Goal: Task Accomplishment & Management: Manage account settings

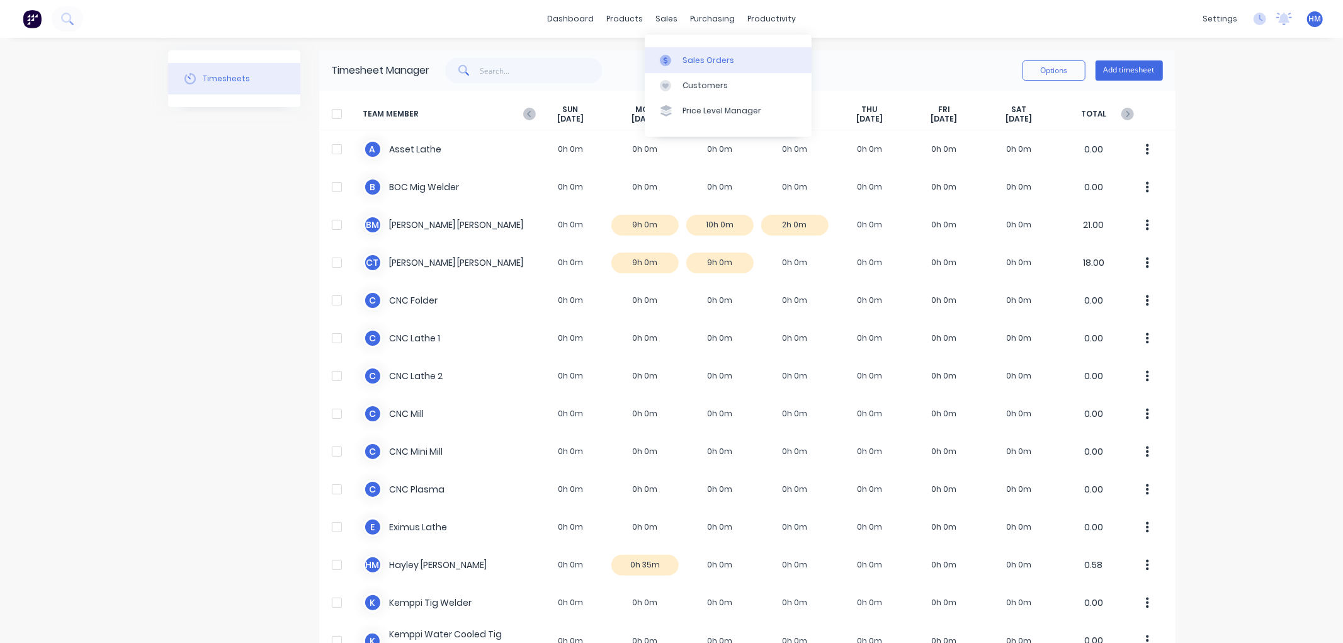
click at [697, 55] on div "Sales Orders" at bounding box center [709, 60] width 52 height 11
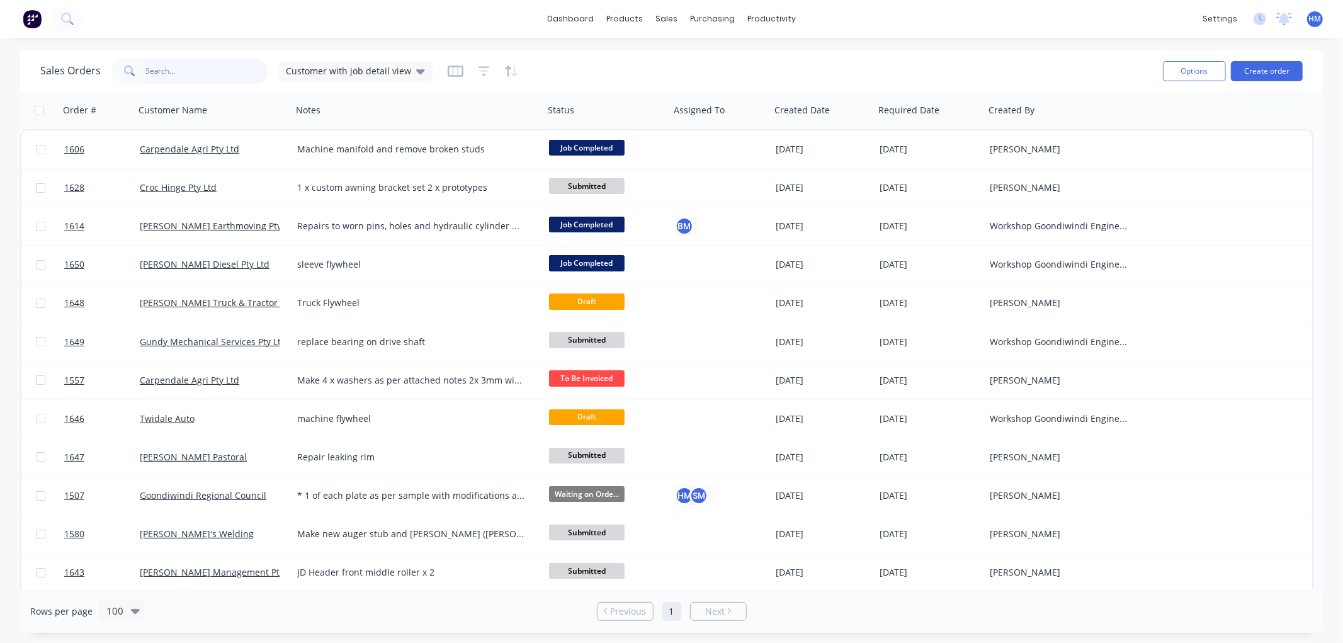
click at [195, 68] on input "text" at bounding box center [207, 71] width 123 height 25
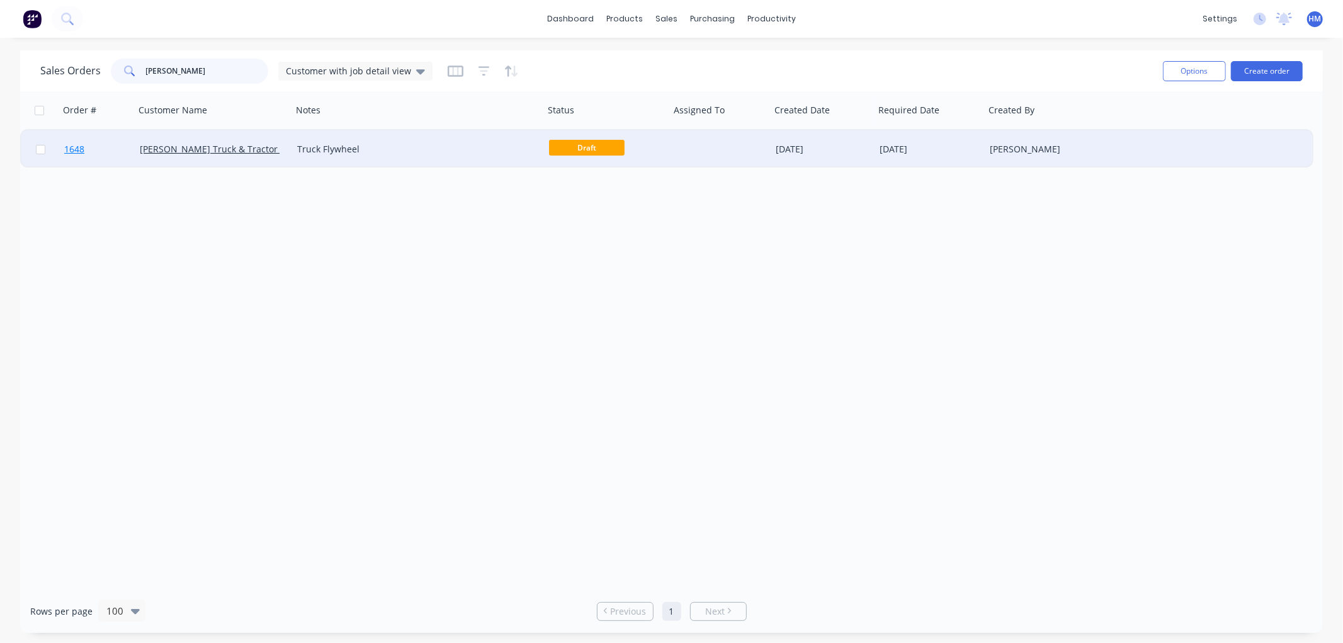
type input "[PERSON_NAME]"
click at [71, 146] on span "1648" at bounding box center [74, 149] width 20 height 13
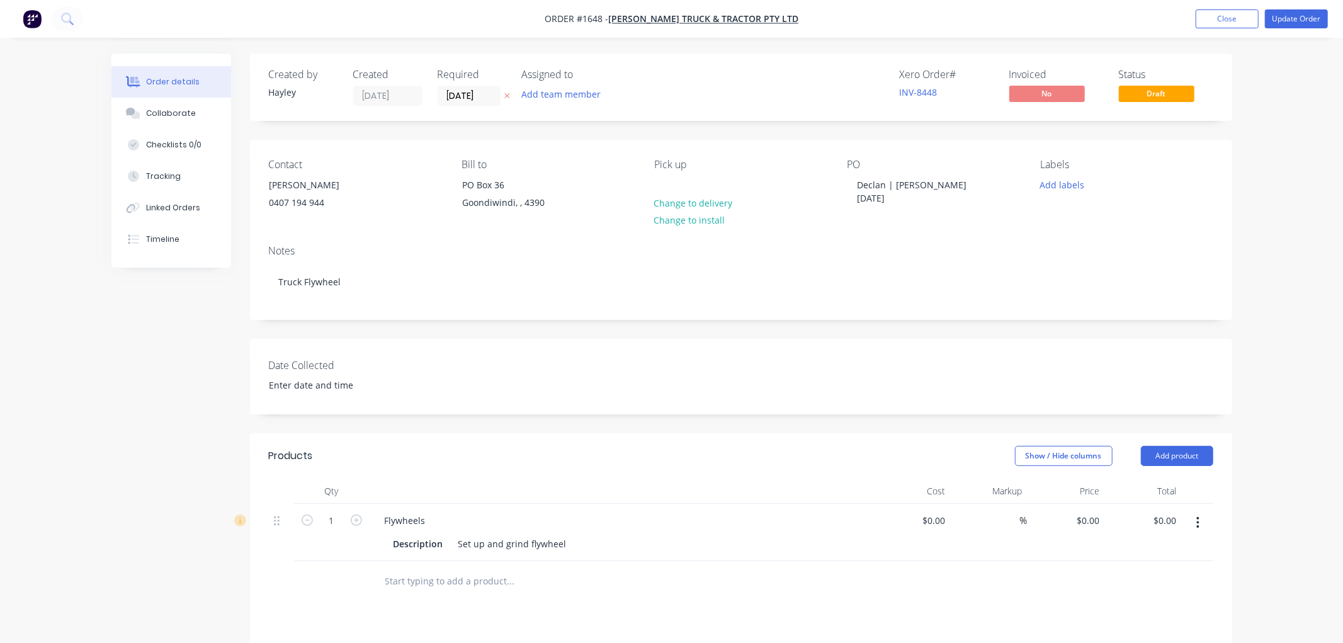
type input "$110.00"
click at [960, 185] on div "Declan | Tom 12/08/2025" at bounding box center [920, 191] width 157 height 31
click at [851, 183] on div "Declan | Tom 12/08/2025" at bounding box center [920, 191] width 157 height 31
click at [867, 238] on div "Notes Truck Flywheel" at bounding box center [735, 277] width 983 height 84
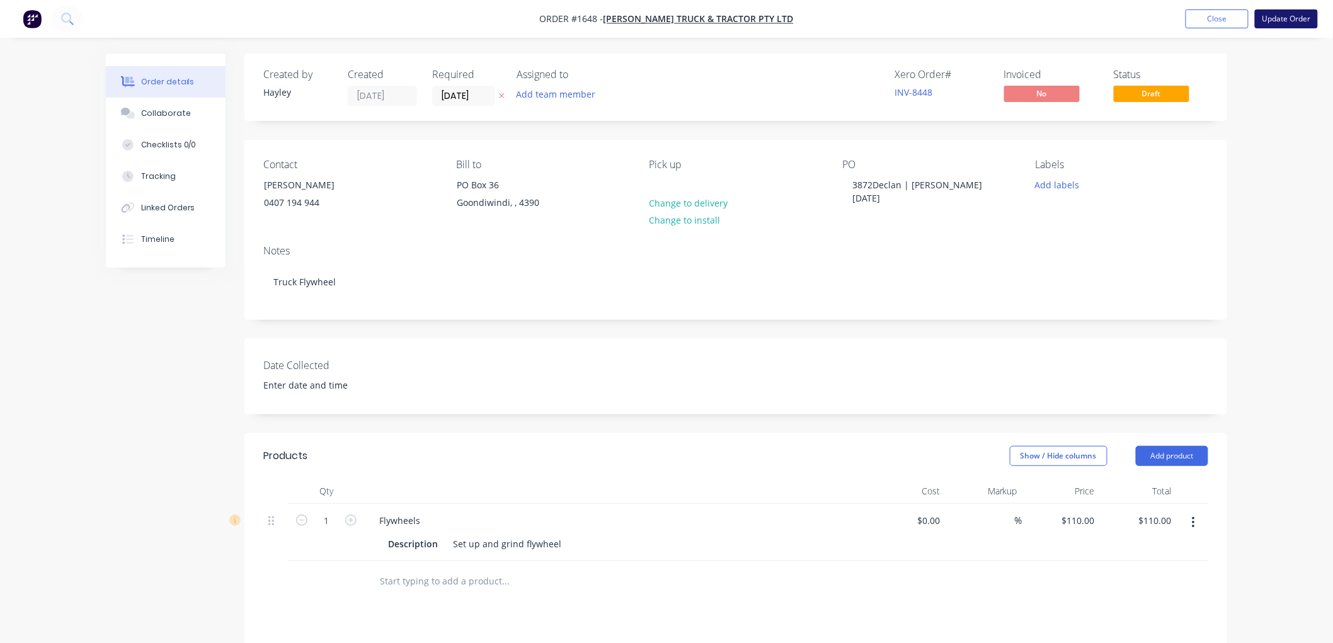
click at [1284, 20] on button "Update Order" at bounding box center [1286, 18] width 63 height 19
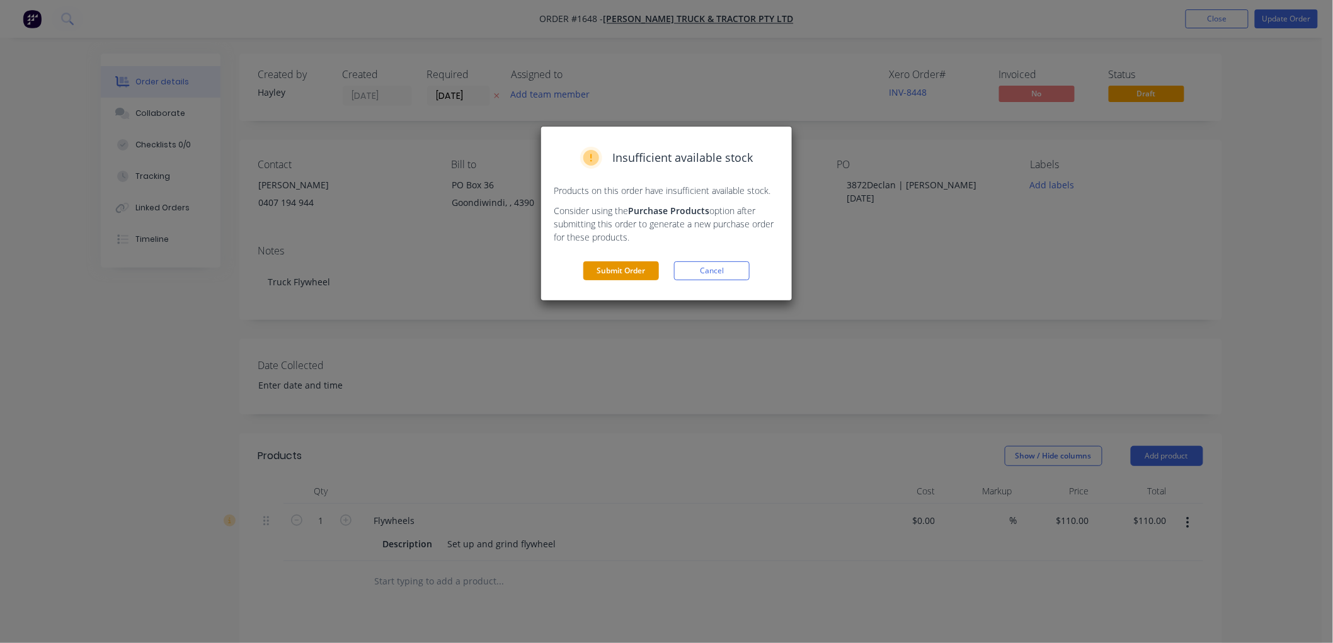
click at [630, 271] on button "Submit Order" at bounding box center [621, 270] width 76 height 19
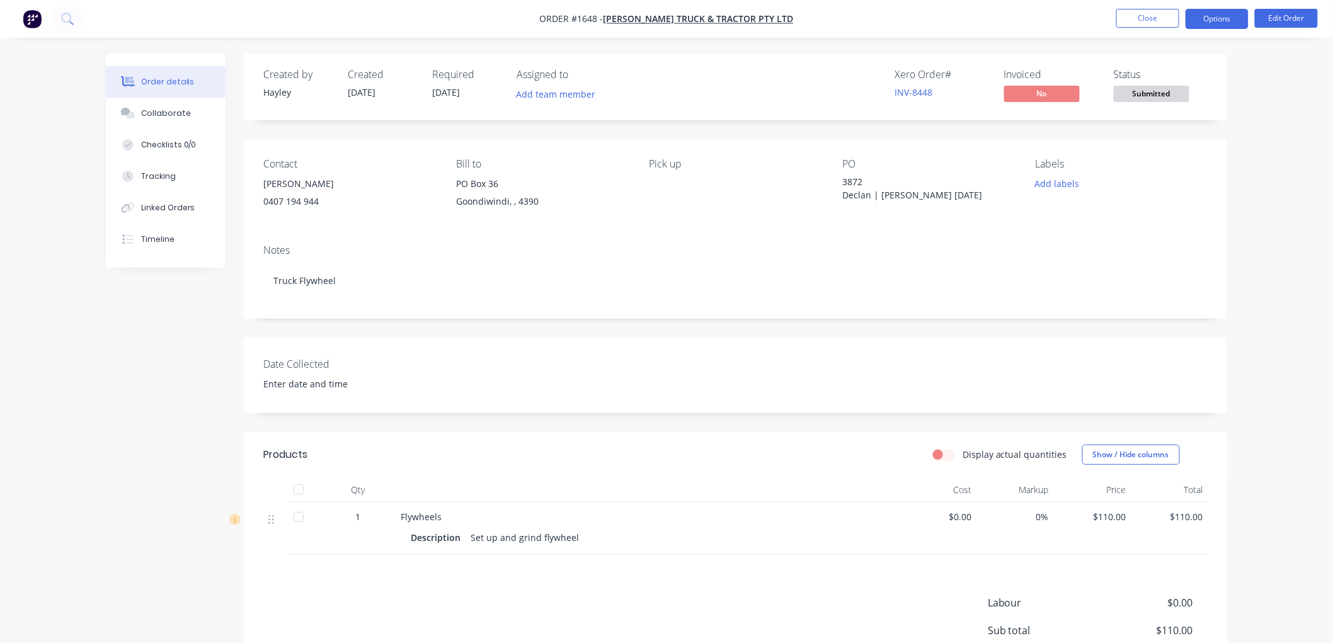
click at [1214, 18] on button "Options" at bounding box center [1216, 19] width 63 height 20
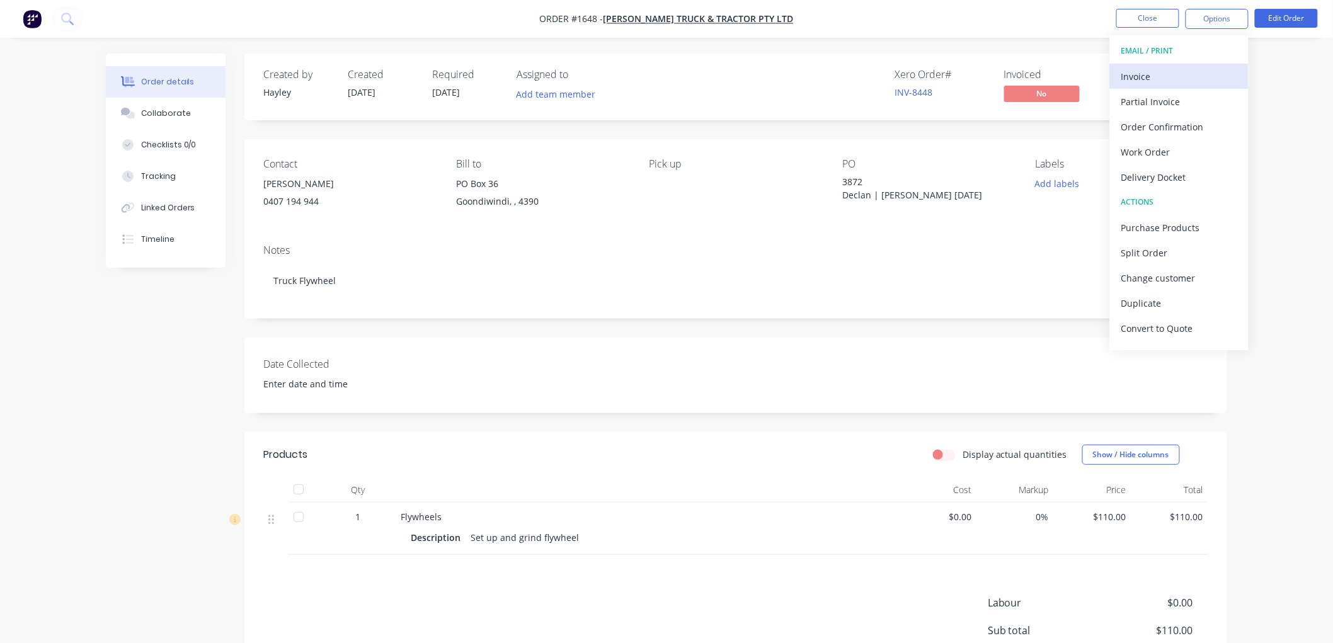
click at [1191, 74] on div "Invoice" at bounding box center [1179, 76] width 116 height 18
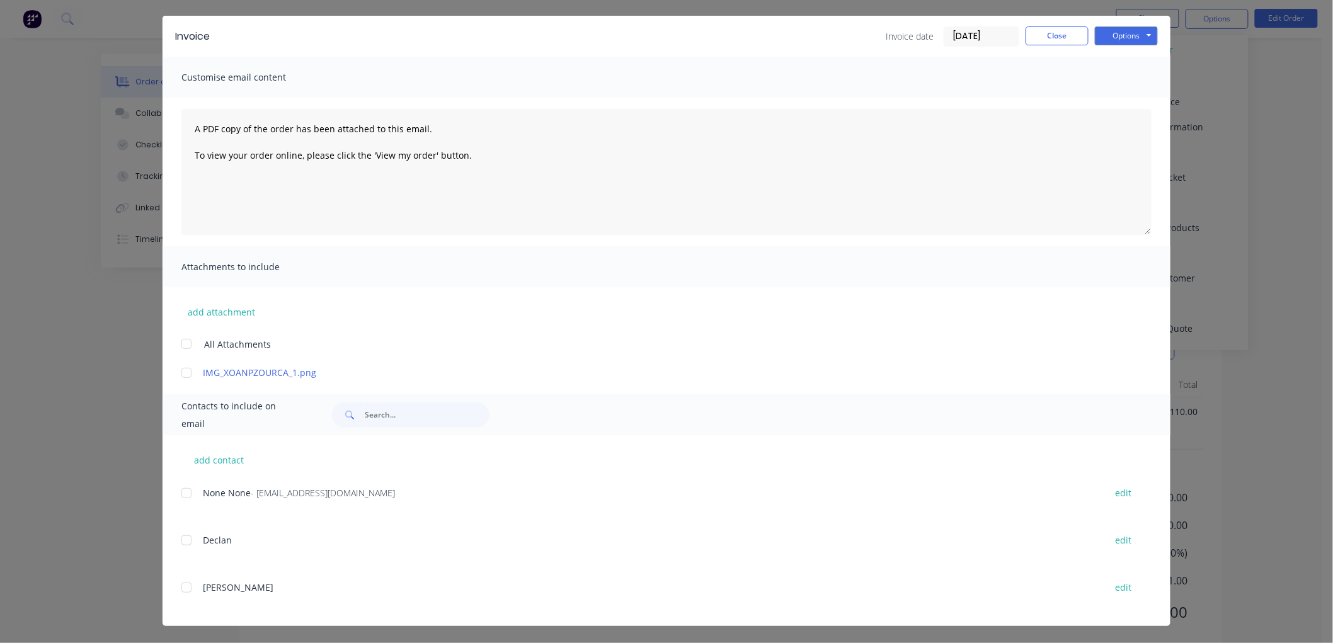
scroll to position [137, 0]
click at [206, 454] on button "add contact" at bounding box center [219, 459] width 76 height 19
select select "AU"
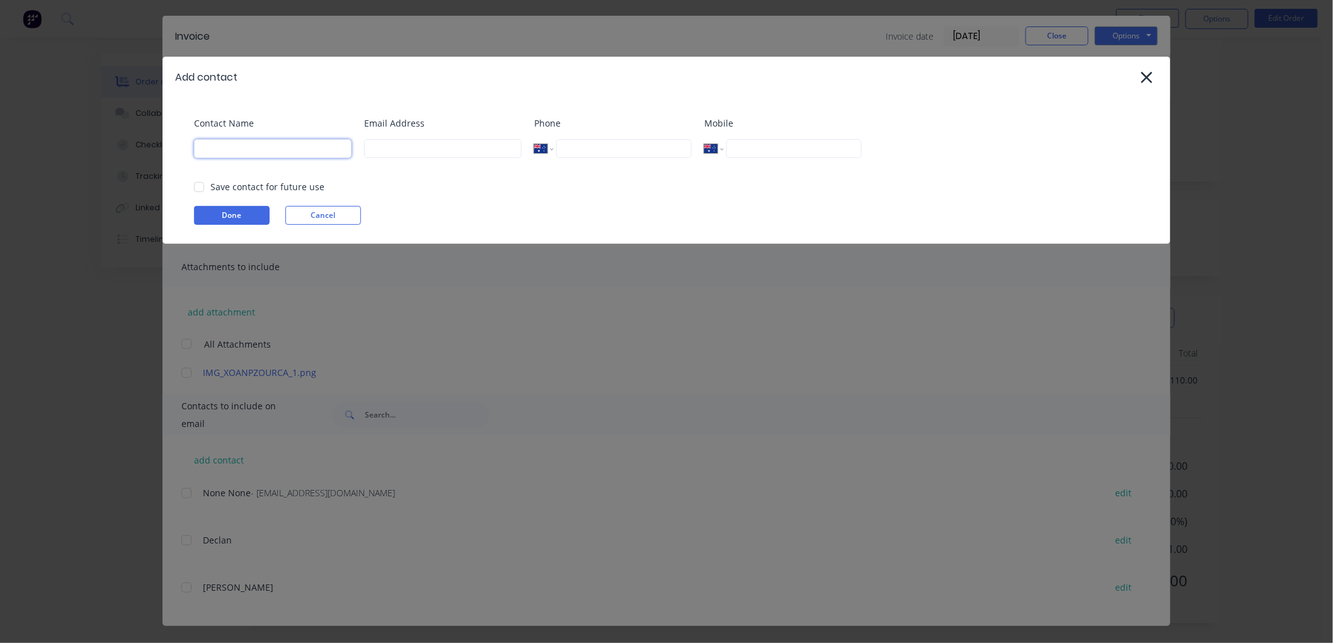
click at [261, 147] on input at bounding box center [272, 148] width 157 height 19
type input "Cheryl Turner"
paste input "<andersen.service58@gmail.com"
drag, startPoint x: 375, startPoint y: 151, endPoint x: 363, endPoint y: 151, distance: 11.3
click at [364, 151] on input "<andersen.service58@gmail.com" at bounding box center [442, 148] width 157 height 19
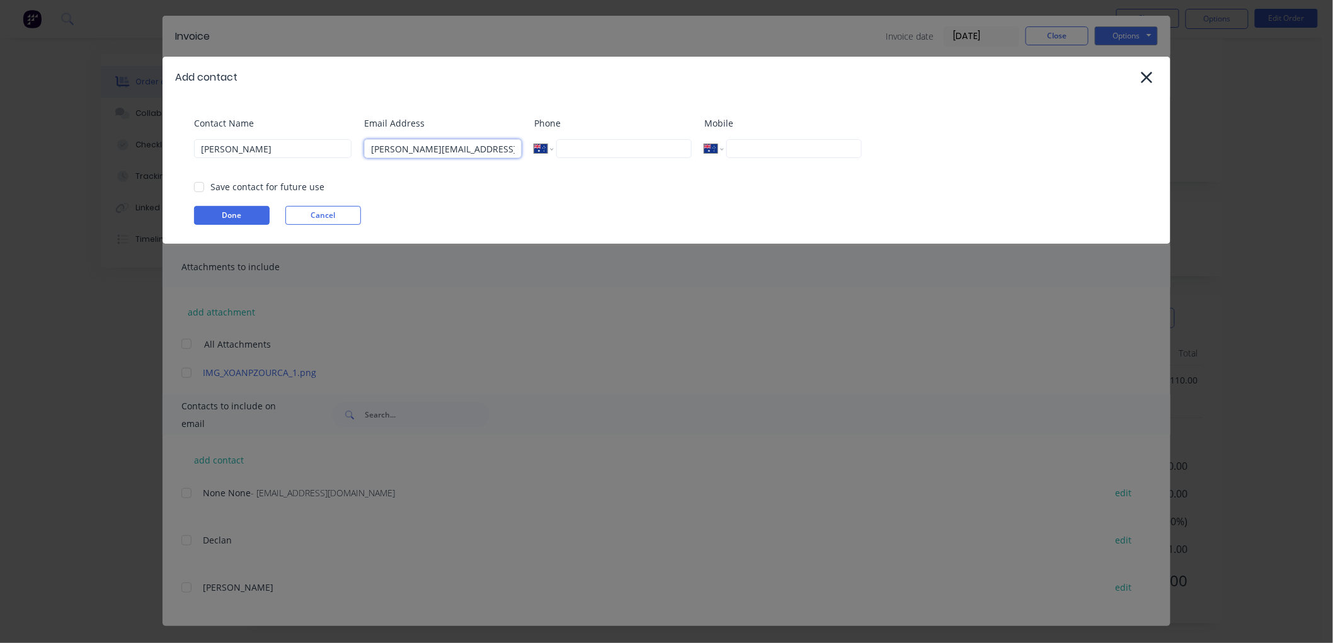
click at [197, 186] on div at bounding box center [198, 186] width 25 height 25
type input "andersen.service58@gmail.com"
click at [238, 217] on button "Done" at bounding box center [232, 215] width 76 height 19
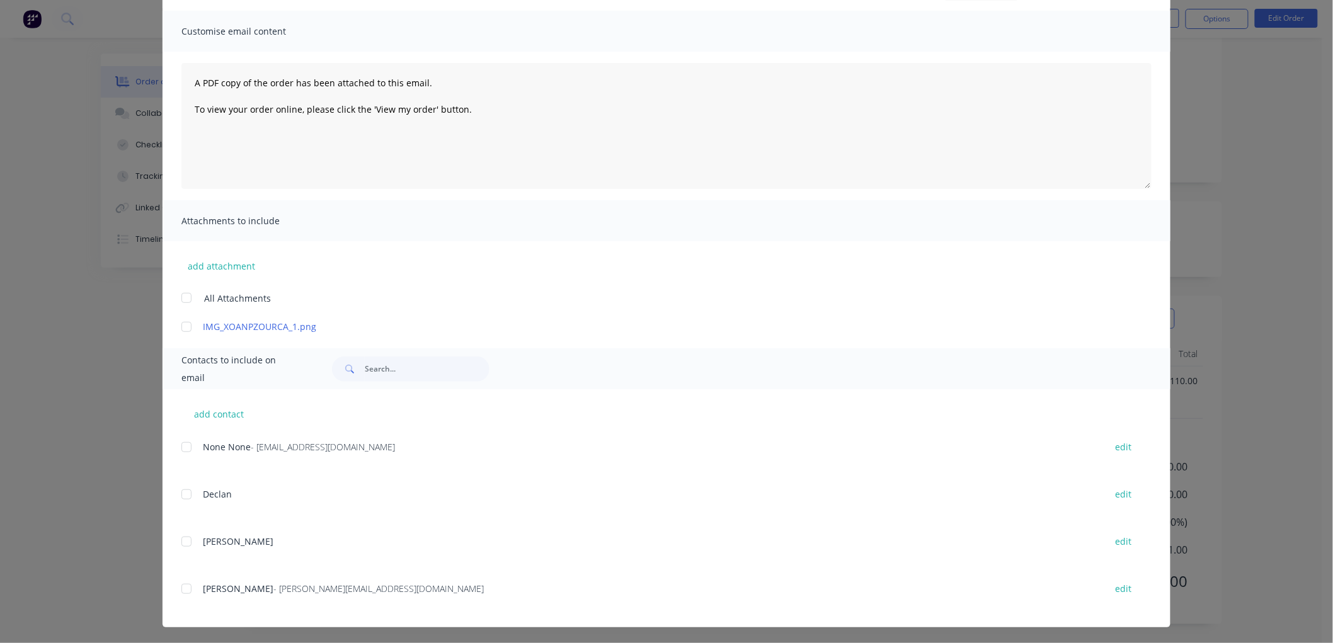
scroll to position [83, 0]
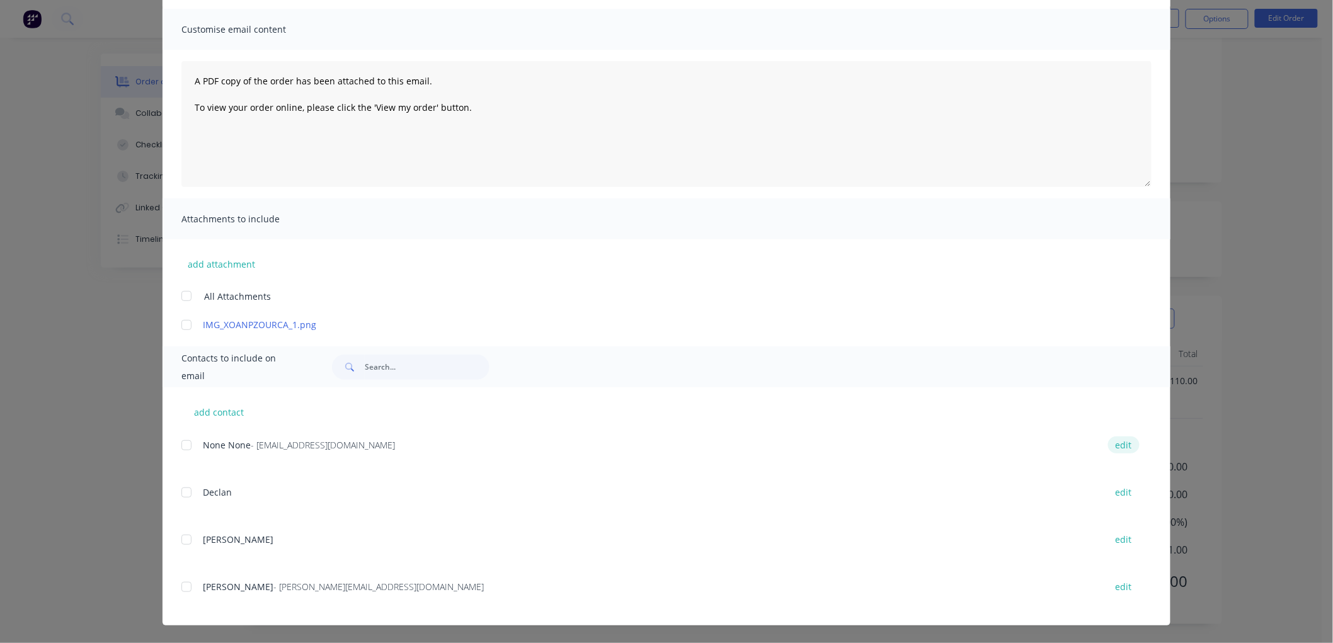
click at [1125, 443] on button "edit" at bounding box center [1123, 444] width 31 height 17
select select "AU"
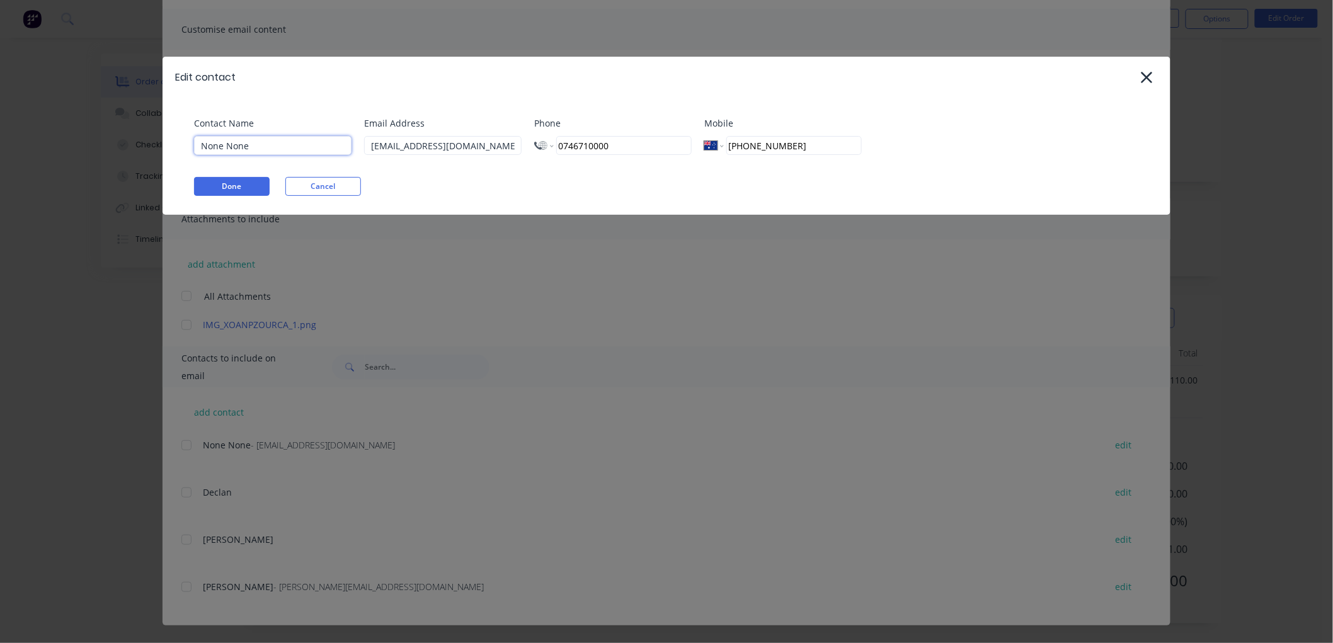
drag, startPoint x: 209, startPoint y: 145, endPoint x: 103, endPoint y: 145, distance: 106.4
click at [103, 145] on div "Edit contact Contact Name None None Email Address andersentrucks@gmail.com Phon…" at bounding box center [666, 321] width 1333 height 643
type input "Accounts"
click at [217, 180] on button "Done" at bounding box center [232, 186] width 76 height 19
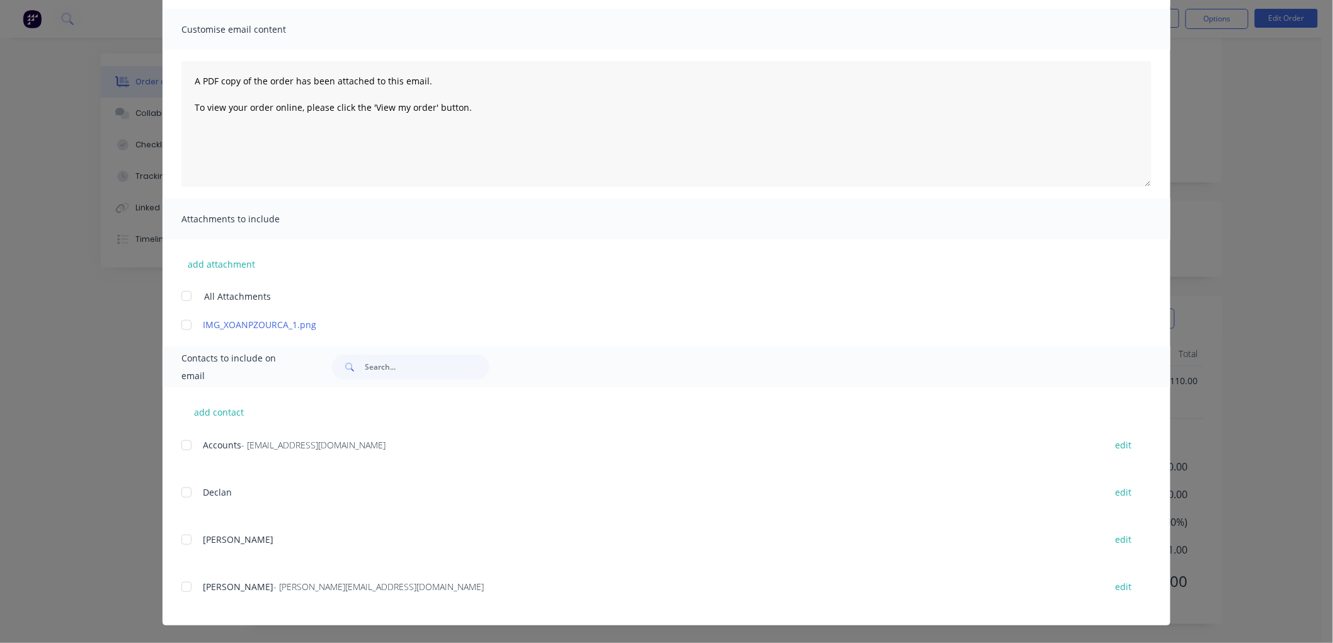
click at [181, 445] on div at bounding box center [186, 445] width 25 height 25
click at [181, 589] on div at bounding box center [186, 586] width 25 height 25
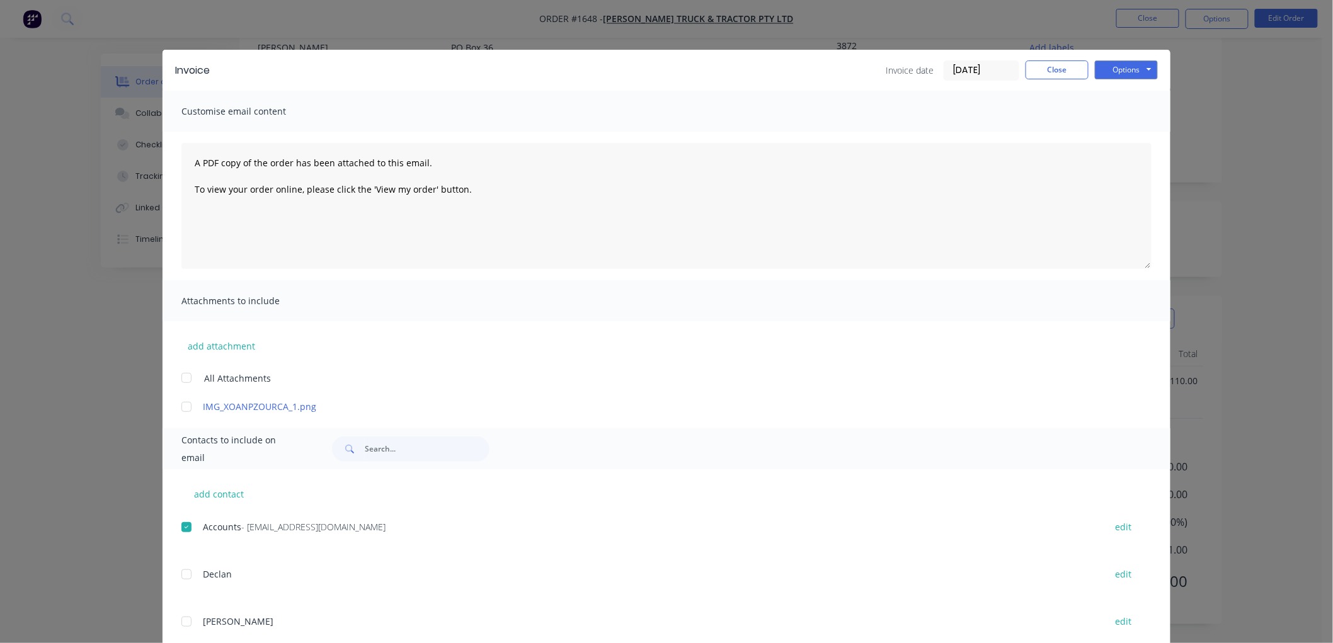
scroll to position [0, 0]
click at [1137, 66] on button "Options" at bounding box center [1126, 70] width 63 height 19
click at [1126, 89] on button "Preview" at bounding box center [1135, 93] width 81 height 21
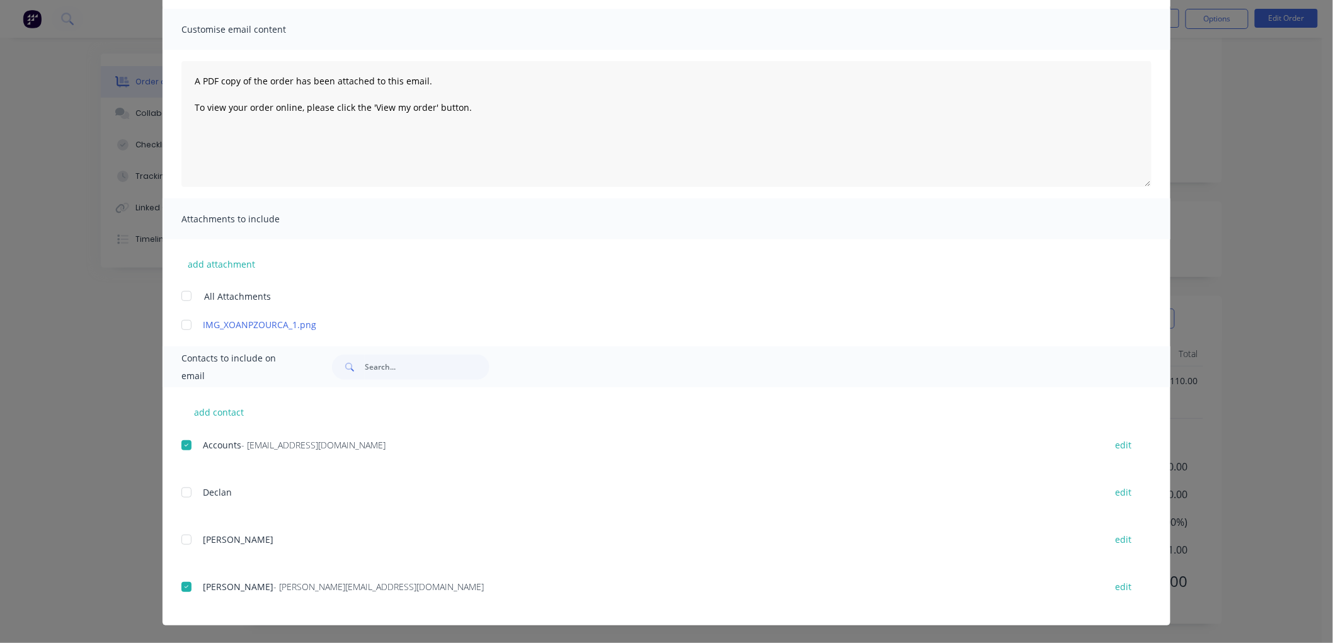
scroll to position [13, 0]
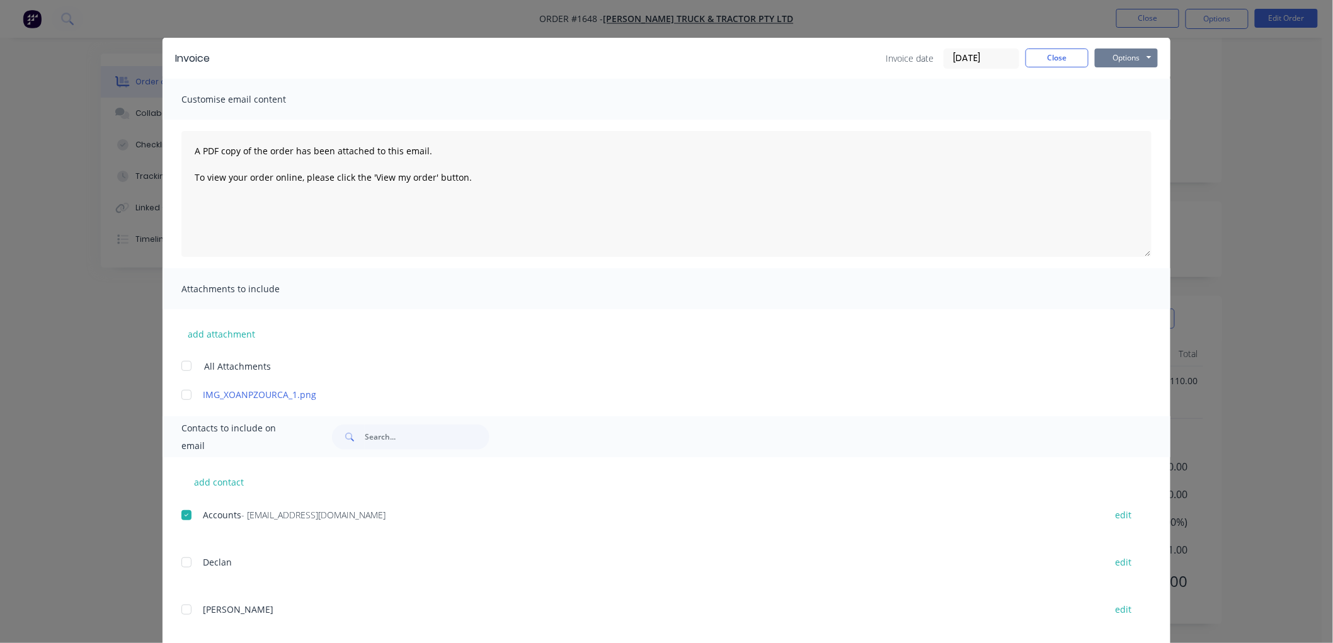
click at [1119, 60] on button "Options" at bounding box center [1126, 57] width 63 height 19
click at [1141, 120] on button "Email" at bounding box center [1135, 121] width 81 height 21
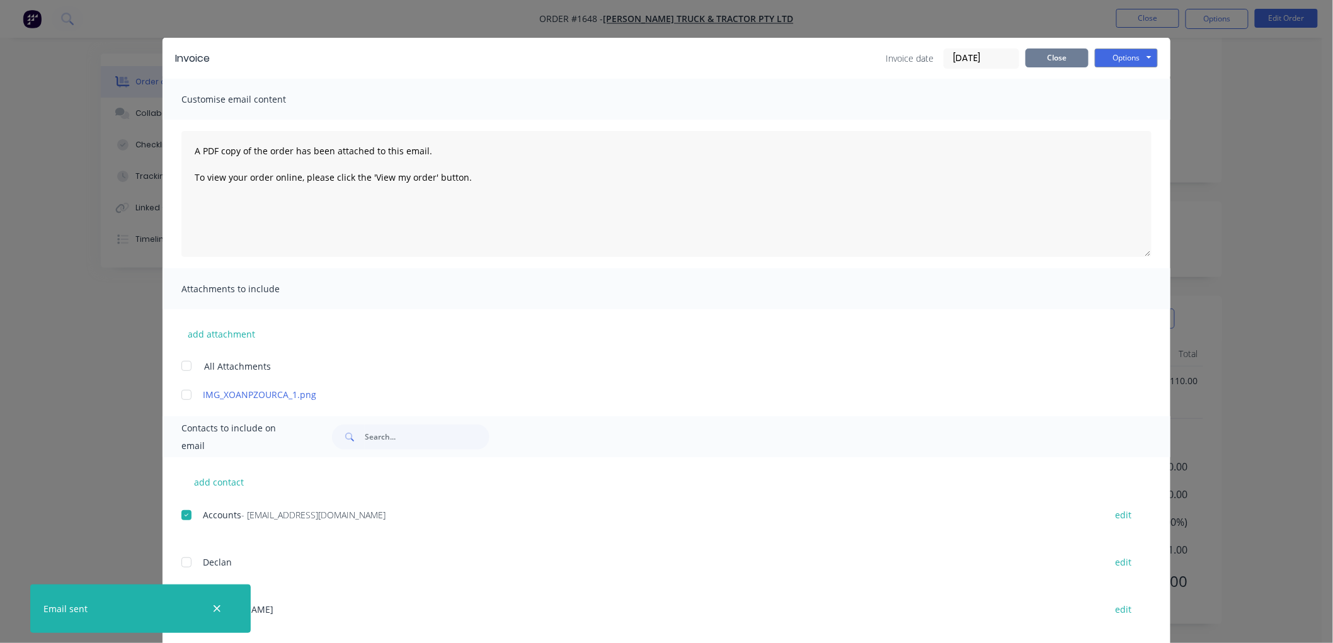
click at [1053, 48] on div "Invoice Invoice date 13/08/25 Close Options Preview Print Email" at bounding box center [667, 58] width 1008 height 41
drag, startPoint x: 1053, startPoint y: 60, endPoint x: 1224, endPoint y: 27, distance: 173.8
click at [1055, 60] on button "Close" at bounding box center [1056, 57] width 63 height 19
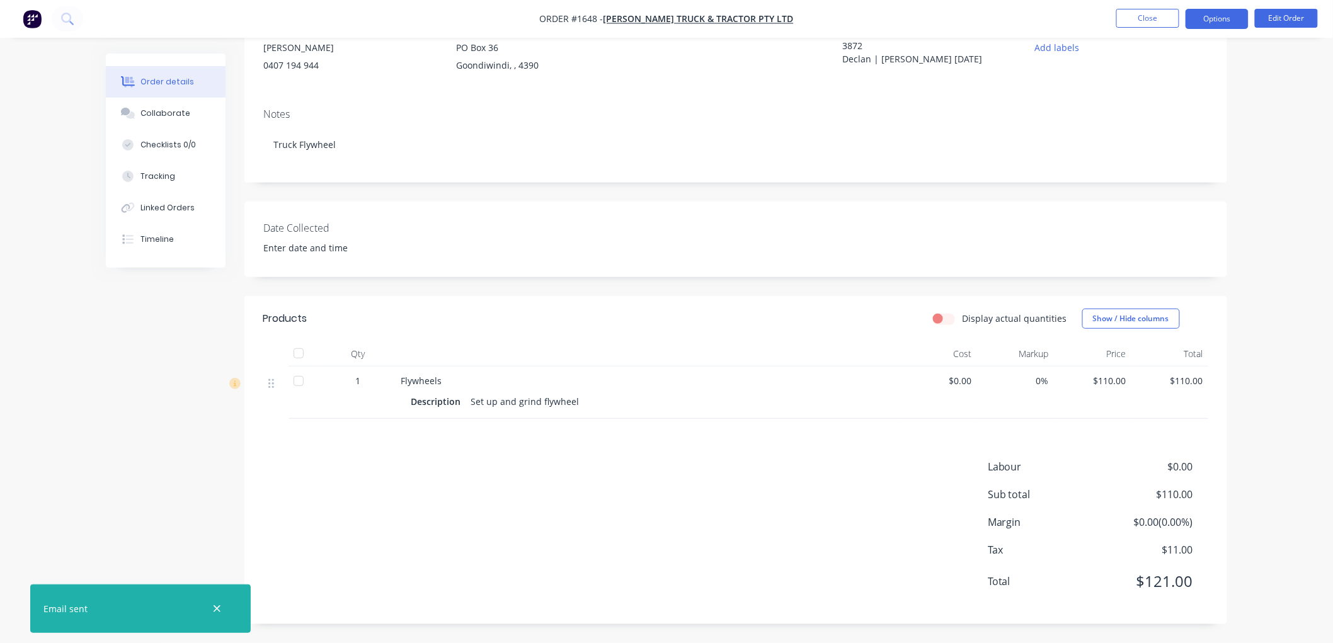
click at [1223, 20] on button "Options" at bounding box center [1216, 19] width 63 height 20
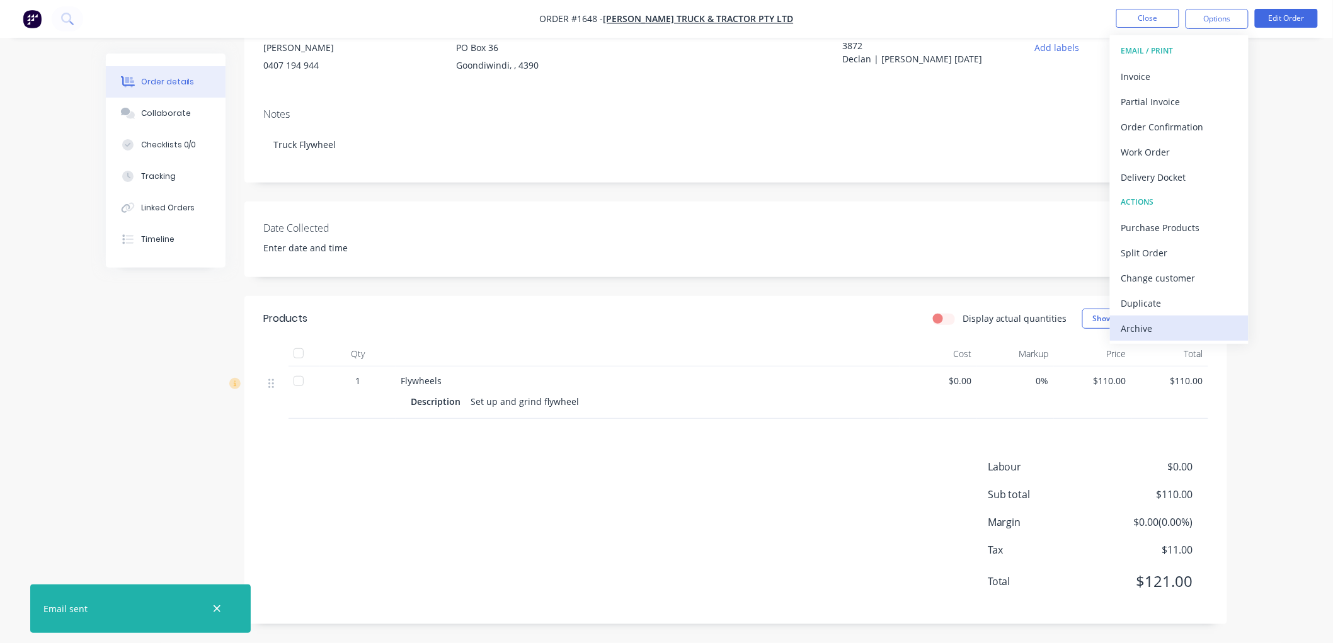
click at [1153, 324] on div "Archive" at bounding box center [1179, 328] width 116 height 18
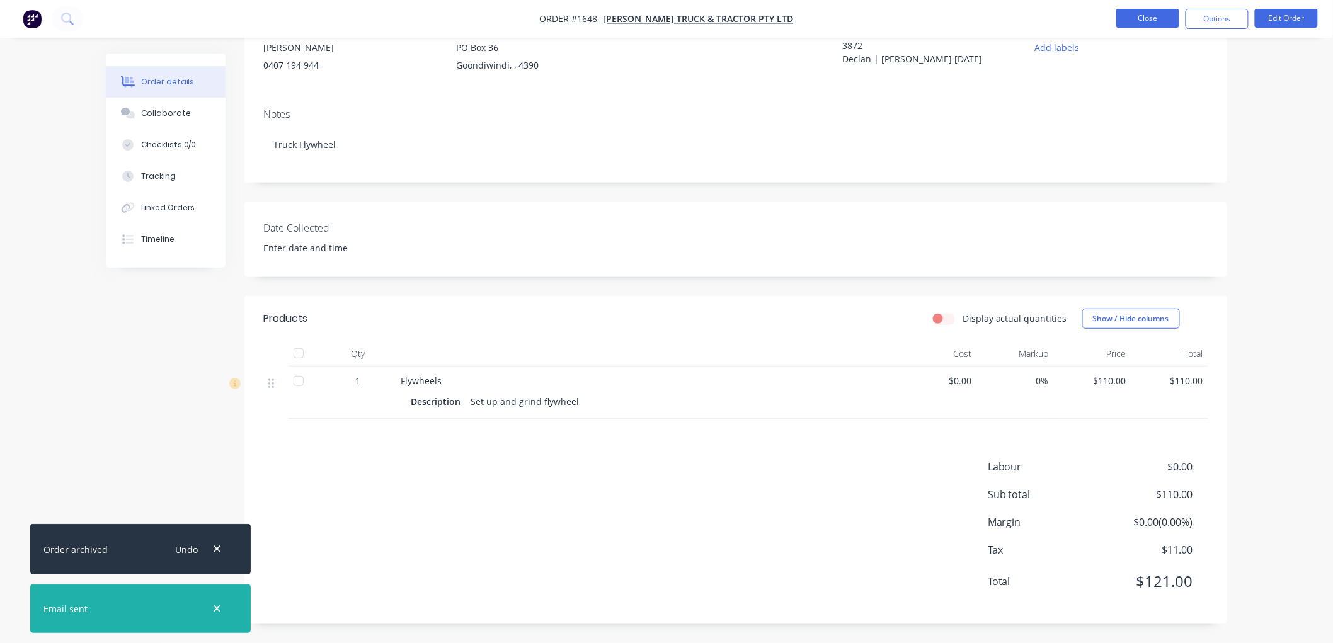
click at [1161, 16] on button "Close" at bounding box center [1147, 18] width 63 height 19
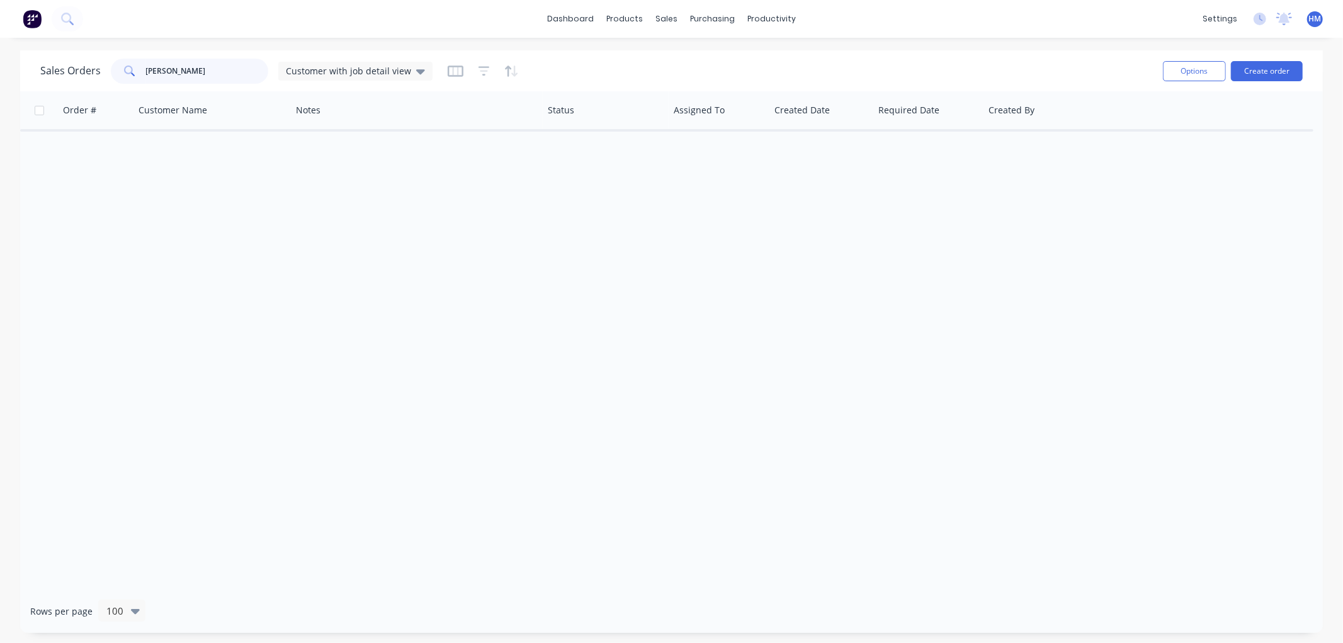
drag, startPoint x: 187, startPoint y: 73, endPoint x: 134, endPoint y: 73, distance: 53.5
click at [134, 73] on div "andersen" at bounding box center [189, 71] width 157 height 25
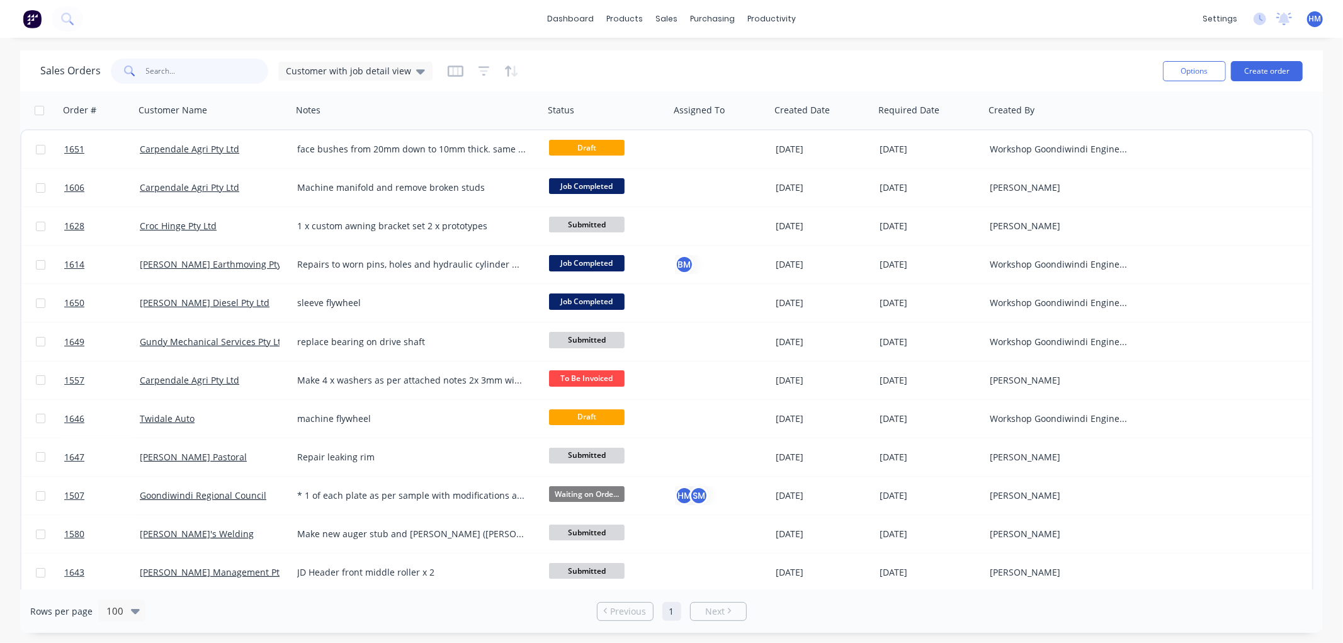
click at [198, 71] on input "text" at bounding box center [207, 71] width 123 height 25
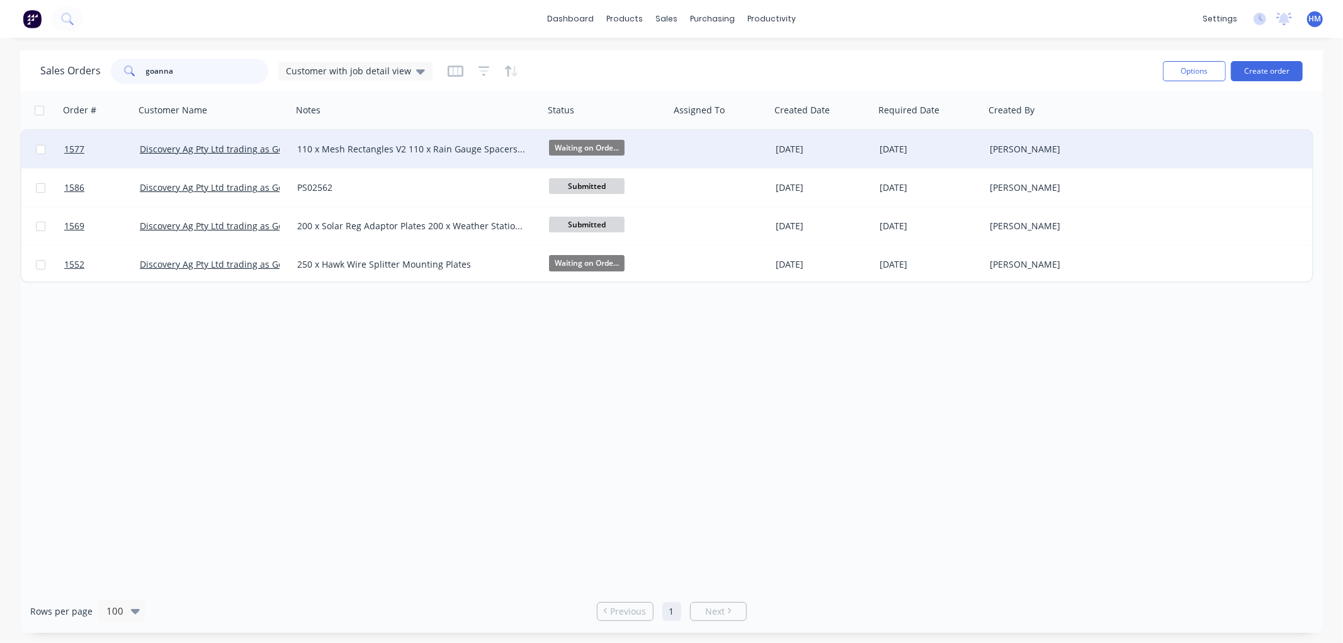
type input "goanna"
click at [592, 141] on span "Waiting on Orde..." at bounding box center [587, 148] width 76 height 16
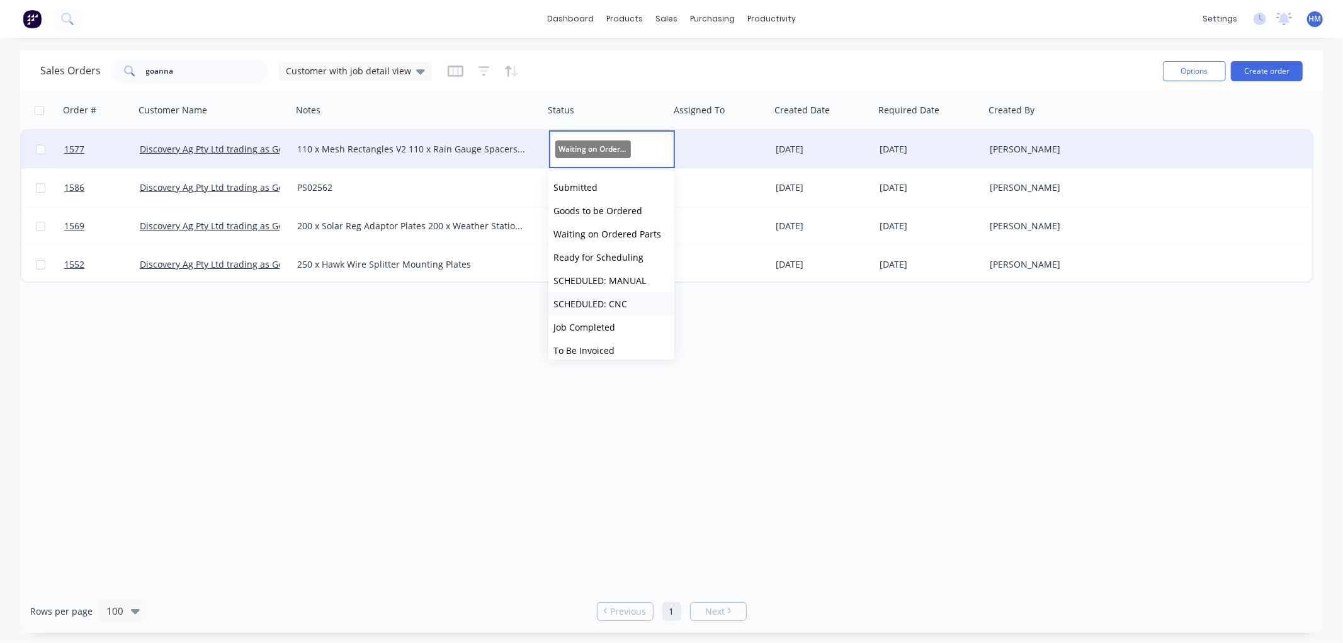
scroll to position [70, 0]
click at [600, 278] on span "To Be Invoiced" at bounding box center [584, 281] width 61 height 12
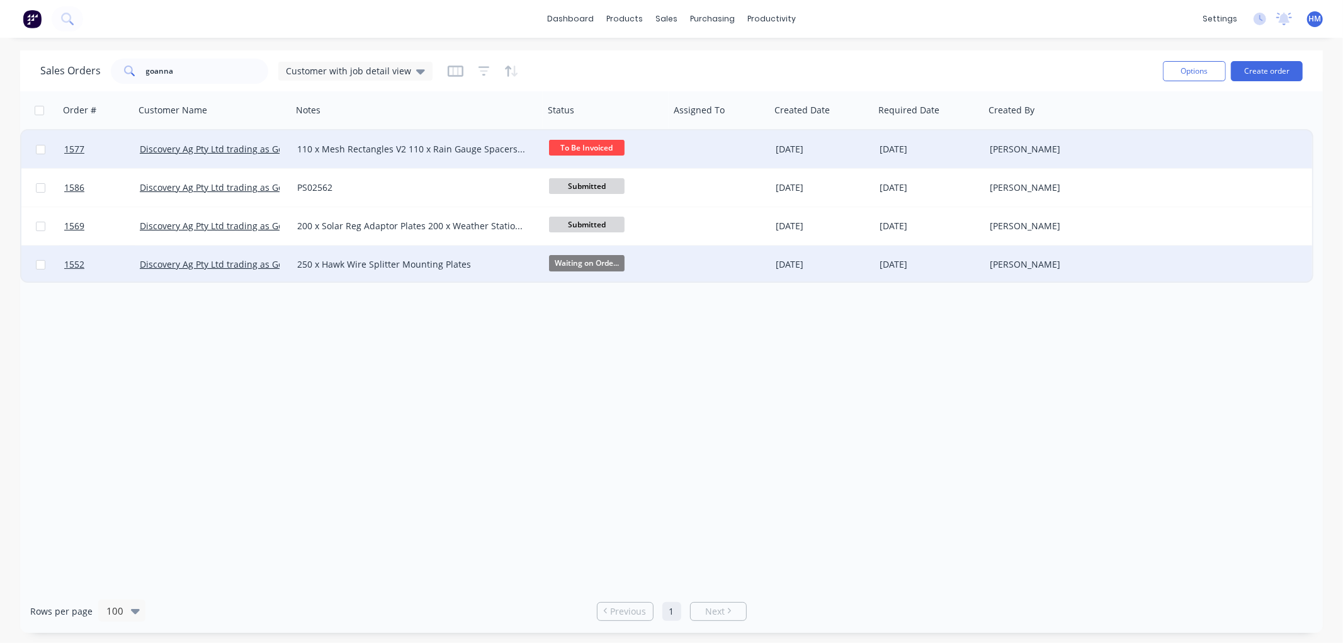
click at [584, 256] on span "Waiting on Orde..." at bounding box center [587, 263] width 76 height 16
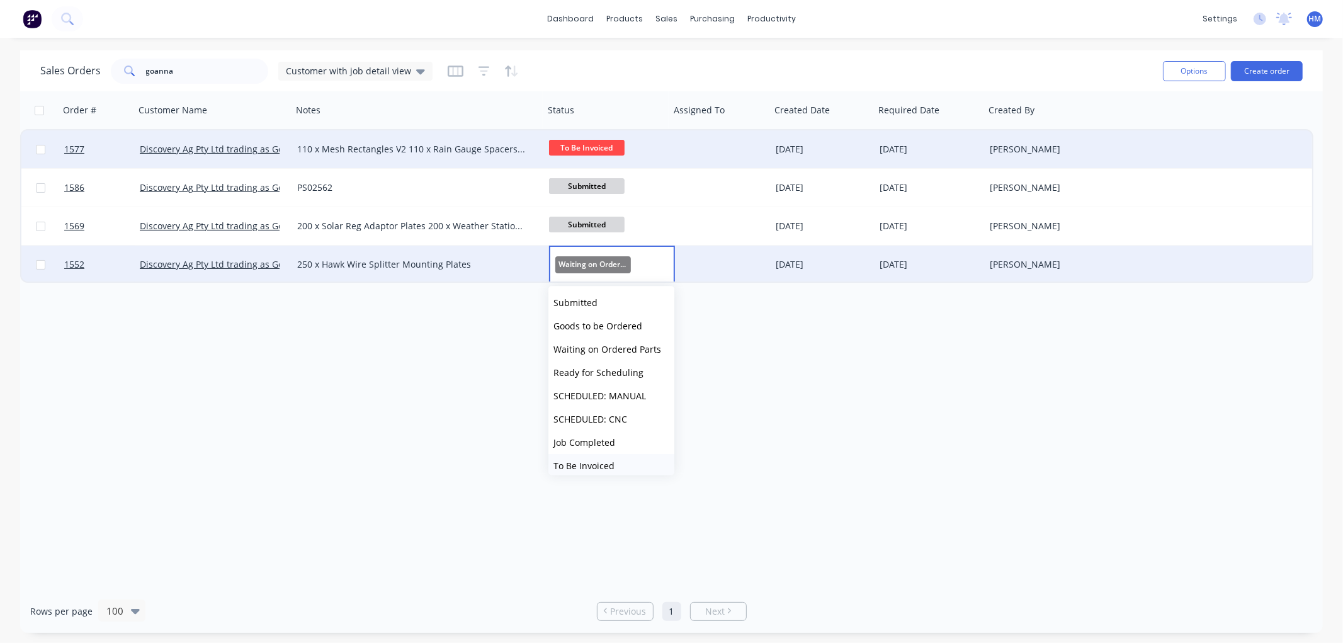
click at [605, 457] on button "To Be Invoiced" at bounding box center [612, 465] width 126 height 23
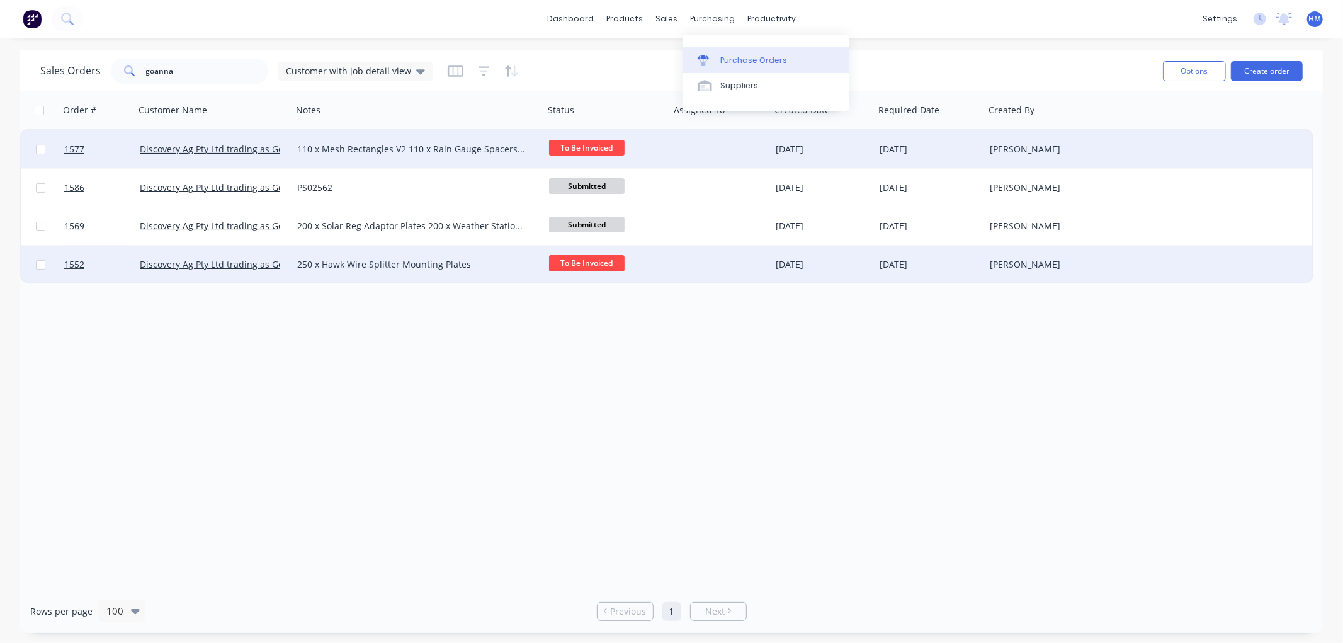
click at [734, 58] on div "Purchase Orders" at bounding box center [754, 60] width 67 height 11
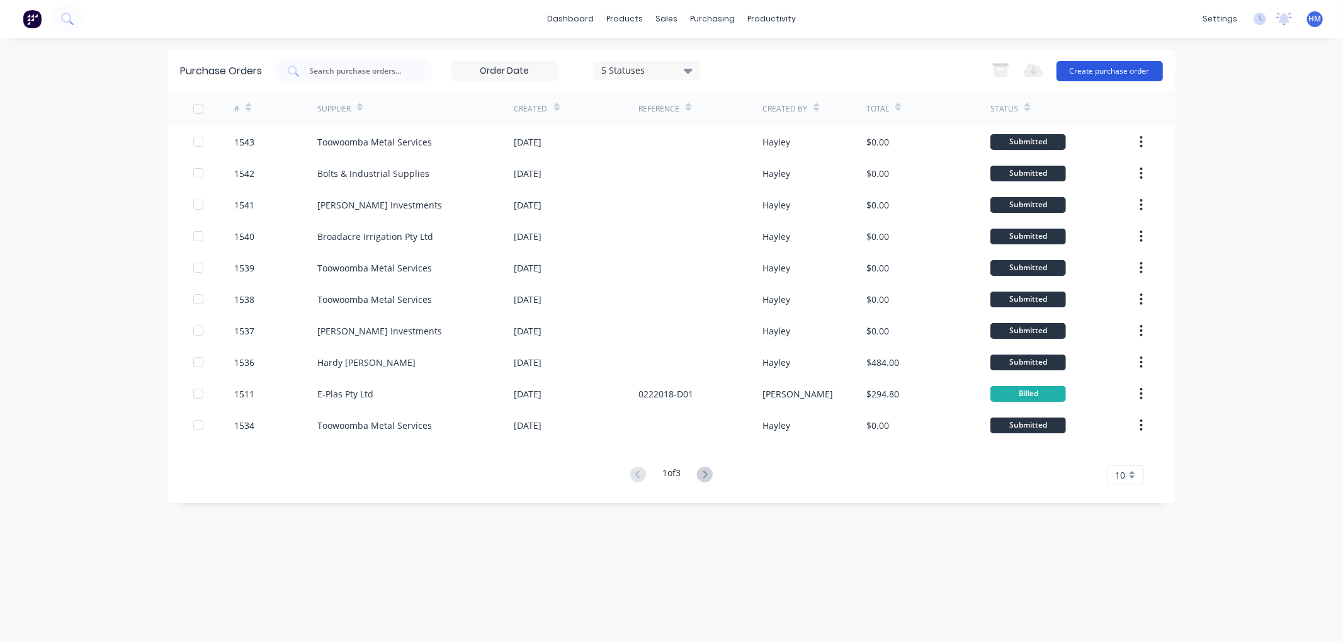
click at [1122, 69] on button "Create purchase order" at bounding box center [1110, 71] width 106 height 20
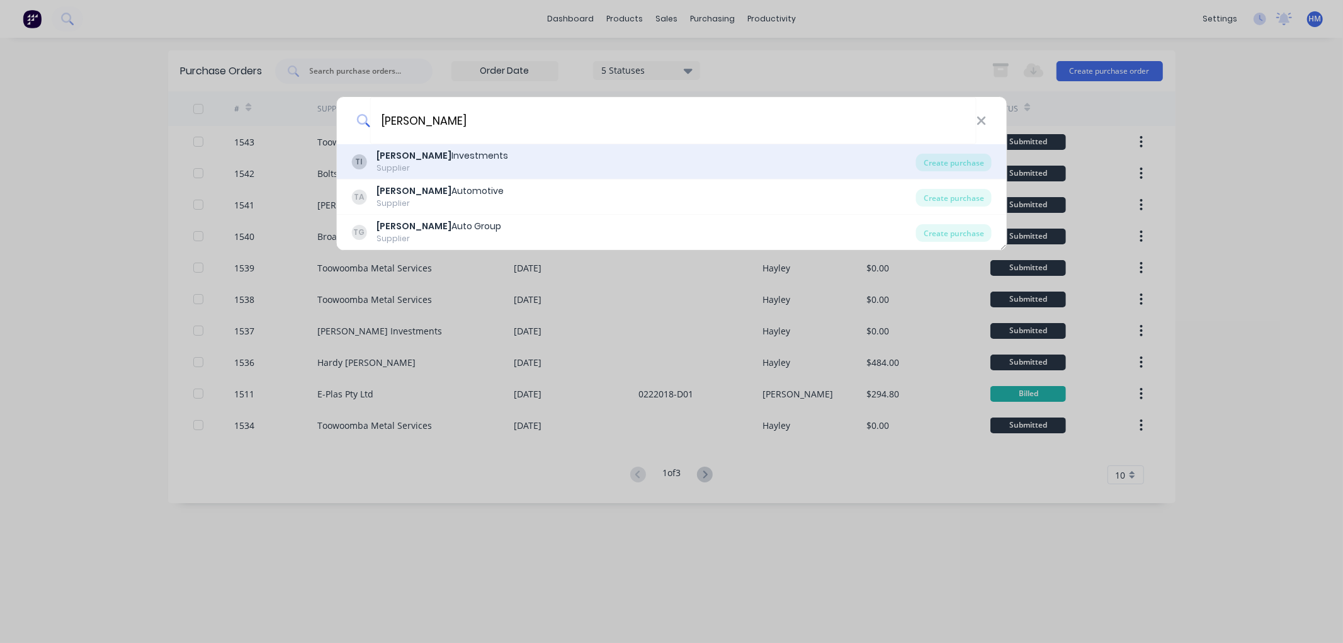
type input "tait"
click at [425, 157] on div "Tait Investments" at bounding box center [443, 155] width 132 height 13
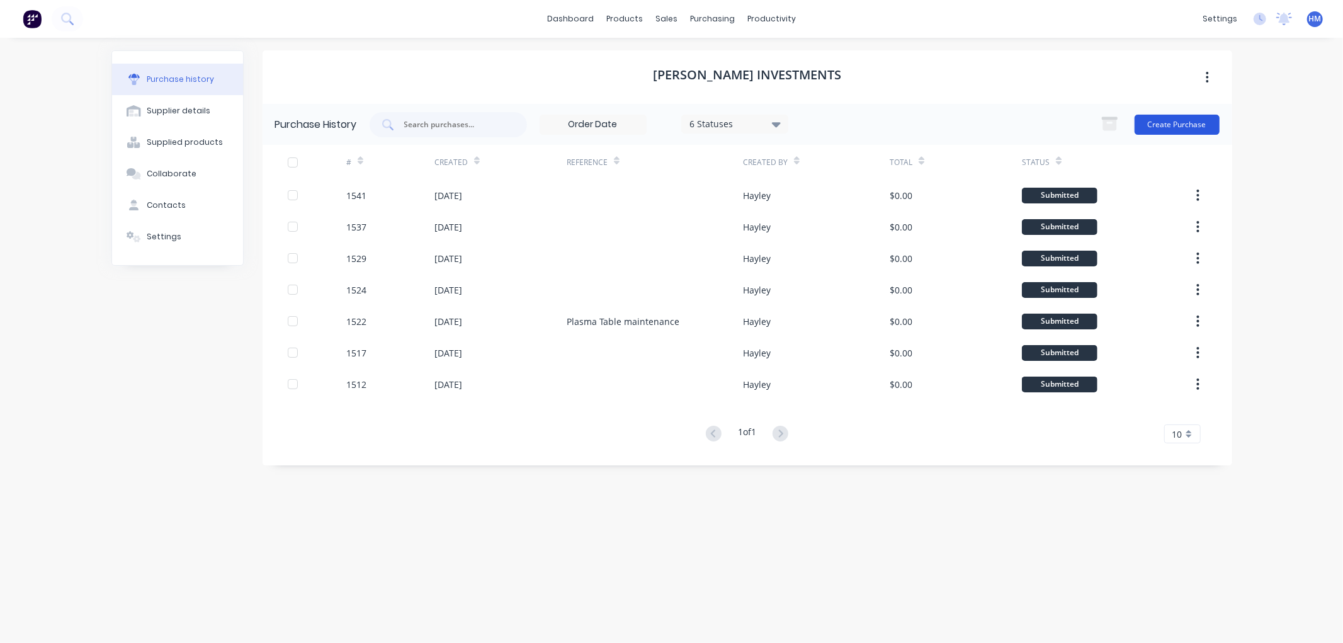
click at [1186, 128] on button "Create Purchase" at bounding box center [1177, 125] width 85 height 20
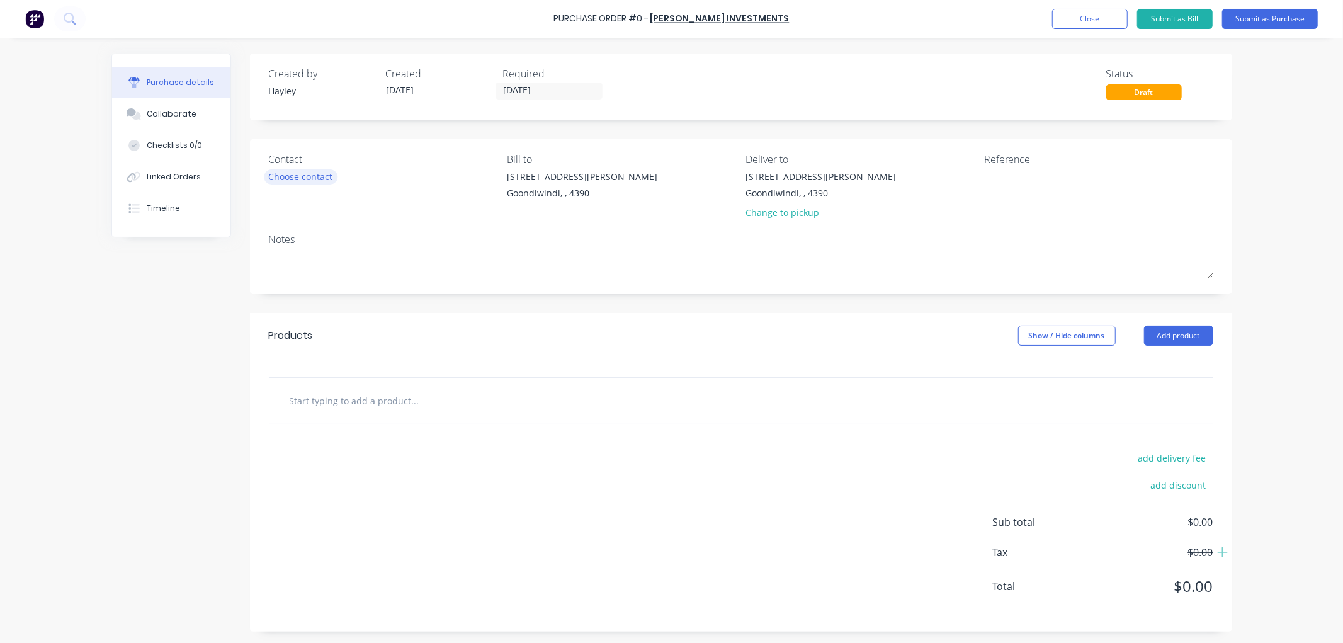
click at [305, 172] on div "Choose contact" at bounding box center [301, 176] width 64 height 13
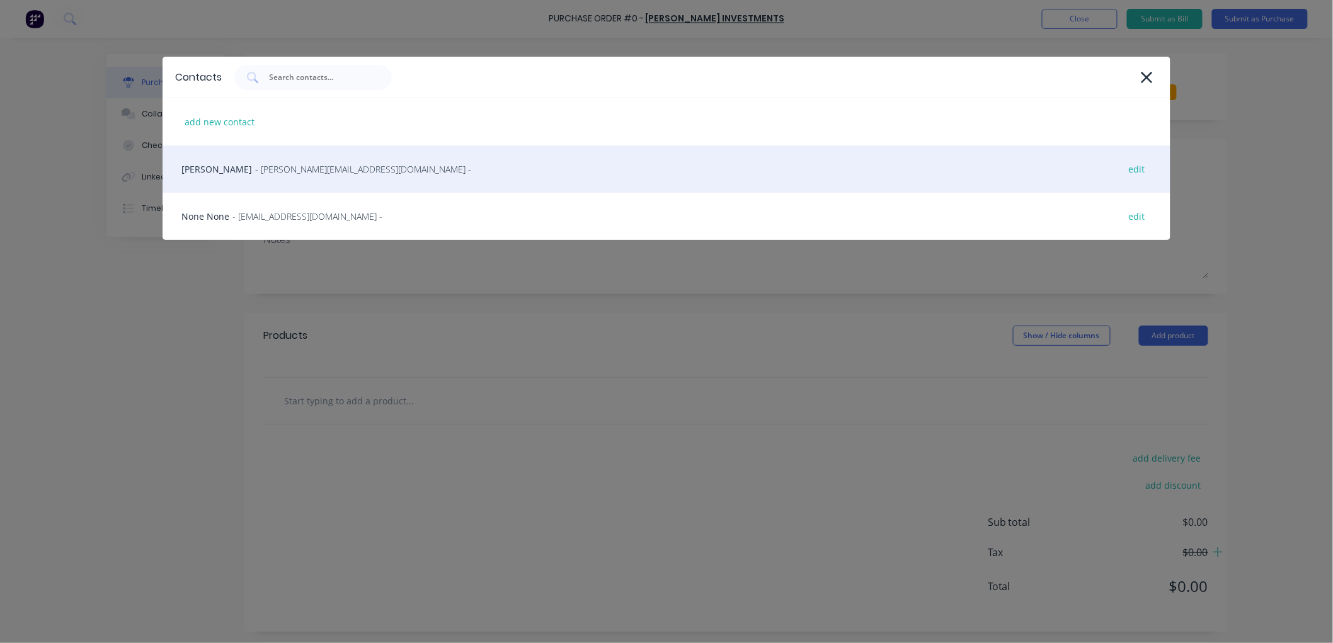
click at [307, 164] on span "- steve@taitmotors.com.au -" at bounding box center [363, 169] width 216 height 13
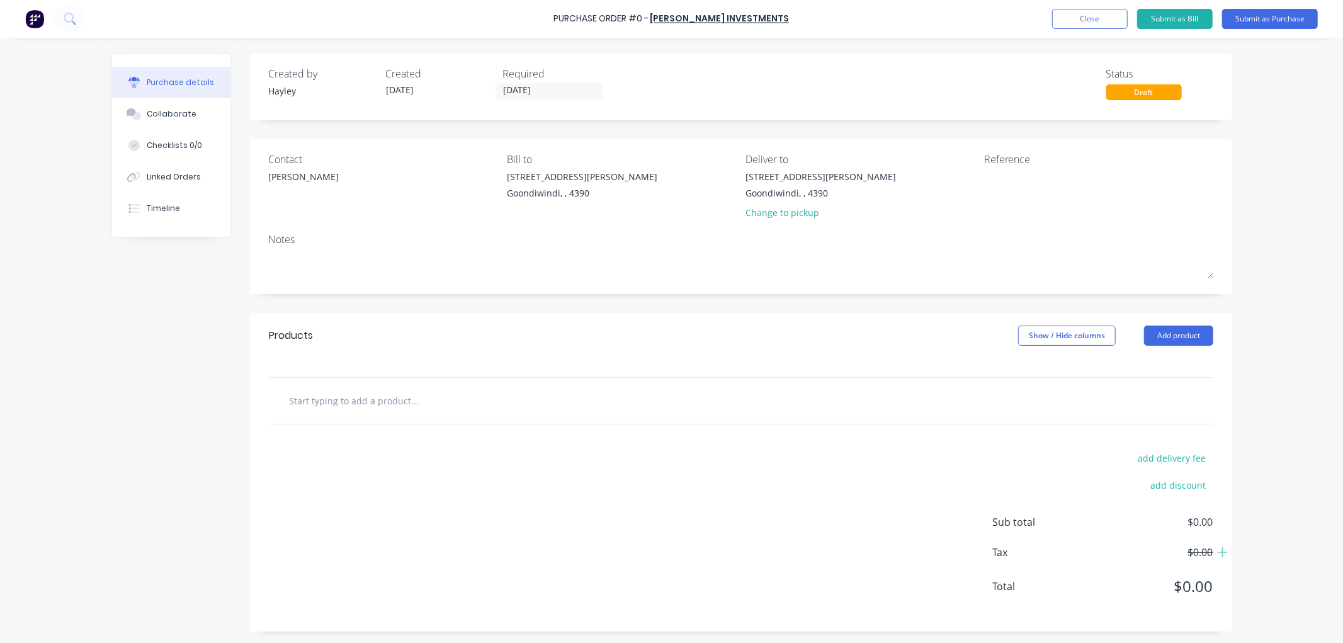
click at [315, 401] on input "text" at bounding box center [415, 400] width 252 height 25
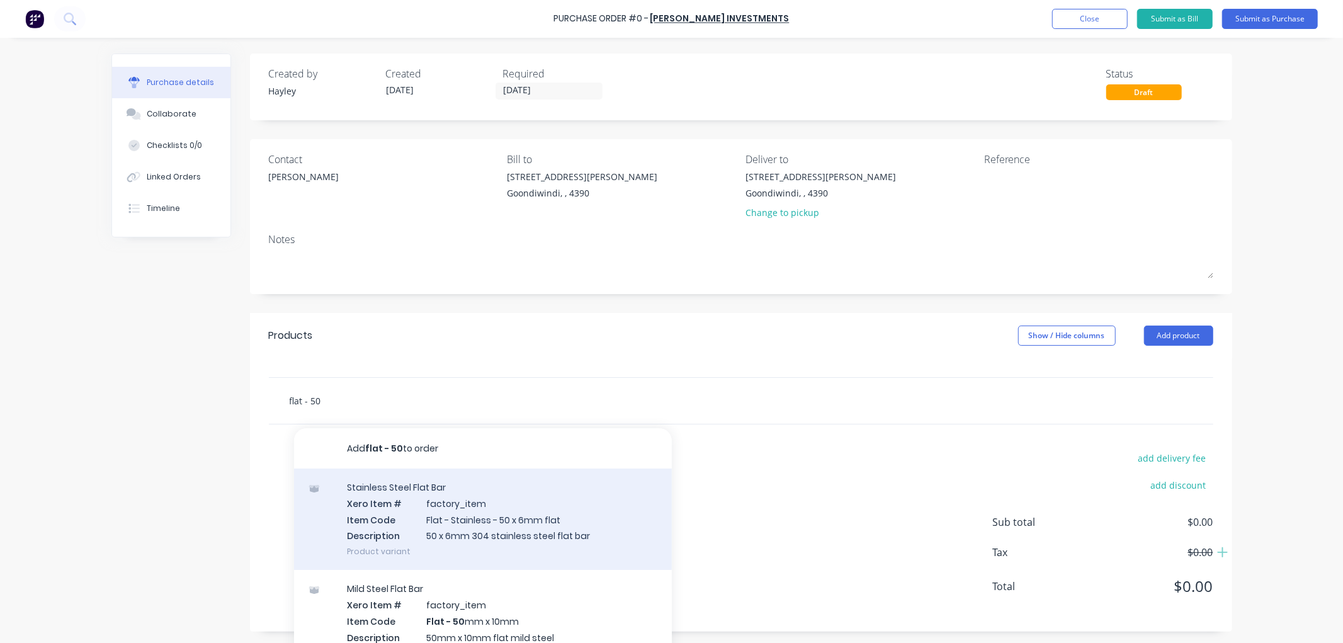
type input "flat - 50"
click at [527, 518] on div "Stainless Steel Flat Bar Xero Item # factory_item Item Code Flat - Stainless - …" at bounding box center [483, 519] width 378 height 101
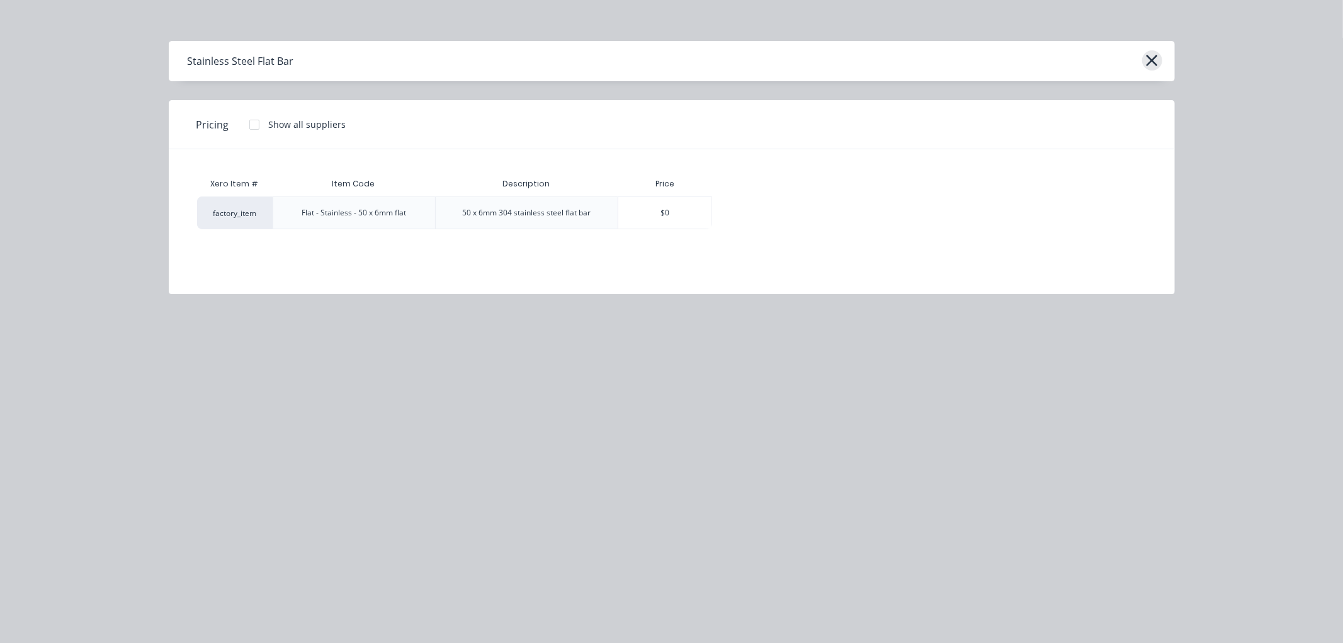
click at [1160, 57] on button "button" at bounding box center [1153, 60] width 20 height 20
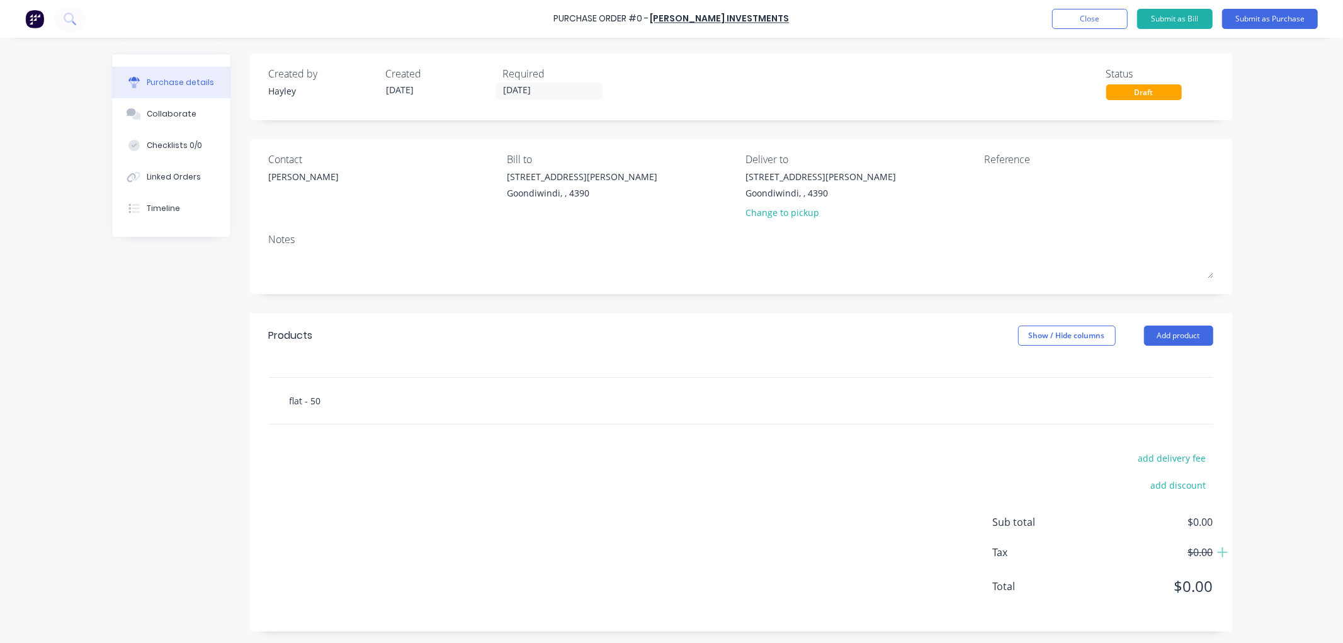
click at [321, 404] on input "flat - 50" at bounding box center [415, 400] width 252 height 25
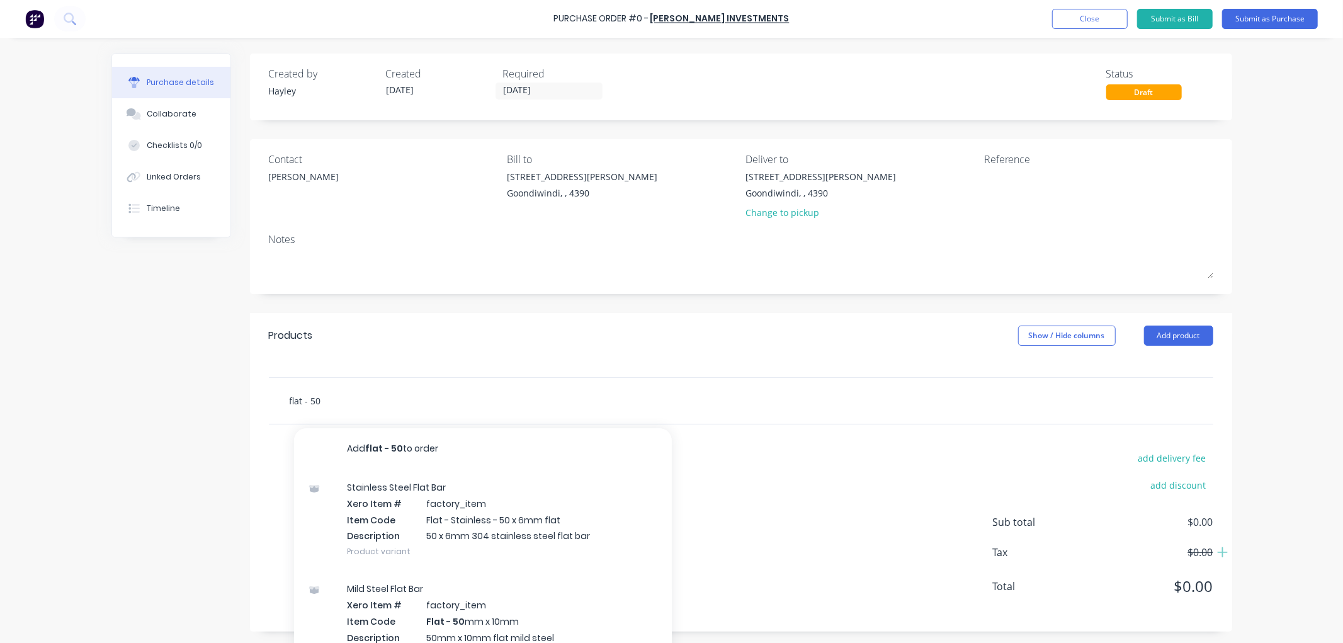
drag, startPoint x: 343, startPoint y: 401, endPoint x: 239, endPoint y: 398, distance: 103.3
click at [239, 398] on div "Created by Hayley Created 13/08/25 Required 13/08/25 Status Draft Contact Steve…" at bounding box center [671, 343] width 1121 height 578
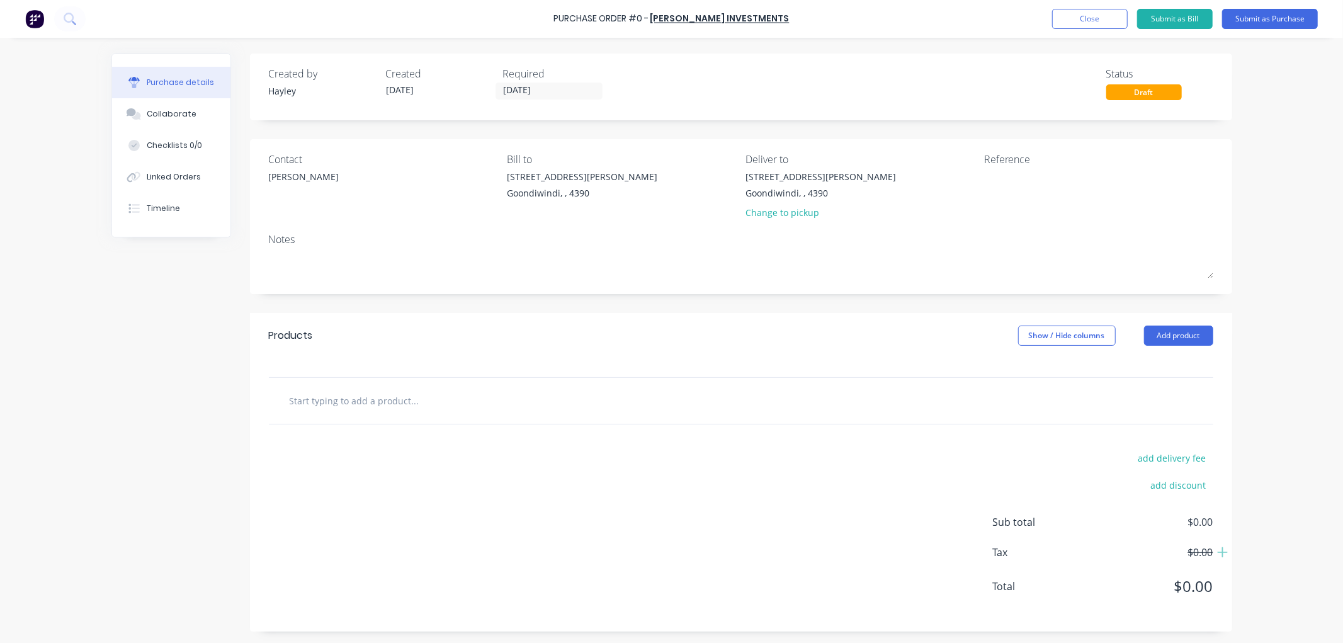
click at [396, 403] on input "text" at bounding box center [415, 400] width 252 height 25
type input "1"
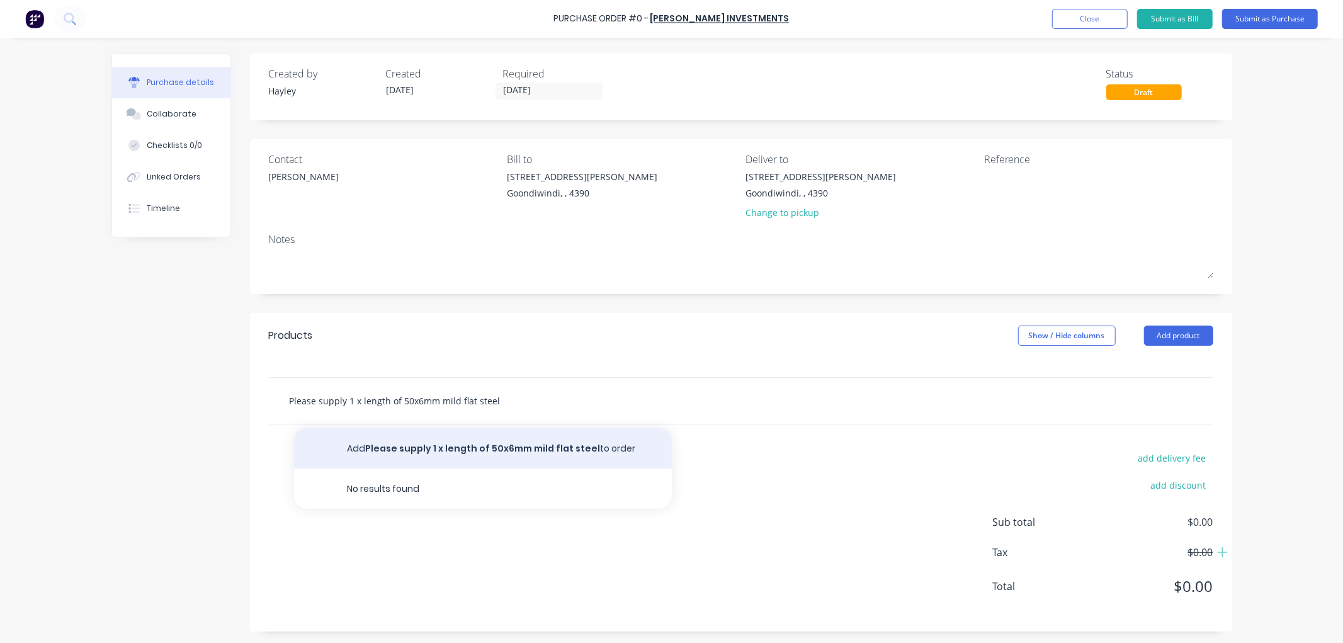
type input "Please supply 1 x length of 50x6mm mild flat steel"
click at [472, 445] on button "Add Please supply 1 x length of 50x6mm mild flat steel to order" at bounding box center [483, 448] width 378 height 40
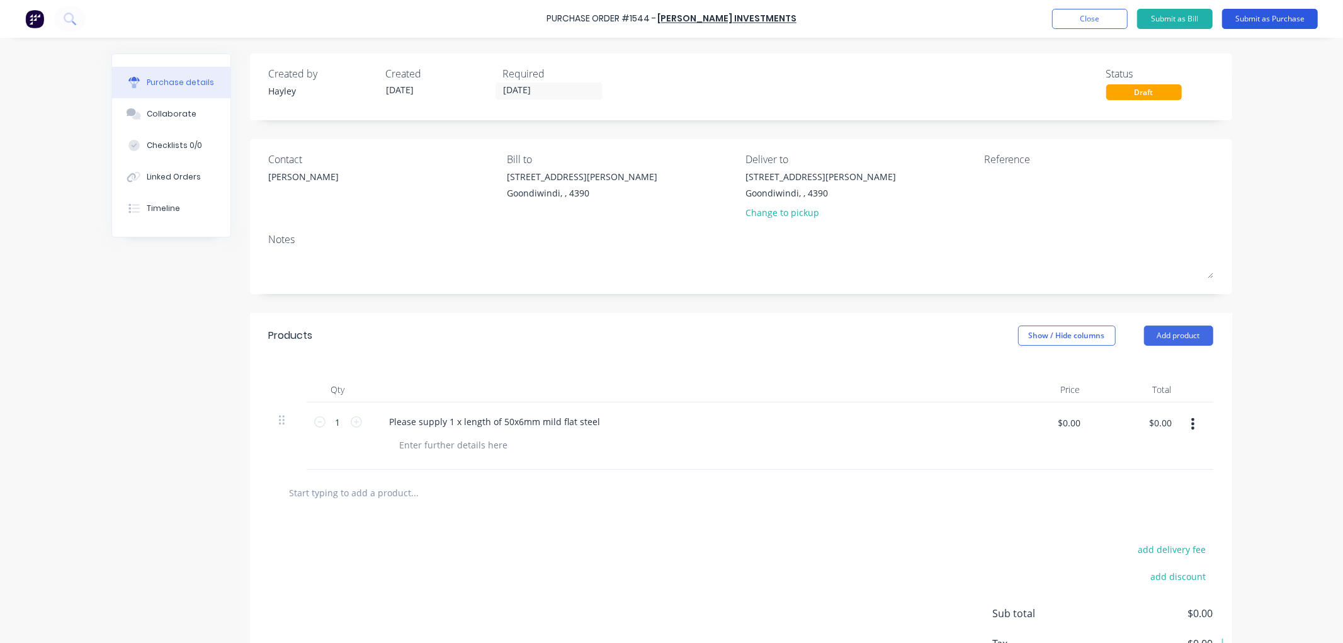
click at [1274, 10] on button "Submit as Purchase" at bounding box center [1271, 19] width 96 height 20
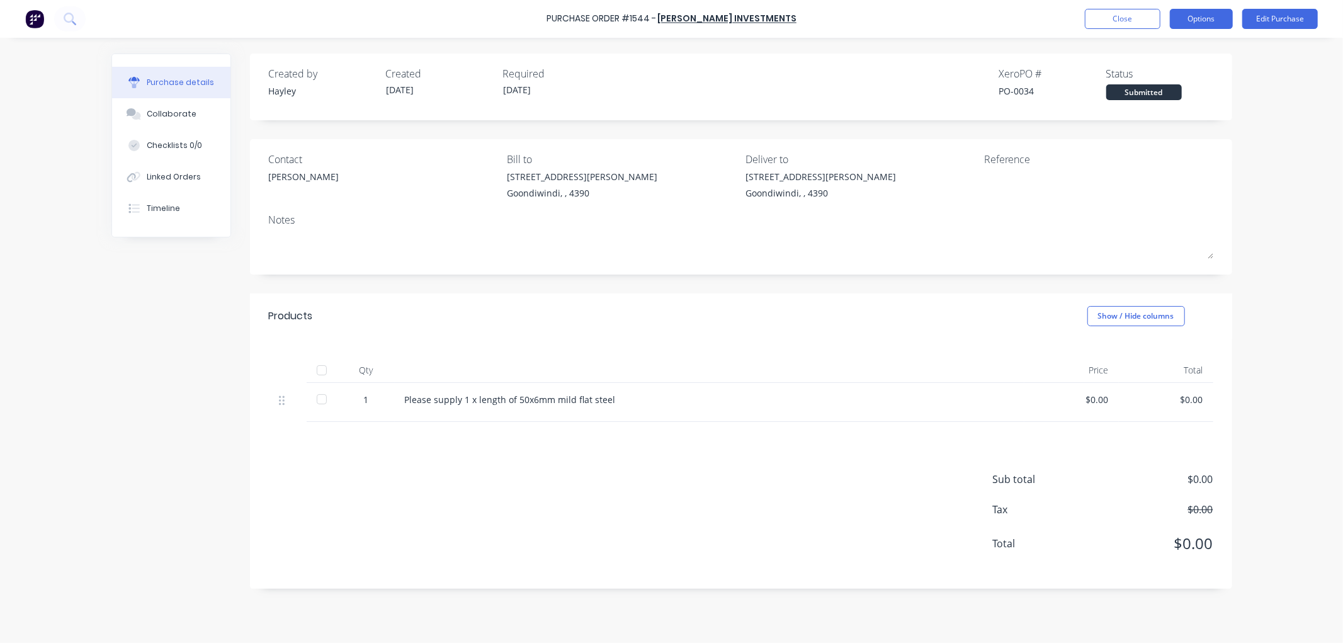
click at [1219, 20] on button "Options" at bounding box center [1201, 19] width 63 height 20
click at [1192, 52] on div "Print / Email" at bounding box center [1173, 51] width 97 height 18
click at [1164, 98] on div "Without pricing" at bounding box center [1173, 102] width 97 height 18
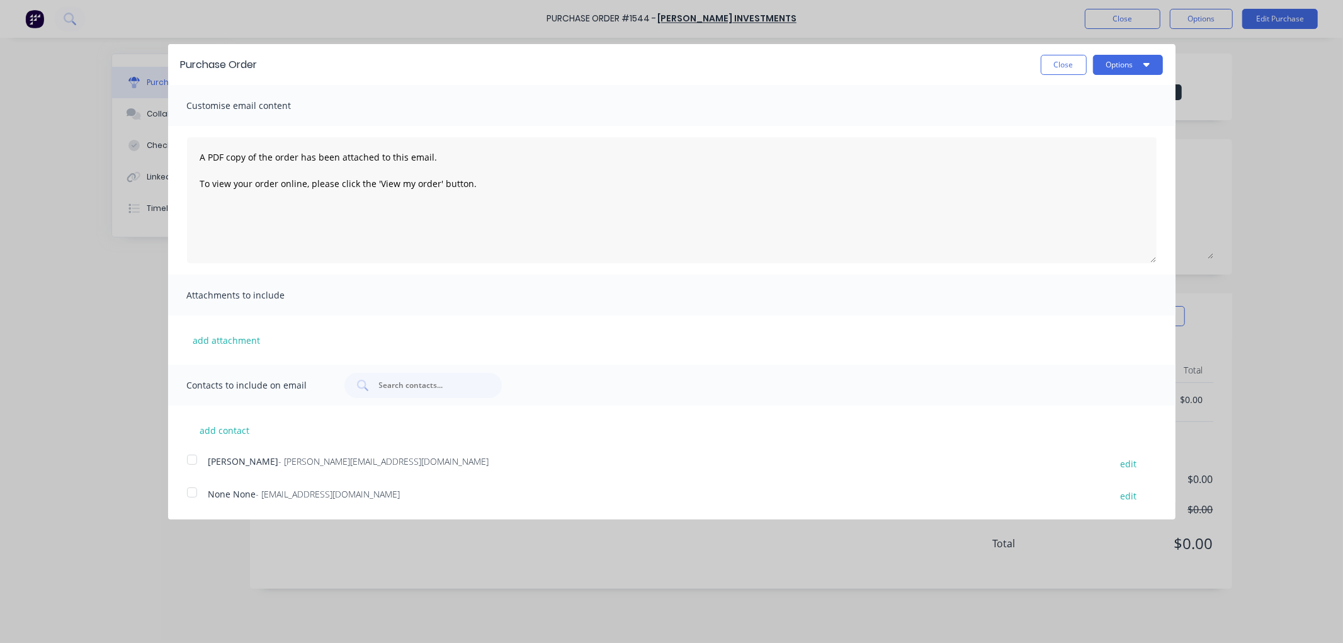
click at [190, 461] on div at bounding box center [192, 459] width 25 height 25
click at [1145, 71] on button "Options" at bounding box center [1128, 65] width 70 height 20
click at [1086, 127] on div "Email" at bounding box center [1103, 122] width 97 height 18
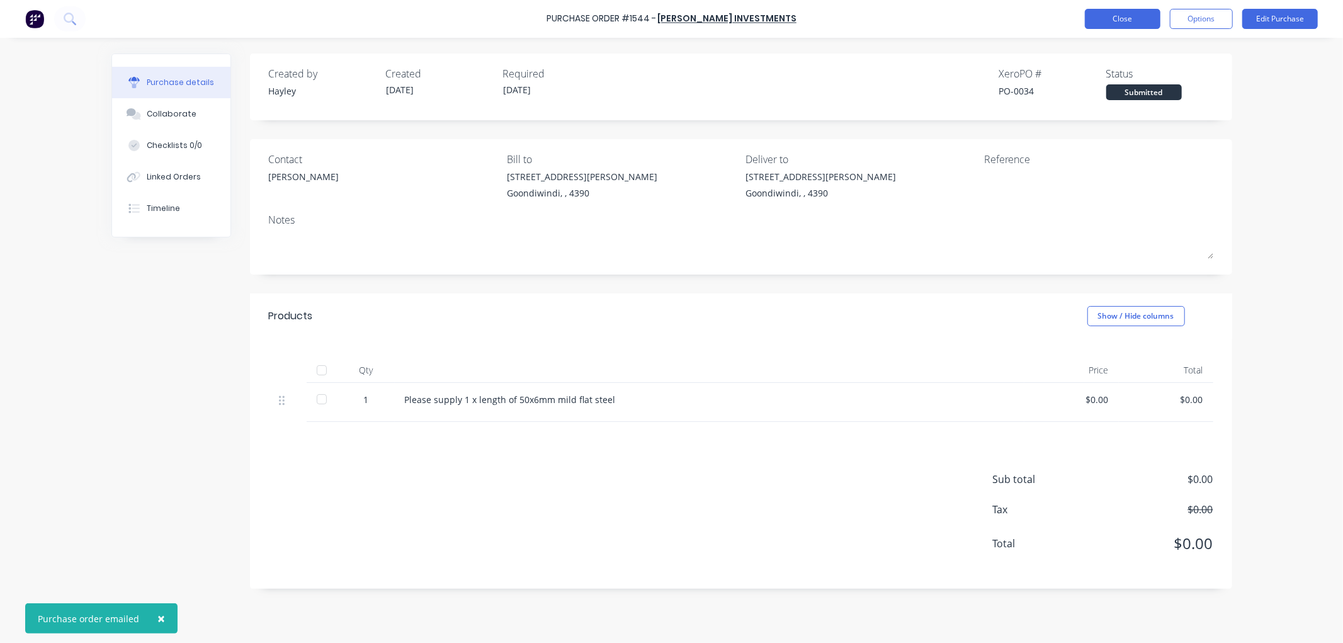
click at [1131, 21] on button "Close" at bounding box center [1123, 19] width 76 height 20
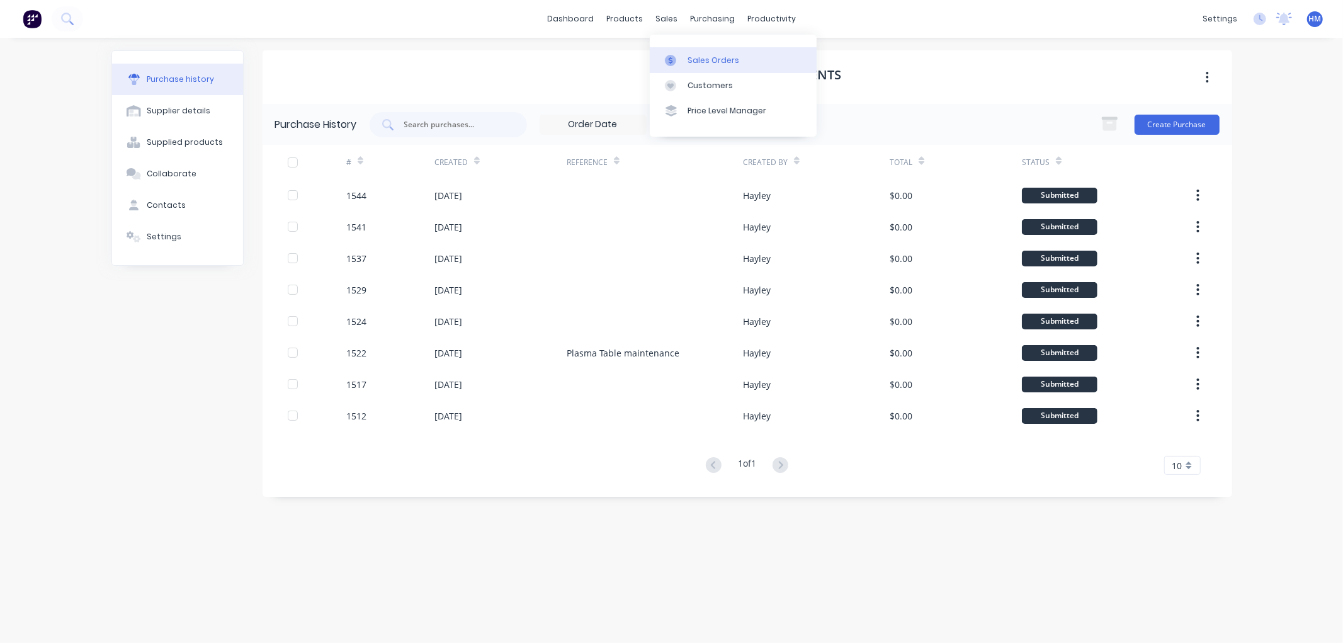
click at [705, 55] on div "Sales Orders" at bounding box center [714, 60] width 52 height 11
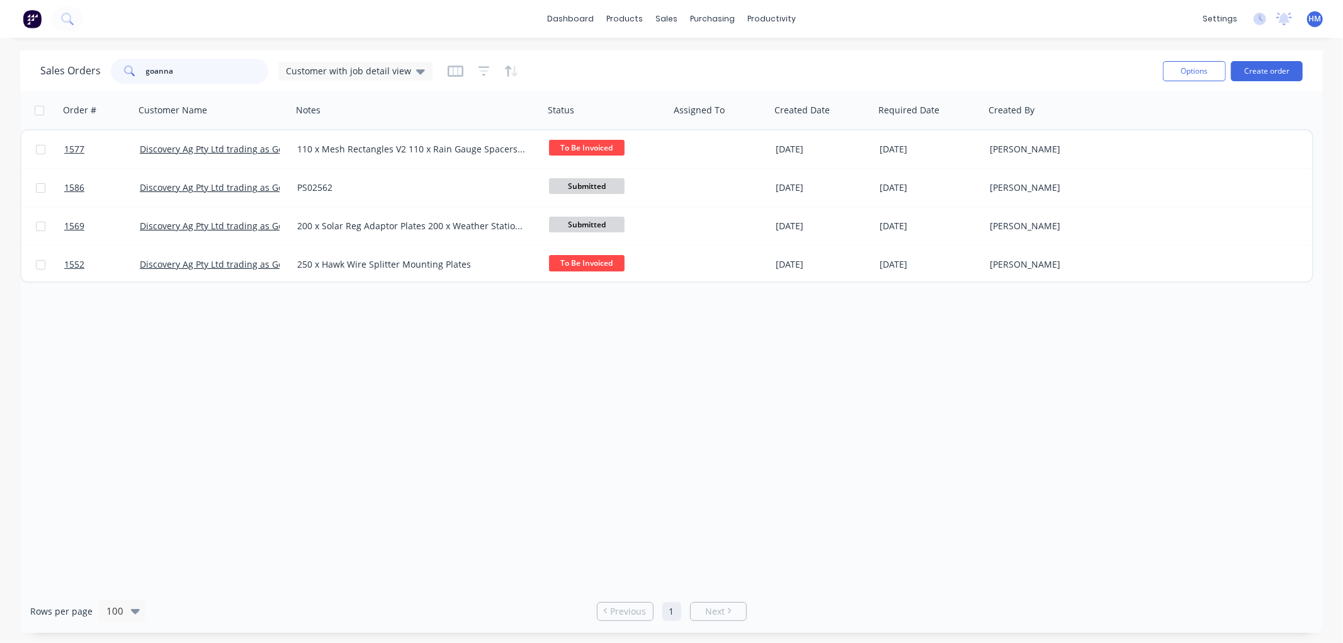
drag, startPoint x: 154, startPoint y: 71, endPoint x: 114, endPoint y: 70, distance: 39.7
click at [114, 70] on div "goanna" at bounding box center [189, 71] width 157 height 25
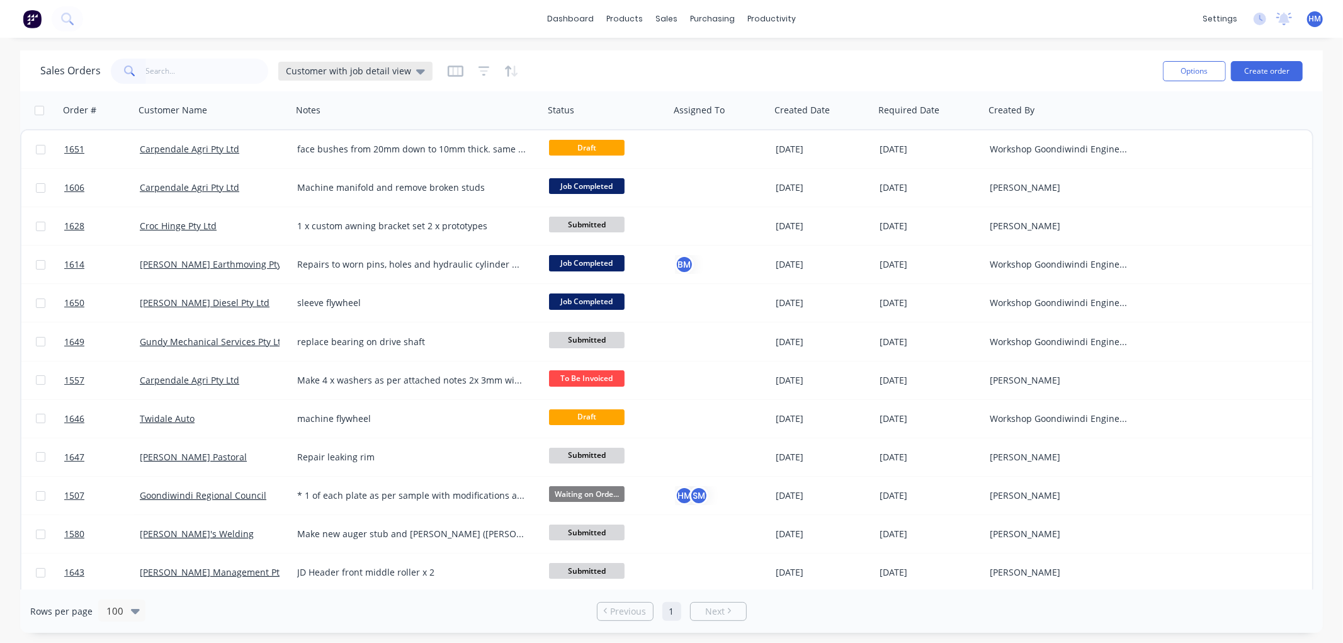
click at [418, 67] on icon at bounding box center [420, 71] width 9 height 14
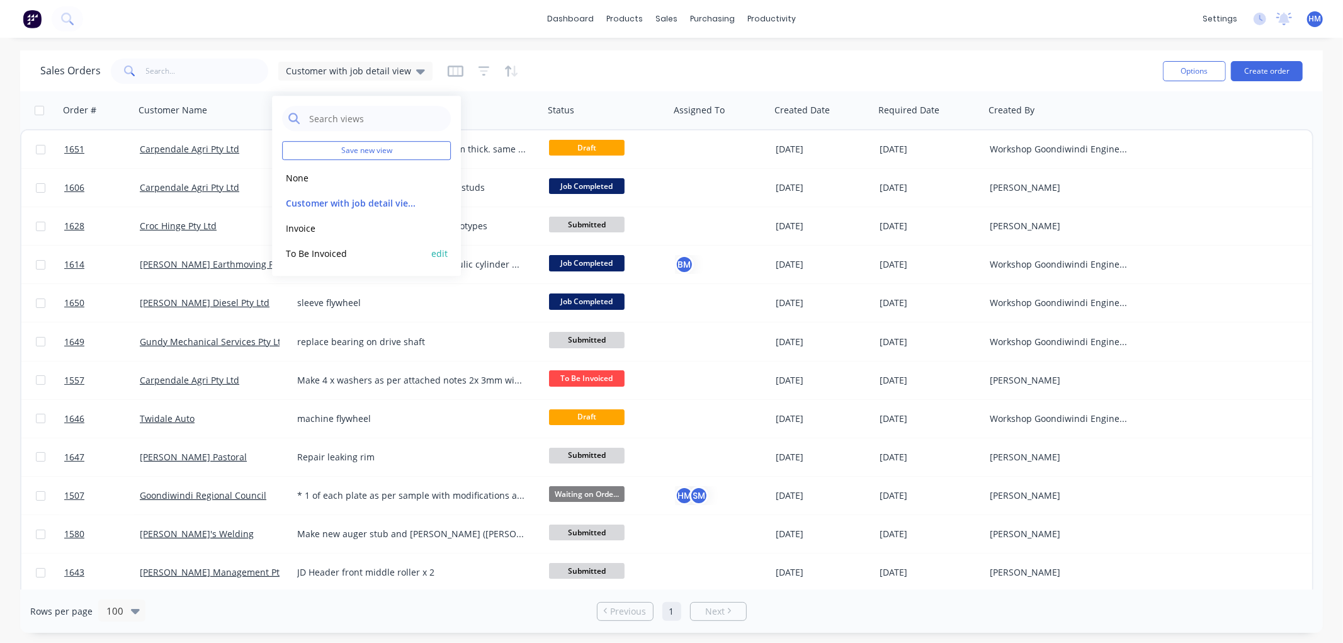
click at [343, 249] on button "To Be Invoiced" at bounding box center [354, 253] width 144 height 14
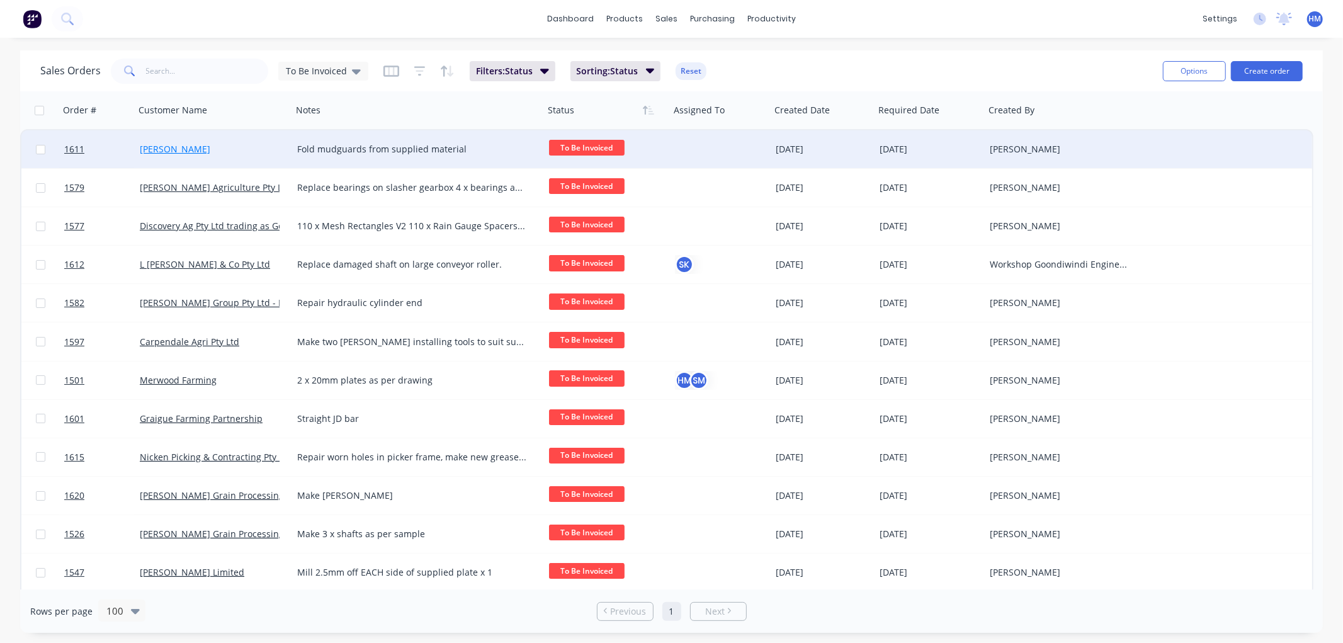
click at [166, 144] on link "Ben Grayson" at bounding box center [175, 149] width 71 height 12
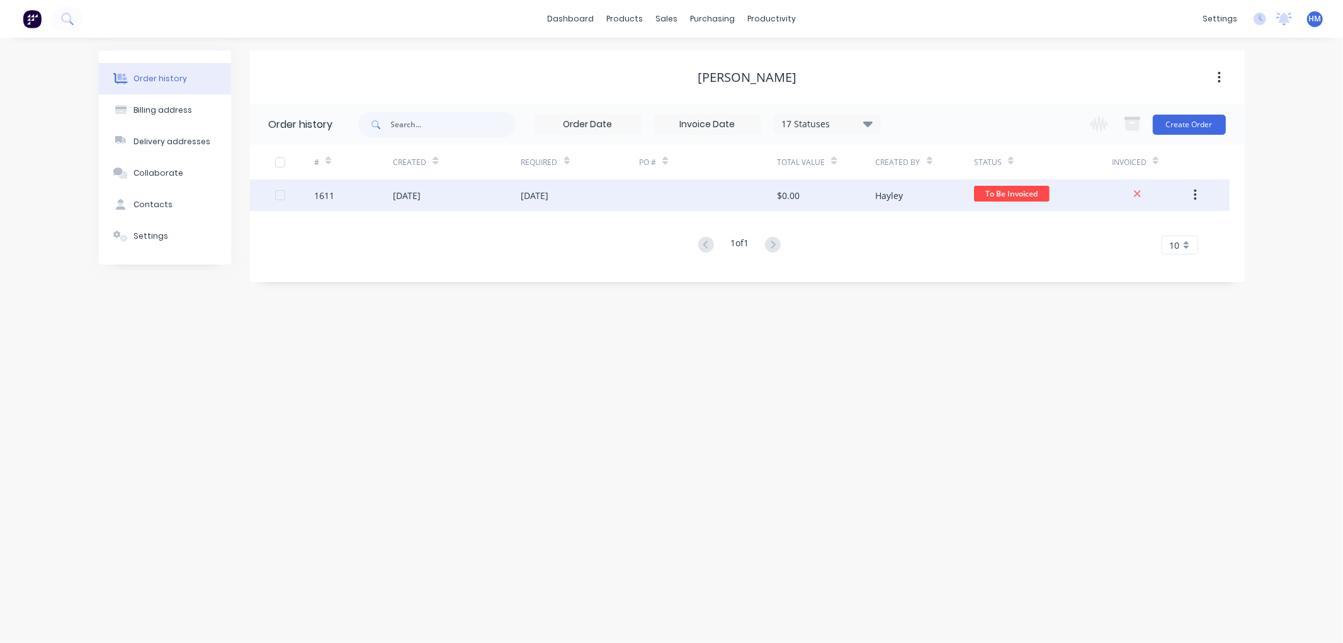
click at [421, 194] on div "06 Aug 2025" at bounding box center [407, 195] width 28 height 13
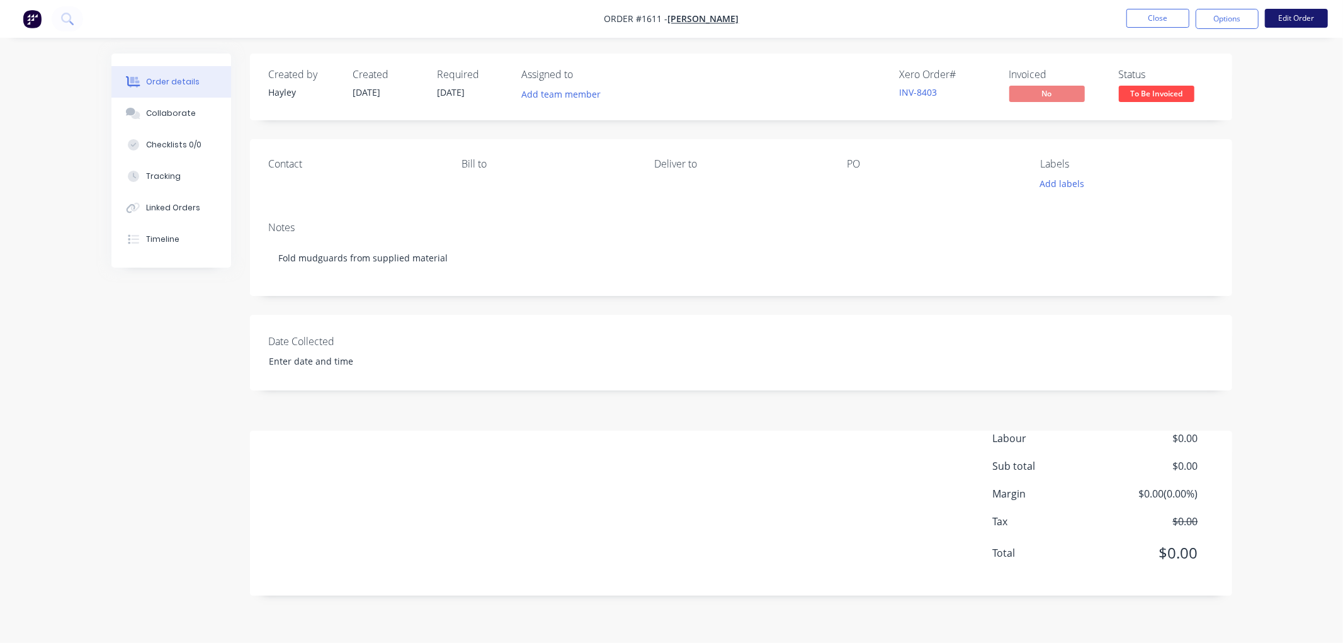
click at [1287, 14] on button "Edit Order" at bounding box center [1296, 18] width 63 height 19
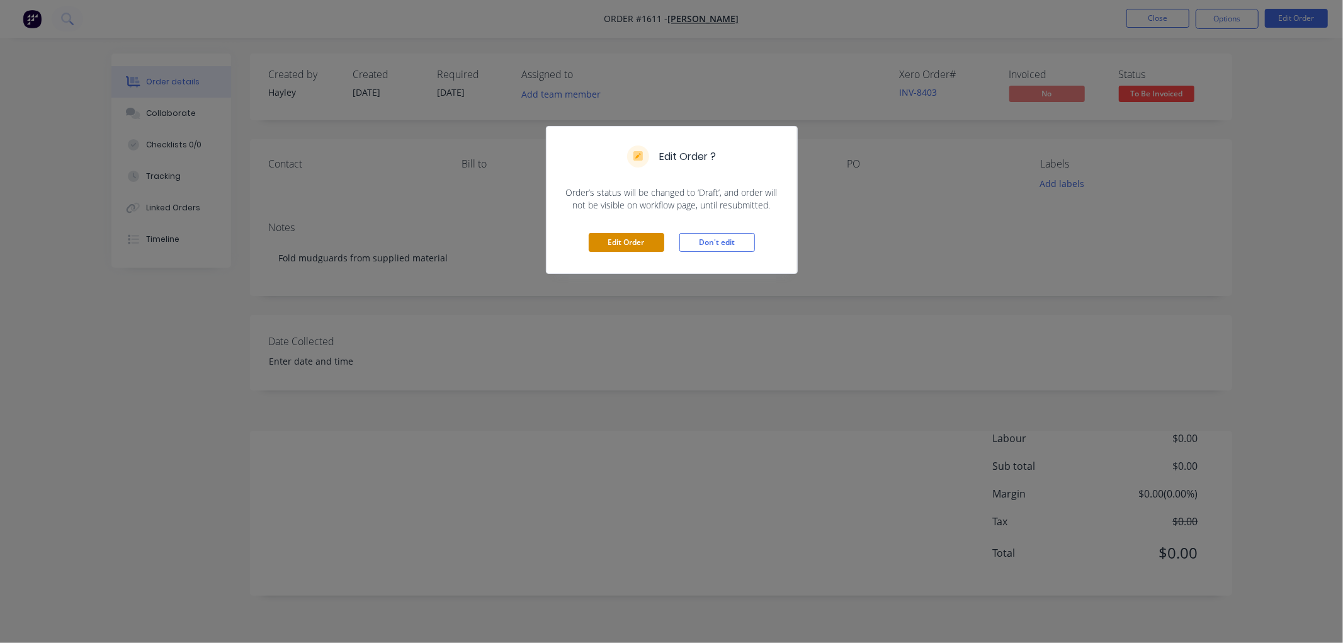
click at [634, 239] on button "Edit Order" at bounding box center [627, 242] width 76 height 19
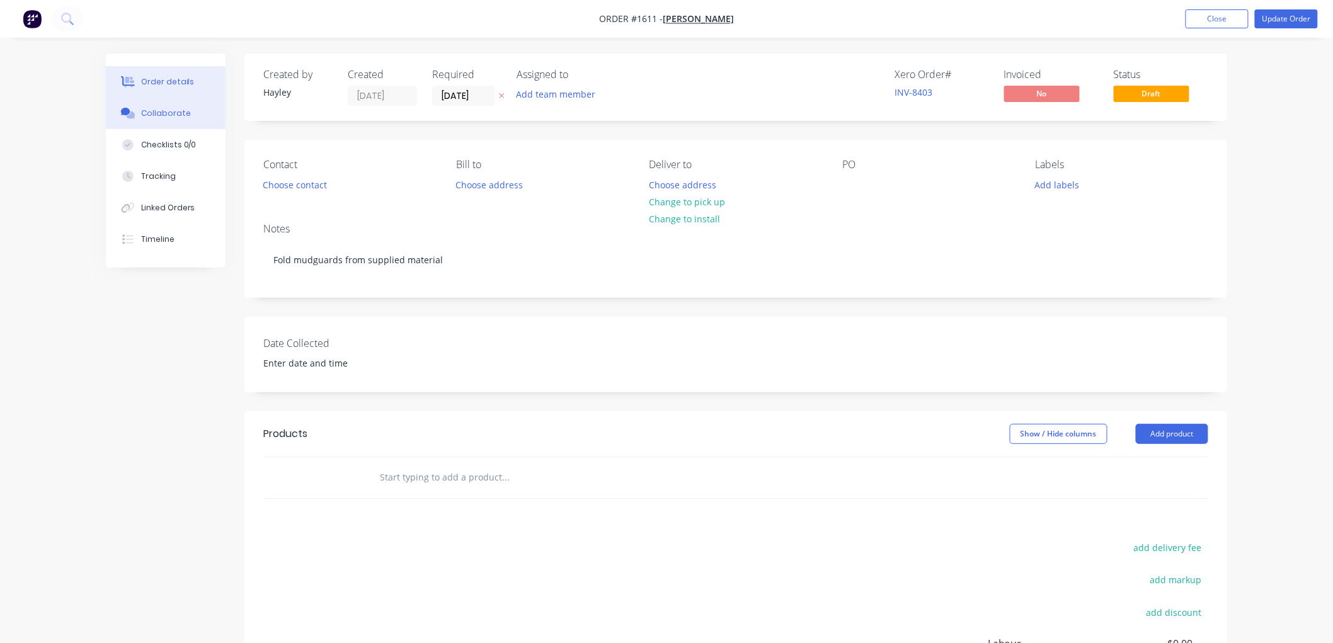
click at [189, 113] on button "Collaborate" at bounding box center [166, 113] width 120 height 31
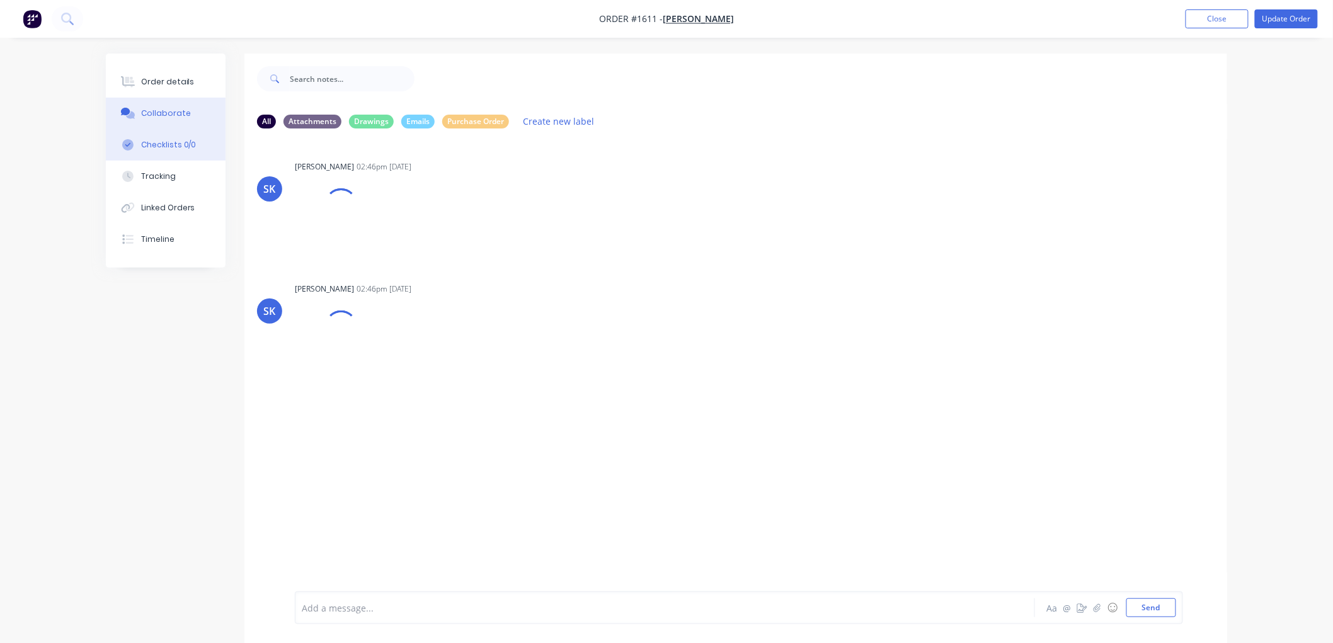
click at [177, 145] on div "Checklists 0/0" at bounding box center [168, 144] width 55 height 11
type textarea "x"
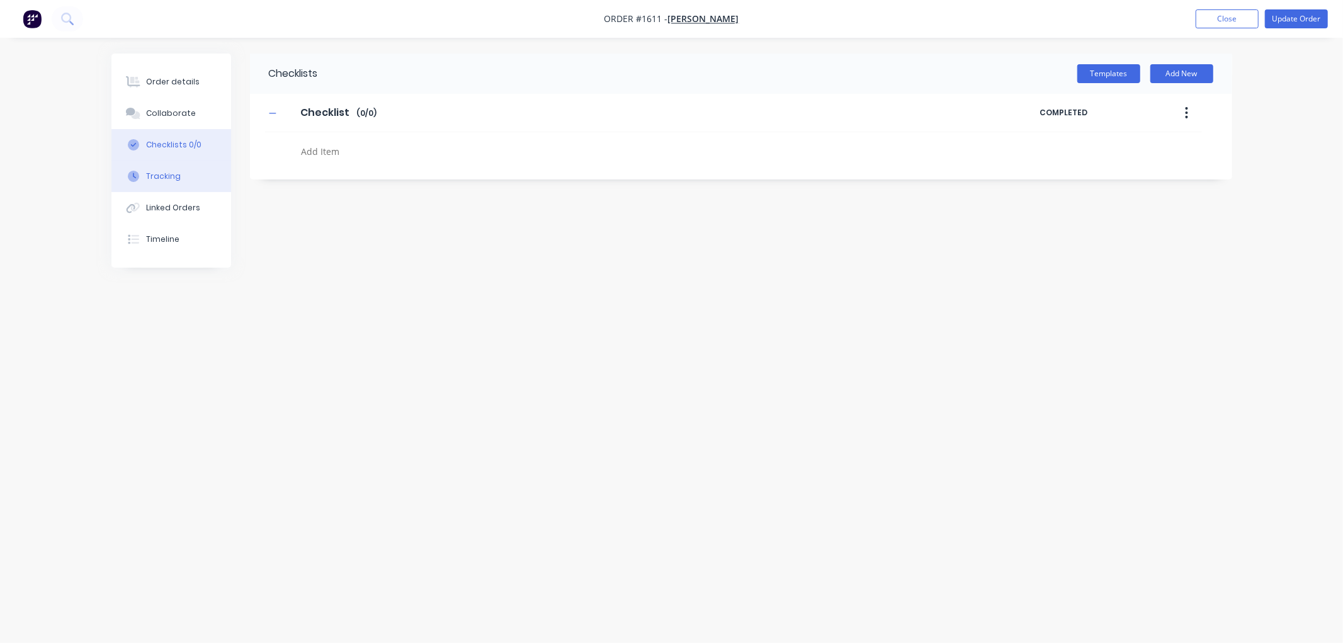
click at [166, 175] on div "Tracking" at bounding box center [163, 176] width 35 height 11
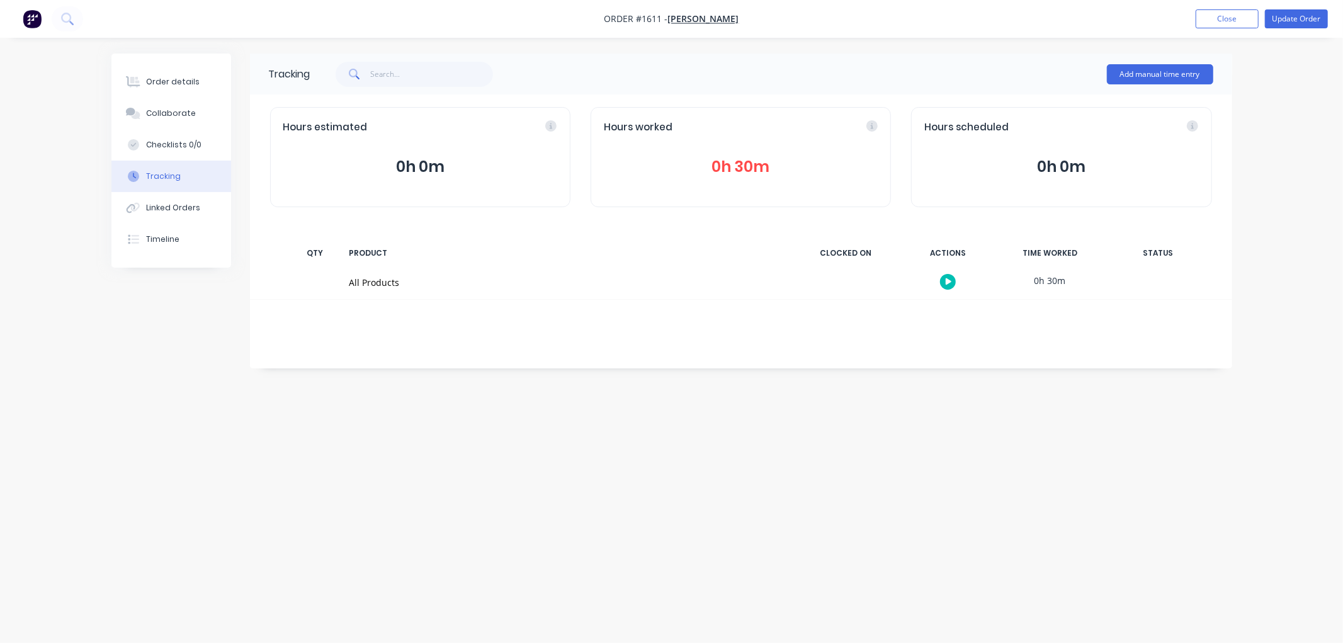
click at [740, 164] on button "0h 30m" at bounding box center [741, 167] width 274 height 24
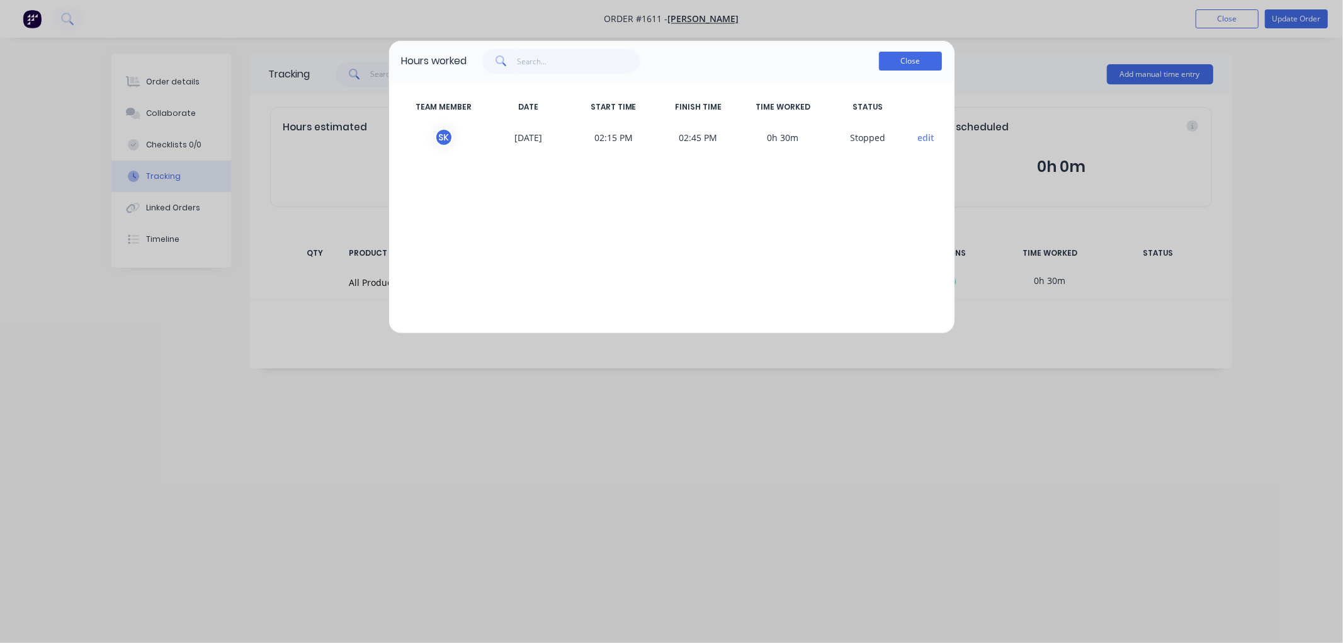
click at [911, 59] on button "Close" at bounding box center [910, 61] width 63 height 19
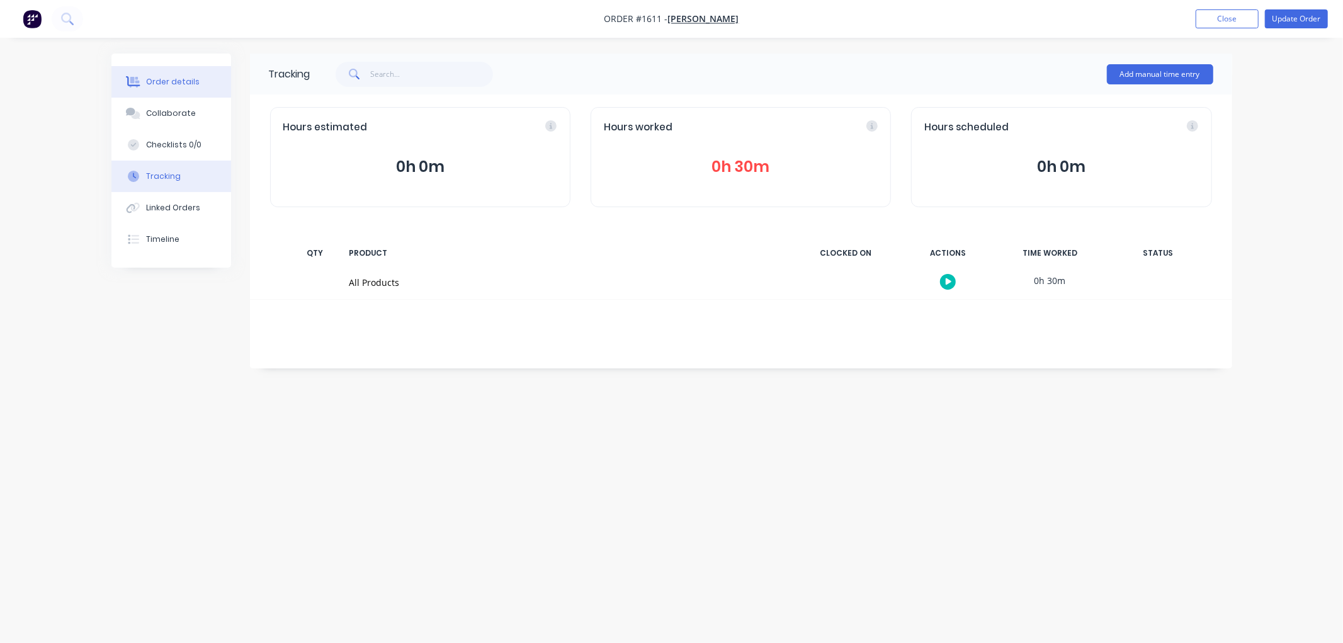
click at [197, 80] on button "Order details" at bounding box center [171, 81] width 120 height 31
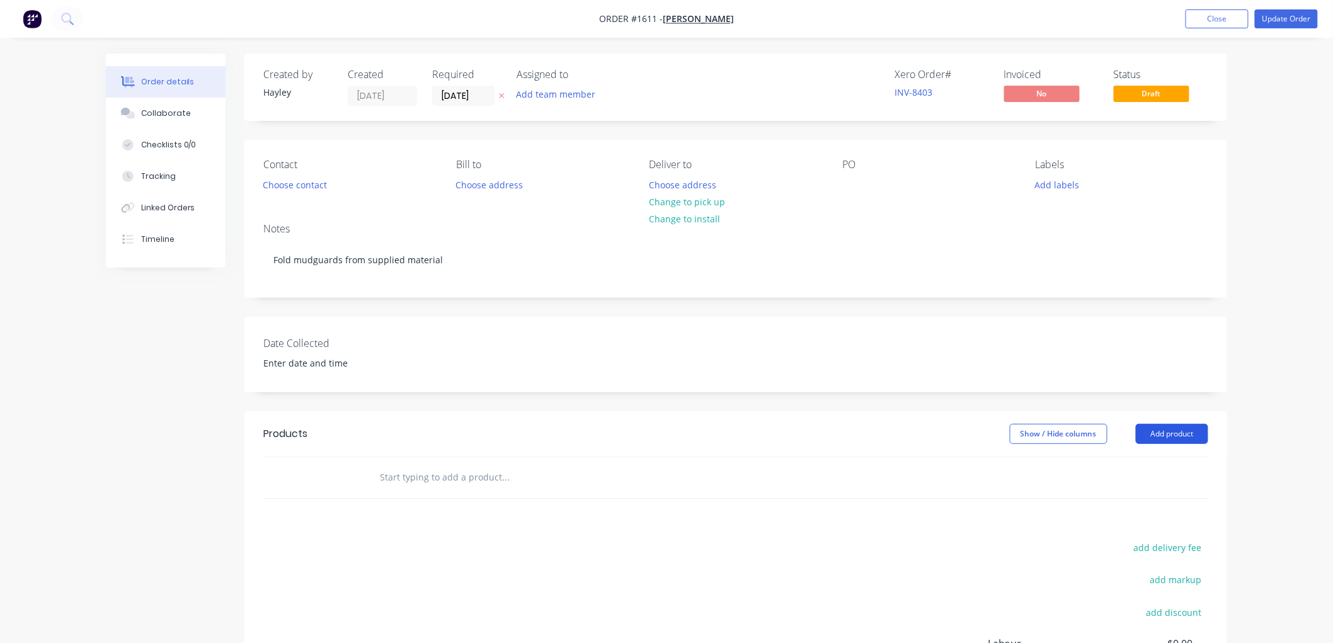
click at [1181, 436] on button "Add product" at bounding box center [1172, 434] width 72 height 20
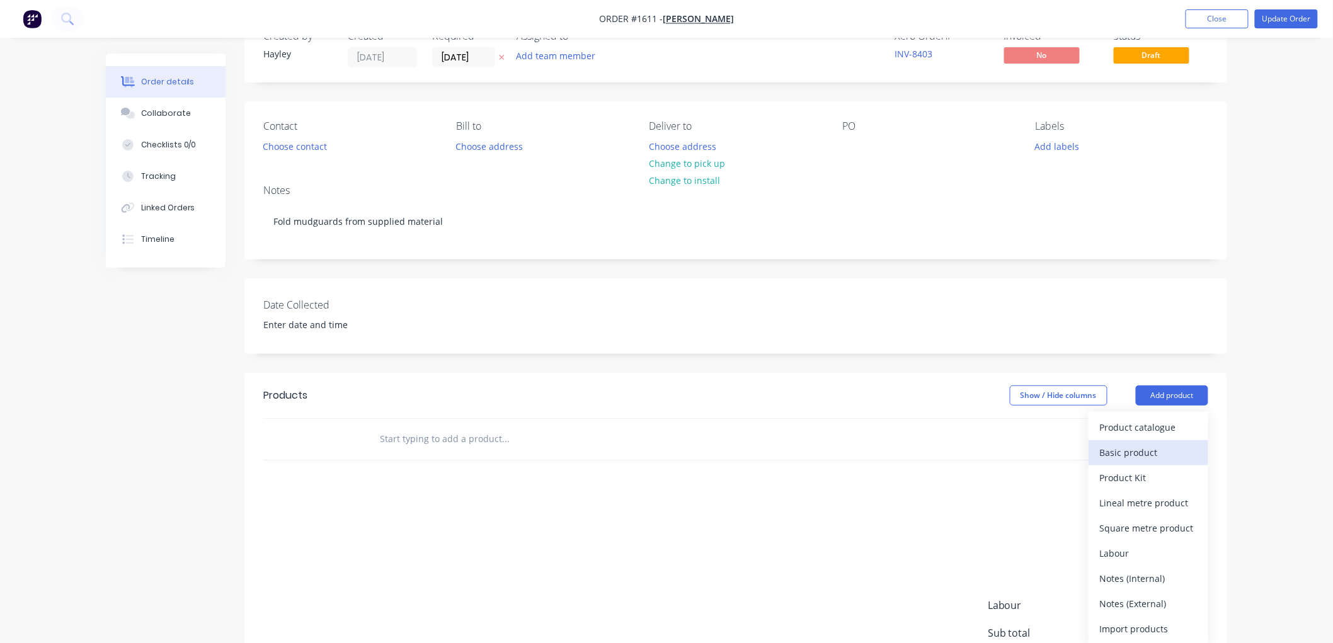
scroll to position [70, 0]
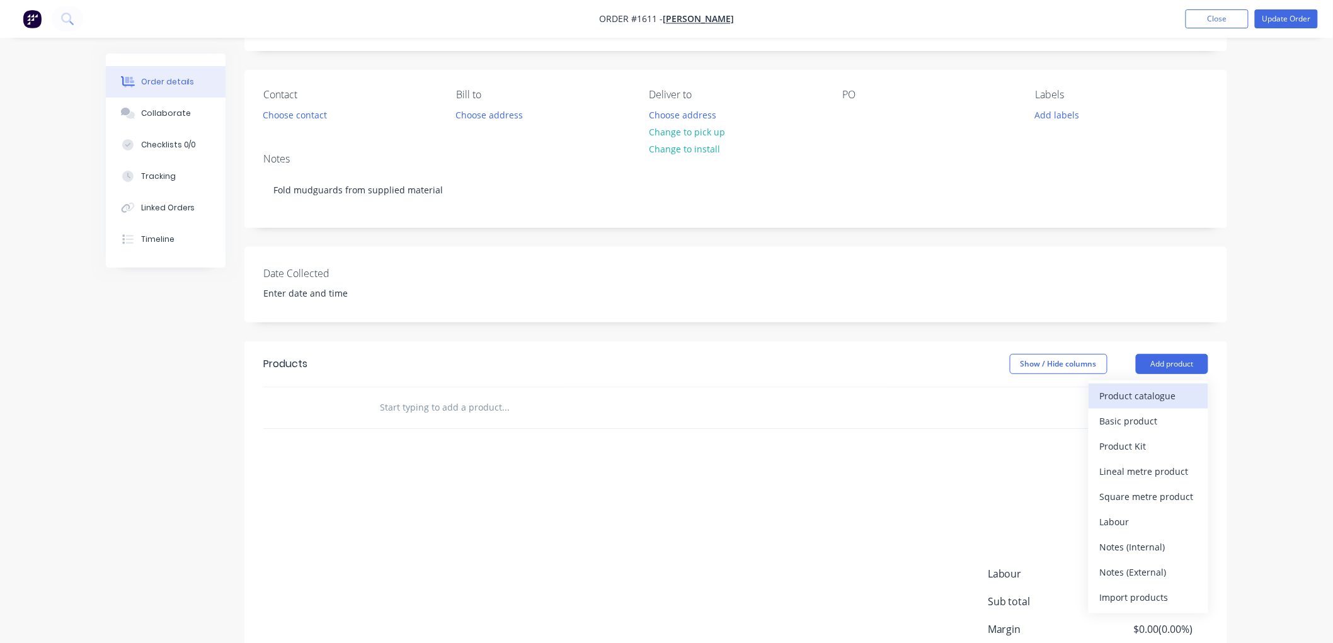
click at [1156, 392] on div "Product catalogue" at bounding box center [1148, 396] width 97 height 18
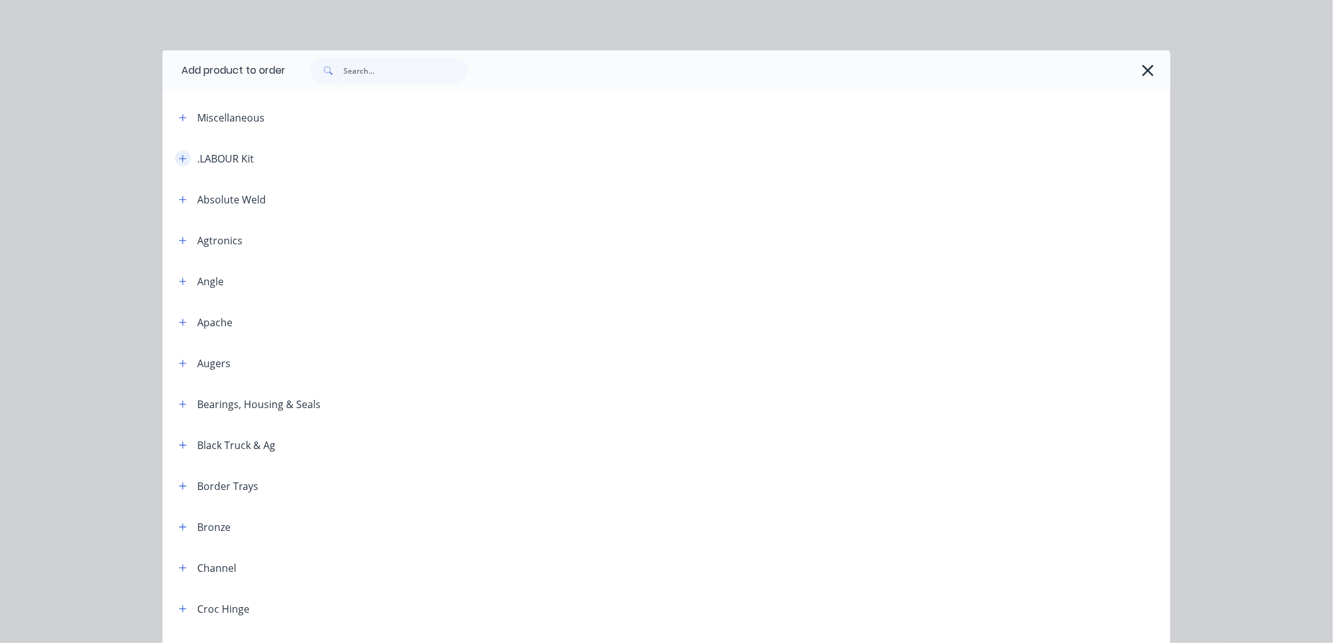
click at [180, 155] on icon "button" at bounding box center [183, 158] width 8 height 9
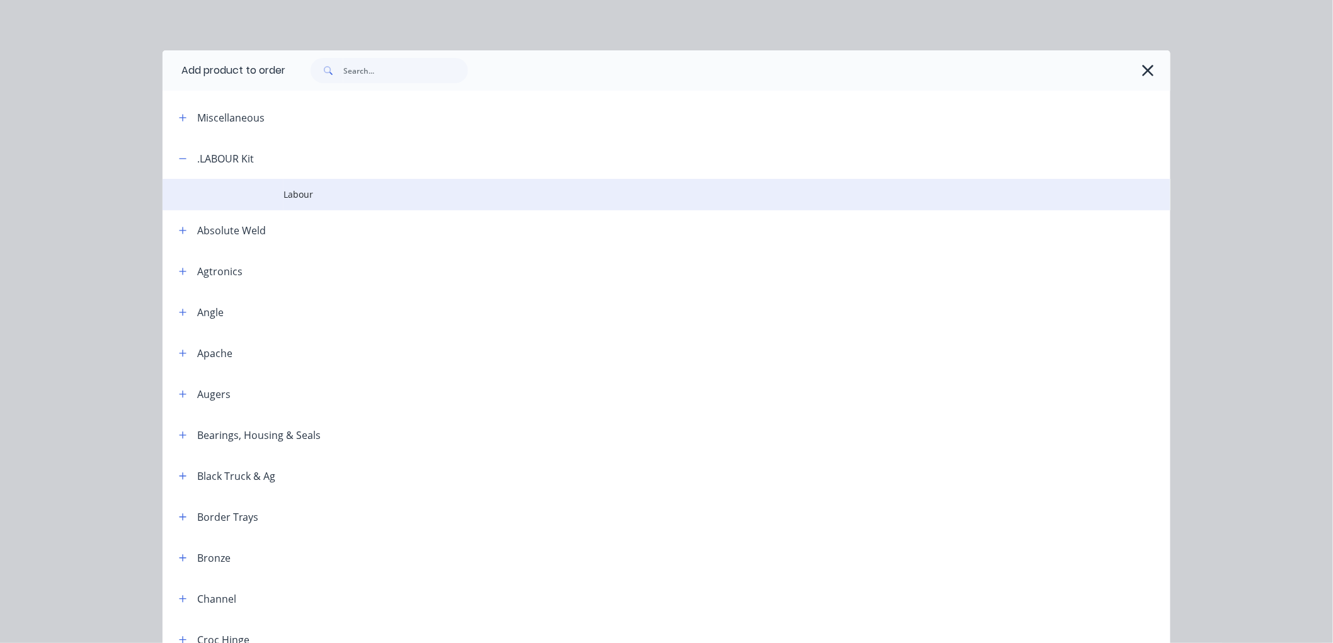
click at [303, 192] on span "Labour" at bounding box center [637, 194] width 709 height 13
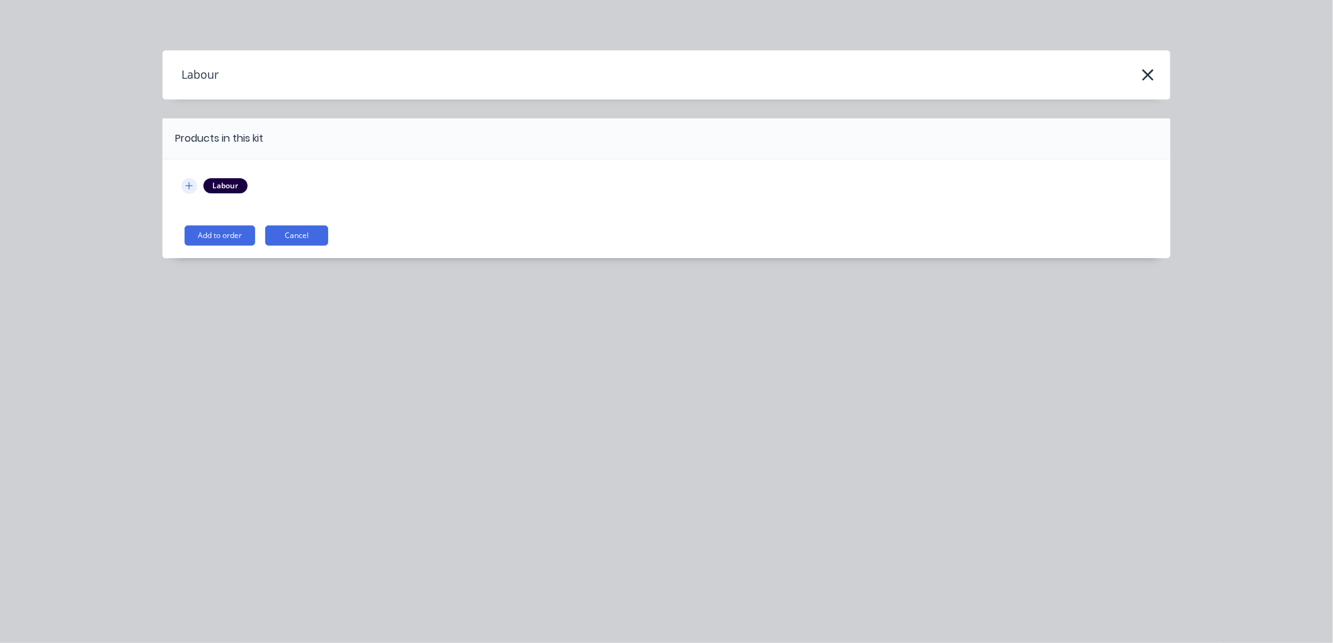
click at [193, 185] on icon "button" at bounding box center [189, 185] width 8 height 9
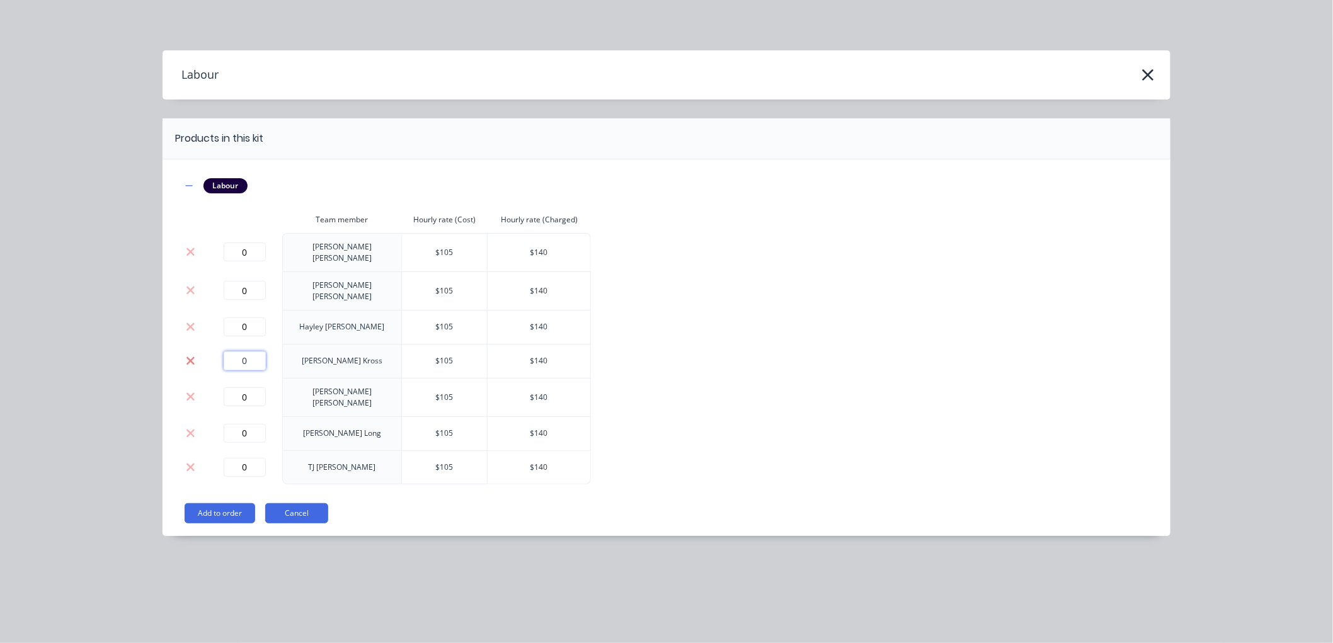
drag, startPoint x: 255, startPoint y: 350, endPoint x: 187, endPoint y: 350, distance: 68.0
click at [187, 350] on tr "0 Seth Kross $ 105 $ 140" at bounding box center [385, 361] width 409 height 34
type input "0.5"
click at [236, 503] on button "Add to order" at bounding box center [220, 513] width 71 height 20
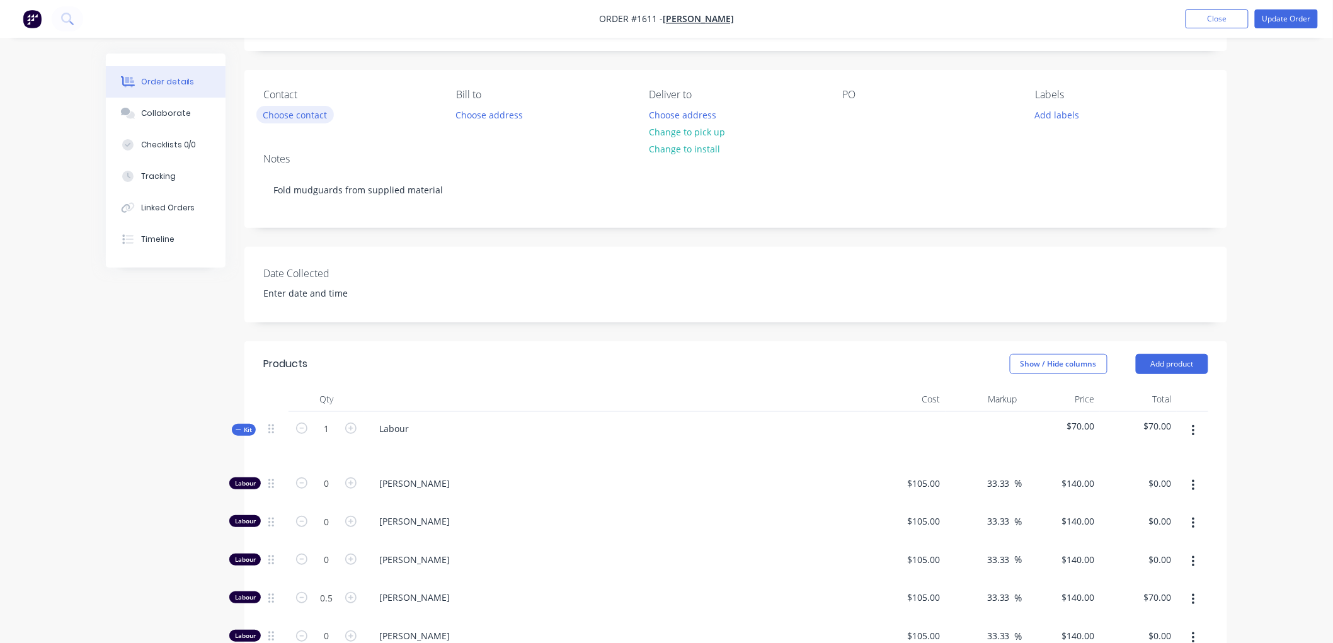
click at [292, 115] on button "Choose contact" at bounding box center [294, 114] width 77 height 17
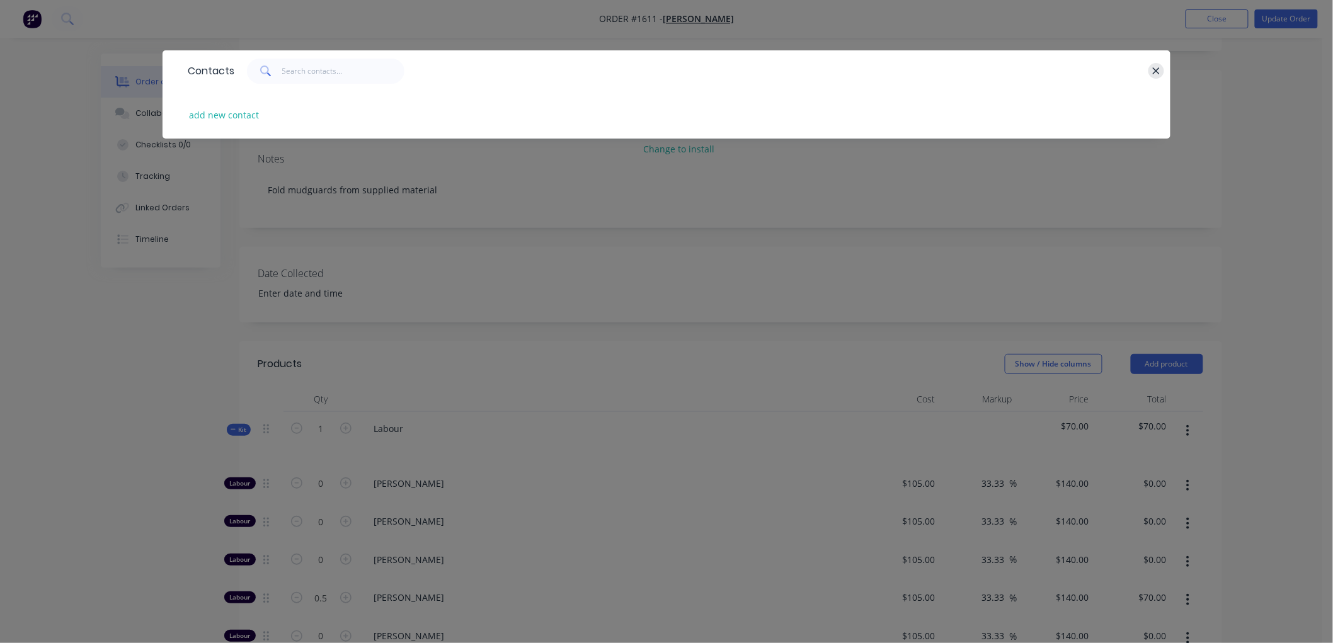
click at [1149, 72] on button "button" at bounding box center [1156, 71] width 16 height 16
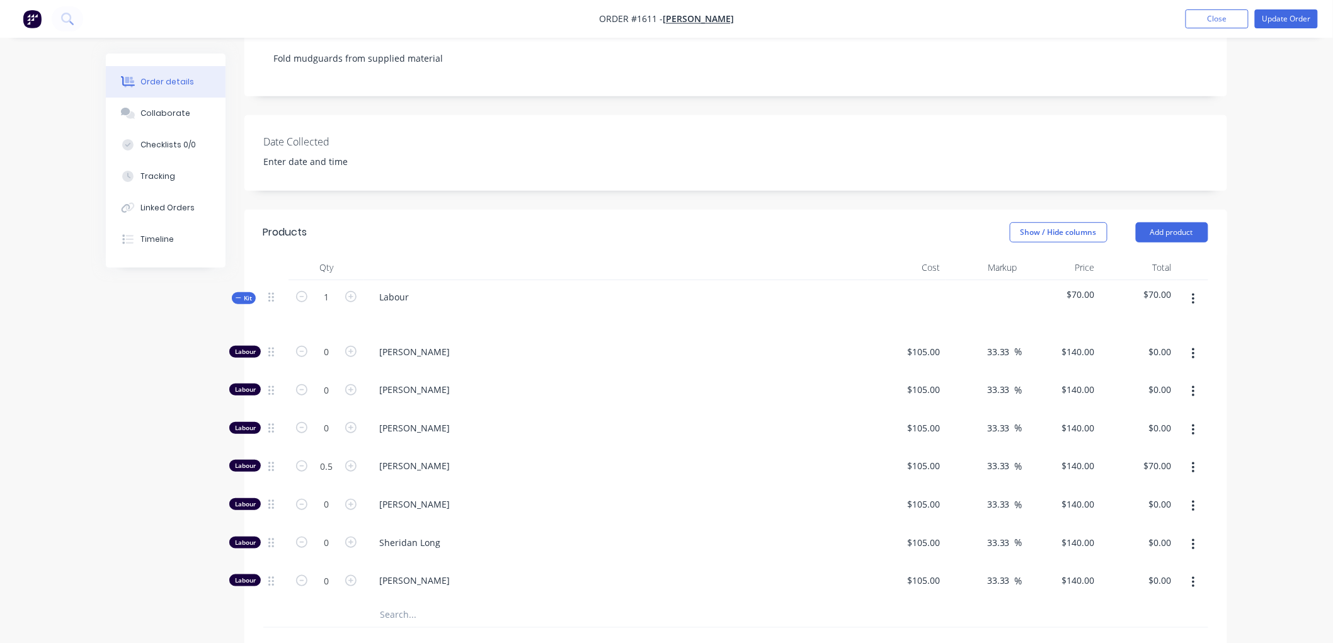
scroll to position [210, 0]
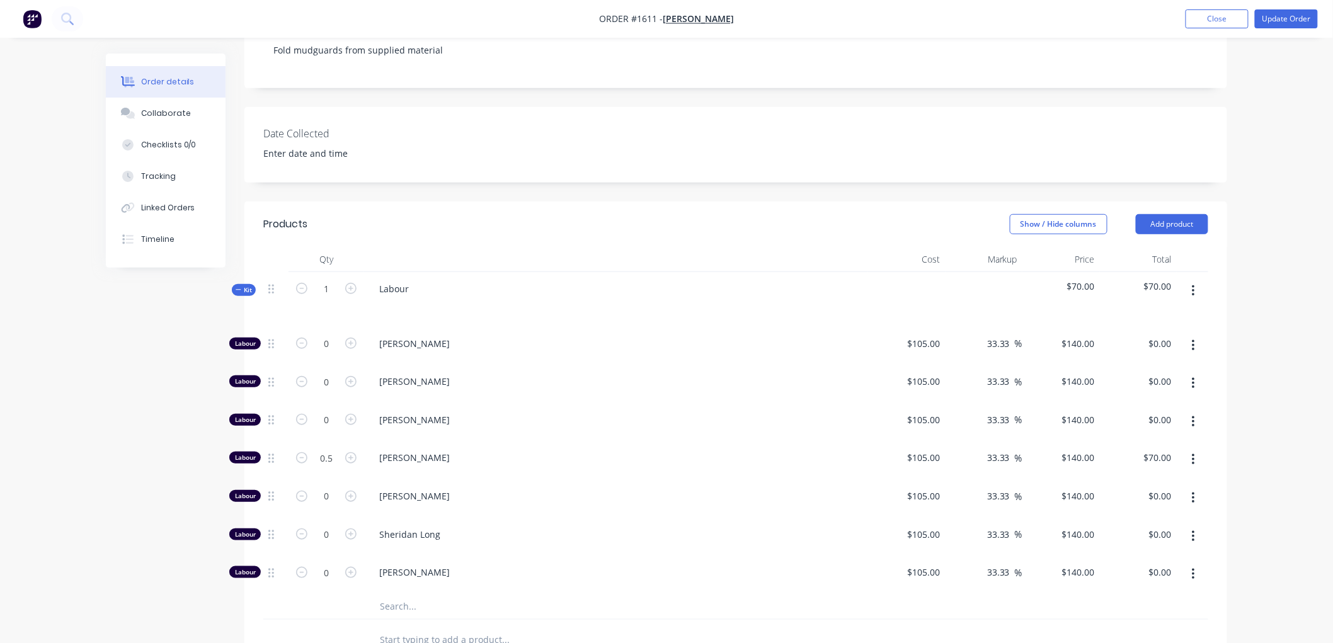
click at [241, 290] on icon at bounding box center [238, 289] width 5 height 1
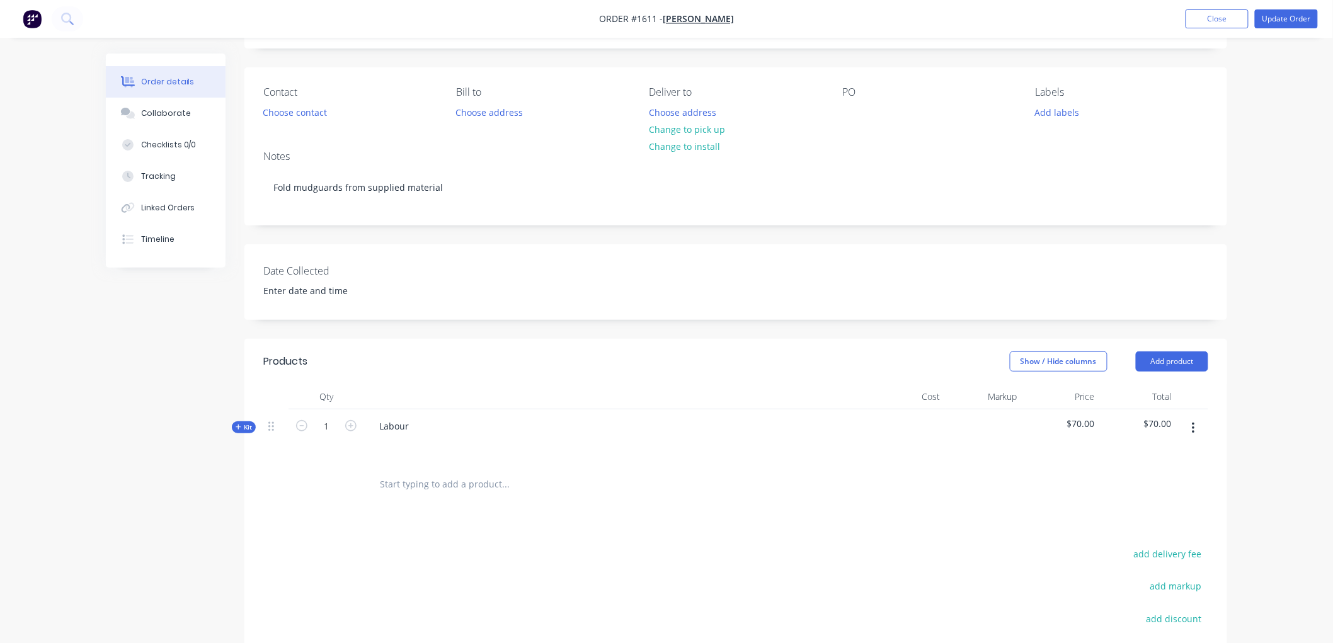
scroll to position [70, 0]
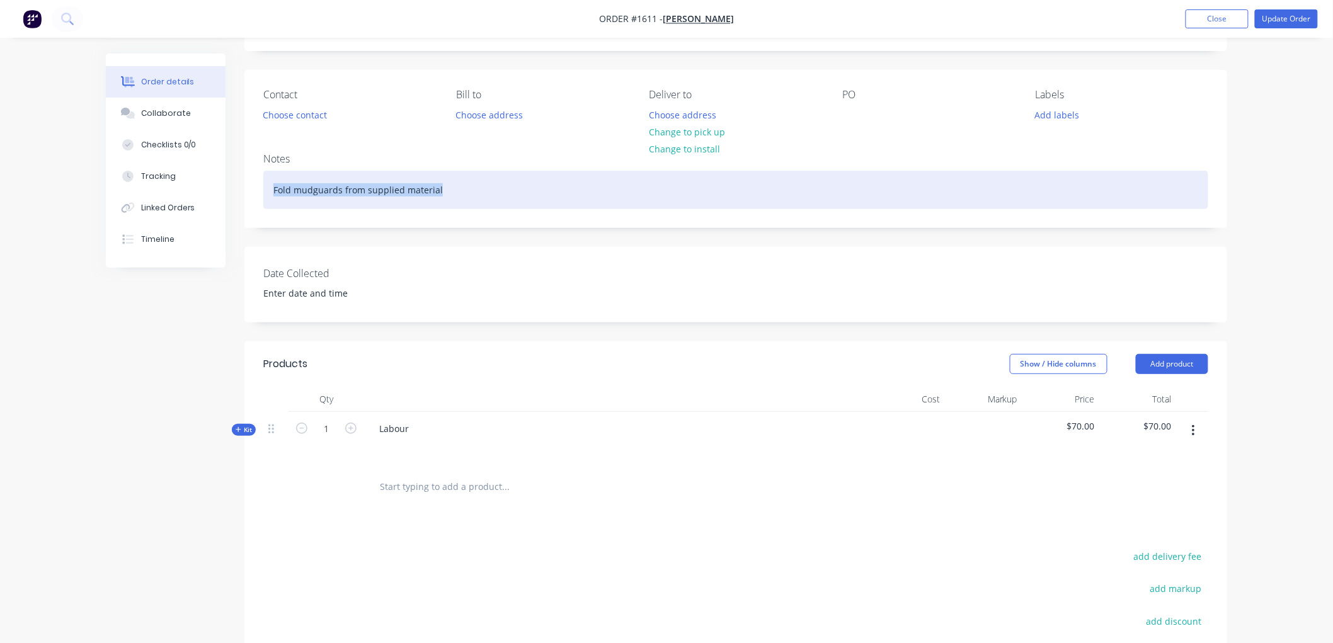
drag, startPoint x: 452, startPoint y: 187, endPoint x: 235, endPoint y: 187, distance: 216.7
click at [235, 187] on div "Order details Collaborate Checklists 0/0 Tracking Linked Orders Timeline Order …" at bounding box center [666, 406] width 1146 height 845
copy div "Fold mudguards from supplied material"
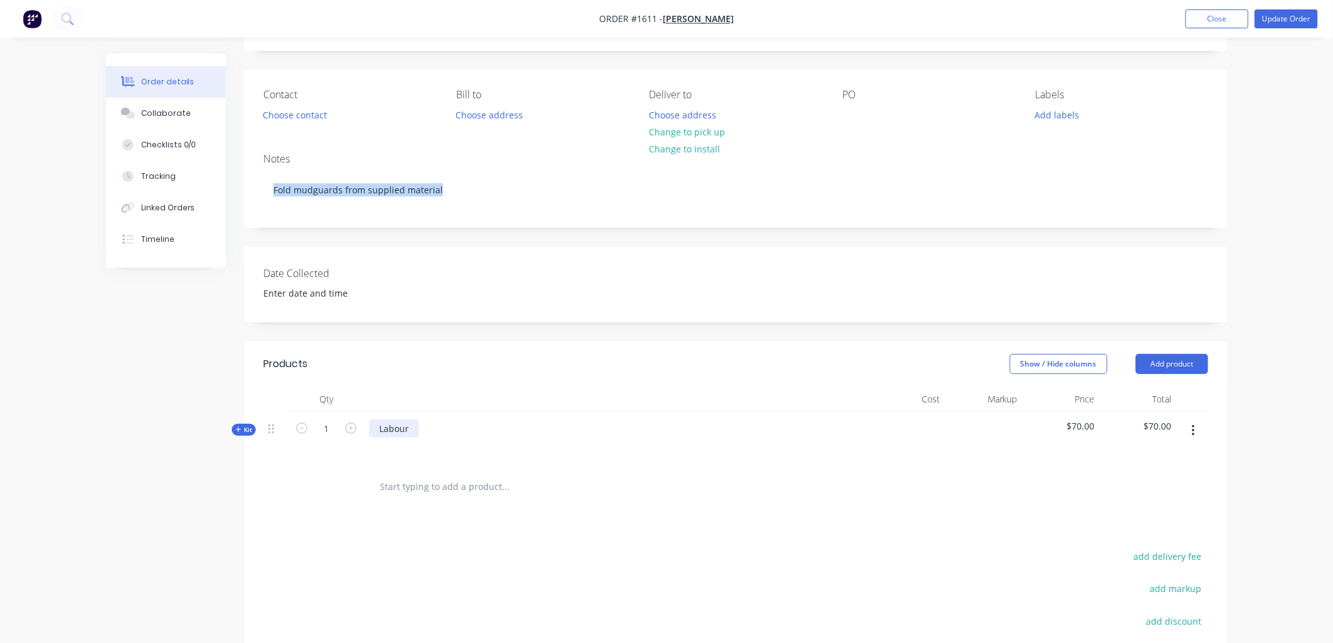
click at [416, 433] on div "Labour" at bounding box center [394, 428] width 50 height 18
click at [493, 467] on div at bounding box center [590, 487] width 453 height 41
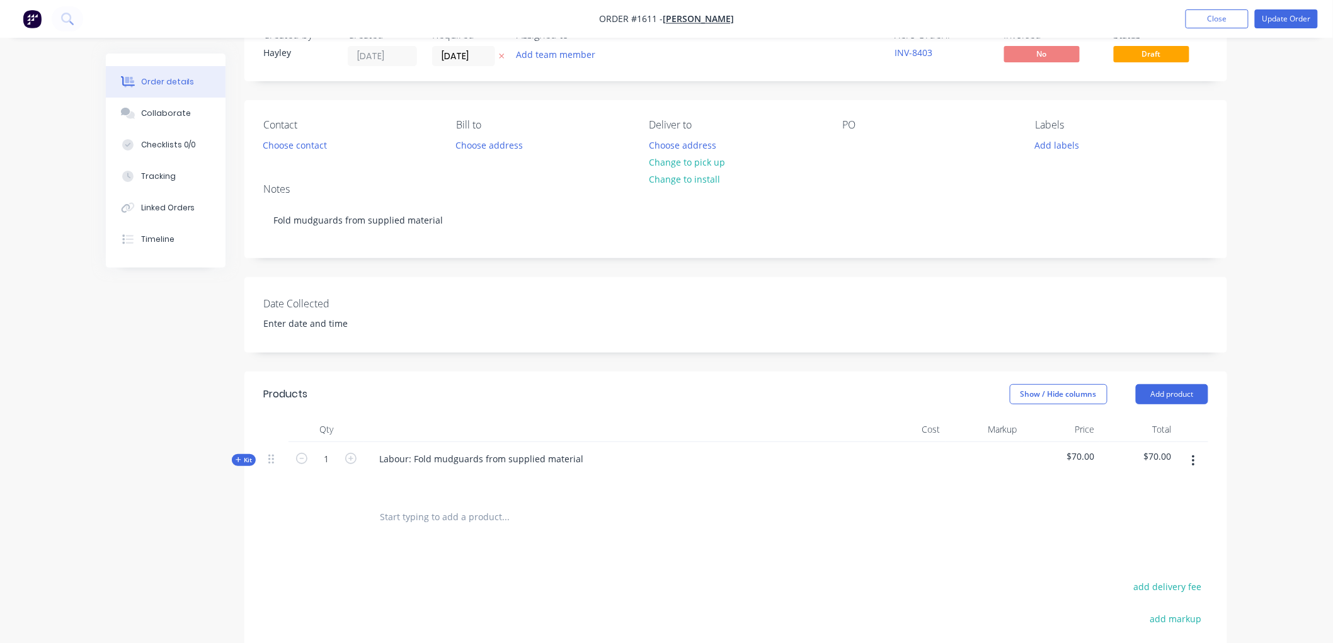
scroll to position [0, 0]
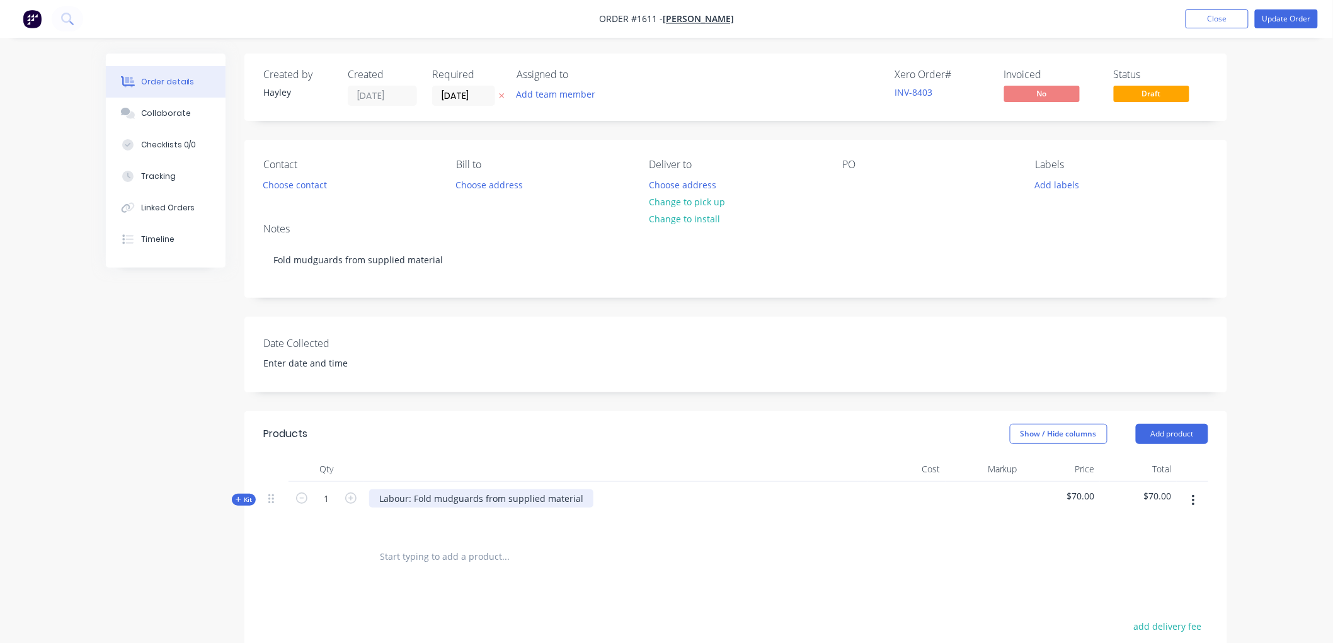
click at [413, 496] on div "Labour: Fold mudguards from supplied material" at bounding box center [481, 498] width 224 height 18
click at [315, 181] on button "Choose contact" at bounding box center [294, 184] width 77 height 17
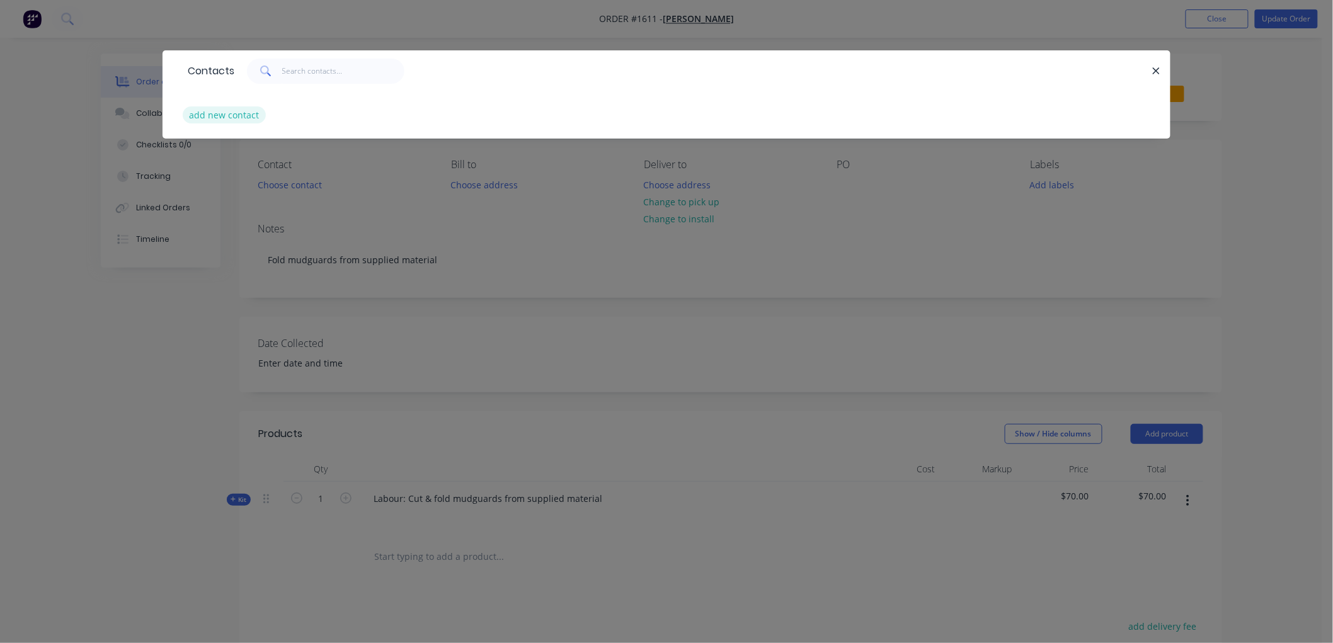
click at [221, 117] on button "add new contact" at bounding box center [224, 114] width 83 height 17
select select "AU"
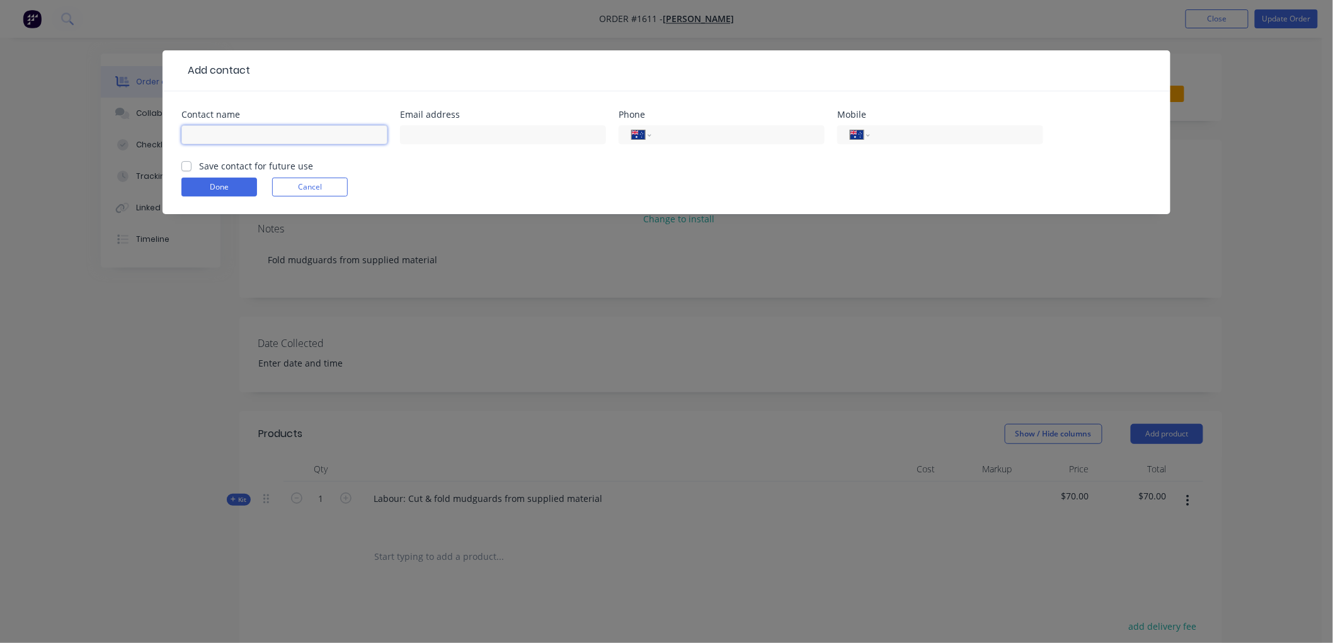
click at [230, 137] on input "text" at bounding box center [284, 134] width 206 height 19
type input "Ben Grayson"
click at [199, 166] on label "Save contact for future use" at bounding box center [256, 165] width 114 height 13
click at [184, 166] on input "Save contact for future use" at bounding box center [186, 165] width 10 height 12
checkbox input "true"
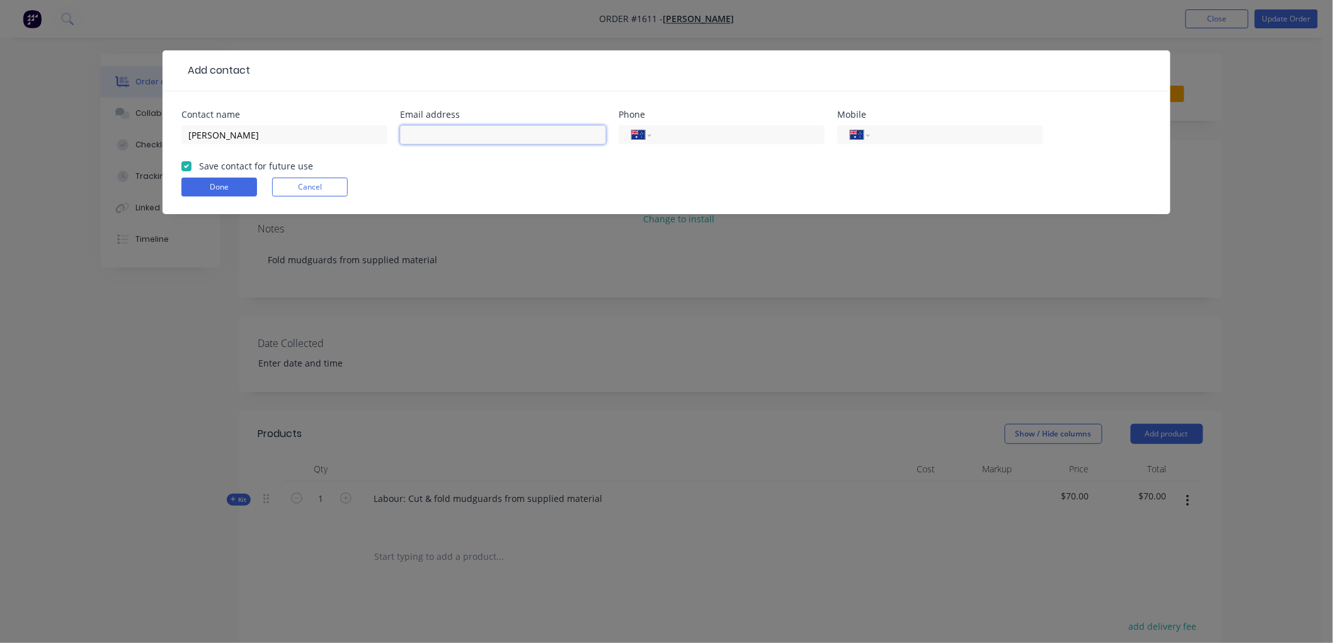
click at [438, 128] on input "text" at bounding box center [503, 134] width 206 height 19
paste input "ben.grayson@outlook.com.au"
type input "ben.grayson@outlook.com.au"
click at [928, 132] on input "tel" at bounding box center [954, 135] width 151 height 14
paste input "0408 906 865"
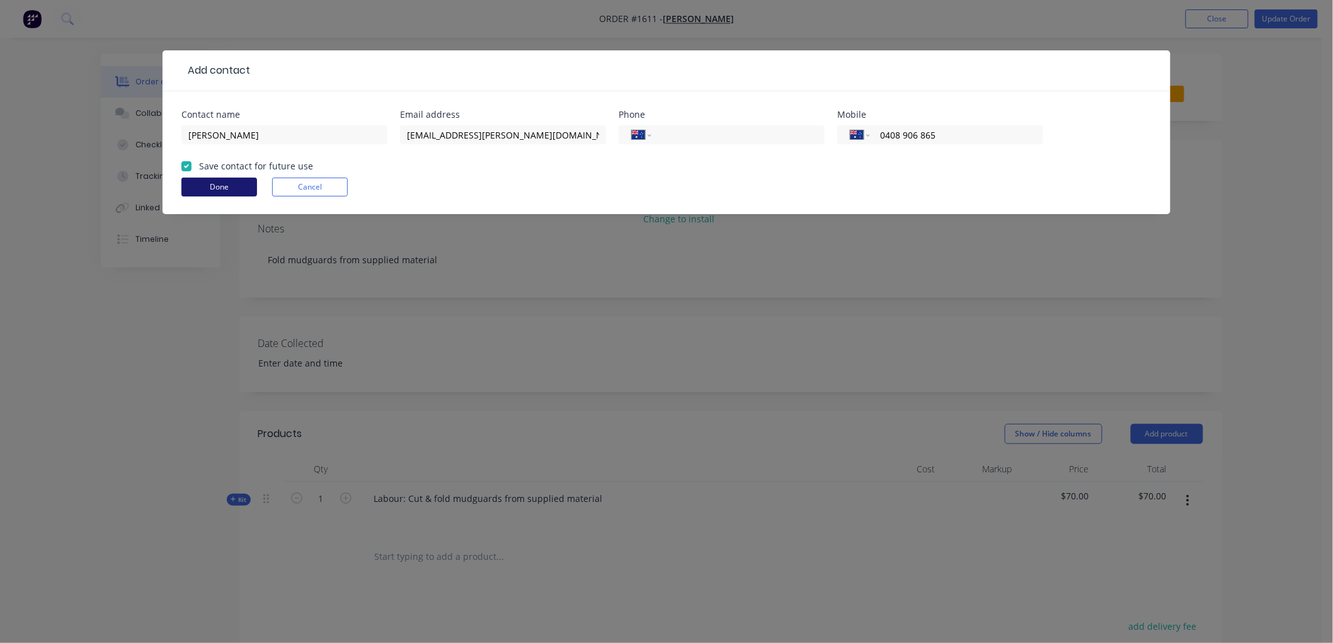
type input "0408 906 865"
click at [227, 180] on button "Done" at bounding box center [219, 187] width 76 height 19
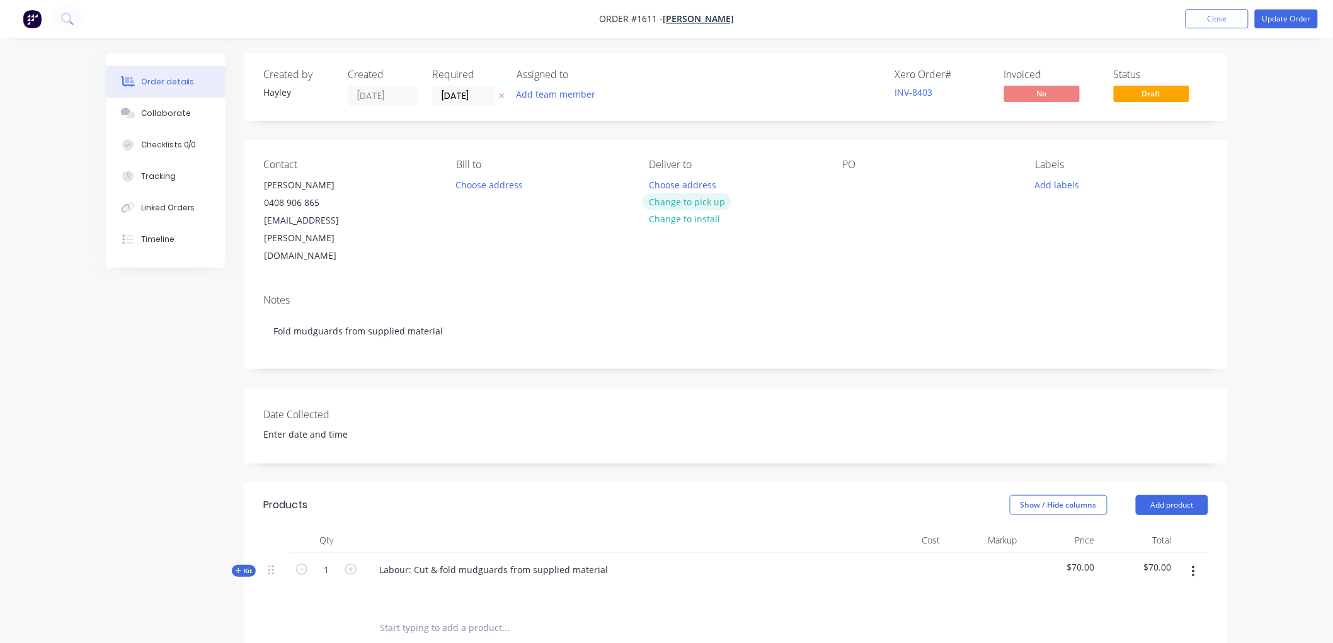
click at [672, 202] on button "Change to pick up" at bounding box center [686, 201] width 89 height 17
click at [1286, 21] on button "Update Order" at bounding box center [1286, 18] width 63 height 19
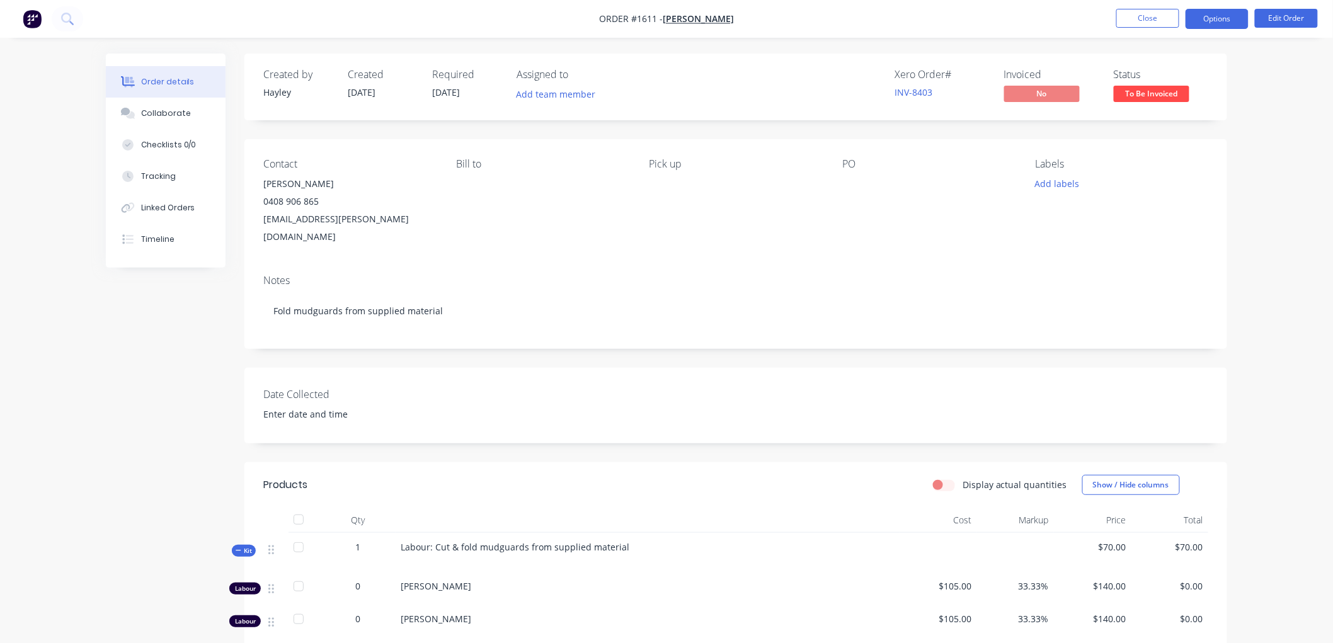
click at [1222, 17] on button "Options" at bounding box center [1216, 19] width 63 height 20
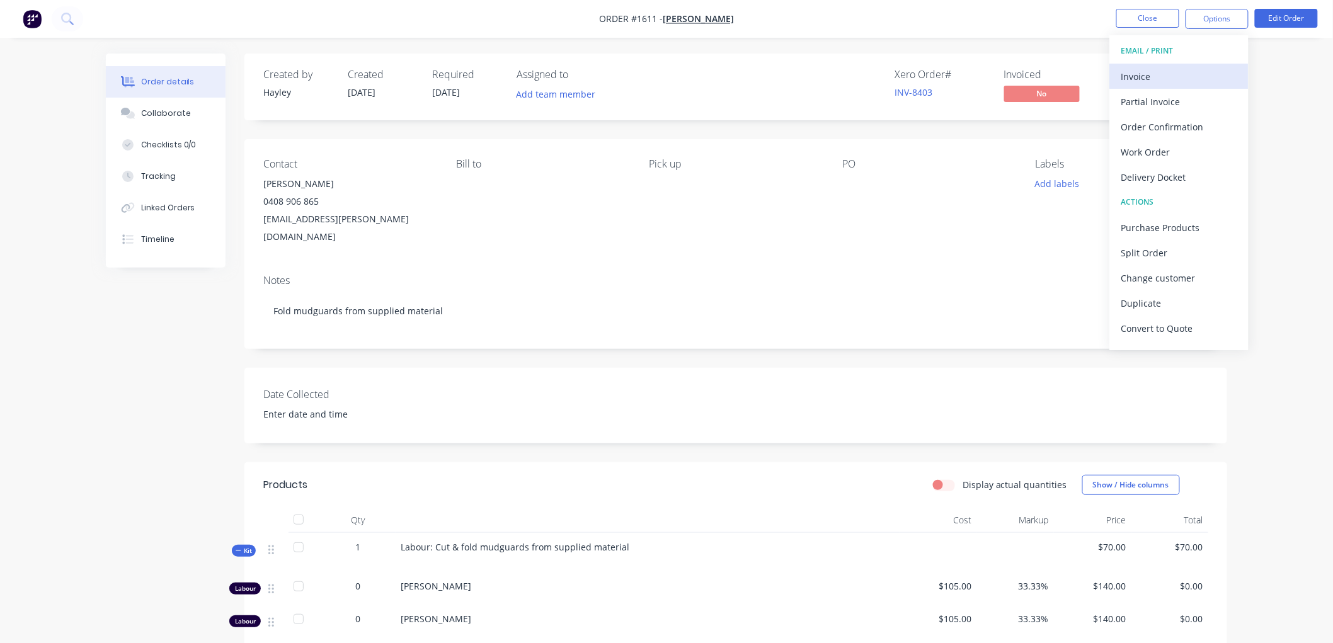
click at [1159, 74] on div "Invoice" at bounding box center [1179, 76] width 116 height 18
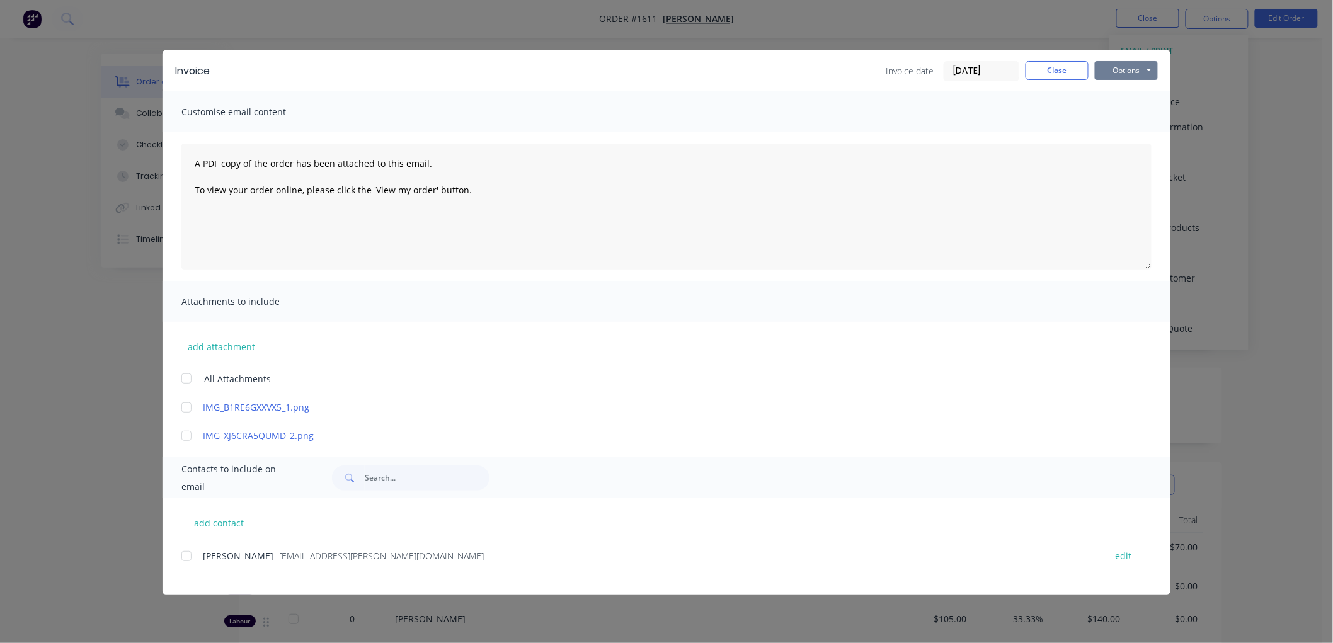
click at [1134, 68] on button "Options" at bounding box center [1126, 70] width 63 height 19
click at [1136, 89] on button "Preview" at bounding box center [1135, 93] width 81 height 21
click at [187, 559] on div at bounding box center [186, 556] width 25 height 25
click at [1115, 76] on button "Options" at bounding box center [1126, 70] width 63 height 19
click at [1136, 133] on button "Email" at bounding box center [1135, 134] width 81 height 21
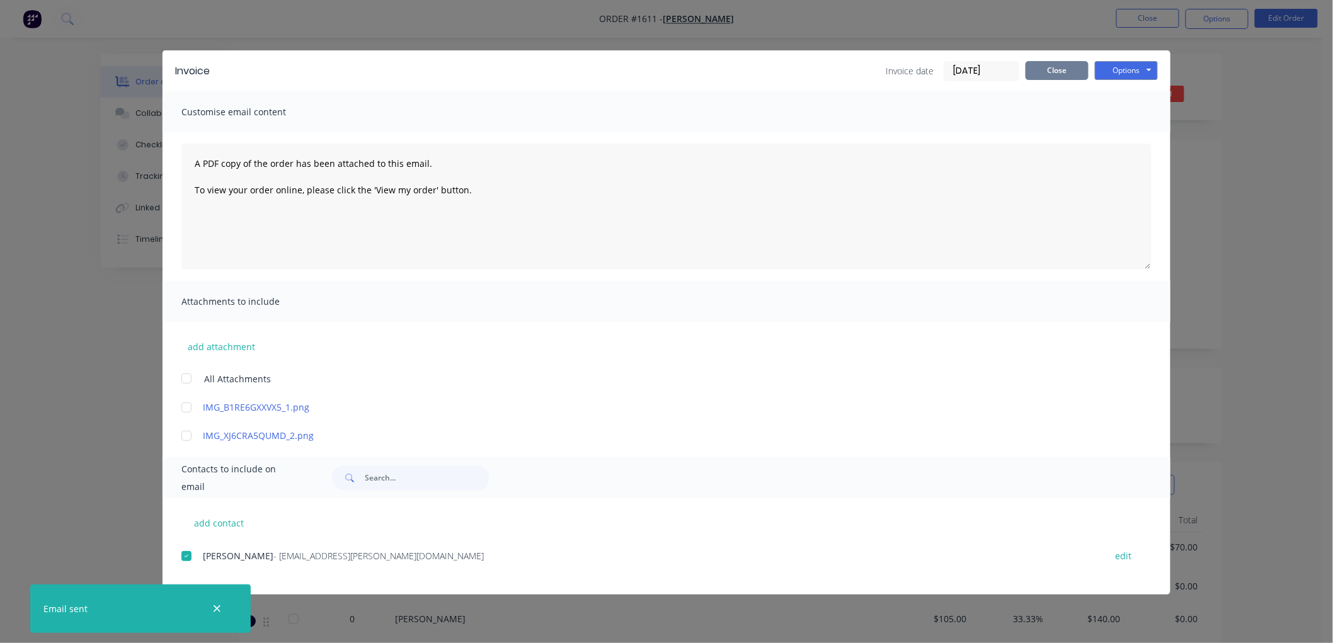
click at [1051, 67] on button "Close" at bounding box center [1056, 70] width 63 height 19
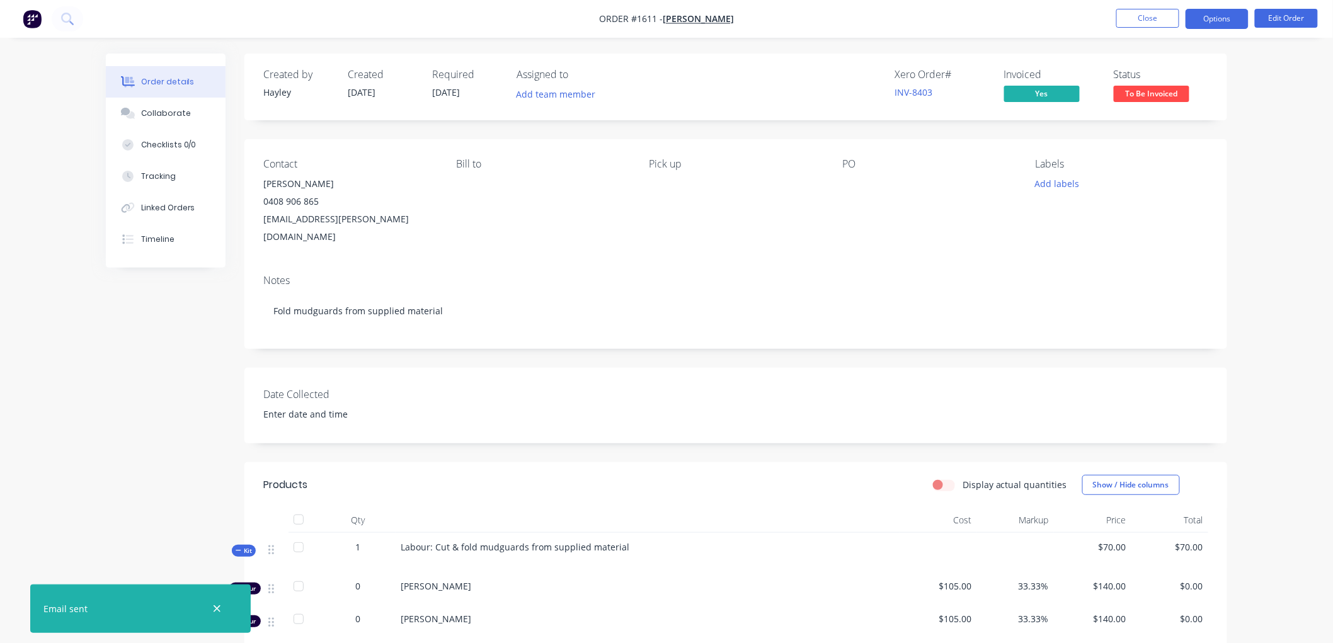
click at [1218, 14] on button "Options" at bounding box center [1216, 19] width 63 height 20
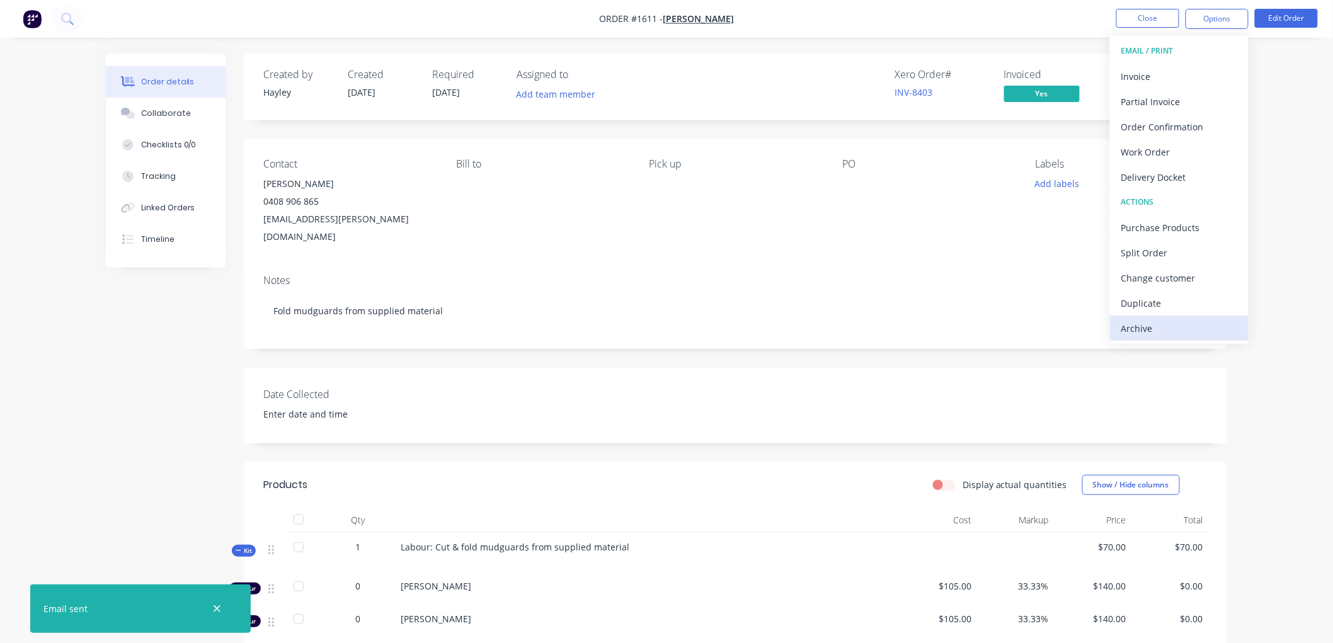
click at [1147, 326] on div "Archive" at bounding box center [1179, 328] width 116 height 18
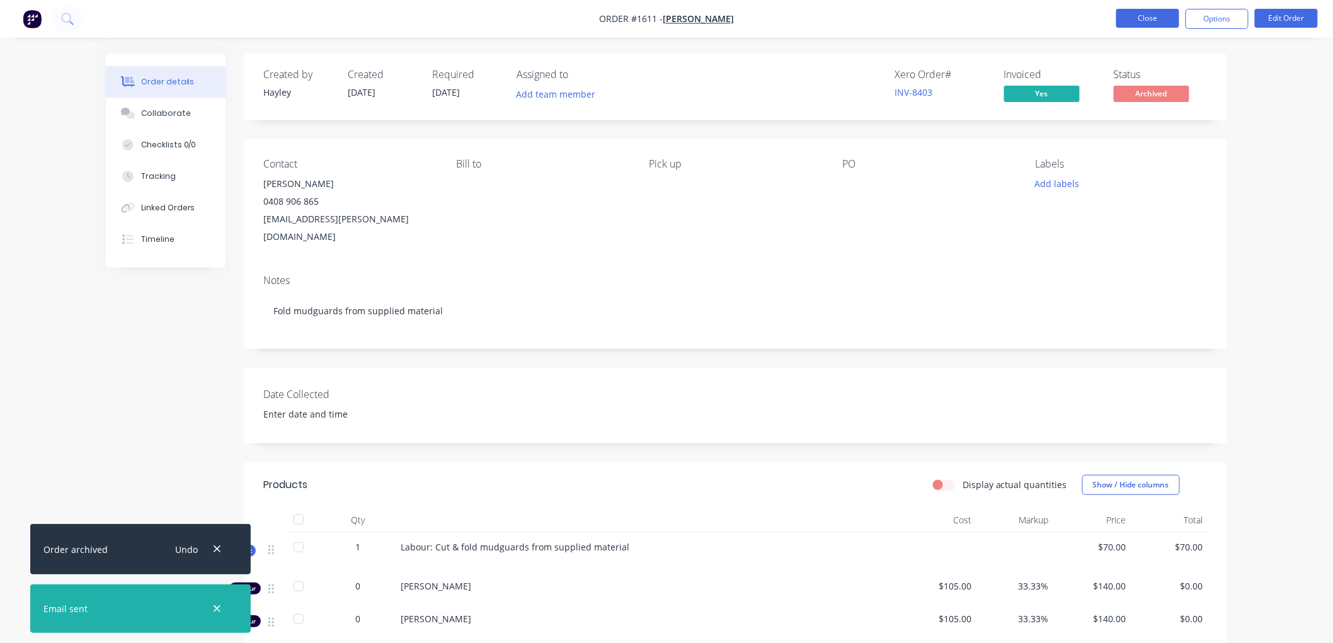
click at [1134, 20] on button "Close" at bounding box center [1147, 18] width 63 height 19
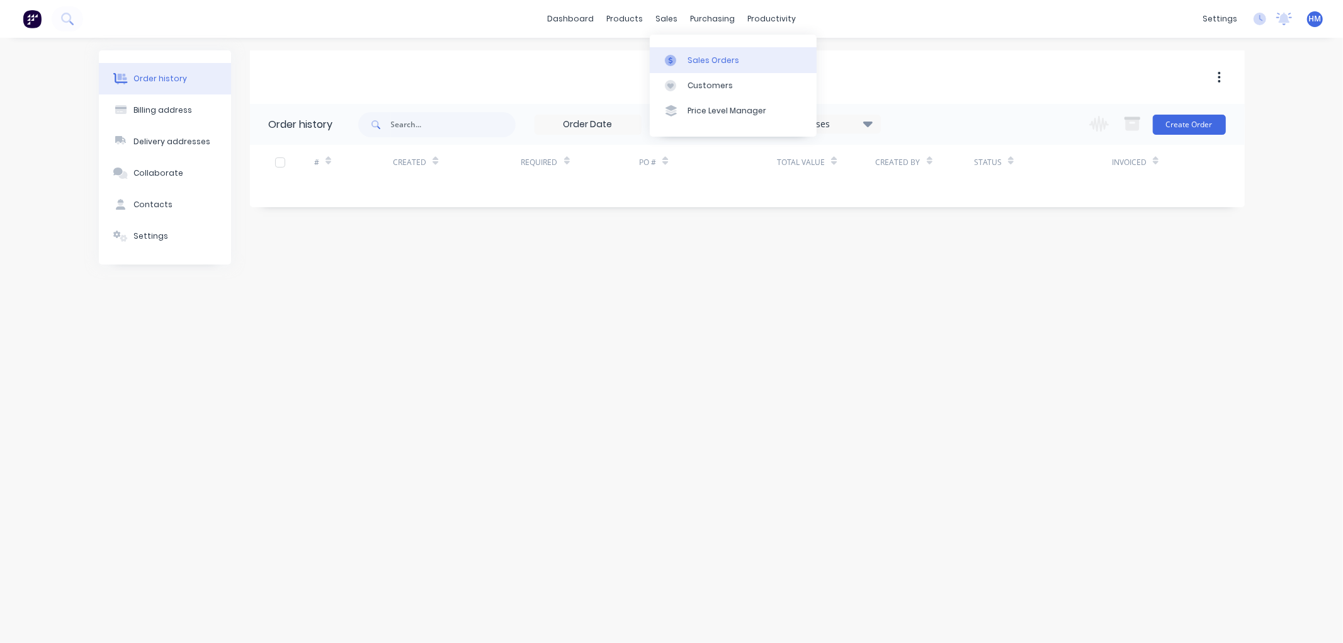
click at [693, 62] on div "Sales Orders" at bounding box center [714, 60] width 52 height 11
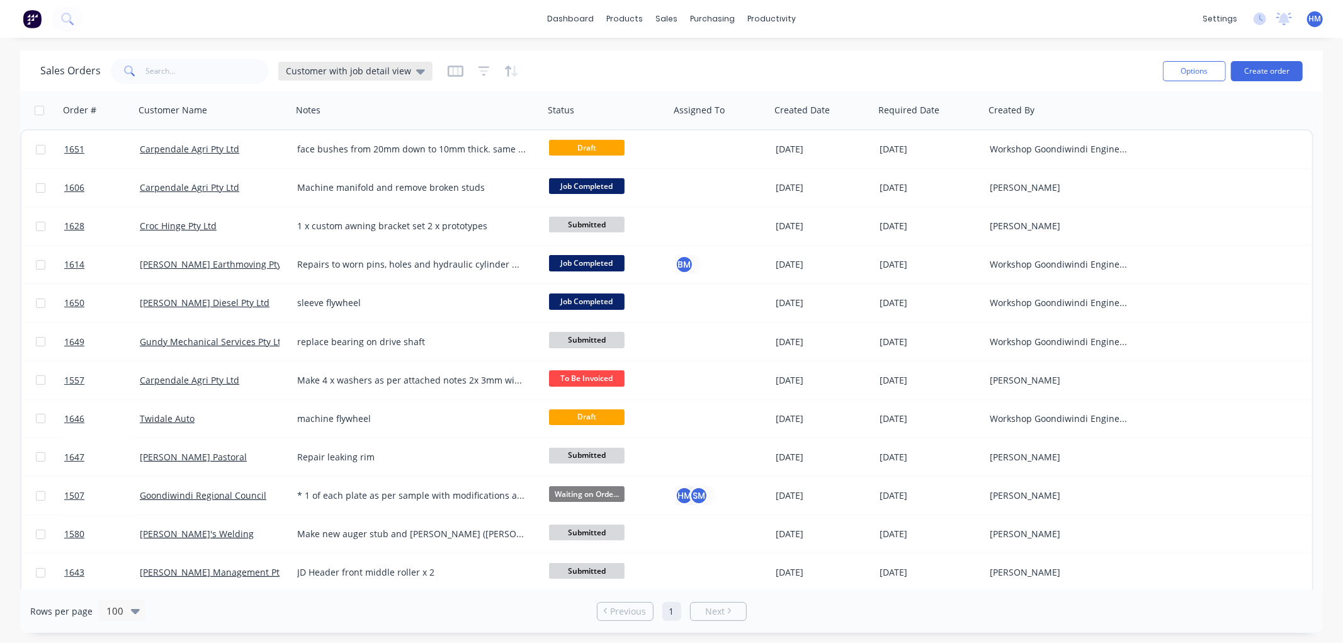
click at [387, 74] on span "Customer with job detail view" at bounding box center [348, 70] width 125 height 13
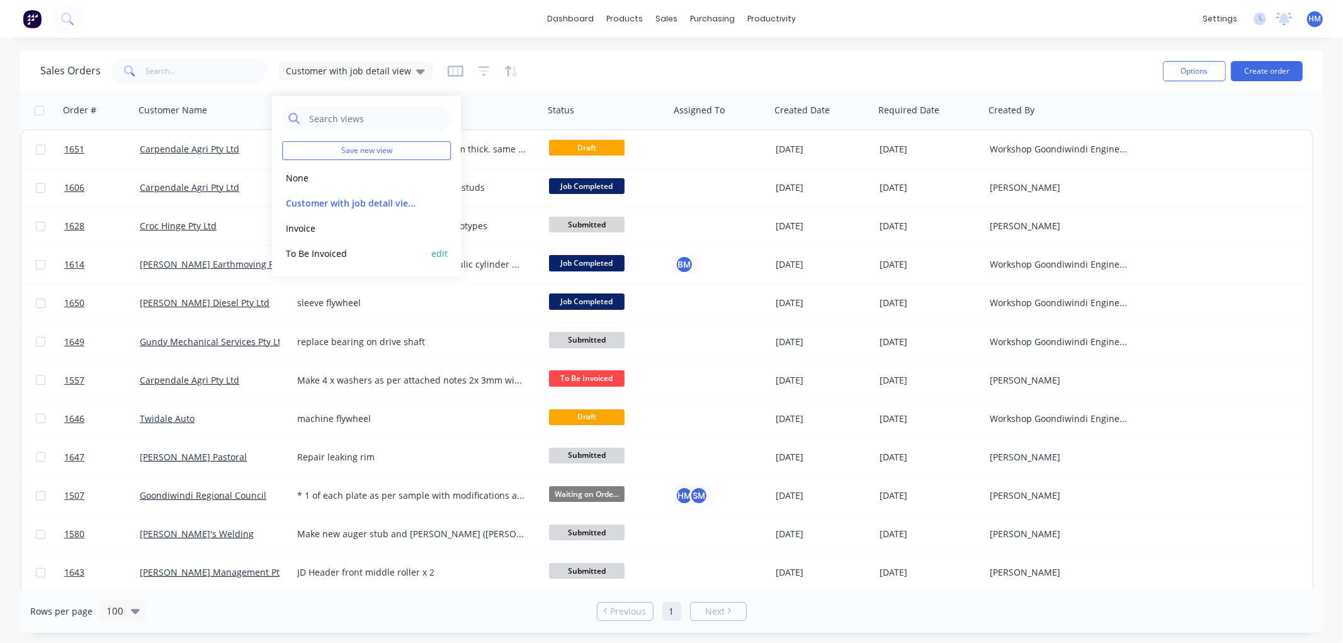
click at [325, 253] on button "To Be Invoiced" at bounding box center [354, 253] width 144 height 14
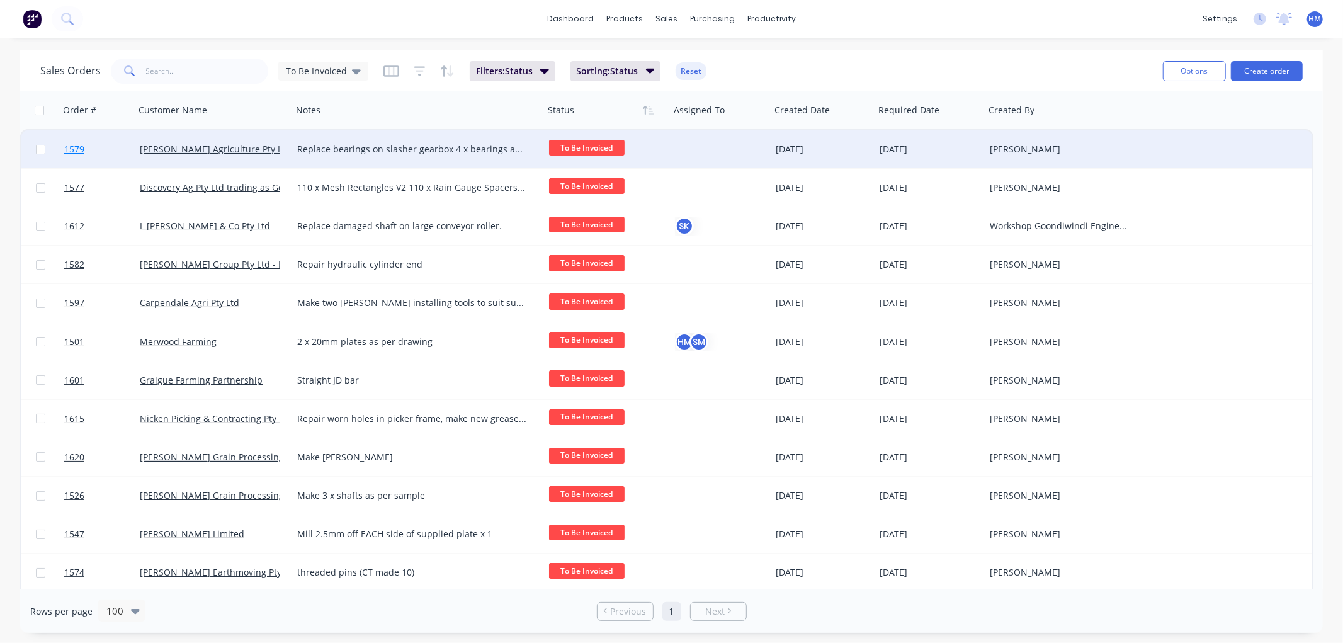
click at [76, 148] on span "1579" at bounding box center [74, 149] width 20 height 13
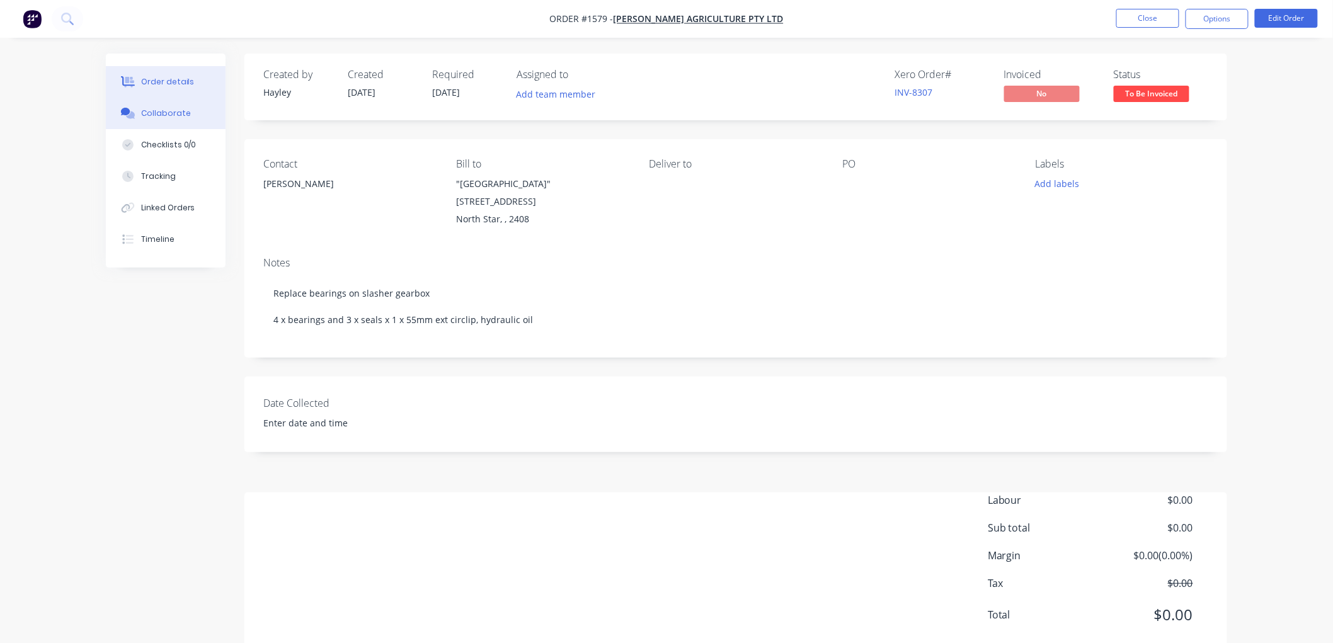
click at [191, 114] on button "Collaborate" at bounding box center [166, 113] width 120 height 31
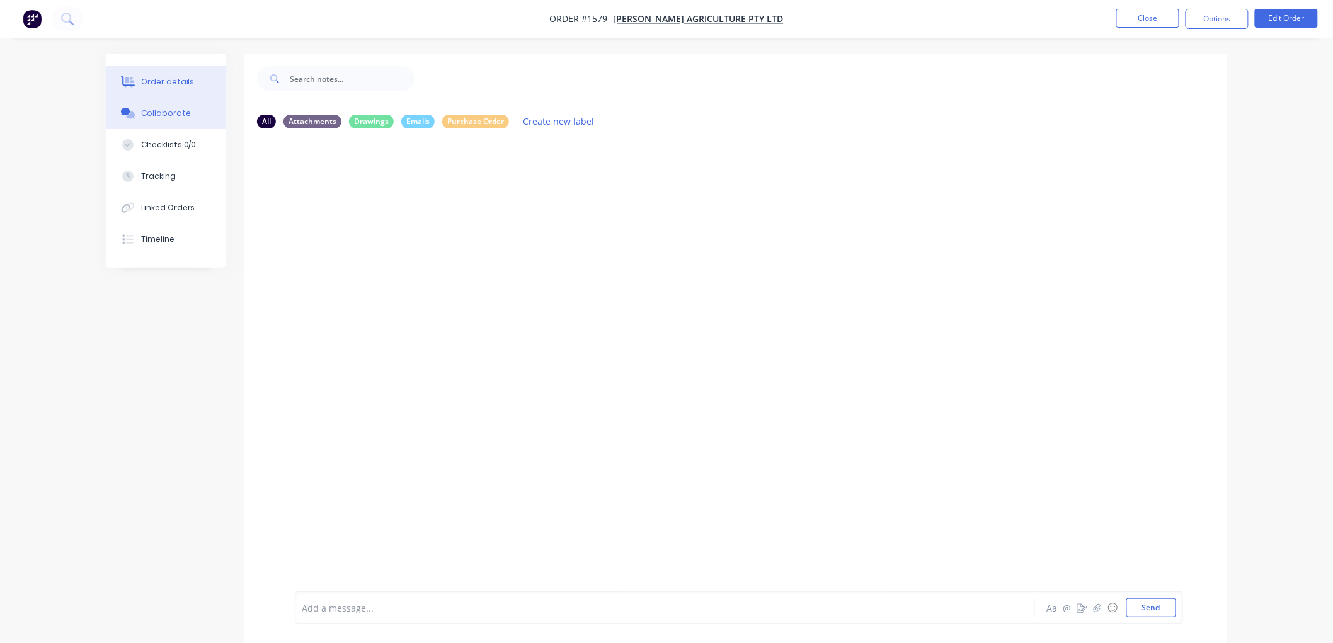
click at [176, 87] on div "Order details" at bounding box center [168, 81] width 54 height 11
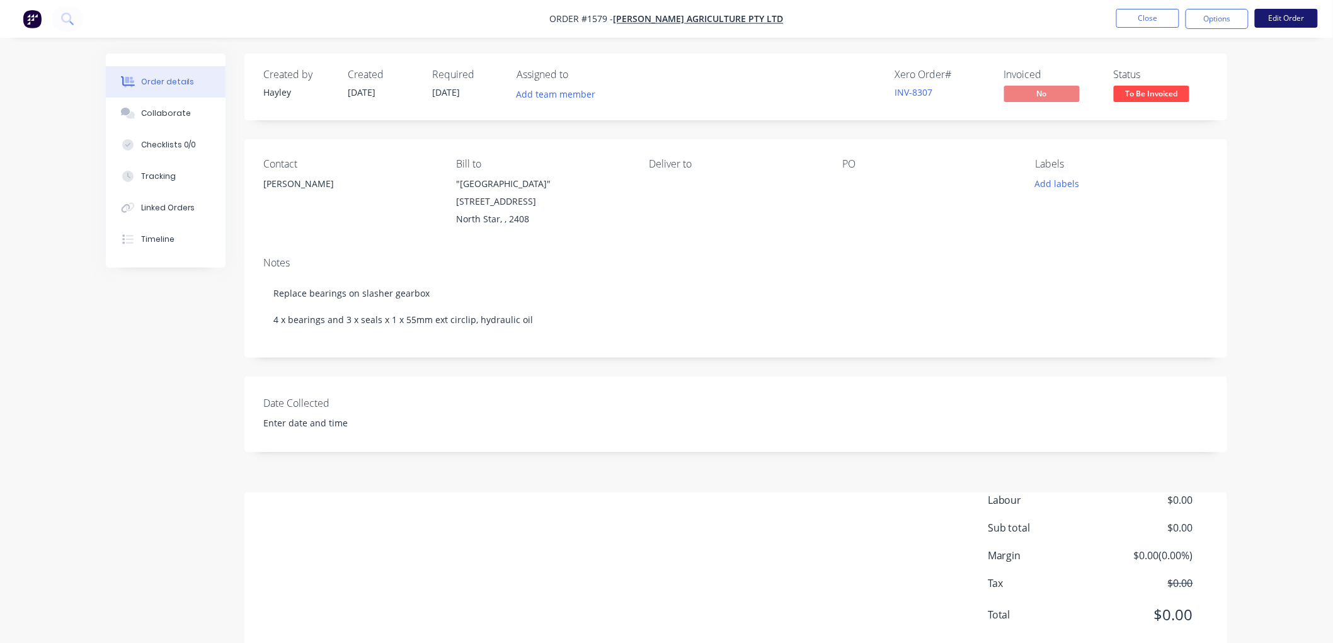
click at [1285, 14] on button "Edit Order" at bounding box center [1286, 18] width 63 height 19
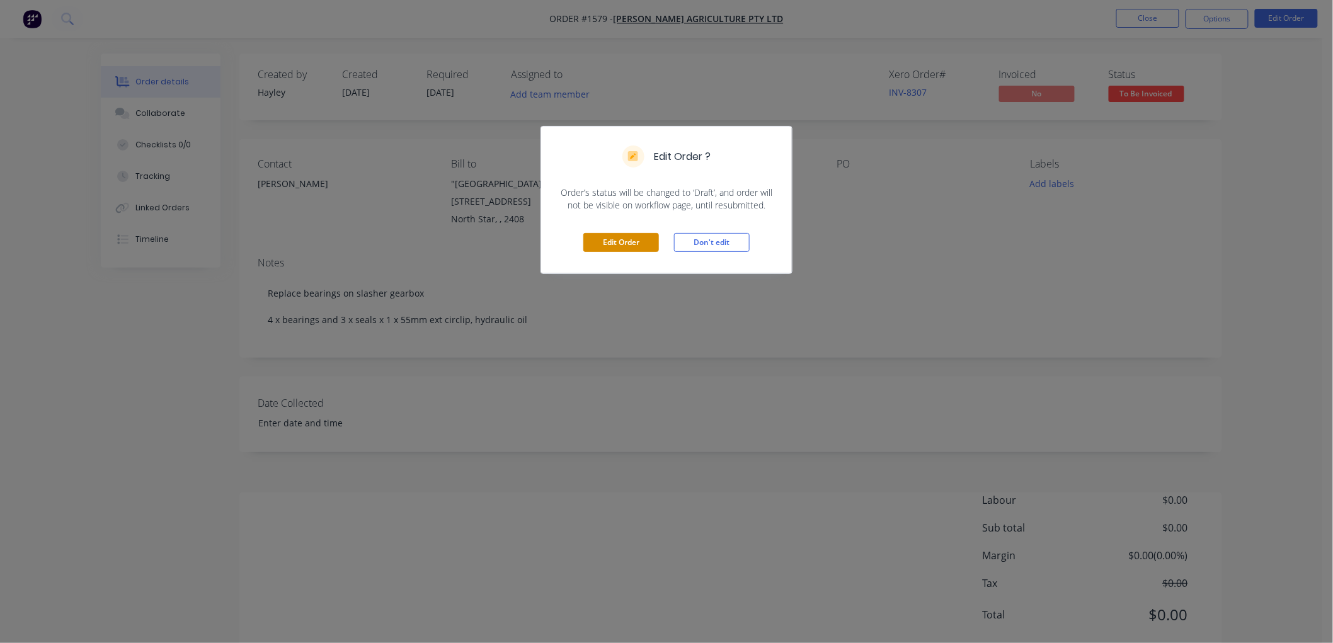
click at [611, 242] on button "Edit Order" at bounding box center [621, 242] width 76 height 19
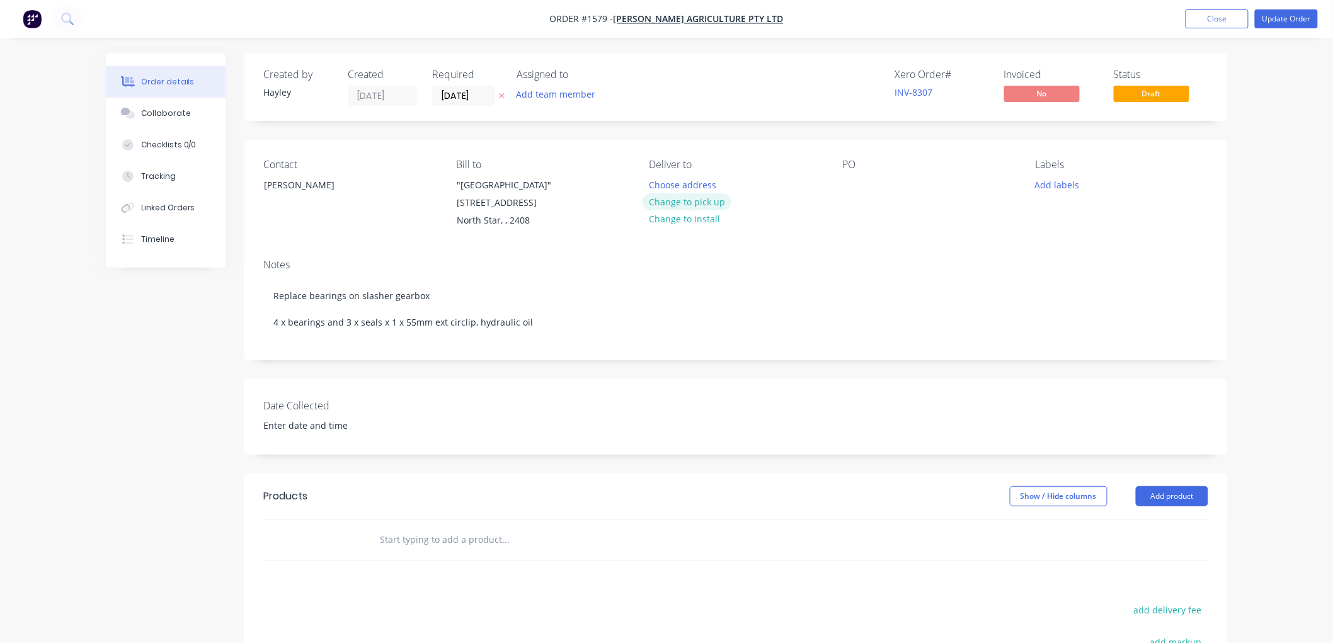
click at [707, 200] on button "Change to pick up" at bounding box center [686, 201] width 89 height 17
click at [442, 548] on input "text" at bounding box center [505, 539] width 252 height 25
click at [1197, 22] on button "Close" at bounding box center [1216, 18] width 63 height 19
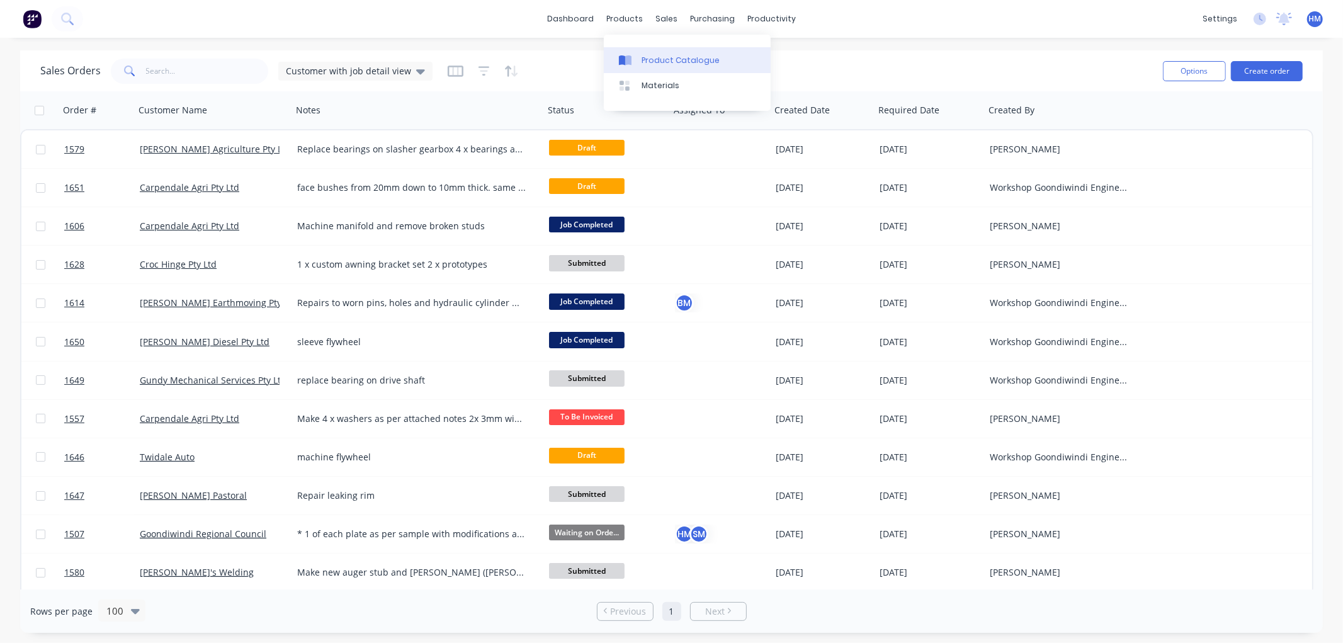
click at [658, 60] on div "Product Catalogue" at bounding box center [681, 60] width 78 height 11
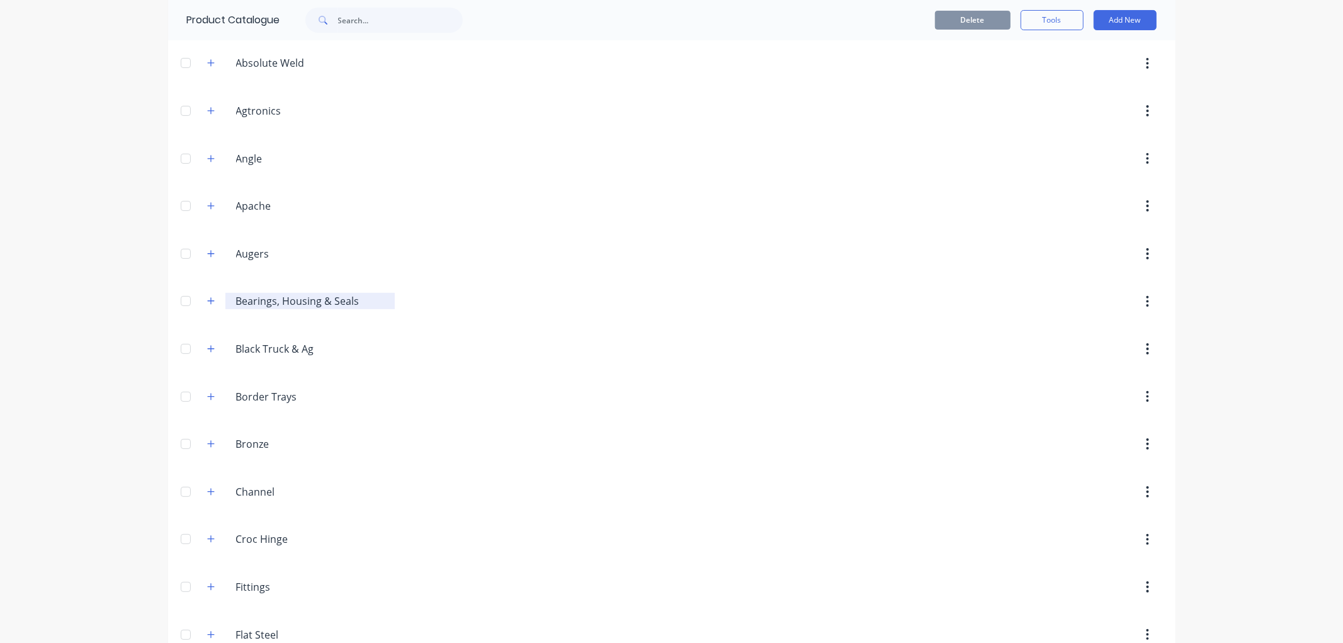
scroll to position [70, 0]
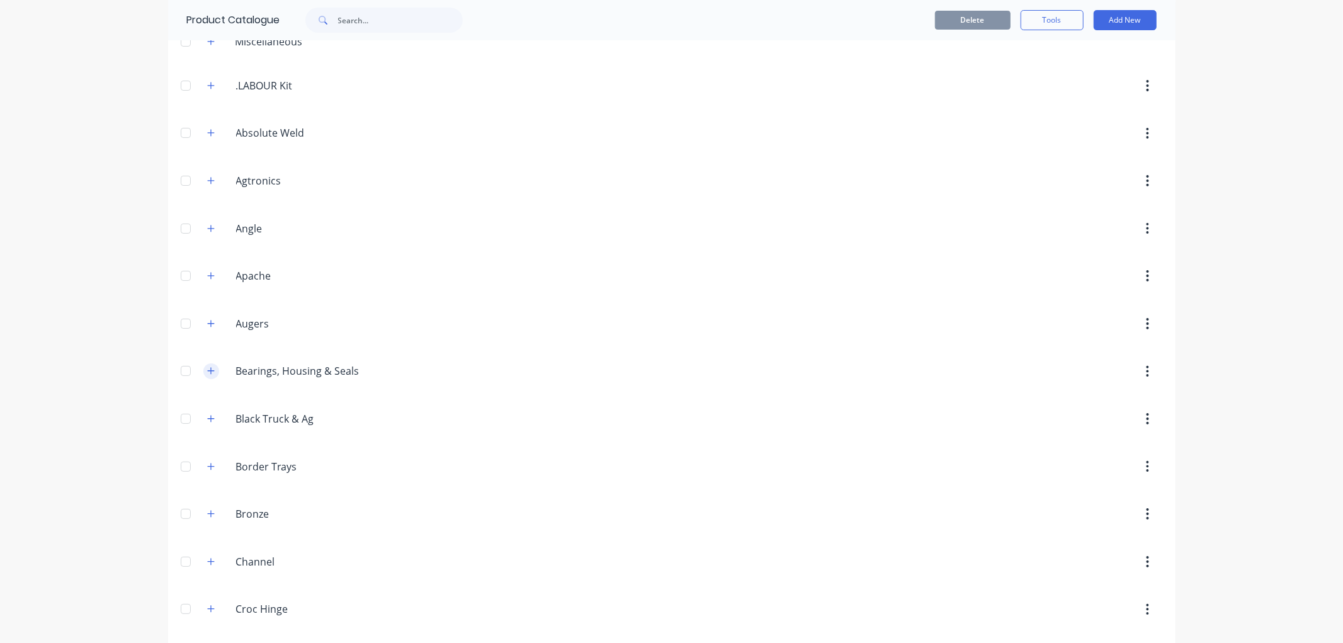
click at [208, 372] on icon "button" at bounding box center [210, 371] width 7 height 7
click at [1136, 374] on button "button" at bounding box center [1148, 371] width 30 height 23
click at [1146, 375] on icon "button" at bounding box center [1147, 372] width 3 height 14
click at [1110, 16] on button "Add New" at bounding box center [1125, 20] width 63 height 20
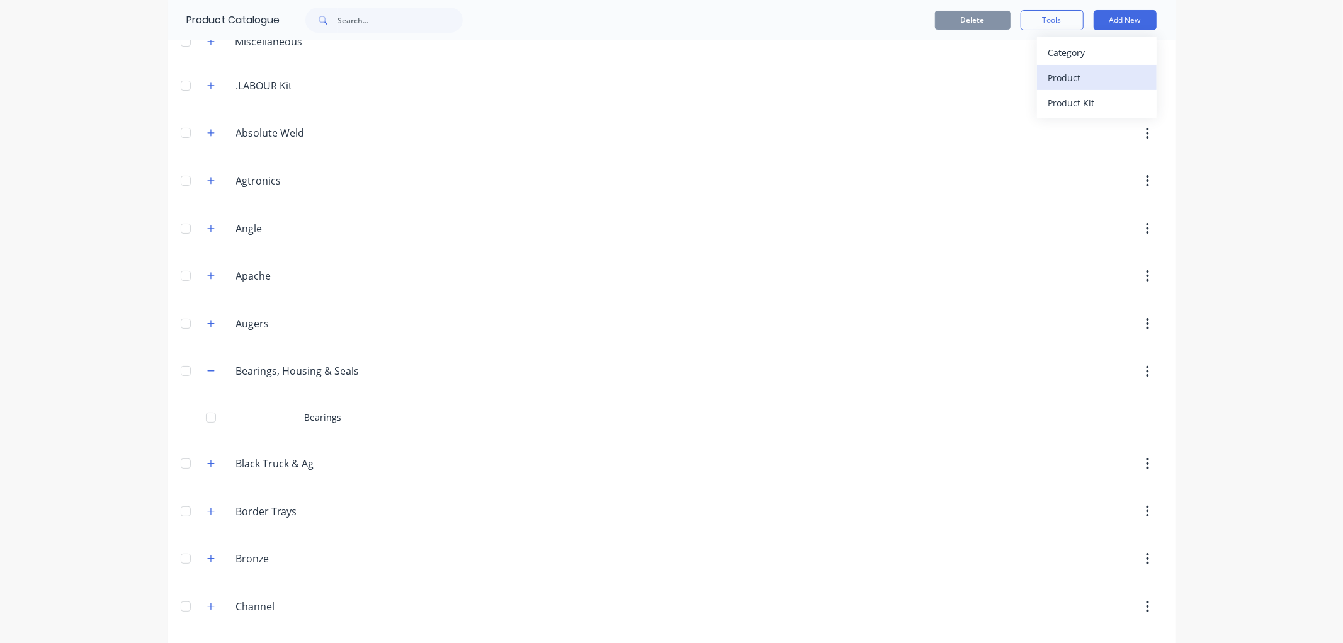
click at [1075, 74] on div "Product" at bounding box center [1097, 78] width 97 height 18
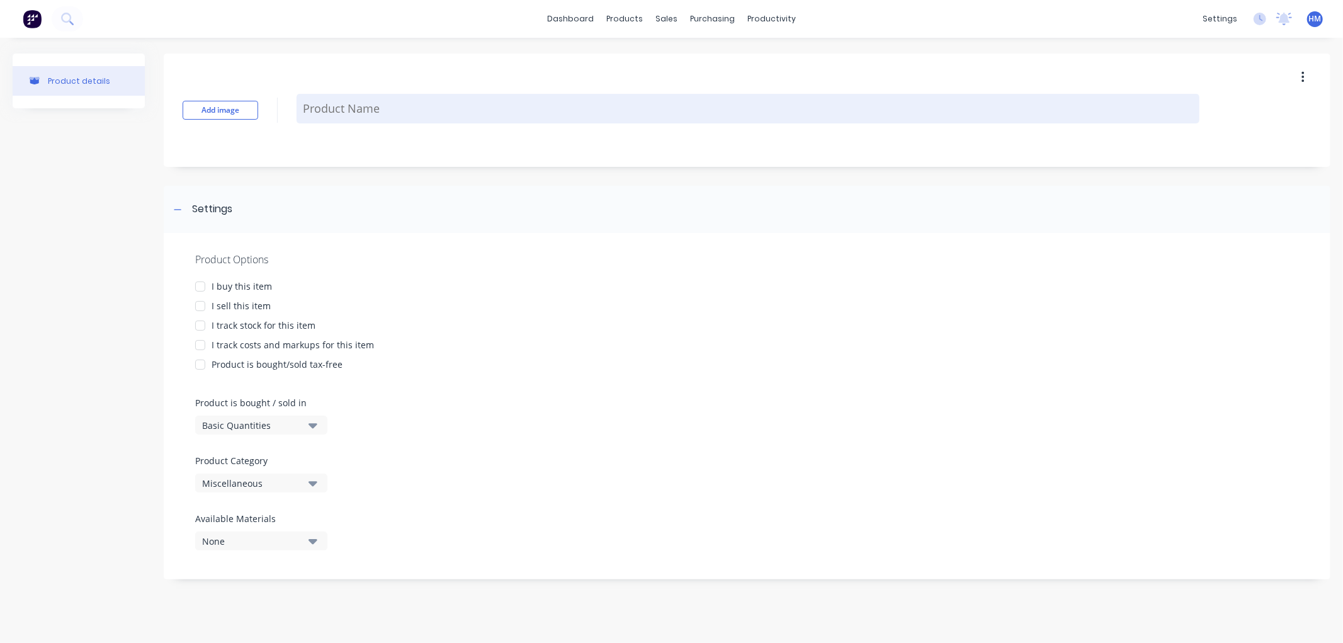
click at [353, 115] on textarea at bounding box center [748, 109] width 903 height 30
type textarea "x"
type textarea "S"
type textarea "x"
type textarea "Se"
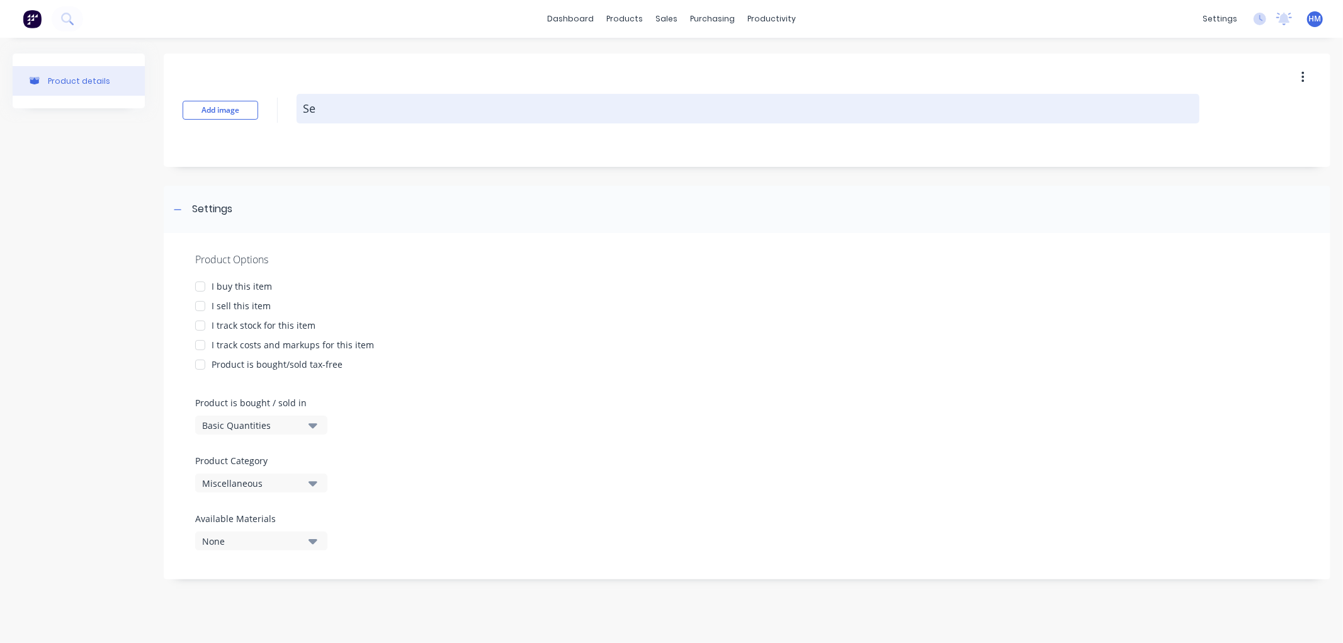
type textarea "x"
type textarea "Sea"
type textarea "x"
type textarea "Seal"
type textarea "x"
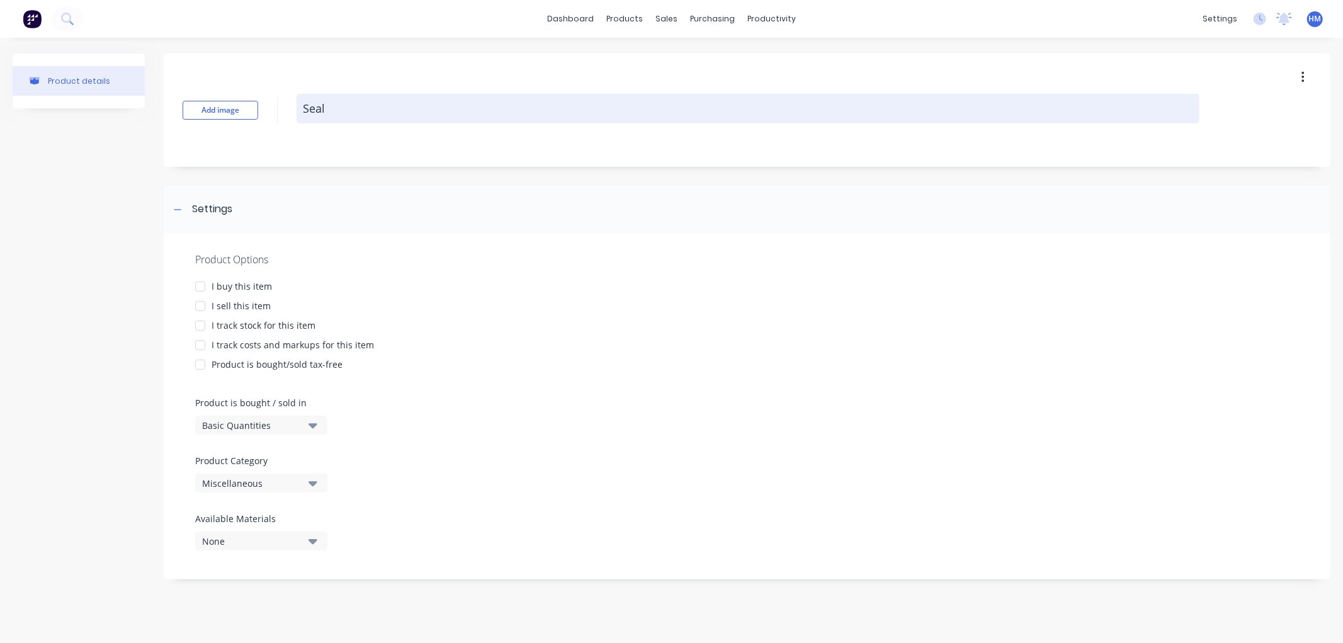
type textarea "Seals"
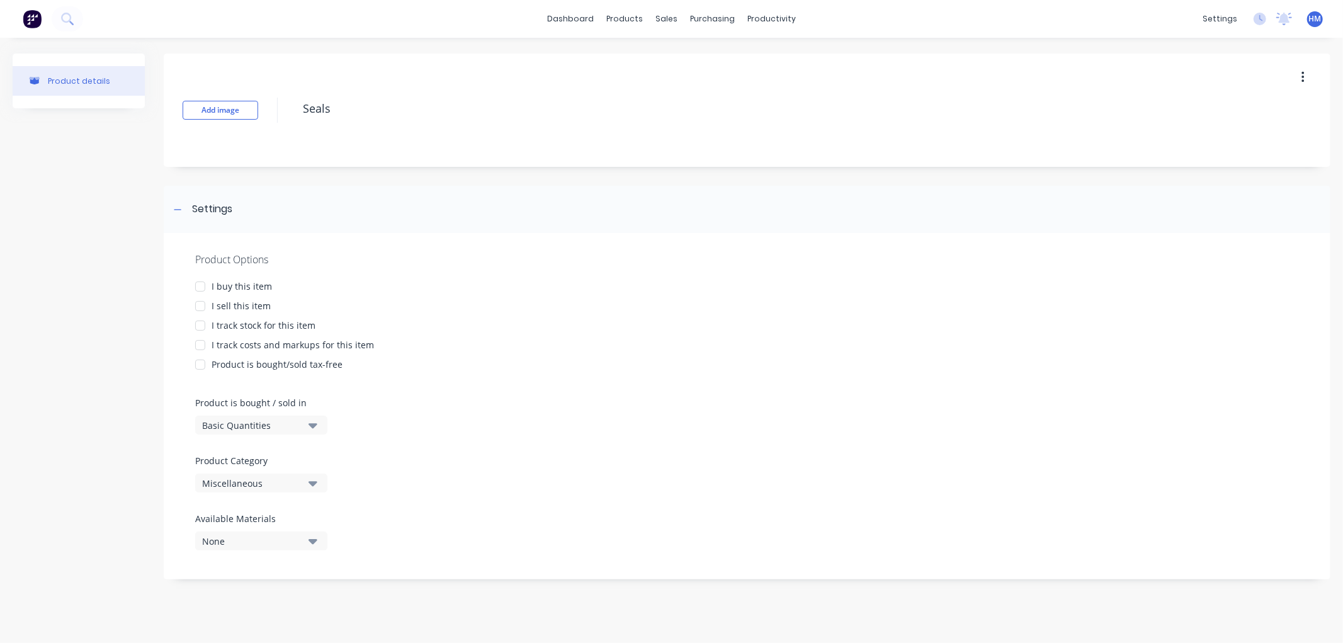
click at [205, 282] on div at bounding box center [200, 286] width 25 height 25
click at [200, 304] on div at bounding box center [200, 306] width 25 height 25
click at [198, 337] on div at bounding box center [200, 345] width 25 height 25
click at [200, 324] on div at bounding box center [200, 325] width 25 height 25
type textarea "x"
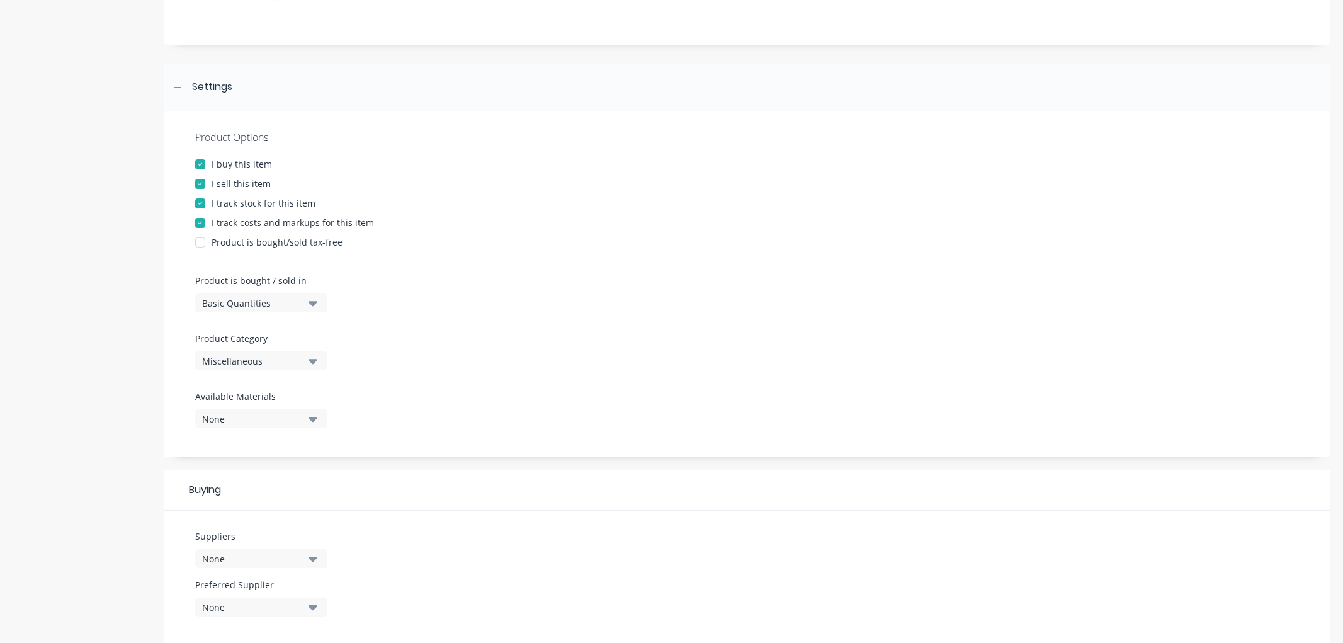
scroll to position [140, 0]
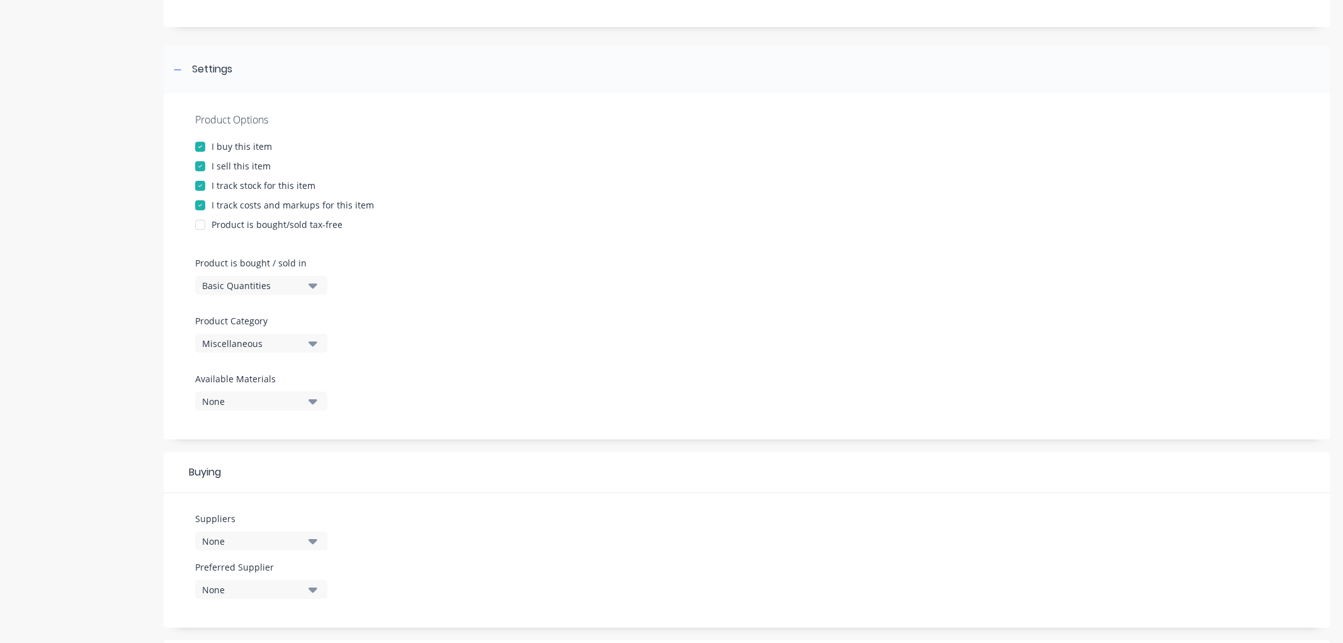
type textarea "Seals"
type textarea "x"
type textarea "Seals"
click at [246, 339] on div "Miscellaneous" at bounding box center [252, 343] width 101 height 13
click at [256, 387] on Category "text" at bounding box center [299, 380] width 134 height 25
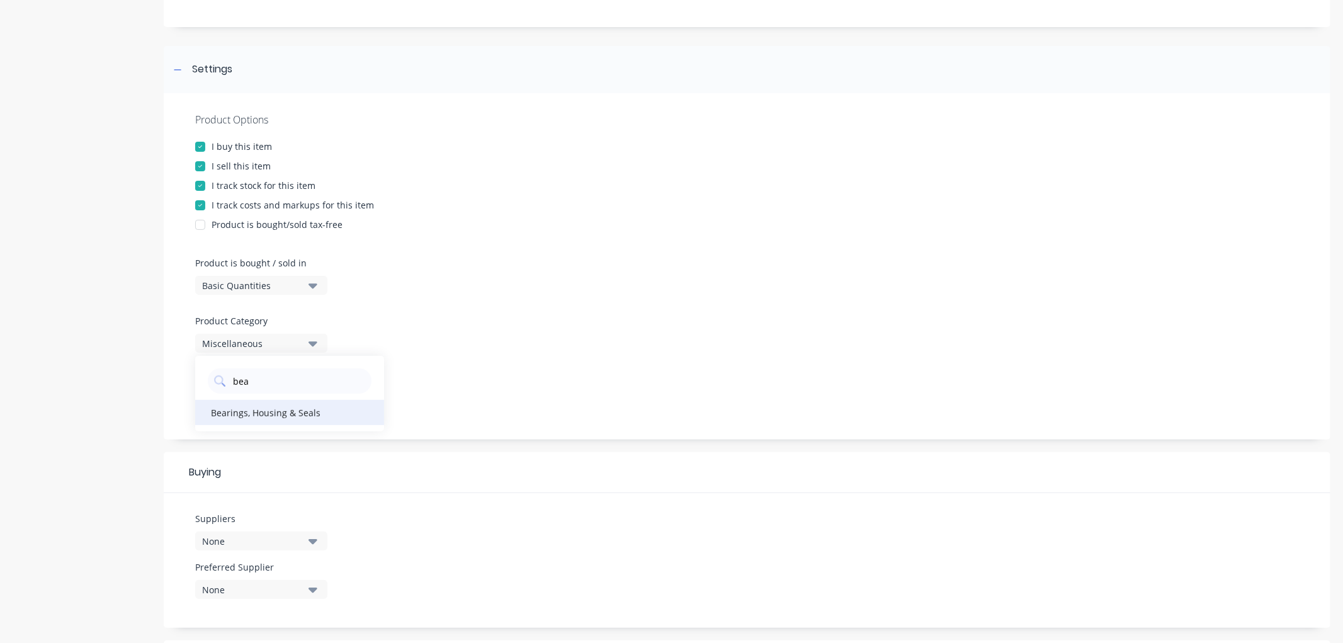
type Category "bea"
click at [234, 414] on div "Bearings, Housing & Seals" at bounding box center [289, 412] width 189 height 25
type textarea "x"
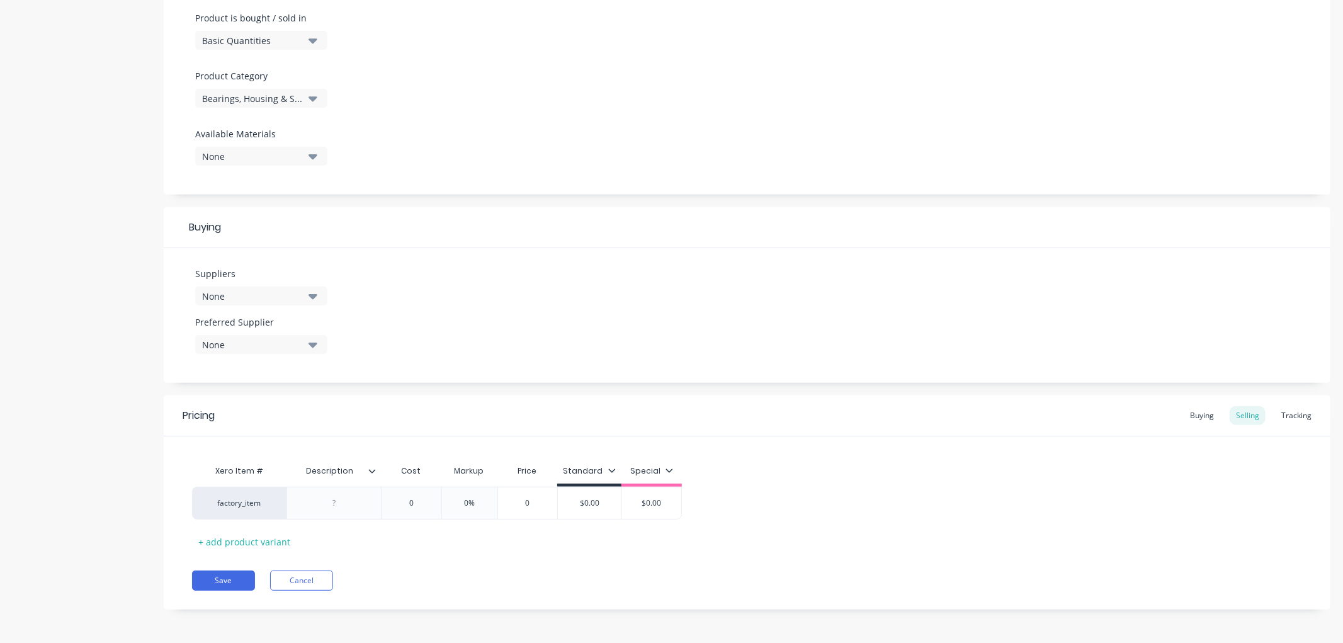
scroll to position [386, 0]
click at [339, 494] on div at bounding box center [334, 502] width 63 height 16
click at [222, 580] on button "Save" at bounding box center [223, 579] width 63 height 20
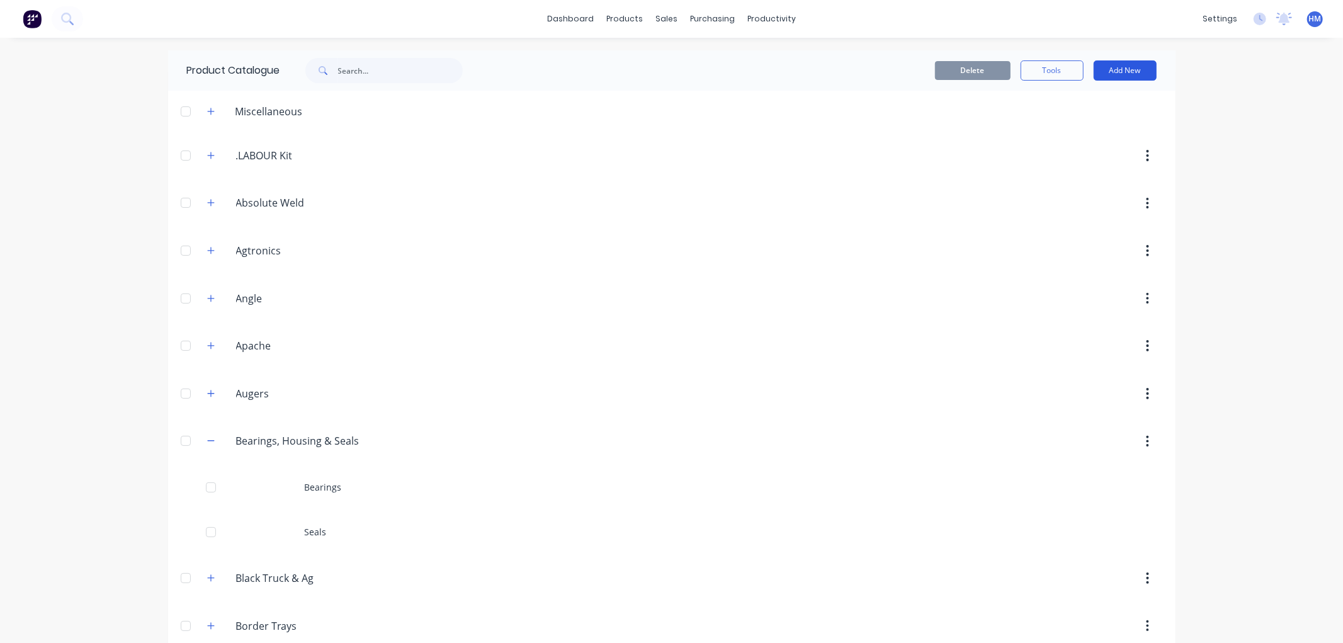
click at [1134, 68] on button "Add New" at bounding box center [1125, 70] width 63 height 20
click at [1092, 119] on div "Product" at bounding box center [1097, 128] width 97 height 18
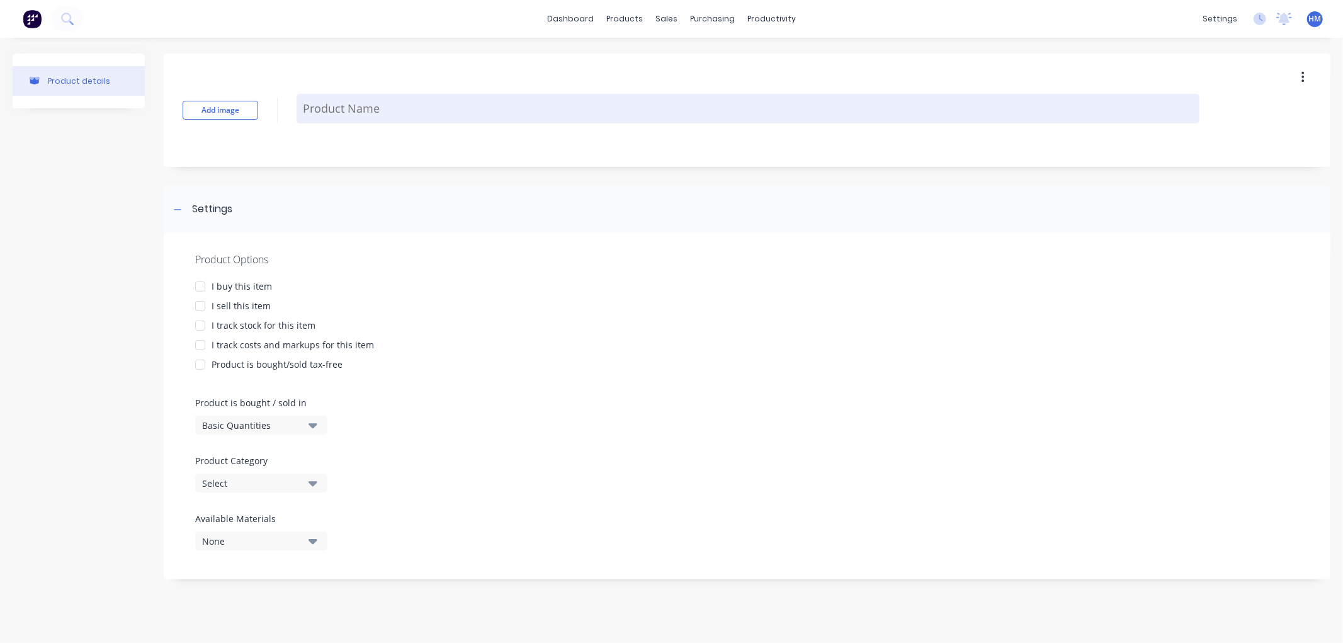
click at [385, 103] on textarea at bounding box center [748, 109] width 903 height 30
type textarea "x"
type textarea "H"
type textarea "x"
type textarea "Ho"
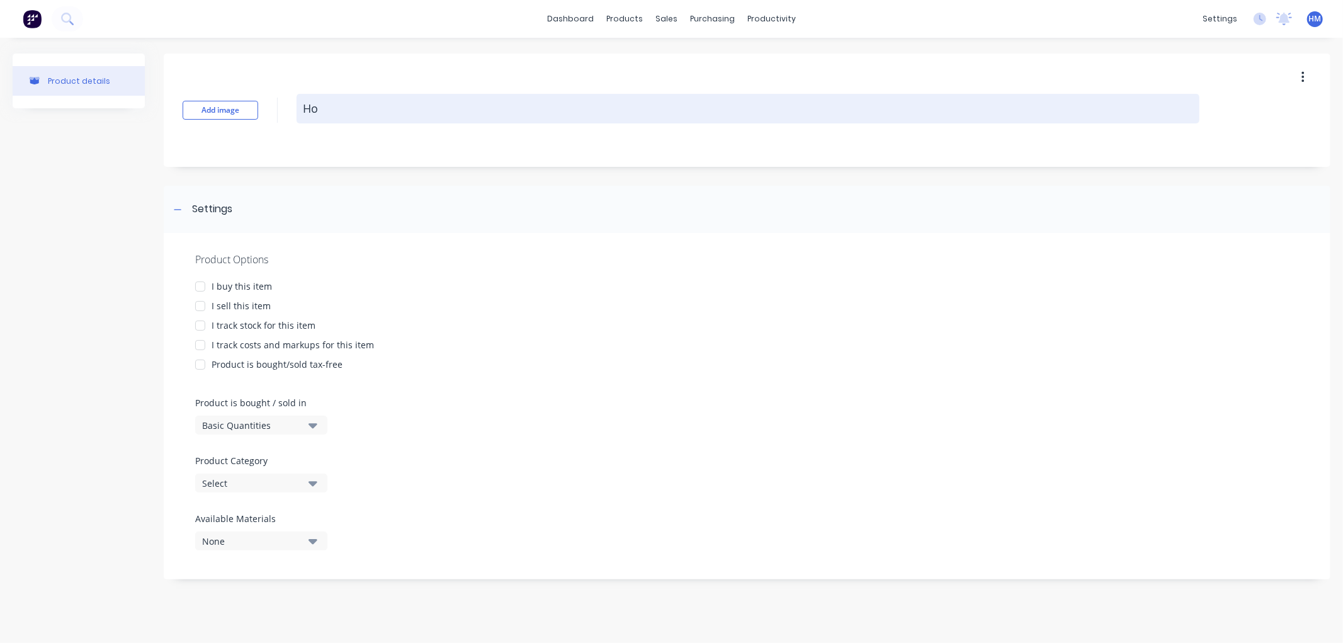
type textarea "x"
type textarea "Hou"
type textarea "x"
type textarea "Hous"
type textarea "x"
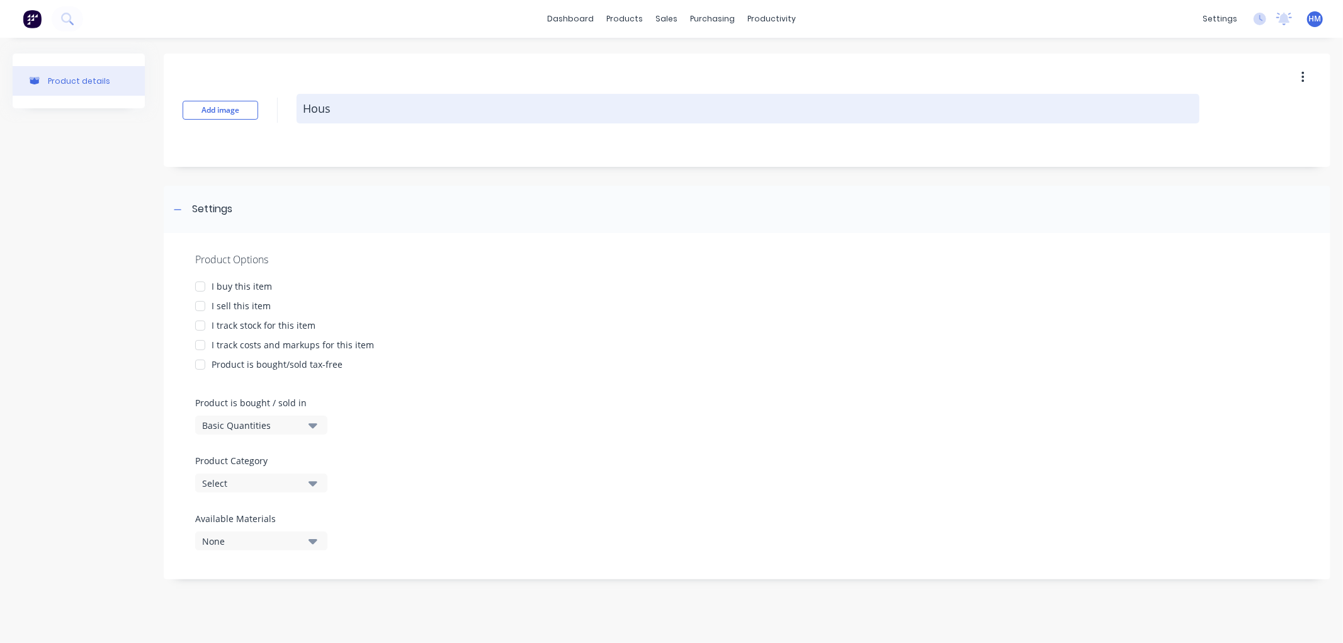
type textarea "Housi"
type textarea "x"
type textarea "Housin"
type textarea "x"
type textarea "Housing"
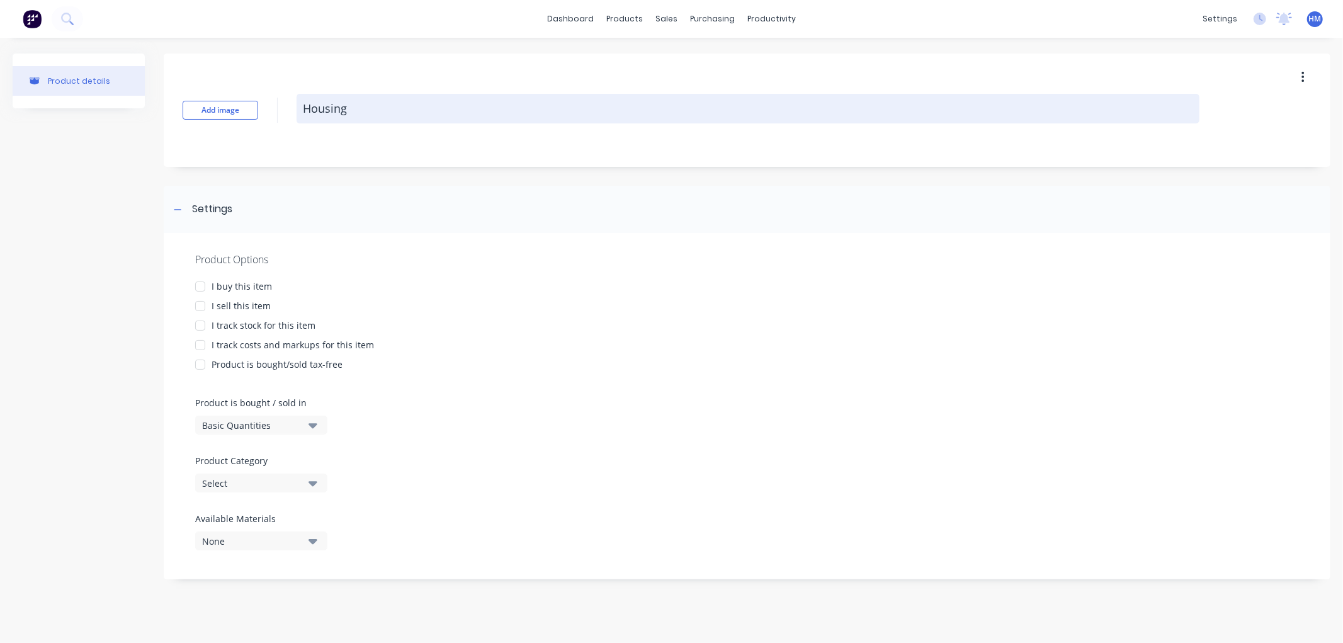
type textarea "x"
type textarea "Housings"
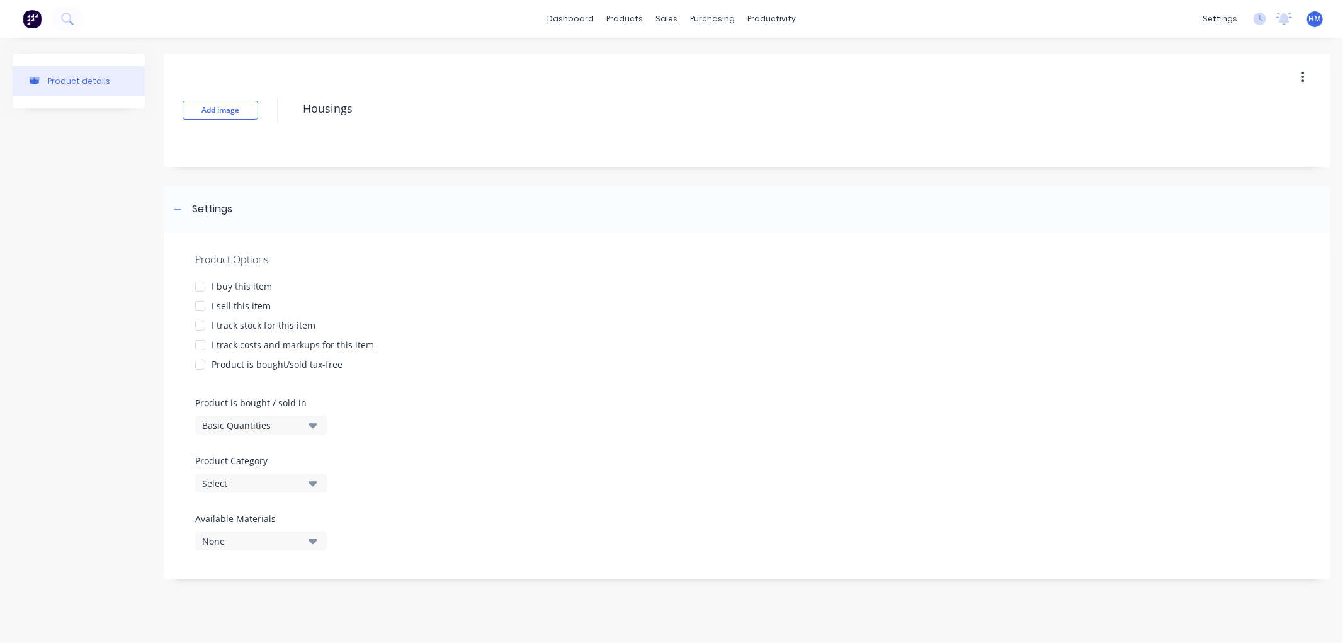
click at [196, 283] on div at bounding box center [200, 286] width 25 height 25
click at [202, 305] on div at bounding box center [200, 306] width 25 height 25
click at [196, 322] on div at bounding box center [200, 325] width 25 height 25
click at [199, 343] on div at bounding box center [200, 345] width 25 height 25
type textarea "x"
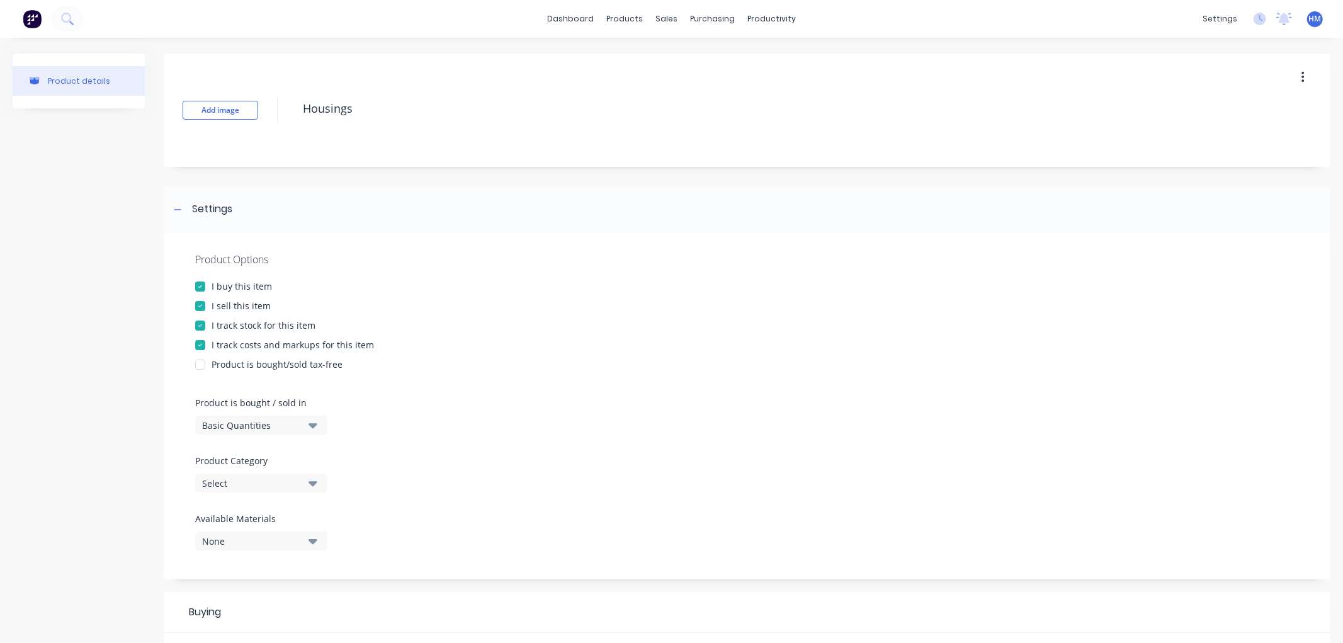
type textarea "Housings"
type textarea "x"
type textarea "Housings"
click at [236, 482] on div "Select" at bounding box center [252, 483] width 101 height 13
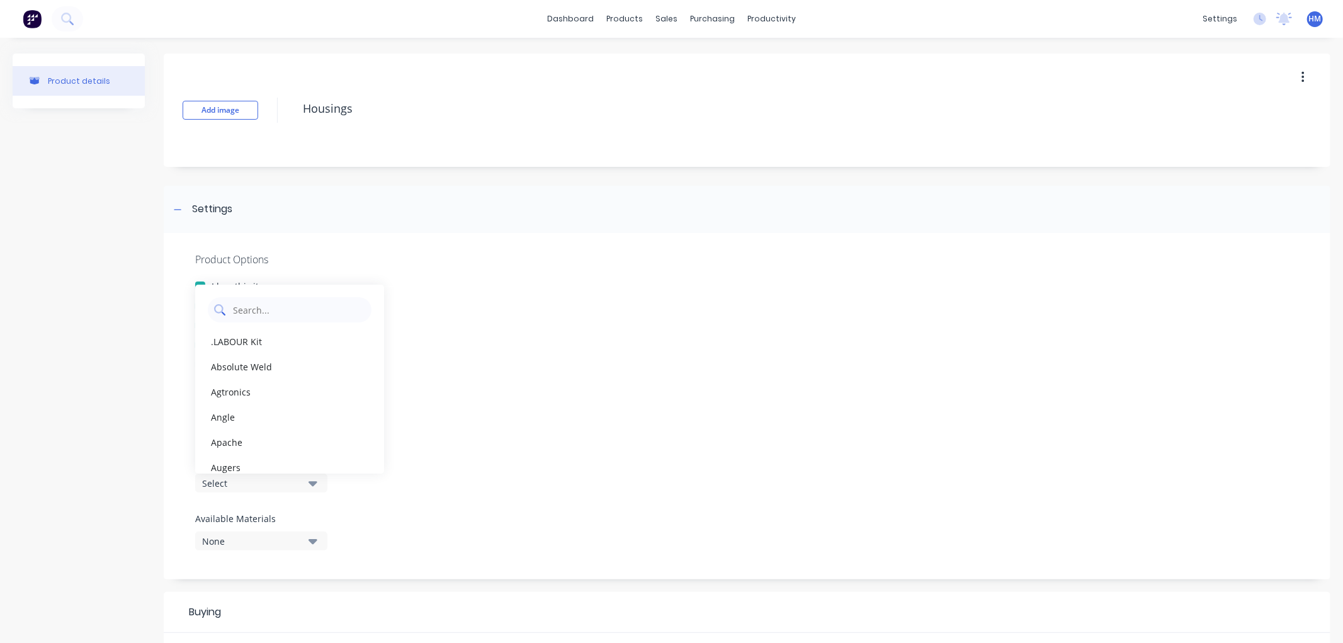
click at [266, 312] on Category "text" at bounding box center [299, 309] width 134 height 25
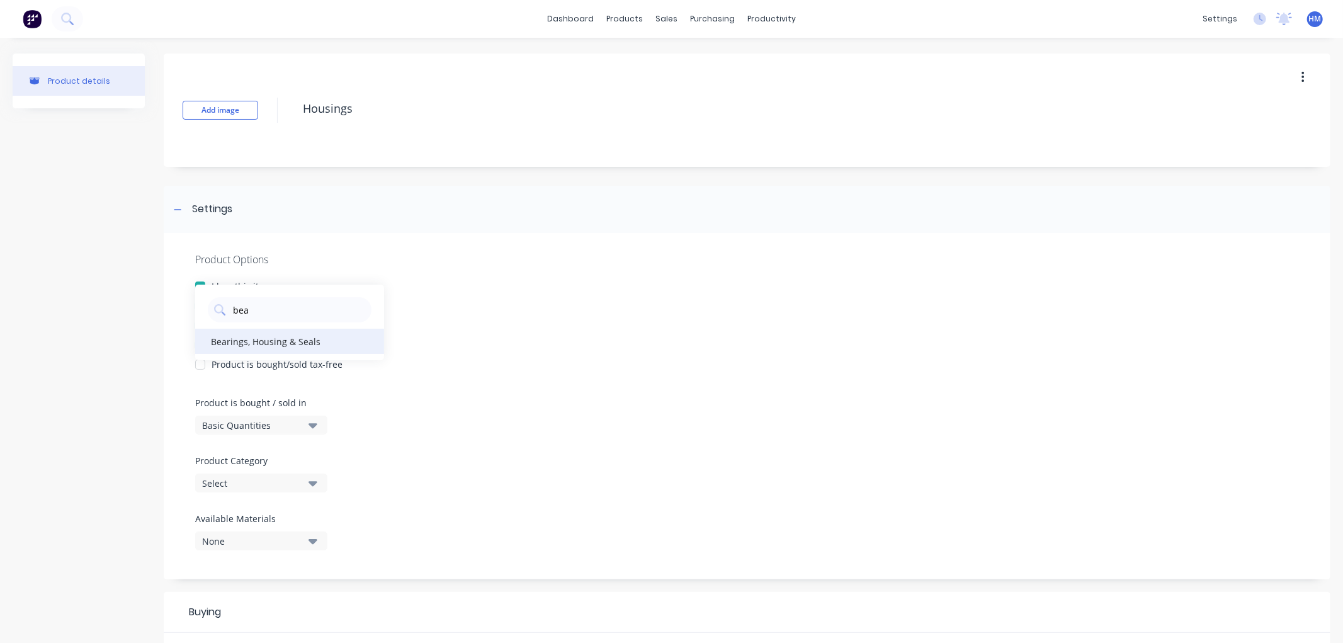
type Category "bea"
click at [266, 338] on div "Bearings, Housing & Seals" at bounding box center [289, 341] width 189 height 25
type textarea "x"
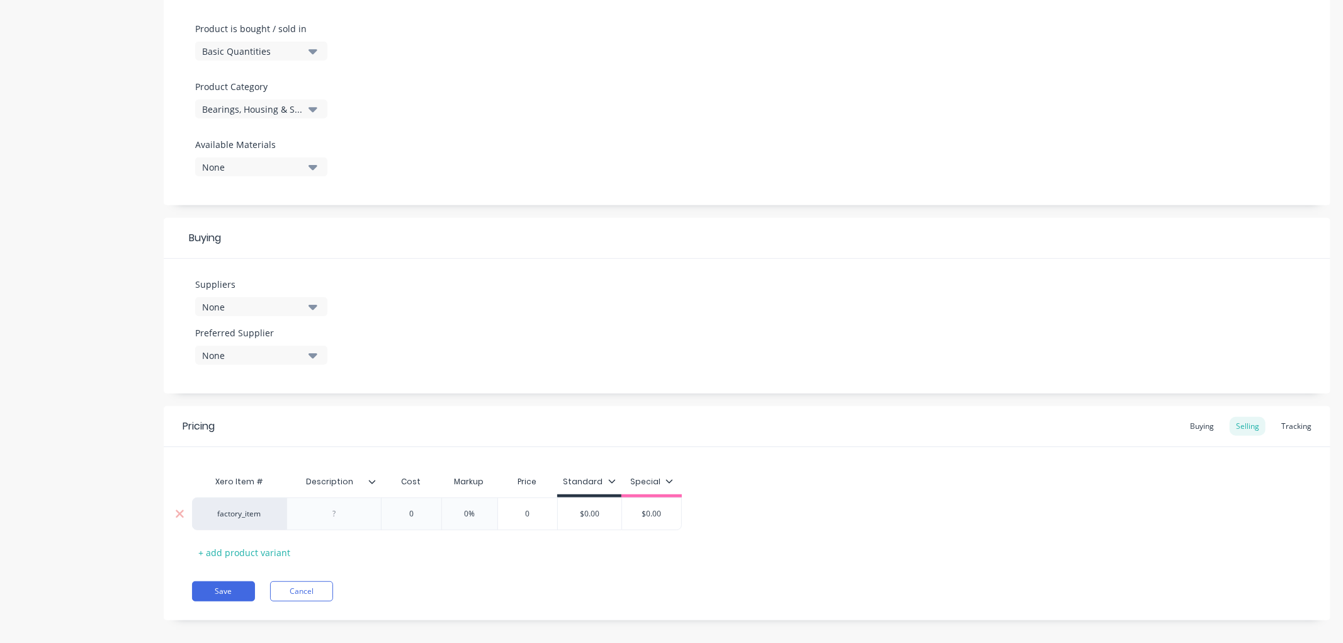
scroll to position [386, 0]
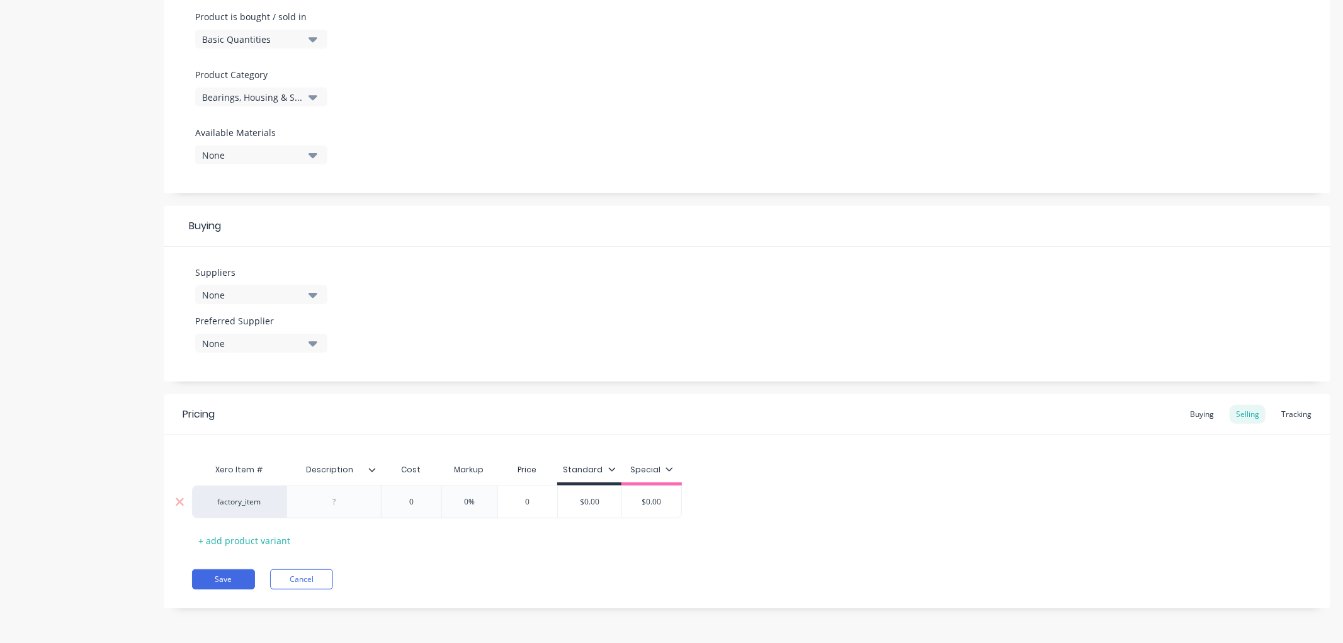
click at [326, 501] on div at bounding box center [334, 502] width 63 height 16
click at [227, 578] on button "Save" at bounding box center [223, 579] width 63 height 20
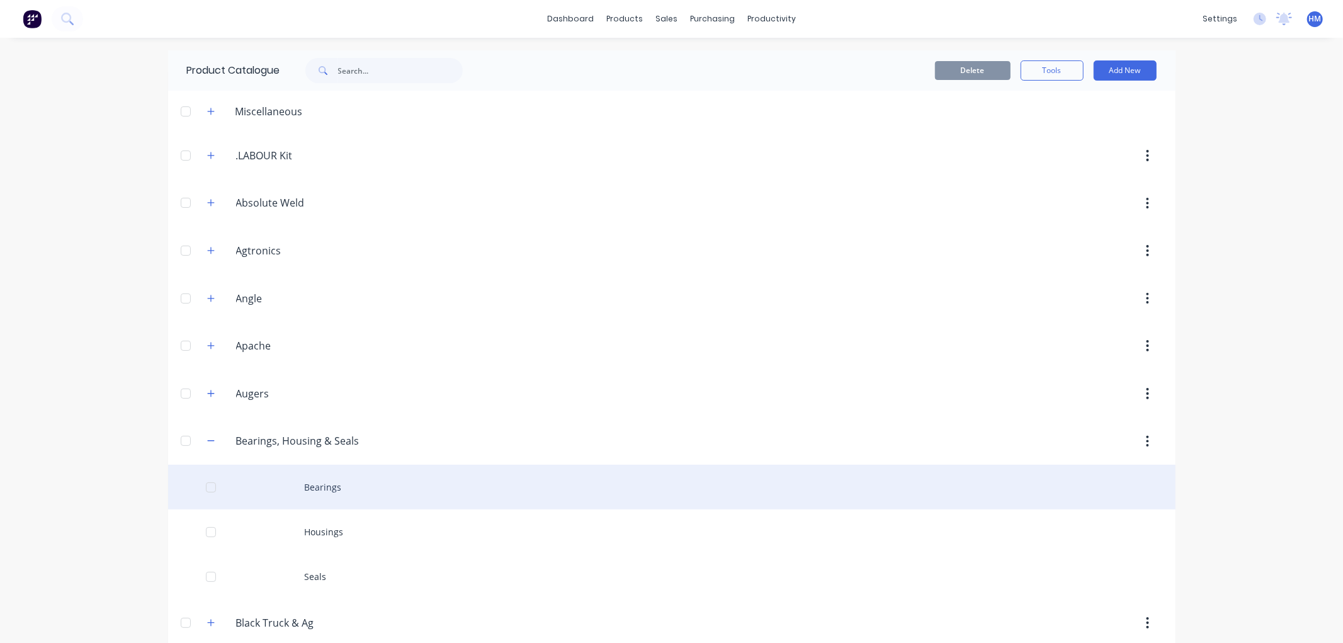
click at [328, 487] on div "Bearings" at bounding box center [672, 487] width 1008 height 45
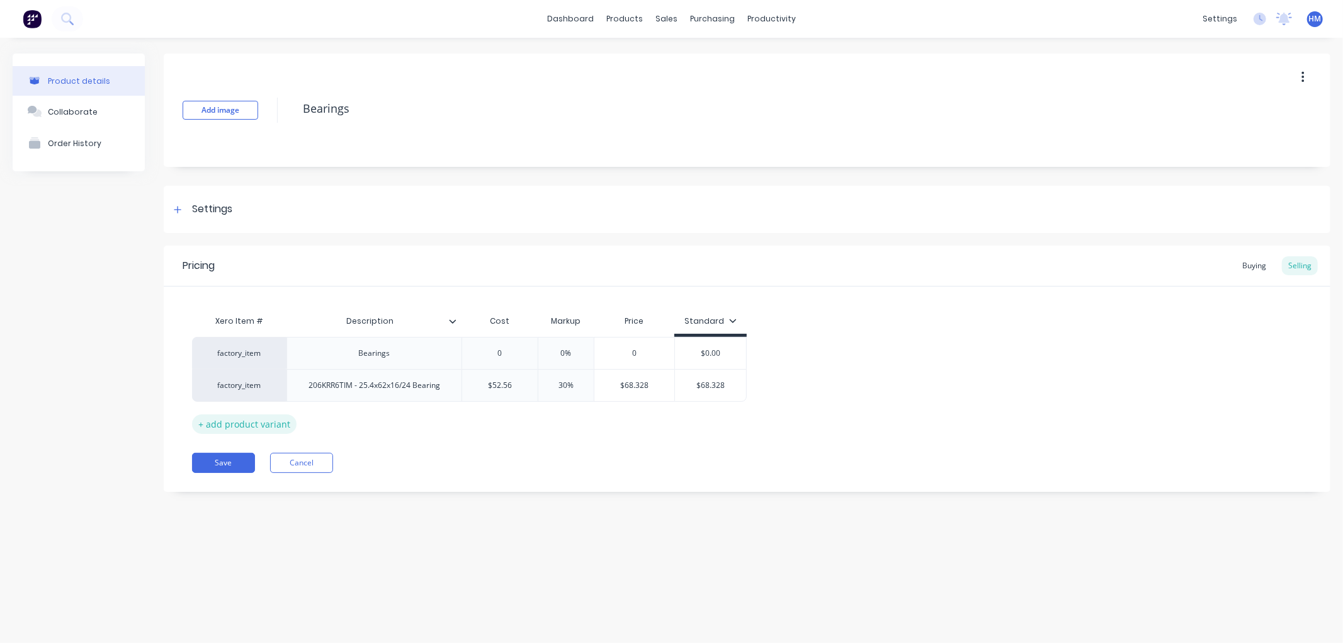
click at [227, 422] on div "+ add product variant" at bounding box center [244, 424] width 105 height 20
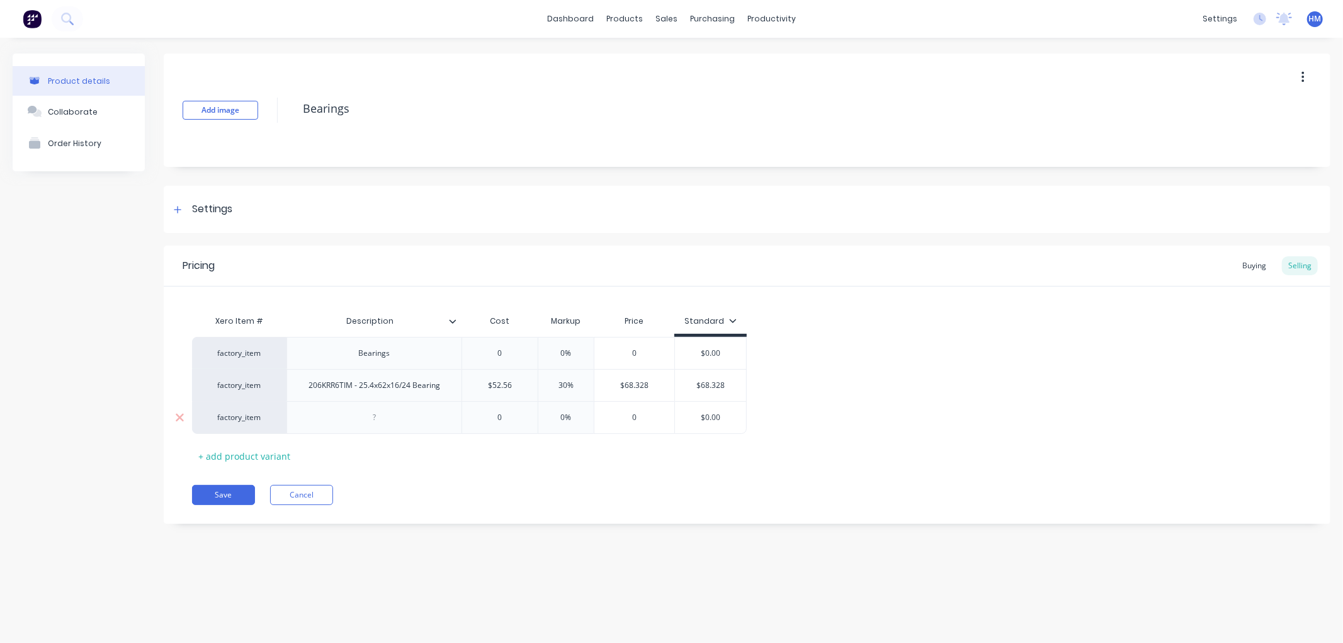
click at [381, 419] on div at bounding box center [374, 417] width 63 height 16
type textarea "x"
click at [319, 416] on div at bounding box center [374, 417] width 175 height 33
type textarea "x"
type input "0"
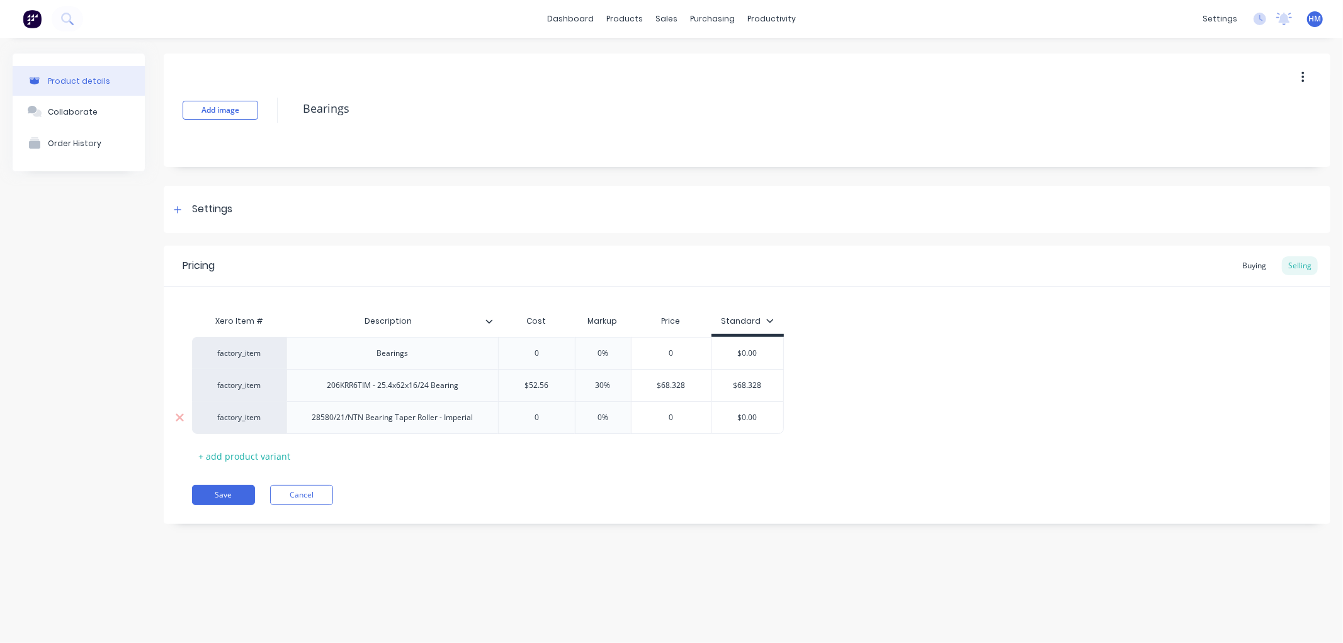
drag, startPoint x: 506, startPoint y: 422, endPoint x: 467, endPoint y: 422, distance: 38.4
click at [467, 422] on div "factory_item 28580/21/NTN Bearing Taper Roller - Imperial 0 0 0% 0 $0.00" at bounding box center [488, 417] width 592 height 33
drag, startPoint x: 552, startPoint y: 416, endPoint x: 488, endPoint y: 416, distance: 64.9
click at [488, 416] on div "factory_item 28580/21/NTN Bearing Taper Roller - Imperial 0 0 0% 0 $0.00" at bounding box center [488, 417] width 592 height 33
type input "0%"
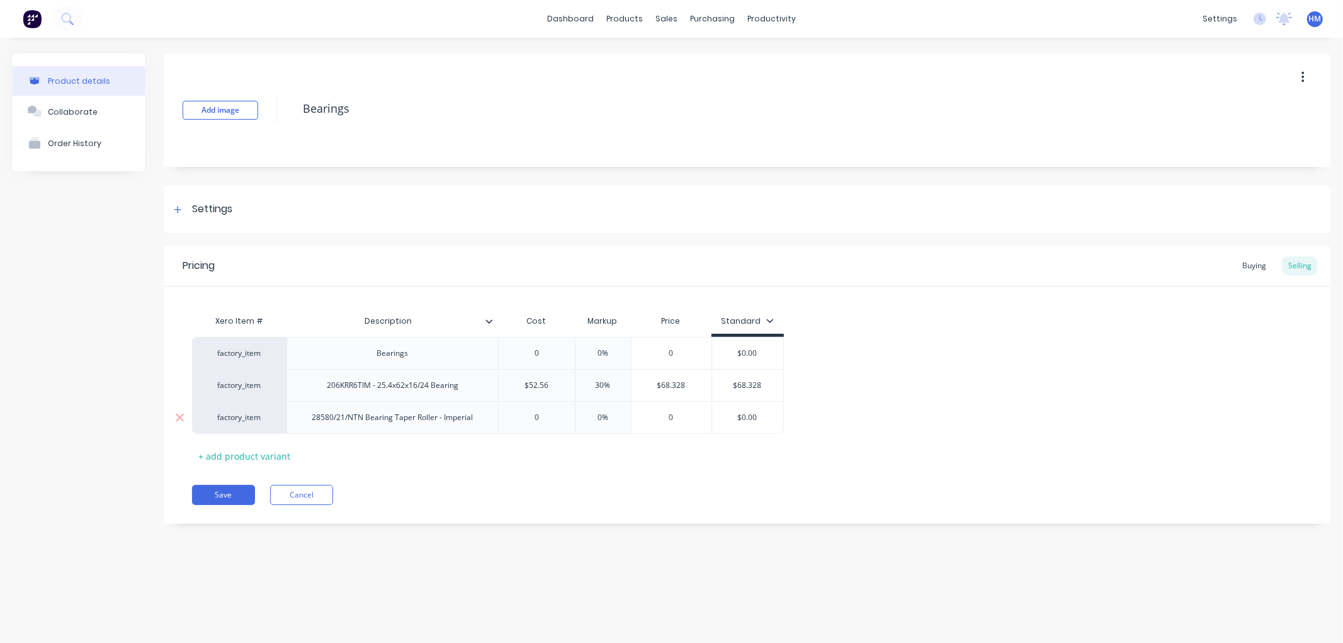
drag, startPoint x: 573, startPoint y: 416, endPoint x: 490, endPoint y: 414, distance: 83.2
click at [490, 414] on div "factory_item 28580/21/NTN Bearing Taper Roller - Imperial 0 0 0% 0% 0 $0.00" at bounding box center [488, 417] width 592 height 33
drag, startPoint x: 548, startPoint y: 416, endPoint x: 510, endPoint y: 412, distance: 38.0
click at [510, 412] on input "0" at bounding box center [537, 417] width 76 height 11
type textarea "x"
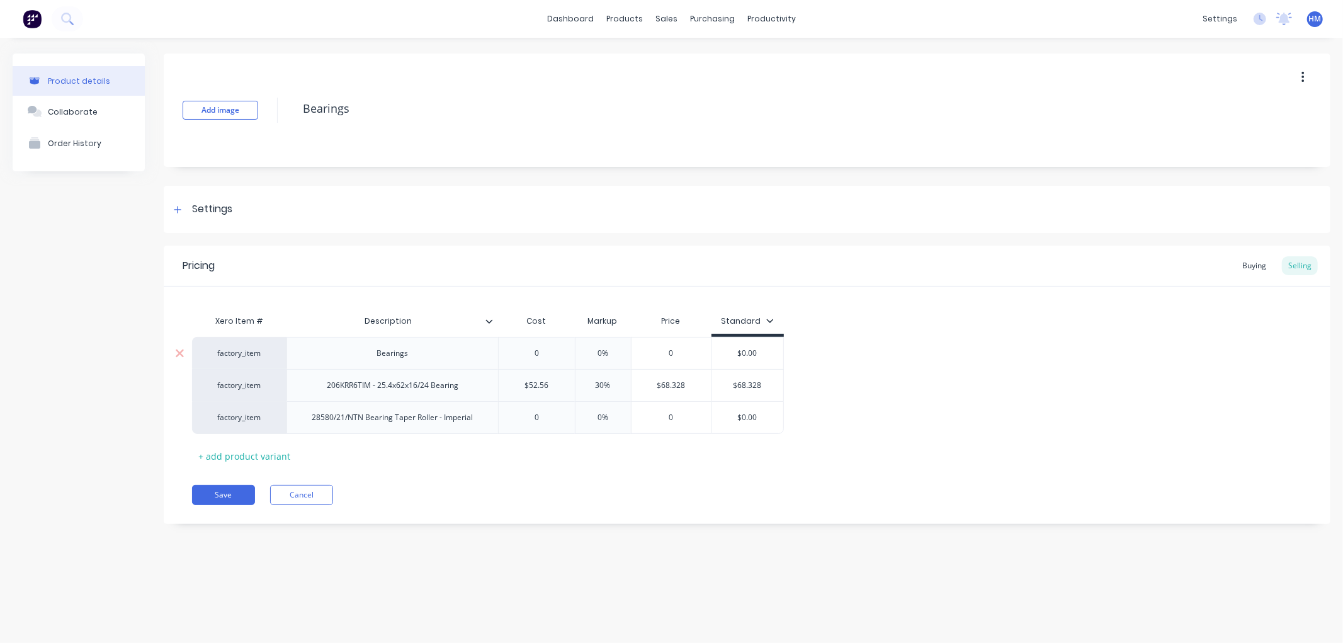
type input "7"
type textarea "x"
type input "77."
type textarea "x"
type input "77.5"
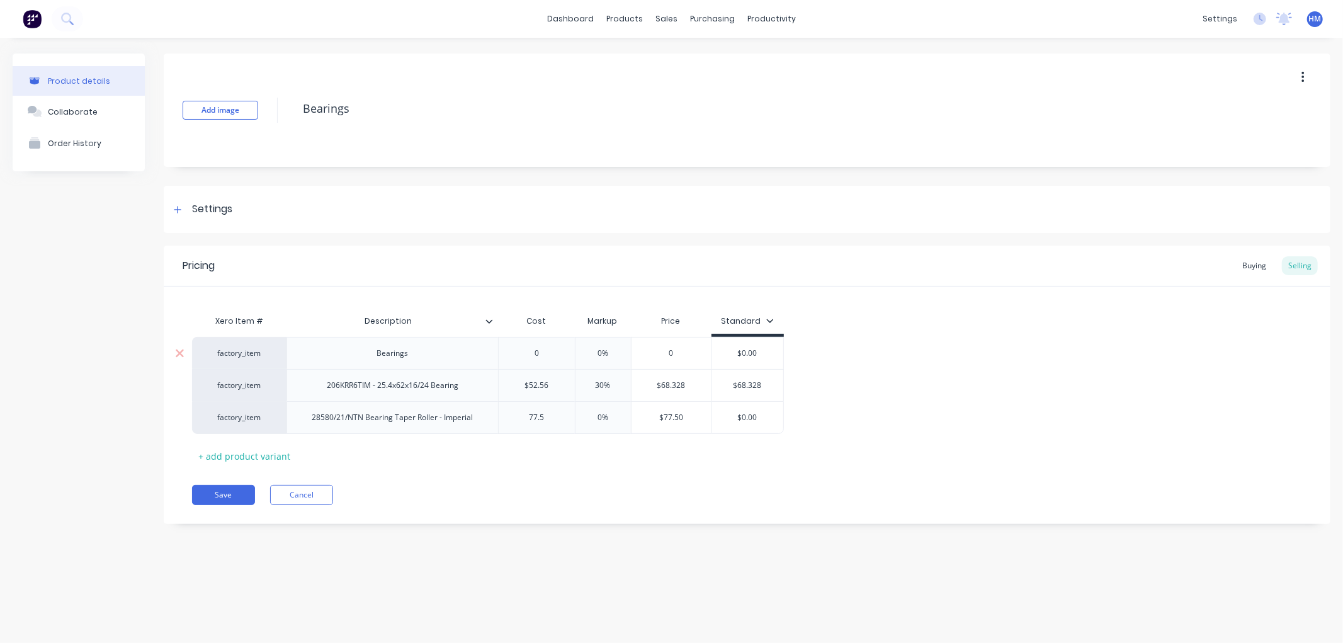
type textarea "x"
type input "77.51"
drag, startPoint x: 613, startPoint y: 419, endPoint x: 570, endPoint y: 418, distance: 43.5
click at [570, 418] on div "factory_item 28580/21/NTN Bearing Taper Roller - Imperial $77.51 77.51 0% 0% $7…" at bounding box center [488, 417] width 592 height 33
type textarea "x"
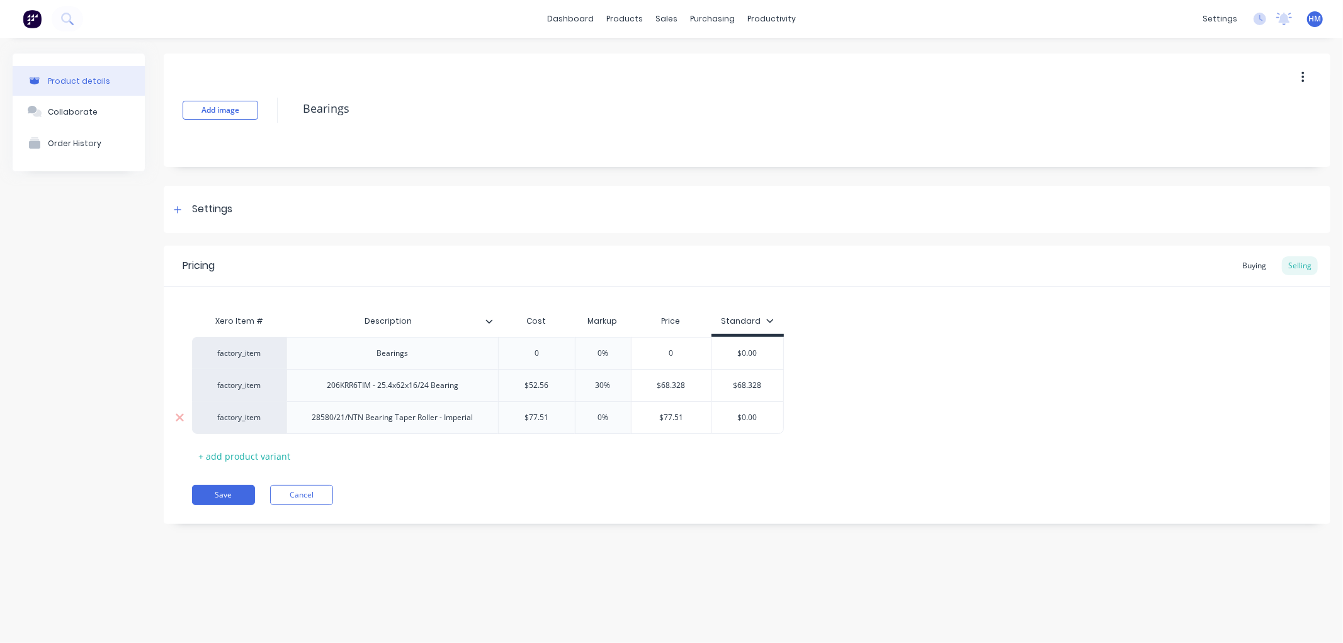
type input "3"
type textarea "x"
type input "30%"
click at [671, 464] on div "Xero Item # Description Cost Markup Price Standard factory_item Bearings 0 0% 0…" at bounding box center [747, 387] width 1110 height 157
type input "$100.763"
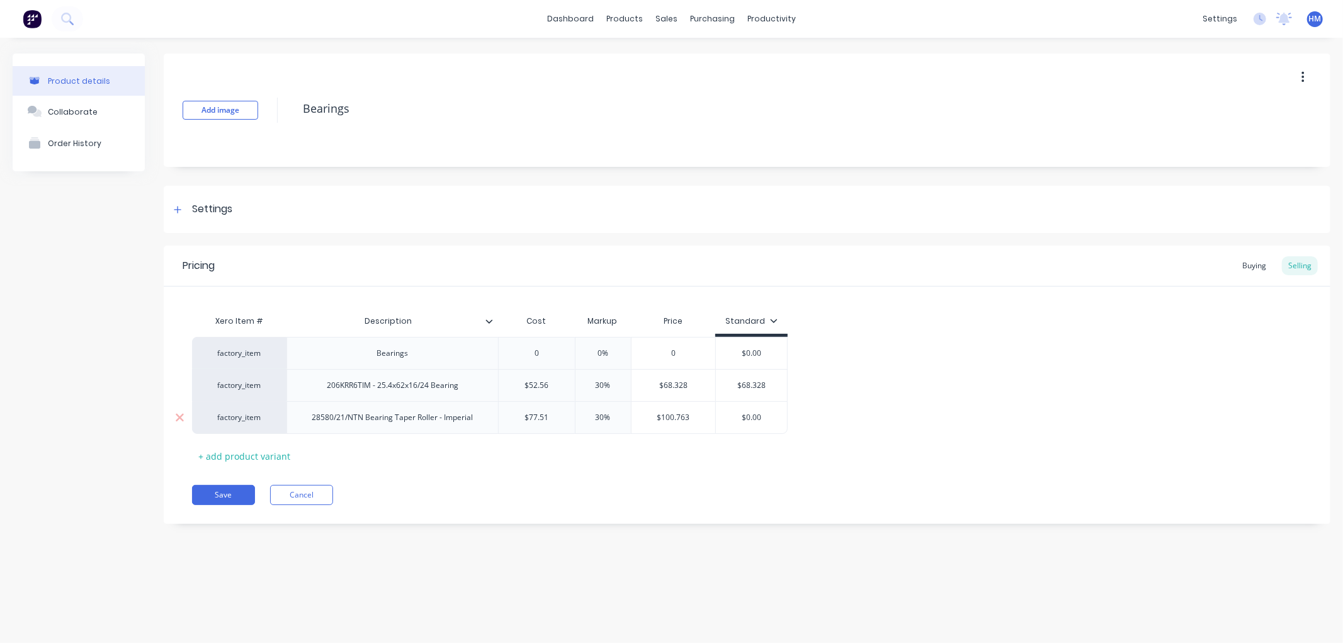
click at [688, 419] on input "$100.763" at bounding box center [674, 417] width 84 height 11
click at [683, 471] on div "Pricing Buying Selling Xero Item # Description Cost Markup Price Standard facto…" at bounding box center [747, 385] width 1167 height 278
type input "$0.00"
drag, startPoint x: 772, startPoint y: 414, endPoint x: 723, endPoint y: 417, distance: 48.6
click at [723, 417] on input "$0.00" at bounding box center [751, 417] width 71 height 11
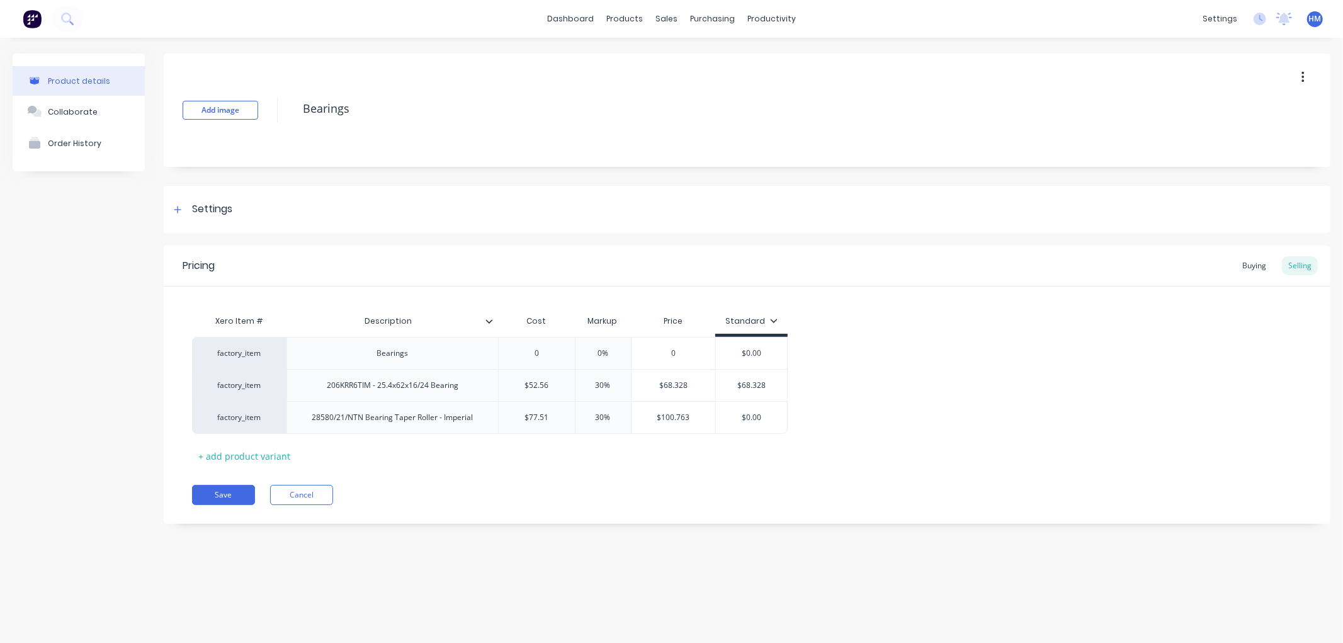
type textarea "x"
type input "1"
type textarea "x"
type input "10"
type textarea "x"
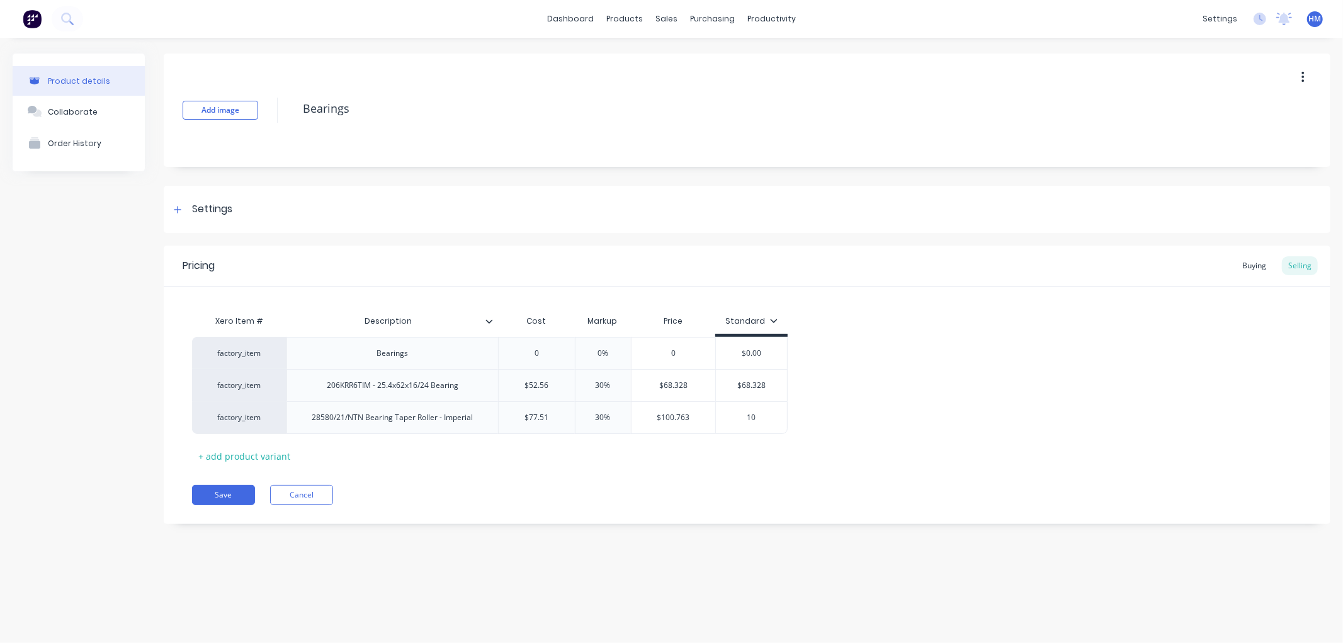
type input "100"
type textarea "x"
type input "100."
type textarea "x"
type input "100.7"
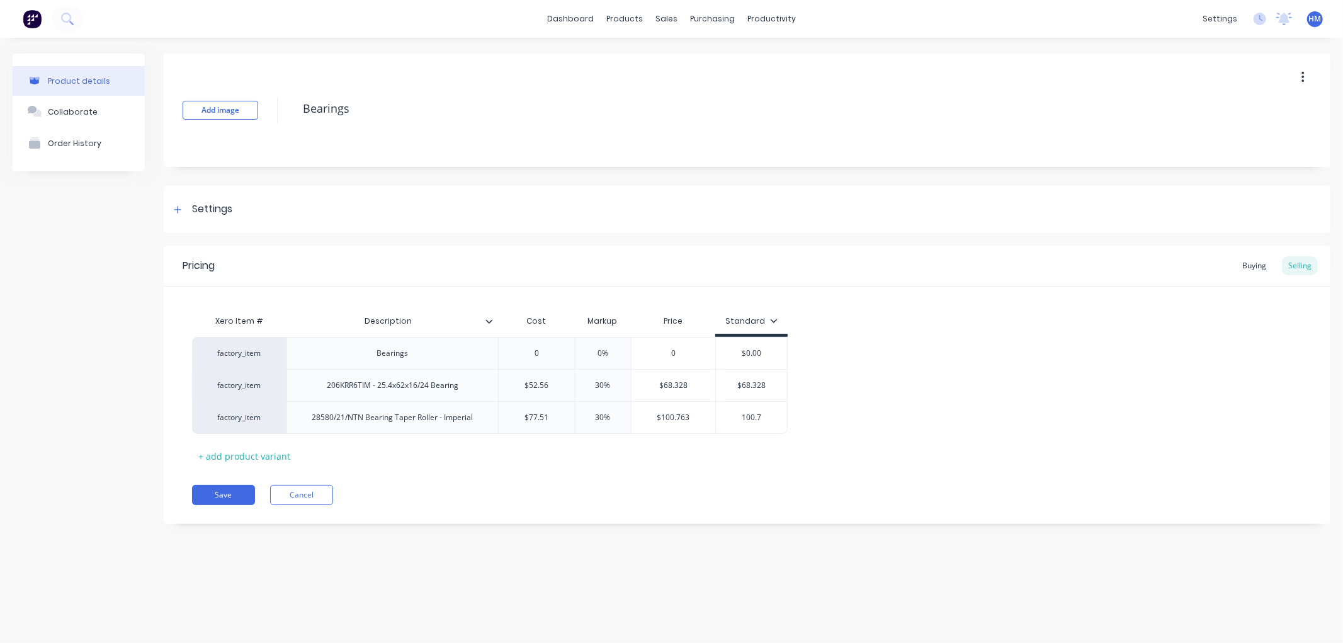
type textarea "x"
type input "100.76"
type textarea "x"
type input "100.763"
click at [244, 455] on div "+ add product variant" at bounding box center [244, 457] width 105 height 20
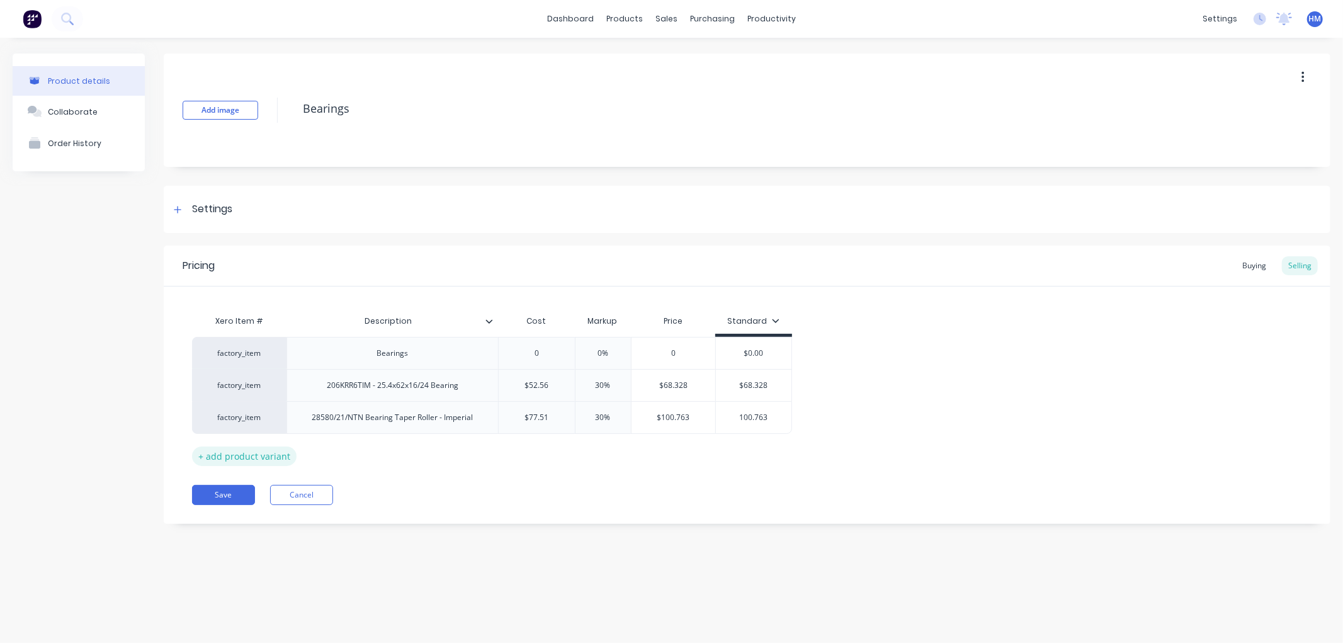
type textarea "x"
click at [392, 460] on div at bounding box center [393, 449] width 212 height 33
click at [403, 452] on div at bounding box center [393, 450] width 63 height 16
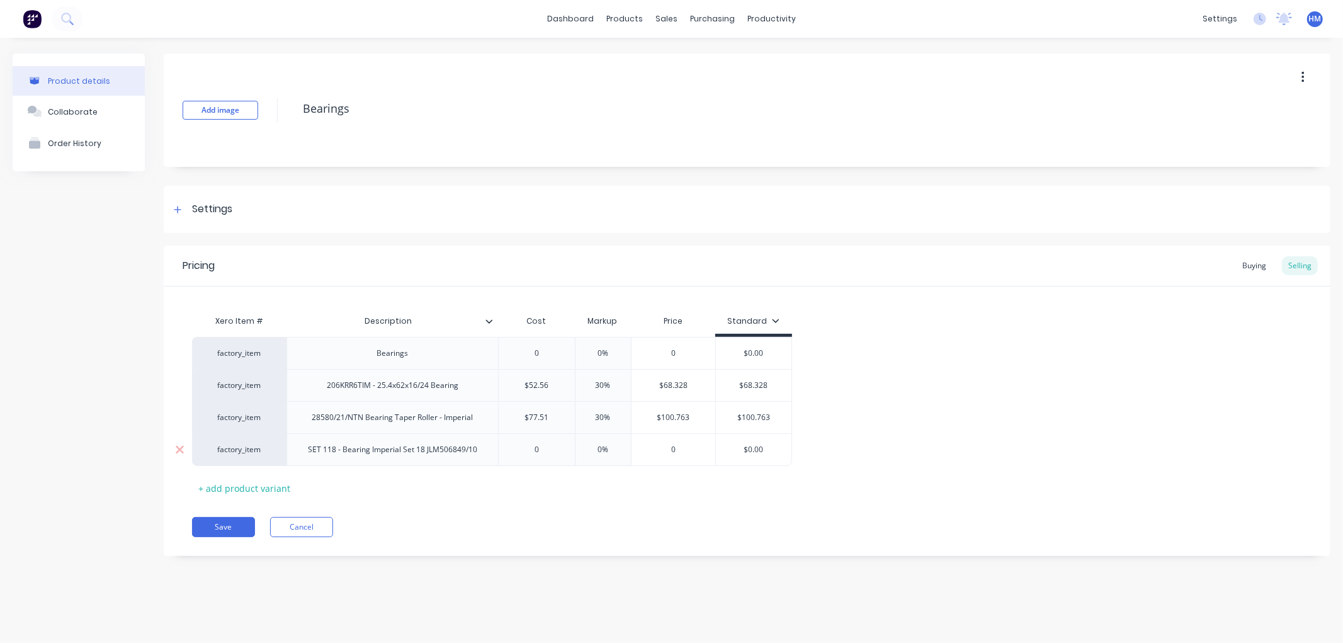
type input "0"
drag, startPoint x: 566, startPoint y: 452, endPoint x: 513, endPoint y: 452, distance: 52.9
click at [513, 452] on input "0" at bounding box center [545, 449] width 76 height 11
type textarea "x"
type input "8"
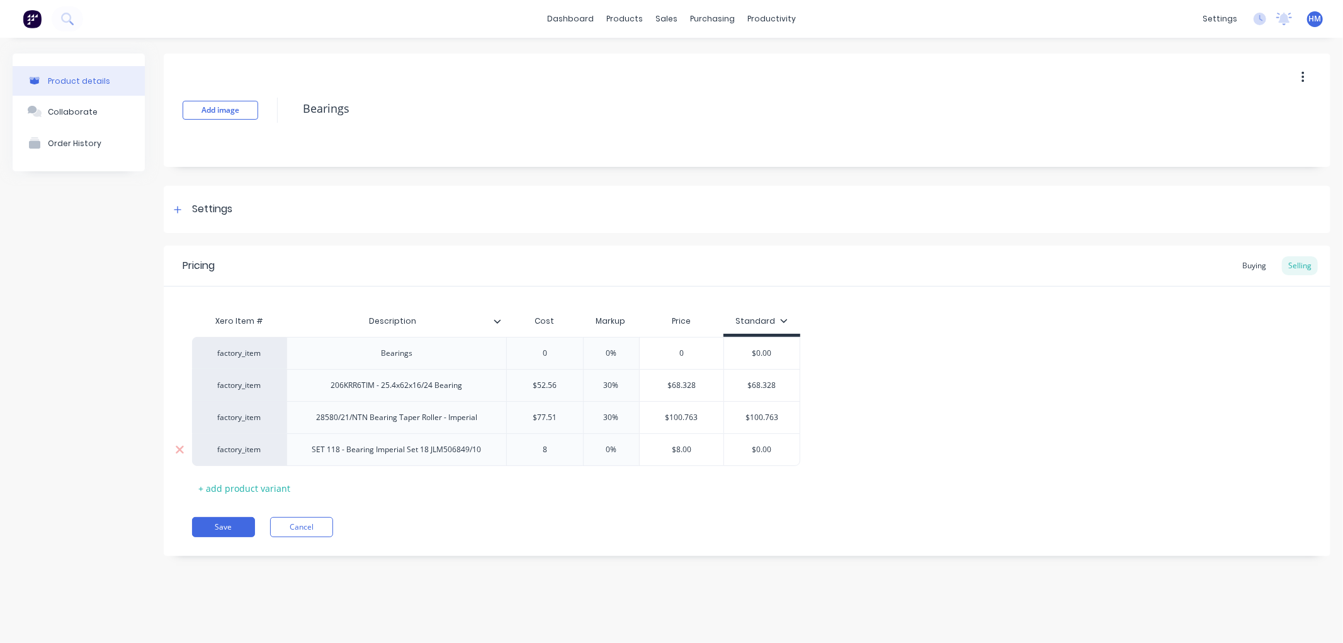
type textarea "x"
type input "80."
type textarea "x"
type input "80.2"
type textarea "x"
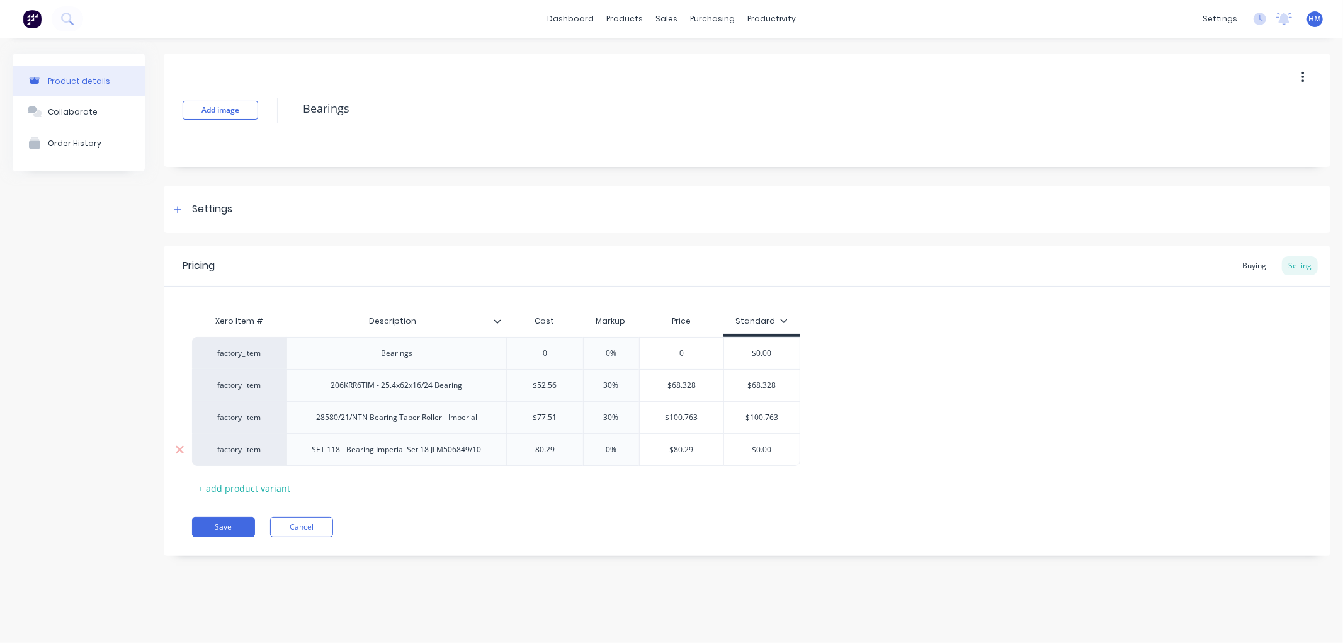
type input "80.29"
type input "0%"
drag, startPoint x: 618, startPoint y: 453, endPoint x: 572, endPoint y: 450, distance: 46.1
click at [572, 450] on div "factory_item SET 118 - Bearing Imperial Set 18 JLM506849/10 $80.29 80.29 0% 0% …" at bounding box center [496, 449] width 608 height 33
type textarea "x"
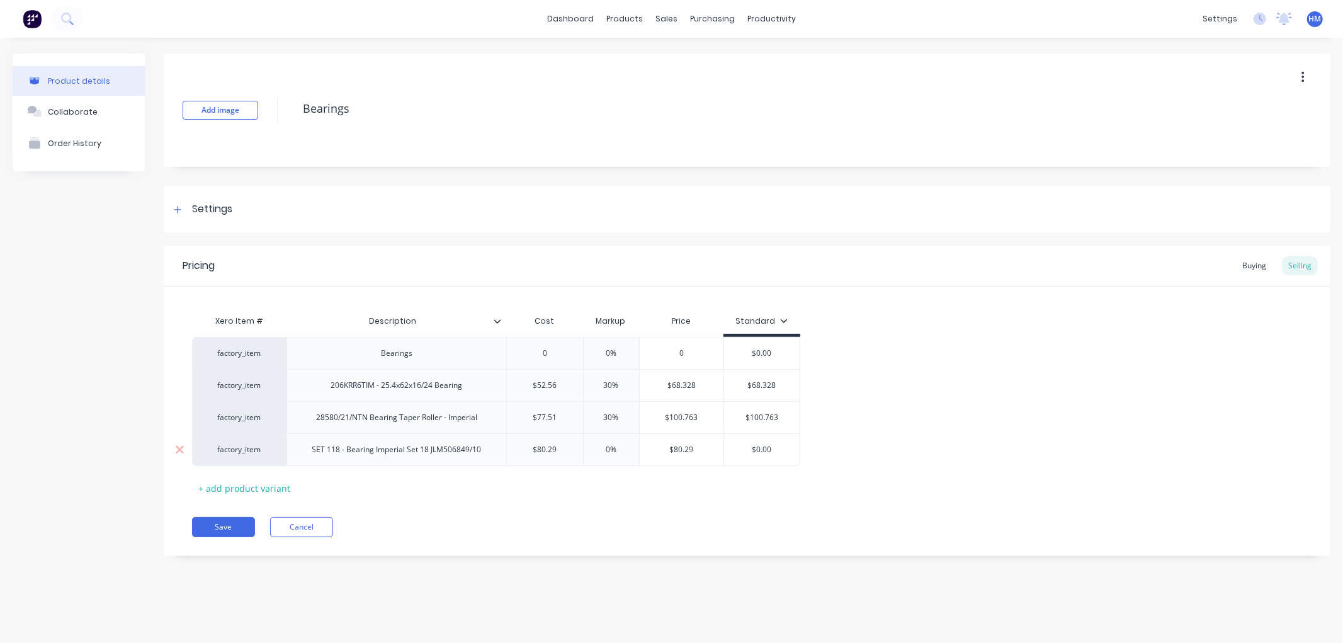
type input "3"
type textarea "x"
type input "30%"
click at [803, 436] on div "factory_item Bearings 0 0% 0 $0.00 factory_item 206KRR6TIM - 25.4x62x16/24 Bear…" at bounding box center [747, 401] width 1110 height 129
click at [789, 442] on div "$0.00" at bounding box center [762, 449] width 76 height 31
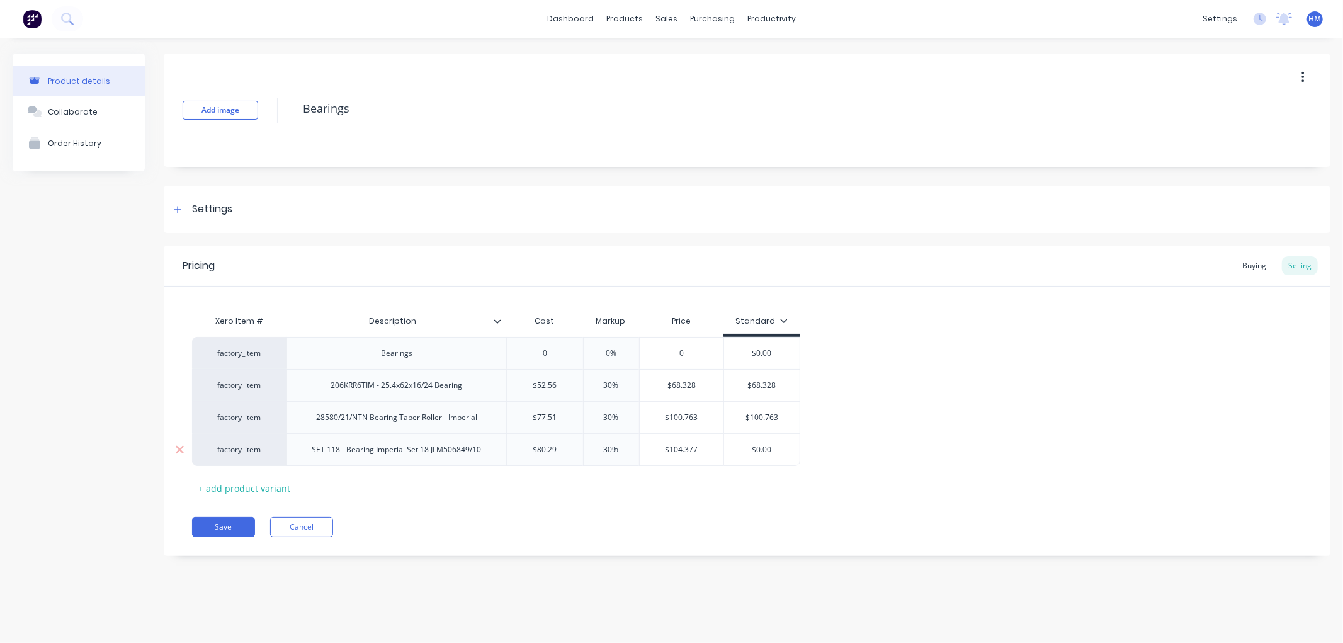
type input "$0.00"
click at [709, 445] on div "factory_item SET 118 - Bearing Imperial Set 18 JLM506849/10 $80.29 80.29 30% 30…" at bounding box center [496, 449] width 608 height 33
type textarea "x"
type input "1"
type textarea "x"
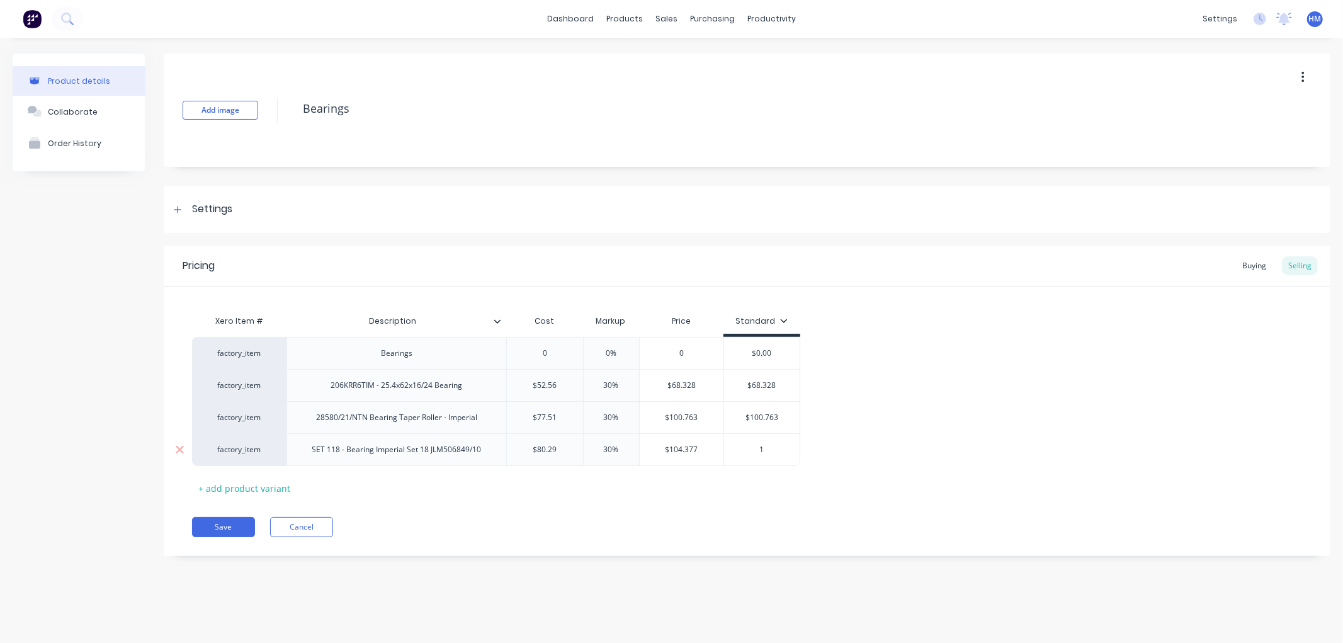
type input "10"
type textarea "x"
type input "104"
type textarea "x"
type input "104."
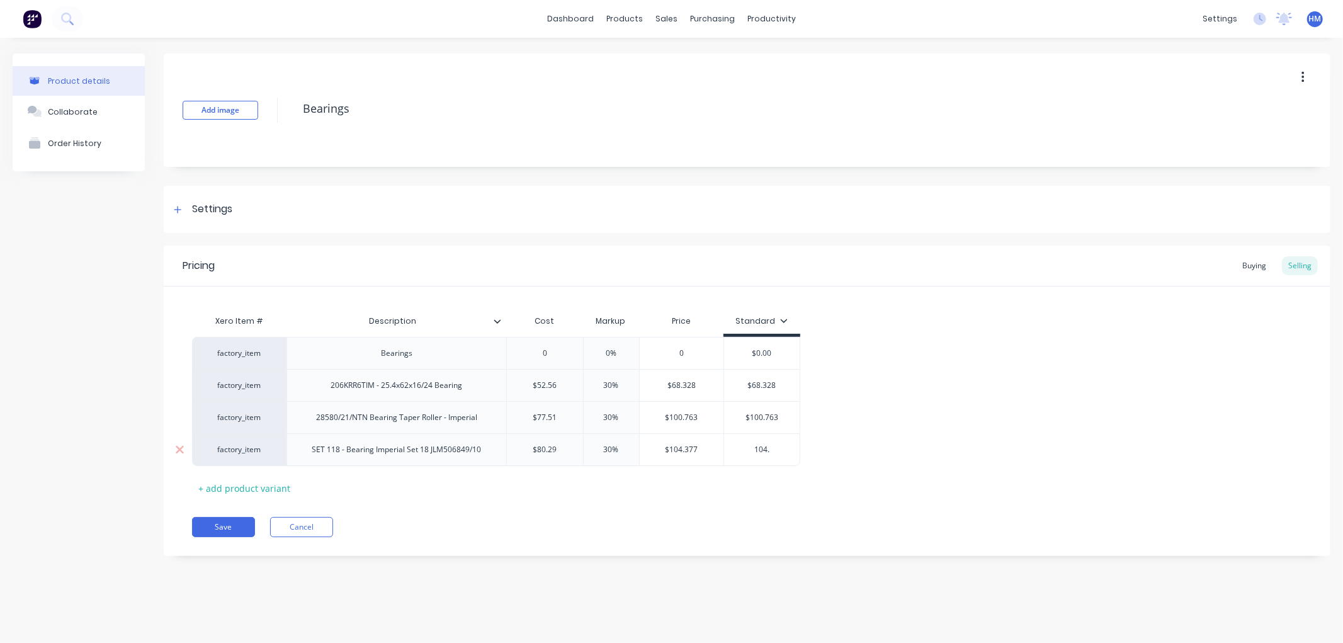
type textarea "x"
type input "104.3"
type textarea "x"
type input "104.37"
type textarea "x"
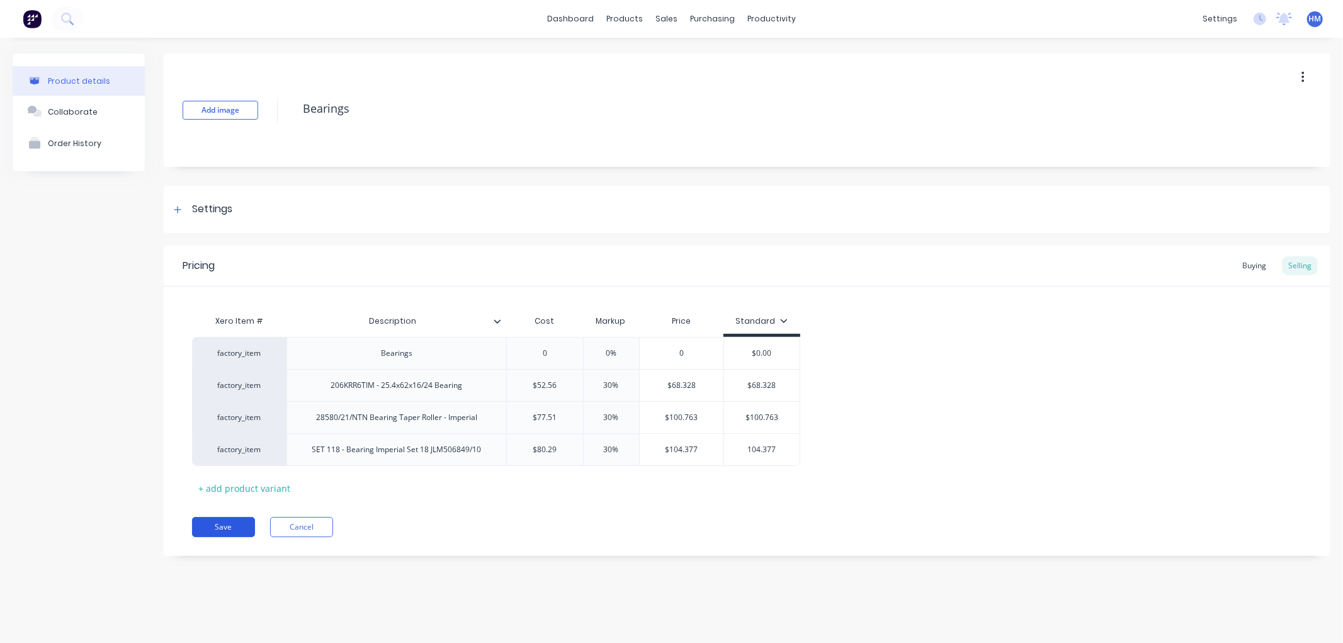
type input "104.377"
click at [222, 528] on button "Save" at bounding box center [223, 527] width 63 height 20
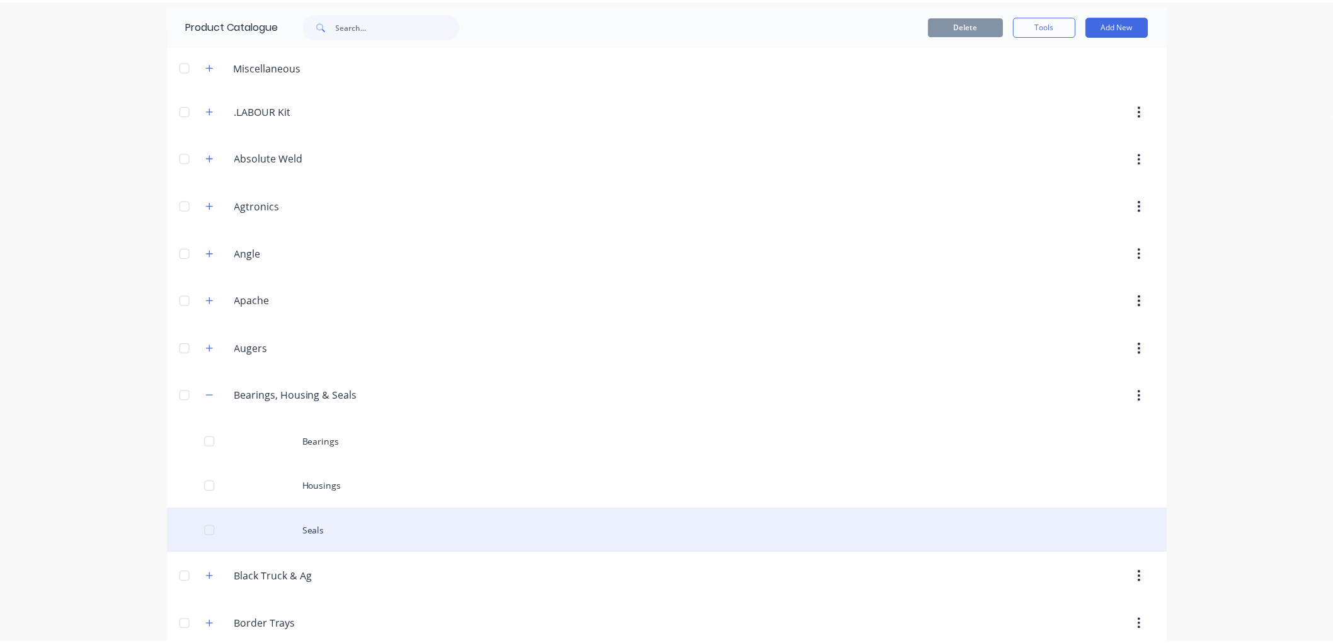
scroll to position [70, 0]
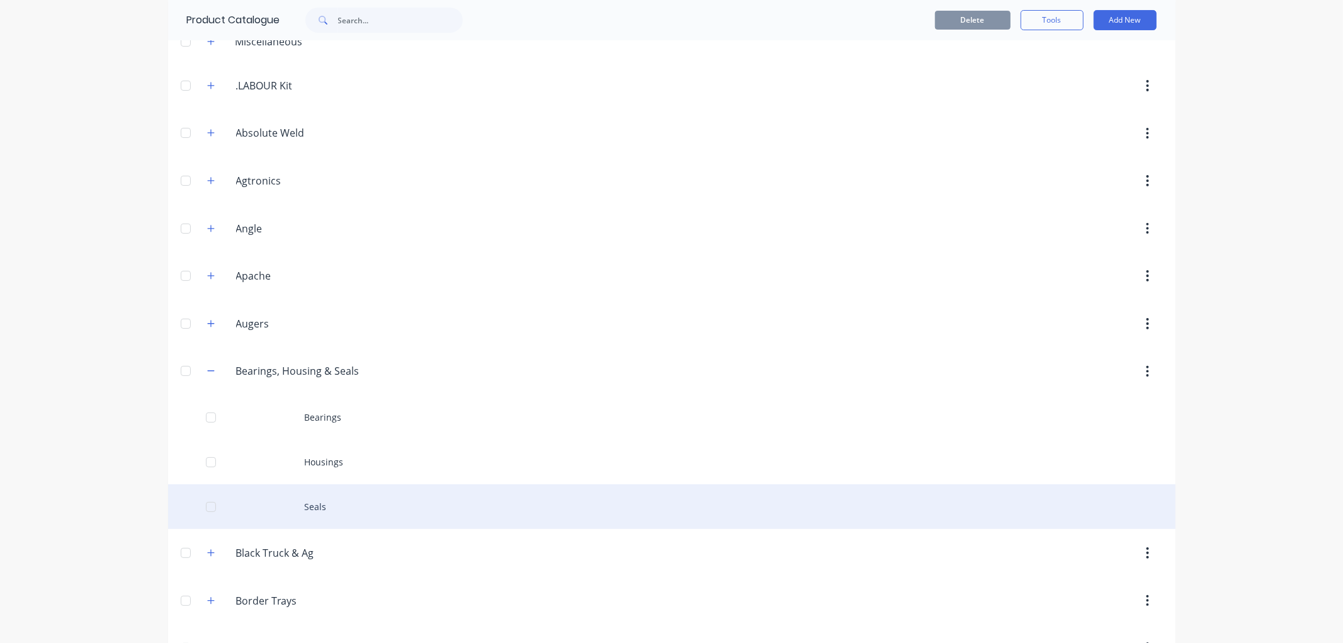
click at [329, 508] on div "Seals" at bounding box center [672, 506] width 1008 height 45
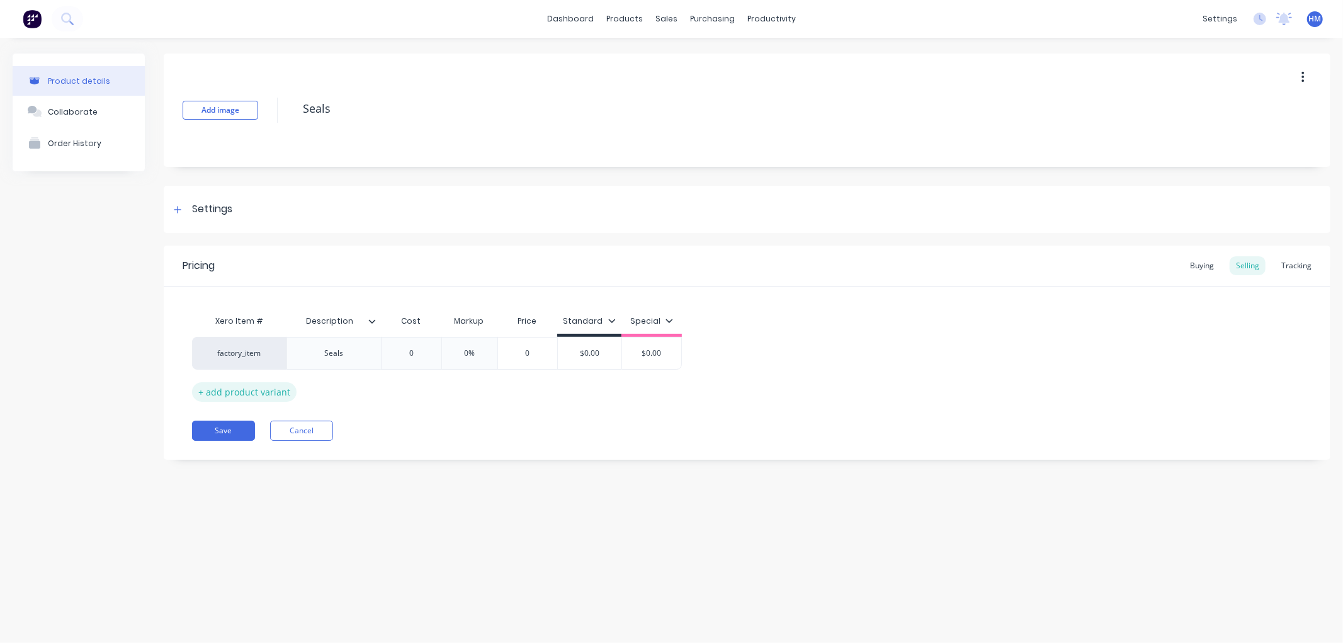
click at [266, 392] on div "+ add product variant" at bounding box center [244, 392] width 105 height 20
type textarea "x"
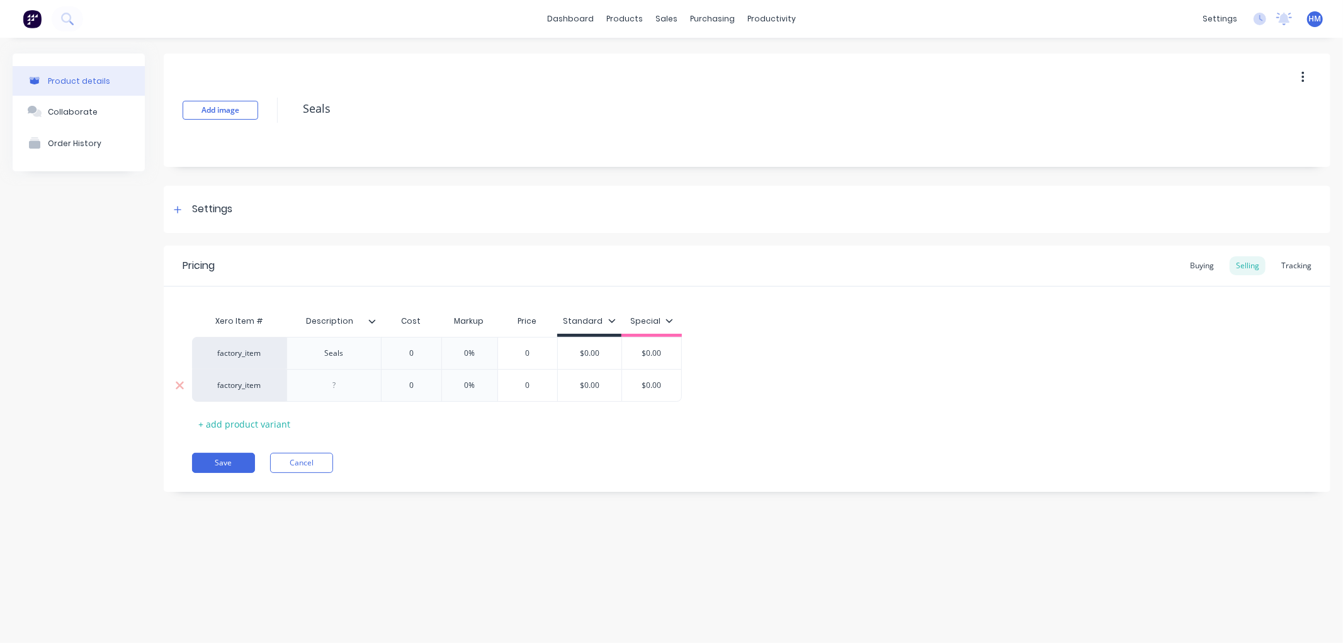
click at [332, 392] on div at bounding box center [334, 385] width 63 height 16
drag, startPoint x: 329, startPoint y: 392, endPoint x: 312, endPoint y: 392, distance: 17.0
click at [312, 392] on div "tc12227" at bounding box center [334, 385] width 63 height 16
click at [365, 382] on div "TC12227" at bounding box center [334, 385] width 63 height 16
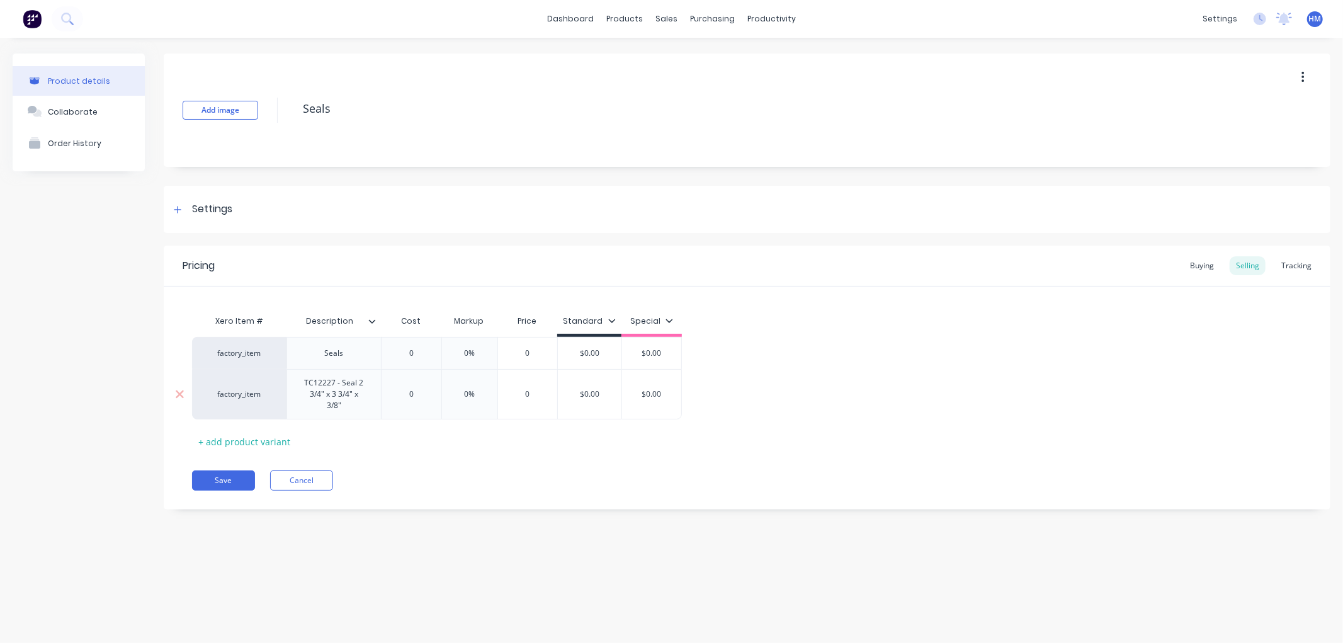
type textarea "x"
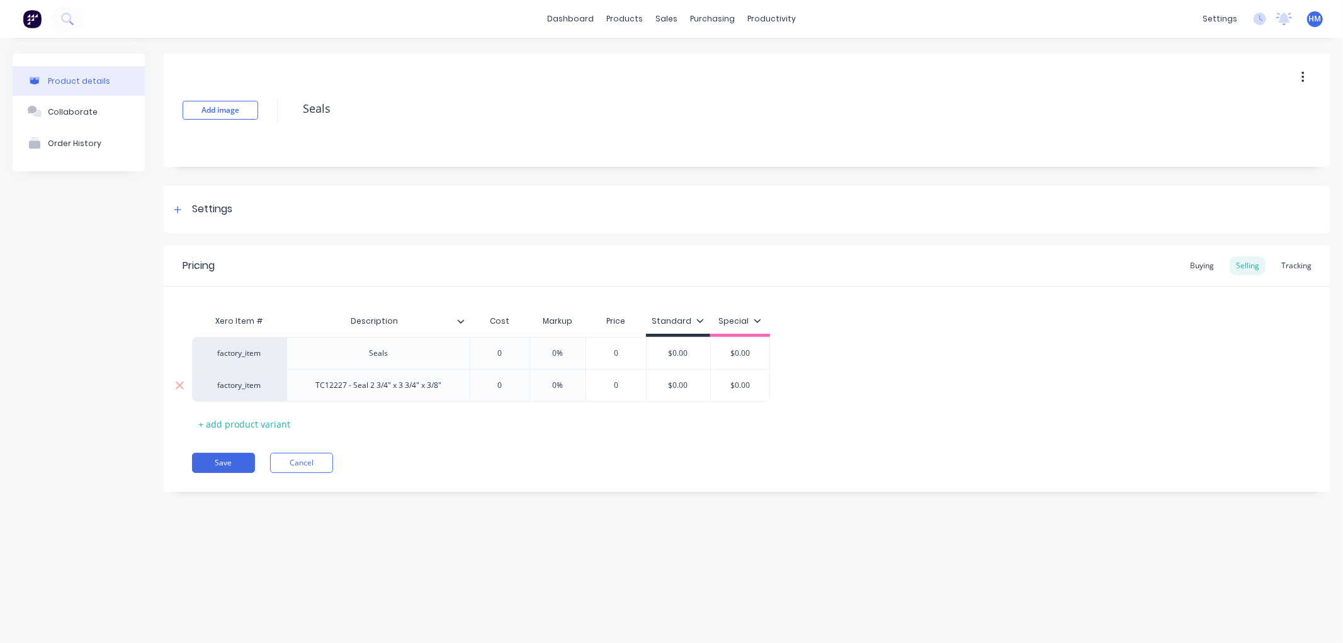
drag, startPoint x: 426, startPoint y: 394, endPoint x: 382, endPoint y: 392, distance: 44.8
click at [382, 392] on div "factory_item TC12227 - Seal 2 3/4" x 3 3/4" x 3/8" 0 0 0% 0 $0.00 $0.00" at bounding box center [481, 385] width 578 height 33
drag, startPoint x: 508, startPoint y: 387, endPoint x: 443, endPoint y: 387, distance: 65.5
click at [443, 387] on div "factory_item TC12227 - Seal 2 3/4" x 3 3/4" x 3/8" 0 0 0% 0 $0.00 $0.00" at bounding box center [481, 385] width 578 height 33
type input "1"
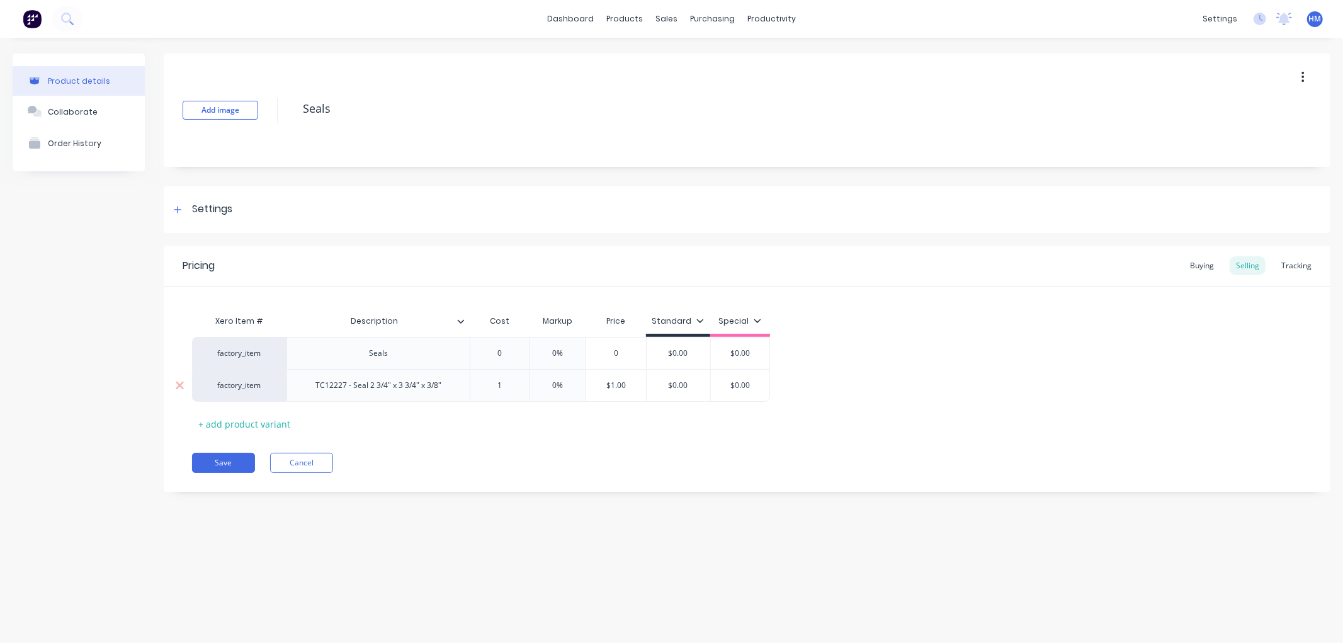
type textarea "x"
type input "10."
type textarea "x"
type input "10.4"
type textarea "x"
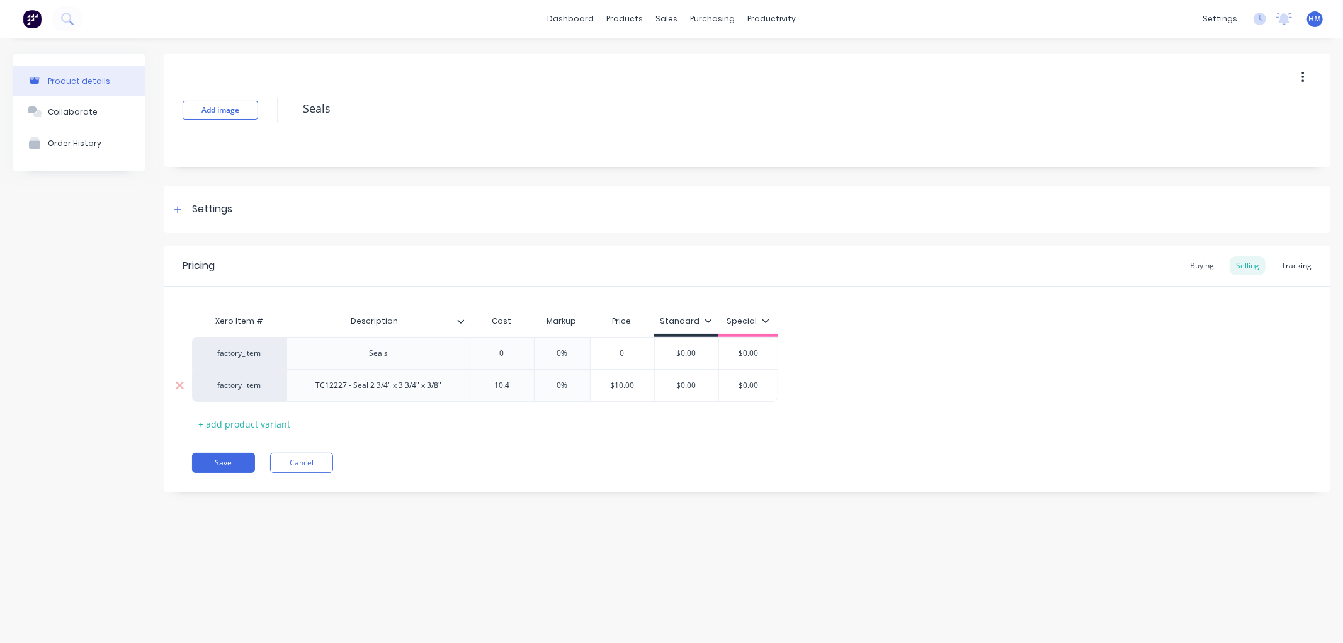
type input "10.41"
type textarea "x"
type input "10.415"
type input "0%"
click at [583, 385] on input "0%" at bounding box center [578, 385] width 63 height 11
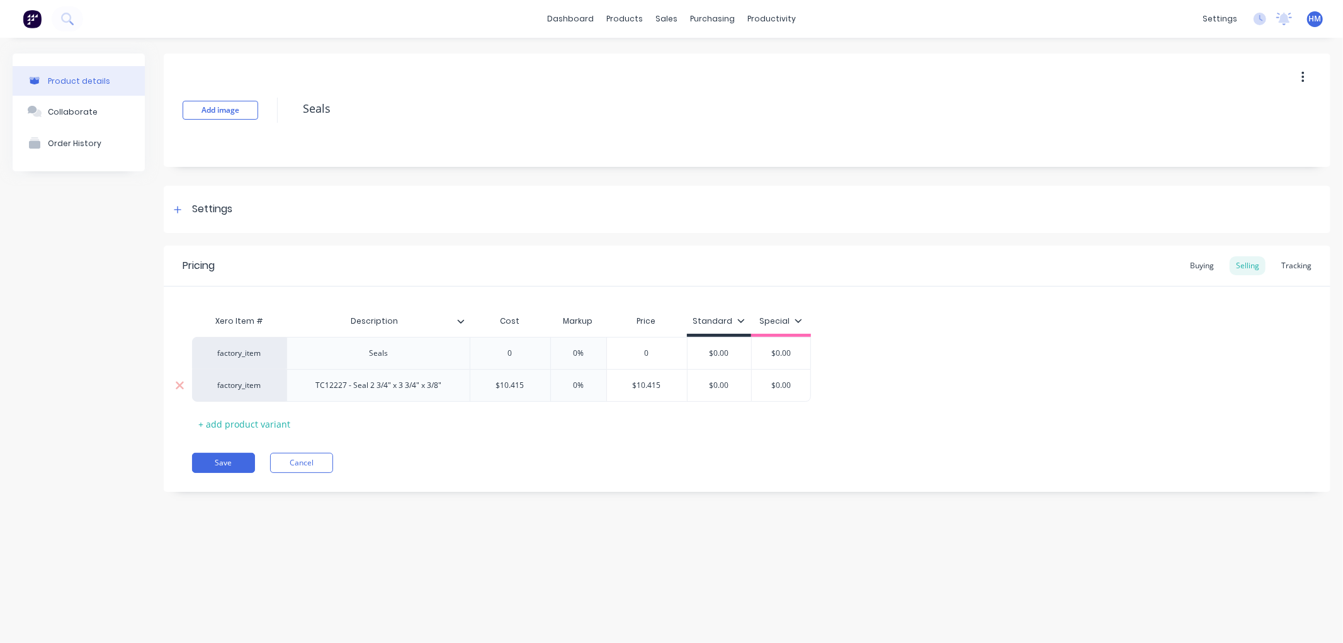
drag, startPoint x: 583, startPoint y: 385, endPoint x: 549, endPoint y: 385, distance: 34.0
click at [549, 385] on input "0%" at bounding box center [578, 385] width 63 height 11
type textarea "x"
type input "3"
type textarea "x"
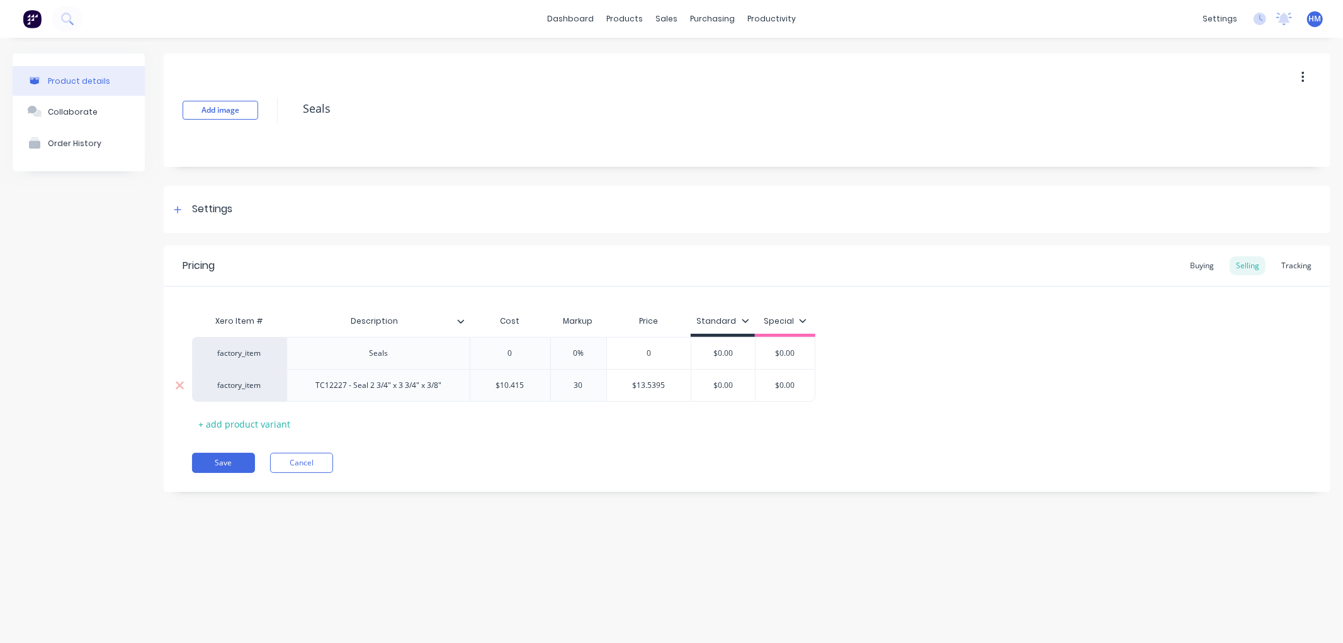
type input "30"
type input "$13.5395"
type input "$0.00"
drag, startPoint x: 748, startPoint y: 385, endPoint x: 709, endPoint y: 385, distance: 39.1
click at [709, 385] on input "$0.00" at bounding box center [724, 385] width 64 height 11
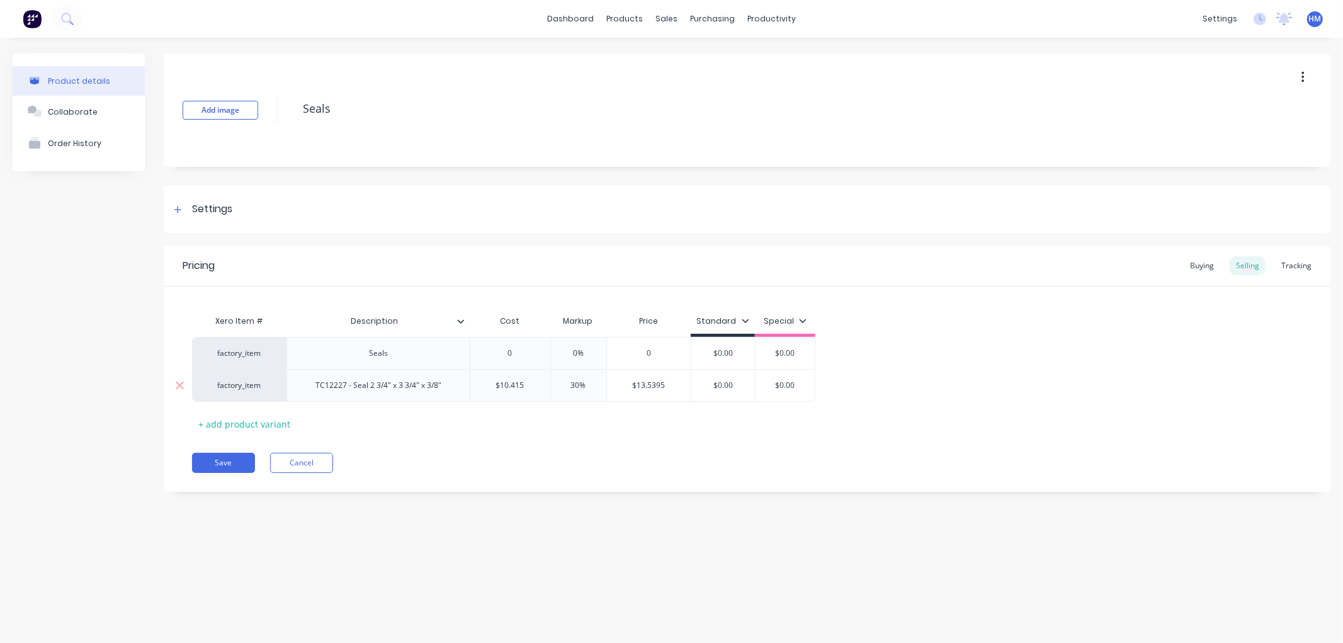
type textarea "x"
type input "1"
type textarea "x"
type input "13"
type textarea "x"
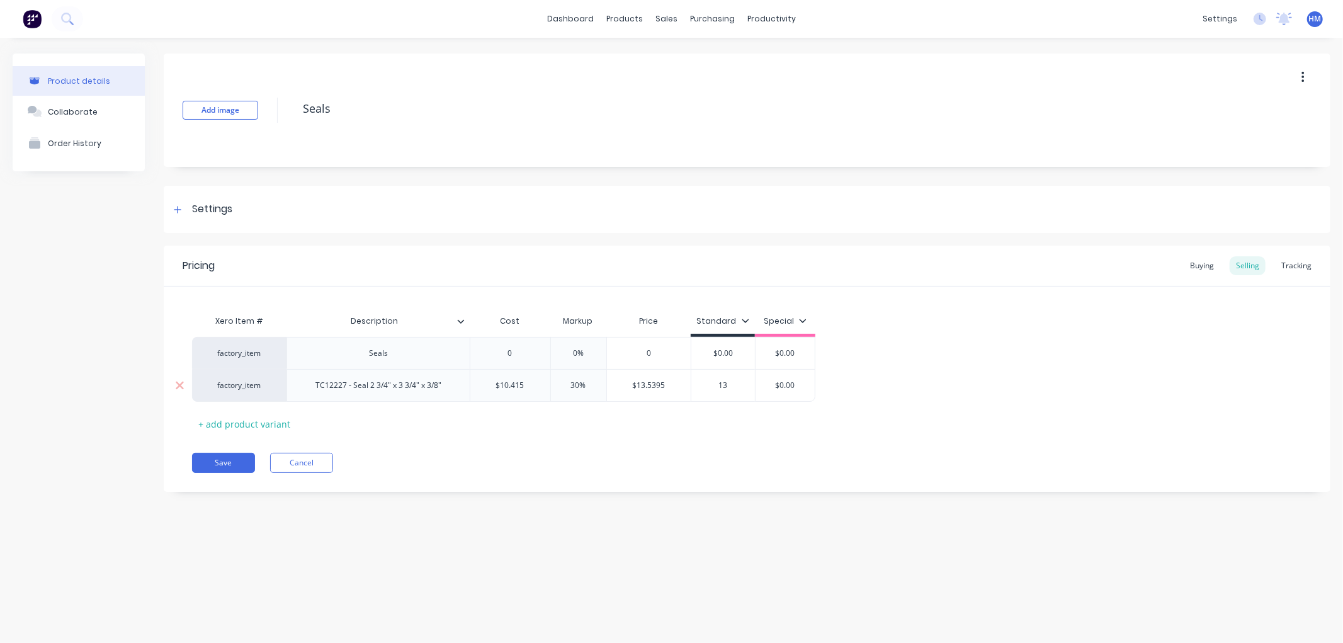
type input "13."
type textarea "x"
type input "13.5"
type textarea "x"
type input "13.53"
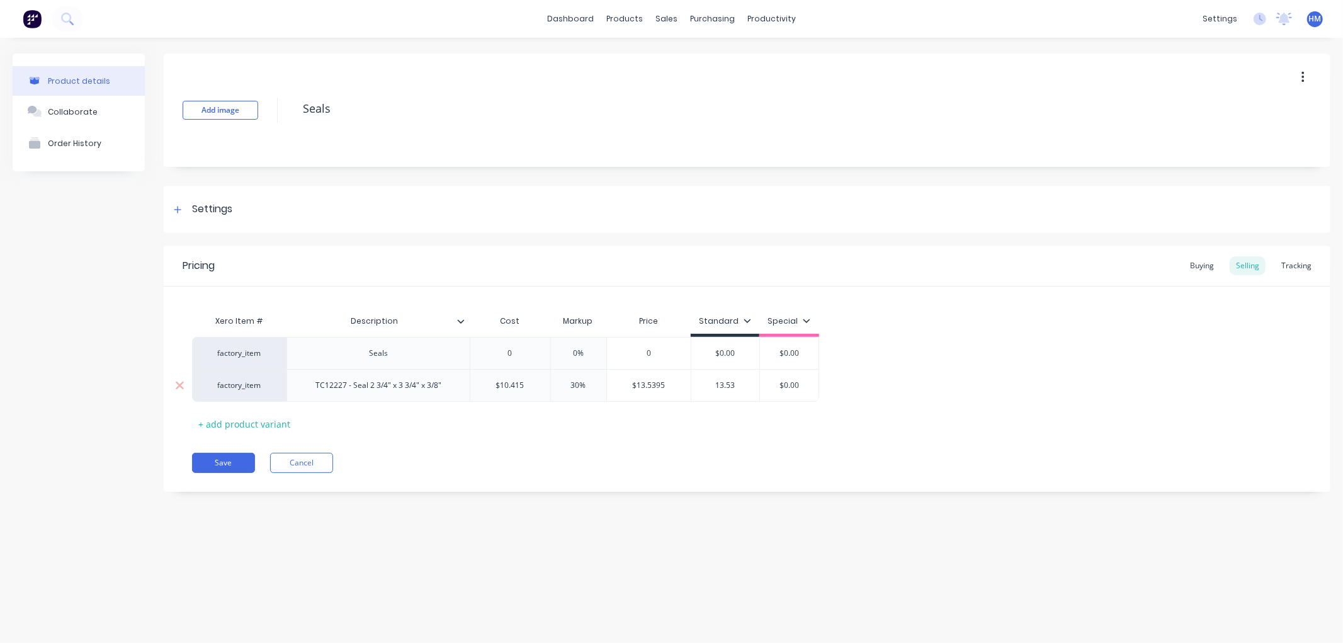
type textarea "x"
type input "13.5395"
type textarea "x"
type input "13.5395"
type input "$0.00"
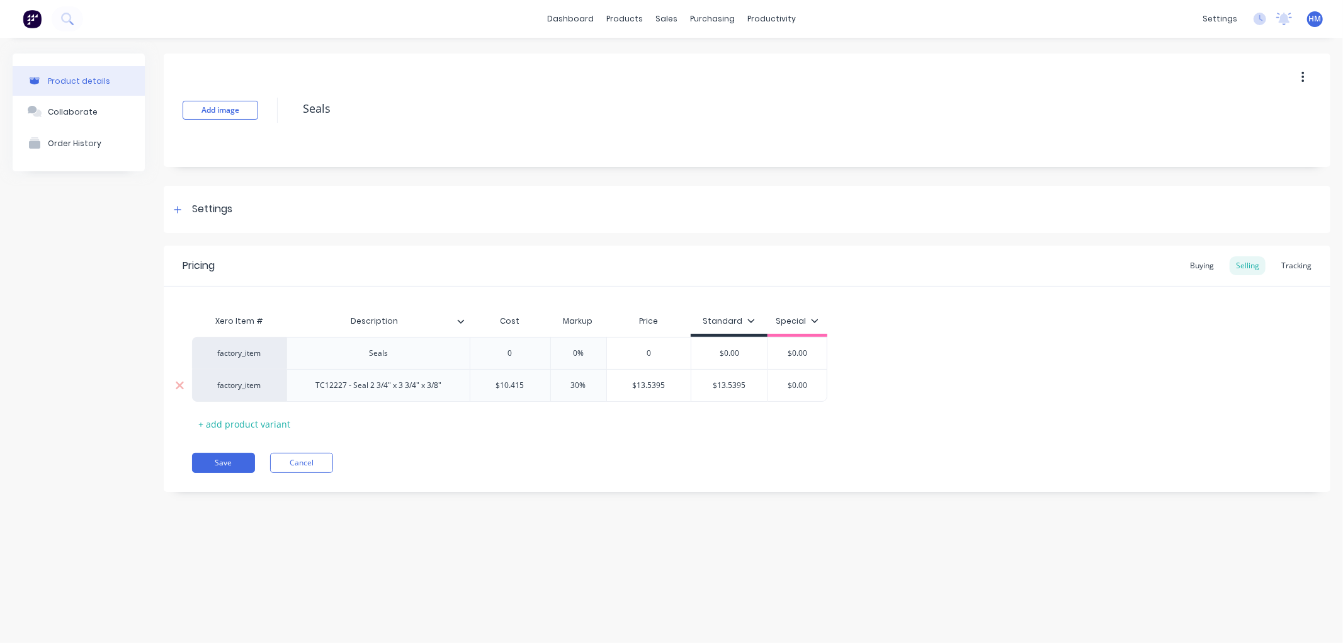
type textarea "x"
type input "$0.001"
type textarea "x"
type input "$0.0013"
type textarea "x"
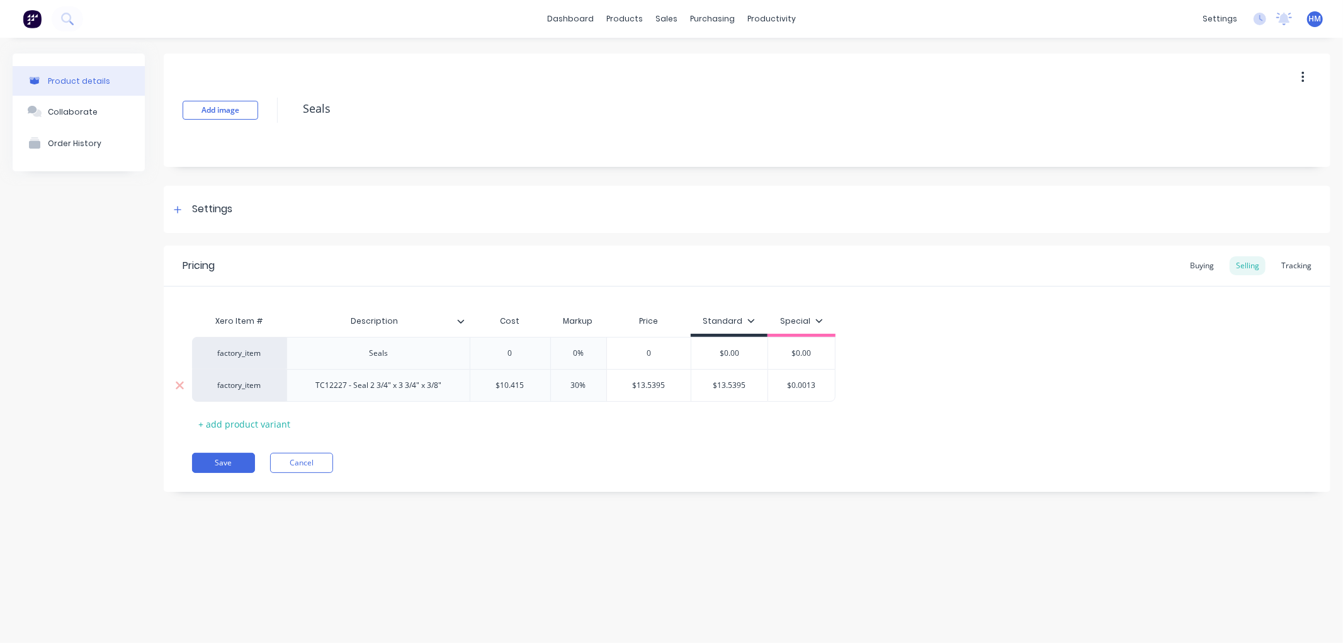
type input "$0.0013."
type textarea "x"
type input "$0.0013.5"
type textarea "x"
type input "$0.0013.59"
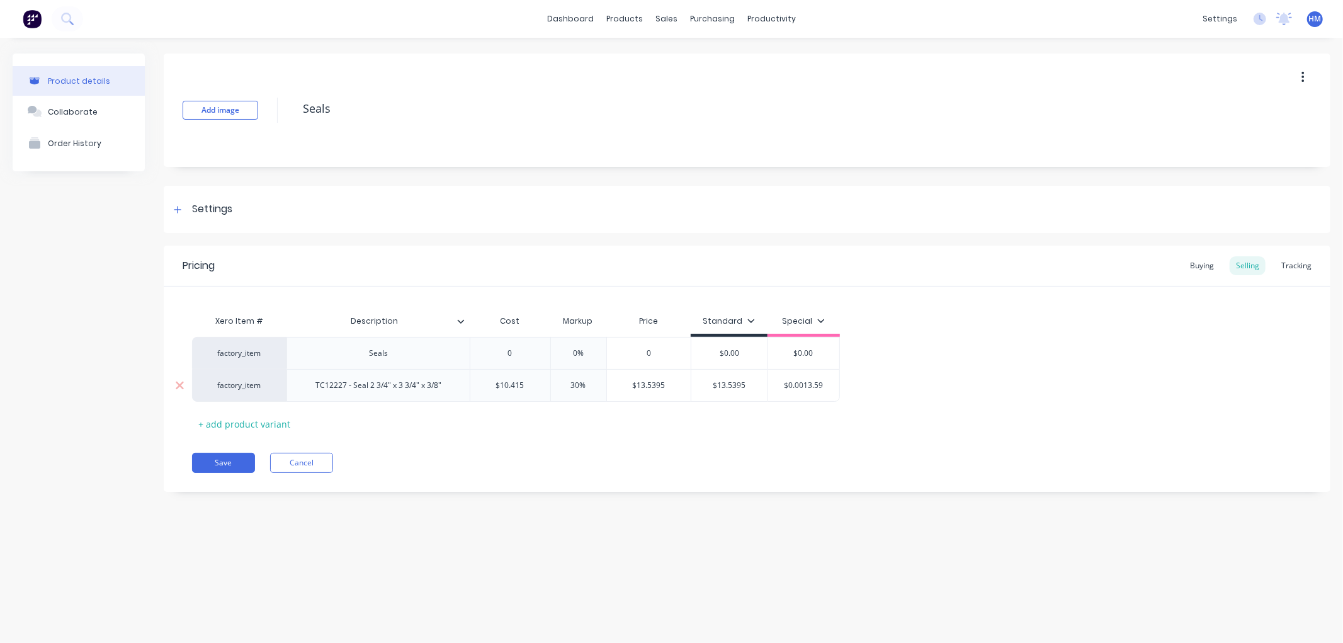
type textarea "x"
type input "$0.0013.593"
type textarea "x"
type input "$0.0013.59"
type textarea "x"
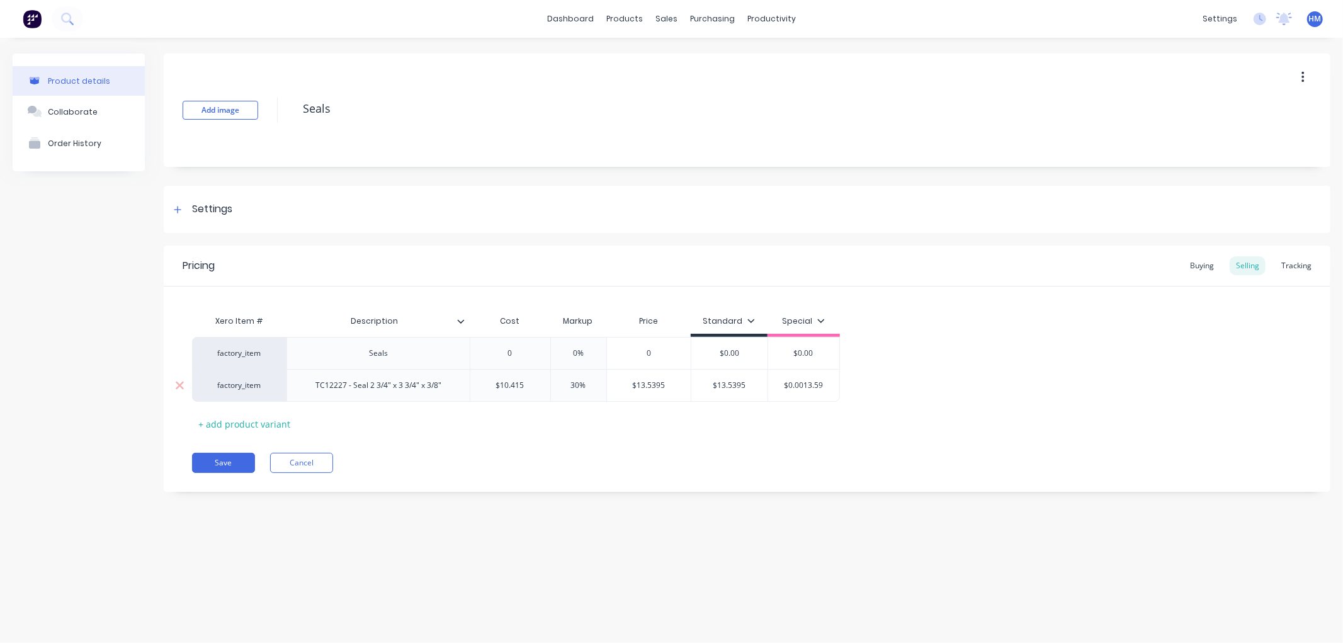
type input "$0.0013.5"
type textarea "x"
type input "$0.0013."
type textarea "x"
type input "$0.0013"
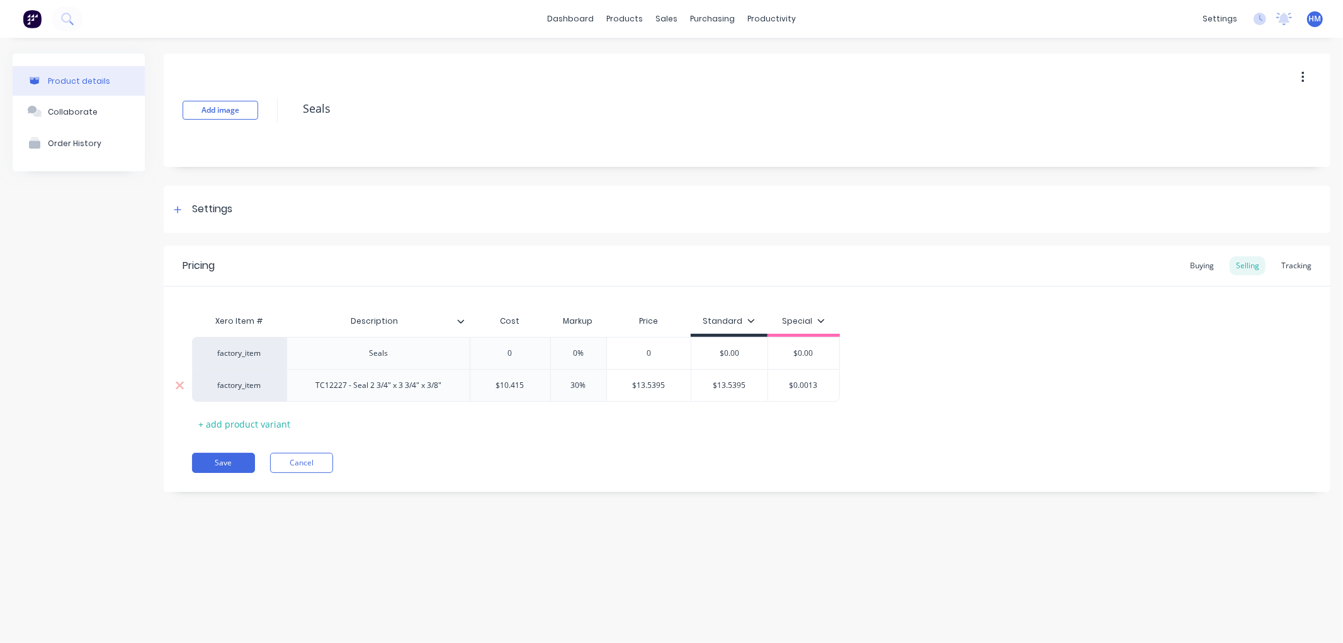
type textarea "x"
type input "$0.00"
type textarea "x"
type input "$0.0"
type textarea "x"
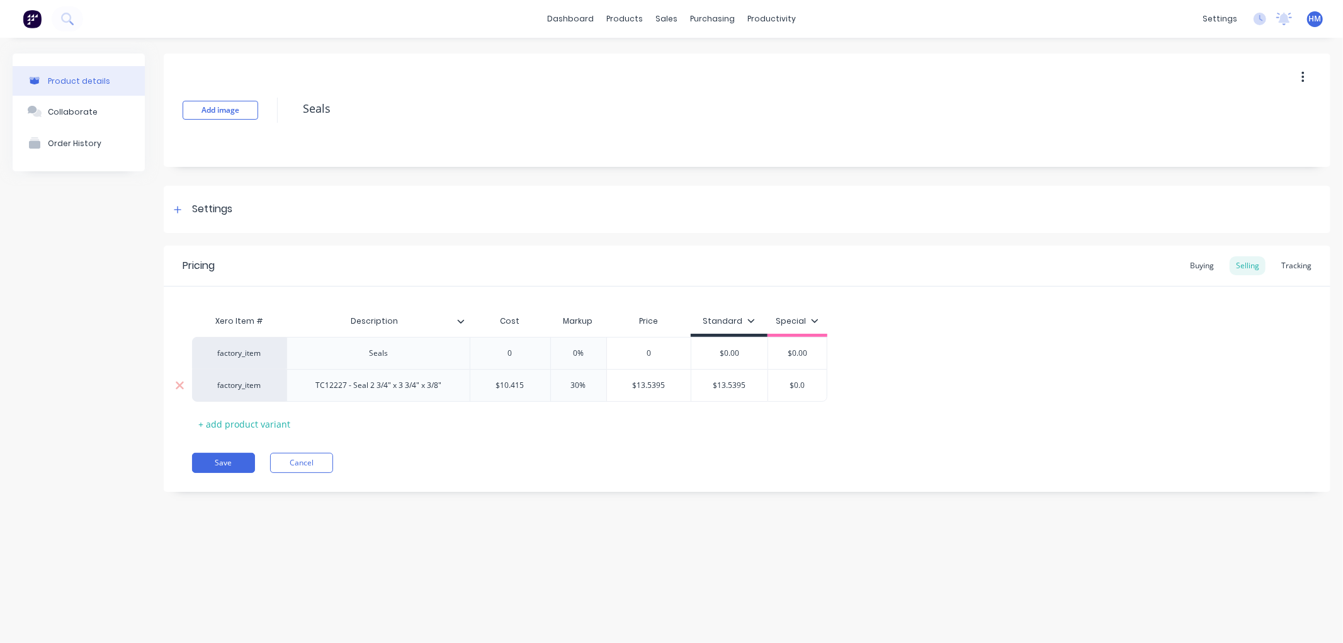
type input "$0."
type textarea "x"
type input "$0"
type textarea "x"
type input "$"
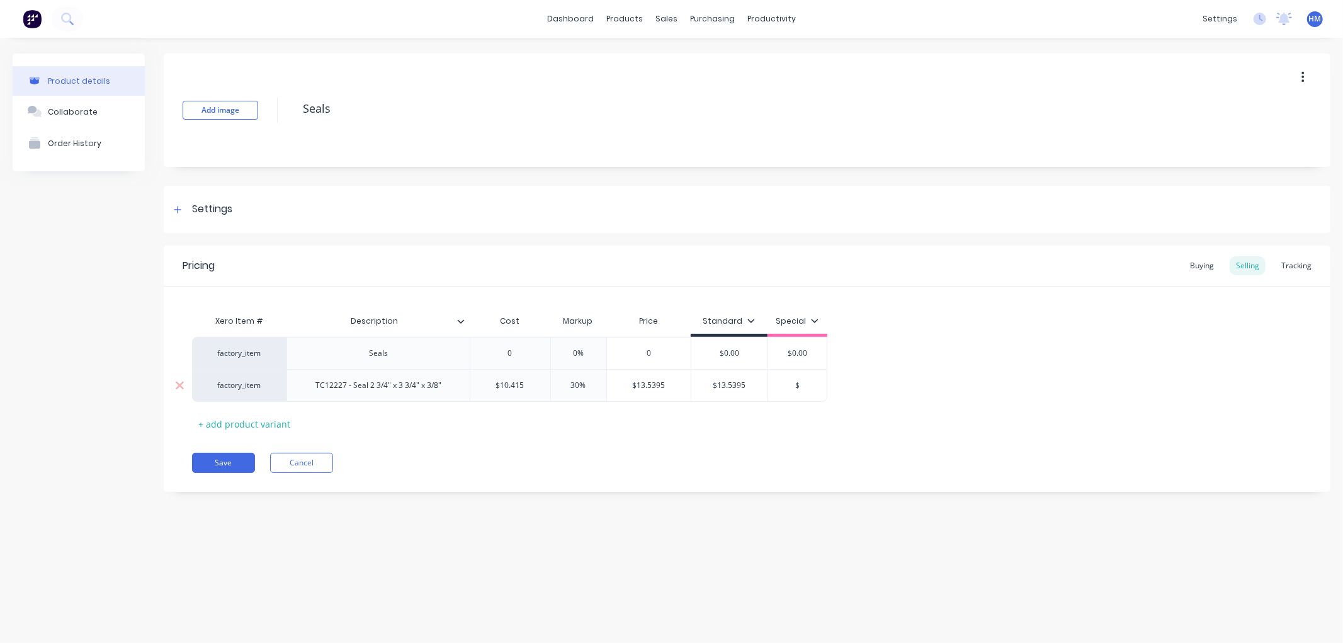
type textarea "x"
type input "1"
type textarea "x"
type input "13"
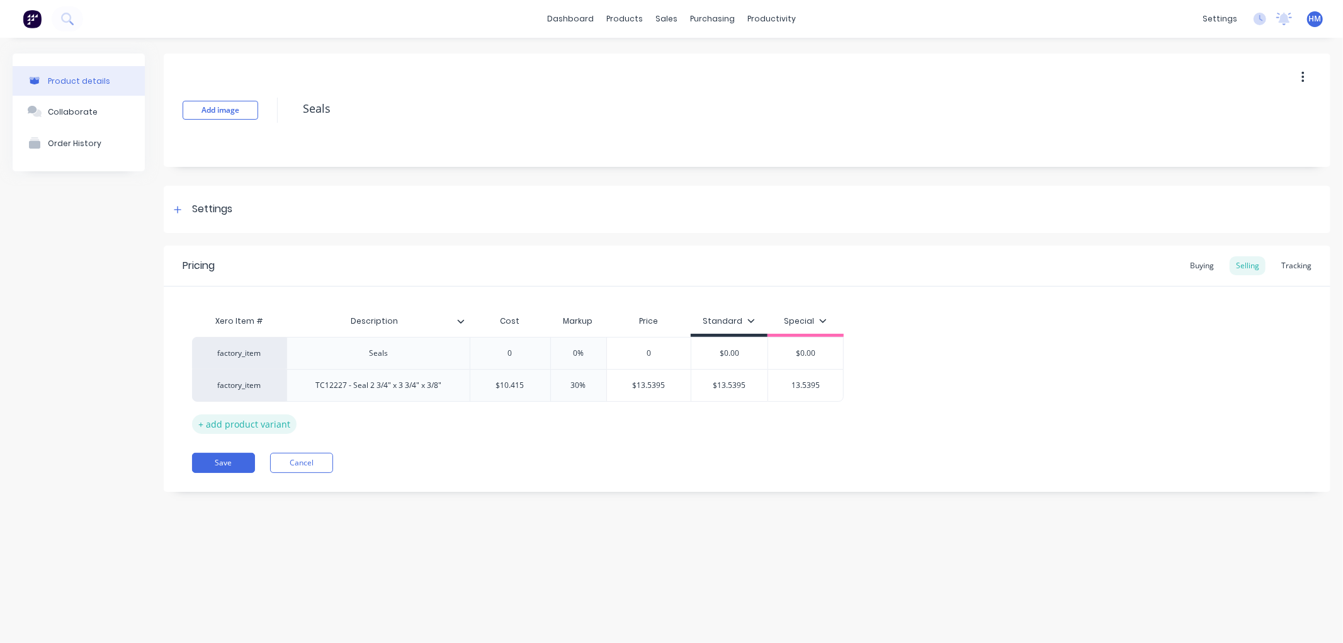
click at [248, 425] on div "+ add product variant" at bounding box center [244, 424] width 105 height 20
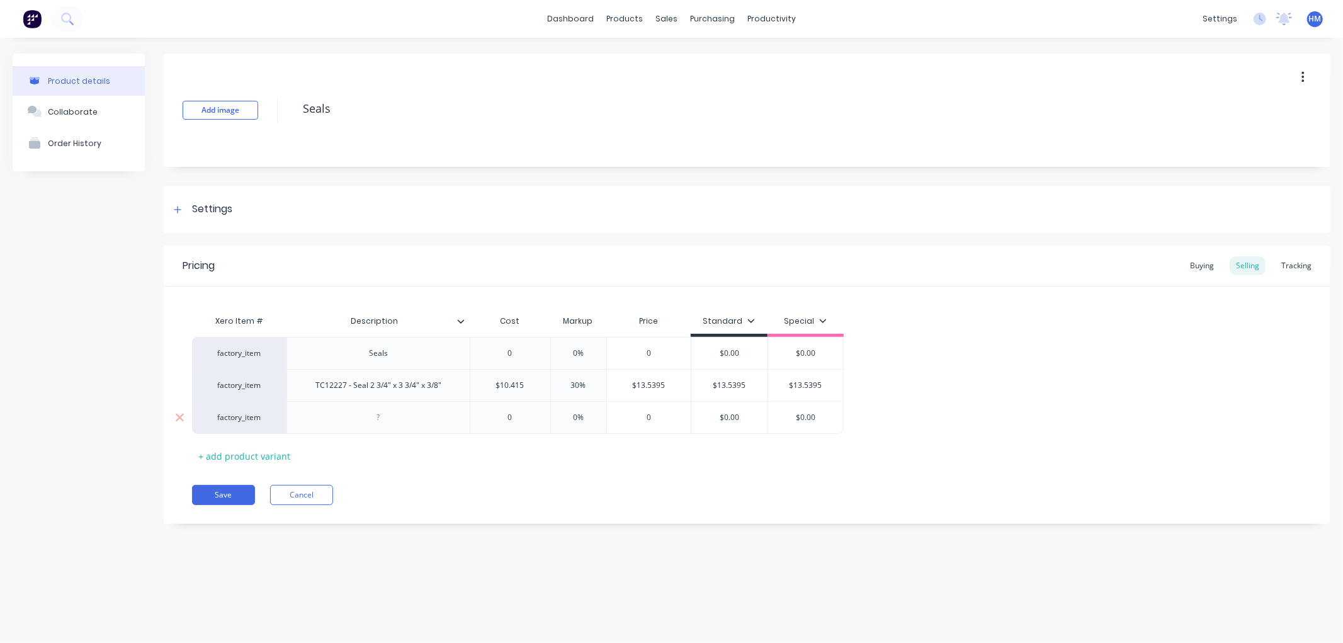
click at [368, 419] on div at bounding box center [378, 417] width 63 height 16
drag, startPoint x: 376, startPoint y: 420, endPoint x: 384, endPoint y: 418, distance: 8.4
click at [368, 420] on div at bounding box center [378, 417] width 63 height 16
drag, startPoint x: 532, startPoint y: 418, endPoint x: 482, endPoint y: 419, distance: 50.4
click at [482, 419] on input "0" at bounding box center [510, 417] width 80 height 11
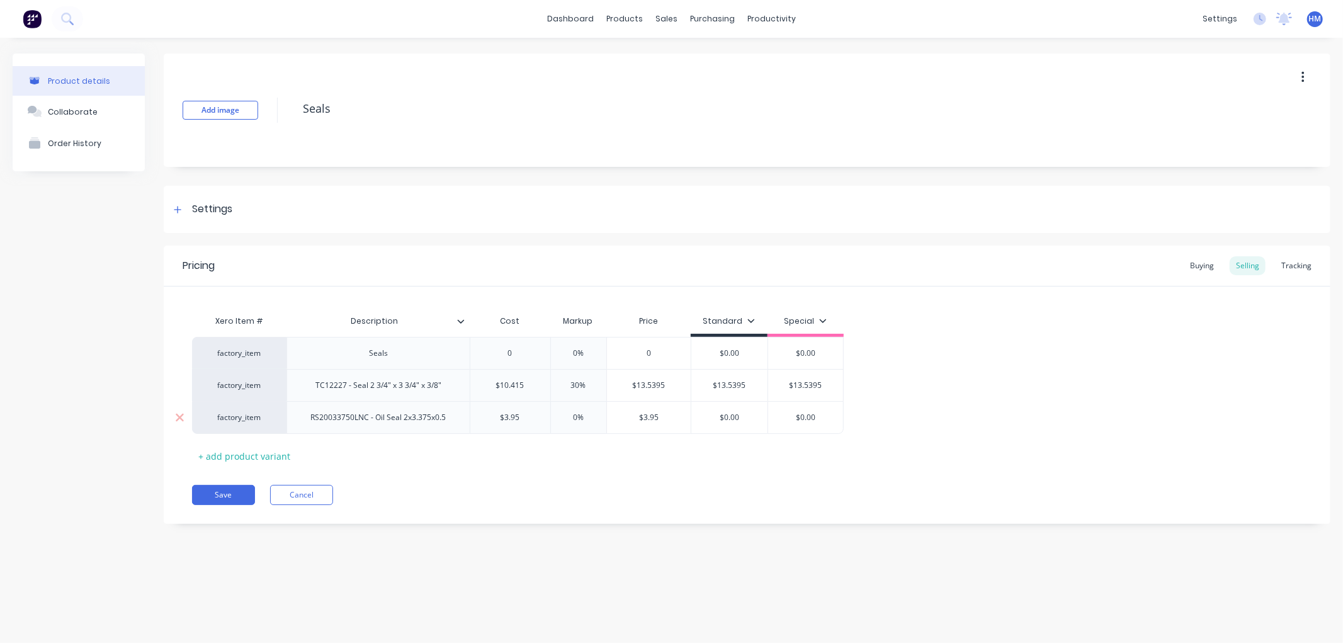
drag, startPoint x: 580, startPoint y: 414, endPoint x: 564, endPoint y: 416, distance: 15.8
click at [564, 416] on input "0%" at bounding box center [578, 417] width 63 height 11
drag, startPoint x: 746, startPoint y: 421, endPoint x: 687, endPoint y: 420, distance: 58.6
click at [687, 420] on div "factory_item RS20033750LNC - Oil Seal 2x3.375x0.5 $3.95 3.95 30% 30% $5.135 $0.…" at bounding box center [518, 417] width 652 height 33
drag, startPoint x: 821, startPoint y: 421, endPoint x: 795, endPoint y: 419, distance: 26.5
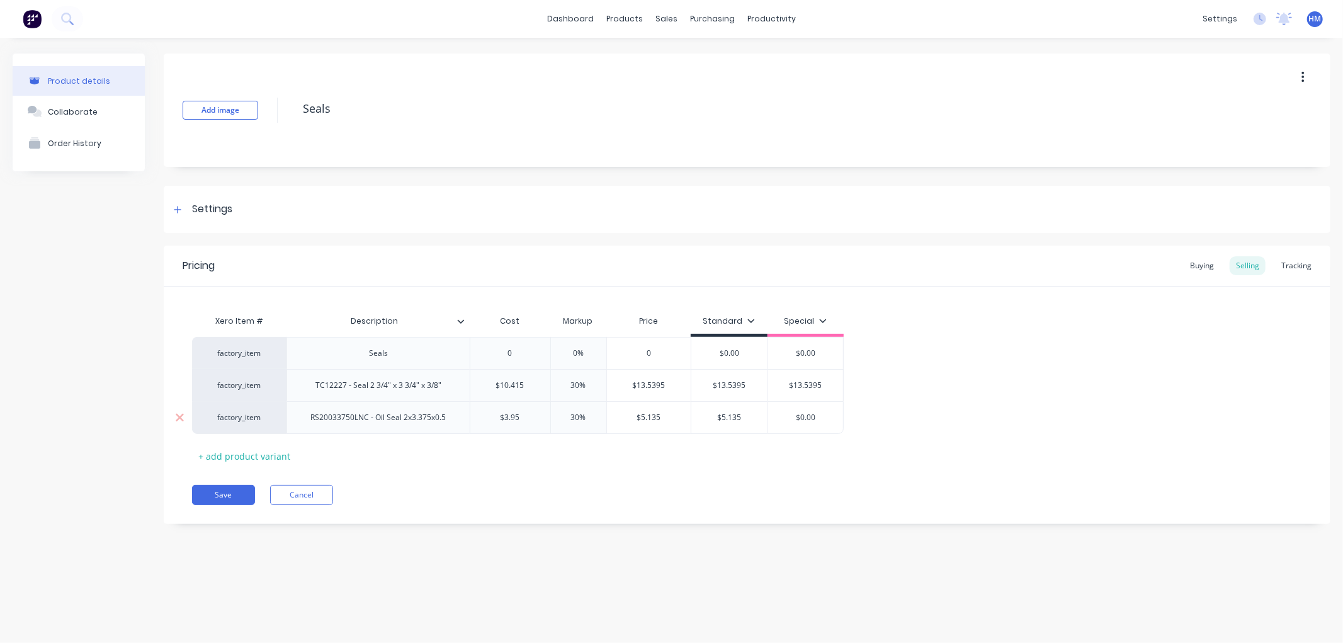
click at [795, 419] on input "$0.00" at bounding box center [806, 417] width 76 height 11
click at [727, 468] on div "Pricing Buying Selling Tracking Xero Item # Description Cost Markup Price Stand…" at bounding box center [747, 385] width 1167 height 278
click at [203, 496] on button "Save" at bounding box center [223, 495] width 63 height 20
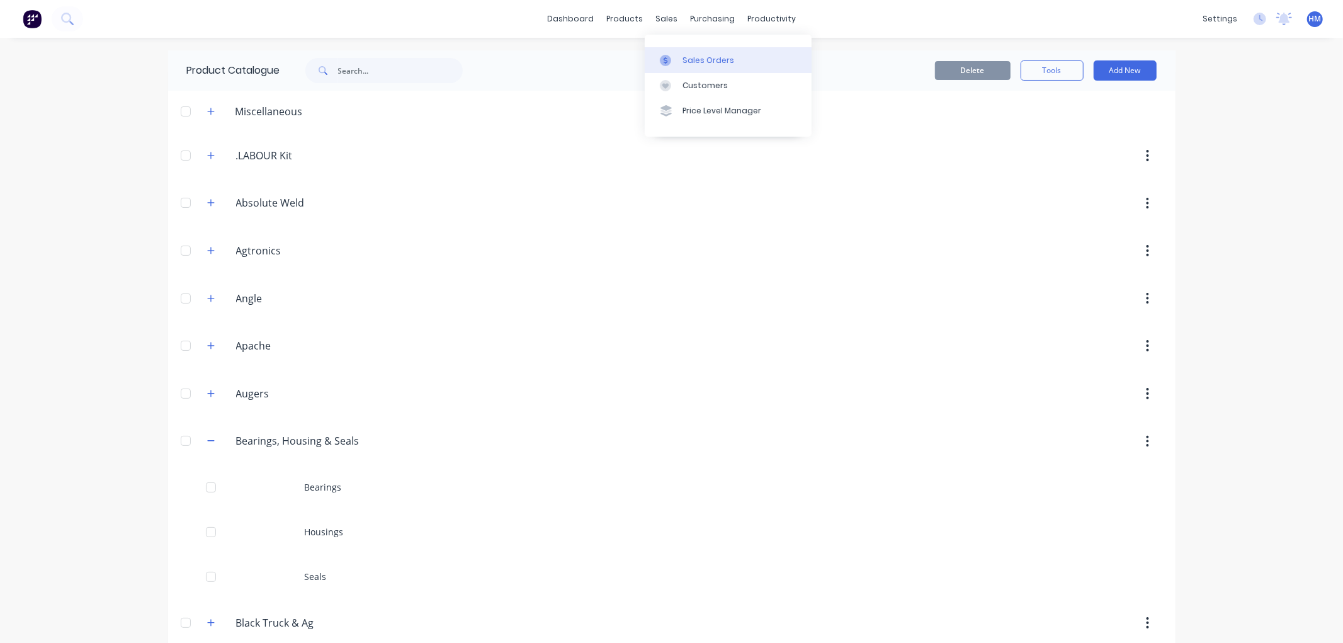
click at [695, 63] on div "Sales Orders" at bounding box center [709, 60] width 52 height 11
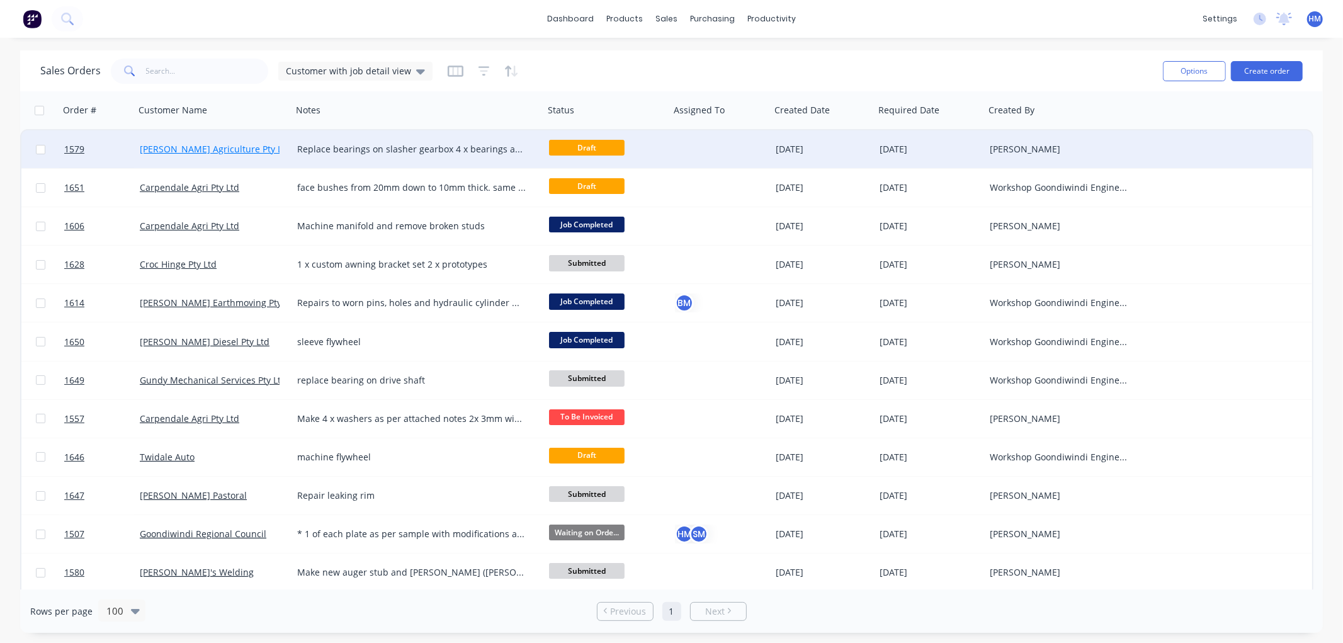
click at [181, 146] on link "Doolin Agriculture Pty Ltd" at bounding box center [215, 149] width 151 height 12
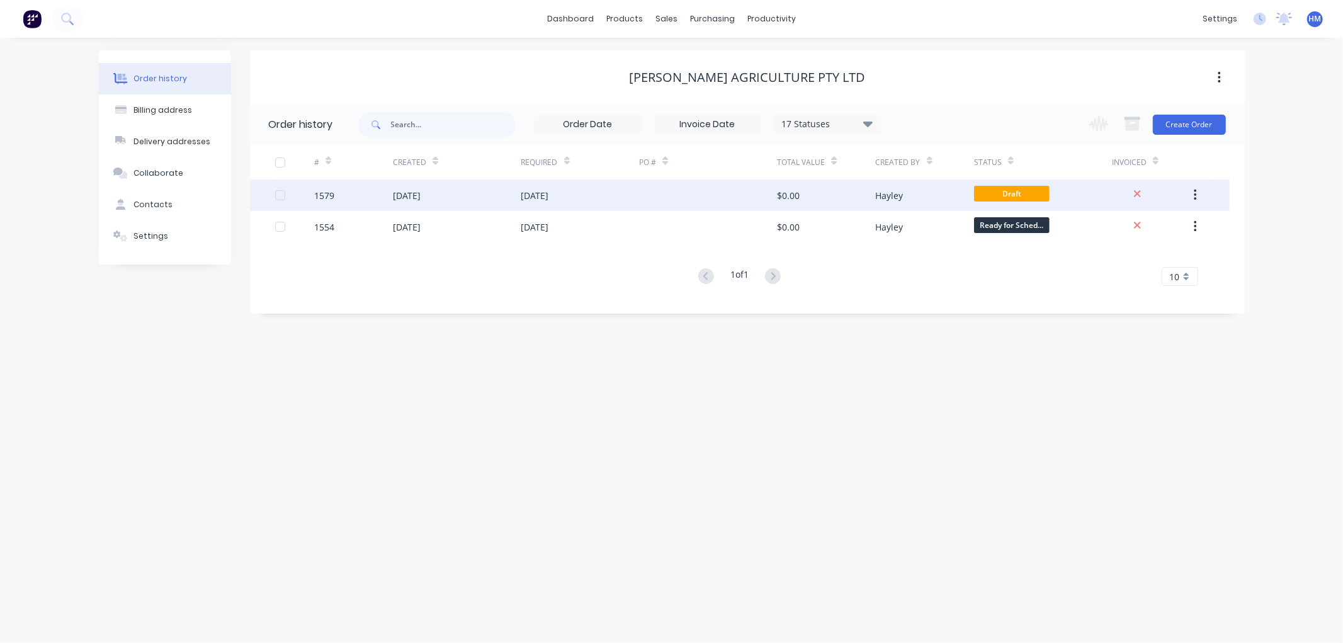
click at [421, 200] on div "[DATE]" at bounding box center [407, 195] width 28 height 13
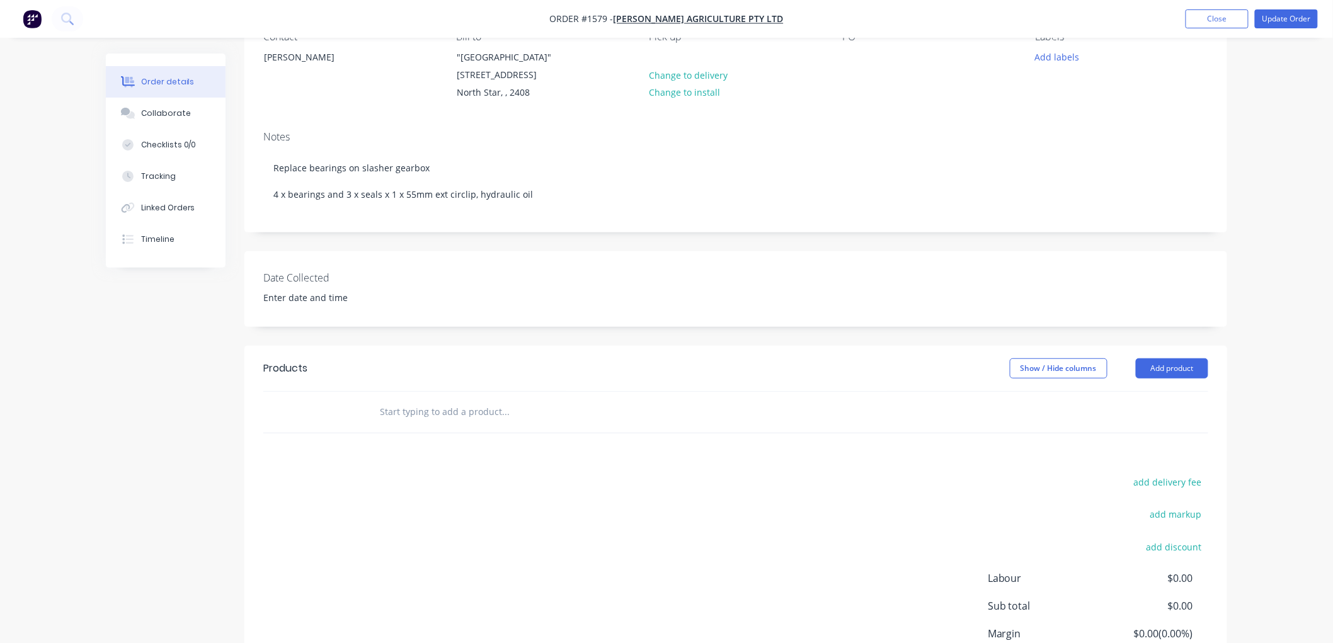
scroll to position [140, 0]
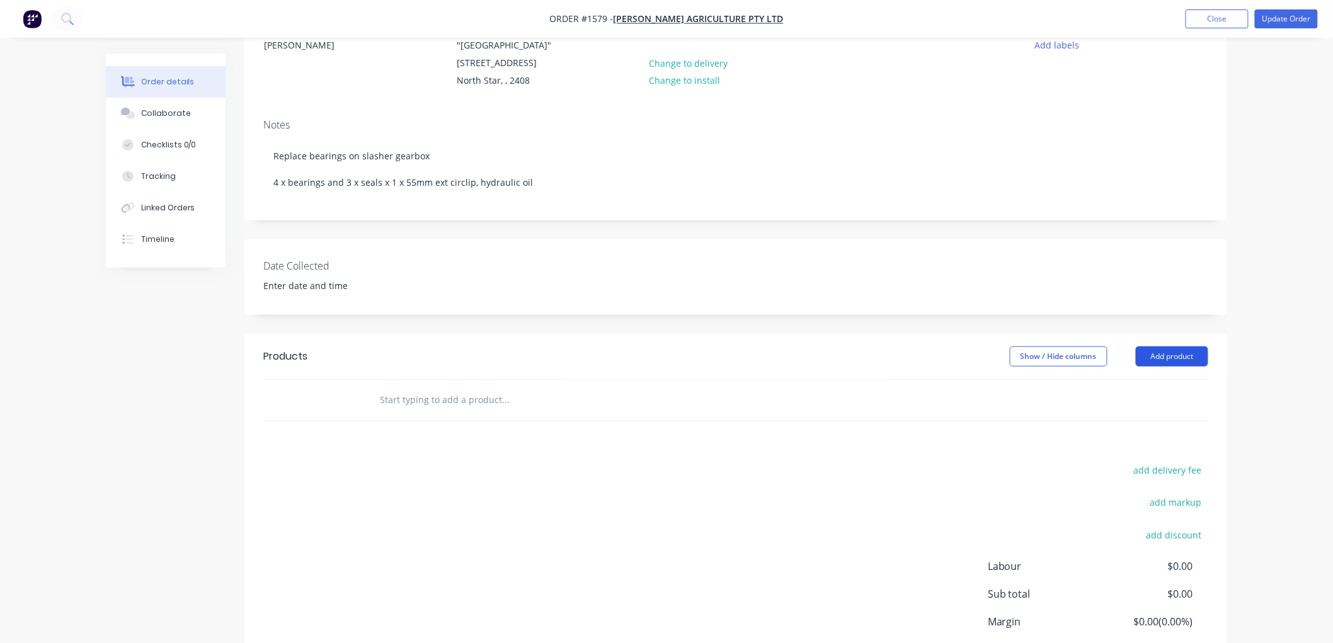
click at [1161, 355] on button "Add product" at bounding box center [1172, 356] width 72 height 20
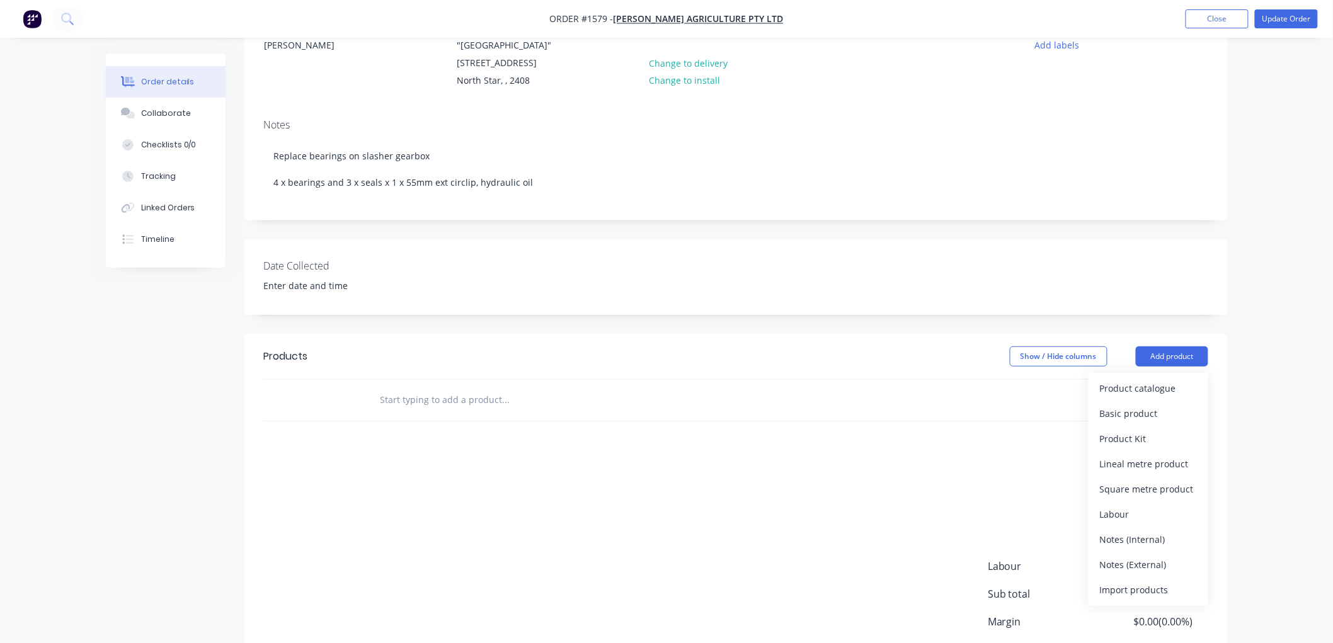
click at [406, 401] on input "text" at bounding box center [505, 399] width 252 height 25
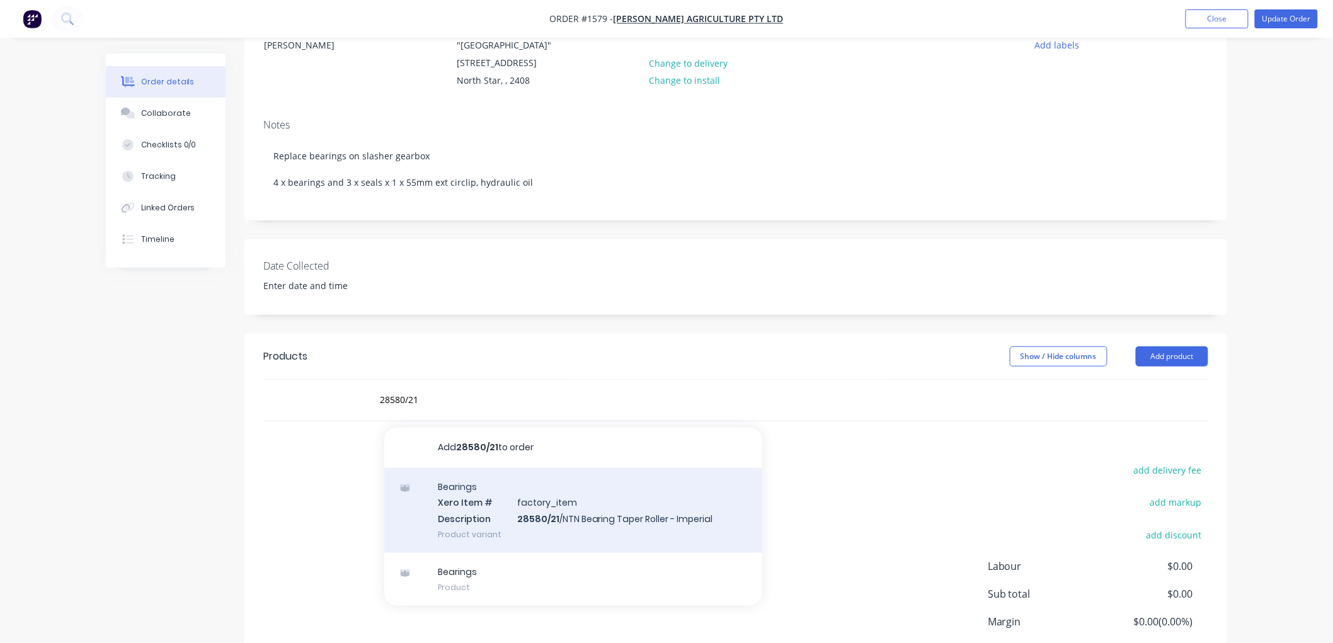
click at [567, 511] on div "Bearings Xero Item # factory_item Description 28580/21 /NTN Bearing Taper Rolle…" at bounding box center [573, 510] width 378 height 85
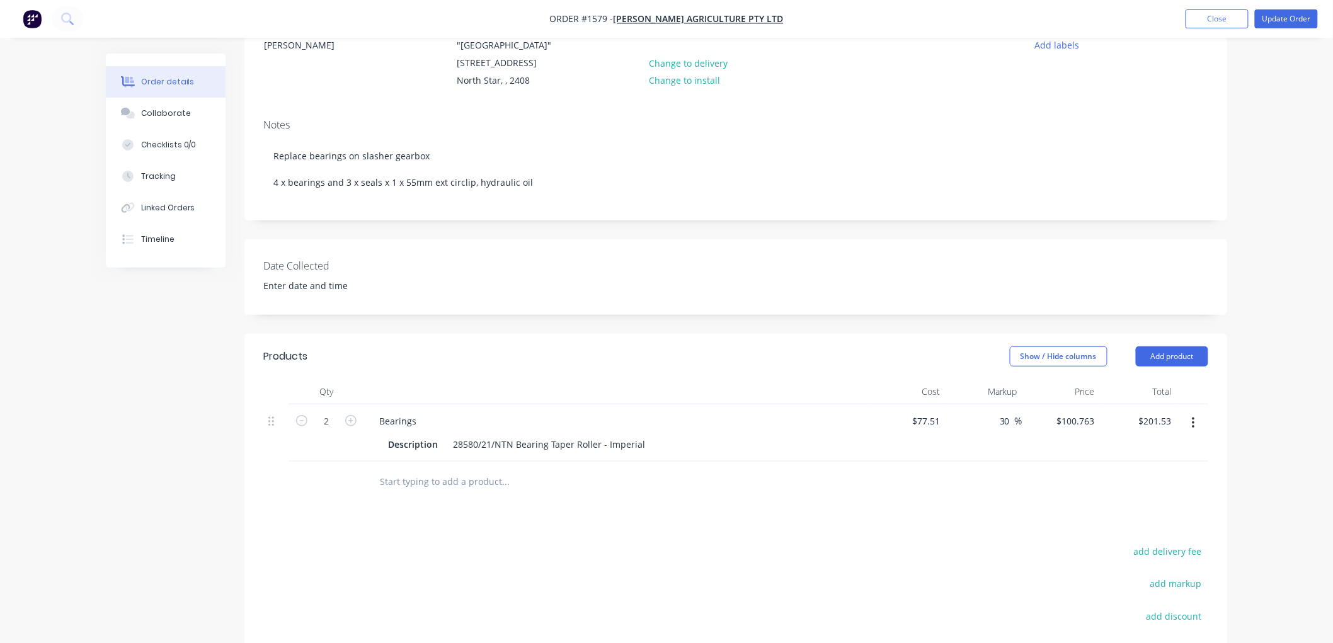
click at [414, 479] on input "text" at bounding box center [505, 481] width 252 height 25
click at [428, 486] on input "text" at bounding box center [505, 481] width 252 height 25
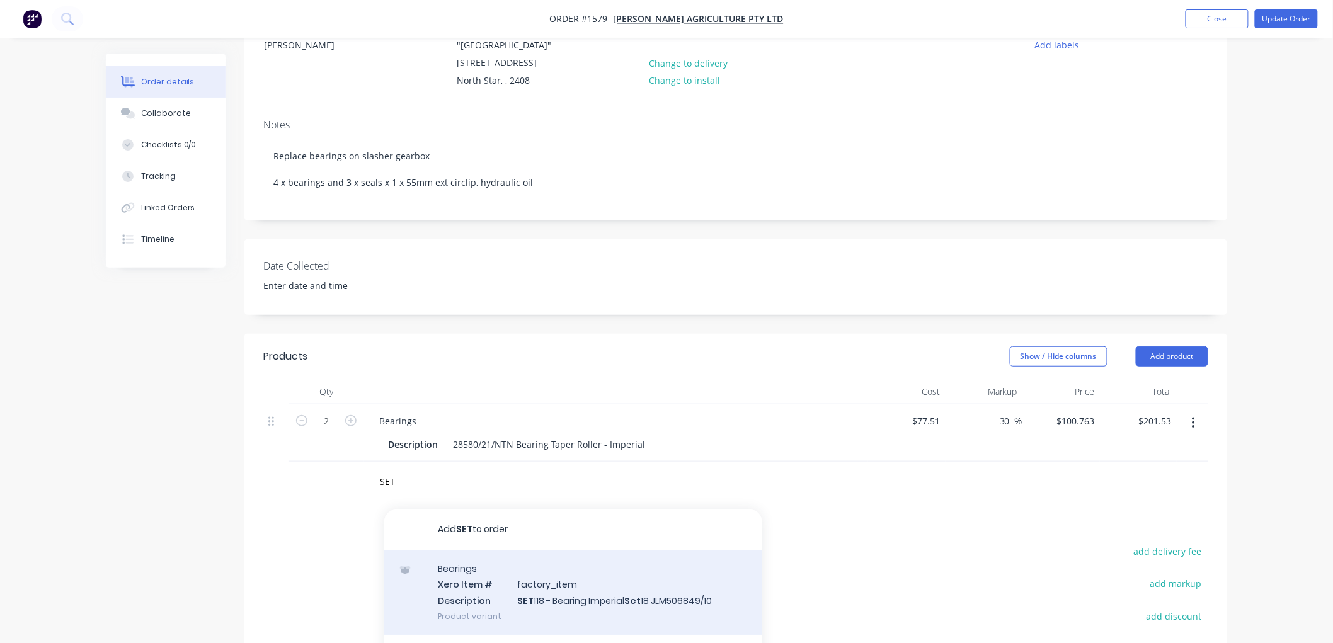
click at [608, 583] on div "Bearings Xero Item # factory_item Description SET 118 - Bearing Imperial Set 18…" at bounding box center [573, 592] width 378 height 85
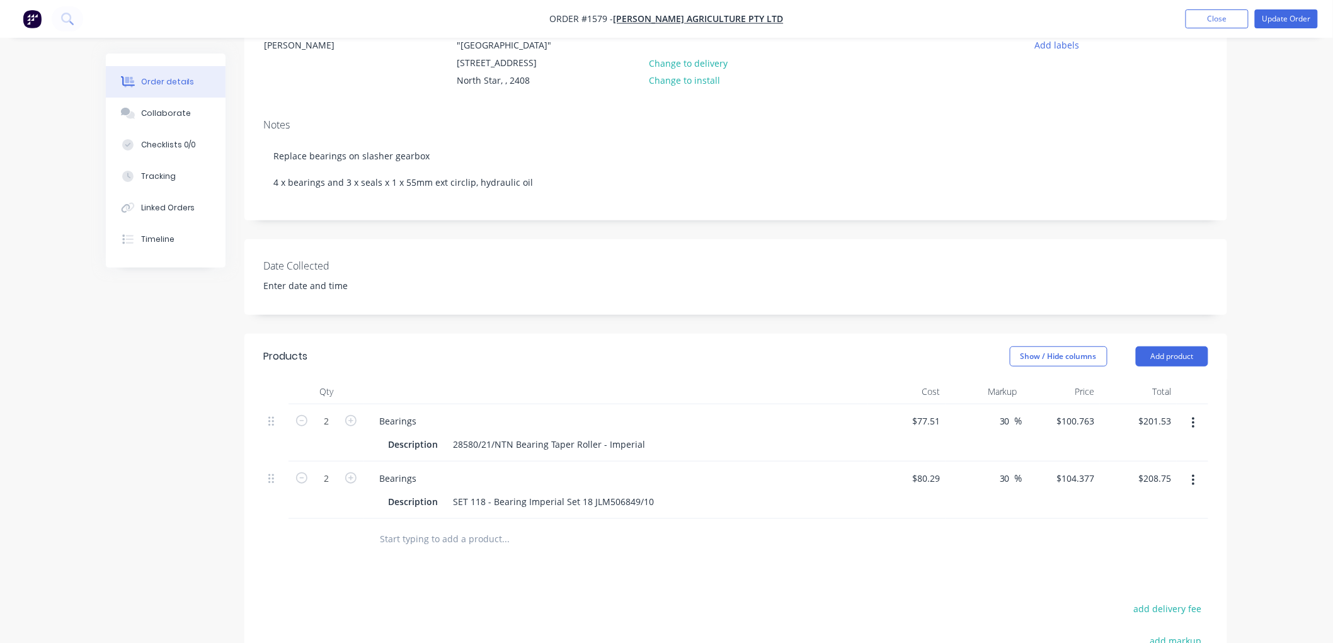
click at [476, 537] on input "text" at bounding box center [505, 539] width 252 height 25
click at [408, 536] on input "TC12227" at bounding box center [505, 539] width 252 height 25
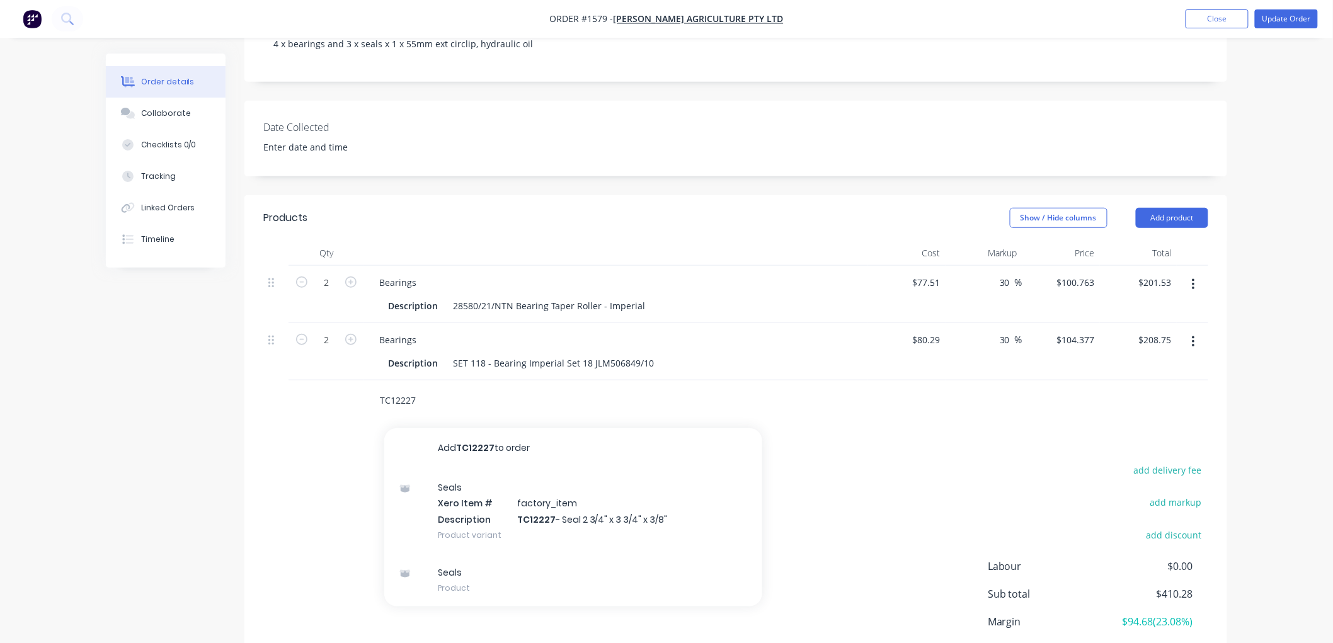
scroll to position [280, 0]
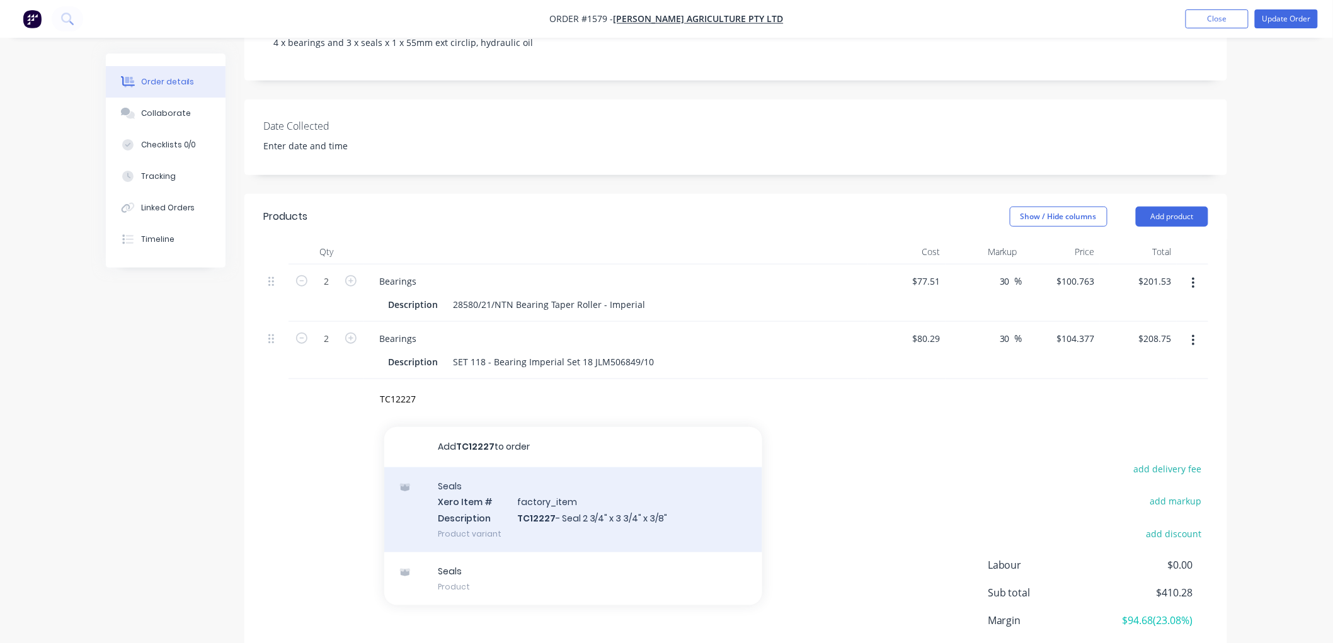
click at [581, 505] on div "Seals Xero Item # factory_item Description TC12227 - Seal 2 3/4" x 3 3/4" x 3/8…" at bounding box center [573, 509] width 378 height 85
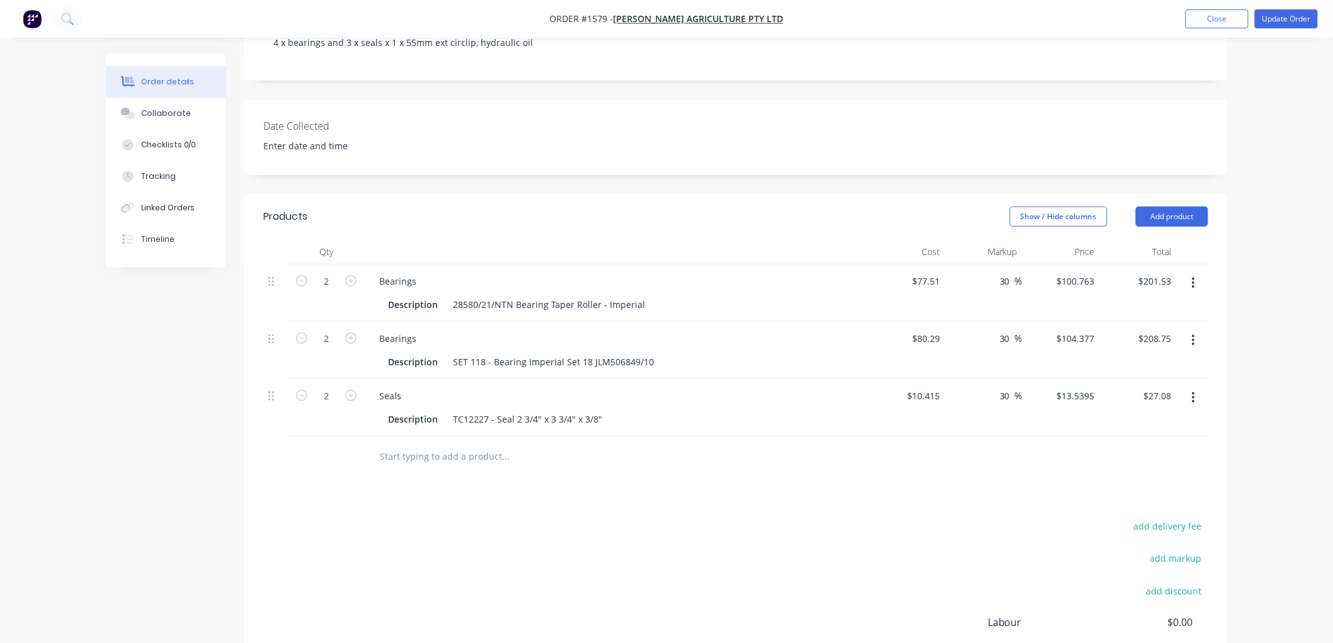
click at [421, 459] on input "text" at bounding box center [505, 456] width 252 height 25
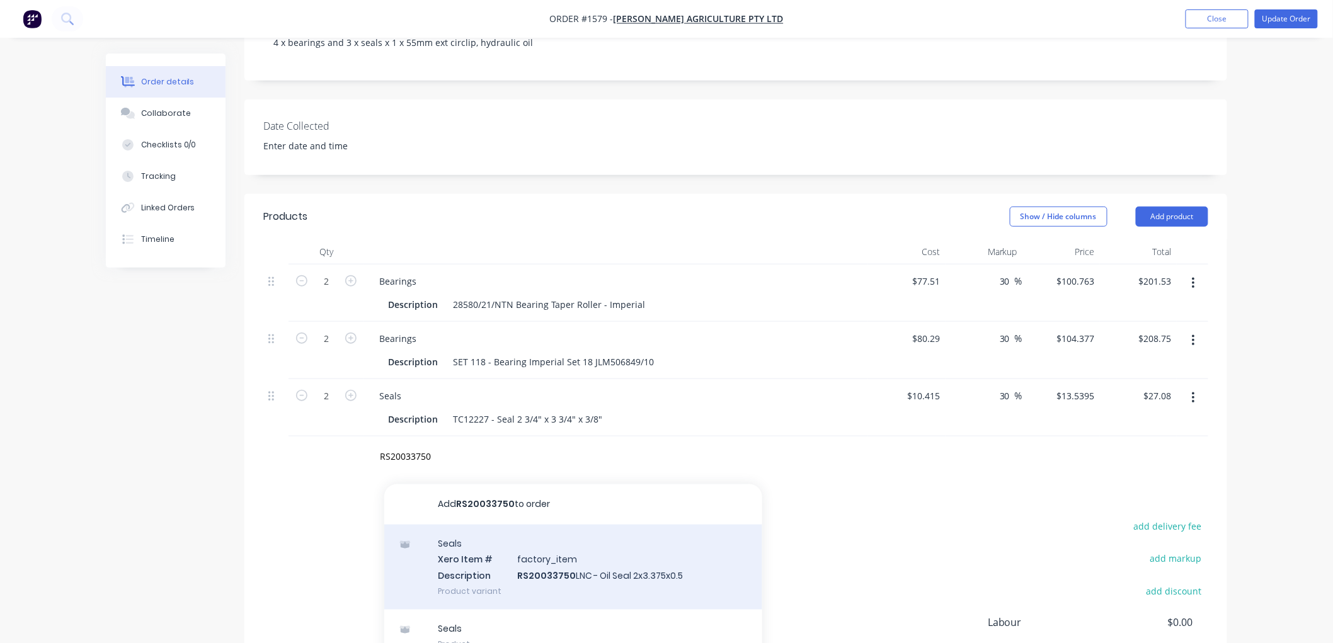
click at [455, 563] on div "Seals Xero Item # factory_item Description RS20033750 LNC - Oil Seal 2x3.375x0.…" at bounding box center [573, 567] width 378 height 85
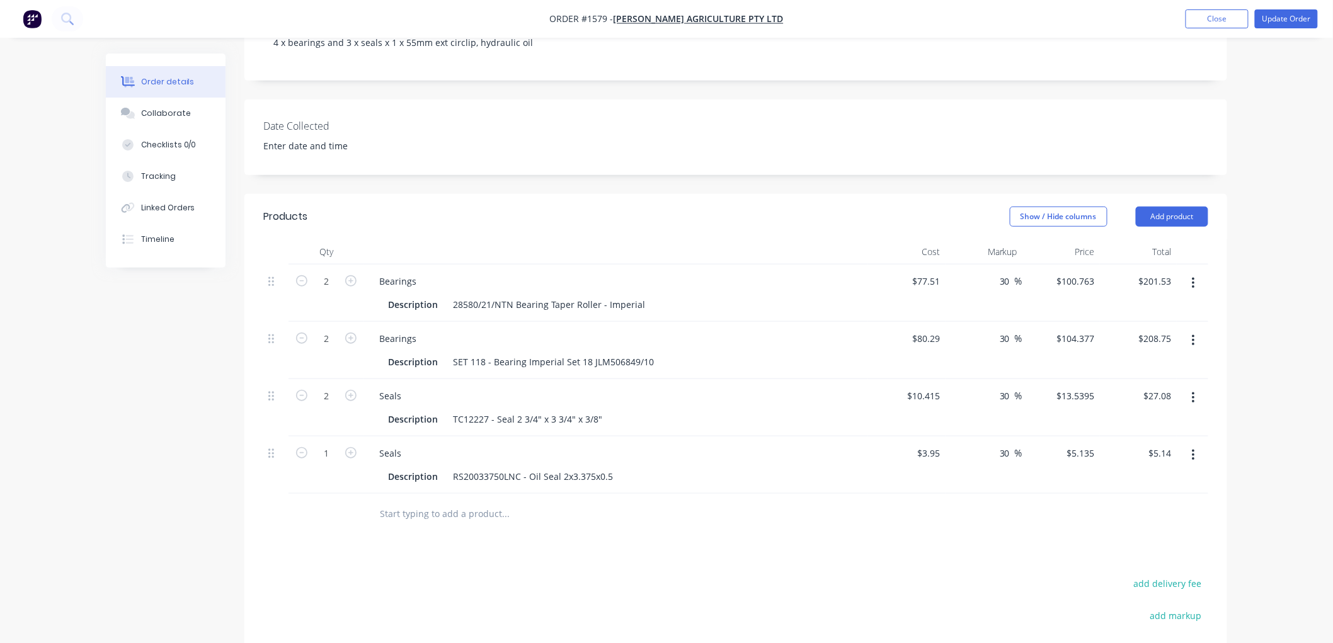
click at [1192, 451] on icon "button" at bounding box center [1193, 455] width 3 height 11
click at [1114, 482] on div "Edit" at bounding box center [1148, 488] width 97 height 18
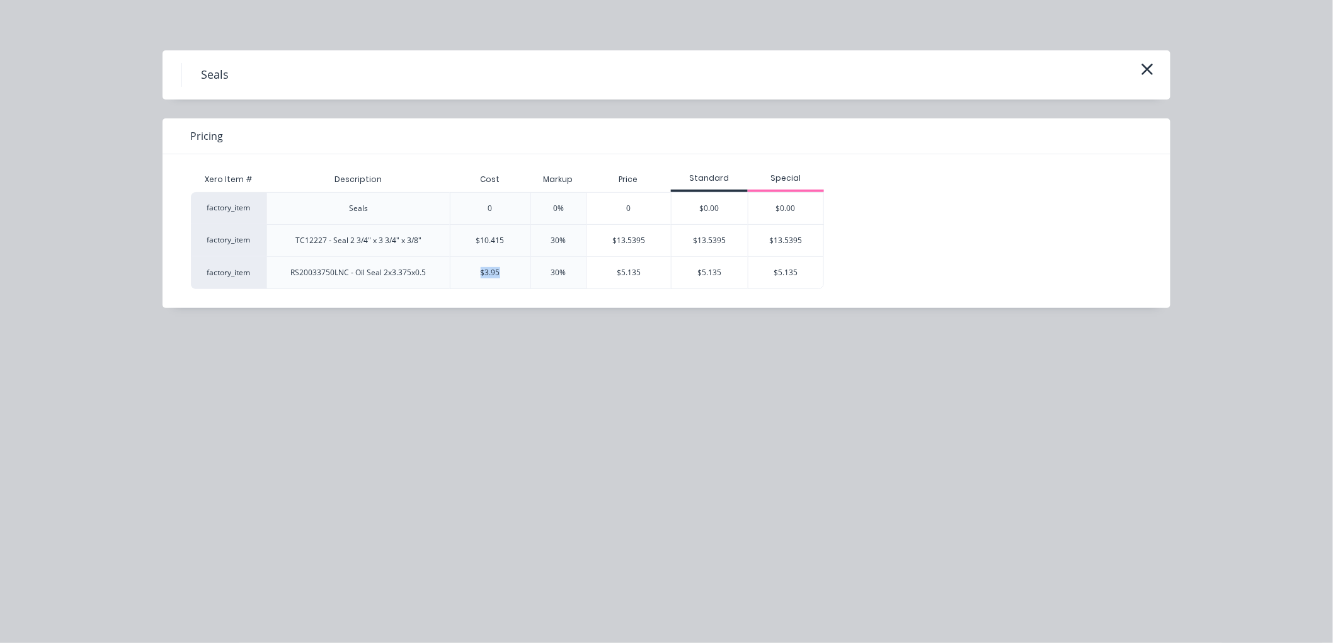
drag, startPoint x: 513, startPoint y: 271, endPoint x: 474, endPoint y: 265, distance: 38.9
click at [470, 266] on div "$3.95" at bounding box center [490, 272] width 81 height 33
click at [503, 273] on div "$3.95" at bounding box center [490, 272] width 81 height 33
click at [493, 277] on div "$3.95" at bounding box center [491, 272] width 20 height 11
drag, startPoint x: 488, startPoint y: 276, endPoint x: 502, endPoint y: 278, distance: 14.6
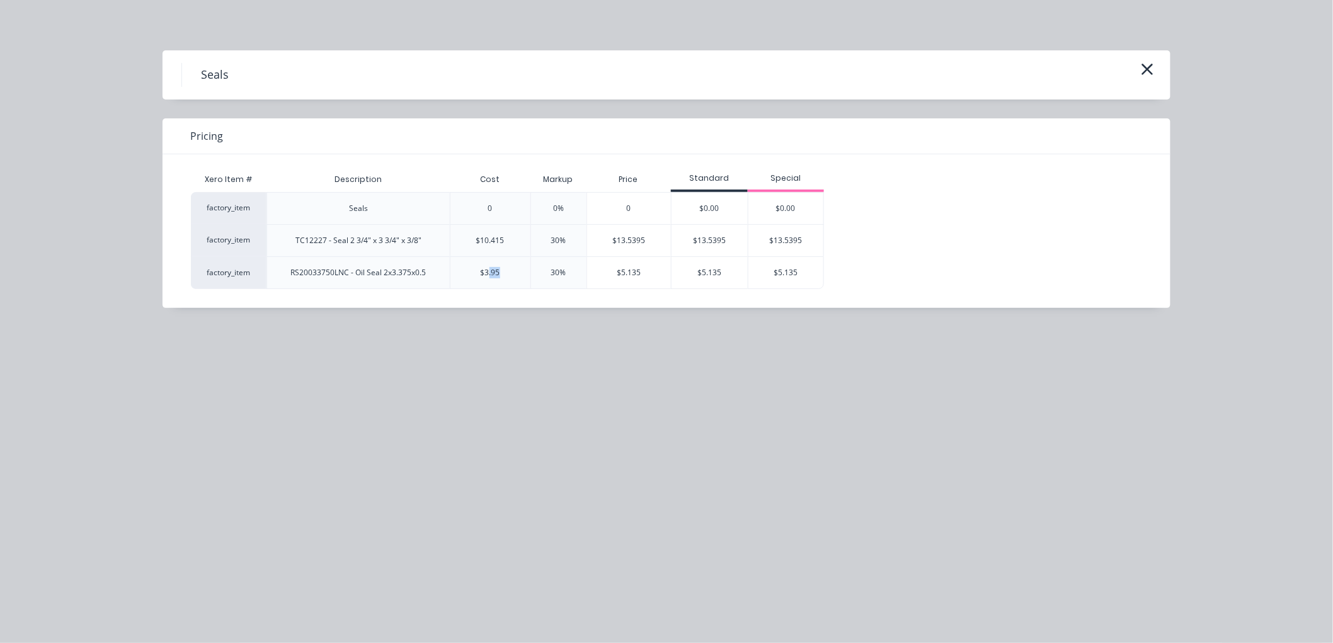
click at [502, 278] on div "$3.95" at bounding box center [490, 272] width 81 height 33
drag, startPoint x: 242, startPoint y: 275, endPoint x: 317, endPoint y: 285, distance: 75.6
click at [253, 274] on div "factory_item" at bounding box center [229, 272] width 76 height 33
drag, startPoint x: 317, startPoint y: 275, endPoint x: 1175, endPoint y: 139, distance: 869.2
click at [406, 262] on div "RS20033750LNC - Oil Seal 2x3.375x0.5" at bounding box center [358, 272] width 156 height 31
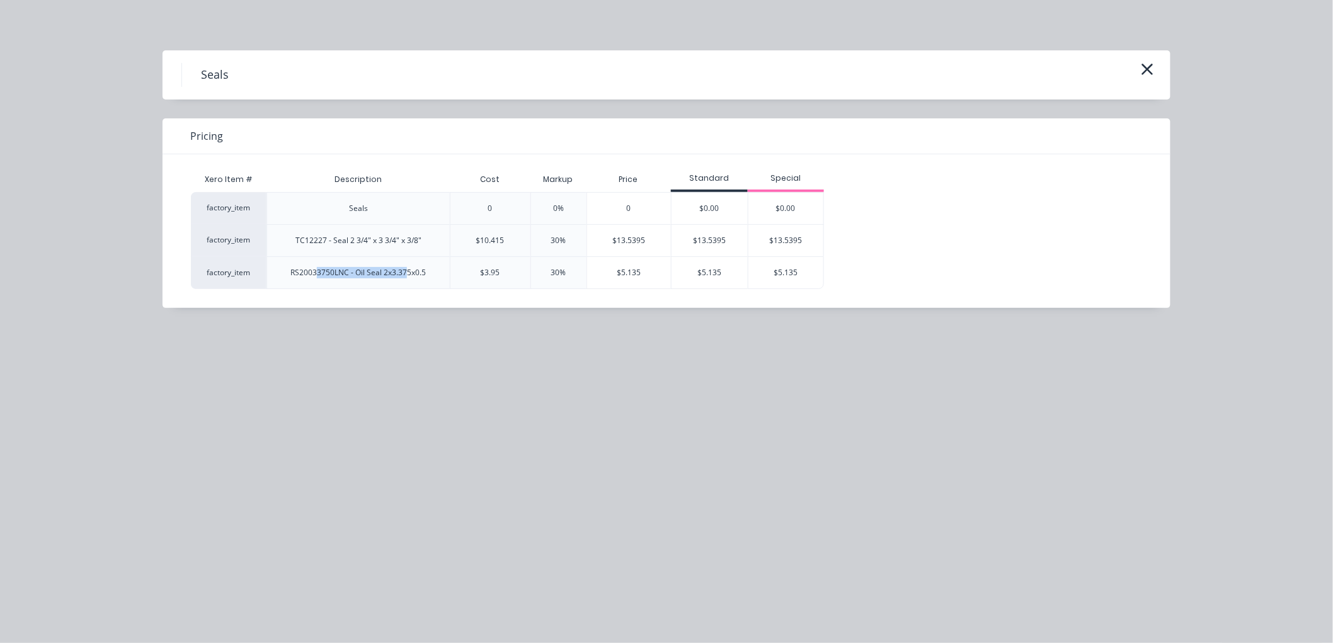
click at [1141, 62] on icon "button" at bounding box center [1147, 69] width 13 height 18
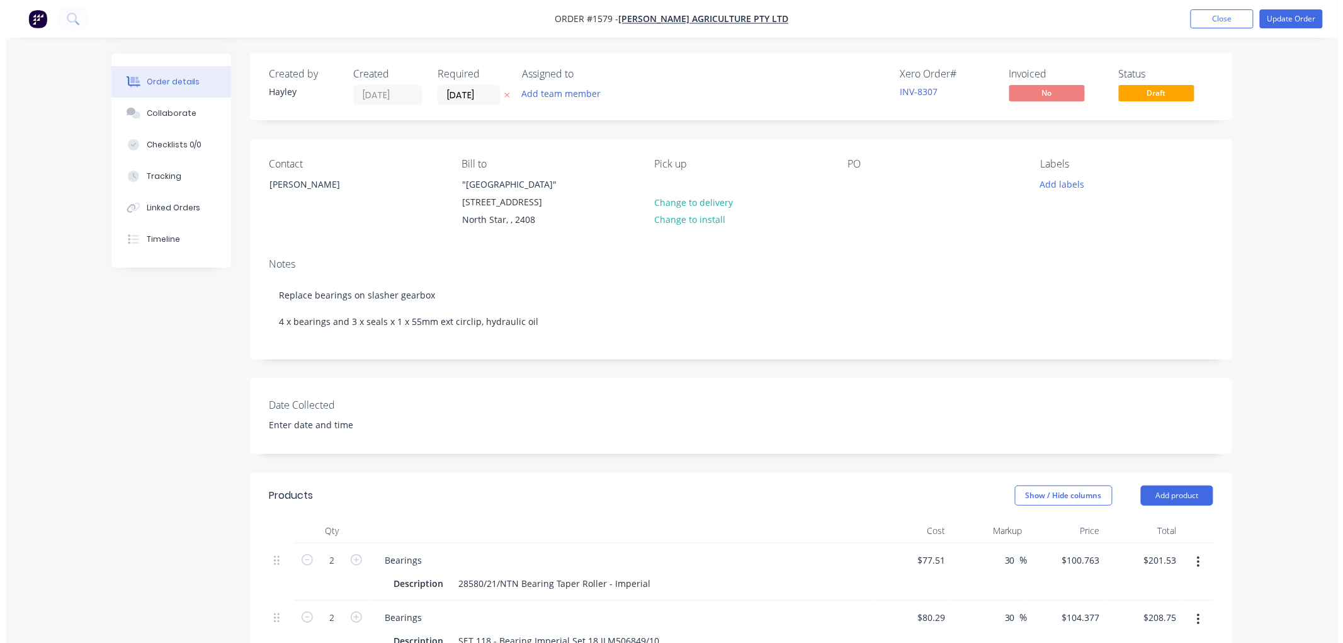
scroll to position [0, 0]
click at [1294, 16] on button "Update Order" at bounding box center [1286, 18] width 63 height 19
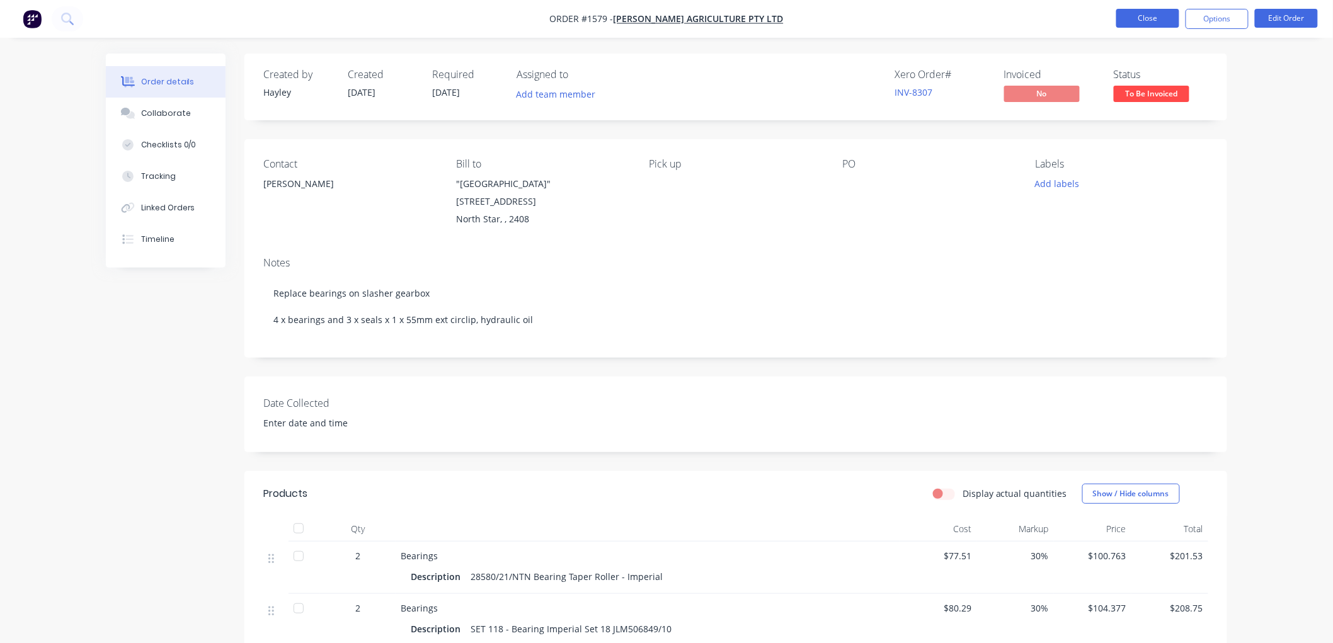
click at [1163, 16] on button "Close" at bounding box center [1147, 18] width 63 height 19
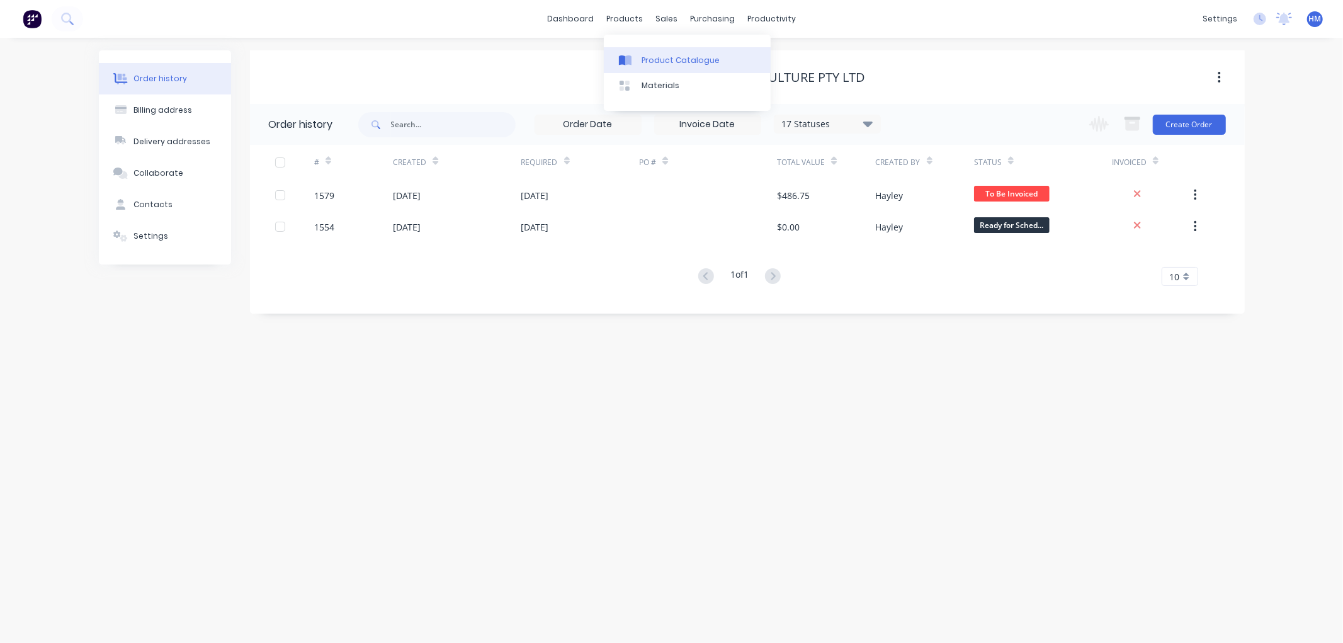
click at [669, 64] on div "Product Catalogue" at bounding box center [681, 60] width 78 height 11
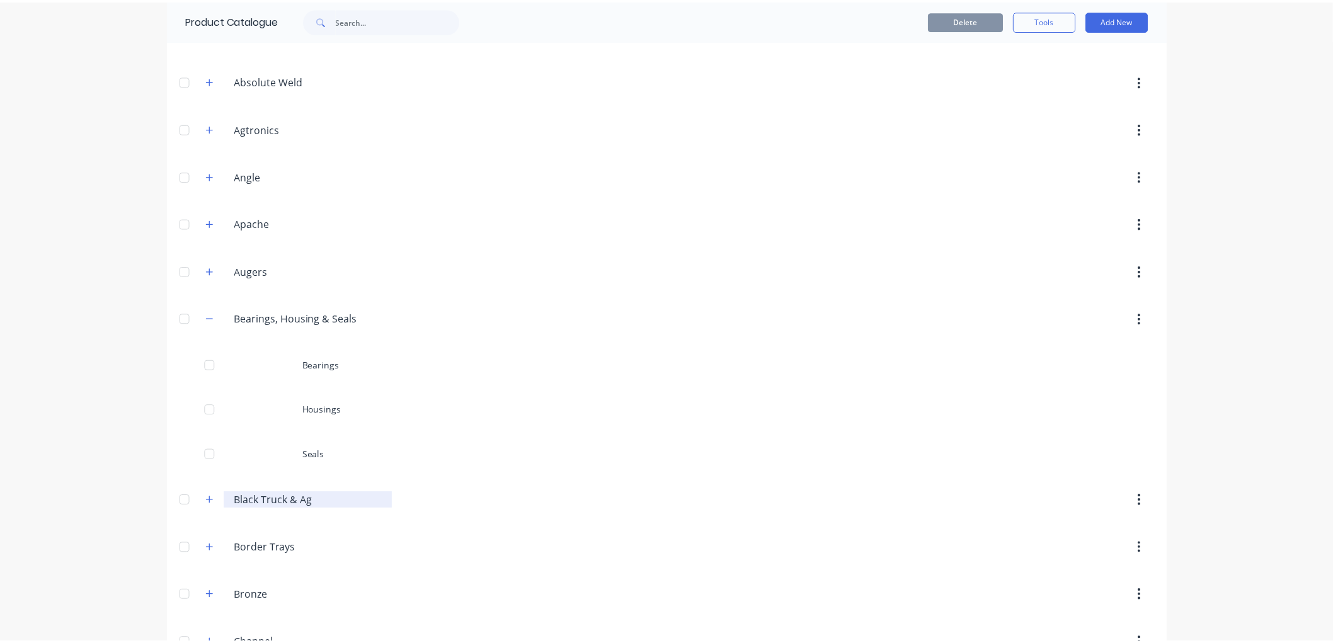
scroll to position [140, 0]
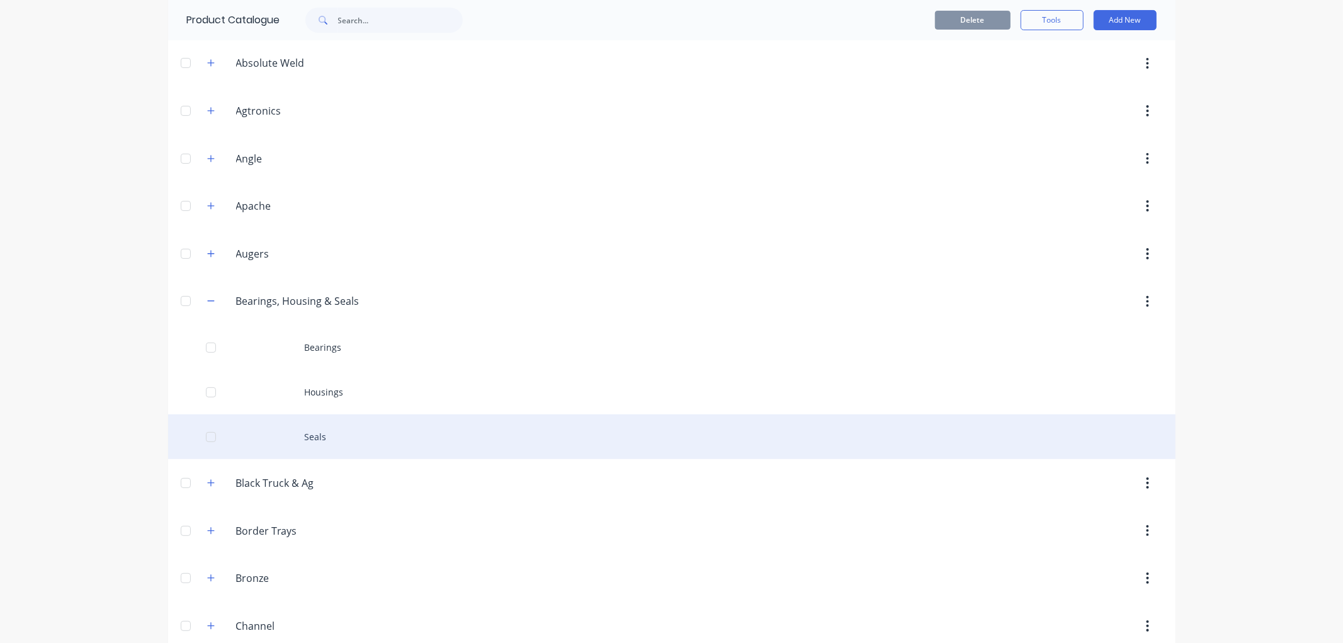
click at [312, 436] on div "Seals" at bounding box center [672, 436] width 1008 height 45
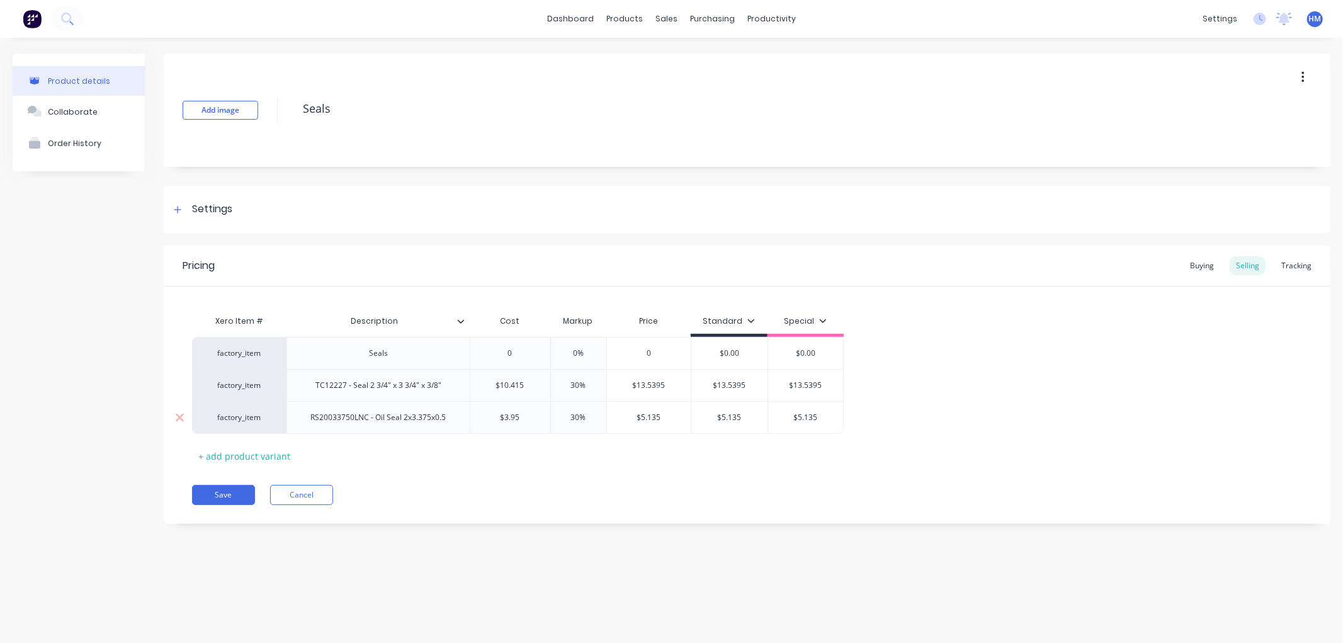
drag, startPoint x: 533, startPoint y: 420, endPoint x: 484, endPoint y: 414, distance: 50.2
click at [484, 414] on input "$3.95" at bounding box center [510, 417] width 80 height 11
click at [213, 494] on button "Save" at bounding box center [223, 495] width 63 height 20
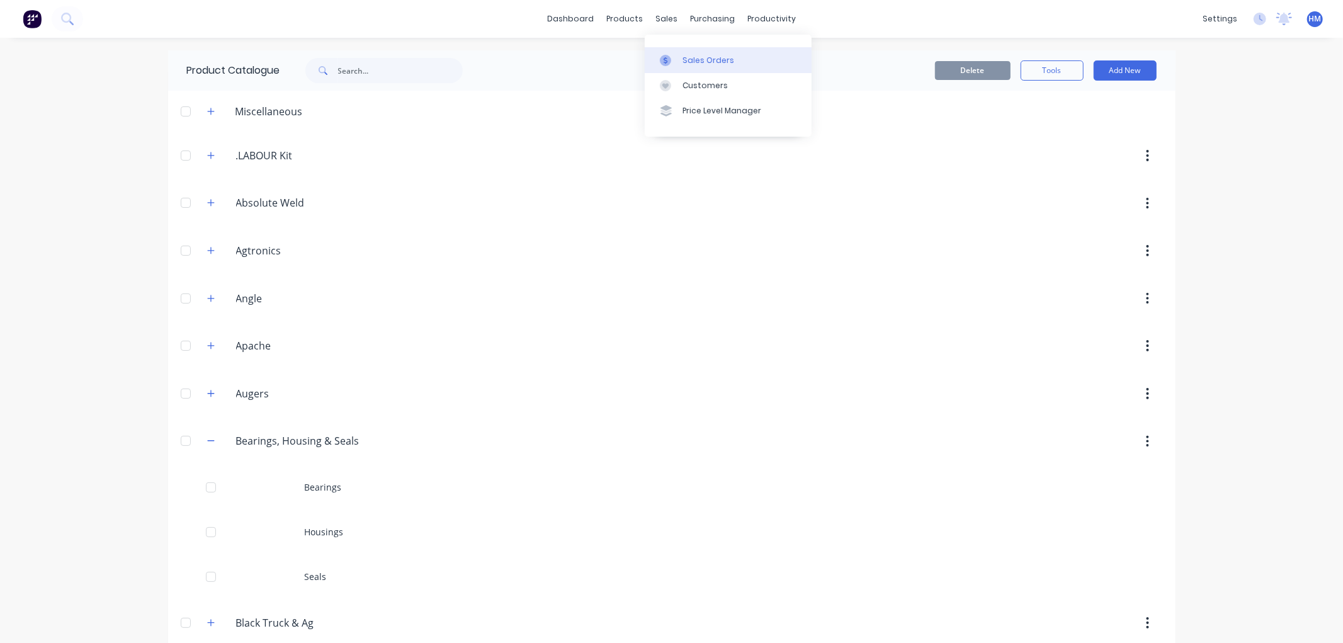
click at [709, 65] on div "Sales Orders" at bounding box center [709, 60] width 52 height 11
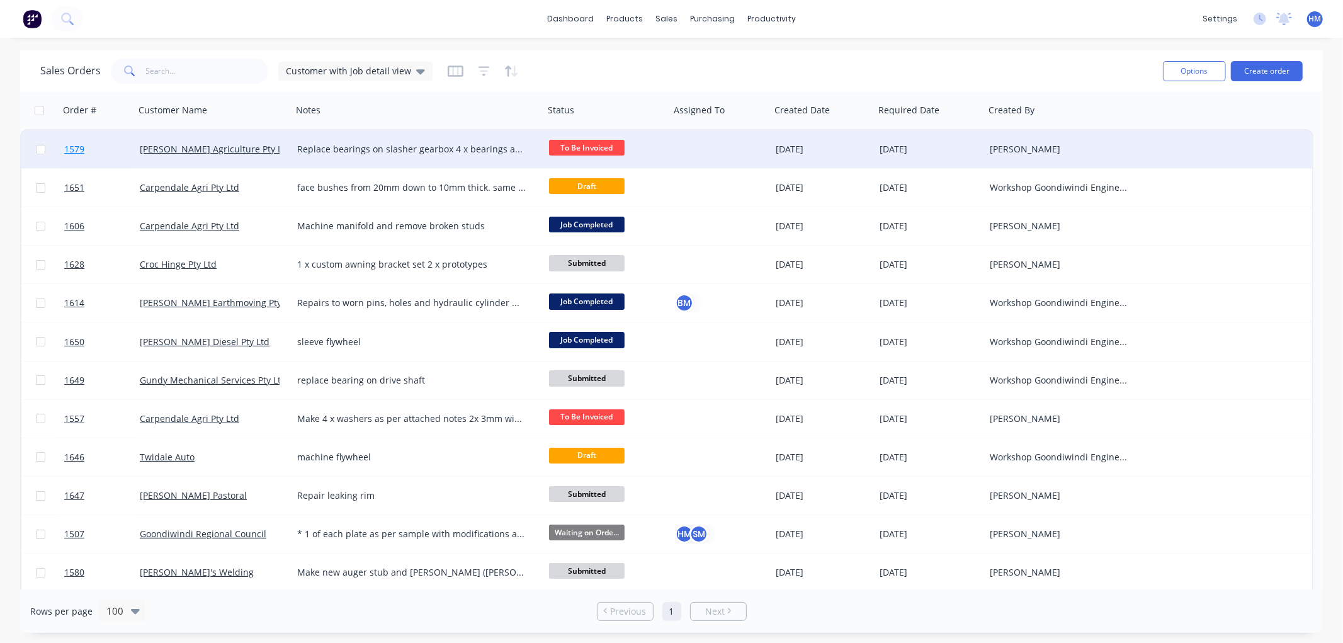
click at [71, 147] on span "1579" at bounding box center [74, 149] width 20 height 13
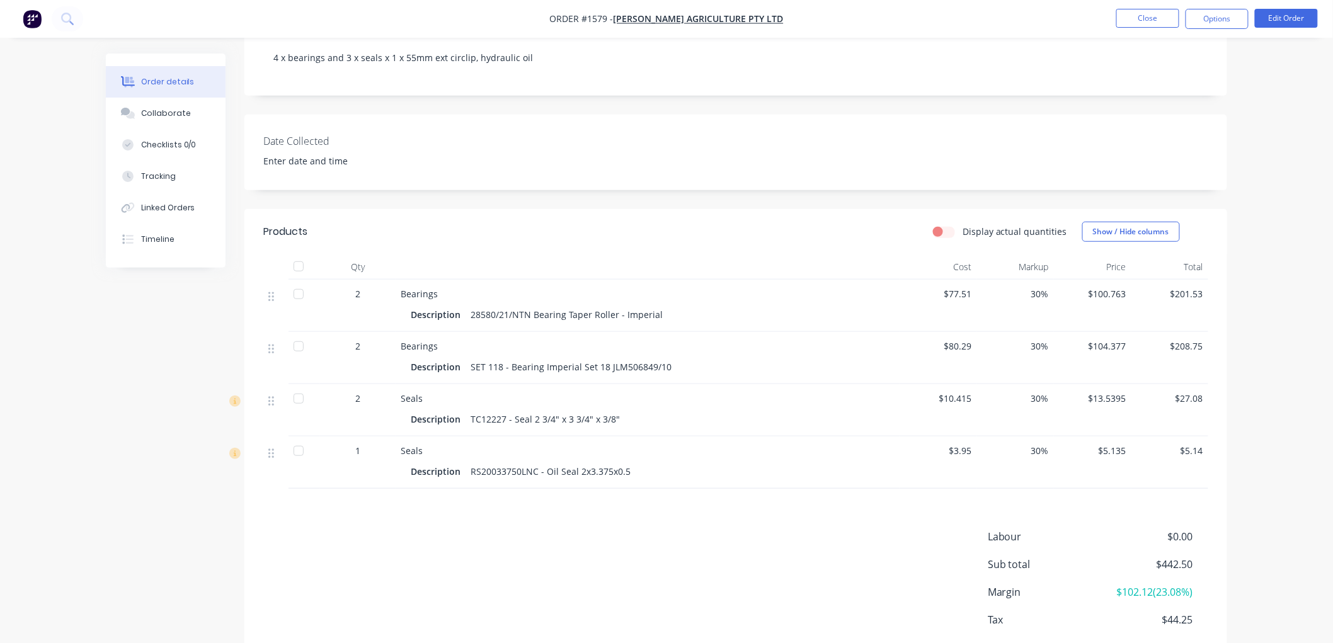
scroll to position [320, 0]
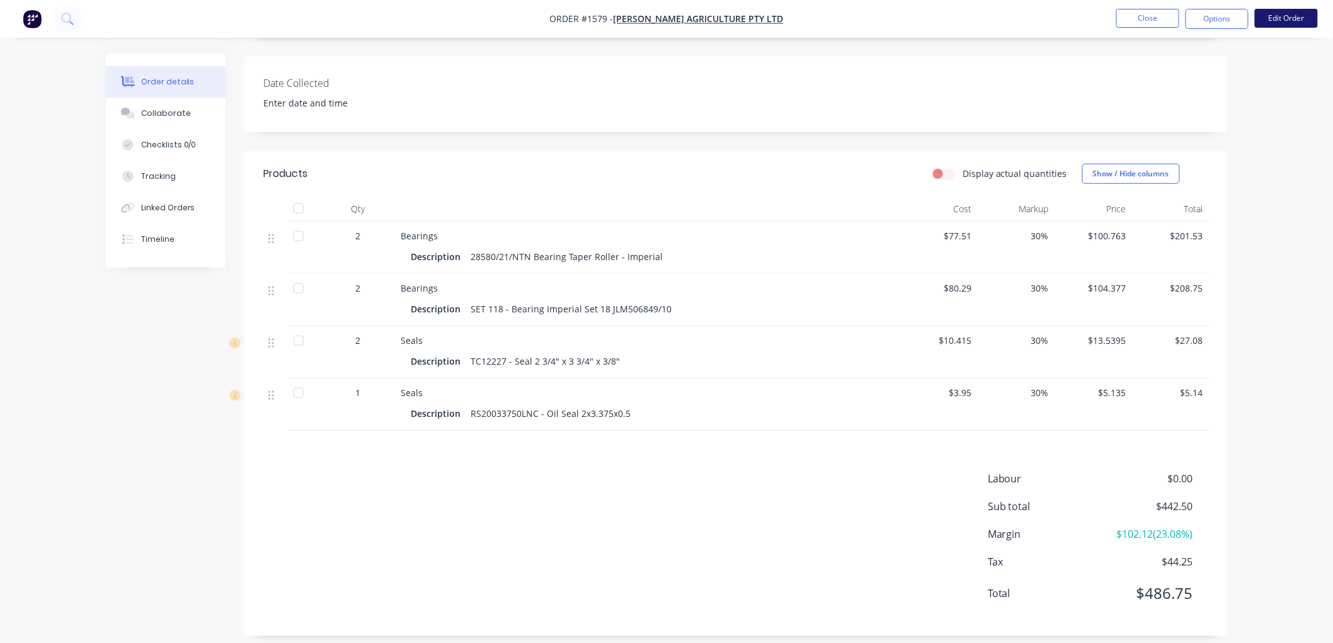
click at [1286, 14] on button "Edit Order" at bounding box center [1286, 18] width 63 height 19
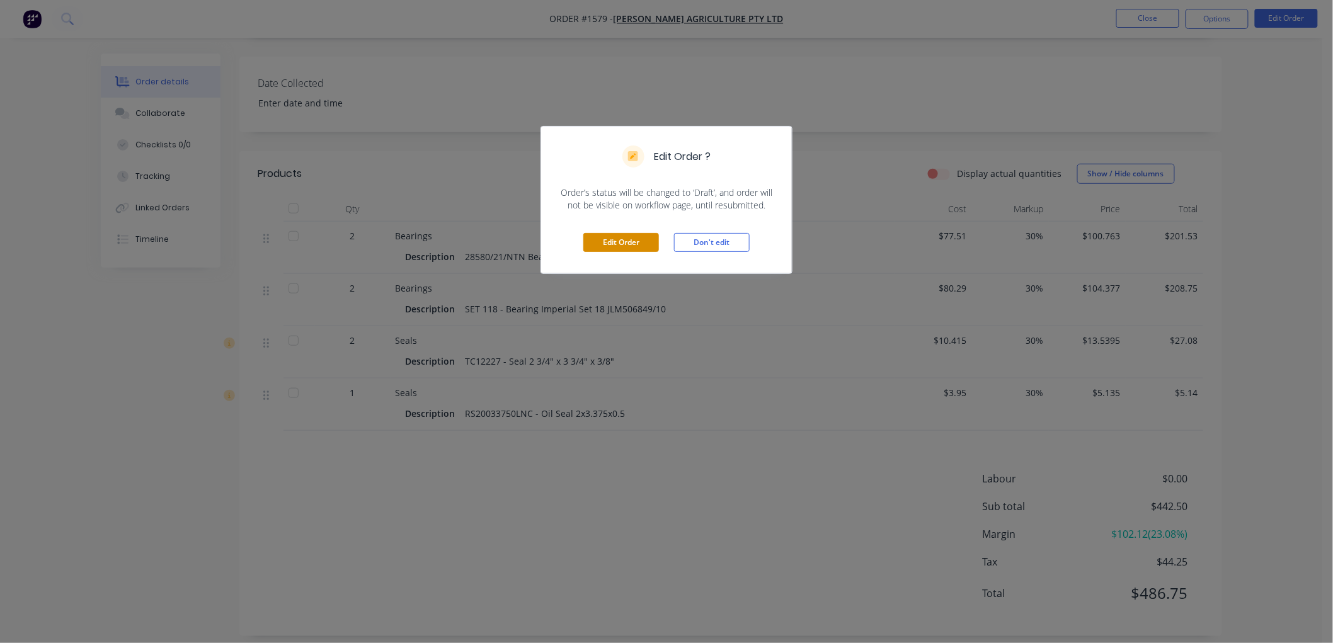
click at [639, 237] on button "Edit Order" at bounding box center [621, 242] width 76 height 19
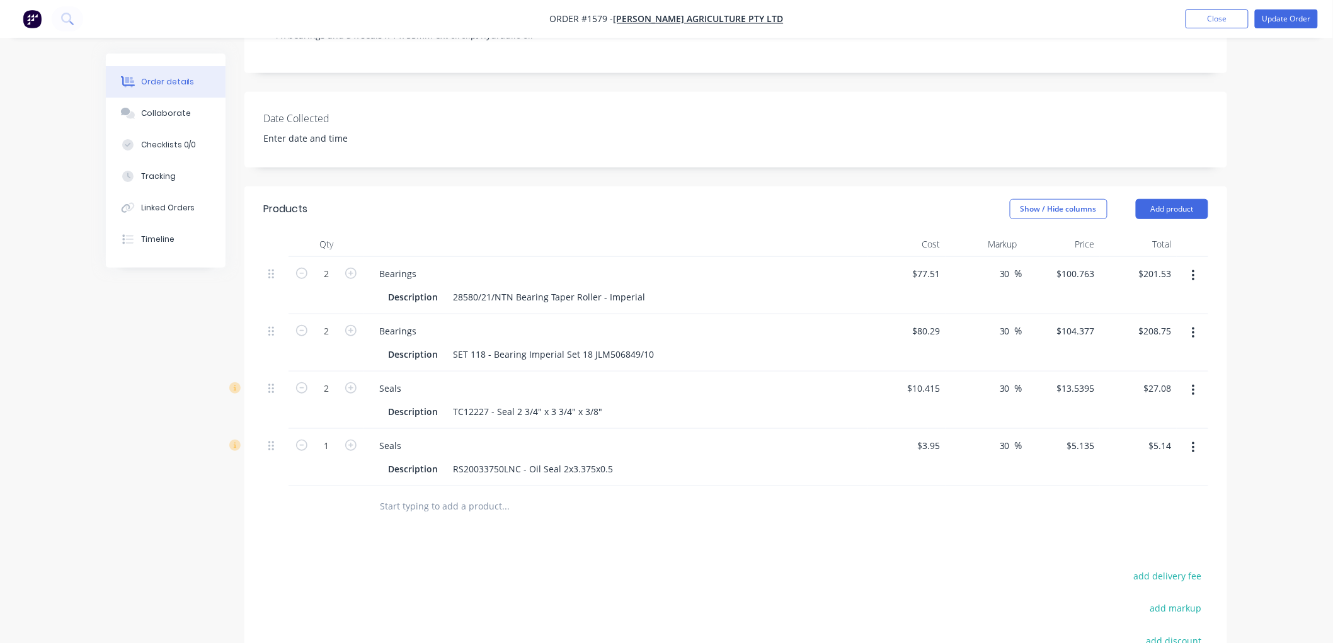
scroll to position [419, 0]
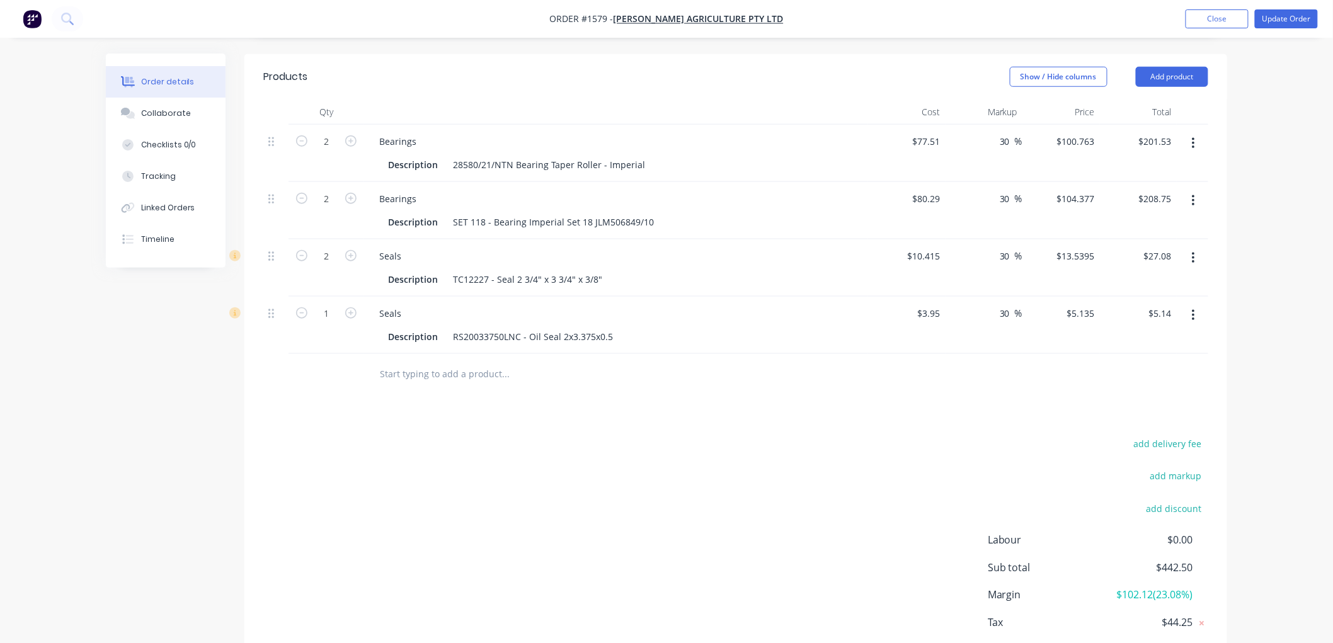
click at [1197, 311] on button "button" at bounding box center [1193, 315] width 30 height 23
click at [1126, 420] on div "Delete" at bounding box center [1148, 424] width 97 height 18
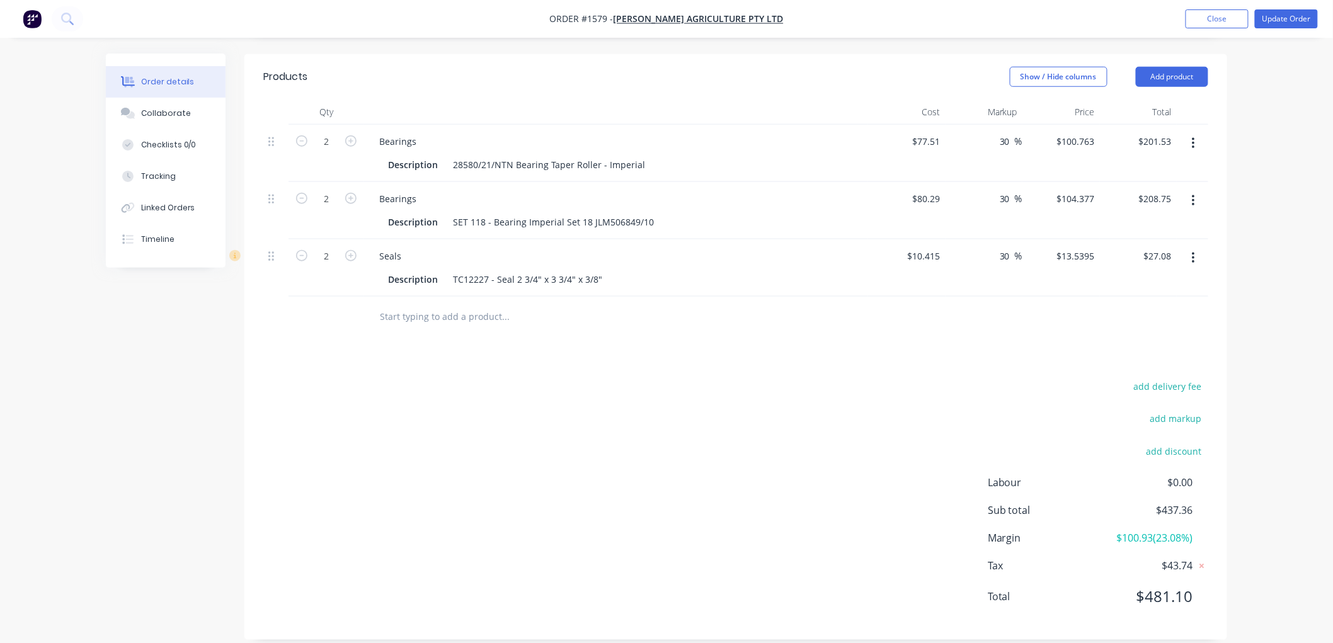
click at [418, 312] on input "text" at bounding box center [505, 316] width 252 height 25
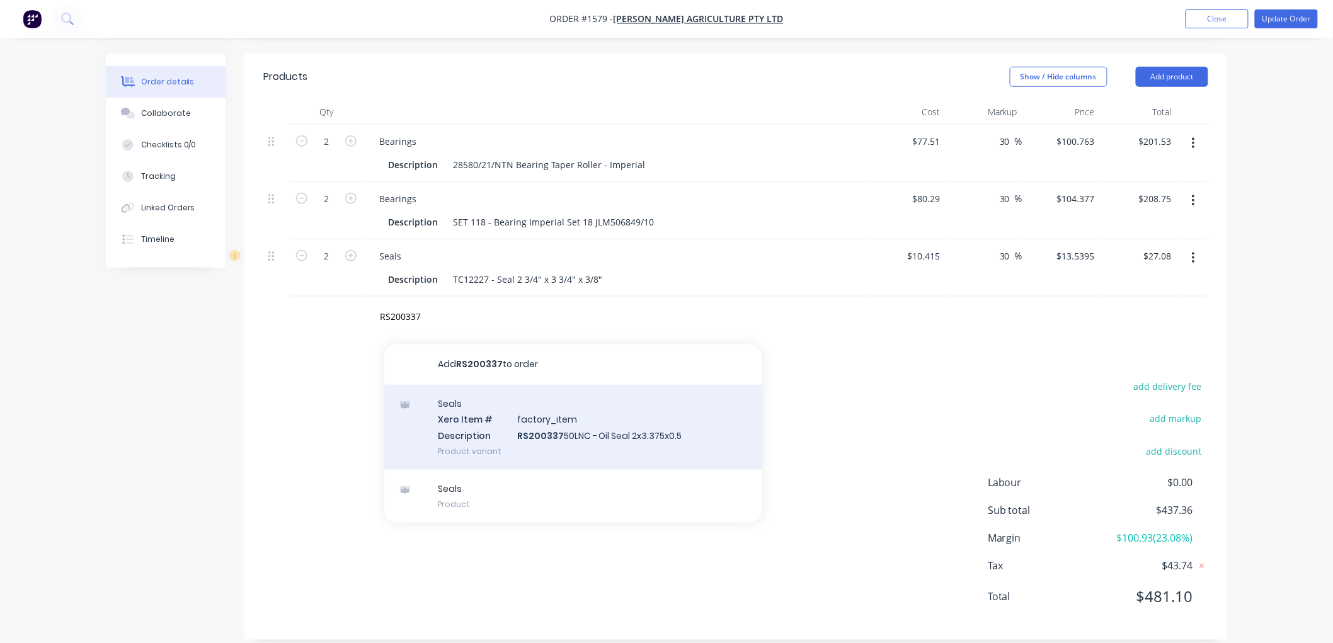
click at [556, 426] on div "Seals Xero Item # factory_item Description RS200337 50LNC - Oil Seal 2x3.375x0.…" at bounding box center [573, 427] width 378 height 85
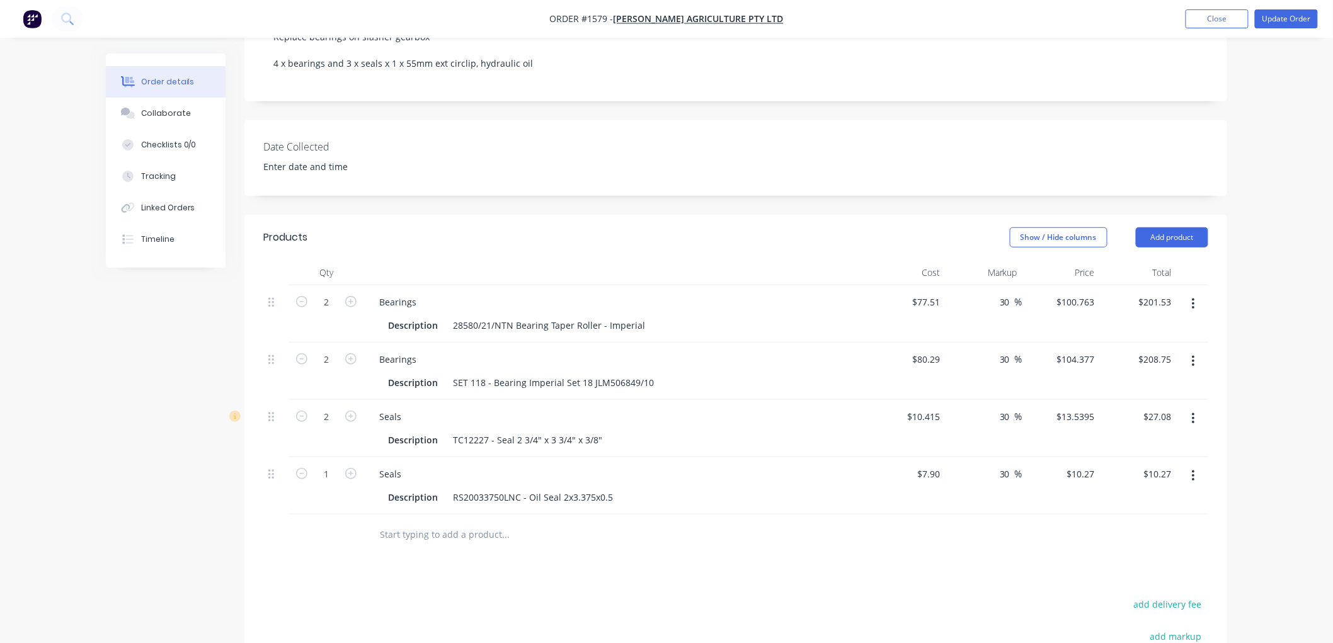
scroll to position [210, 0]
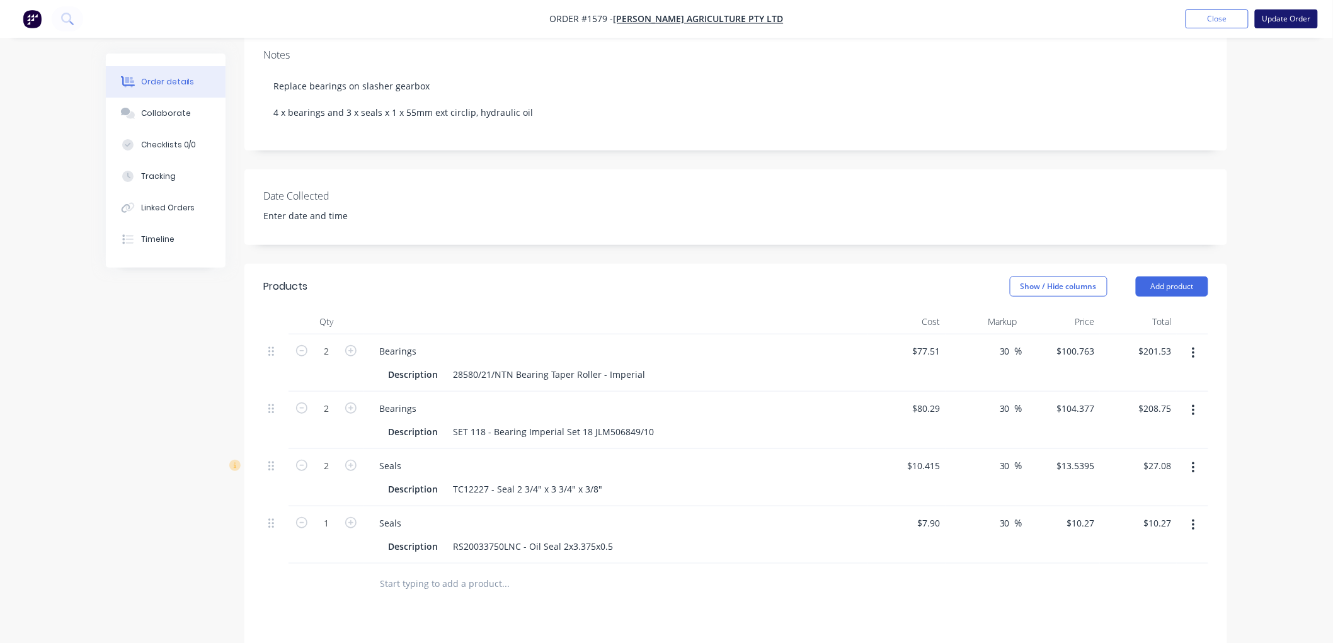
click at [1282, 13] on button "Update Order" at bounding box center [1286, 18] width 63 height 19
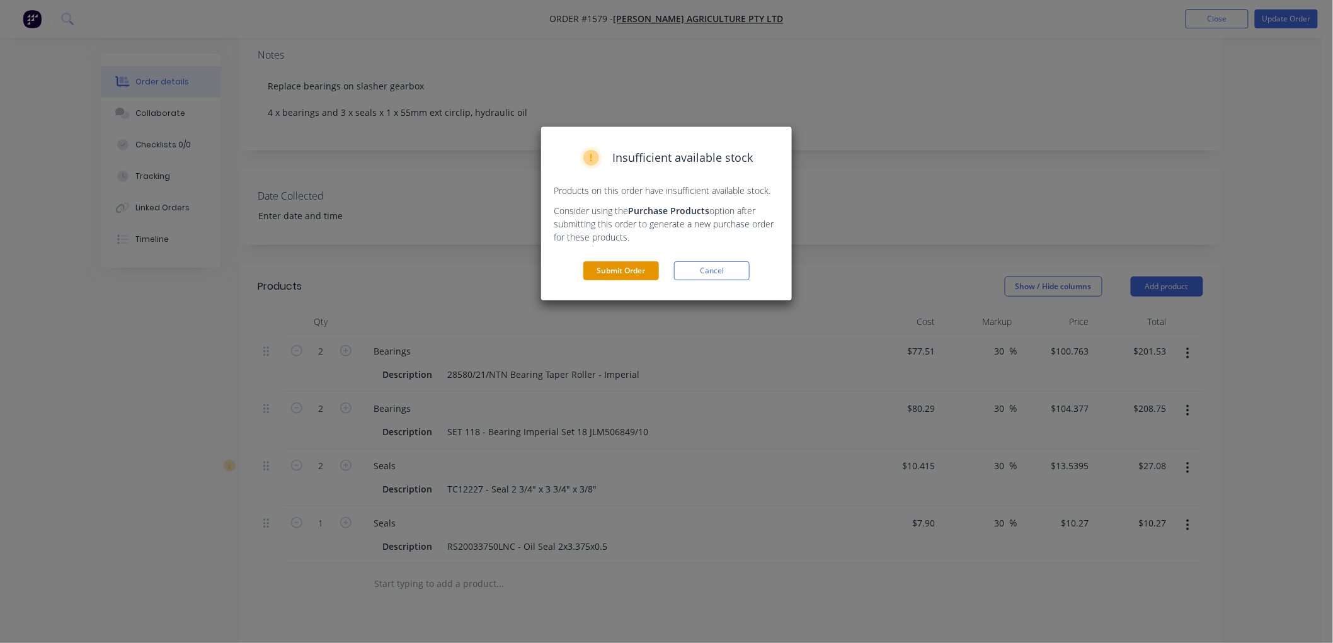
click at [615, 266] on button "Submit Order" at bounding box center [621, 270] width 76 height 19
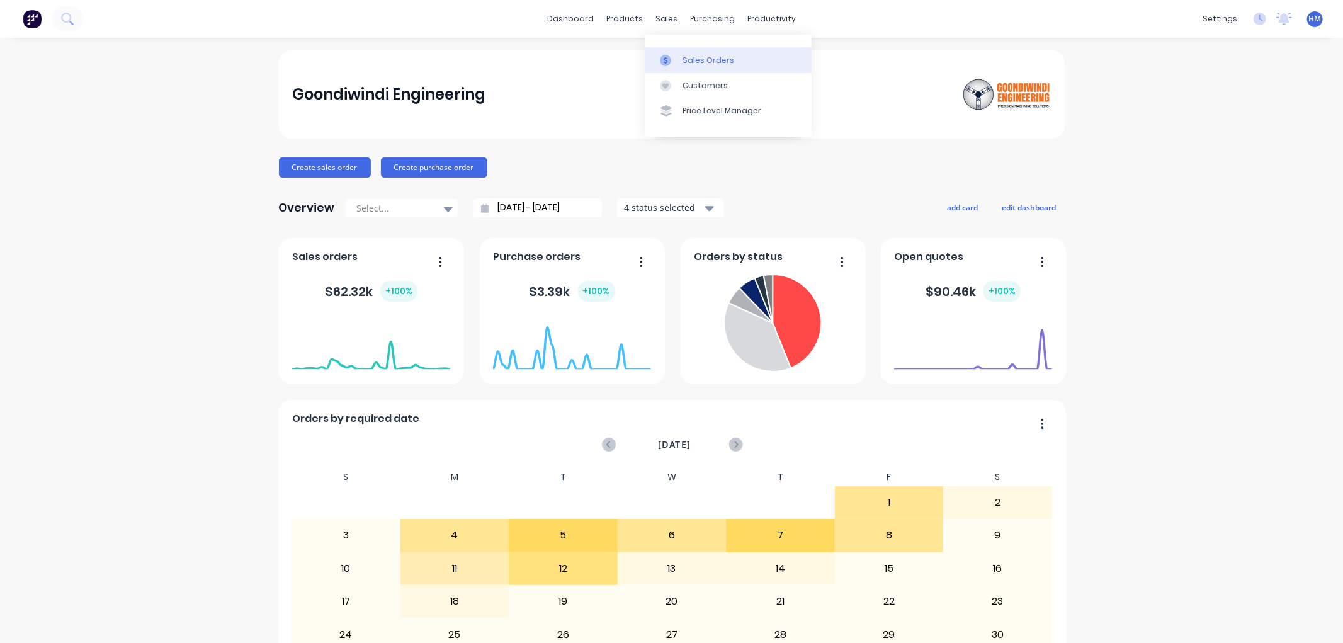
click at [722, 61] on div "Sales Orders" at bounding box center [709, 60] width 52 height 11
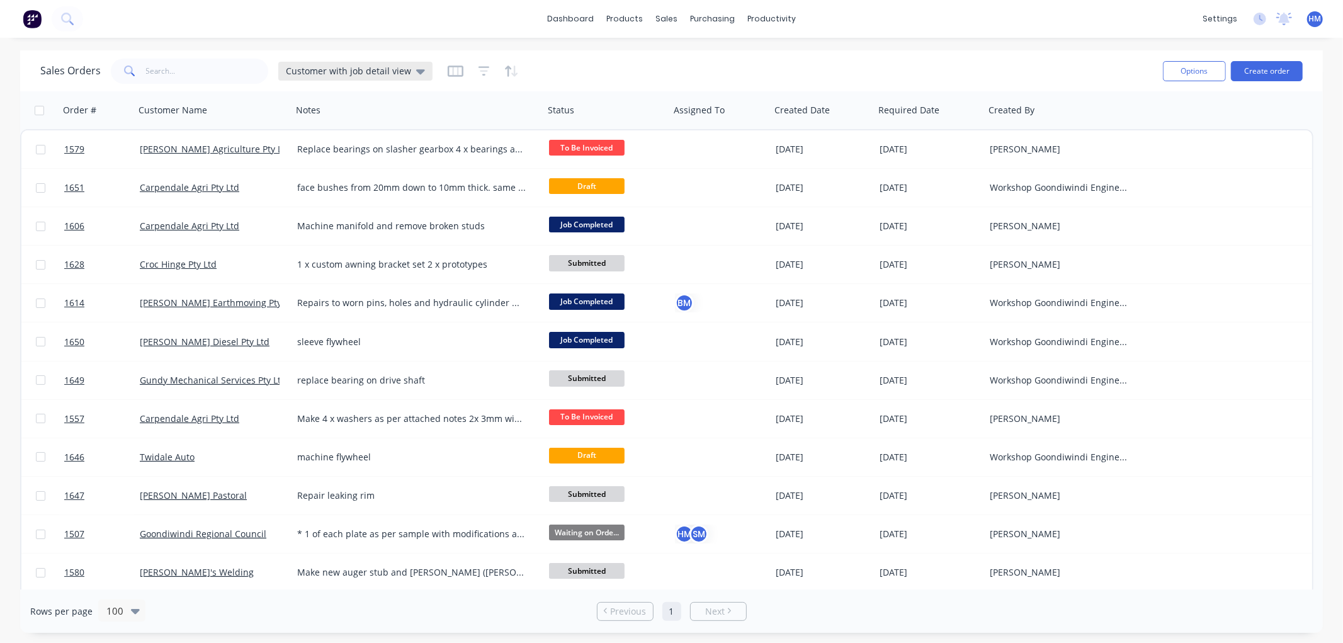
click at [342, 73] on span "Customer with job detail view" at bounding box center [348, 70] width 125 height 13
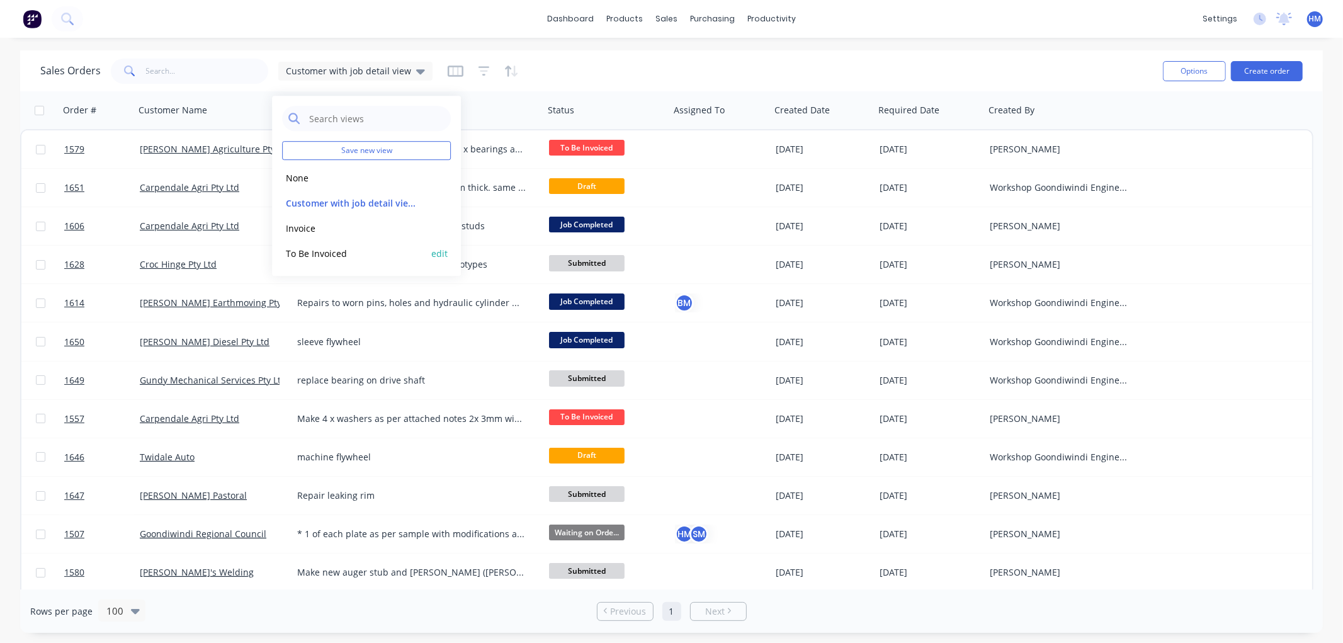
click at [322, 250] on button "To Be Invoiced" at bounding box center [354, 253] width 144 height 14
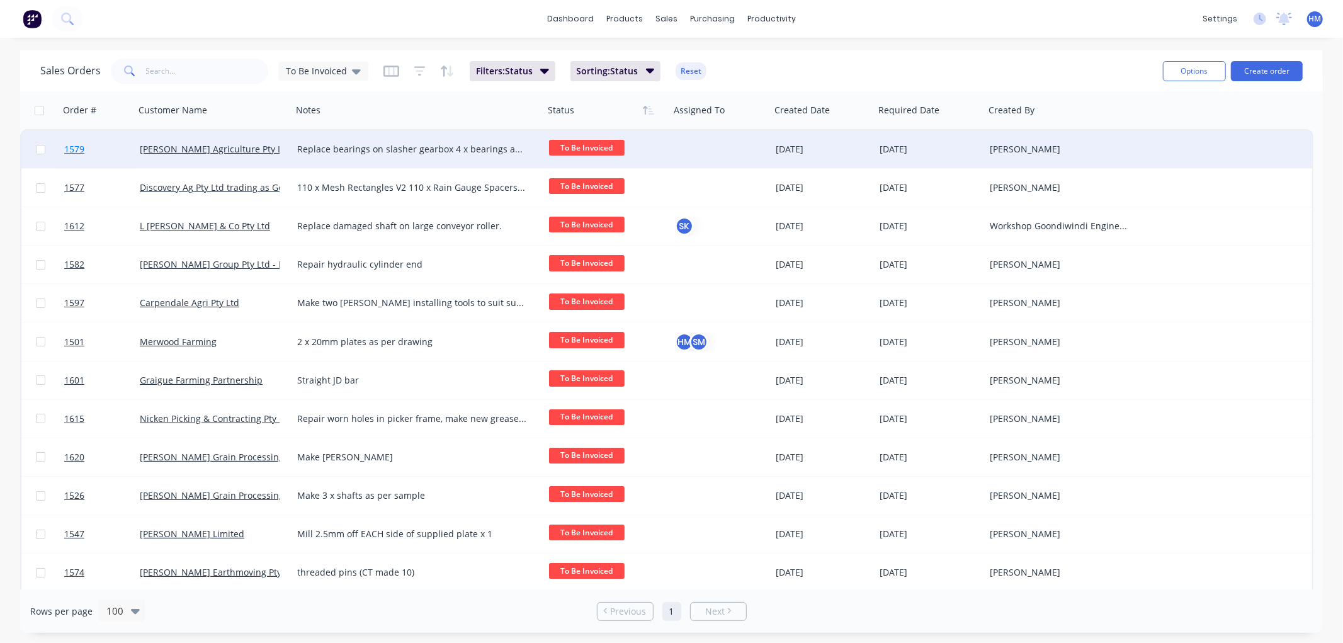
click at [104, 148] on link "1579" at bounding box center [102, 149] width 76 height 38
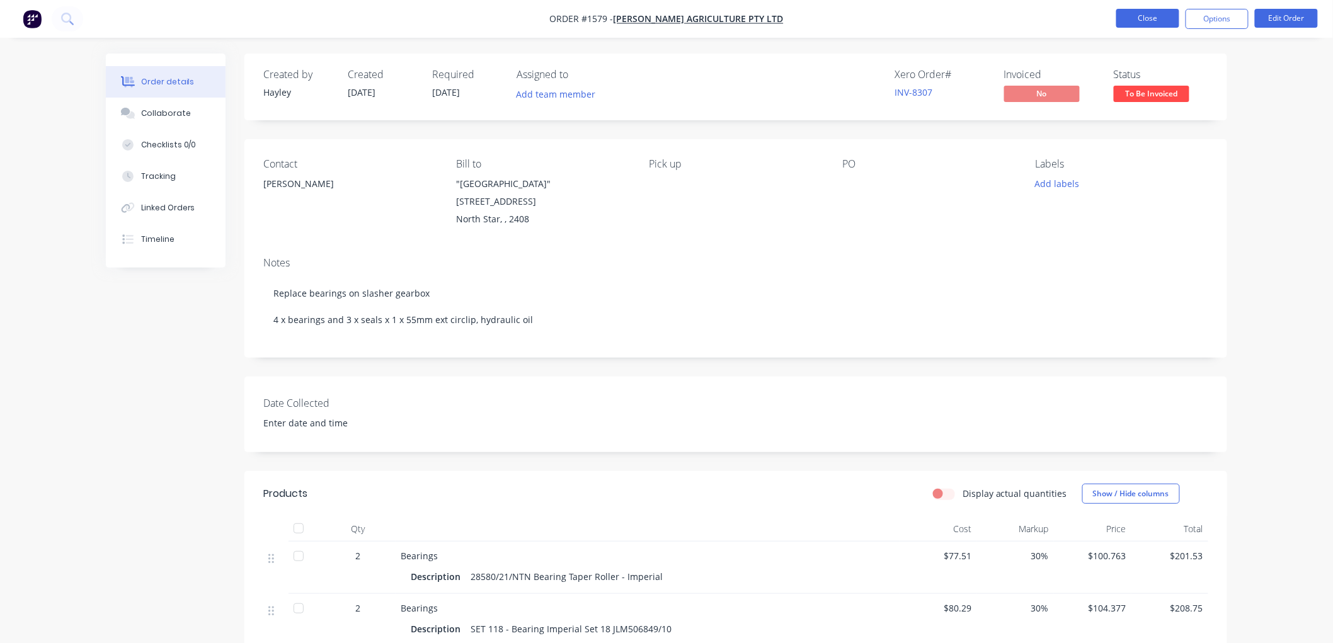
click at [1160, 18] on button "Close" at bounding box center [1147, 18] width 63 height 19
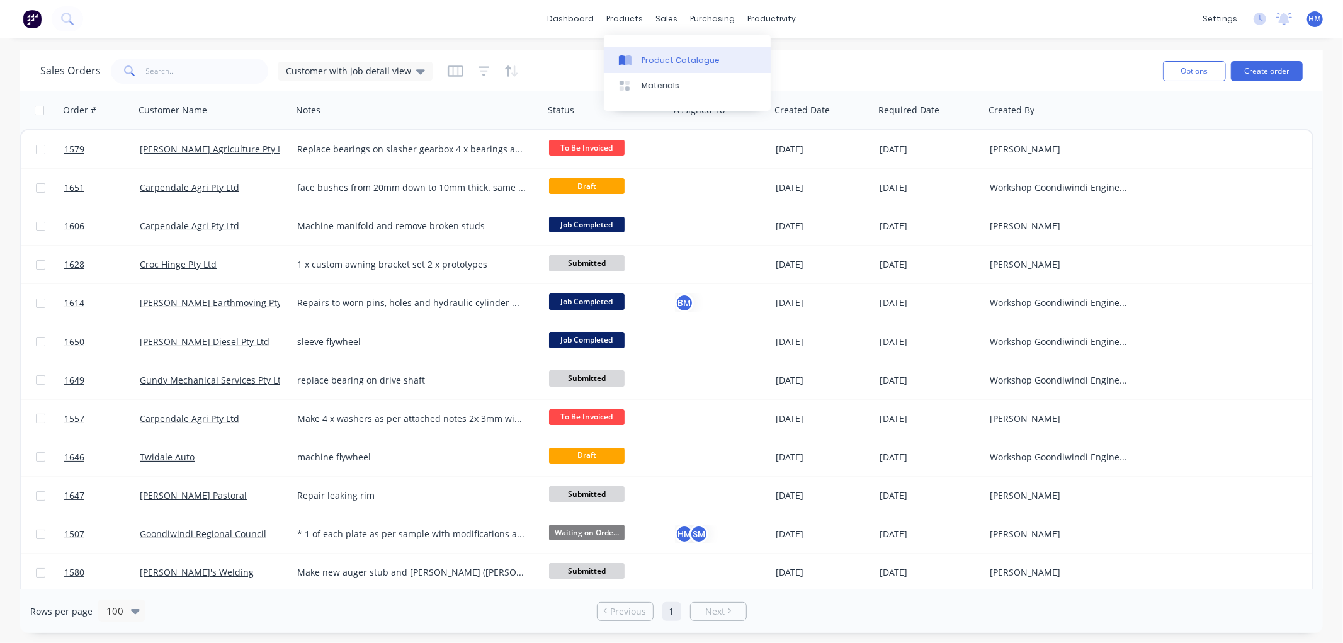
click at [702, 59] on div "Product Catalogue" at bounding box center [681, 60] width 78 height 11
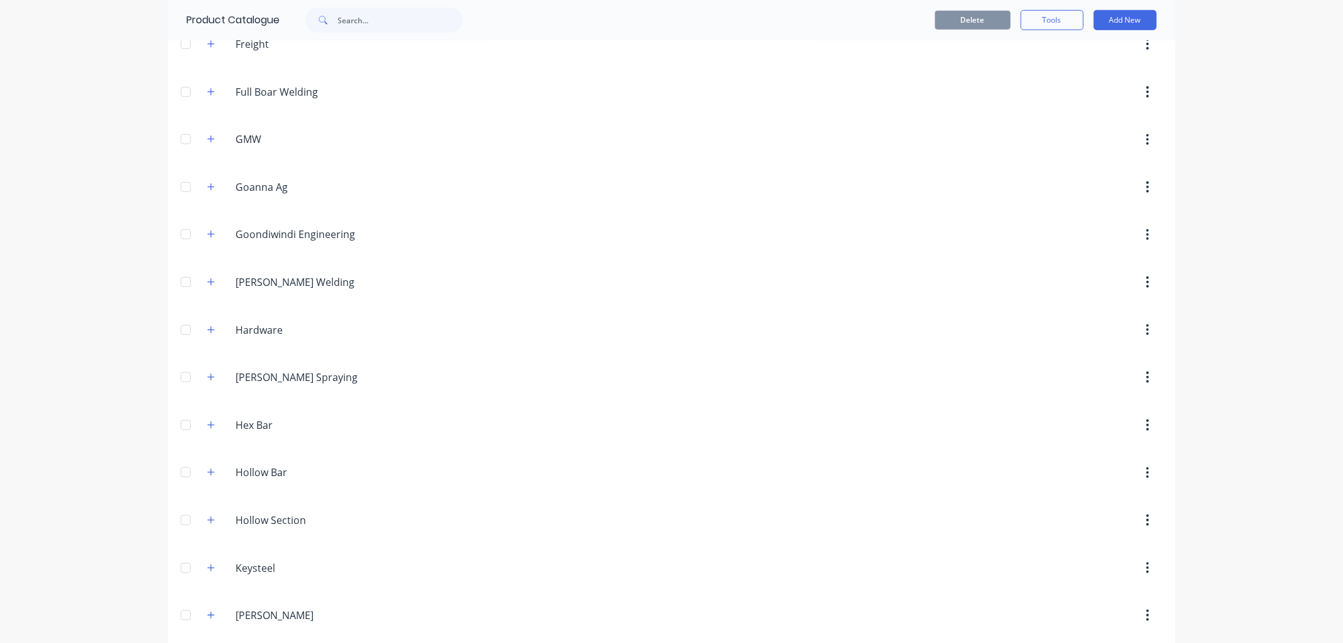
scroll to position [840, 0]
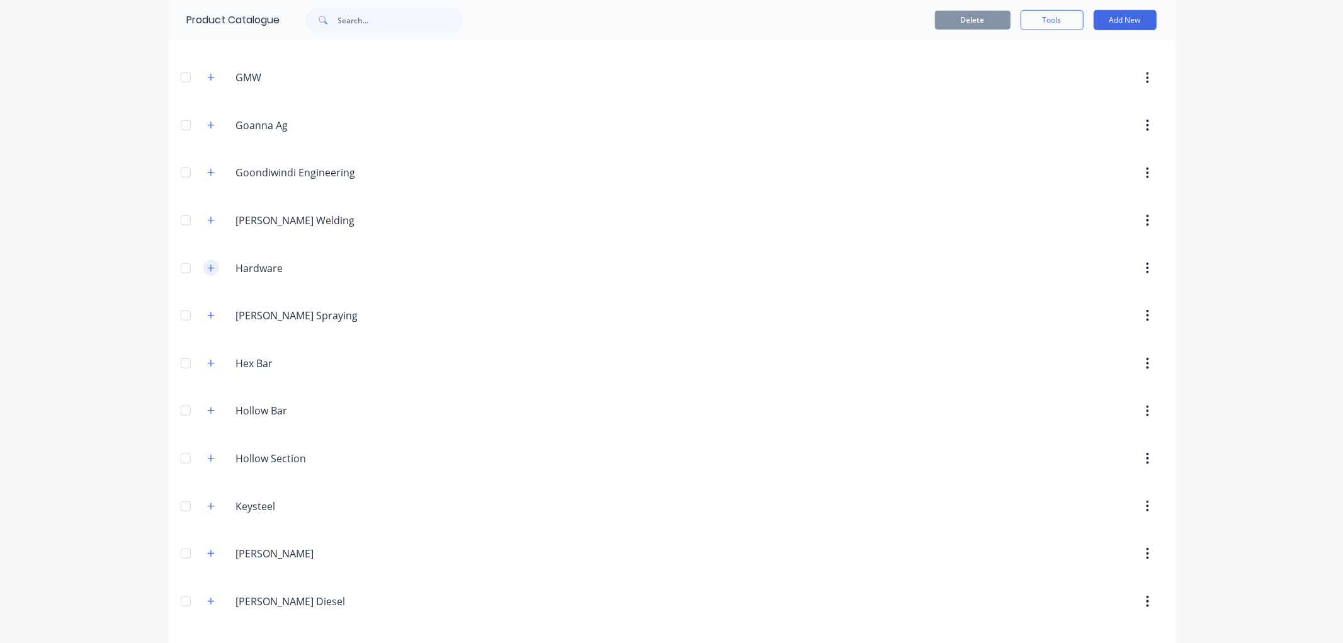
click at [207, 270] on icon "button" at bounding box center [211, 268] width 8 height 9
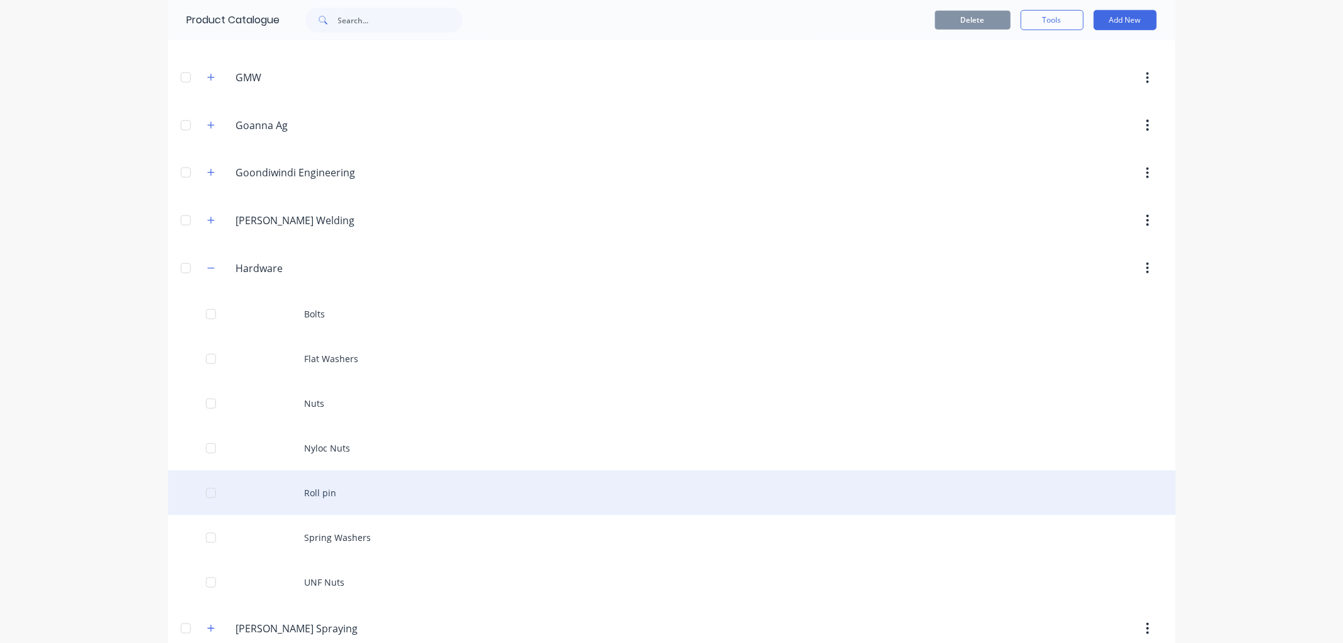
scroll to position [909, 0]
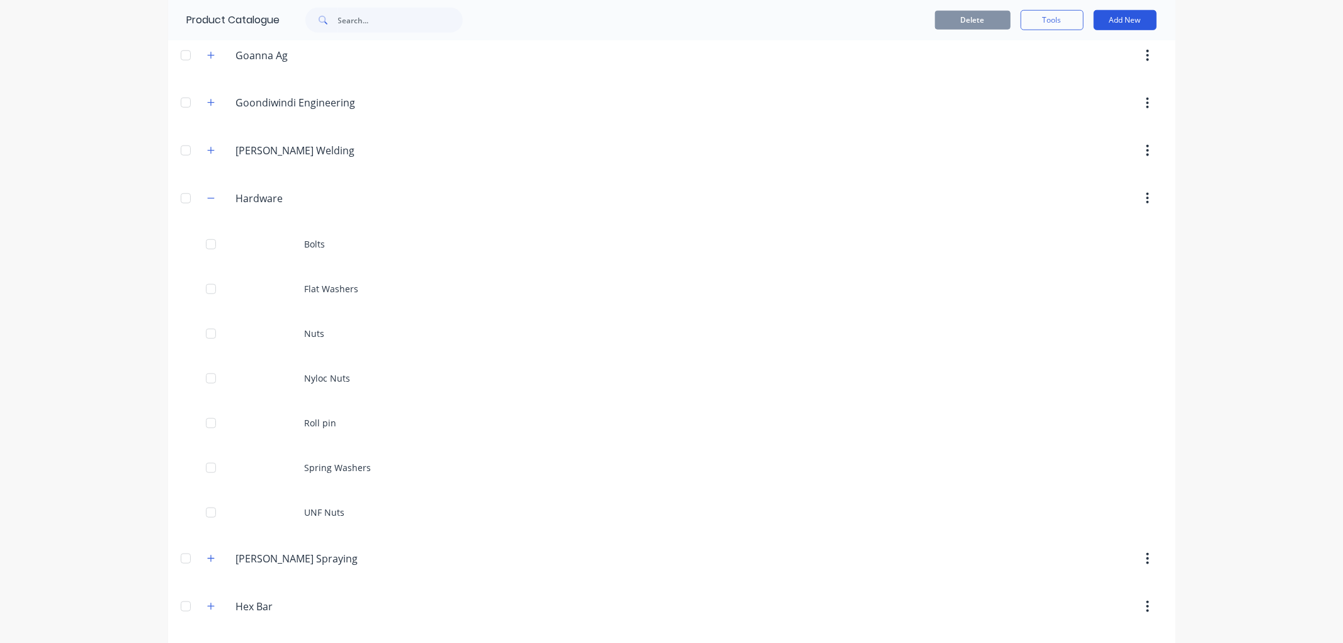
click at [1123, 26] on button "Add New" at bounding box center [1125, 20] width 63 height 20
click at [1066, 71] on div "Product" at bounding box center [1097, 78] width 97 height 18
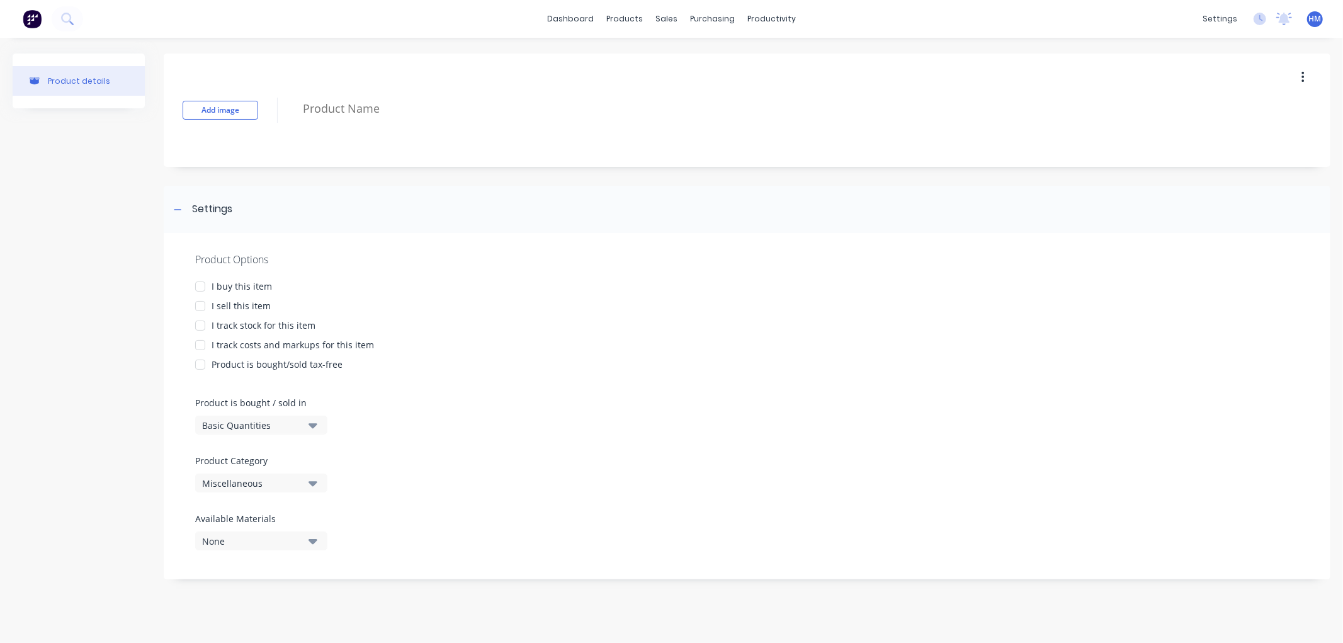
click at [205, 286] on div at bounding box center [200, 286] width 25 height 25
click at [198, 305] on div at bounding box center [200, 306] width 25 height 25
click at [199, 326] on div at bounding box center [200, 325] width 25 height 25
drag, startPoint x: 199, startPoint y: 339, endPoint x: 242, endPoint y: 304, distance: 55.1
click at [202, 337] on div at bounding box center [200, 345] width 25 height 25
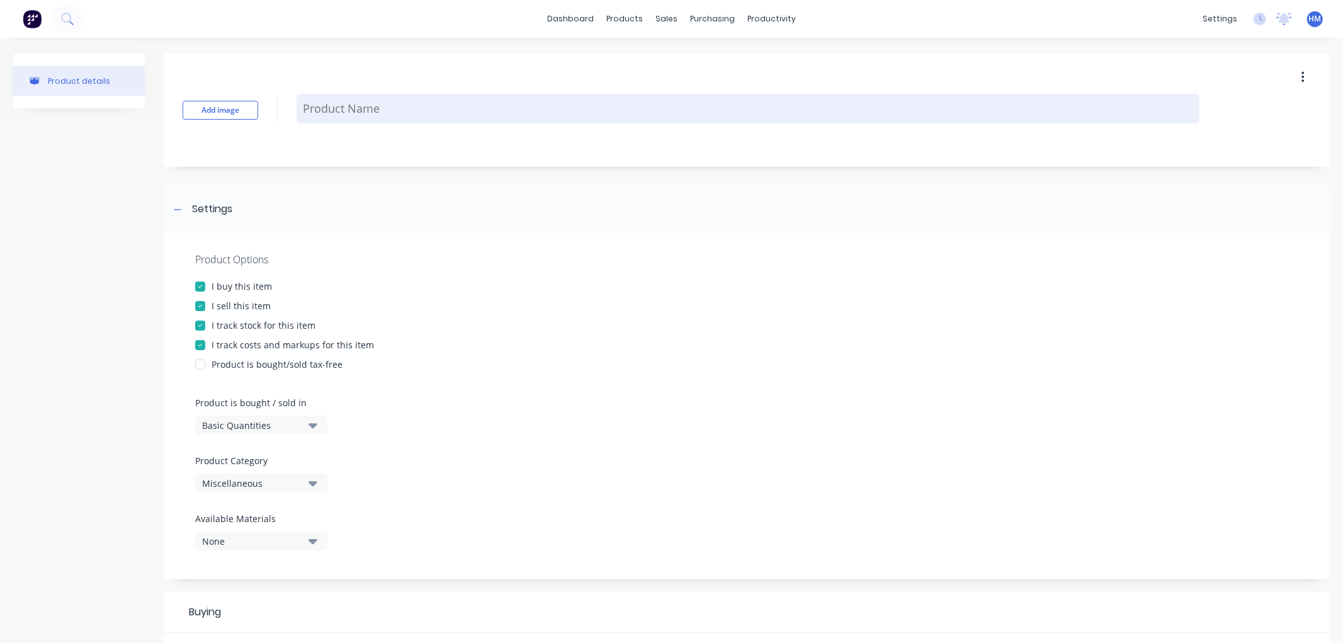
click at [348, 113] on textarea at bounding box center [748, 109] width 903 height 30
type textarea "x"
type textarea "C"
type textarea "x"
type textarea "Ci"
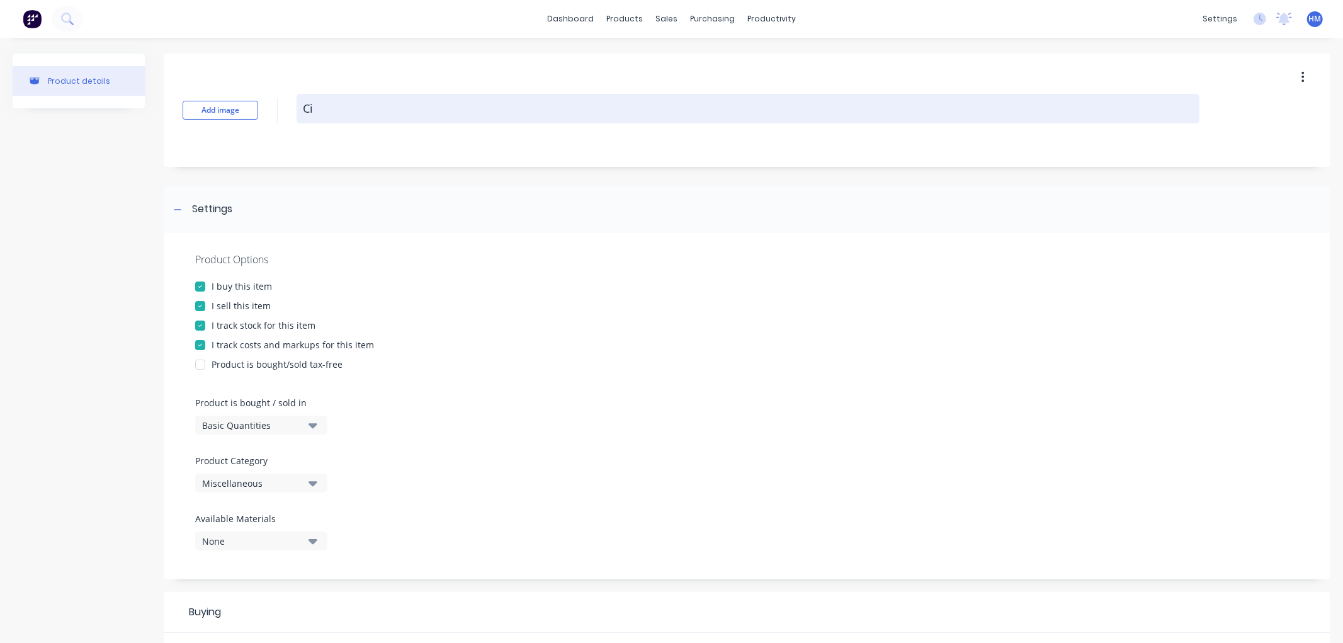
type textarea "x"
type textarea "Cir"
type textarea "x"
type textarea "Circ"
type textarea "x"
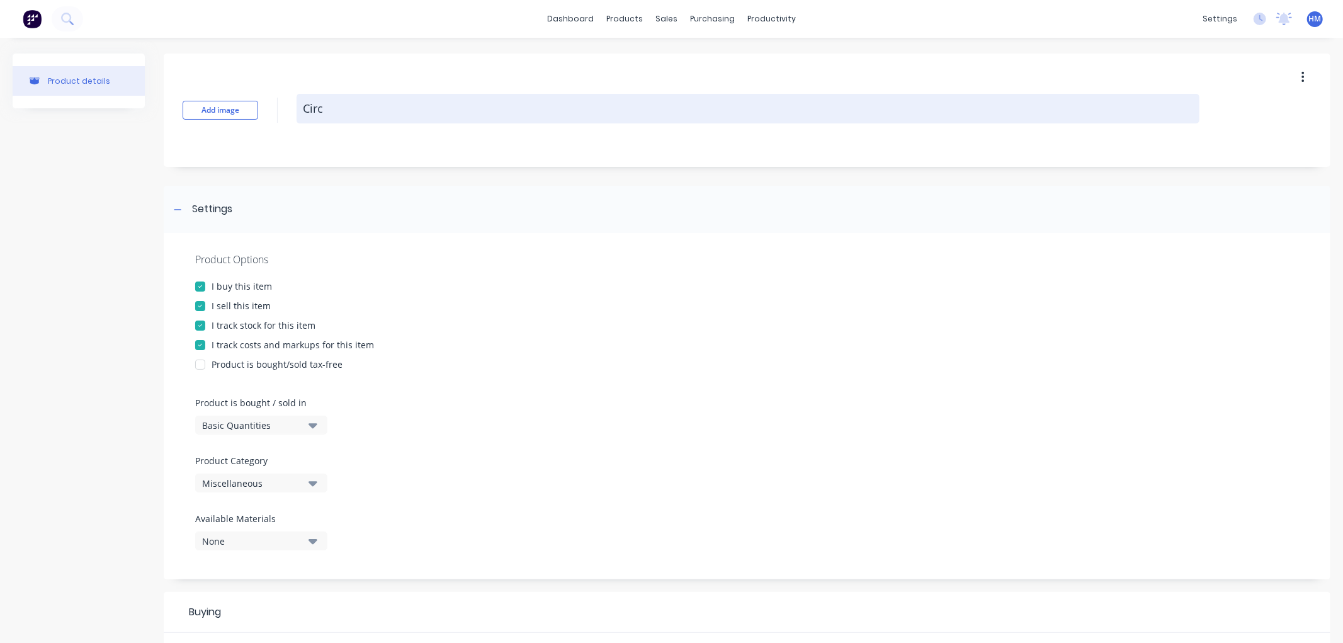
type textarea "Circl"
type textarea "x"
type textarea "Circli"
type textarea "x"
type textarea "Circlip"
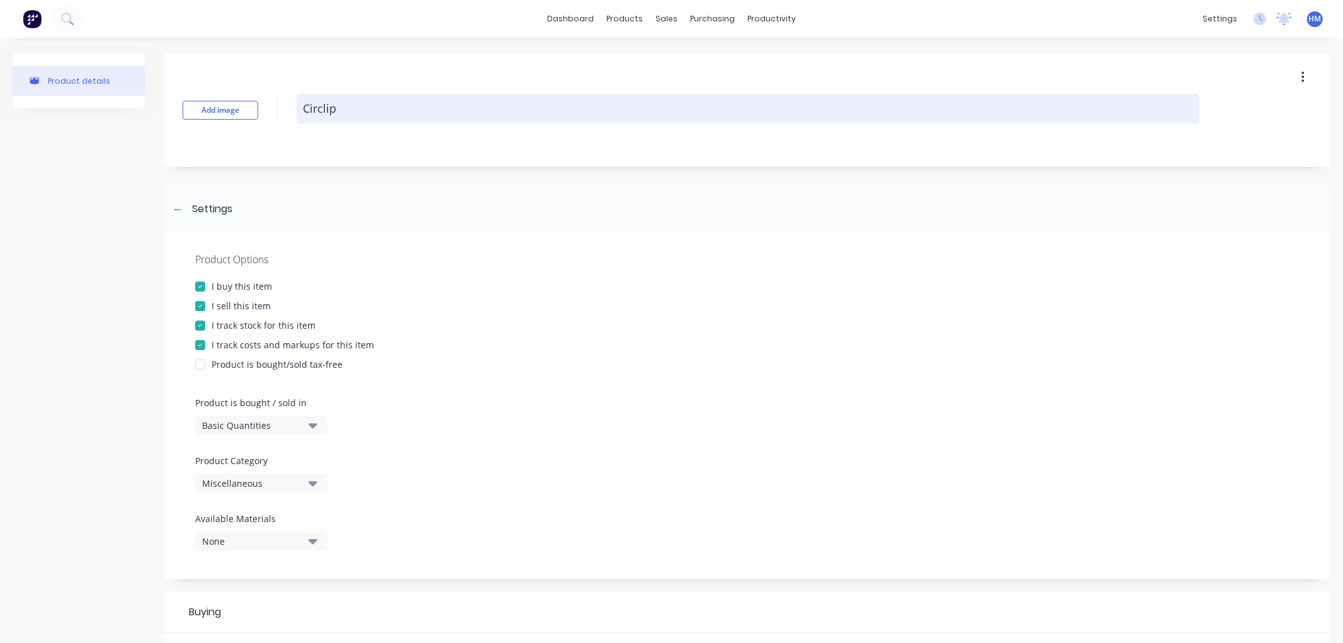
type textarea "x"
type textarea "Circlips"
type textarea "x"
type textarea "Circlips"
type textarea "x"
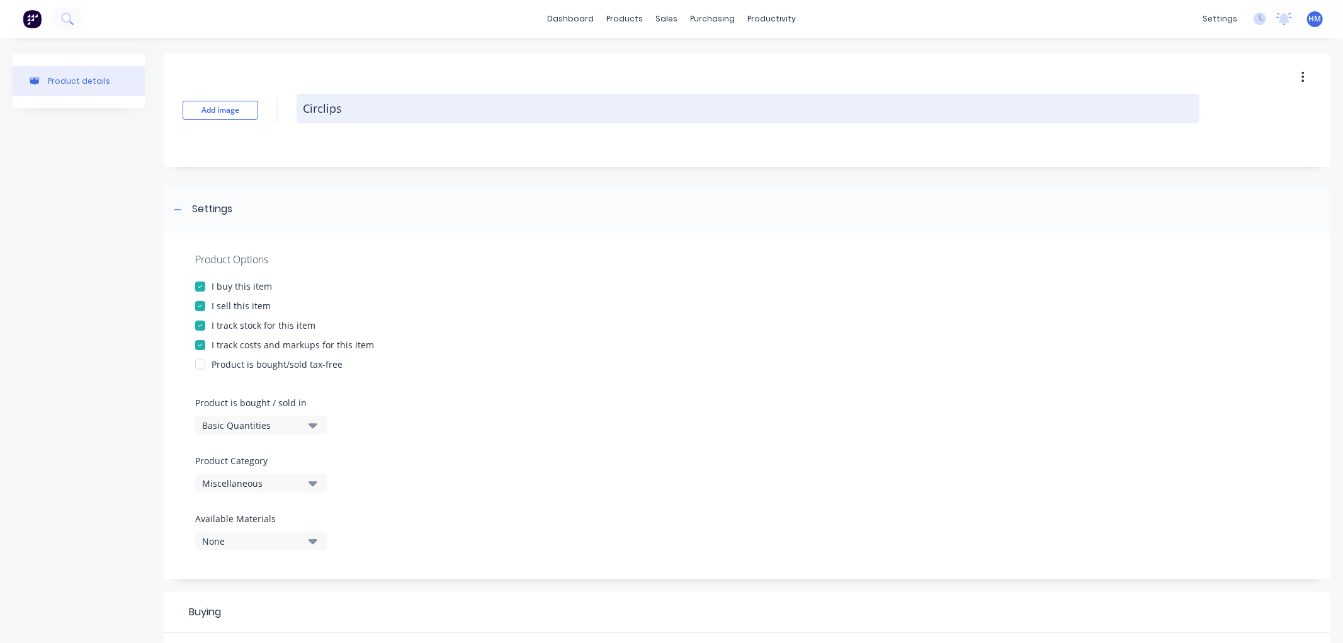
type textarea "Circlips -"
type textarea "x"
type textarea "Circlips -"
type textarea "x"
type textarea "Circlips - E"
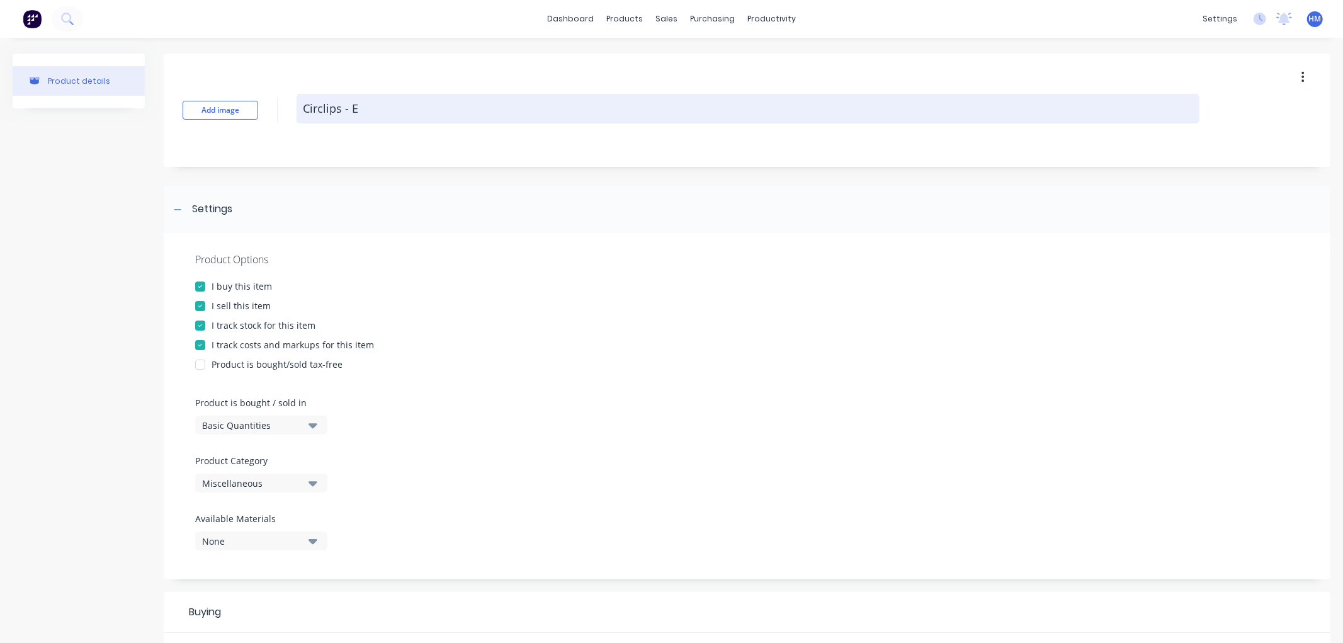
type textarea "x"
type textarea "Circlips - Ex"
type textarea "x"
type textarea "Circlips - Ext"
type textarea "x"
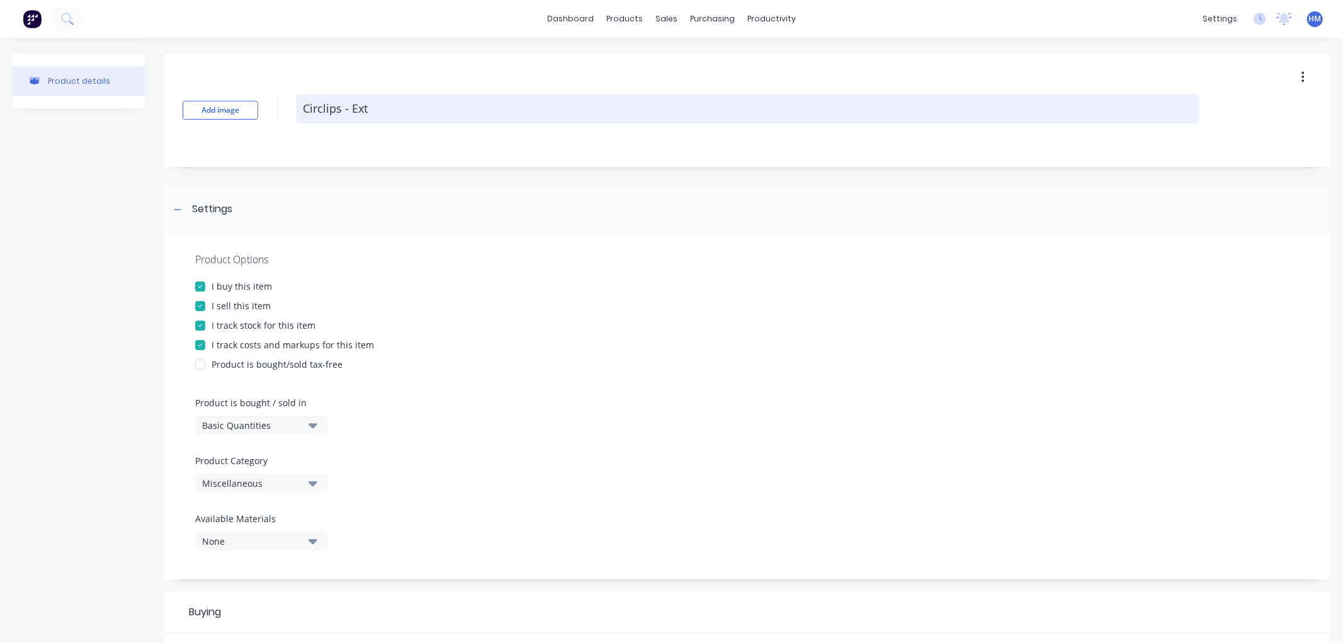
type textarea "Circlips - Exte"
type textarea "x"
type textarea "Circlips - Exter"
type textarea "x"
type textarea "Circlips - Extern"
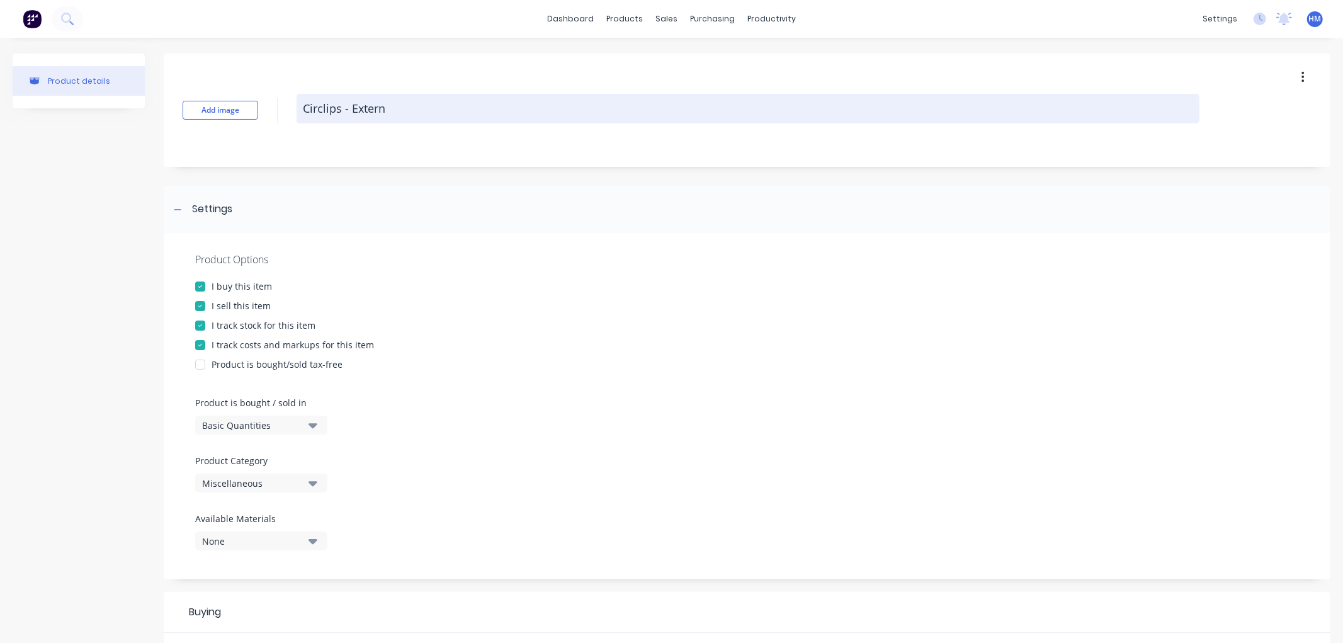
type textarea "x"
type textarea "Circlips - Externa"
type textarea "x"
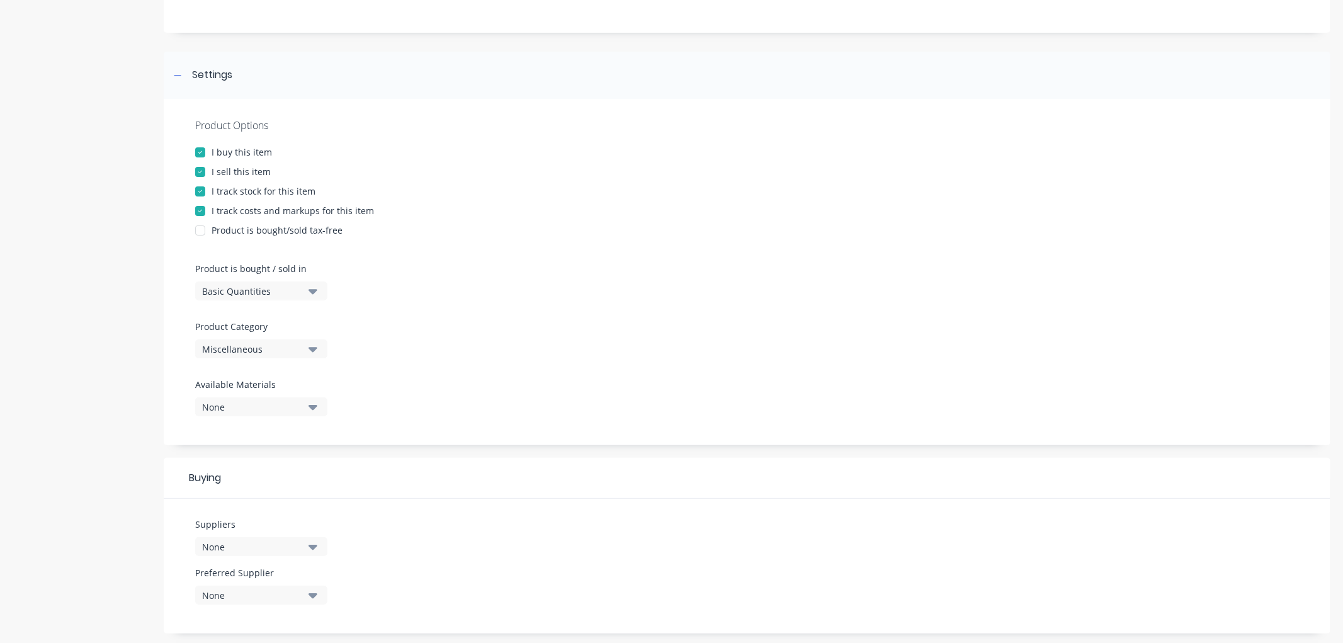
scroll to position [140, 0]
type textarea "Circlips - External"
type textarea "x"
type textarea "Circlips - External"
click at [266, 341] on div "Miscellaneous" at bounding box center [252, 343] width 101 height 13
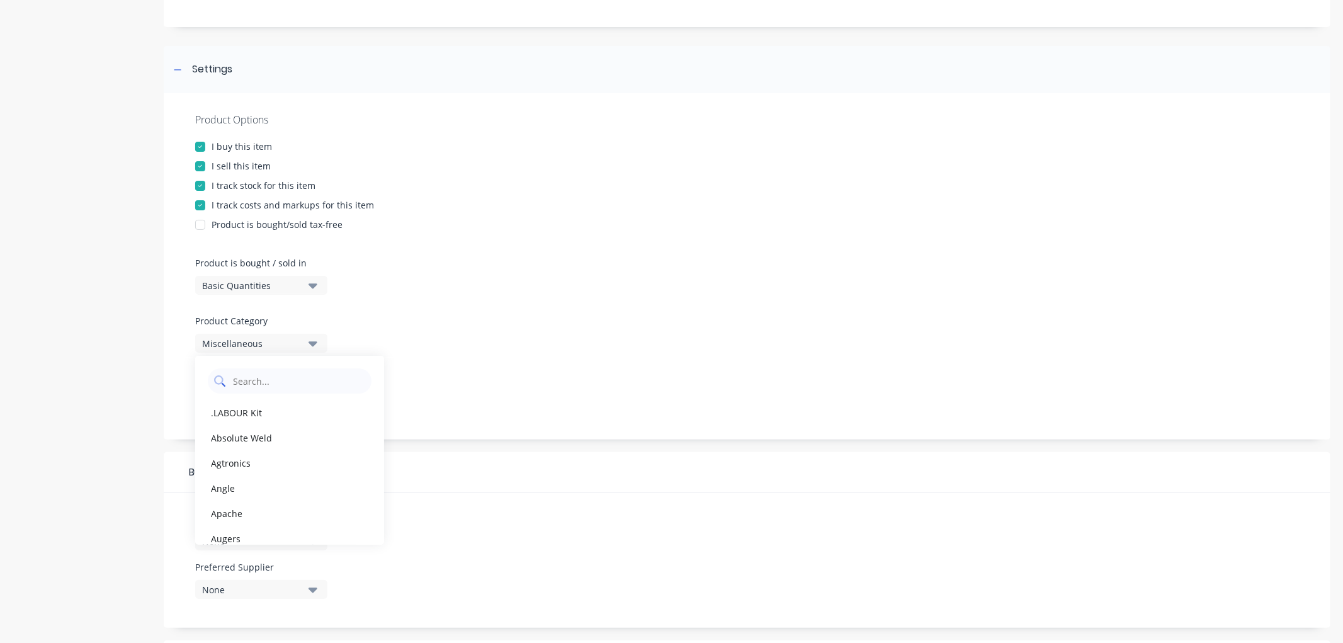
click at [243, 383] on Category "text" at bounding box center [299, 380] width 134 height 25
type Category "ha"
click at [237, 435] on div "Hardware" at bounding box center [289, 437] width 189 height 25
type textarea "x"
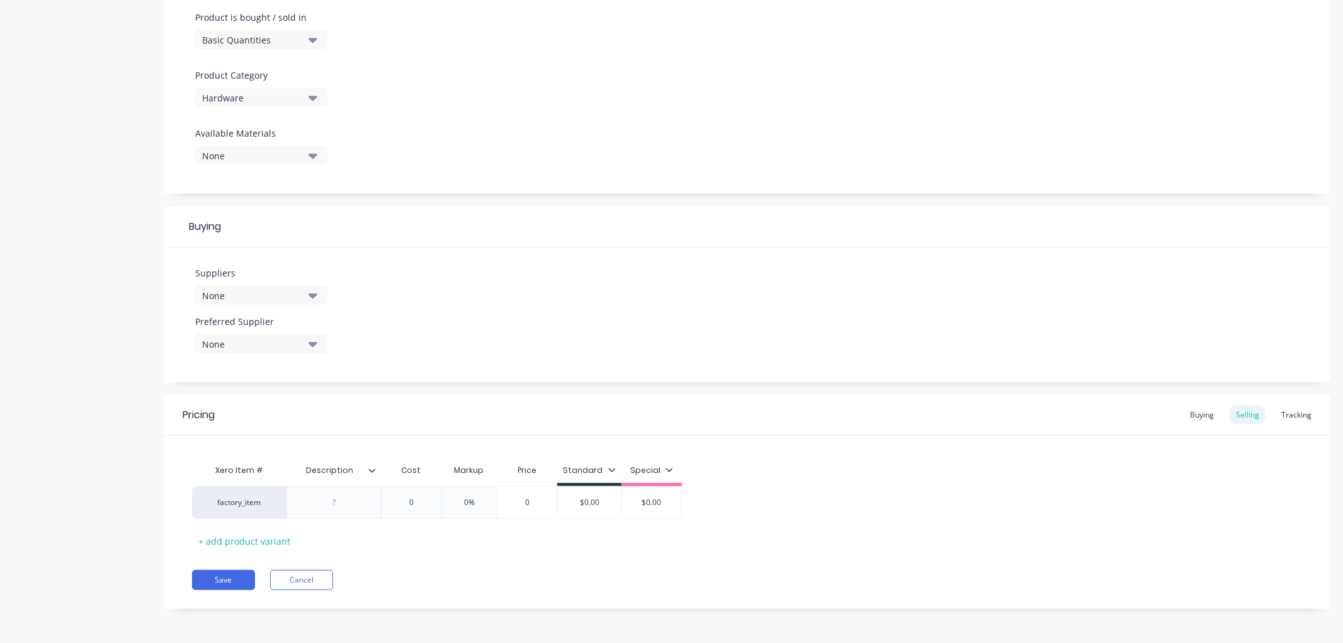
scroll to position [386, 0]
drag, startPoint x: 359, startPoint y: 506, endPoint x: 322, endPoint y: 504, distance: 36.6
click at [322, 504] on div at bounding box center [334, 502] width 63 height 16
type textarea "x"
type input "0"
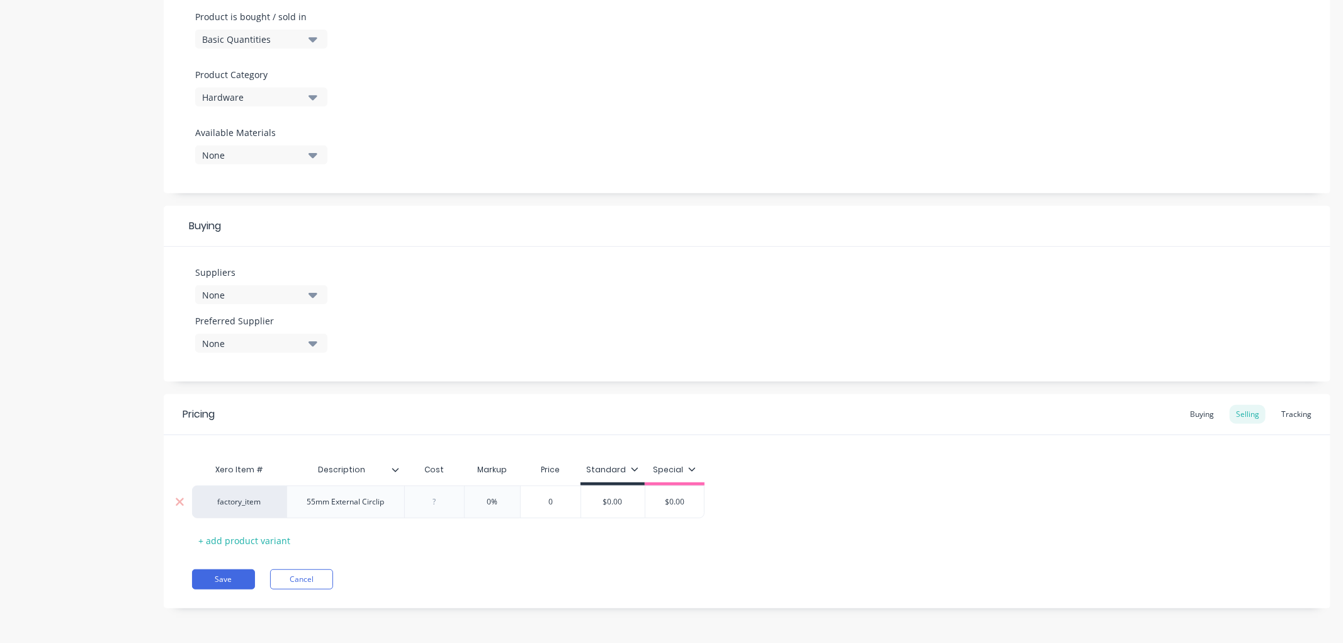
type textarea "x"
type input "2."
type textarea "x"
type input "2.1"
type textarea "x"
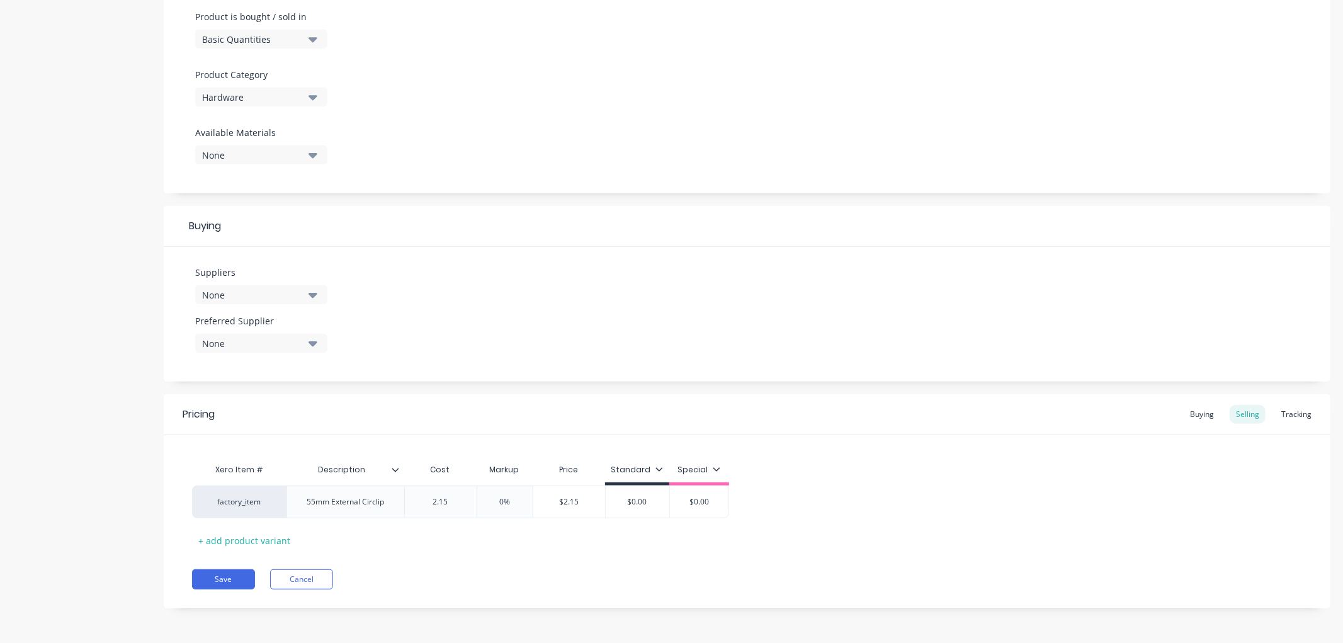
type input "2.15"
type input "0"
type textarea "x"
type input "3"
type textarea "x"
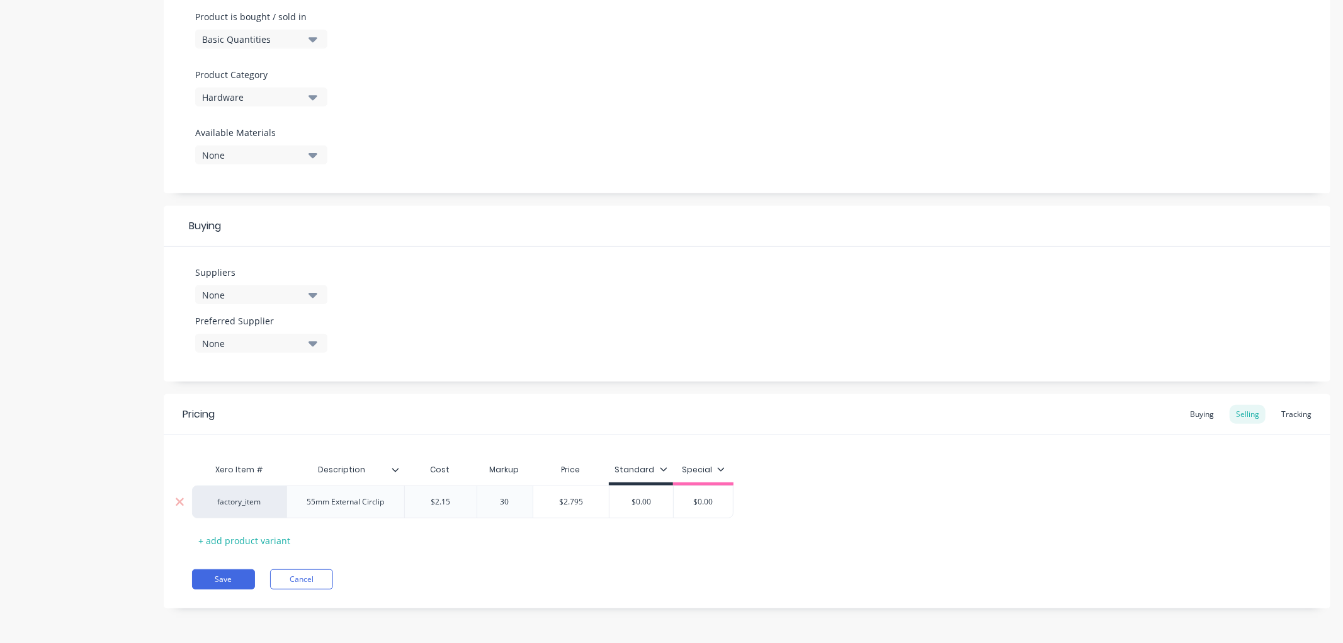
type input "30"
type input "$0.00"
drag, startPoint x: 653, startPoint y: 502, endPoint x: 624, endPoint y: 502, distance: 28.3
click at [624, 502] on input "$0.00" at bounding box center [642, 501] width 64 height 11
type textarea "x"
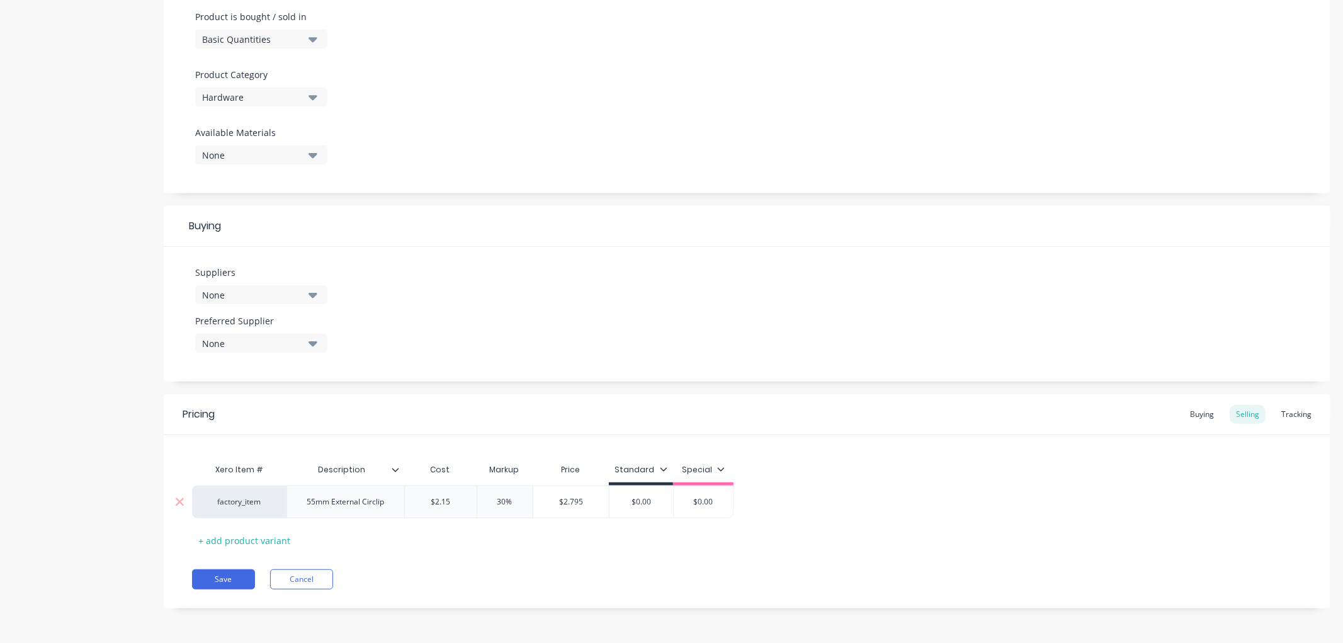
type input "2"
type textarea "x"
type input "2."
type textarea "x"
type input "2.7"
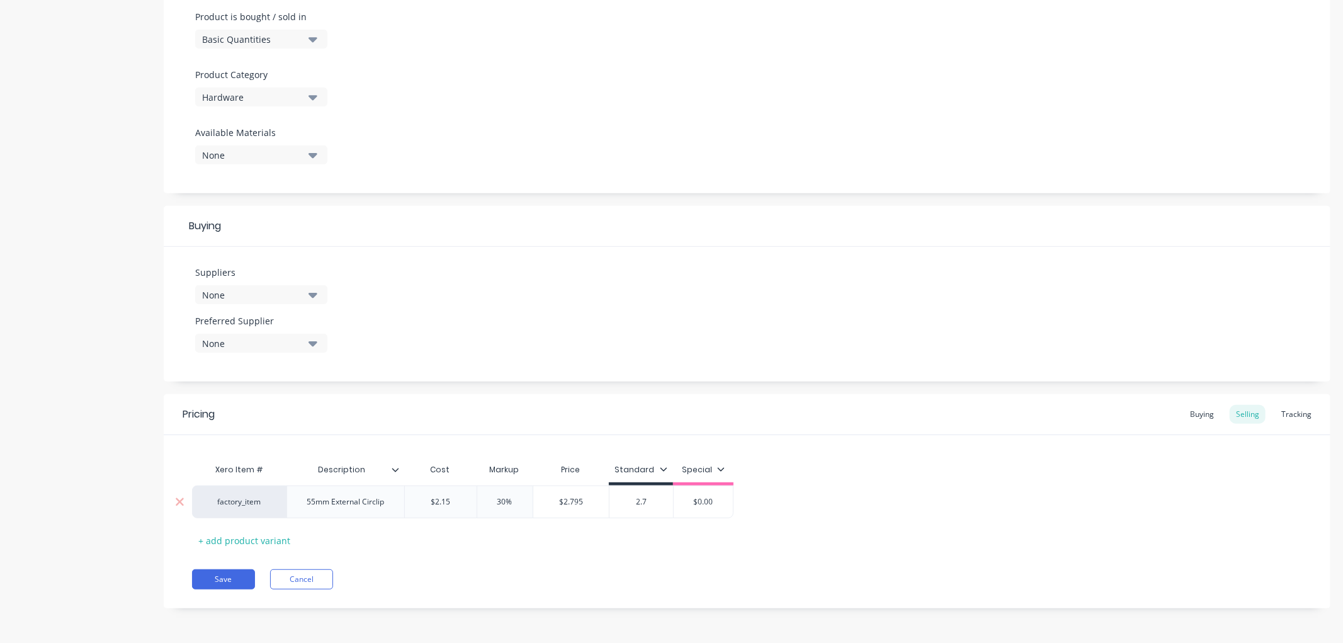
type textarea "x"
type input "2.795"
type textarea "x"
type input "2.795"
type input "$0.00"
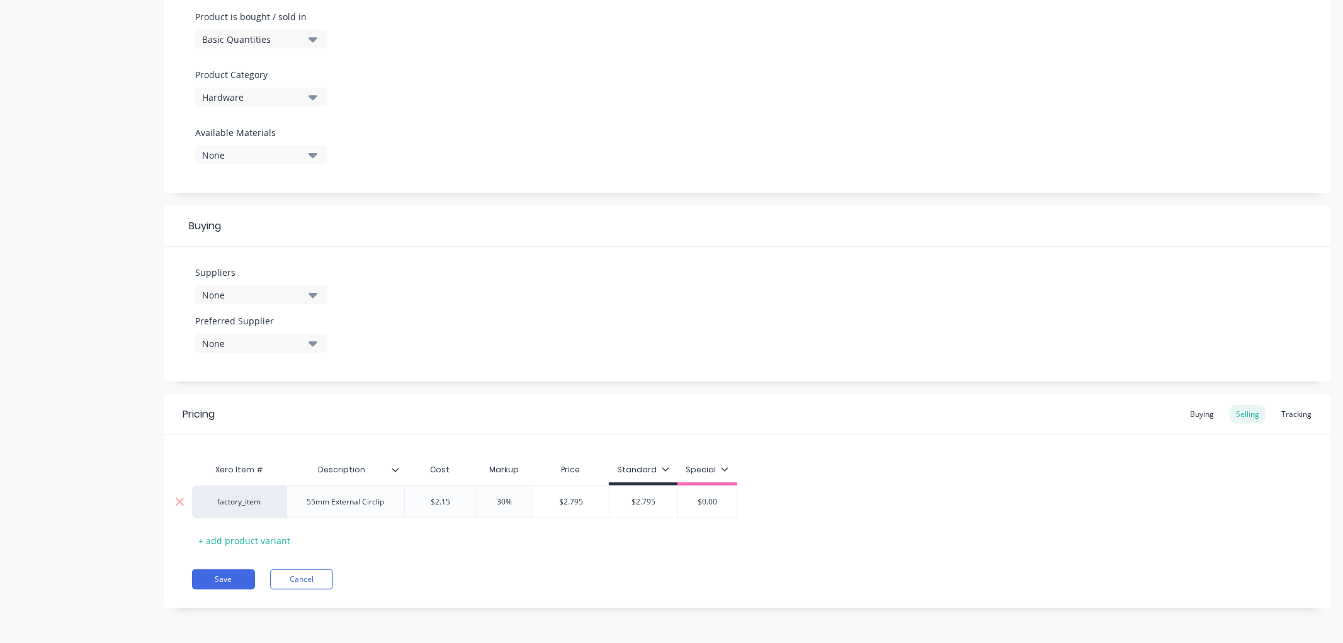
type textarea "x"
type input "$0.002"
type textarea "x"
type input "$0.002."
type textarea "x"
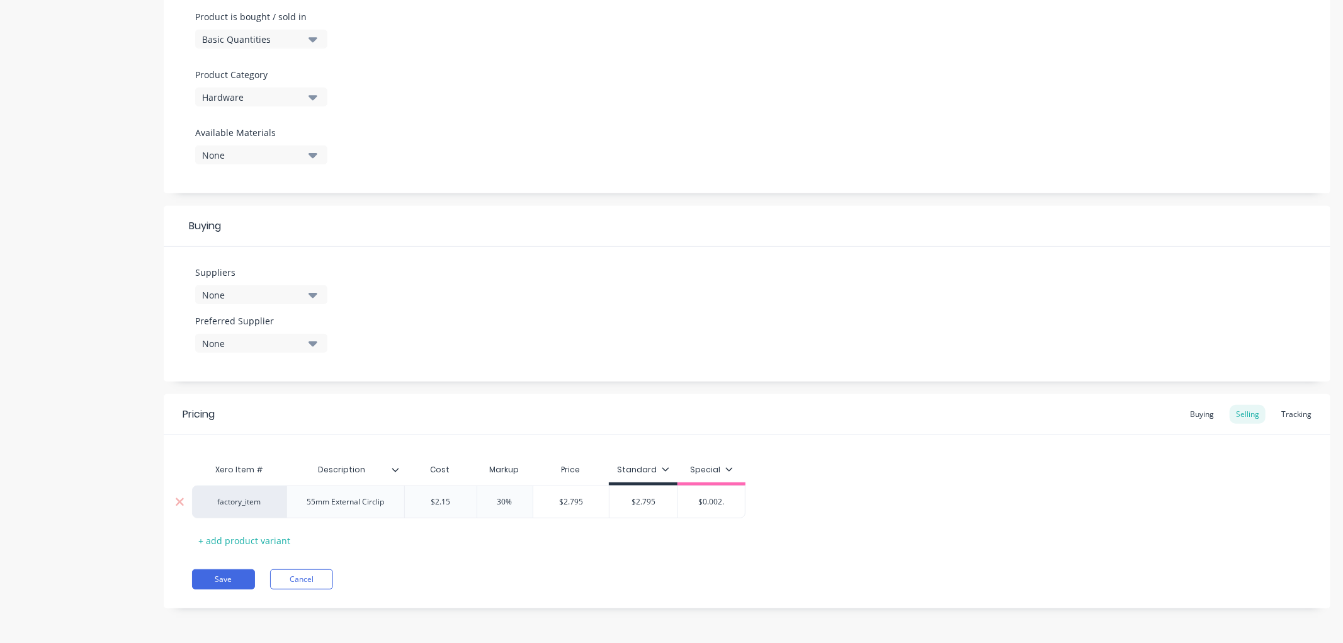
type input "$0.002.7"
type textarea "x"
type input "$0.002.79"
type textarea "x"
type input "$0.002.795"
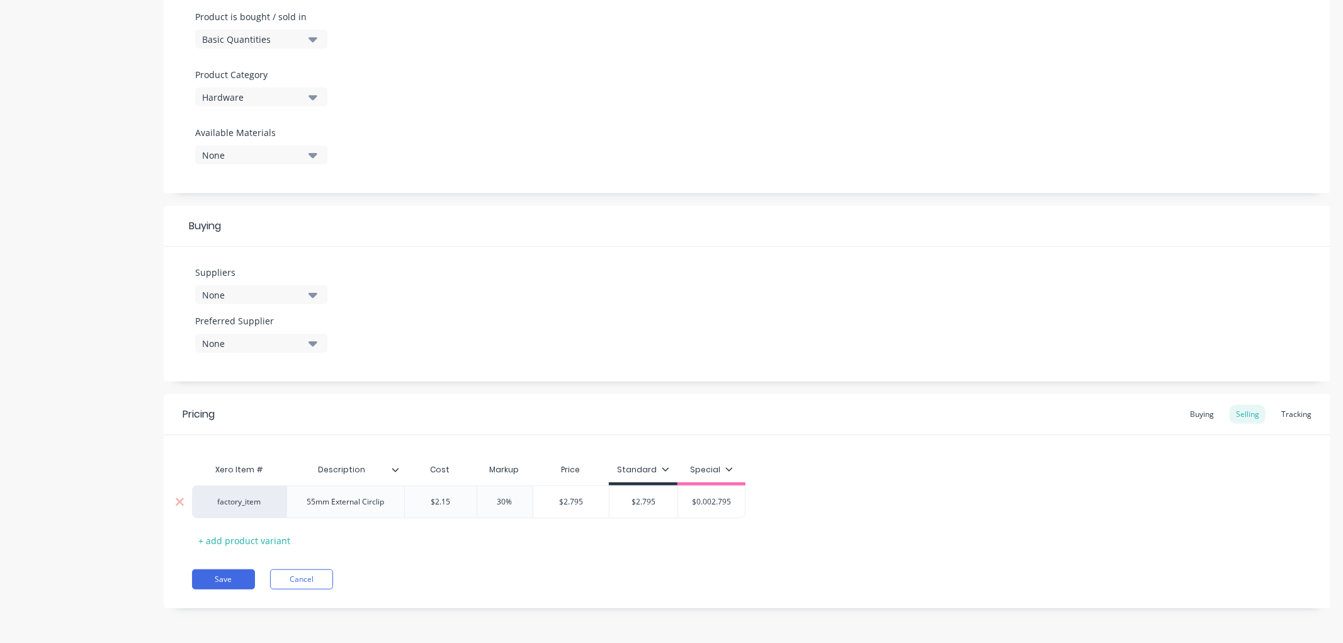
type textarea "x"
type input "$0.002.79"
type textarea "x"
type input "$0.002.7"
type textarea "x"
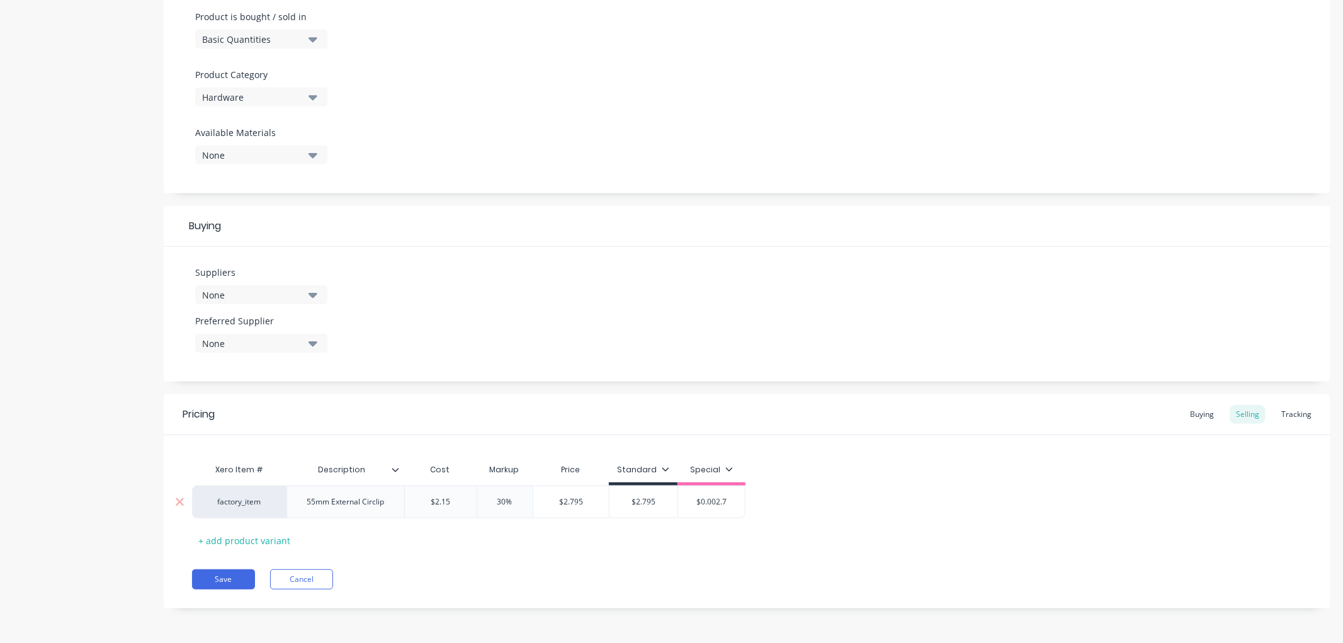
type input "$0.002."
type textarea "x"
type input "$0.002"
type textarea "x"
type input "$0.00"
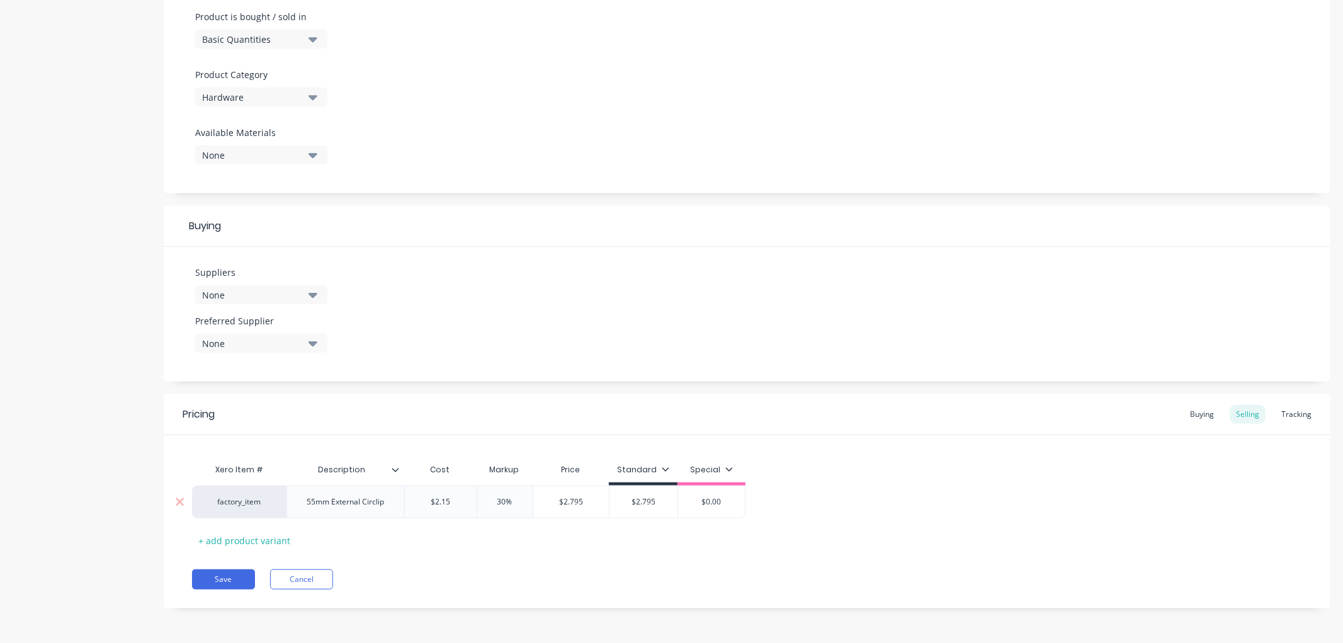
type textarea "x"
type input "$0.0"
type textarea "x"
type input "$0."
type textarea "x"
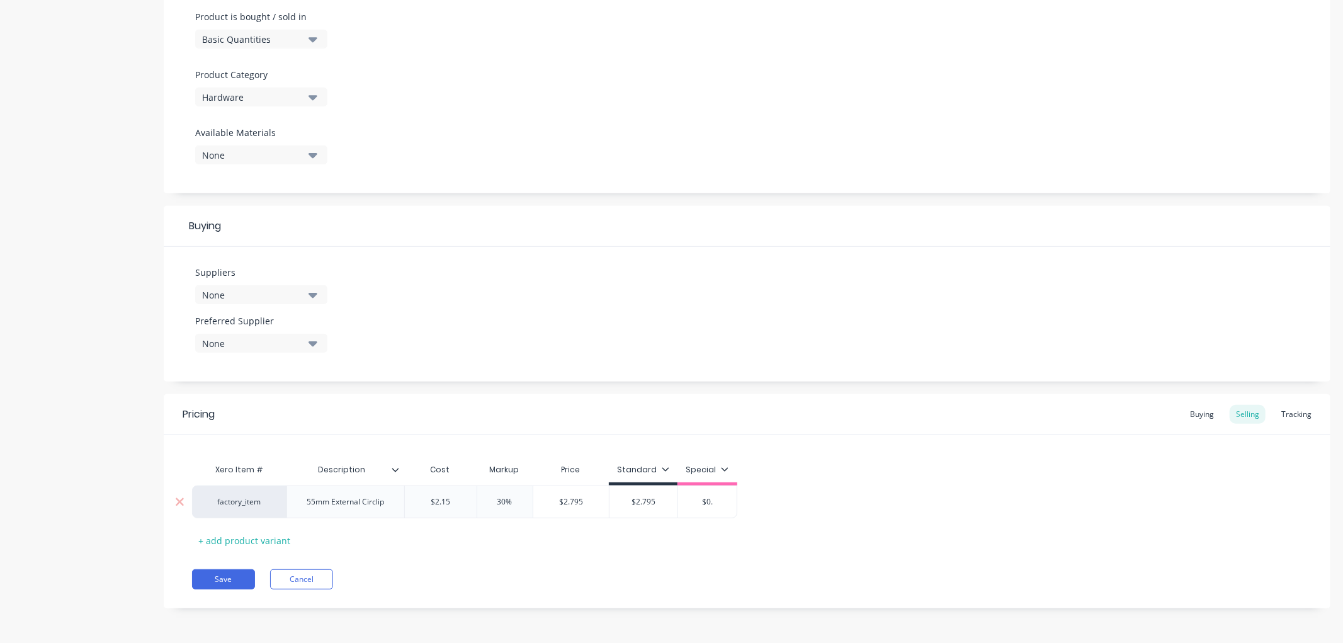
type input "$0"
type textarea "x"
type input "$"
type textarea "x"
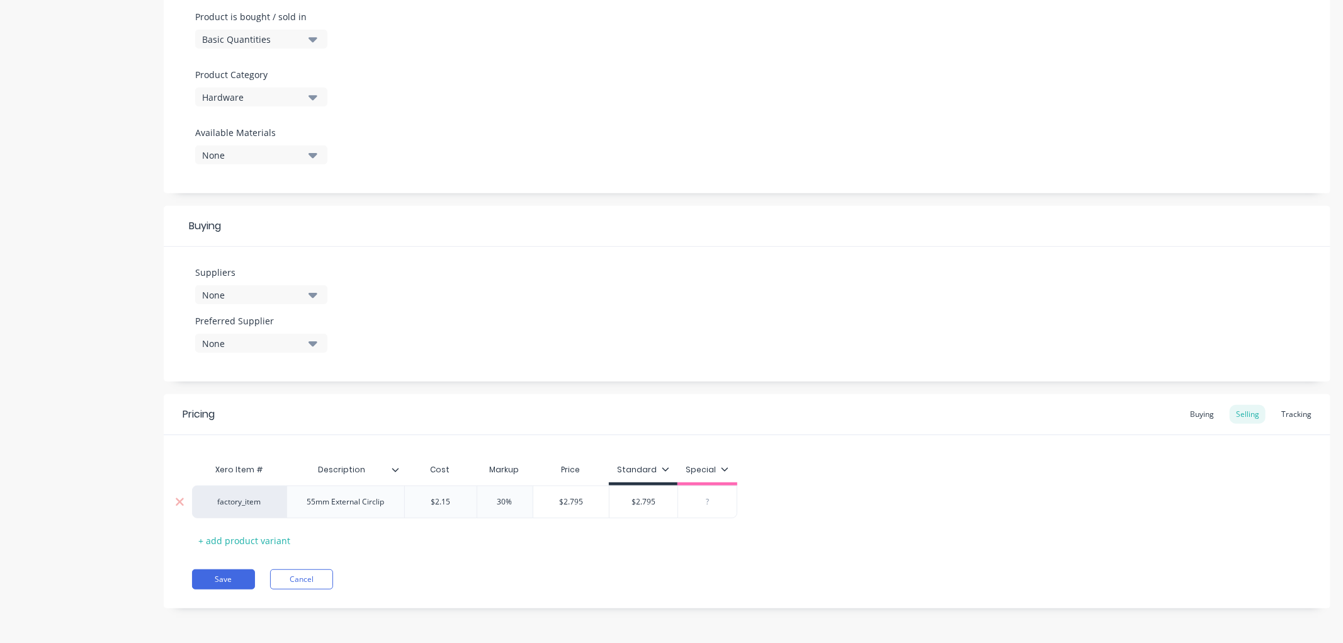
type input "2"
type textarea "x"
type input "2."
type textarea "x"
type input "2.7"
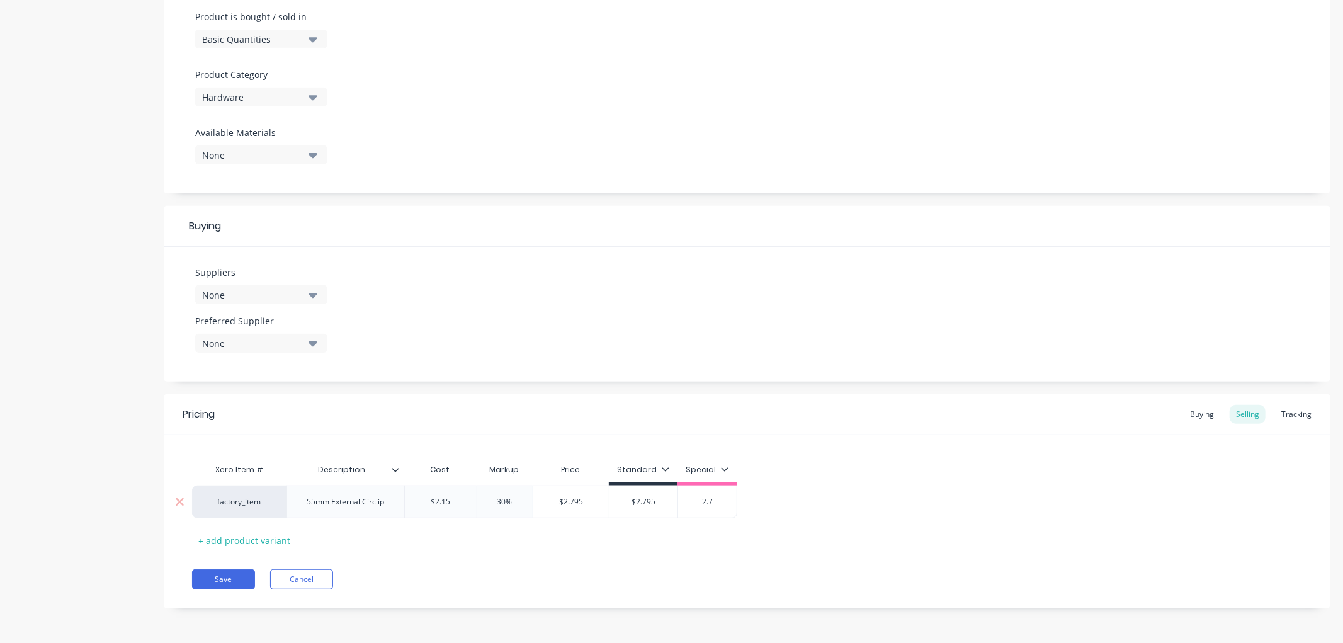
type textarea "x"
type input "2.79"
type textarea "x"
type input "2.795"
click at [222, 571] on button "Save" at bounding box center [223, 579] width 63 height 20
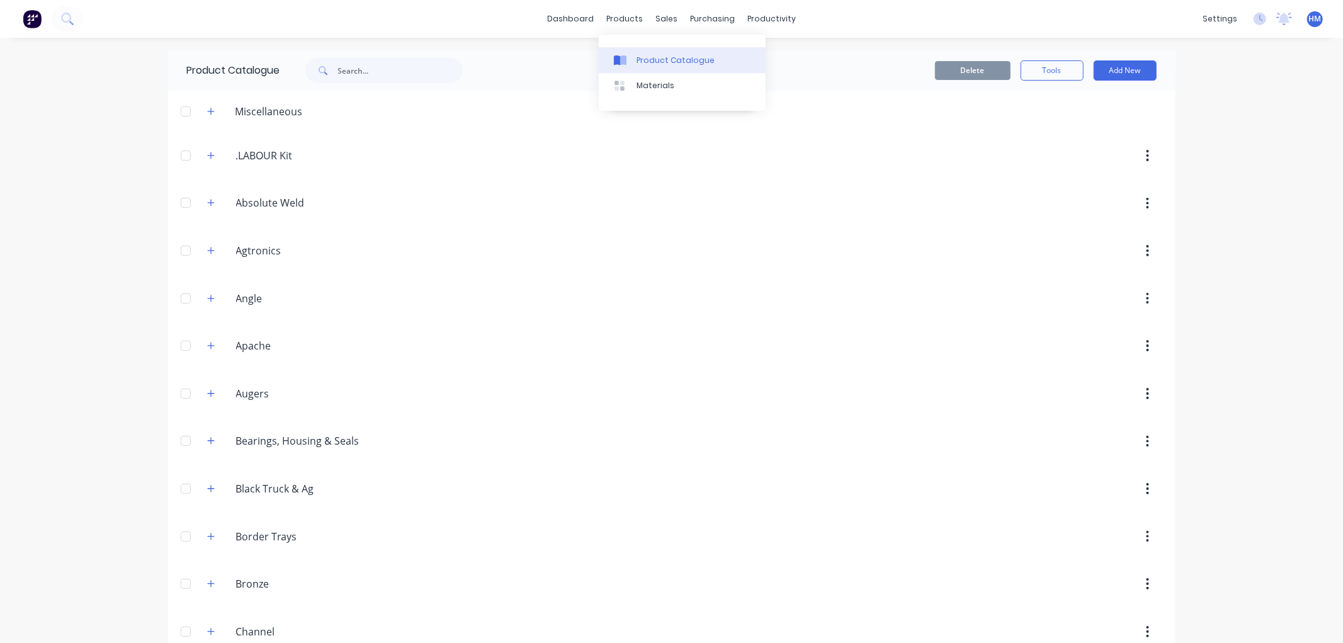
click at [659, 59] on div "Product Catalogue" at bounding box center [676, 60] width 78 height 11
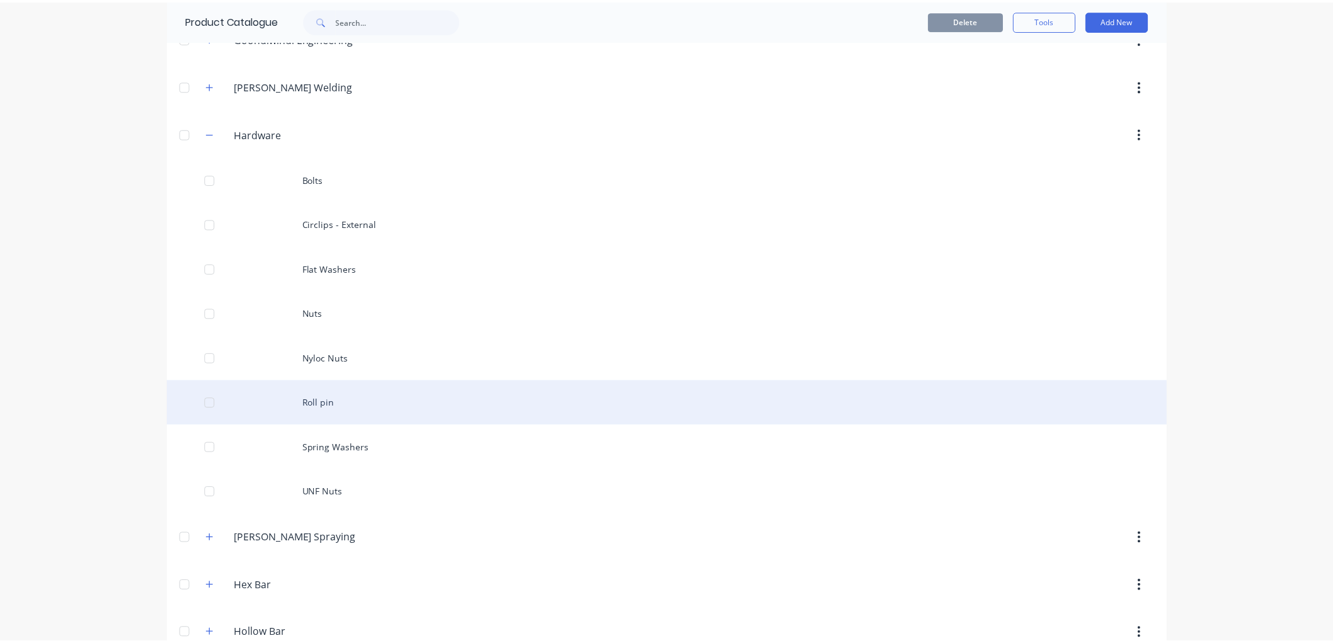
scroll to position [979, 0]
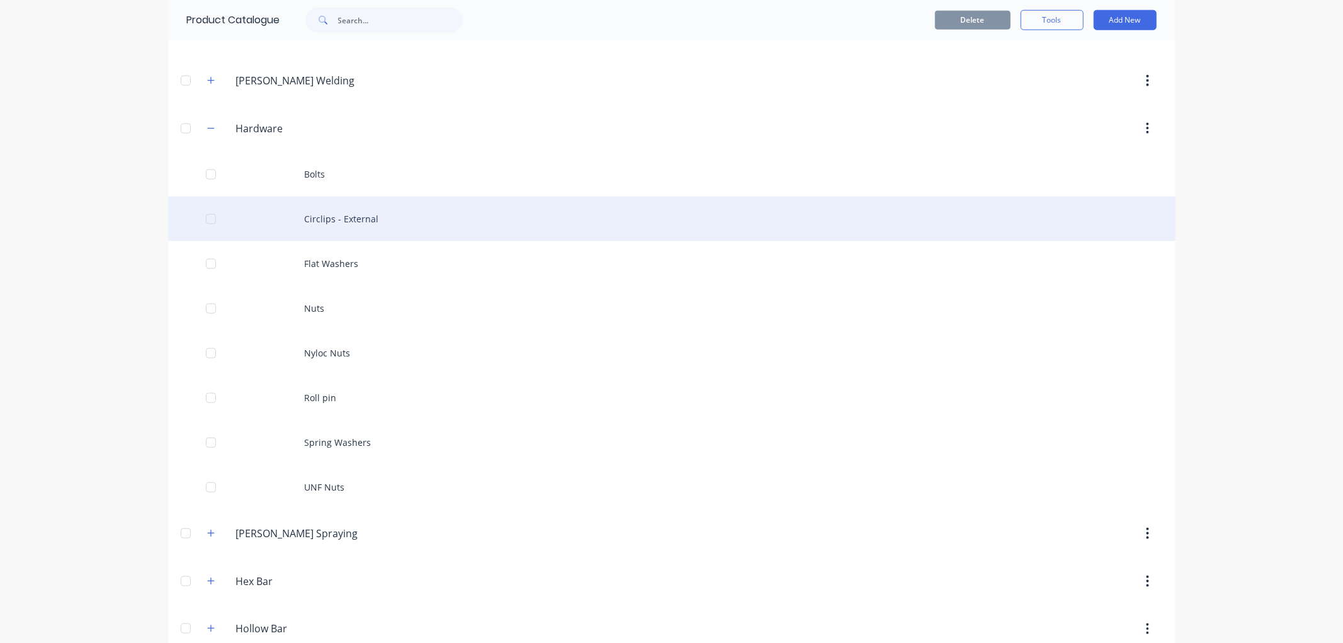
click at [324, 216] on div "Circlips - External" at bounding box center [672, 219] width 1008 height 45
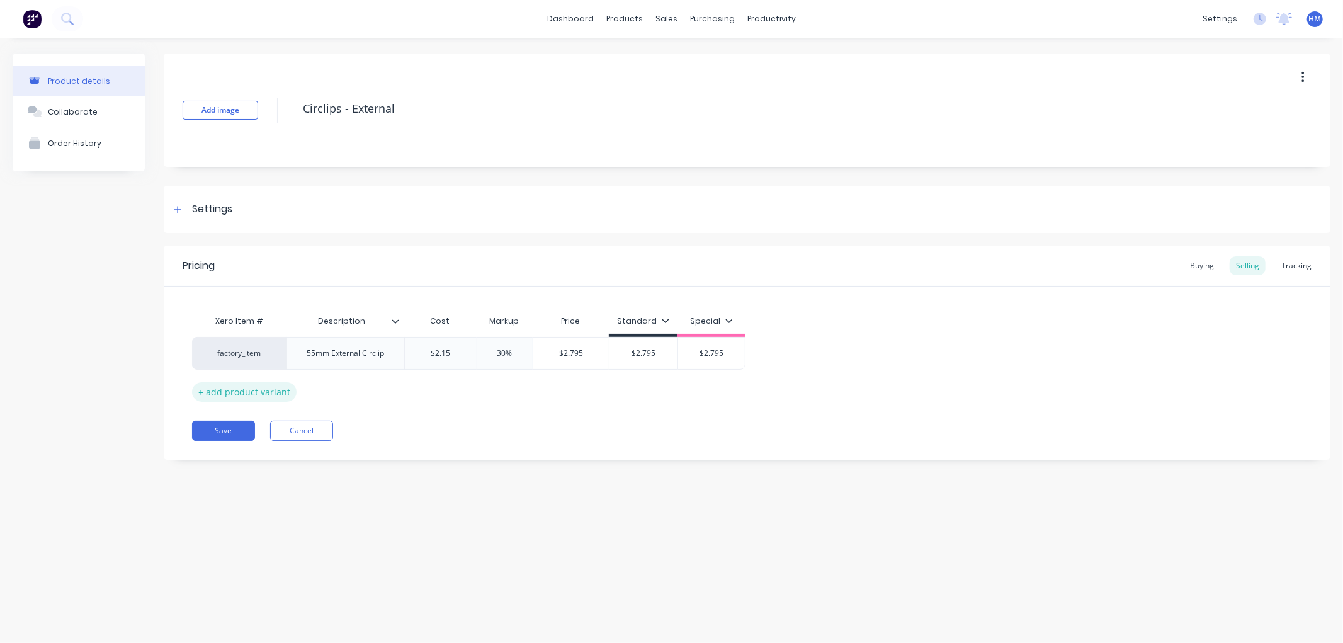
click at [234, 391] on div "+ add product variant" at bounding box center [244, 392] width 105 height 20
type textarea "x"
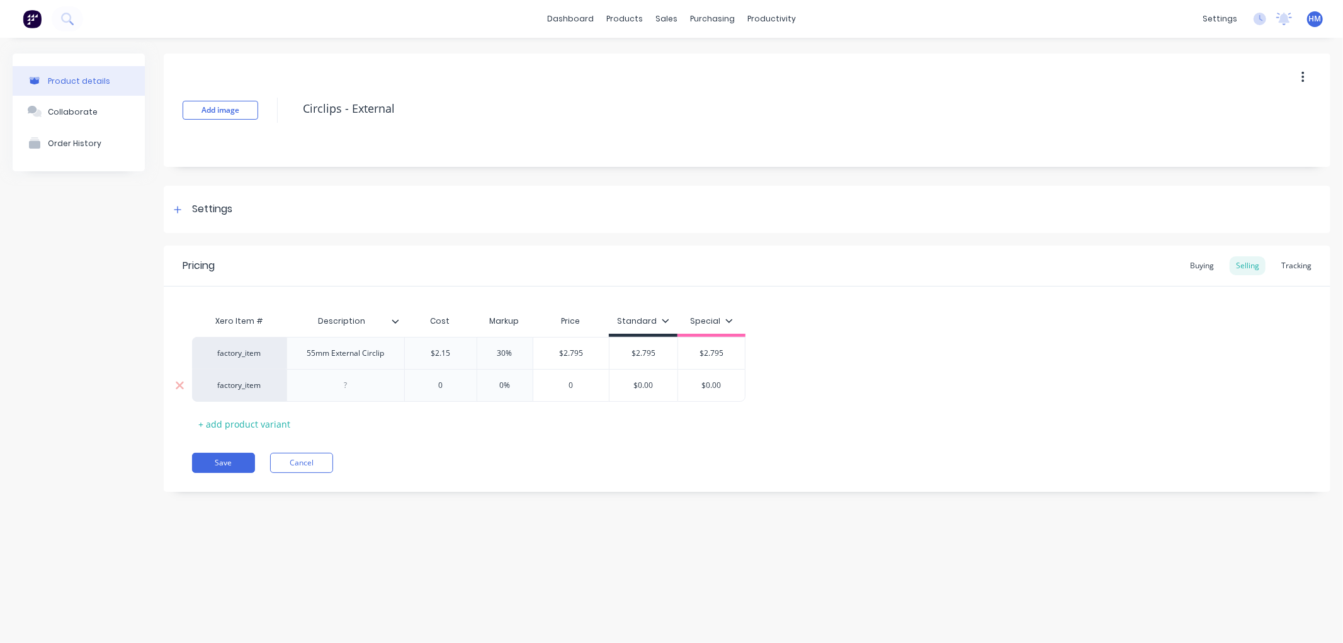
click at [351, 387] on div at bounding box center [345, 385] width 63 height 16
type textarea "x"
type input "0"
type textarea "x"
type input "2."
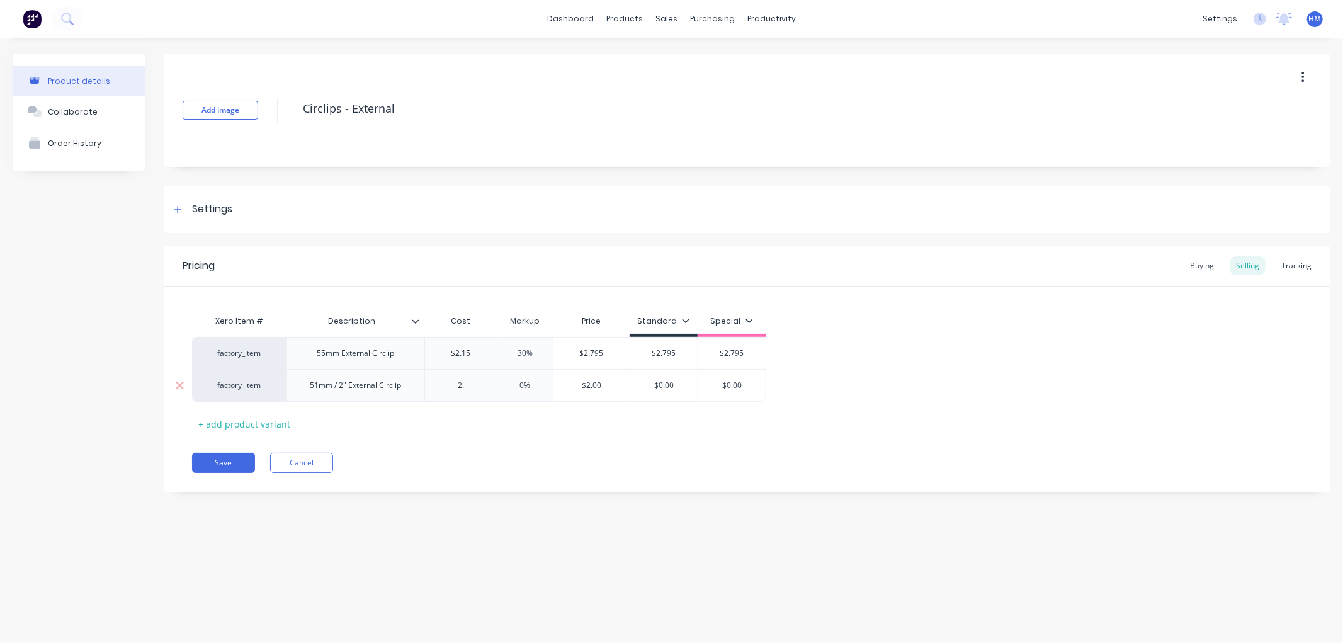
type textarea "x"
type input "2.1"
type textarea "x"
type input "2.15"
type input "0"
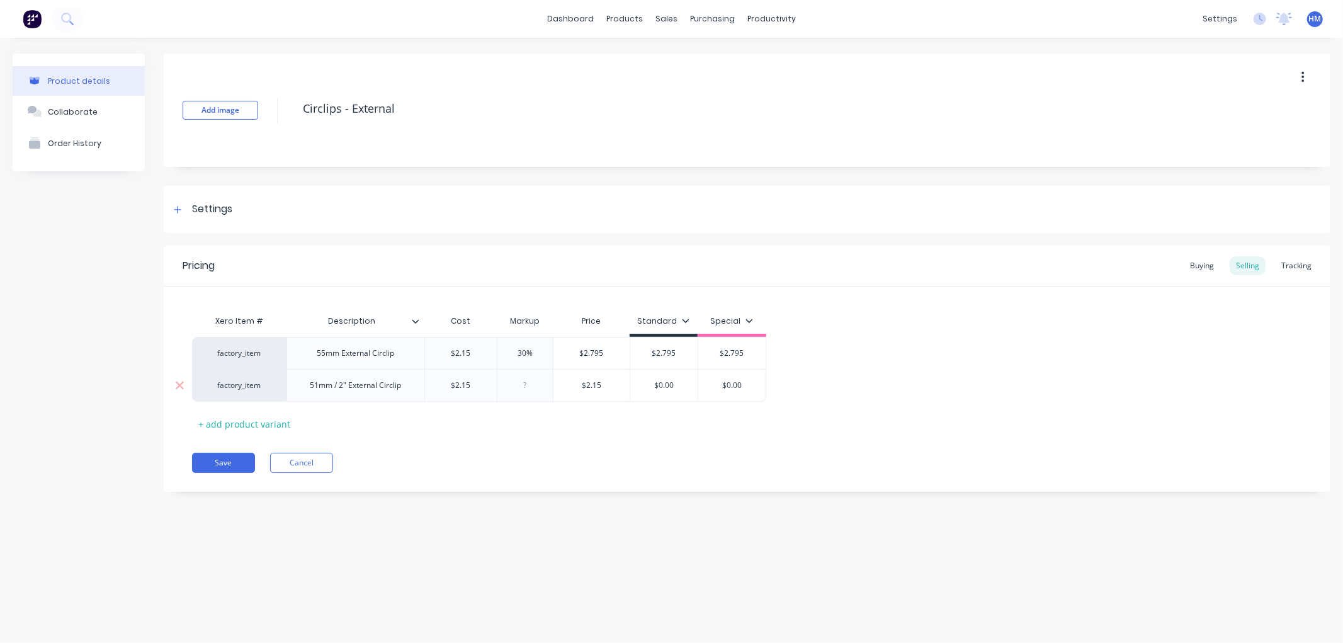
type textarea "x"
type input "3"
type textarea "x"
type input "30"
type input "$0.00"
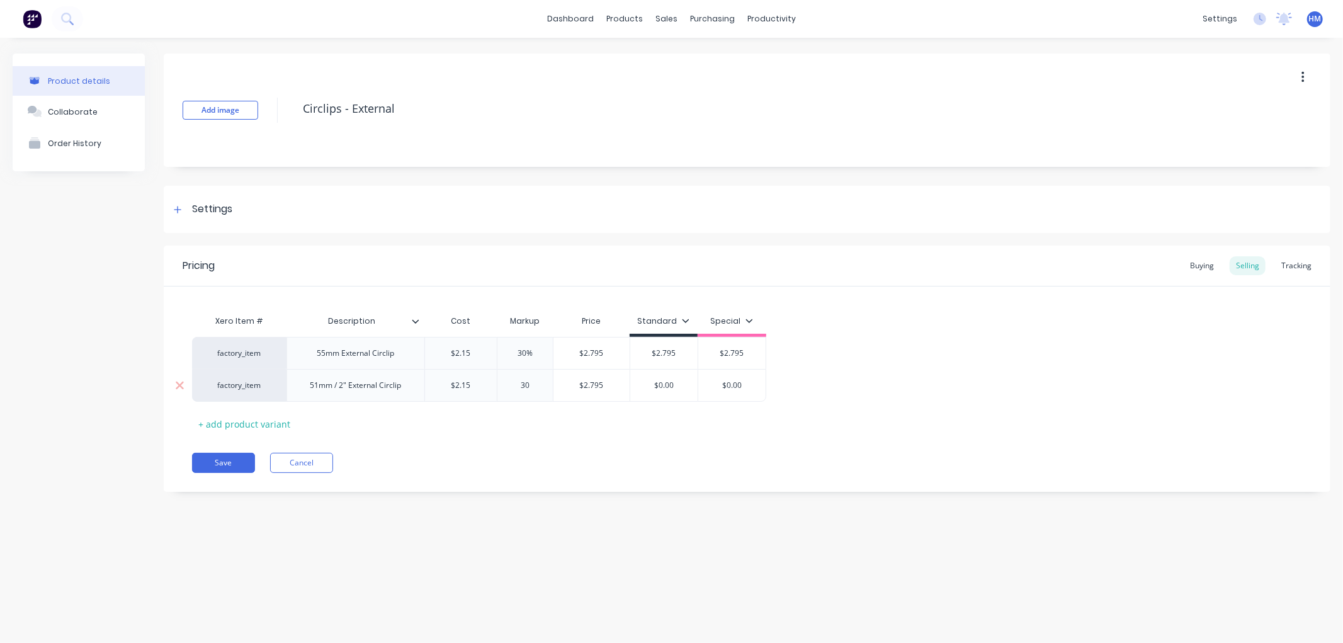
drag, startPoint x: 684, startPoint y: 381, endPoint x: 607, endPoint y: 392, distance: 77.6
click at [607, 392] on div "factory_item 51mm / 2" External Circlip $2.15 2.15 30% 30 $2.795 $0.00 $0.00 $0…" at bounding box center [479, 385] width 574 height 33
type textarea "x"
type input "2"
type textarea "x"
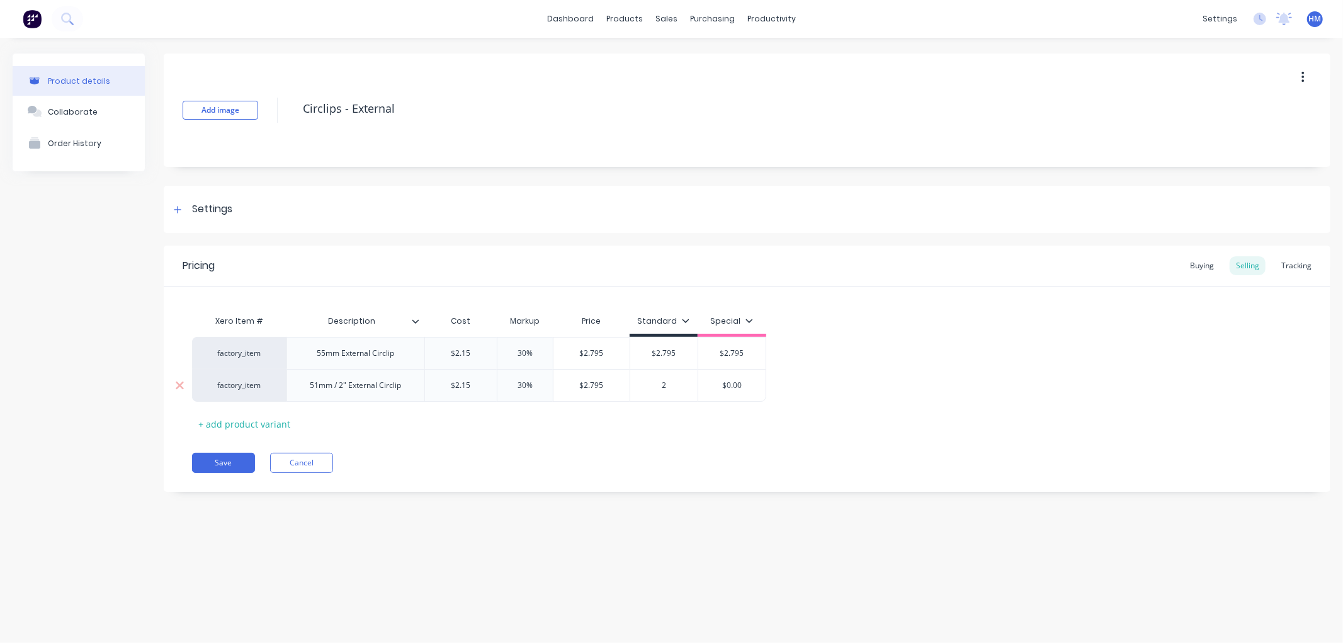
type input "2."
type textarea "x"
type input "2.7"
type textarea "x"
type input "2.79"
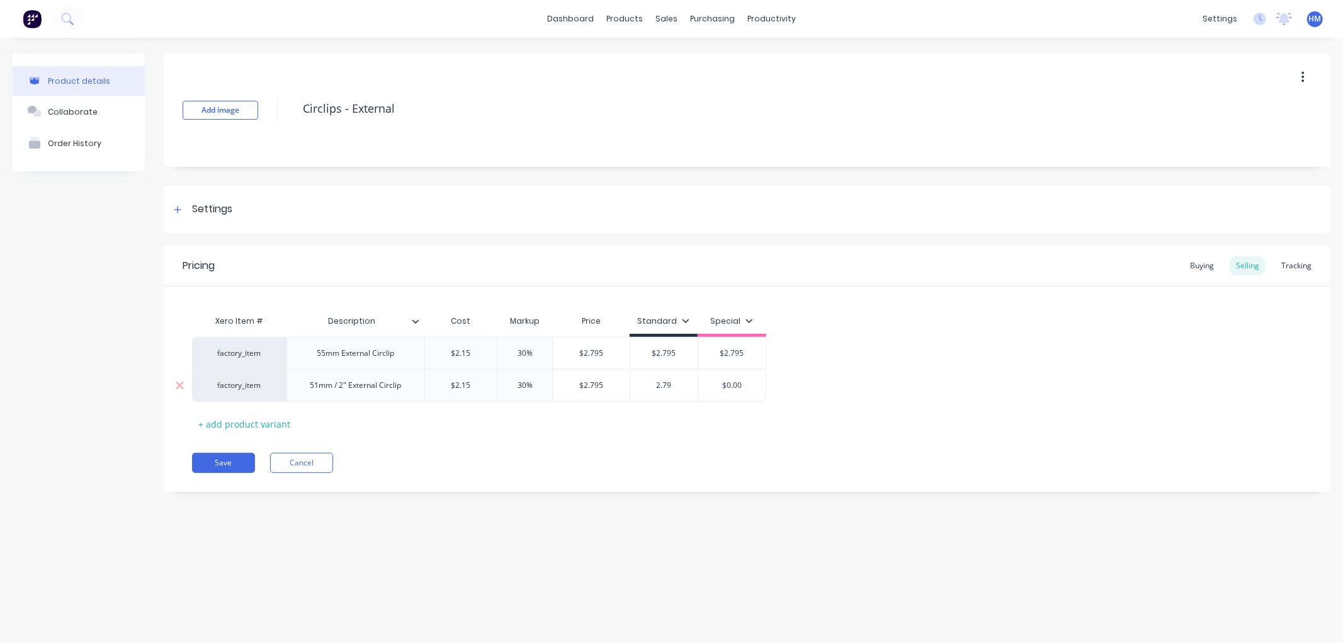
type textarea "x"
type input "2.795"
type input "$0.00"
drag, startPoint x: 743, startPoint y: 382, endPoint x: 680, endPoint y: 385, distance: 63.1
click at [680, 385] on div "factory_item 51mm / 2" External Circlip $2.15 2.15 30% 30 $2.795 $2.795 2.795 $…" at bounding box center [479, 385] width 574 height 33
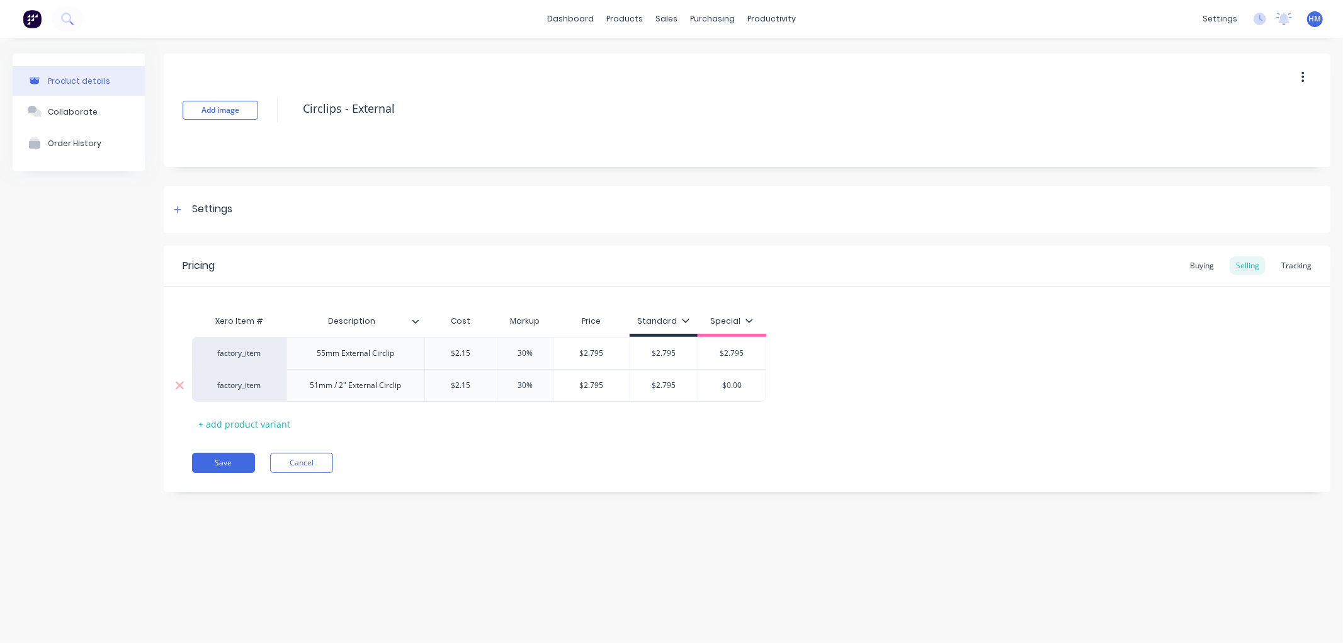
type textarea "x"
type input "2"
type textarea "x"
type input "2."
type textarea "x"
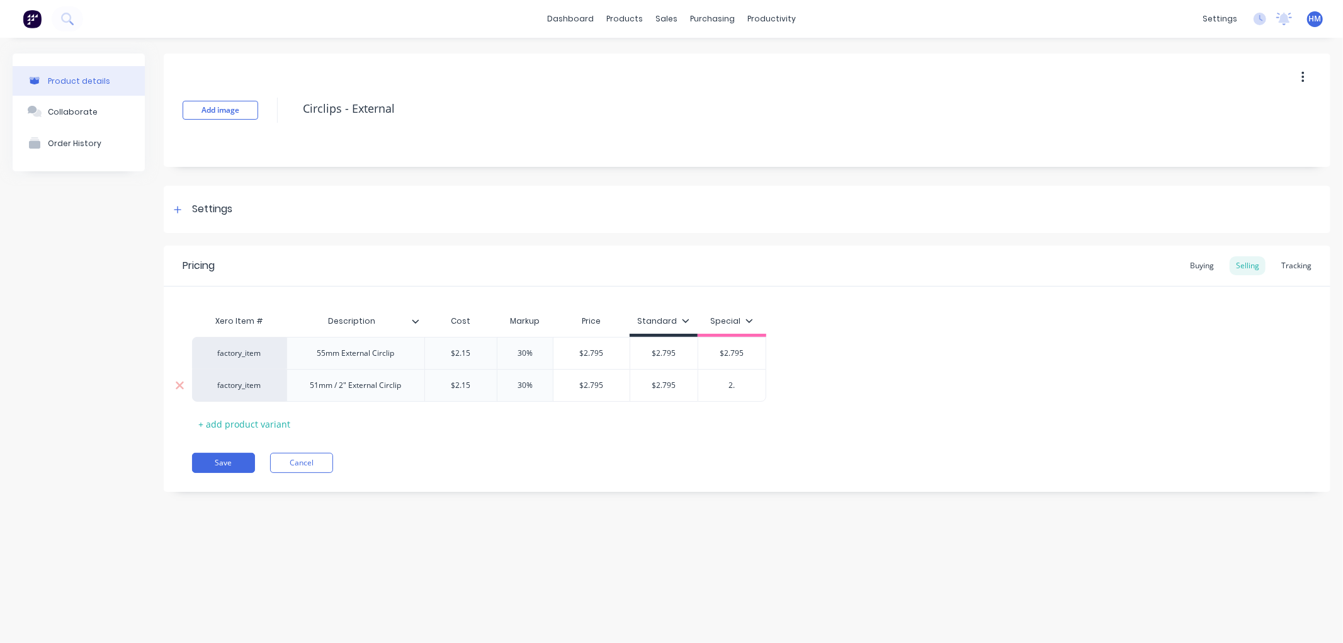
type input "2.7"
type textarea "x"
type input "2.79"
type textarea "x"
type input "2.795"
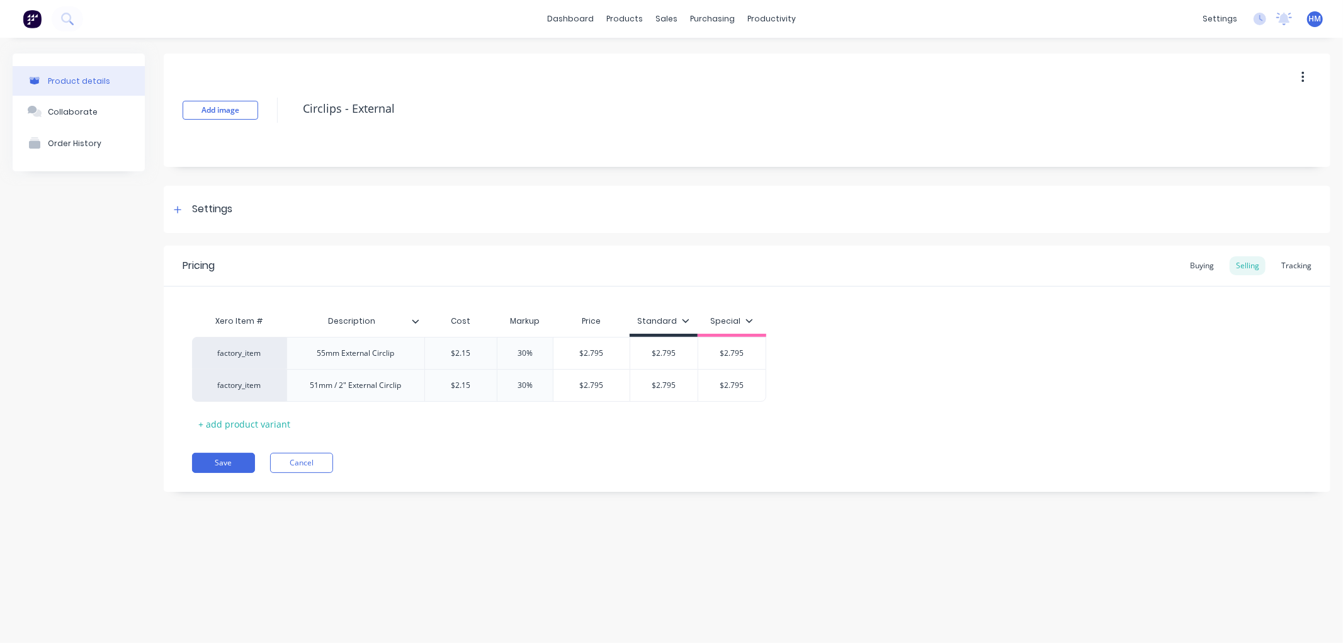
drag, startPoint x: 865, startPoint y: 387, endPoint x: 336, endPoint y: 464, distance: 534.6
click at [859, 391] on div "factory_item 55mm External Circlip $2.15 30% $2.795 $2.795 $2.795 factory_item …" at bounding box center [747, 369] width 1110 height 65
click at [216, 461] on button "Save" at bounding box center [223, 463] width 63 height 20
type textarea "x"
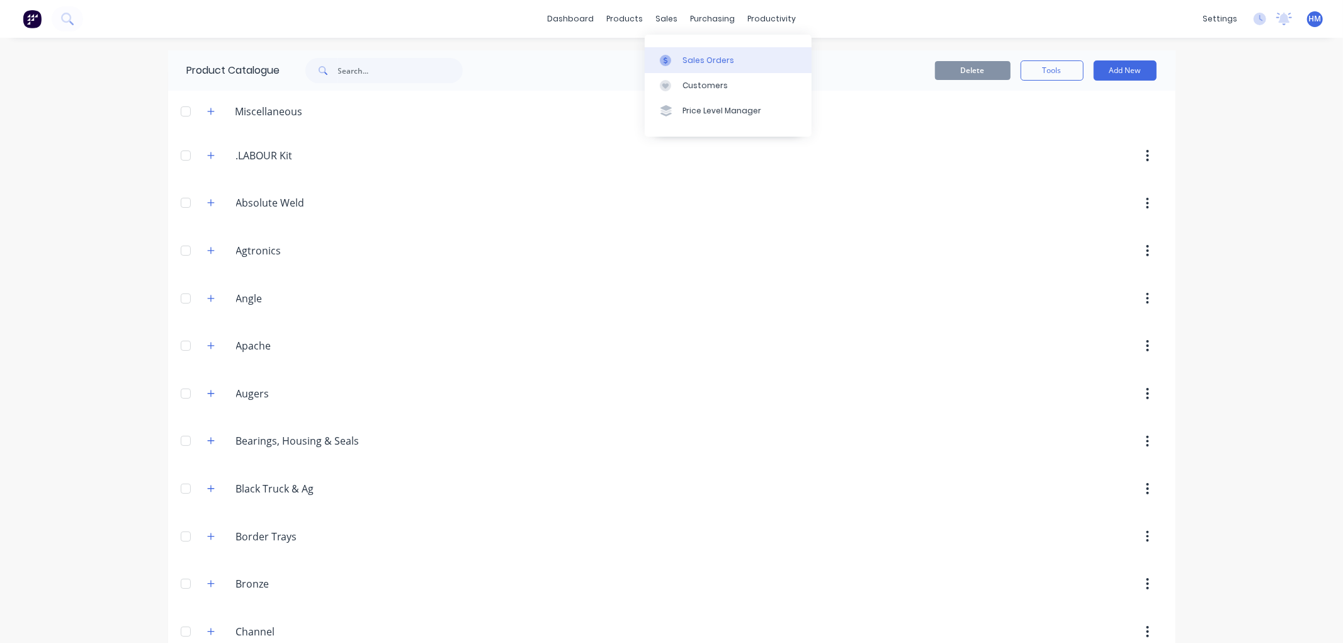
click at [677, 65] on div at bounding box center [669, 60] width 19 height 11
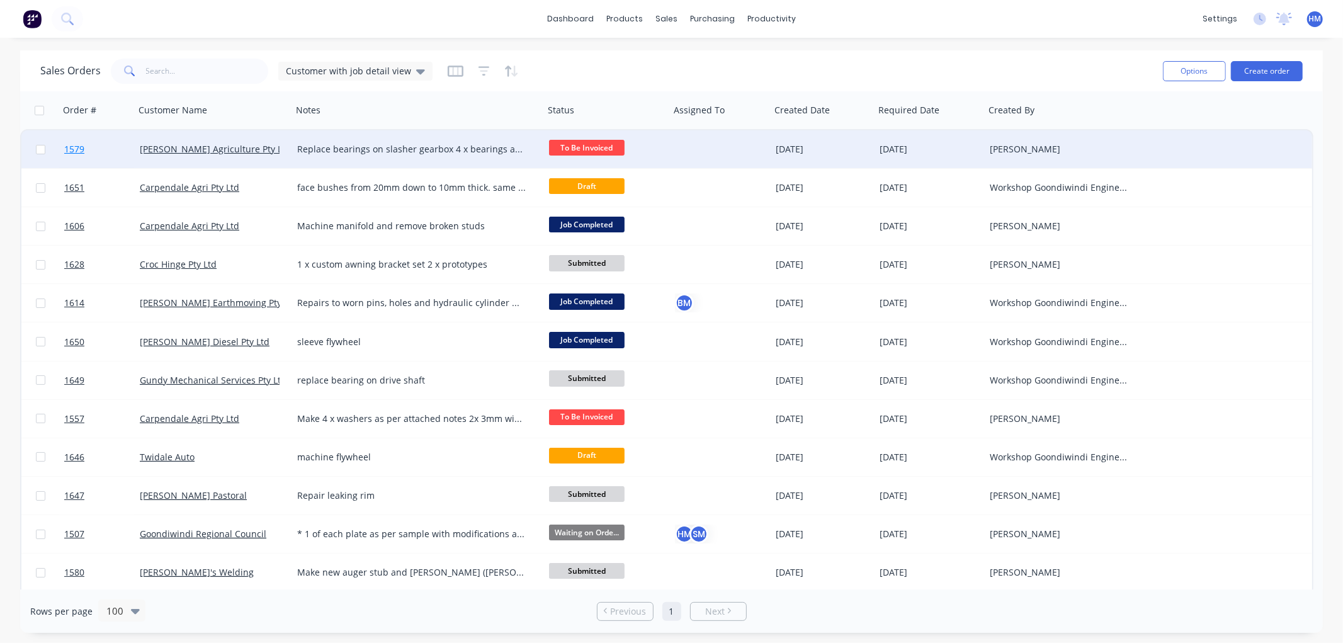
click at [109, 147] on link "1579" at bounding box center [102, 149] width 76 height 38
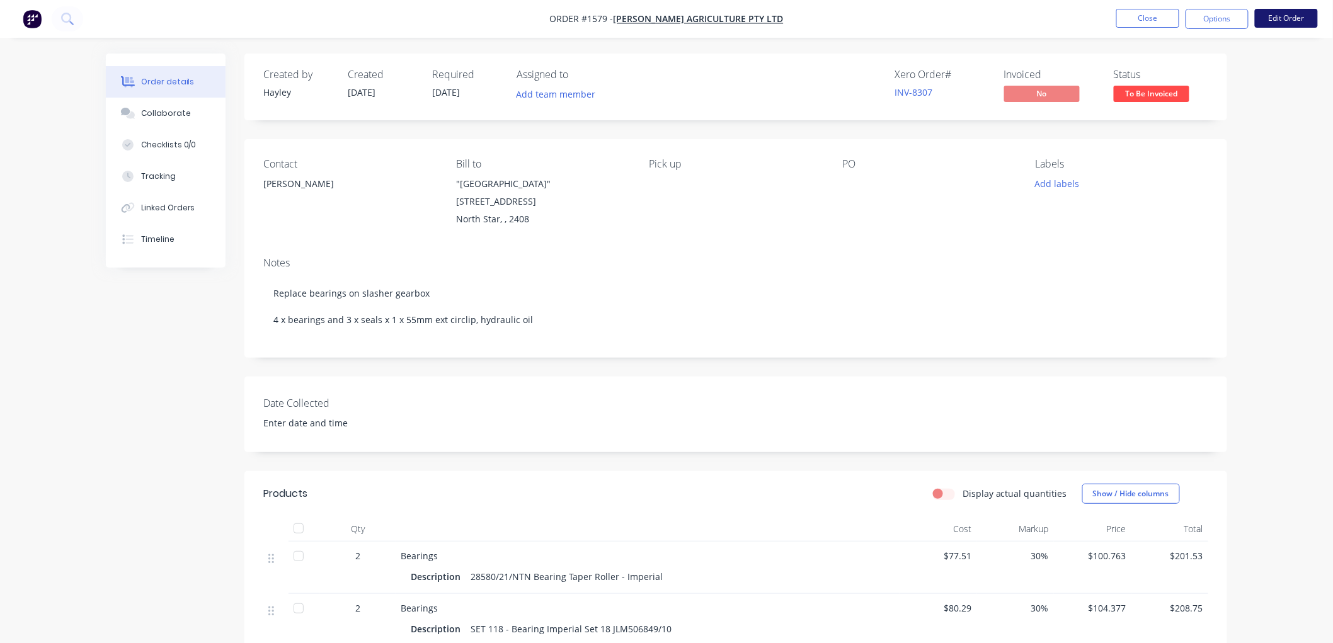
click at [1280, 21] on button "Edit Order" at bounding box center [1286, 18] width 63 height 19
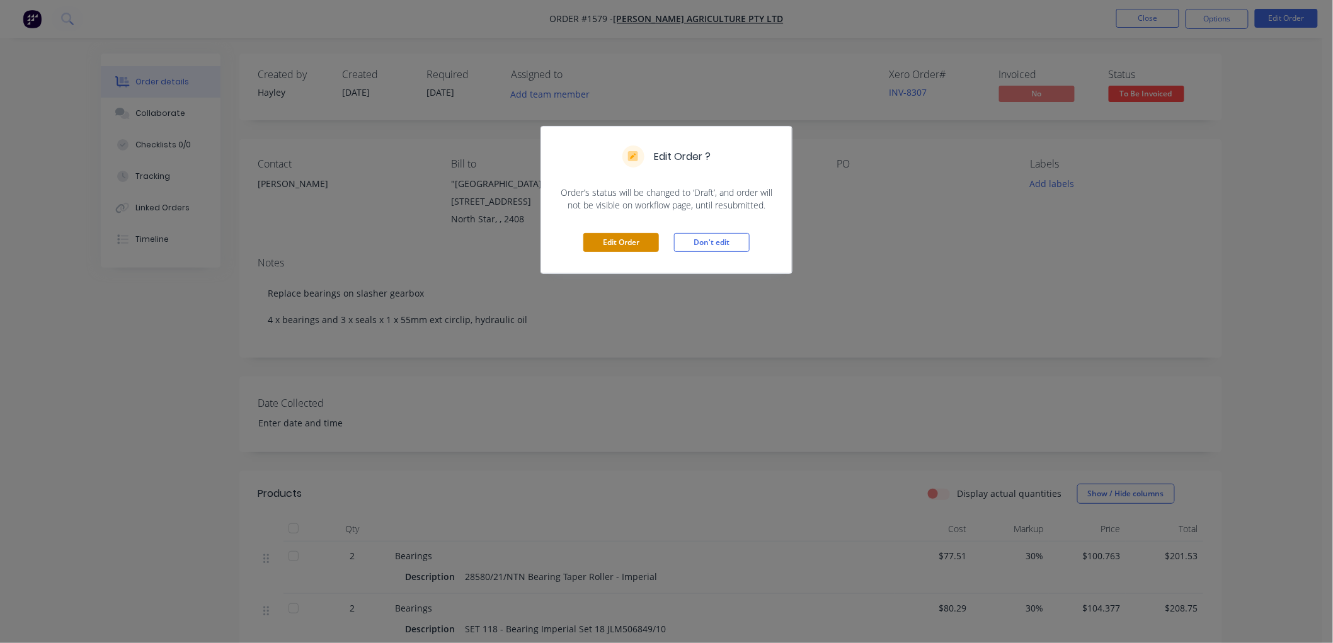
click at [620, 237] on button "Edit Order" at bounding box center [621, 242] width 76 height 19
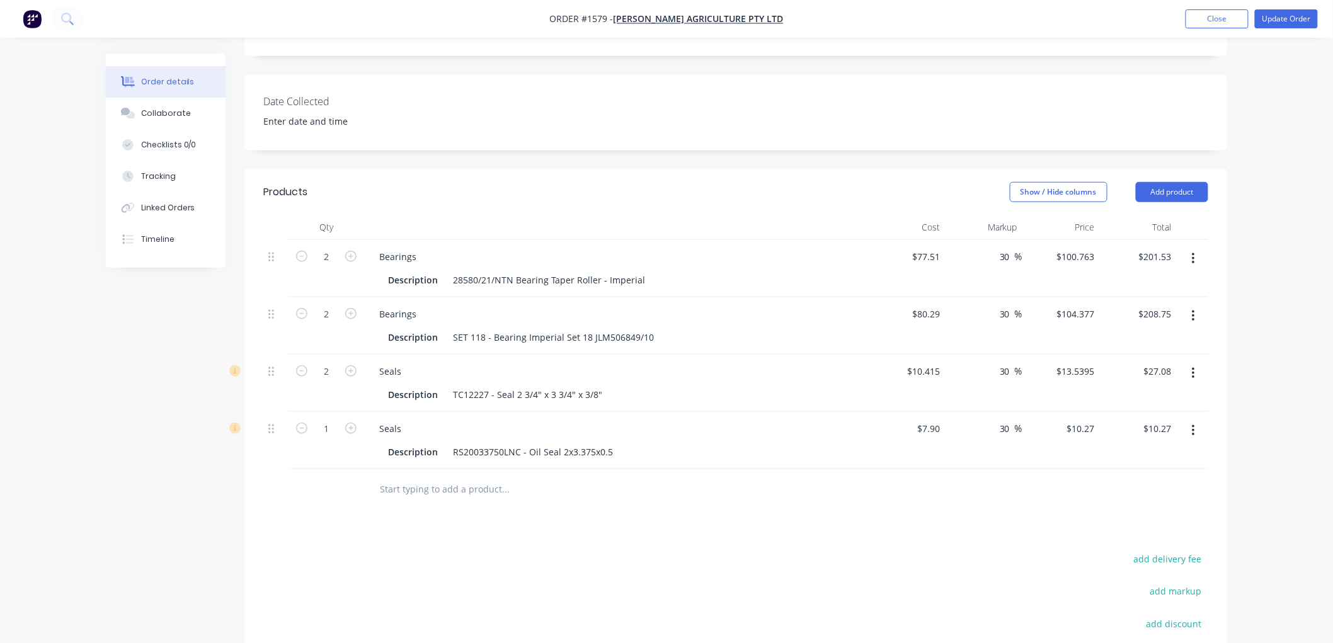
scroll to position [350, 0]
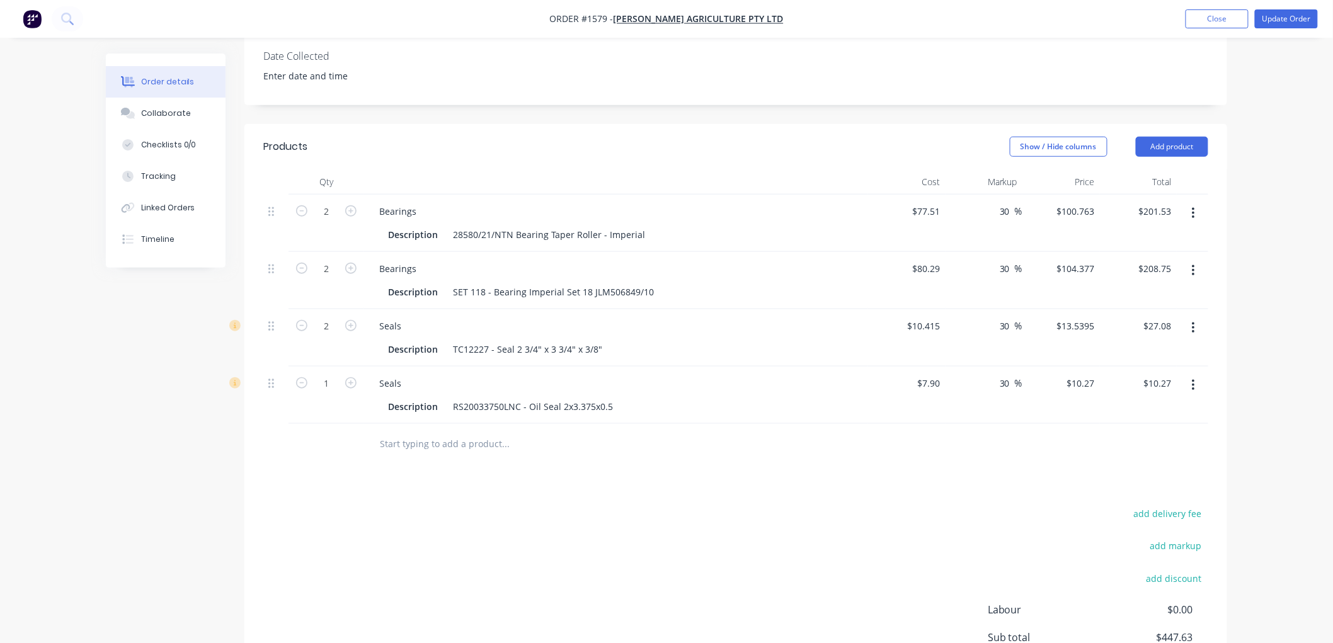
click at [408, 448] on input "text" at bounding box center [505, 443] width 252 height 25
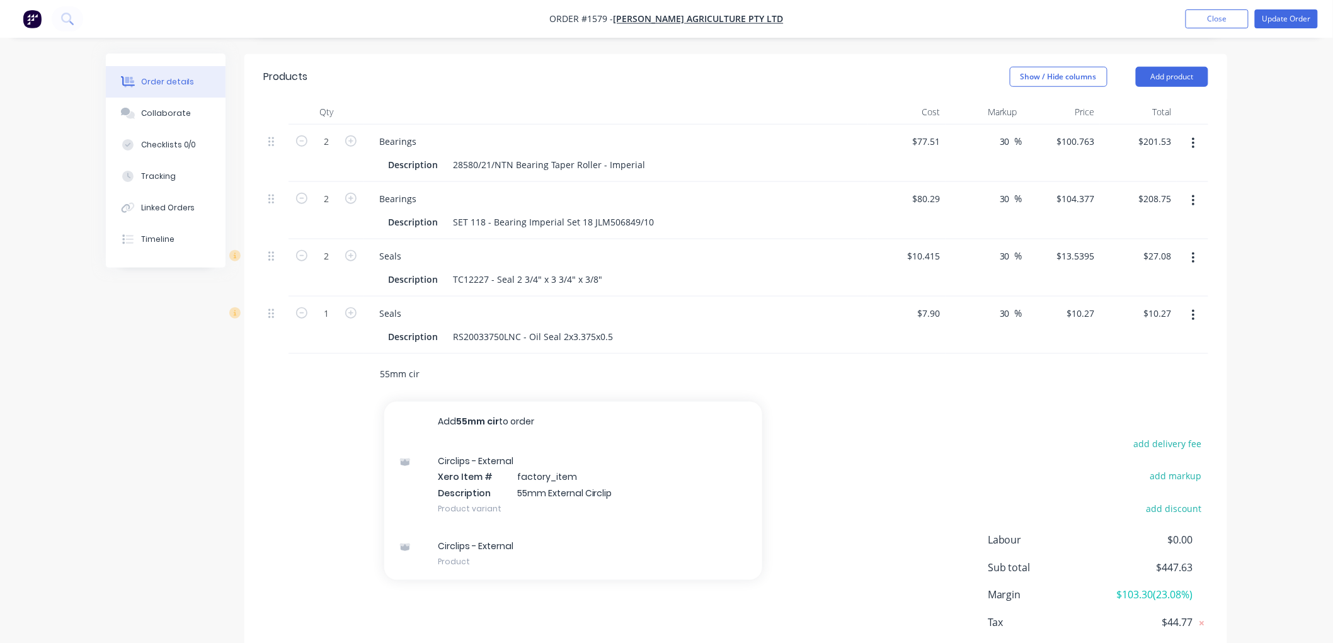
scroll to position [489, 0]
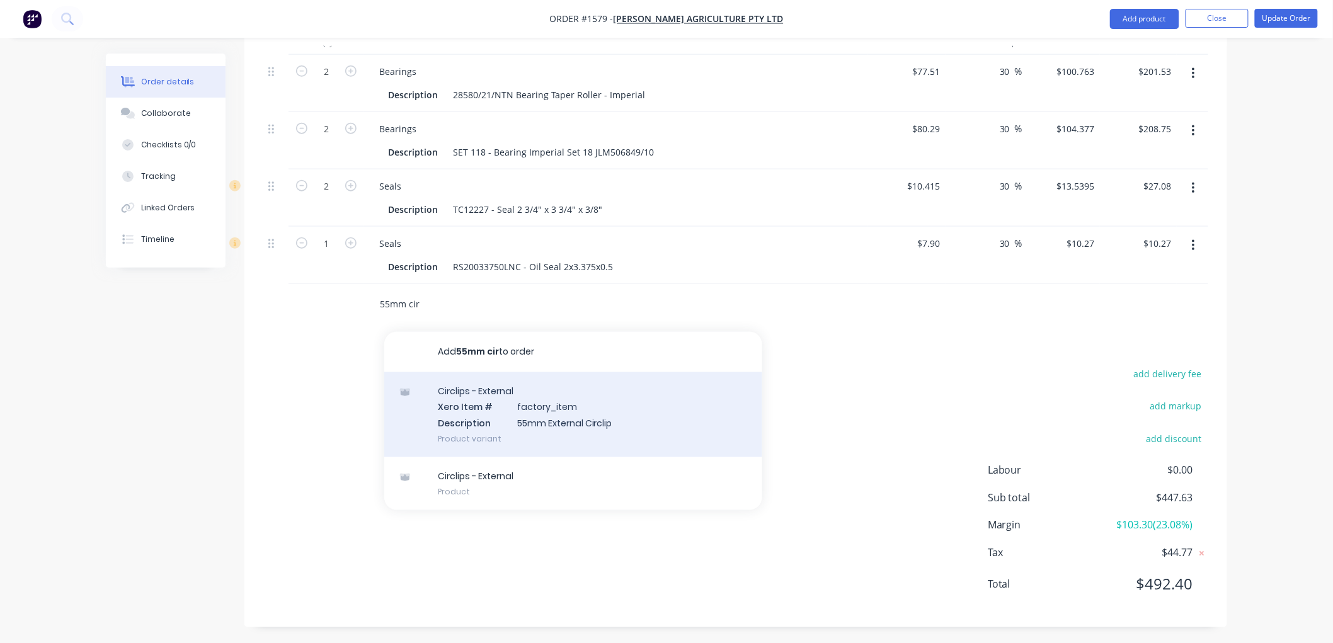
type input "55mm cir"
click at [550, 419] on div "Circlips - External Xero Item # factory_item Description 55mm External Circlip …" at bounding box center [573, 414] width 378 height 85
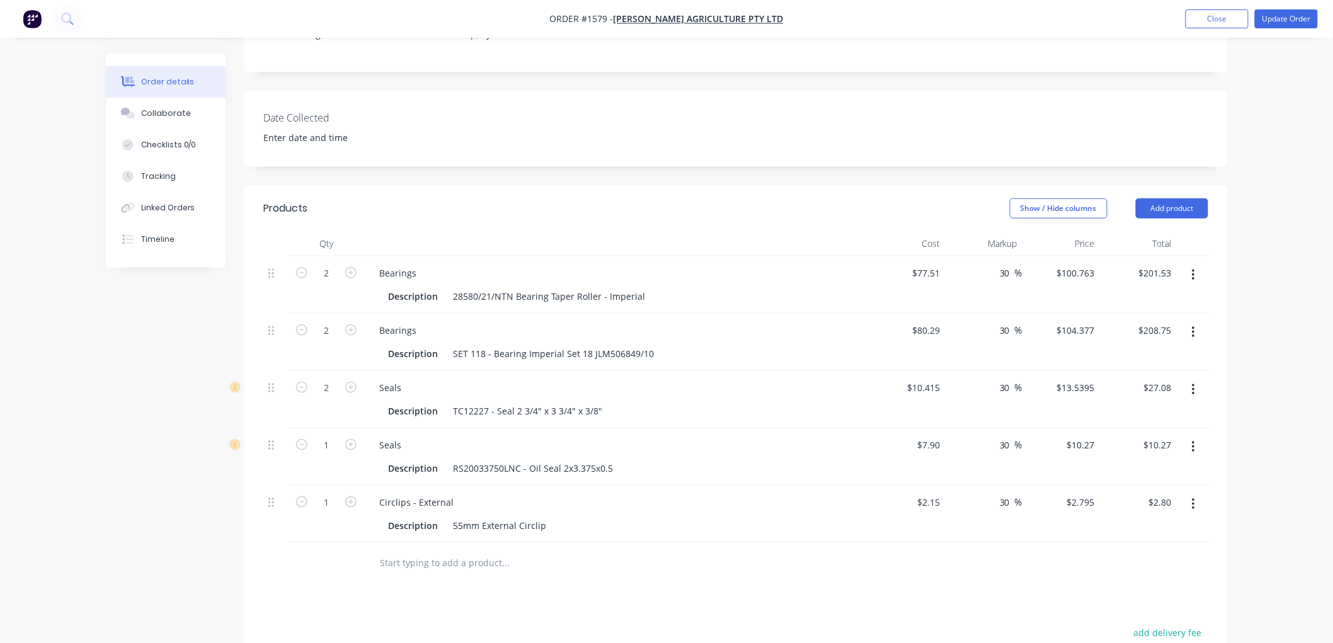
scroll to position [280, 0]
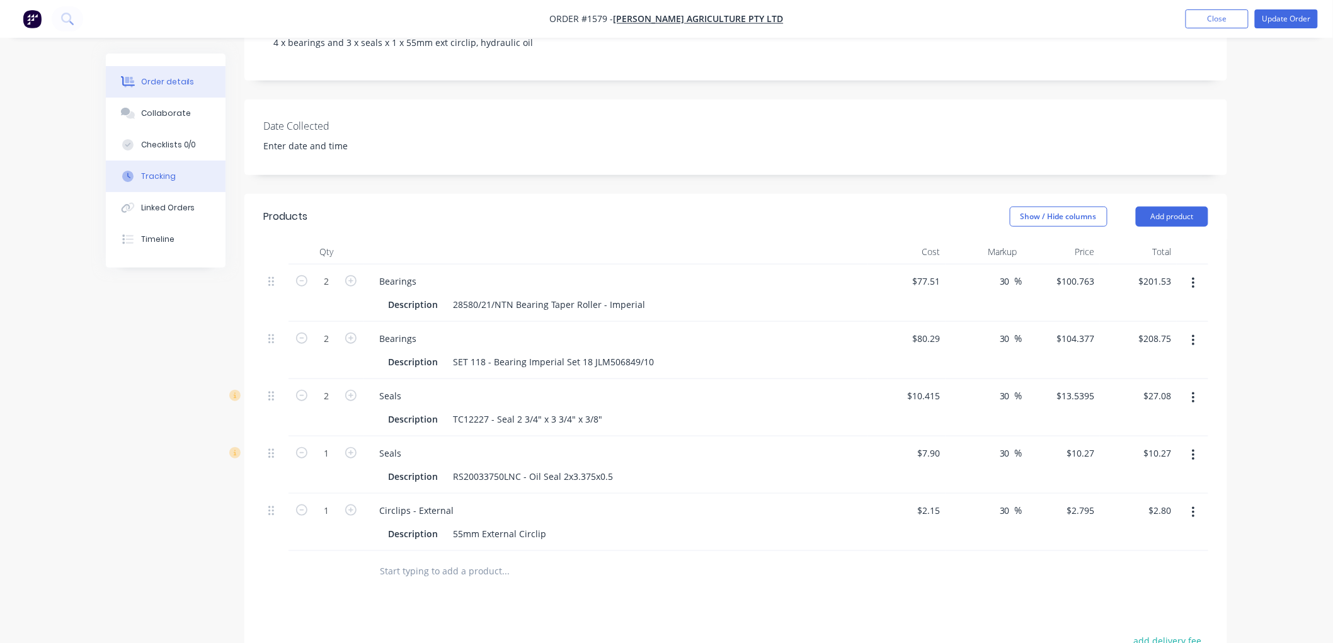
click at [155, 172] on div "Tracking" at bounding box center [158, 176] width 35 height 11
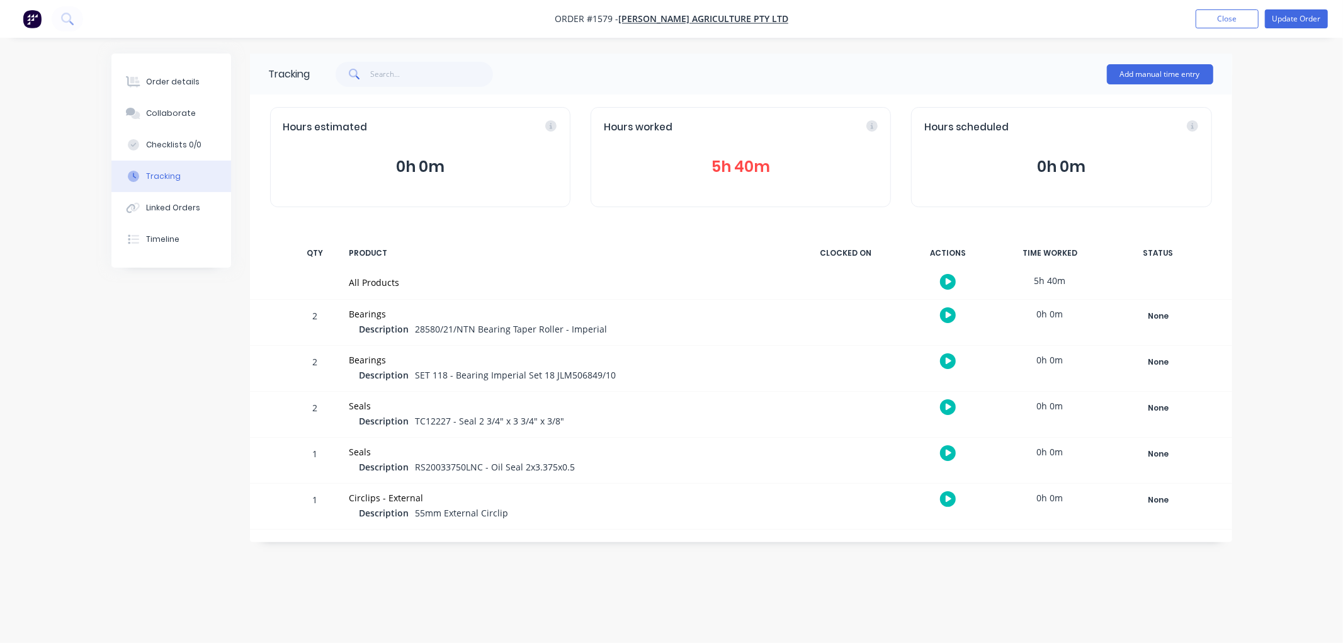
click at [747, 161] on button "5h 40m" at bounding box center [741, 167] width 274 height 24
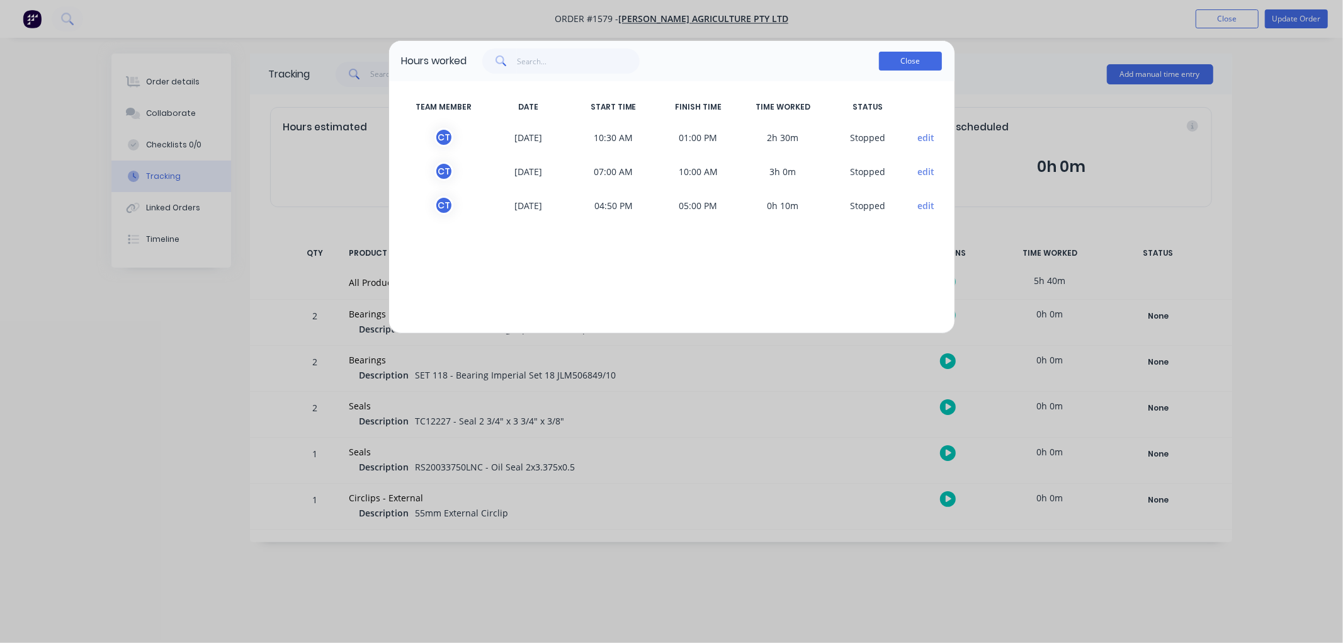
click at [899, 67] on button "Close" at bounding box center [910, 61] width 63 height 19
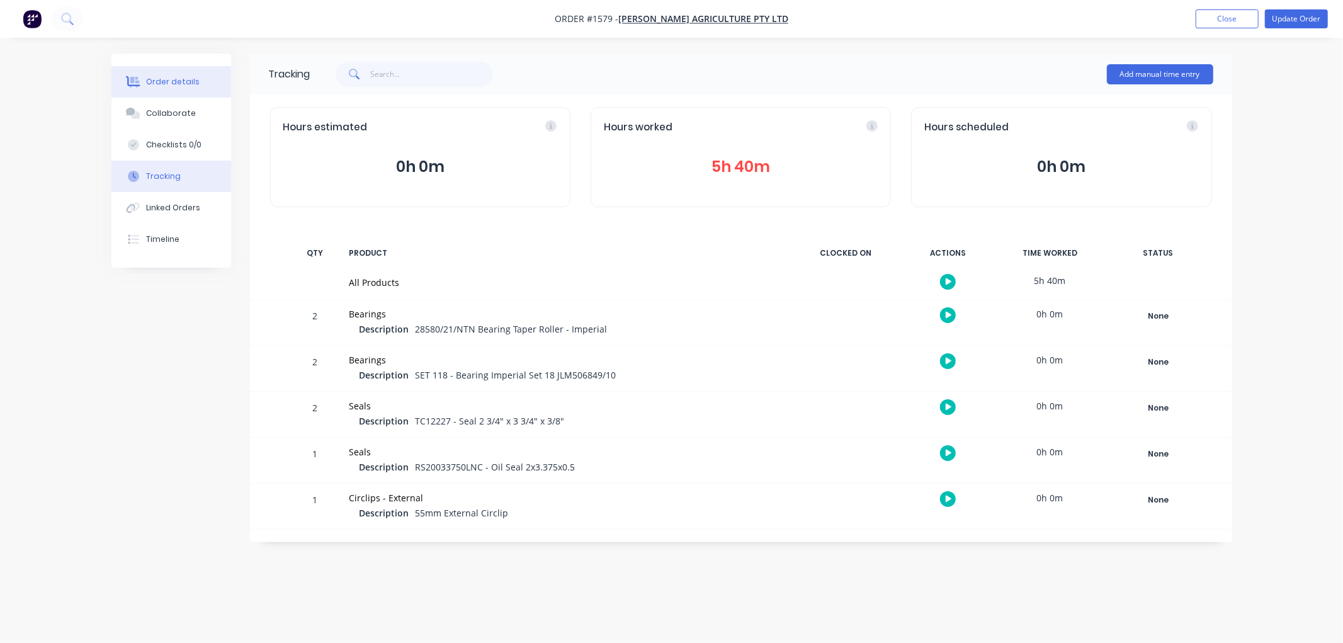
click at [178, 83] on div "Order details" at bounding box center [173, 81] width 54 height 11
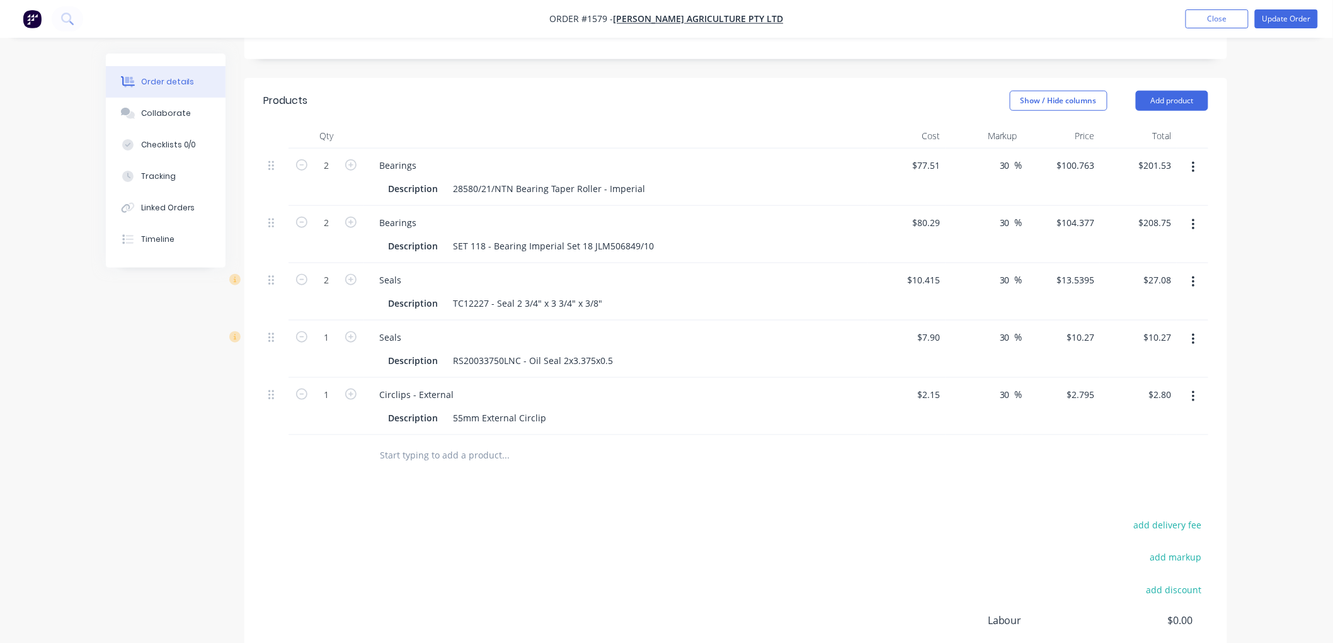
scroll to position [419, 0]
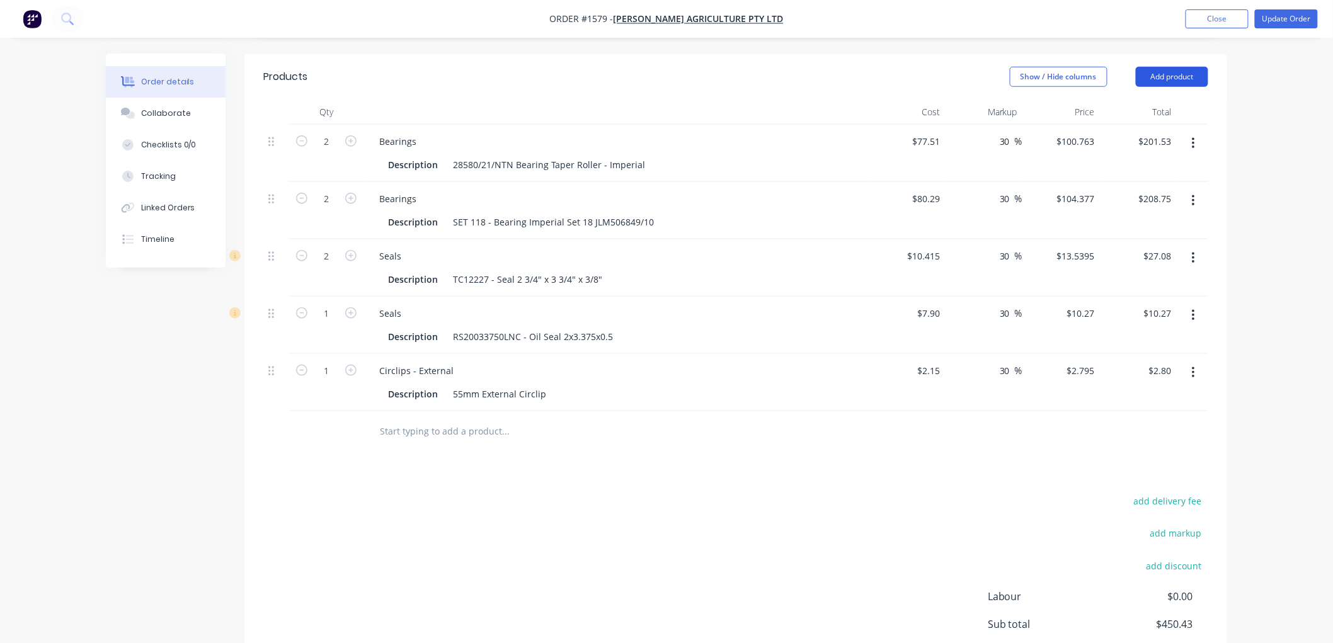
click at [1167, 78] on button "Add product" at bounding box center [1172, 77] width 72 height 20
click at [1137, 112] on div "Product catalogue" at bounding box center [1148, 109] width 97 height 18
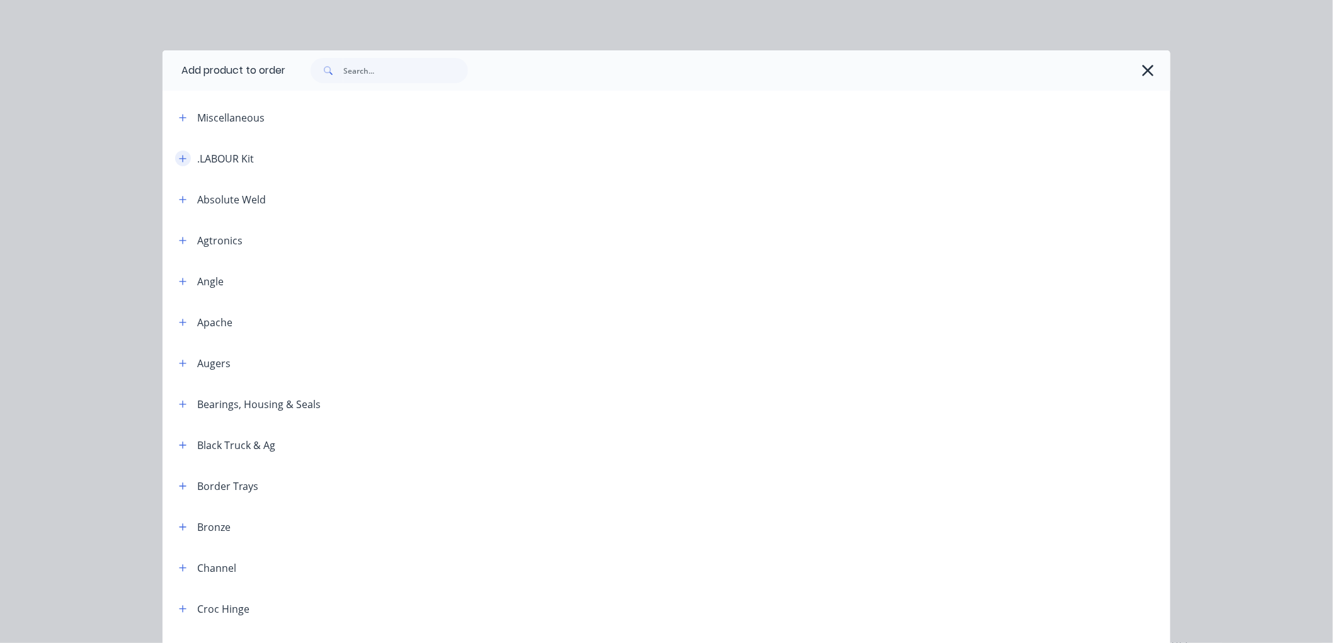
click at [180, 156] on icon "button" at bounding box center [183, 158] width 7 height 7
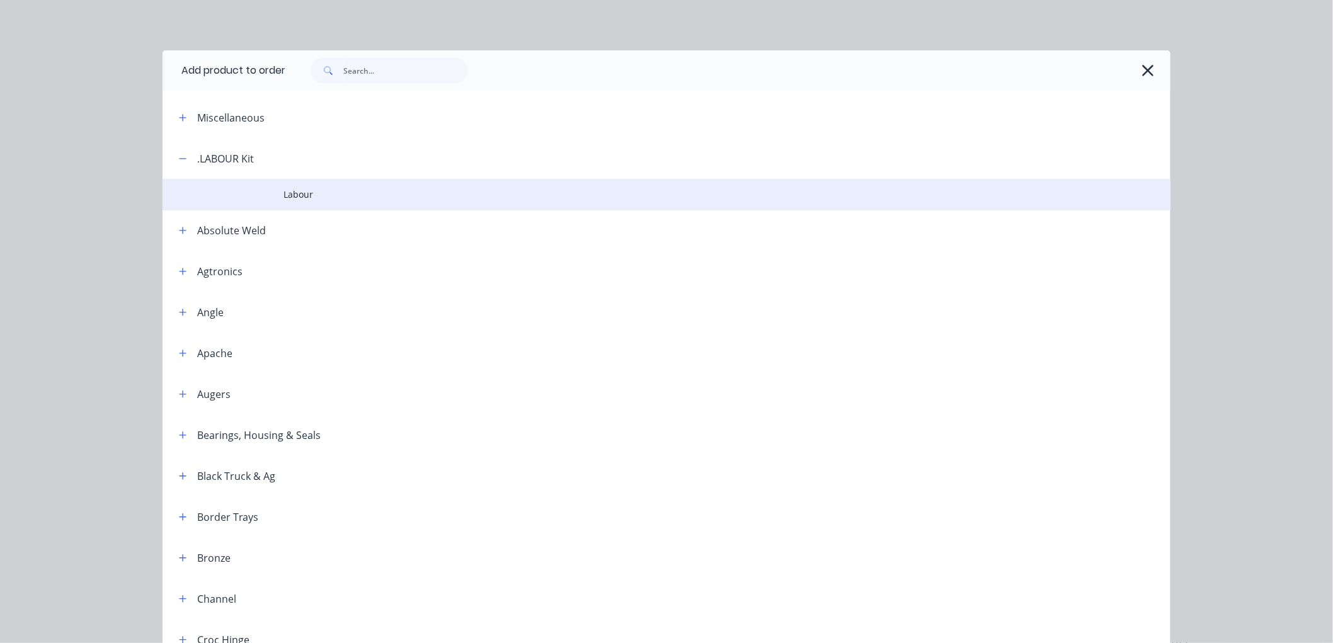
click at [285, 192] on span "Labour" at bounding box center [637, 194] width 709 height 13
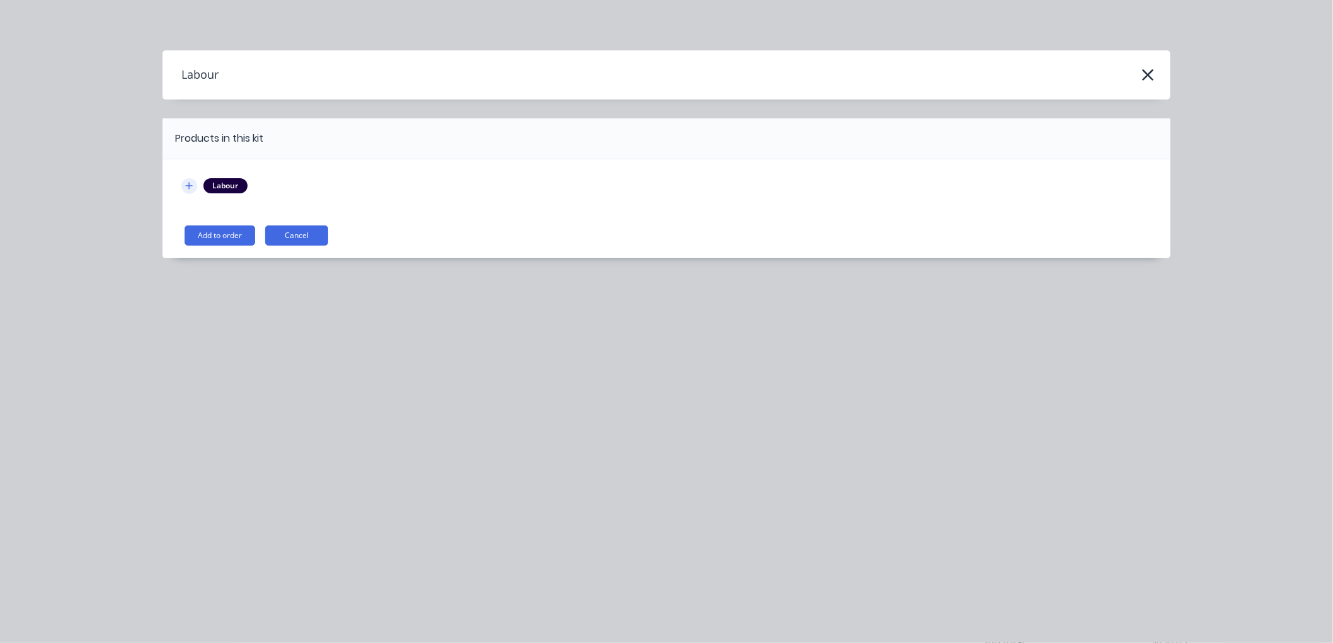
drag, startPoint x: 190, startPoint y: 184, endPoint x: 210, endPoint y: 181, distance: 20.4
click at [191, 183] on icon "button" at bounding box center [189, 185] width 8 height 9
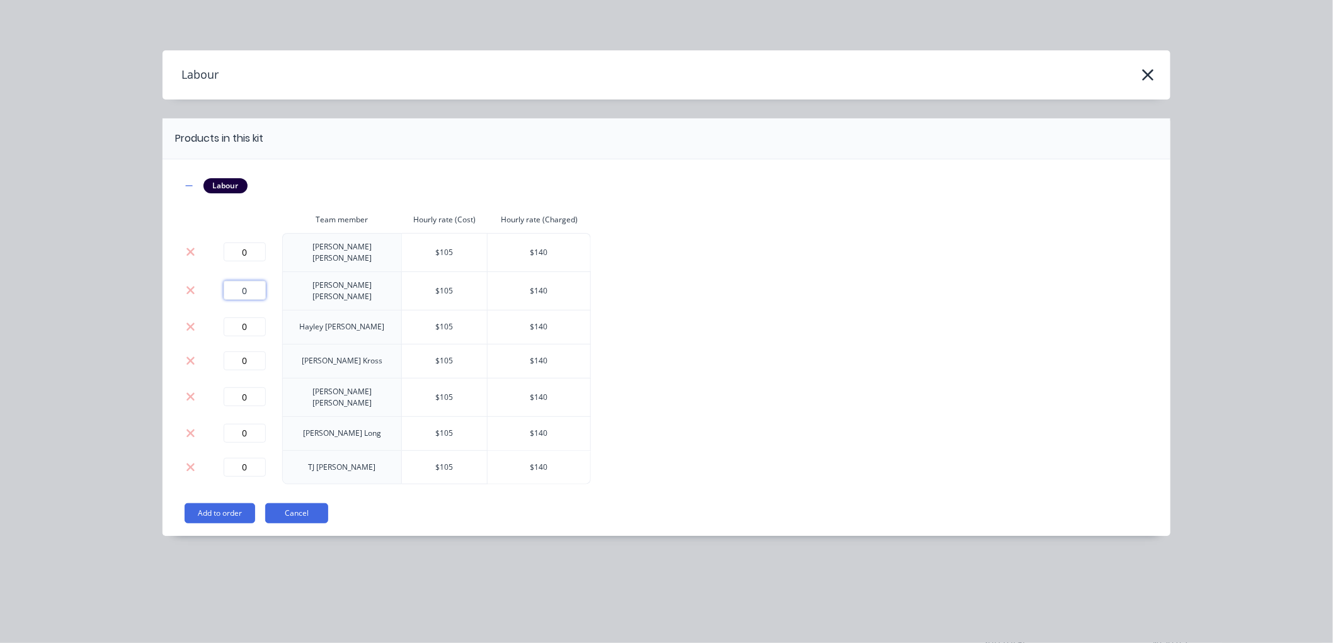
drag, startPoint x: 253, startPoint y: 280, endPoint x: 216, endPoint y: 279, distance: 37.2
click at [216, 281] on div "0" at bounding box center [245, 290] width 66 height 19
type input "5.75"
click at [223, 503] on button "Add to order" at bounding box center [220, 513] width 71 height 20
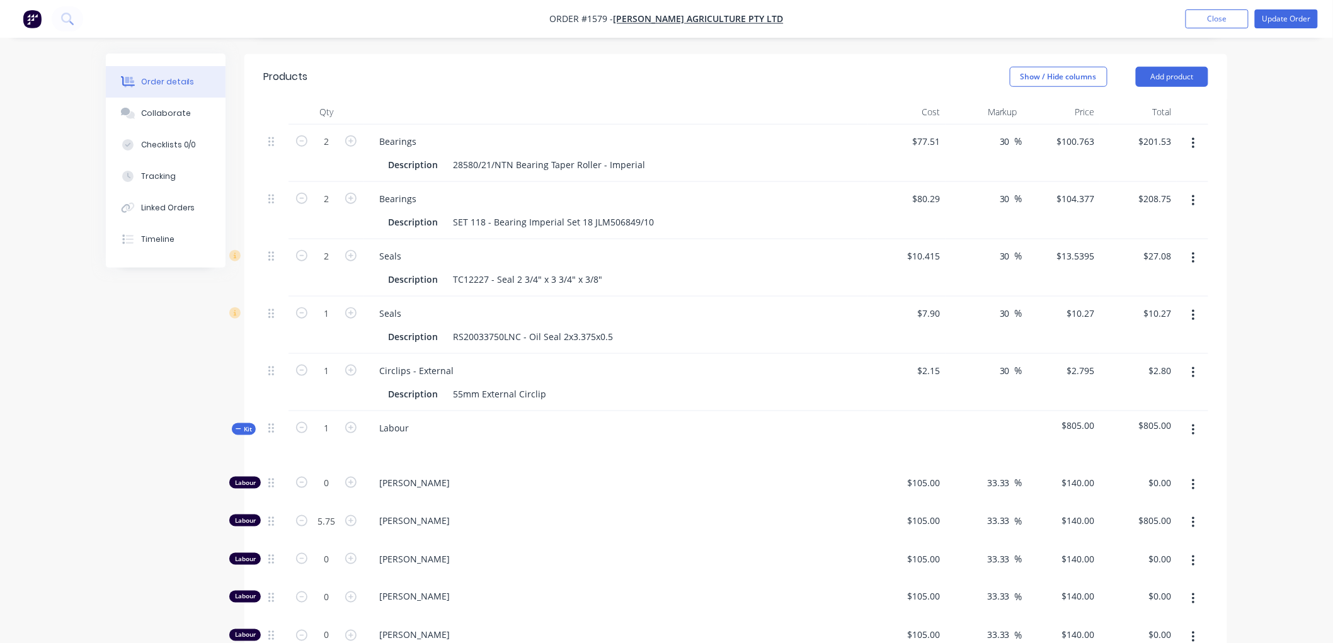
scroll to position [438, 0]
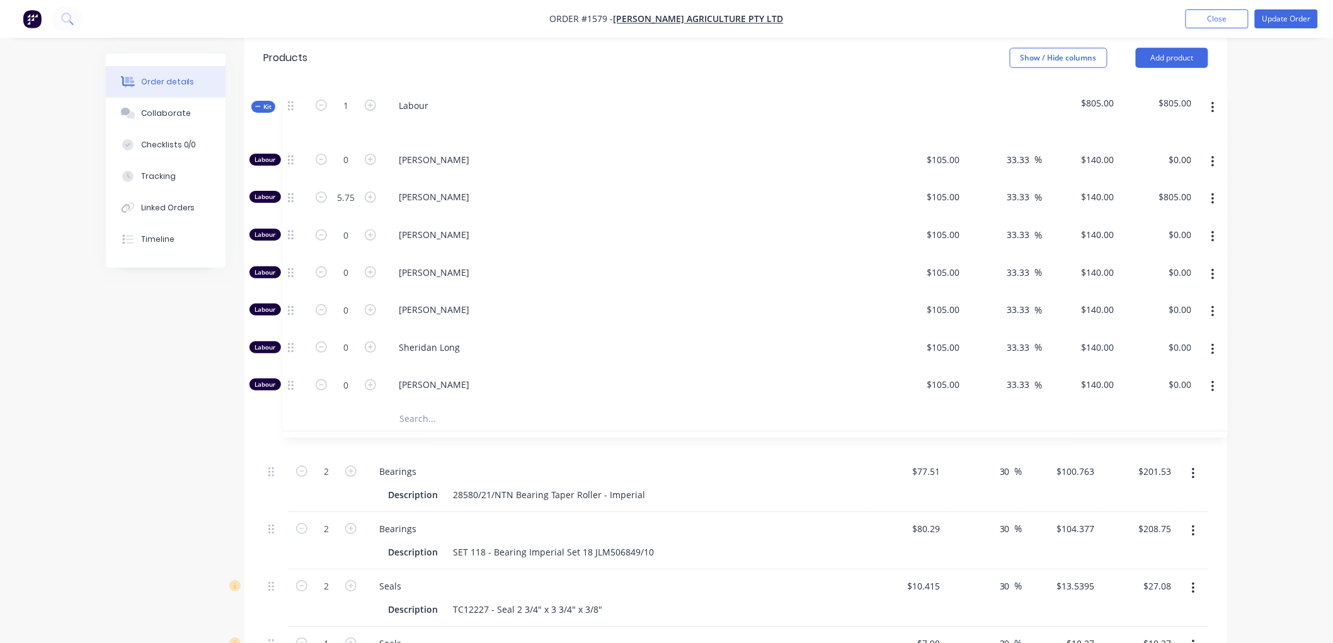
drag, startPoint x: 270, startPoint y: 430, endPoint x: 290, endPoint y: 103, distance: 327.6
click at [290, 103] on div "Qty Cost Markup Price Total 2 Bearings Description 28580/21/NTN Bearing Taper R…" at bounding box center [735, 411] width 945 height 661
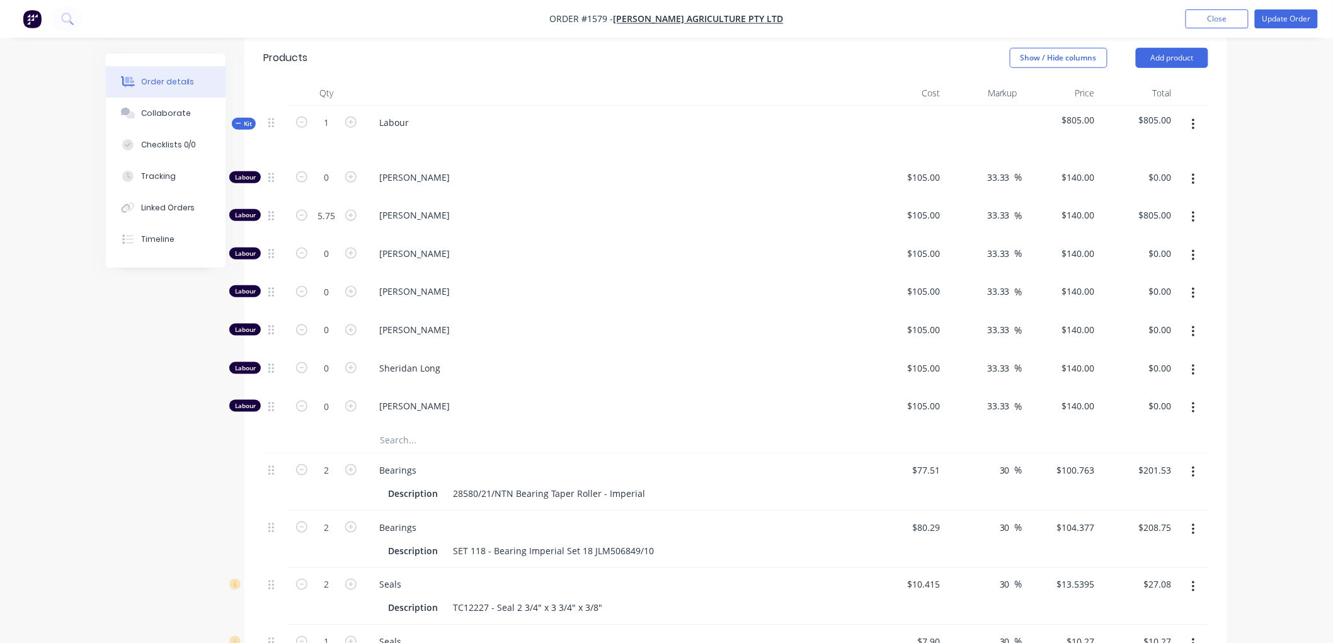
click at [235, 123] on div "Kit" at bounding box center [244, 124] width 24 height 12
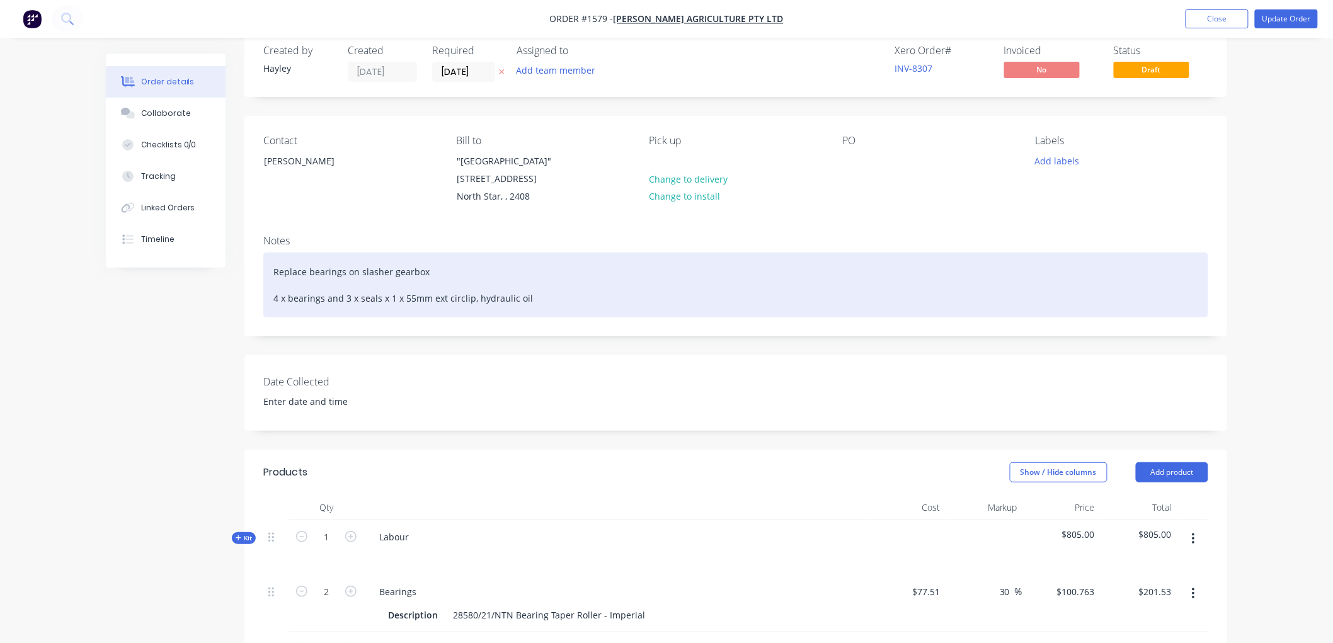
scroll to position [19, 0]
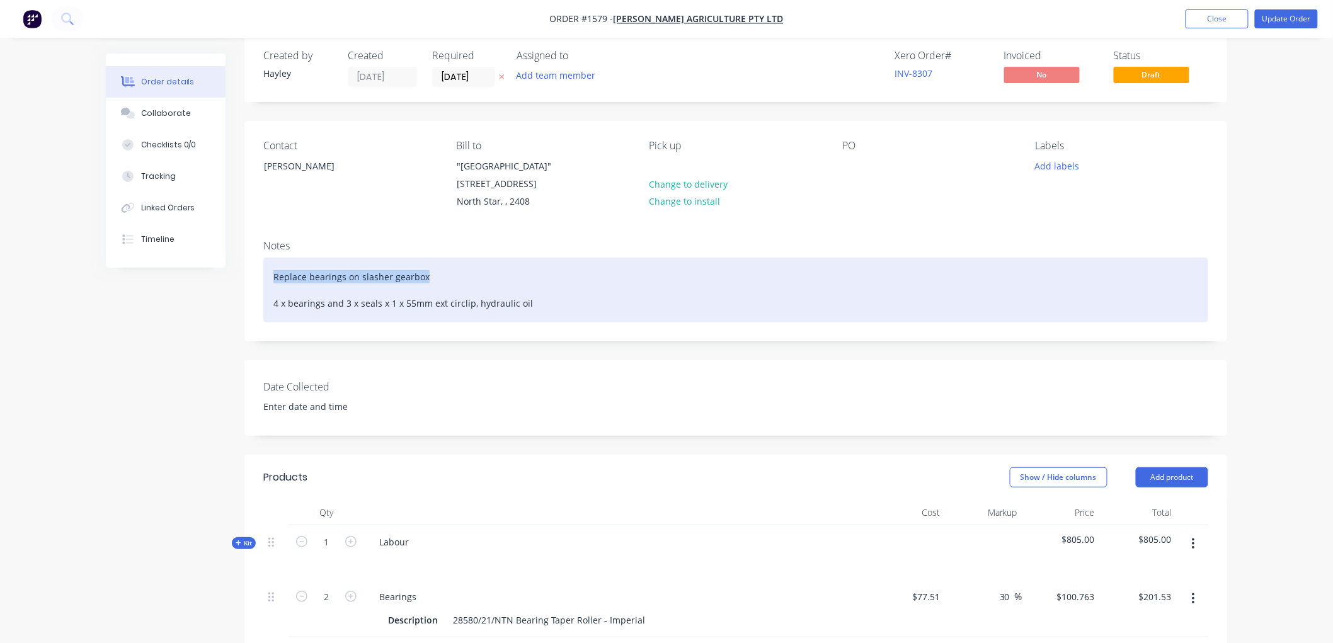
drag, startPoint x: 433, startPoint y: 276, endPoint x: 249, endPoint y: 272, distance: 183.3
click at [249, 272] on div "Notes Replace bearings on slasher gearbox 4 x bearings and 3 x seals x 1 x 55mm…" at bounding box center [735, 285] width 983 height 111
copy div "Replace bearings on slasher gearbox"
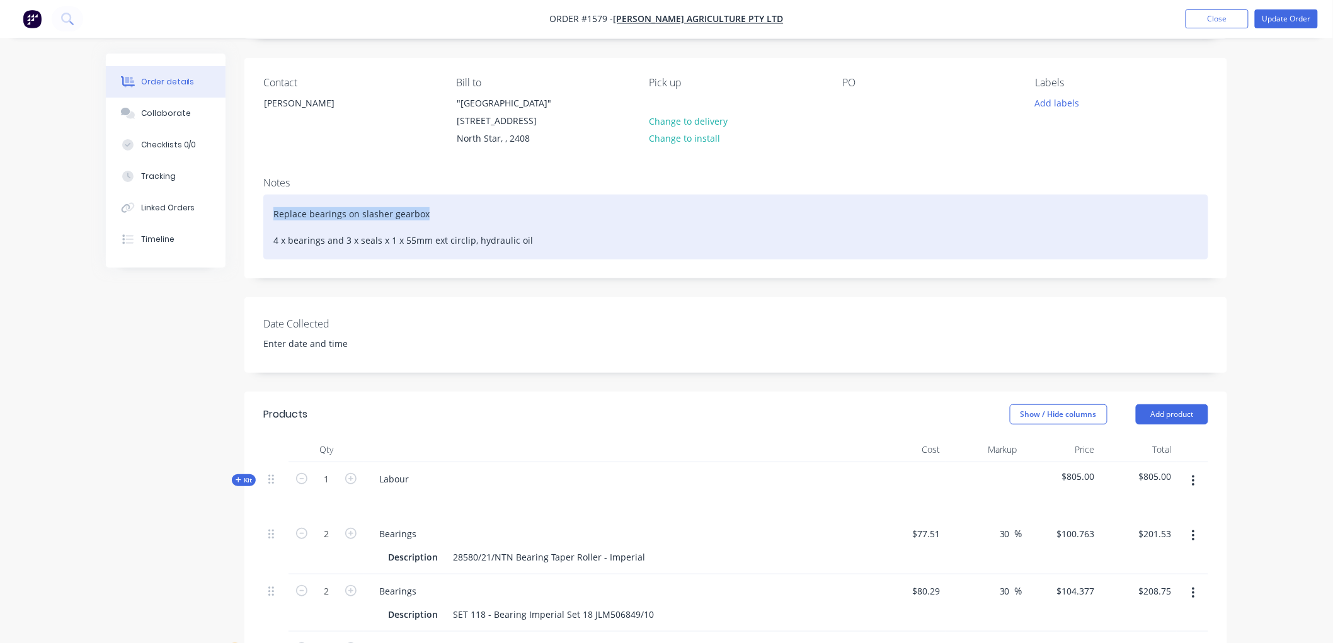
scroll to position [159, 0]
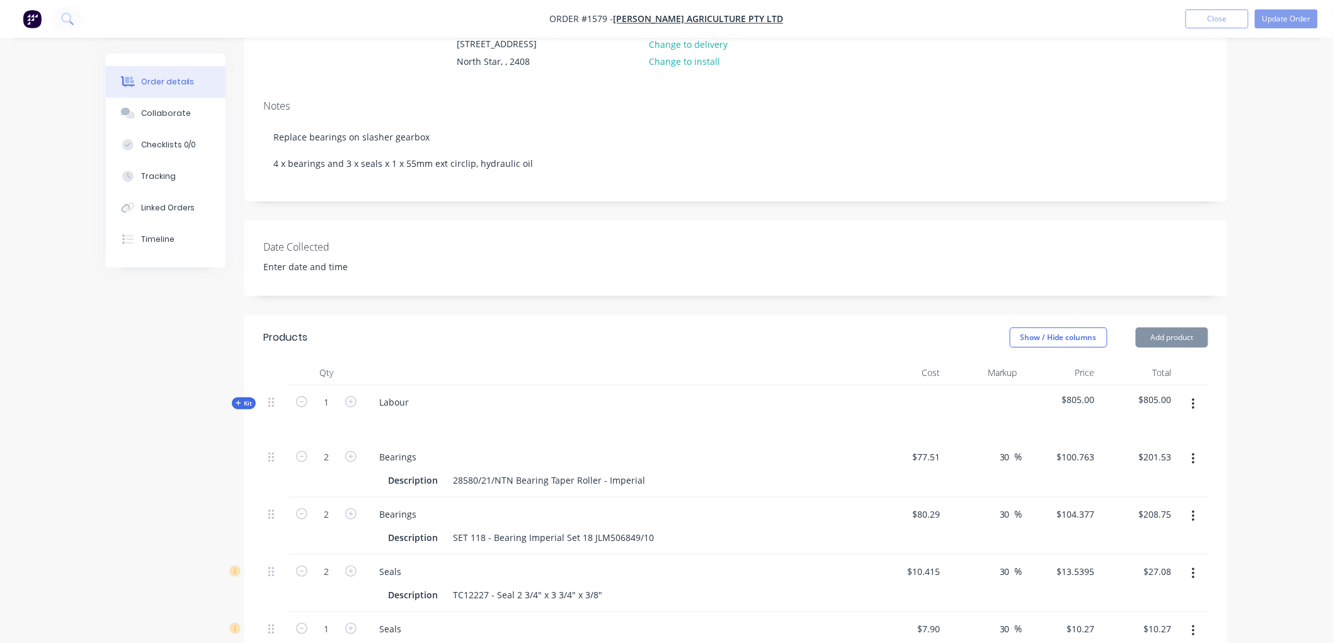
click at [423, 399] on div "Labour" at bounding box center [616, 412] width 504 height 55
click at [411, 399] on div "Labour" at bounding box center [394, 402] width 50 height 18
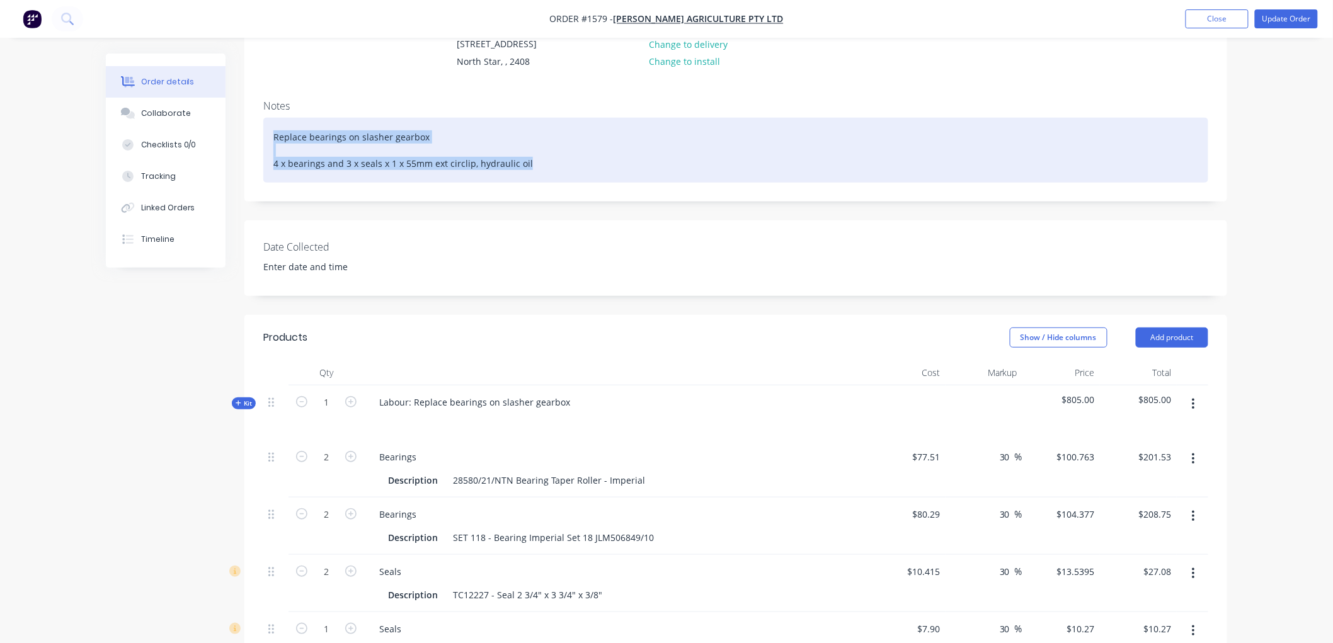
drag, startPoint x: 556, startPoint y: 168, endPoint x: 242, endPoint y: 123, distance: 316.1
click at [242, 123] on div "Order details Collaborate Checklists 0/0 Tracking Linked Orders Timeline Order …" at bounding box center [666, 492] width 1146 height 1194
click at [658, 137] on div "Replace bearings on slasher gearbox 4 x bearings and 3 x seals x 1 x 55mm ext c…" at bounding box center [735, 150] width 945 height 65
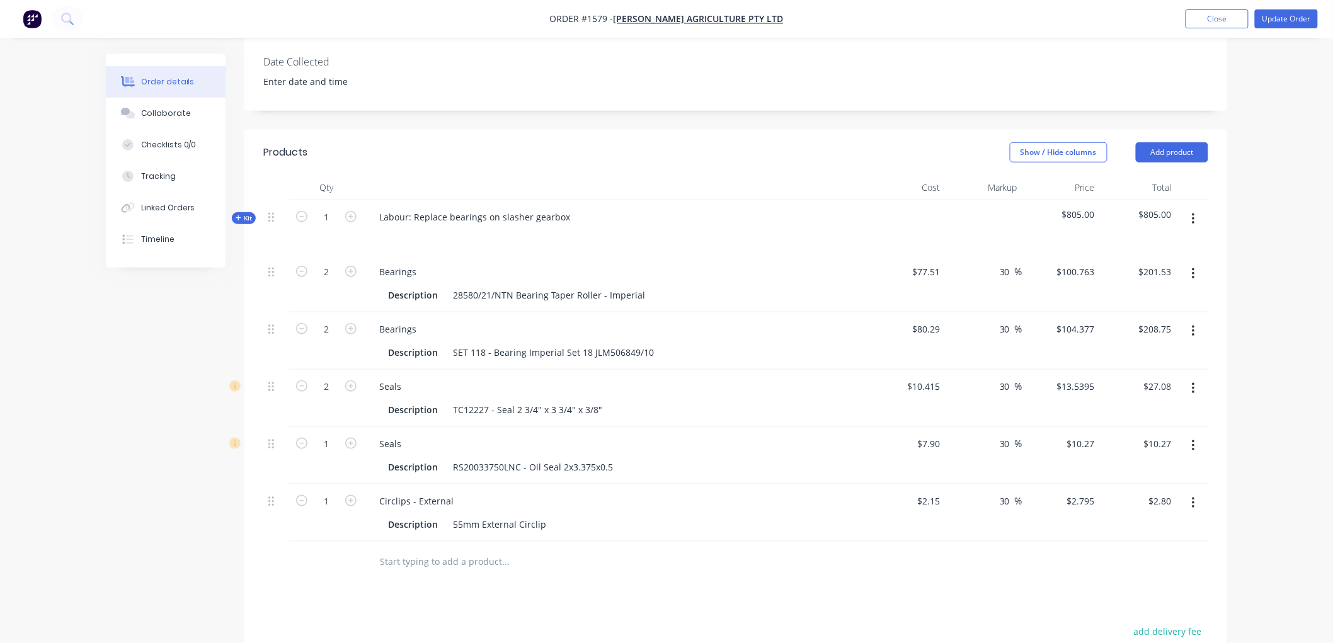
scroll to position [368, 0]
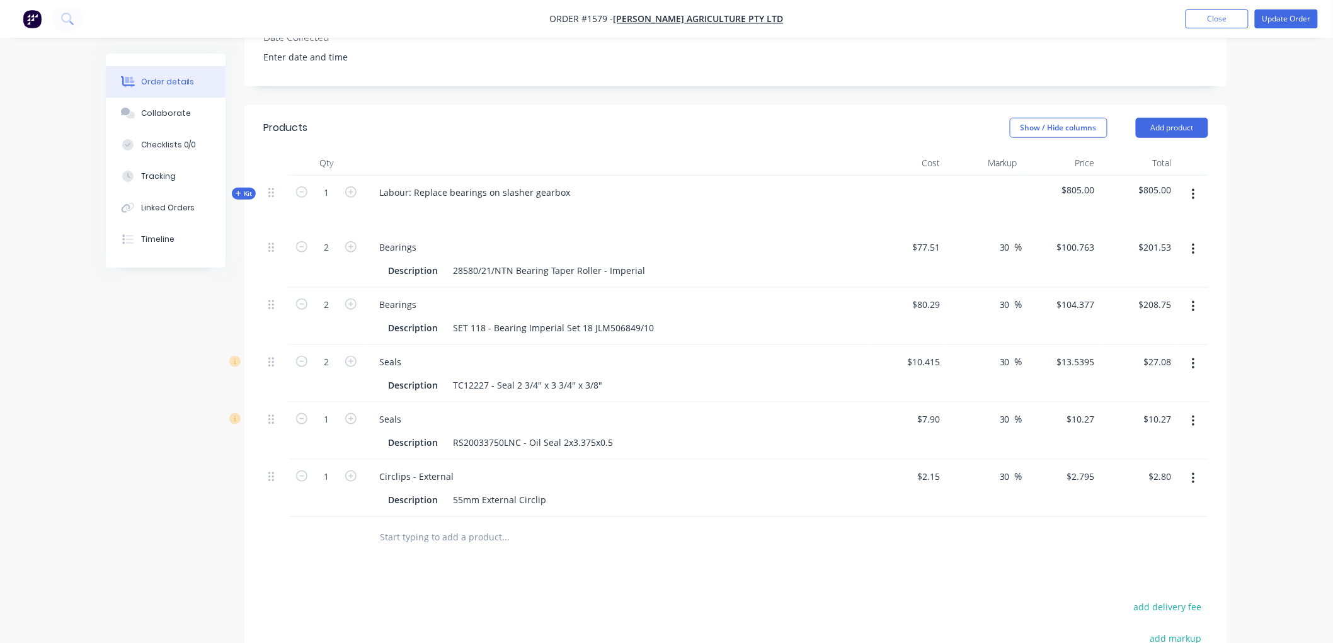
click at [413, 533] on input "text" at bounding box center [505, 537] width 252 height 25
type input "Gear Oil"
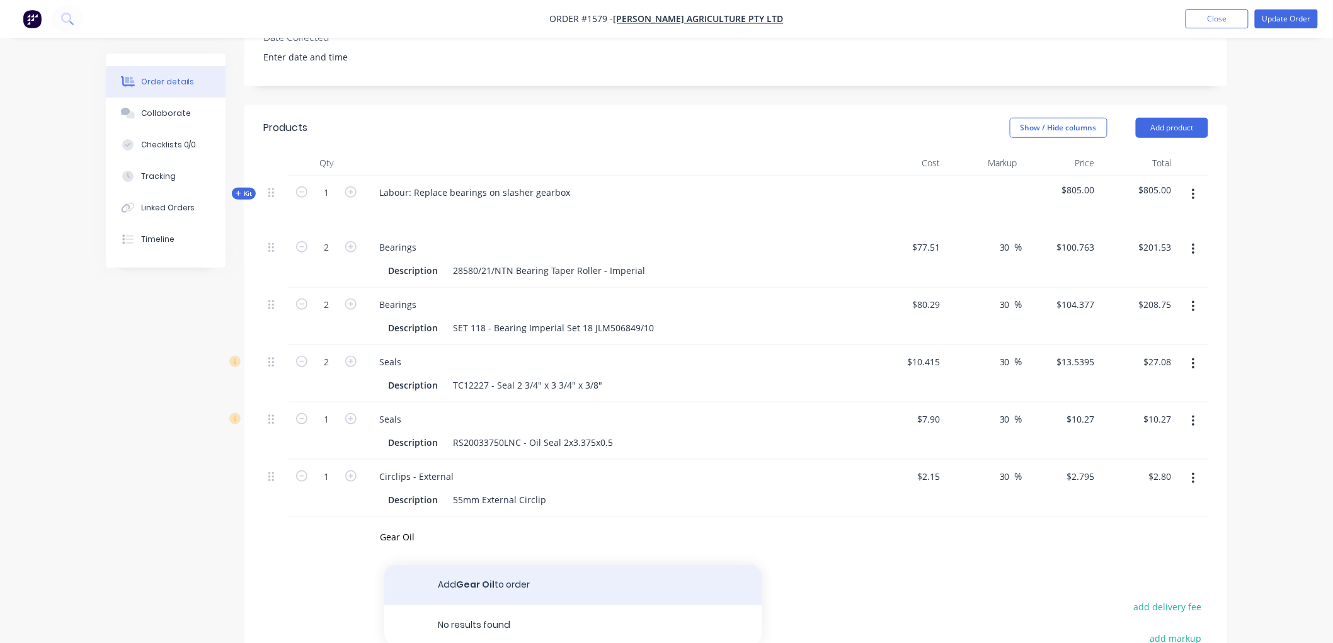
click at [469, 587] on button "Add Gear Oil to order" at bounding box center [573, 585] width 378 height 40
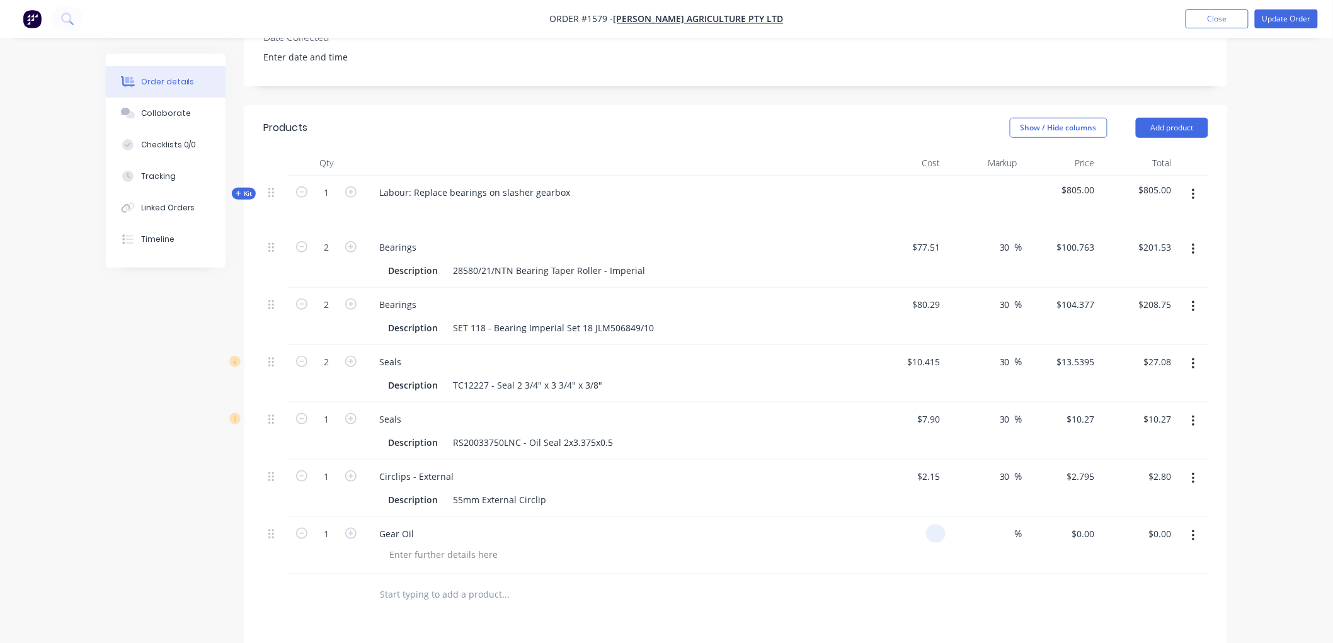
click at [913, 540] on div at bounding box center [906, 545] width 77 height 57
type input "$32.15"
click at [1008, 528] on input at bounding box center [1007, 534] width 14 height 18
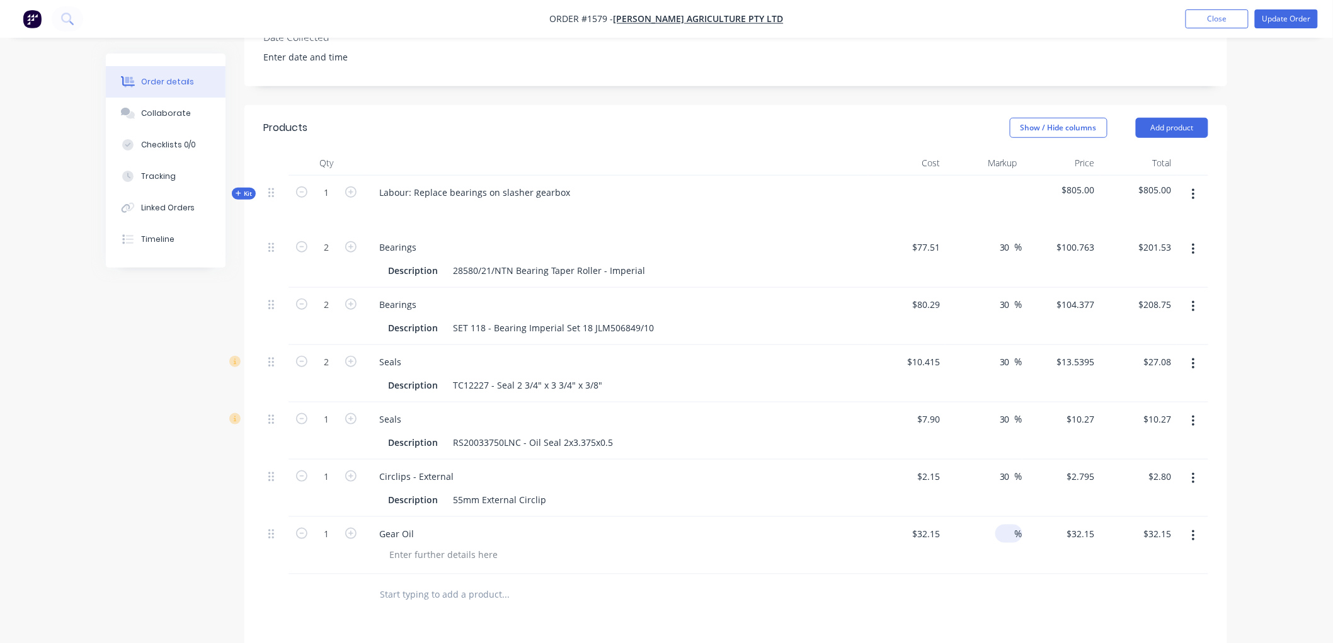
type input "0"
type input "30"
type input "$41.795"
type input "$41.80"
drag, startPoint x: 870, startPoint y: 632, endPoint x: 860, endPoint y: 591, distance: 42.9
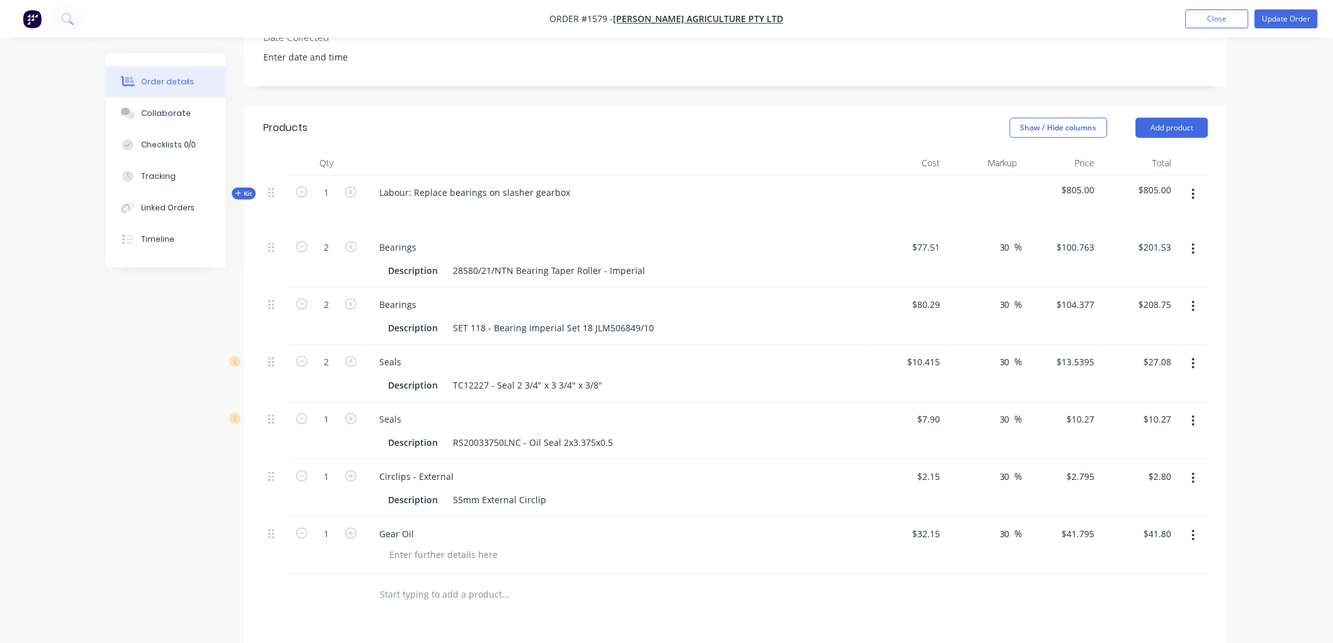
click at [867, 608] on div "Products Show / Hide columns Add product Qty Cost Markup Price Total Kit 1 Labo…" at bounding box center [735, 511] width 983 height 813
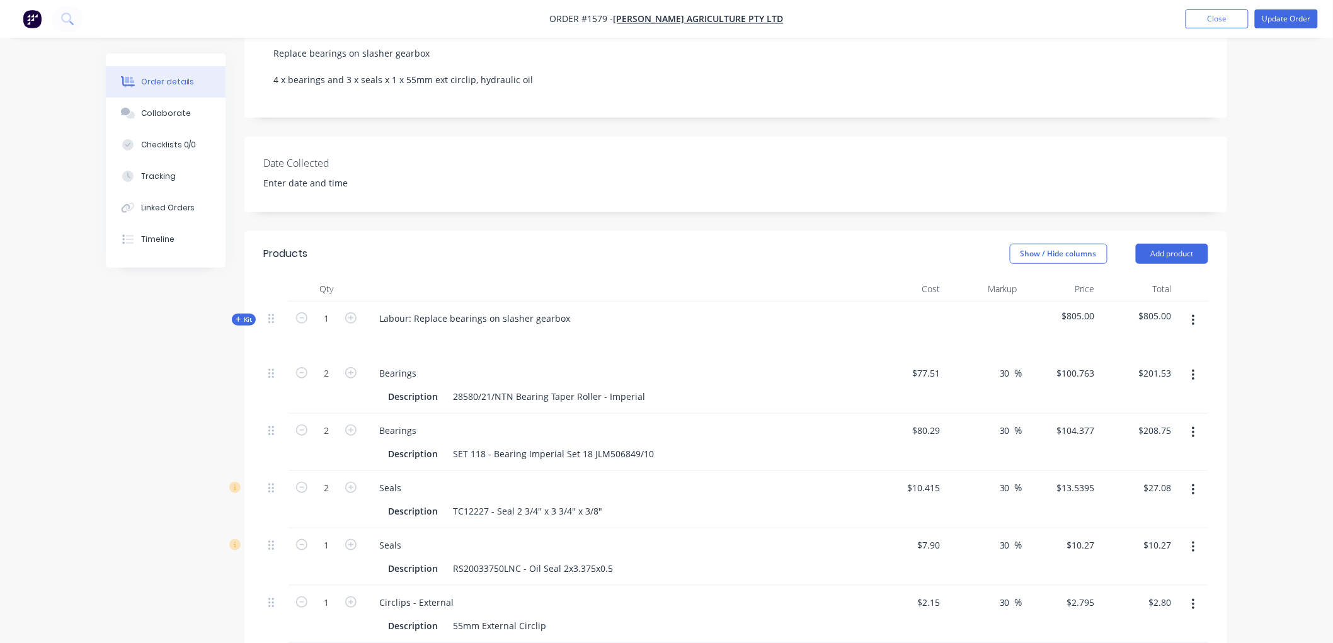
scroll to position [229, 0]
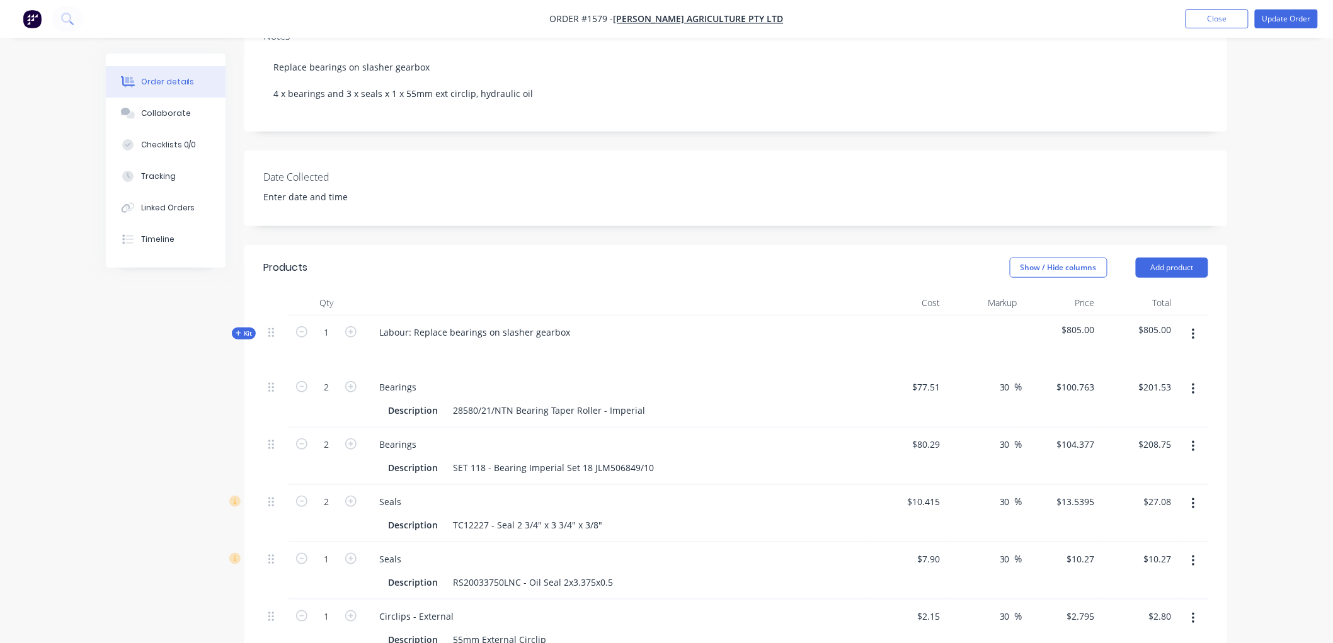
click at [242, 334] on span "Kit" at bounding box center [244, 333] width 16 height 9
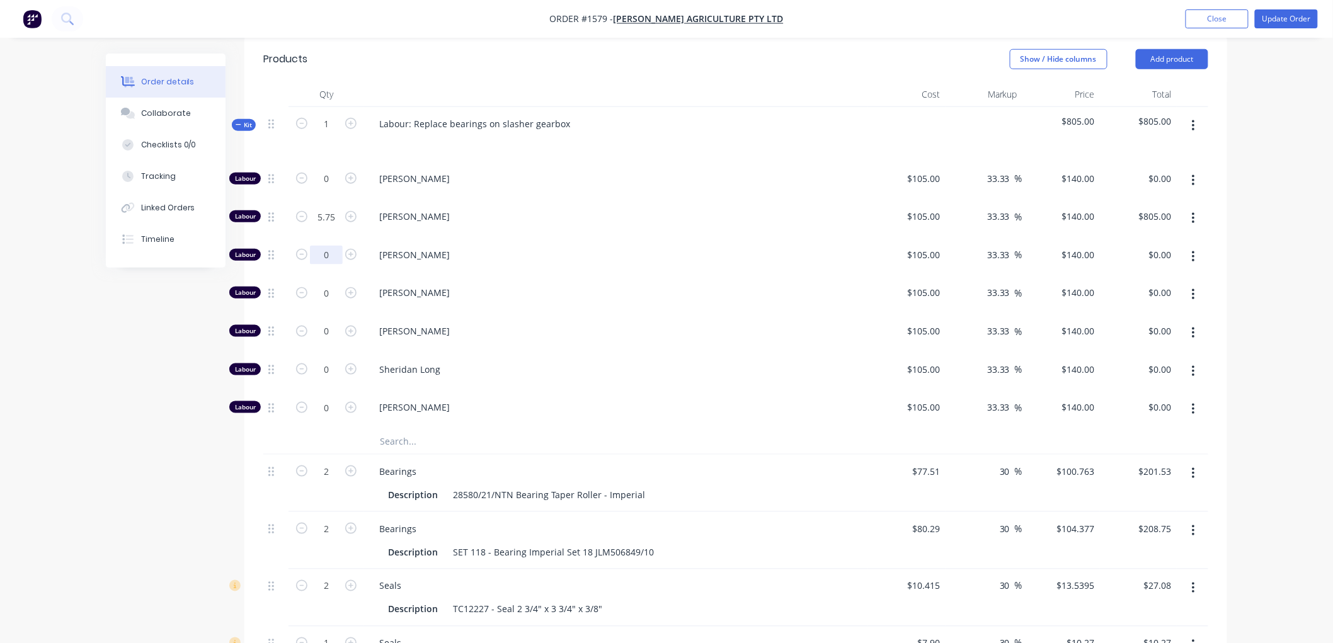
scroll to position [438, 0]
drag, startPoint x: 333, startPoint y: 219, endPoint x: 275, endPoint y: 217, distance: 58.0
click at [275, 217] on div "Labour 4 Charlie Thompson $105.00 $105.00 33.33 33.33 % $140.00 $140.00 $805.00…" at bounding box center [735, 217] width 945 height 38
type input "5.75"
click at [404, 441] on input "text" at bounding box center [505, 440] width 252 height 25
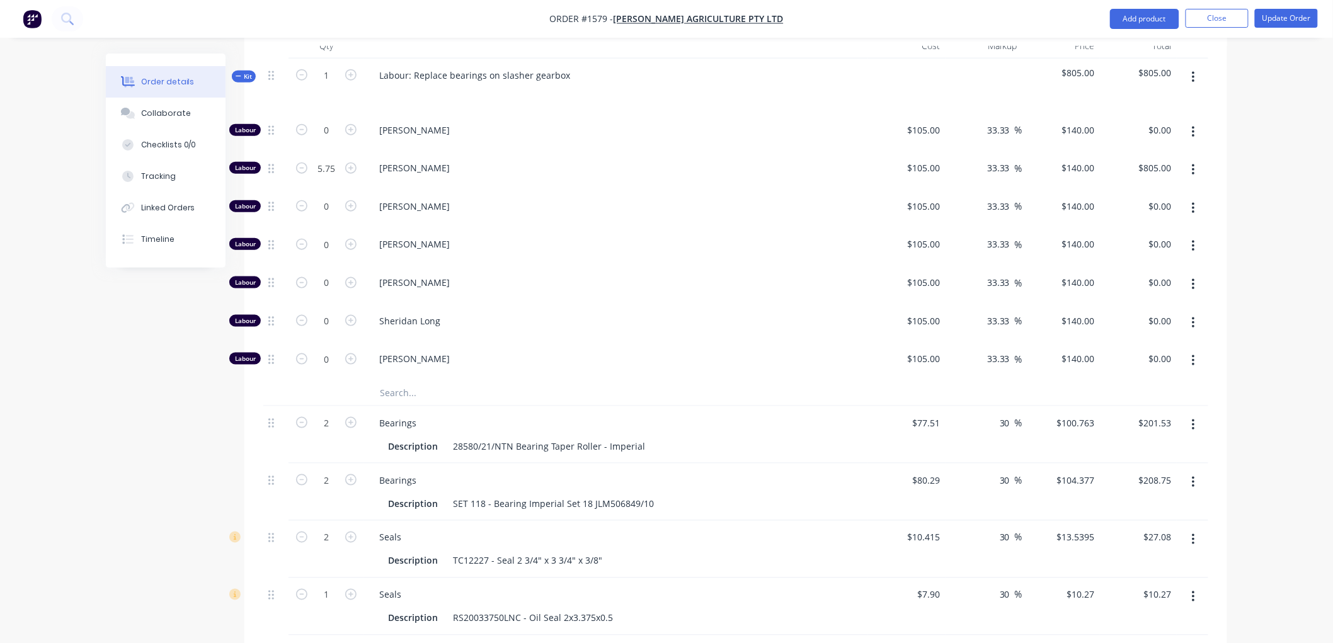
scroll to position [397, 0]
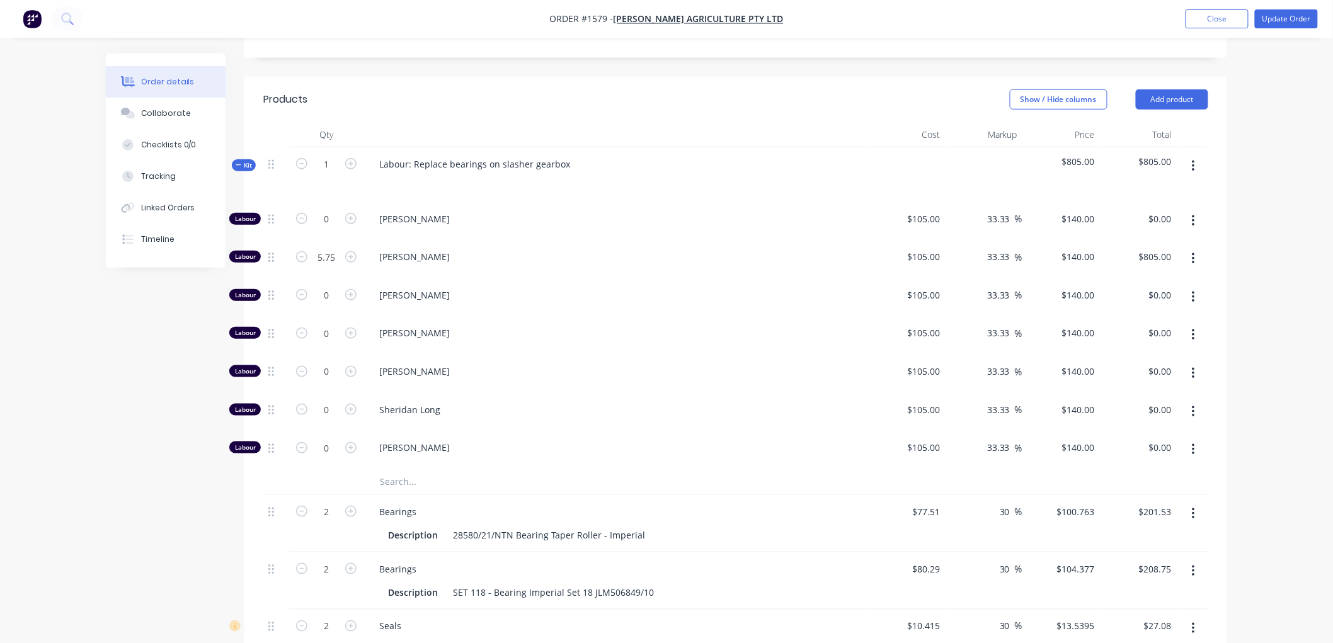
click at [405, 481] on input "text" at bounding box center [505, 481] width 252 height 25
click at [1195, 259] on button "button" at bounding box center [1193, 259] width 30 height 23
click at [1147, 292] on div "Duplicate" at bounding box center [1148, 292] width 97 height 18
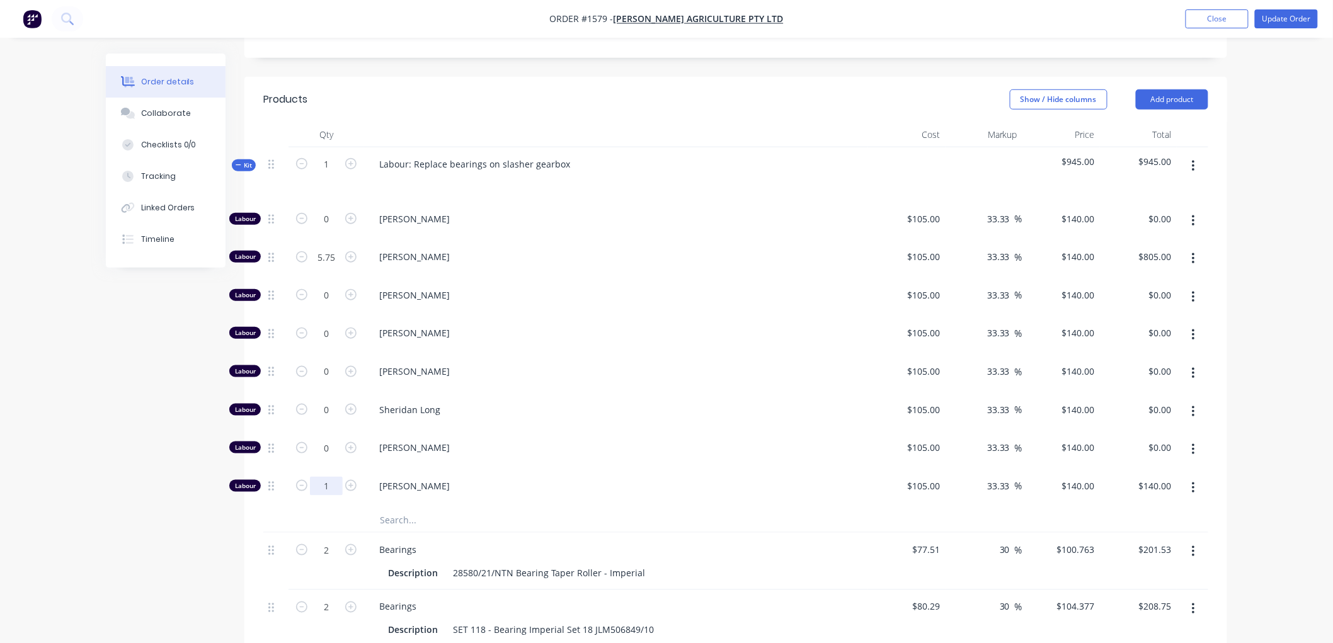
type input "0"
type input "-175"
click at [324, 486] on input "-175" at bounding box center [326, 486] width 33 height 19
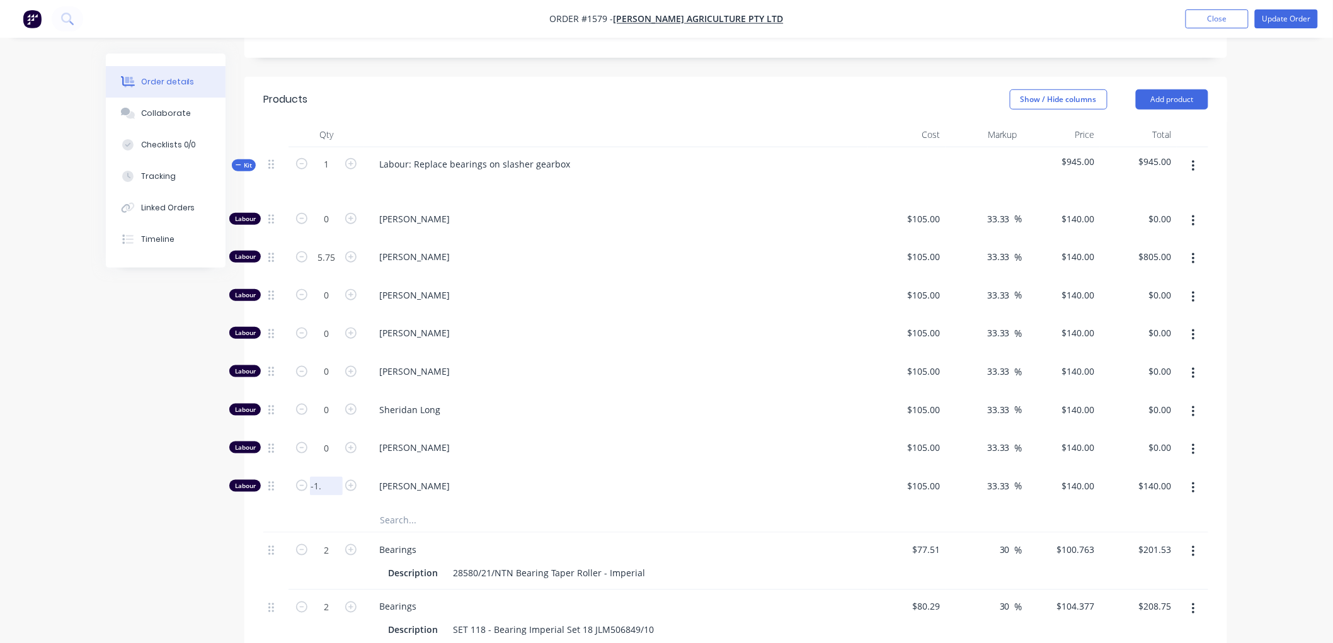
scroll to position [0, 9]
type input "-1.75"
click at [927, 488] on input "105" at bounding box center [925, 486] width 39 height 18
type input "$0.10"
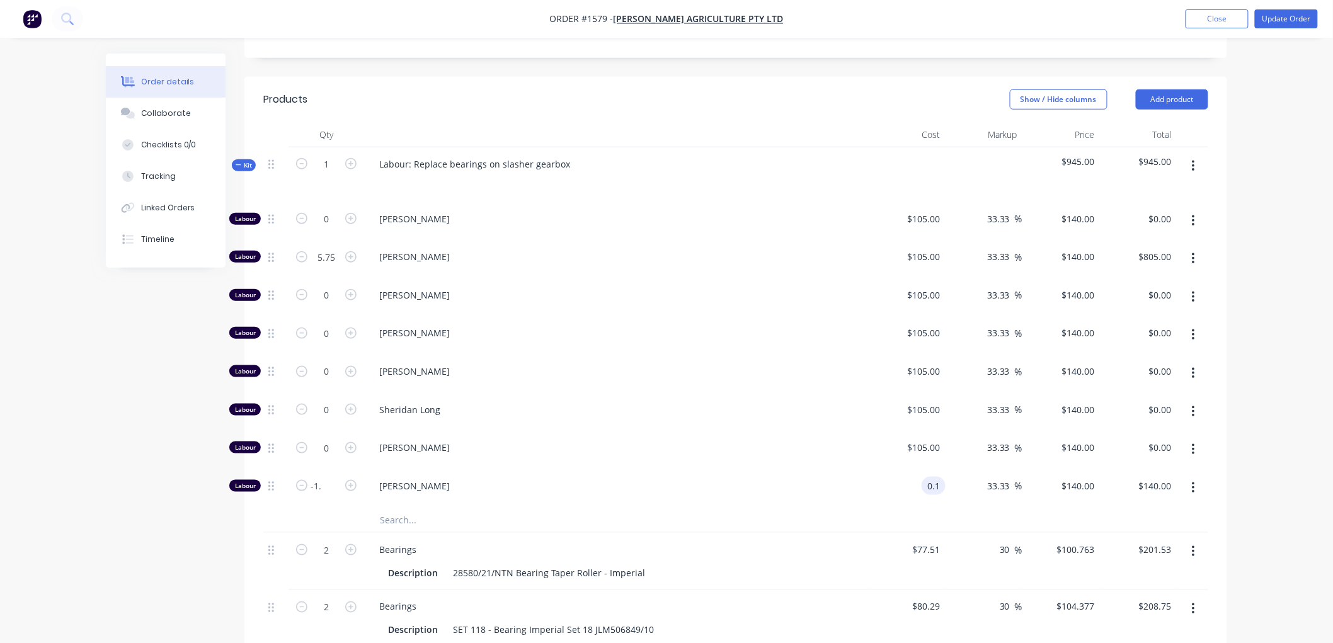
type input "$0.1333"
type input "$0.13"
type input "-140"
type input "-140100"
type input "$-140.00"
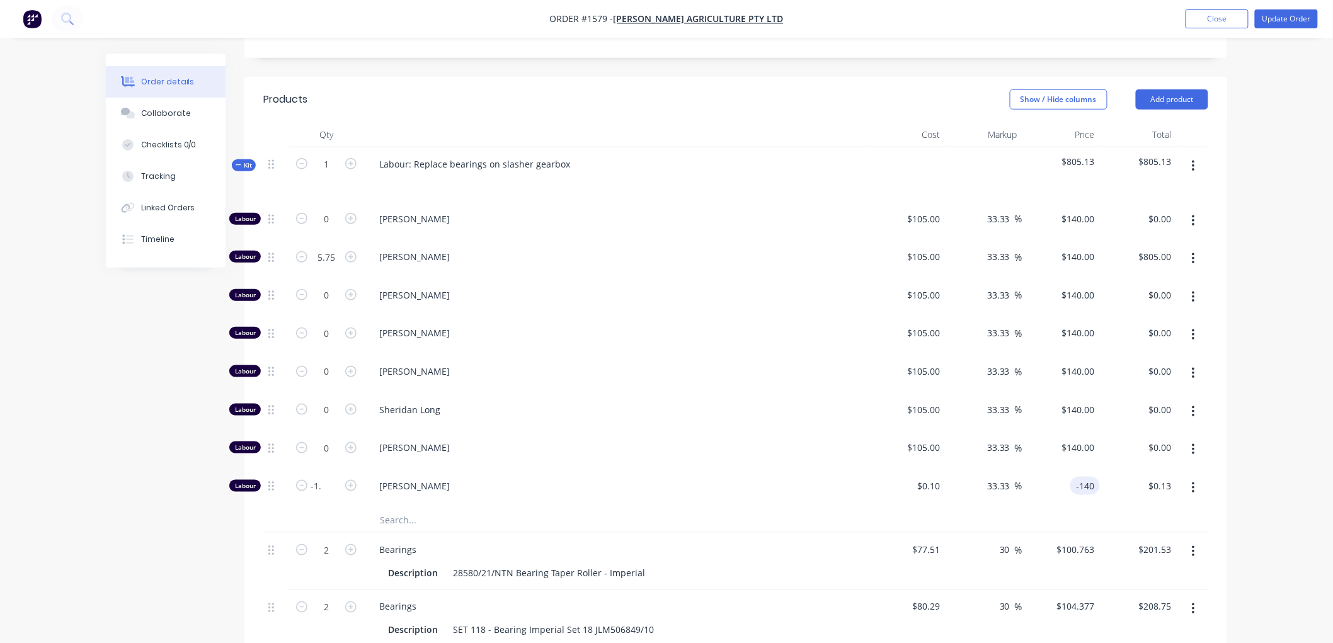
type input "-140.00"
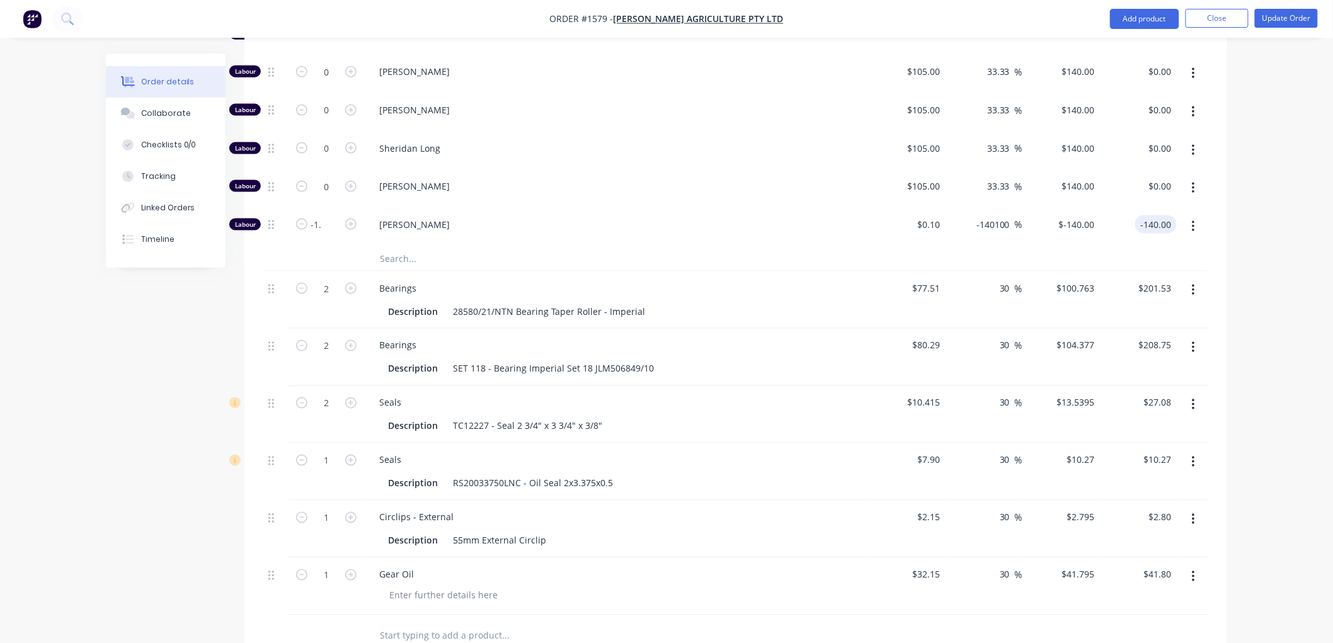
scroll to position [645, 0]
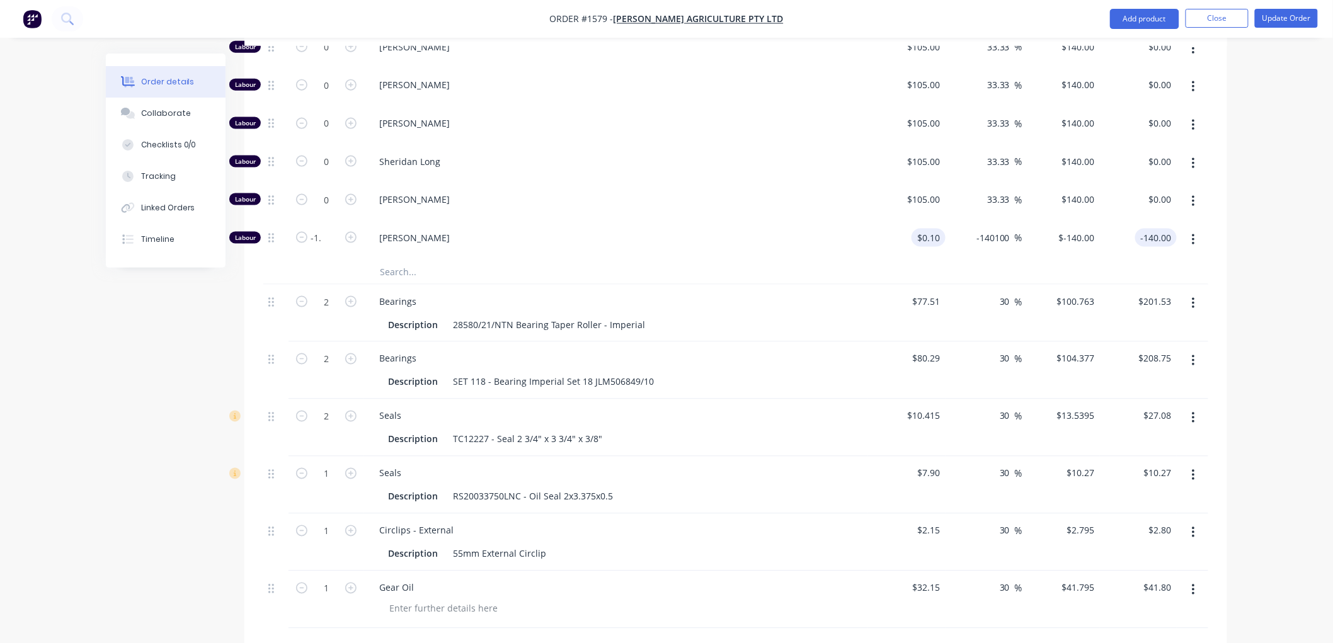
type input "0.1"
type input "$-140.00"
click at [937, 241] on input "0.1" at bounding box center [930, 238] width 29 height 18
type input "$0.01"
type input "$-14.00"
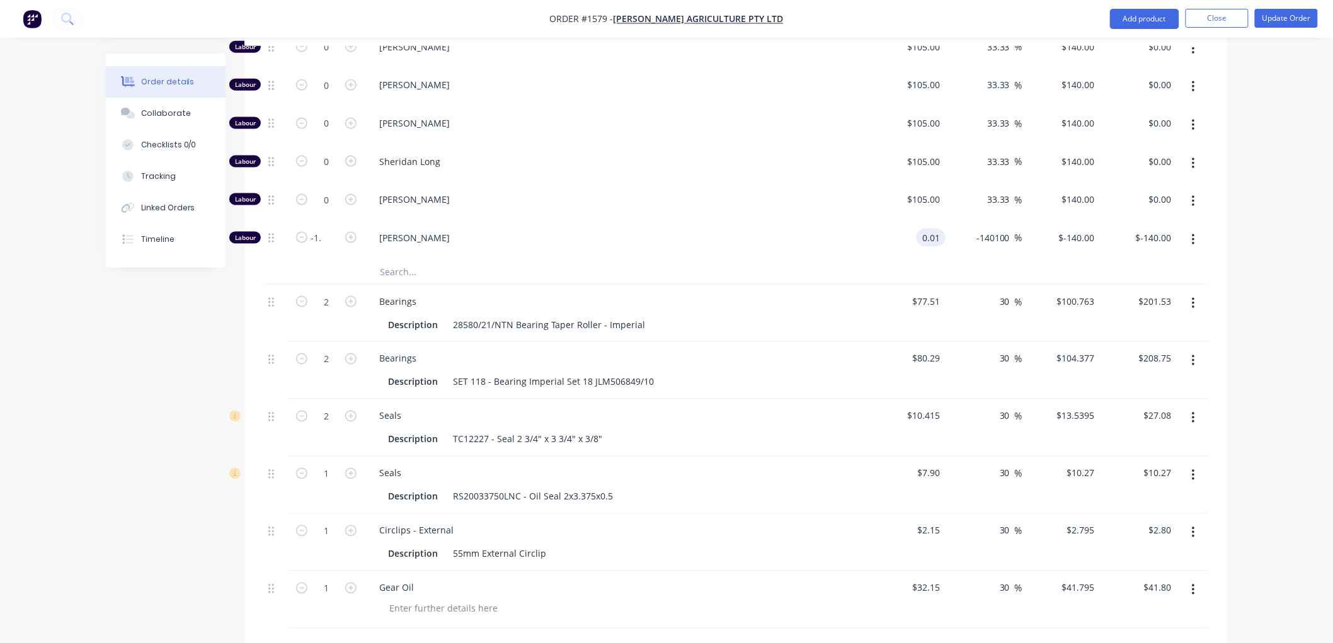
type input "$-14.00"
click at [1084, 237] on input "-14" at bounding box center [1090, 238] width 20 height 18
type input "-140"
type input "-1400100"
type input "$-140.00"
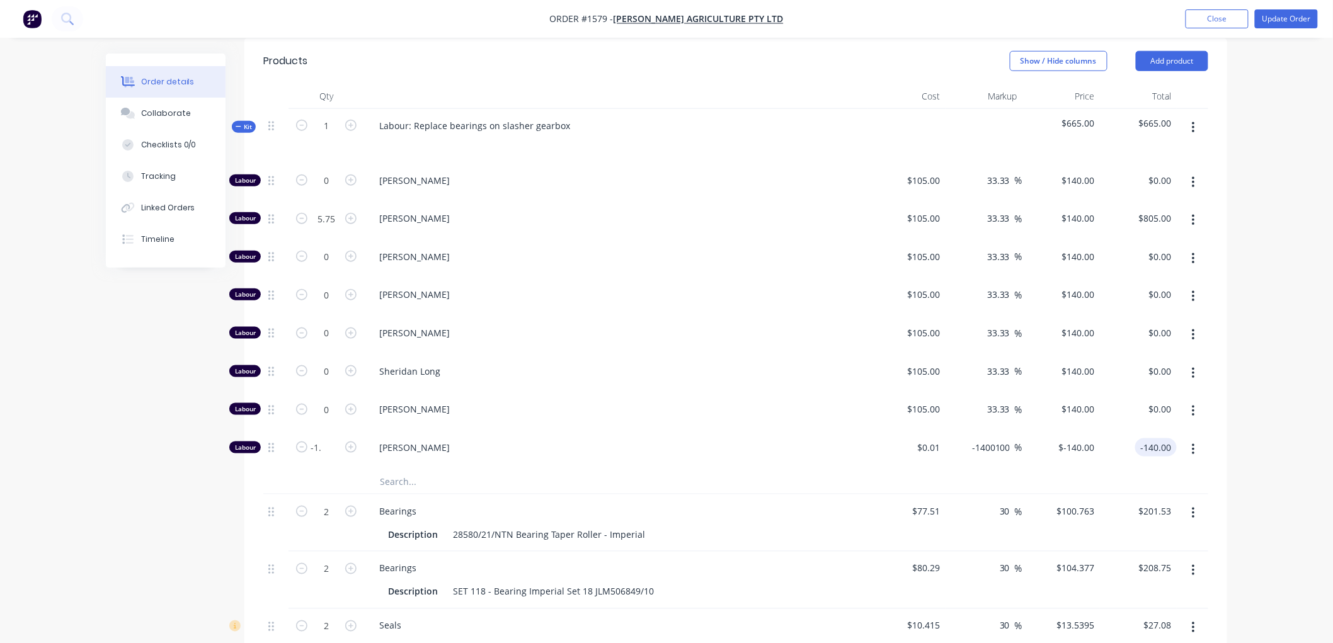
scroll to position [365, 0]
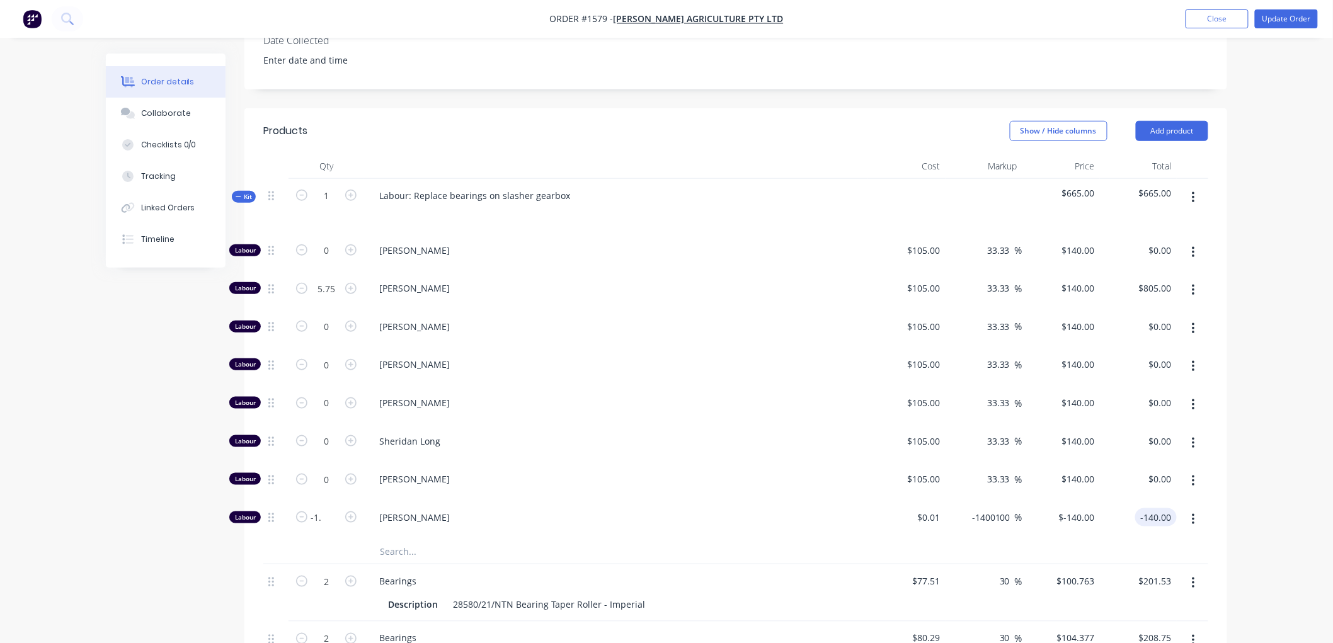
type input "$-140.00"
click at [238, 193] on span "Kit" at bounding box center [244, 196] width 16 height 9
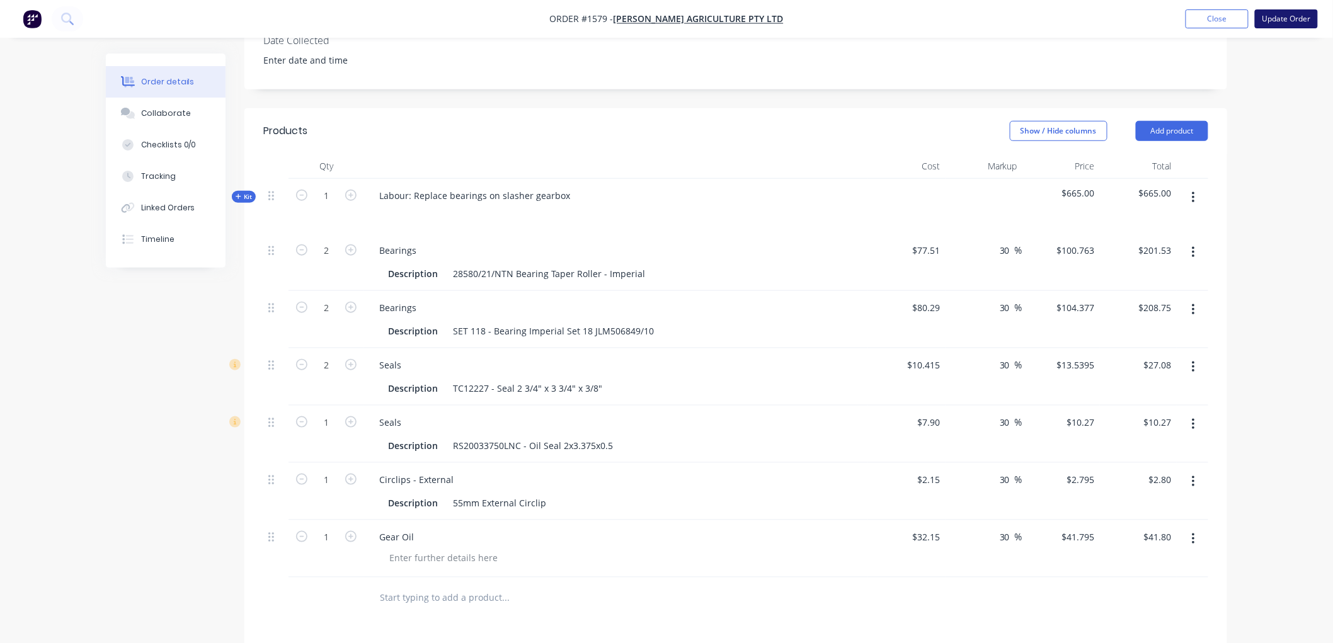
click at [1274, 19] on button "Update Order" at bounding box center [1286, 18] width 63 height 19
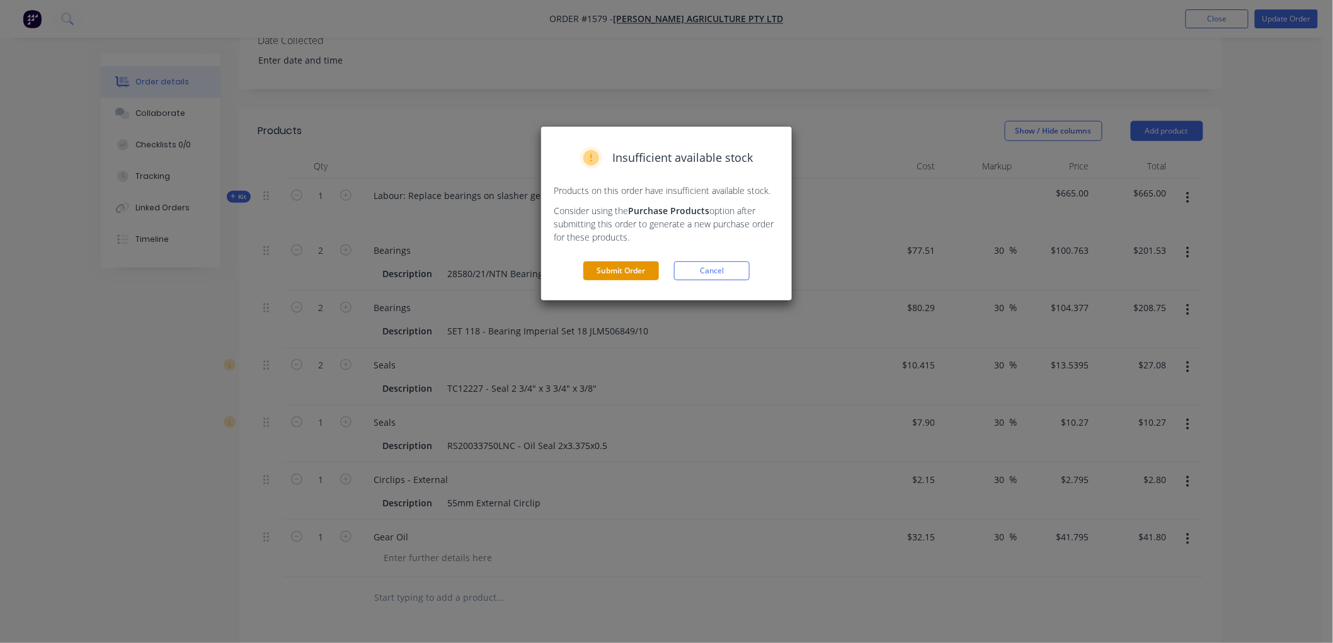
click at [613, 266] on button "Submit Order" at bounding box center [621, 270] width 76 height 19
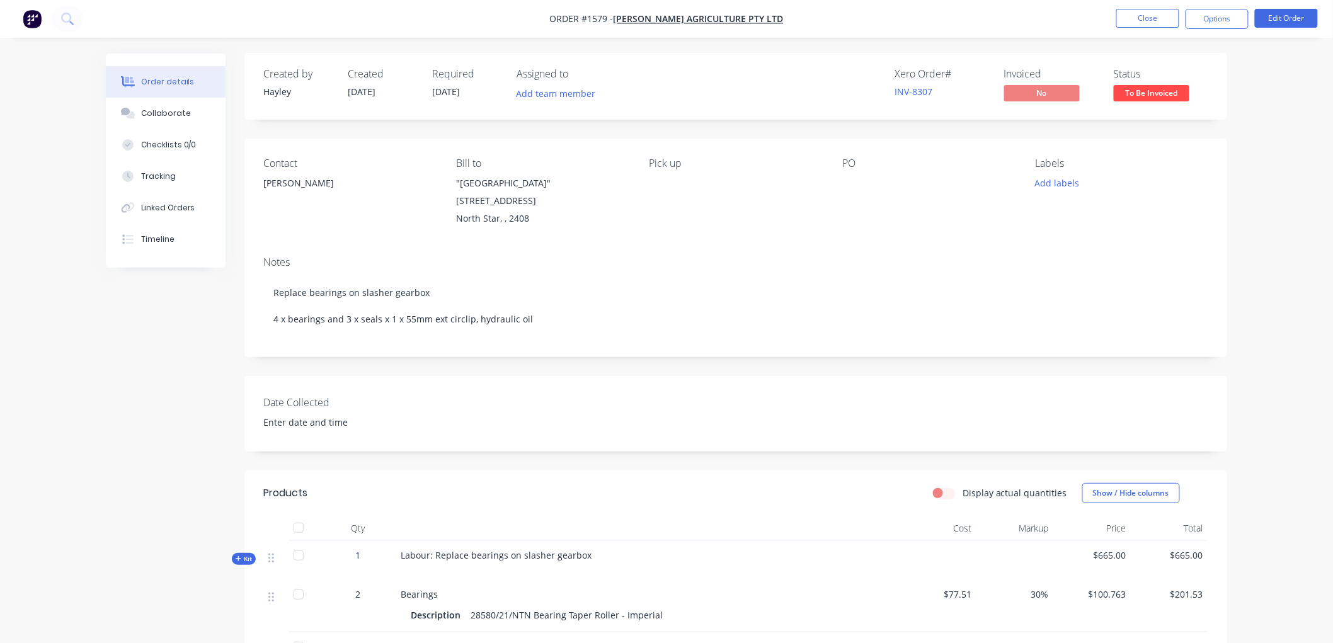
scroll to position [0, 0]
click at [1213, 15] on button "Options" at bounding box center [1216, 19] width 63 height 20
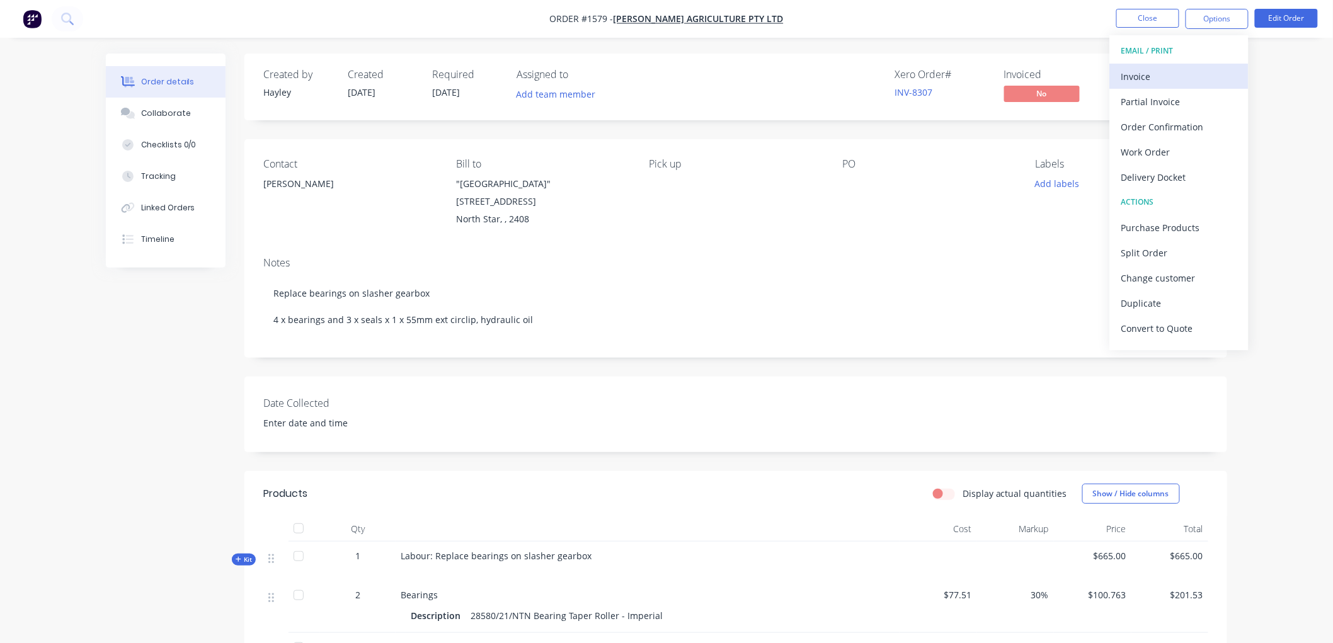
click at [1170, 69] on div "Invoice" at bounding box center [1179, 76] width 116 height 18
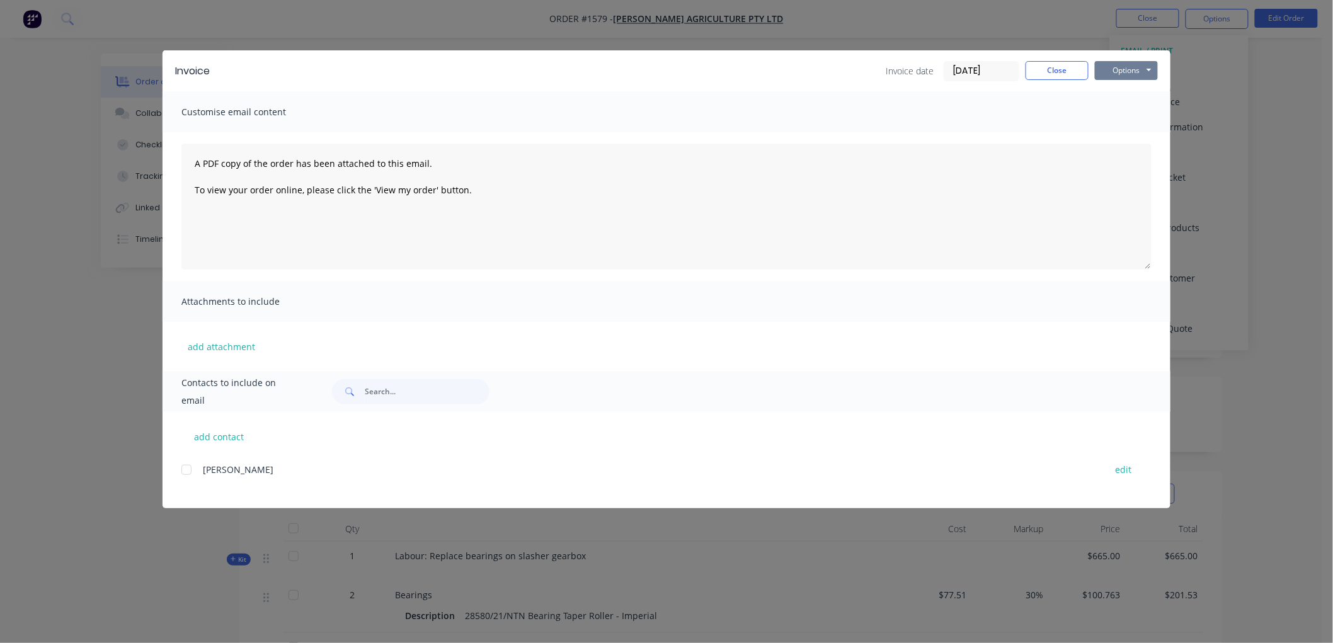
click at [1132, 65] on button "Options" at bounding box center [1126, 70] width 63 height 19
click at [1151, 94] on button "Preview" at bounding box center [1135, 93] width 81 height 21
drag, startPoint x: 1043, startPoint y: 66, endPoint x: 995, endPoint y: 83, distance: 50.6
click at [1043, 66] on button "Close" at bounding box center [1056, 70] width 63 height 19
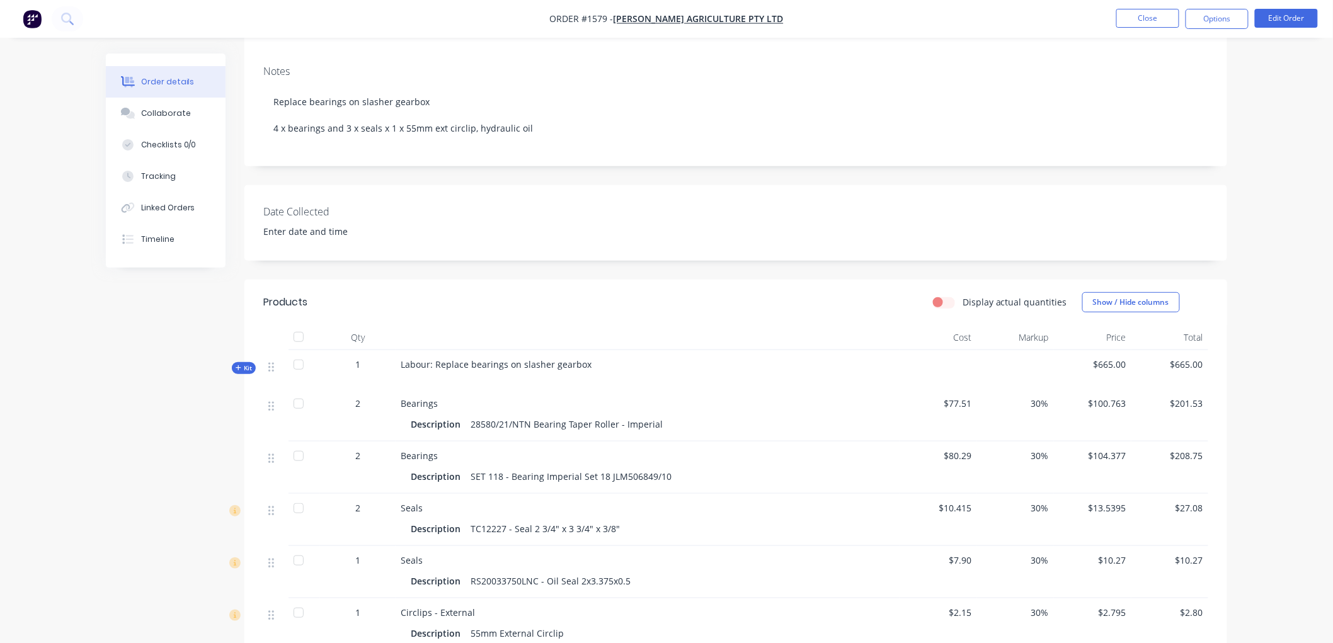
scroll to position [210, 0]
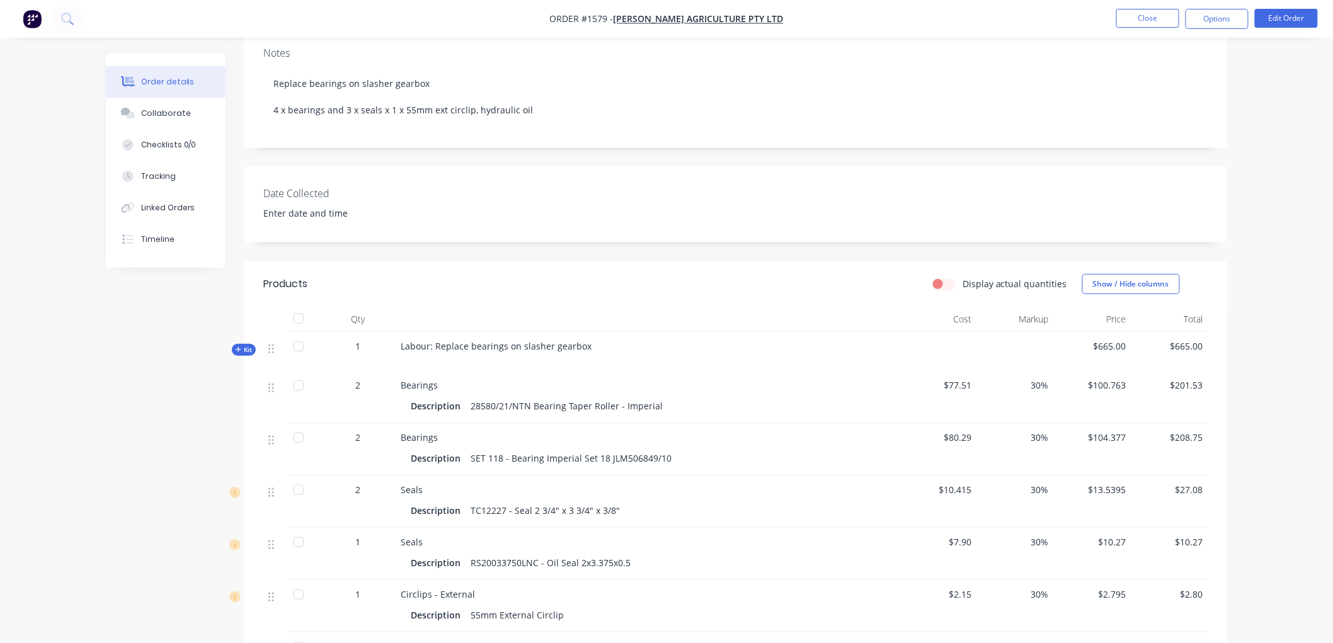
click at [240, 346] on icon at bounding box center [239, 349] width 6 height 6
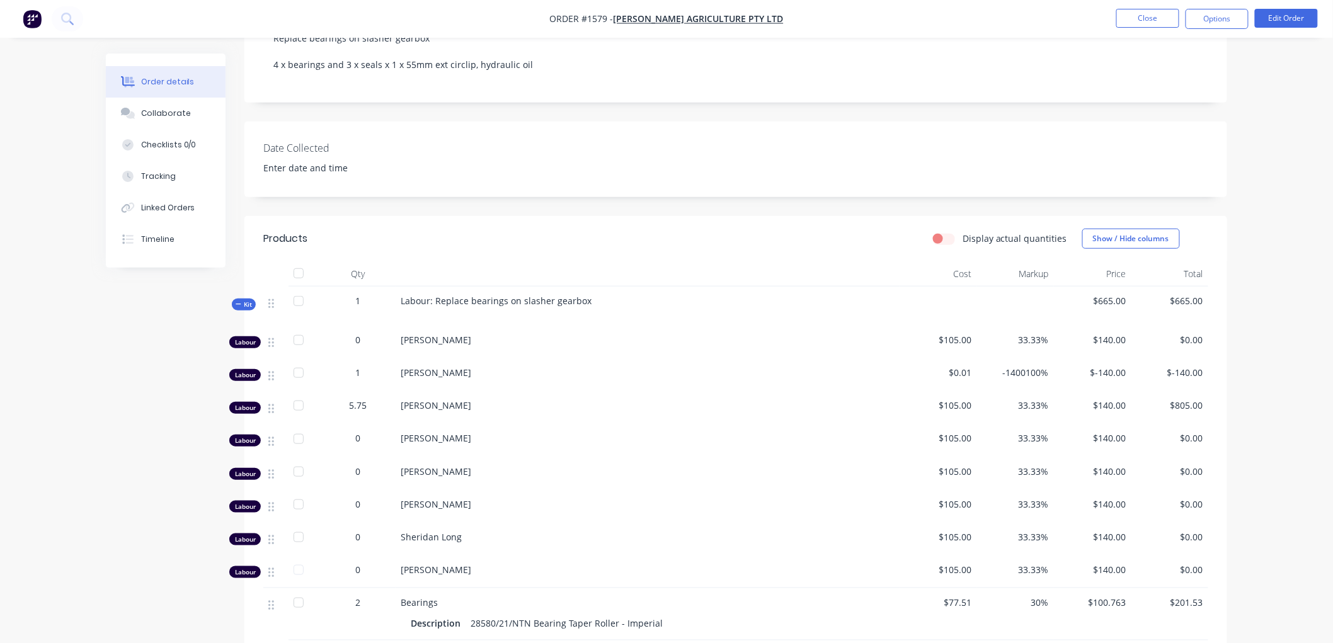
scroll to position [280, 0]
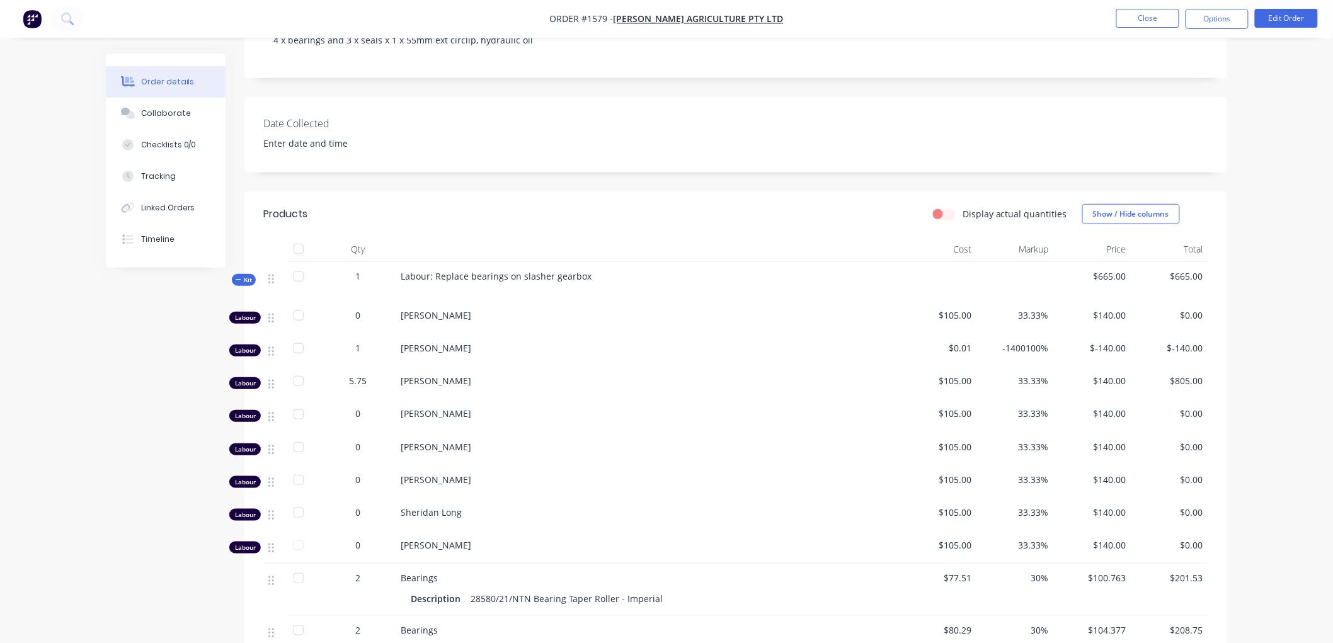
click at [351, 374] on span "5.75" at bounding box center [358, 380] width 18 height 13
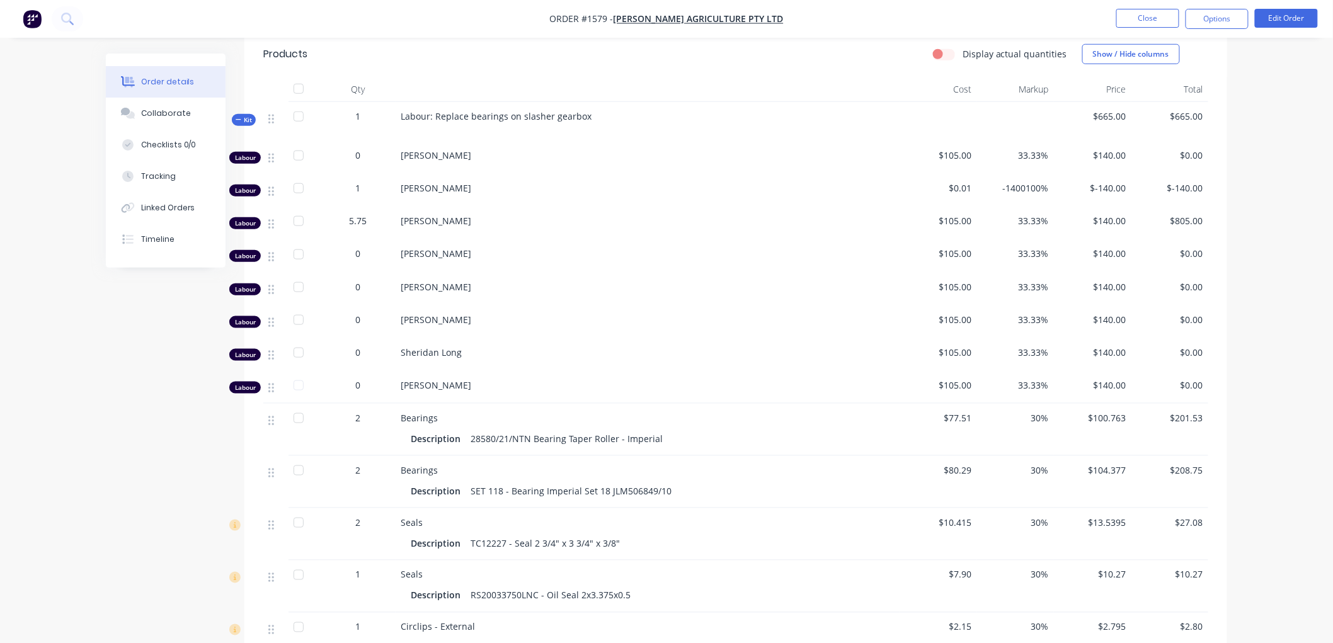
scroll to position [419, 0]
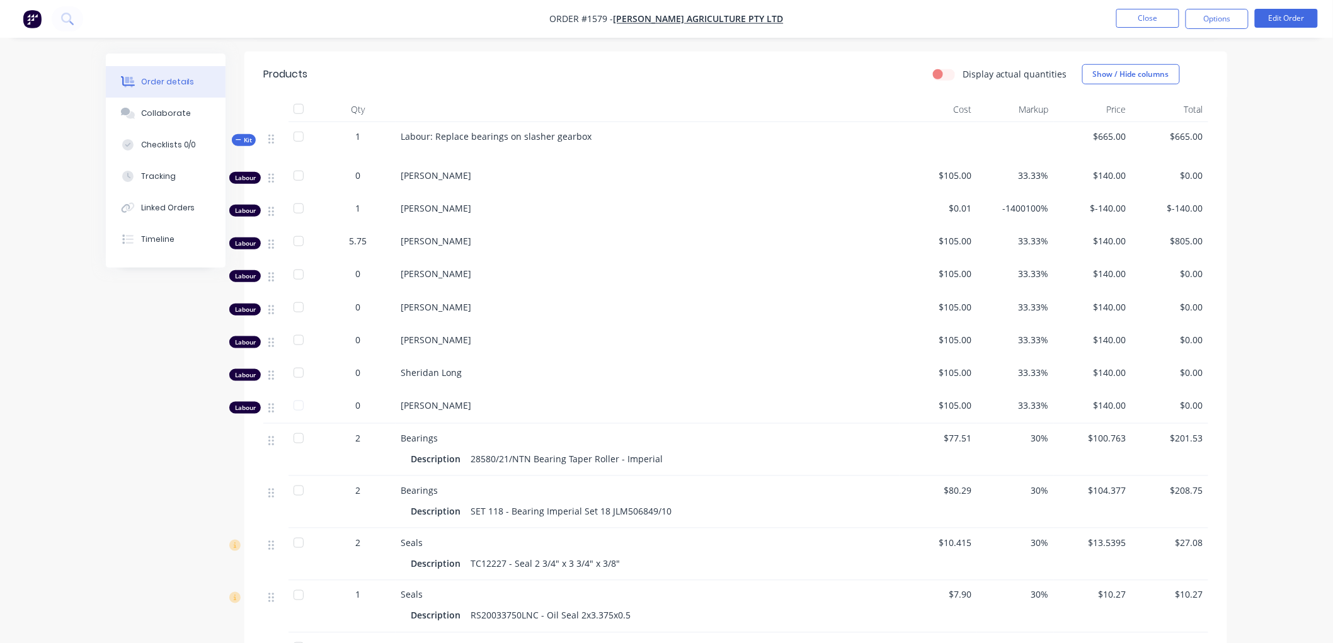
click at [406, 407] on div "TJ Galvin" at bounding box center [648, 407] width 504 height 33
click at [360, 202] on span "1" at bounding box center [357, 208] width 5 height 13
click at [1289, 23] on button "Edit Order" at bounding box center [1286, 18] width 63 height 19
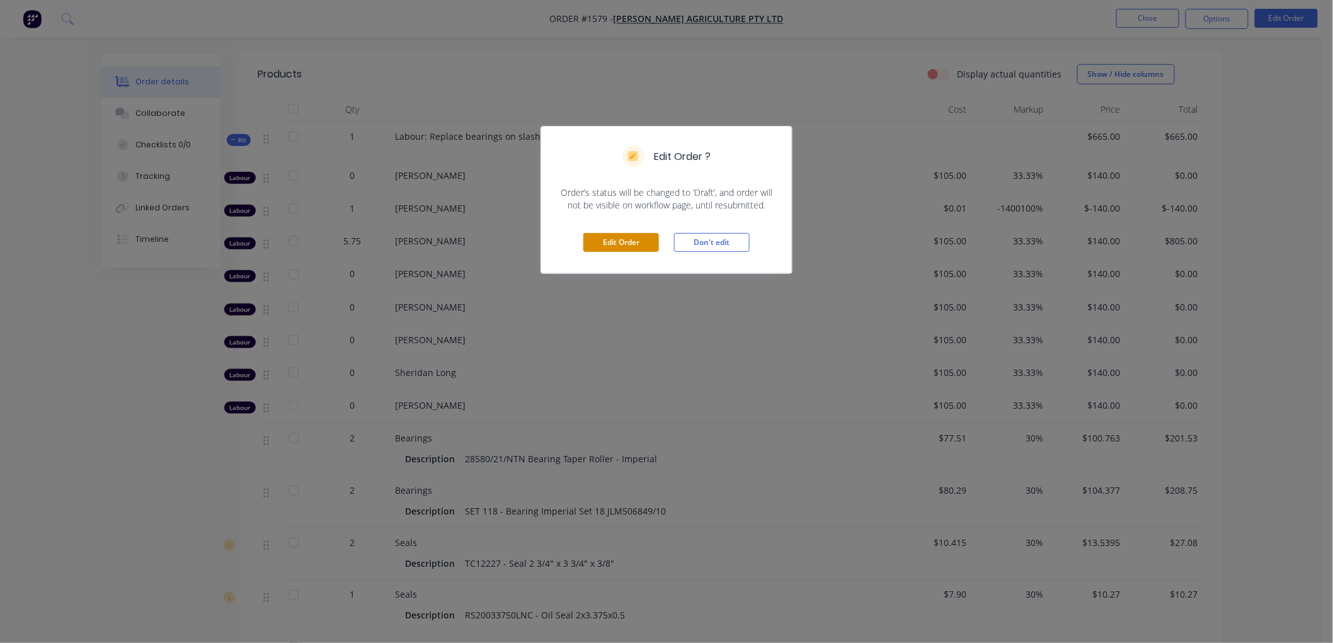
click at [633, 247] on button "Edit Order" at bounding box center [621, 242] width 76 height 19
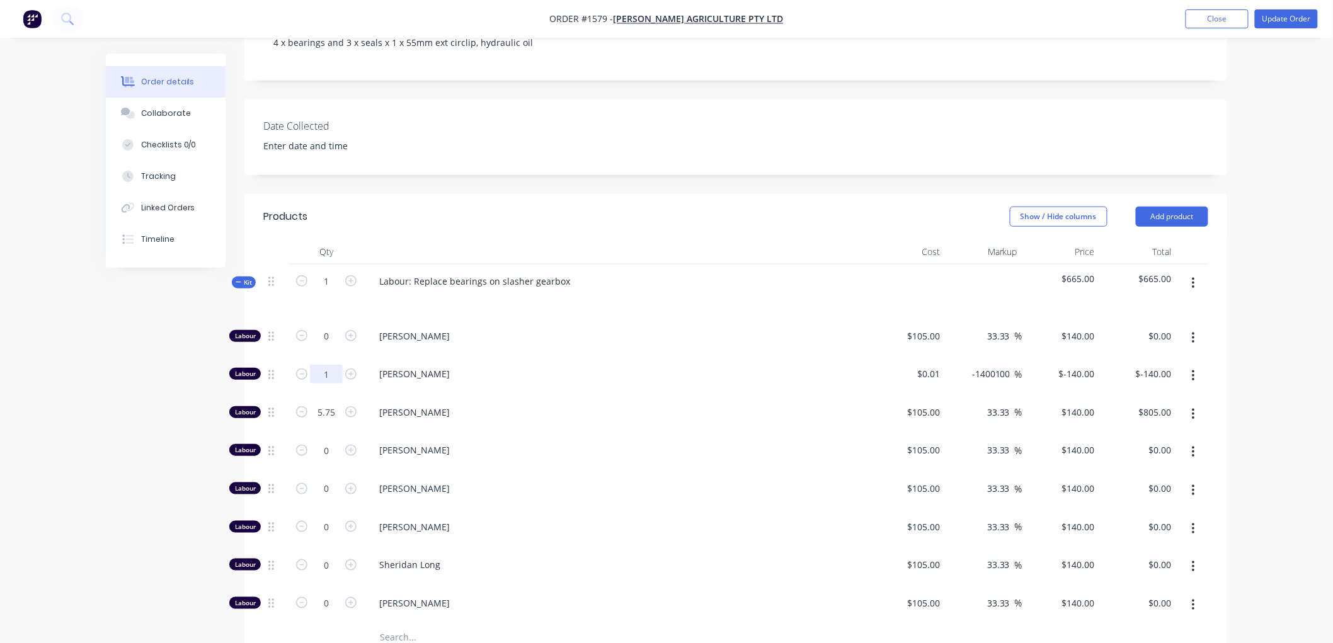
scroll to position [350, 0]
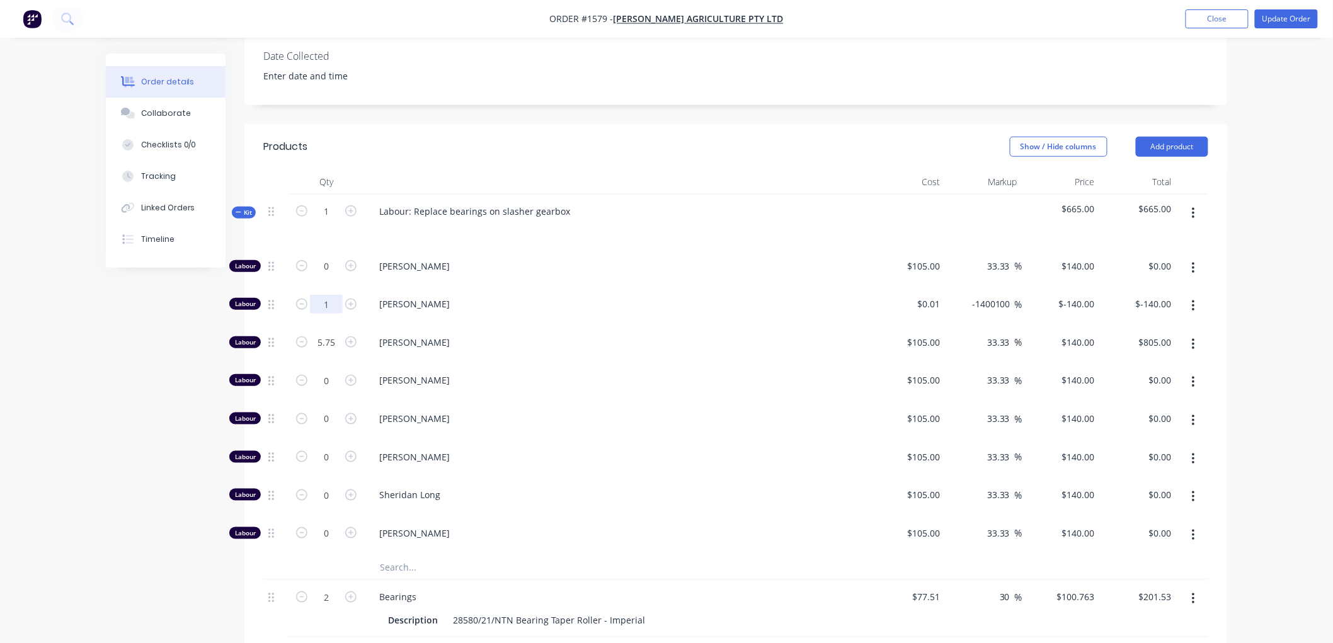
click at [331, 276] on input "1" at bounding box center [326, 266] width 33 height 19
type input "1.75"
type input "$-245.00"
click at [716, 341] on span "Charlie Thompson" at bounding box center [621, 342] width 484 height 13
click at [1280, 9] on button "Update Order" at bounding box center [1286, 18] width 63 height 19
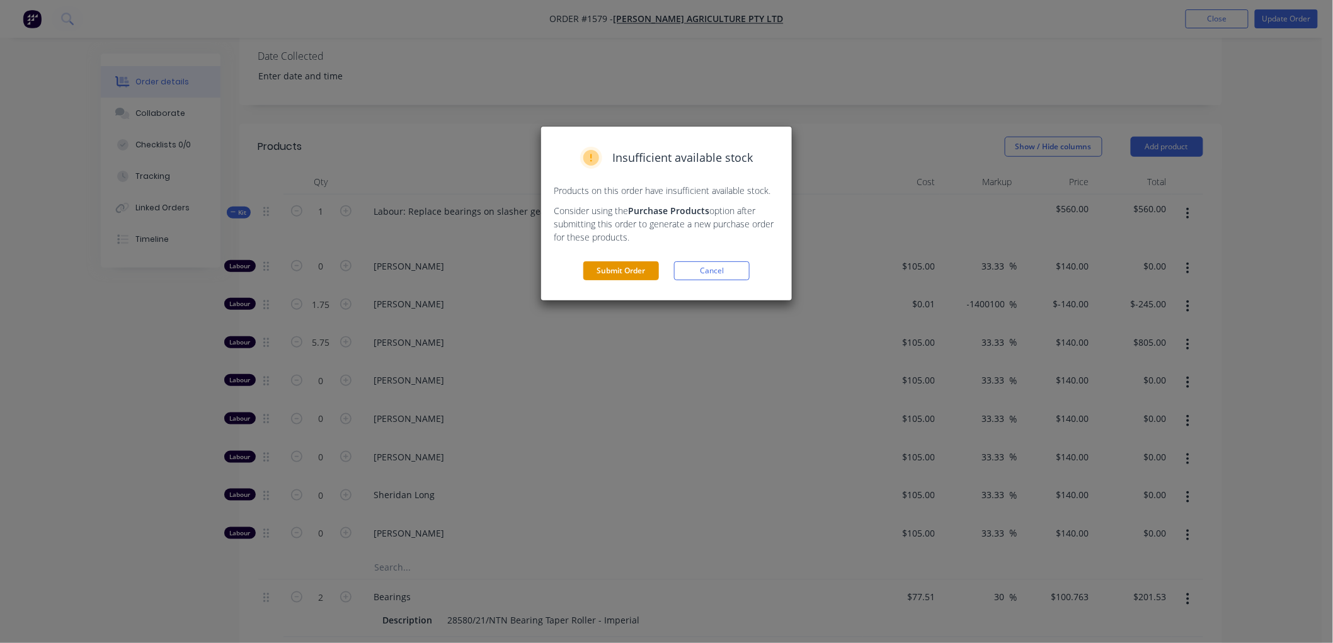
click at [628, 270] on button "Submit Order" at bounding box center [621, 270] width 76 height 19
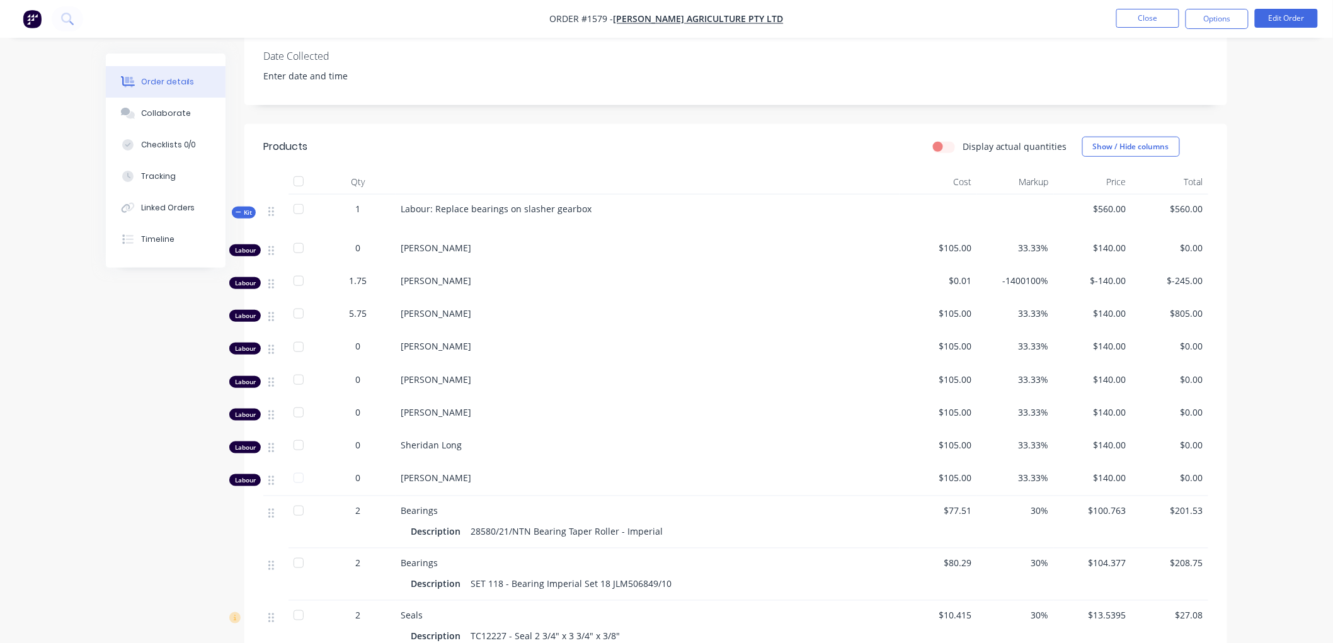
scroll to position [227, 0]
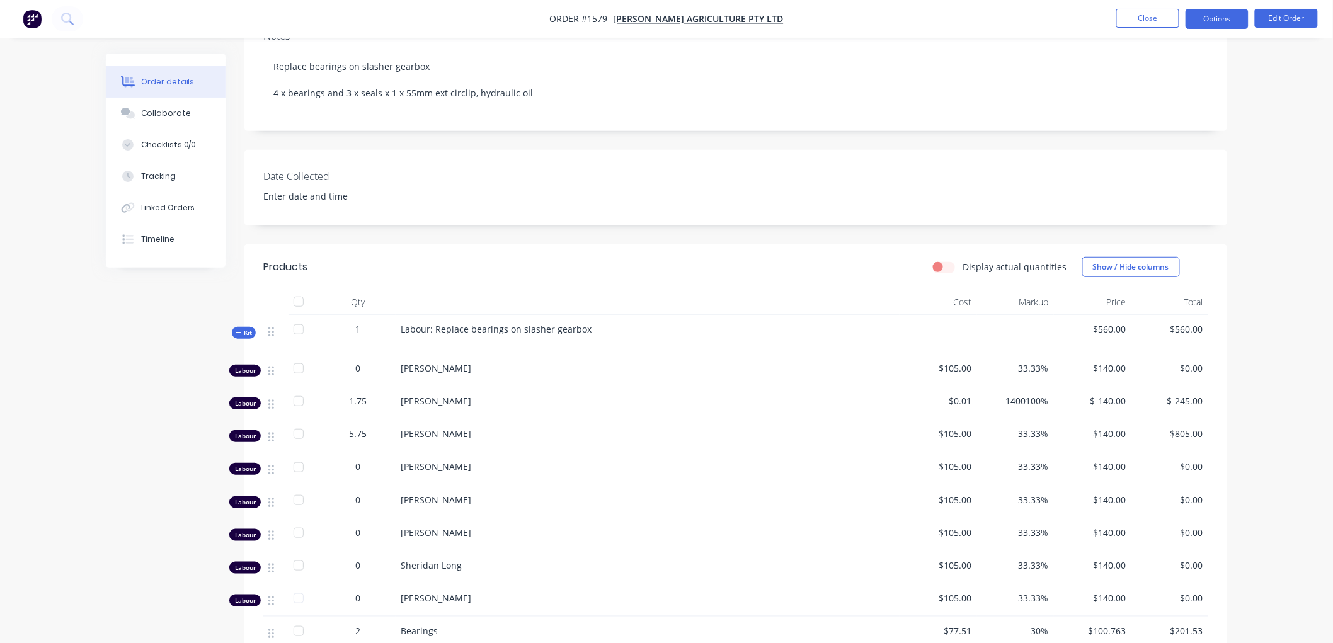
click at [1209, 14] on button "Options" at bounding box center [1216, 19] width 63 height 20
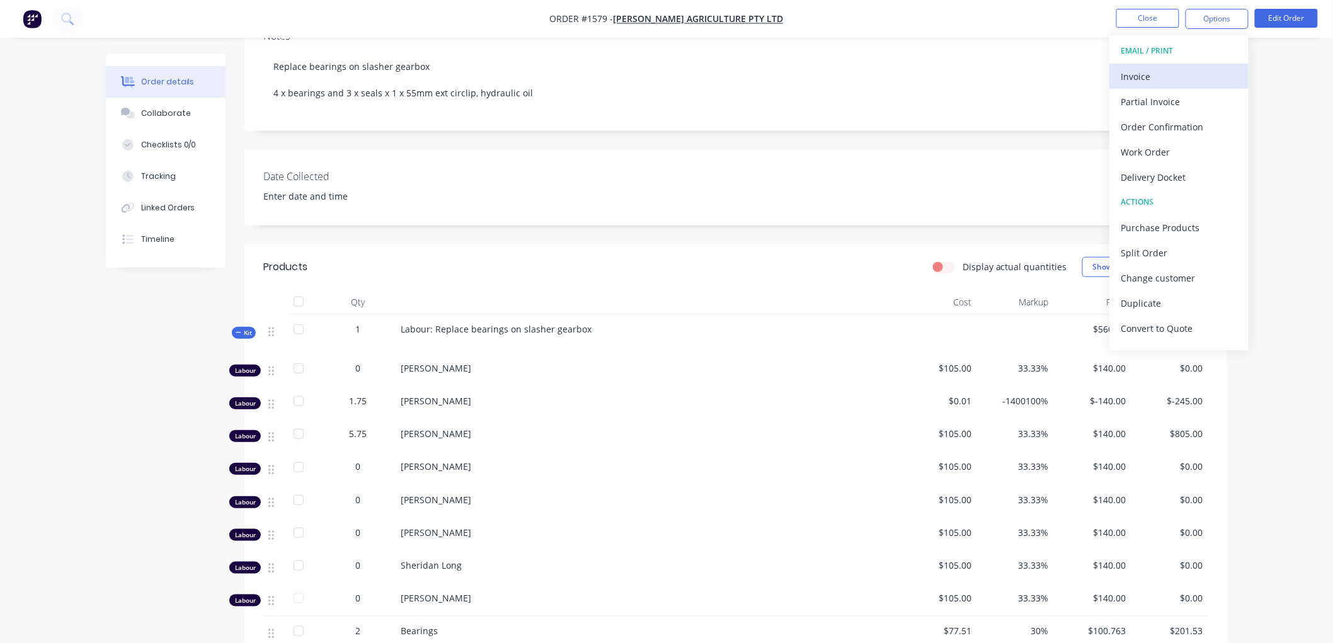
click at [1166, 74] on div "Invoice" at bounding box center [1179, 76] width 116 height 18
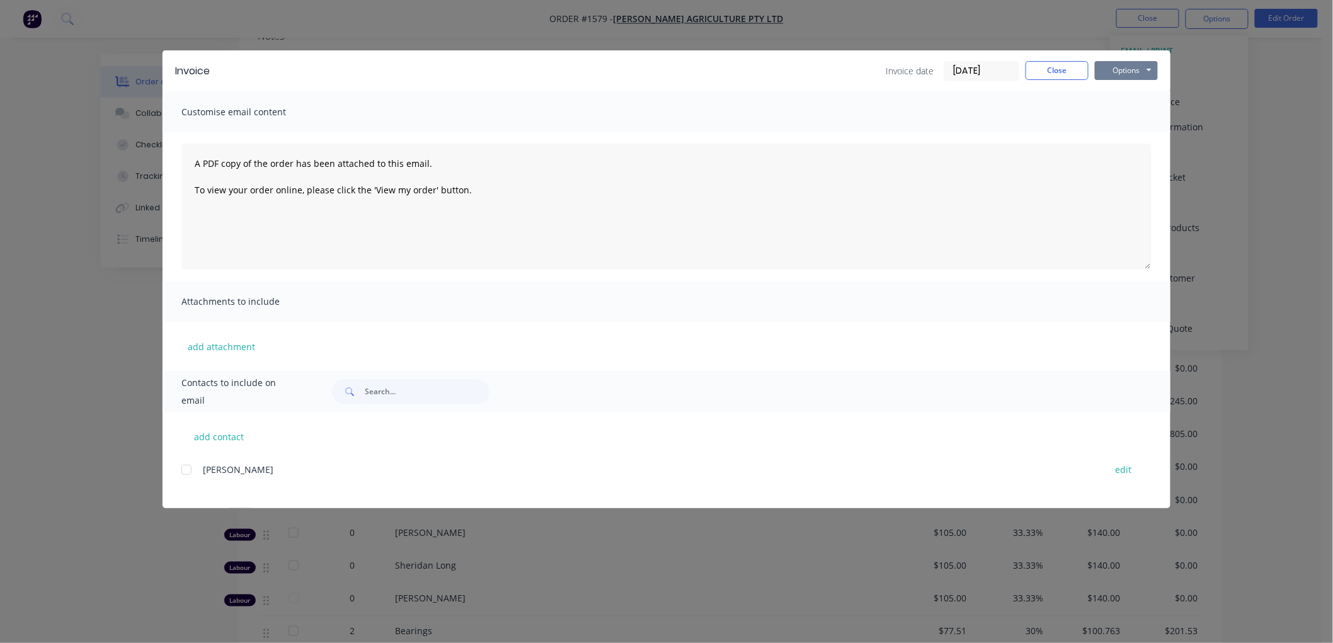
click at [1109, 64] on button "Options" at bounding box center [1126, 70] width 63 height 19
click at [1136, 98] on button "Preview" at bounding box center [1135, 93] width 81 height 21
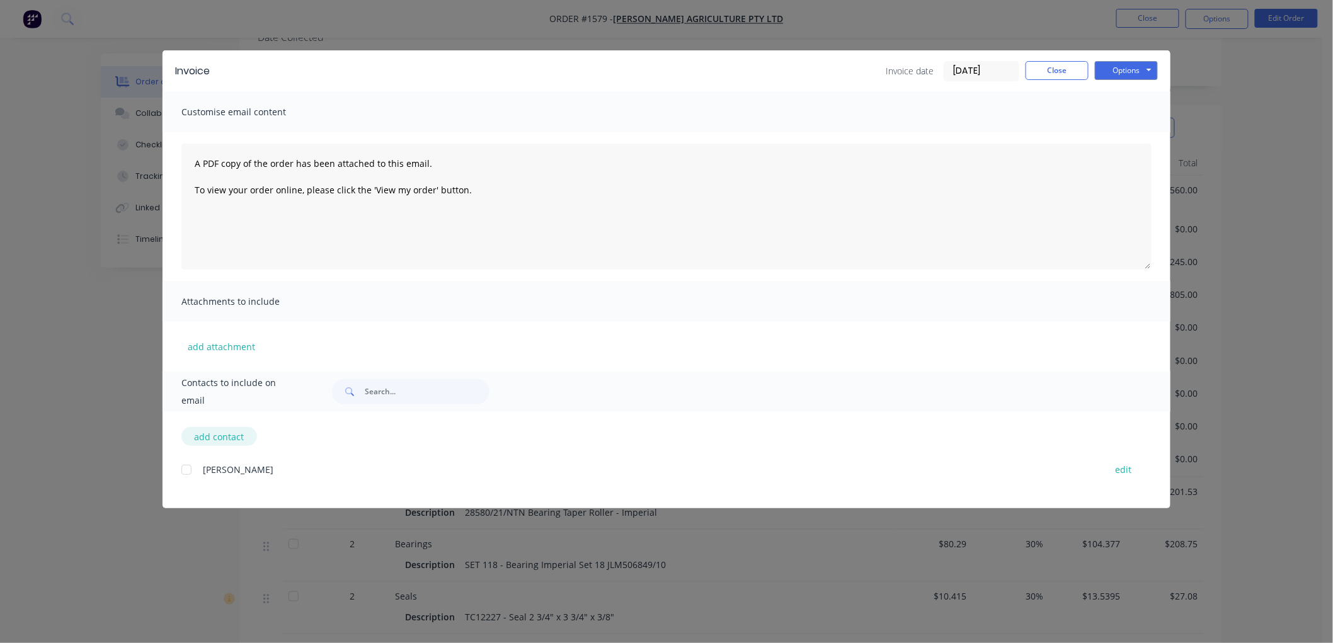
scroll to position [367, 0]
click at [208, 430] on button "add contact" at bounding box center [219, 436] width 76 height 19
select select "AU"
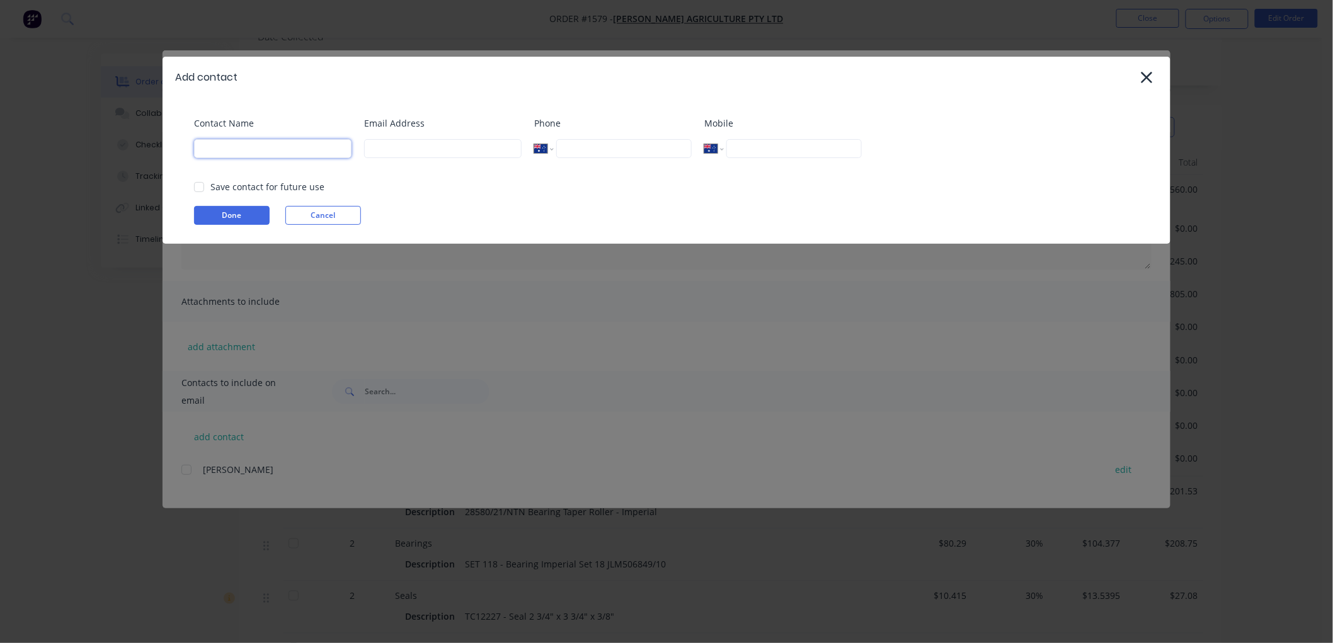
click at [232, 142] on input at bounding box center [272, 148] width 157 height 19
click at [229, 144] on input at bounding box center [272, 148] width 157 height 19
type input "Doolin Agriculture"
type input "admin@doolinagriculture.com.au"
click at [768, 144] on input "tel" at bounding box center [793, 148] width 135 height 19
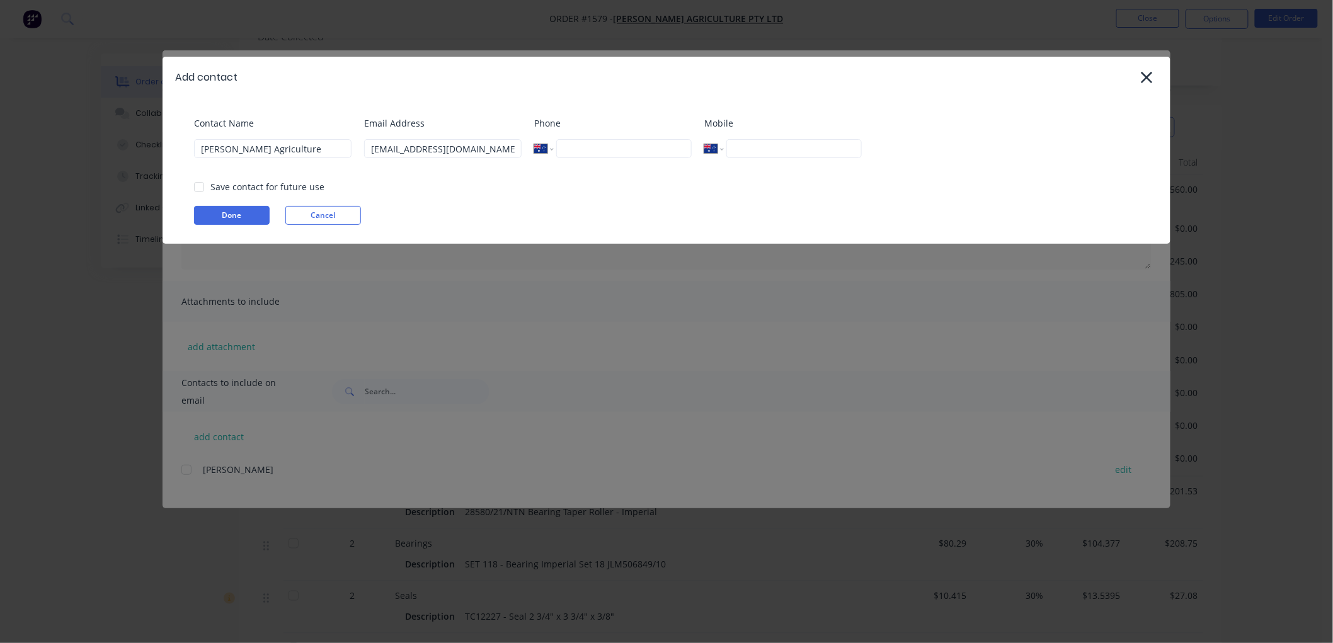
click at [630, 144] on input "tel" at bounding box center [623, 148] width 135 height 19
click at [780, 147] on input "tel" at bounding box center [793, 148] width 135 height 19
type input "0427 763 197"
click at [311, 153] on input "Doolin Agriculture" at bounding box center [272, 148] width 157 height 19
click at [205, 183] on div at bounding box center [198, 186] width 25 height 25
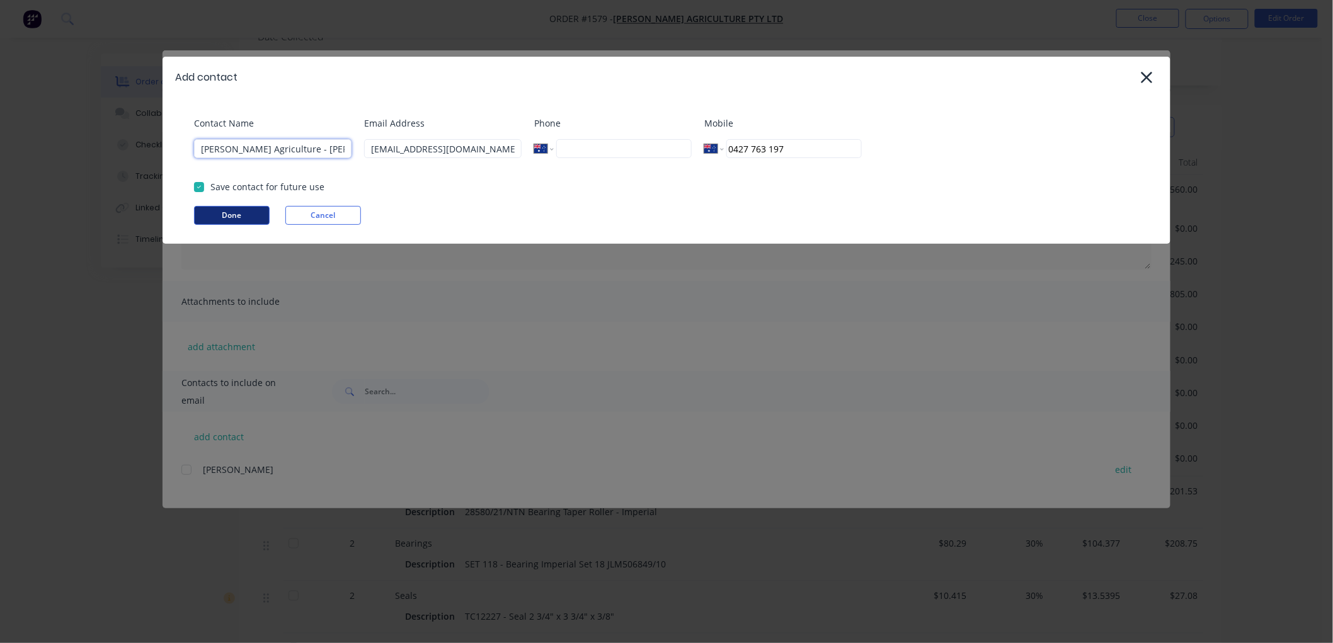
type input "Doolin Agriculture - Sandy Doolin"
click at [231, 211] on button "Done" at bounding box center [232, 215] width 76 height 19
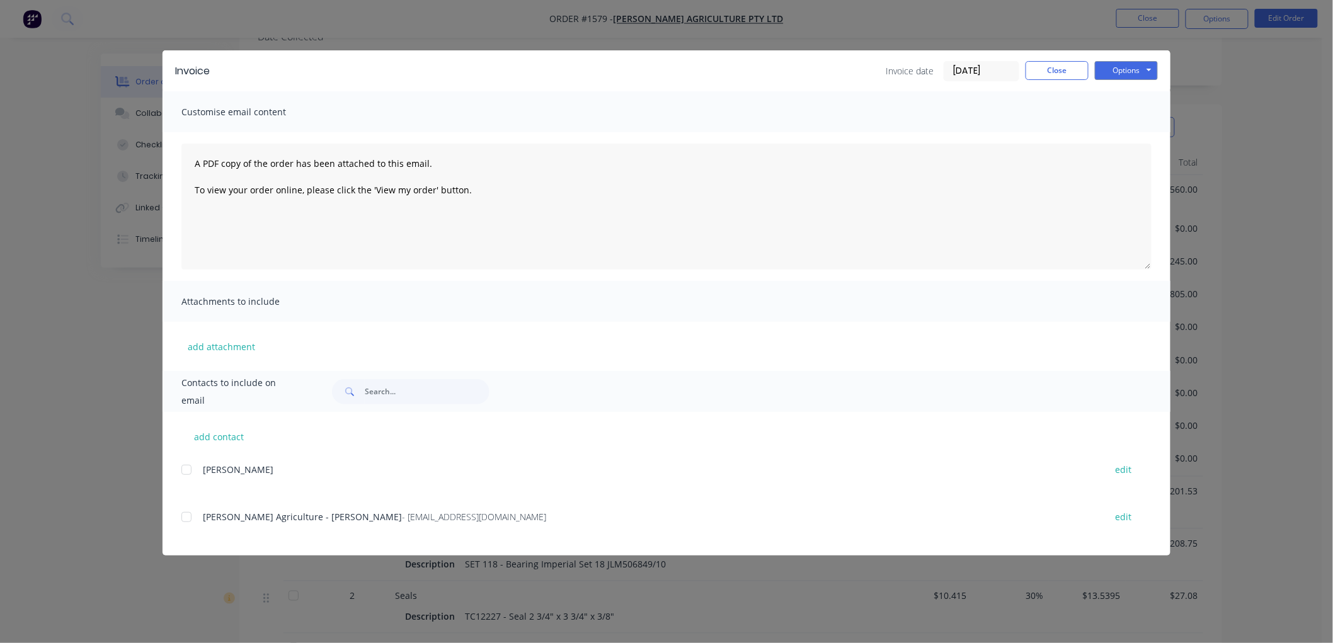
click at [188, 519] on div at bounding box center [186, 517] width 25 height 25
click at [1120, 70] on button "Options" at bounding box center [1126, 70] width 63 height 19
click at [1138, 124] on button "Email" at bounding box center [1135, 134] width 81 height 21
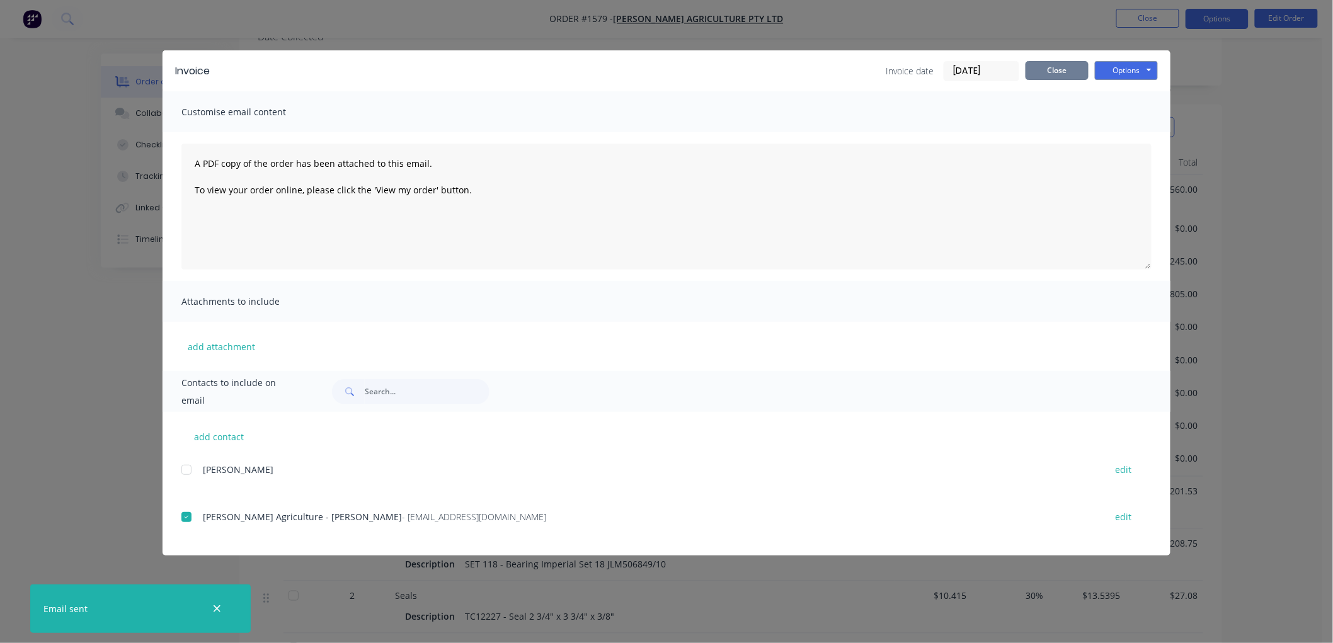
drag, startPoint x: 1072, startPoint y: 73, endPoint x: 1189, endPoint y: 26, distance: 125.5
click at [1075, 71] on button "Close" at bounding box center [1056, 70] width 63 height 19
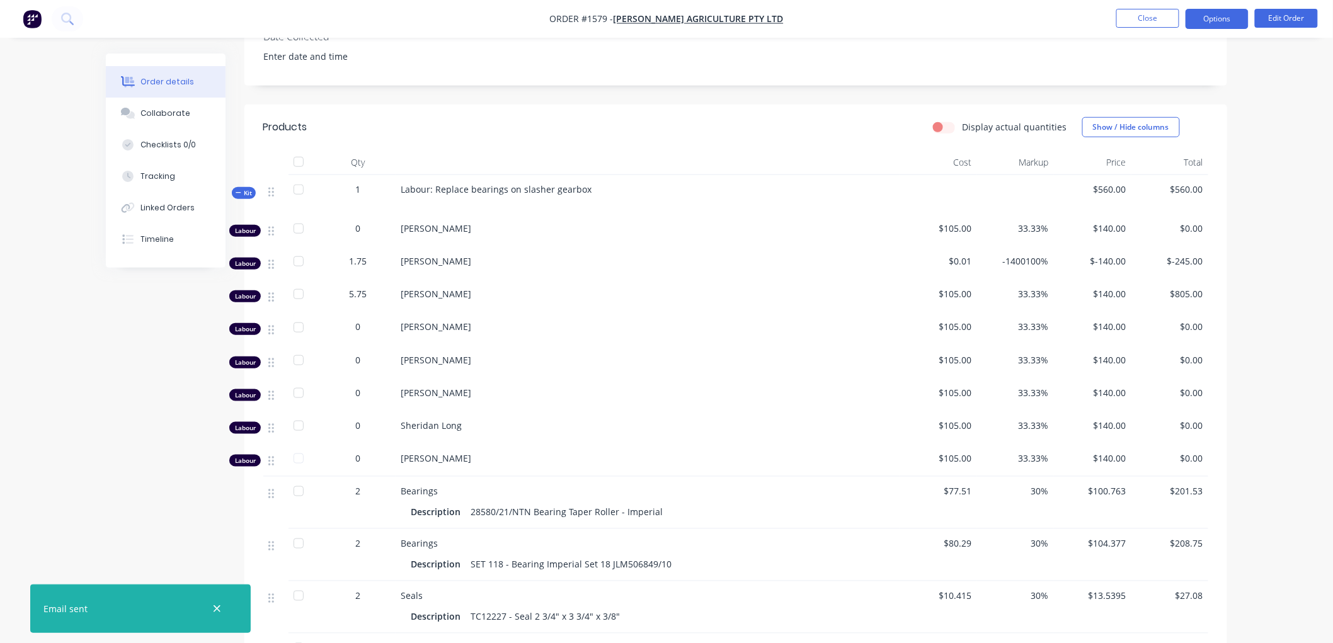
click at [1206, 21] on button "Options" at bounding box center [1216, 19] width 63 height 20
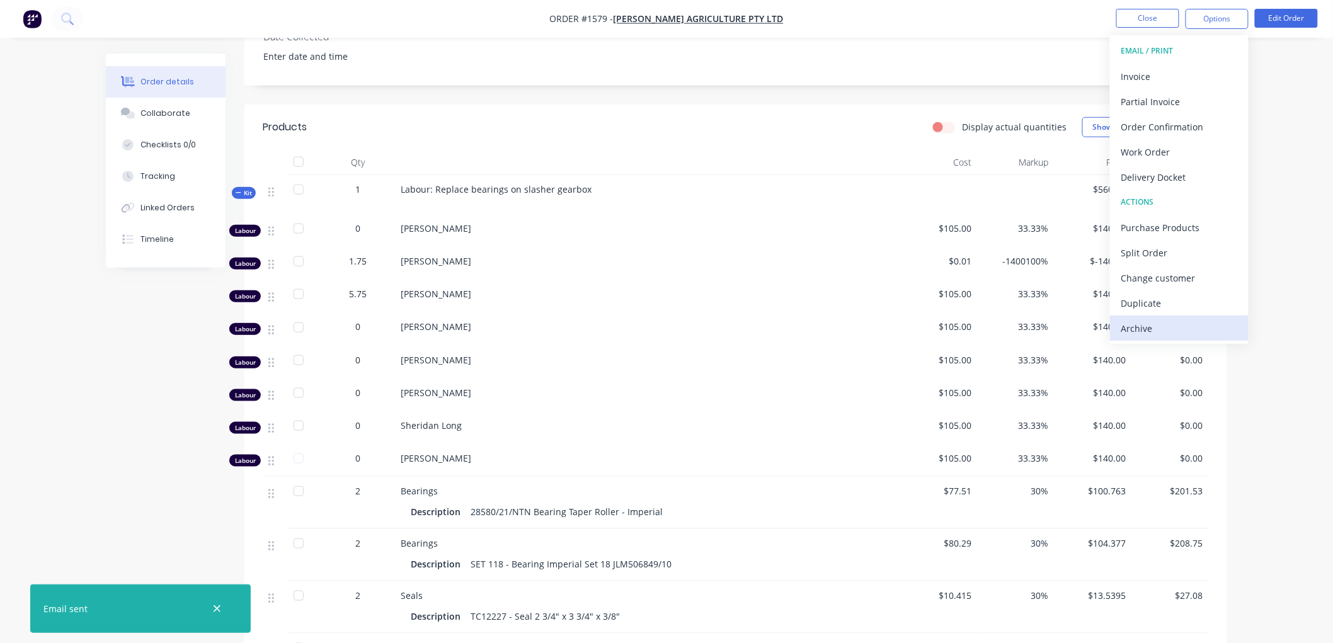
click at [1155, 326] on div "Archive" at bounding box center [1179, 328] width 116 height 18
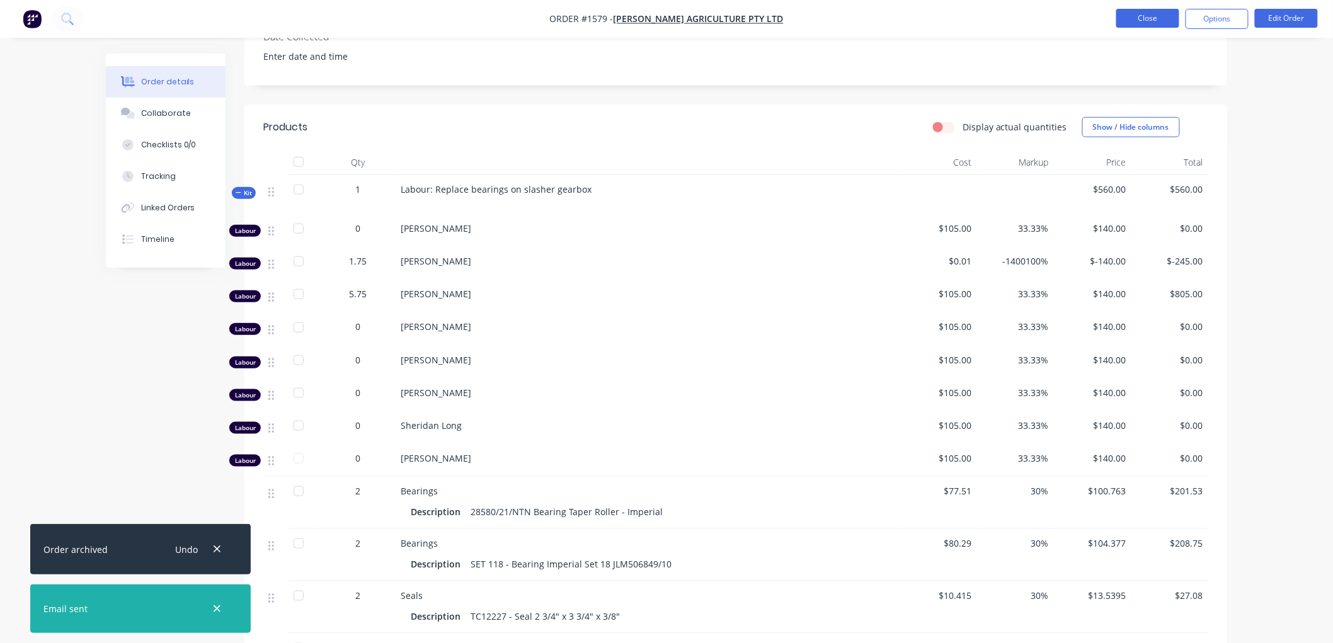
click at [1136, 18] on button "Close" at bounding box center [1147, 18] width 63 height 19
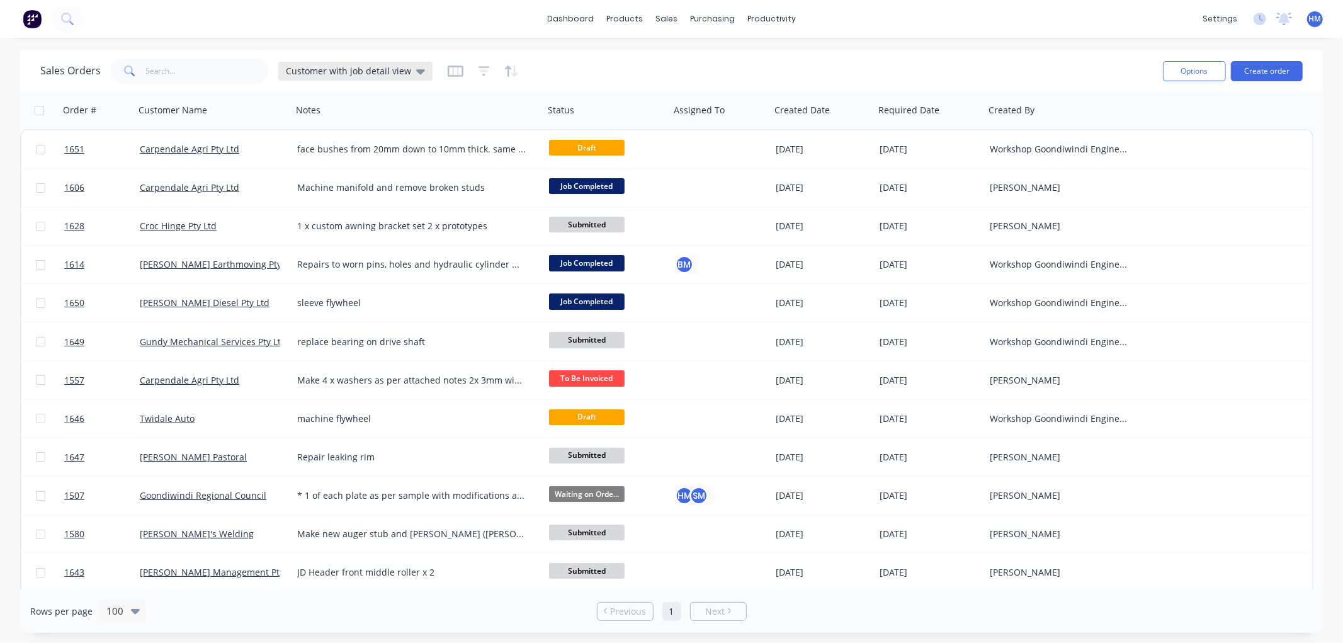
click at [343, 68] on span "Customer with job detail view" at bounding box center [348, 70] width 125 height 13
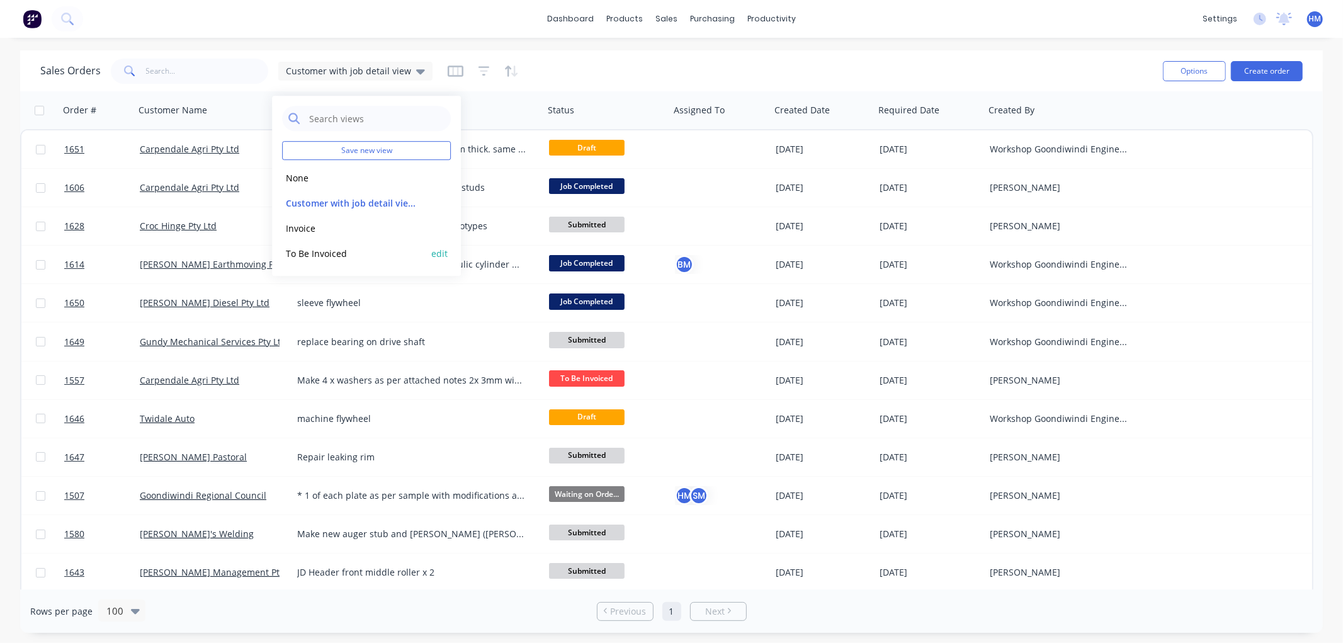
click at [343, 248] on button "To Be Invoiced" at bounding box center [354, 253] width 144 height 14
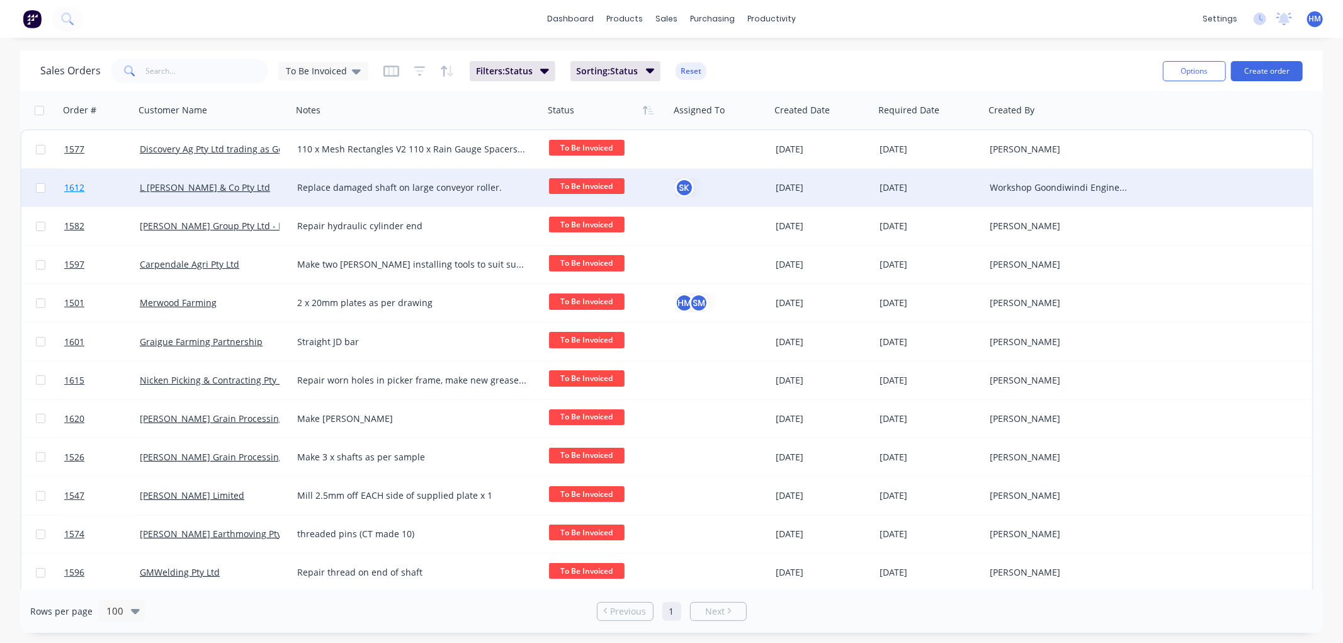
click at [113, 185] on link "1612" at bounding box center [102, 188] width 76 height 38
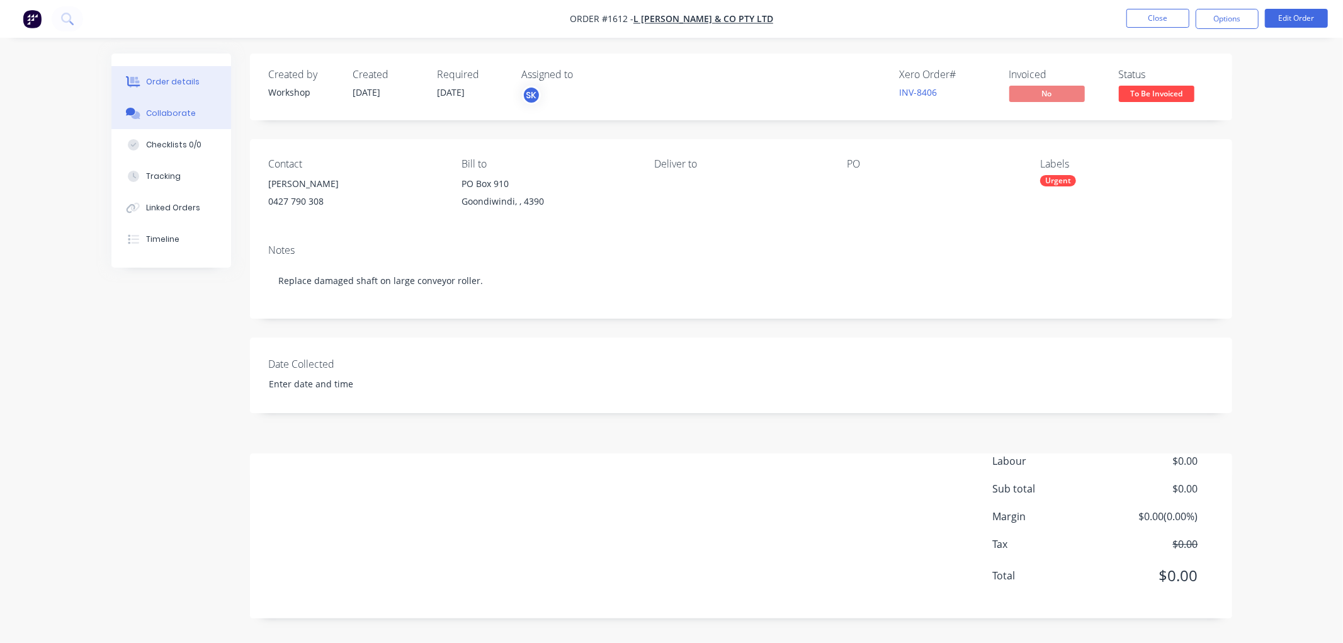
click at [177, 105] on button "Collaborate" at bounding box center [171, 113] width 120 height 31
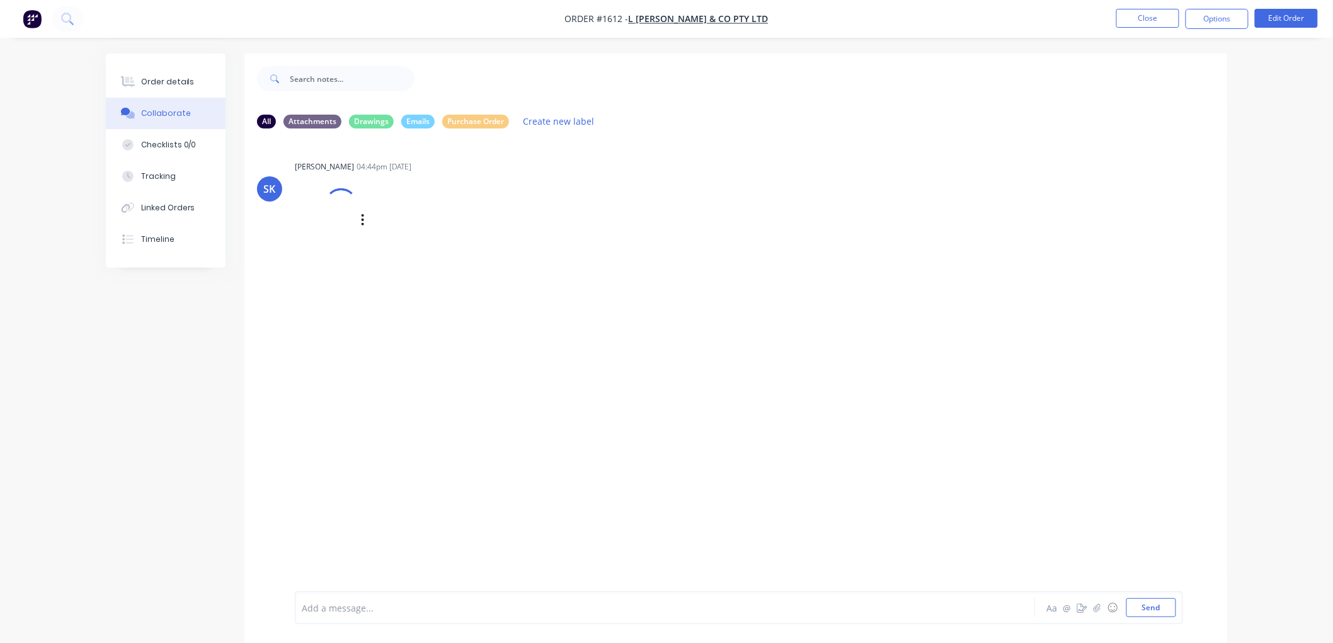
click at [339, 222] on div at bounding box center [326, 219] width 62 height 83
click at [362, 221] on icon "button" at bounding box center [363, 220] width 4 height 14
click at [449, 198] on div "Labels Download Delete" at bounding box center [410, 235] width 231 height 94
click at [161, 180] on div "Tracking" at bounding box center [158, 176] width 35 height 11
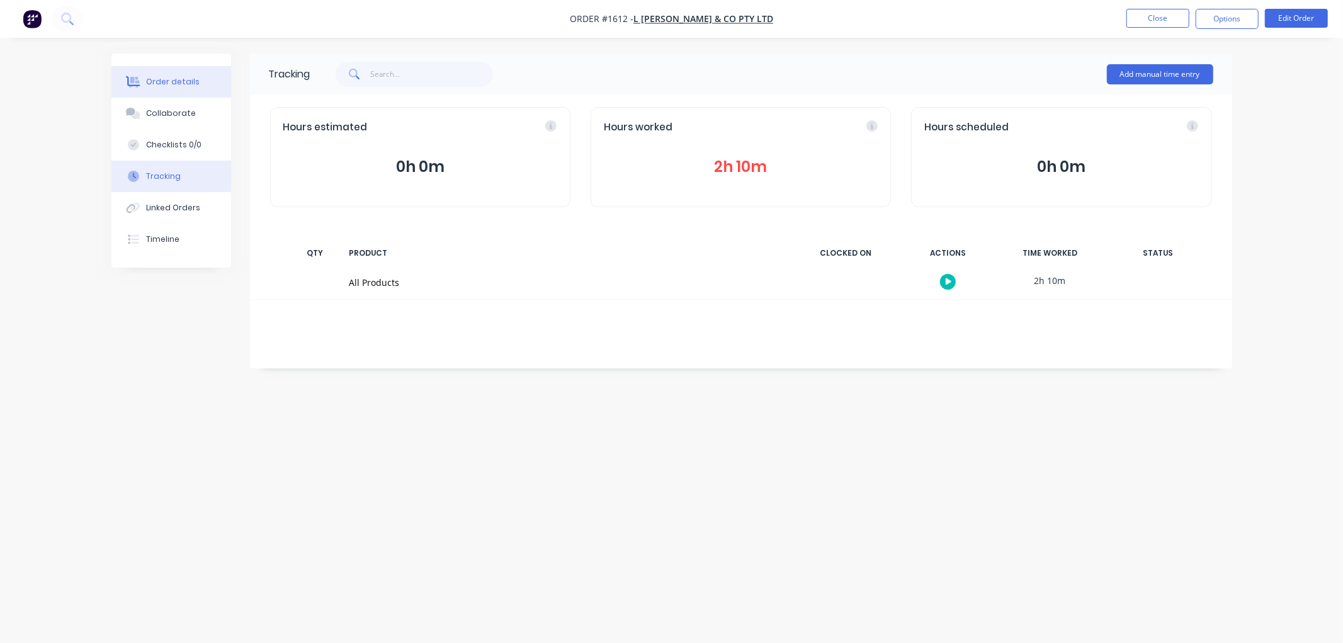
click at [162, 83] on div "Order details" at bounding box center [173, 81] width 54 height 11
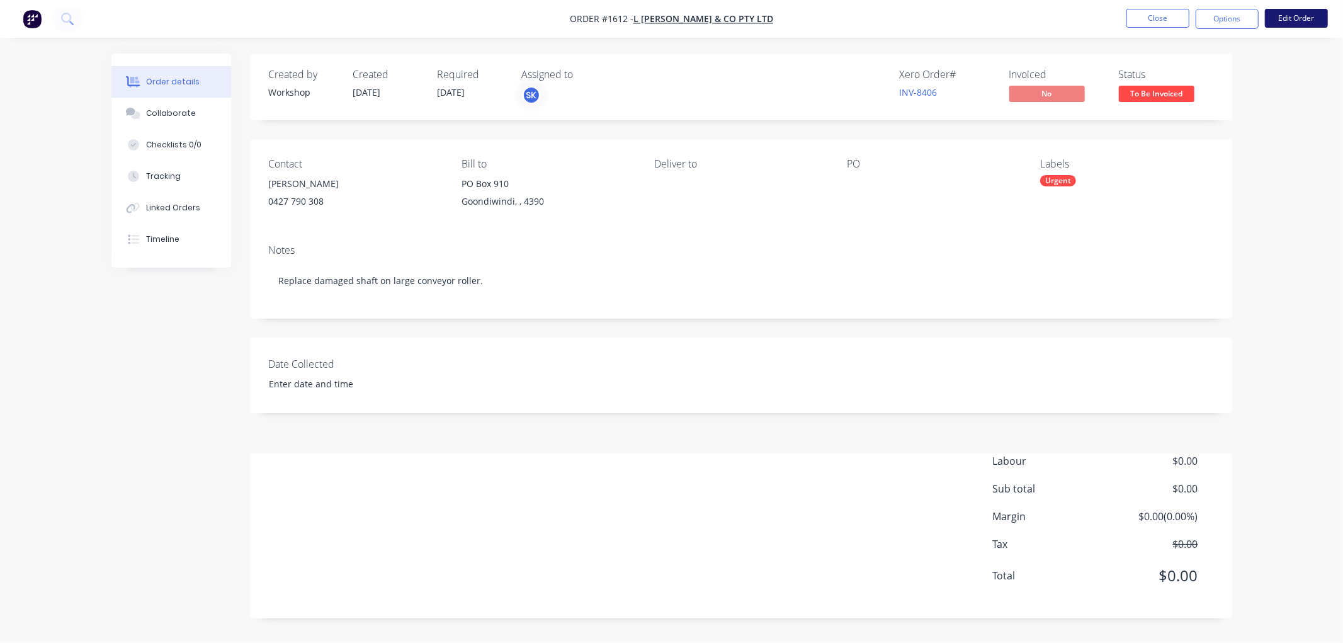
click at [1310, 16] on button "Edit Order" at bounding box center [1296, 18] width 63 height 19
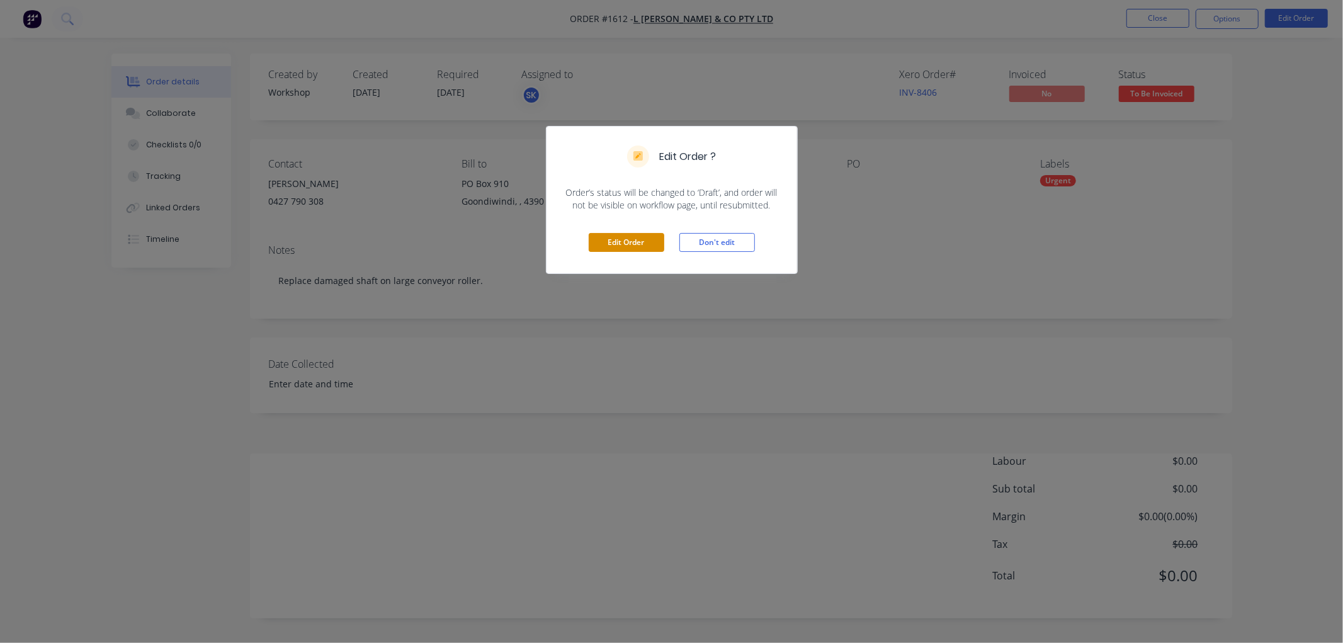
click at [622, 240] on button "Edit Order" at bounding box center [627, 242] width 76 height 19
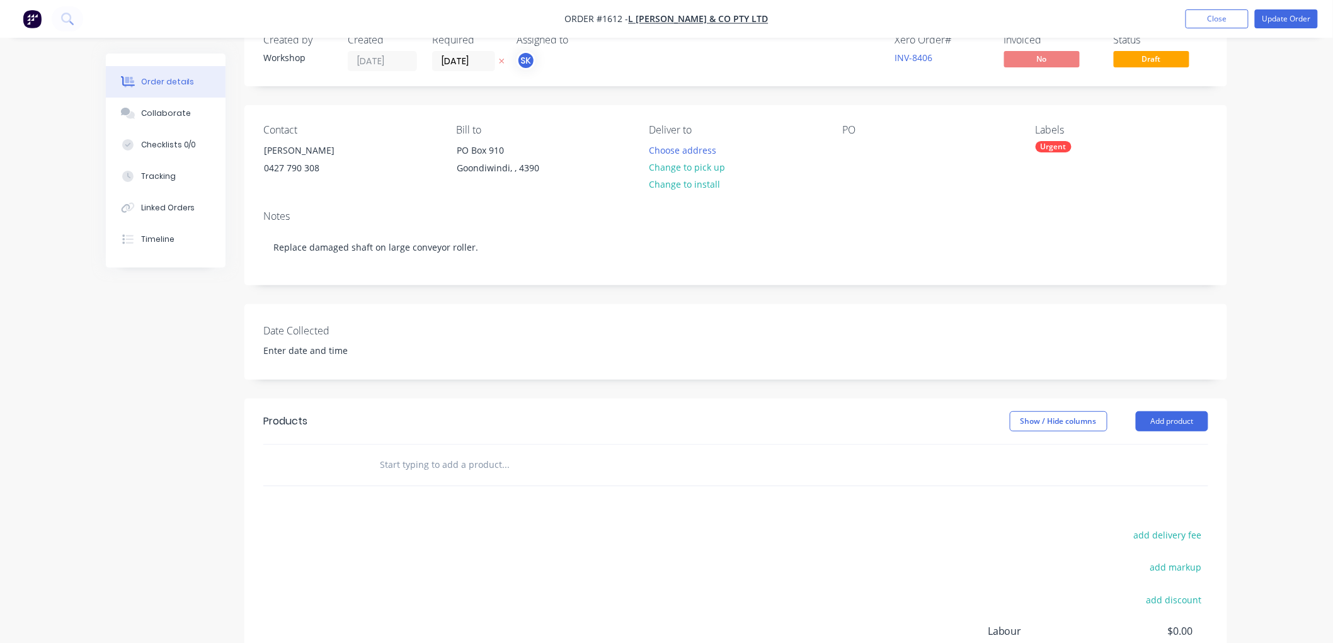
scroll to position [70, 0]
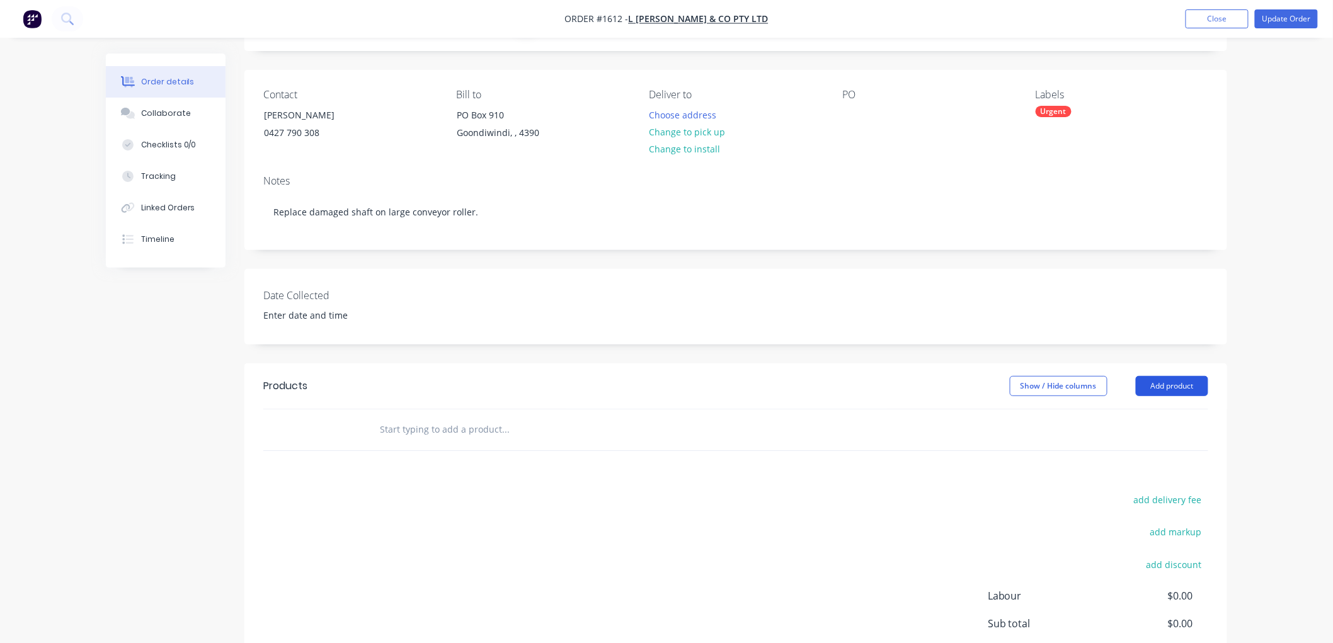
drag, startPoint x: 1164, startPoint y: 373, endPoint x: 1192, endPoint y: 380, distance: 28.6
click at [1170, 372] on header "Products Show / Hide columns Add product" at bounding box center [735, 385] width 983 height 45
click at [1187, 385] on button "Add product" at bounding box center [1172, 386] width 72 height 20
click at [1170, 383] on button "Add product" at bounding box center [1172, 386] width 72 height 20
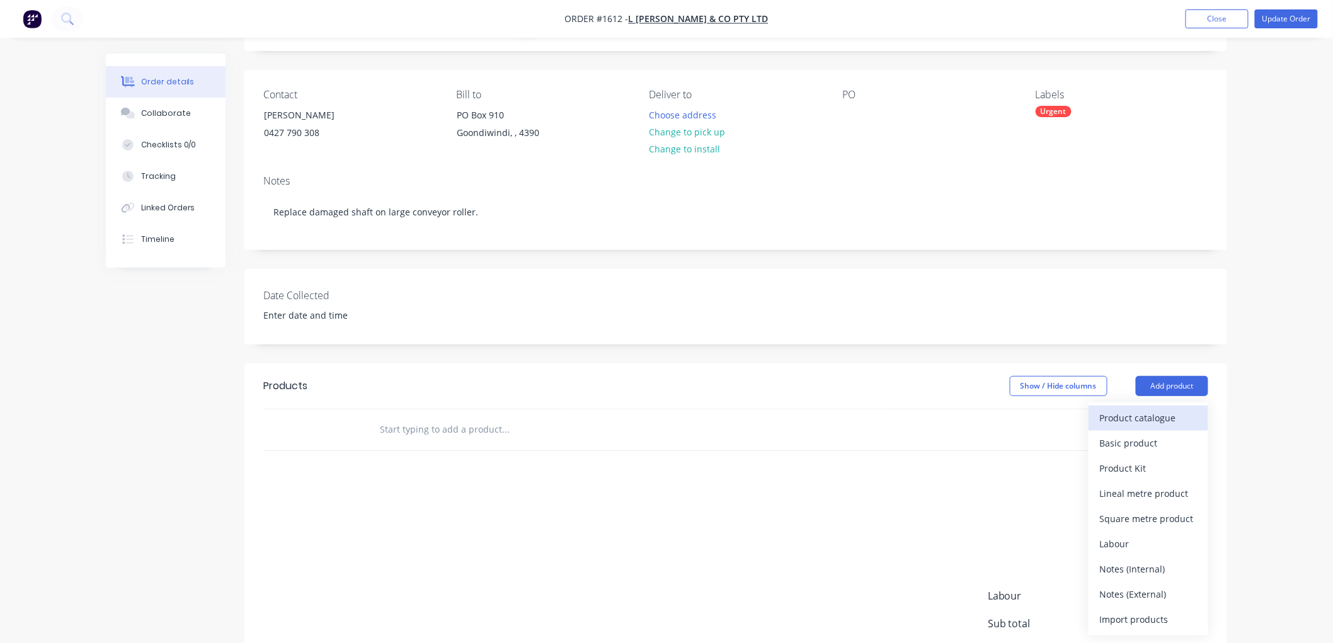
click at [1151, 419] on div "Product catalogue" at bounding box center [1148, 418] width 97 height 18
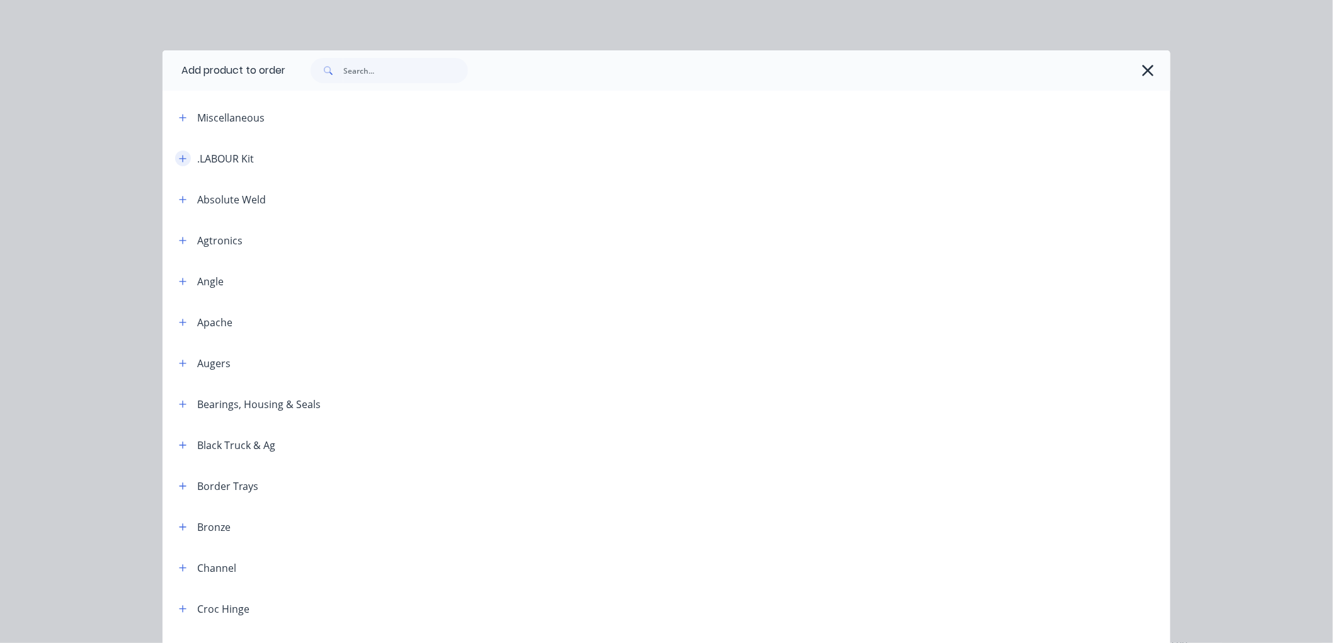
click at [180, 158] on icon "button" at bounding box center [183, 158] width 7 height 7
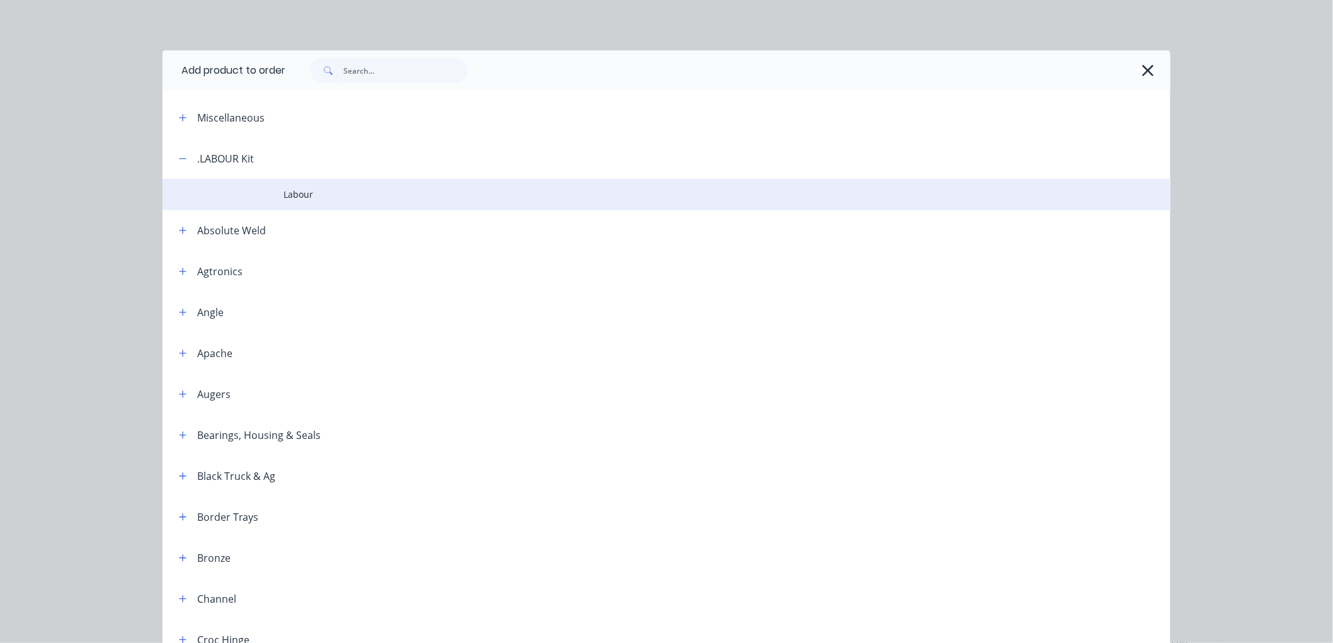
click at [286, 202] on td "Labour" at bounding box center [726, 194] width 887 height 31
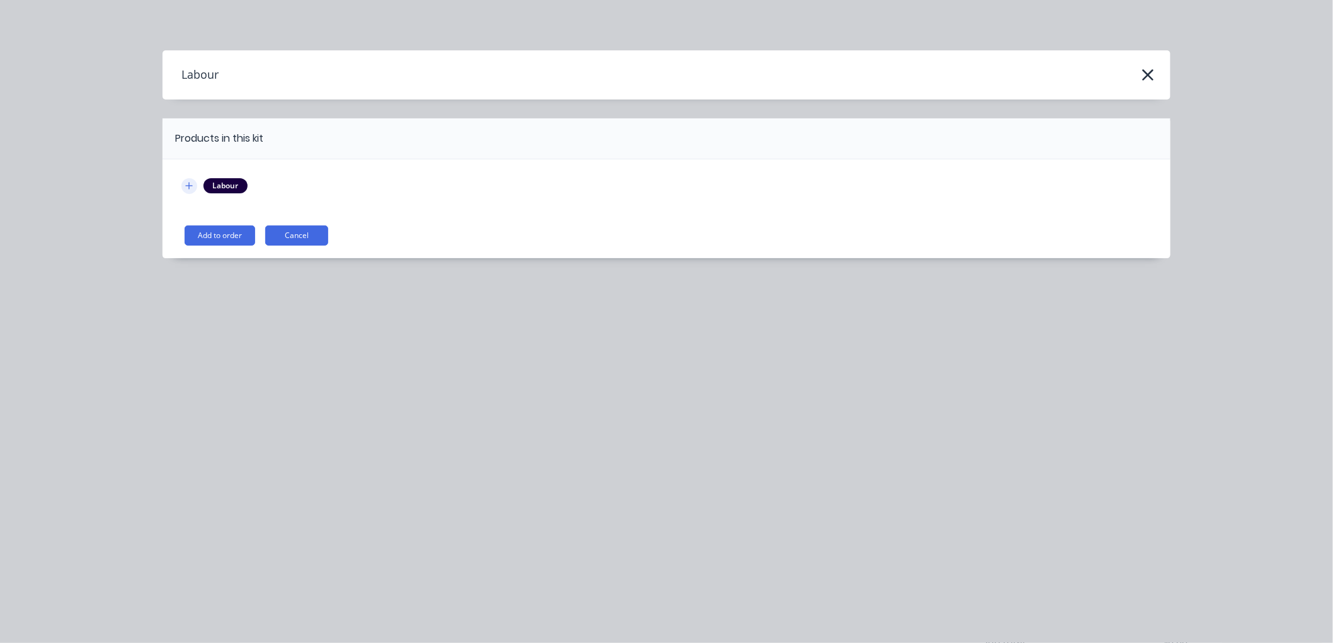
click at [186, 185] on icon "button" at bounding box center [189, 185] width 8 height 9
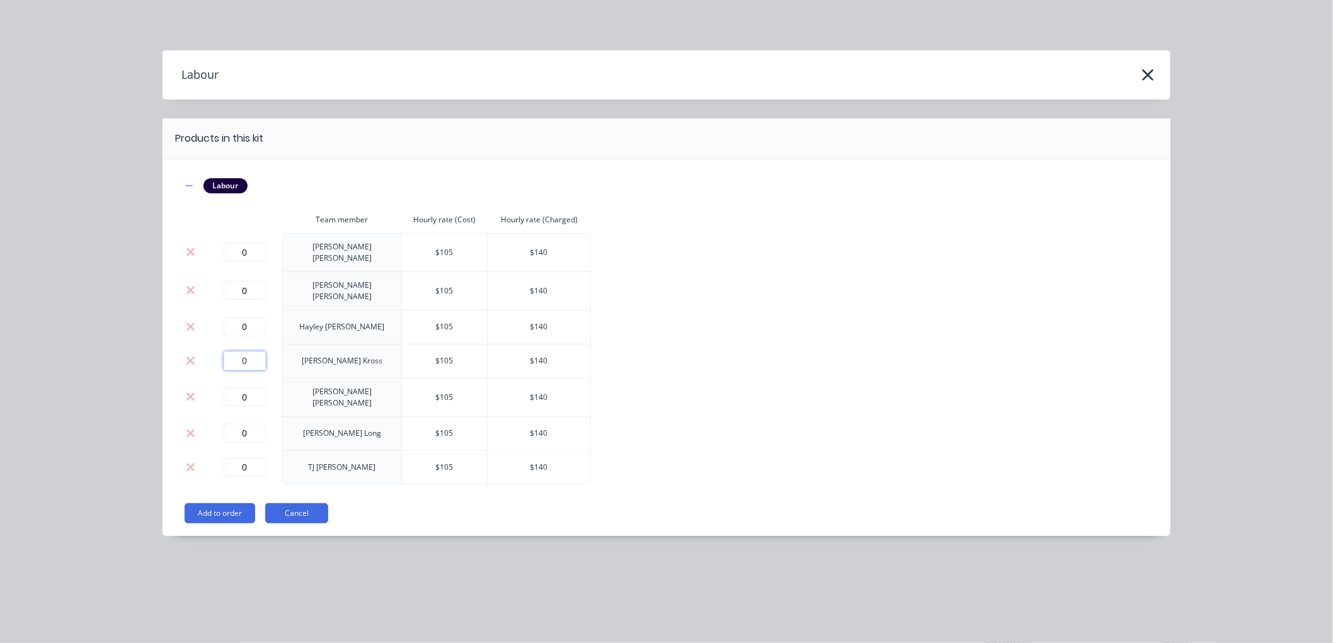
drag, startPoint x: 253, startPoint y: 351, endPoint x: 244, endPoint y: 351, distance: 8.2
click at [244, 351] on input "0" at bounding box center [245, 360] width 42 height 19
type input "2.25"
click at [230, 503] on button "Add to order" at bounding box center [220, 513] width 71 height 20
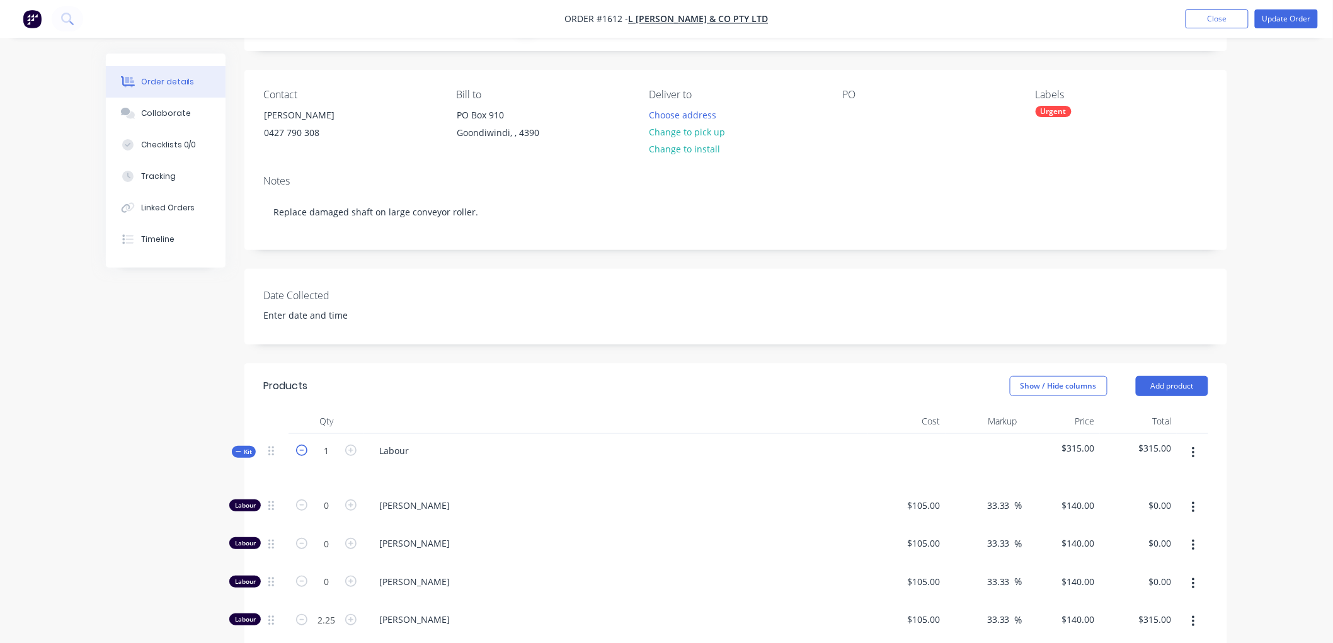
click at [299, 452] on icon "button" at bounding box center [301, 450] width 11 height 11
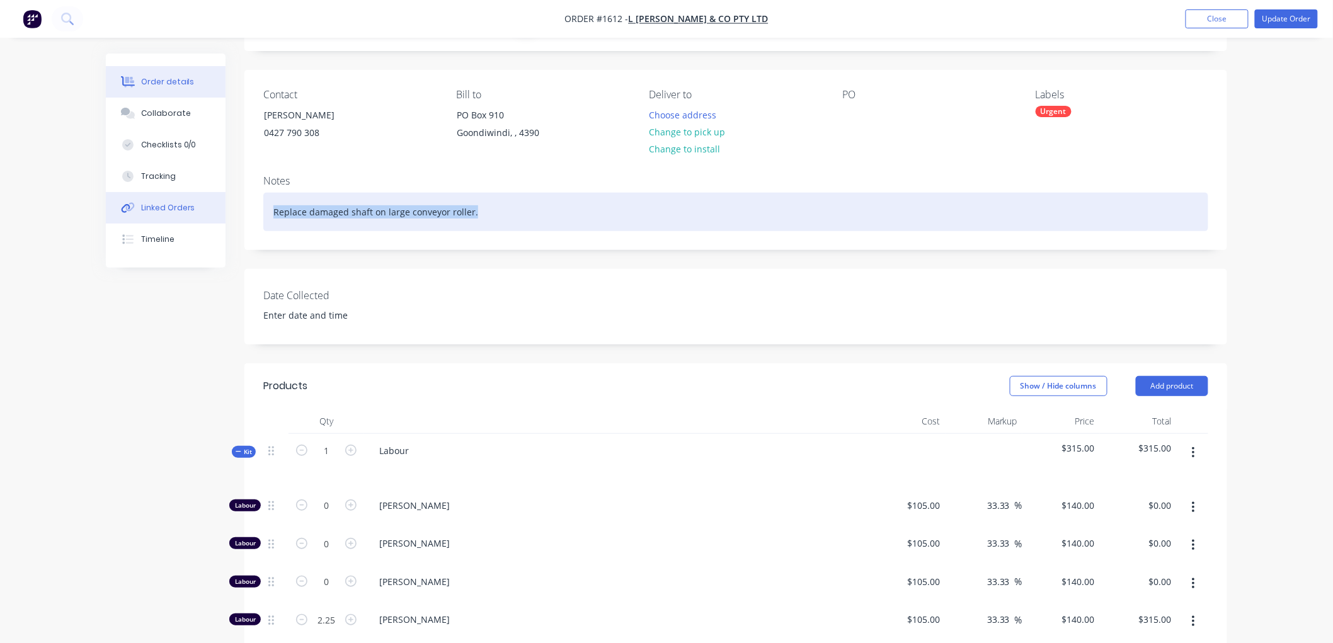
drag, startPoint x: 455, startPoint y: 217, endPoint x: 225, endPoint y: 217, distance: 229.9
click at [225, 217] on div "Order details Collaborate Checklists 0/0 Tracking Linked Orders Timeline Order …" at bounding box center [666, 564] width 1146 height 1160
copy div "Replace damaged shaft on large conveyor roller."
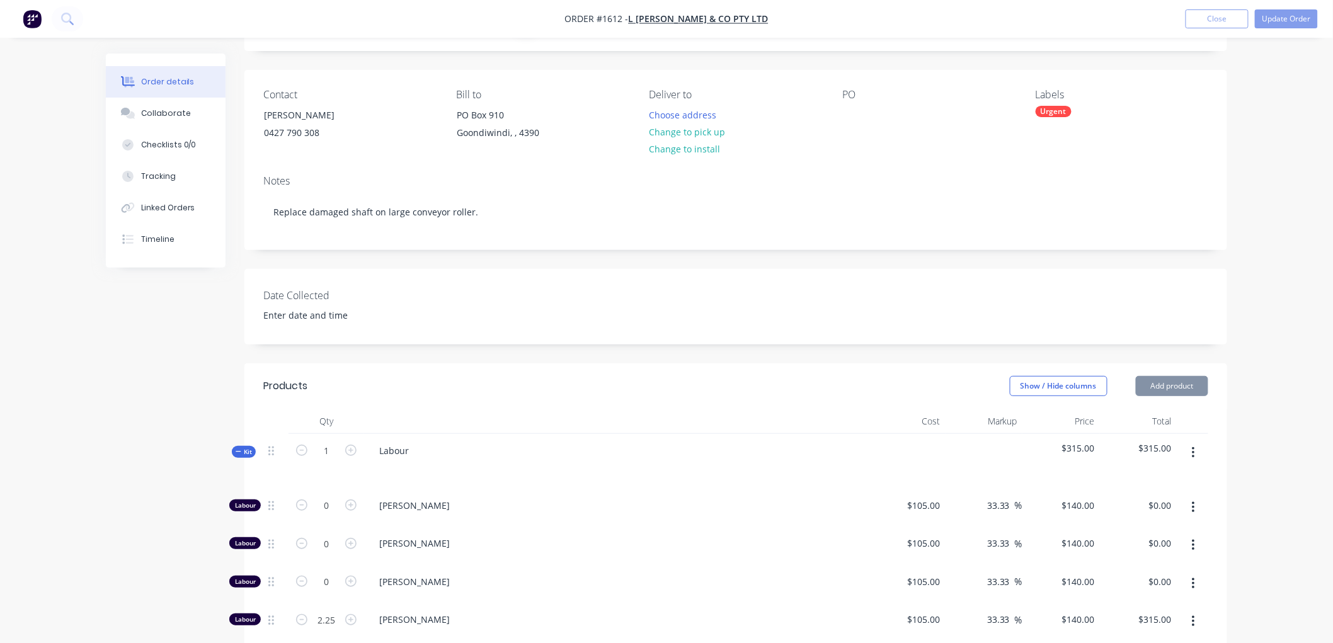
drag, startPoint x: 438, startPoint y: 460, endPoint x: 435, endPoint y: 450, distance: 10.6
click at [438, 459] on div "Labour" at bounding box center [616, 461] width 504 height 55
click at [420, 450] on div "Labour" at bounding box center [616, 461] width 504 height 55
click at [413, 448] on div "Labour" at bounding box center [394, 451] width 50 height 18
click at [238, 450] on icon at bounding box center [239, 451] width 6 height 6
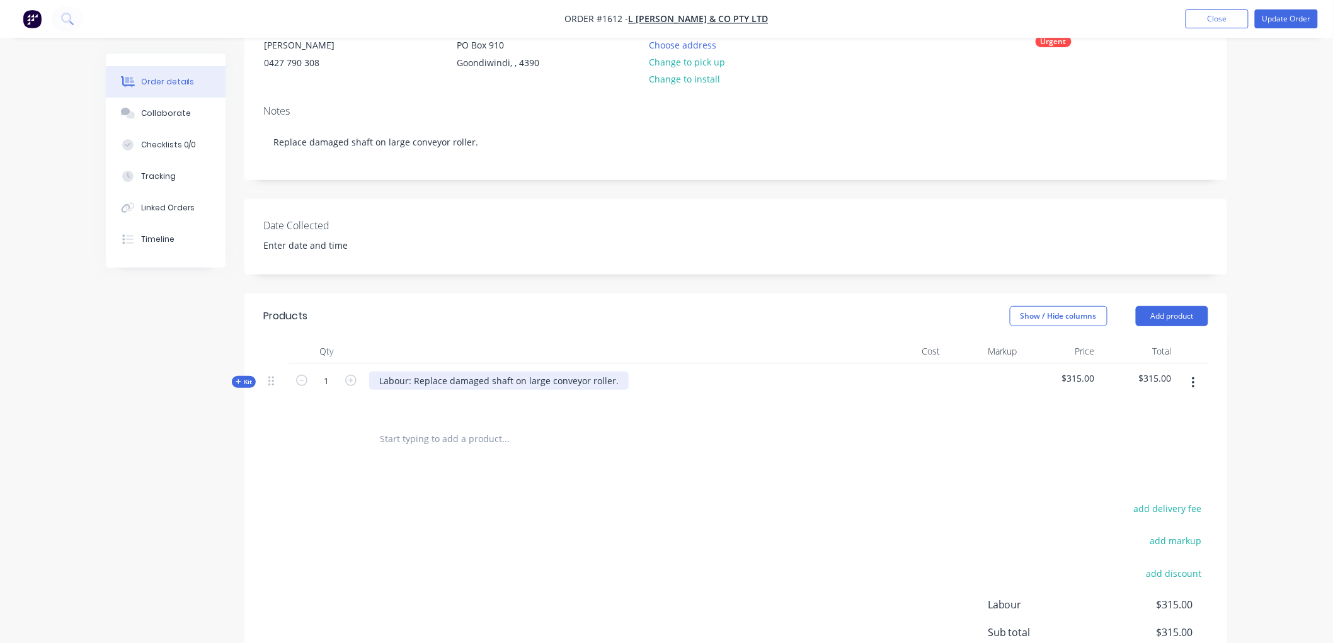
scroll to position [0, 0]
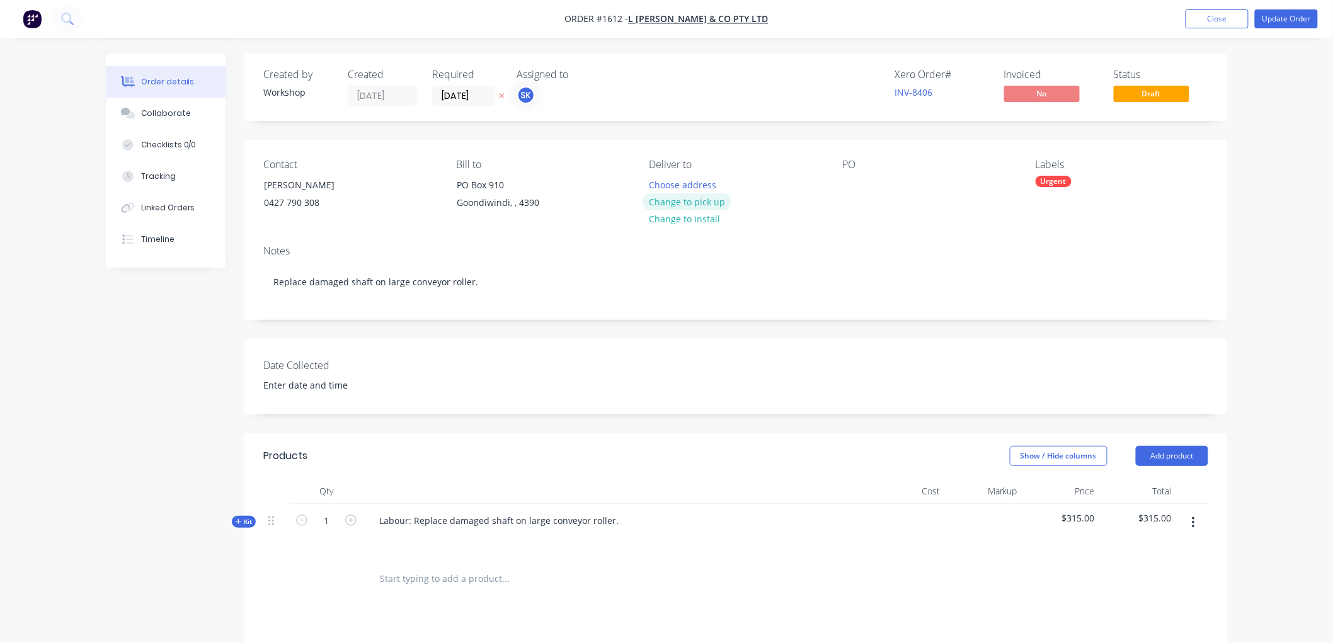
click at [682, 196] on button "Change to pick up" at bounding box center [686, 201] width 89 height 17
click at [854, 188] on div at bounding box center [852, 185] width 20 height 18
click at [443, 520] on div "Labour: Replace damaged shaft on large conveyor roller." at bounding box center [498, 520] width 259 height 18
click at [292, 199] on div "0427 790 308" at bounding box center [316, 203] width 105 height 18
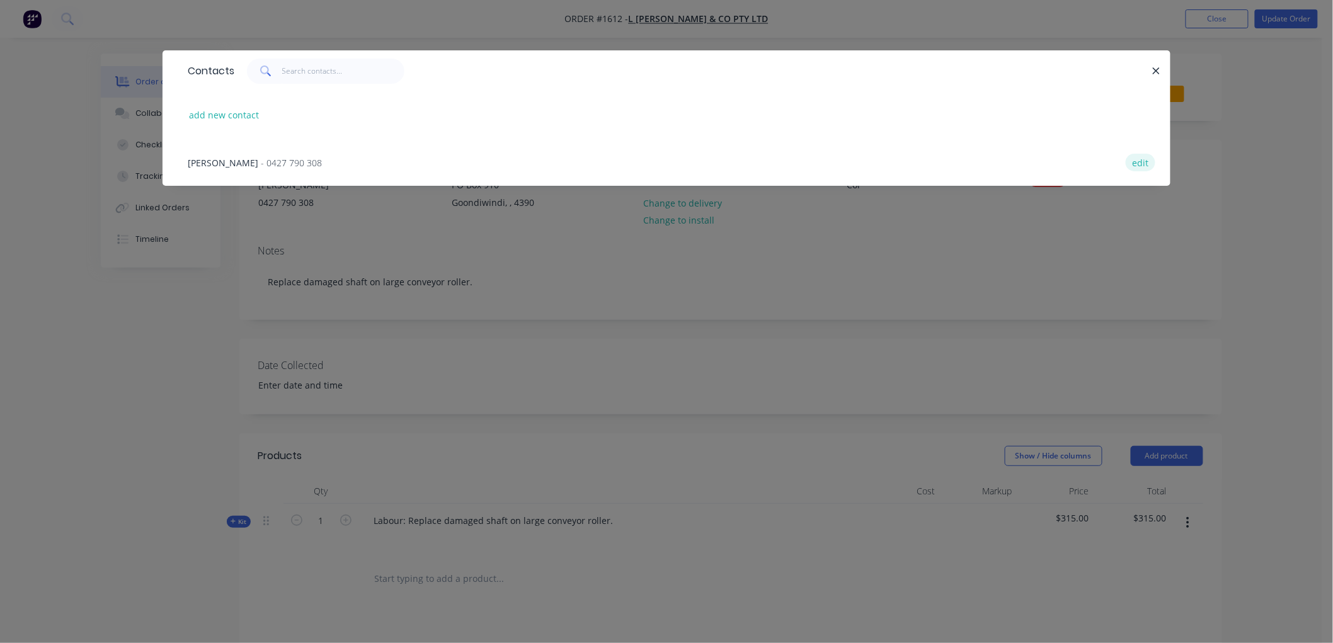
click at [1143, 162] on button "edit" at bounding box center [1141, 162] width 30 height 17
select select "AU"
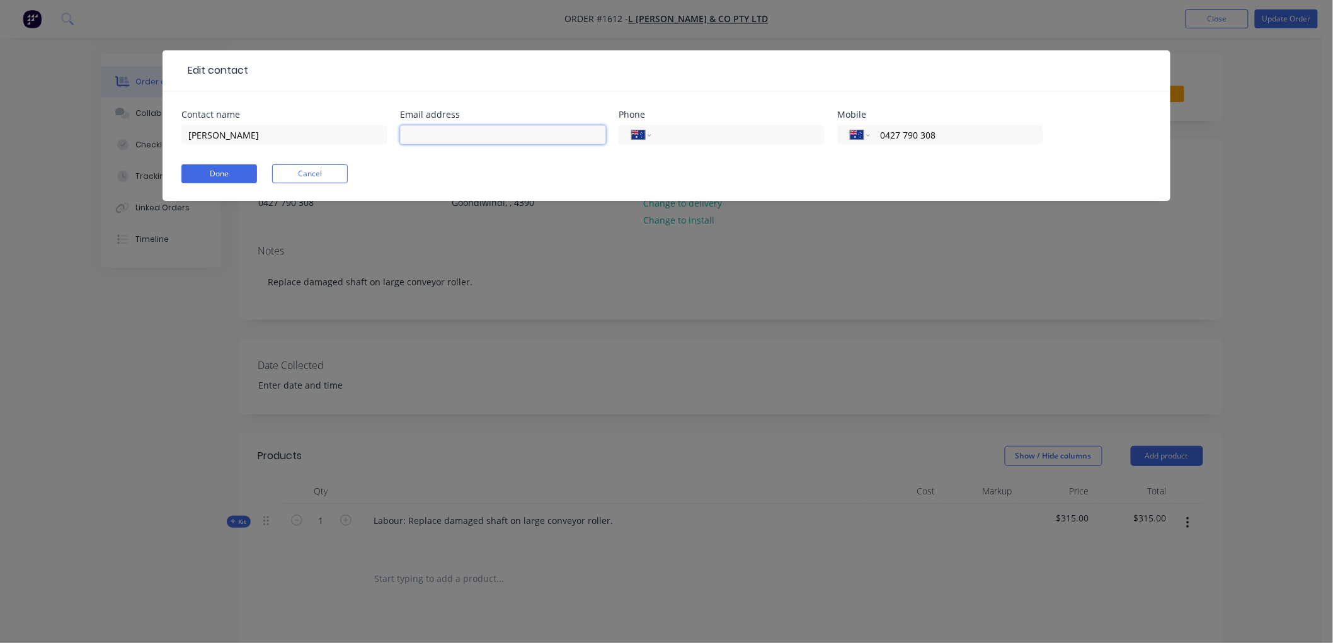
click at [469, 132] on input "text" at bounding box center [503, 134] width 206 height 19
type input "admin@lbulmerandco.com.au"
type input "(07) 4671 1758"
click at [208, 168] on button "Done" at bounding box center [219, 173] width 76 height 19
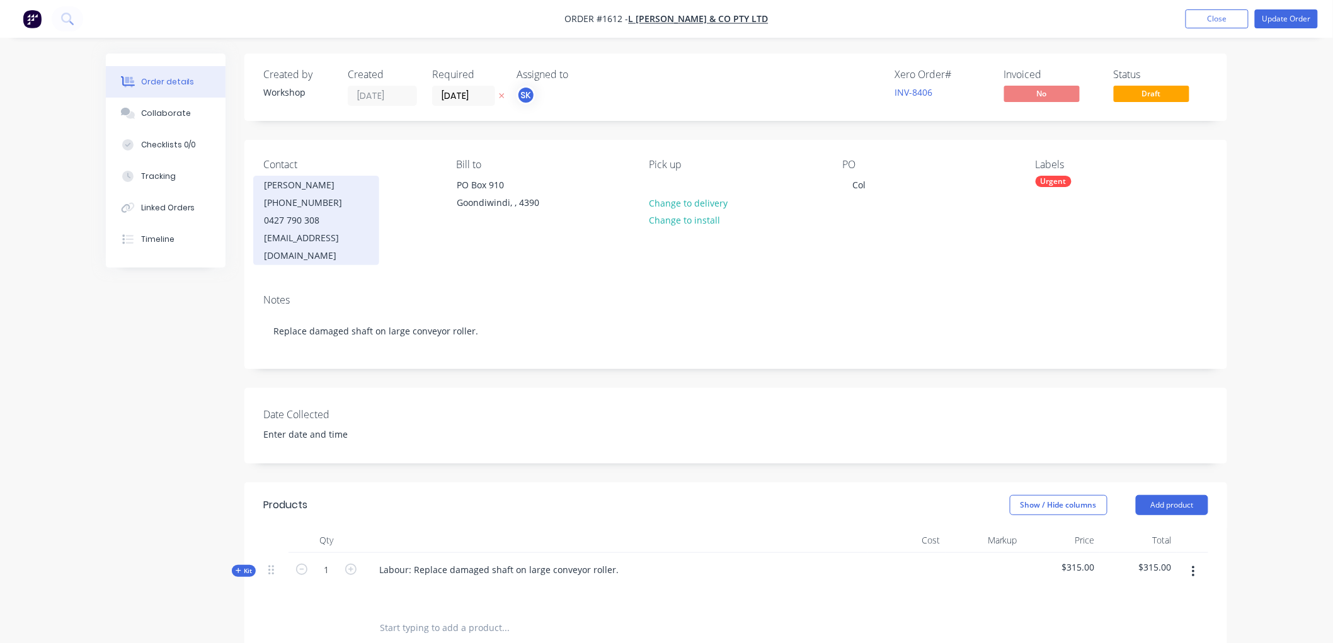
click at [357, 237] on div "admin@lbulmerandco.com.au" at bounding box center [316, 246] width 105 height 35
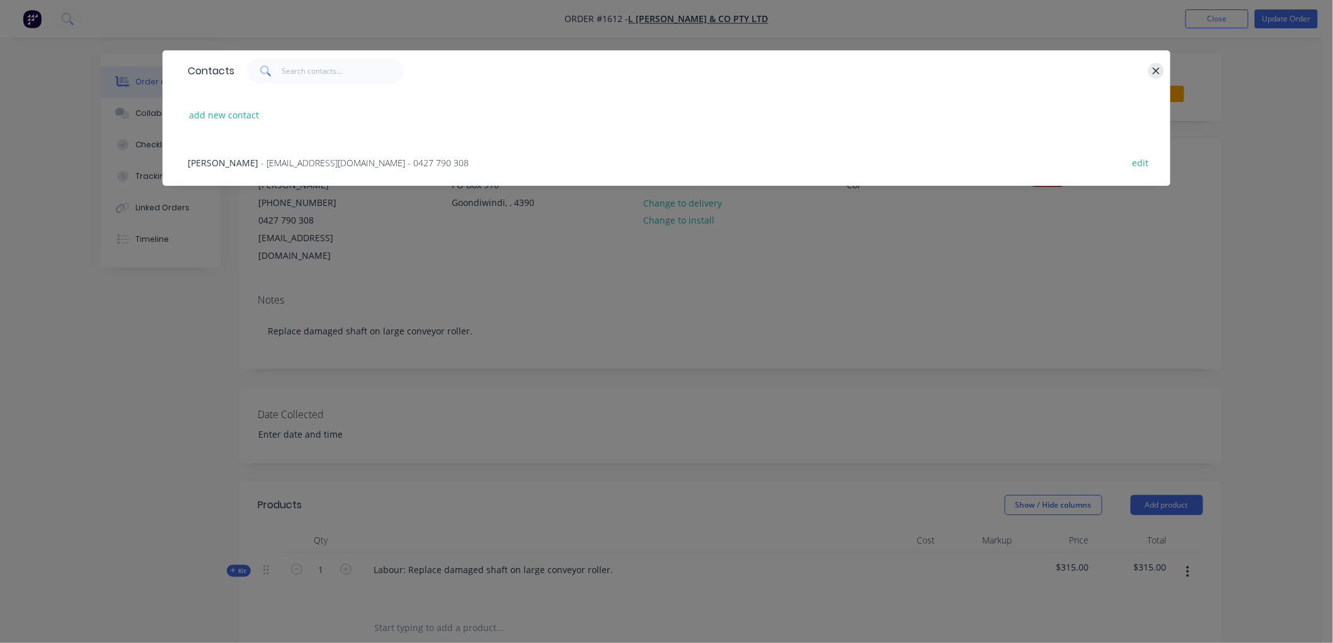
click at [1154, 67] on icon "button" at bounding box center [1156, 70] width 7 height 7
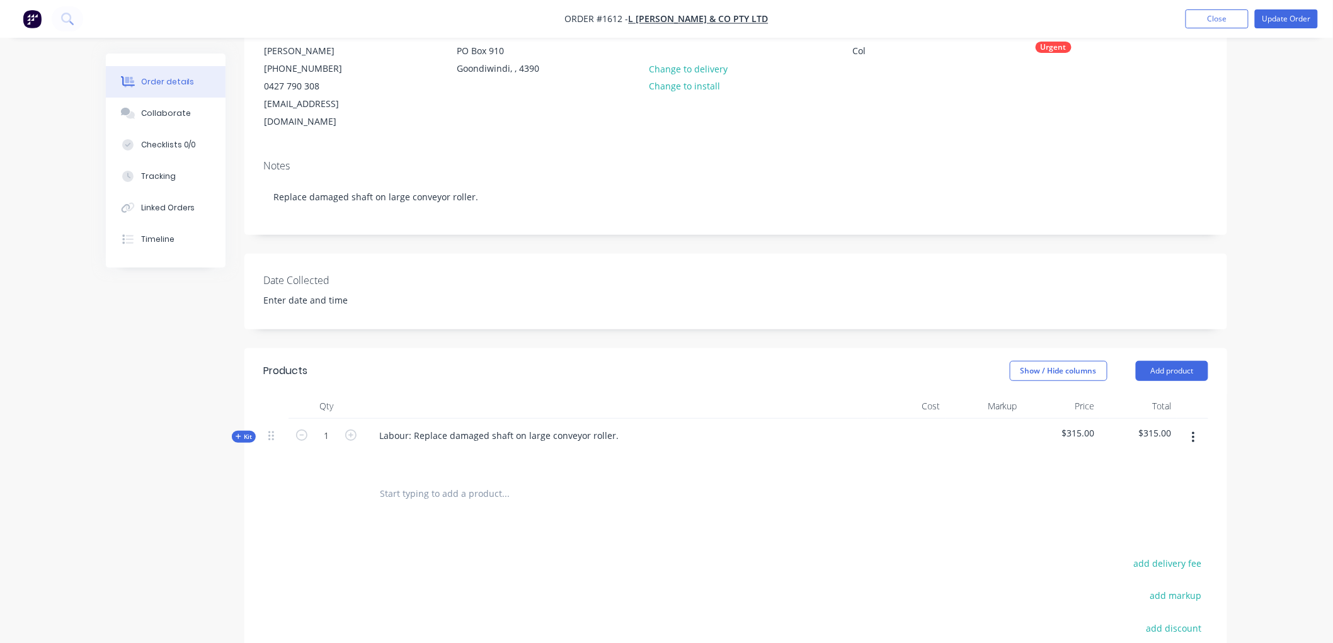
scroll to position [140, 0]
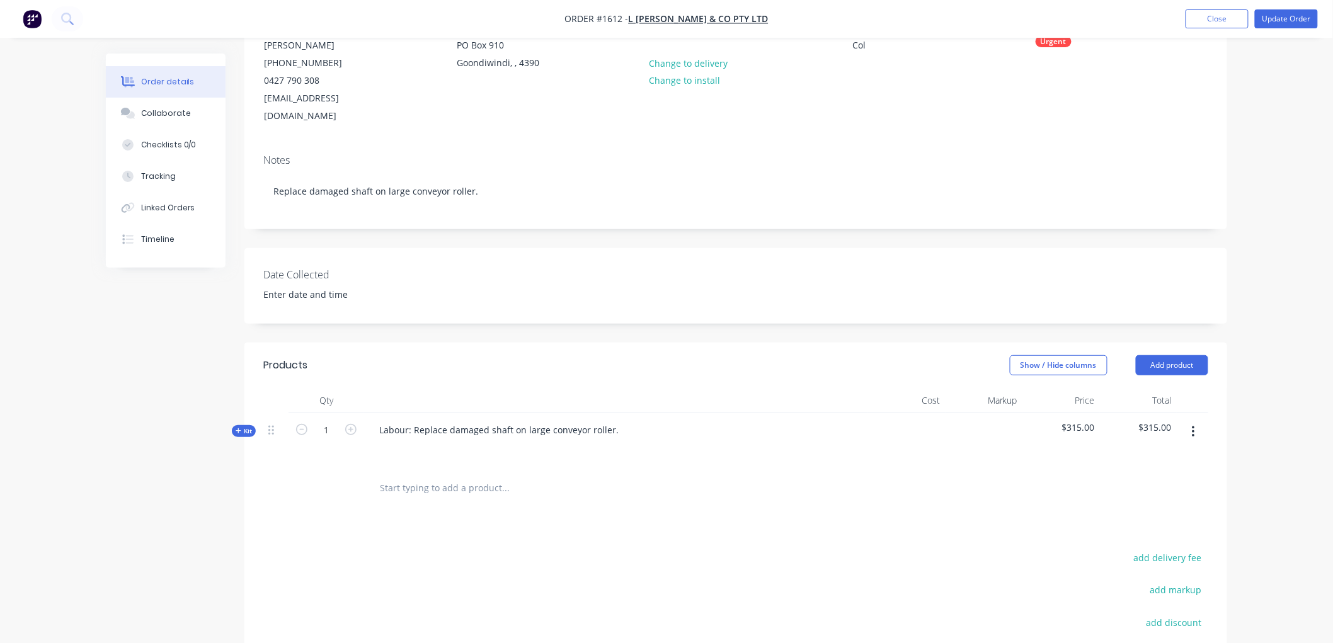
click at [420, 476] on input "text" at bounding box center [505, 488] width 252 height 25
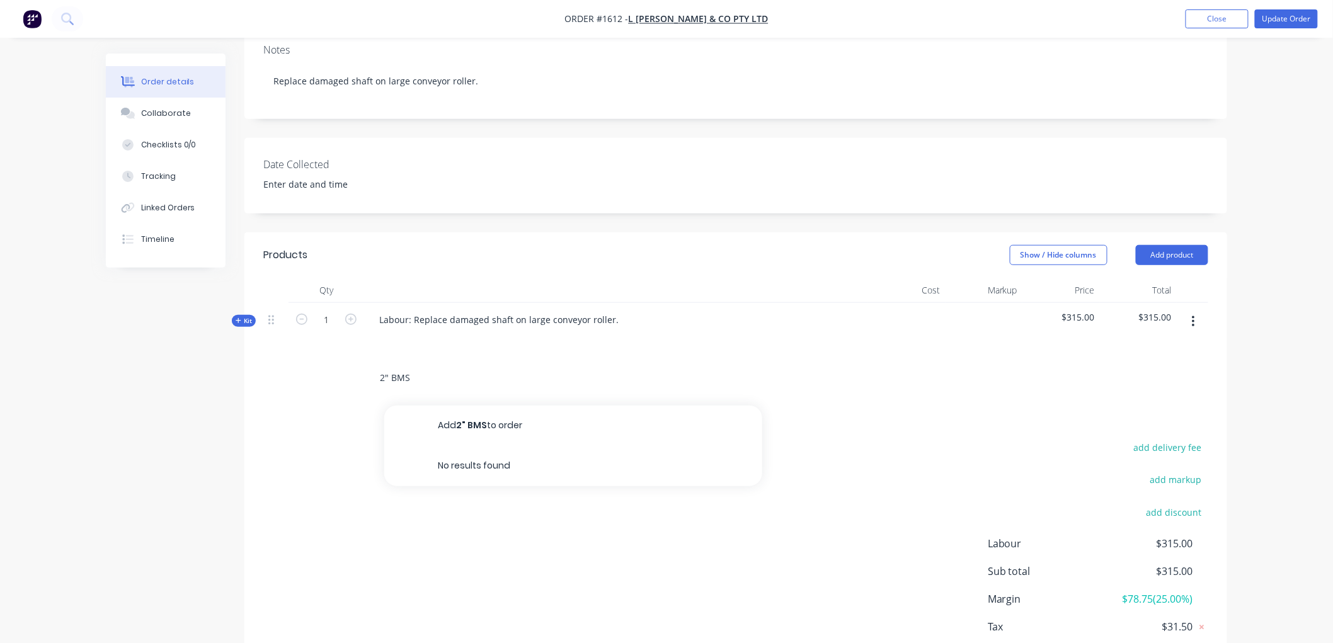
scroll to position [280, 0]
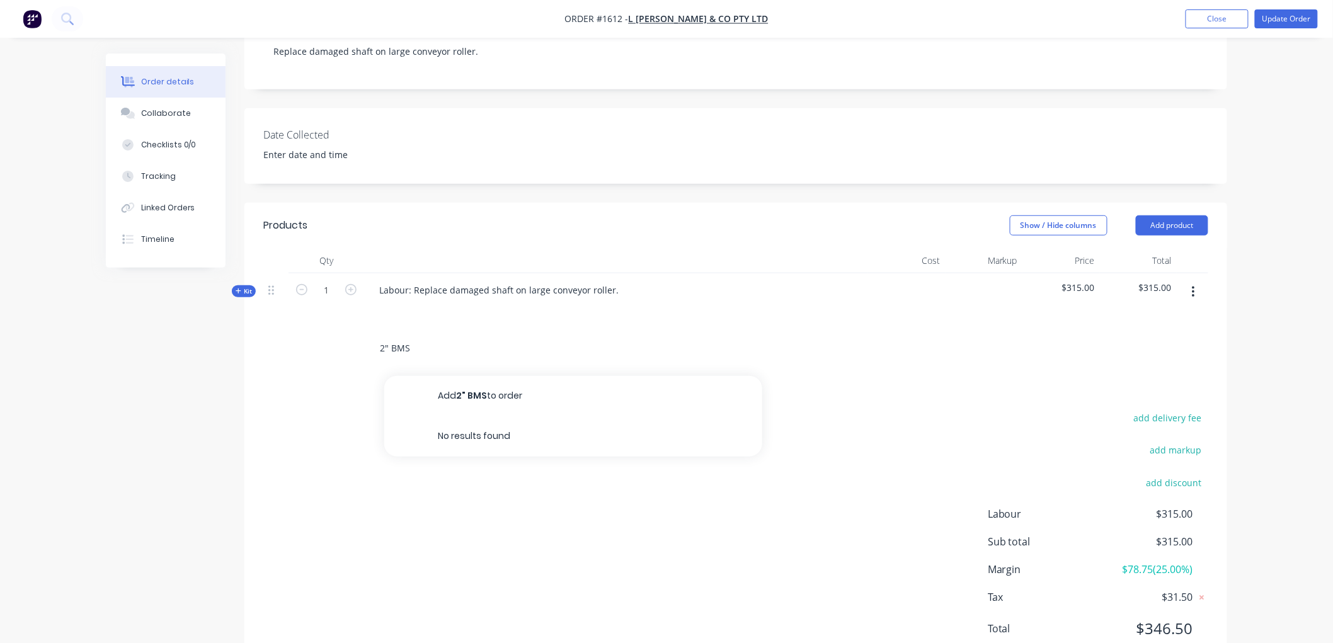
drag, startPoint x: 438, startPoint y: 322, endPoint x: 258, endPoint y: 326, distance: 179.5
click at [258, 326] on div "Qty Cost Markup Price Total Kit 1 Labour: Replace damaged shaft on large convey…" at bounding box center [735, 308] width 983 height 121
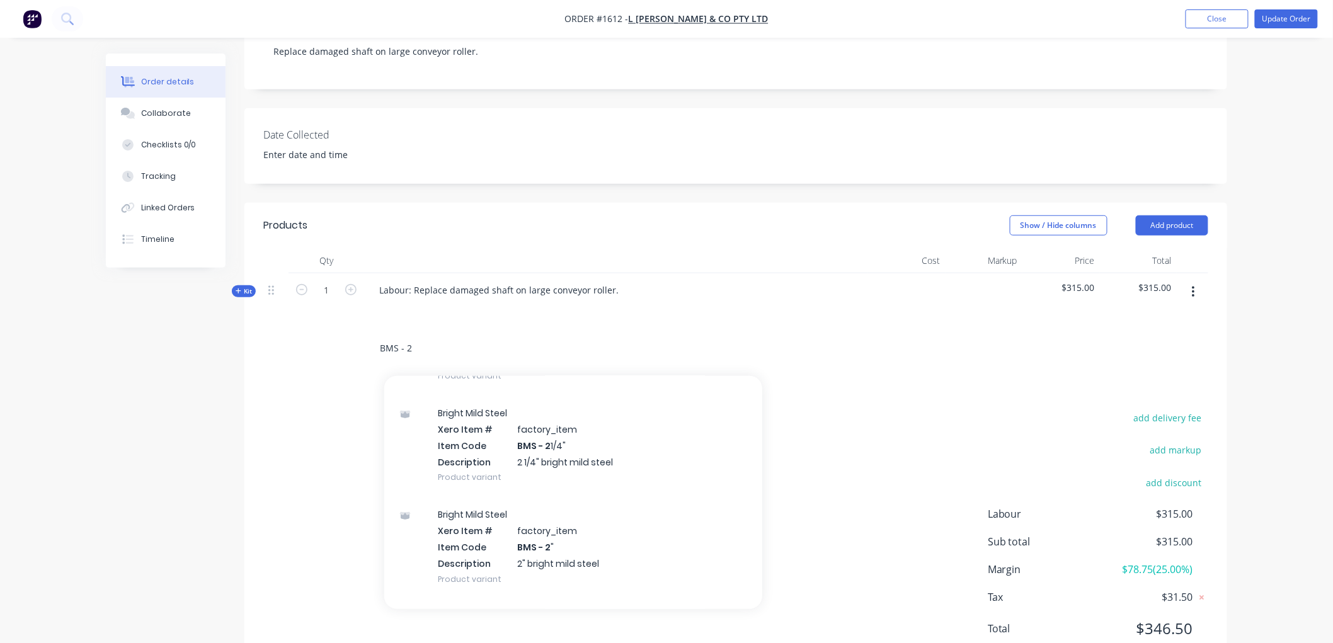
scroll to position [350, 0]
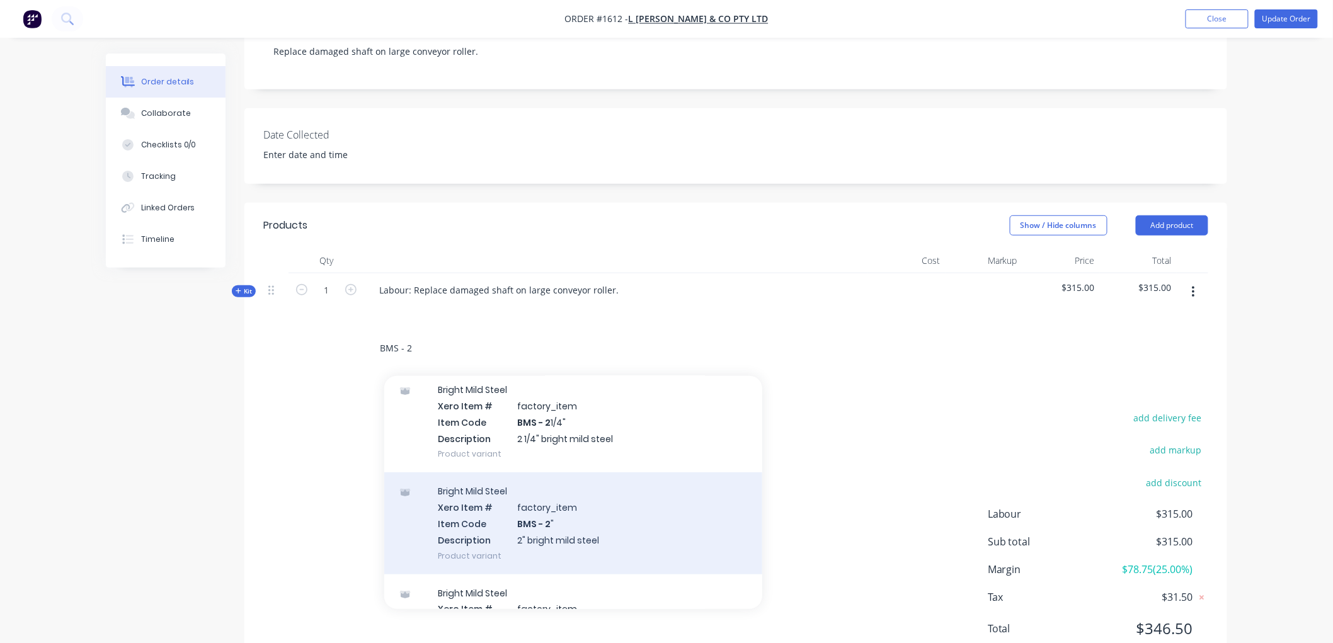
type input "BMS - 2"
click at [539, 496] on div "Bright Mild Steel Xero Item # factory_item Item Code BMS - 2 " Description 2" b…" at bounding box center [573, 522] width 378 height 101
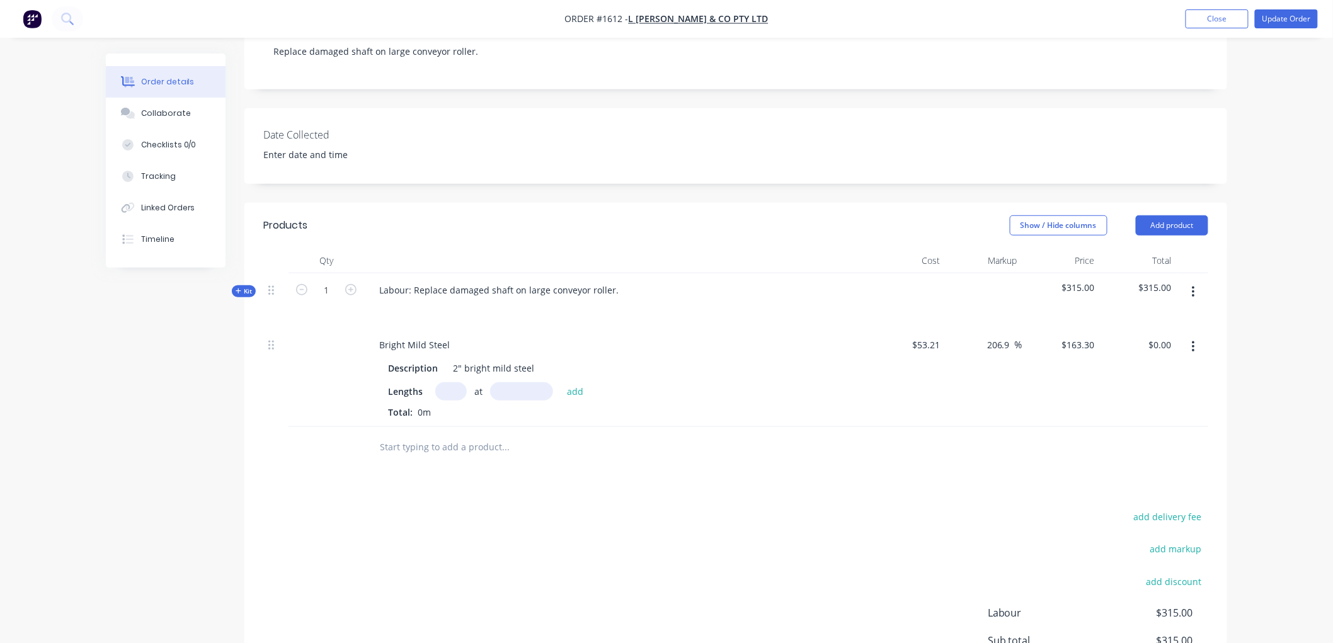
click at [444, 382] on input "text" at bounding box center [450, 391] width 31 height 18
click at [561, 382] on button "add" at bounding box center [576, 390] width 30 height 17
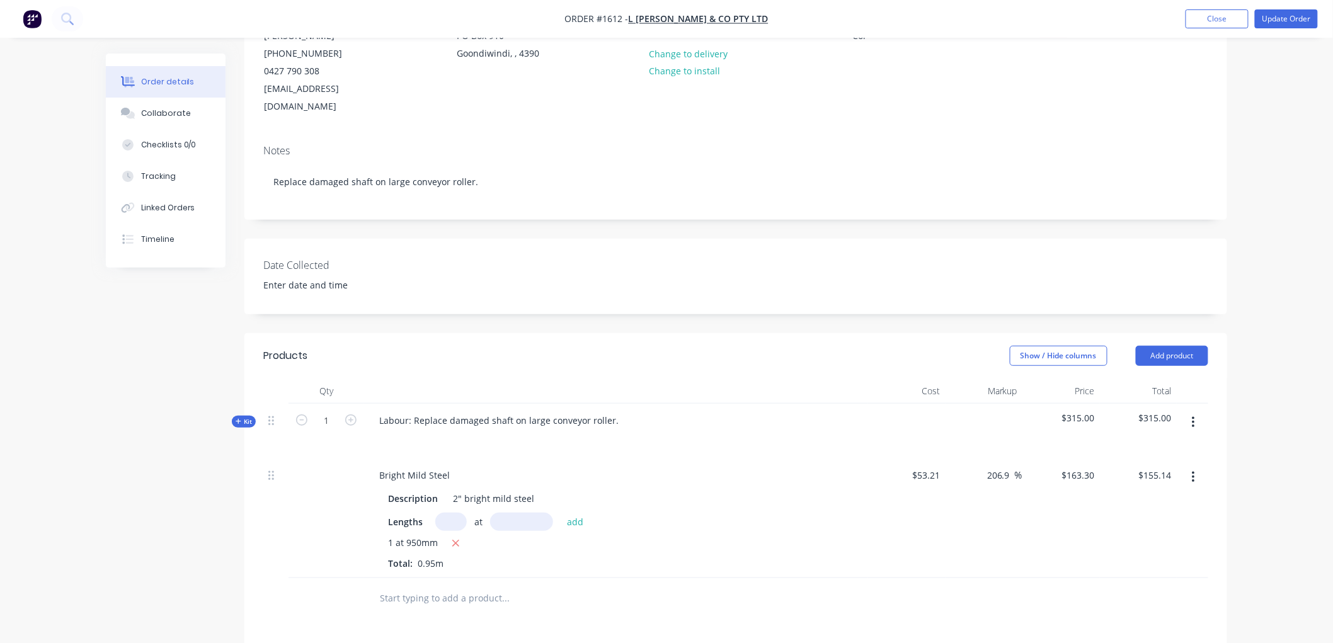
scroll to position [149, 0]
click at [1282, 16] on button "Update Order" at bounding box center [1286, 18] width 63 height 19
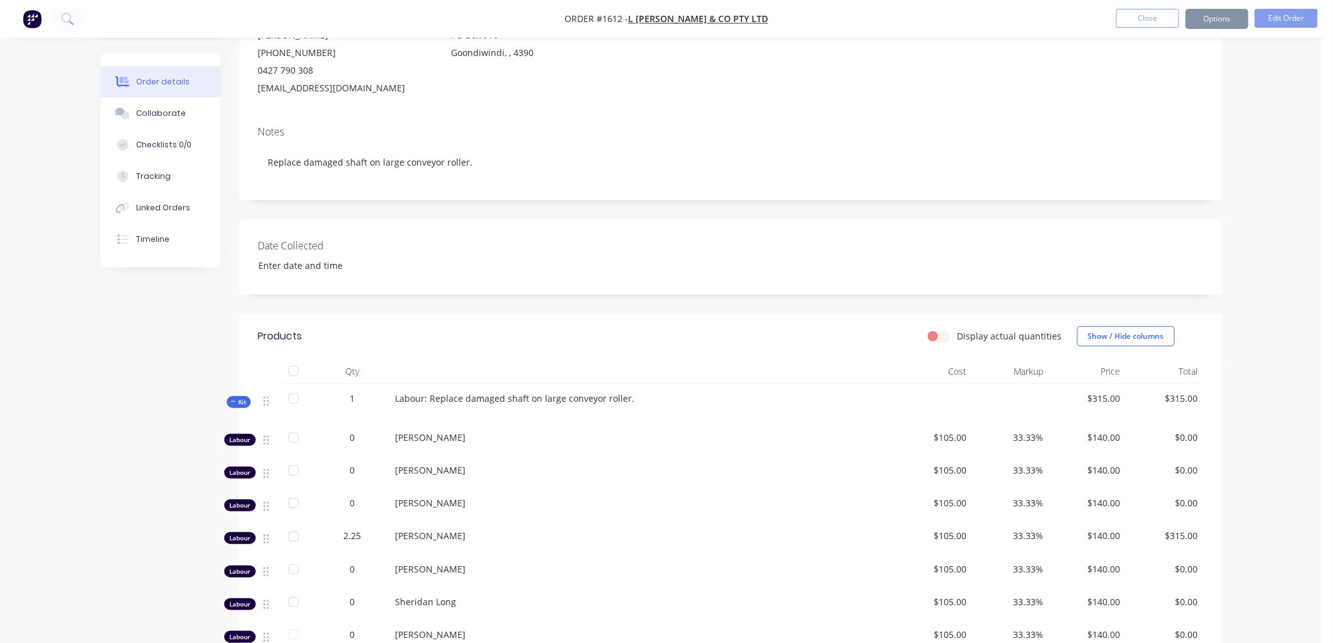
scroll to position [0, 0]
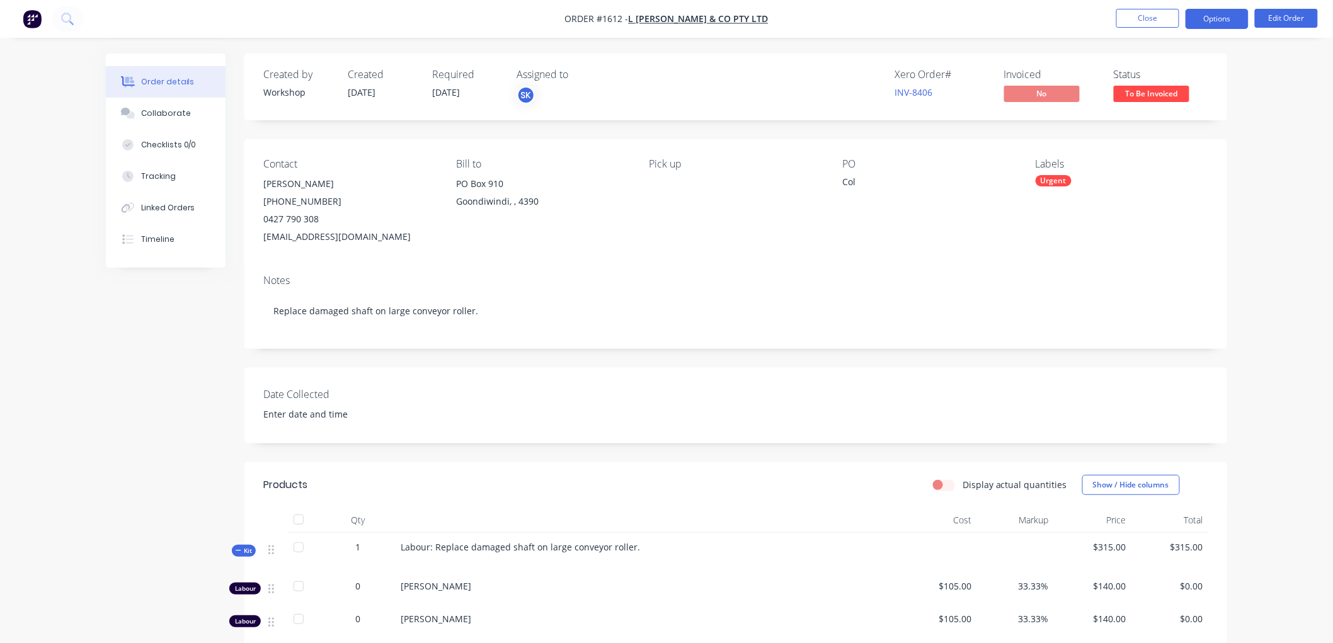
click at [1212, 18] on button "Options" at bounding box center [1216, 19] width 63 height 20
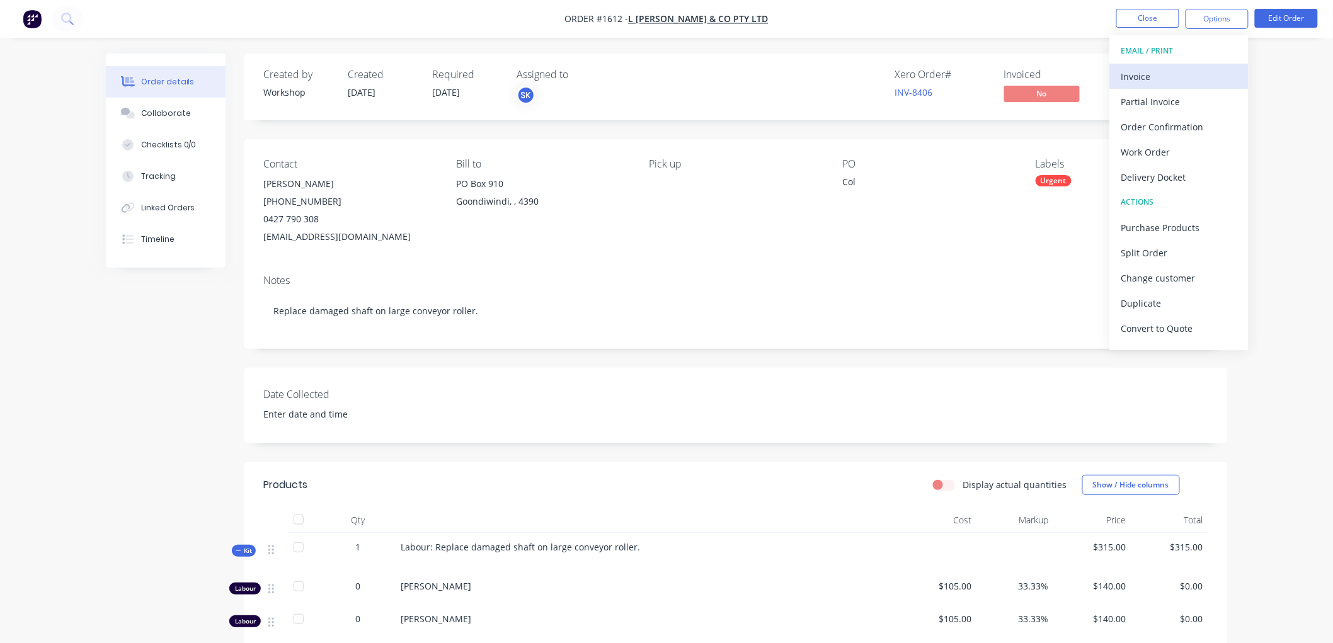
click at [1158, 72] on div "Invoice" at bounding box center [1179, 76] width 116 height 18
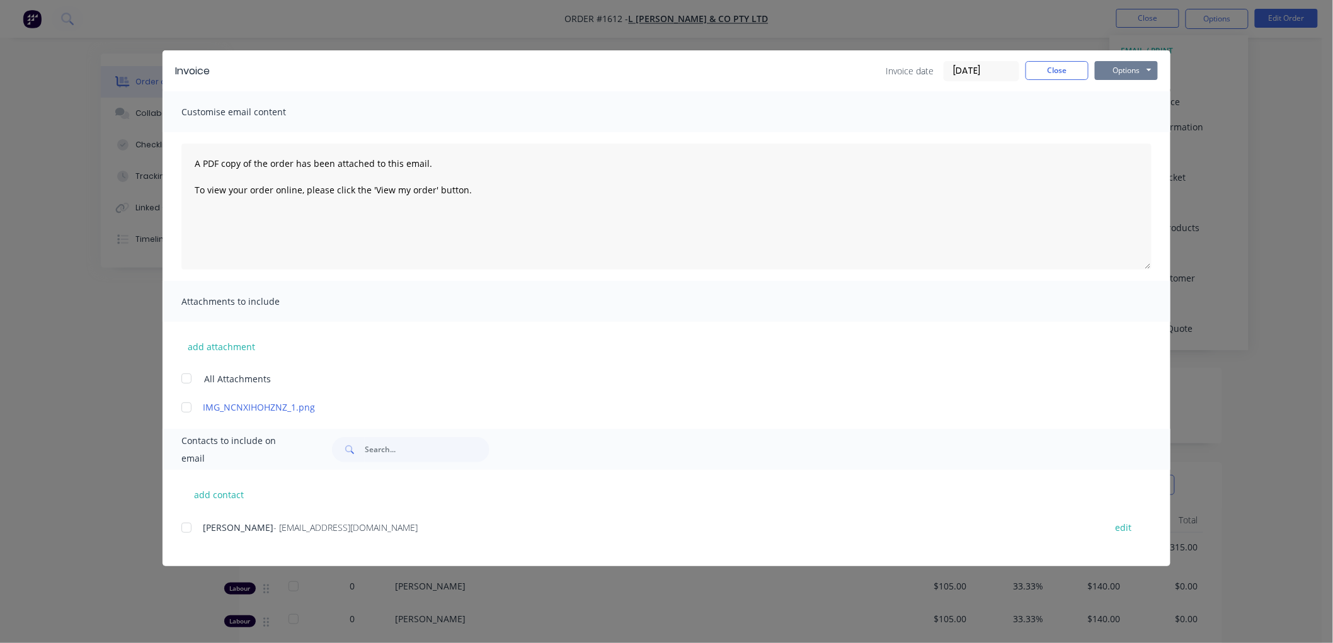
click at [1132, 74] on button "Options" at bounding box center [1126, 70] width 63 height 19
click at [1150, 91] on button "Preview" at bounding box center [1135, 93] width 81 height 21
click at [1124, 72] on button "Options" at bounding box center [1126, 70] width 63 height 19
click at [186, 528] on div at bounding box center [186, 527] width 25 height 25
click at [1132, 74] on button "Options" at bounding box center [1126, 70] width 63 height 19
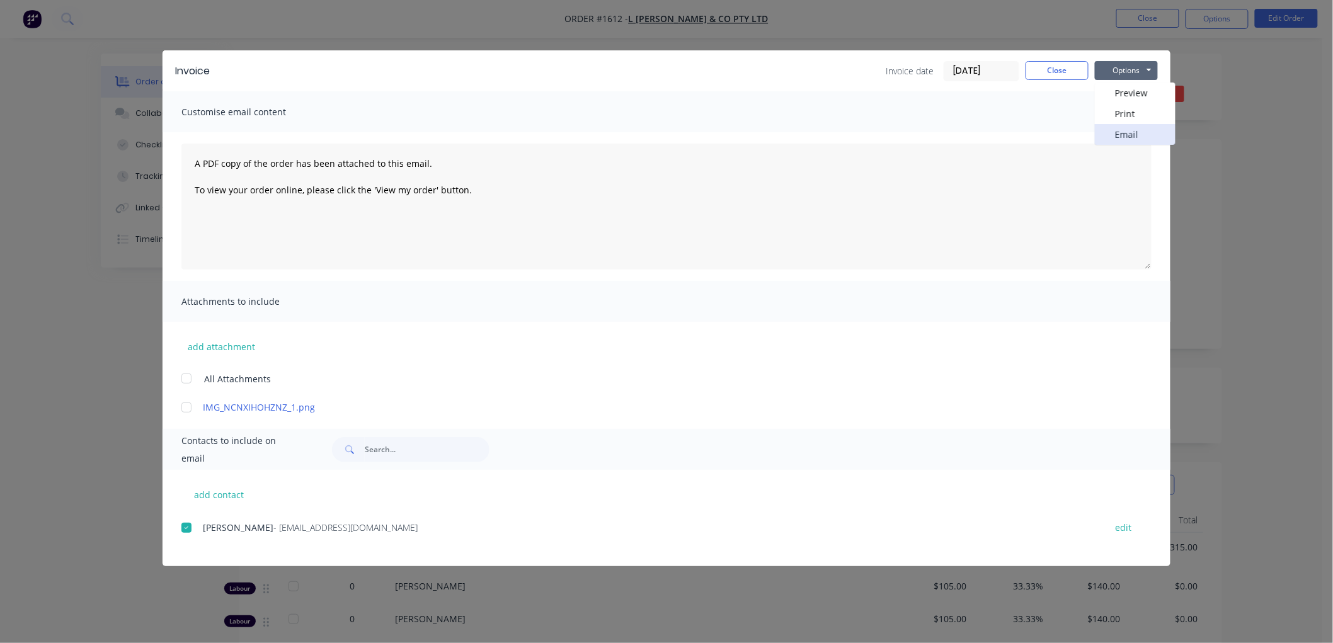
click at [1120, 134] on button "Email" at bounding box center [1135, 134] width 81 height 21
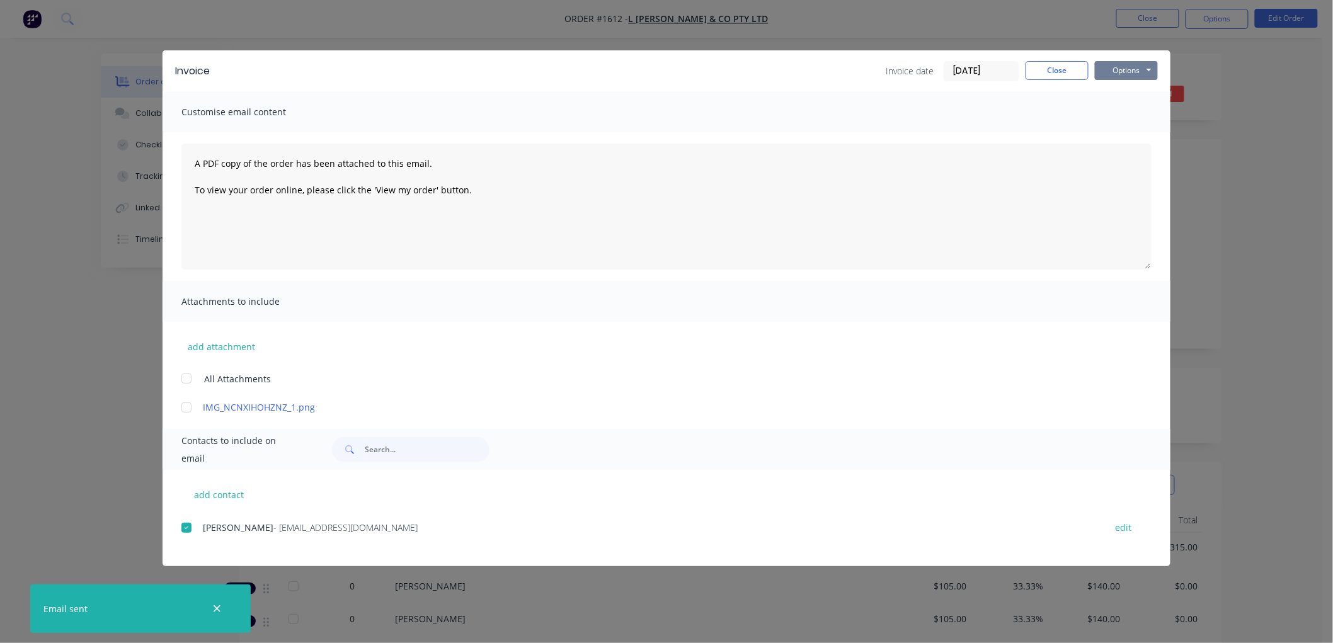
click at [1146, 68] on button "Options" at bounding box center [1126, 70] width 63 height 19
click at [1052, 71] on button "Close" at bounding box center [1056, 70] width 63 height 19
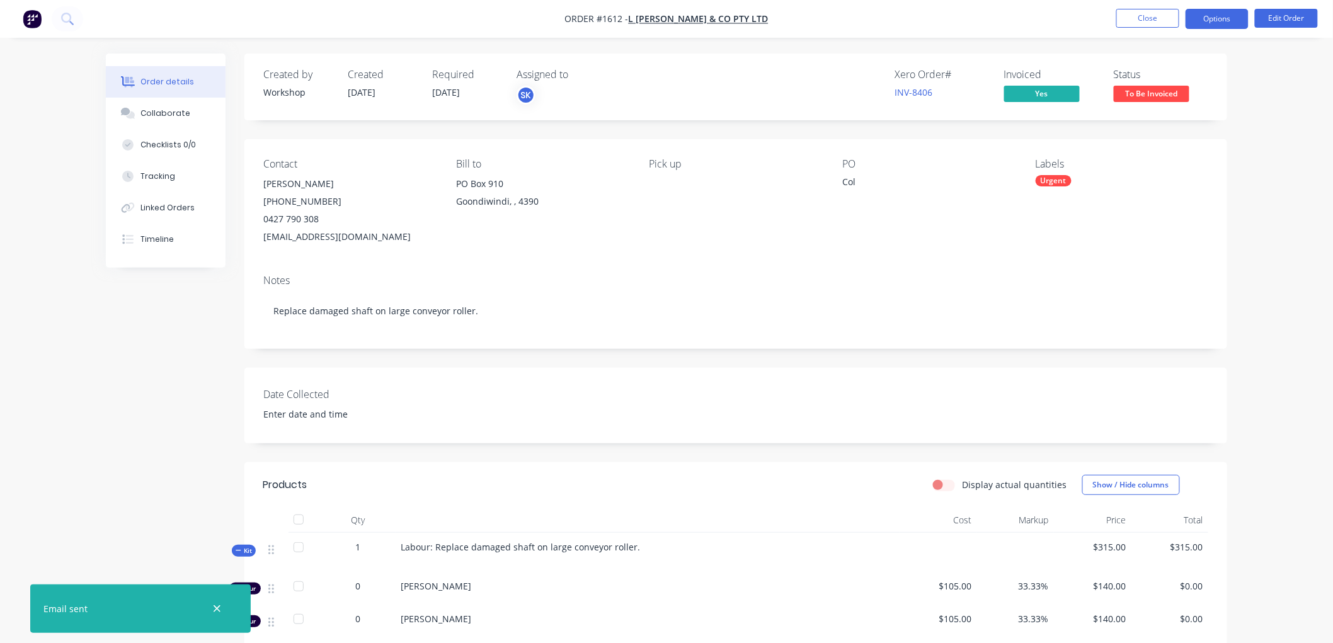
click at [1206, 16] on button "Options" at bounding box center [1216, 19] width 63 height 20
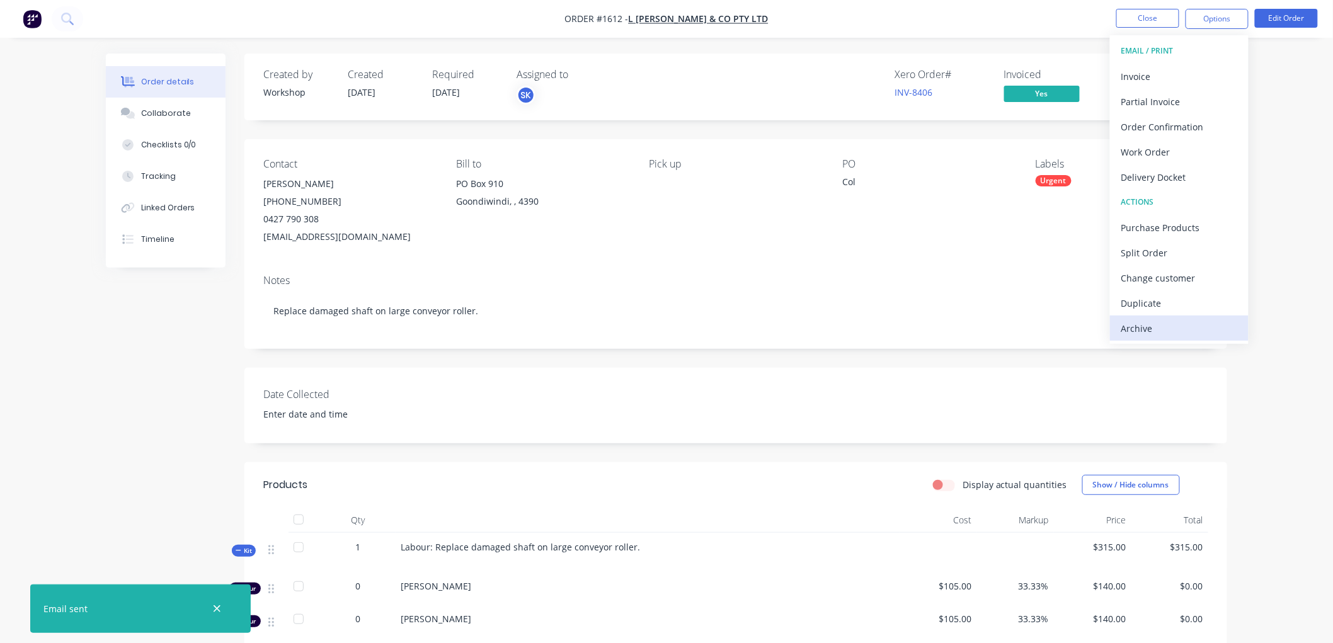
click at [1148, 323] on div "Archive" at bounding box center [1179, 328] width 116 height 18
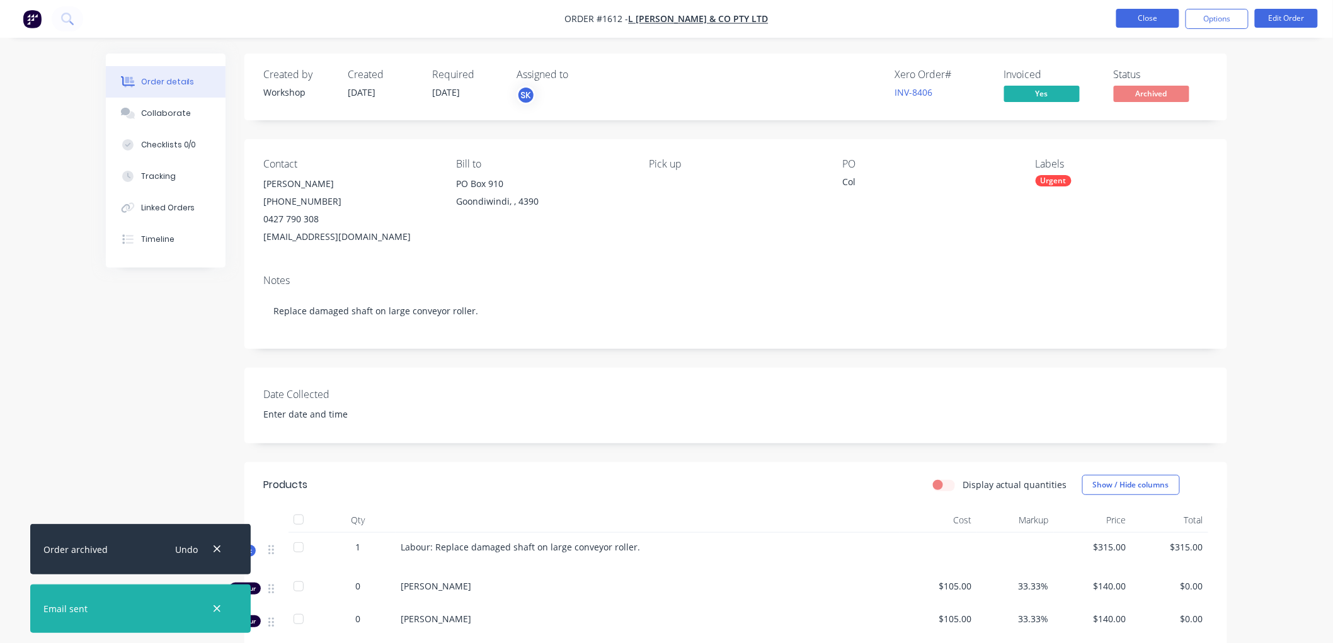
click at [1136, 11] on button "Close" at bounding box center [1147, 18] width 63 height 19
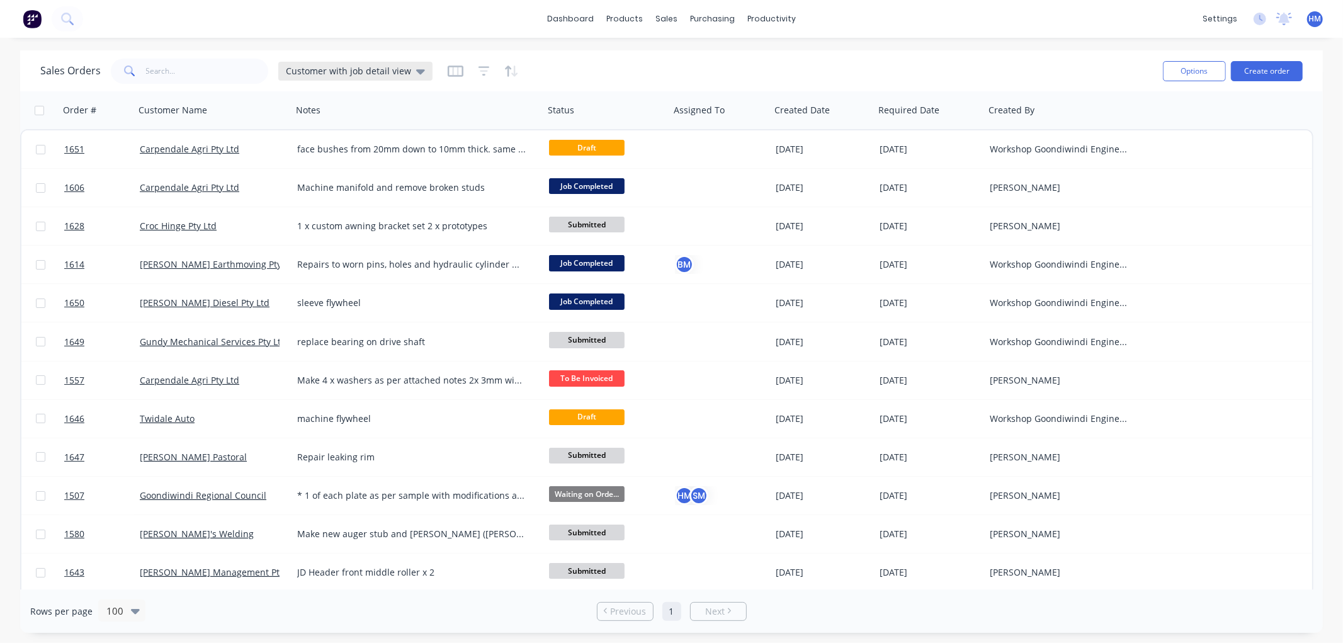
click at [354, 66] on span "Customer with job detail view" at bounding box center [348, 70] width 125 height 13
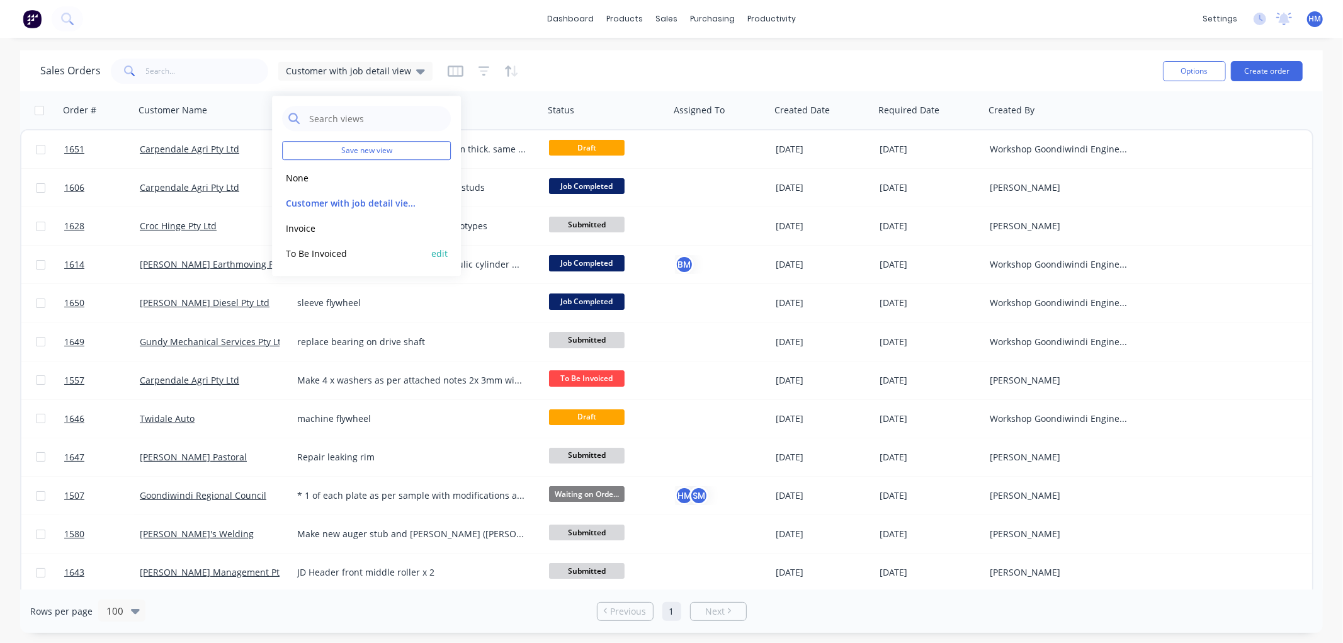
click at [312, 251] on button "To Be Invoiced" at bounding box center [354, 253] width 144 height 14
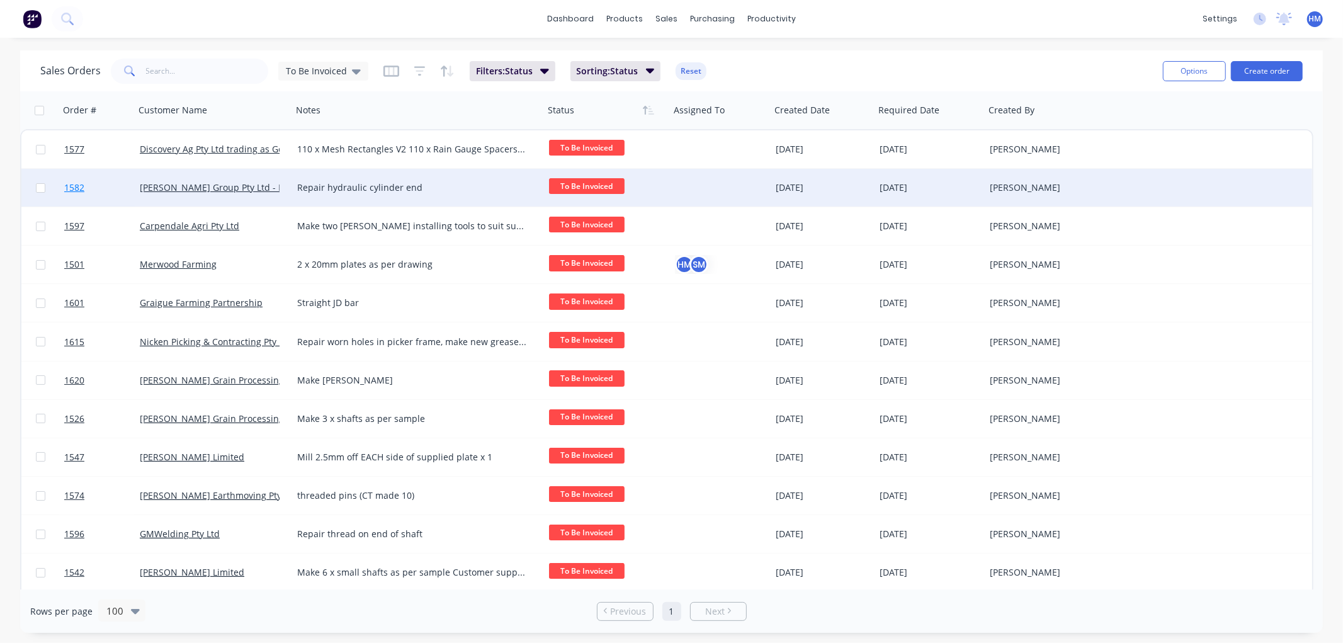
click at [103, 183] on link "1582" at bounding box center [102, 188] width 76 height 38
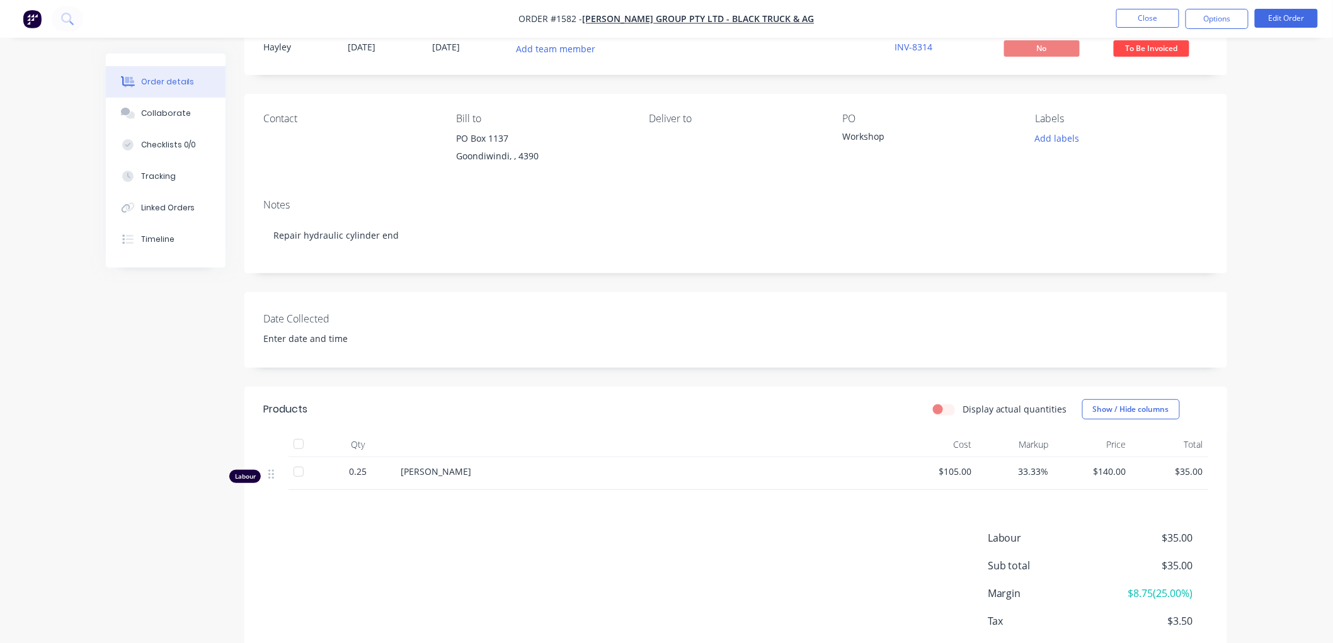
scroll to position [70, 0]
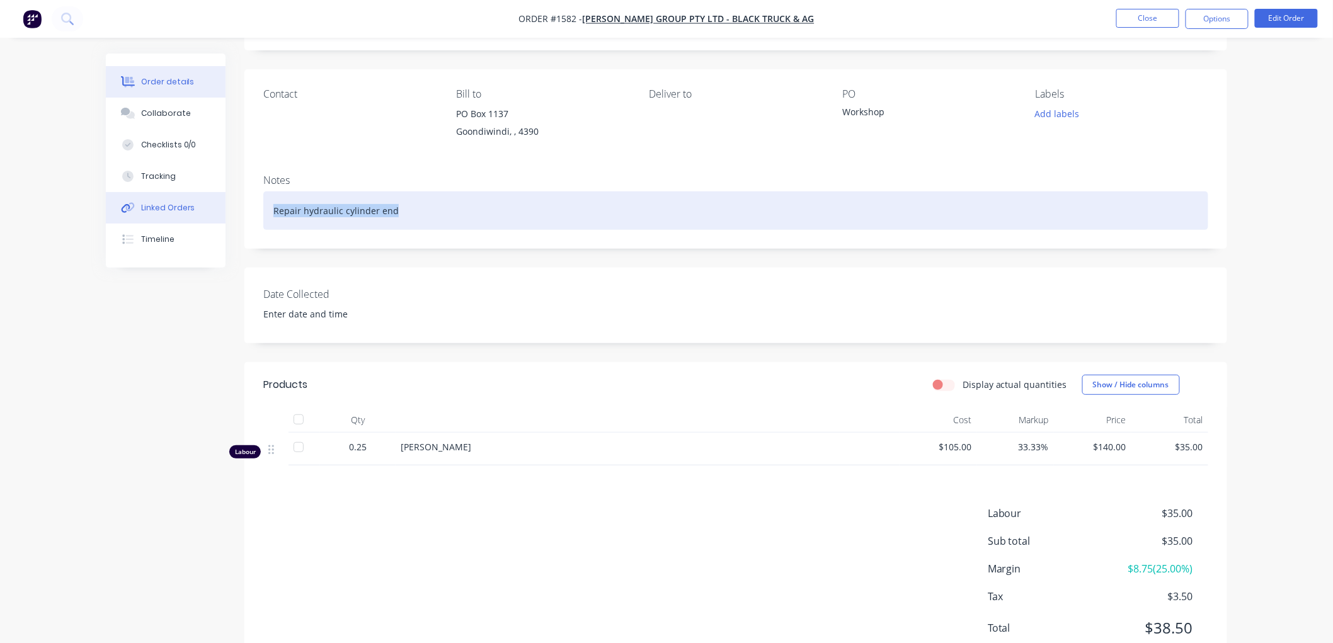
drag, startPoint x: 410, startPoint y: 207, endPoint x: 165, endPoint y: 209, distance: 245.0
click at [165, 209] on div "Order details Collaborate Checklists 0/0 Tracking Linked Orders Timeline Order …" at bounding box center [666, 337] width 1146 height 706
copy div "Repair hydraulic cylinder end"
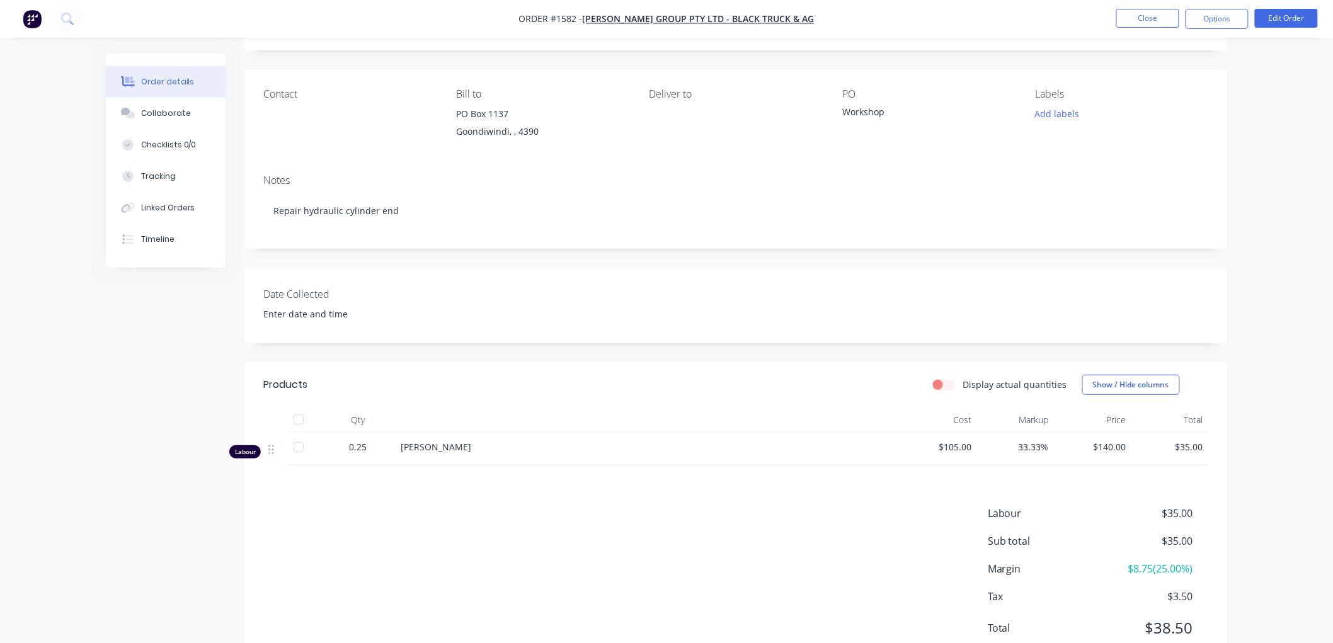
click at [481, 445] on div "[PERSON_NAME]" at bounding box center [648, 446] width 494 height 13
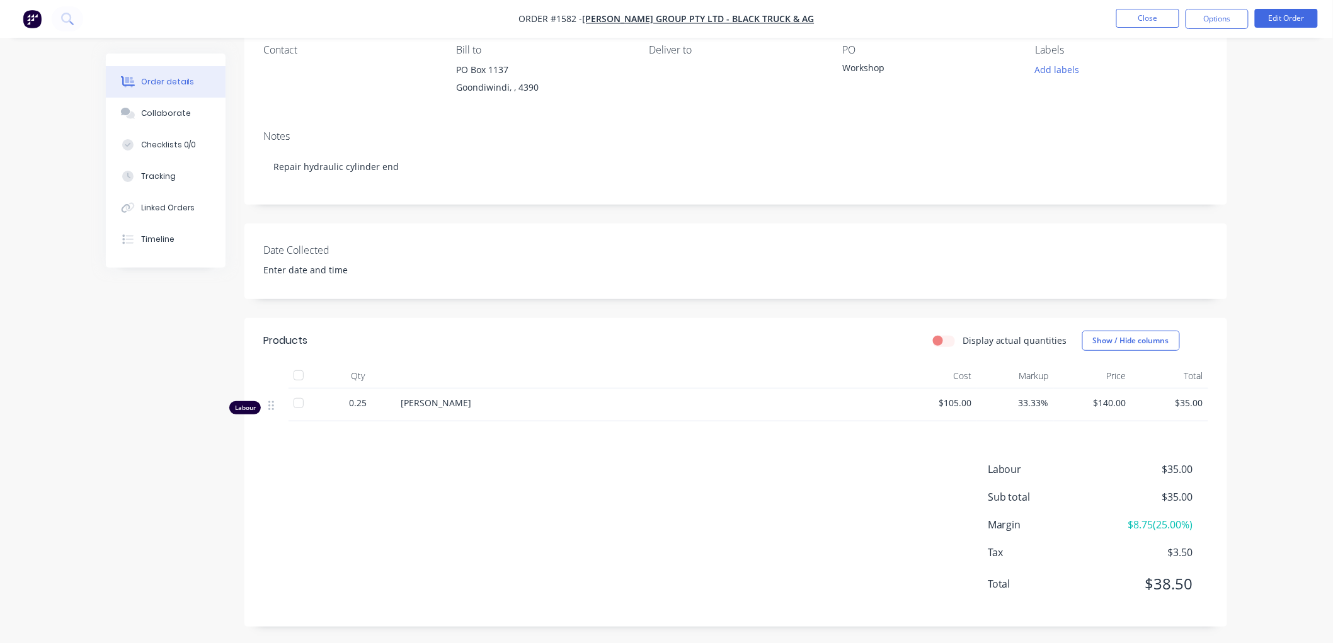
scroll to position [118, 0]
click at [1306, 14] on button "Edit Order" at bounding box center [1286, 18] width 63 height 19
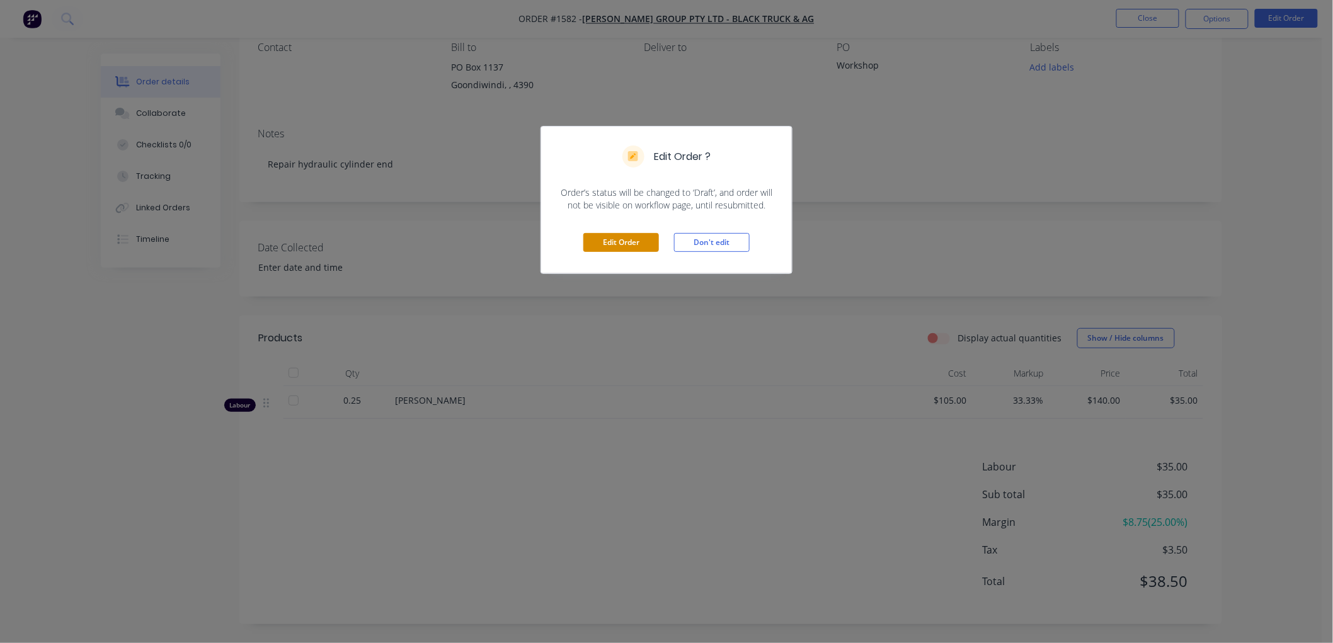
click at [634, 238] on button "Edit Order" at bounding box center [621, 242] width 76 height 19
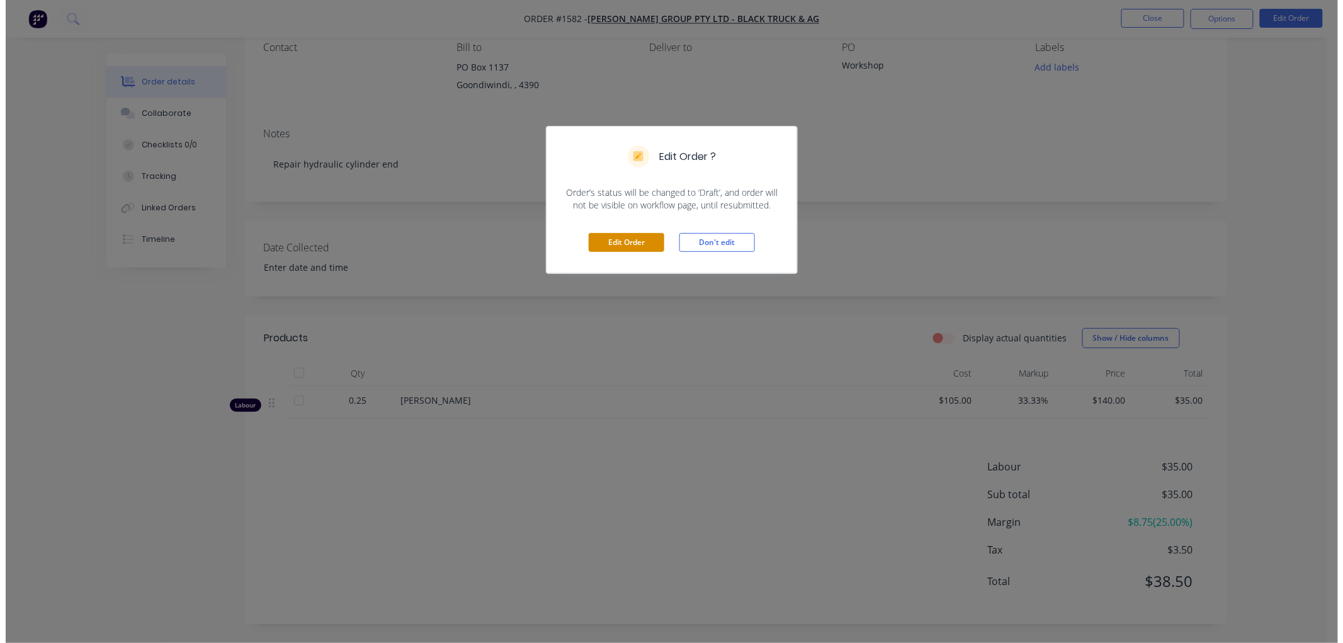
scroll to position [0, 0]
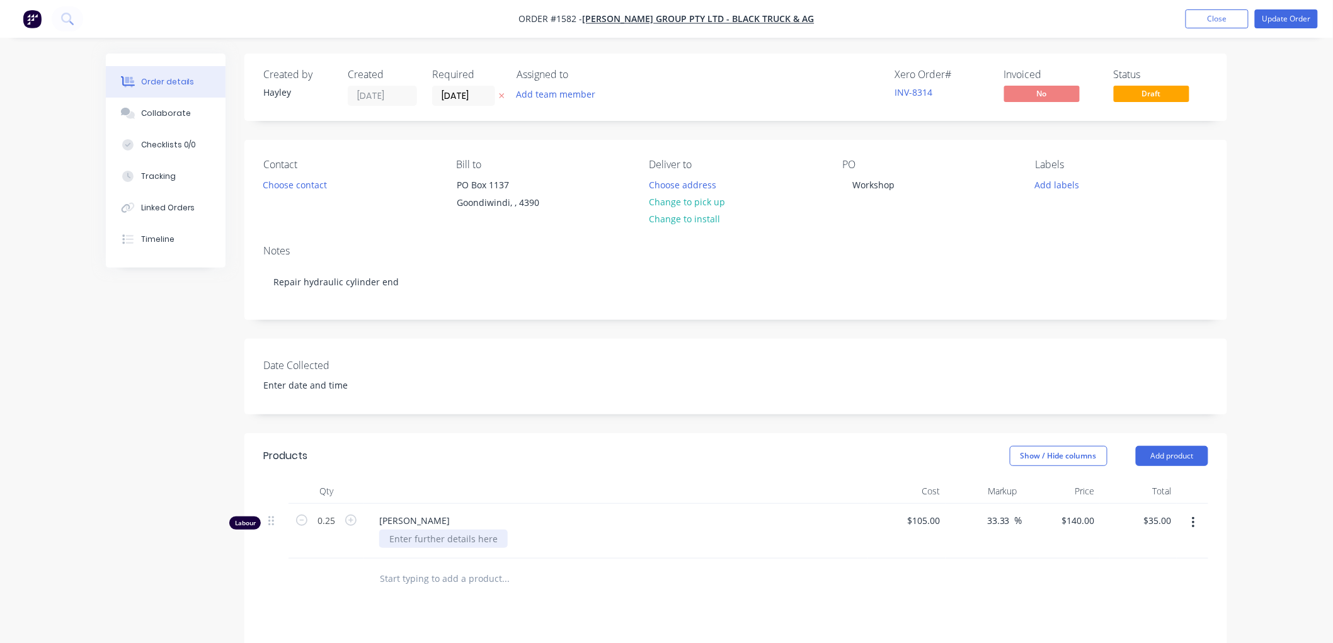
click at [425, 540] on div at bounding box center [443, 539] width 128 height 18
paste div
click at [1287, 14] on button "Update Order" at bounding box center [1286, 18] width 63 height 19
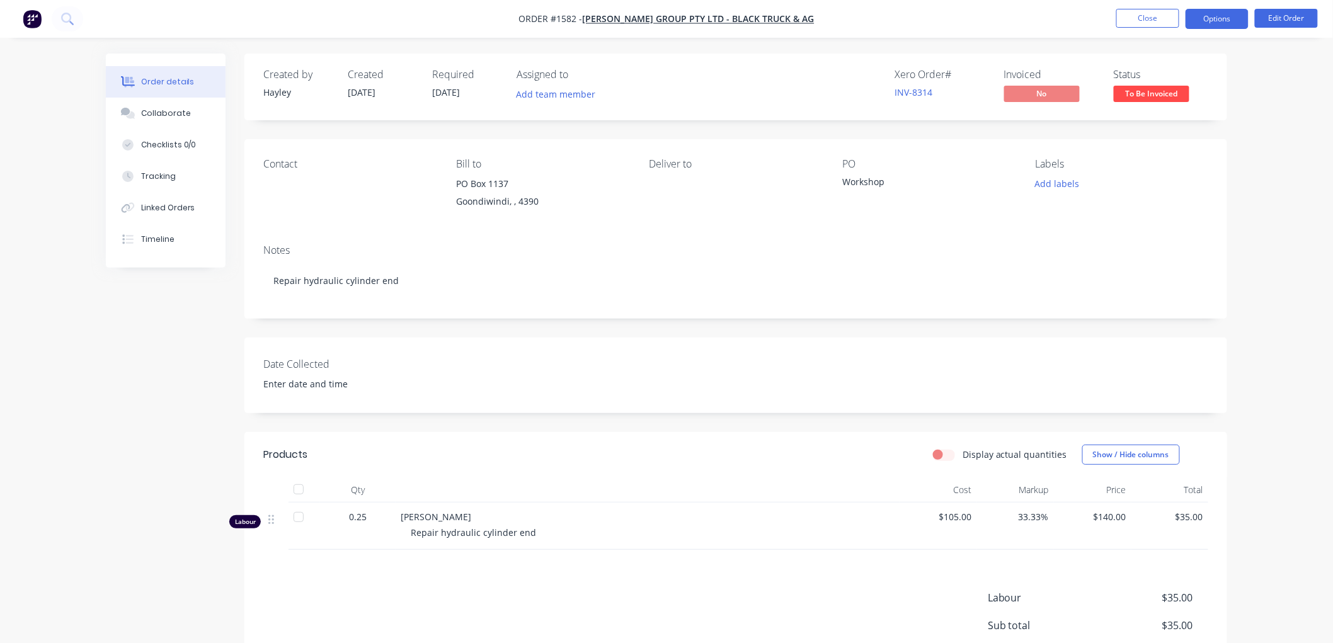
click at [1220, 20] on button "Options" at bounding box center [1216, 19] width 63 height 20
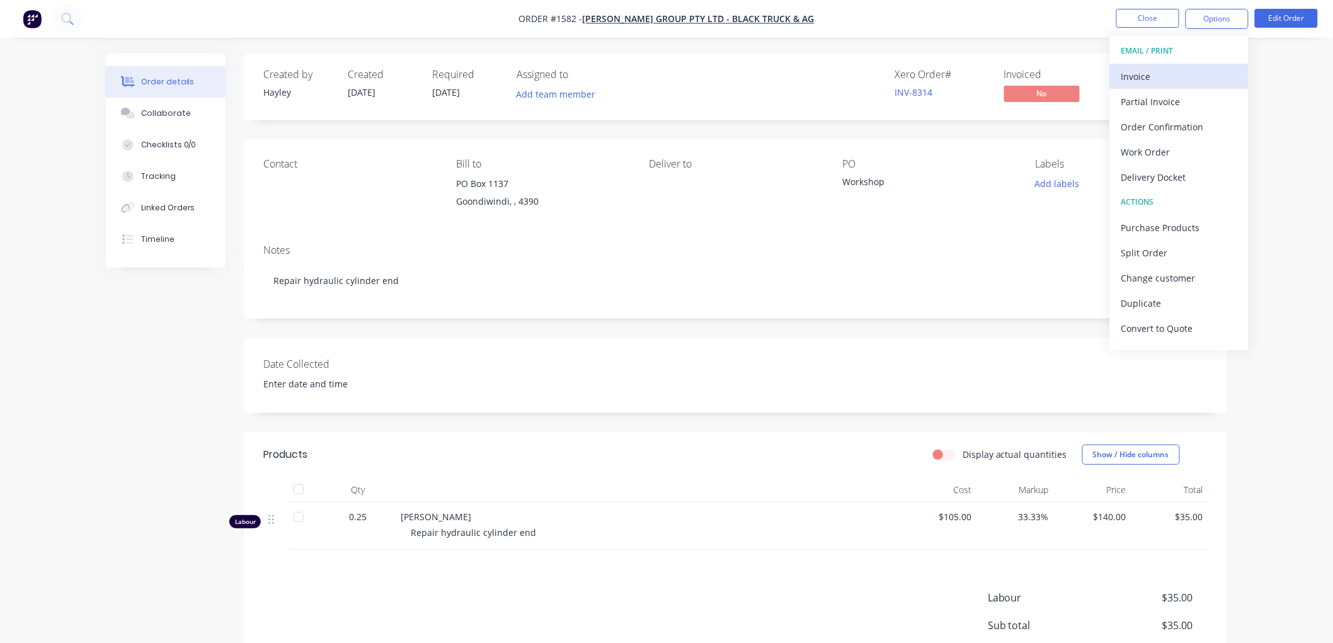
click at [1168, 71] on div "Invoice" at bounding box center [1179, 76] width 116 height 18
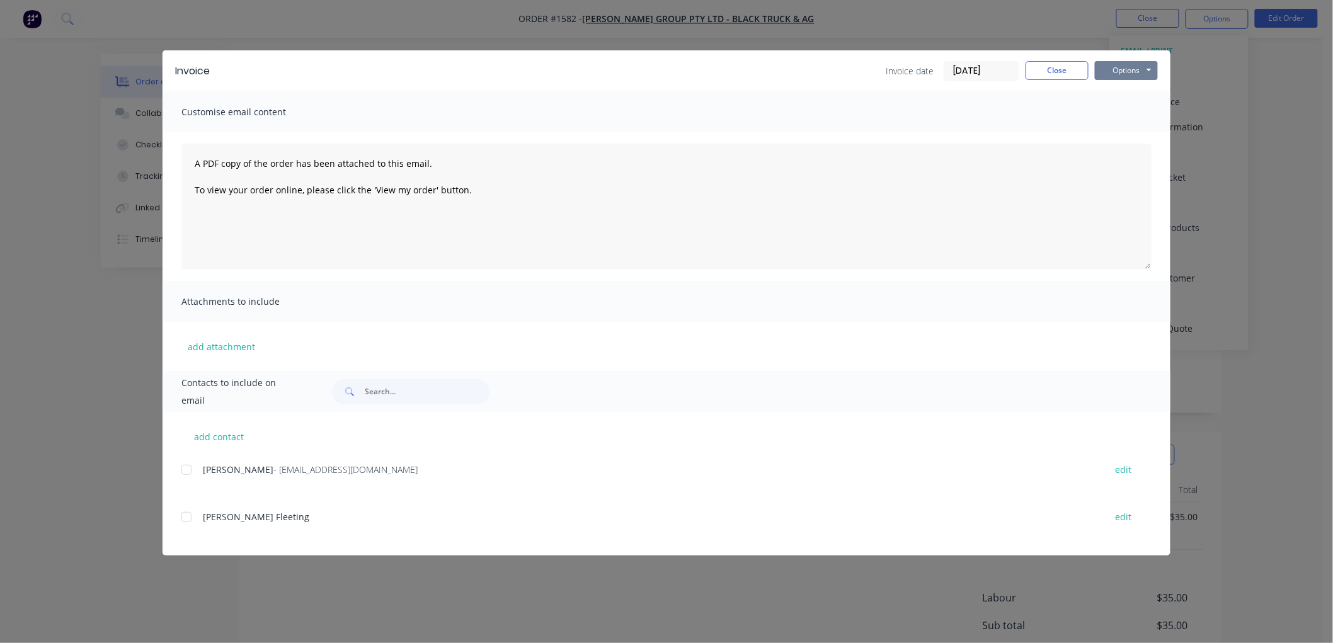
click at [1132, 74] on button "Options" at bounding box center [1126, 70] width 63 height 19
click at [1138, 95] on button "Preview" at bounding box center [1135, 93] width 81 height 21
click at [1121, 66] on button "Options" at bounding box center [1126, 70] width 63 height 19
click at [1132, 134] on button "Email" at bounding box center [1135, 134] width 81 height 21
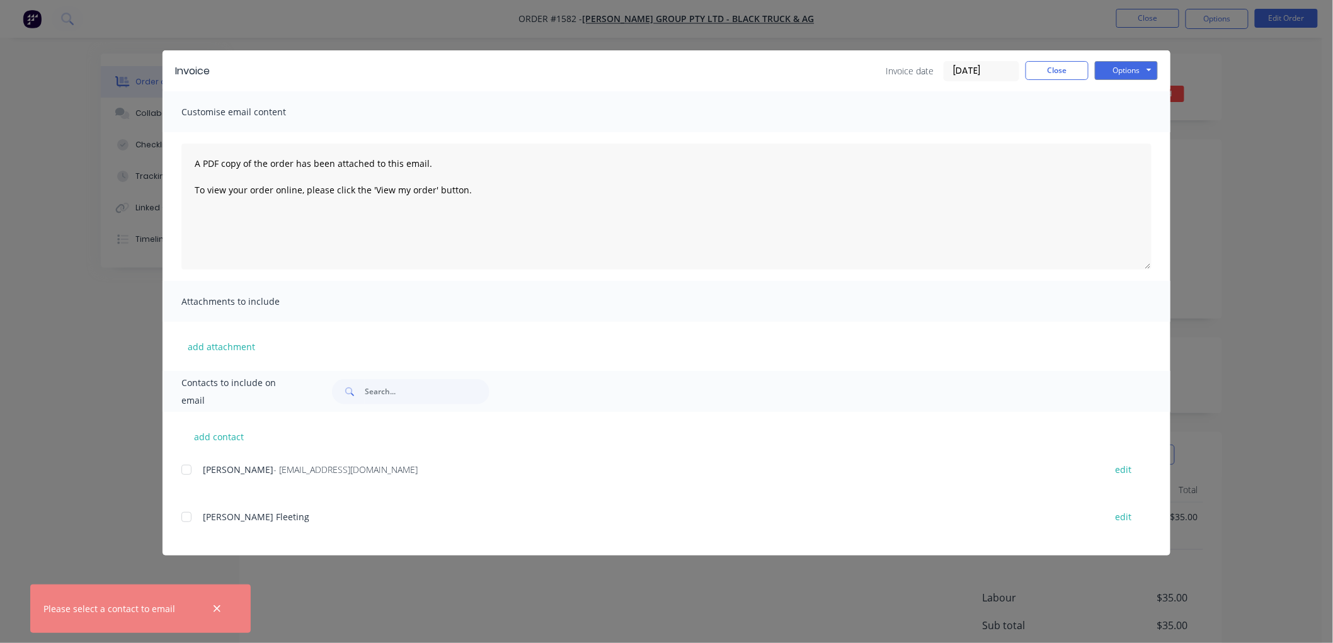
click at [186, 468] on div at bounding box center [186, 469] width 25 height 25
click at [1136, 63] on button "Options" at bounding box center [1126, 70] width 63 height 19
click at [1136, 131] on button "Email" at bounding box center [1135, 134] width 81 height 21
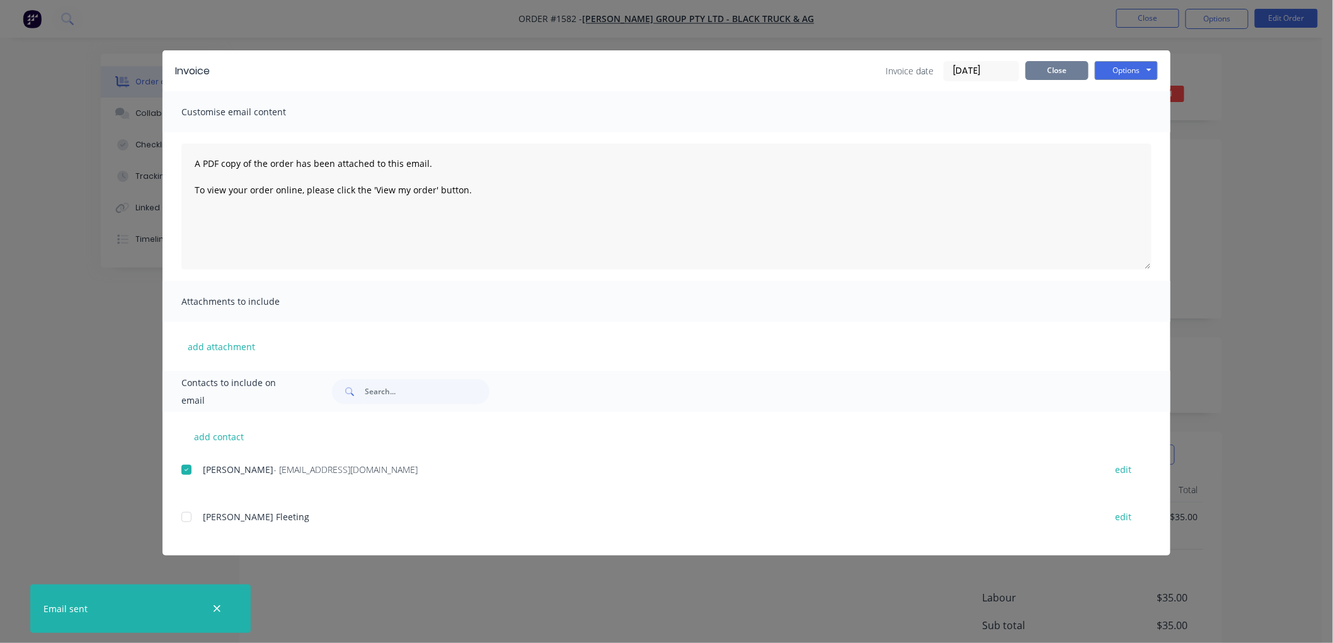
click at [1068, 71] on button "Close" at bounding box center [1056, 70] width 63 height 19
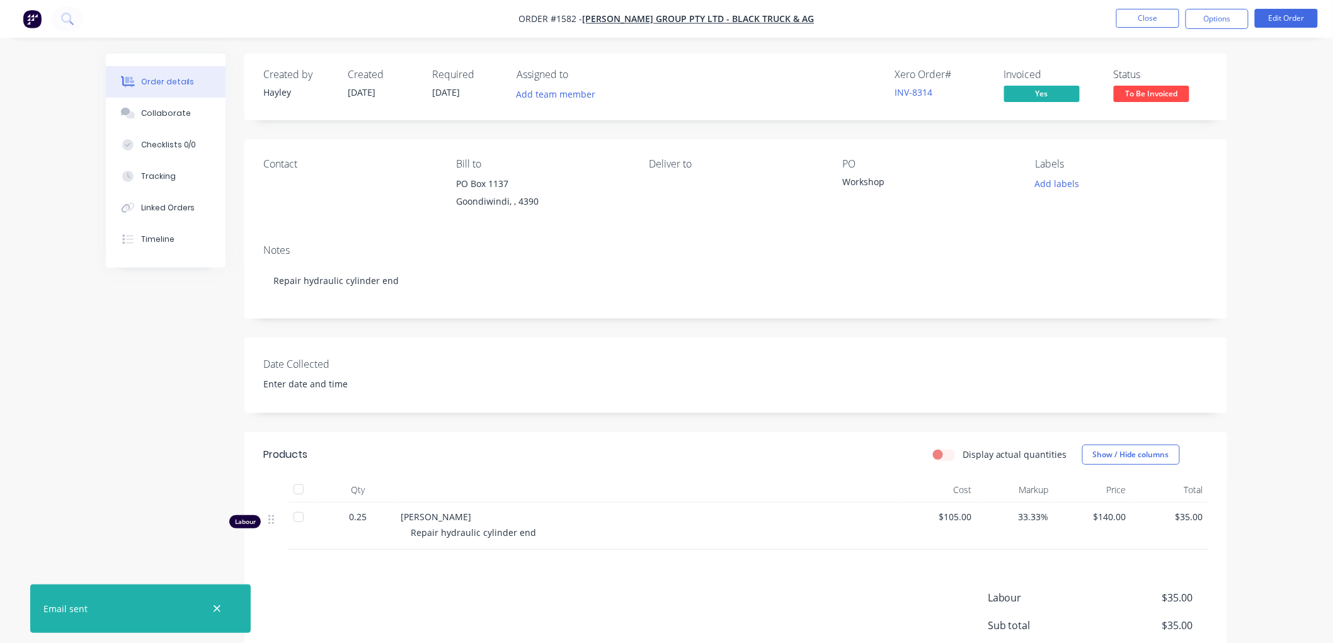
click at [1223, 7] on nav "Order #1582 - Harvey Black Group Pty Ltd - Black Truck & Ag Close Options Edit …" at bounding box center [666, 19] width 1333 height 38
click at [1216, 19] on button "Options" at bounding box center [1216, 19] width 63 height 20
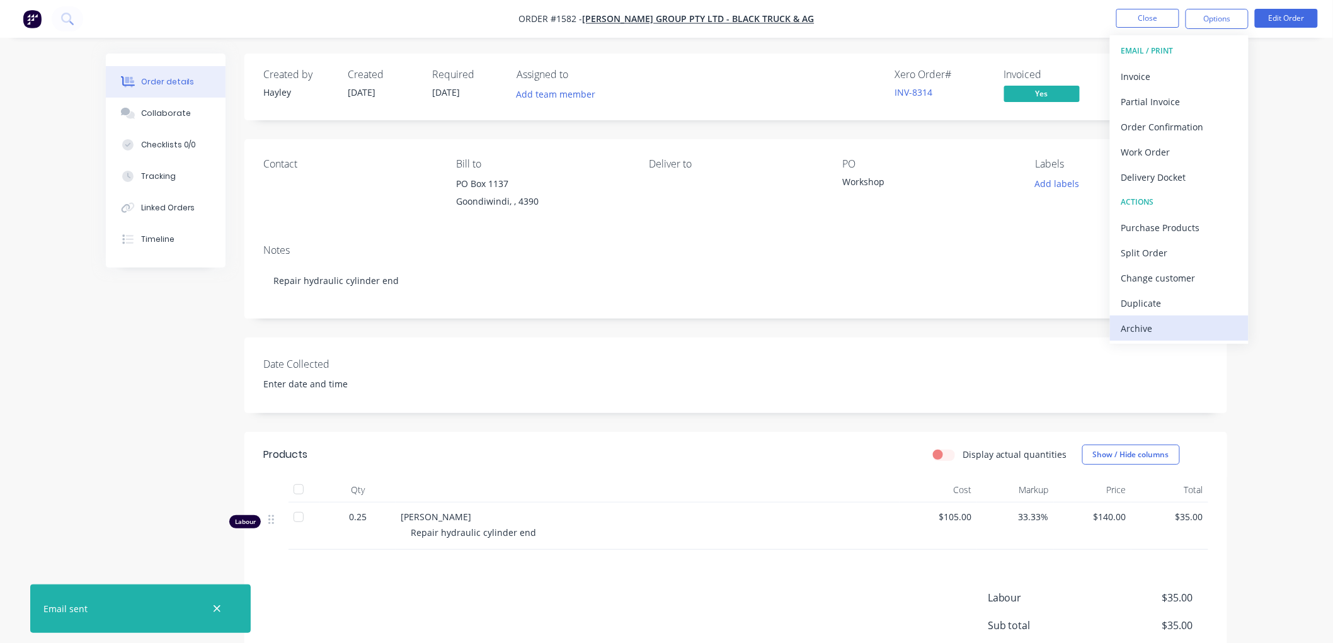
click at [1136, 330] on div "Archive" at bounding box center [1179, 328] width 116 height 18
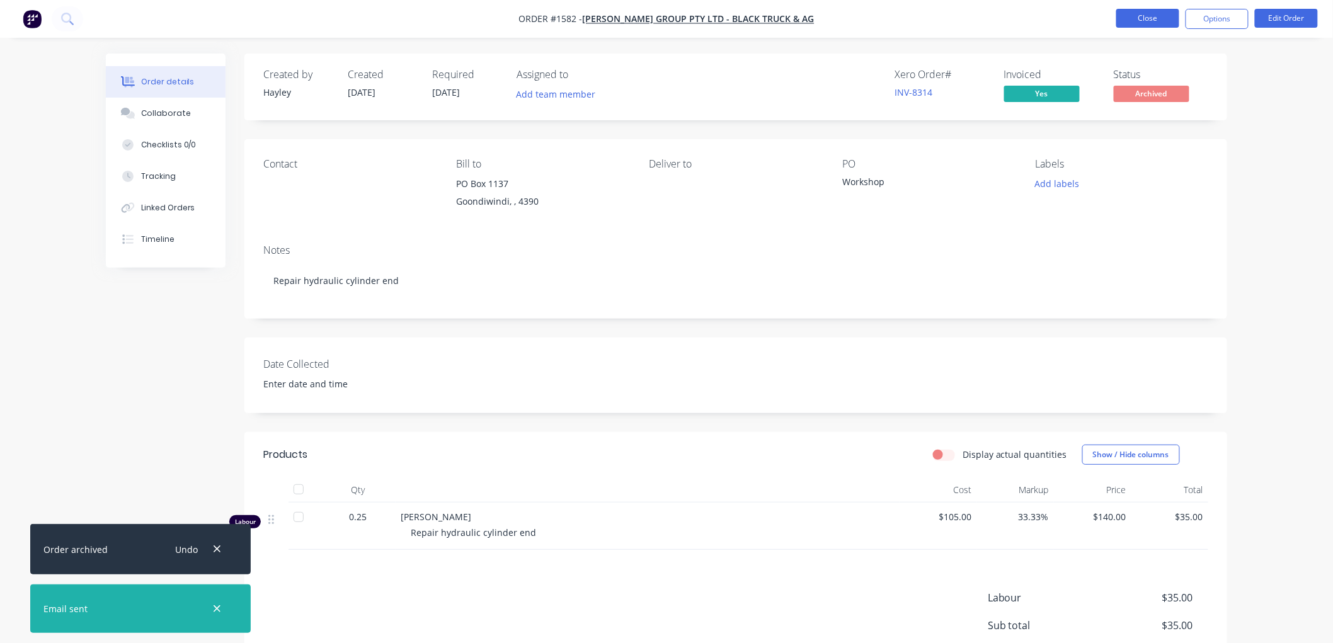
click at [1153, 19] on button "Close" at bounding box center [1147, 18] width 63 height 19
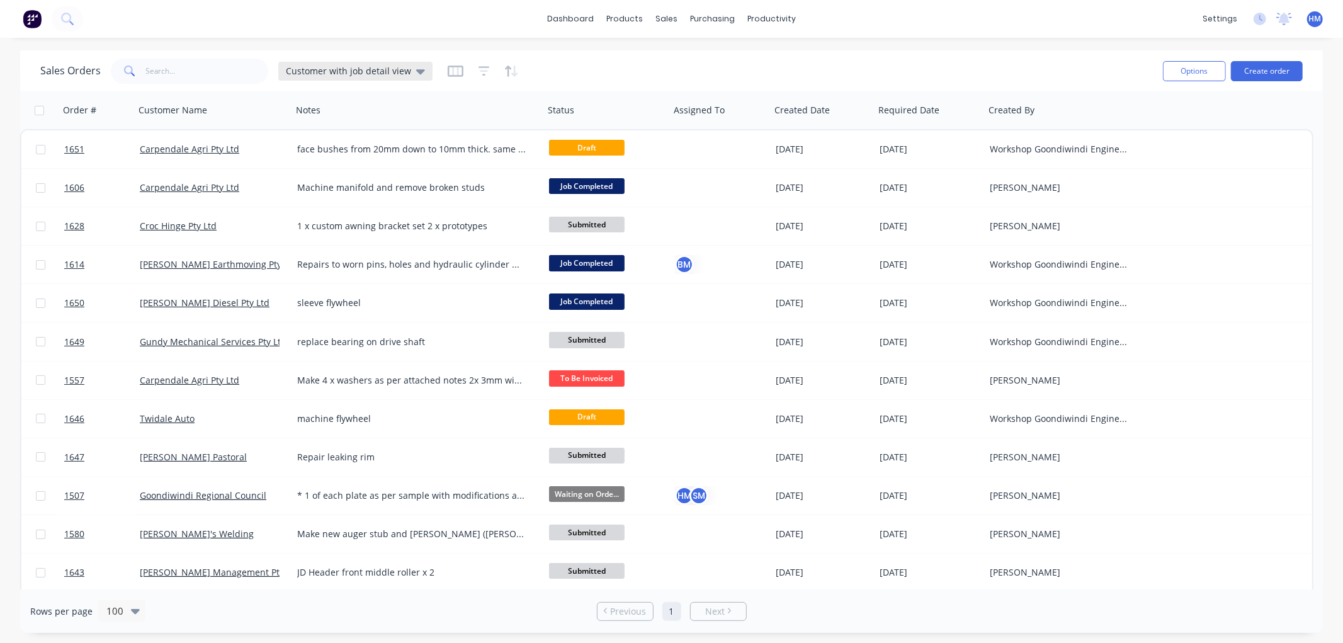
click at [366, 77] on div "Customer with job detail view" at bounding box center [355, 71] width 154 height 19
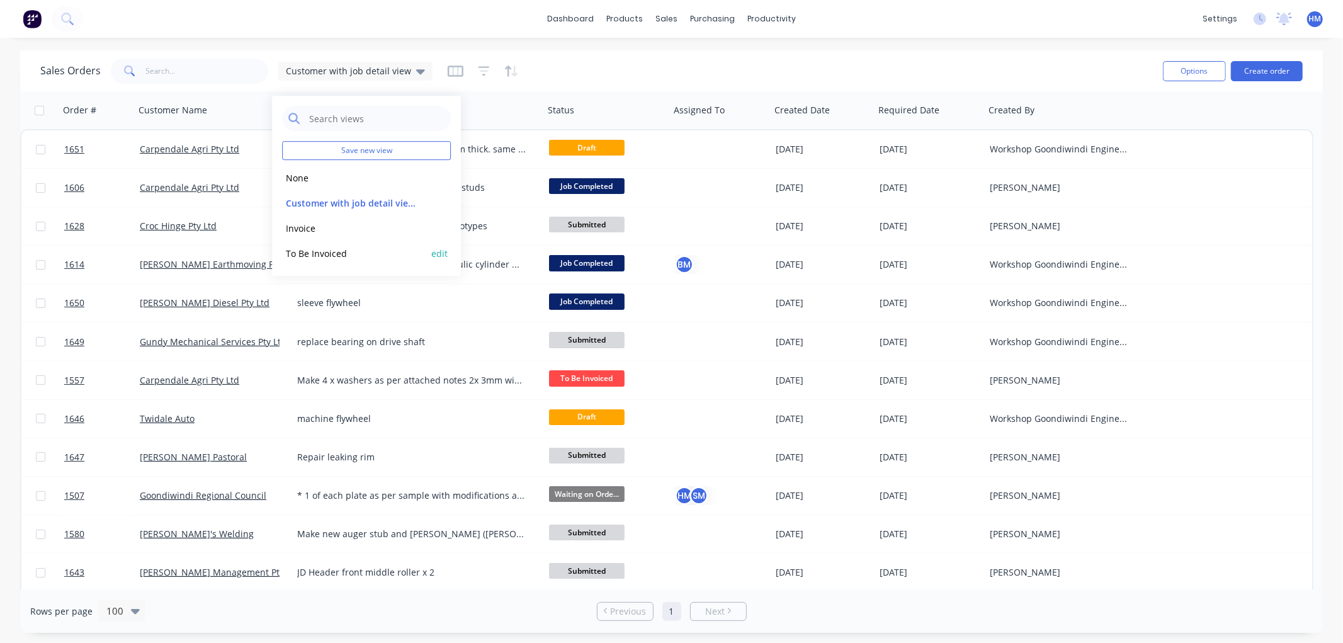
click at [442, 253] on button "edit" at bounding box center [439, 253] width 16 height 13
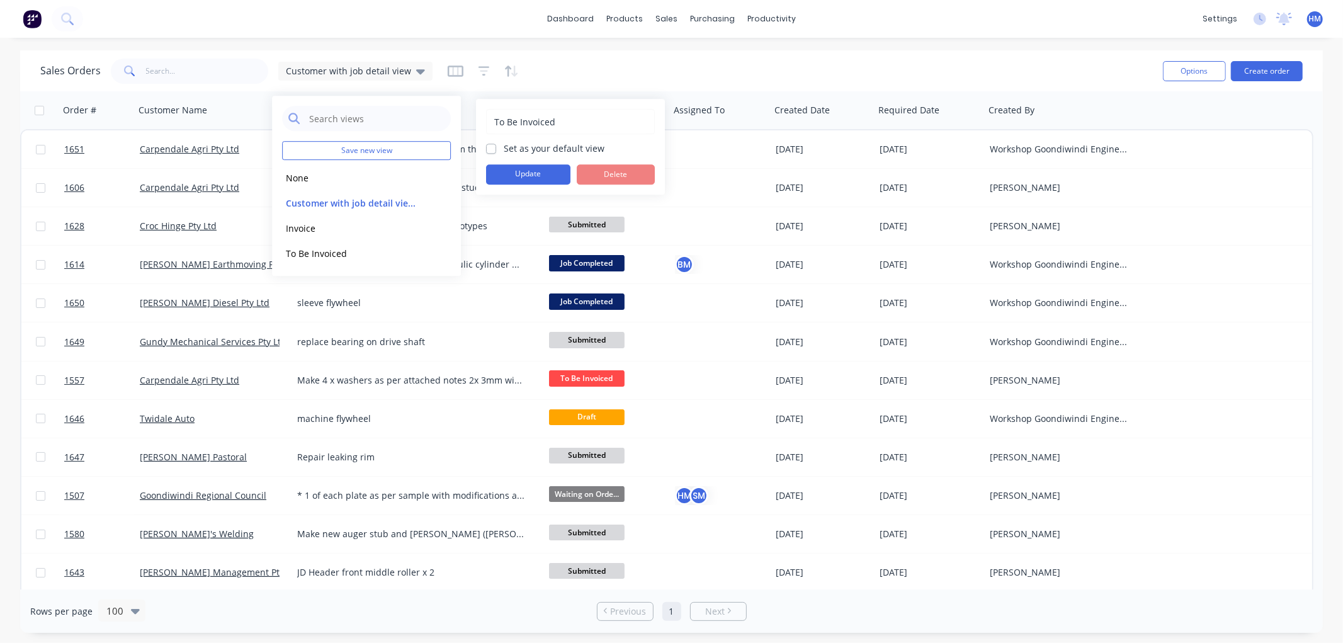
click at [504, 149] on label "Set as your default view" at bounding box center [554, 148] width 101 height 13
click at [493, 149] on input "Set as your default view" at bounding box center [491, 148] width 10 height 12
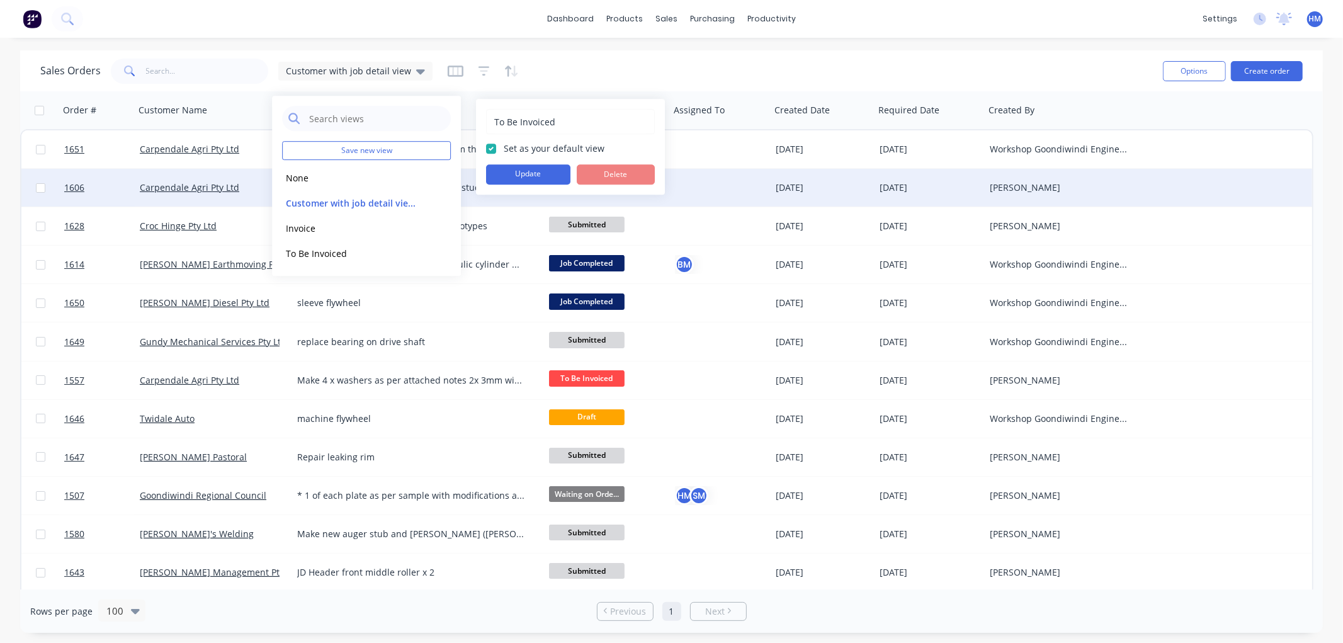
click at [542, 178] on button "Update" at bounding box center [528, 174] width 84 height 20
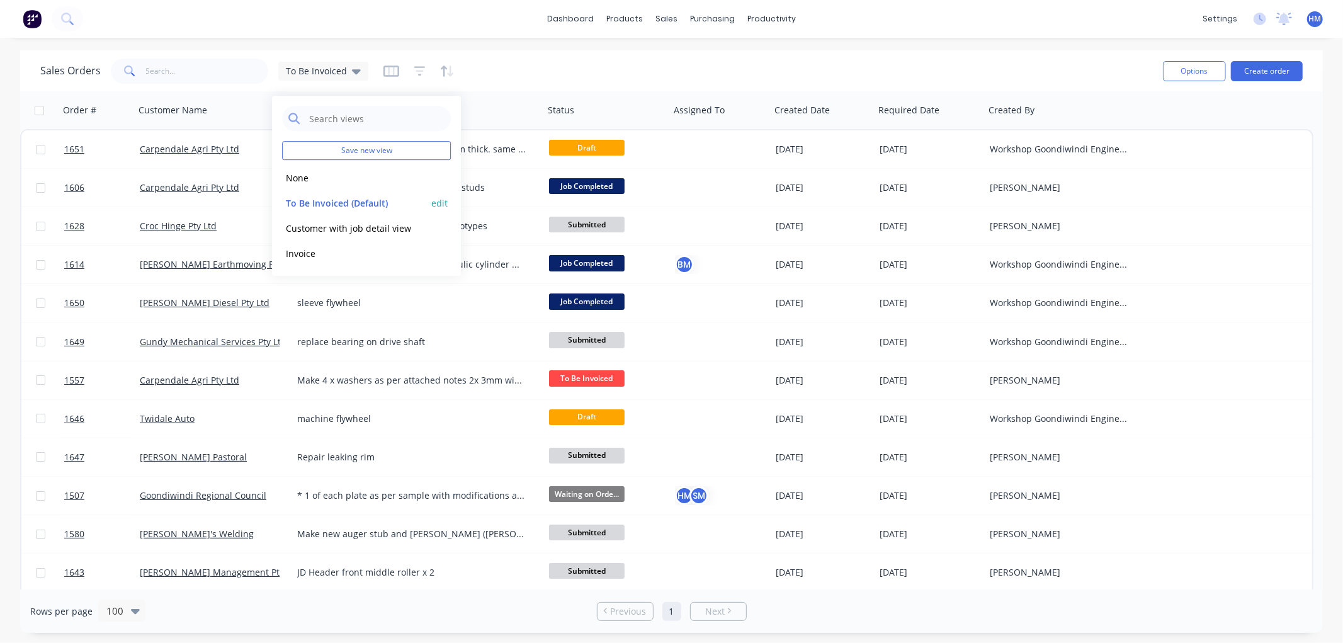
click at [315, 199] on button "To Be Invoiced (Default)" at bounding box center [354, 203] width 144 height 14
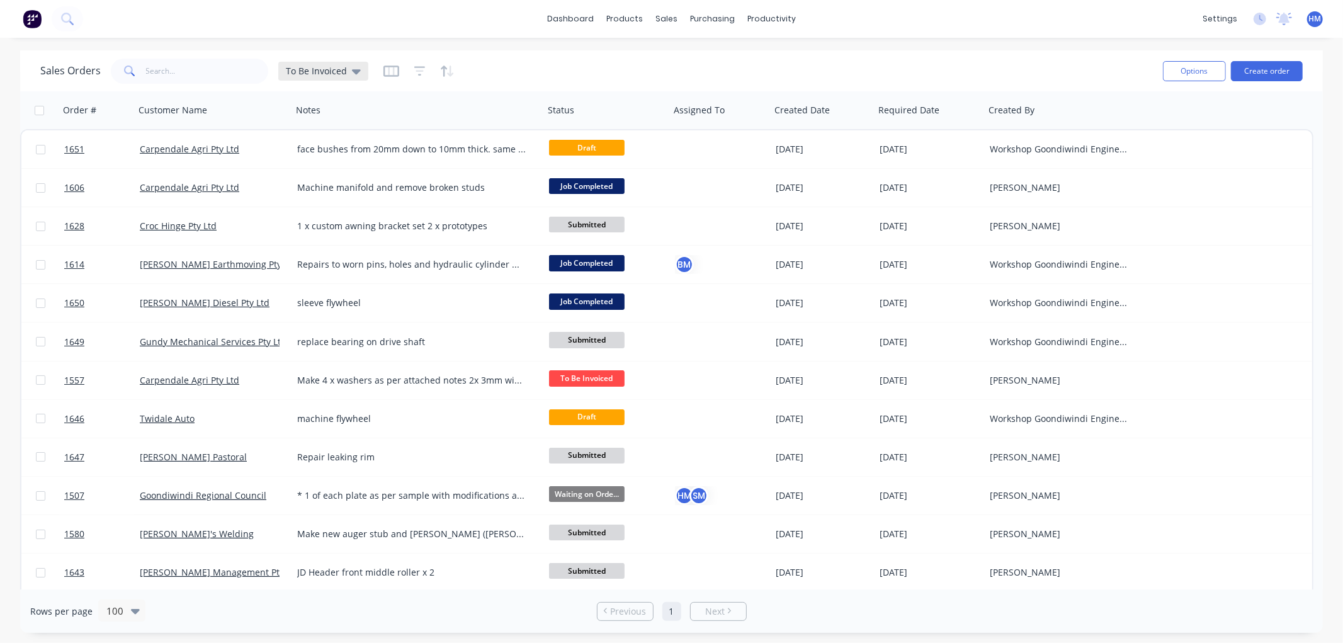
click at [307, 76] on span "To Be Invoiced" at bounding box center [316, 70] width 61 height 13
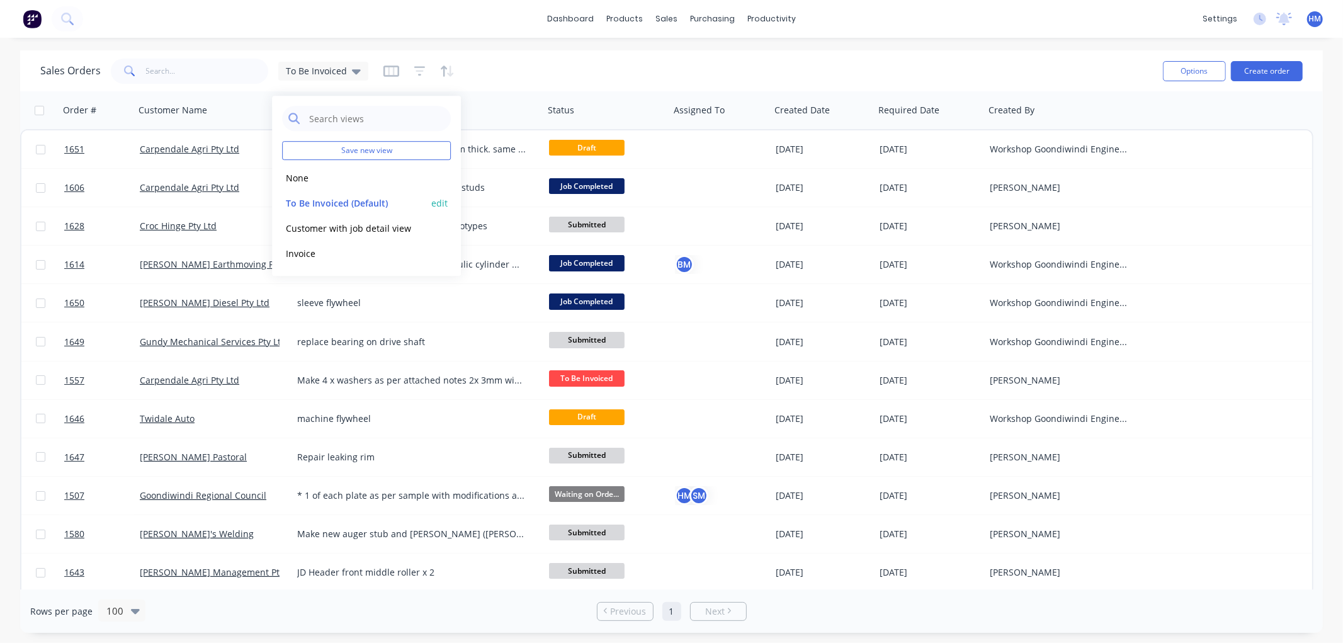
click at [305, 200] on button "To Be Invoiced (Default)" at bounding box center [354, 203] width 144 height 14
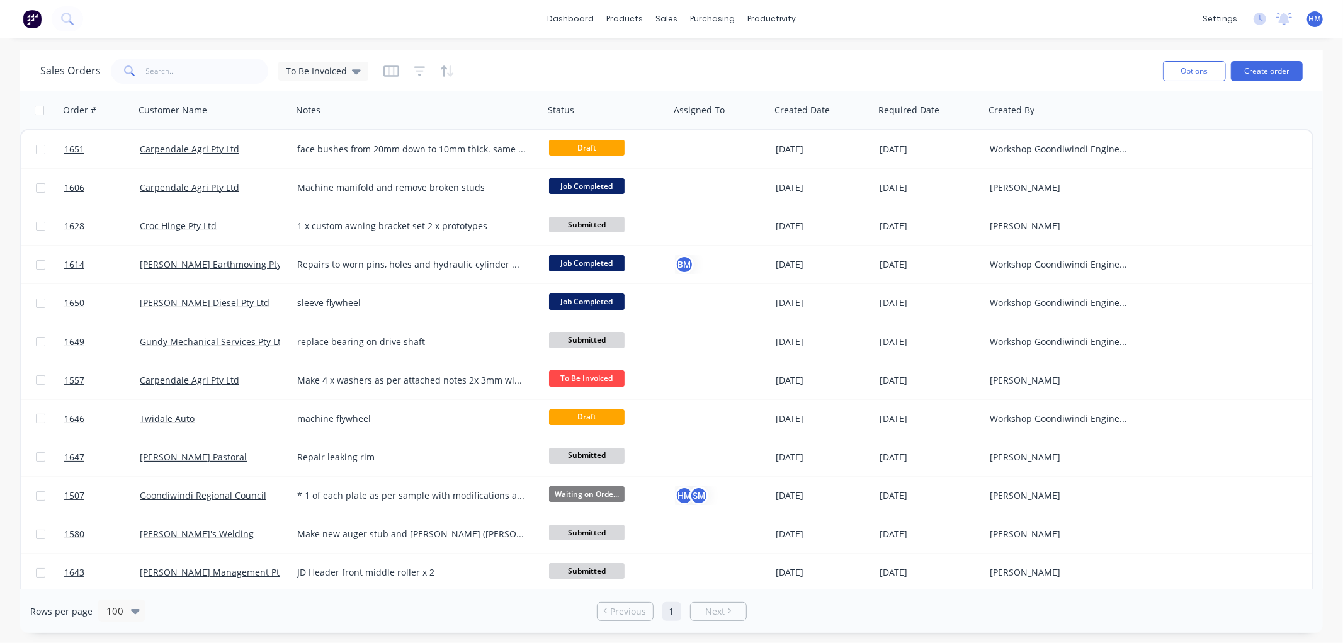
click at [518, 74] on div "Sales Orders To Be Invoiced" at bounding box center [596, 70] width 1113 height 31
click at [352, 69] on icon at bounding box center [356, 71] width 9 height 14
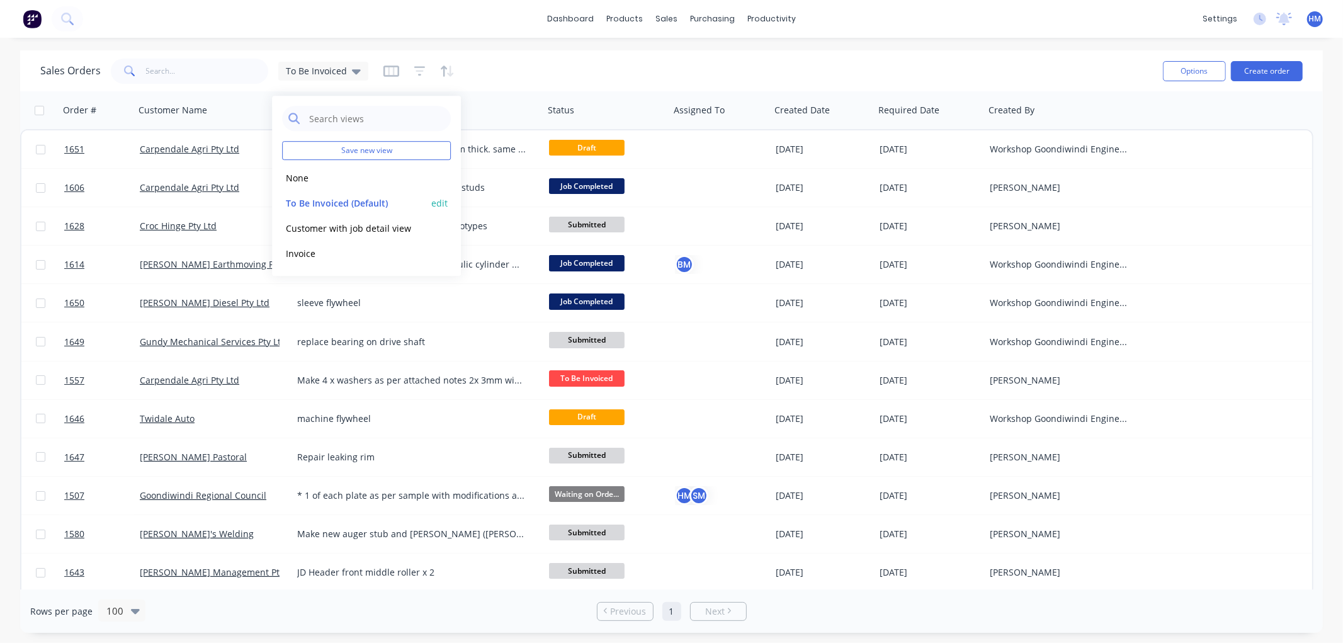
click at [443, 197] on button "edit" at bounding box center [439, 203] width 16 height 13
click at [504, 149] on label "Set as your default view" at bounding box center [554, 148] width 101 height 13
click at [493, 149] on input "Set as your default view" at bounding box center [491, 148] width 10 height 12
click at [518, 170] on button "Update" at bounding box center [528, 174] width 84 height 20
click at [436, 200] on button "edit" at bounding box center [439, 203] width 16 height 13
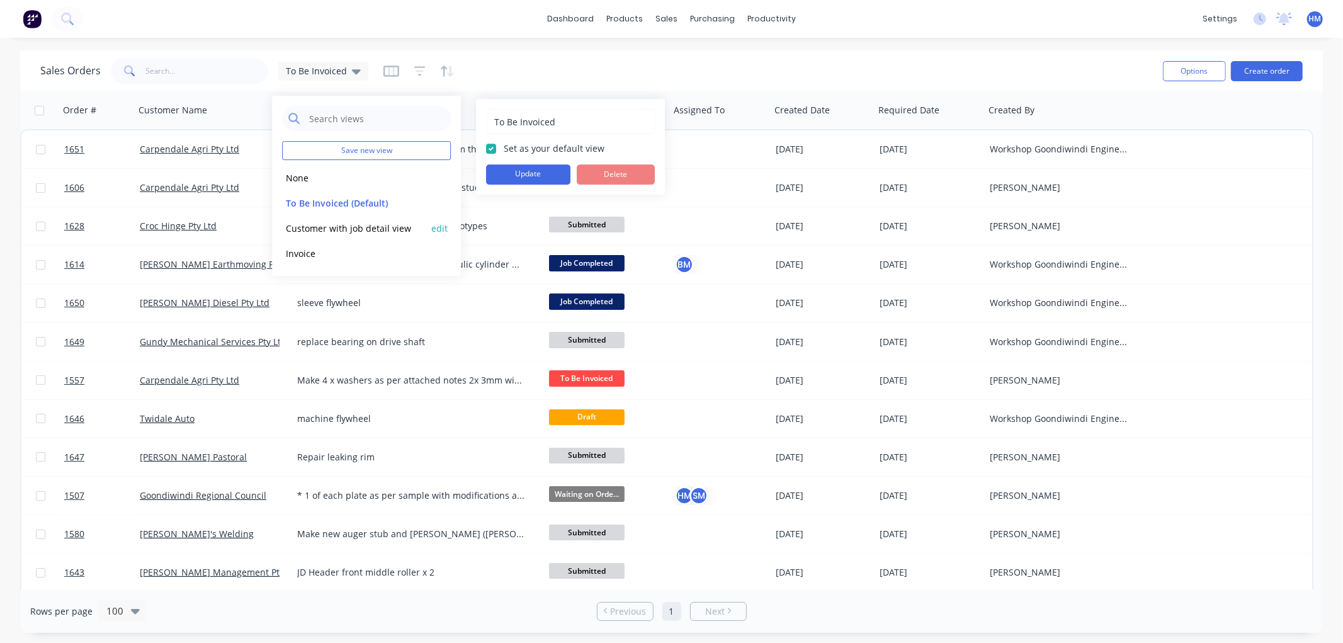
click at [356, 225] on button "Customer with job detail view" at bounding box center [354, 228] width 144 height 14
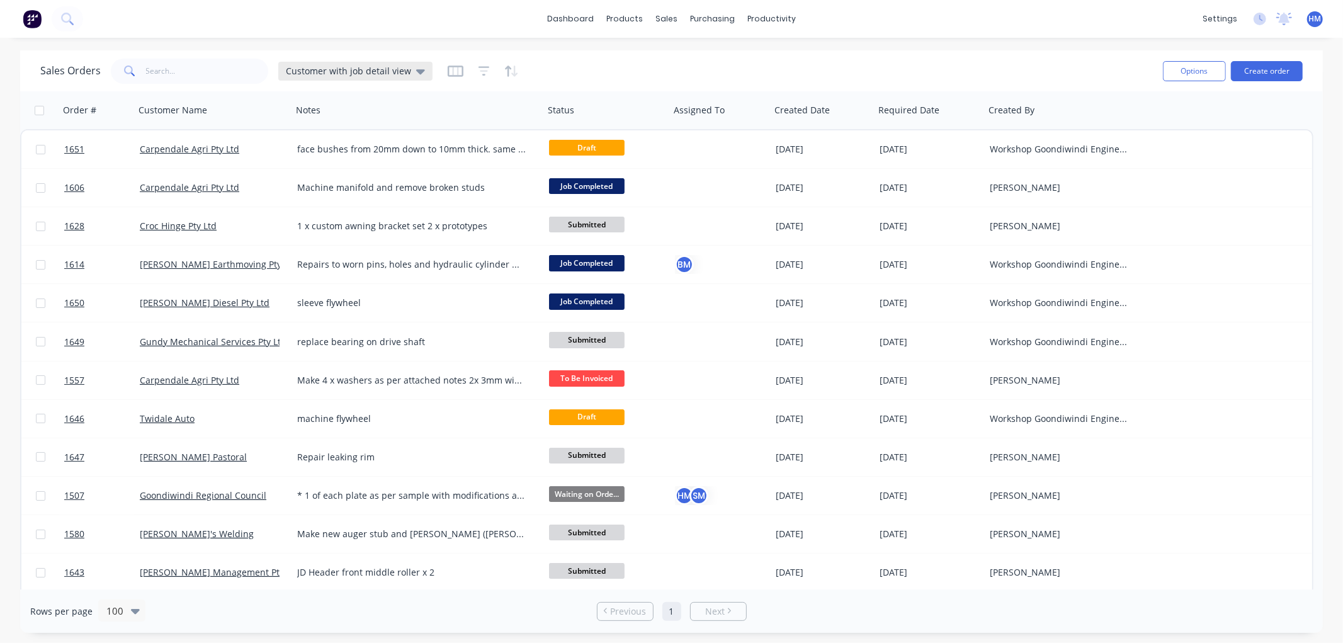
click at [416, 72] on icon at bounding box center [420, 71] width 9 height 14
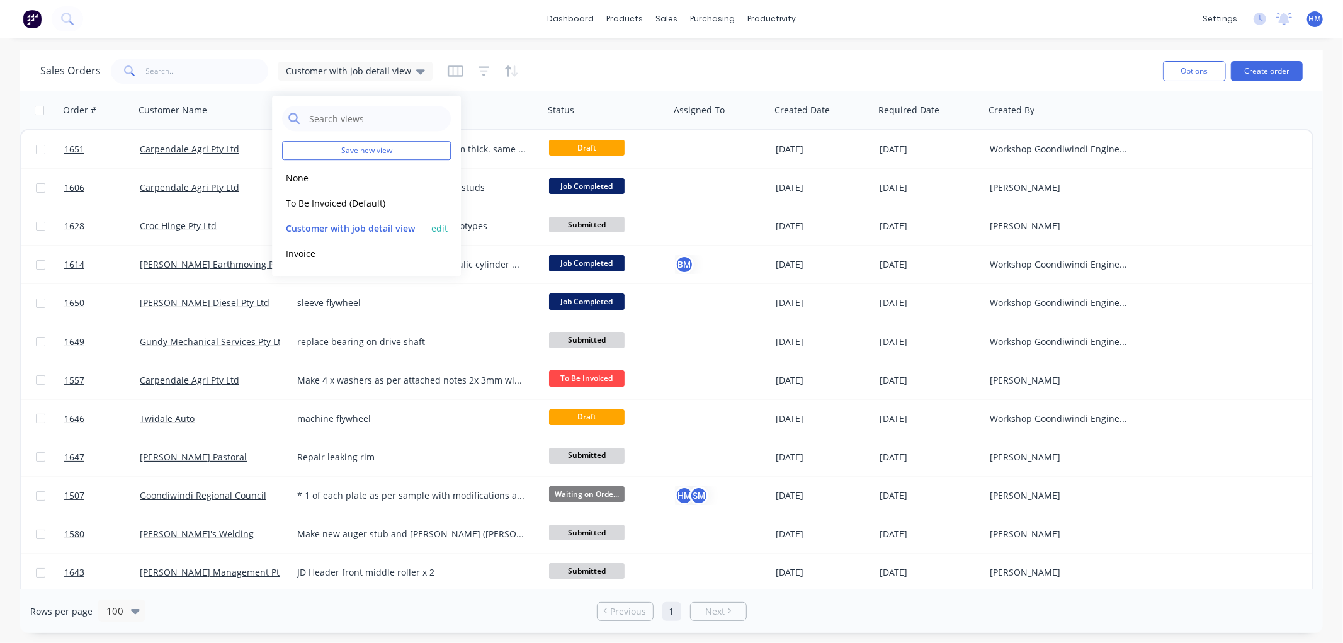
click at [436, 227] on button "edit" at bounding box center [439, 228] width 16 height 13
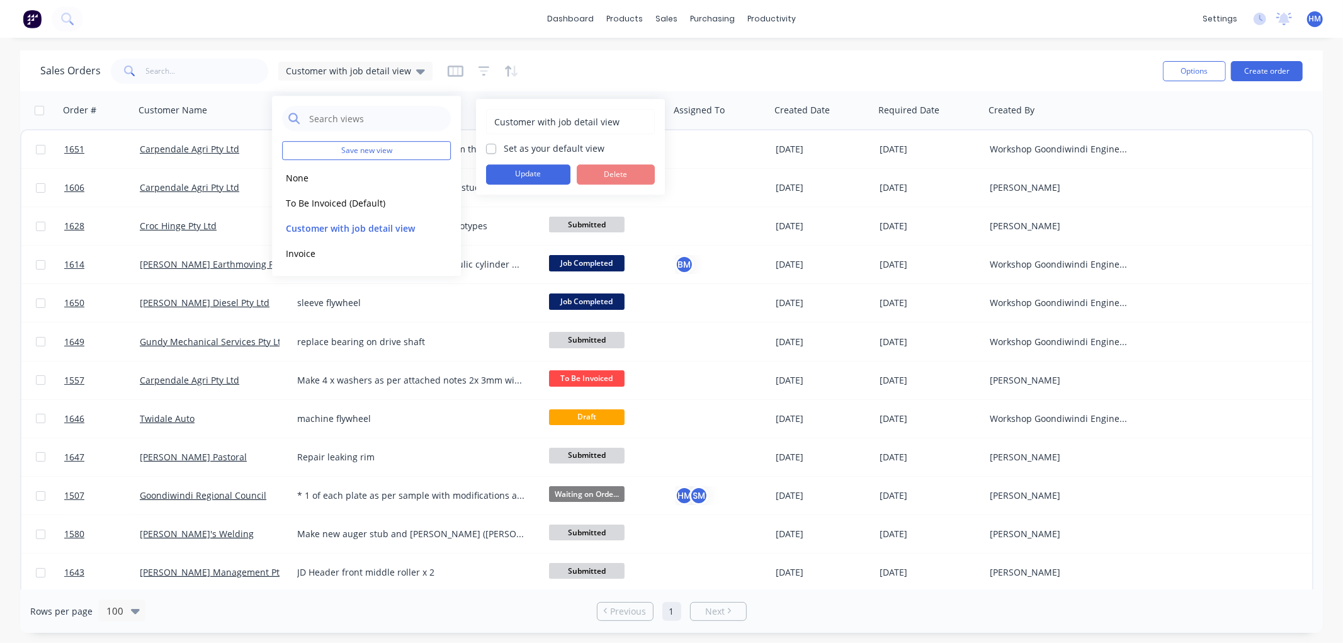
click at [504, 149] on label "Set as your default view" at bounding box center [554, 148] width 101 height 13
click at [487, 149] on input "Set as your default view" at bounding box center [491, 148] width 10 height 12
click at [511, 176] on button "Update" at bounding box center [528, 174] width 84 height 20
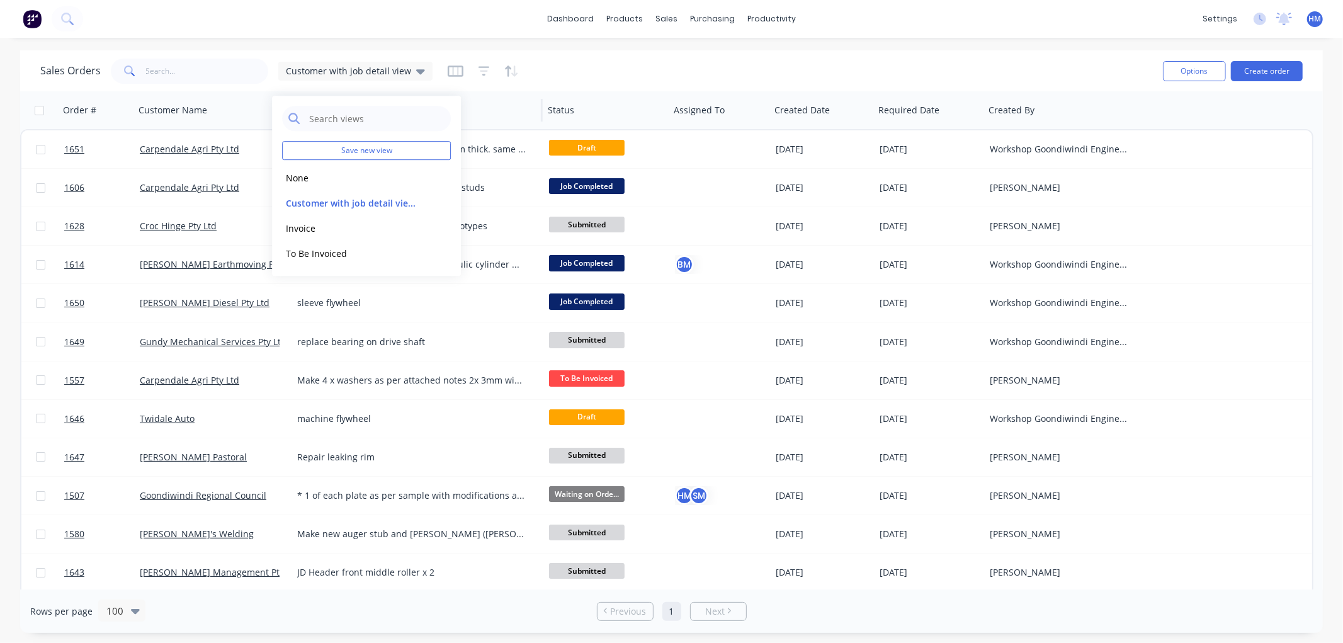
click at [506, 92] on div "Notes" at bounding box center [417, 110] width 252 height 38
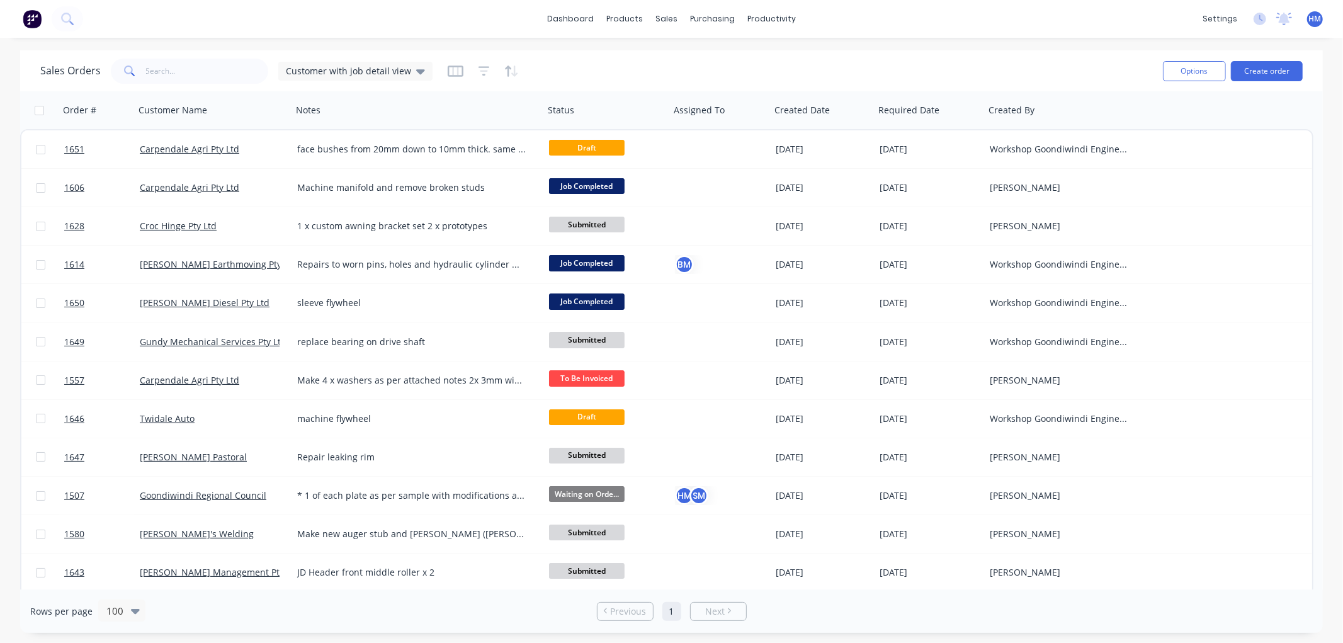
click at [366, 59] on div "Sales Orders Customer with job detail view" at bounding box center [236, 71] width 392 height 25
click at [366, 66] on span "Customer with job detail view" at bounding box center [348, 70] width 125 height 13
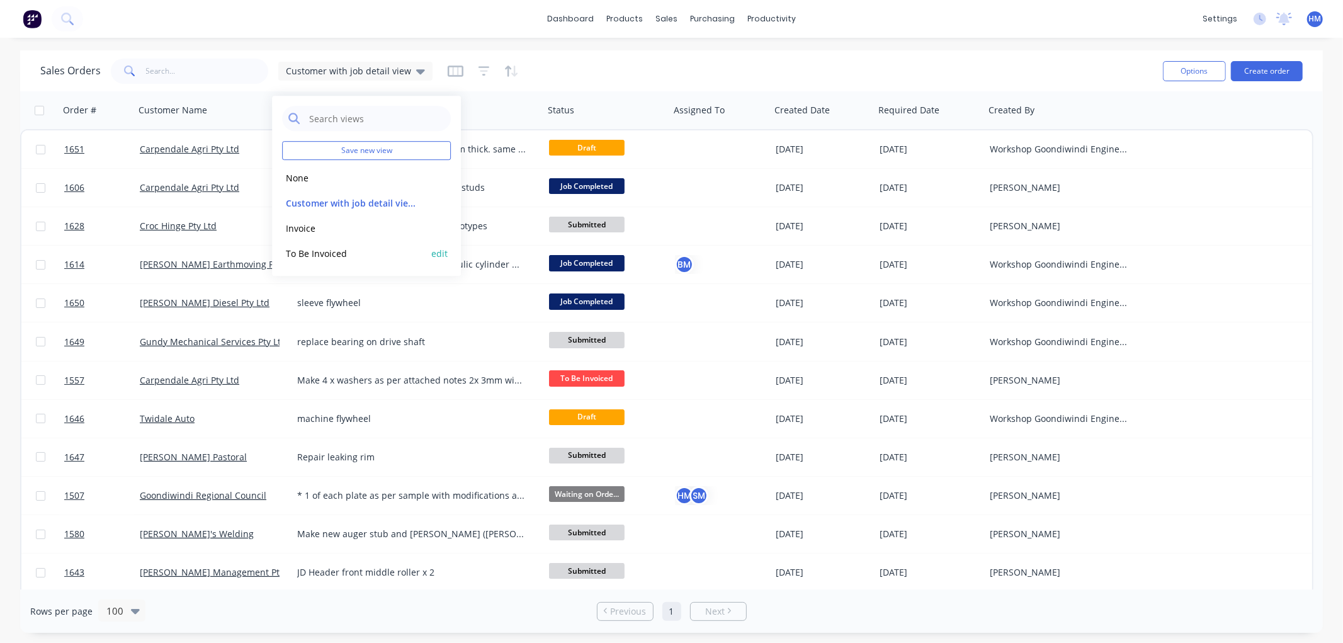
click at [320, 249] on button "To Be Invoiced" at bounding box center [354, 253] width 144 height 14
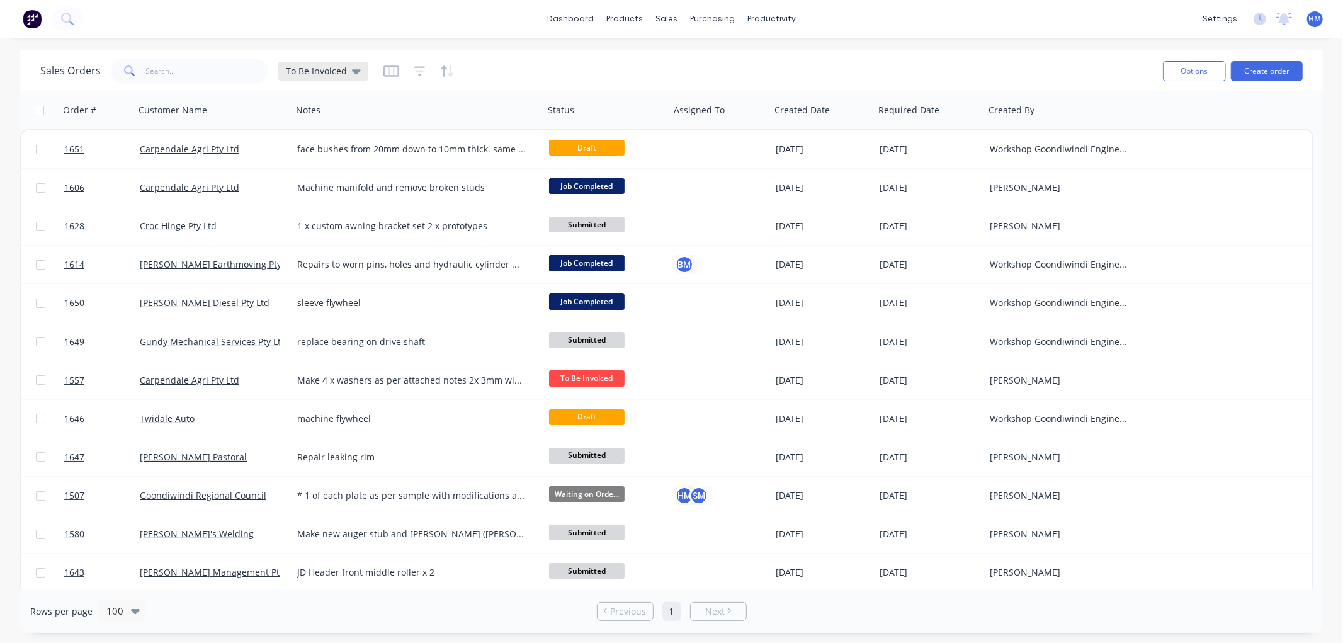
click at [355, 71] on icon at bounding box center [356, 71] width 9 height 5
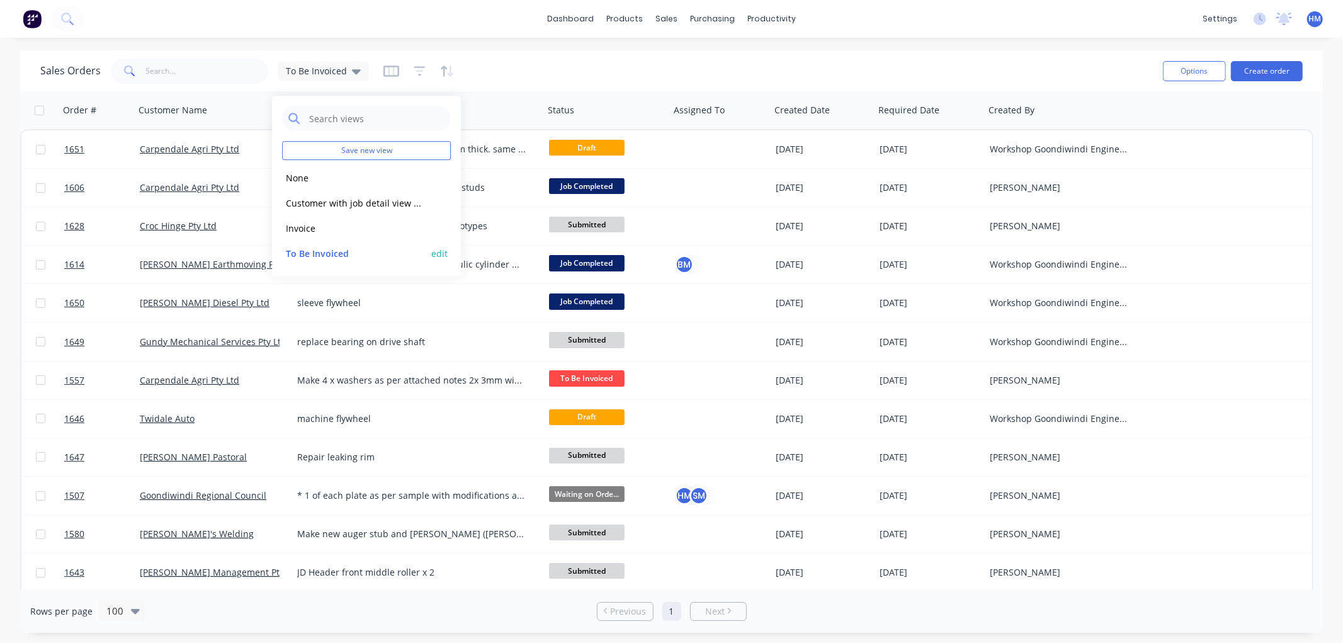
click at [441, 249] on button "edit" at bounding box center [439, 253] width 16 height 13
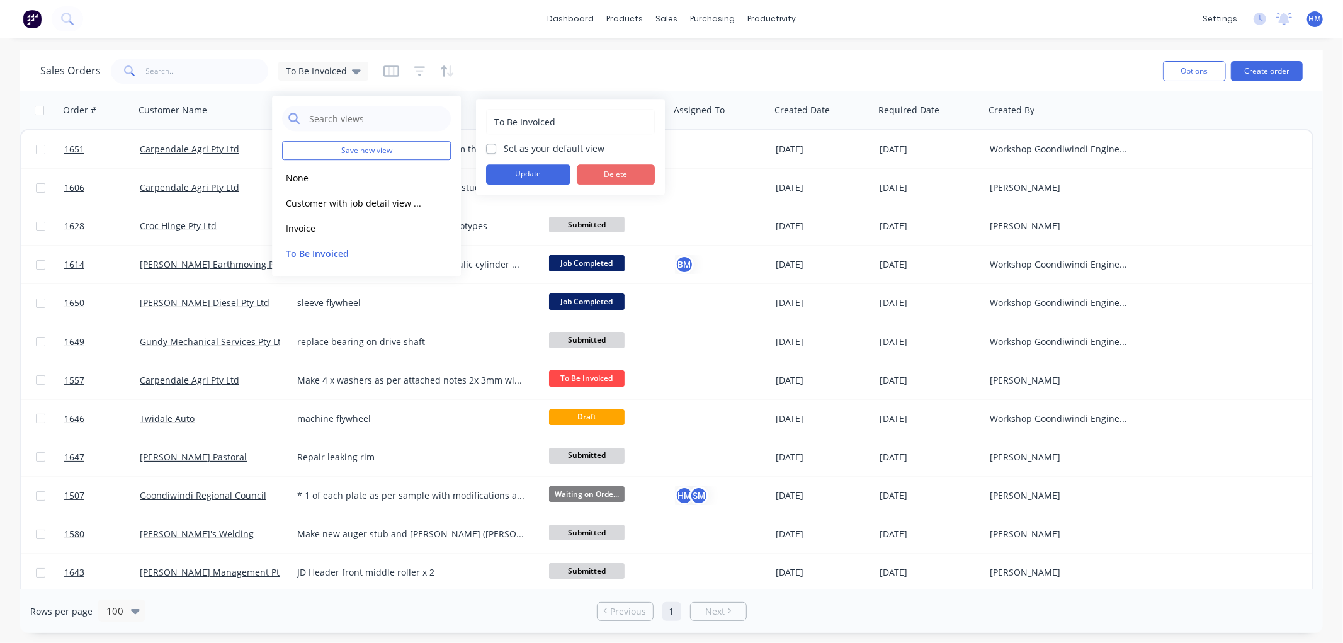
click at [603, 170] on button "Delete" at bounding box center [616, 174] width 78 height 20
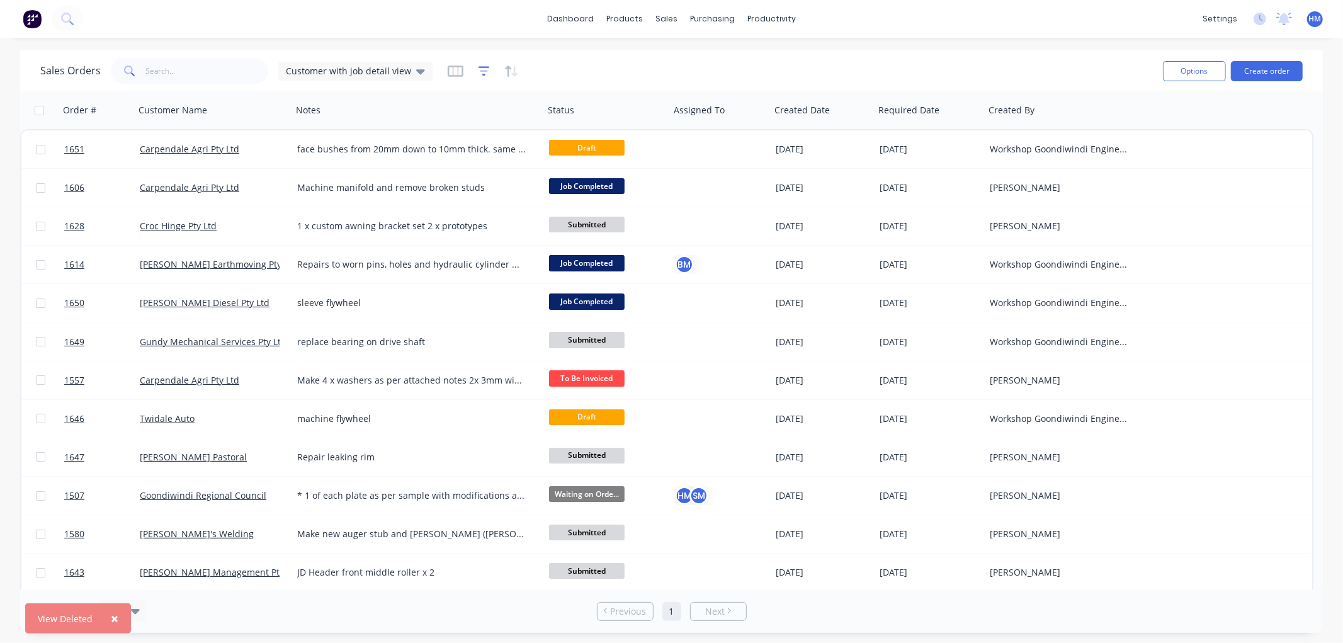
click at [479, 72] on icon "button" at bounding box center [484, 71] width 11 height 13
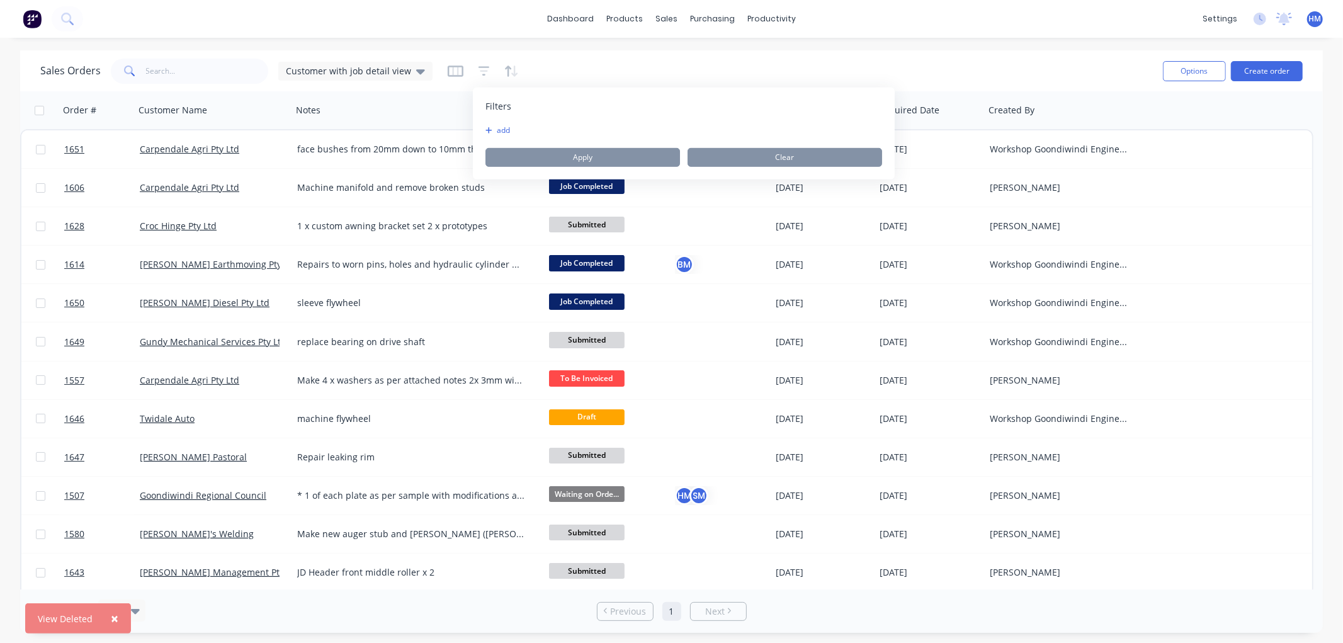
click at [488, 130] on icon "button" at bounding box center [489, 130] width 6 height 6
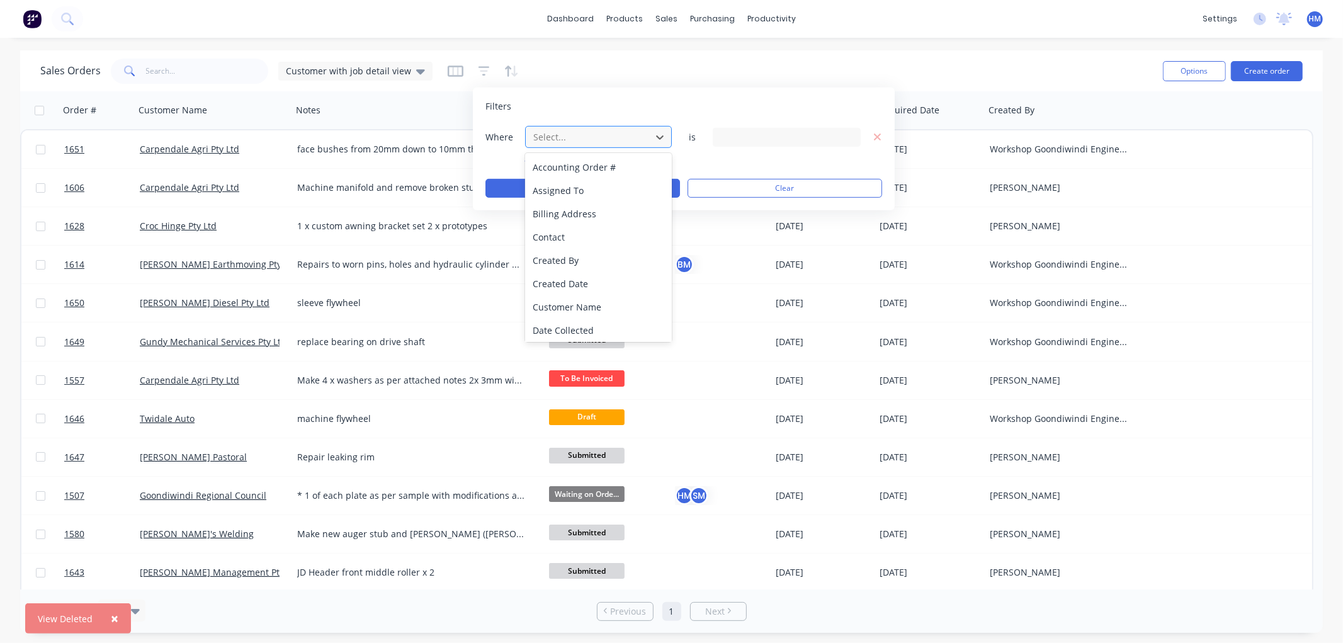
click at [552, 136] on div at bounding box center [588, 137] width 113 height 16
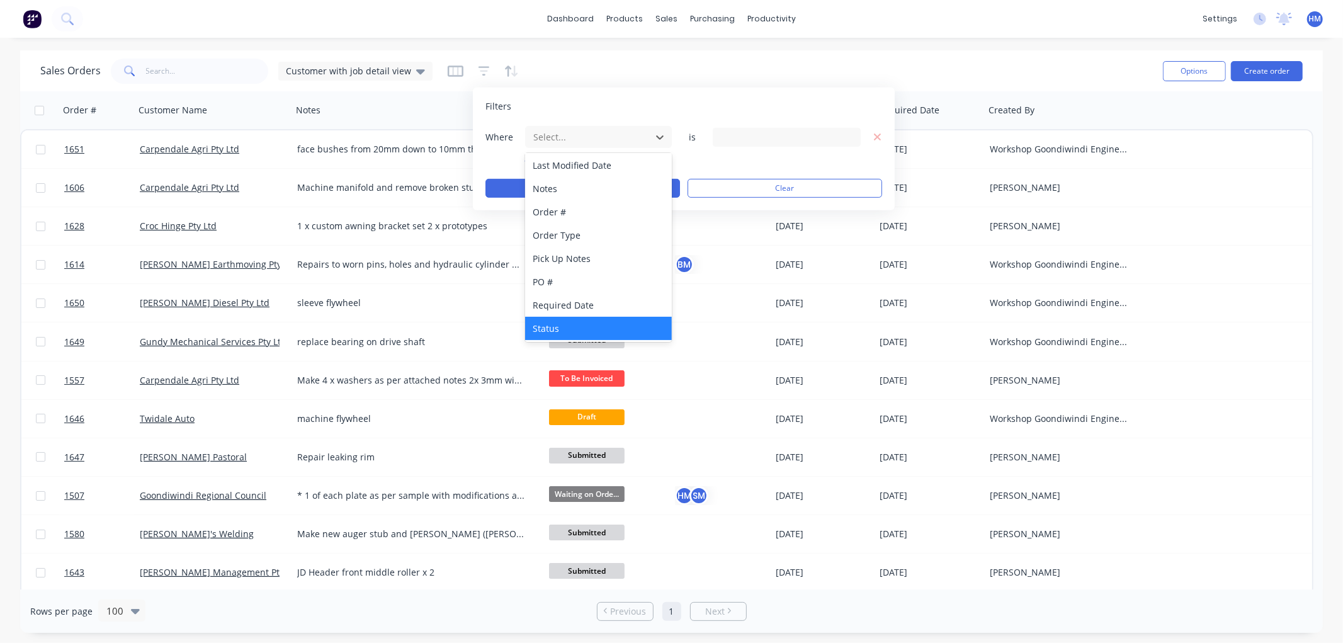
click at [568, 326] on div "Status" at bounding box center [598, 328] width 147 height 23
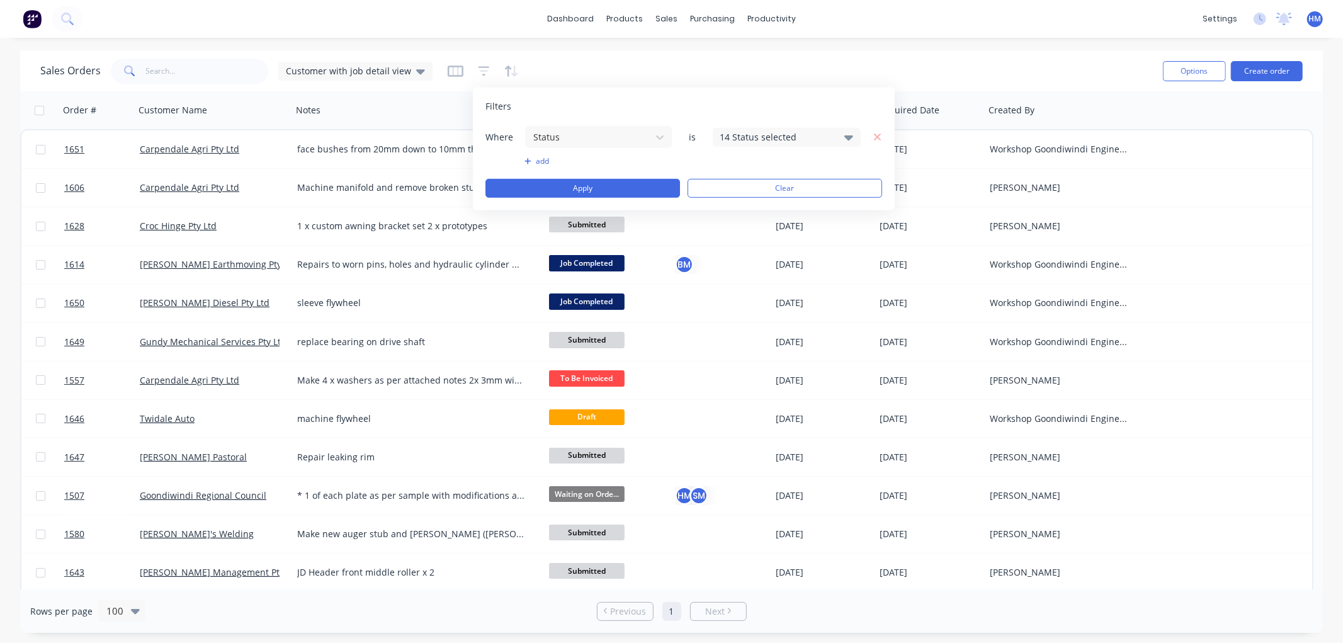
click at [803, 134] on div "14 Status selected" at bounding box center [777, 136] width 114 height 13
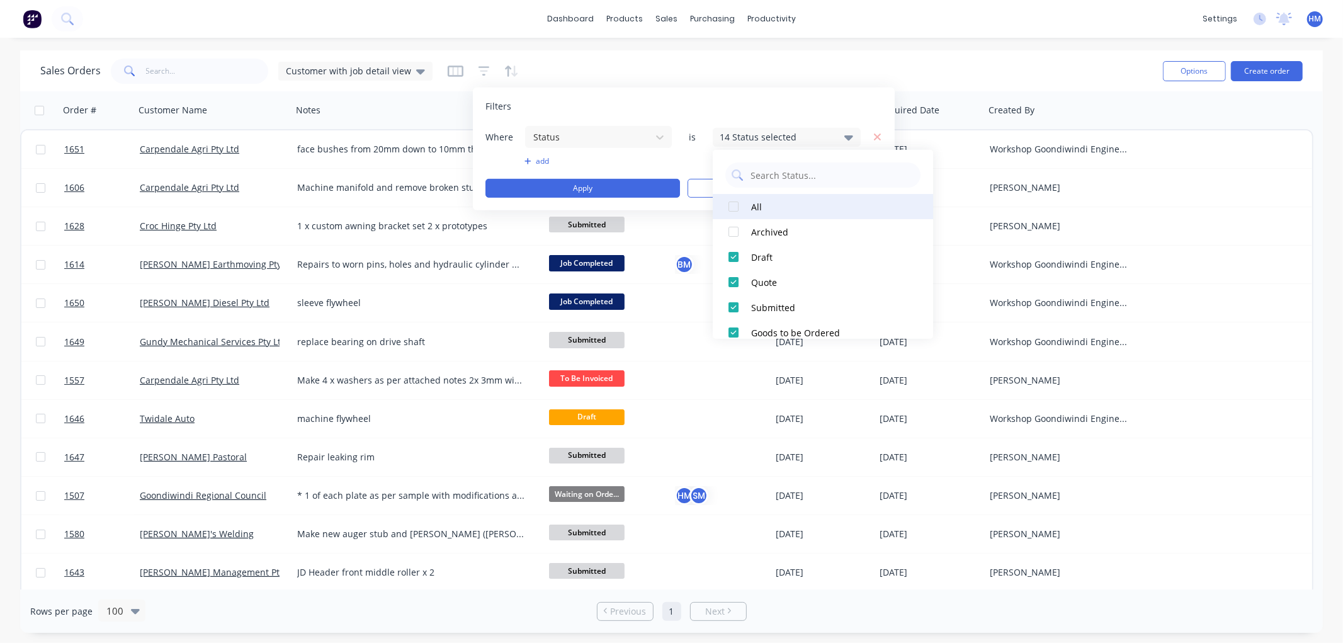
click at [738, 205] on div at bounding box center [733, 206] width 25 height 25
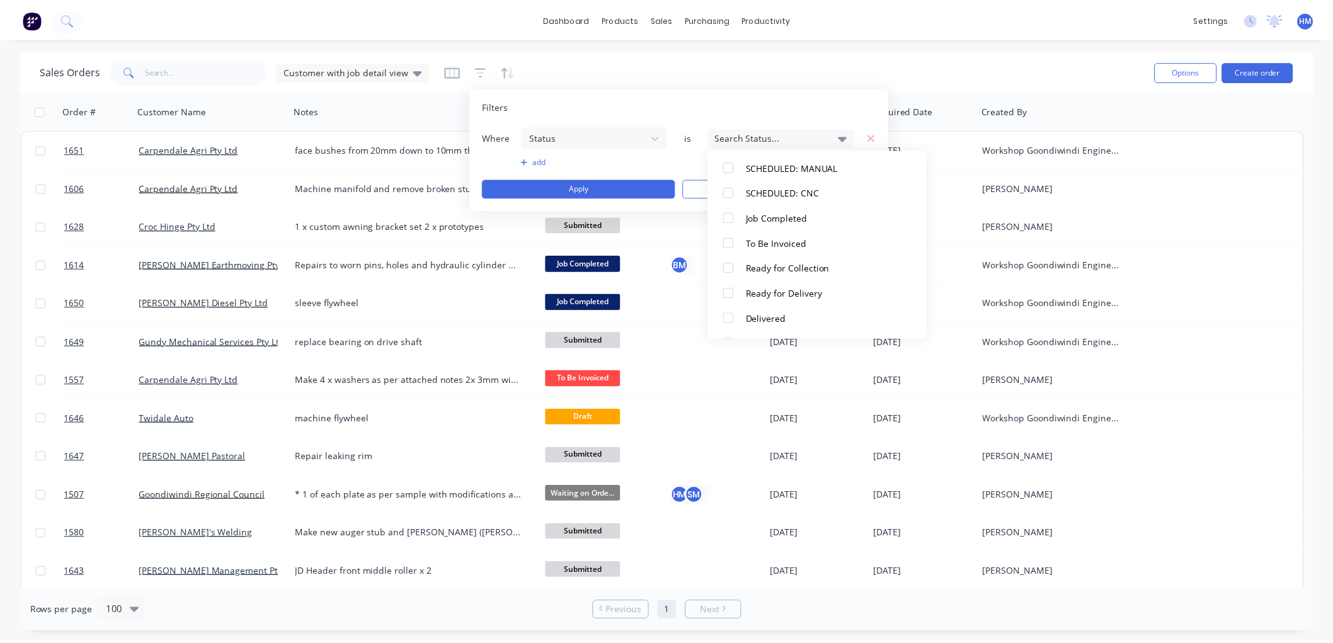
scroll to position [265, 0]
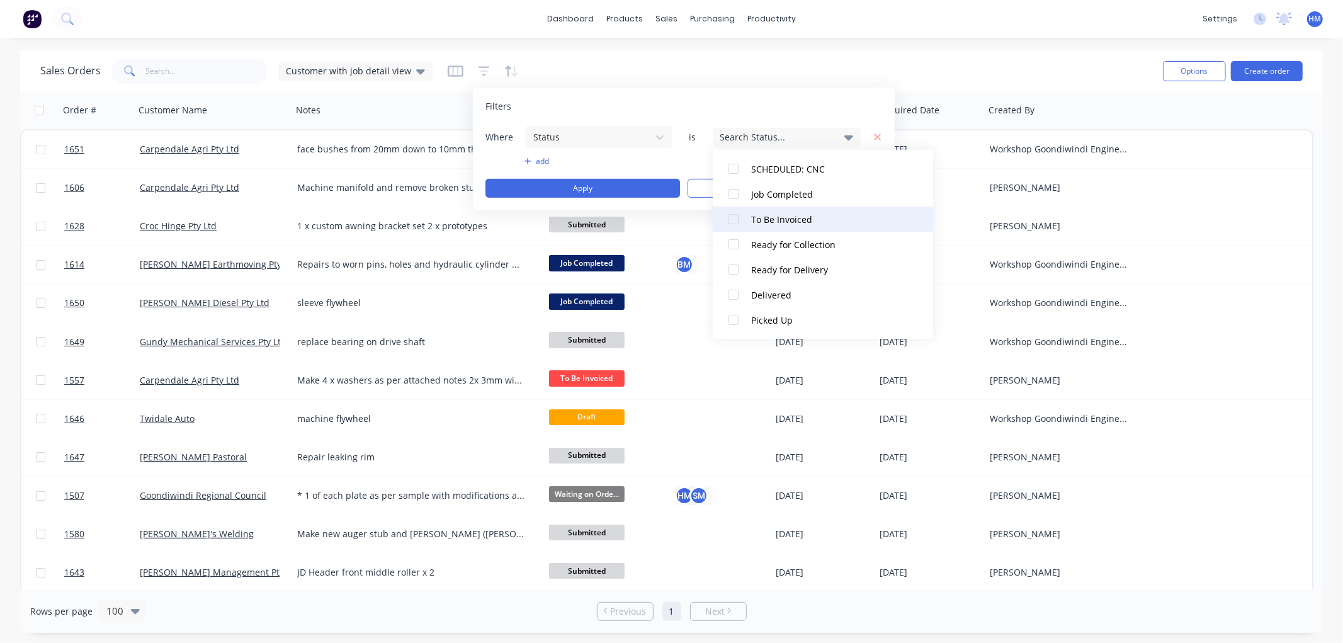
click at [733, 217] on div at bounding box center [733, 219] width 25 height 25
click at [600, 185] on button "Apply" at bounding box center [583, 188] width 195 height 19
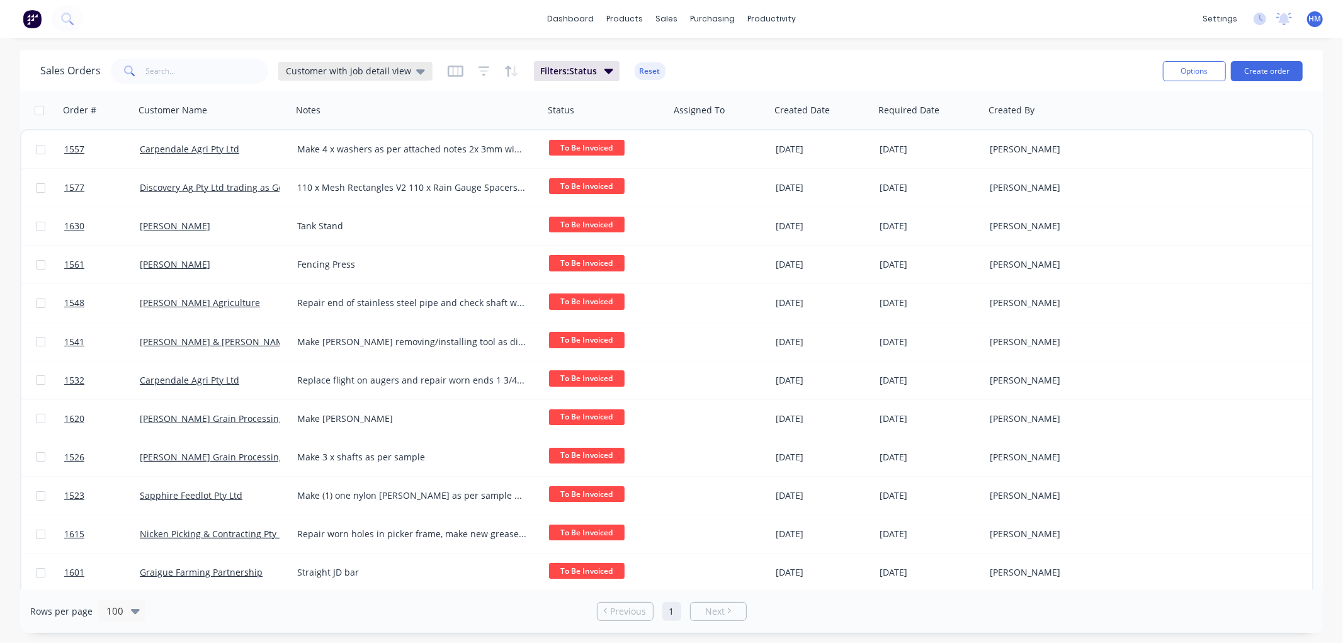
click at [416, 67] on icon at bounding box center [420, 71] width 9 height 14
click at [447, 198] on button "edit" at bounding box center [439, 203] width 16 height 13
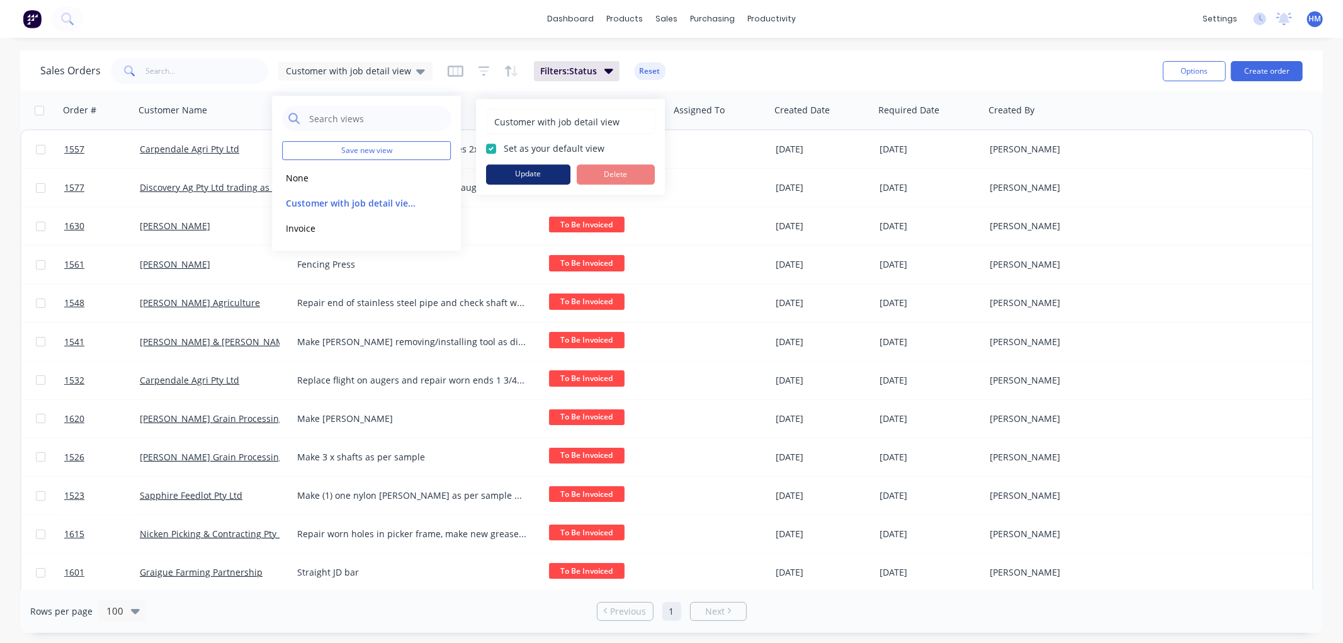
click at [526, 171] on button "Update" at bounding box center [528, 174] width 84 height 20
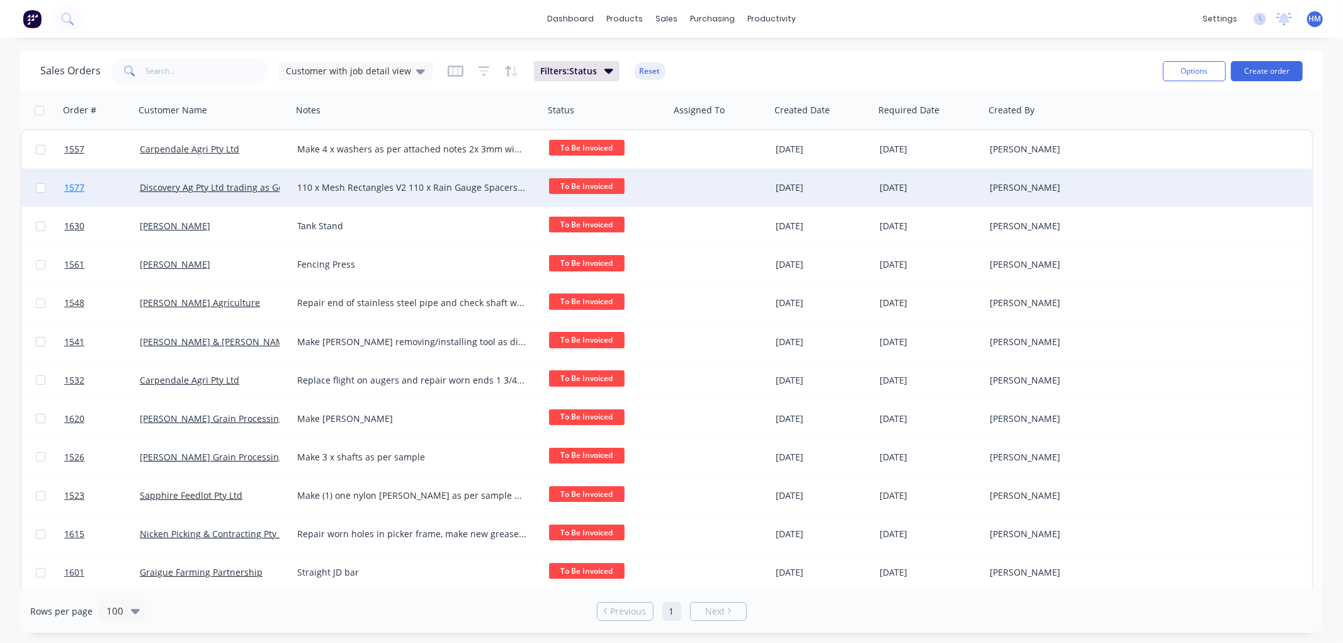
click at [110, 188] on link "1577" at bounding box center [102, 188] width 76 height 38
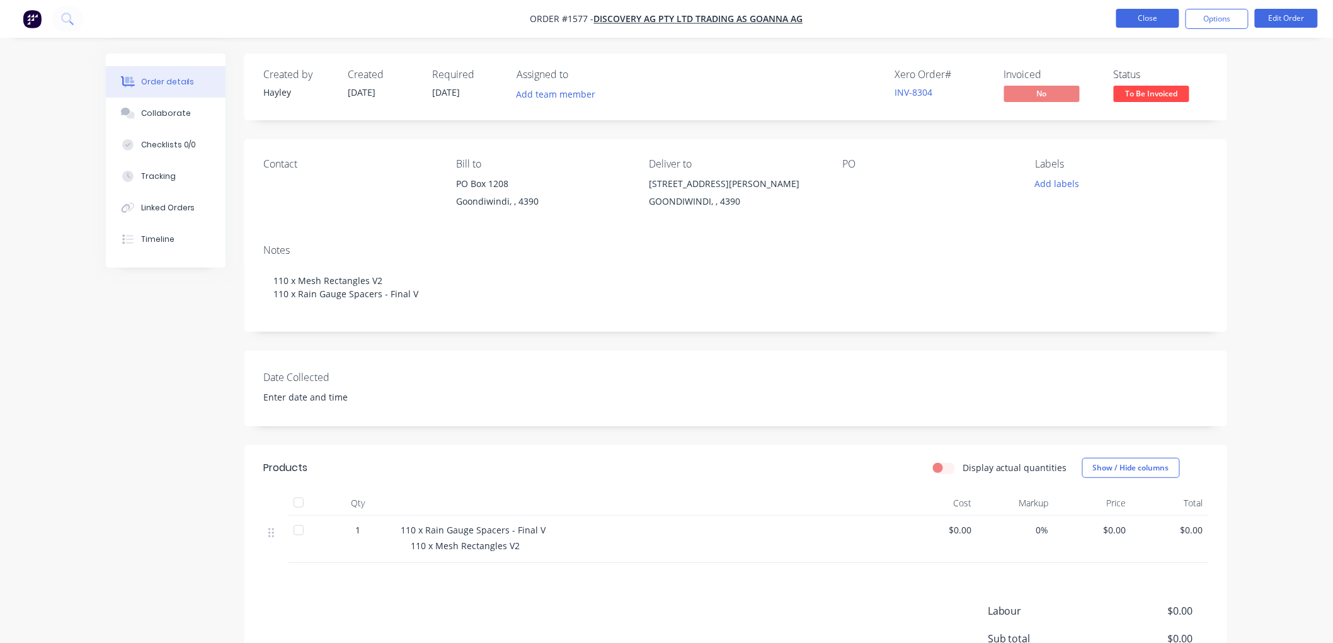
click at [1172, 19] on button "Close" at bounding box center [1147, 18] width 63 height 19
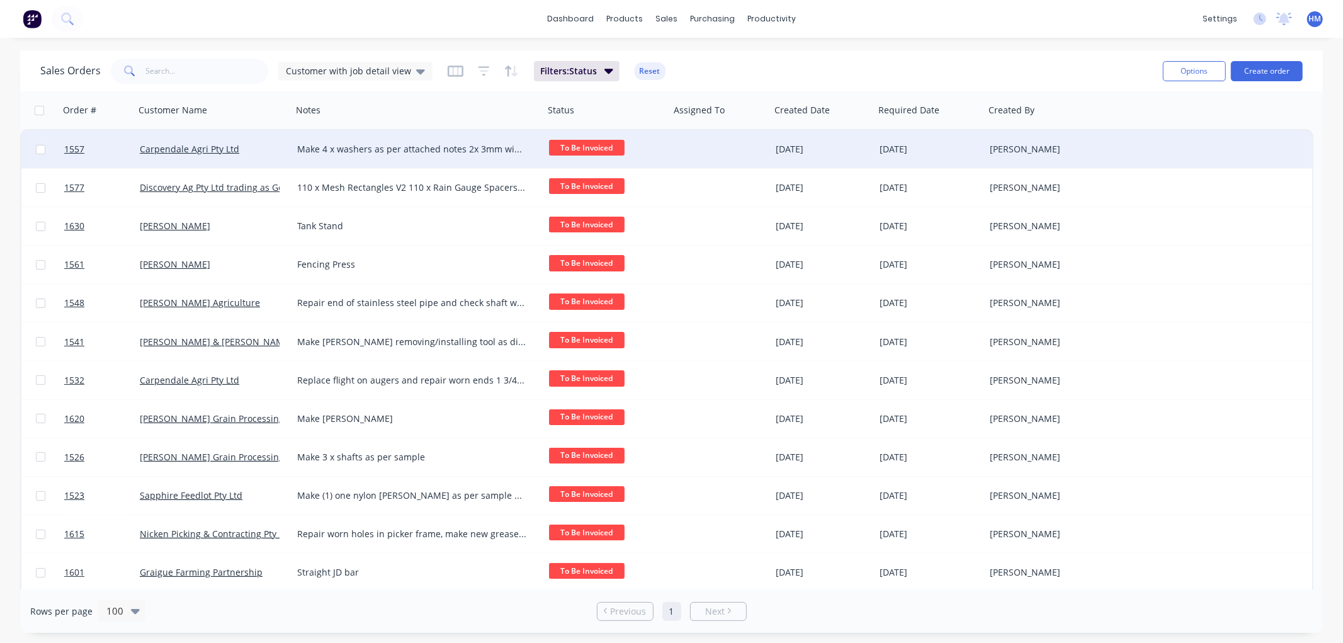
click at [259, 147] on div "Carpendale Agri Pty Ltd" at bounding box center [210, 149] width 140 height 13
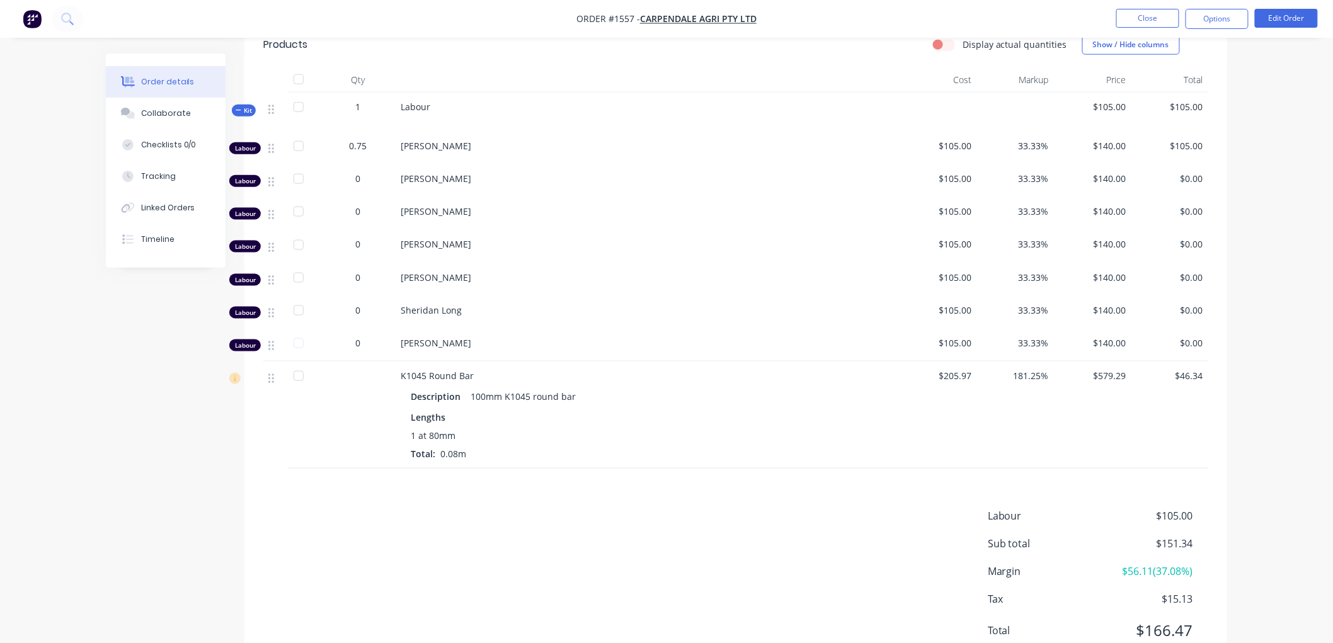
scroll to position [391, 0]
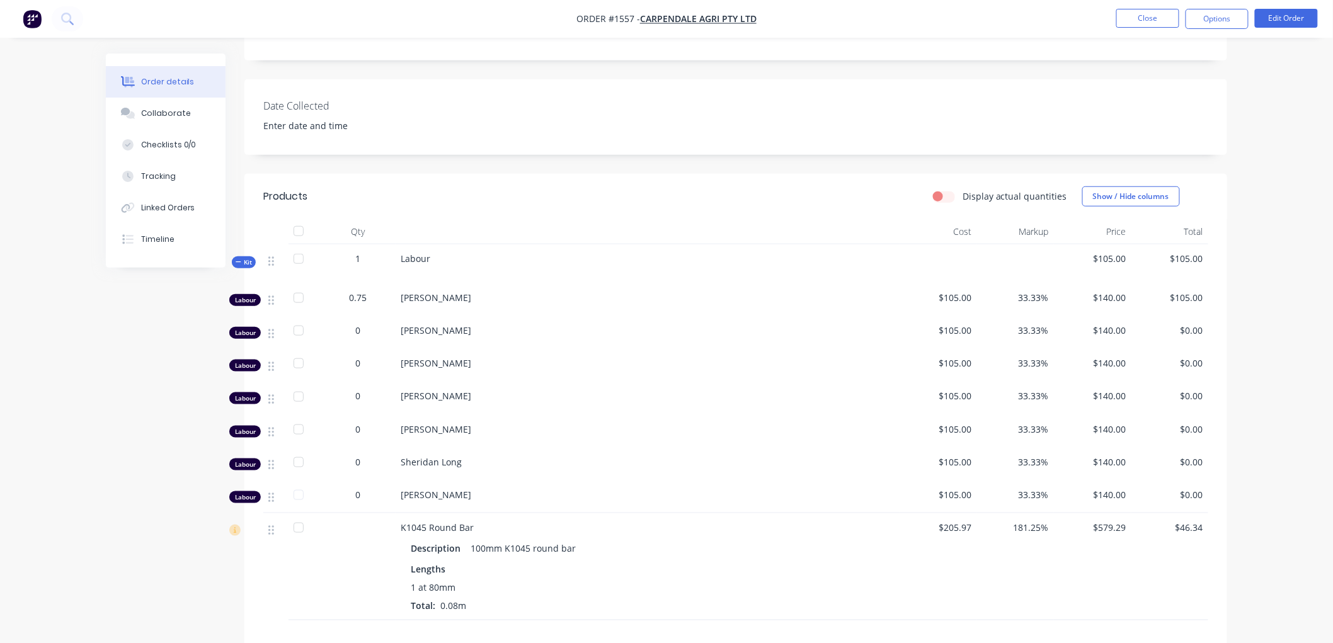
click at [233, 263] on div "Kit" at bounding box center [244, 262] width 24 height 12
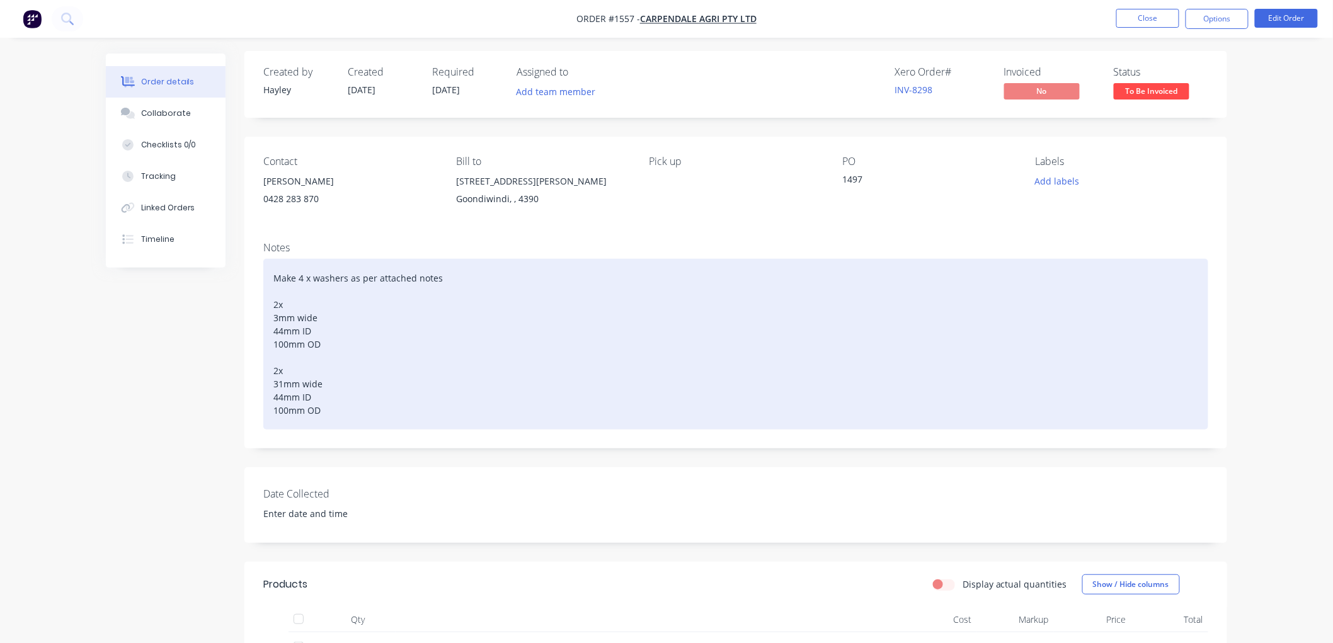
scroll to position [0, 0]
drag, startPoint x: 452, startPoint y: 282, endPoint x: 255, endPoint y: 282, distance: 196.5
click at [255, 282] on div "Notes Make 4 x washers as per attached notes 2x 3mm wide 44mm ID 100mm OD 2x 31…" at bounding box center [735, 342] width 983 height 217
copy div "Make 4 x washers as per attached notes"
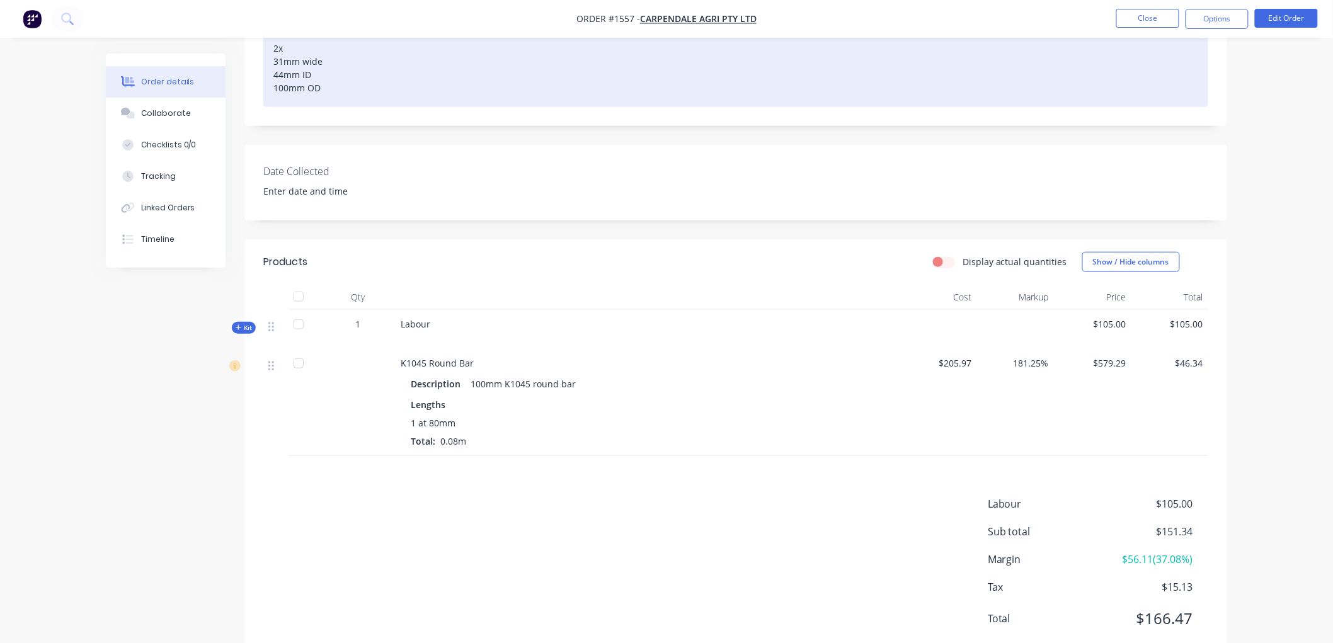
scroll to position [350, 0]
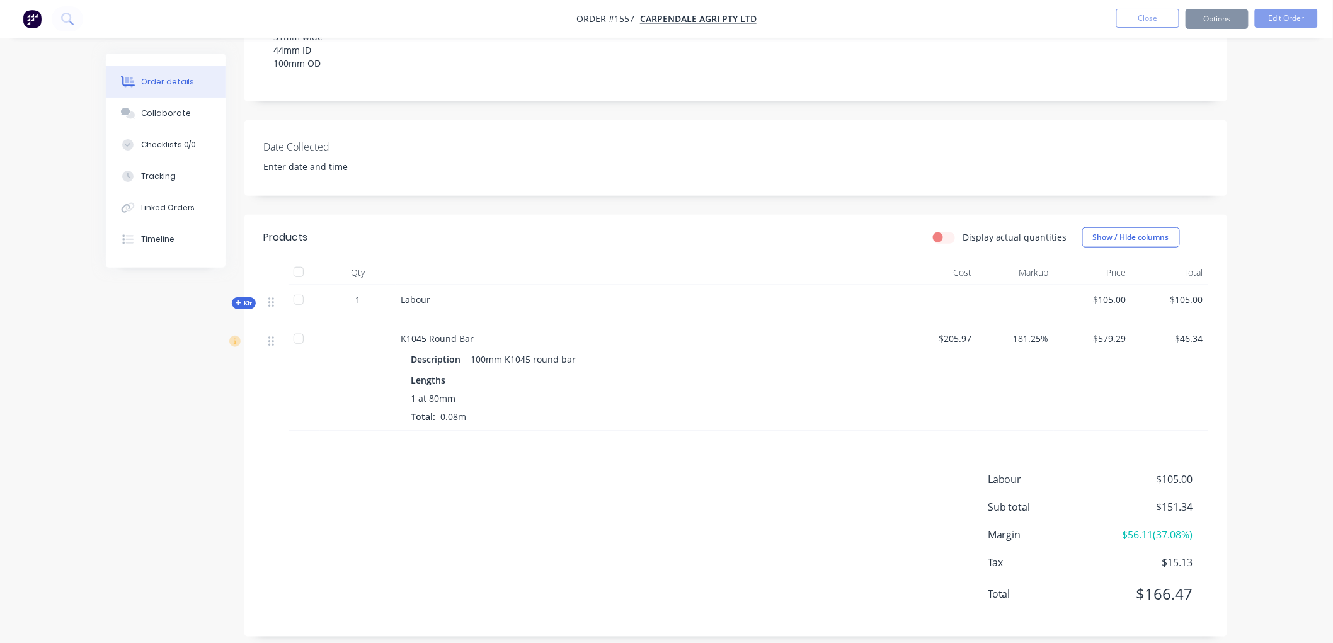
click at [447, 296] on div "Labour" at bounding box center [648, 304] width 504 height 39
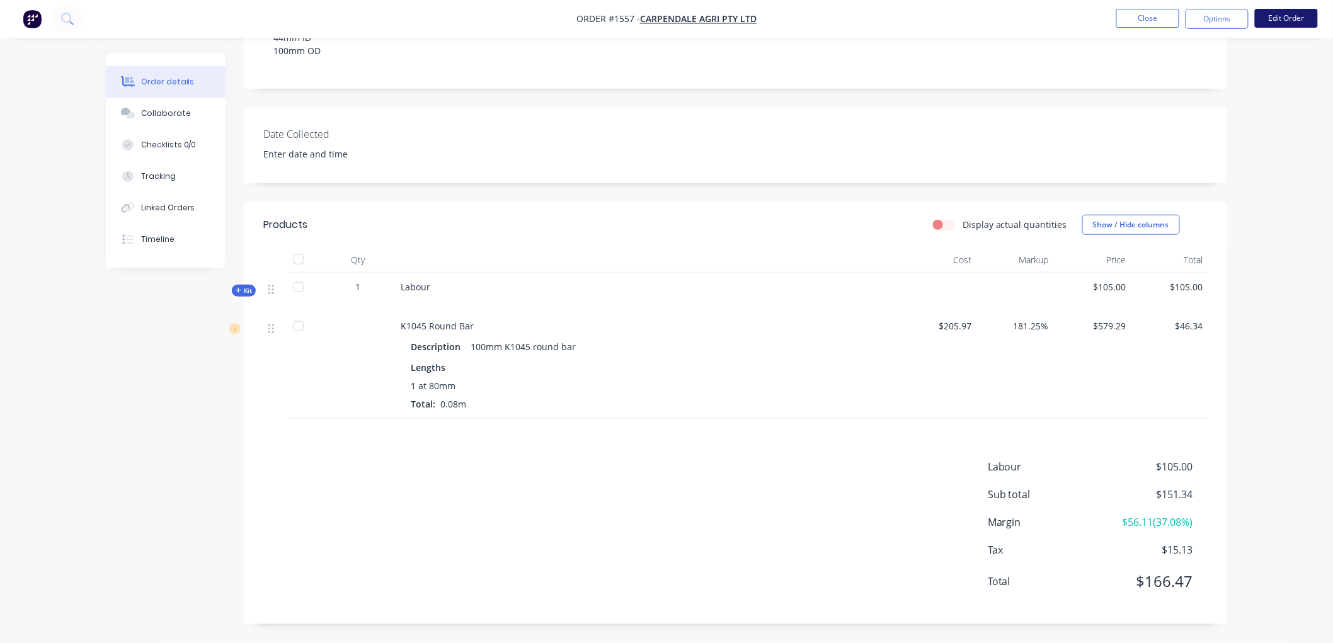
click at [1291, 22] on button "Edit Order" at bounding box center [1286, 18] width 63 height 19
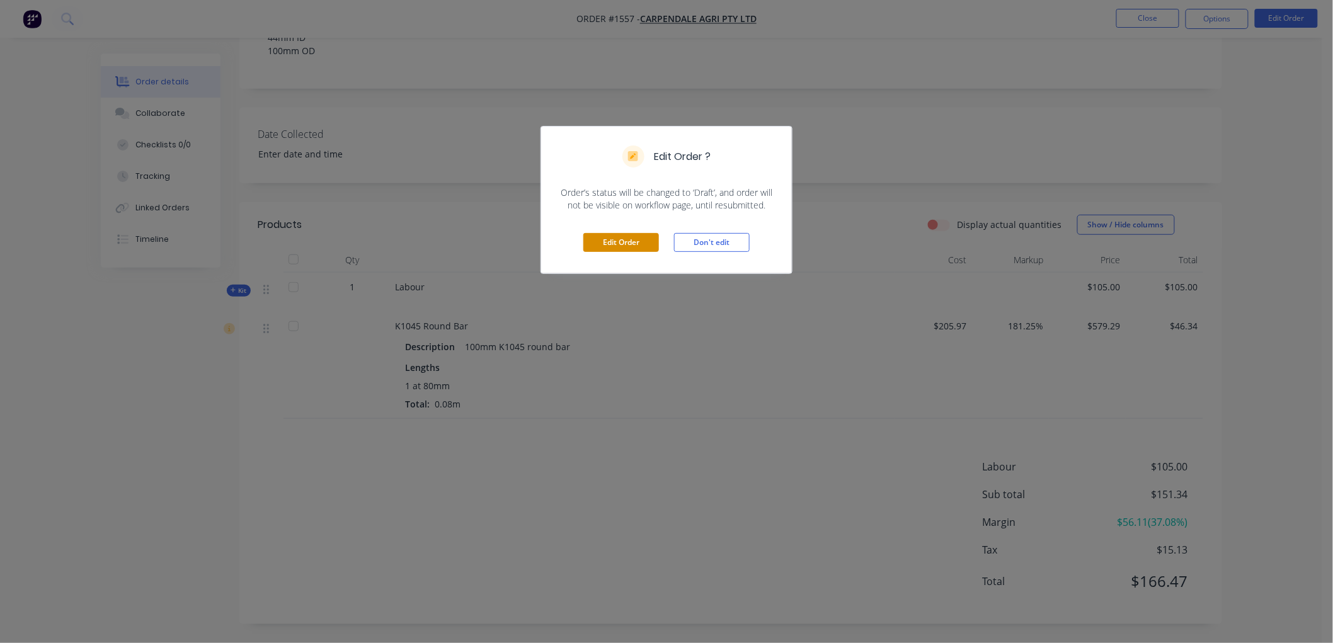
drag, startPoint x: 624, startPoint y: 251, endPoint x: 602, endPoint y: 257, distance: 23.5
click at [622, 251] on button "Edit Order" at bounding box center [621, 242] width 76 height 19
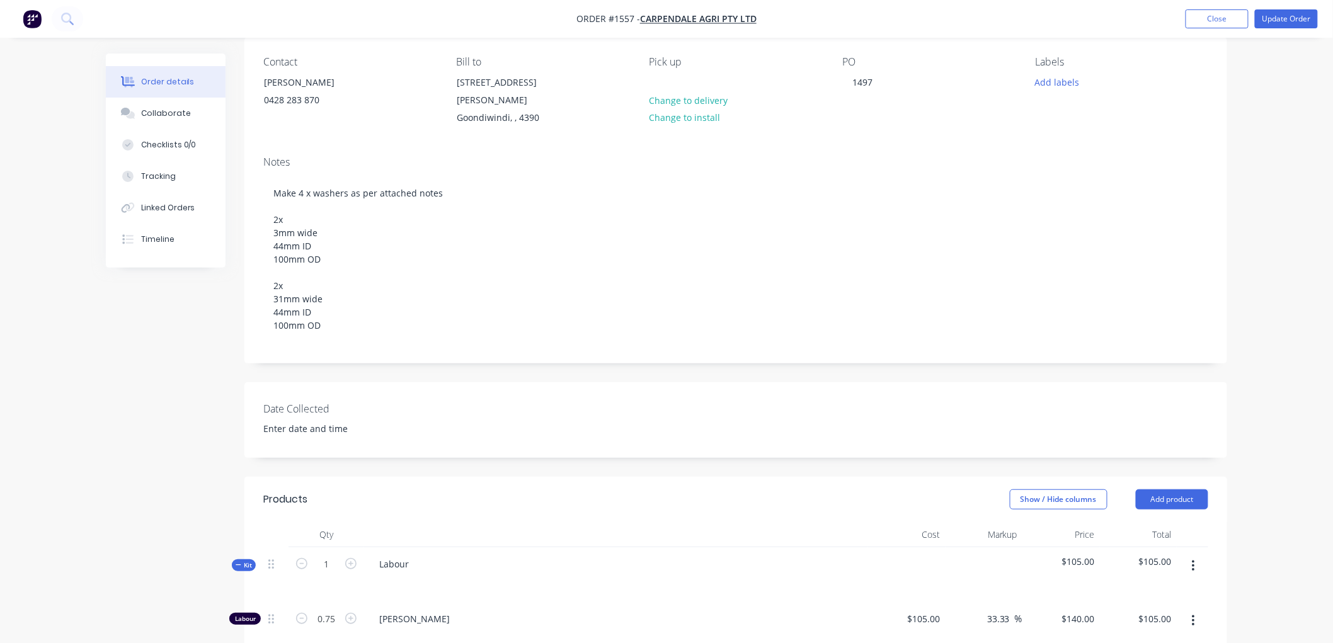
scroll to position [210, 0]
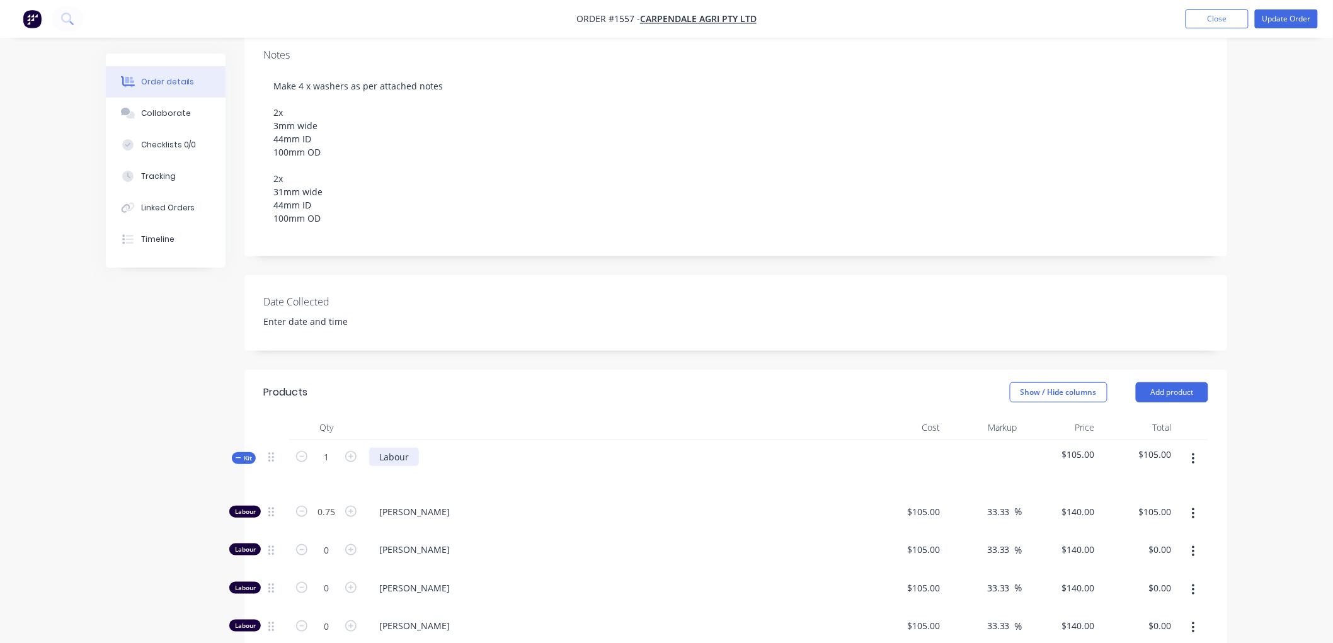
click at [417, 448] on div "Labour" at bounding box center [394, 457] width 50 height 18
drag, startPoint x: 584, startPoint y: 442, endPoint x: 488, endPoint y: 439, distance: 97.0
click at [488, 448] on div "Labour: Make 4 x washers as per attached notes" at bounding box center [481, 457] width 224 height 18
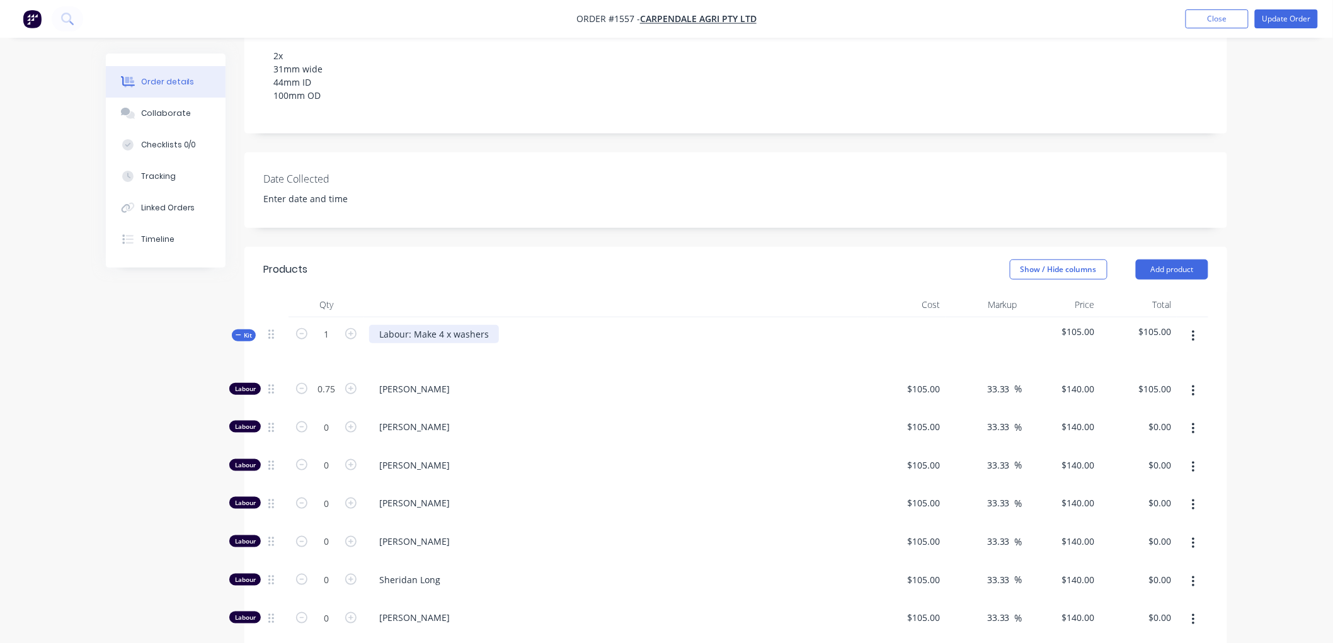
scroll to position [350, 0]
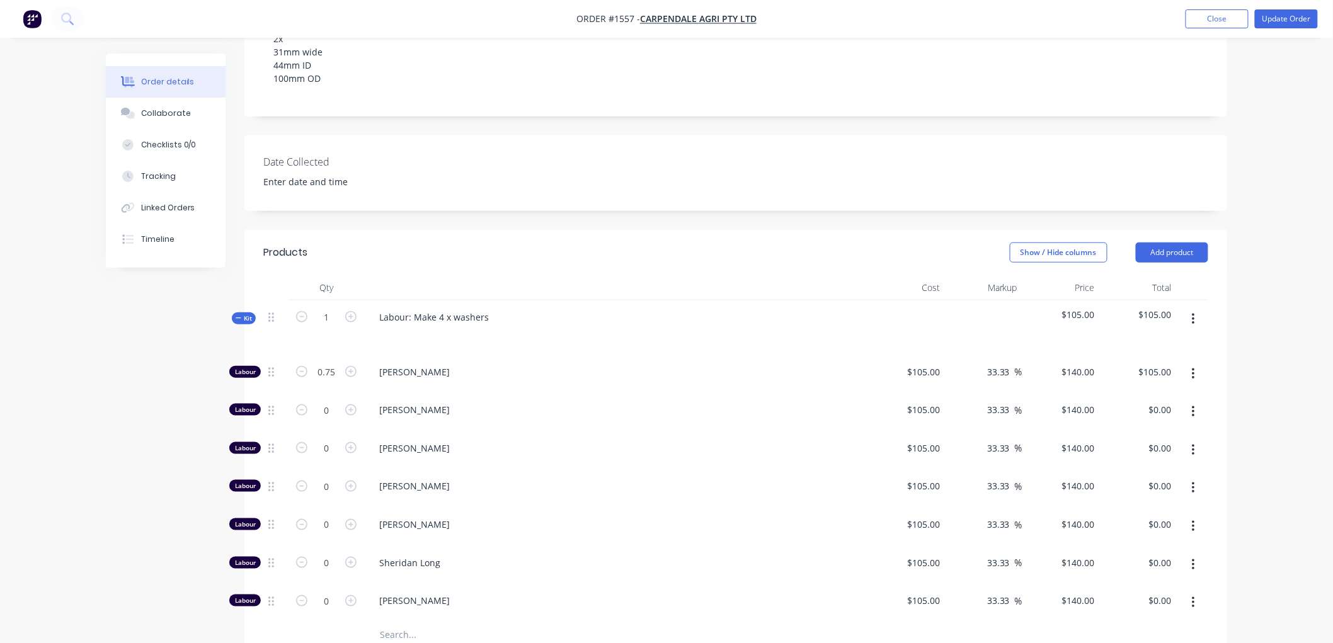
click at [241, 315] on icon at bounding box center [239, 318] width 6 height 6
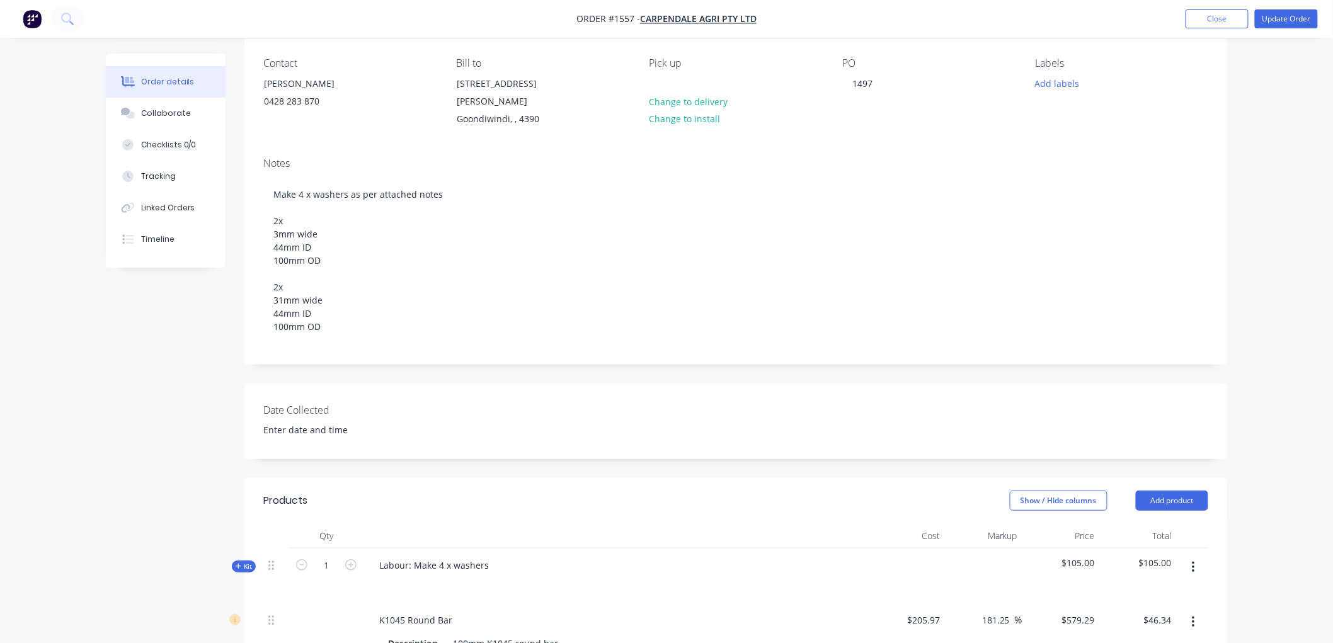
scroll to position [0, 0]
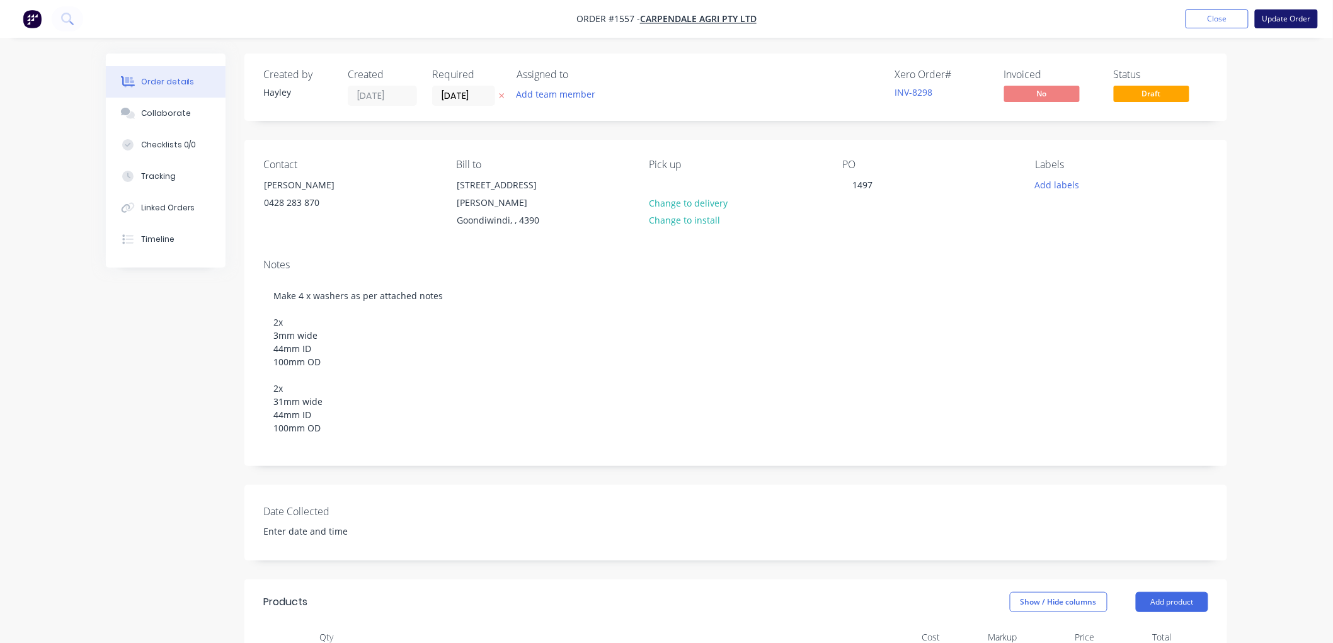
click at [1274, 20] on button "Update Order" at bounding box center [1286, 18] width 63 height 19
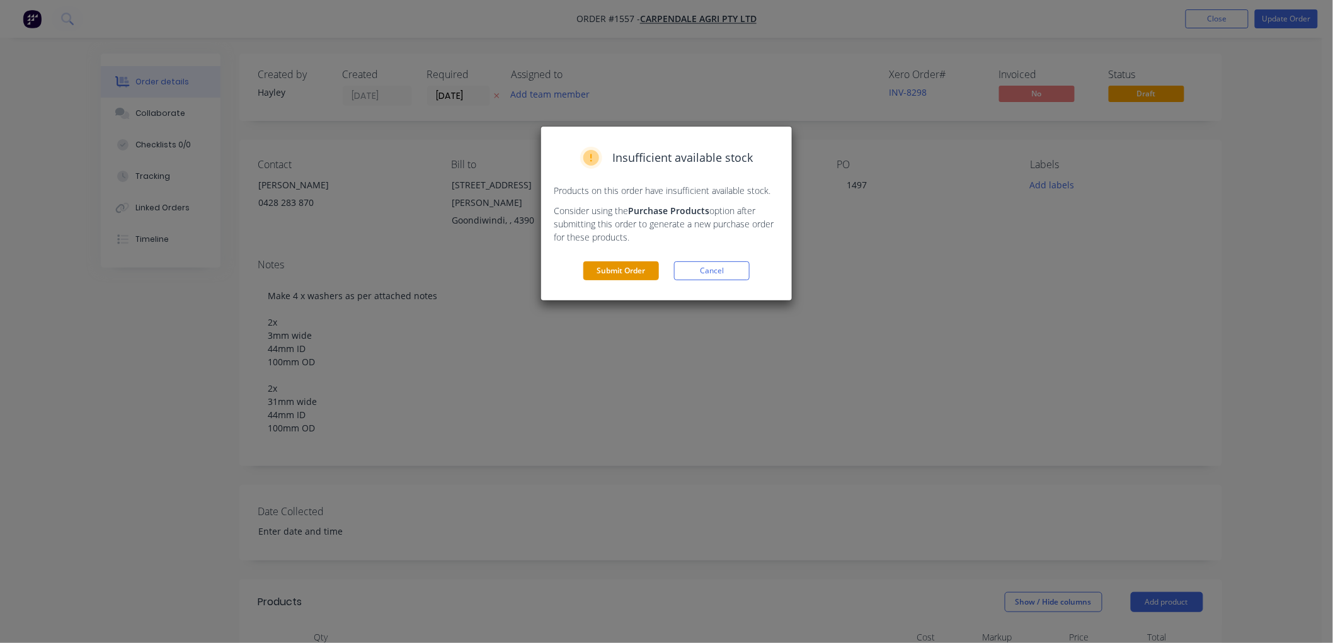
click at [607, 272] on button "Submit Order" at bounding box center [621, 270] width 76 height 19
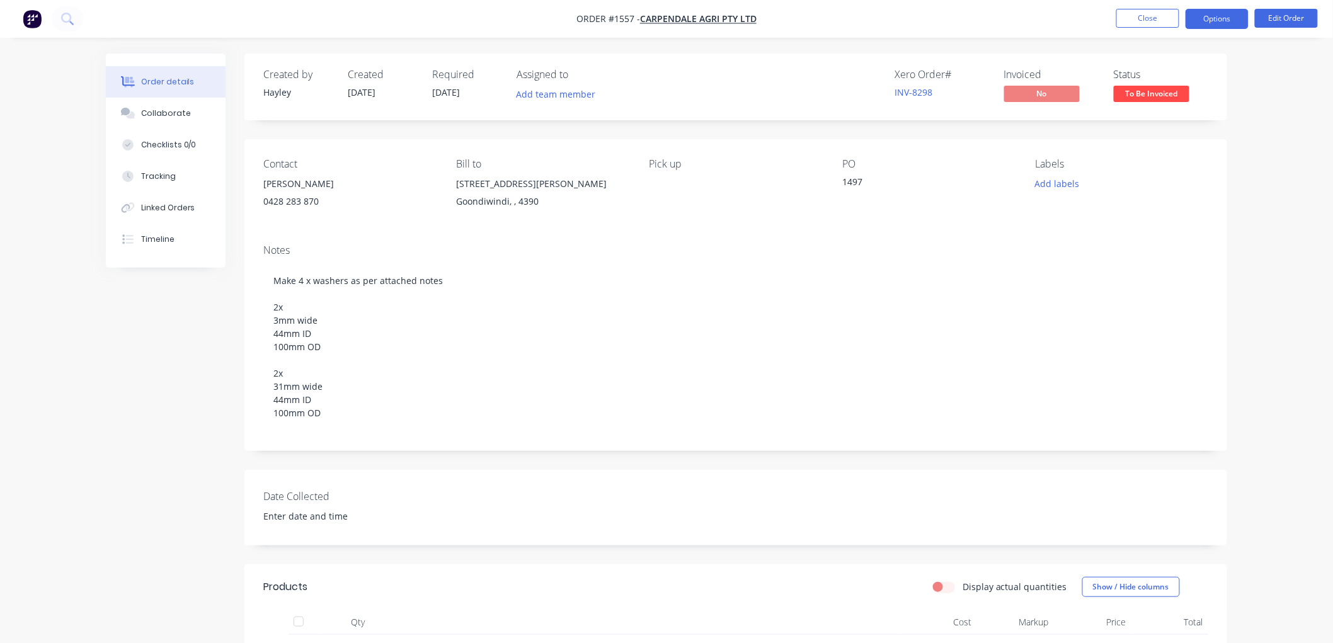
click at [1225, 21] on button "Options" at bounding box center [1216, 19] width 63 height 20
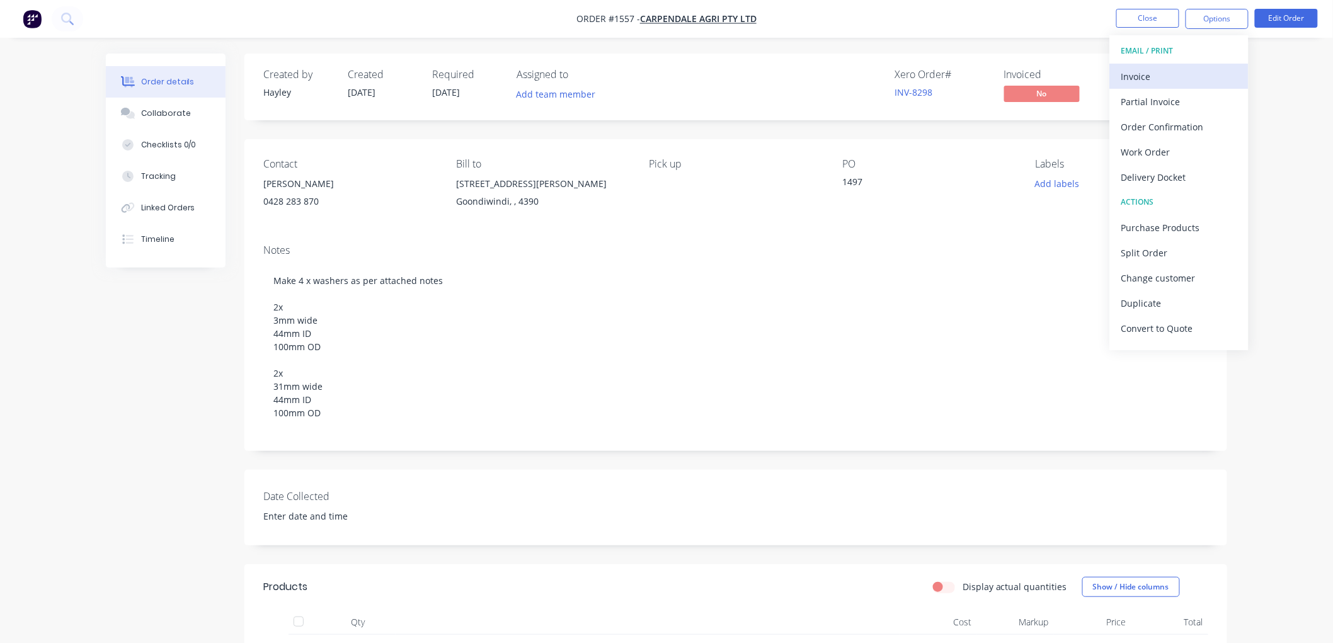
click at [1188, 67] on div "Invoice" at bounding box center [1179, 76] width 116 height 18
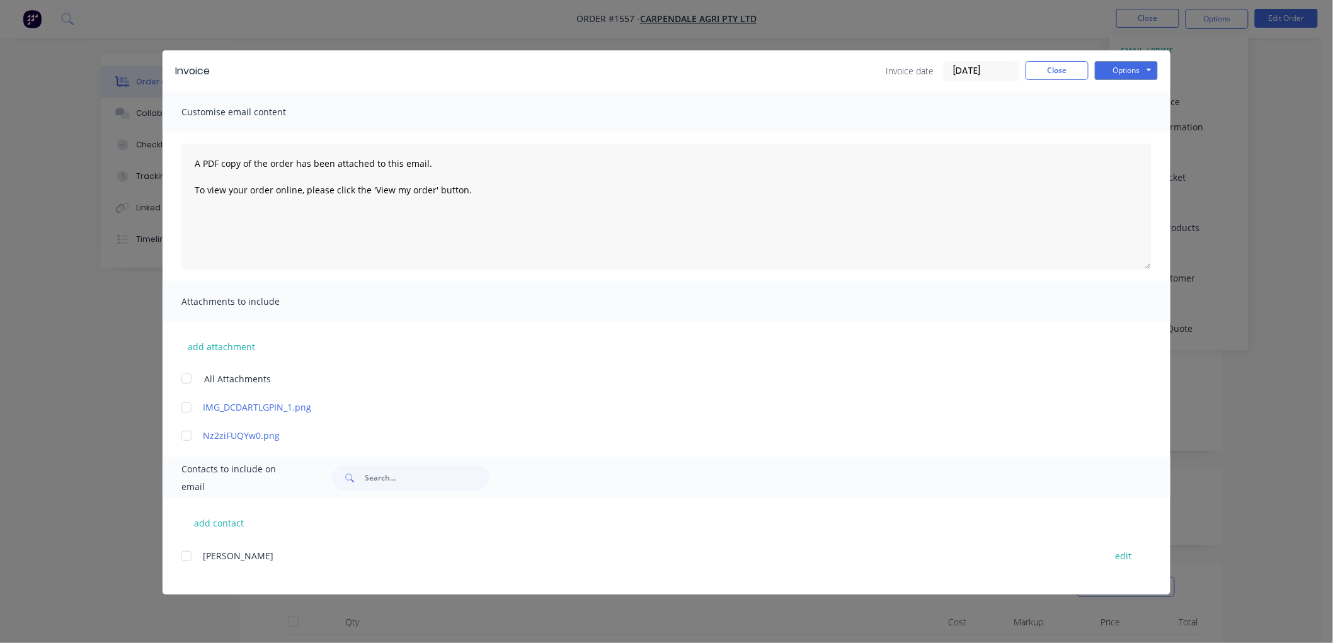
click at [1149, 59] on div "Invoice Invoice date 13/08/25 Close Options Preview Print Email" at bounding box center [667, 70] width 1008 height 41
click at [1116, 74] on button "Options" at bounding box center [1126, 70] width 63 height 19
click at [1135, 96] on button "Preview" at bounding box center [1135, 93] width 81 height 21
click at [234, 522] on button "add contact" at bounding box center [219, 522] width 76 height 19
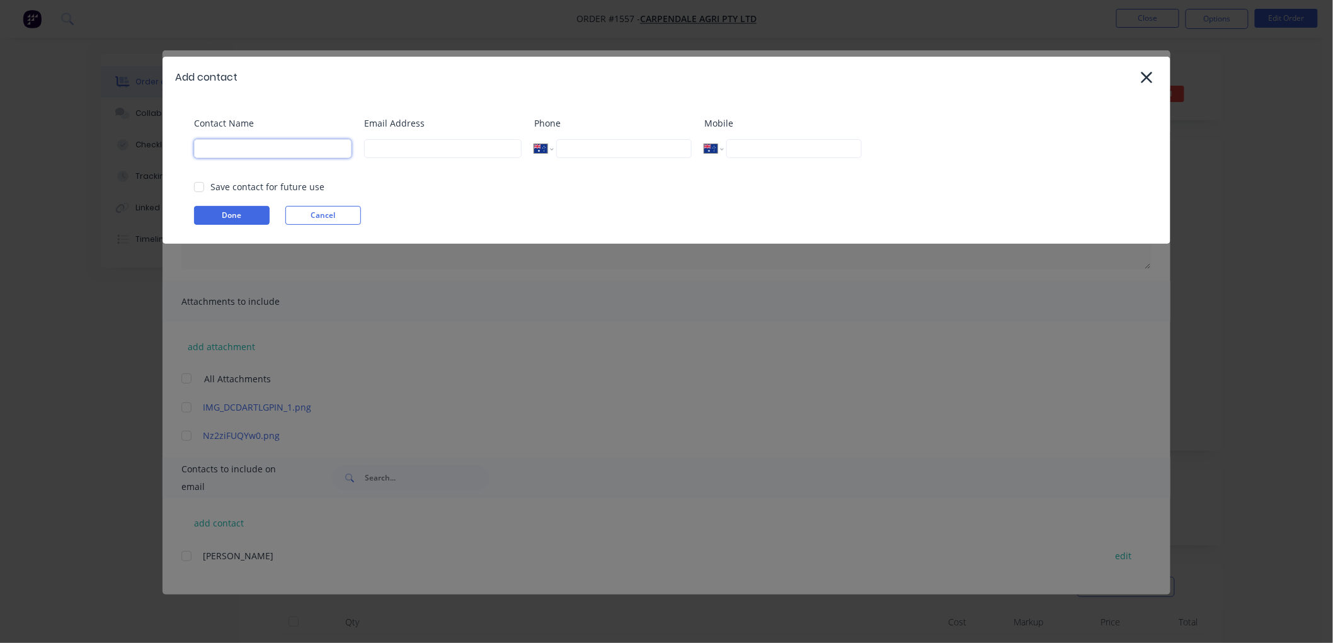
click at [216, 153] on input at bounding box center [272, 148] width 157 height 19
click at [397, 154] on input at bounding box center [442, 148] width 157 height 19
paste input "accounts@carpendalect.com.au"
click at [821, 149] on input "tel" at bounding box center [793, 148] width 135 height 19
paste input "0448 761 246"
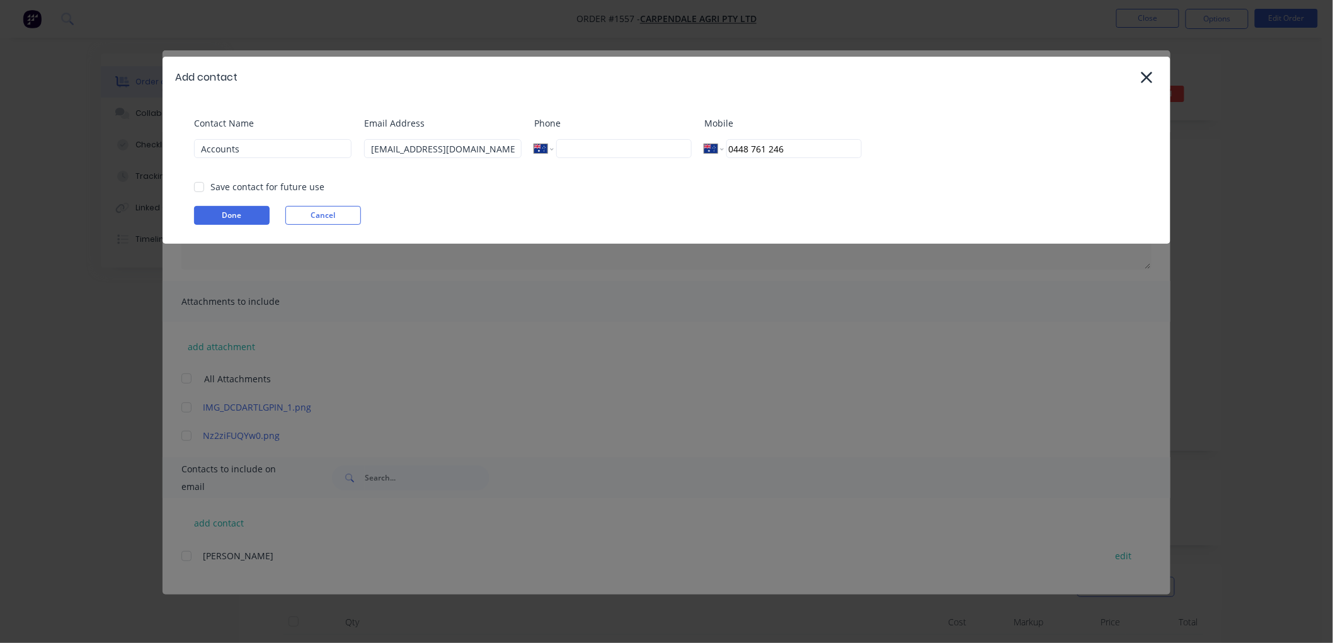
click at [200, 186] on div at bounding box center [198, 186] width 25 height 25
click at [249, 210] on button "Done" at bounding box center [232, 215] width 76 height 19
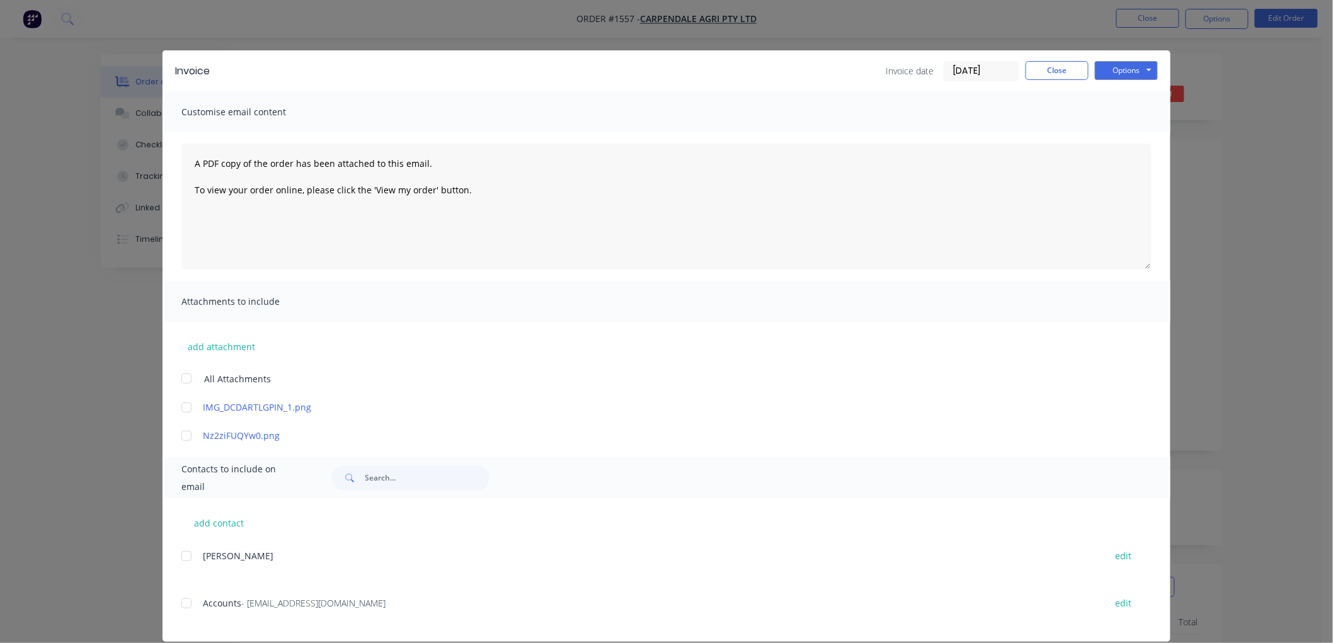
drag, startPoint x: 180, startPoint y: 610, endPoint x: 180, endPoint y: 602, distance: 8.2
click at [180, 602] on div at bounding box center [186, 603] width 25 height 25
click at [1111, 71] on button "Options" at bounding box center [1126, 70] width 63 height 19
click at [1128, 131] on button "Email" at bounding box center [1135, 134] width 81 height 21
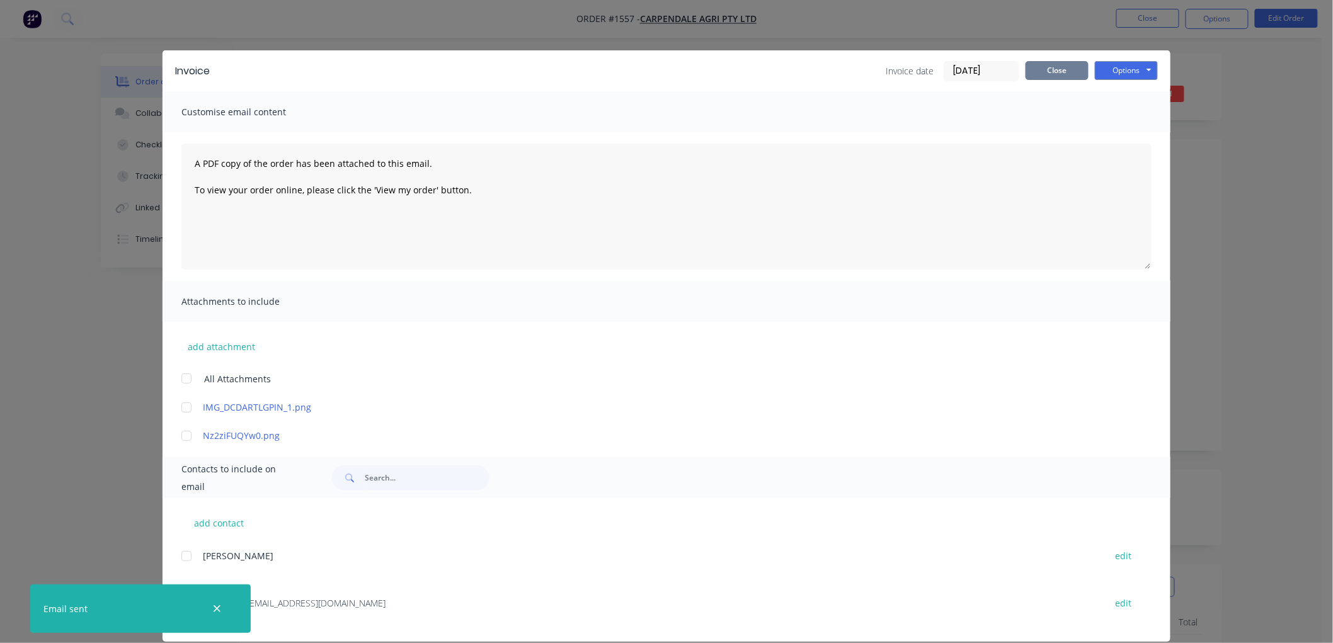
click at [1054, 73] on button "Close" at bounding box center [1056, 70] width 63 height 19
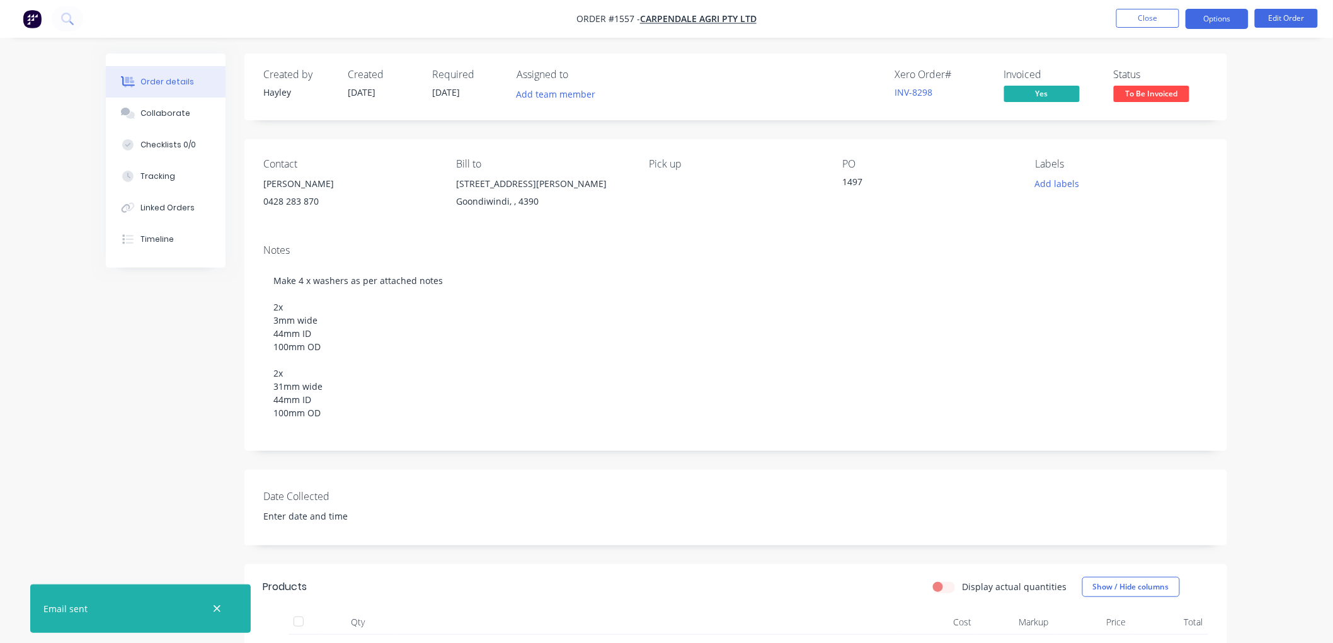
click at [1222, 21] on button "Options" at bounding box center [1216, 19] width 63 height 20
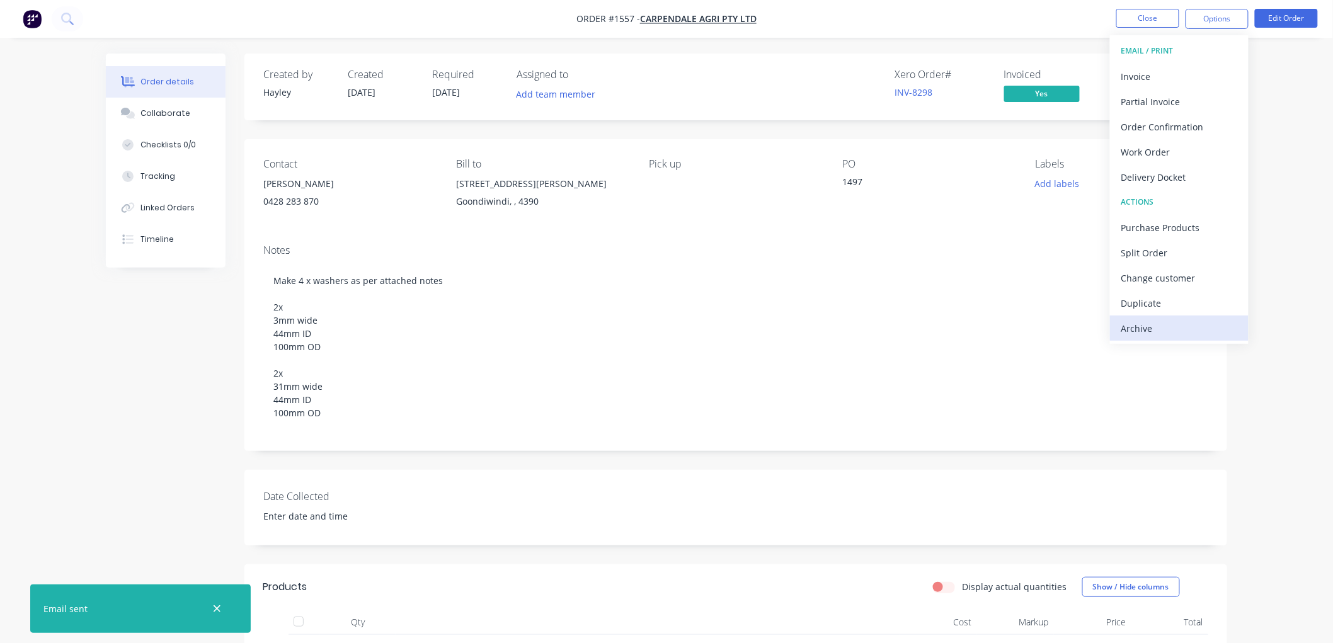
click at [1163, 317] on button "Archive" at bounding box center [1179, 328] width 139 height 25
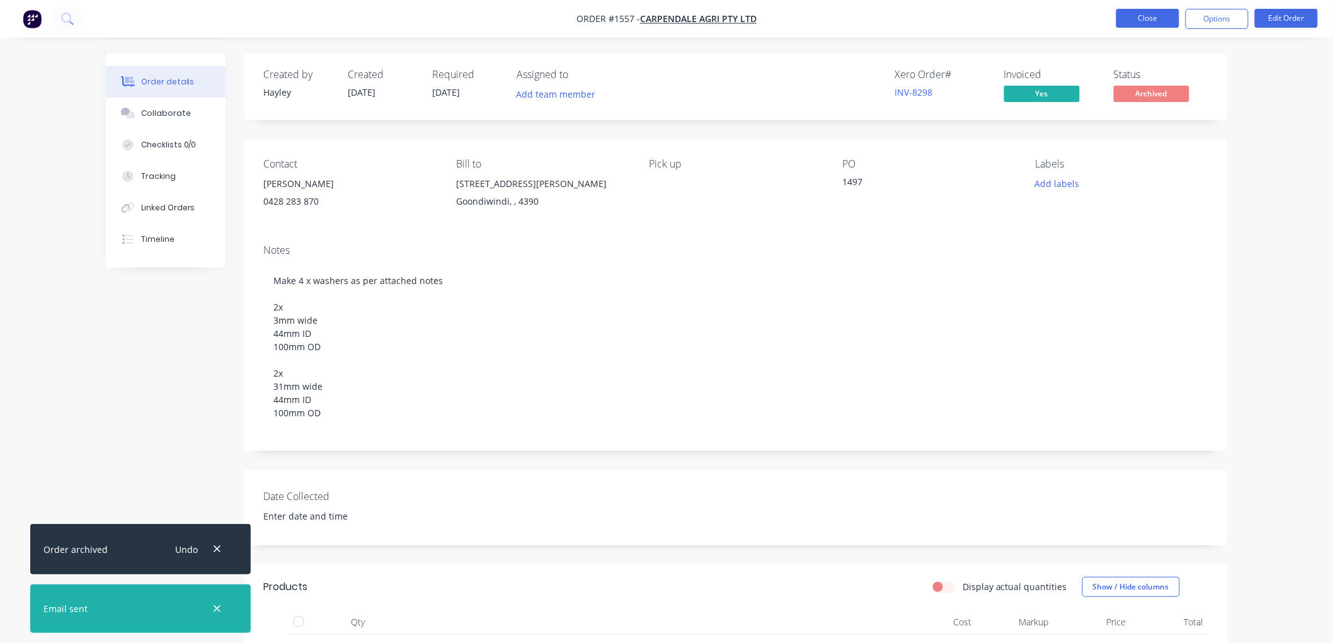
click at [1131, 20] on button "Close" at bounding box center [1147, 18] width 63 height 19
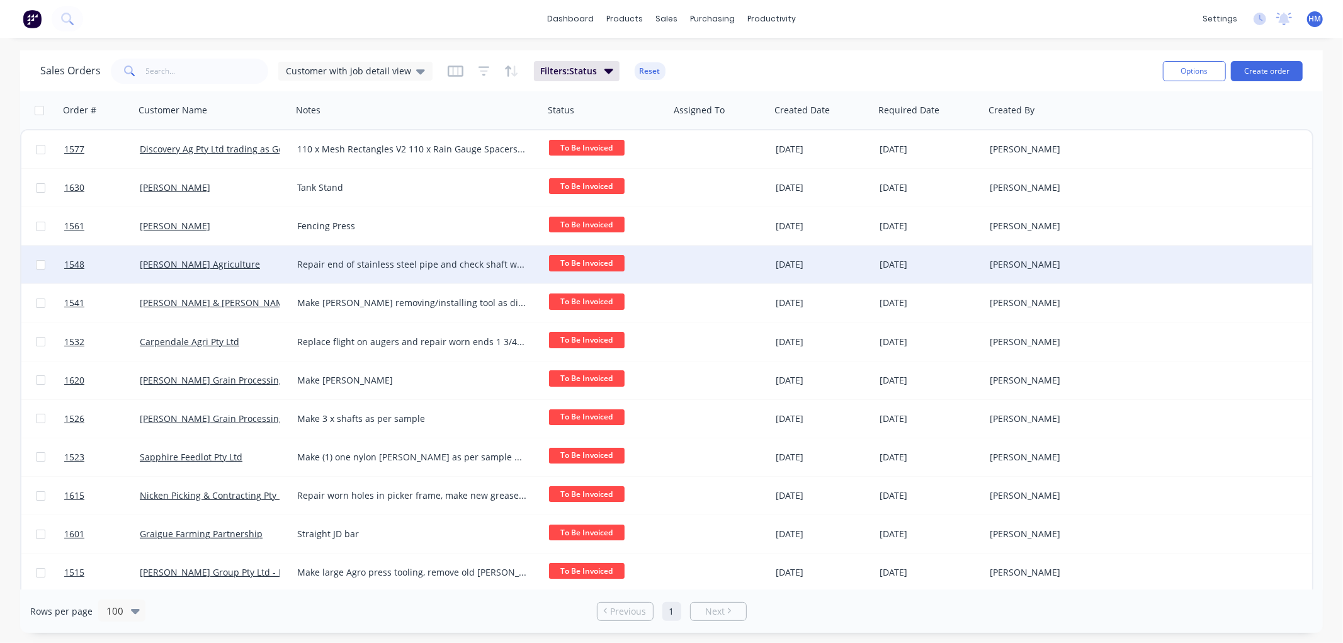
click at [242, 263] on div "Morella Agriculture" at bounding box center [210, 264] width 140 height 13
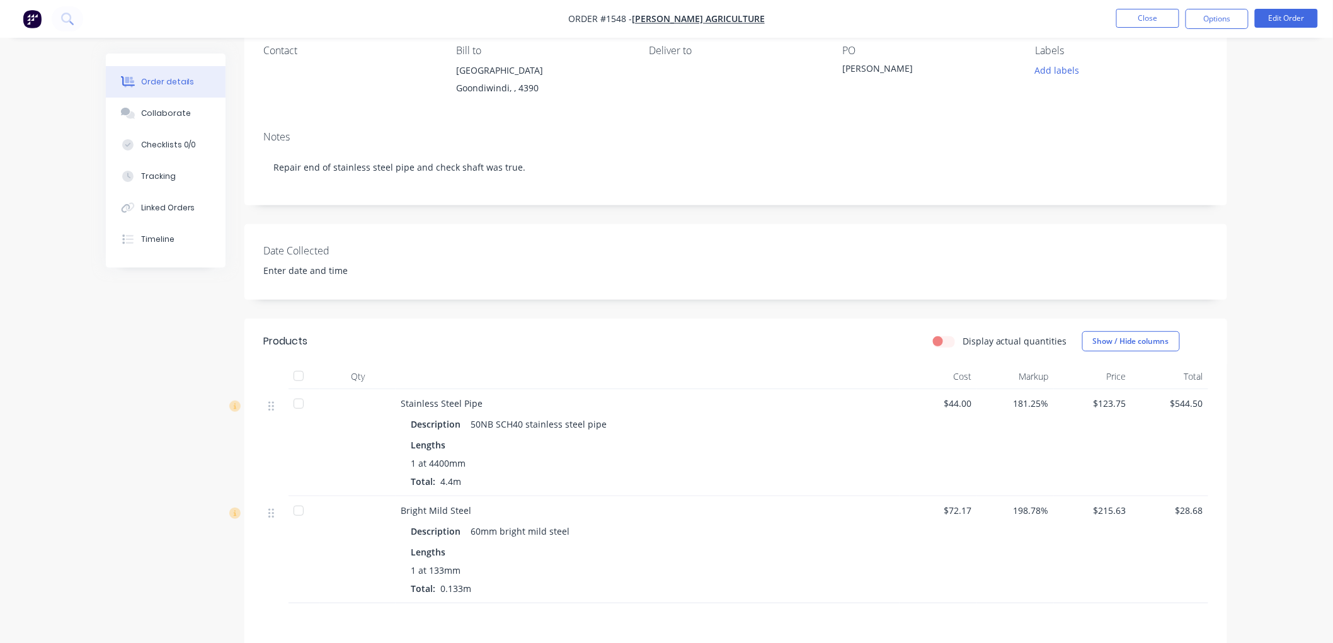
scroll to position [70, 0]
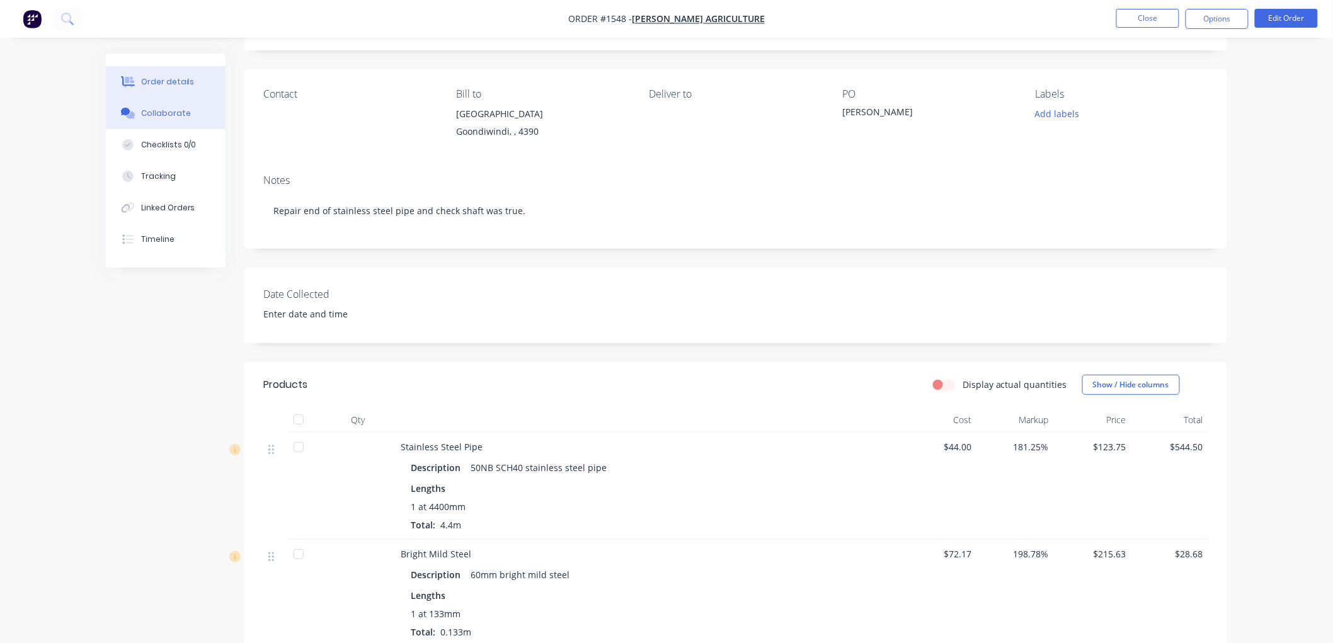
click at [175, 105] on button "Collaborate" at bounding box center [166, 113] width 120 height 31
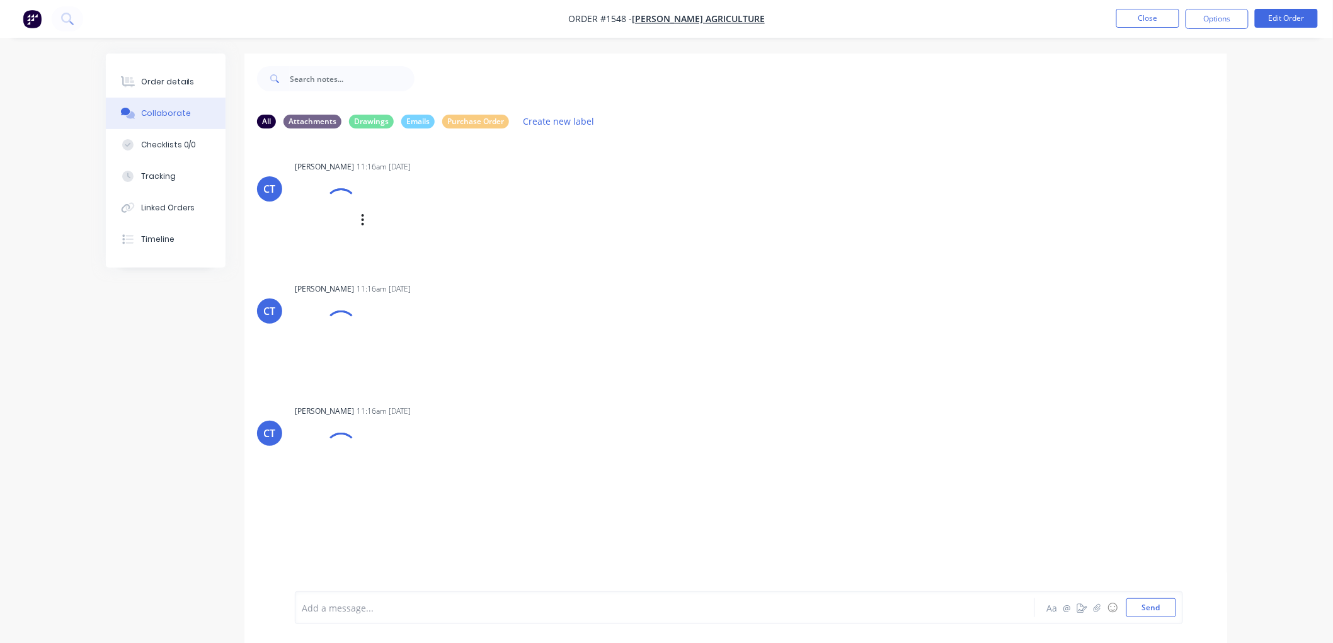
click at [347, 205] on div at bounding box center [341, 204] width 43 height 43
click at [179, 174] on button "Tracking" at bounding box center [166, 176] width 120 height 31
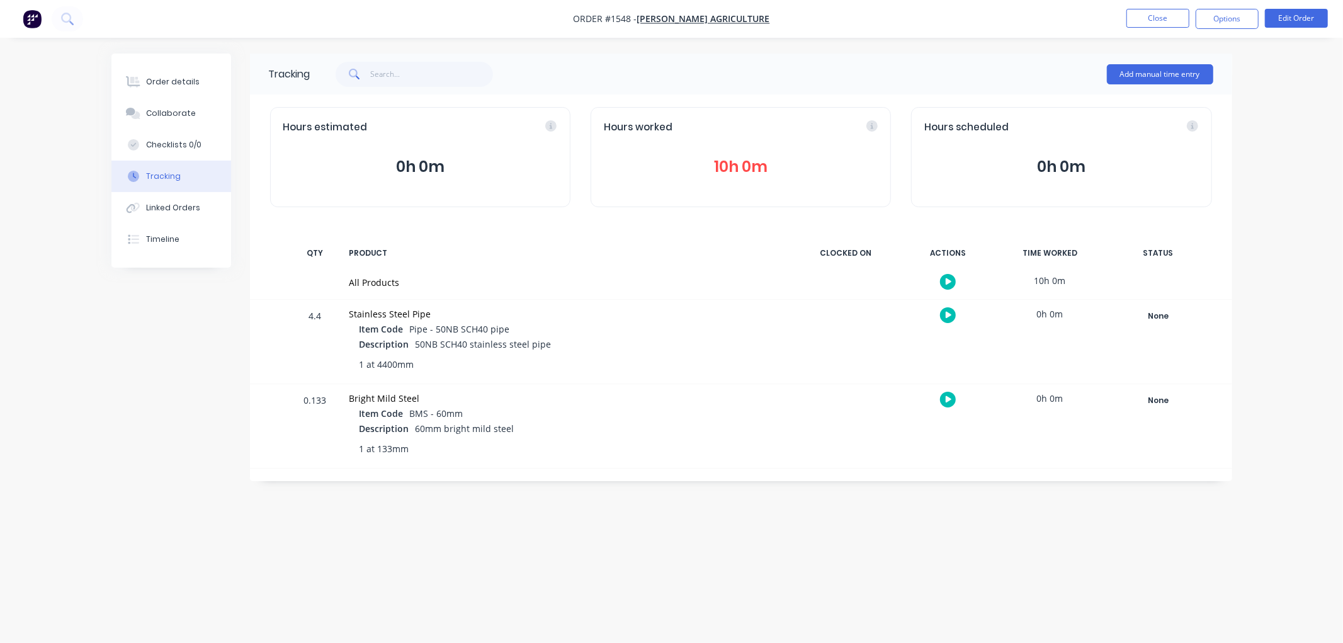
click at [752, 162] on button "10h 0m" at bounding box center [741, 167] width 274 height 24
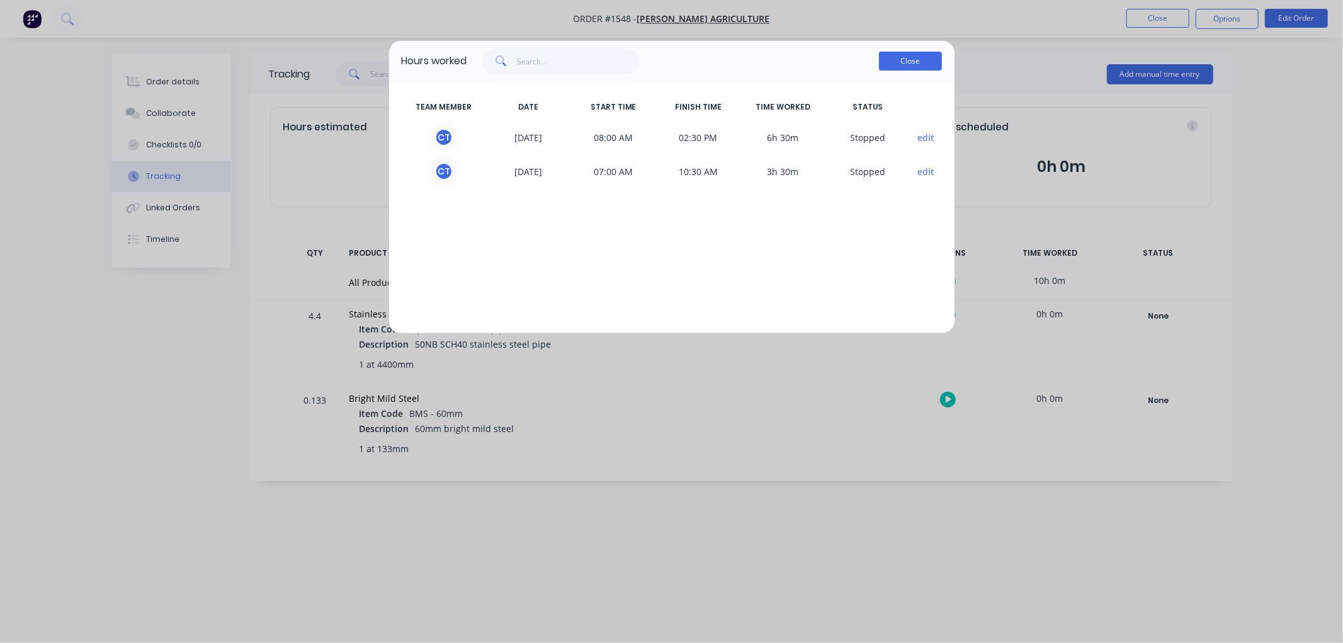
click at [899, 66] on button "Close" at bounding box center [910, 61] width 63 height 19
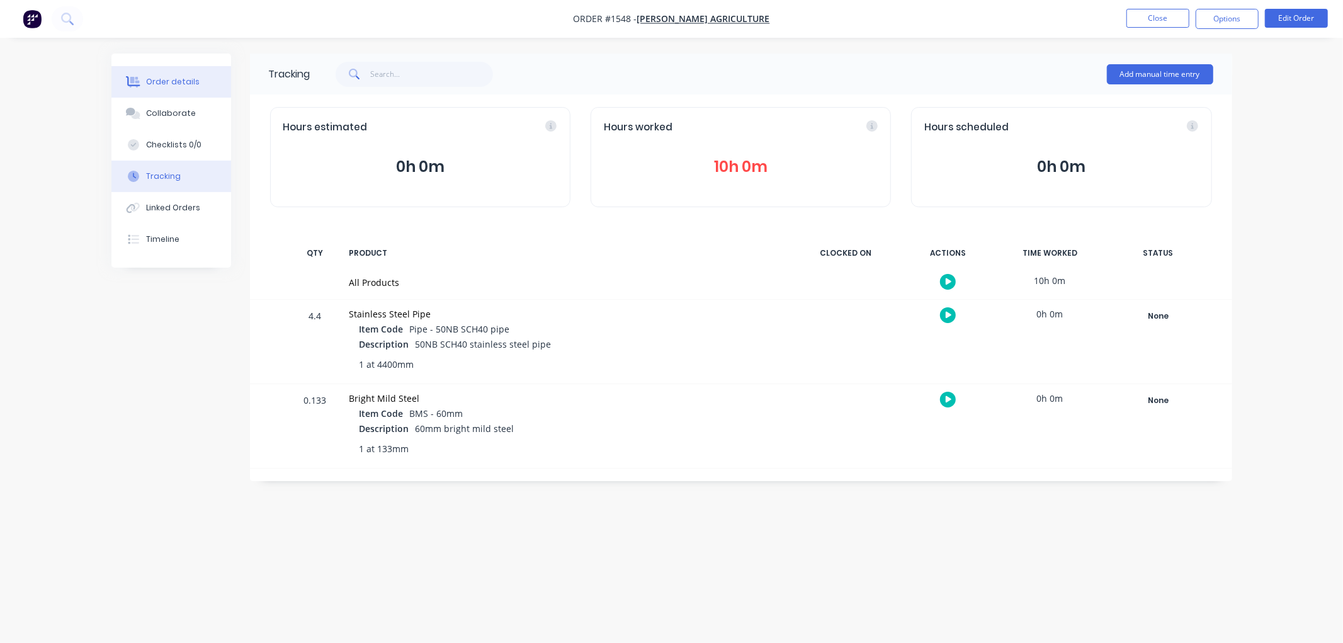
click at [161, 89] on button "Order details" at bounding box center [171, 81] width 120 height 31
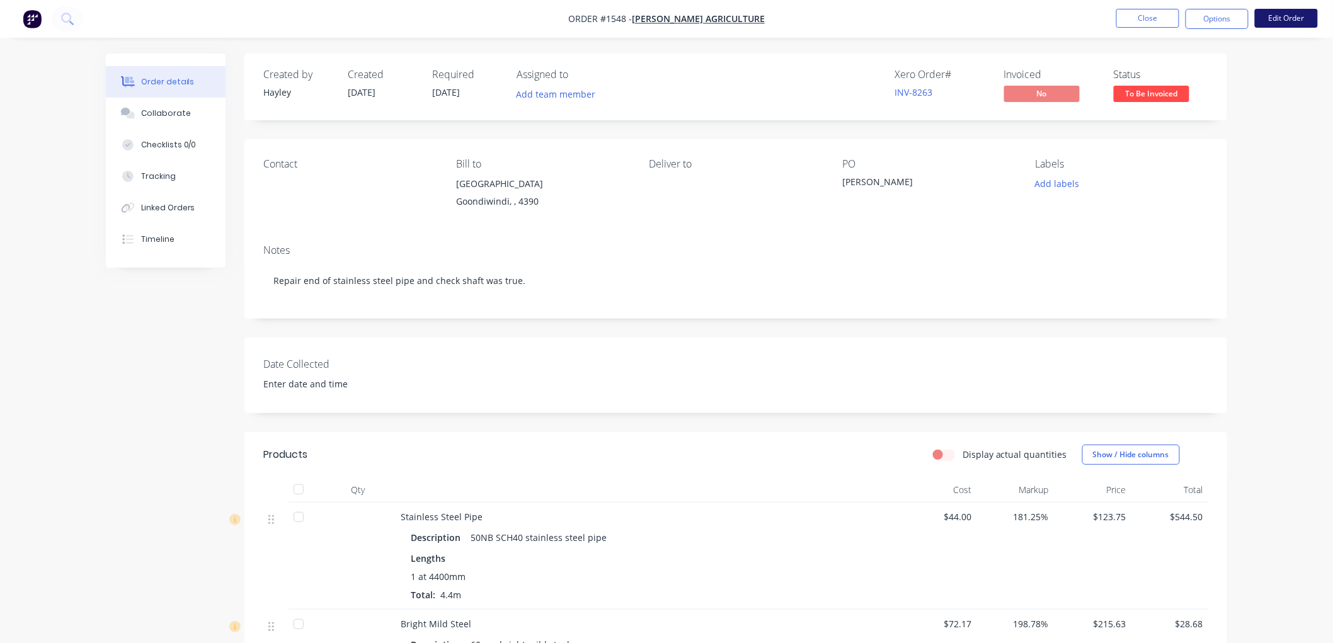
click at [1279, 16] on button "Edit Order" at bounding box center [1286, 18] width 63 height 19
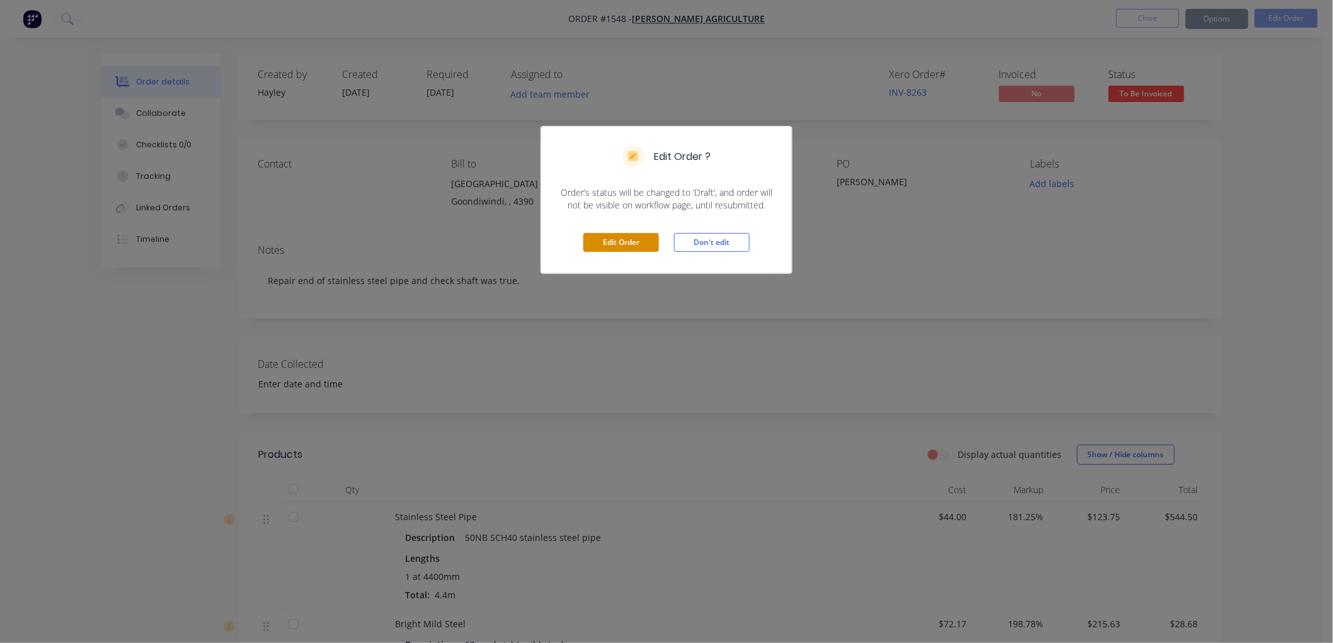
click at [610, 234] on button "Edit Order" at bounding box center [621, 242] width 76 height 19
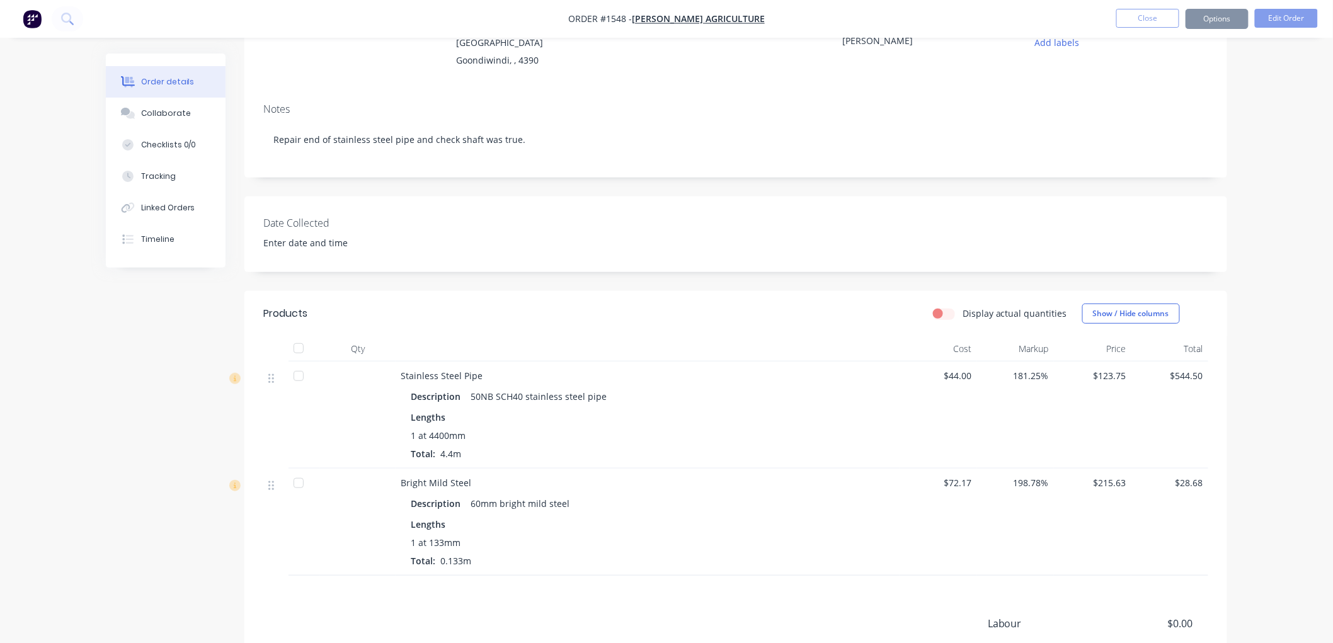
scroll to position [299, 0]
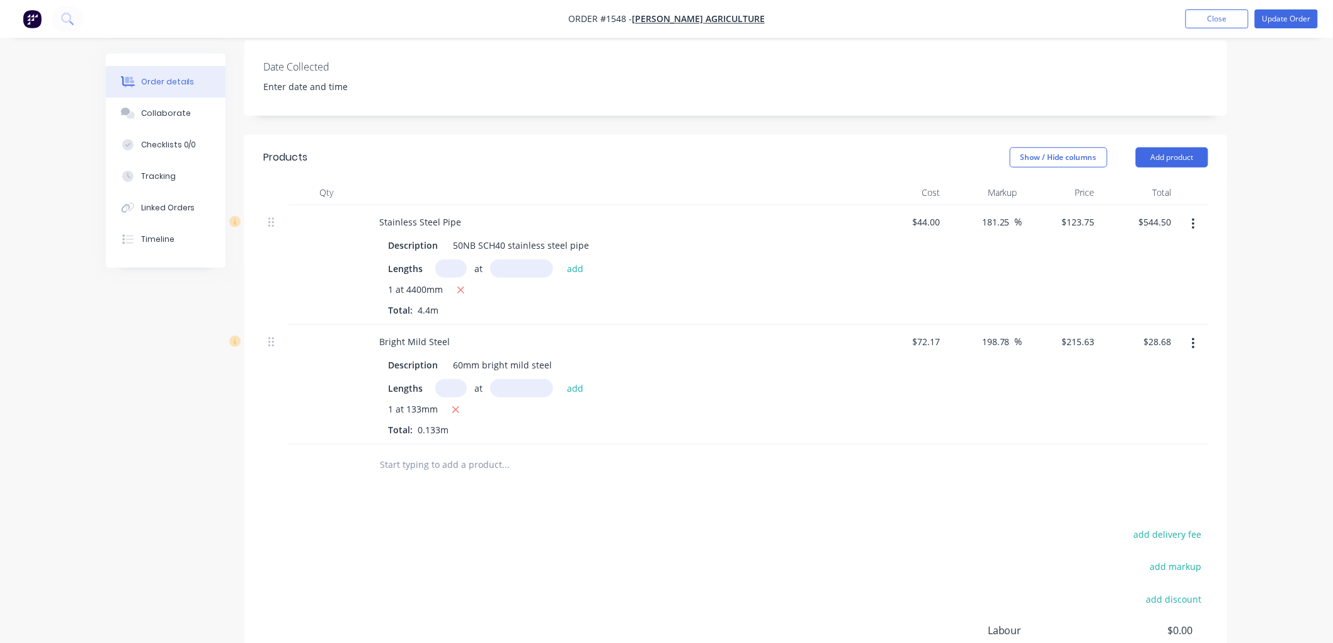
click at [437, 455] on input "text" at bounding box center [505, 464] width 252 height 25
click at [1173, 161] on button "Add product" at bounding box center [1172, 157] width 72 height 20
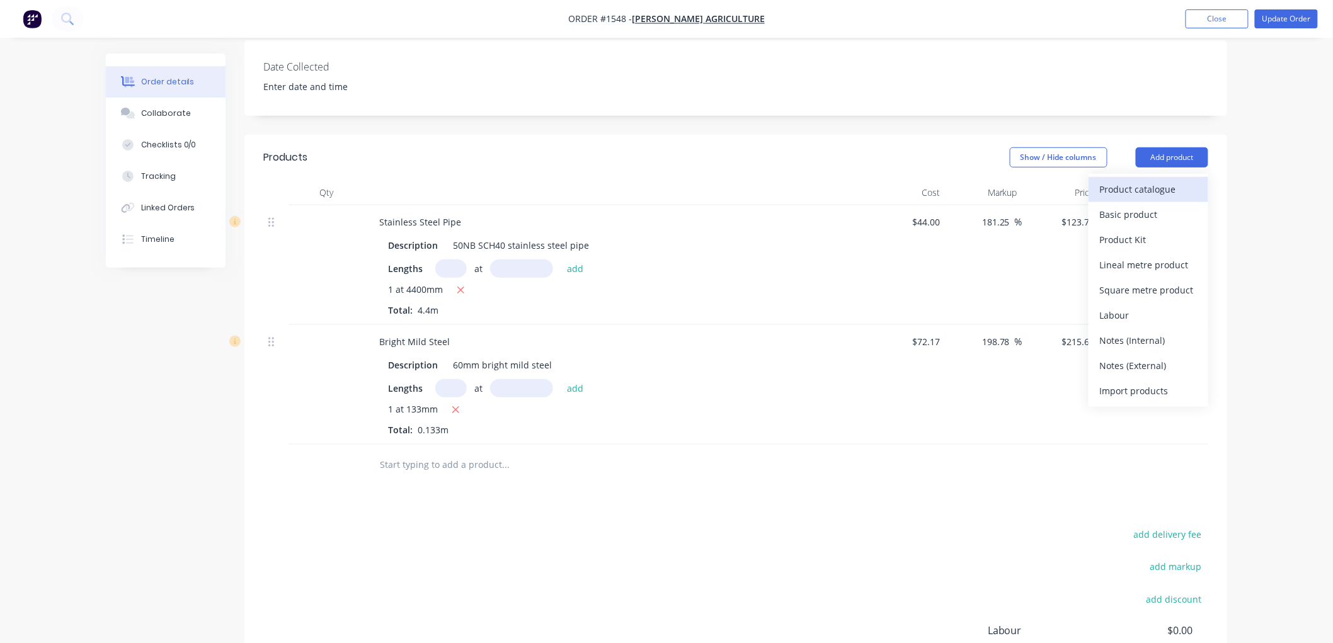
click at [1168, 189] on div "Product catalogue" at bounding box center [1148, 189] width 97 height 18
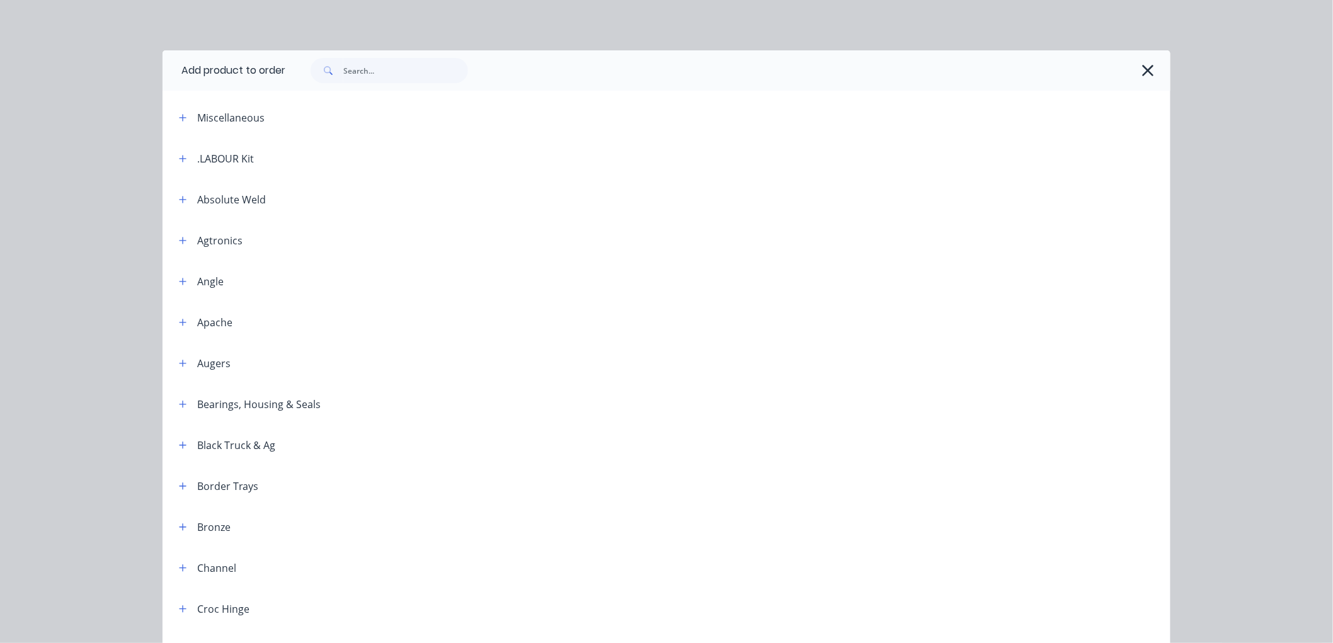
click at [235, 124] on div "Miscellaneous" at bounding box center [230, 117] width 67 height 15
click at [181, 162] on icon "button" at bounding box center [183, 158] width 8 height 9
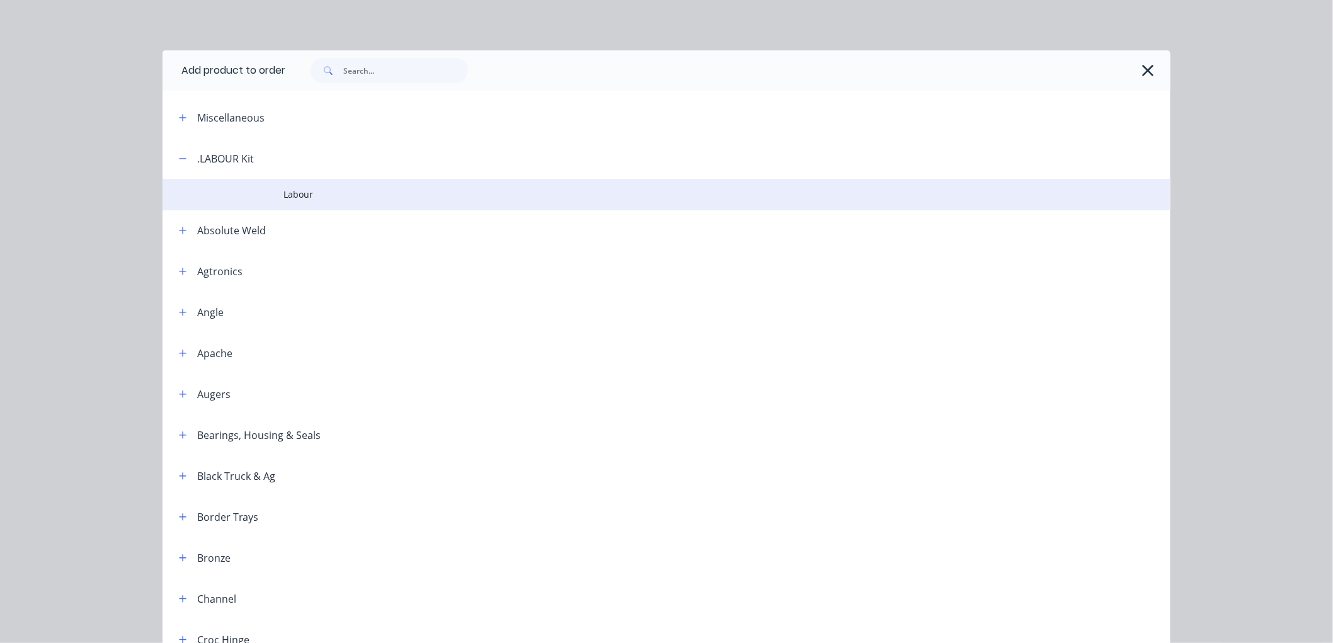
click at [283, 195] on span "Labour" at bounding box center [637, 194] width 709 height 13
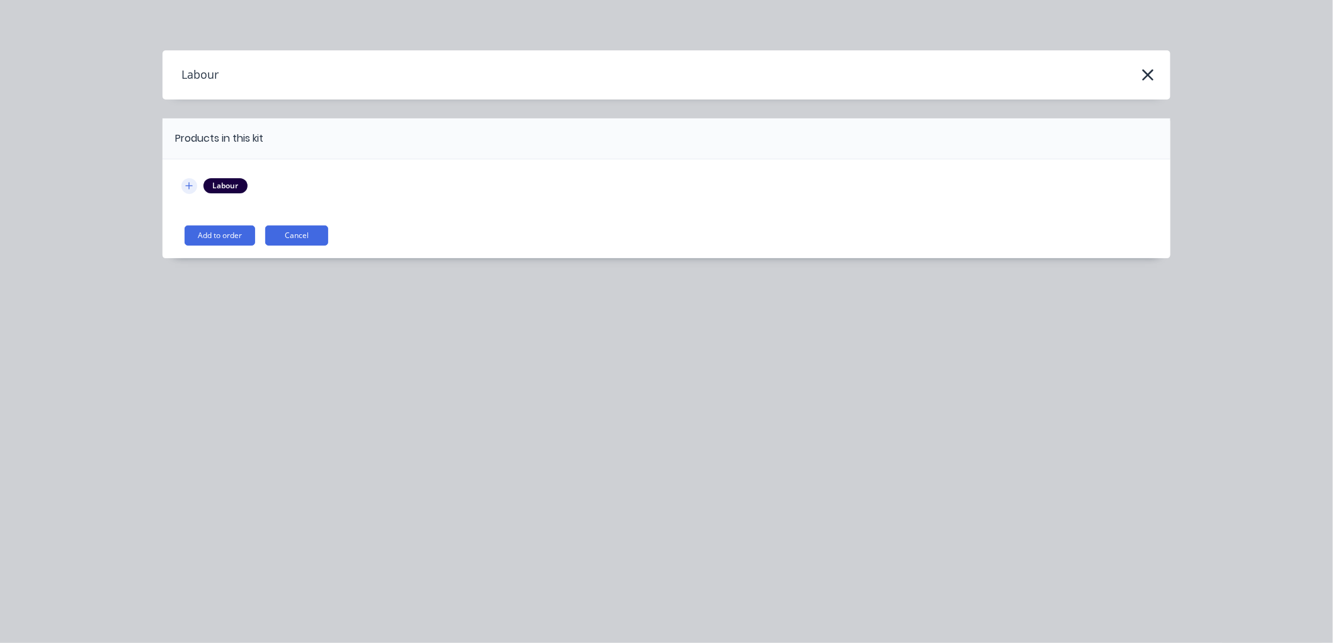
click at [186, 184] on icon "button" at bounding box center [189, 185] width 8 height 9
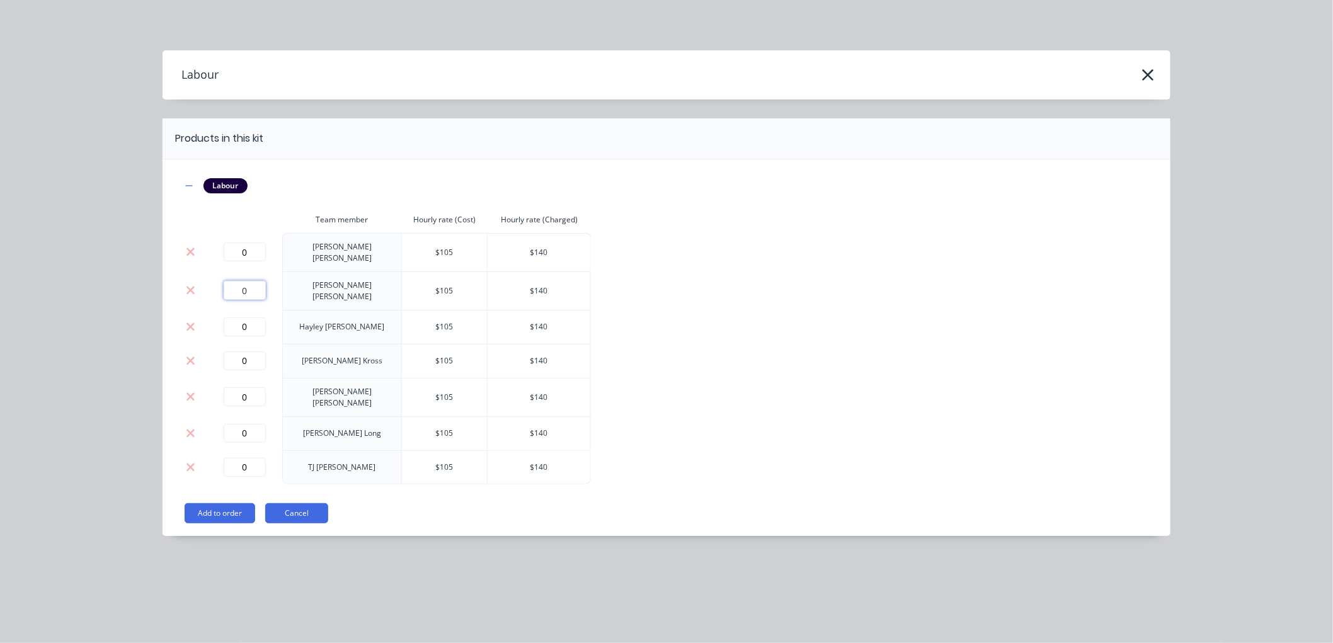
drag, startPoint x: 257, startPoint y: 284, endPoint x: 221, endPoint y: 283, distance: 35.9
click at [221, 283] on div "0" at bounding box center [245, 290] width 66 height 19
click at [229, 503] on button "Add to order" at bounding box center [220, 513] width 71 height 20
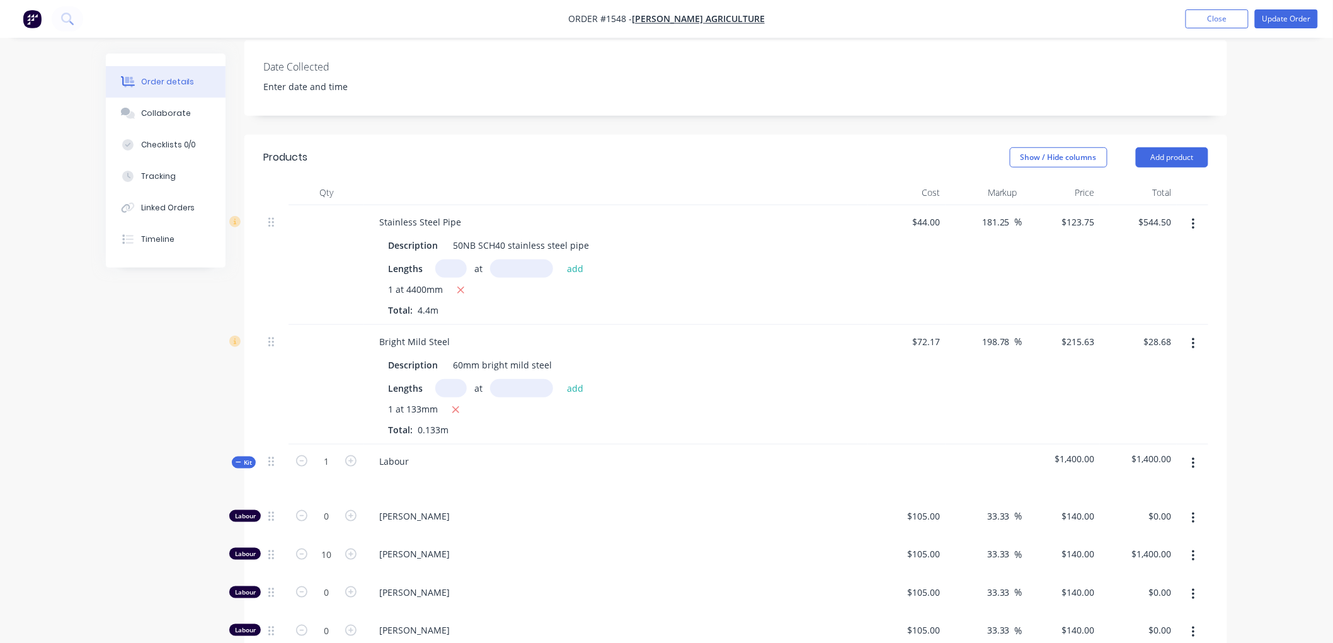
click at [237, 461] on icon at bounding box center [239, 462] width 6 height 6
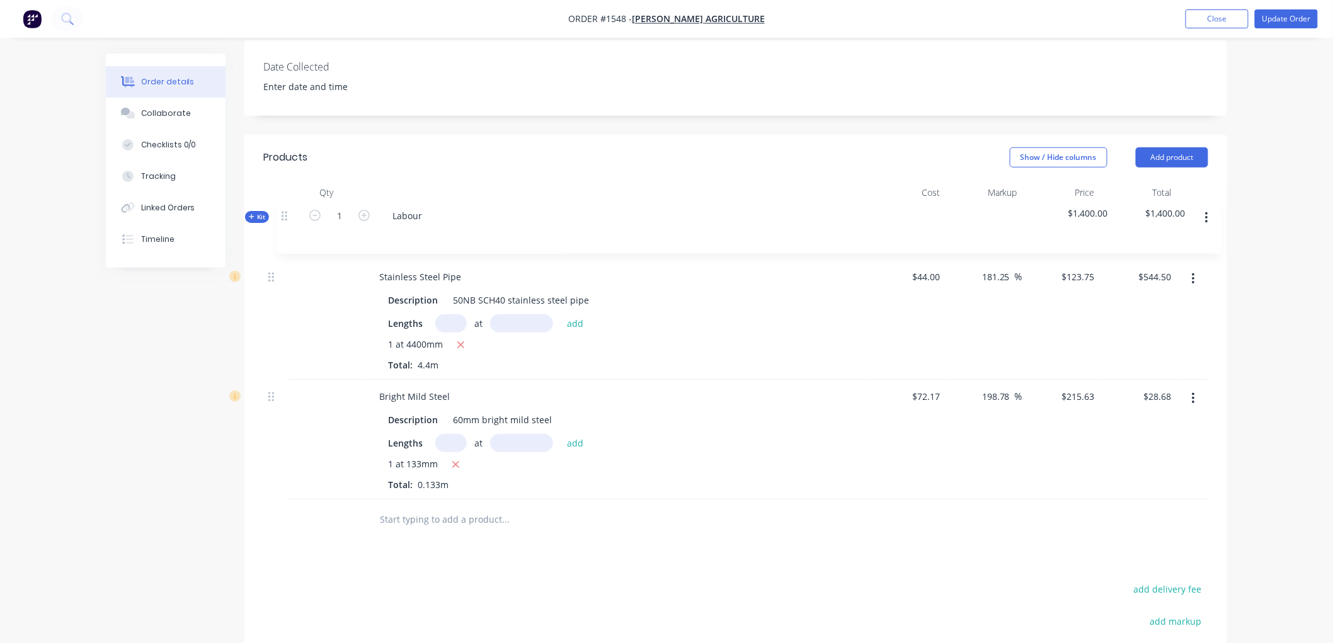
drag, startPoint x: 276, startPoint y: 464, endPoint x: 291, endPoint y: 206, distance: 258.1
click at [291, 206] on div "Stainless Steel Pipe Description 50NB SCH40 stainless steel pipe Lengths at add…" at bounding box center [735, 352] width 945 height 294
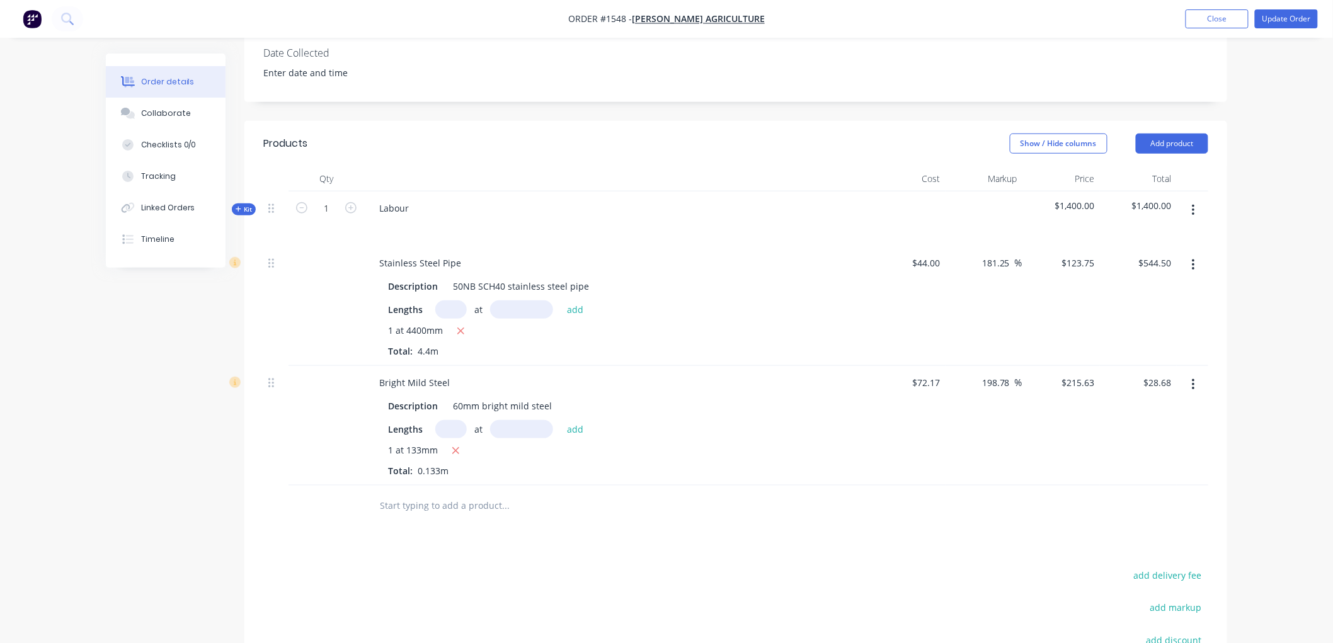
scroll to position [280, 0]
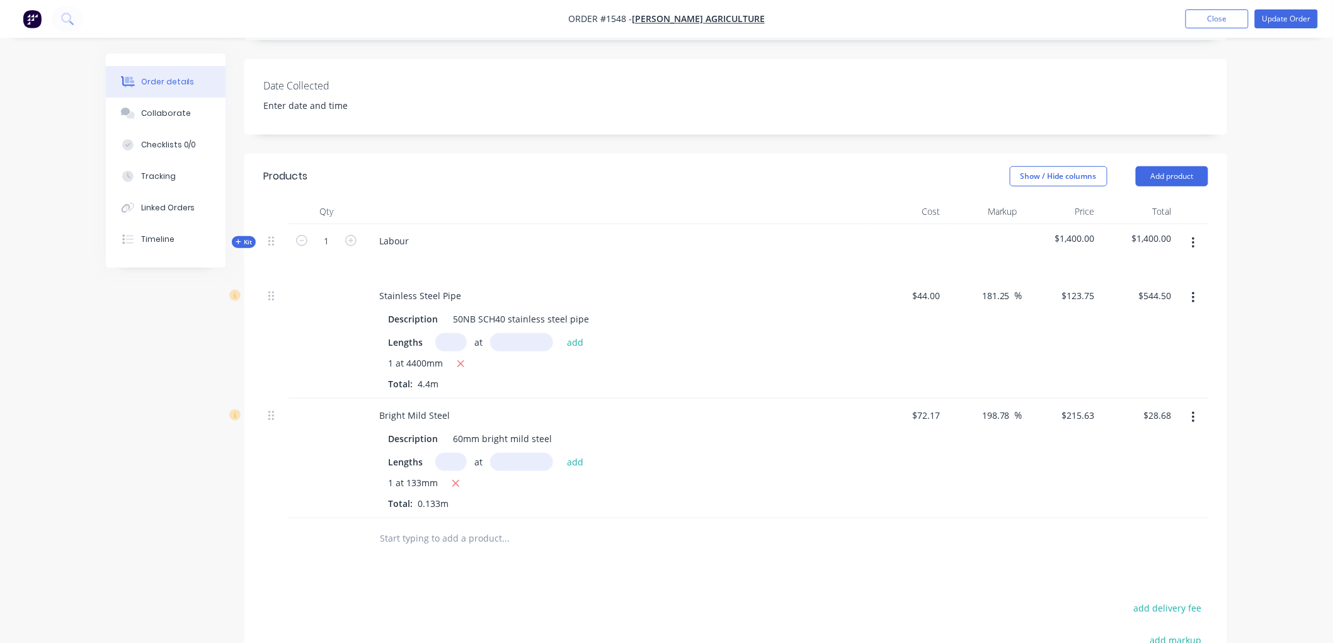
click at [236, 240] on icon at bounding box center [239, 242] width 6 height 6
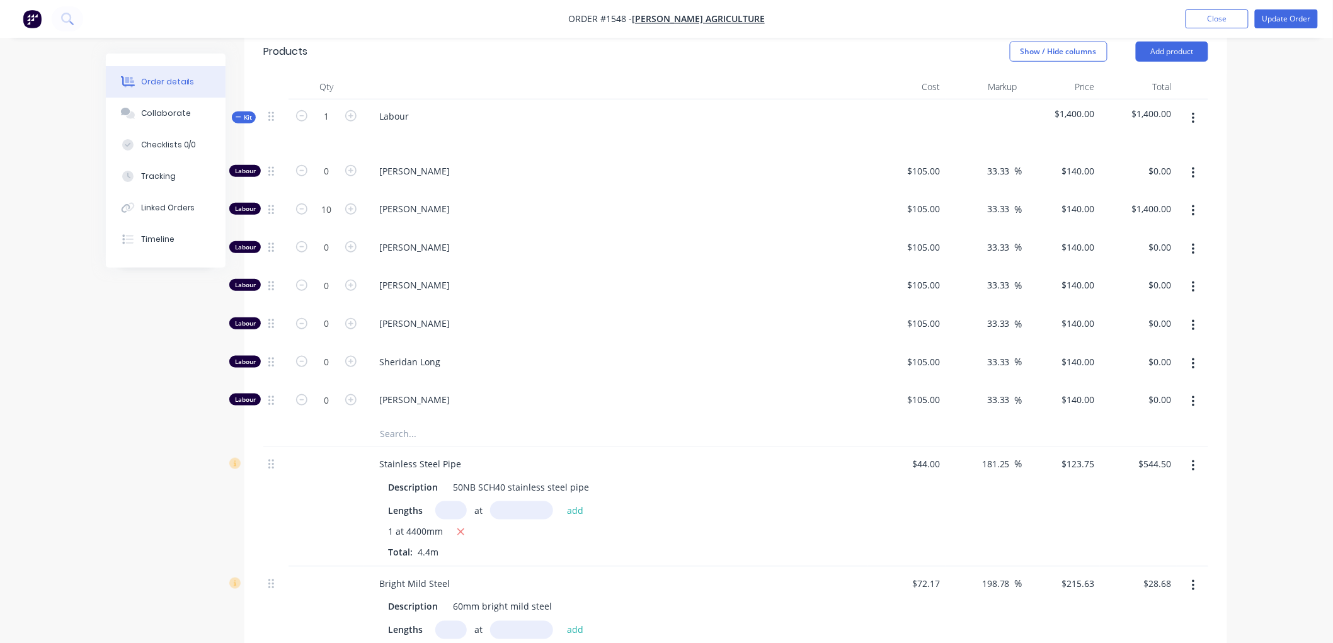
scroll to position [419, 0]
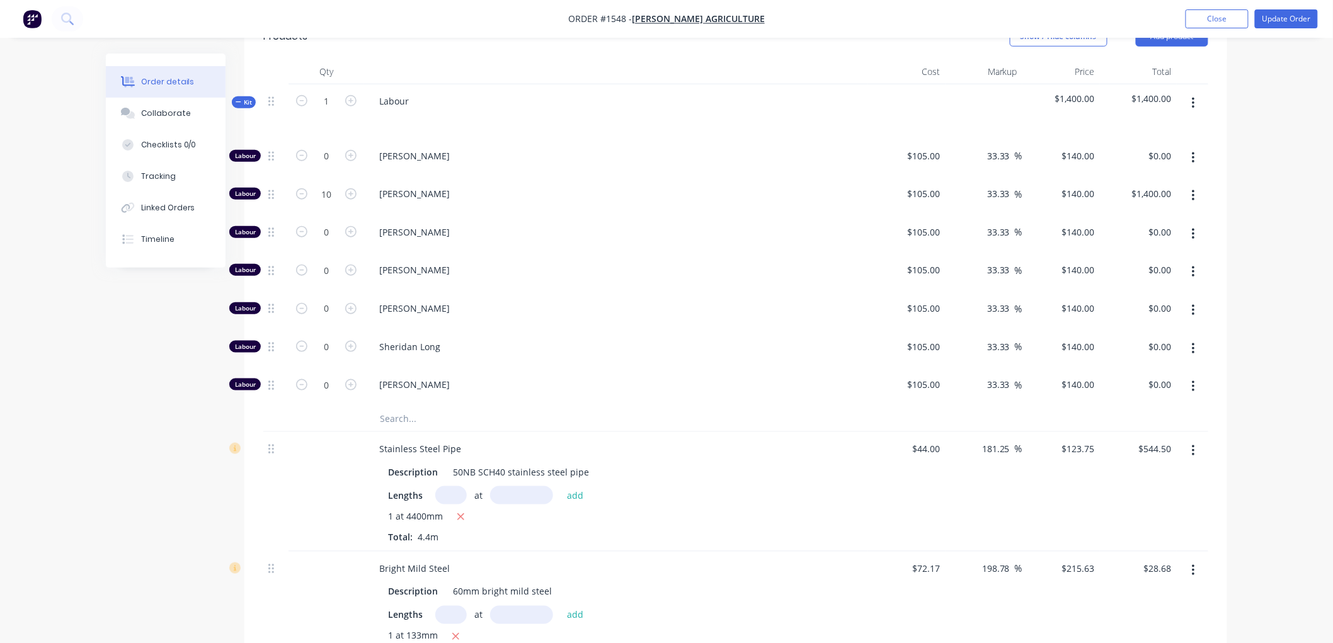
click at [1190, 194] on button "button" at bounding box center [1193, 196] width 30 height 23
click at [1148, 227] on div "Duplicate" at bounding box center [1148, 229] width 97 height 18
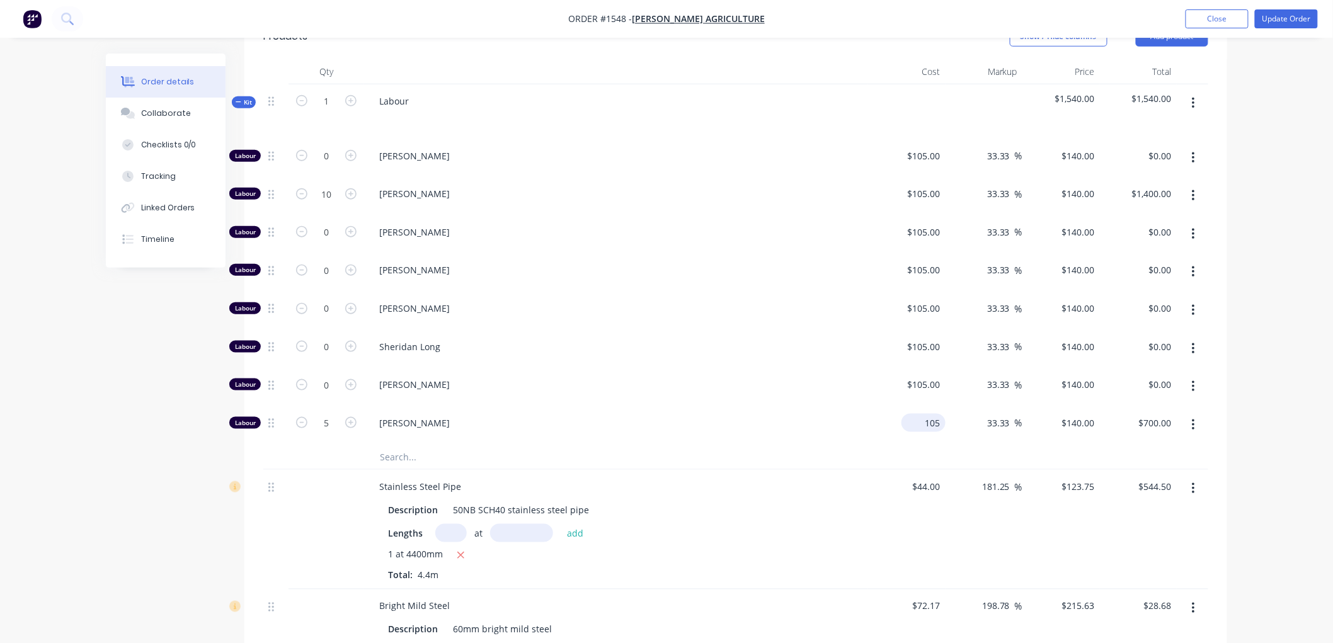
click at [925, 424] on input "105" at bounding box center [925, 423] width 39 height 18
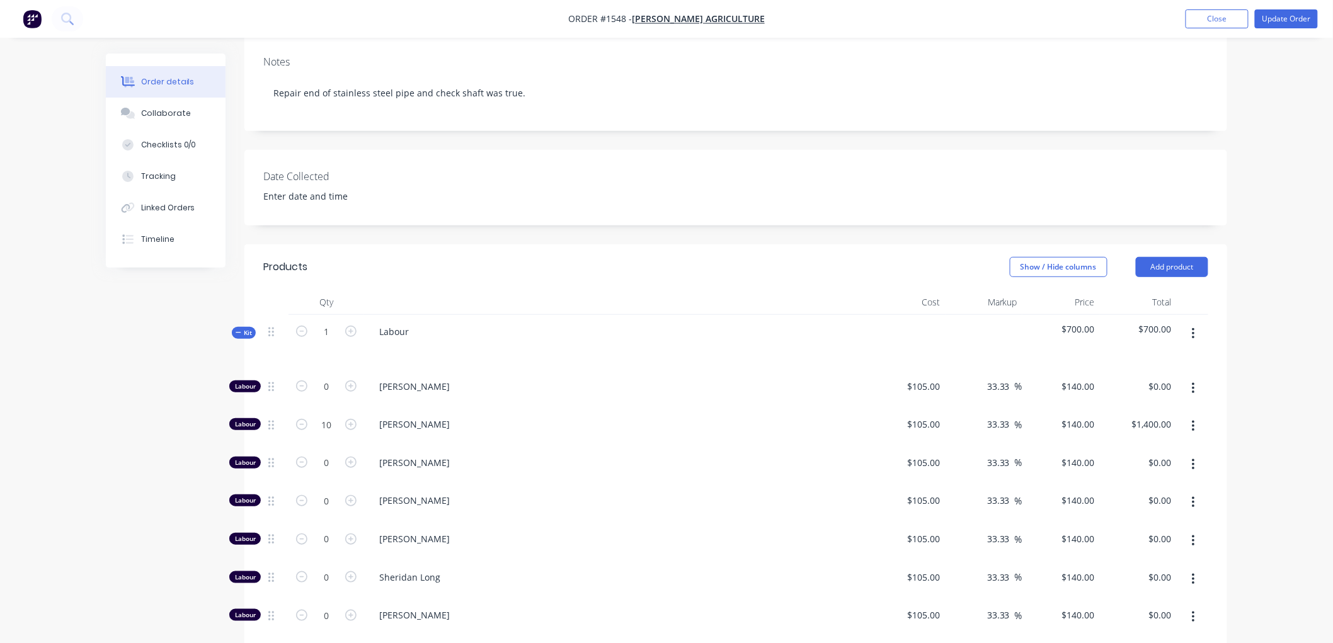
scroll to position [210, 0]
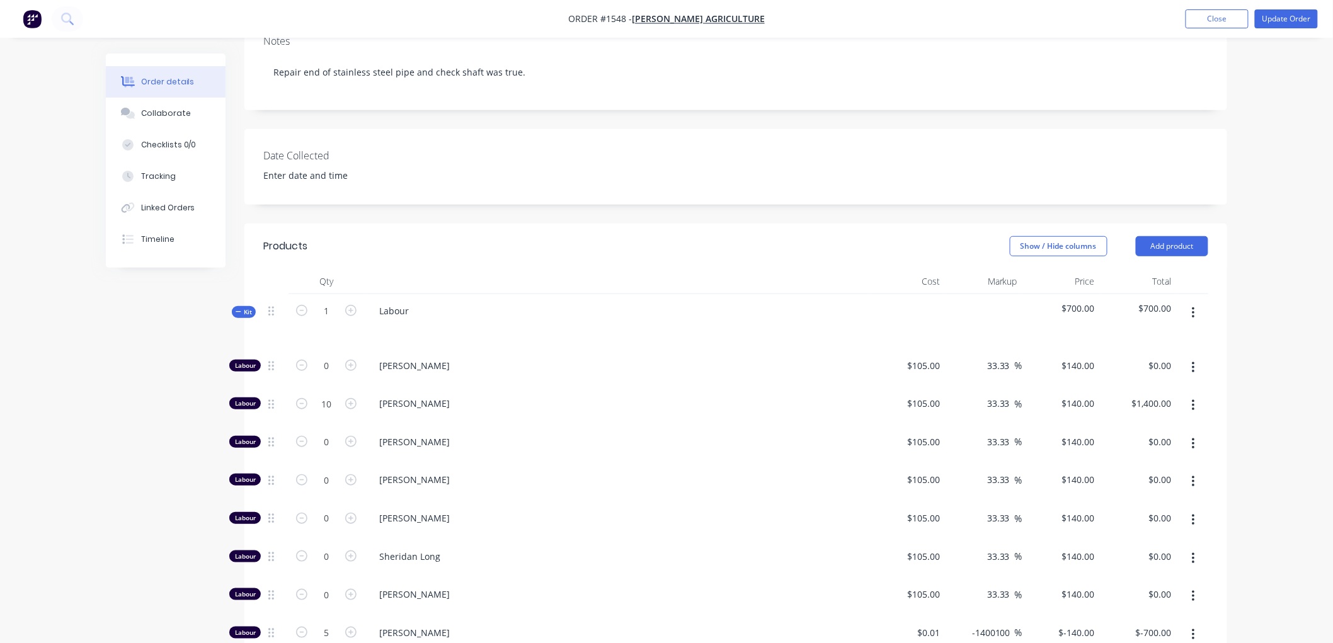
click at [237, 312] on icon at bounding box center [238, 311] width 5 height 1
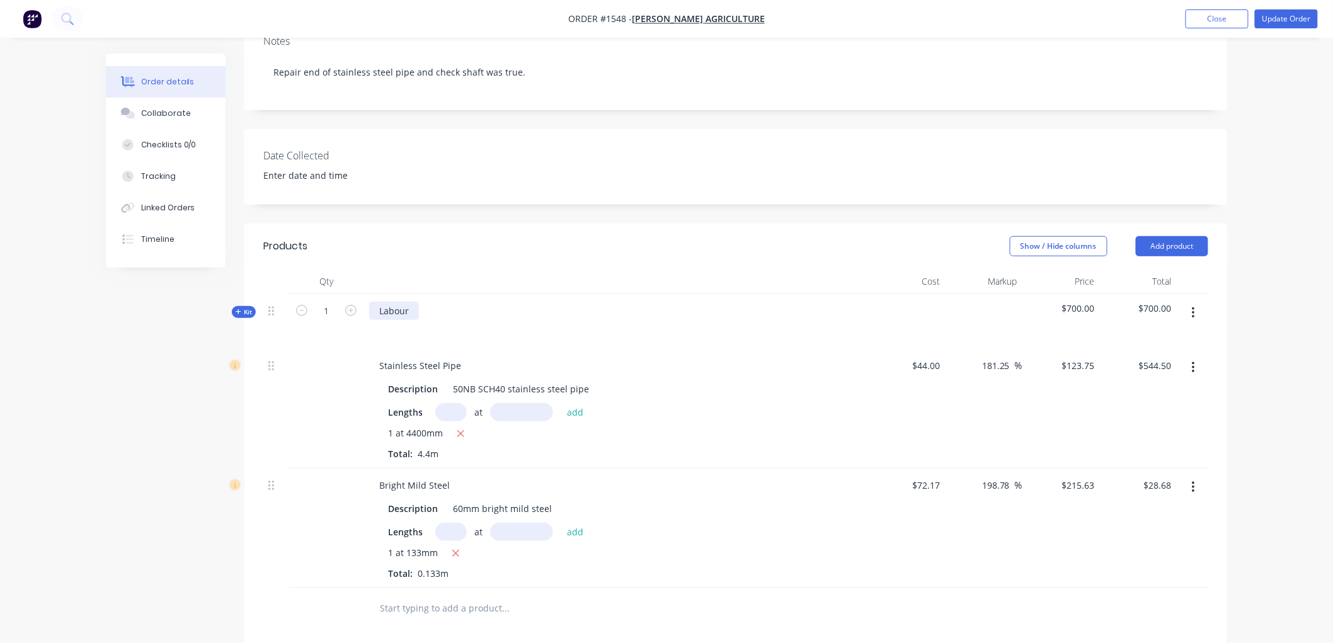
click at [414, 314] on div "Labour" at bounding box center [394, 311] width 50 height 18
click at [578, 313] on div "Labour: Make new stainless steel gate mast pipe, straighten and repair male thr…" at bounding box center [593, 311] width 449 height 18
click at [737, 309] on div "Labour: Make new stainless steel gate mast pipe and straighten and repair male …" at bounding box center [602, 311] width 466 height 18
click at [234, 311] on div "Kit" at bounding box center [244, 312] width 24 height 12
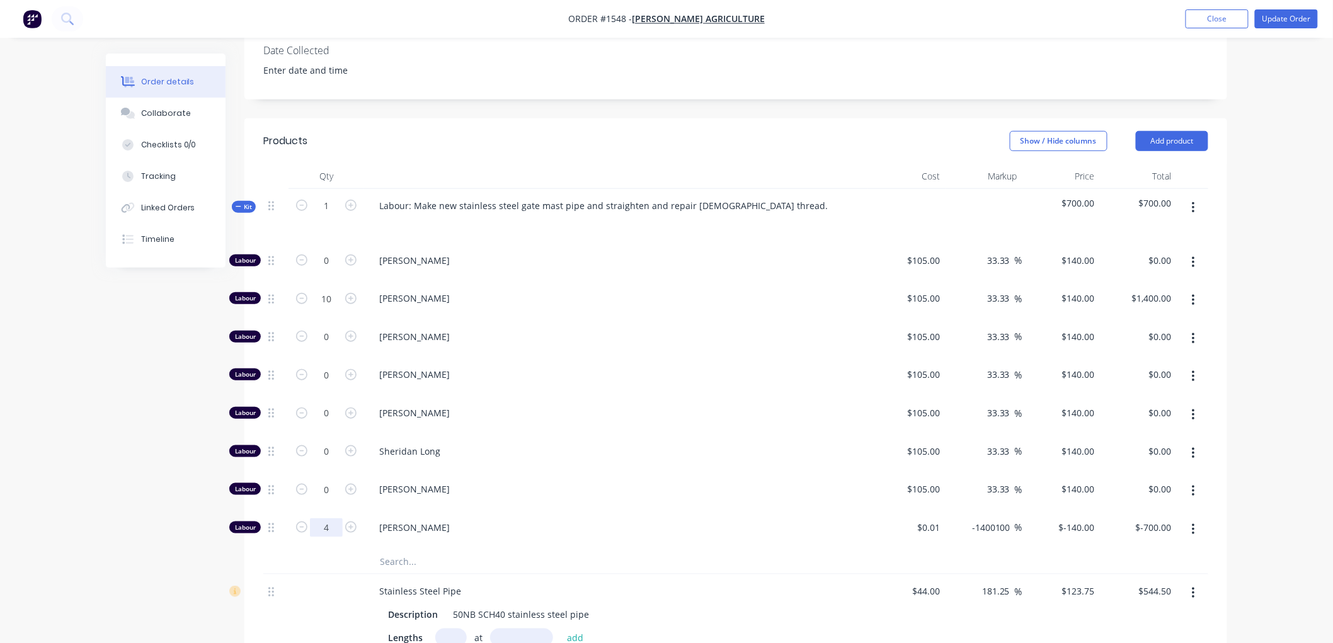
scroll to position [140, 0]
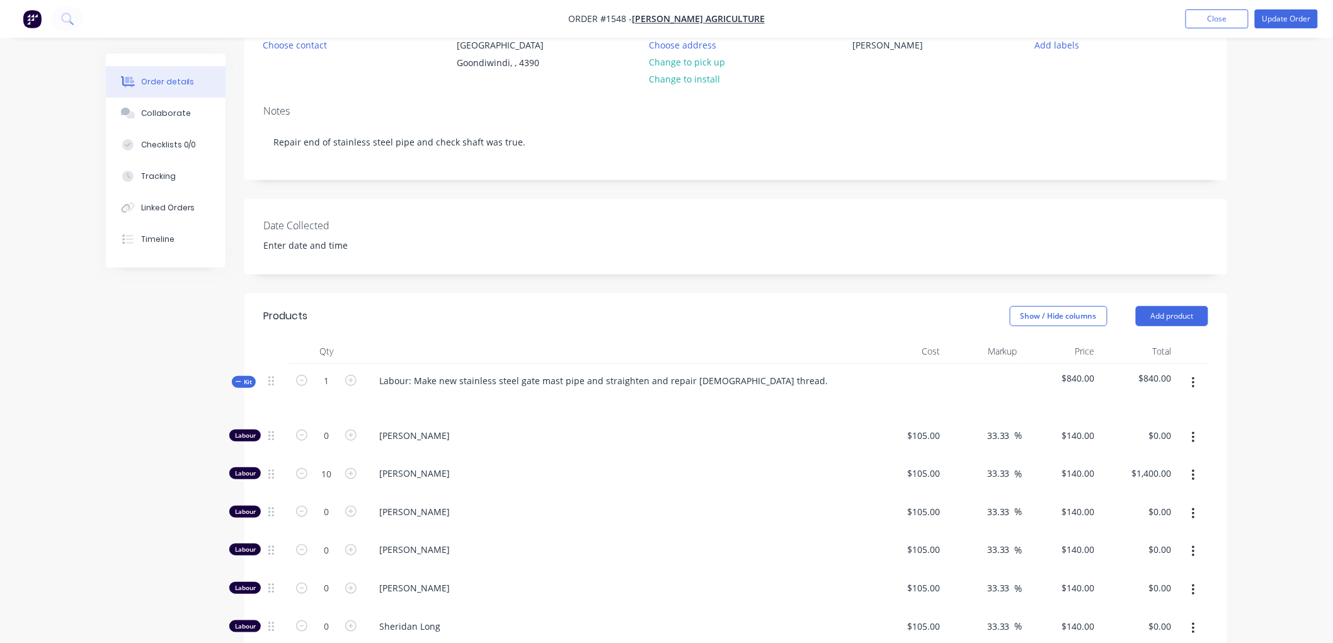
click at [232, 382] on div "Kit" at bounding box center [244, 382] width 24 height 12
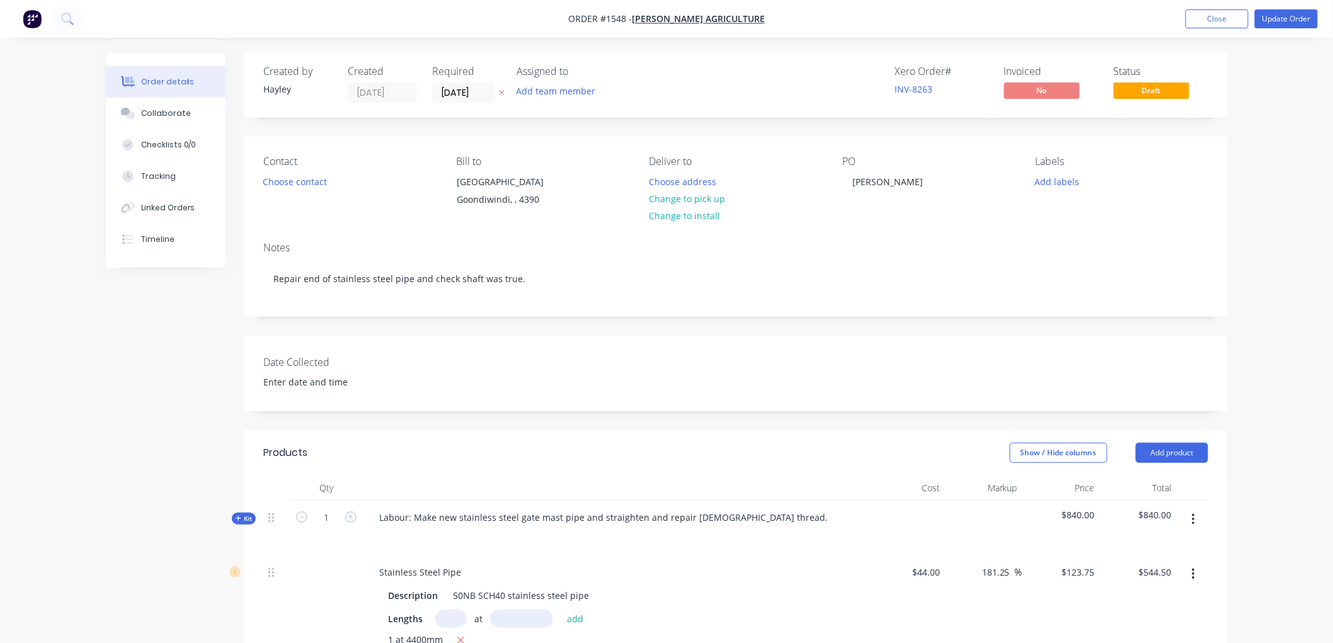
scroll to position [0, 0]
click at [1282, 19] on button "Update Order" at bounding box center [1286, 18] width 63 height 19
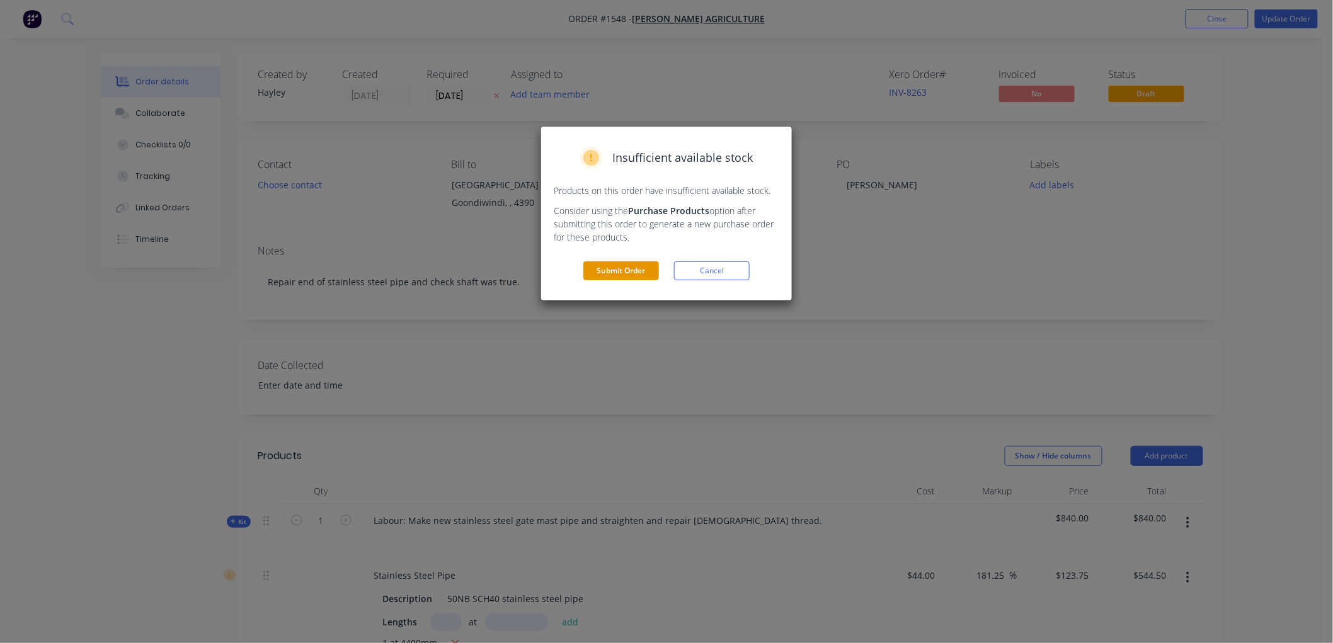
click at [607, 269] on button "Submit Order" at bounding box center [621, 270] width 76 height 19
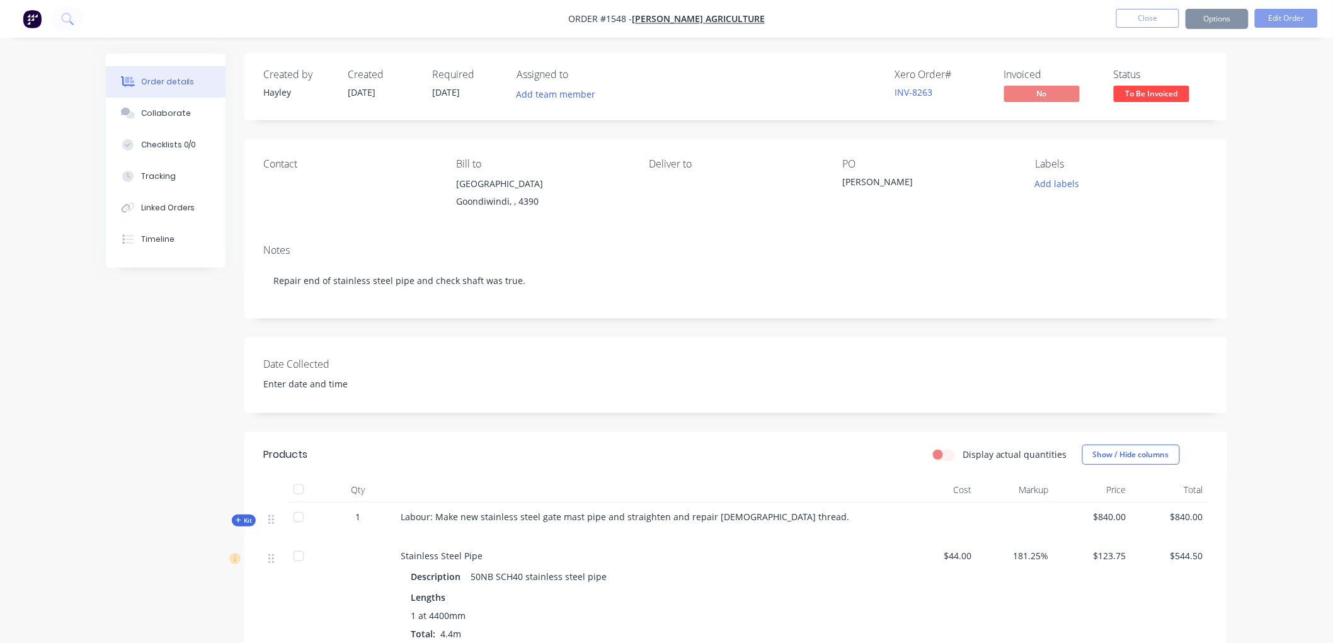
click at [1206, 21] on button "Options" at bounding box center [1216, 19] width 63 height 20
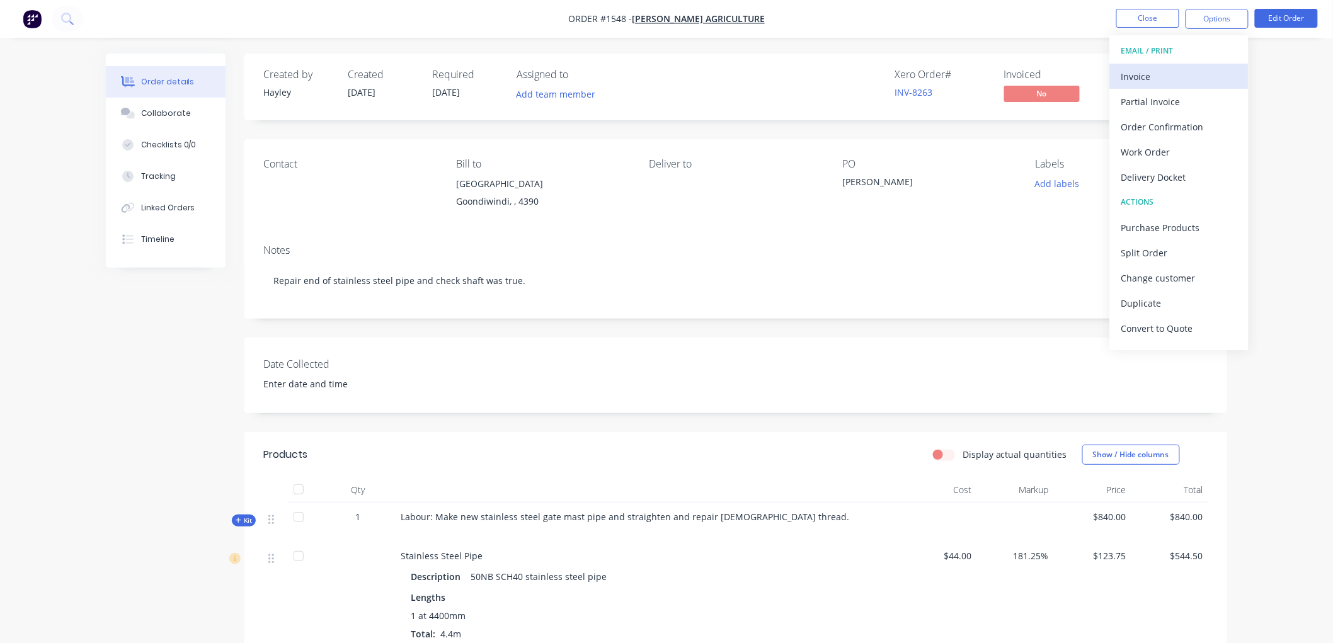
click at [1160, 77] on div "Invoice" at bounding box center [1179, 76] width 116 height 18
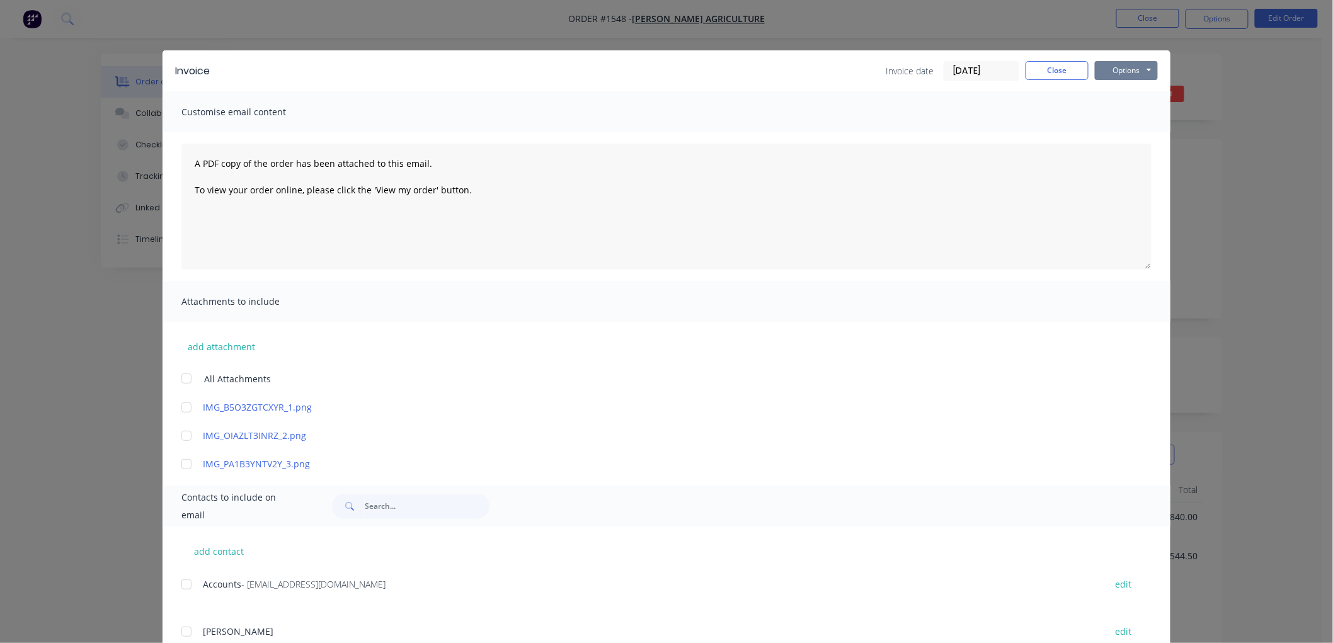
click at [1122, 70] on button "Options" at bounding box center [1126, 70] width 63 height 19
click at [1121, 88] on button "Preview" at bounding box center [1135, 93] width 81 height 21
click at [181, 582] on div at bounding box center [186, 584] width 25 height 25
click at [1104, 69] on button "Options" at bounding box center [1126, 70] width 63 height 19
click at [1127, 128] on button "Email" at bounding box center [1135, 134] width 81 height 21
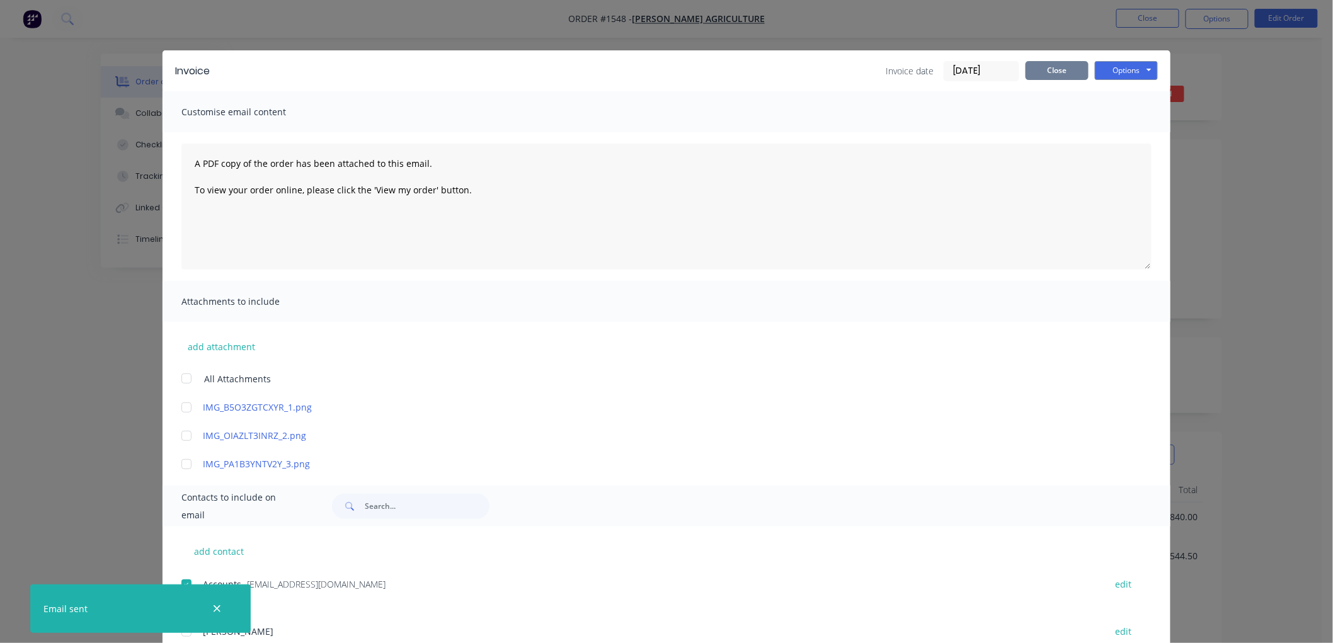
click at [1048, 69] on button "Close" at bounding box center [1056, 70] width 63 height 19
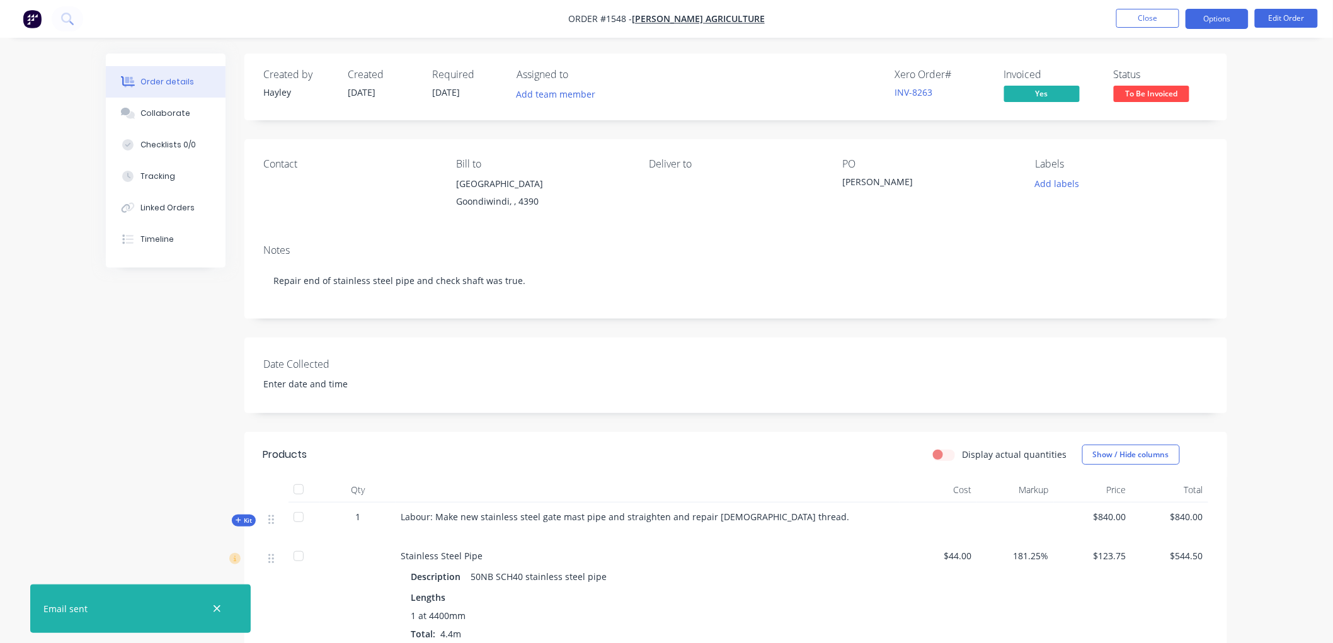
click at [1200, 16] on button "Options" at bounding box center [1216, 19] width 63 height 20
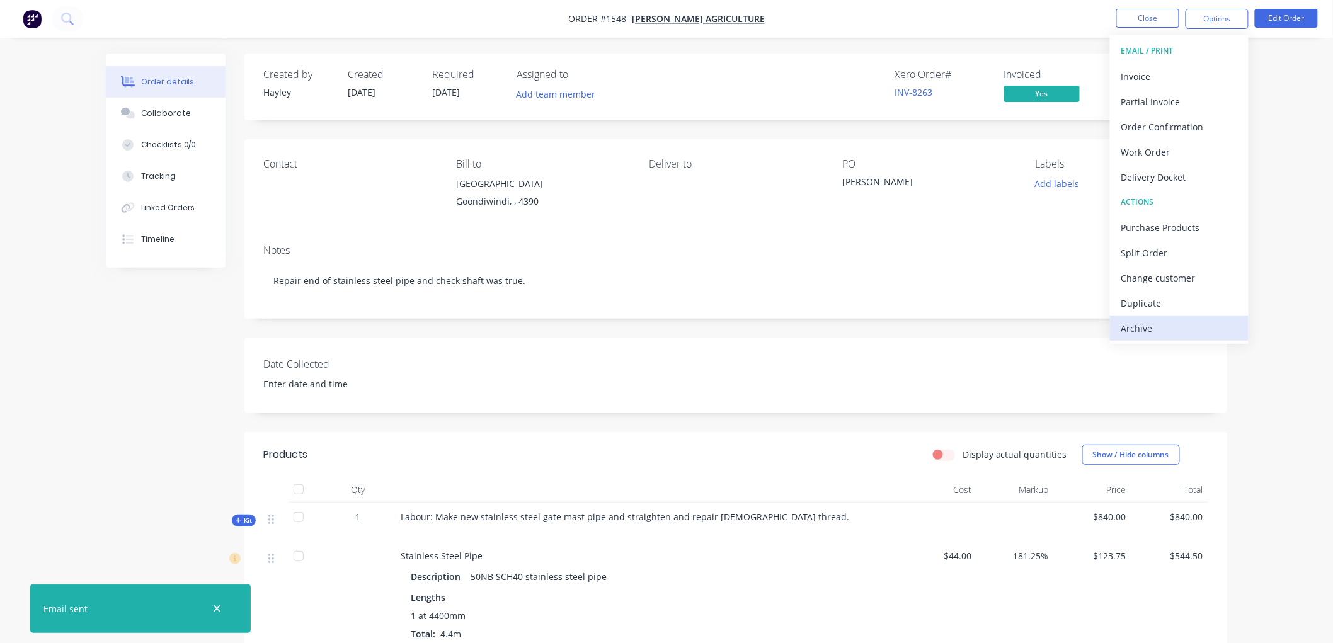
click at [1144, 319] on div "Archive" at bounding box center [1179, 328] width 116 height 18
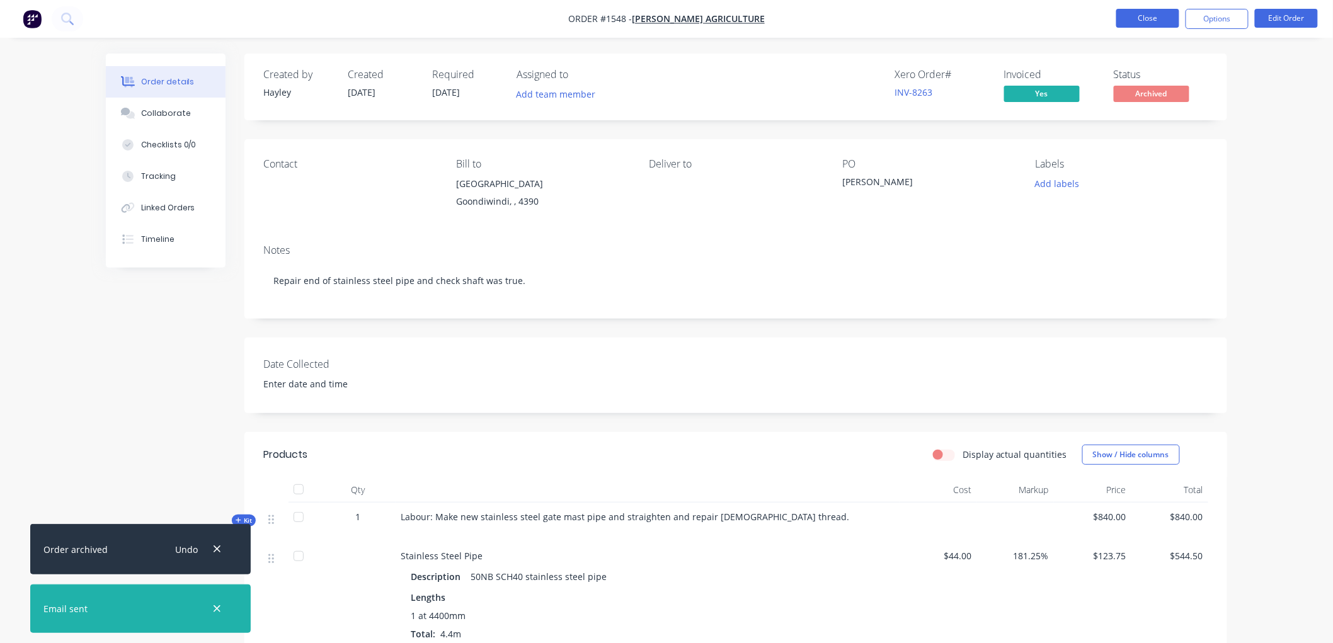
click at [1144, 21] on button "Close" at bounding box center [1147, 18] width 63 height 19
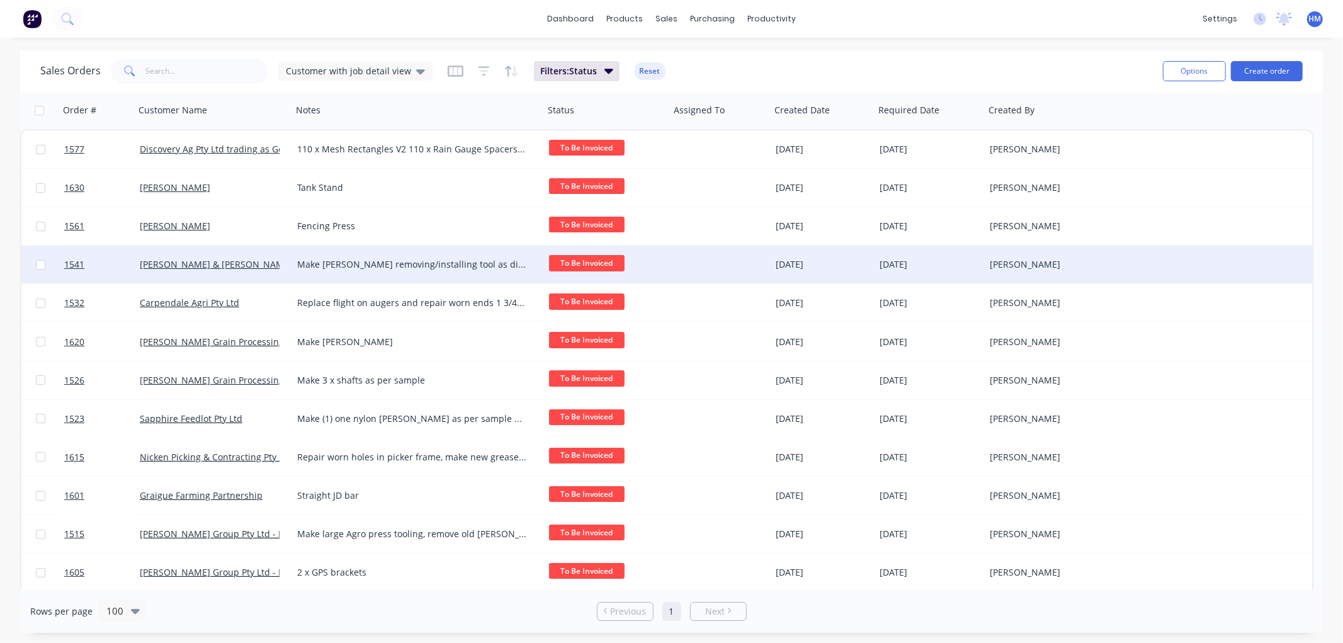
click at [236, 263] on div "[PERSON_NAME] & [PERSON_NAME]" at bounding box center [210, 264] width 140 height 13
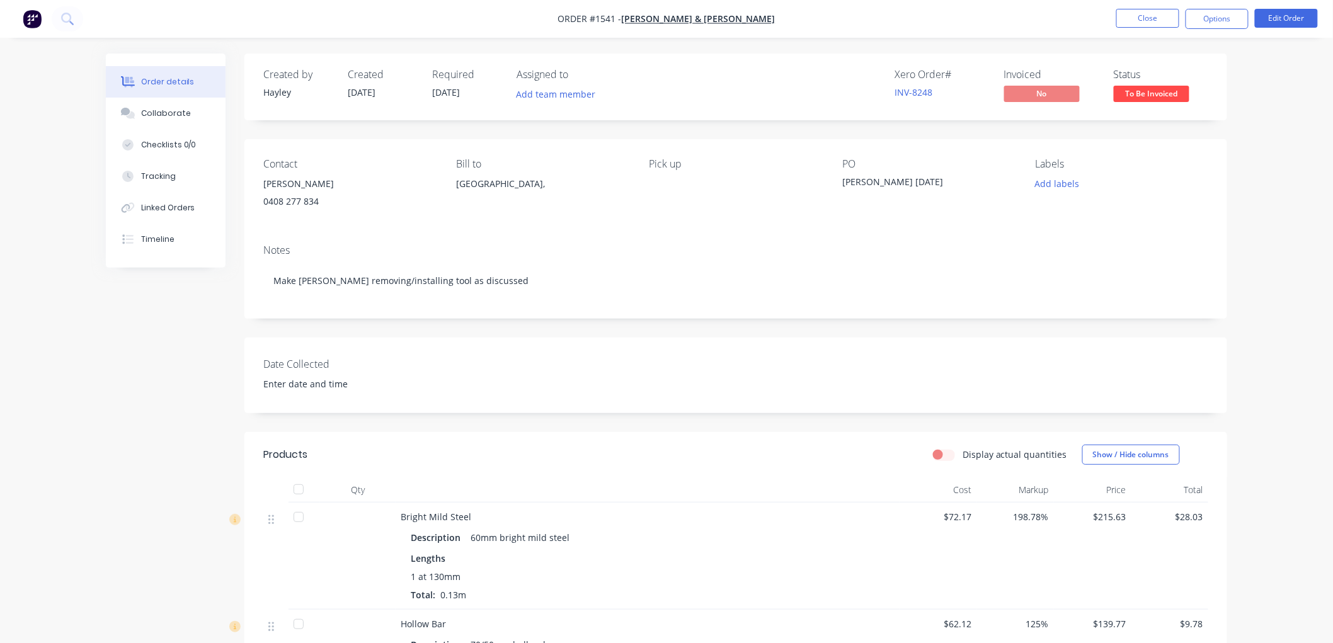
click at [299, 191] on div "Steve White" at bounding box center [349, 184] width 173 height 18
click at [275, 203] on div "0408 277 834" at bounding box center [349, 202] width 173 height 18
click at [275, 180] on div "Steve White" at bounding box center [349, 184] width 173 height 18
click at [1275, 18] on button "Edit Order" at bounding box center [1286, 18] width 63 height 19
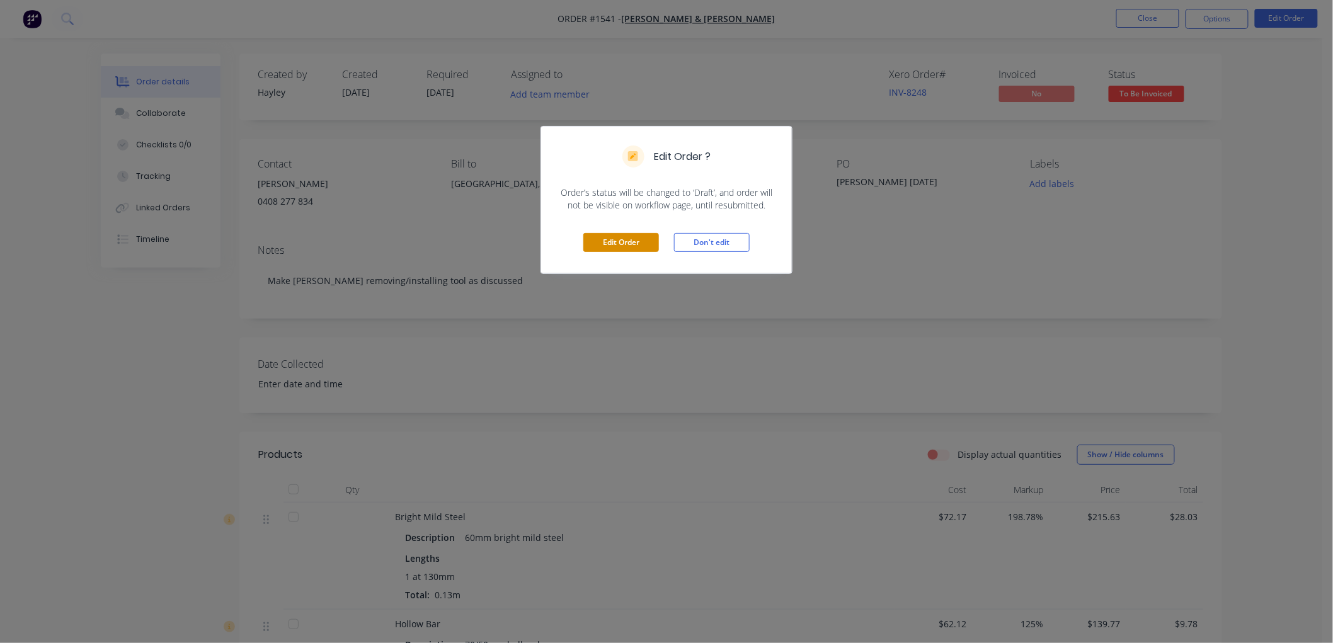
click at [618, 240] on button "Edit Order" at bounding box center [621, 242] width 76 height 19
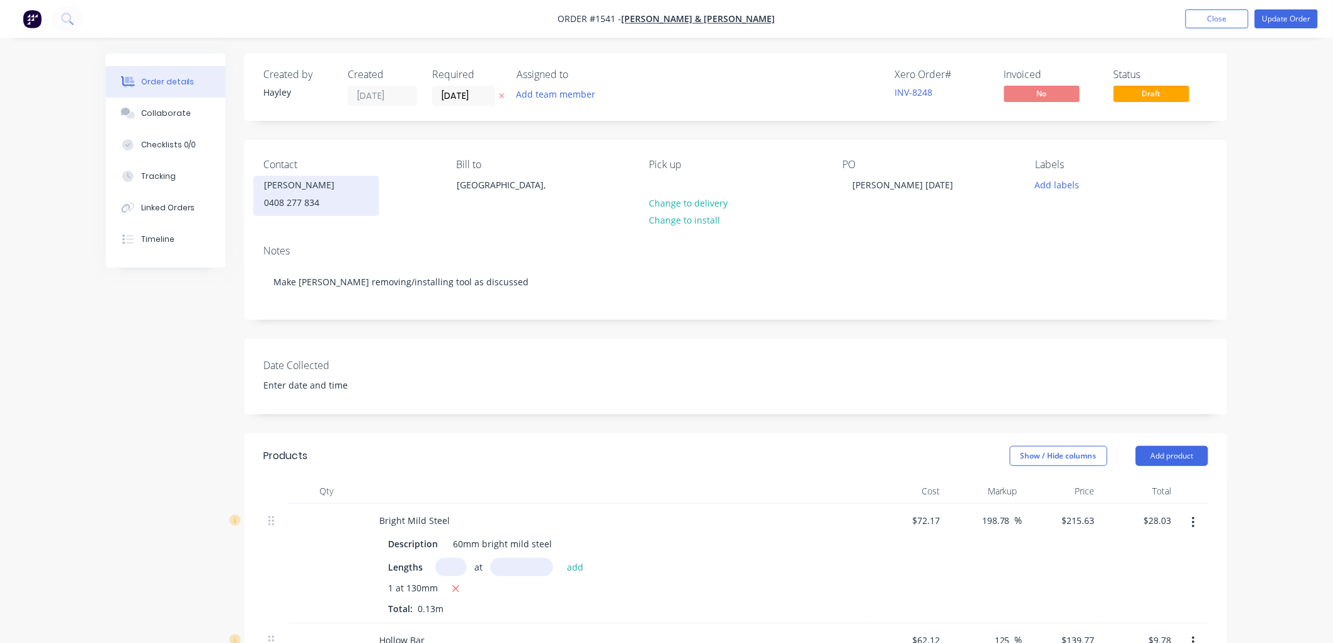
click at [290, 200] on div "0408 277 834" at bounding box center [316, 203] width 105 height 18
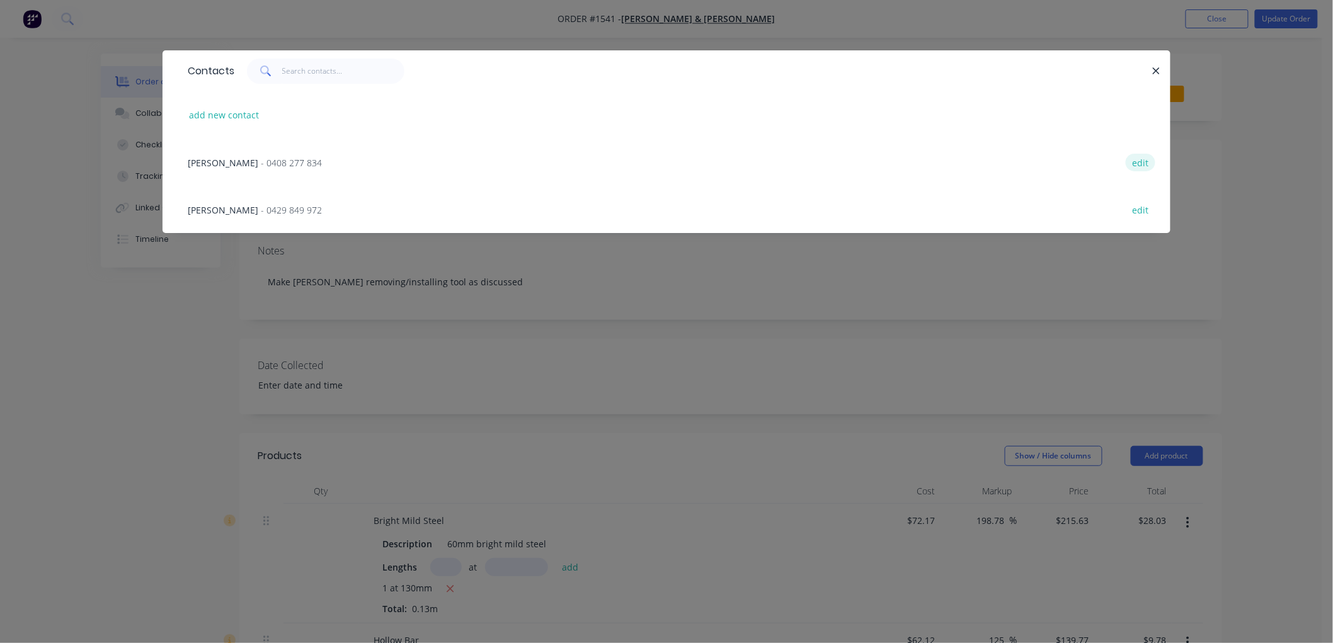
click at [1141, 161] on button "edit" at bounding box center [1141, 162] width 30 height 17
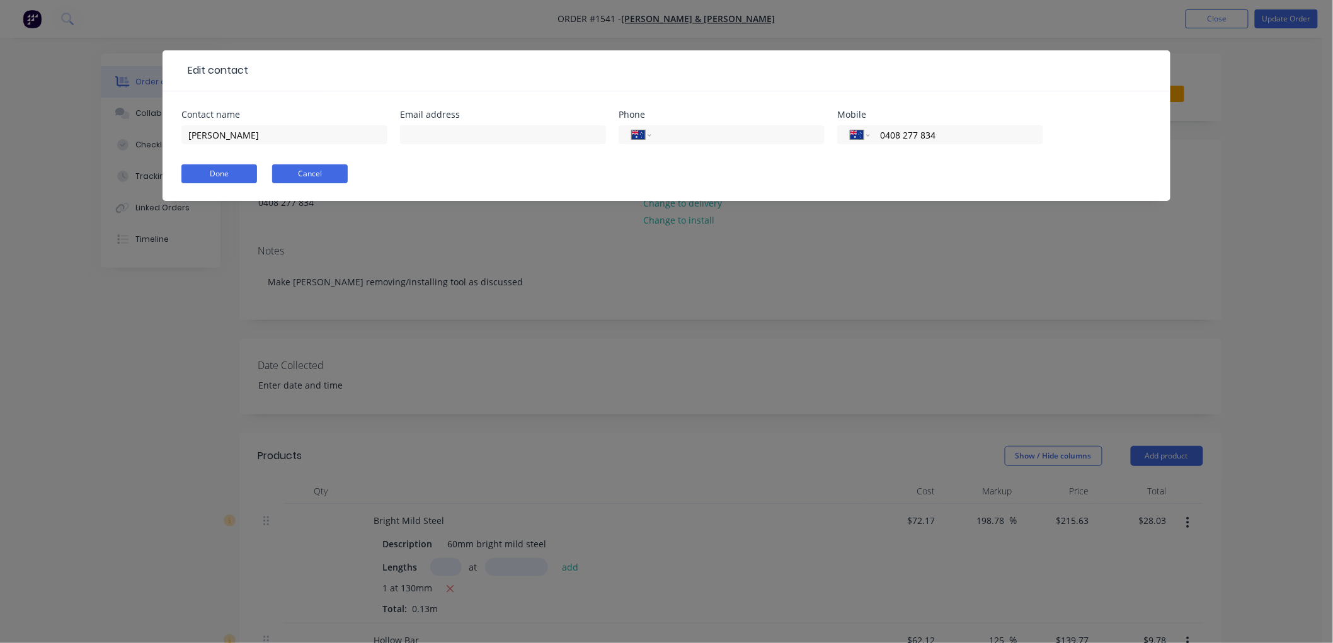
click at [286, 175] on button "Cancel" at bounding box center [310, 173] width 76 height 19
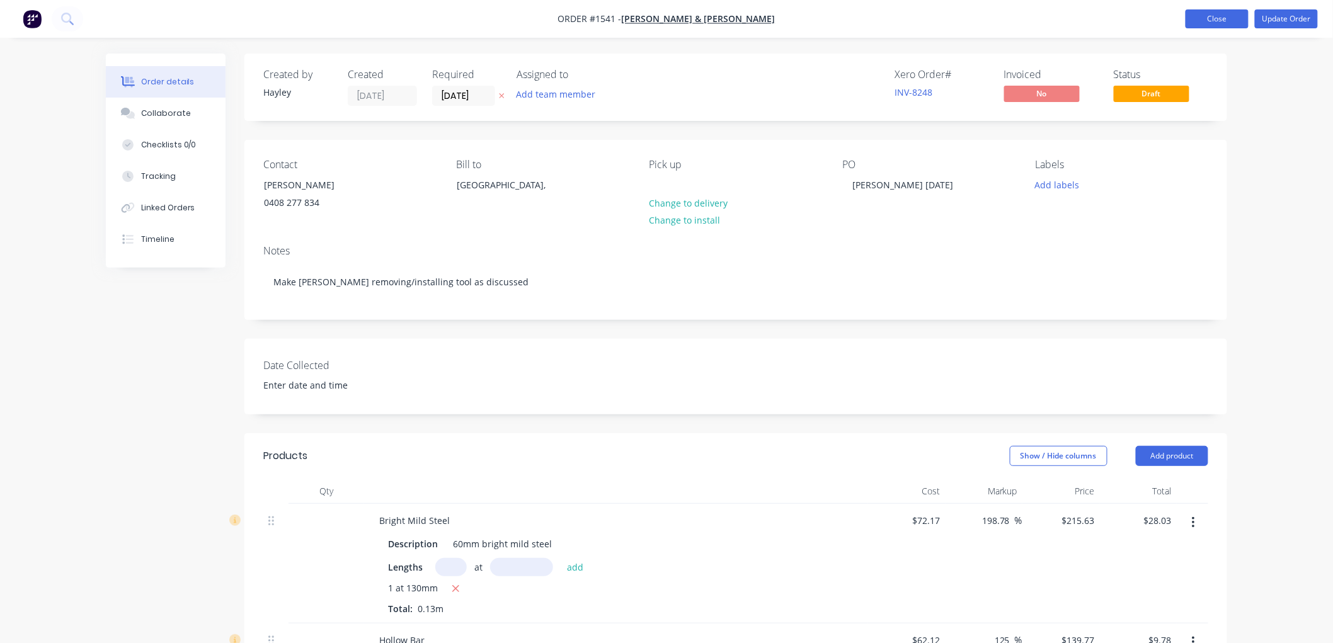
click at [1222, 19] on button "Close" at bounding box center [1216, 18] width 63 height 19
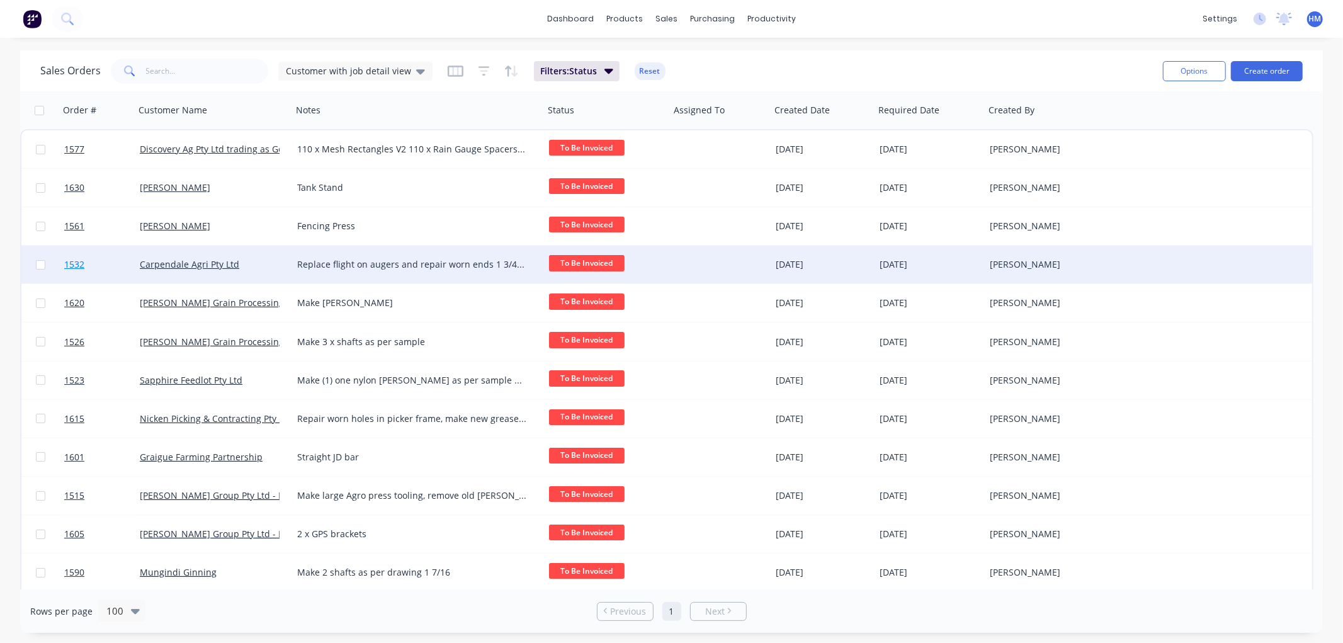
click at [118, 260] on link "1532" at bounding box center [102, 265] width 76 height 38
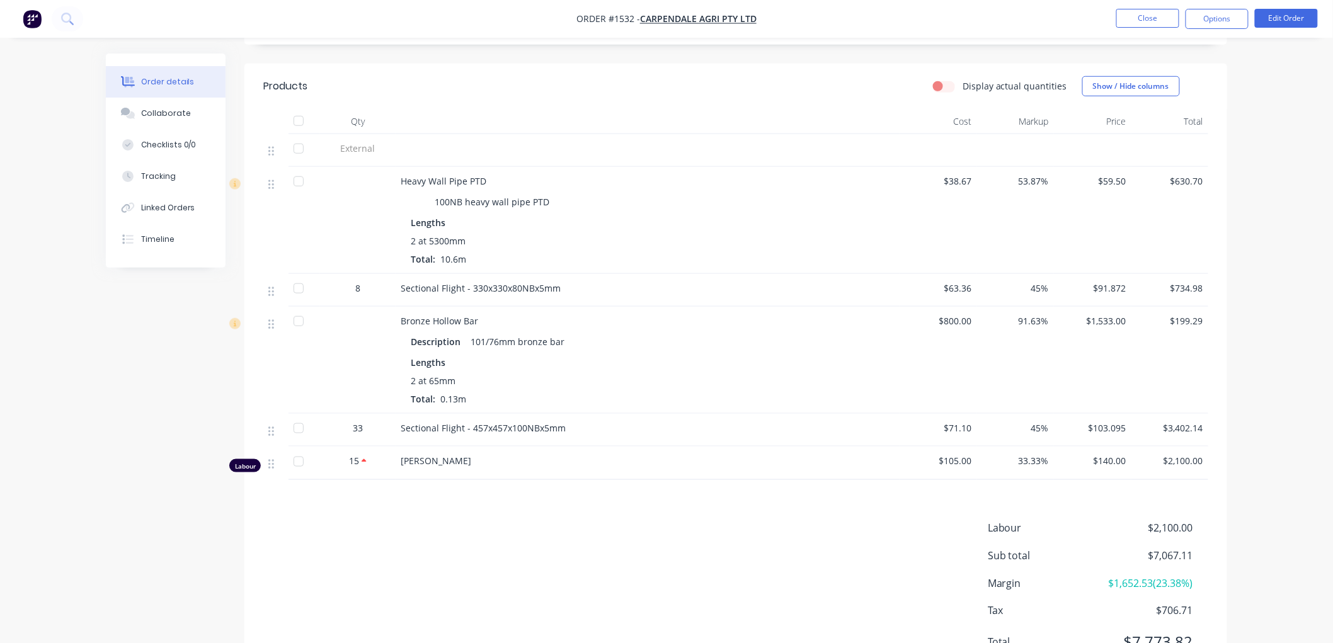
scroll to position [419, 0]
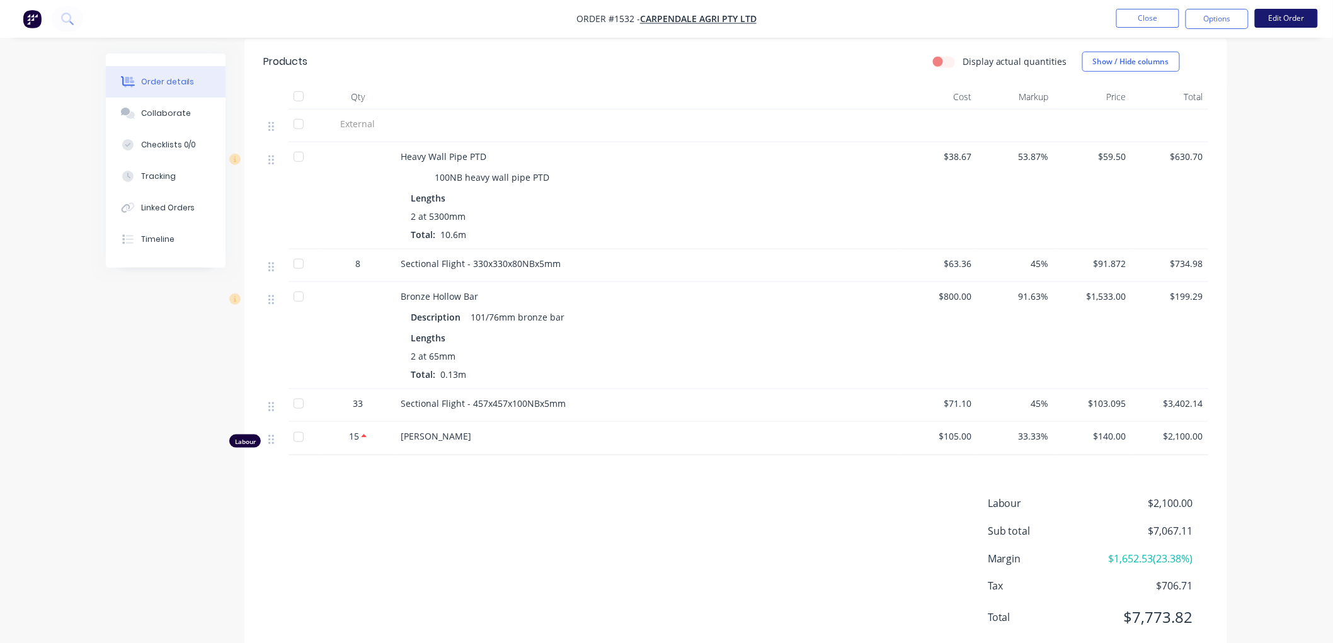
click at [1288, 20] on button "Edit Order" at bounding box center [1286, 18] width 63 height 19
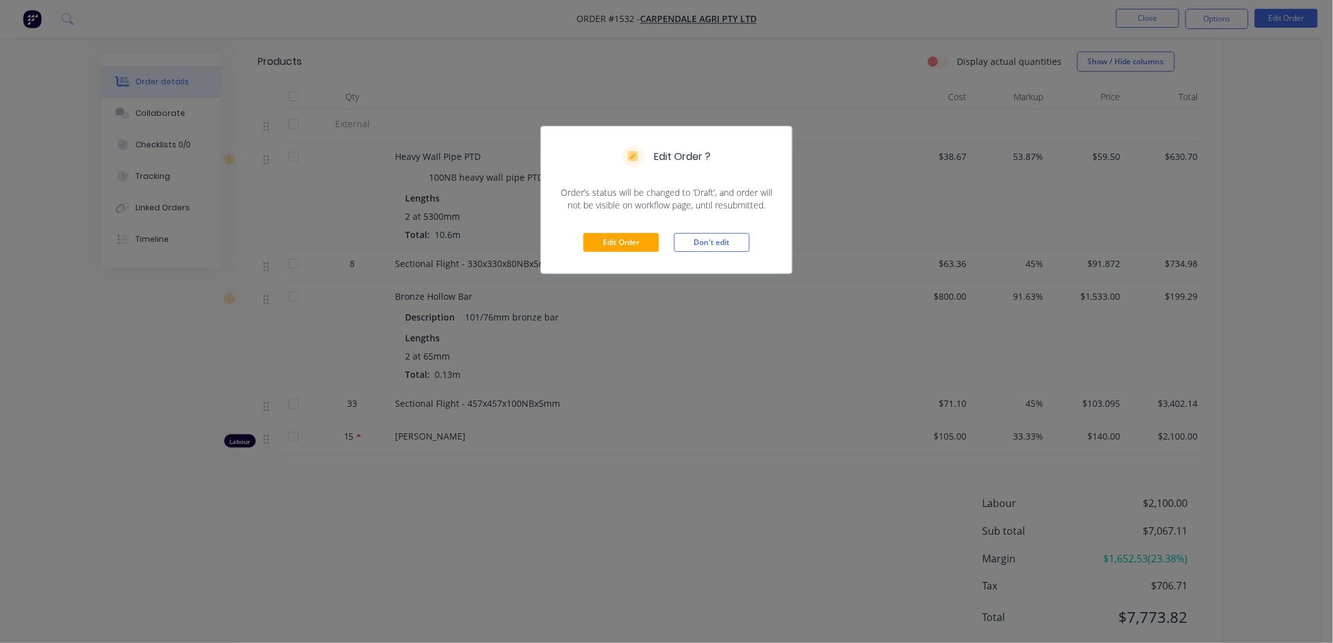
click at [590, 231] on div "Edit Order Don't edit" at bounding box center [666, 243] width 251 height 62
click at [609, 242] on button "Edit Order" at bounding box center [621, 242] width 76 height 19
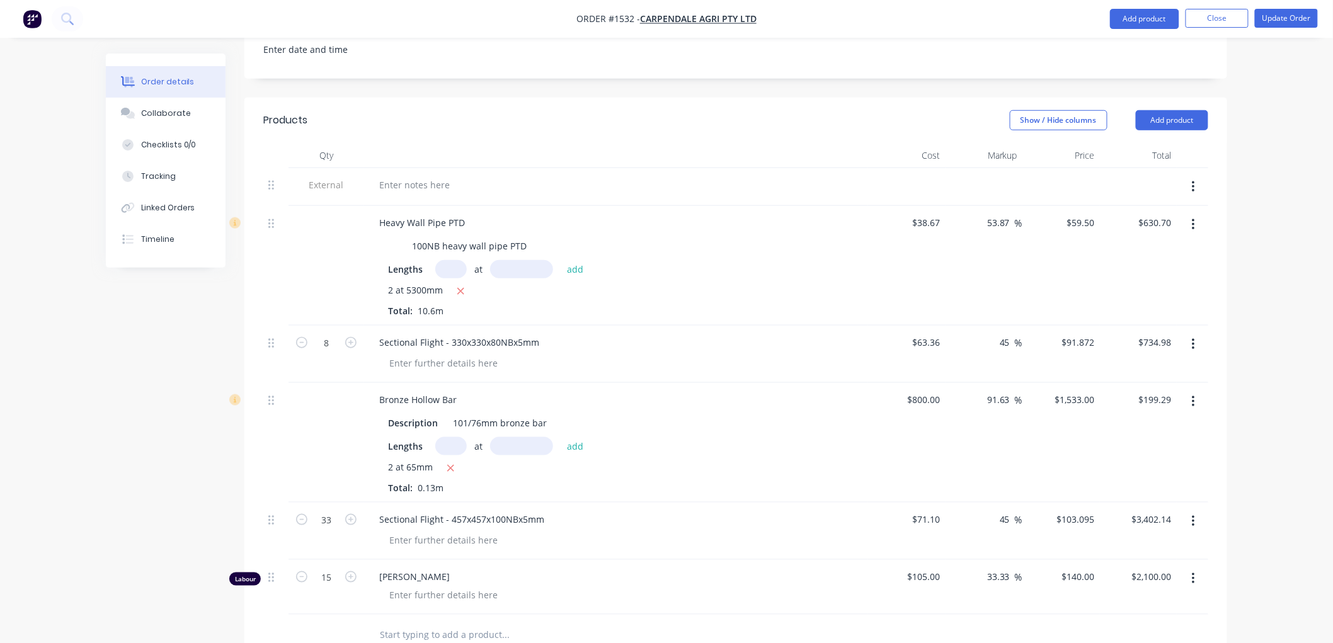
scroll to position [489, 0]
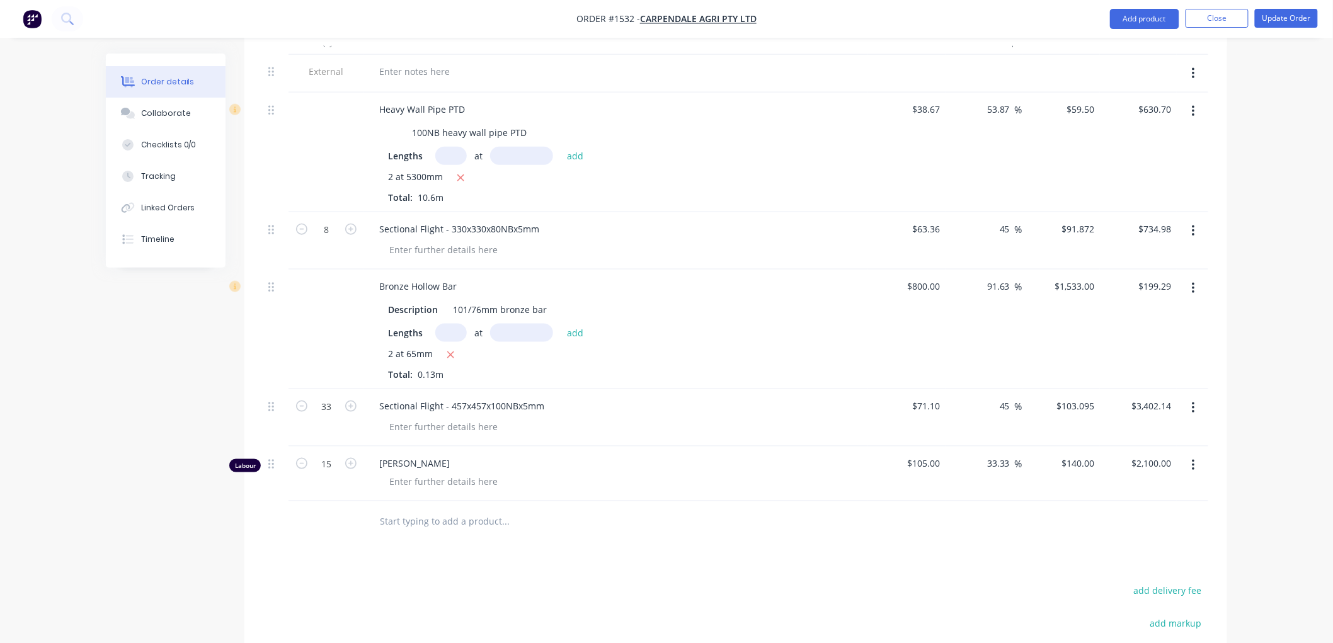
click at [1187, 454] on button "button" at bounding box center [1193, 465] width 30 height 23
click at [1122, 565] on div "Delete" at bounding box center [1148, 574] width 97 height 18
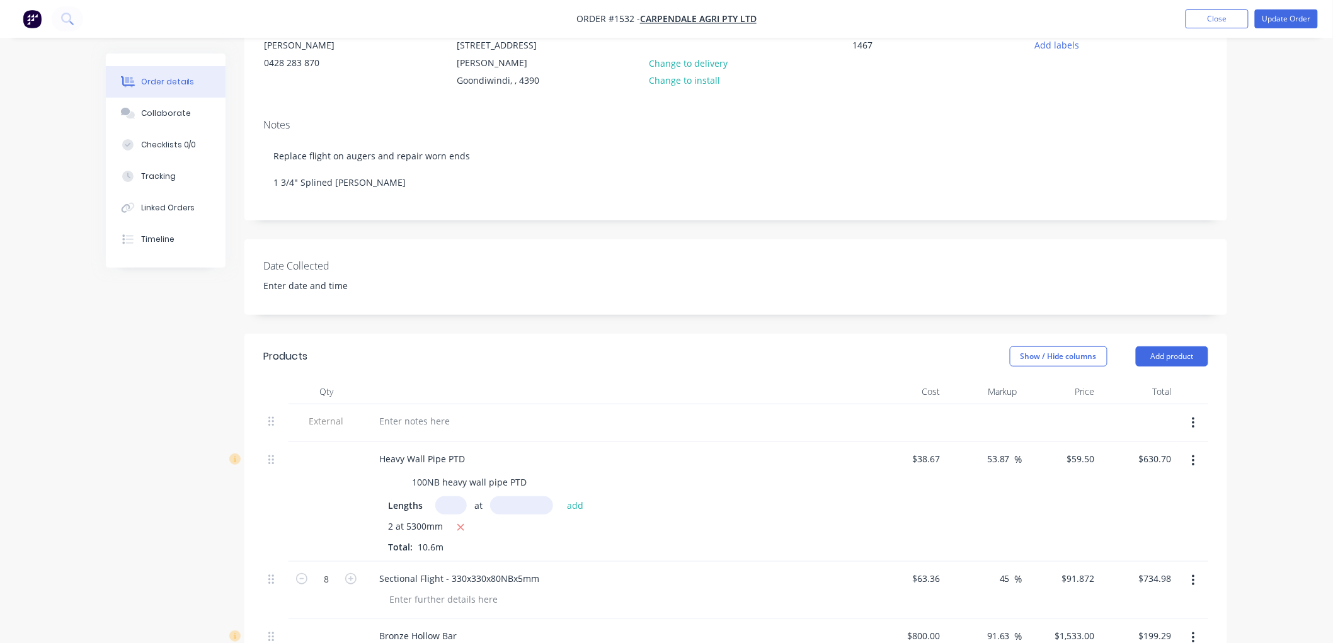
scroll to position [0, 0]
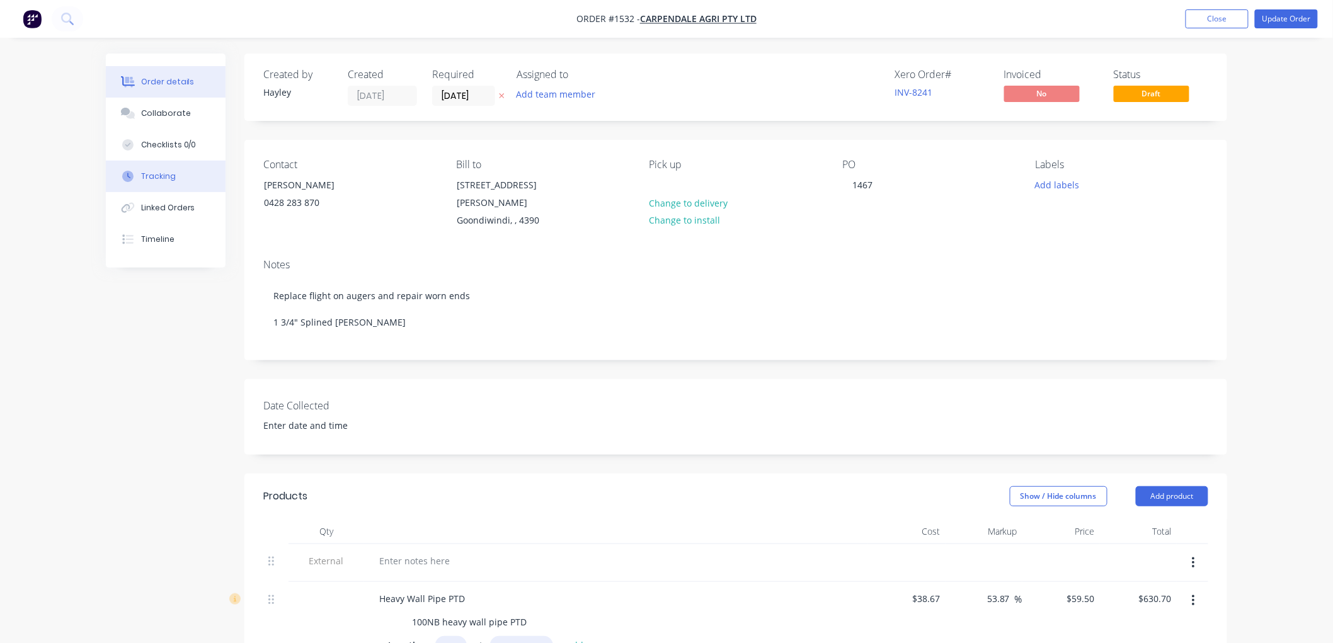
click at [174, 171] on button "Tracking" at bounding box center [166, 176] width 120 height 31
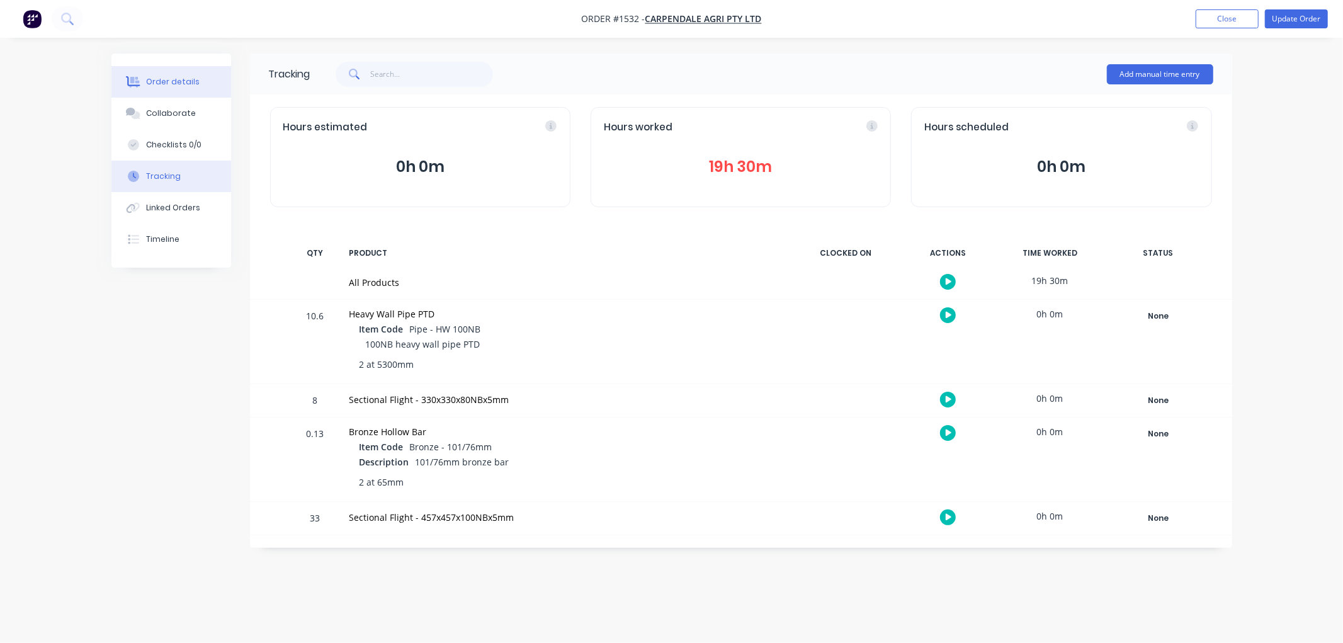
click at [175, 82] on div "Order details" at bounding box center [173, 81] width 54 height 11
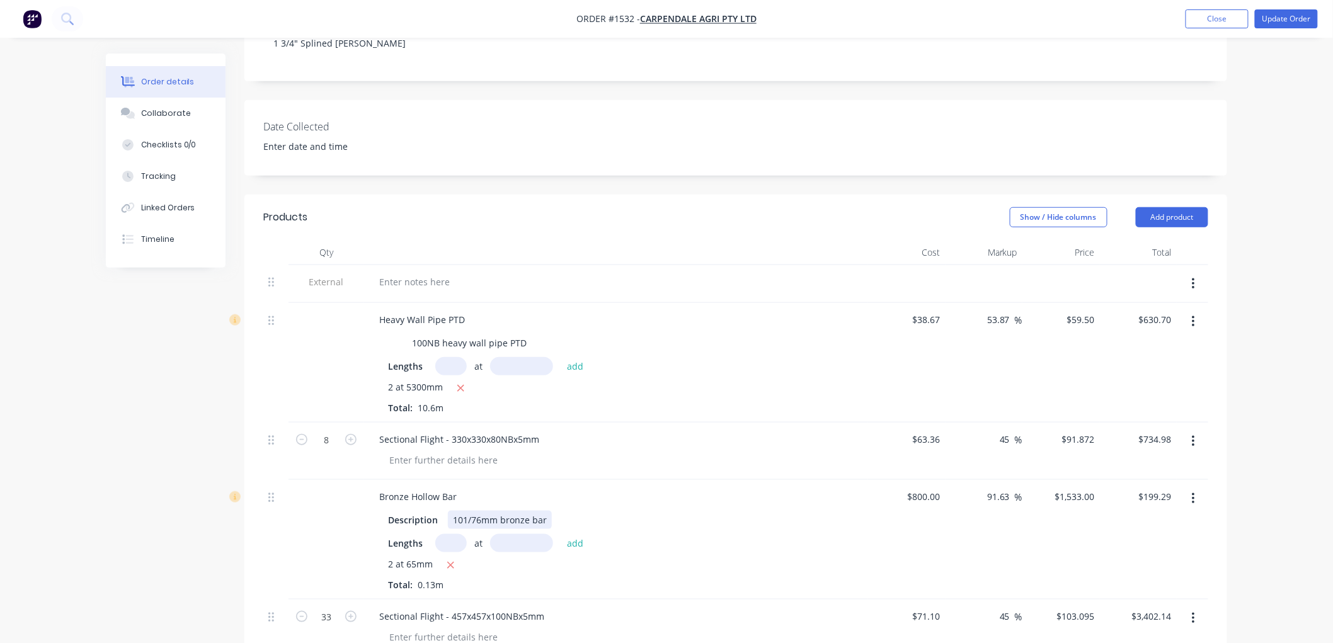
scroll to position [280, 0]
click at [1192, 207] on button "Add product" at bounding box center [1172, 217] width 72 height 20
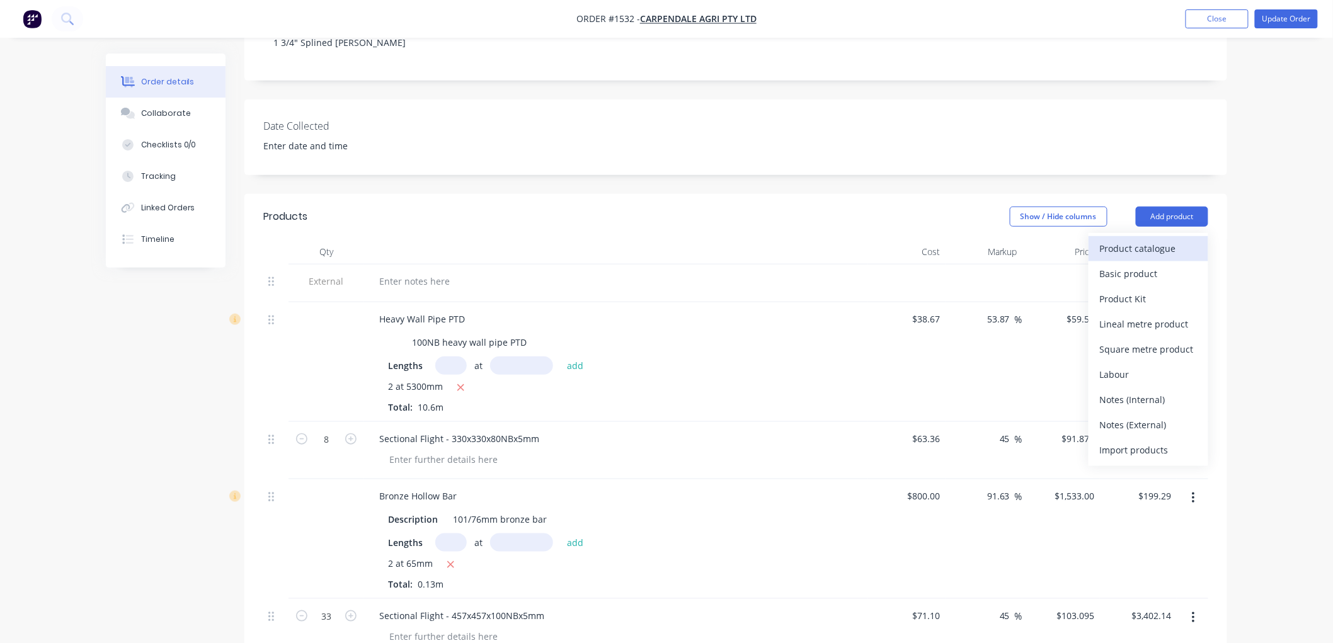
click at [1132, 239] on div "Product catalogue" at bounding box center [1148, 248] width 97 height 18
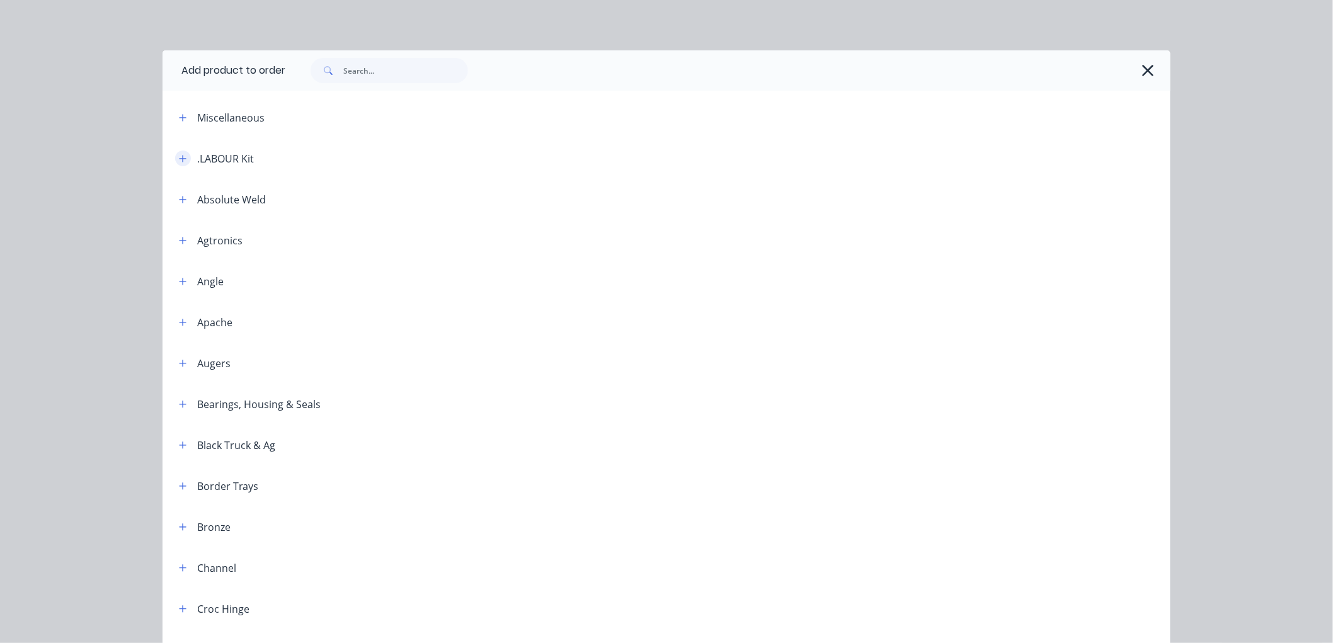
click at [179, 156] on icon "button" at bounding box center [183, 158] width 8 height 9
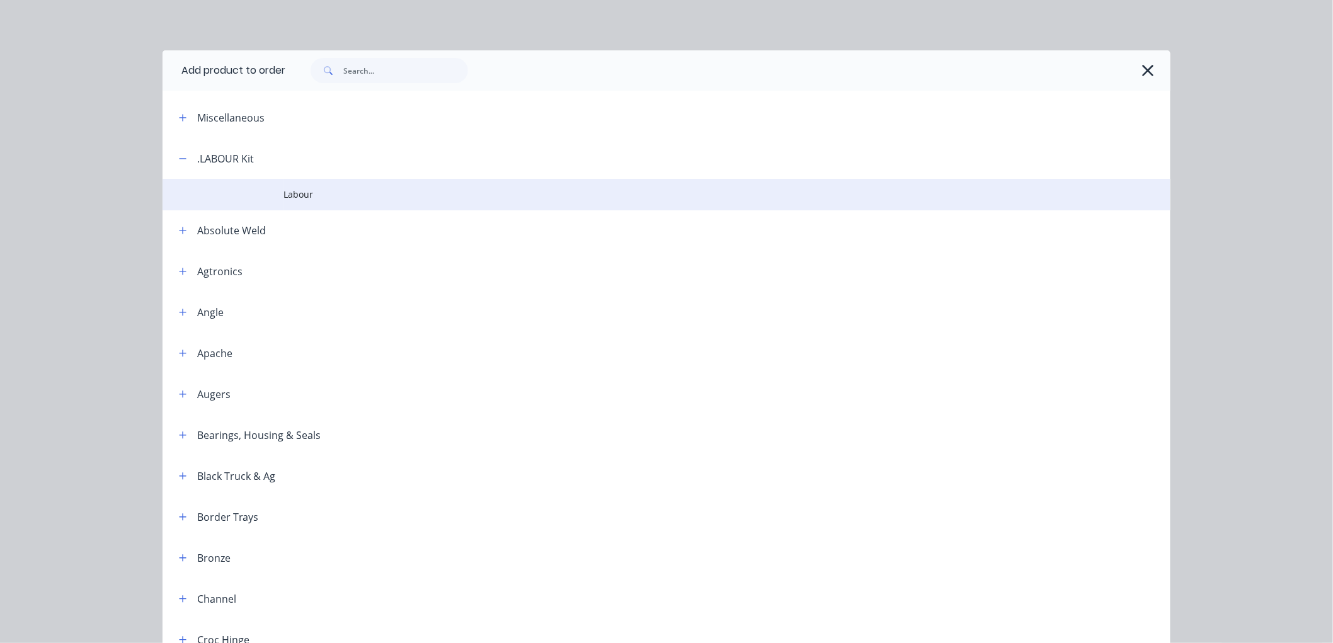
click at [297, 192] on span "Labour" at bounding box center [637, 194] width 709 height 13
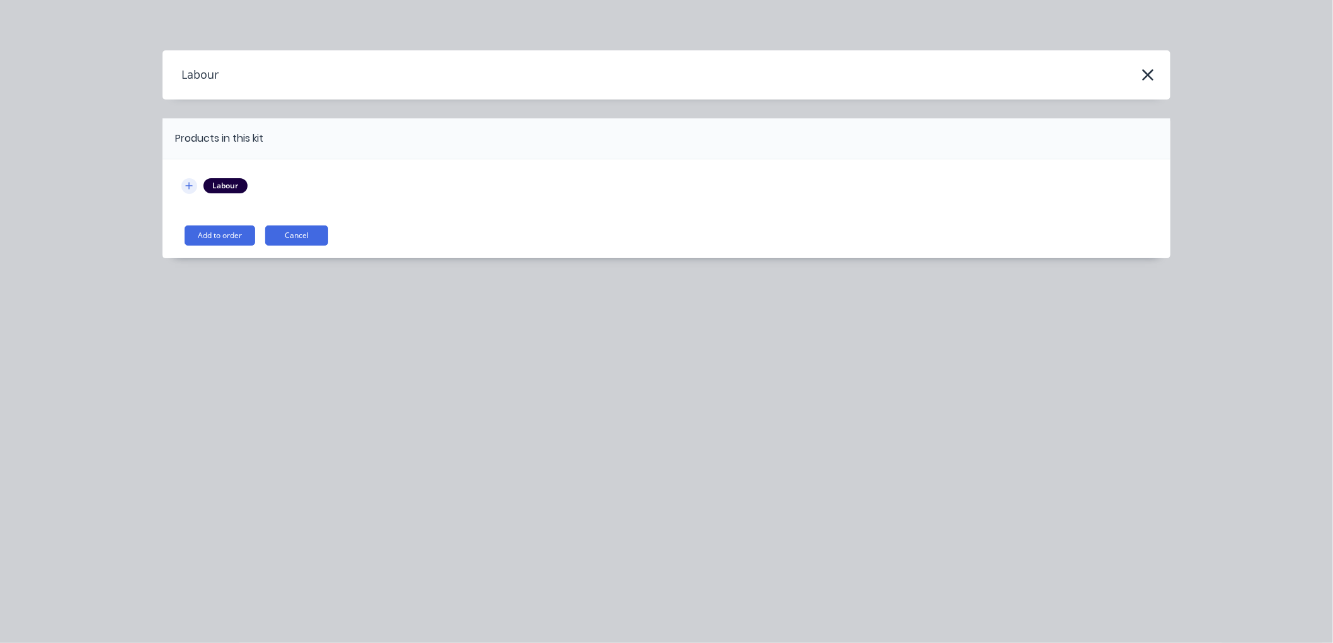
click at [191, 185] on icon "button" at bounding box center [189, 185] width 8 height 9
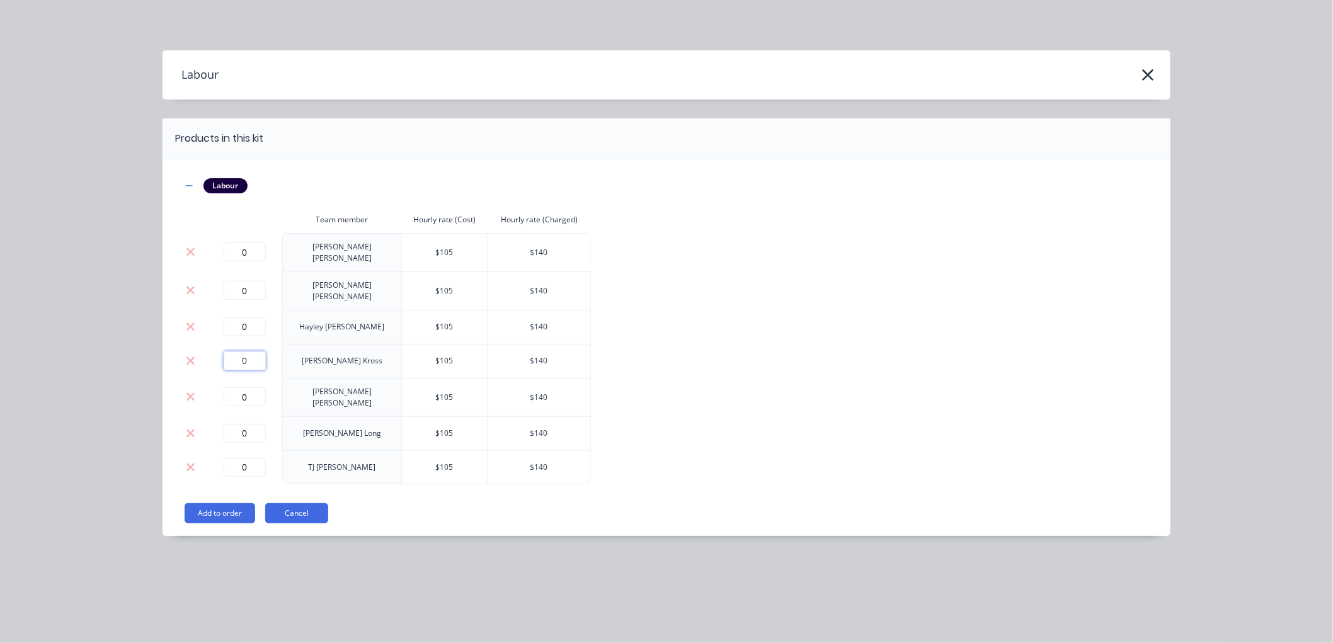
drag, startPoint x: 253, startPoint y: 355, endPoint x: 212, endPoint y: 348, distance: 40.9
click at [212, 351] on div "0" at bounding box center [245, 360] width 66 height 19
click at [227, 503] on button "Add to order" at bounding box center [220, 513] width 71 height 20
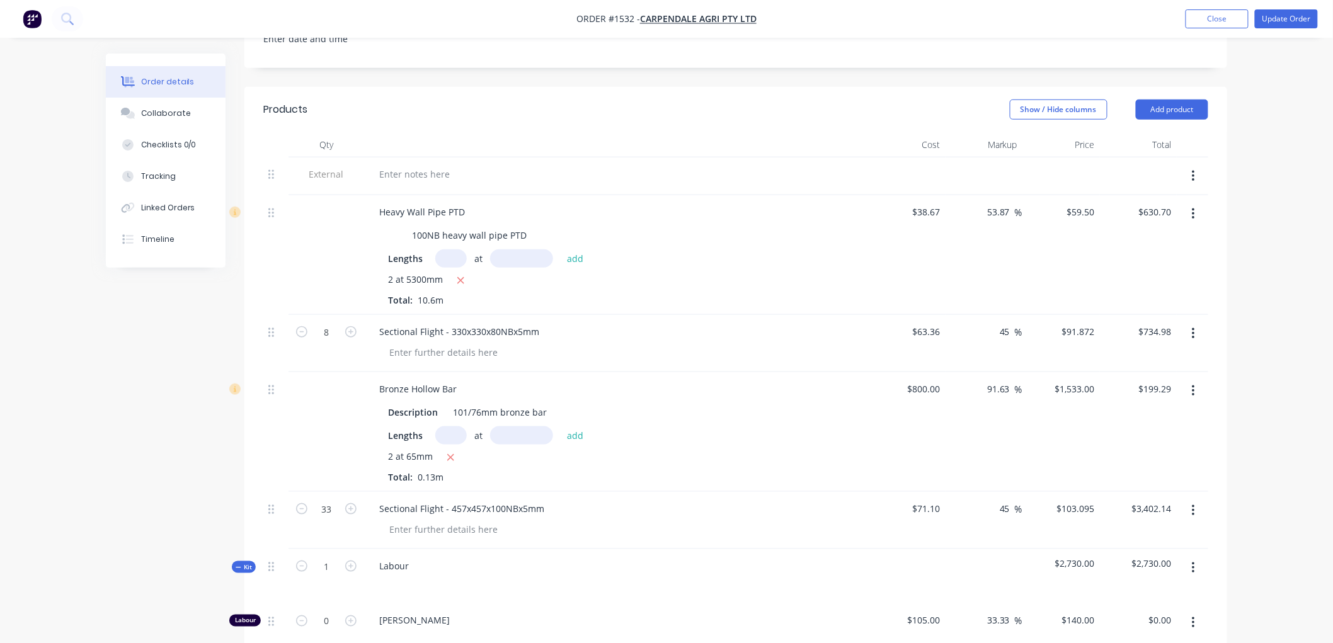
scroll to position [419, 0]
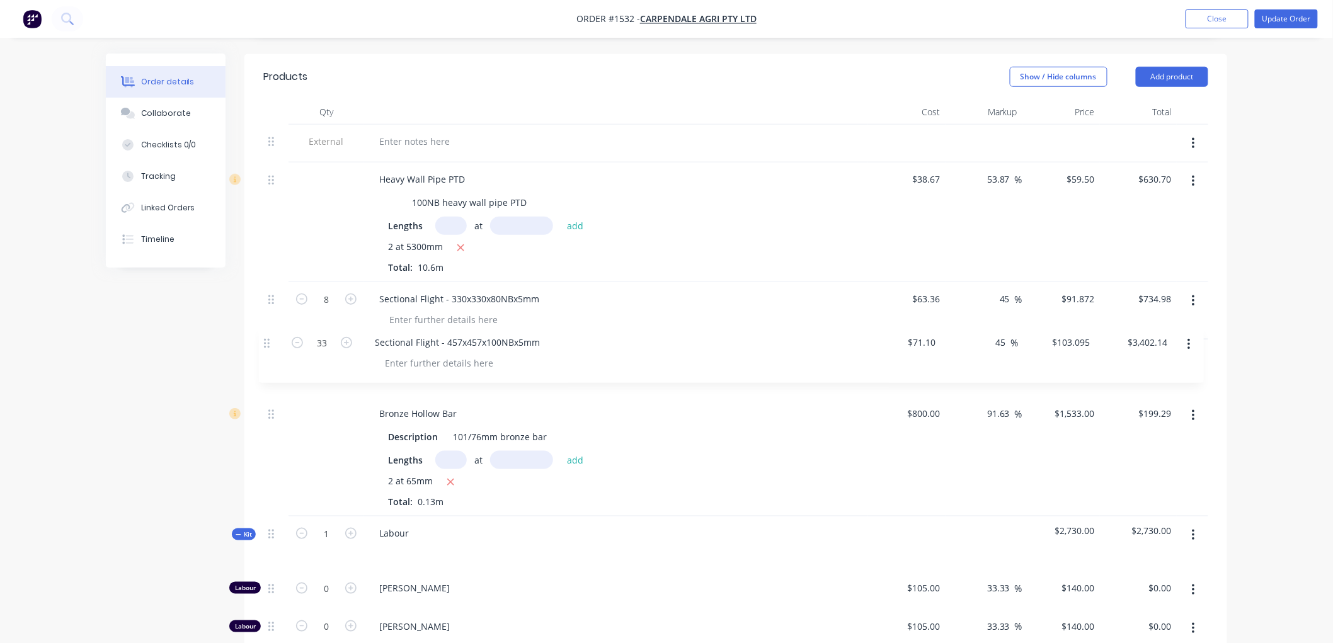
drag, startPoint x: 270, startPoint y: 461, endPoint x: 265, endPoint y: 336, distance: 125.4
click at [265, 336] on div "External Heavy Wall Pipe PTD 100NB heavy wall pipe PTD Lengths at add 2 at 5300…" at bounding box center [735, 495] width 945 height 740
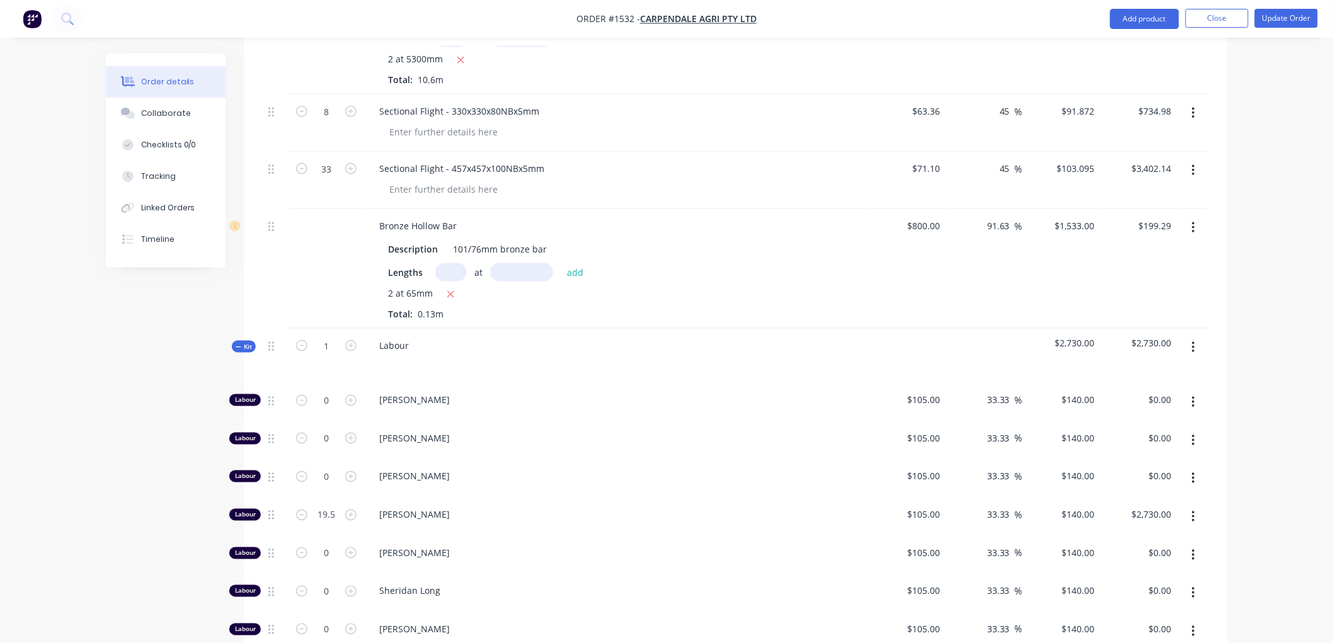
scroll to position [630, 0]
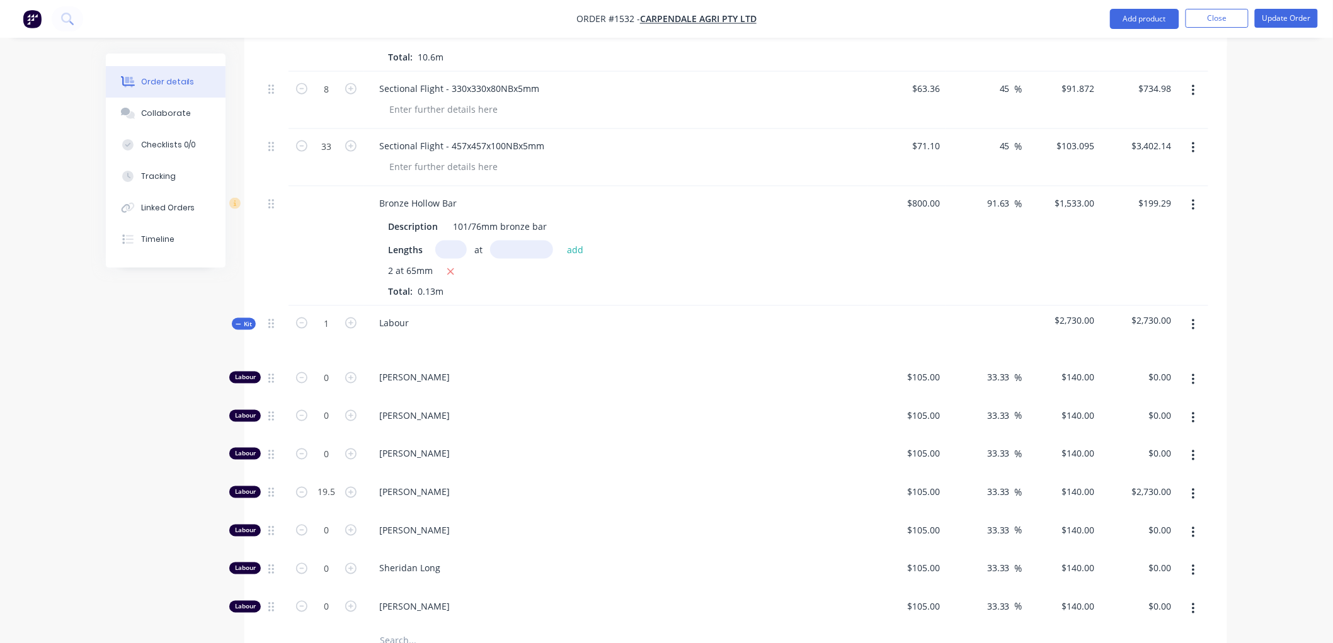
click at [239, 321] on icon at bounding box center [239, 324] width 6 height 6
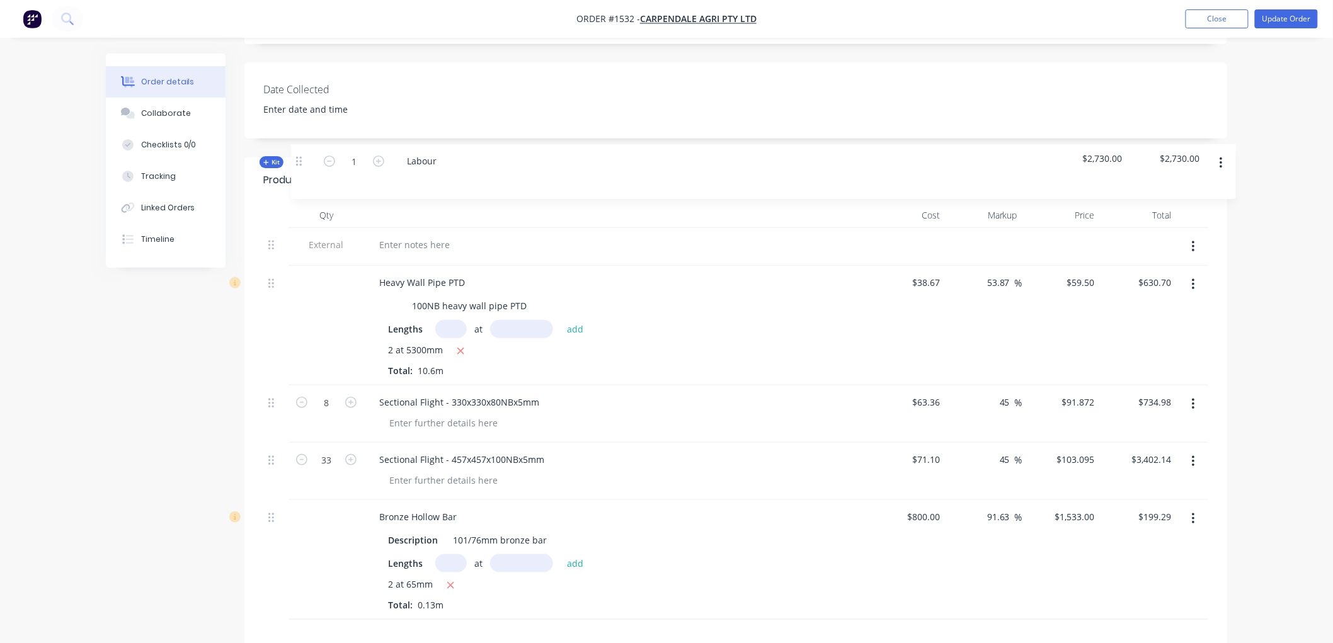
scroll to position [312, 0]
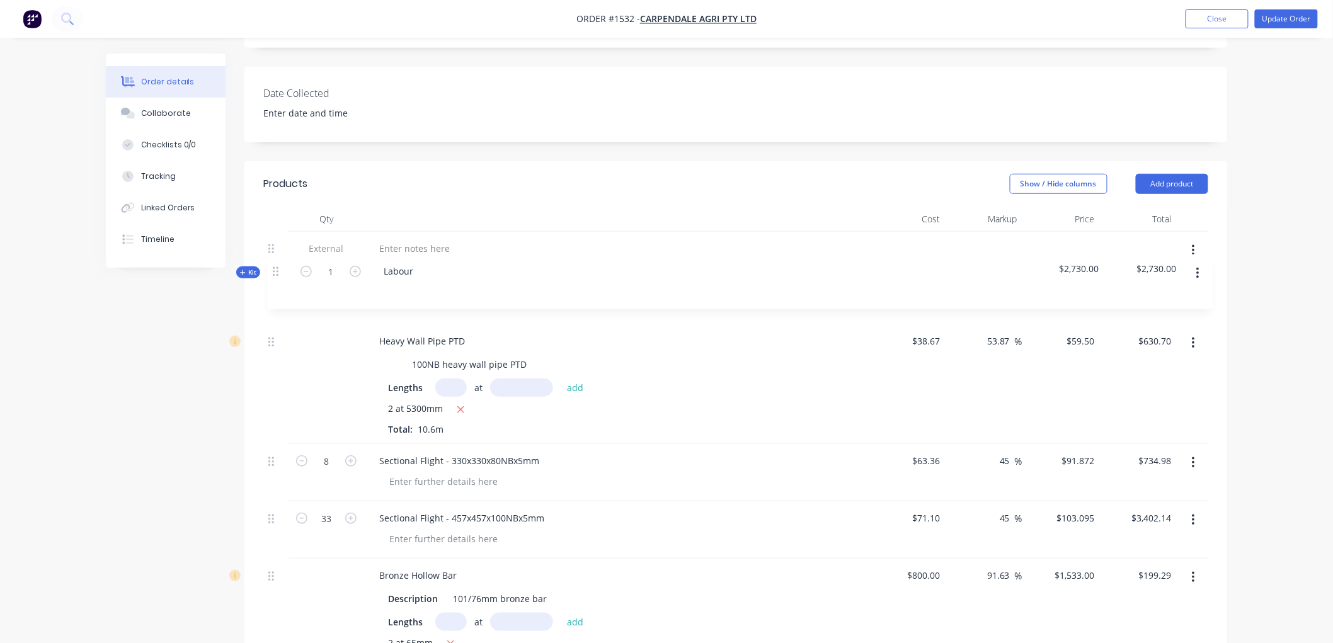
drag, startPoint x: 273, startPoint y: 313, endPoint x: 278, endPoint y: 268, distance: 45.6
click at [278, 268] on div "External Heavy Wall Pipe PTD 100NB heavy wall pipe PTD Lengths at add 2 at 5300…" at bounding box center [735, 455] width 945 height 447
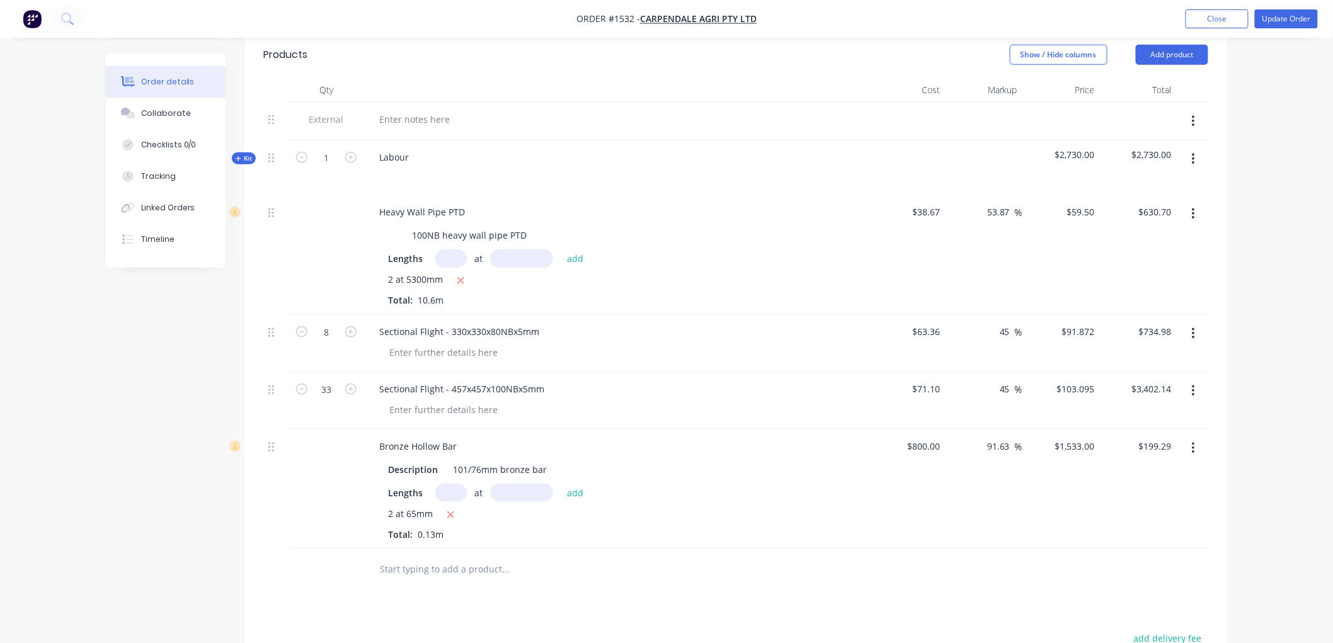
scroll to position [523, 0]
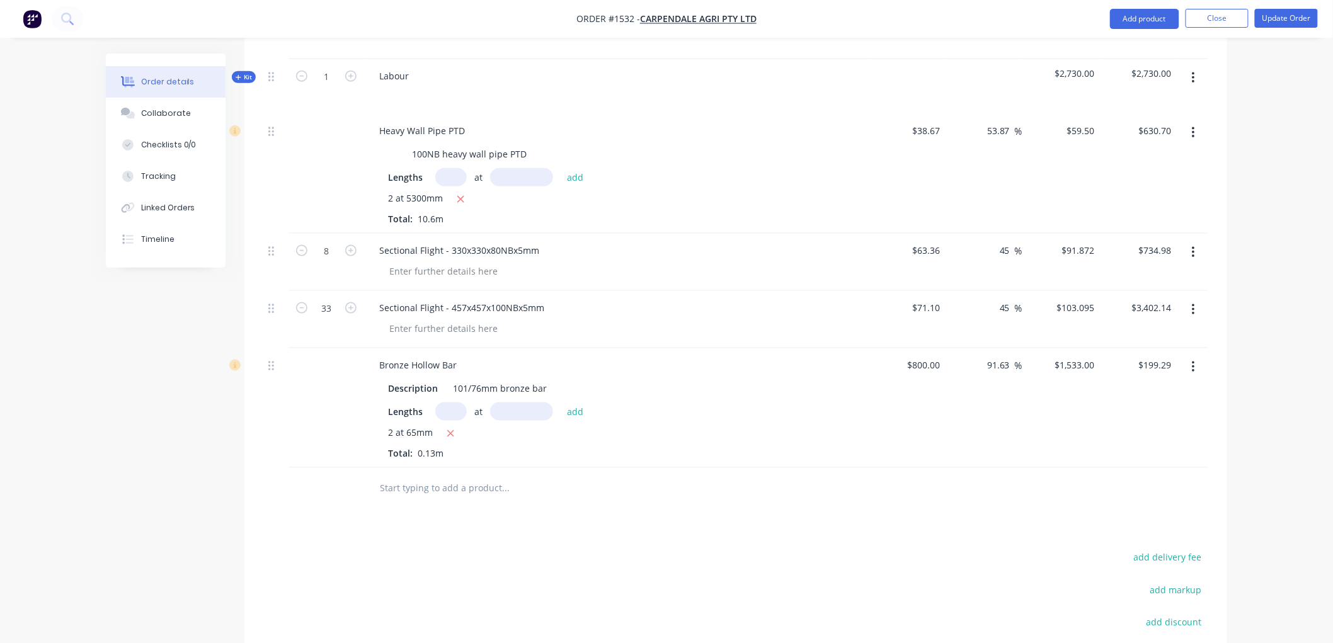
click at [406, 484] on input "text" at bounding box center [505, 488] width 252 height 25
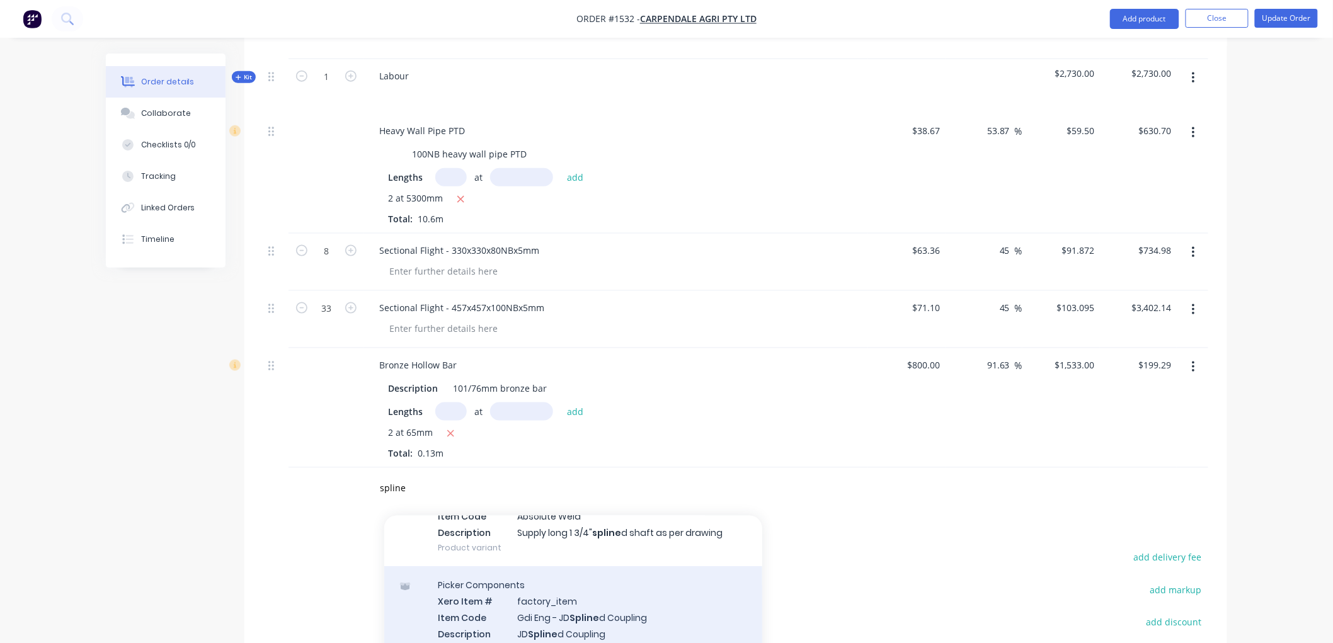
click at [607, 576] on div "Picker Components Xero Item # factory_item Item Code Gdi Eng - JD Spline d Coup…" at bounding box center [573, 616] width 378 height 101
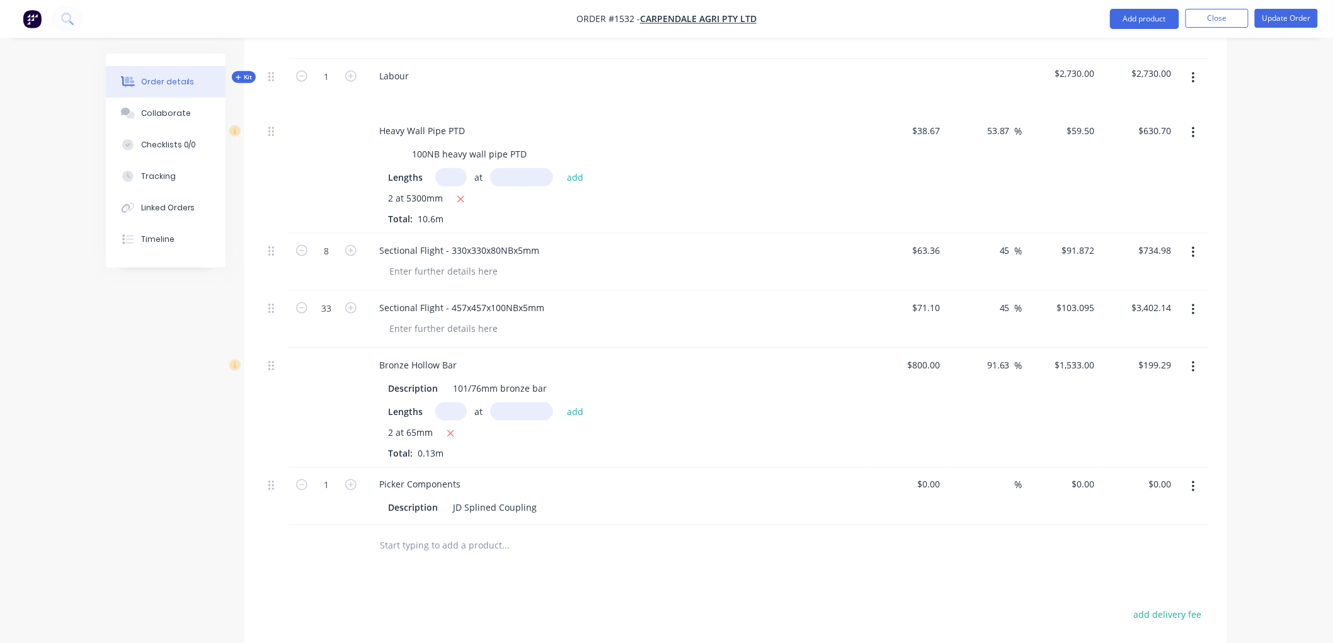
click at [1194, 480] on icon "button" at bounding box center [1193, 487] width 3 height 14
click at [1130, 586] on div "Delete" at bounding box center [1148, 595] width 97 height 18
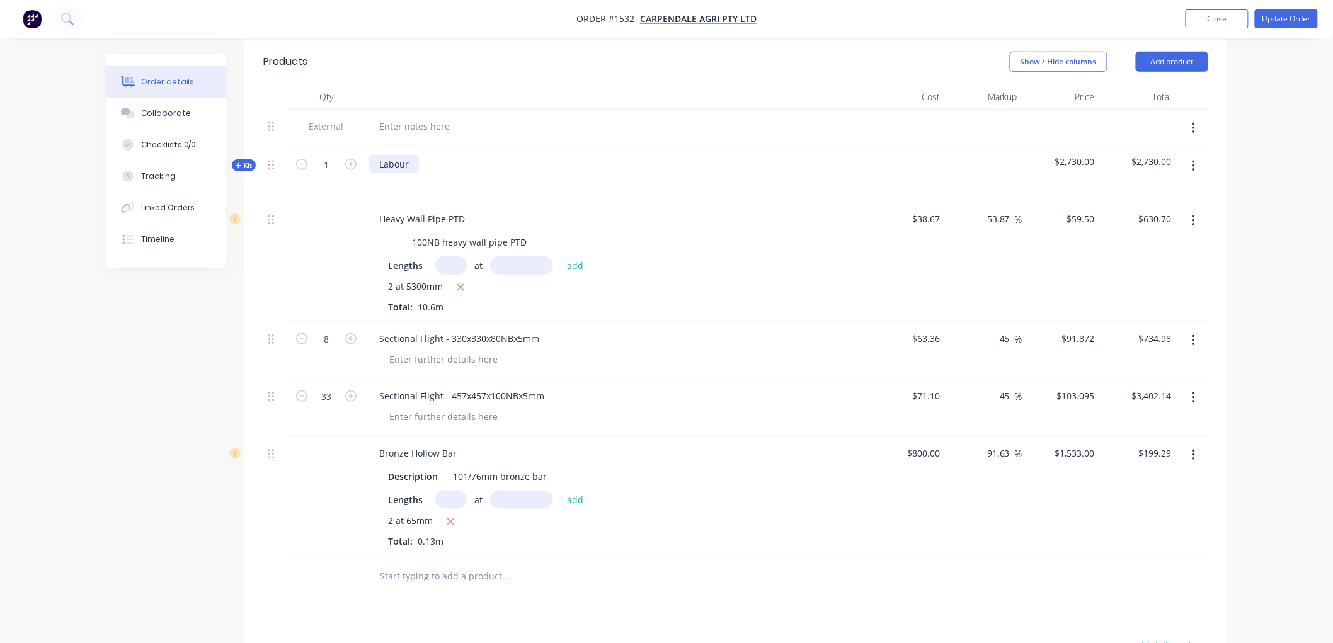
scroll to position [417, 0]
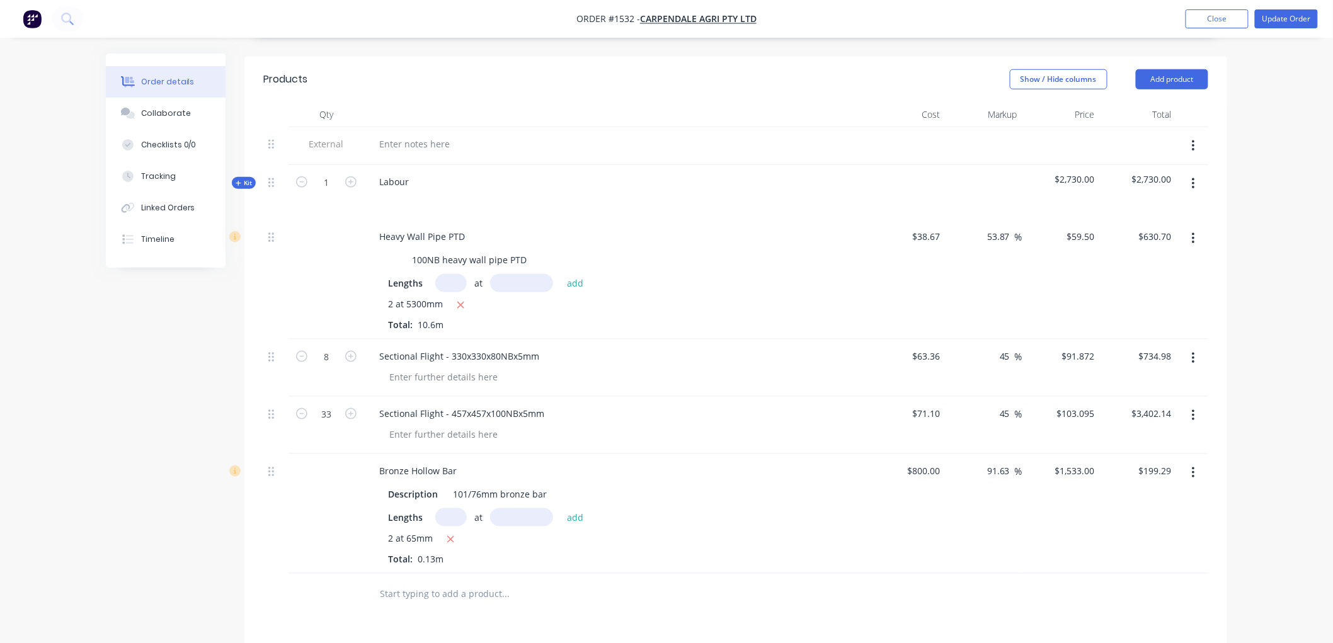
click at [410, 297] on span "2 at 5300mm" at bounding box center [415, 305] width 55 height 16
click at [408, 297] on span "2 at 5300mm" at bounding box center [415, 305] width 55 height 16
click at [443, 274] on input "text" at bounding box center [450, 283] width 31 height 18
click at [561, 275] on button "add" at bounding box center [576, 283] width 30 height 17
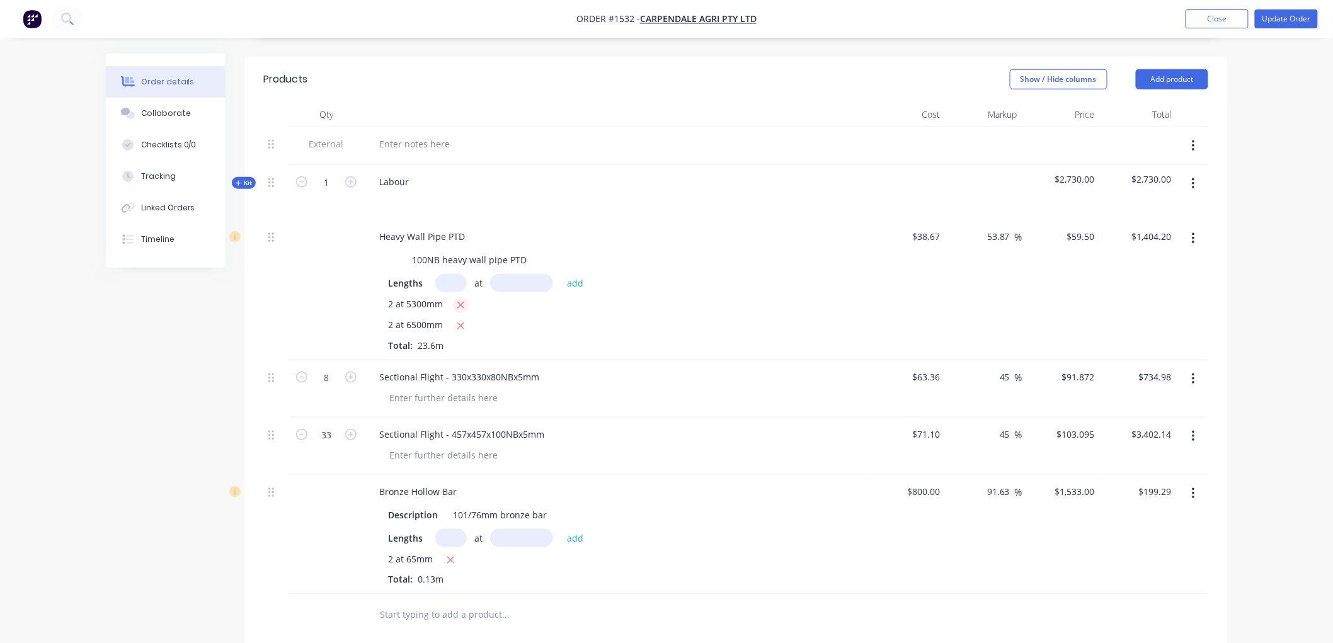
click at [461, 302] on icon "button" at bounding box center [460, 305] width 7 height 7
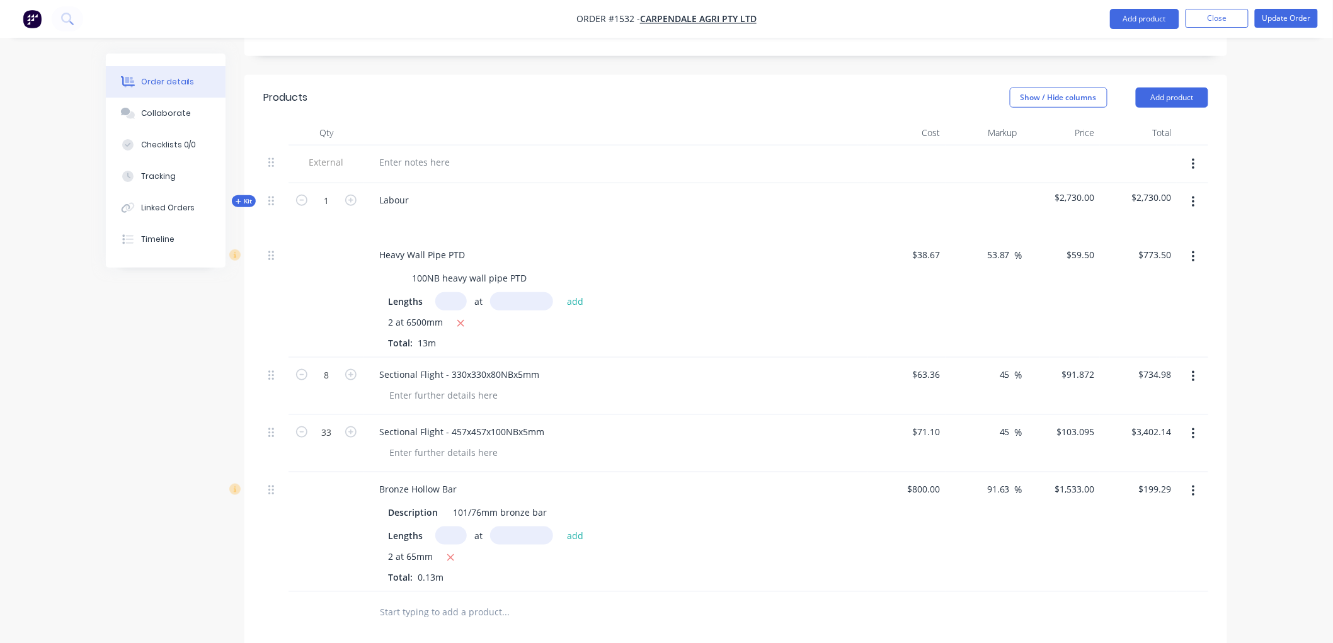
scroll to position [487, 0]
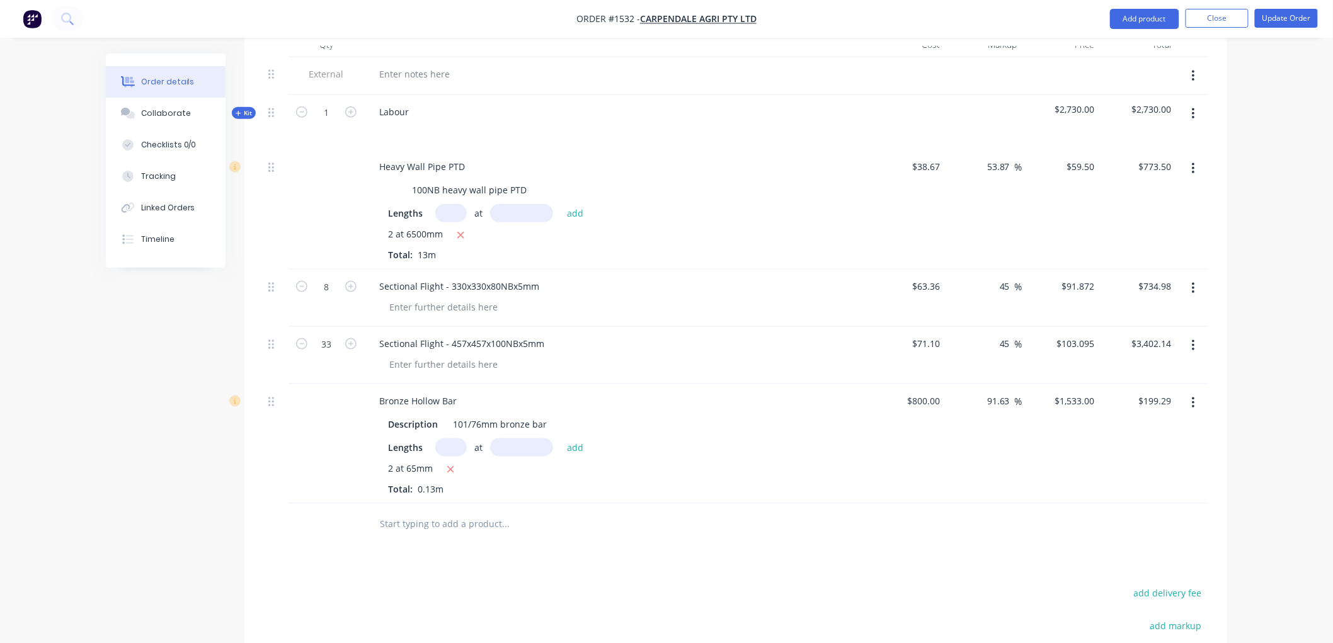
drag, startPoint x: 1211, startPoint y: 18, endPoint x: 1293, endPoint y: 160, distance: 164.2
click at [1293, 160] on div "Order #1532 - Carpendale Agri Pty Ltd Add product Close Update Order Order deta…" at bounding box center [666, 189] width 1333 height 1353
click at [1280, 13] on button "Update Order" at bounding box center [1286, 18] width 63 height 19
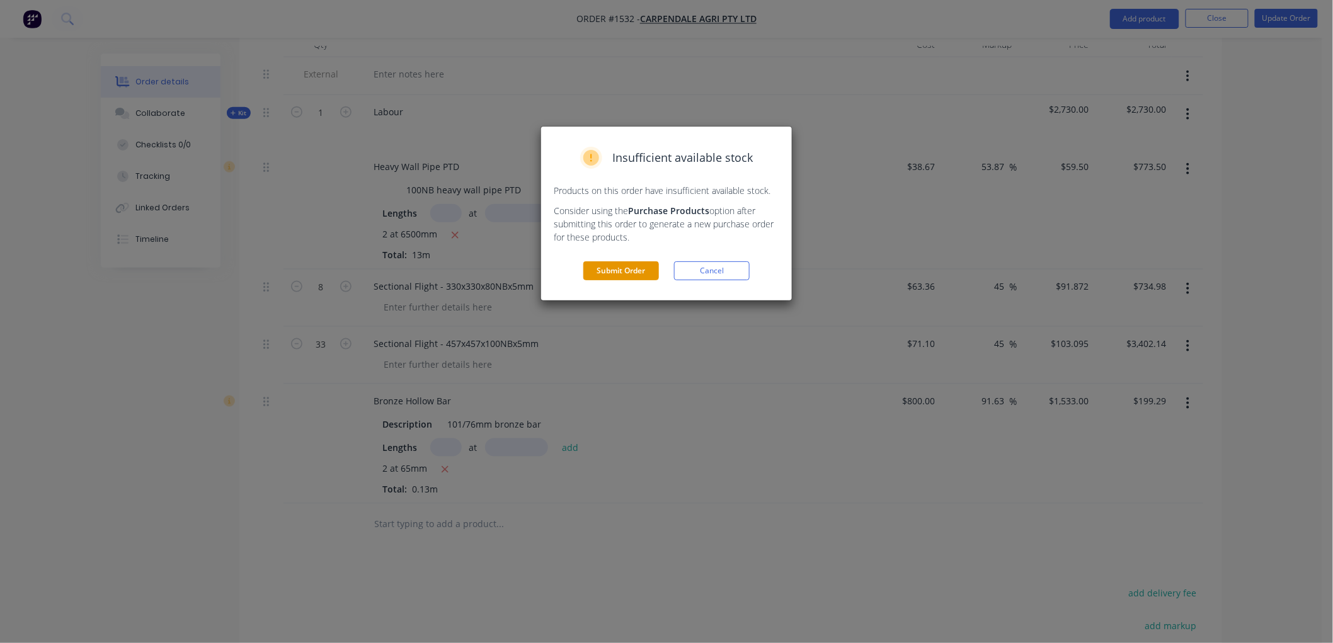
click at [630, 266] on button "Submit Order" at bounding box center [621, 270] width 76 height 19
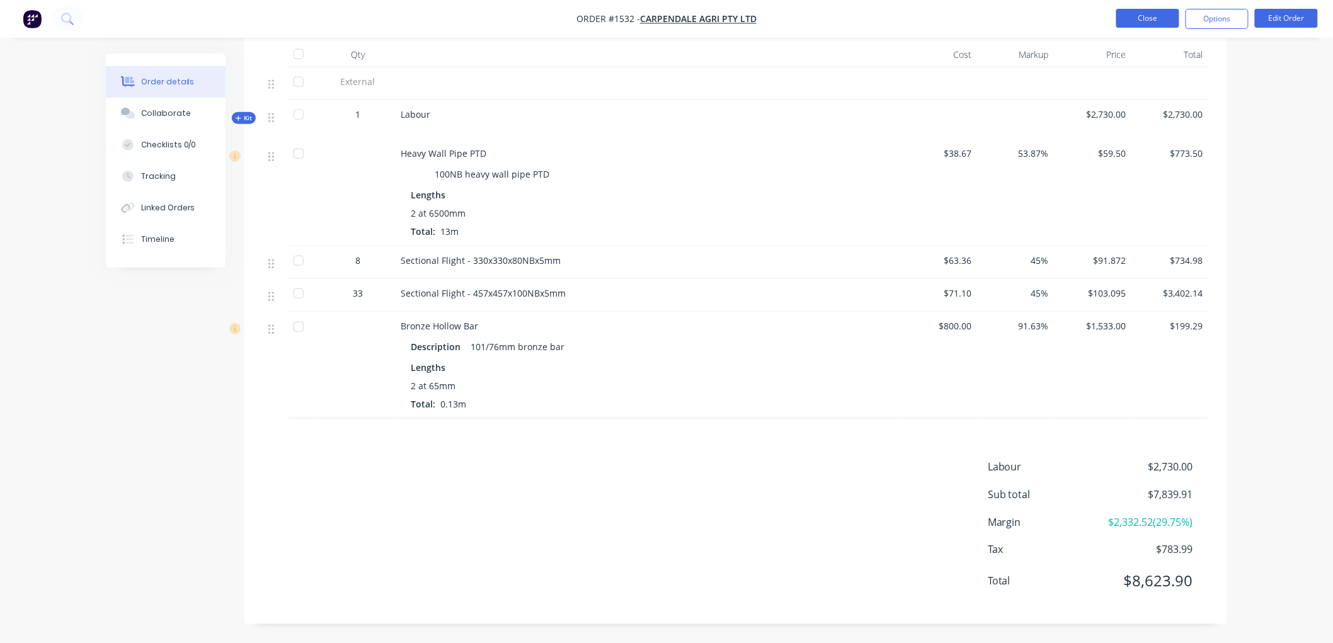
click at [1153, 13] on button "Close" at bounding box center [1147, 18] width 63 height 19
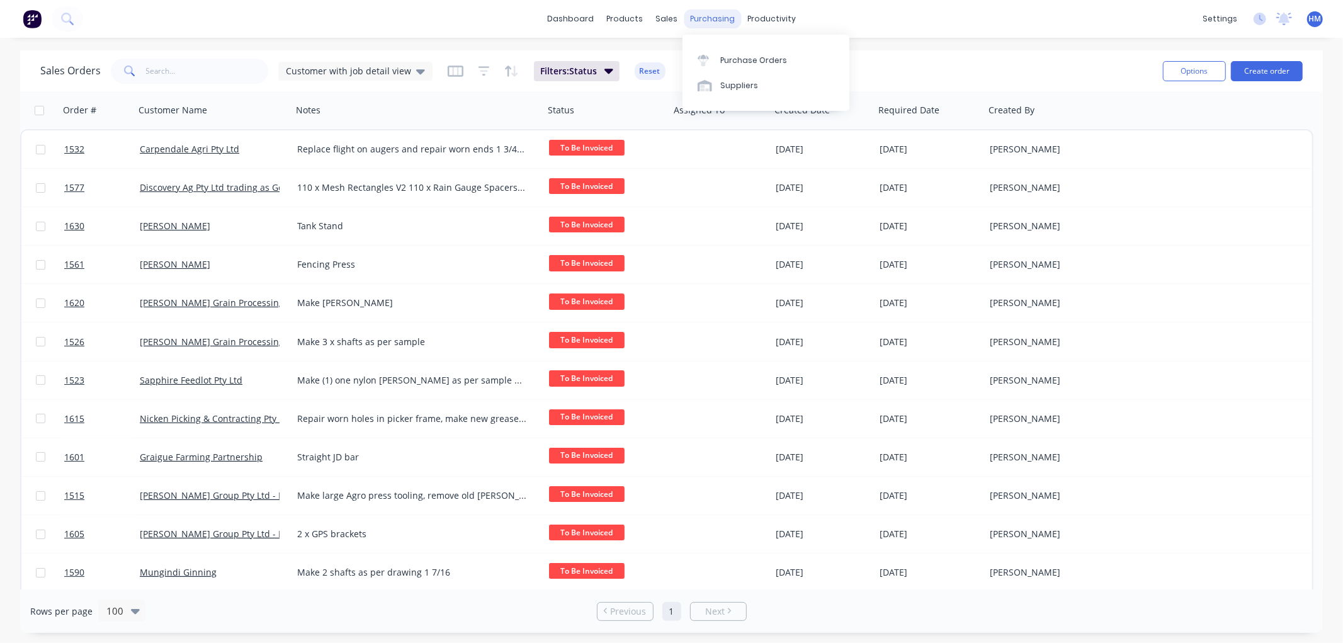
click at [697, 20] on div "purchasing" at bounding box center [712, 18] width 57 height 19
click at [653, 55] on div "Product Catalogue" at bounding box center [681, 60] width 78 height 11
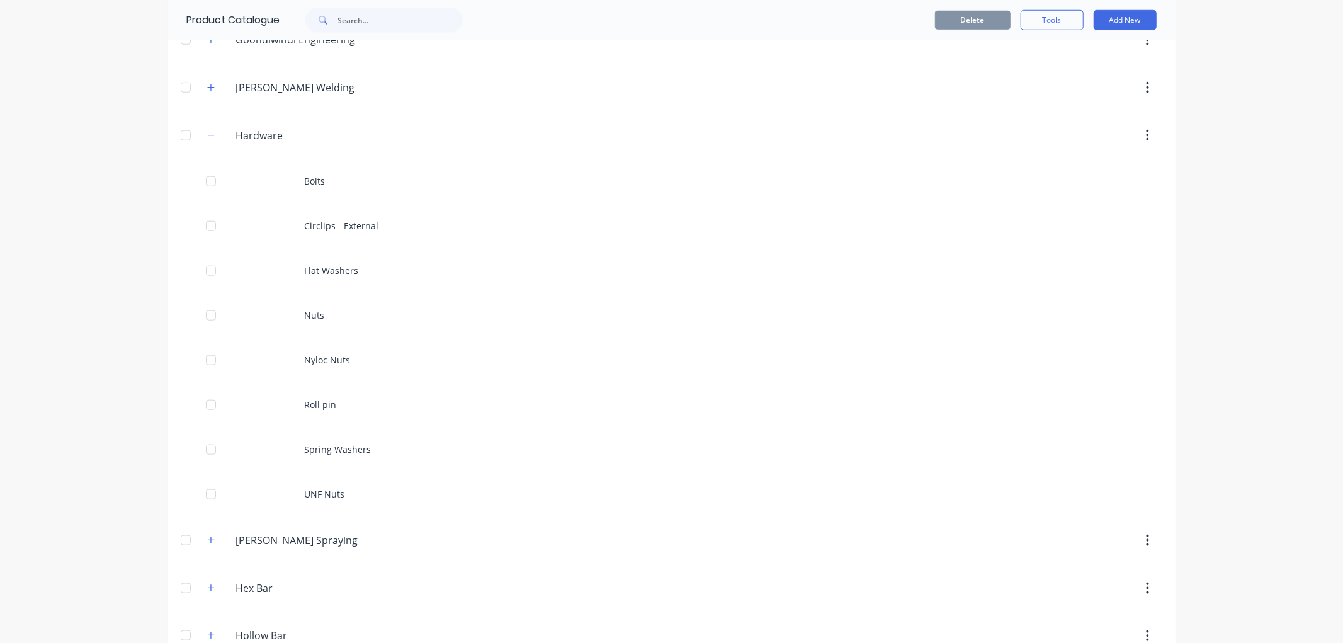
scroll to position [932, 0]
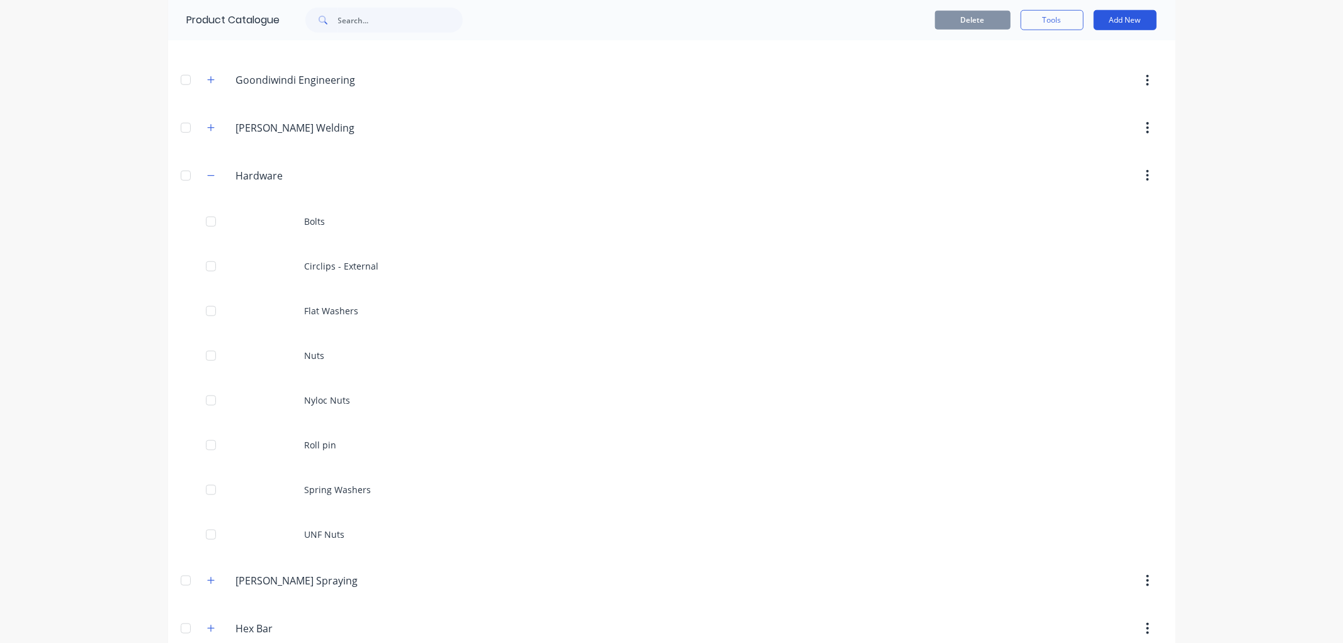
click at [1118, 22] on button "Add New" at bounding box center [1125, 20] width 63 height 20
click at [1069, 79] on div "Product" at bounding box center [1097, 78] width 97 height 18
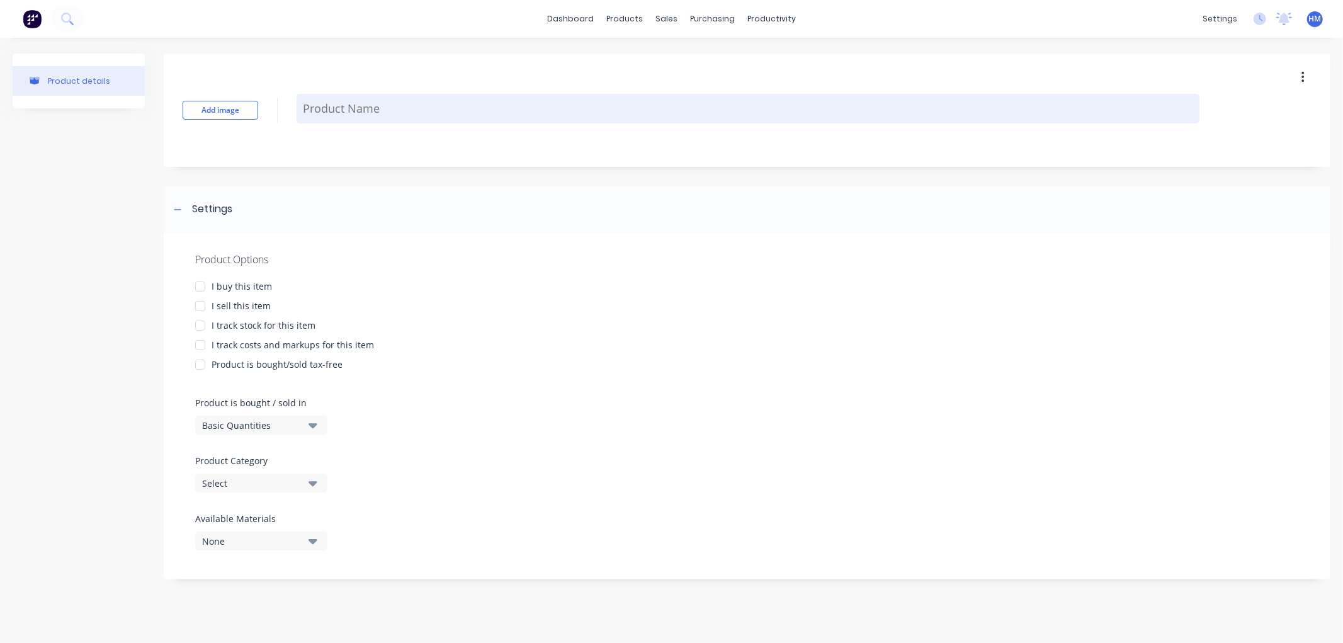
click at [386, 107] on textarea at bounding box center [748, 109] width 903 height 30
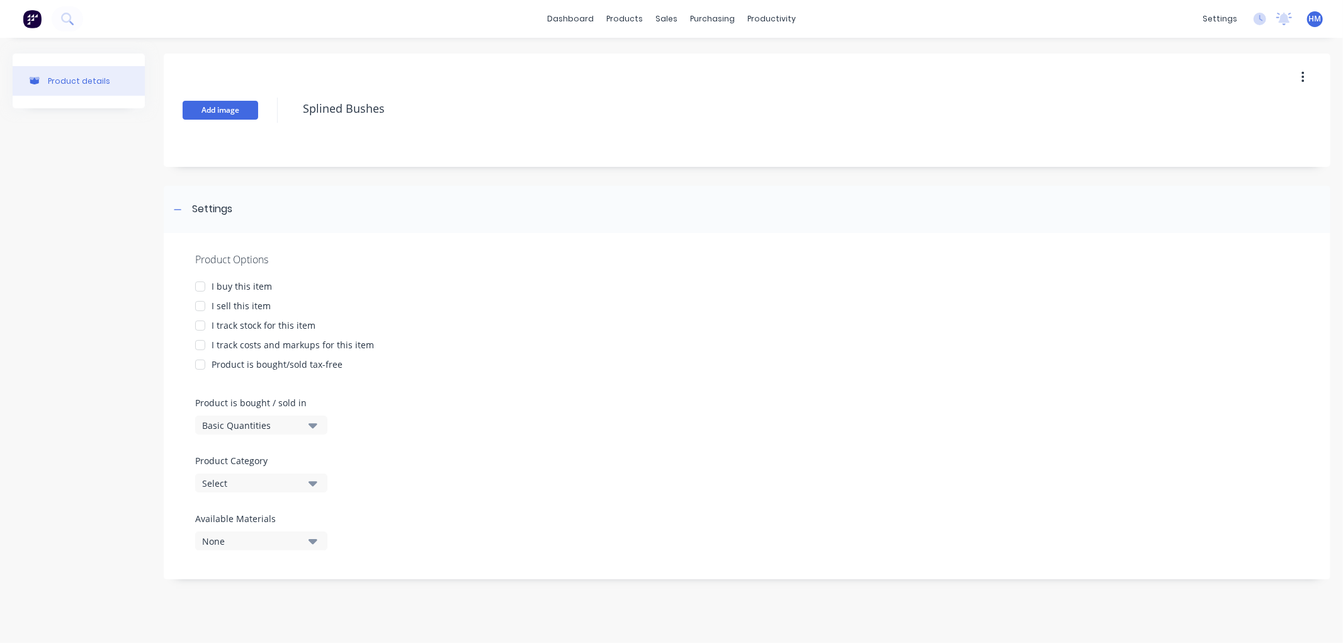
drag, startPoint x: 397, startPoint y: 108, endPoint x: 250, endPoint y: 102, distance: 147.5
click at [250, 102] on div "Add image Splined Bushes" at bounding box center [747, 110] width 1167 height 113
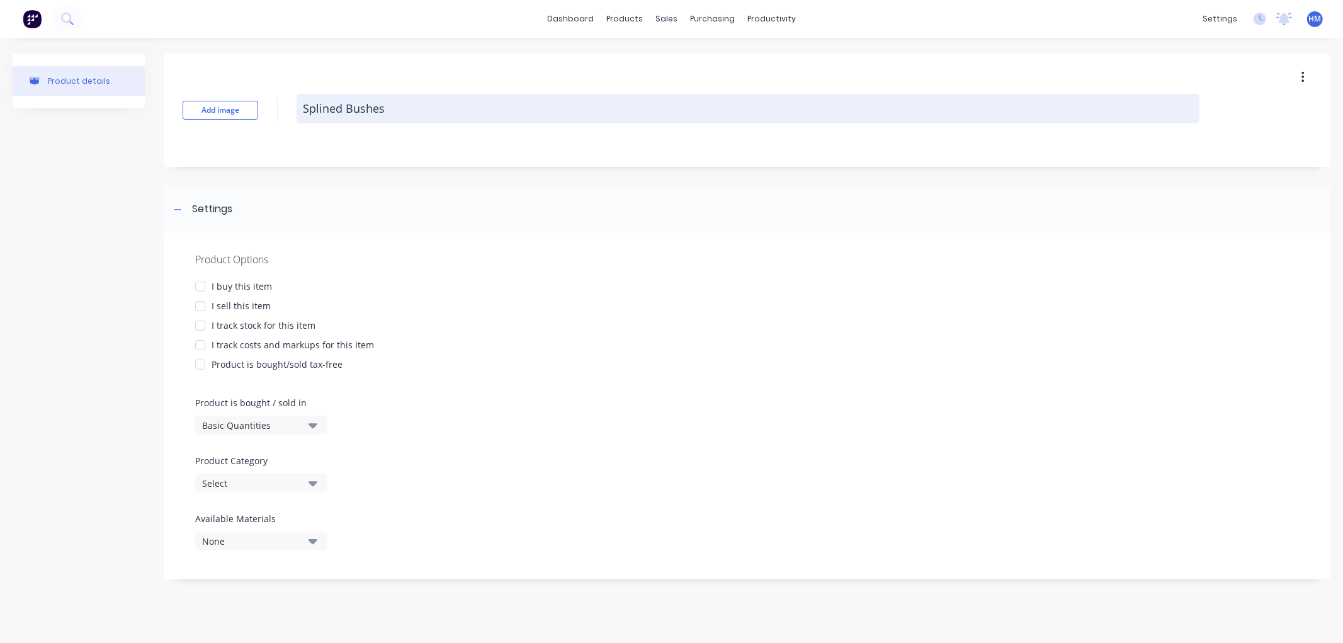
click at [421, 116] on textarea "Splined Bushes" at bounding box center [748, 109] width 903 height 30
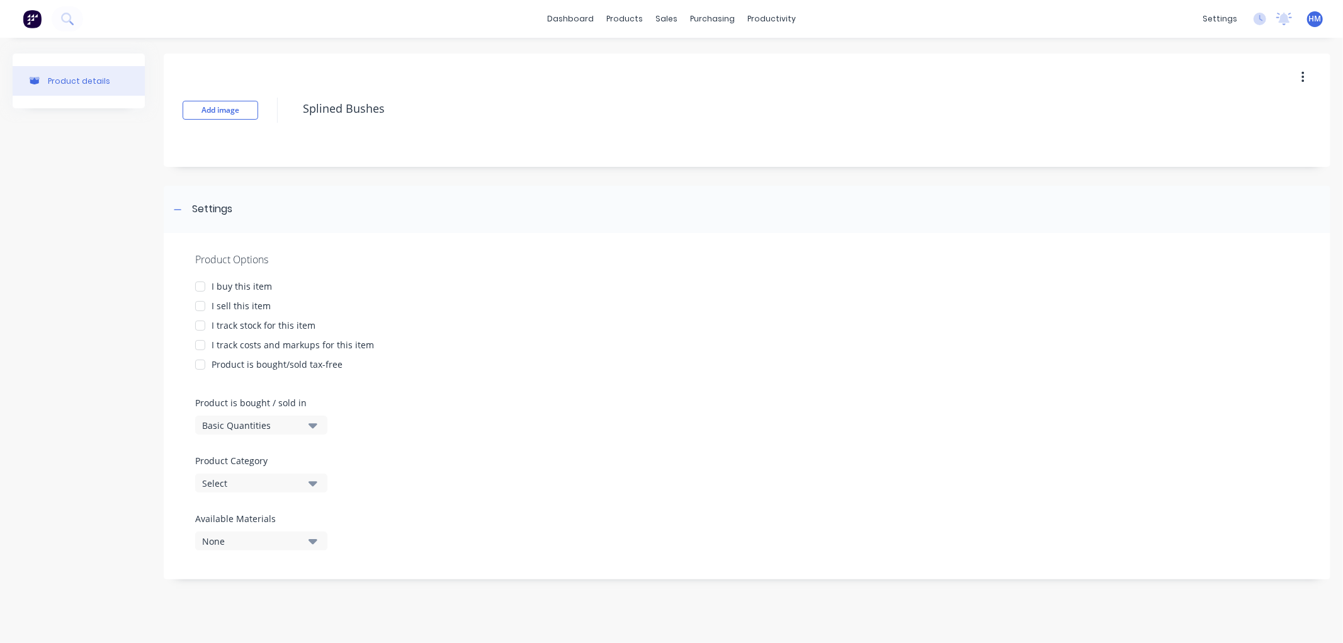
click at [194, 287] on div at bounding box center [200, 286] width 25 height 25
click at [198, 304] on div at bounding box center [200, 306] width 25 height 25
click at [202, 319] on div at bounding box center [200, 325] width 25 height 25
click at [203, 342] on div at bounding box center [200, 345] width 25 height 25
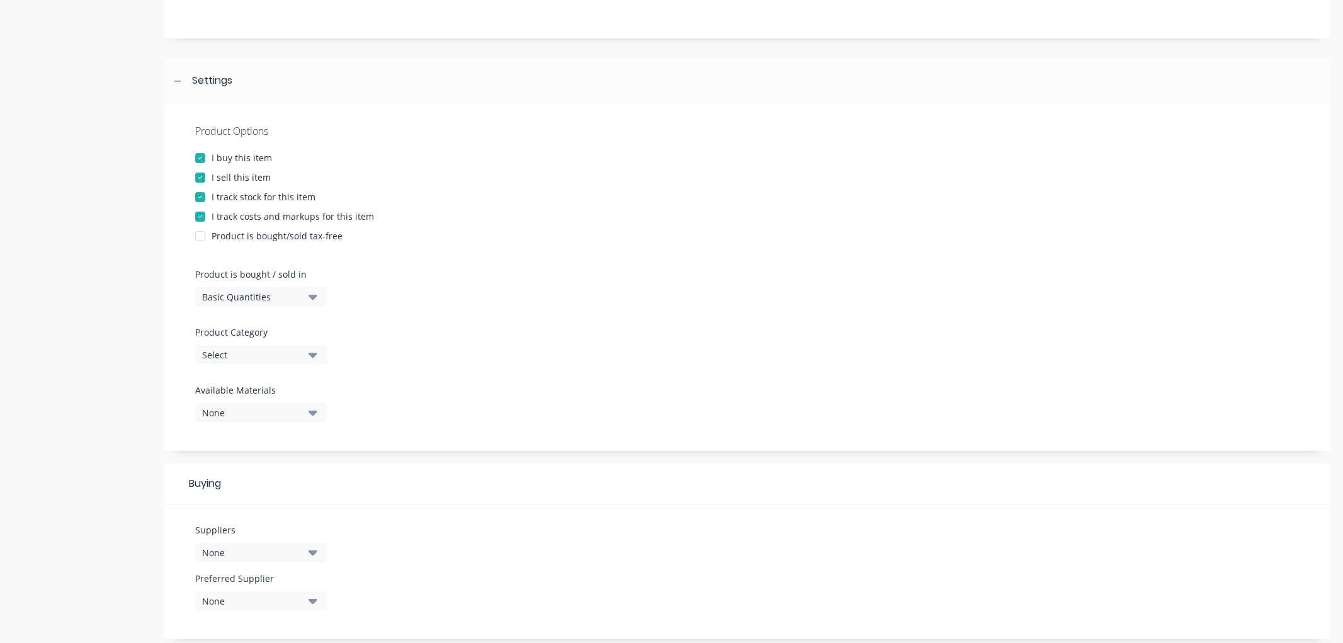
scroll to position [140, 0]
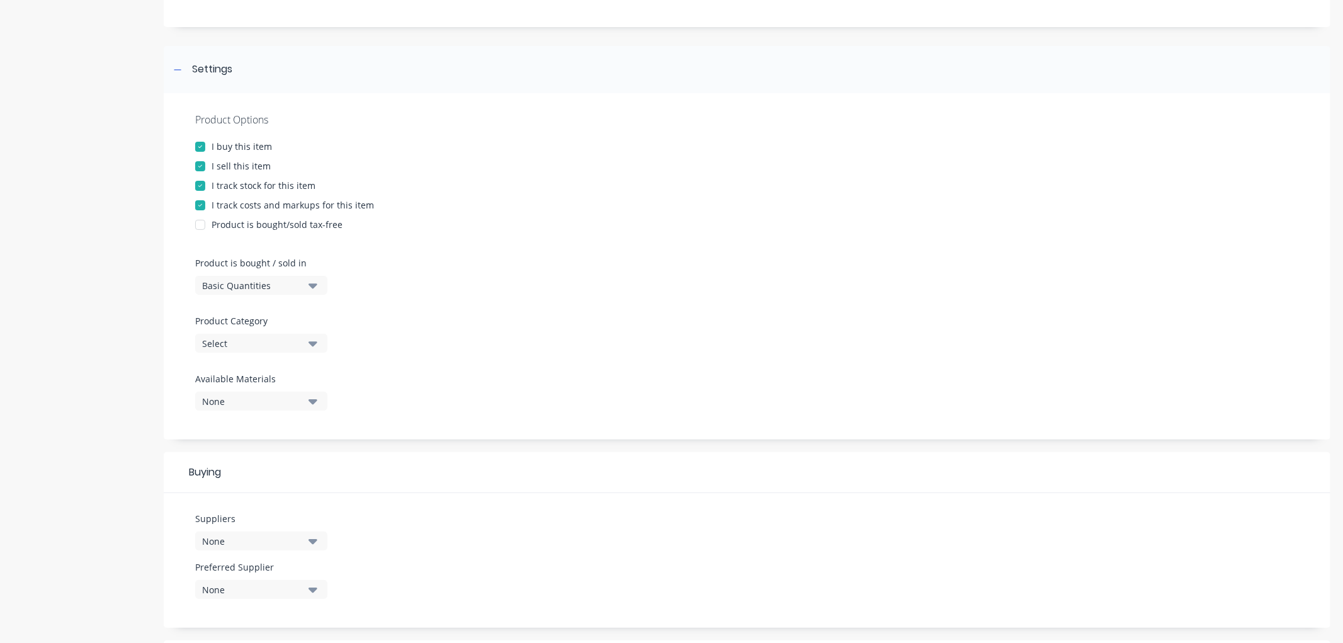
click at [237, 343] on div "Select" at bounding box center [252, 343] width 101 height 13
click at [247, 381] on Category "text" at bounding box center [299, 380] width 134 height 25
click at [238, 412] on div "Hardware" at bounding box center [289, 412] width 189 height 25
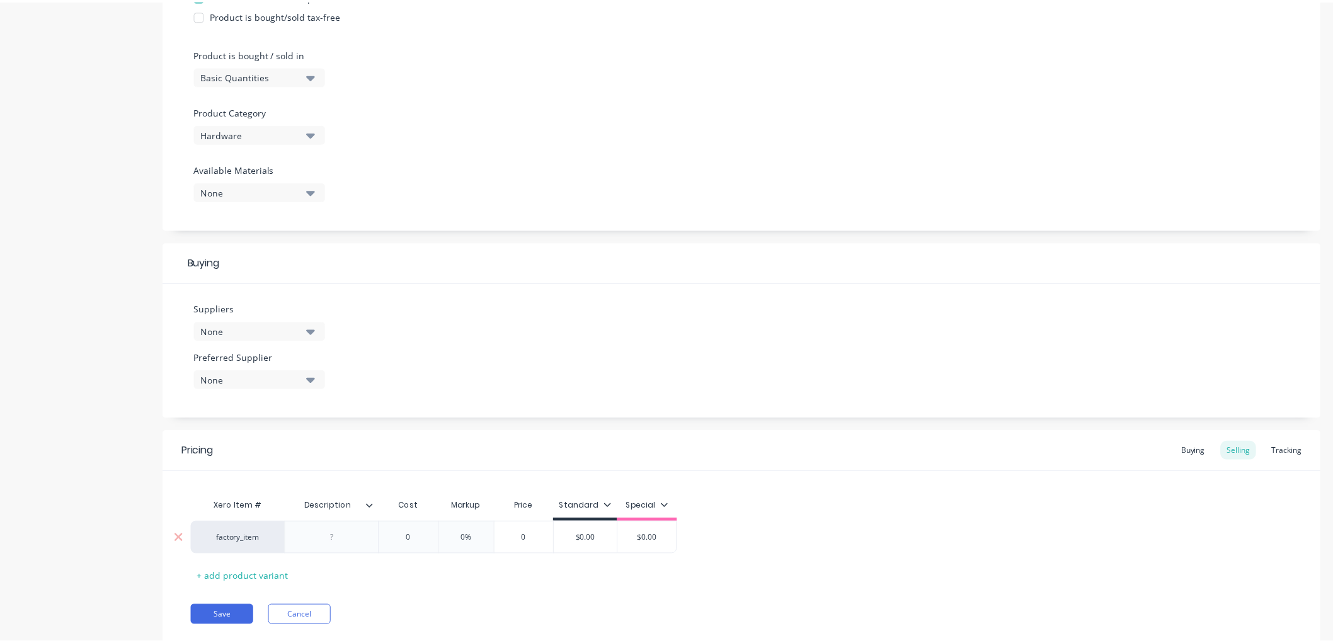
scroll to position [386, 0]
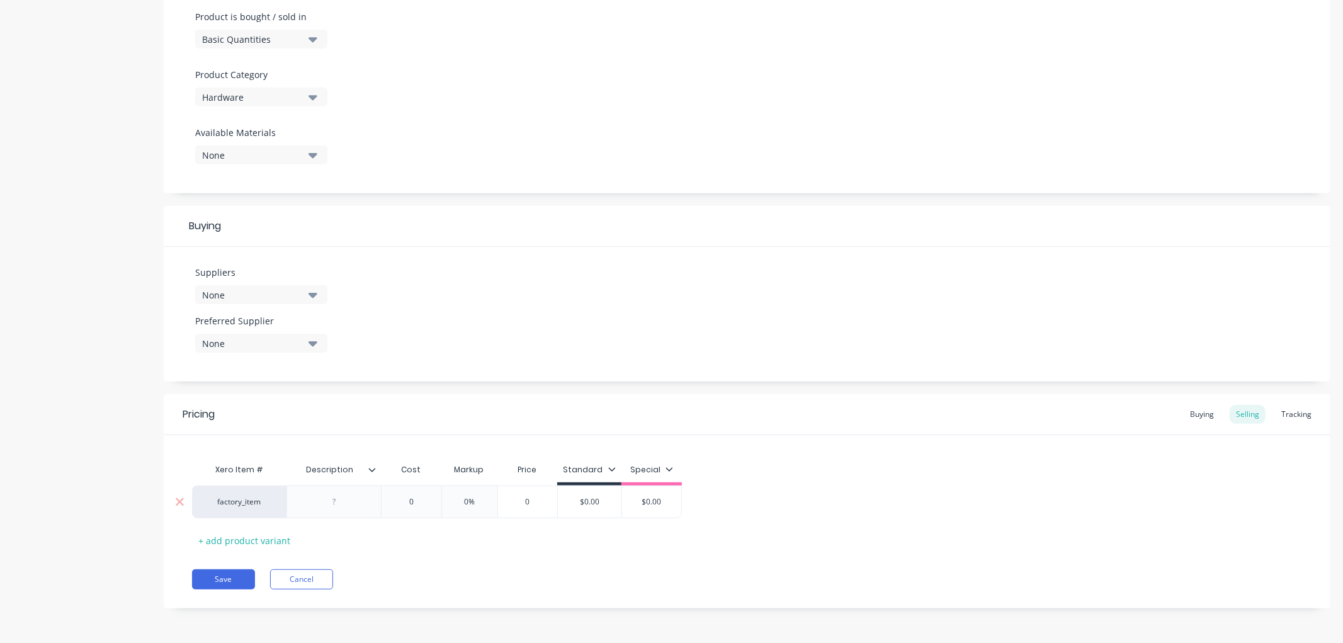
click at [350, 507] on div at bounding box center [334, 502] width 63 height 16
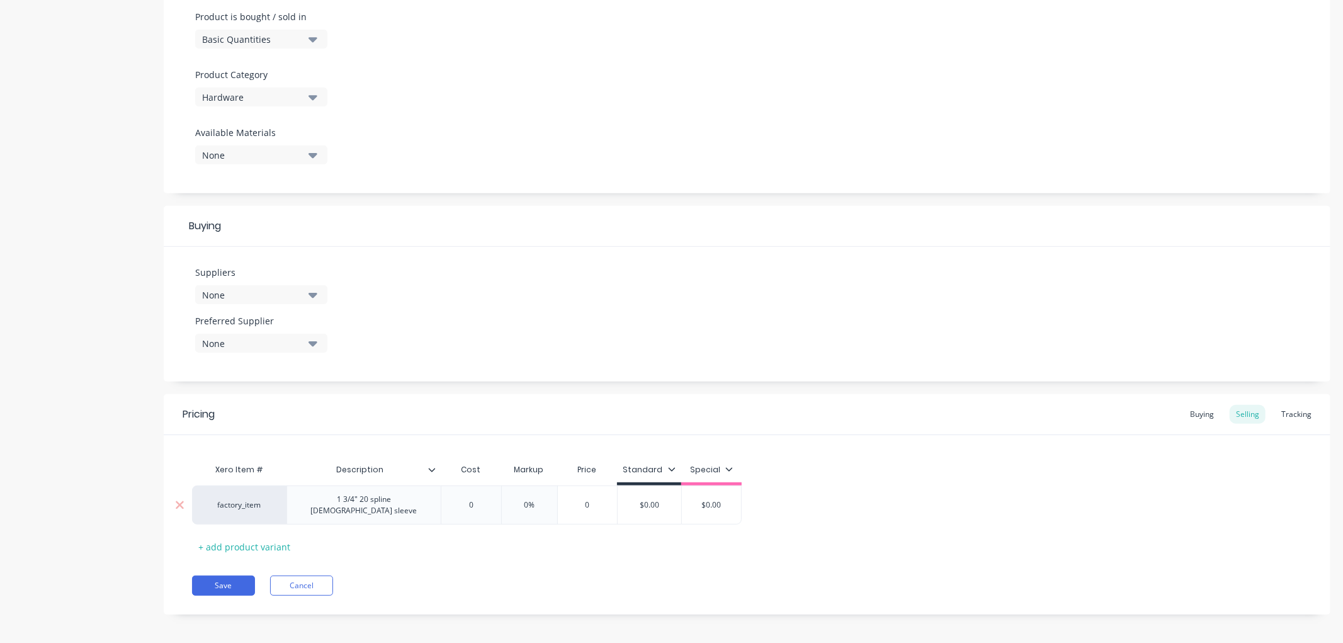
drag, startPoint x: 483, startPoint y: 499, endPoint x: 455, endPoint y: 499, distance: 27.7
click at [455, 499] on input "0" at bounding box center [471, 504] width 63 height 11
drag, startPoint x: 556, startPoint y: 496, endPoint x: 520, endPoint y: 496, distance: 36.5
click at [520, 499] on input "0%" at bounding box center [546, 504] width 63 height 11
drag, startPoint x: 555, startPoint y: 498, endPoint x: 529, endPoint y: 498, distance: 25.8
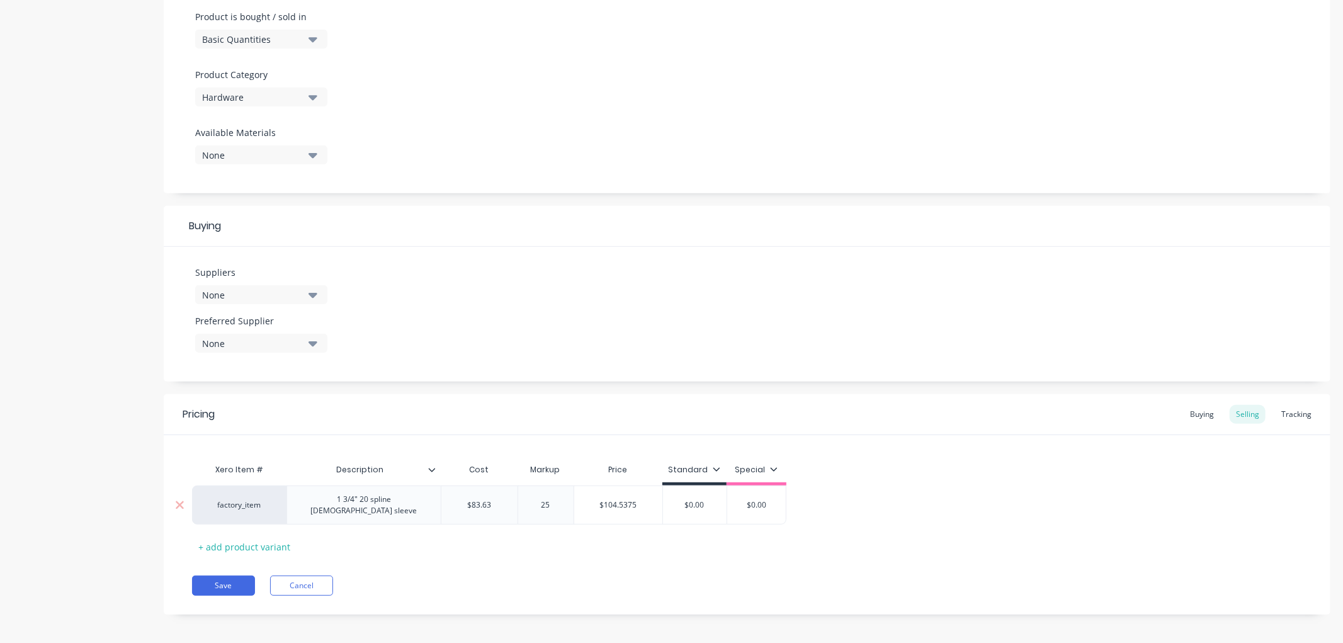
click at [529, 499] on input "25" at bounding box center [546, 504] width 63 height 11
click at [547, 537] on div "Xero Item # Description Cost Markup Price Standard Special factory_item 1 3/4" …" at bounding box center [747, 507] width 1110 height 100
drag, startPoint x: 562, startPoint y: 505, endPoint x: 523, endPoint y: 502, distance: 39.1
click at [523, 502] on input "30%" at bounding box center [546, 504] width 63 height 11
drag, startPoint x: 545, startPoint y: 501, endPoint x: 520, endPoint y: 501, distance: 25.8
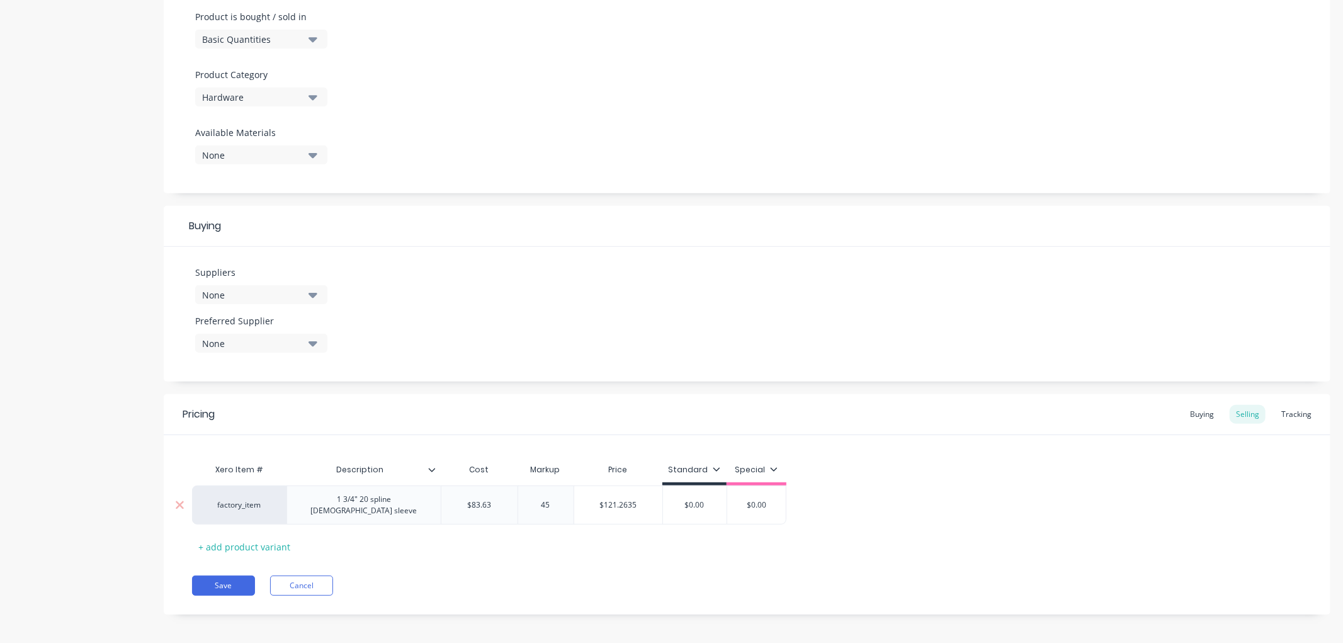
click at [520, 501] on input "45" at bounding box center [546, 504] width 63 height 11
drag, startPoint x: 549, startPoint y: 498, endPoint x: 536, endPoint y: 498, distance: 12.6
click at [536, 499] on input "50" at bounding box center [546, 504] width 63 height 11
click at [567, 552] on div "Pricing Buying Selling Tracking Xero Item # Description Cost Markup Price Stand…" at bounding box center [747, 504] width 1167 height 220
click at [242, 537] on div "+ add product variant" at bounding box center [244, 547] width 105 height 20
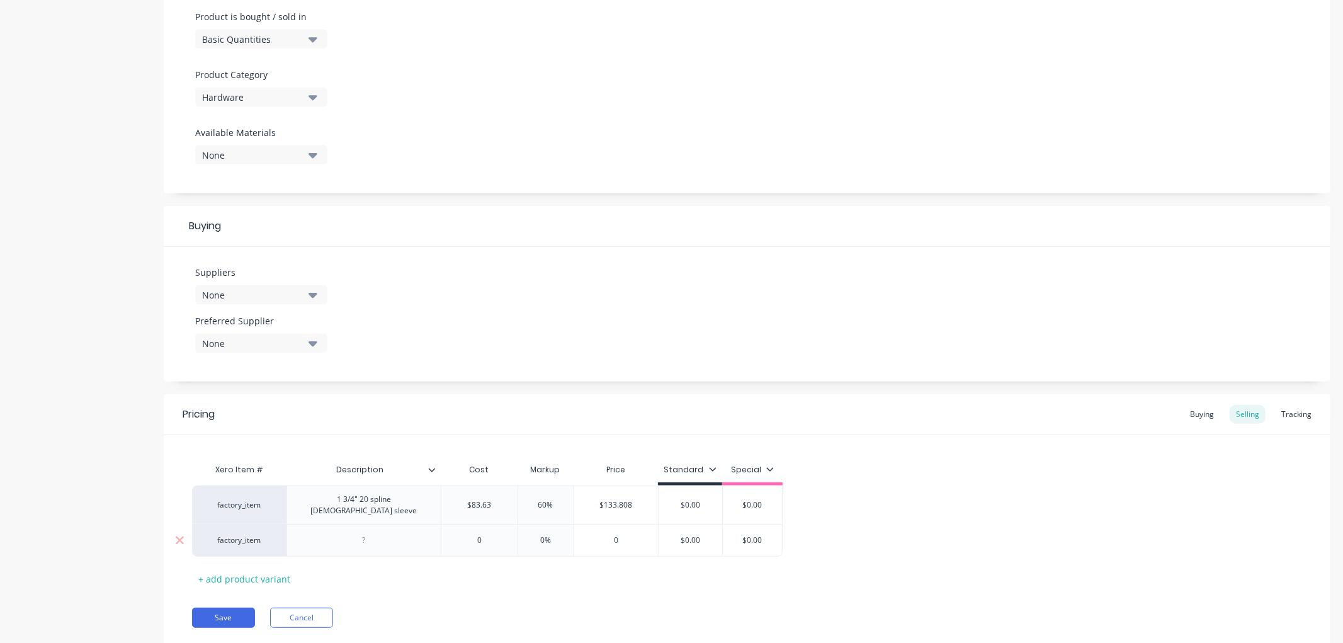
click at [358, 532] on div at bounding box center [364, 540] width 63 height 16
click at [212, 614] on button "Save" at bounding box center [223, 624] width 63 height 20
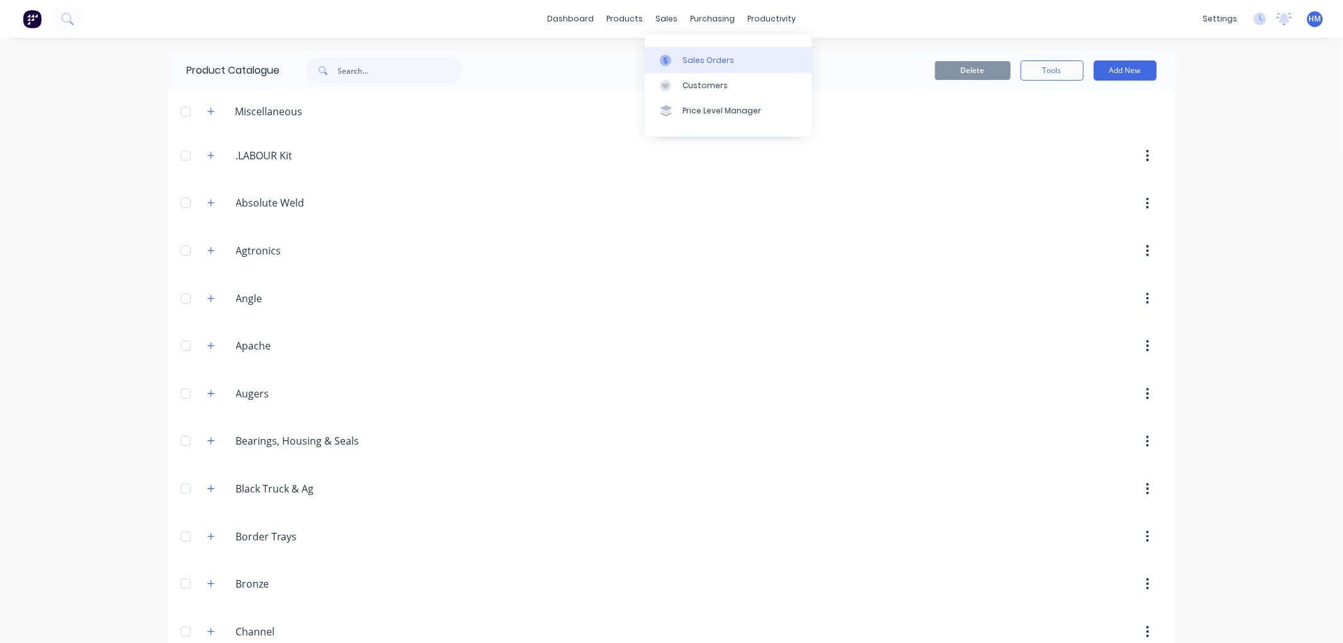
click at [706, 67] on link "Sales Orders" at bounding box center [728, 59] width 167 height 25
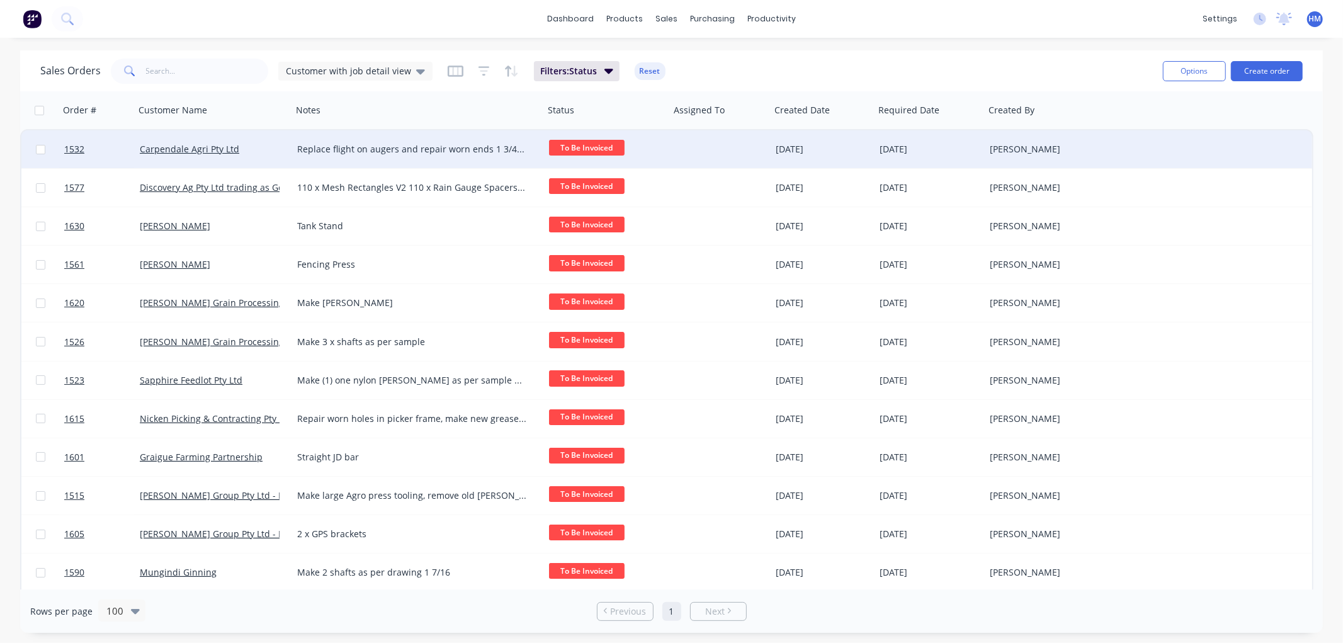
click at [256, 149] on div "Carpendale Agri Pty Ltd" at bounding box center [210, 149] width 140 height 13
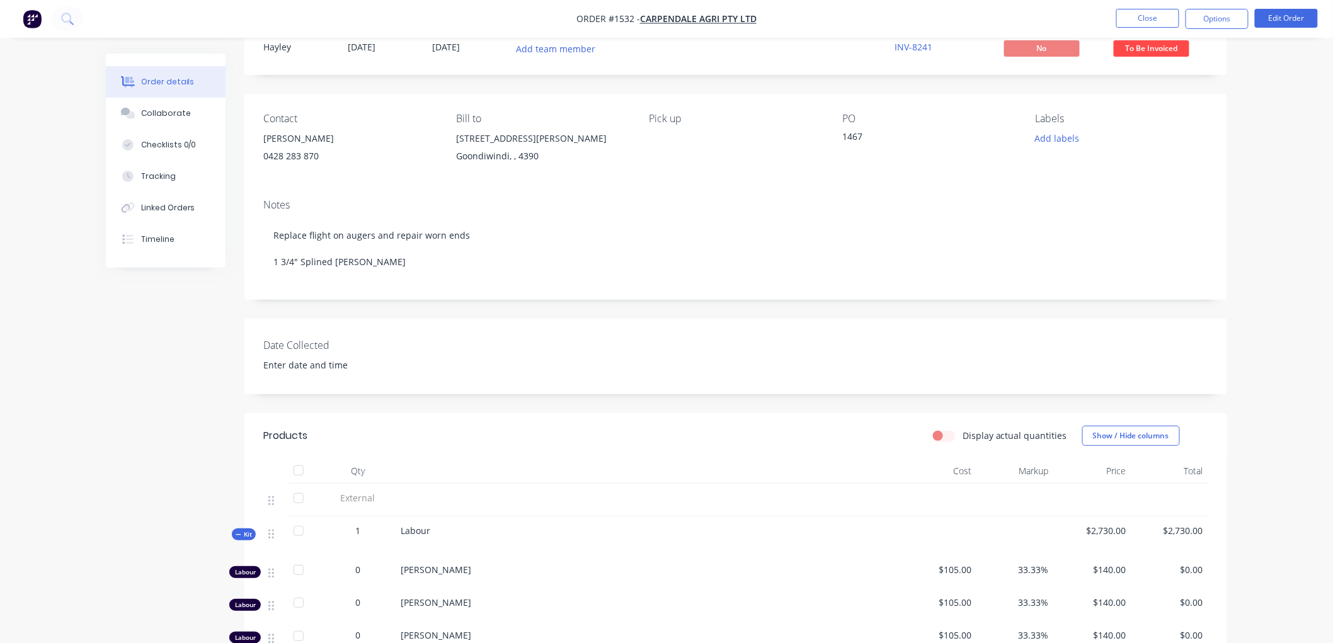
scroll to position [70, 0]
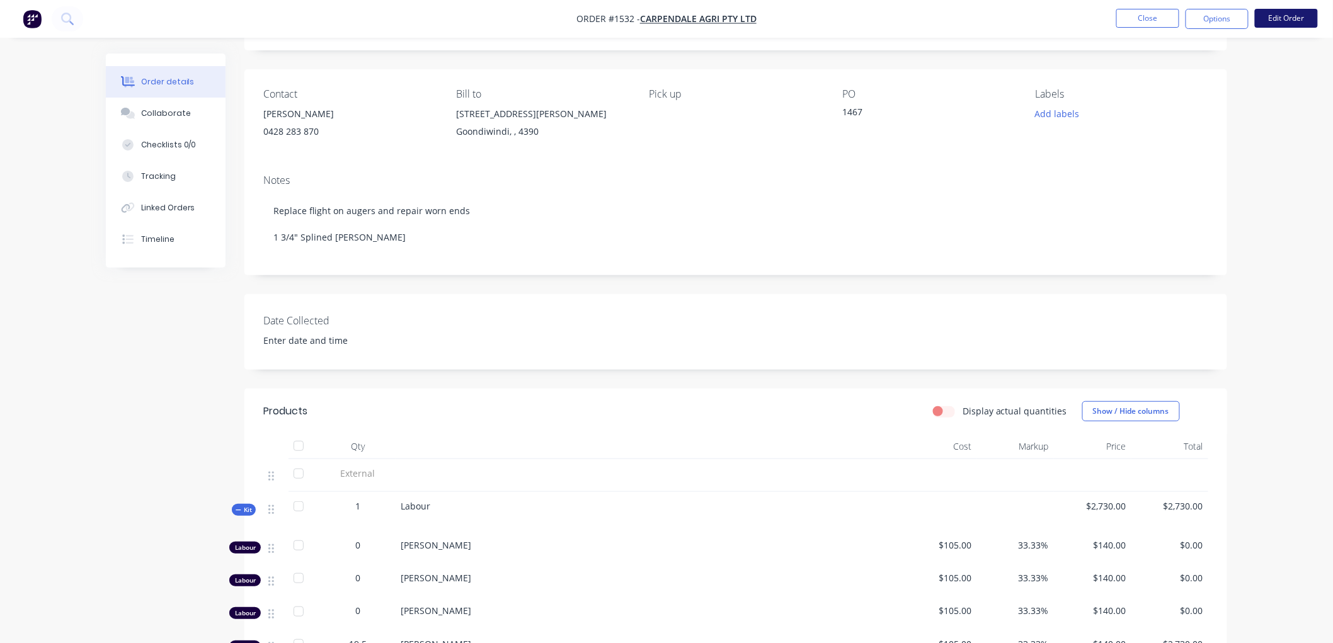
click at [1298, 16] on button "Edit Order" at bounding box center [1286, 18] width 63 height 19
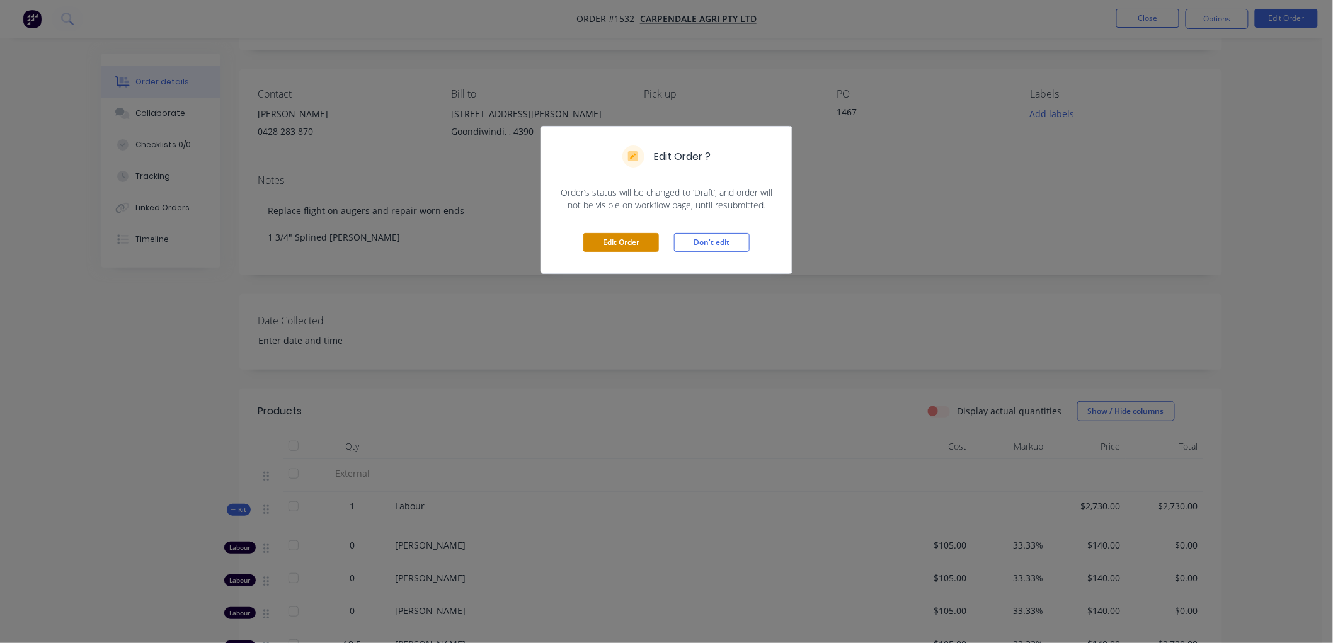
click at [622, 240] on button "Edit Order" at bounding box center [621, 242] width 76 height 19
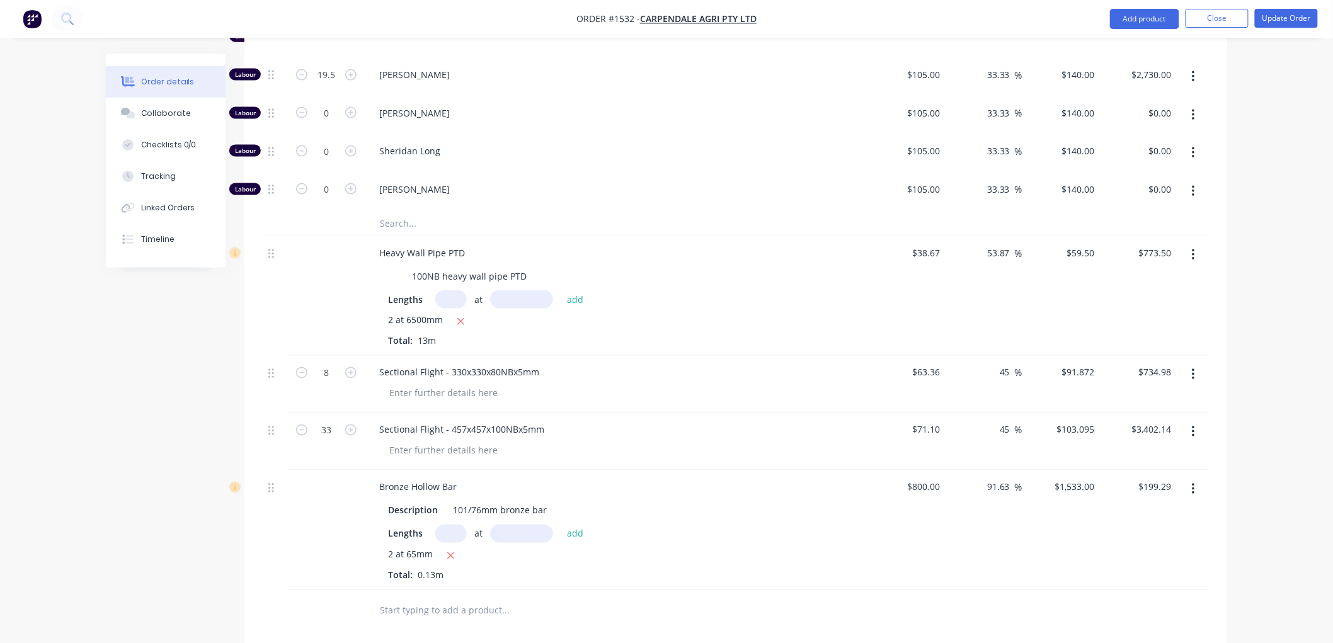
scroll to position [840, 0]
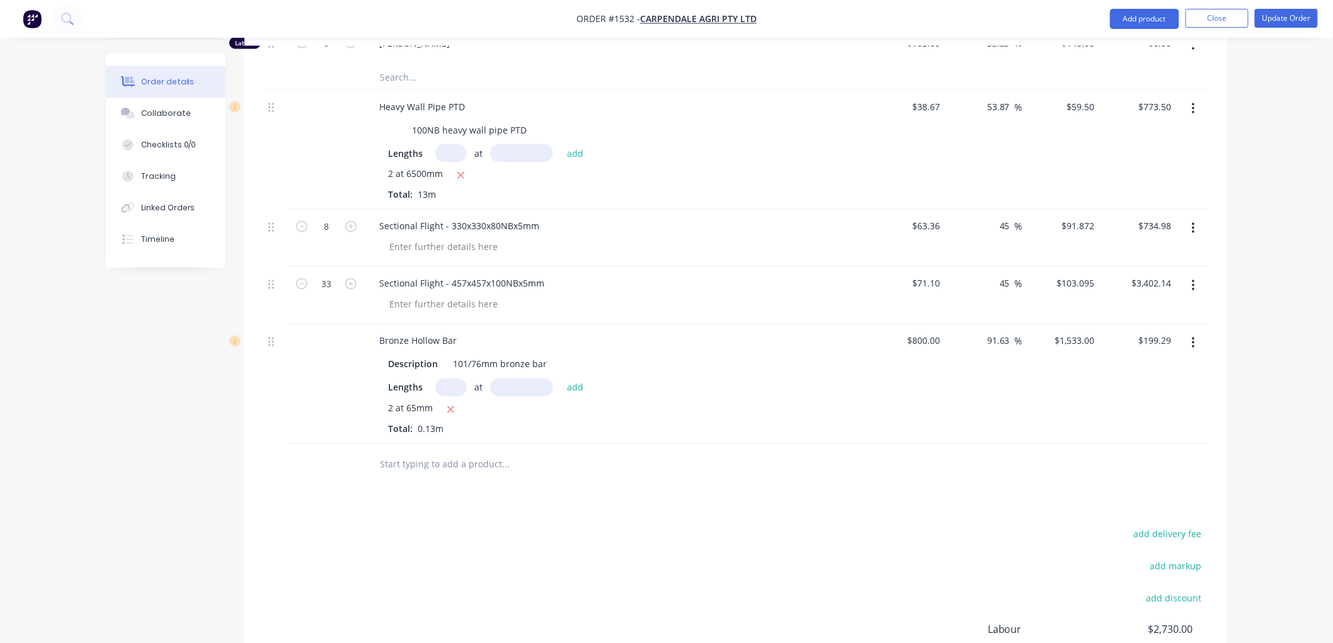
click at [422, 456] on input "text" at bounding box center [505, 464] width 252 height 25
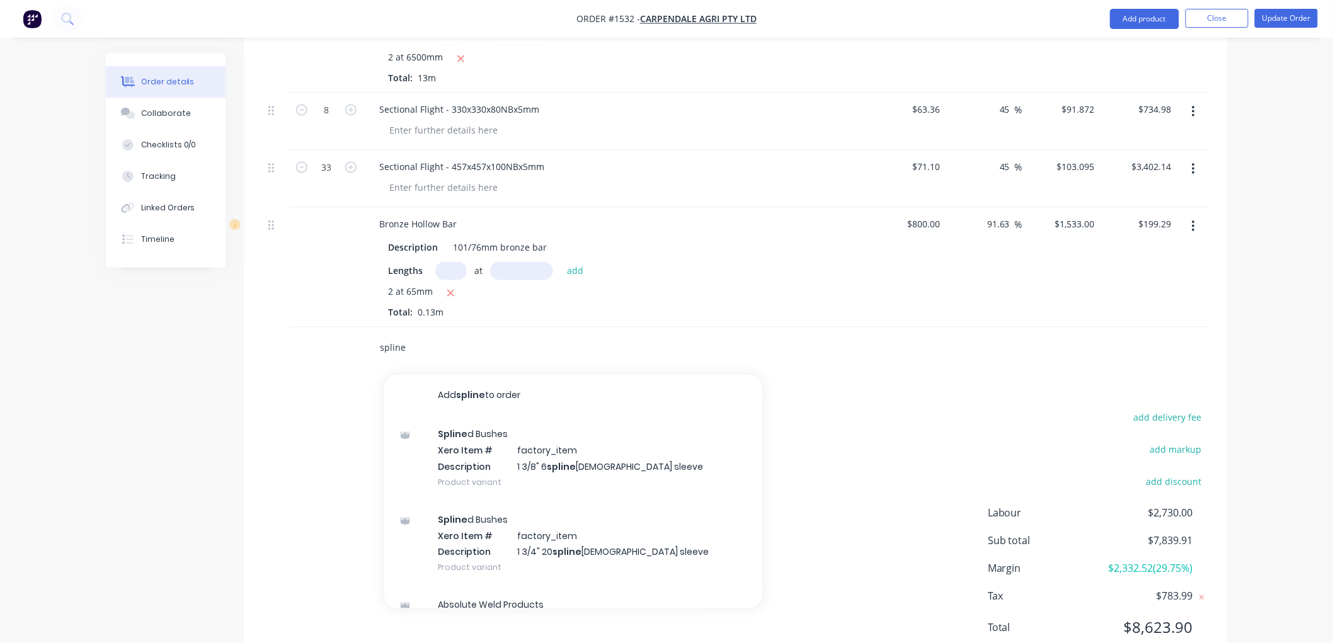
scroll to position [979, 0]
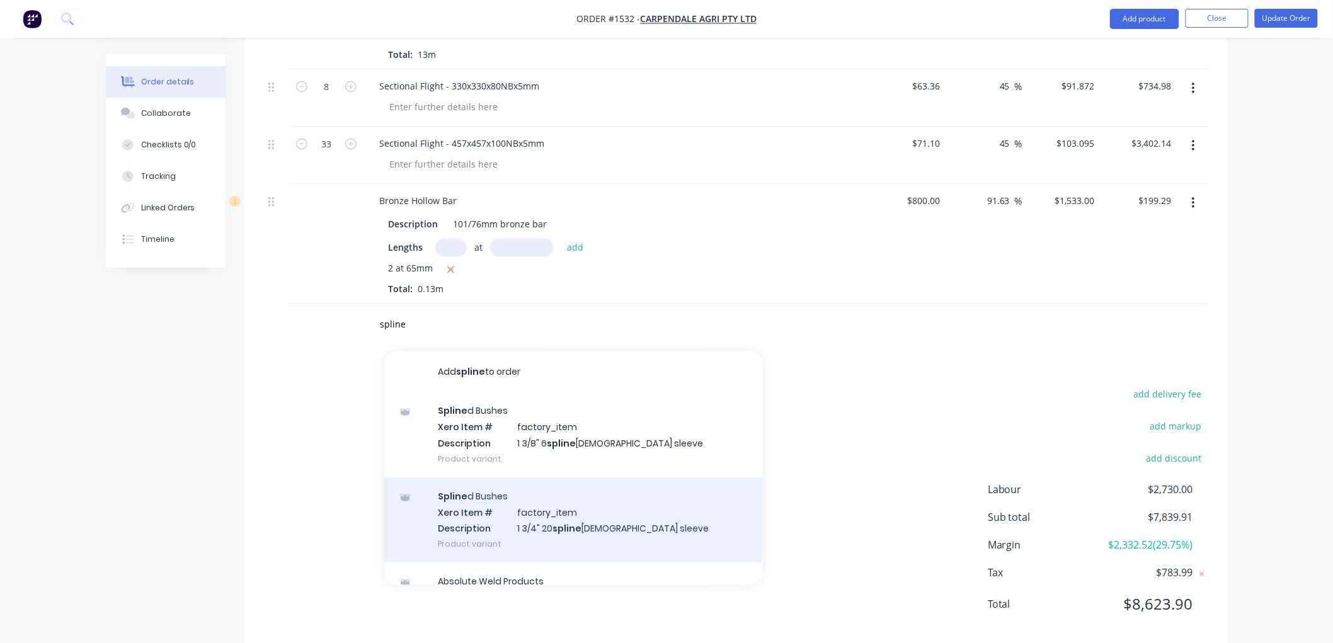
click at [587, 494] on div "Spline d Bushes Xero Item # factory_item Description 1 3/4" 20 spline female sl…" at bounding box center [573, 520] width 378 height 85
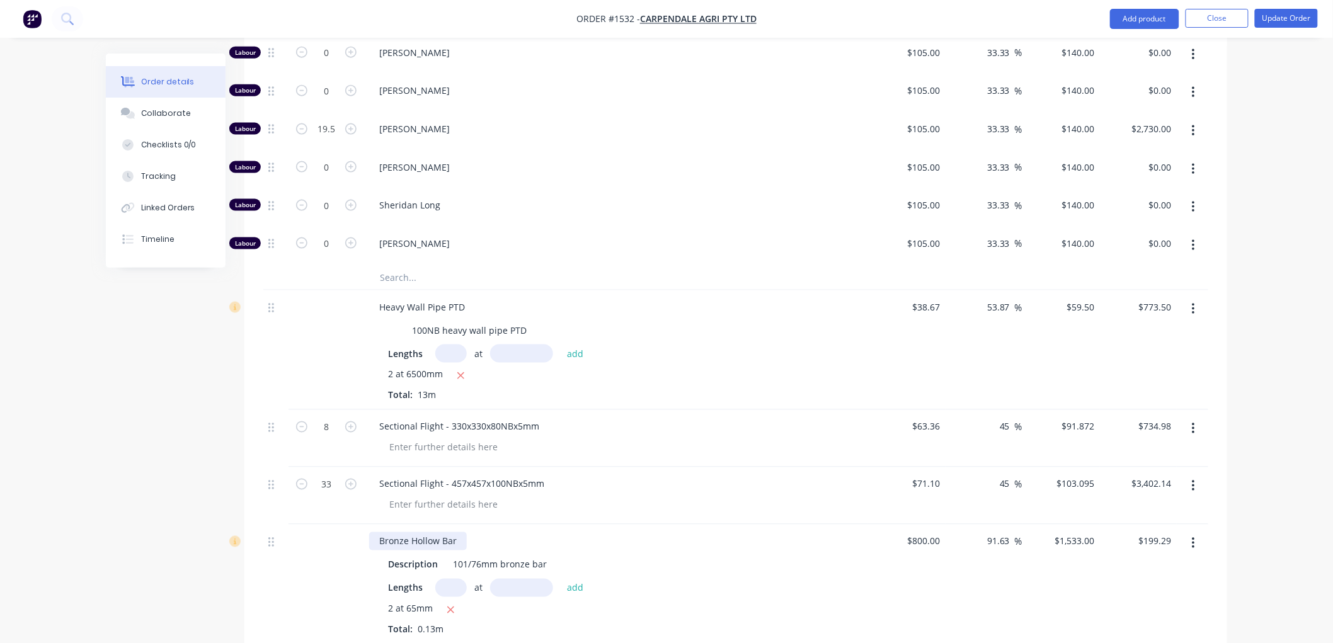
scroll to position [840, 0]
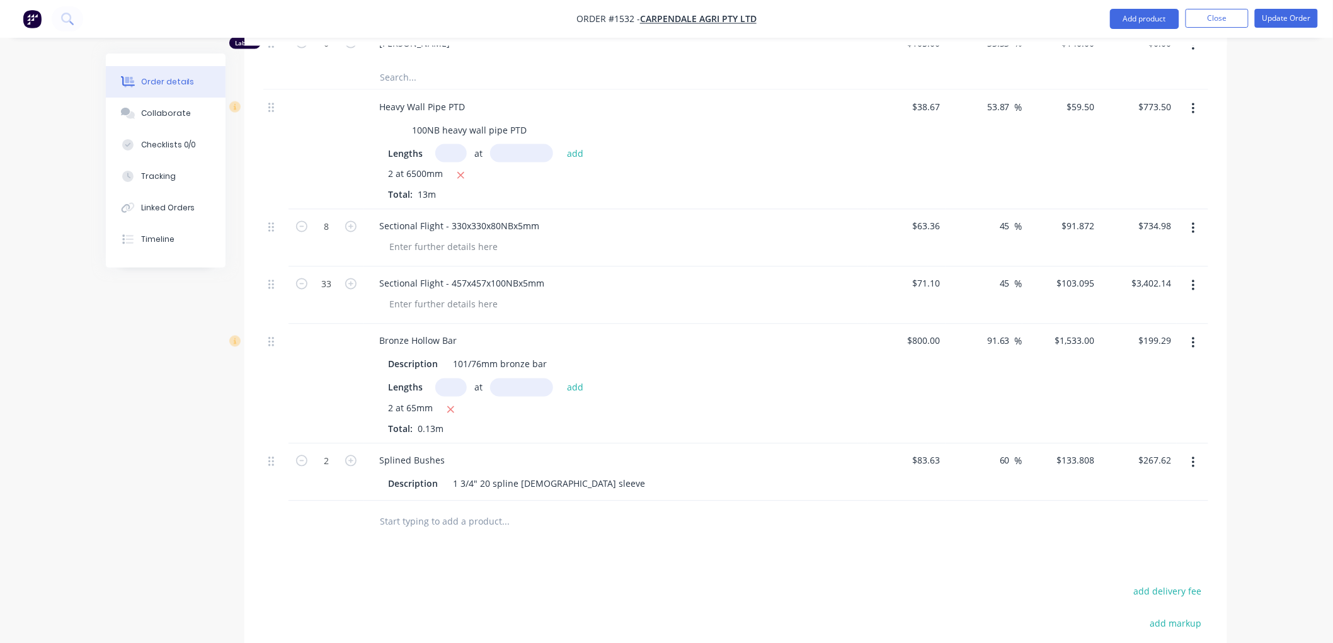
click at [559, 512] on input "text" at bounding box center [505, 521] width 252 height 25
click at [474, 509] on input "text" at bounding box center [505, 521] width 252 height 25
click at [465, 509] on input "text" at bounding box center [505, 521] width 252 height 25
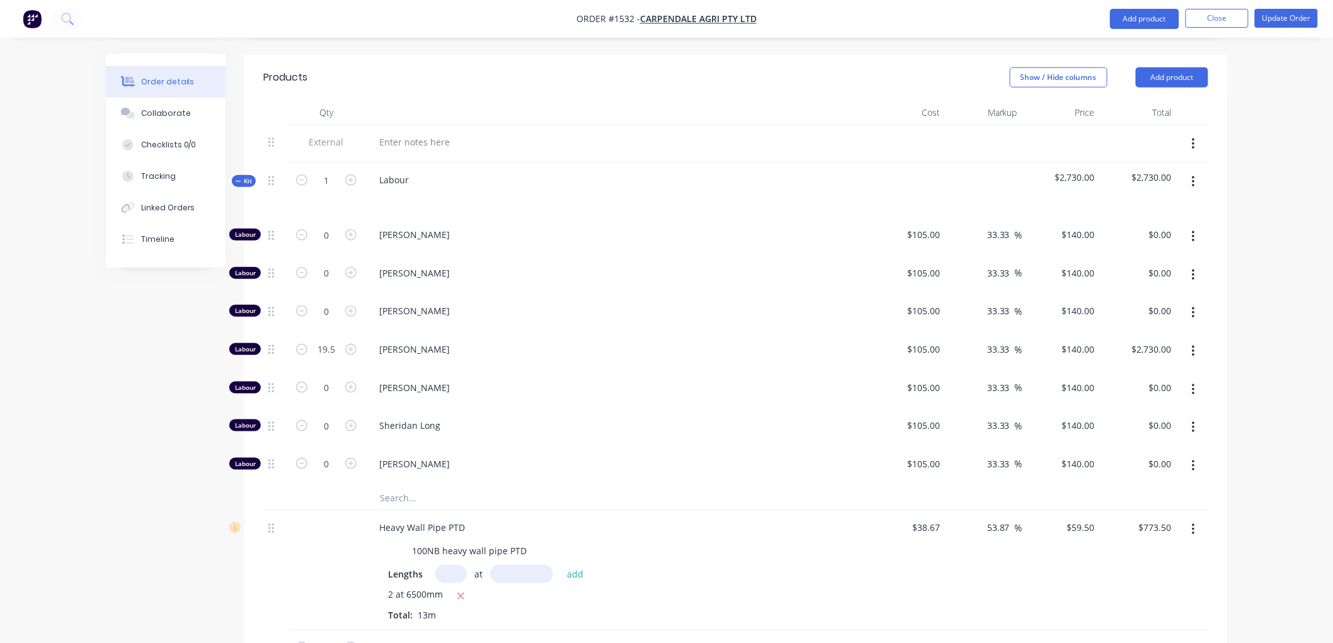
scroll to position [418, 0]
click at [240, 179] on icon at bounding box center [239, 182] width 6 height 6
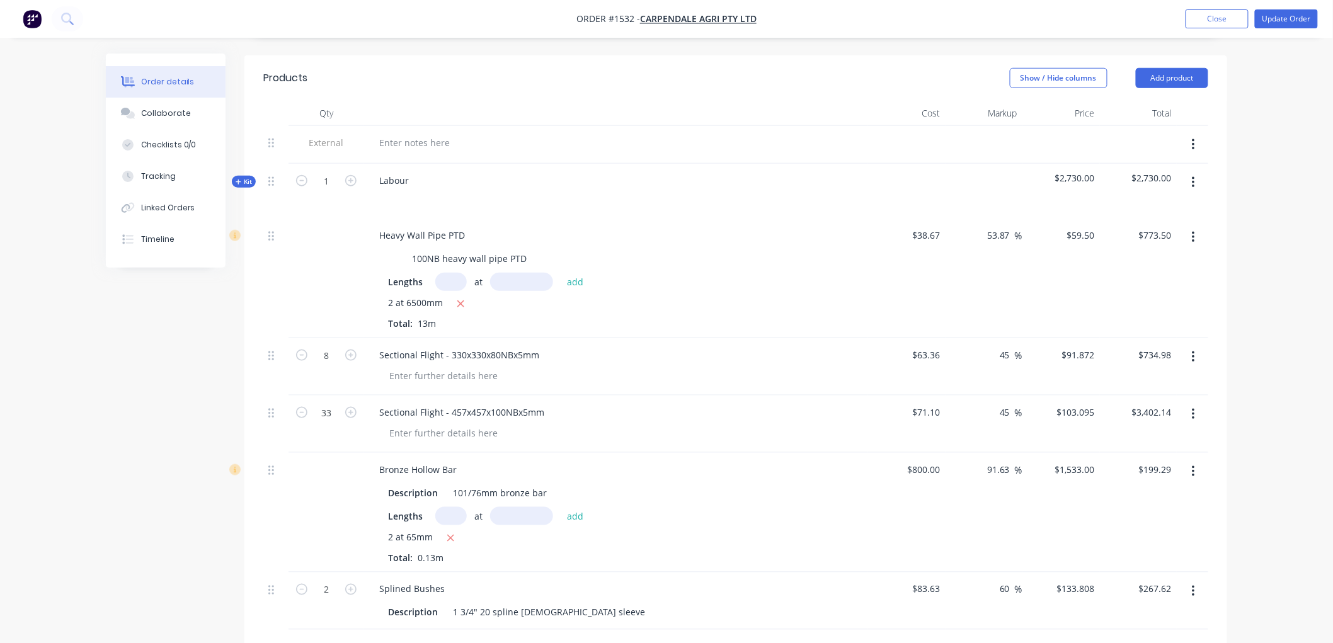
click at [238, 179] on icon at bounding box center [239, 182] width 6 height 6
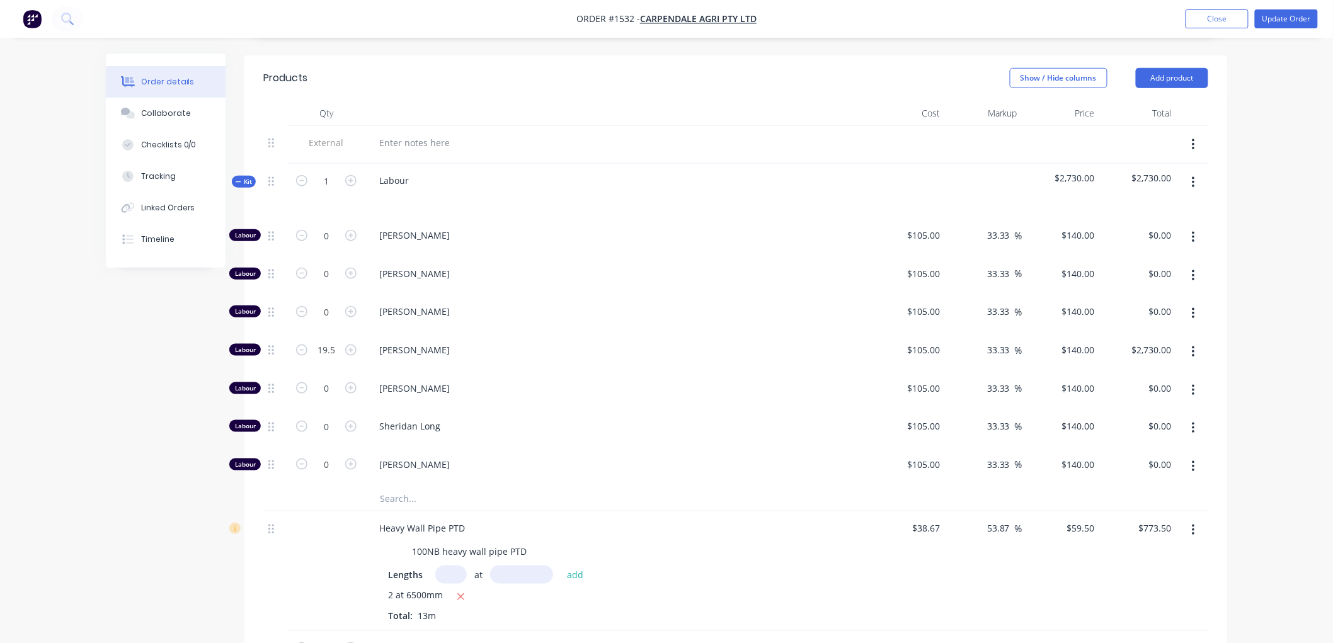
click at [1188, 341] on button "button" at bounding box center [1193, 352] width 30 height 23
click at [1132, 376] on div "Duplicate" at bounding box center [1148, 385] width 97 height 18
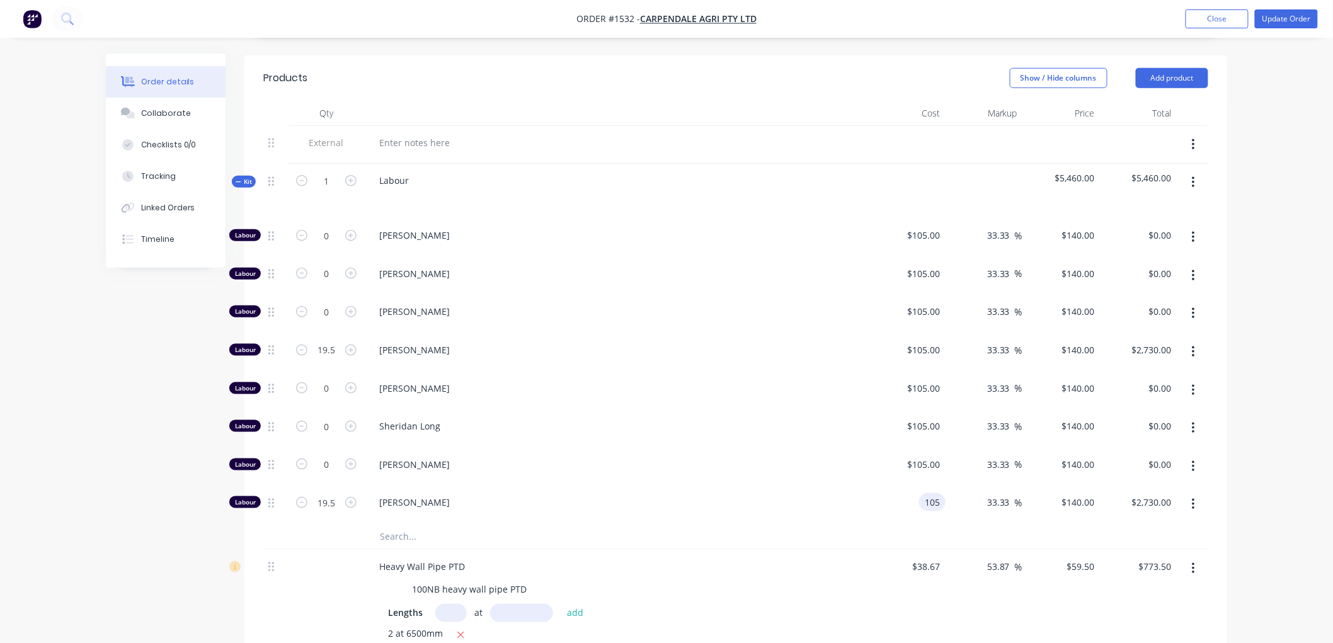
click at [944, 493] on input "105" at bounding box center [934, 502] width 21 height 18
click at [1272, 291] on div "Order details Collaborate Checklists 0/0 Tracking Linked Orders Timeline Order …" at bounding box center [666, 453] width 1333 height 1742
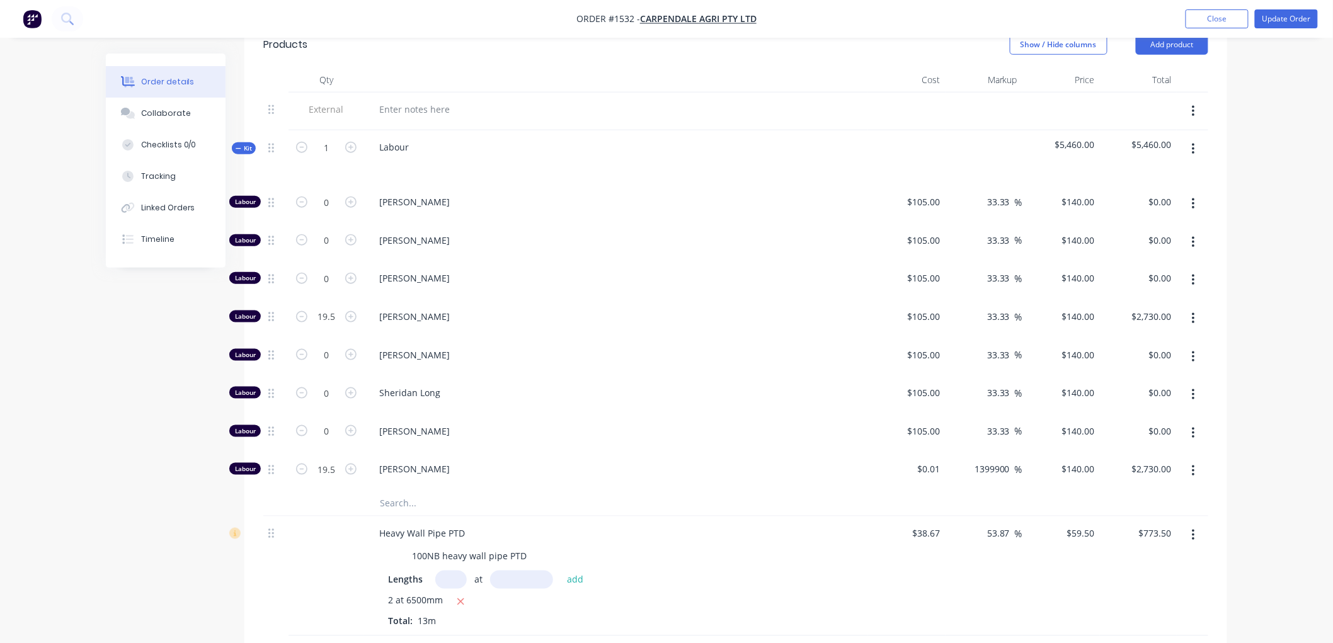
scroll to position [457, 0]
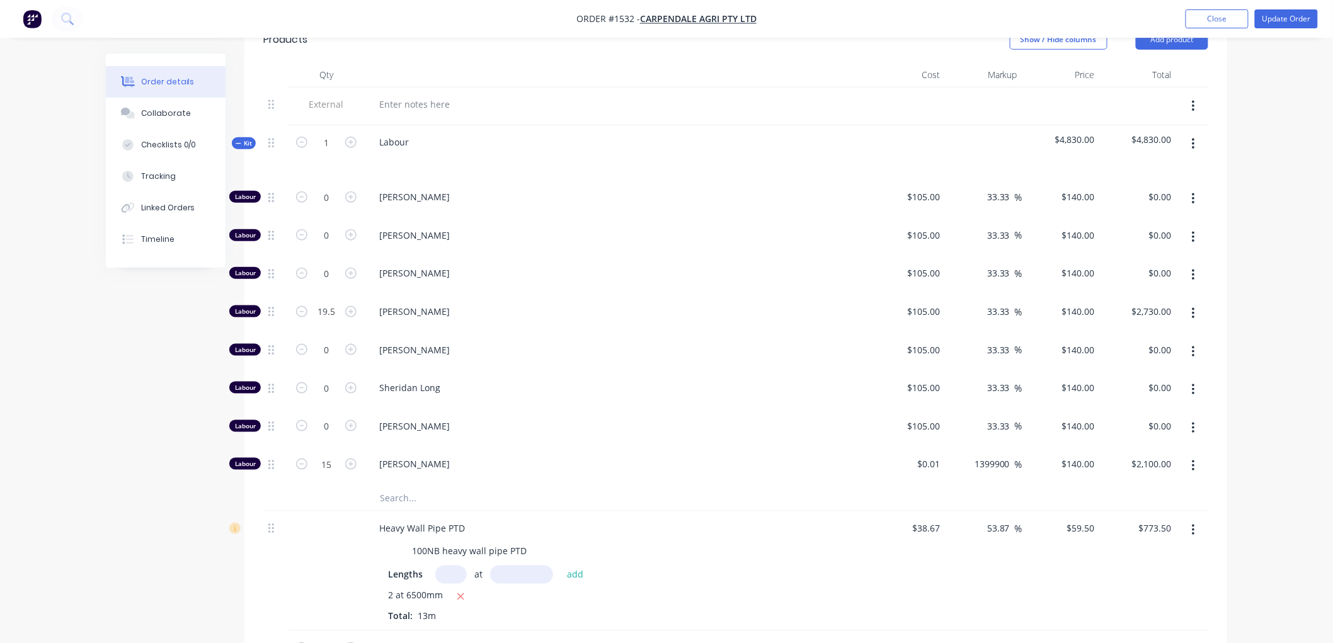
click at [1243, 416] on div "Order details Collaborate Checklists 0/0 Tracking Linked Orders Timeline Order …" at bounding box center [666, 414] width 1333 height 1742
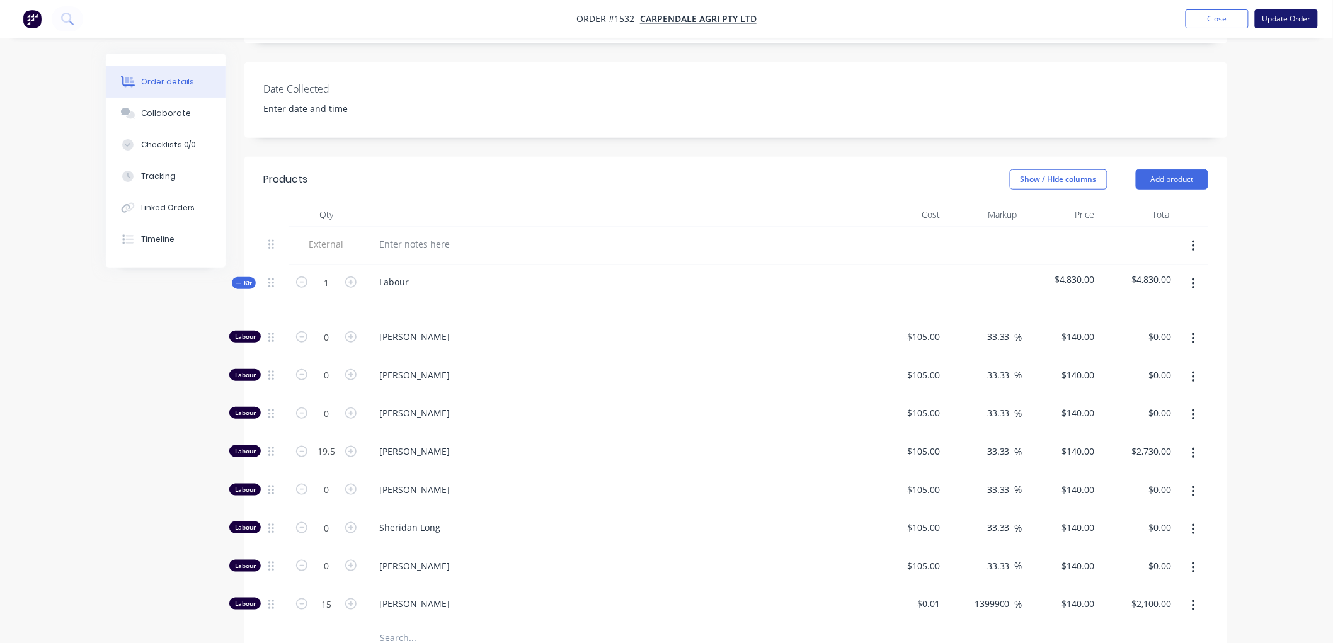
click at [1277, 20] on button "Update Order" at bounding box center [1286, 18] width 63 height 19
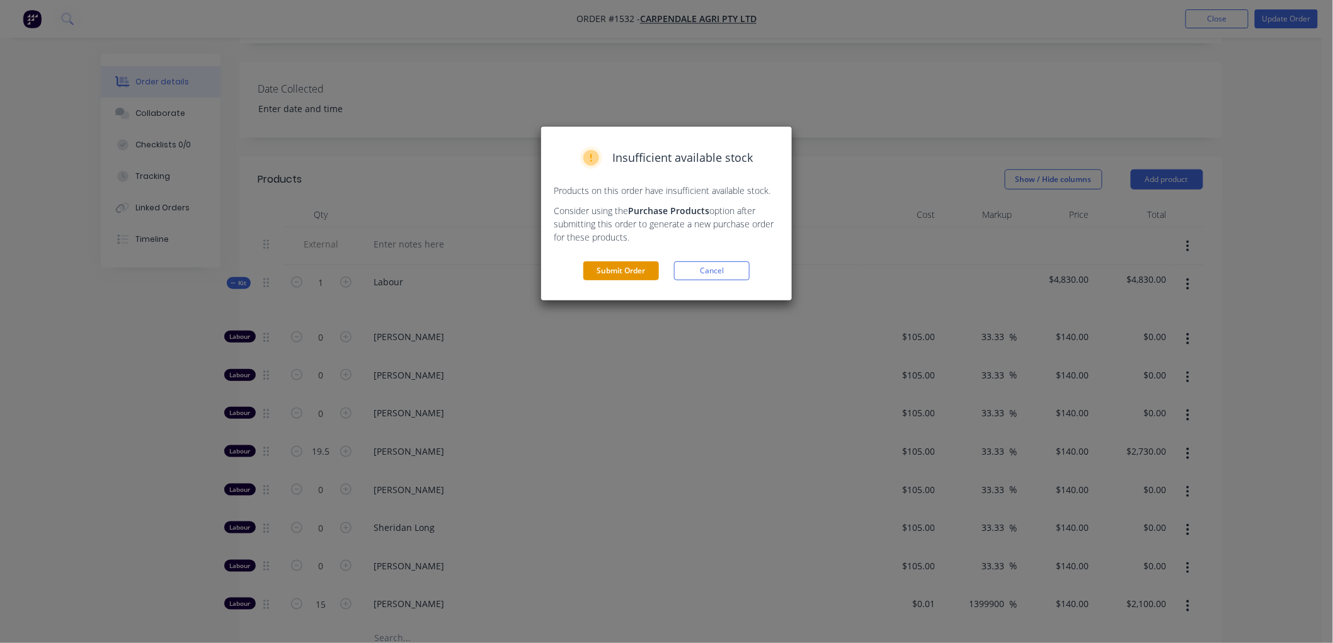
click at [603, 268] on button "Submit Order" at bounding box center [621, 270] width 76 height 19
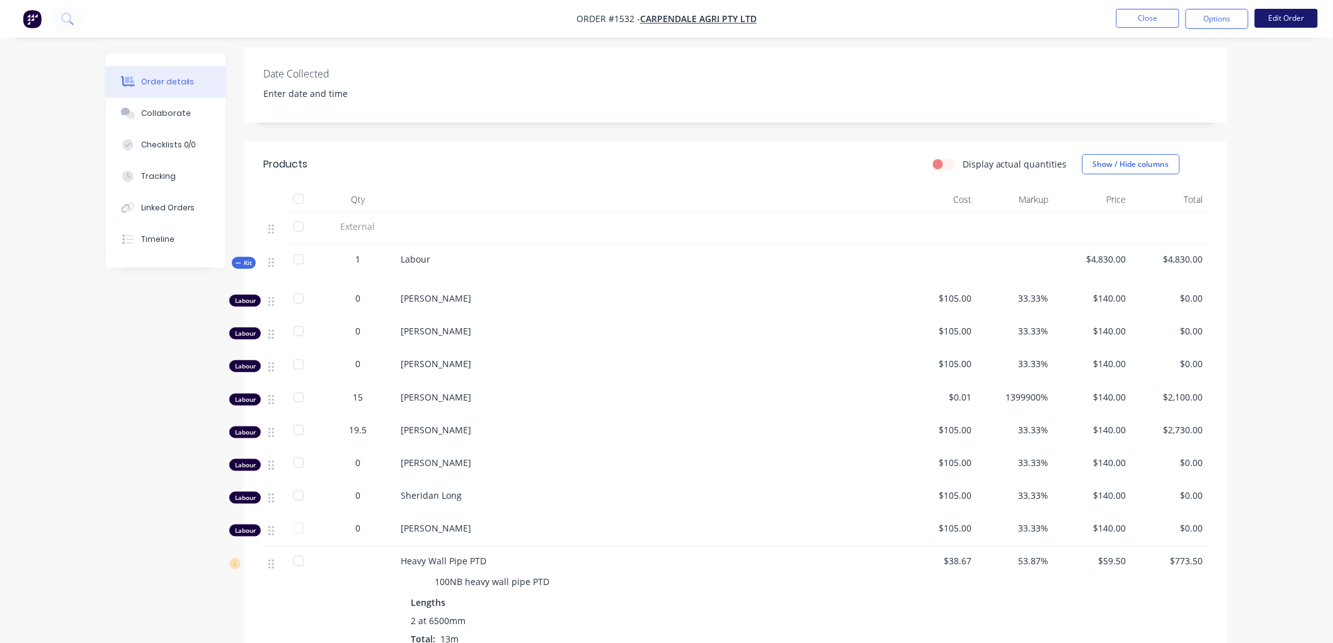
click at [1289, 16] on button "Edit Order" at bounding box center [1286, 18] width 63 height 19
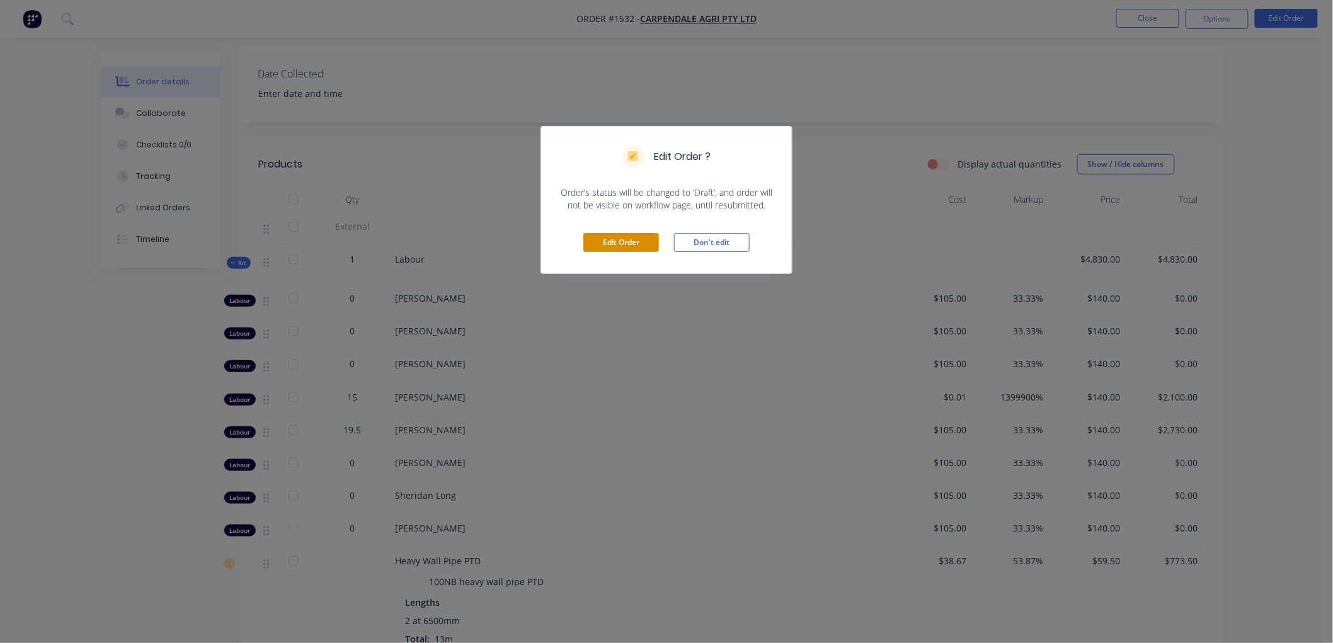
drag, startPoint x: 578, startPoint y: 248, endPoint x: 612, endPoint y: 239, distance: 35.1
click at [598, 241] on div "Edit Order Don't edit" at bounding box center [666, 243] width 251 height 62
click at [613, 239] on button "Edit Order" at bounding box center [621, 242] width 76 height 19
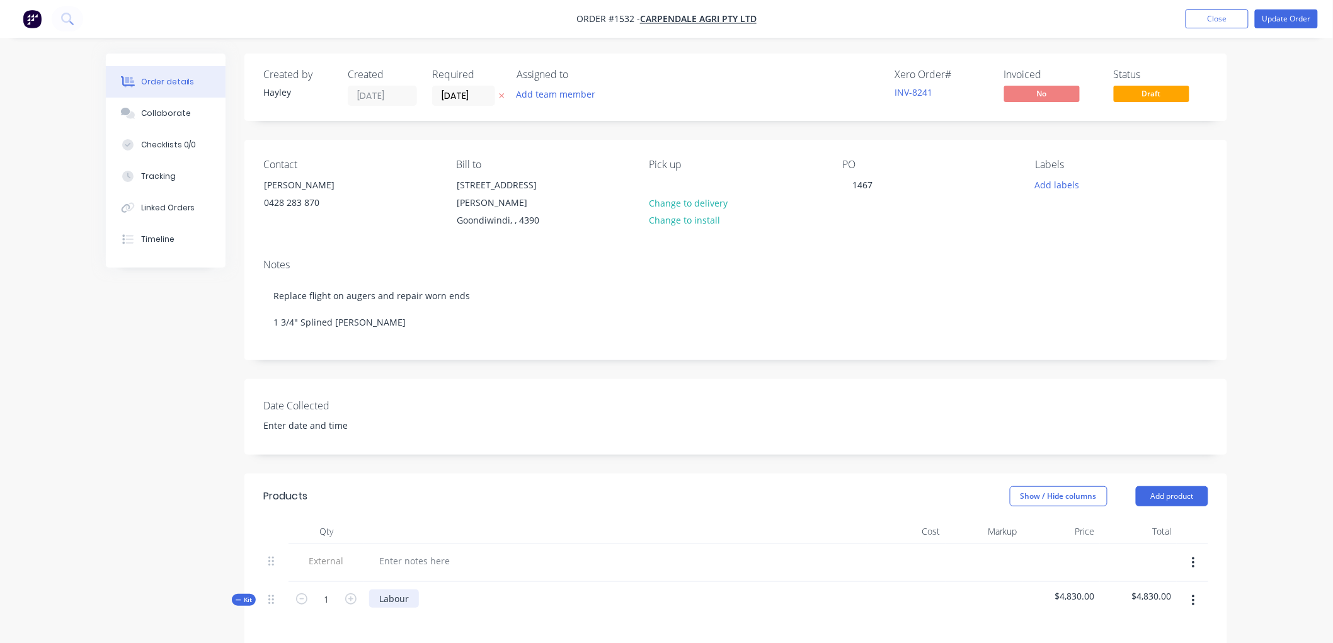
click at [413, 590] on div "Labour" at bounding box center [394, 599] width 50 height 18
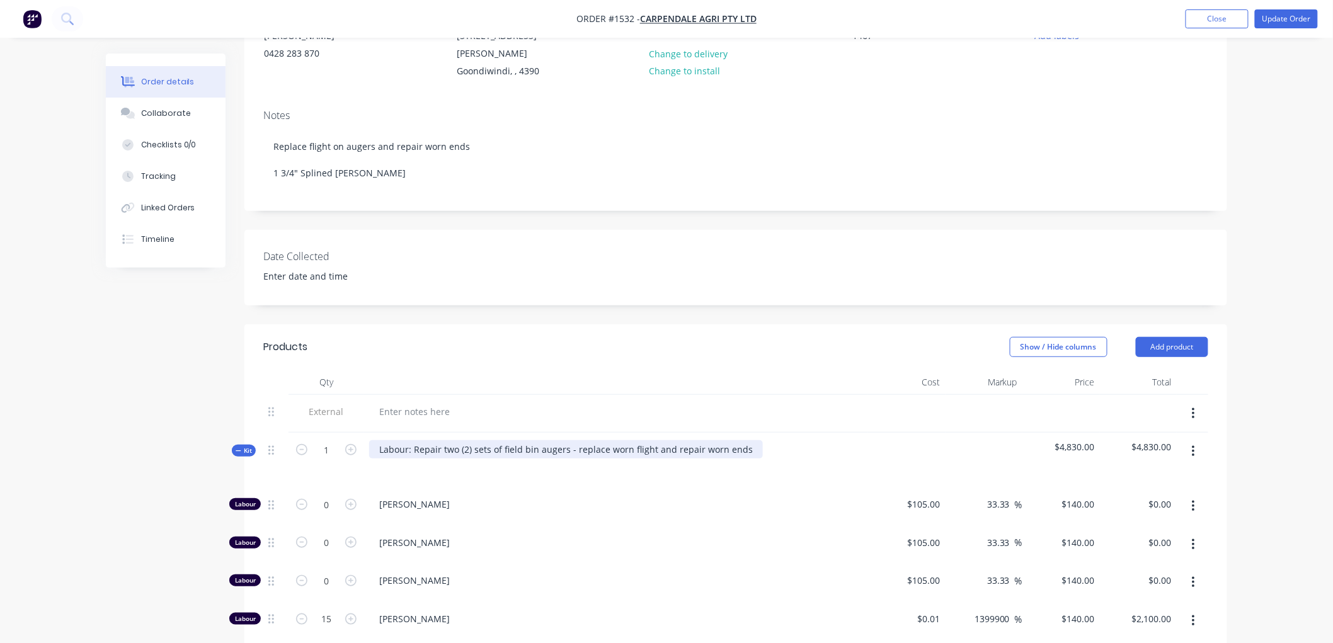
scroll to position [140, 0]
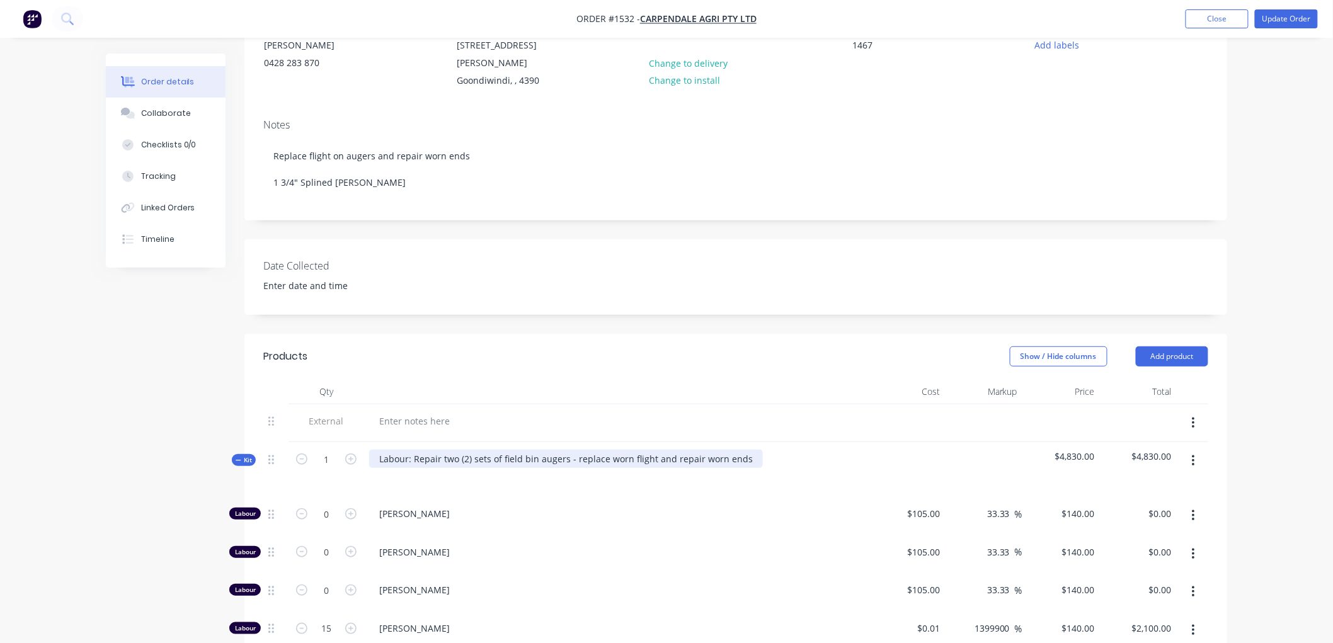
click at [624, 450] on div "Labour: Repair two (2) sets of field bin augers - replace worn flight and repai…" at bounding box center [566, 459] width 394 height 18
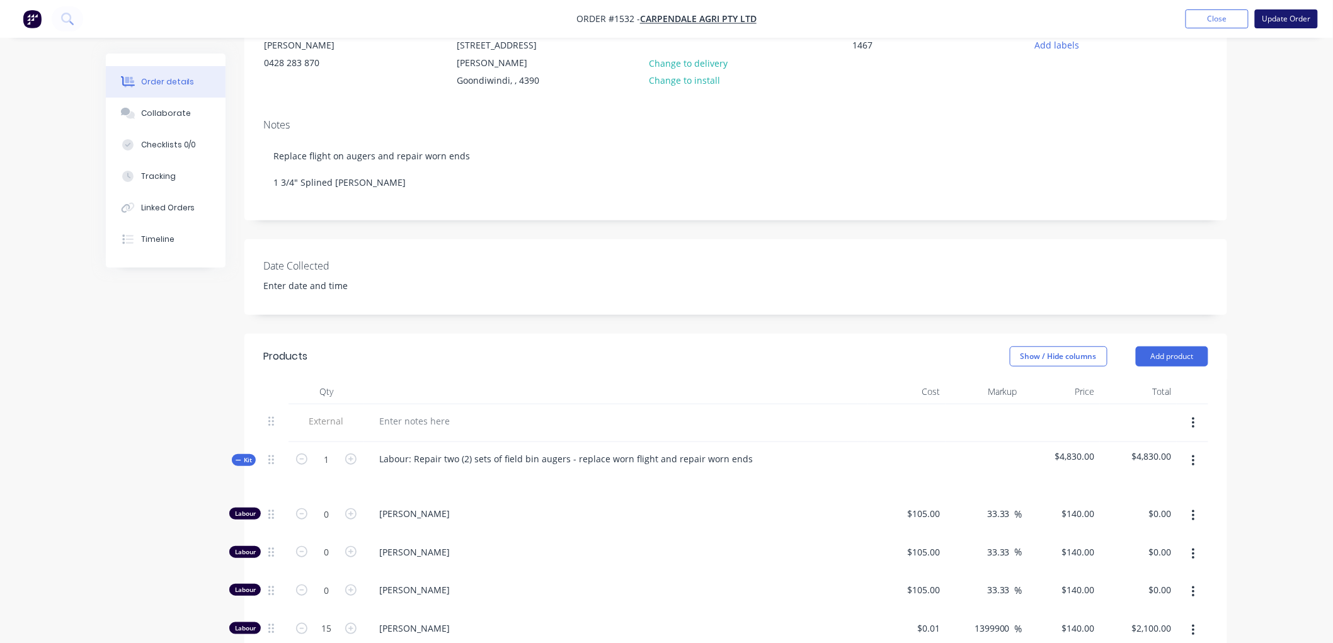
click at [1289, 21] on button "Update Order" at bounding box center [1286, 18] width 63 height 19
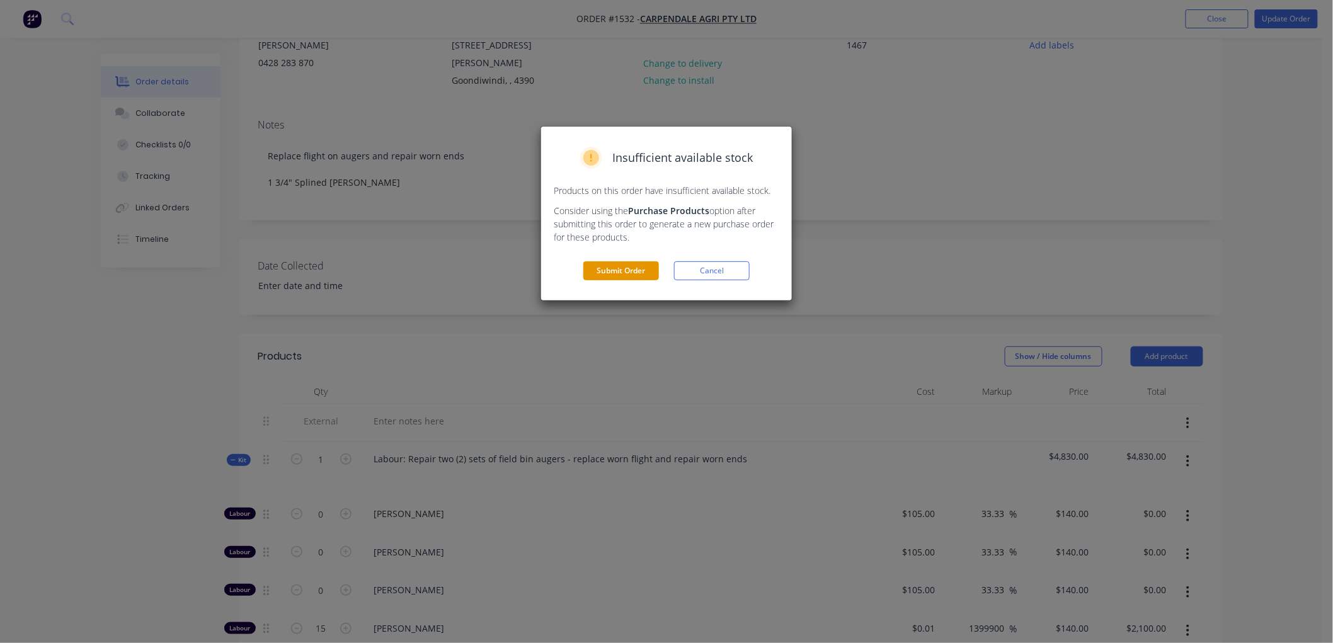
click at [609, 271] on button "Submit Order" at bounding box center [621, 270] width 76 height 19
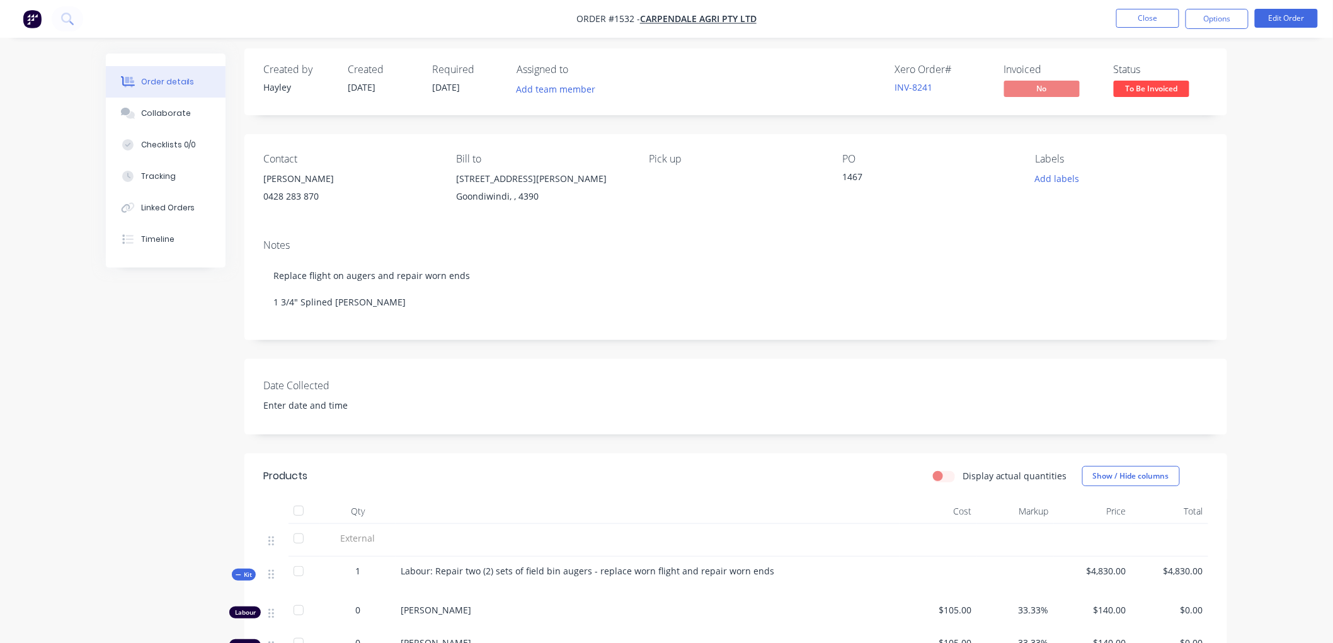
scroll to position [0, 0]
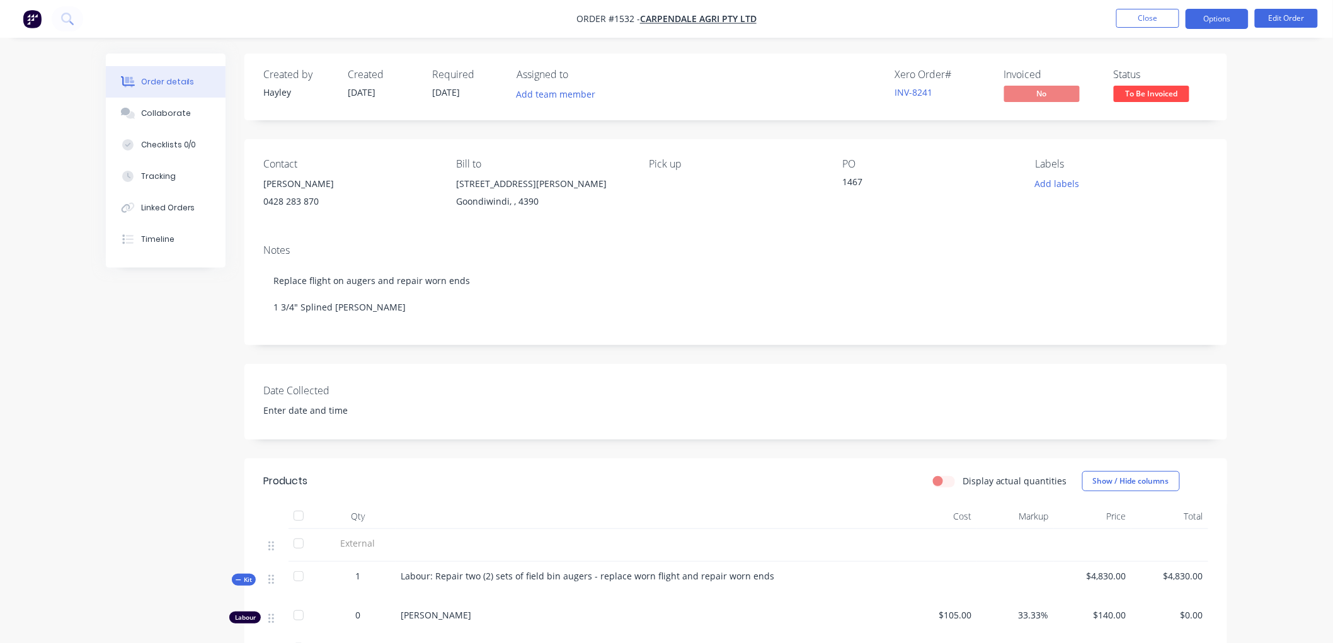
click at [1210, 17] on button "Options" at bounding box center [1216, 19] width 63 height 20
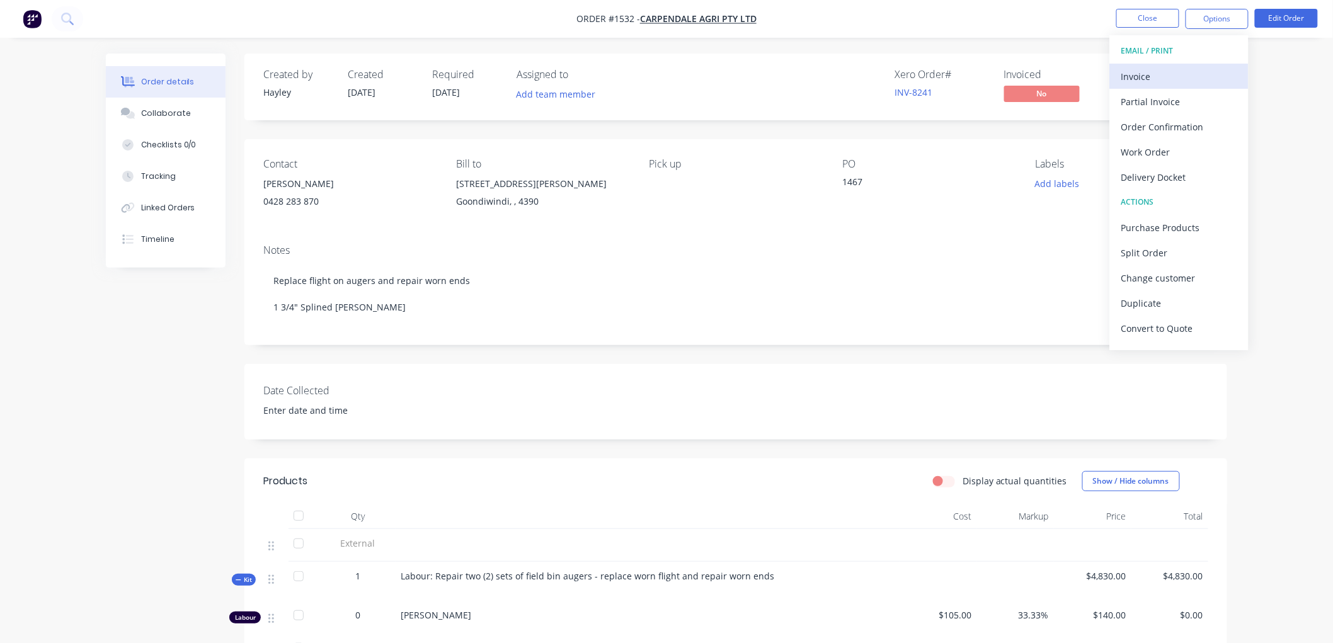
click at [1157, 74] on div "Invoice" at bounding box center [1179, 76] width 116 height 18
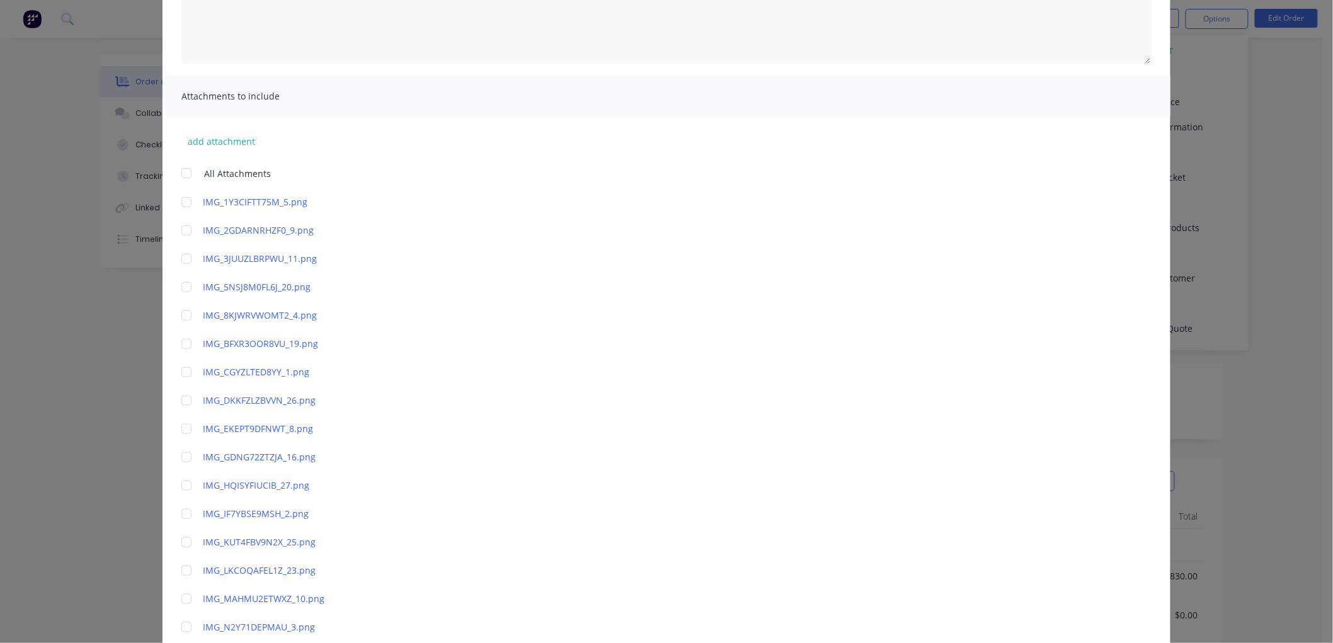
scroll to position [11, 0]
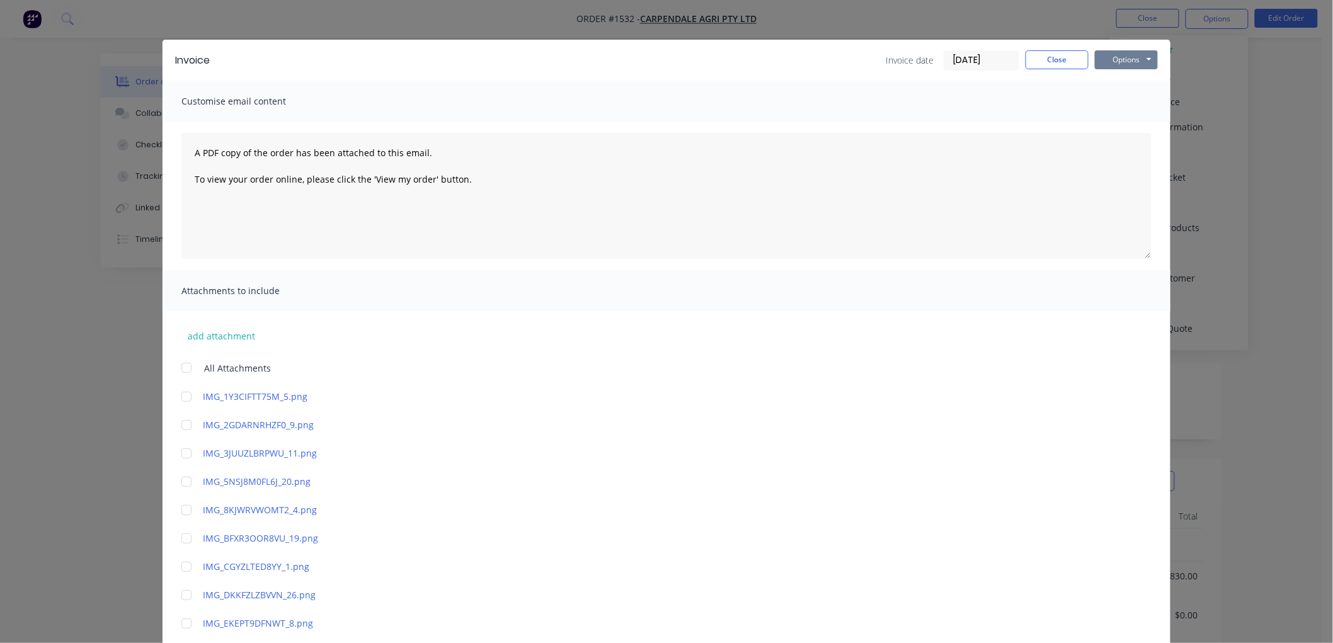
click at [1116, 64] on button "Options" at bounding box center [1126, 59] width 63 height 19
click at [1132, 72] on button "Preview" at bounding box center [1135, 82] width 81 height 21
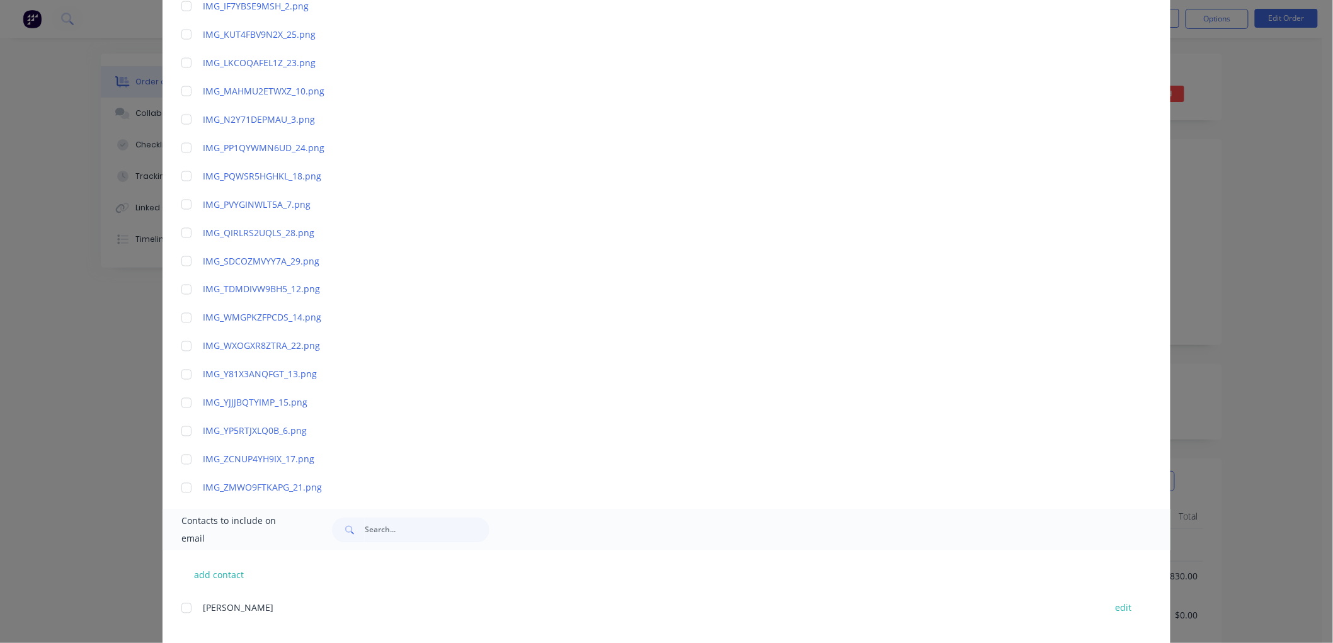
scroll to position [781, 0]
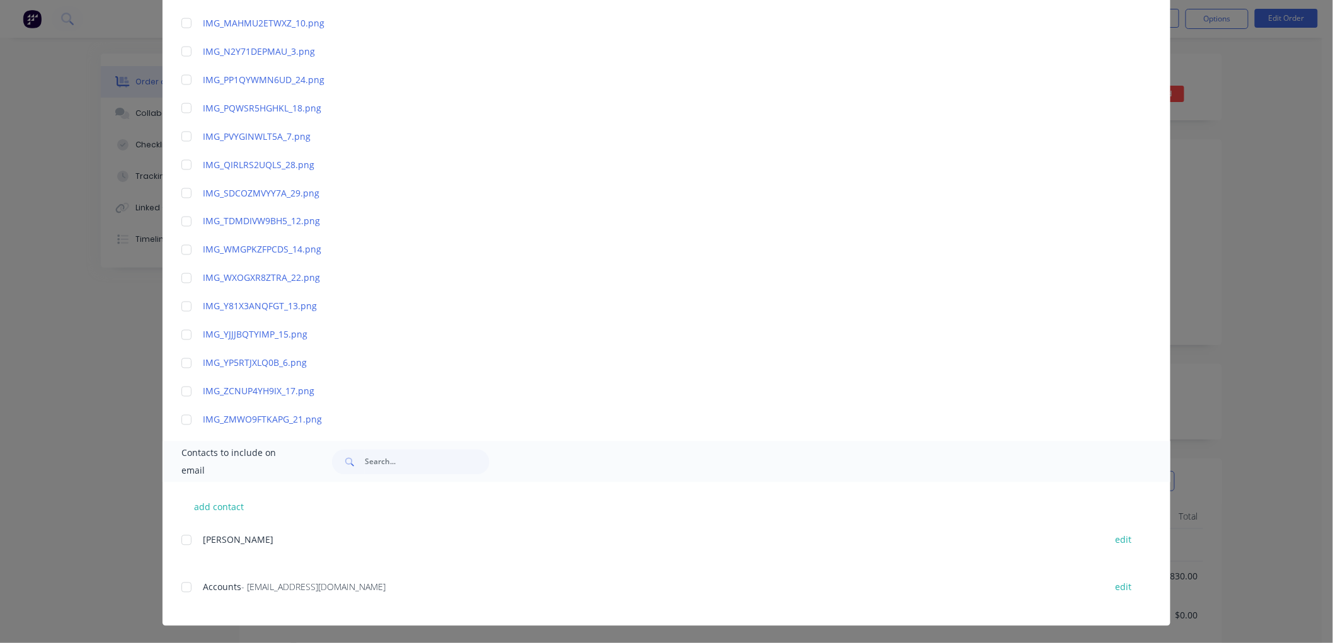
click at [174, 589] on div "add contact Nicky Kruger edit Accounts - accounts@carpendalect.com.au edit" at bounding box center [667, 554] width 1008 height 144
click at [178, 589] on div at bounding box center [186, 587] width 25 height 25
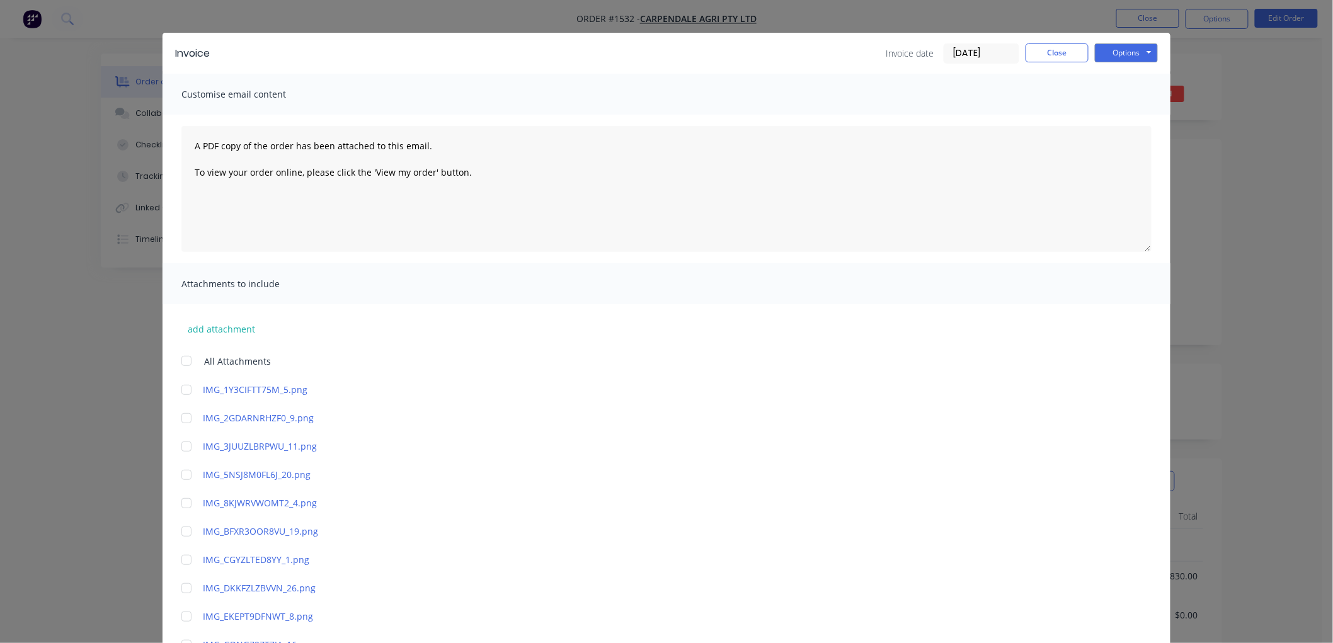
scroll to position [0, 0]
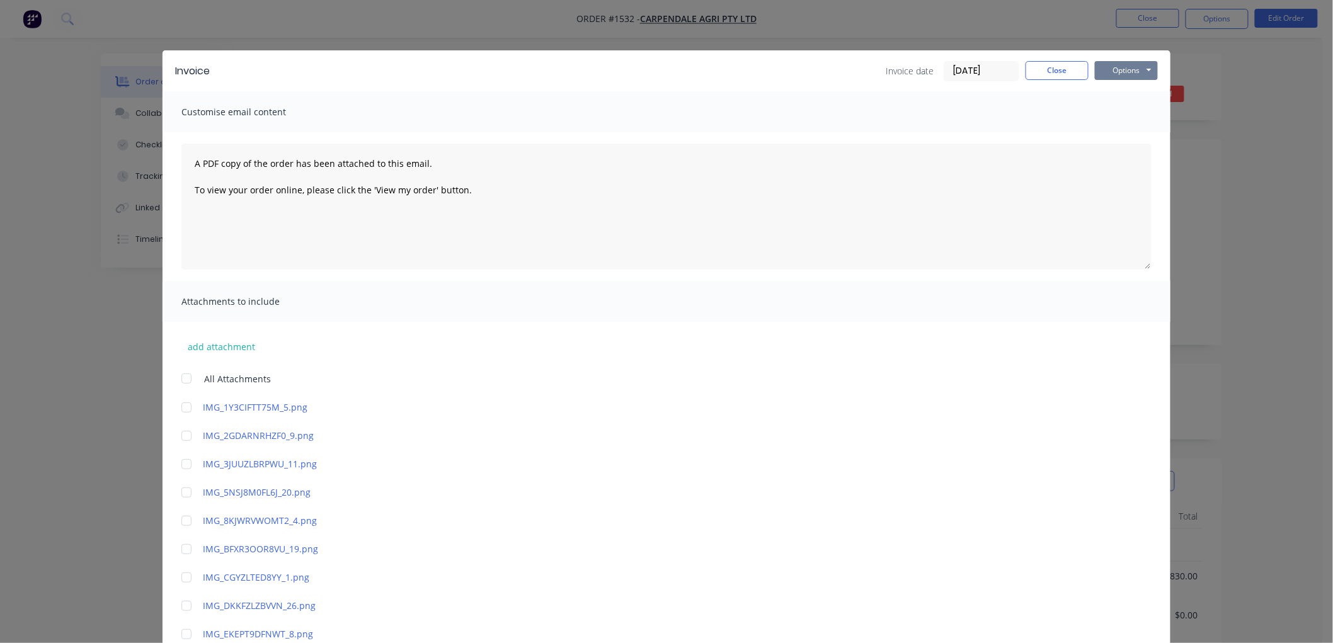
click at [1122, 74] on button "Options" at bounding box center [1126, 70] width 63 height 19
click at [1143, 126] on button "Email" at bounding box center [1135, 134] width 81 height 21
click at [1112, 76] on button "Options" at bounding box center [1126, 70] width 63 height 19
click at [1130, 127] on button "Email" at bounding box center [1135, 134] width 81 height 21
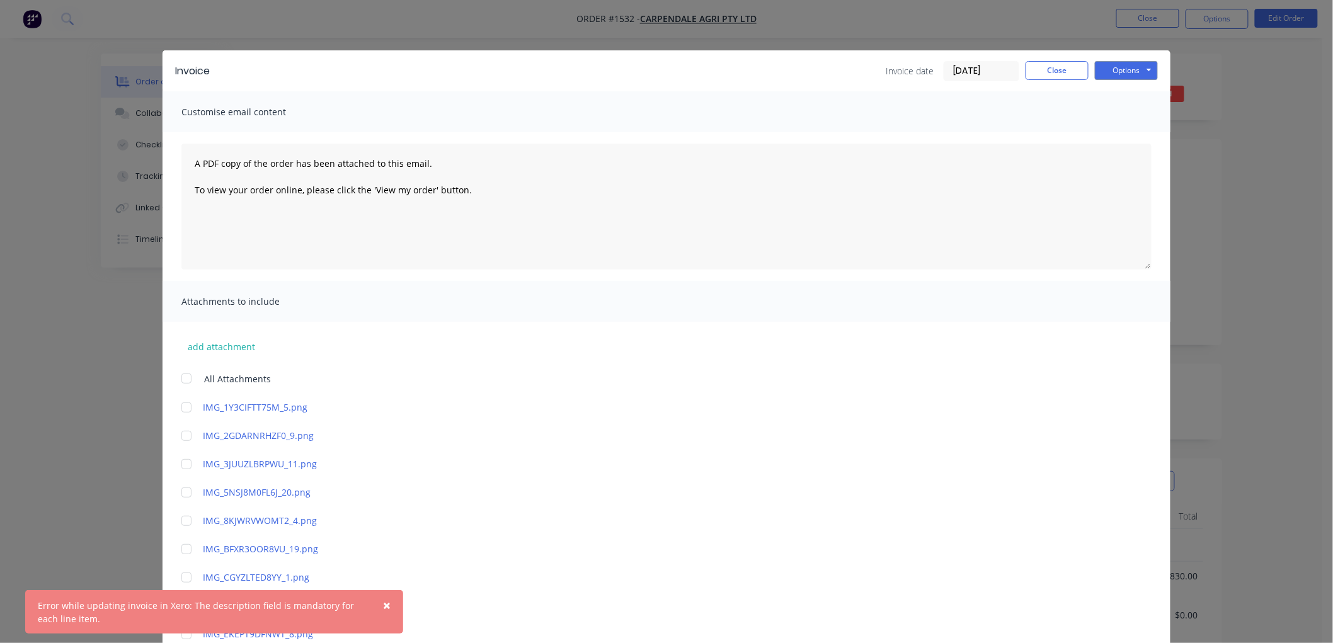
click at [389, 599] on span "×" at bounding box center [387, 605] width 8 height 18
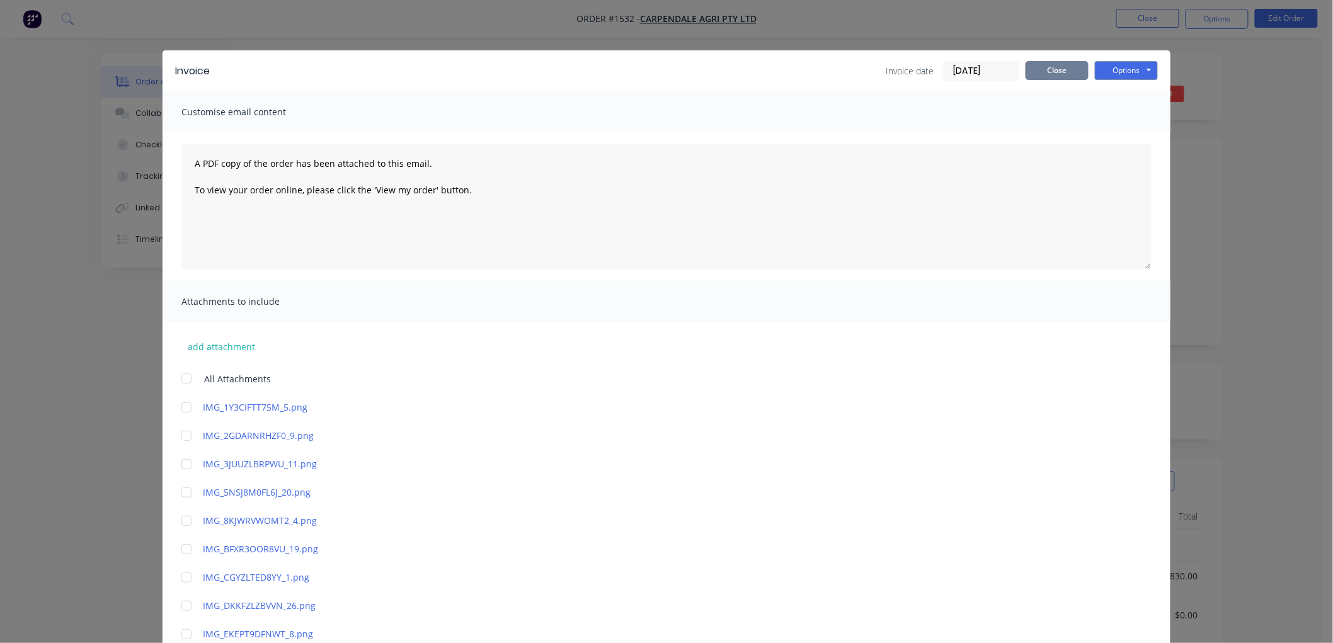
click at [1057, 68] on button "Close" at bounding box center [1056, 70] width 63 height 19
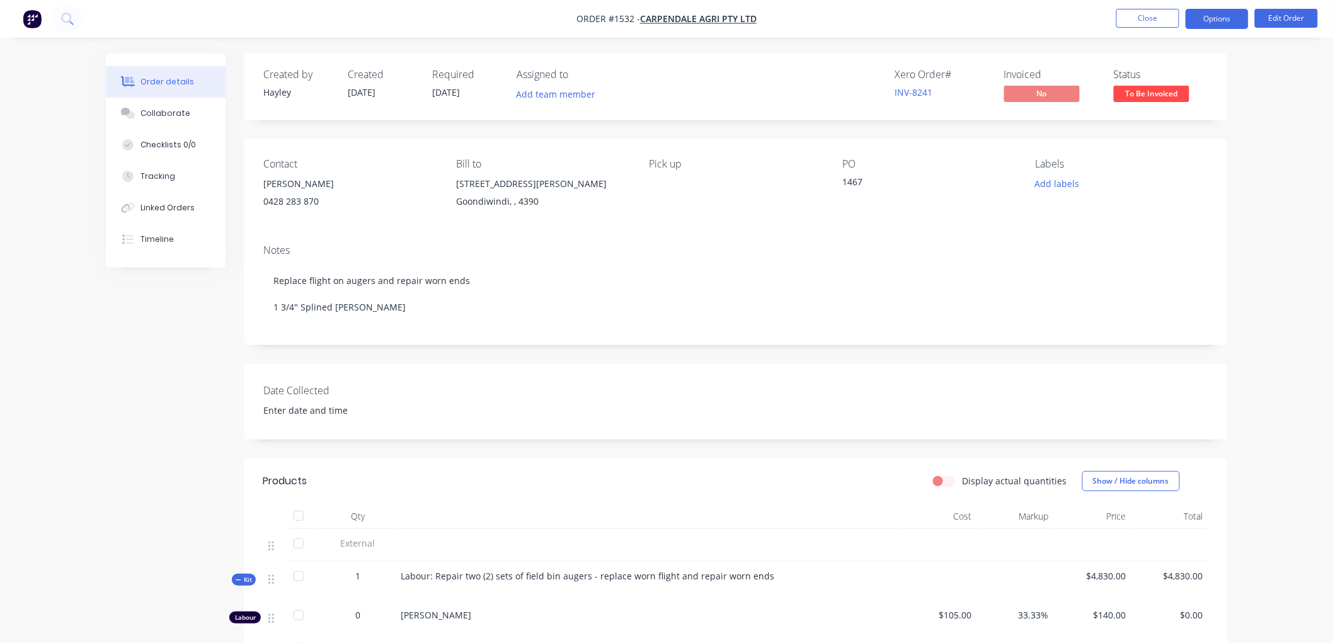
click at [1219, 25] on button "Options" at bounding box center [1216, 19] width 63 height 20
click at [1288, 20] on button "Edit Order" at bounding box center [1286, 18] width 63 height 19
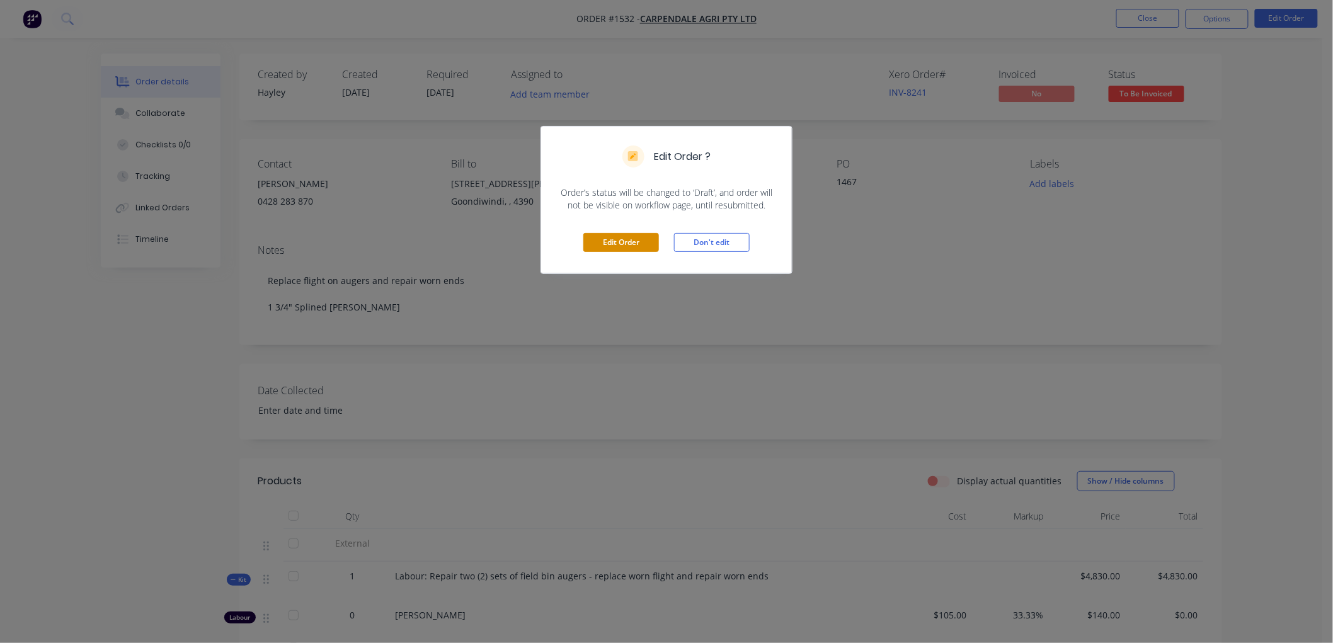
click at [625, 246] on button "Edit Order" at bounding box center [621, 242] width 76 height 19
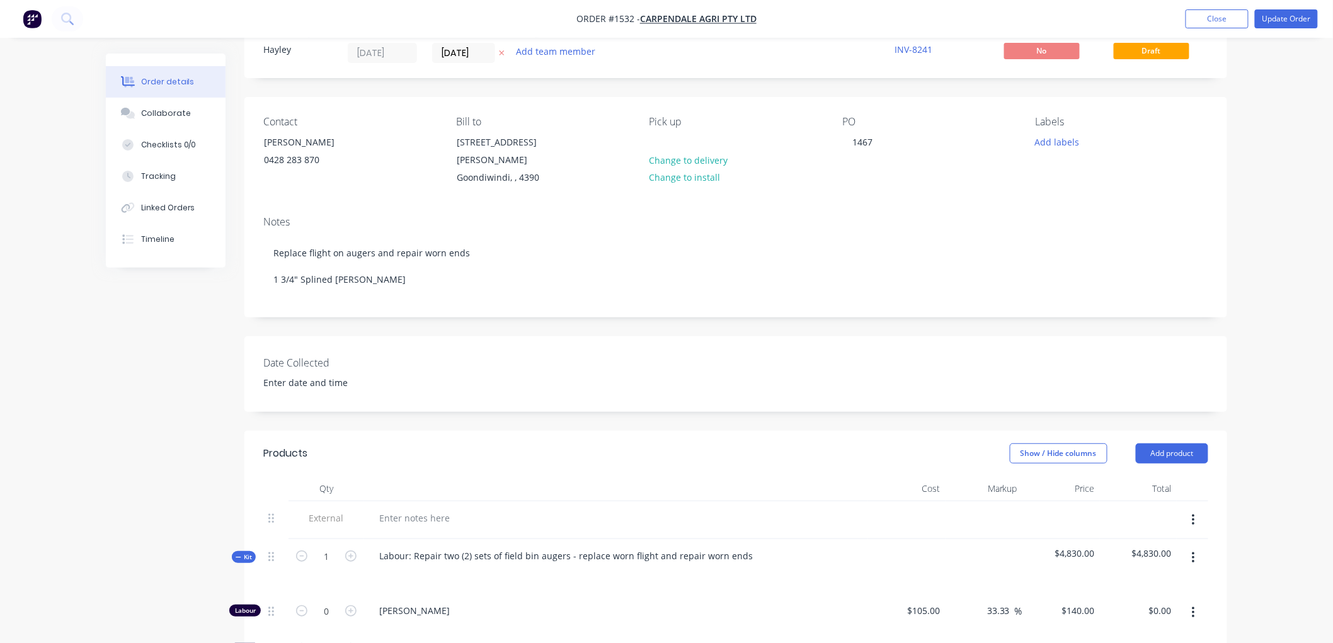
scroll to position [280, 0]
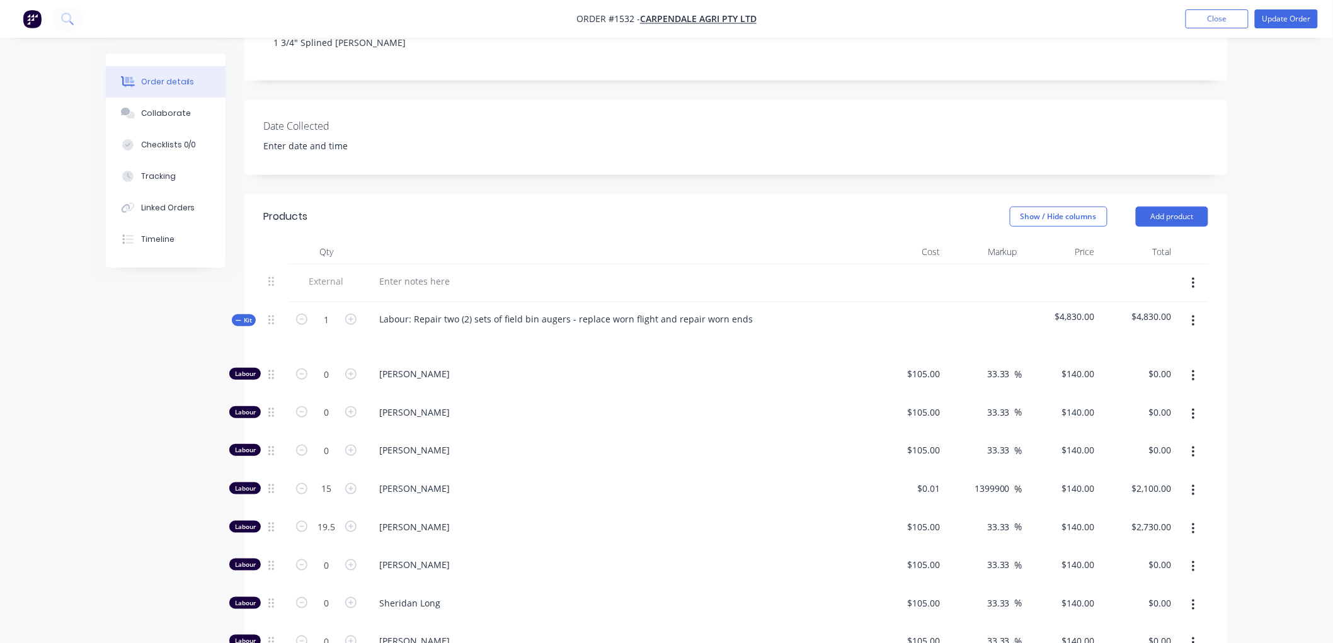
click at [1193, 277] on icon "button" at bounding box center [1193, 284] width 3 height 14
click at [1134, 333] on div "Delete" at bounding box center [1148, 342] width 97 height 18
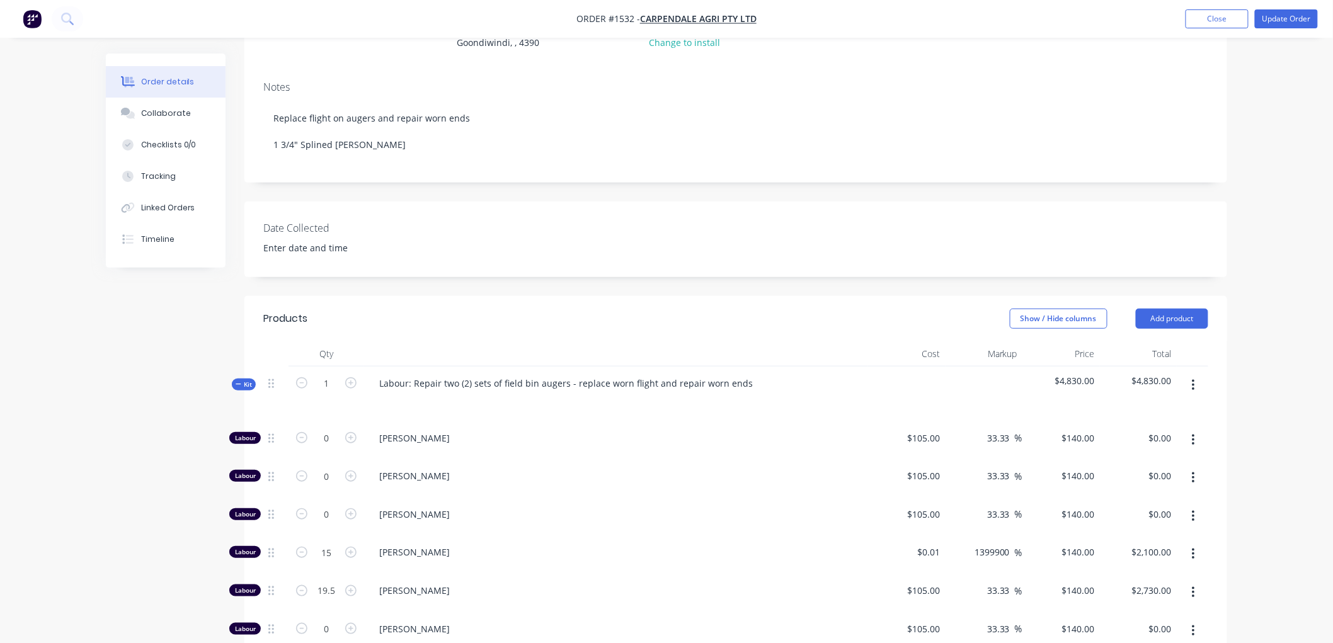
scroll to position [0, 0]
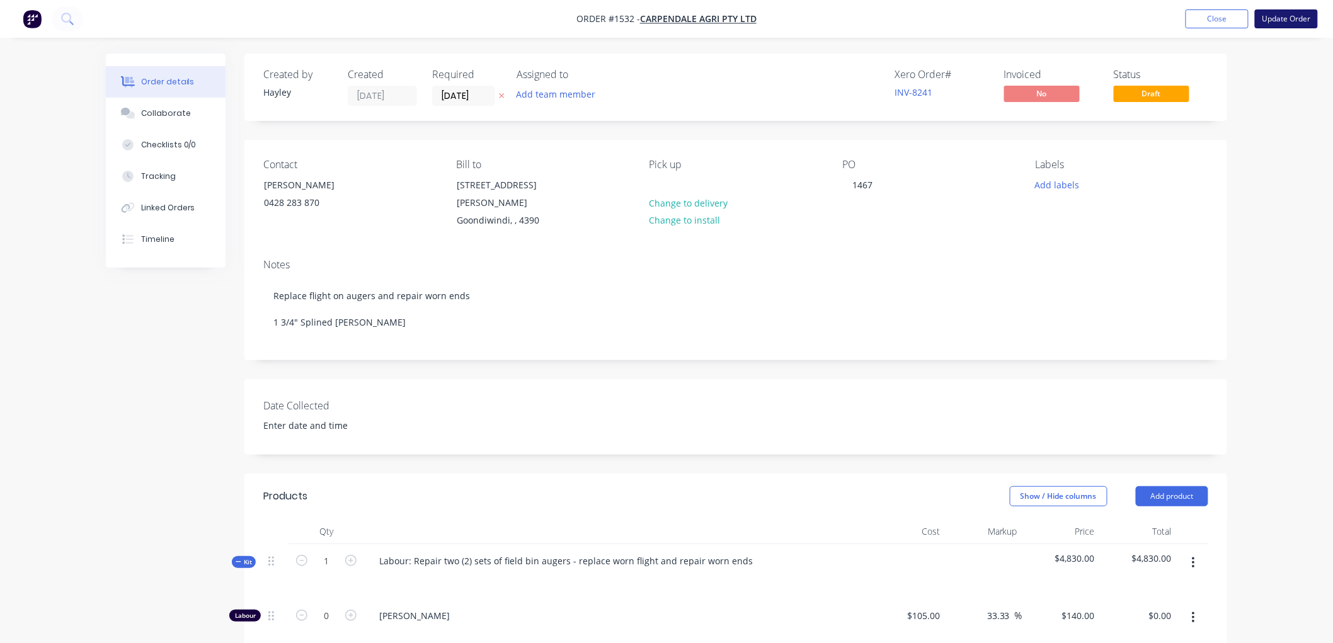
click at [1280, 23] on button "Update Order" at bounding box center [1286, 18] width 63 height 19
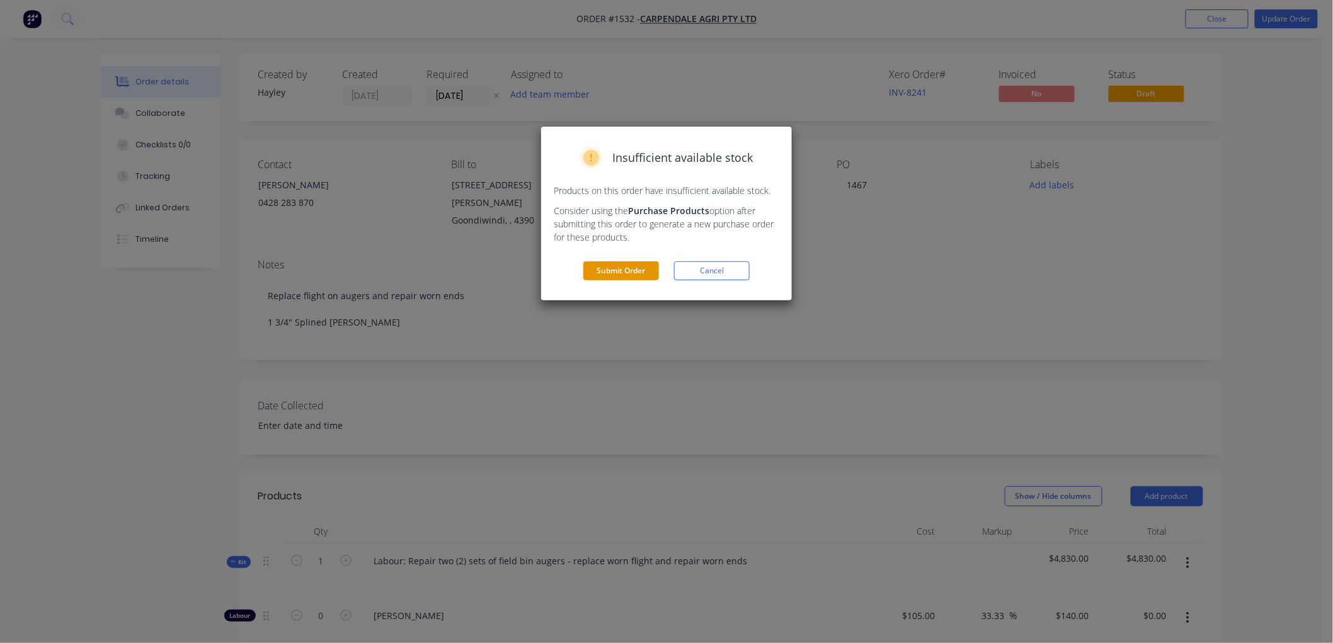
click at [616, 275] on button "Submit Order" at bounding box center [621, 270] width 76 height 19
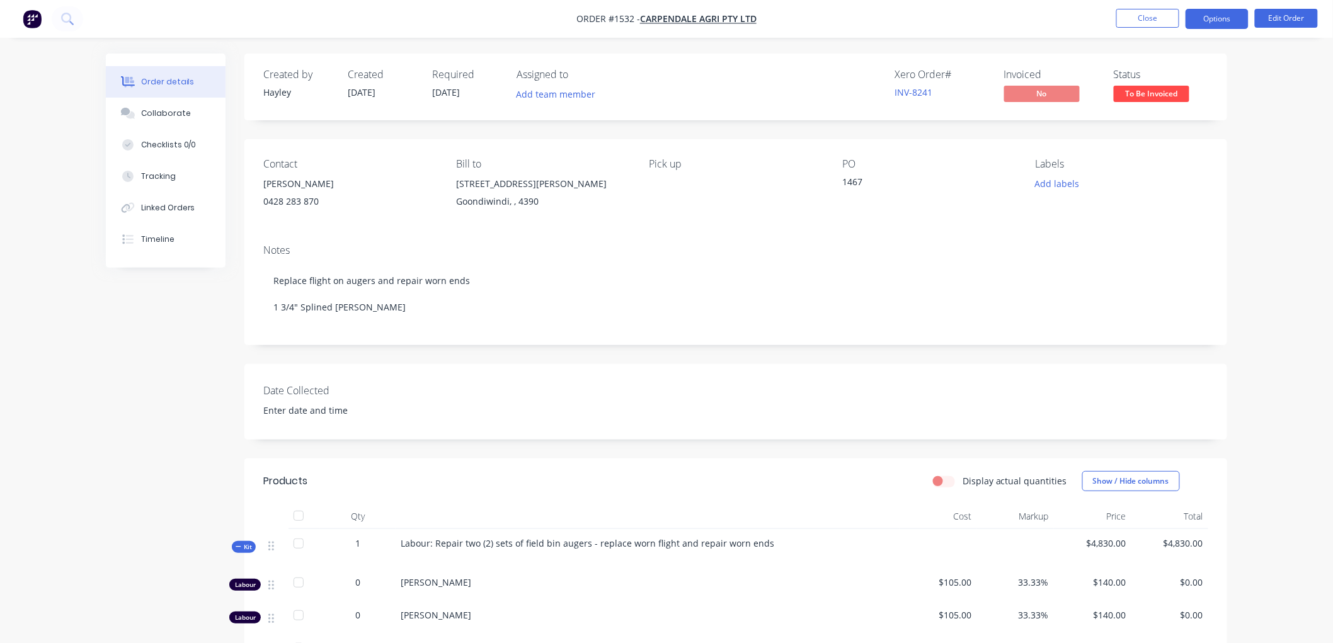
click at [1214, 14] on button "Options" at bounding box center [1216, 19] width 63 height 20
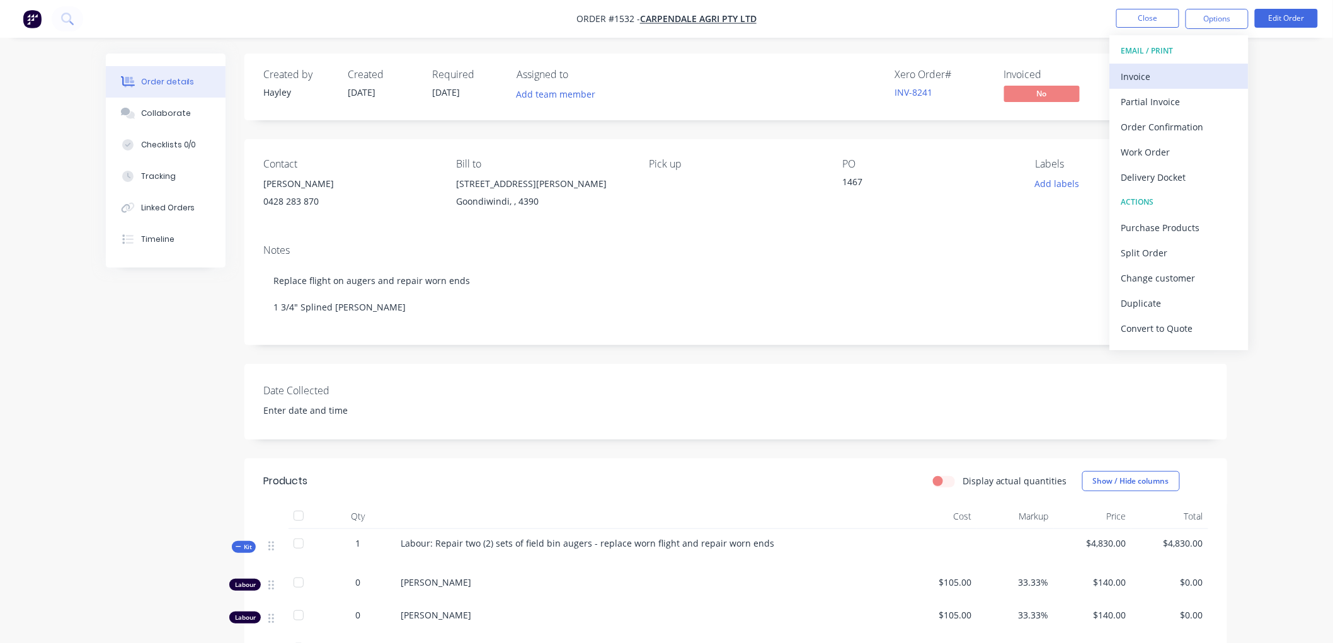
click at [1166, 74] on div "Invoice" at bounding box center [1179, 76] width 116 height 18
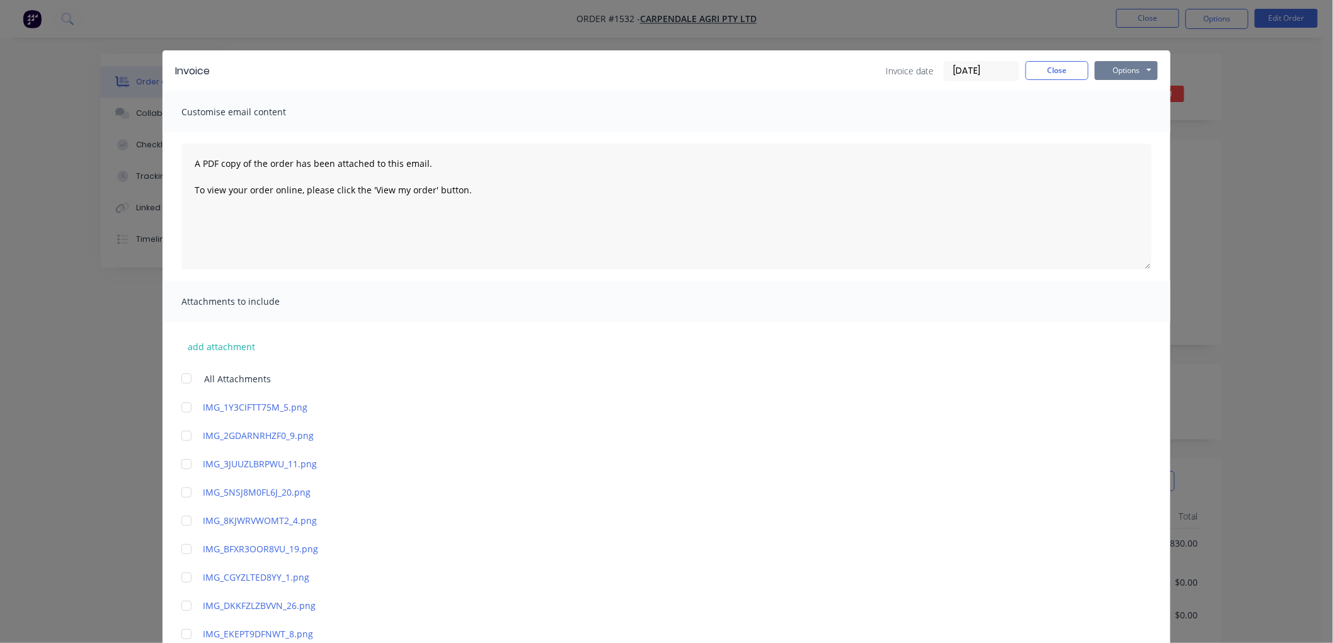
click at [1137, 67] on button "Options" at bounding box center [1126, 70] width 63 height 19
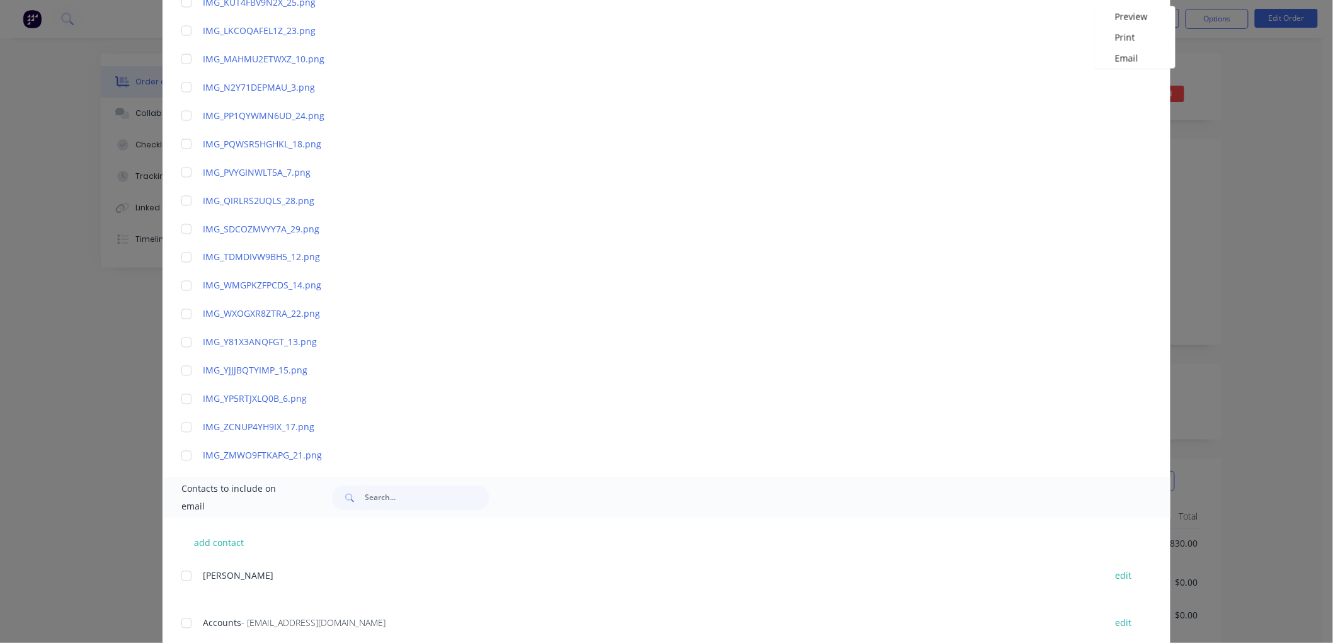
scroll to position [781, 0]
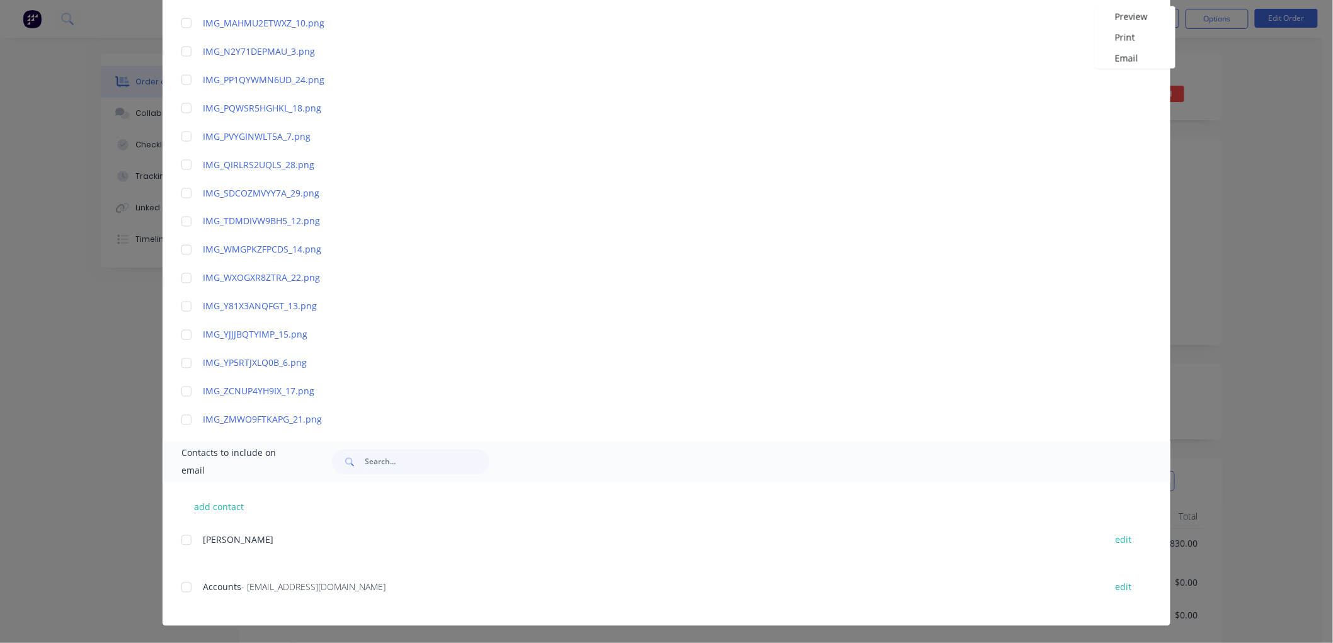
click at [179, 588] on div at bounding box center [186, 587] width 25 height 25
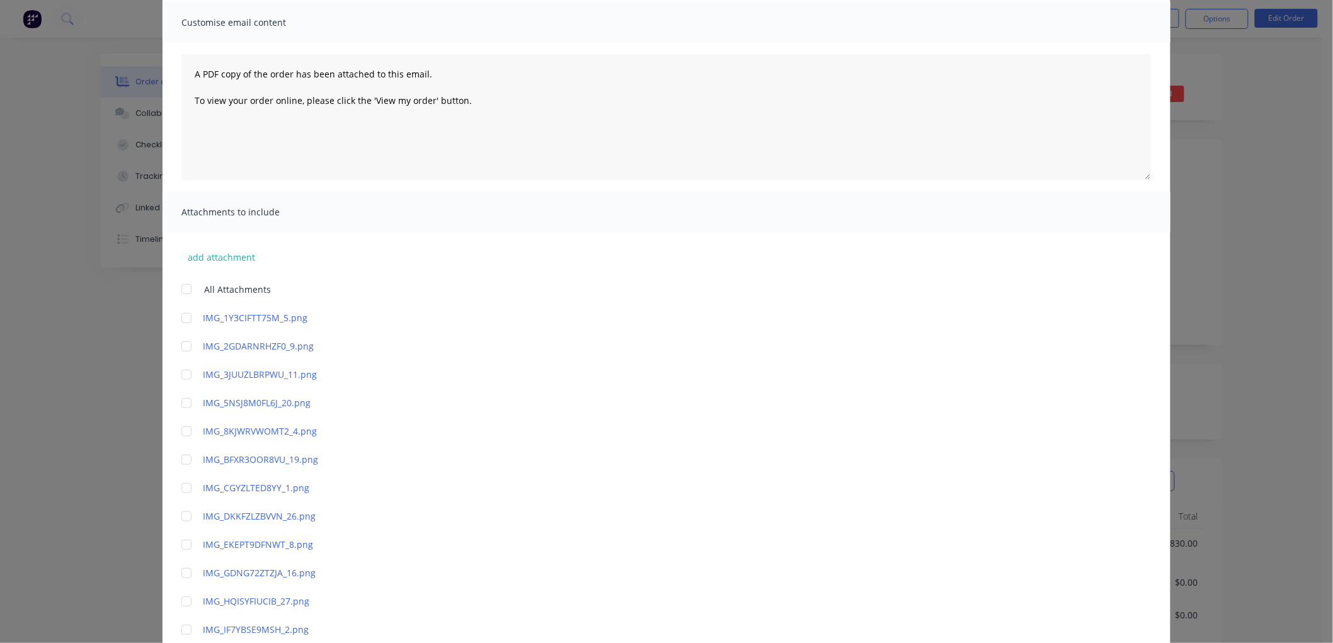
scroll to position [0, 0]
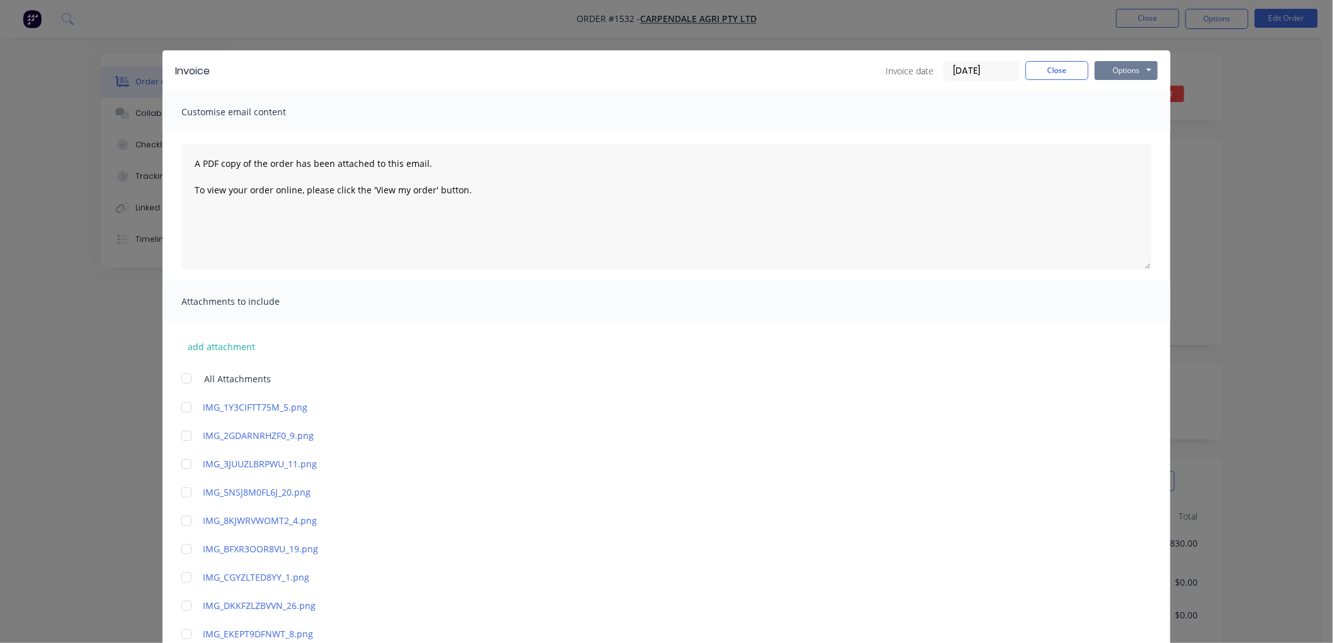
click at [1117, 68] on button "Options" at bounding box center [1126, 70] width 63 height 19
click at [1135, 130] on button "Email" at bounding box center [1135, 134] width 81 height 21
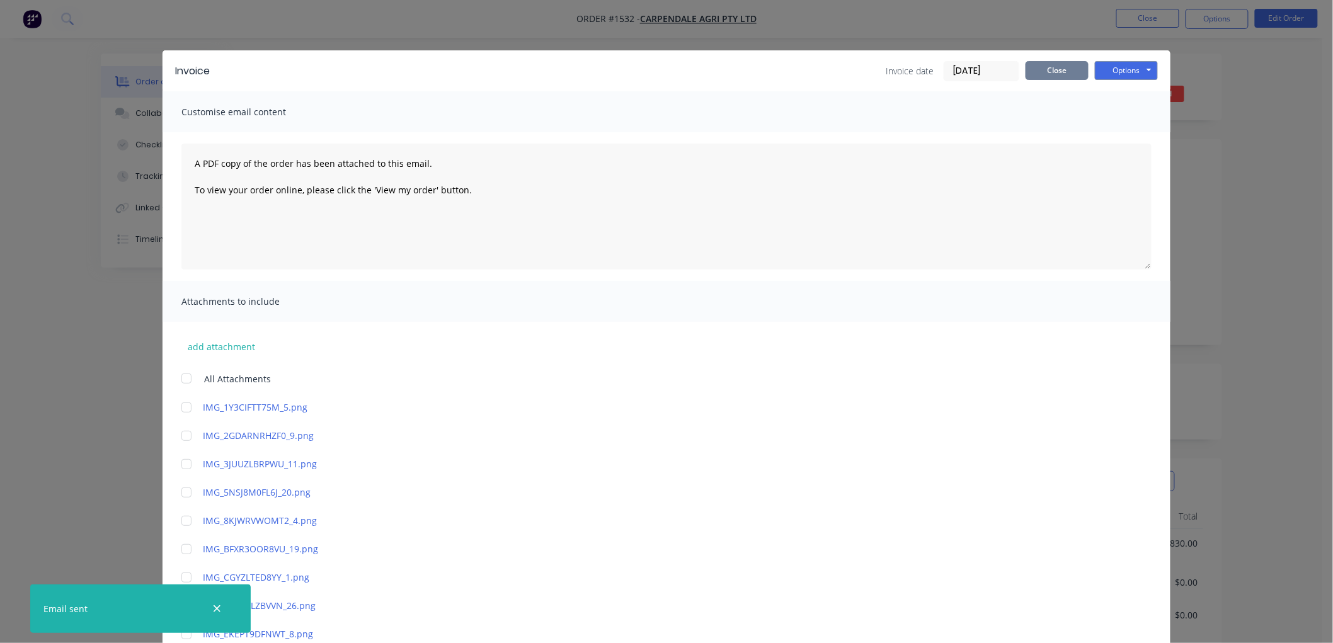
click at [1043, 71] on button "Close" at bounding box center [1056, 70] width 63 height 19
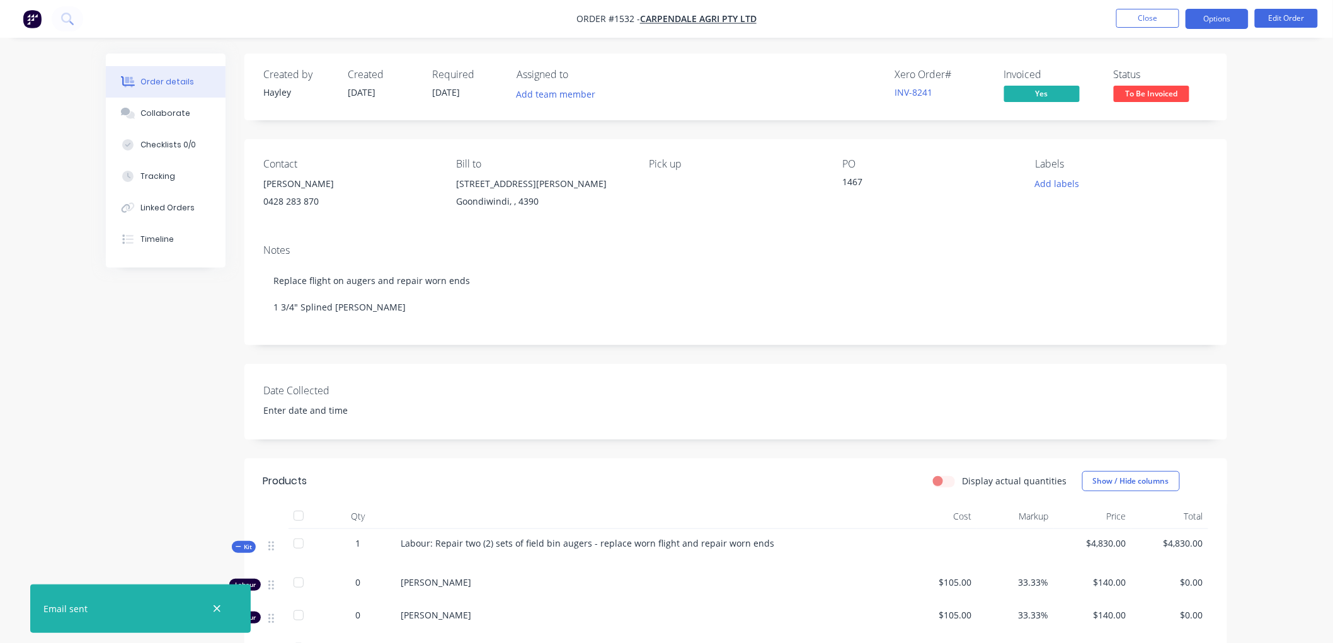
click at [1220, 14] on button "Options" at bounding box center [1216, 19] width 63 height 20
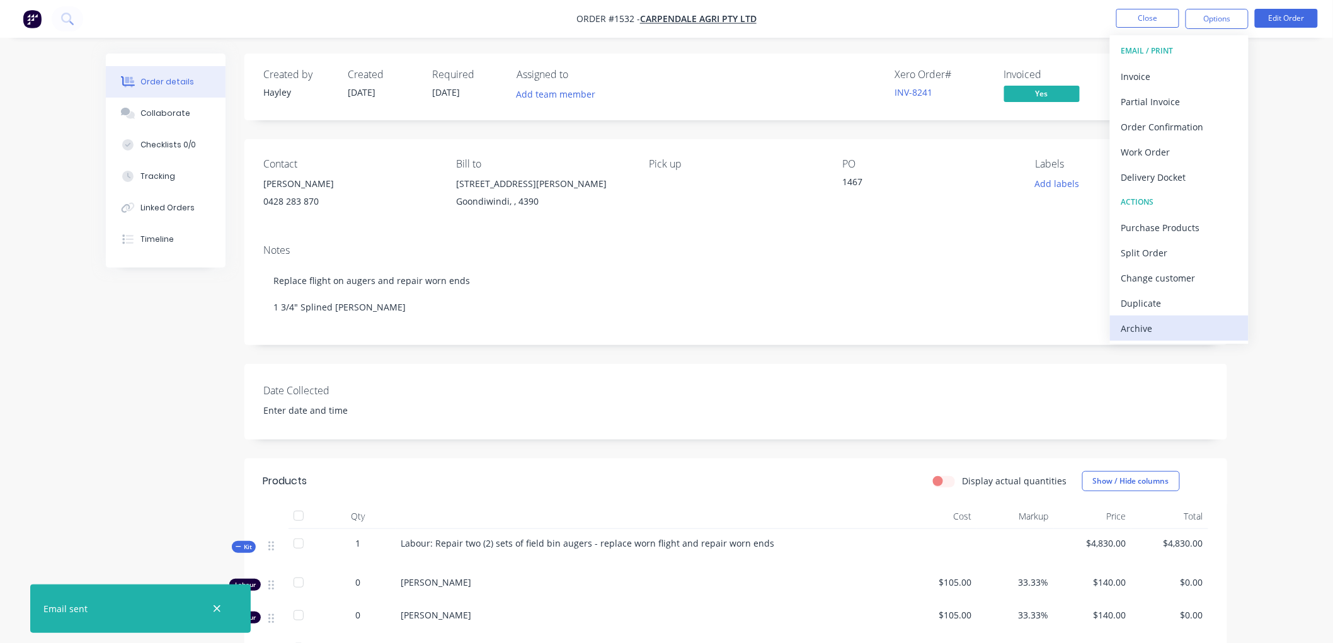
click at [1134, 326] on div "Archive" at bounding box center [1179, 328] width 116 height 18
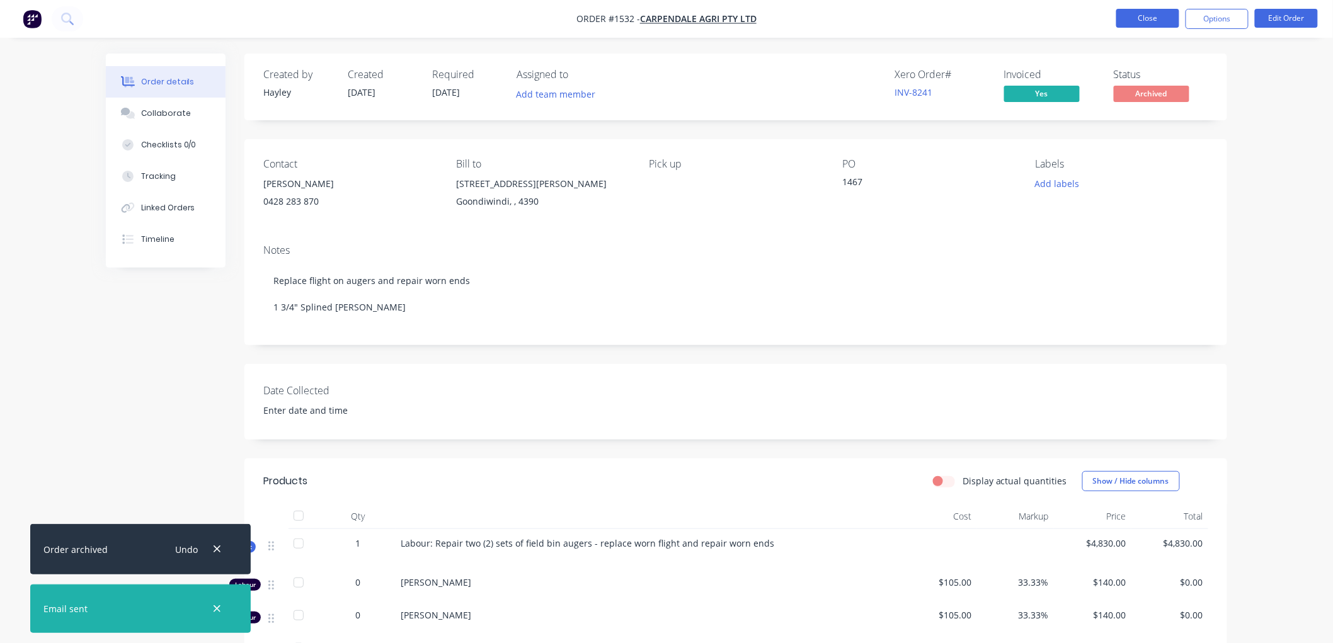
click at [1149, 14] on button "Close" at bounding box center [1147, 18] width 63 height 19
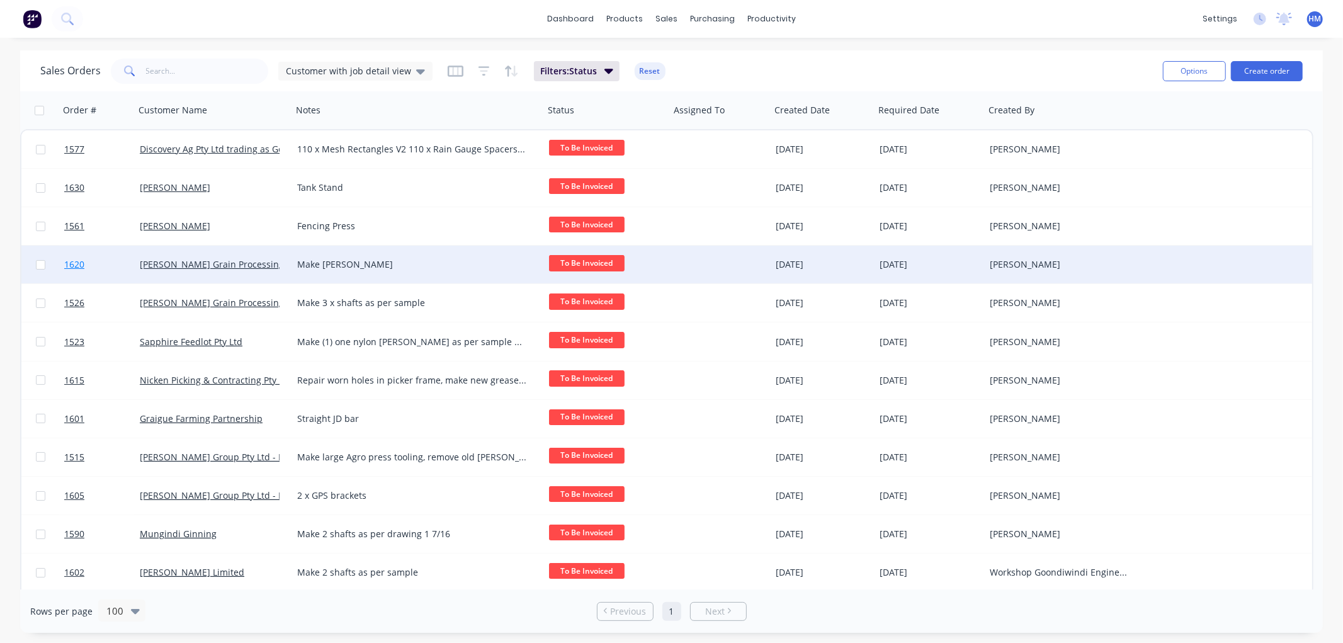
click at [115, 265] on link "1620" at bounding box center [102, 265] width 76 height 38
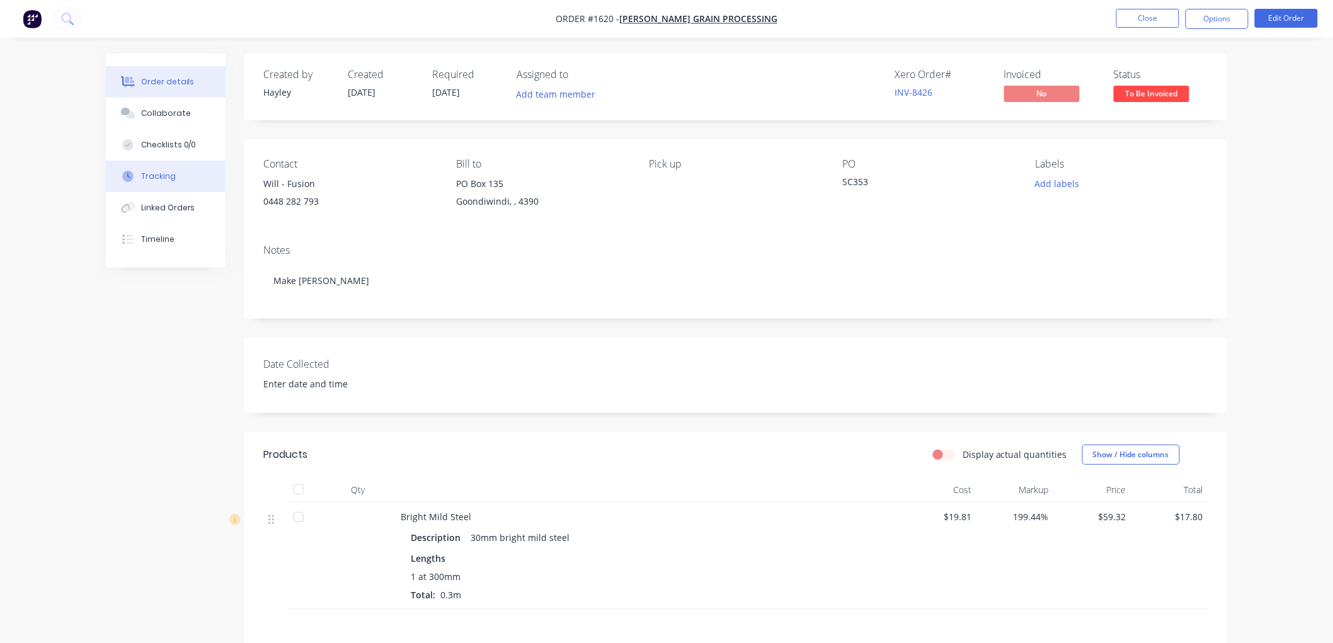
click at [159, 173] on div "Tracking" at bounding box center [158, 176] width 35 height 11
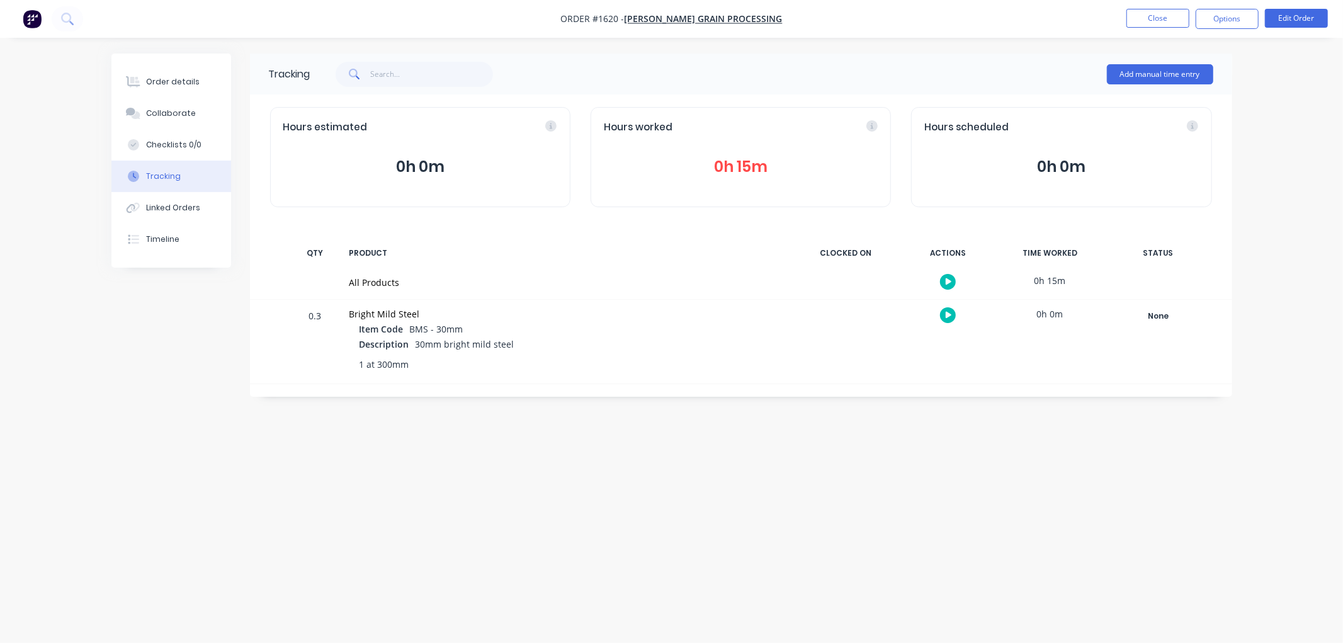
click at [722, 159] on button "0h 15m" at bounding box center [741, 167] width 274 height 24
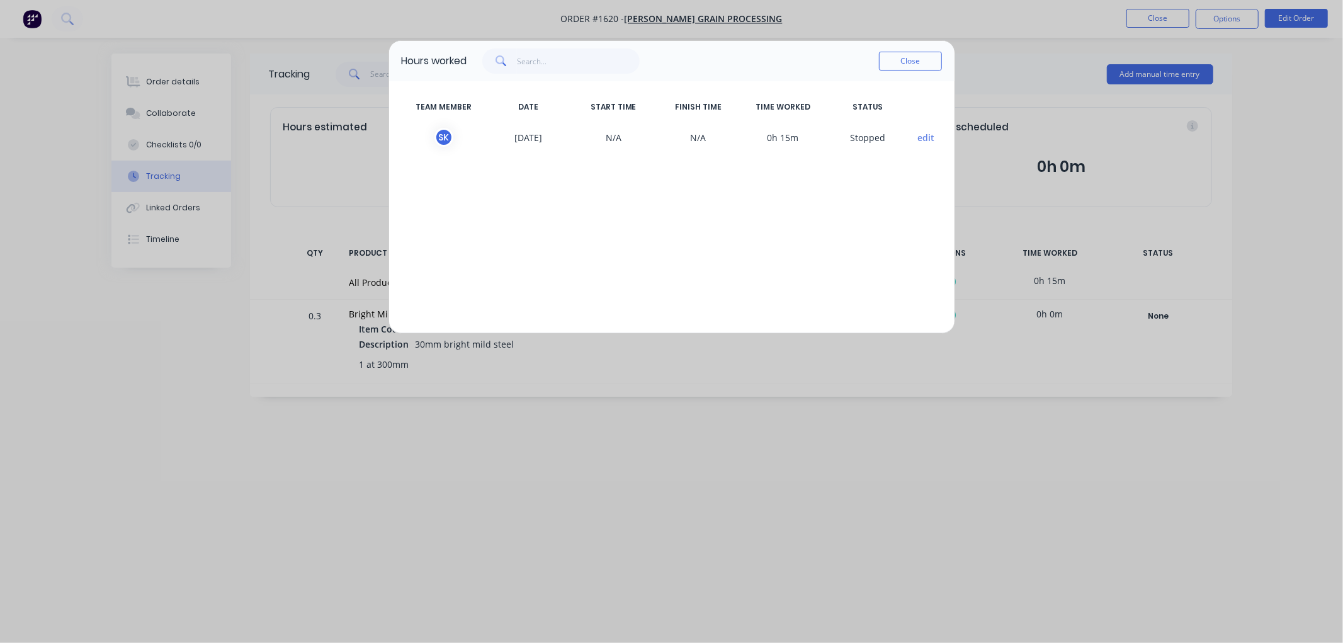
drag, startPoint x: 909, startPoint y: 60, endPoint x: 894, endPoint y: 60, distance: 14.5
click at [901, 60] on button "Close" at bounding box center [910, 61] width 63 height 19
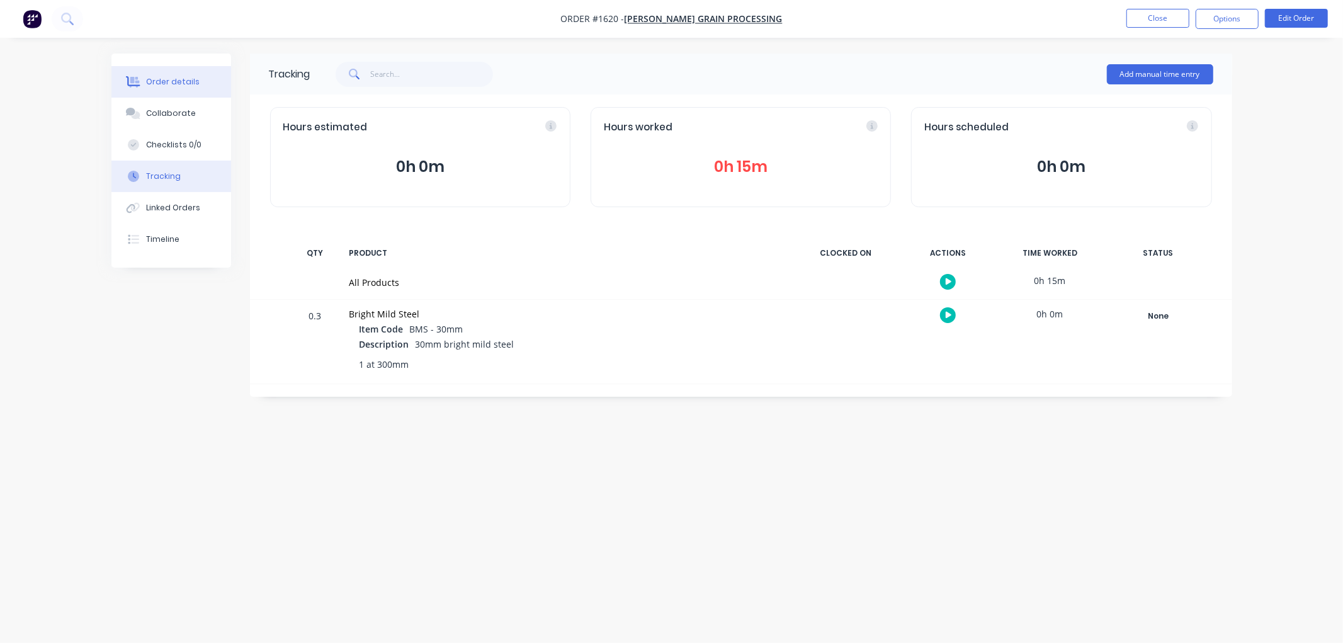
click at [181, 90] on button "Order details" at bounding box center [171, 81] width 120 height 31
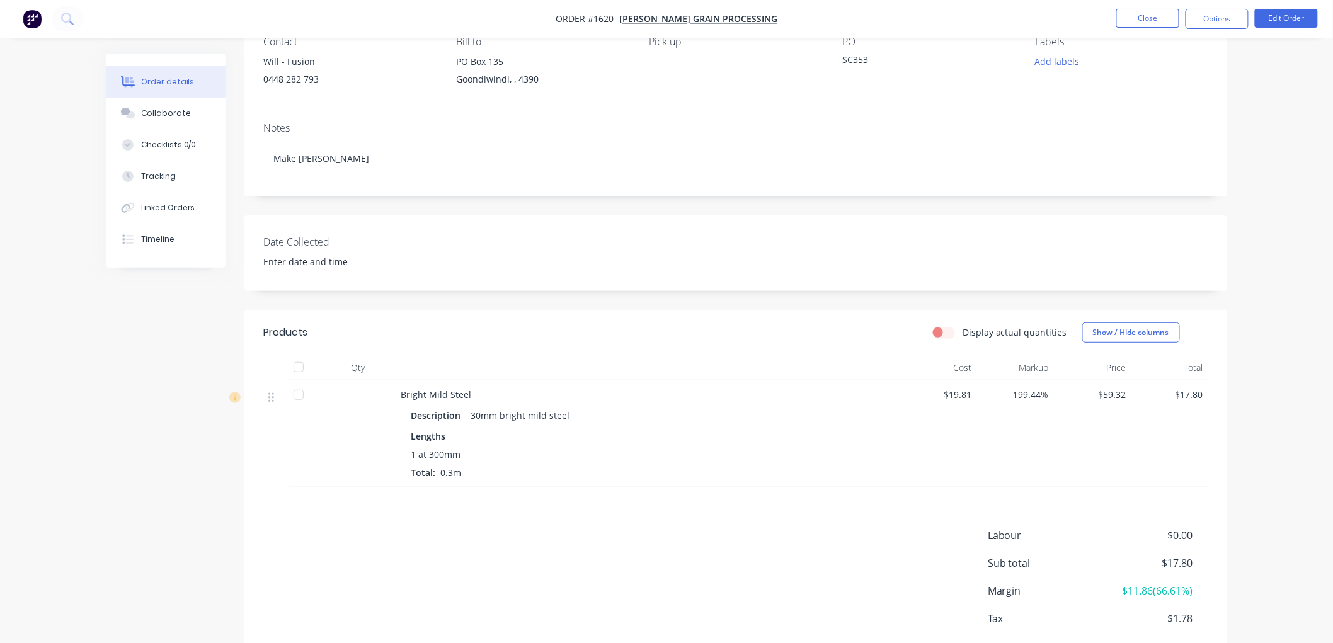
scroll to position [140, 0]
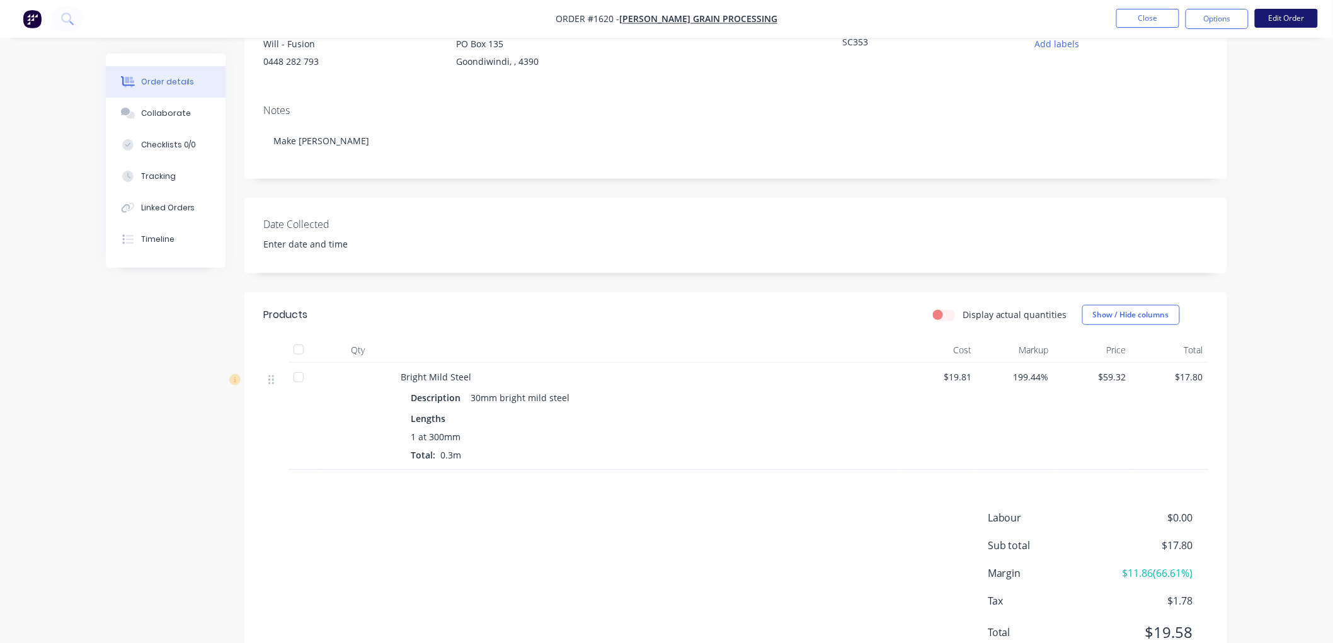
click at [1294, 18] on button "Edit Order" at bounding box center [1286, 18] width 63 height 19
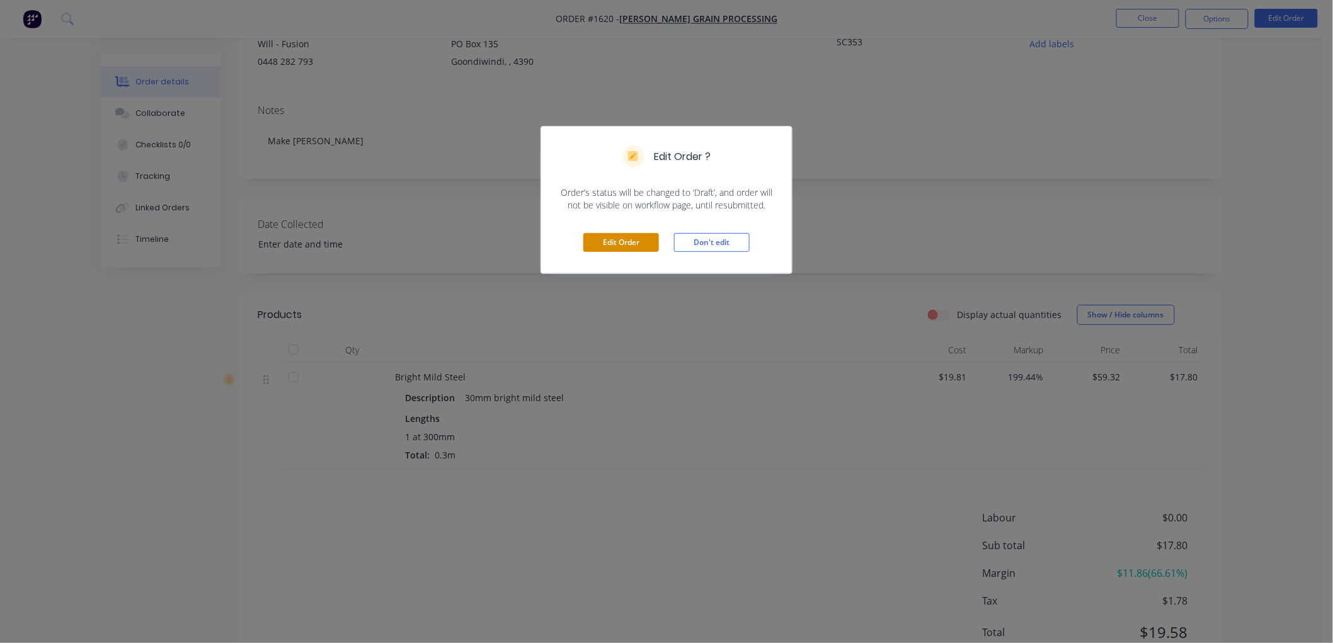
click at [609, 243] on button "Edit Order" at bounding box center [621, 242] width 76 height 19
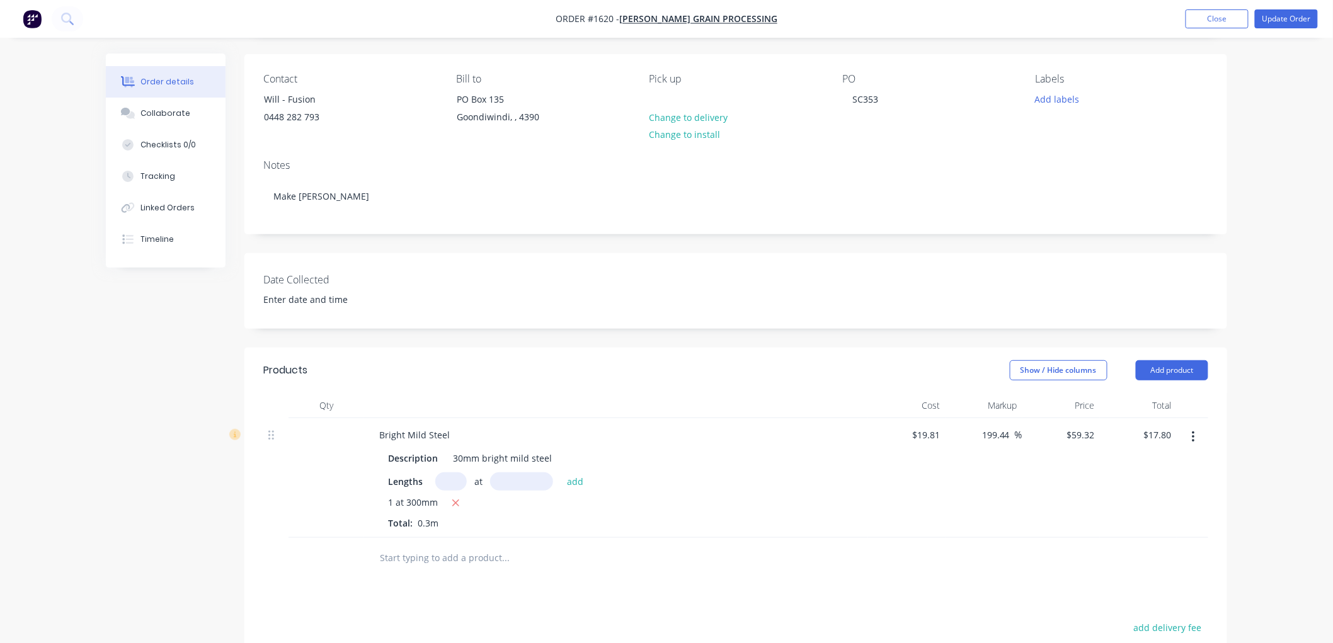
scroll to position [280, 0]
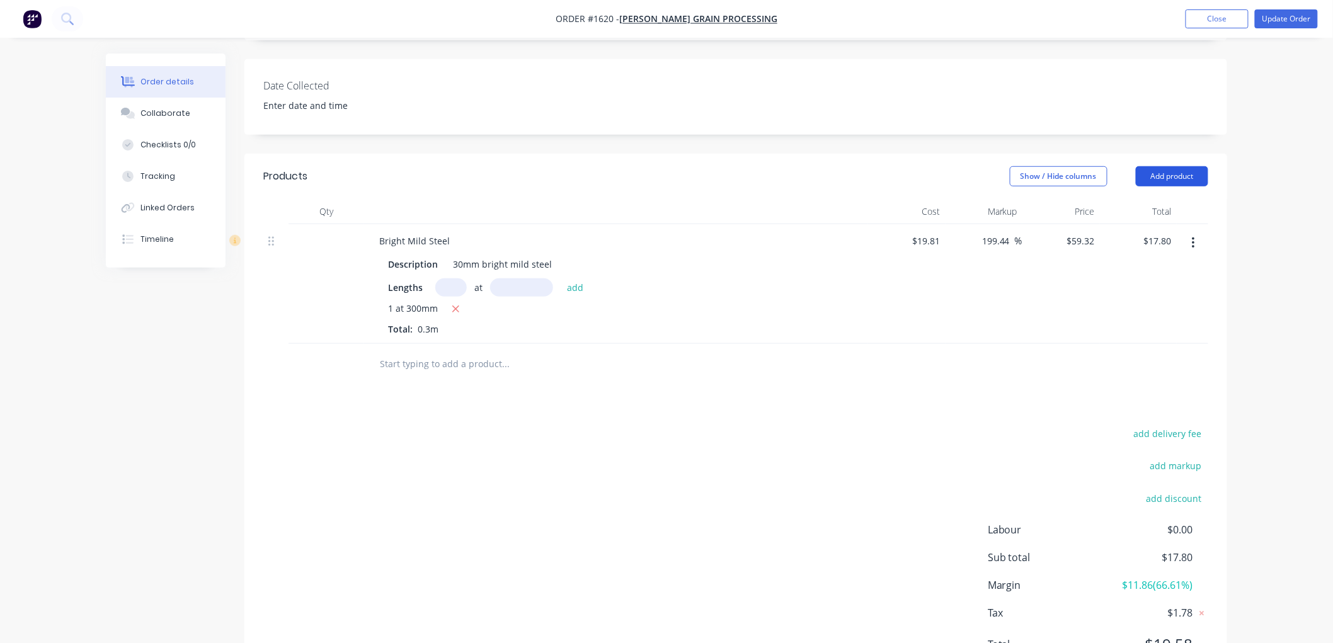
click at [1181, 176] on button "Add product" at bounding box center [1172, 176] width 72 height 20
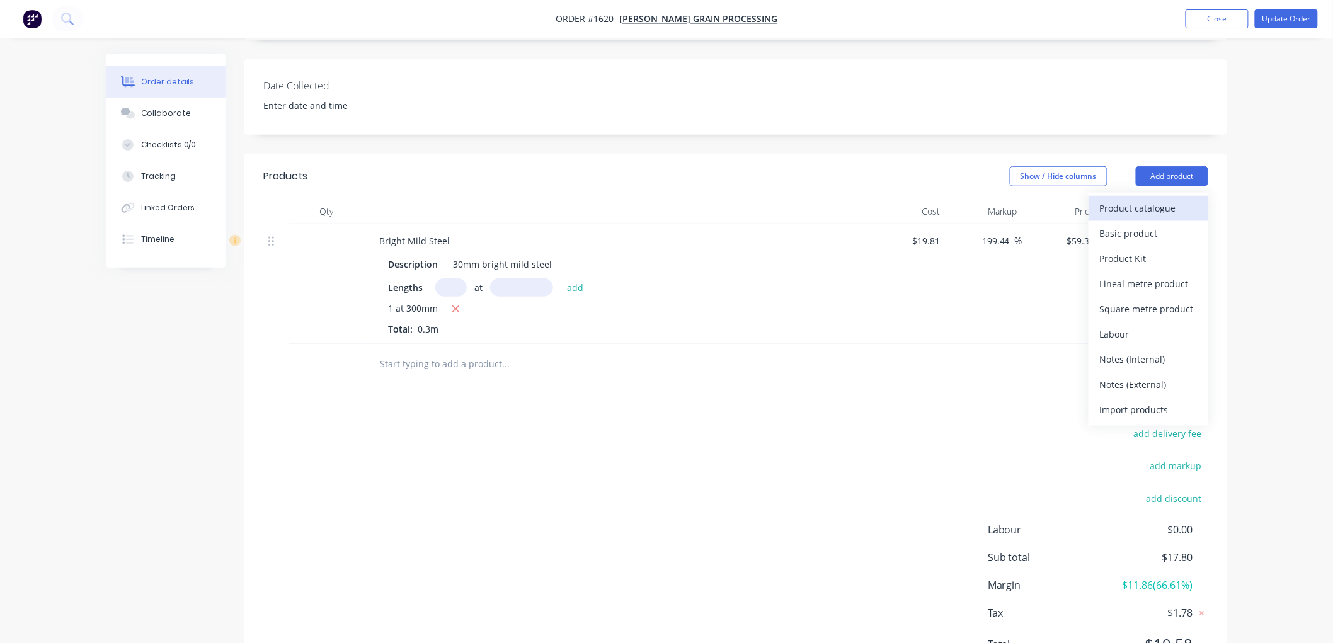
click at [1143, 208] on div "Product catalogue" at bounding box center [1148, 208] width 97 height 18
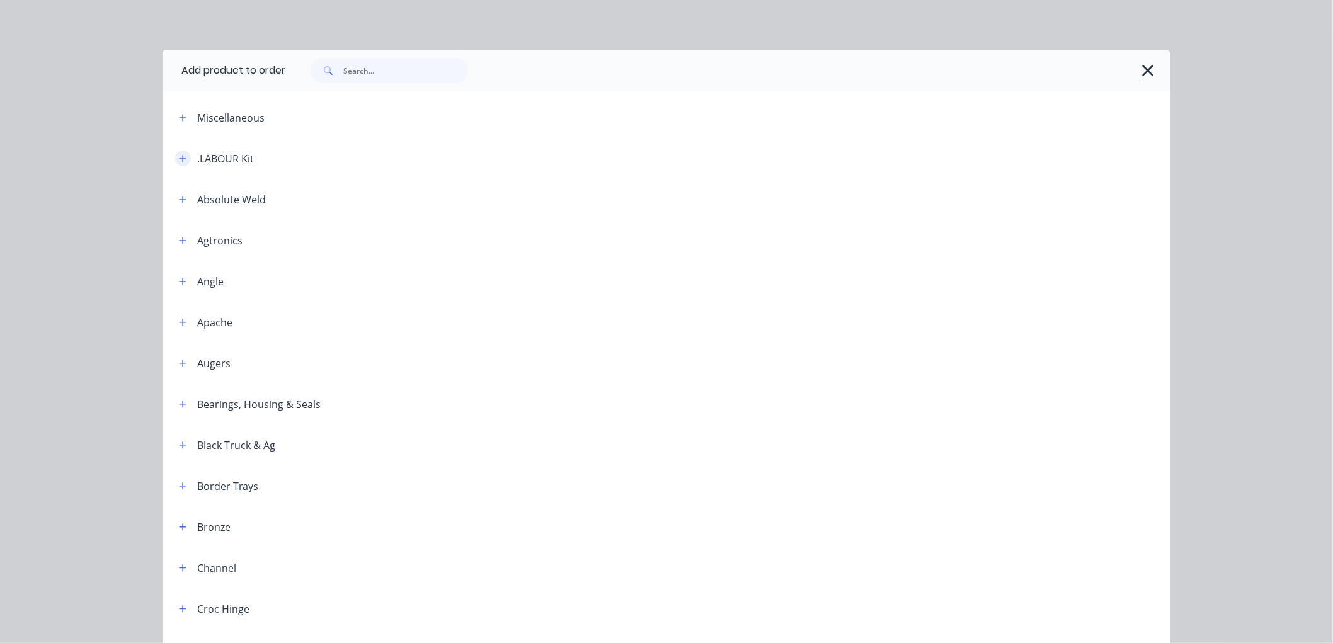
click at [179, 161] on icon "button" at bounding box center [183, 158] width 8 height 9
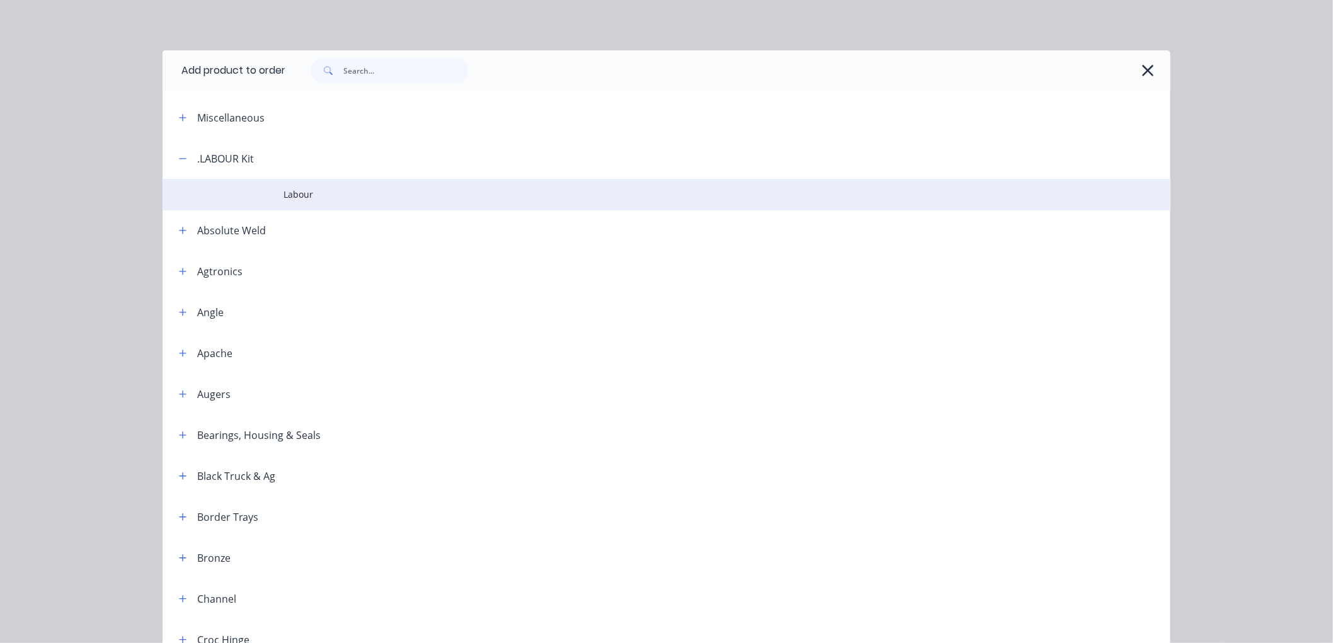
click at [285, 199] on span "Labour" at bounding box center [637, 194] width 709 height 13
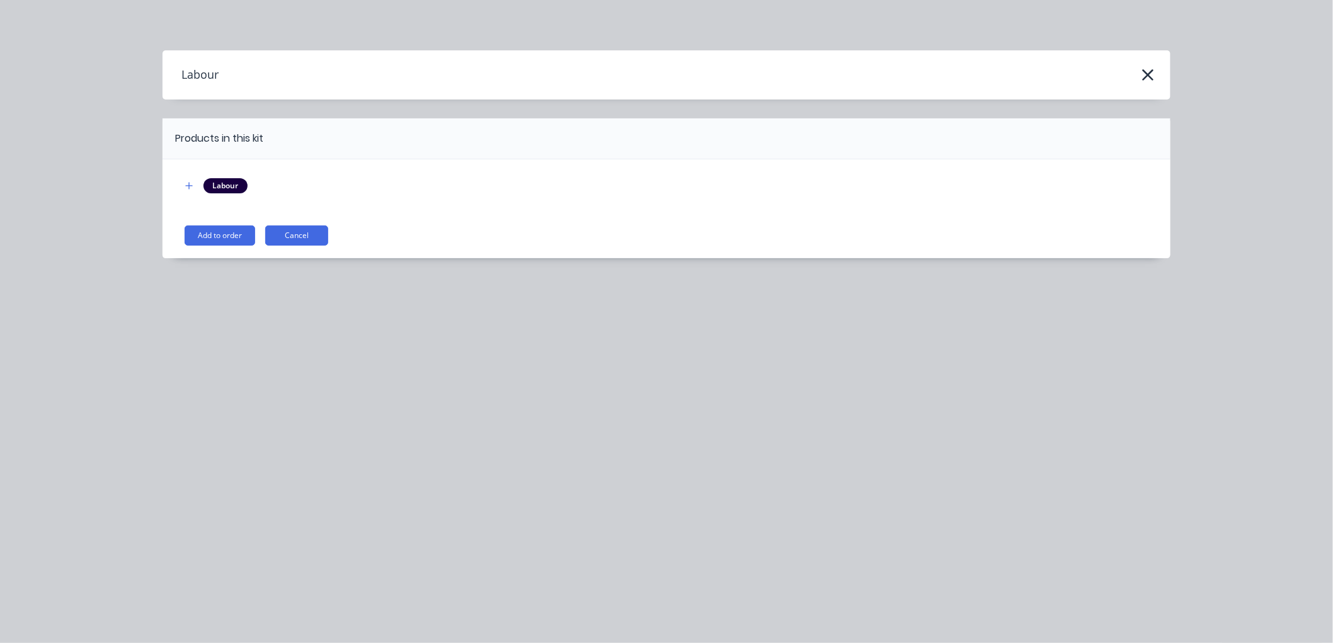
click at [218, 188] on div "Labour" at bounding box center [225, 185] width 44 height 15
drag, startPoint x: 174, startPoint y: 189, endPoint x: 186, endPoint y: 185, distance: 12.8
click at [180, 186] on div "Labour Add to order Cancel" at bounding box center [667, 208] width 1008 height 99
drag, startPoint x: 186, startPoint y: 185, endPoint x: 198, endPoint y: 181, distance: 12.4
click at [189, 183] on icon "button" at bounding box center [189, 185] width 8 height 9
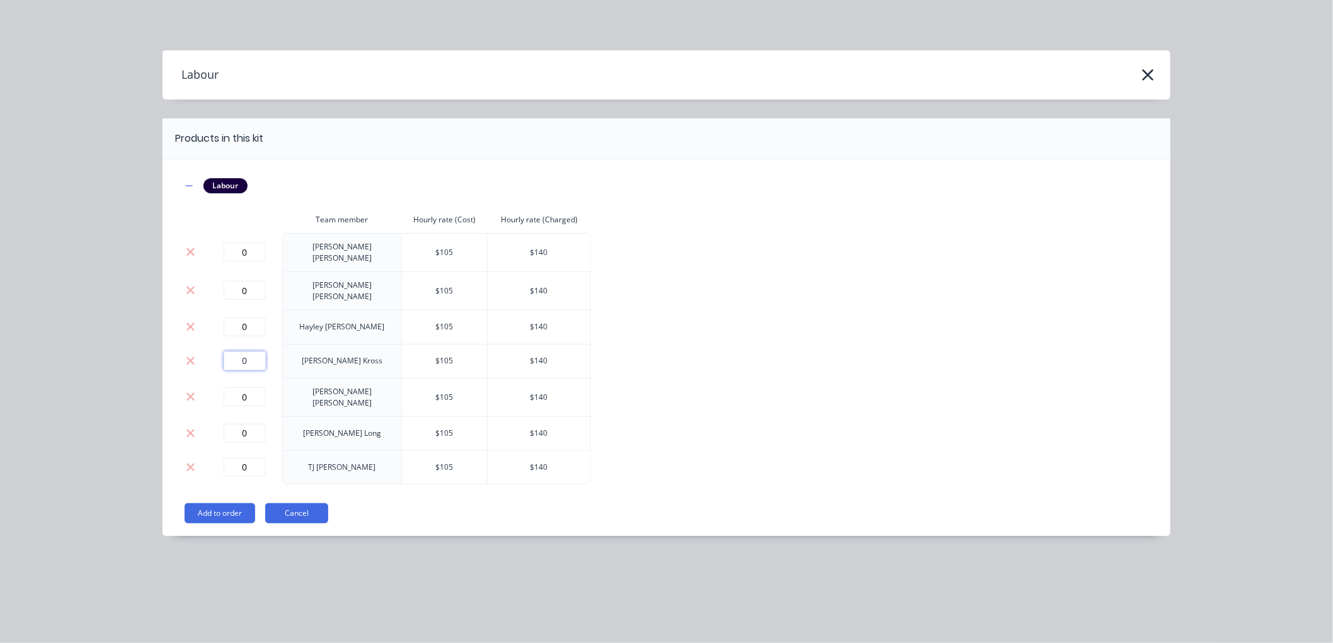
drag, startPoint x: 249, startPoint y: 351, endPoint x: 237, endPoint y: 351, distance: 11.4
click at [242, 351] on input "0" at bounding box center [245, 360] width 42 height 19
click at [242, 503] on button "Add to order" at bounding box center [220, 513] width 71 height 20
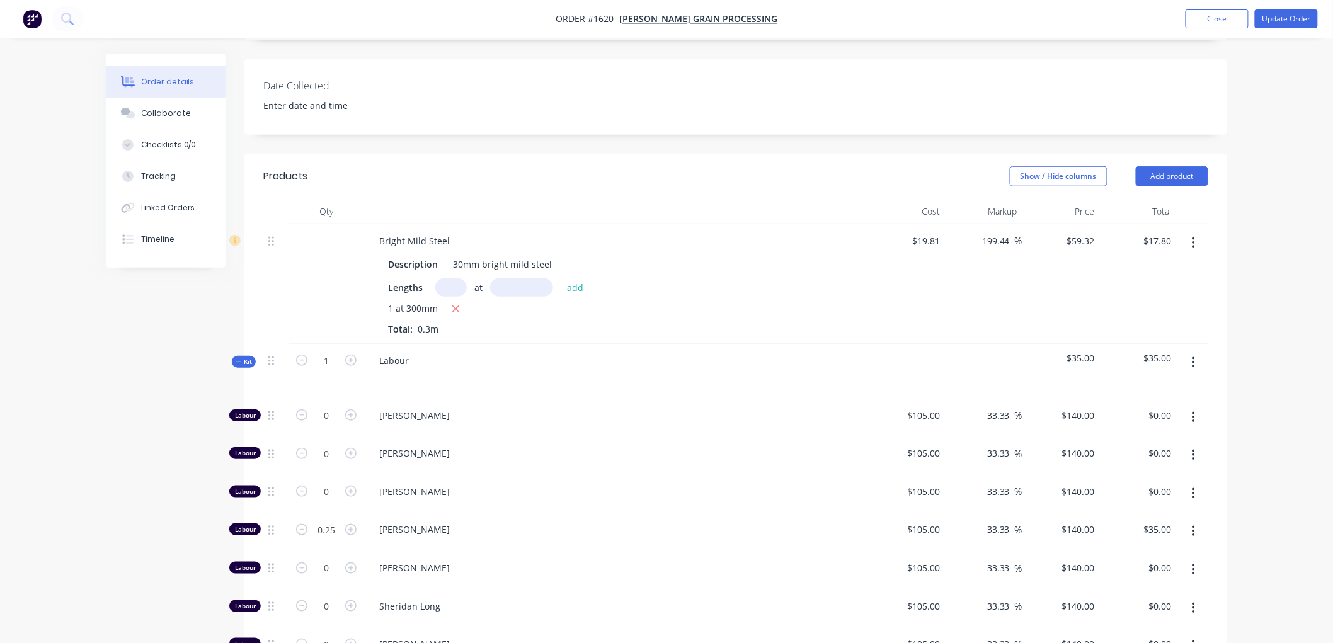
click at [240, 360] on icon at bounding box center [239, 361] width 6 height 6
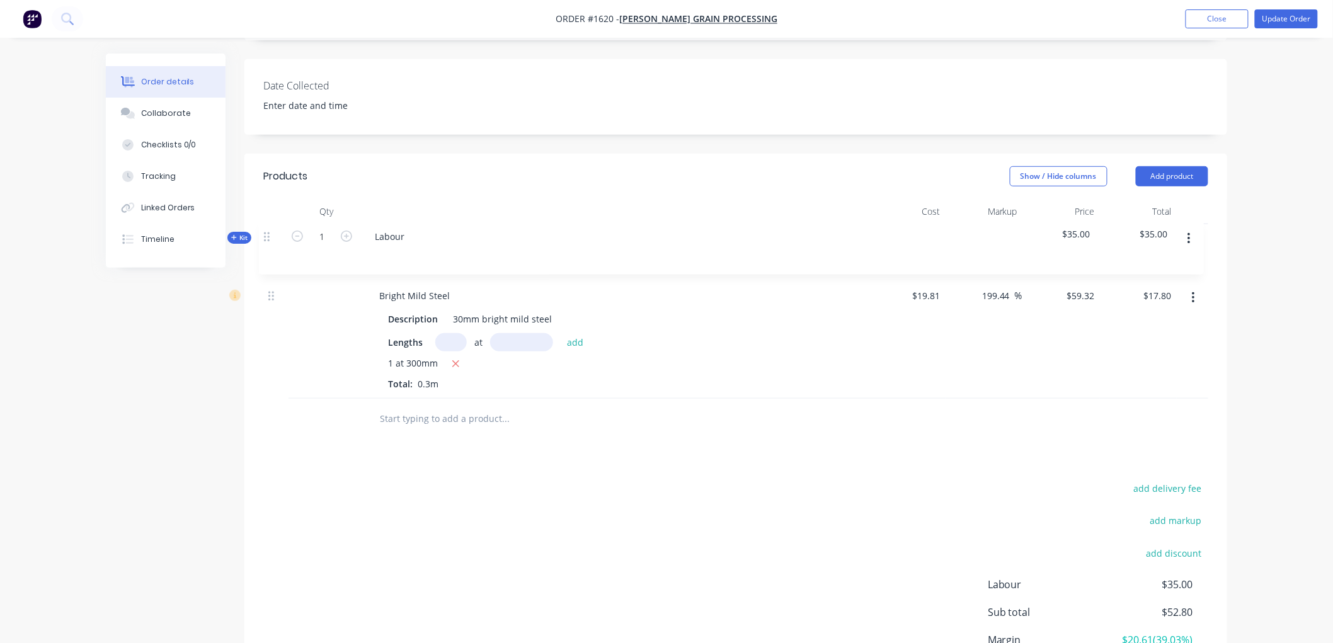
drag, startPoint x: 270, startPoint y: 359, endPoint x: 265, endPoint y: 229, distance: 129.8
click at [265, 229] on div "Bright Mild Steel Description 30mm bright mild steel Lengths at add 1 at 300mm …" at bounding box center [735, 311] width 945 height 174
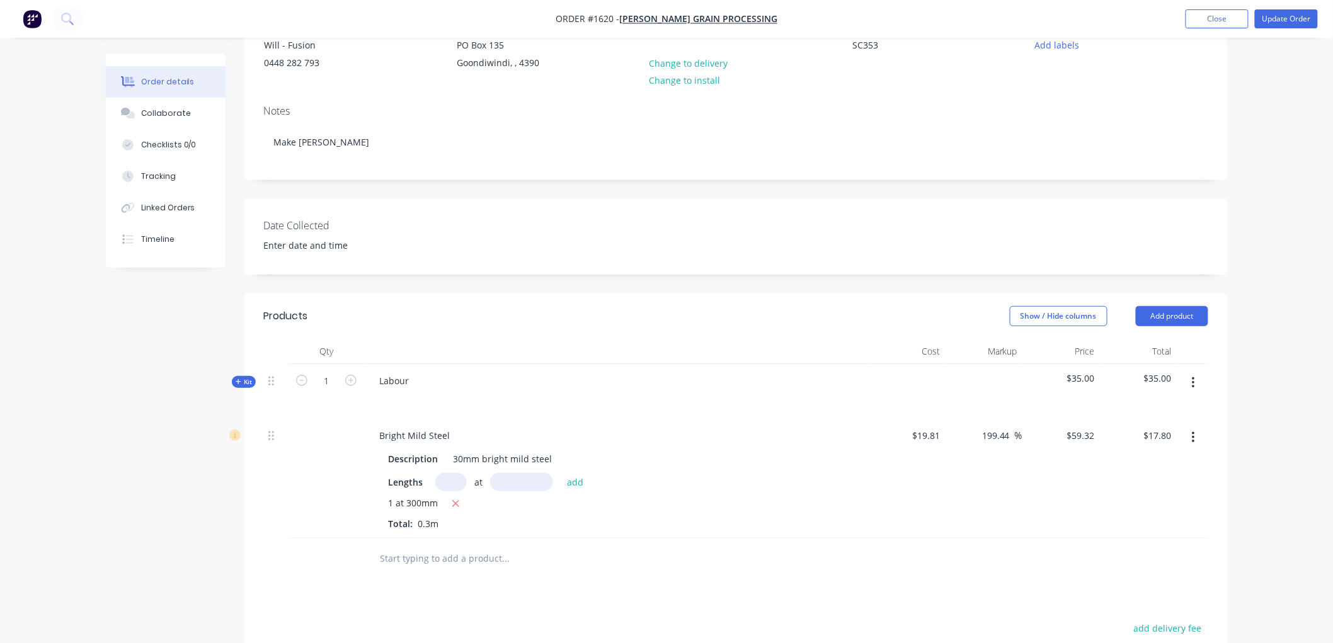
scroll to position [0, 0]
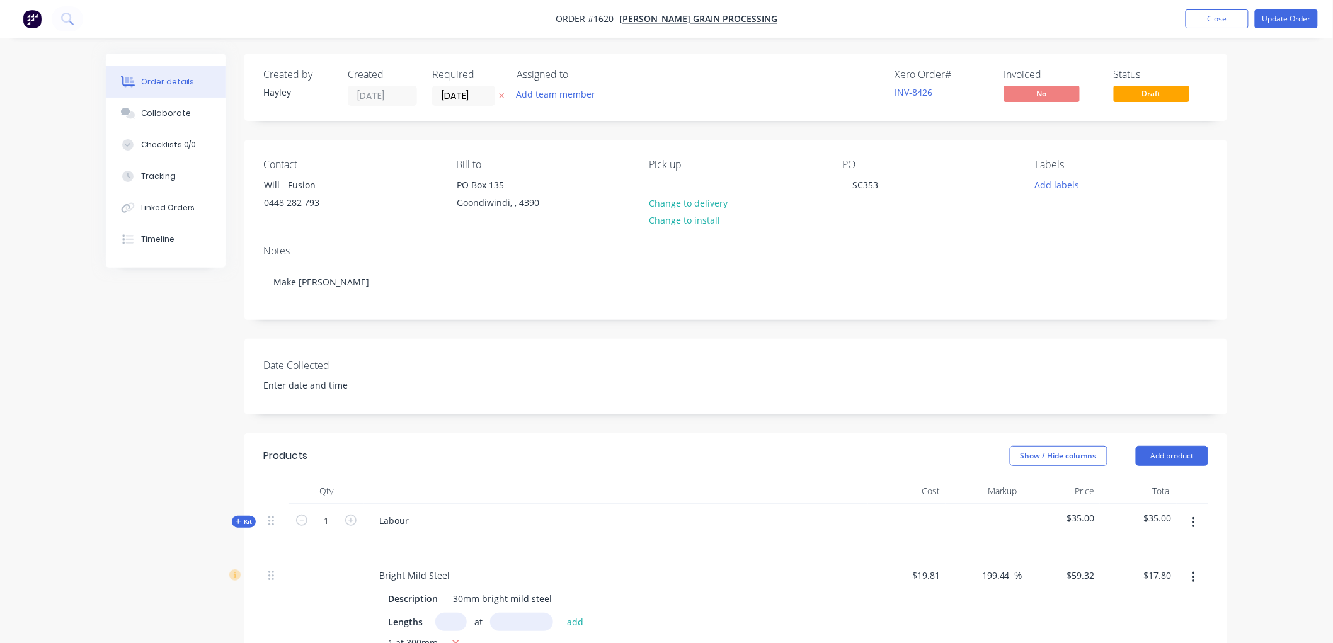
drag, startPoint x: 435, startPoint y: 501, endPoint x: 431, endPoint y: 519, distance: 18.0
click at [435, 506] on div "Qty Cost Markup Price Total Kit 1 Labour $35.00 $35.00 Bright Mild Steel Descri…" at bounding box center [735, 579] width 945 height 200
click at [429, 522] on div "Labour" at bounding box center [616, 531] width 504 height 55
click at [419, 520] on div "Labour" at bounding box center [616, 531] width 504 height 55
click at [411, 518] on div "Labour" at bounding box center [394, 520] width 50 height 18
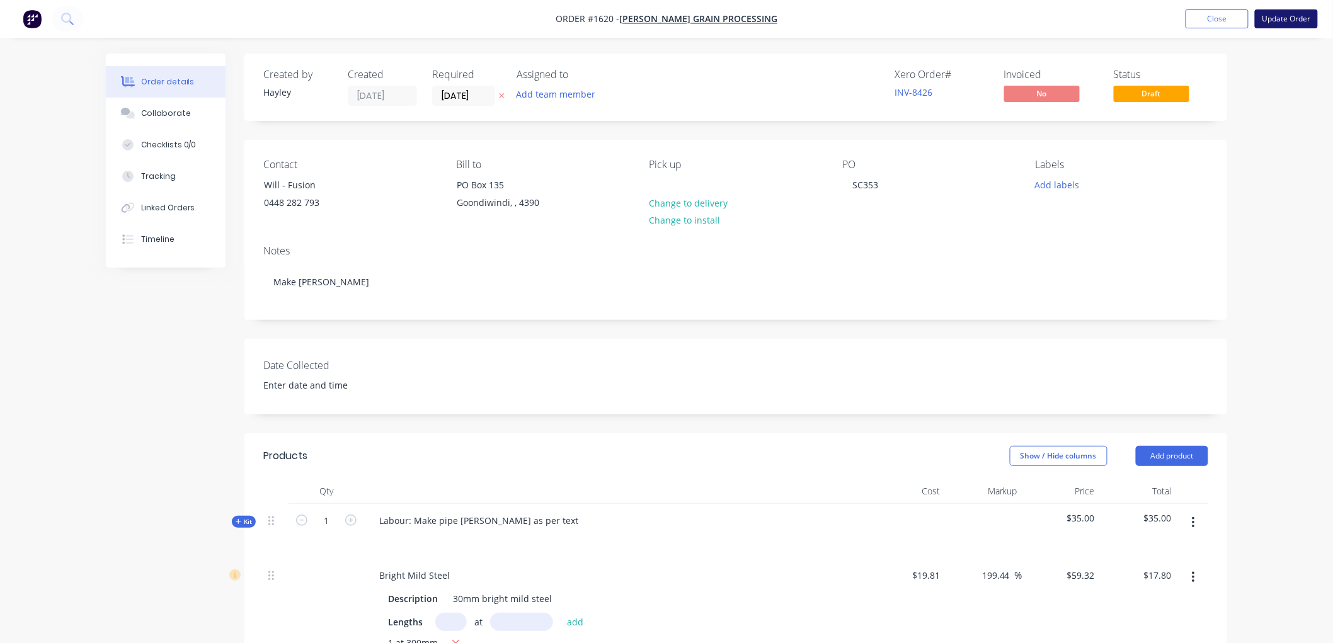
click at [1280, 16] on button "Update Order" at bounding box center [1286, 18] width 63 height 19
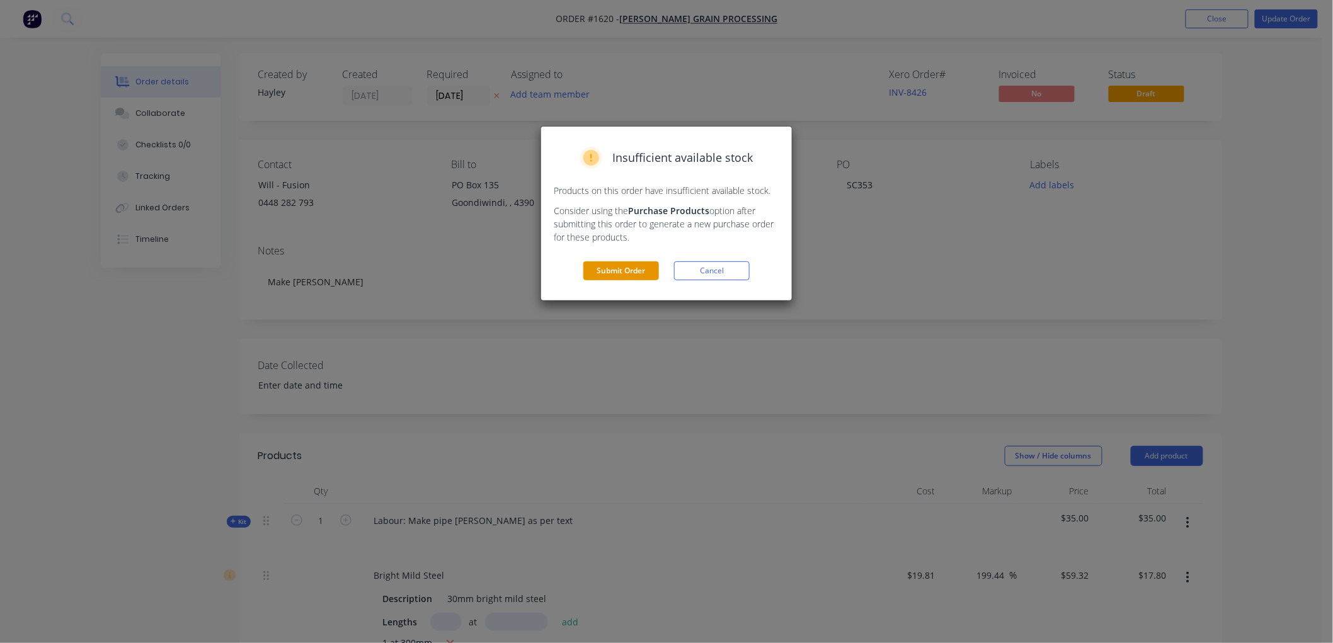
click at [624, 265] on button "Submit Order" at bounding box center [621, 270] width 76 height 19
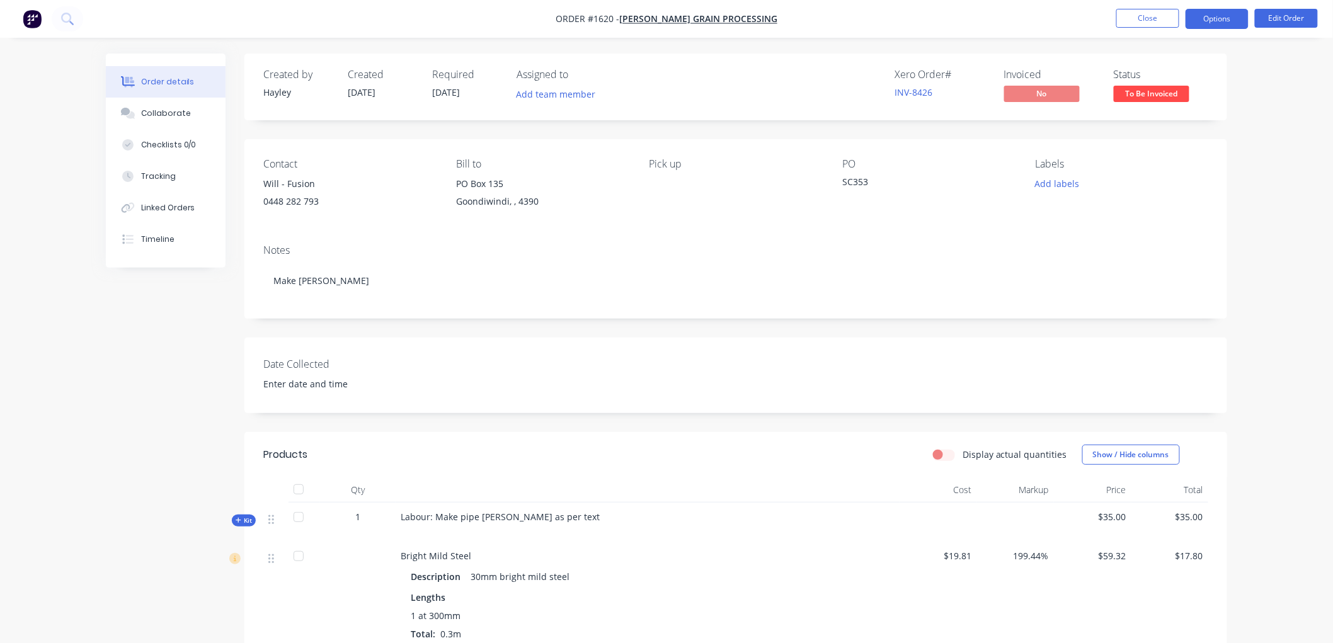
click at [1229, 23] on button "Options" at bounding box center [1216, 19] width 63 height 20
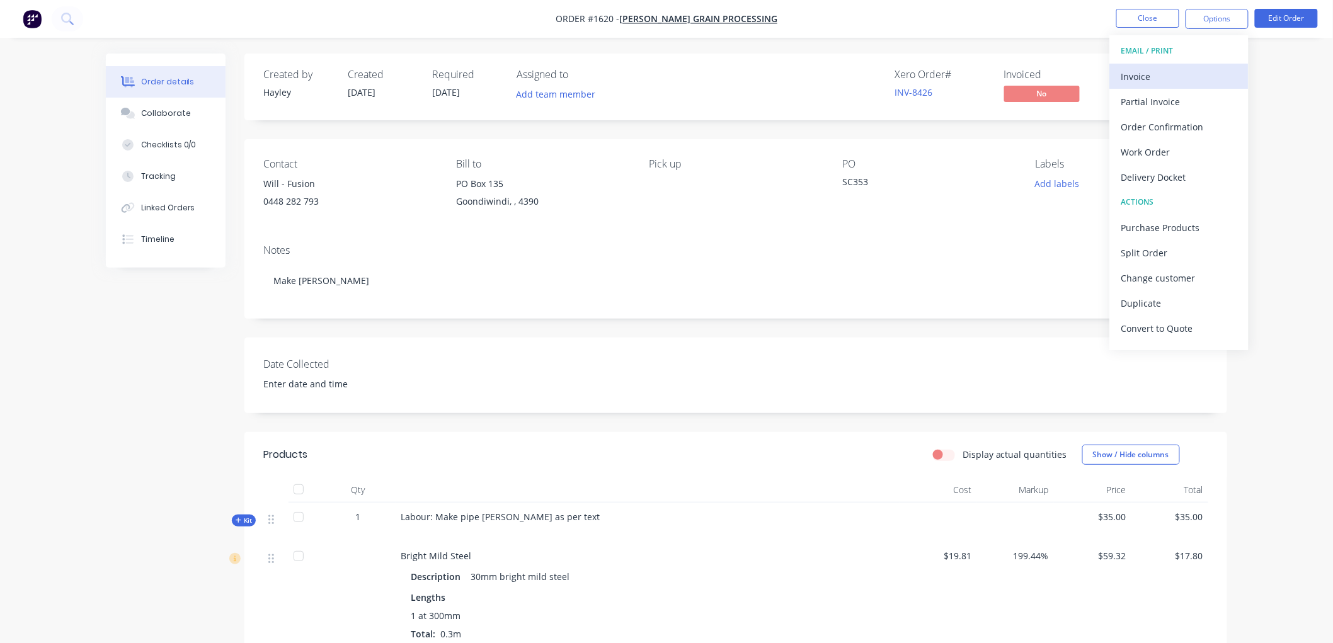
click at [1185, 67] on div "Invoice" at bounding box center [1179, 76] width 116 height 18
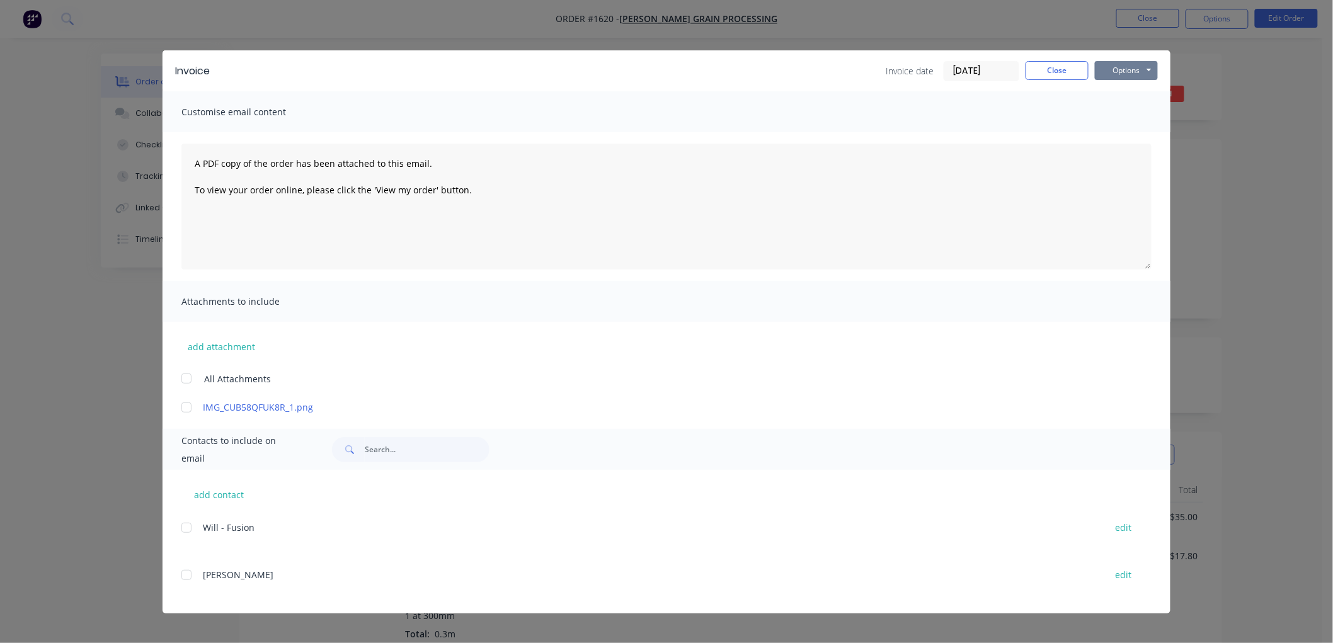
click at [1132, 65] on button "Options" at bounding box center [1126, 70] width 63 height 19
click at [1137, 90] on button "Preview" at bounding box center [1135, 93] width 81 height 21
click at [1130, 67] on button "Options" at bounding box center [1126, 70] width 63 height 19
click at [216, 493] on button "add contact" at bounding box center [219, 494] width 76 height 19
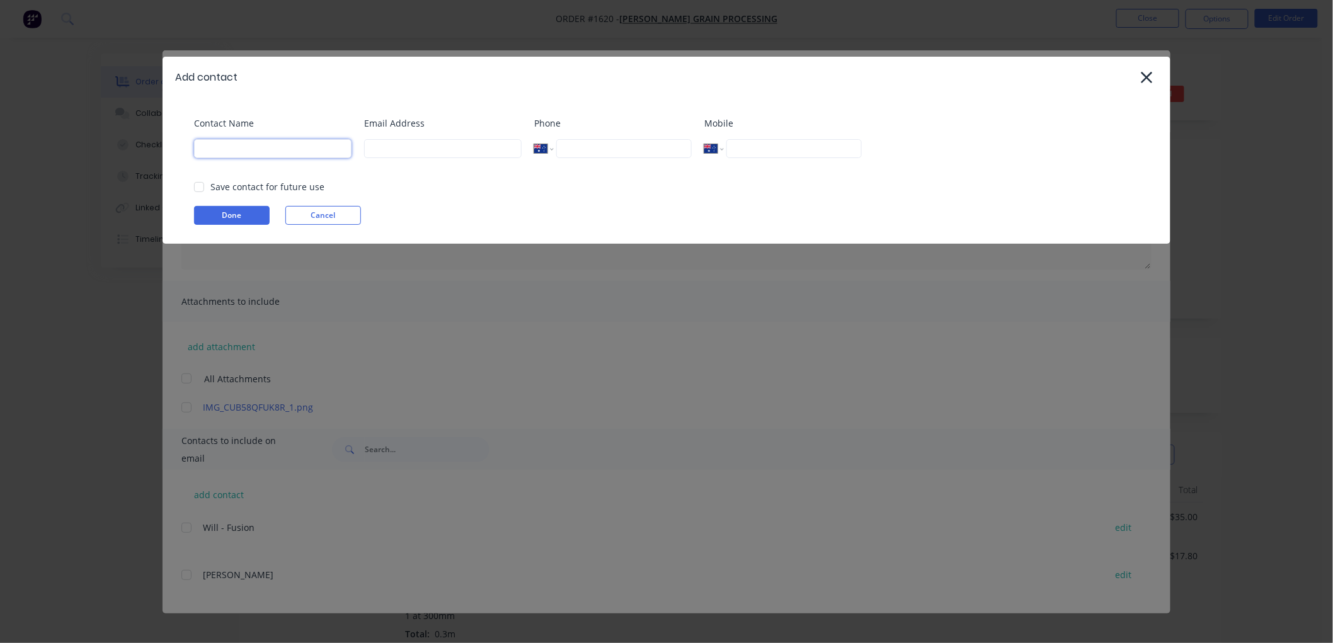
click at [210, 151] on input at bounding box center [272, 148] width 157 height 19
click at [199, 185] on div at bounding box center [198, 186] width 25 height 25
click at [429, 152] on input at bounding box center [442, 148] width 157 height 19
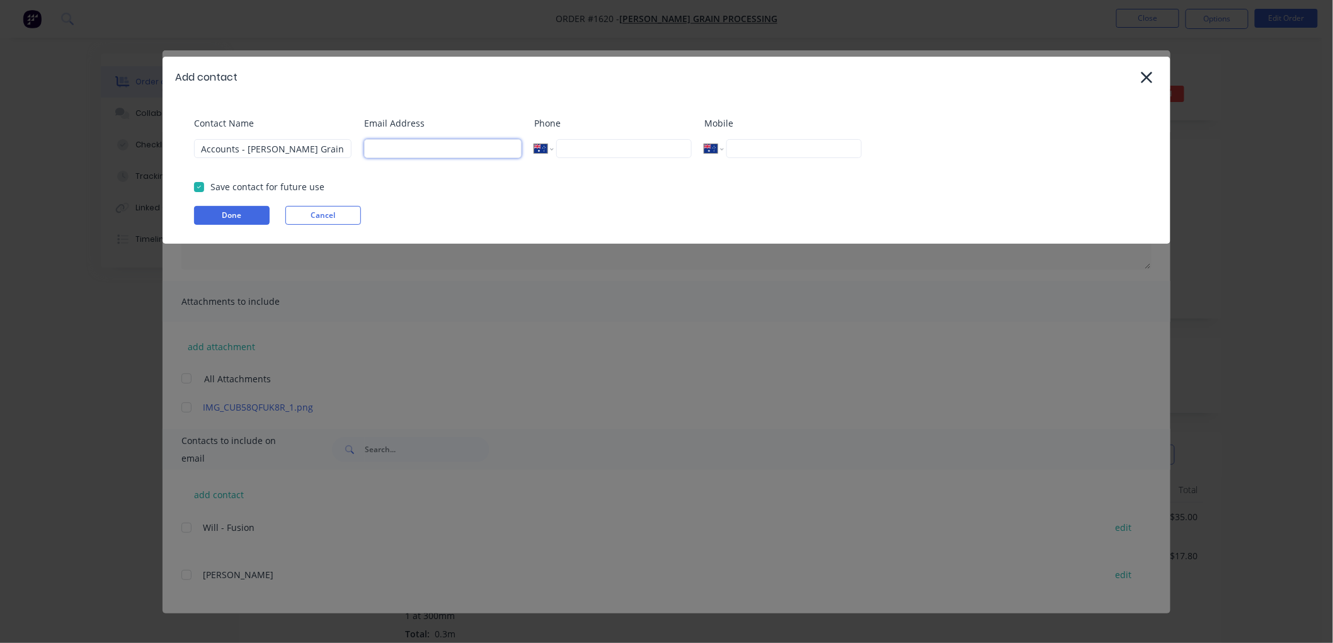
paste input "administration@woodsgrain.com.au"
click at [580, 147] on input "tel" at bounding box center [623, 148] width 135 height 19
paste input "(07) 4671 1935"
click at [248, 215] on button "Done" at bounding box center [232, 215] width 76 height 19
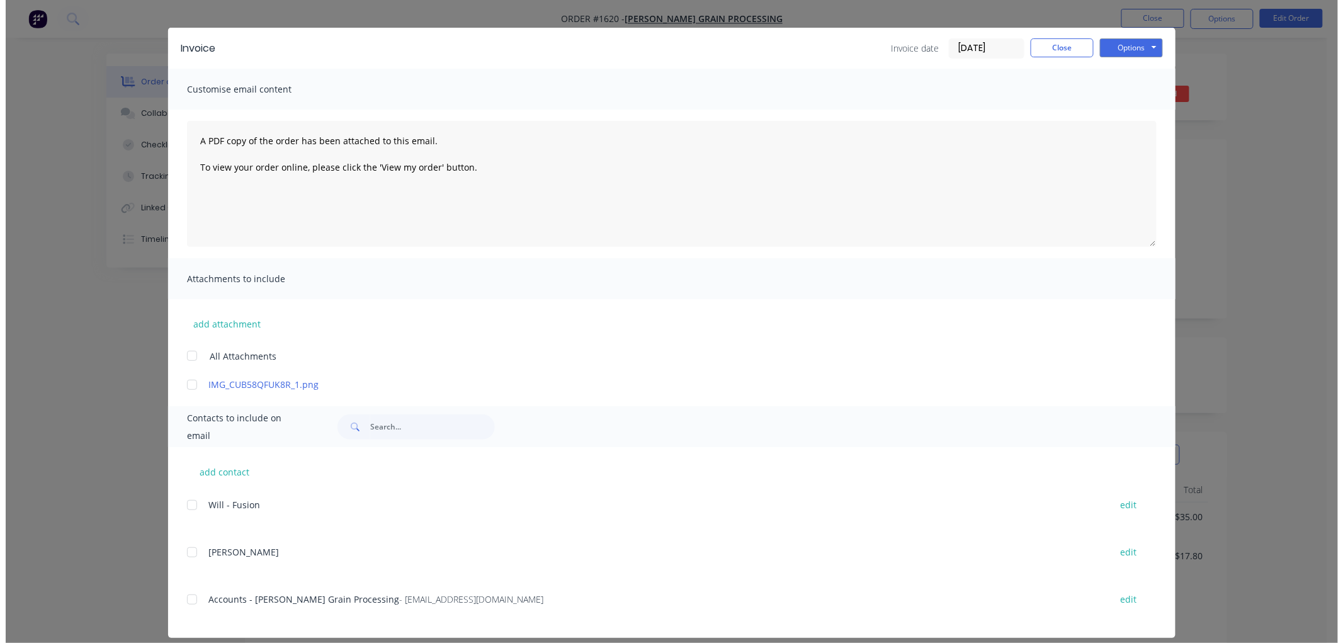
scroll to position [35, 0]
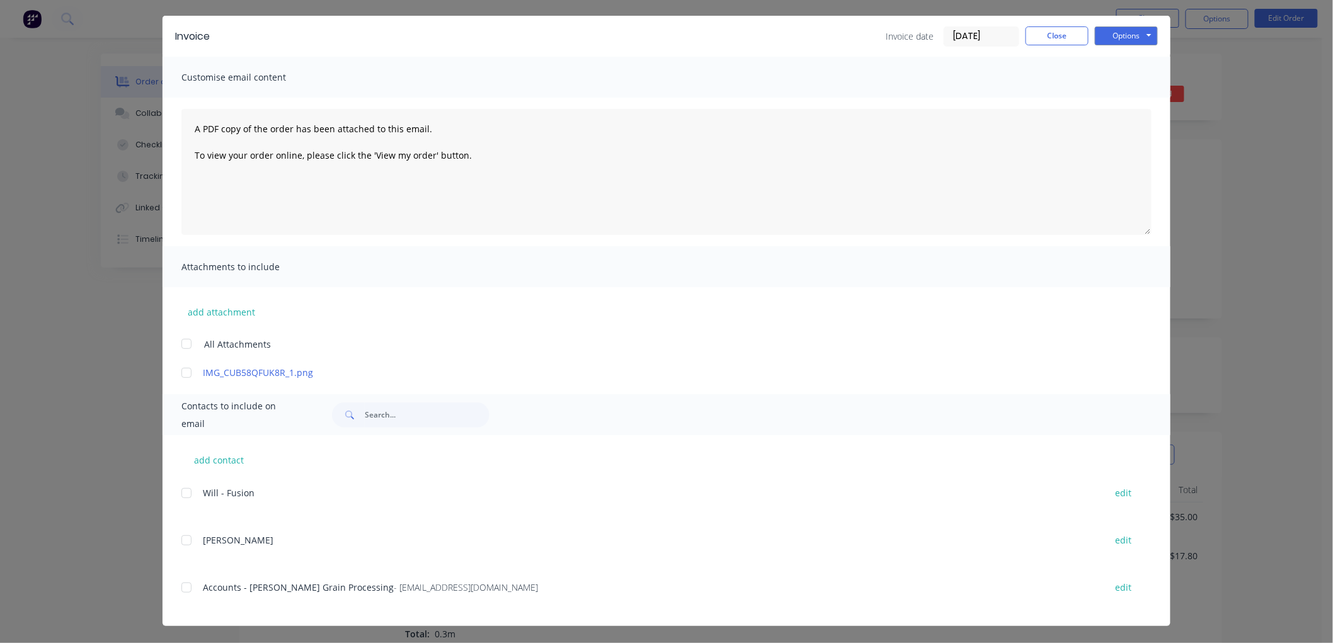
drag, startPoint x: 179, startPoint y: 588, endPoint x: 644, endPoint y: 480, distance: 477.3
click at [181, 587] on div at bounding box center [186, 587] width 25 height 25
click at [1111, 42] on button "Options" at bounding box center [1126, 35] width 63 height 19
click at [1129, 96] on button "Email" at bounding box center [1135, 99] width 81 height 21
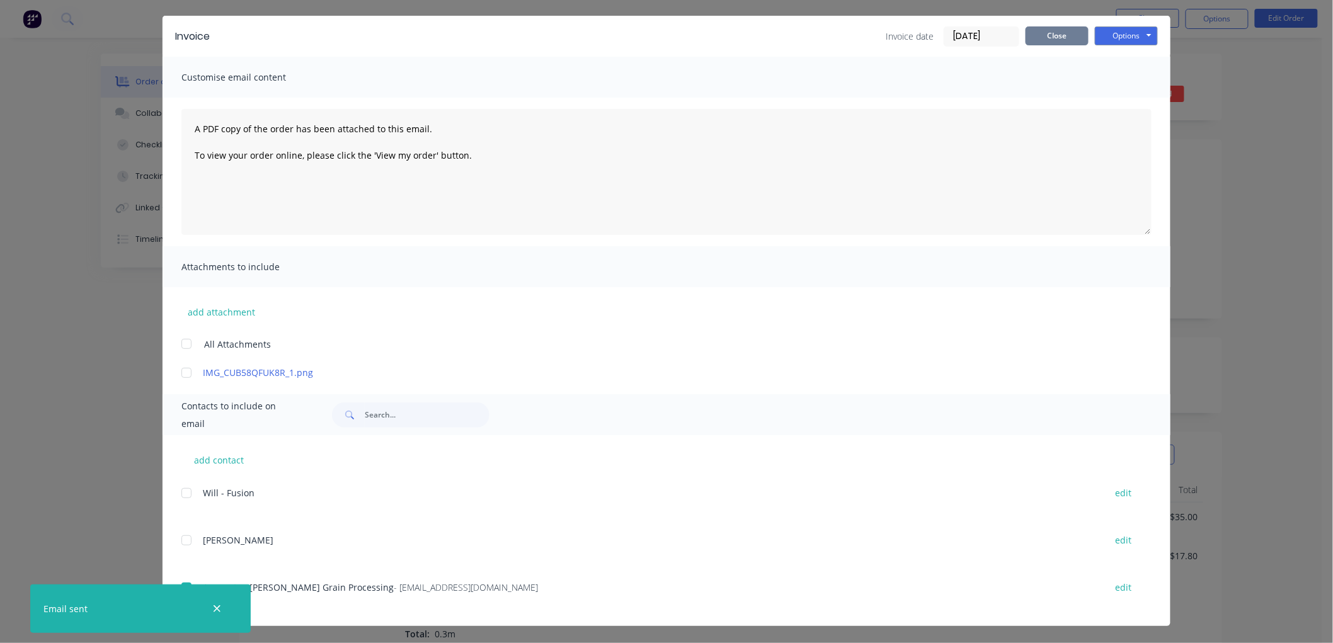
click at [1055, 38] on button "Close" at bounding box center [1056, 35] width 63 height 19
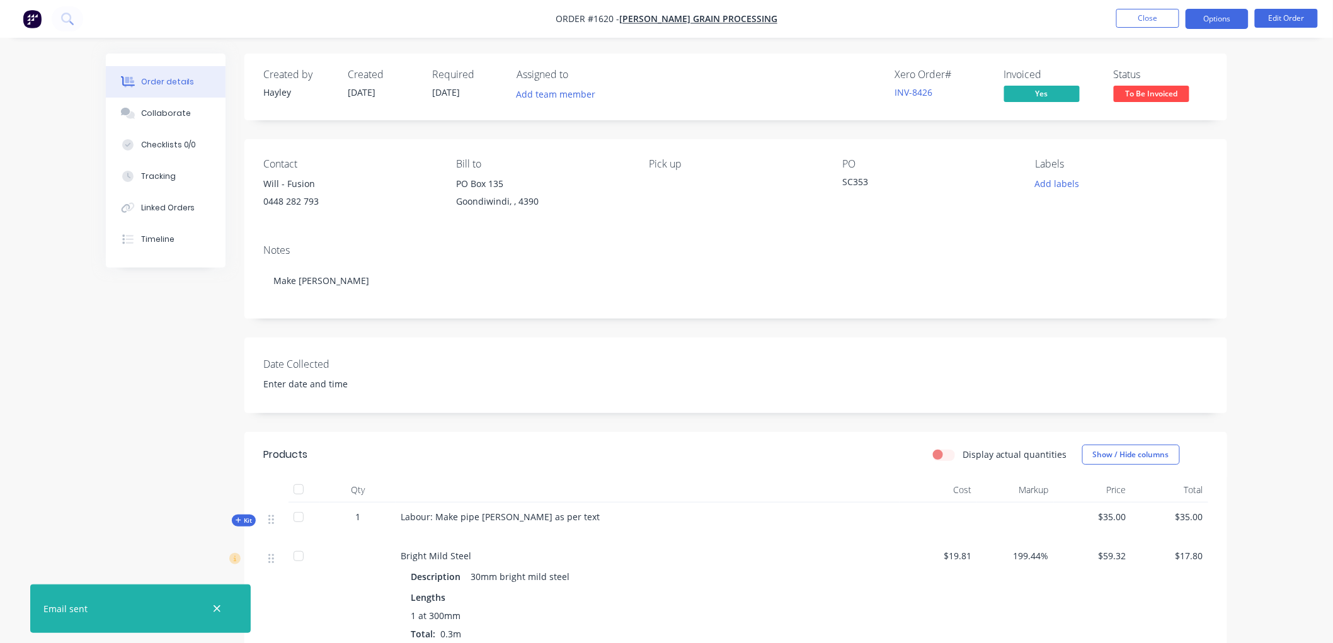
click at [1205, 21] on button "Options" at bounding box center [1216, 19] width 63 height 20
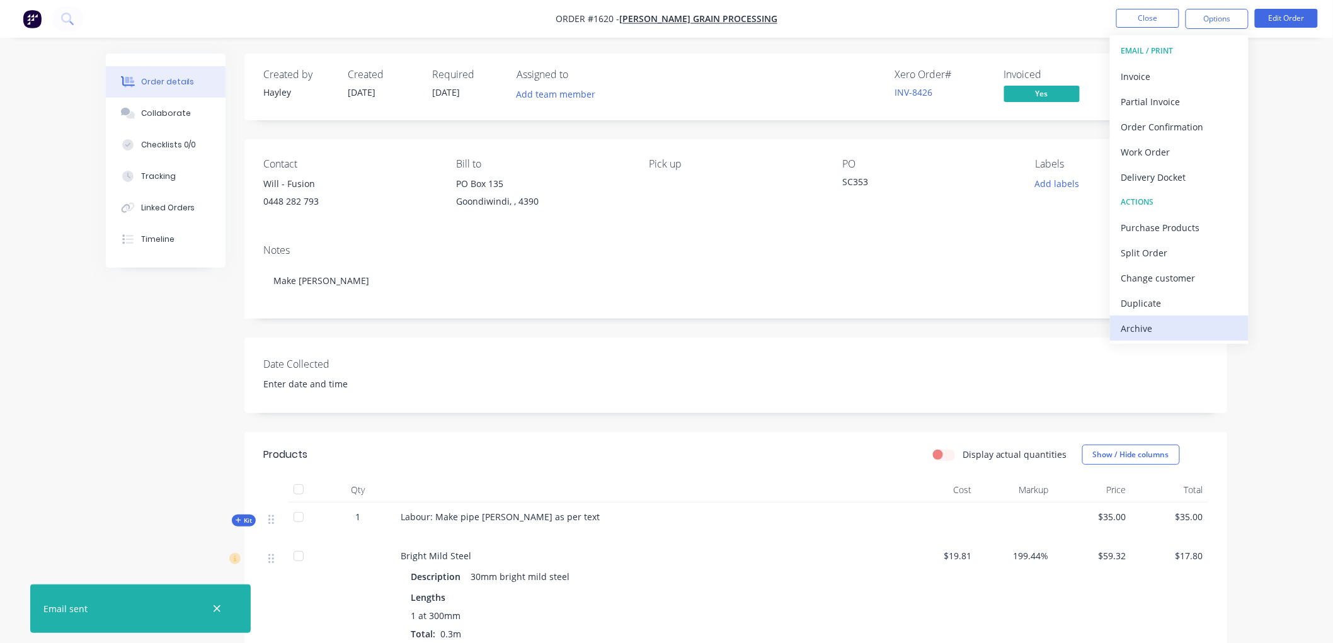
click at [1153, 322] on div "Archive" at bounding box center [1179, 328] width 116 height 18
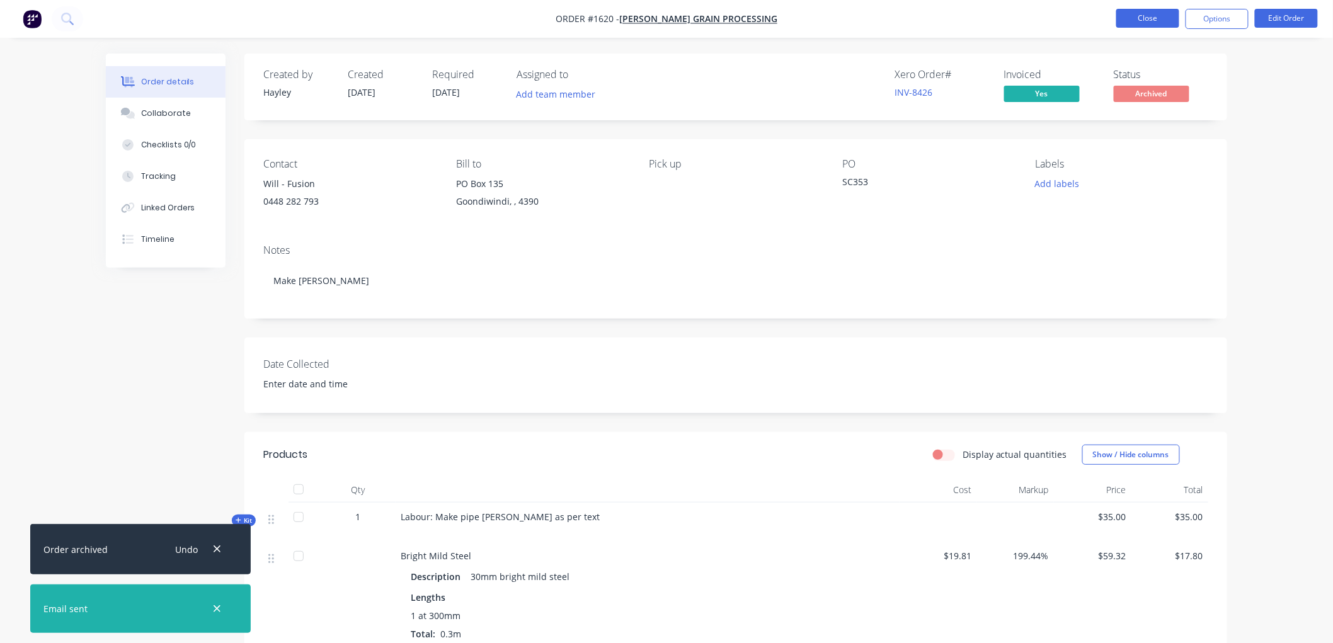
click at [1142, 26] on button "Close" at bounding box center [1147, 18] width 63 height 19
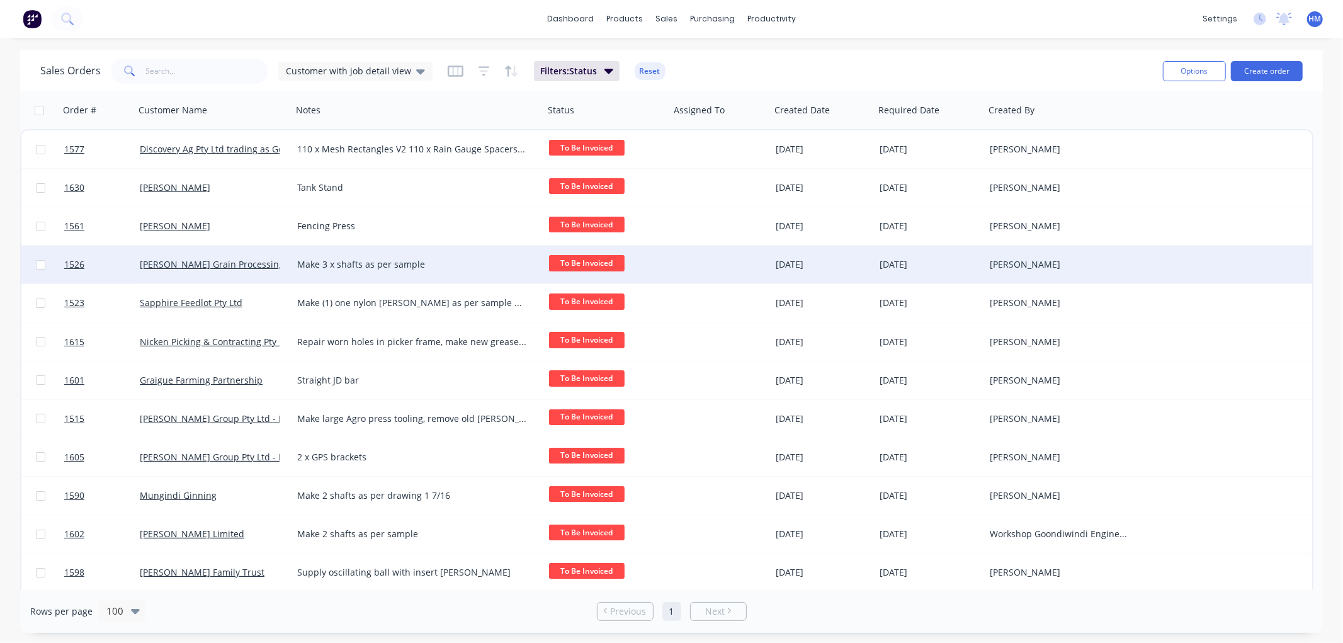
click at [265, 259] on div "Woods Grain Processing" at bounding box center [210, 264] width 140 height 13
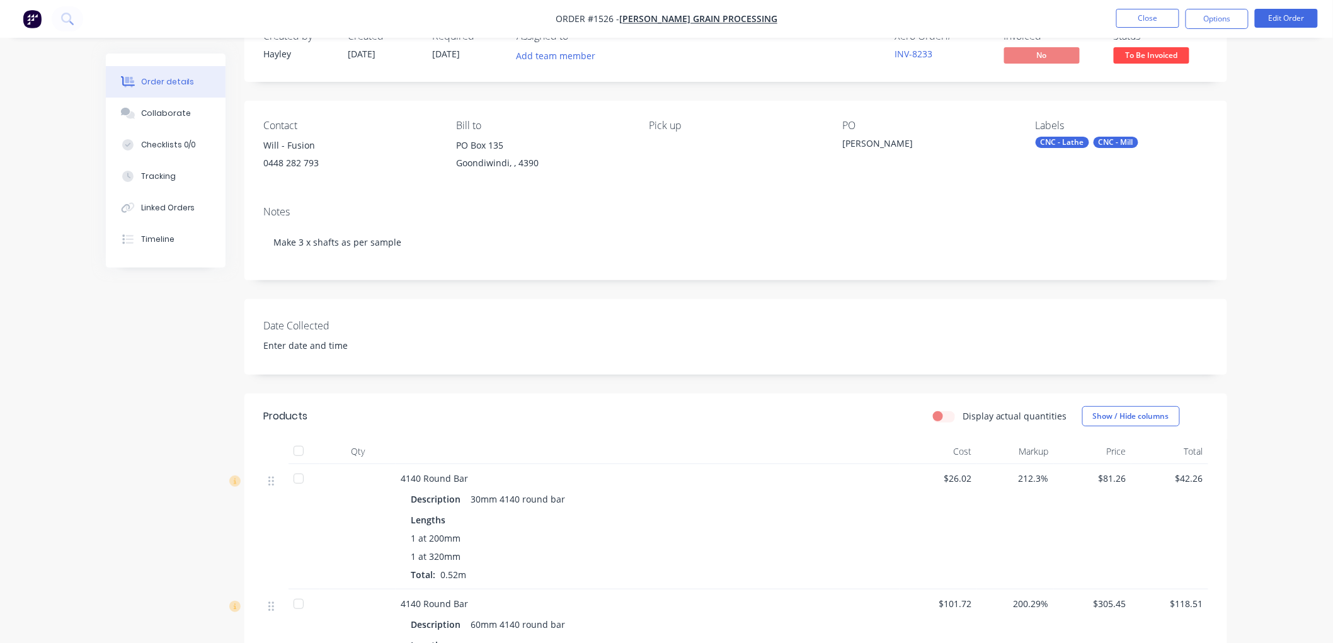
scroll to position [37, 0]
click at [151, 174] on div "Tracking" at bounding box center [158, 176] width 35 height 11
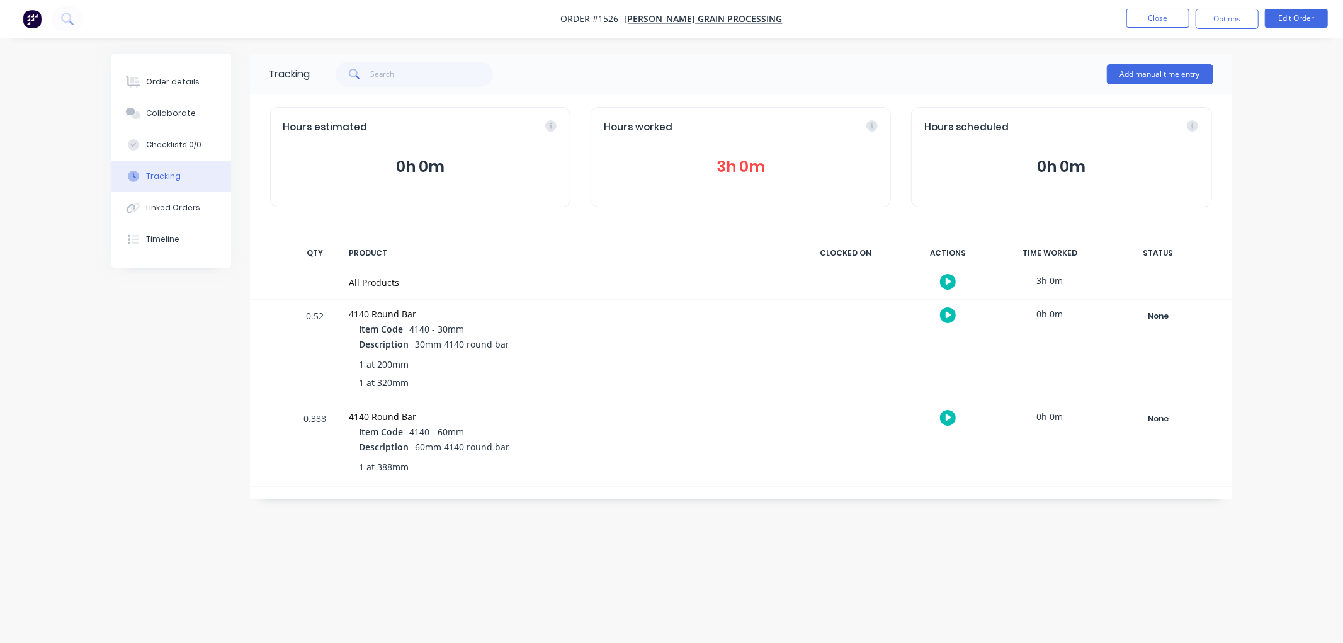
click at [722, 176] on button "3h 0m" at bounding box center [741, 167] width 274 height 24
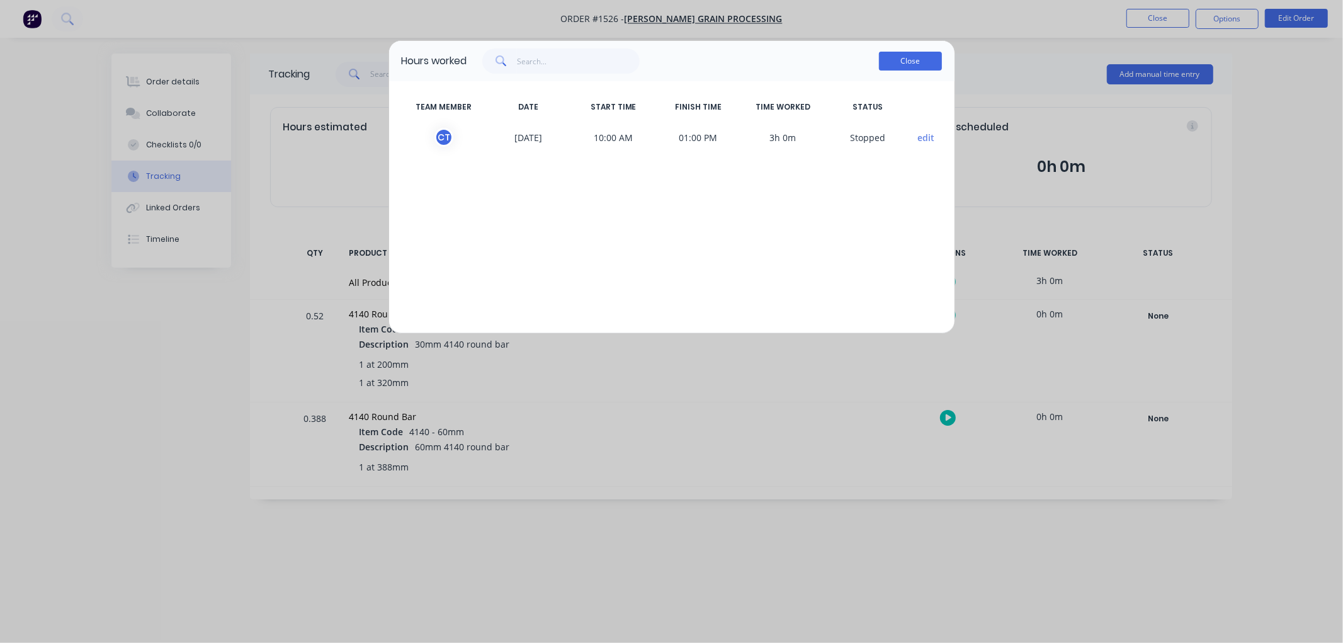
click at [918, 55] on button "Close" at bounding box center [910, 61] width 63 height 19
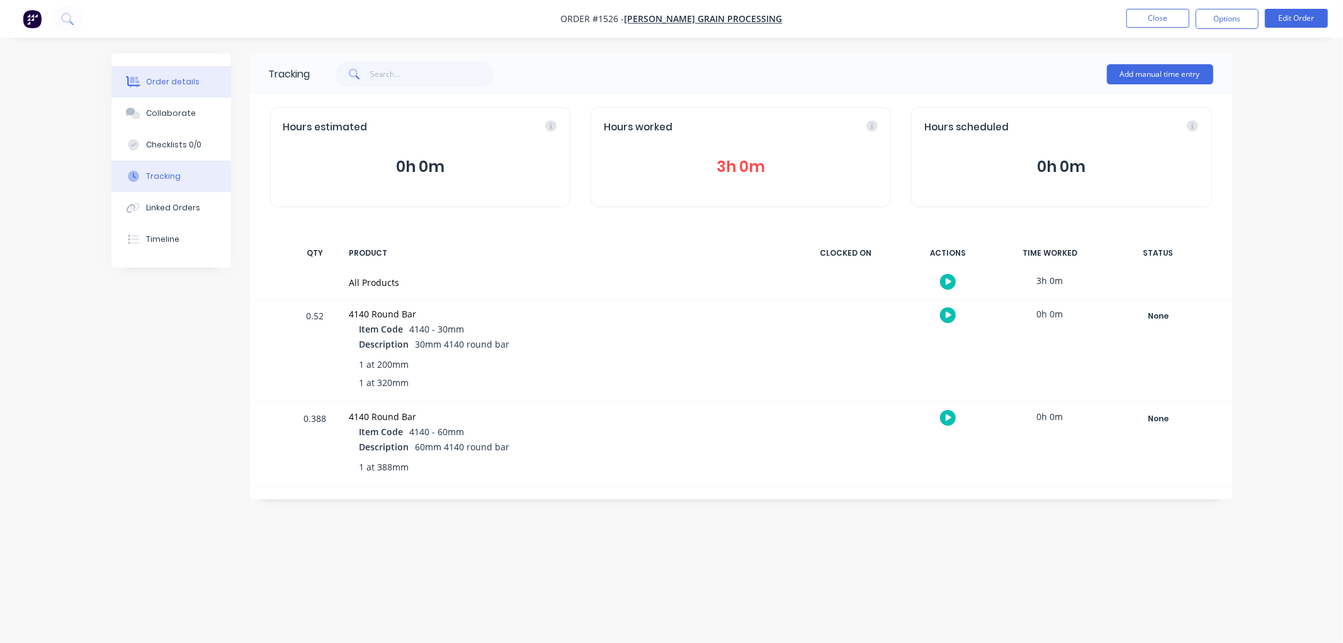
drag, startPoint x: 169, startPoint y: 84, endPoint x: 190, endPoint y: 76, distance: 22.9
click at [169, 84] on div "Order details" at bounding box center [173, 81] width 54 height 11
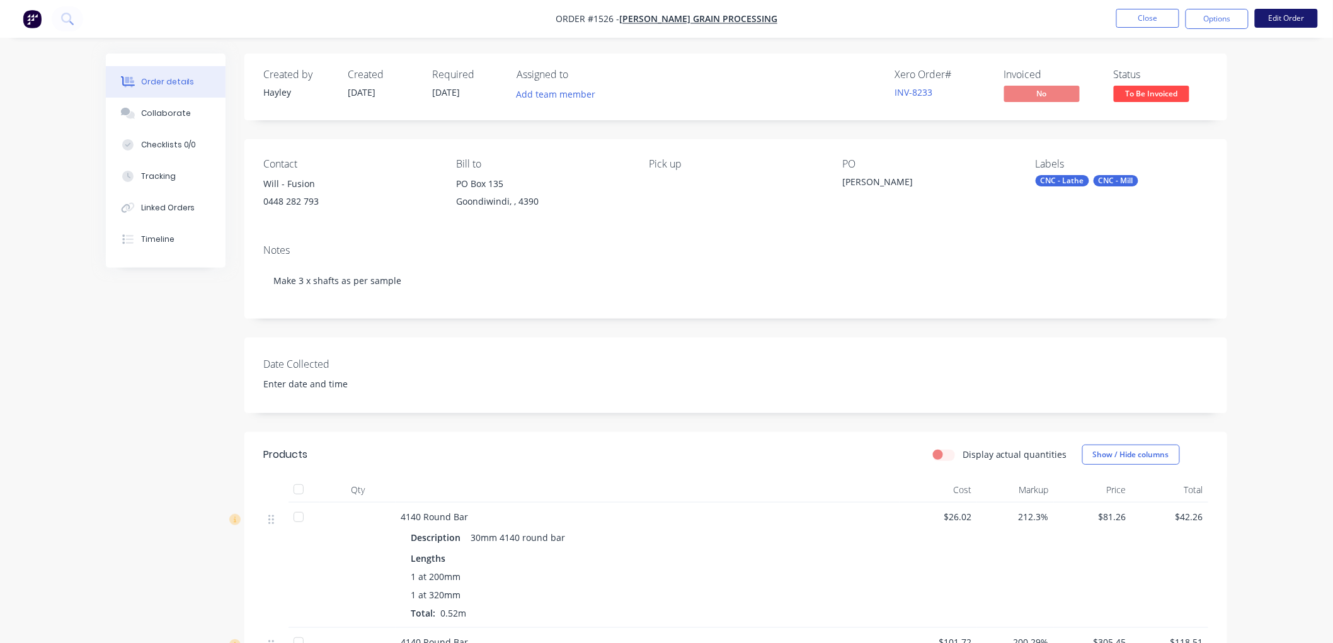
click at [1284, 16] on button "Edit Order" at bounding box center [1286, 18] width 63 height 19
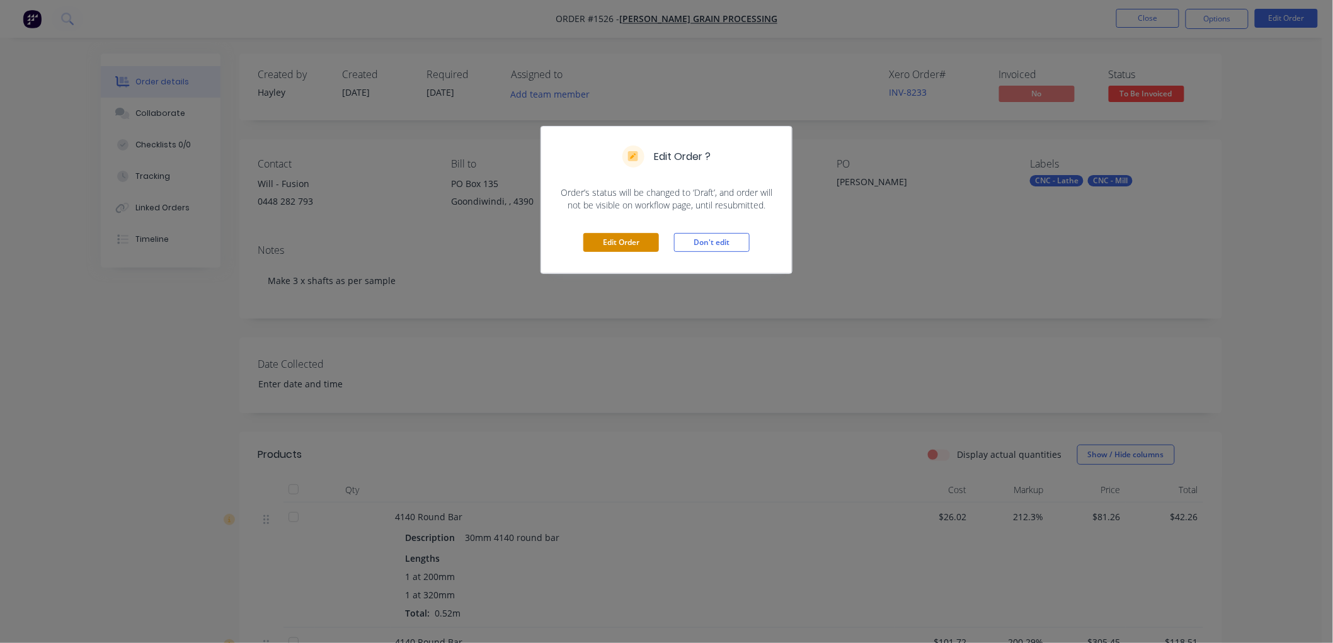
click at [602, 242] on button "Edit Order" at bounding box center [621, 242] width 76 height 19
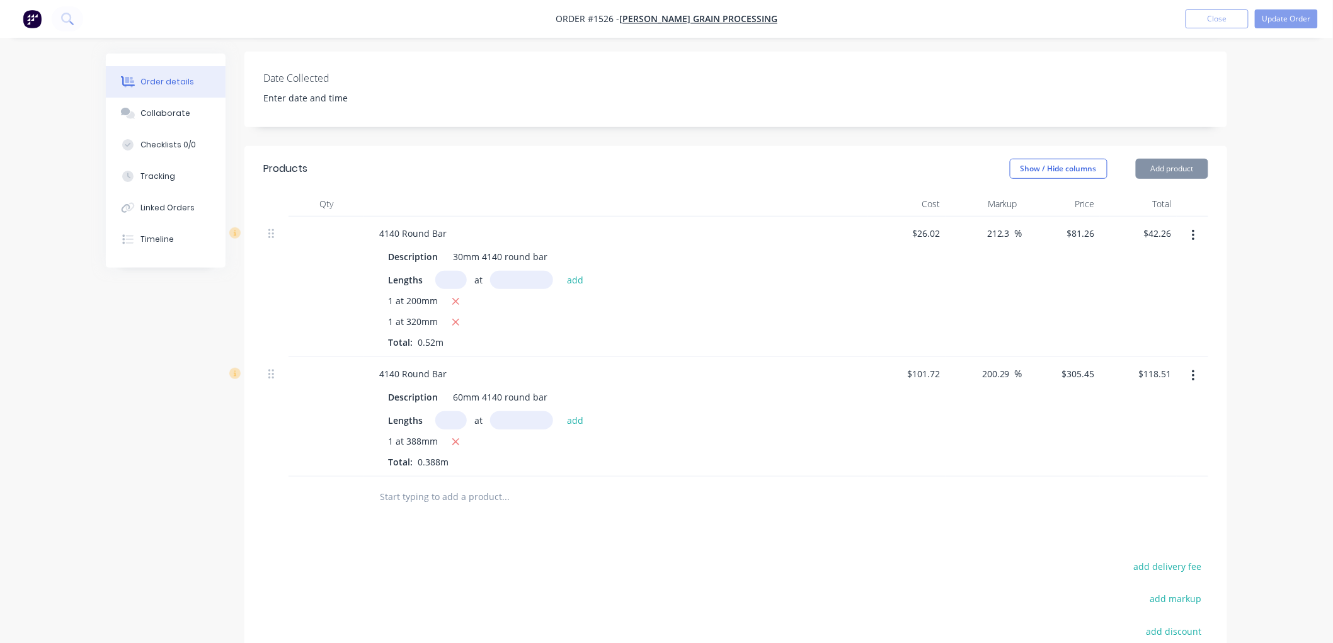
scroll to position [350, 0]
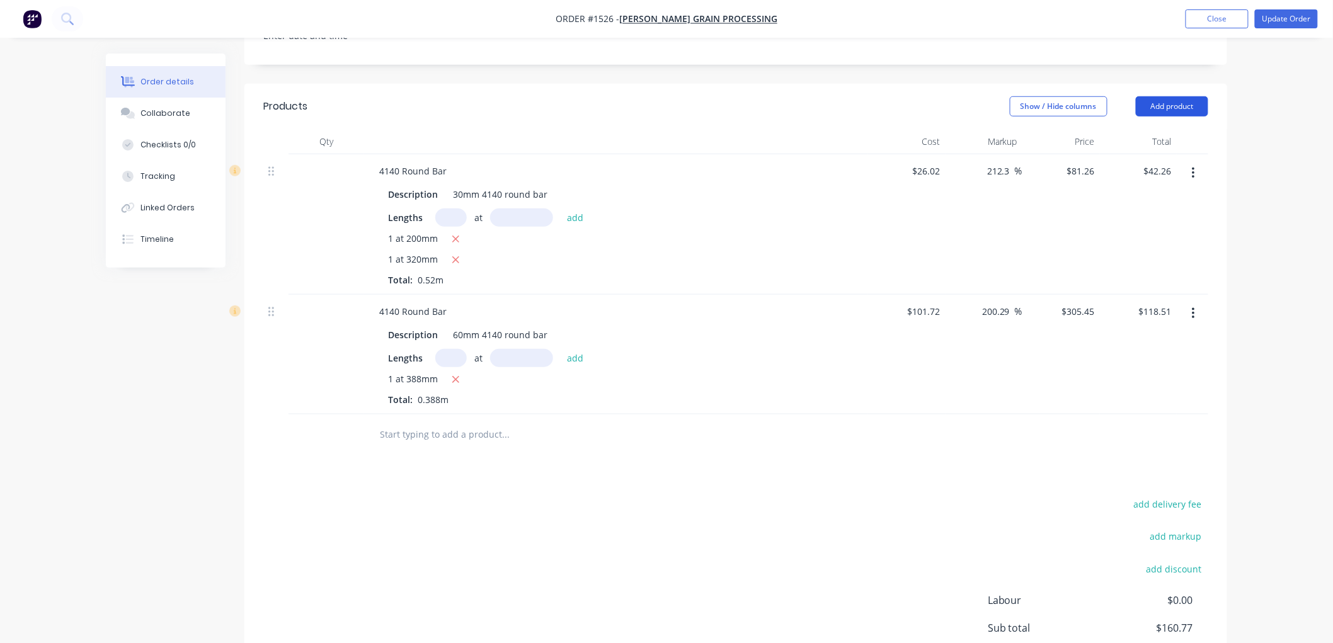
click at [1181, 109] on button "Add product" at bounding box center [1172, 106] width 72 height 20
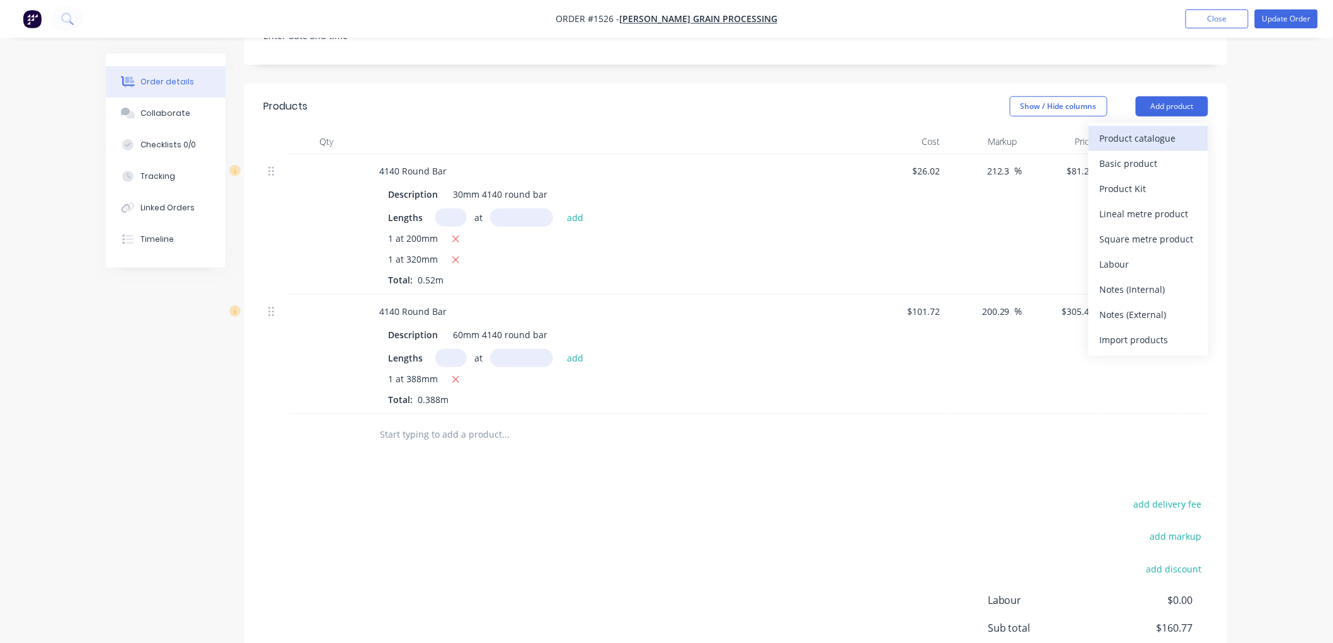
click at [1135, 137] on div "Product catalogue" at bounding box center [1148, 138] width 97 height 18
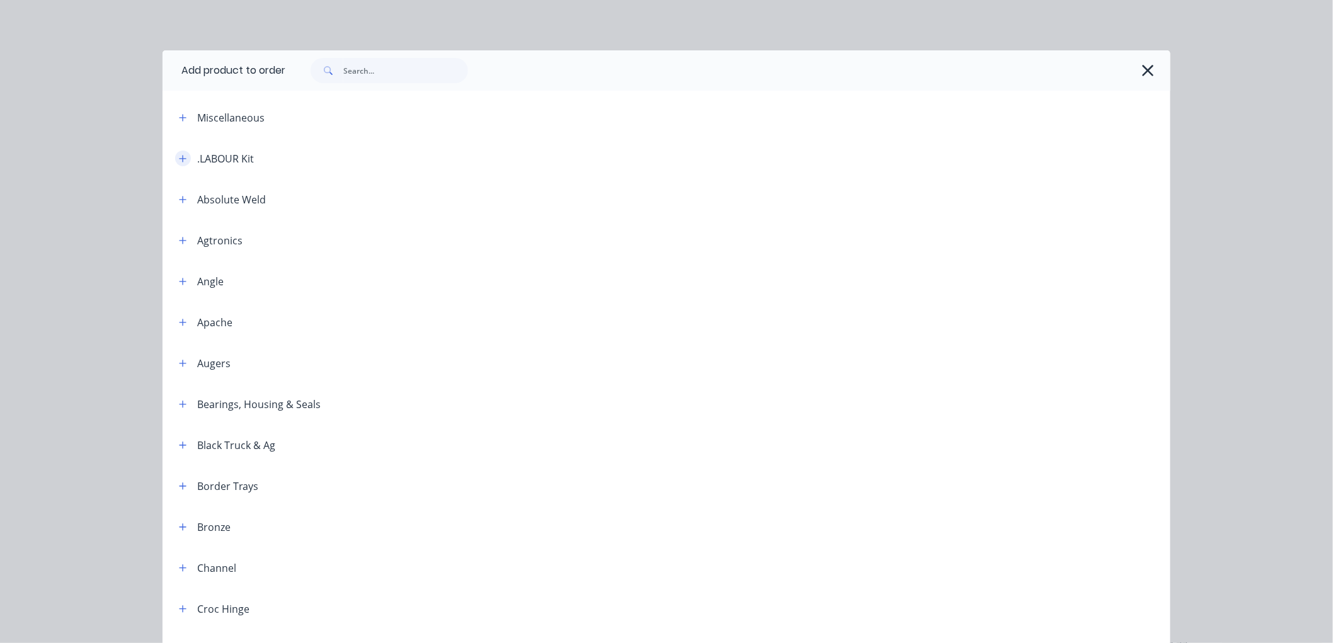
click at [179, 157] on icon "button" at bounding box center [183, 158] width 8 height 9
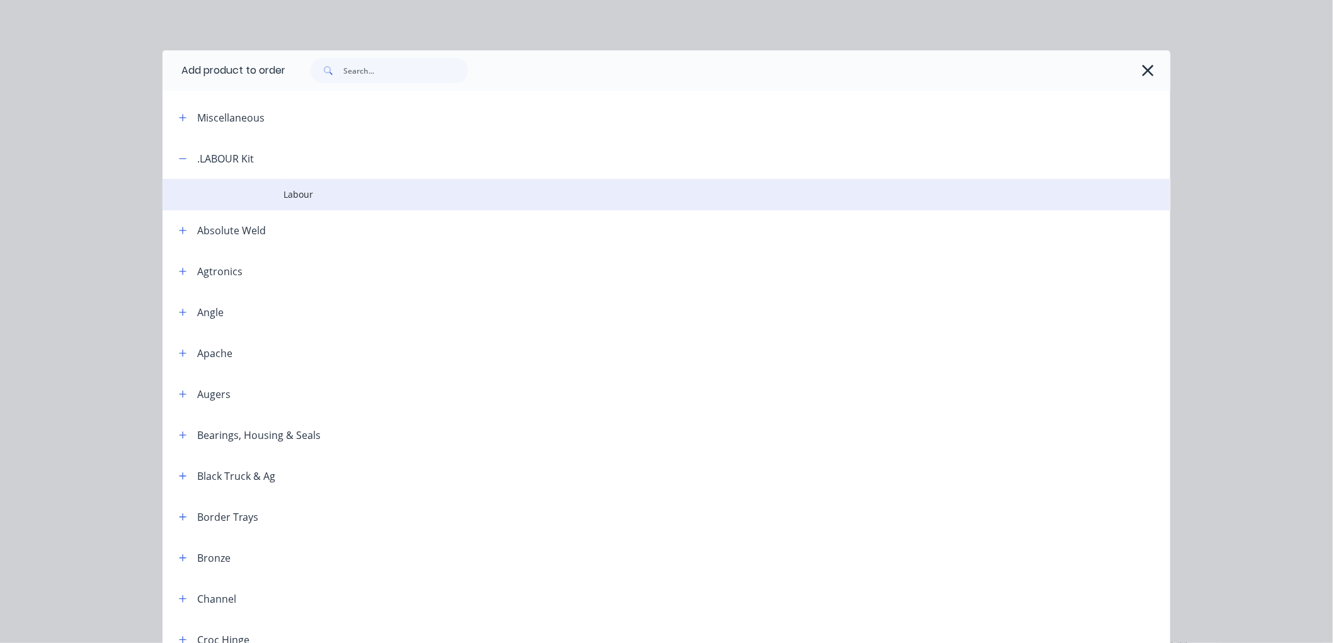
click at [300, 193] on span "Labour" at bounding box center [637, 194] width 709 height 13
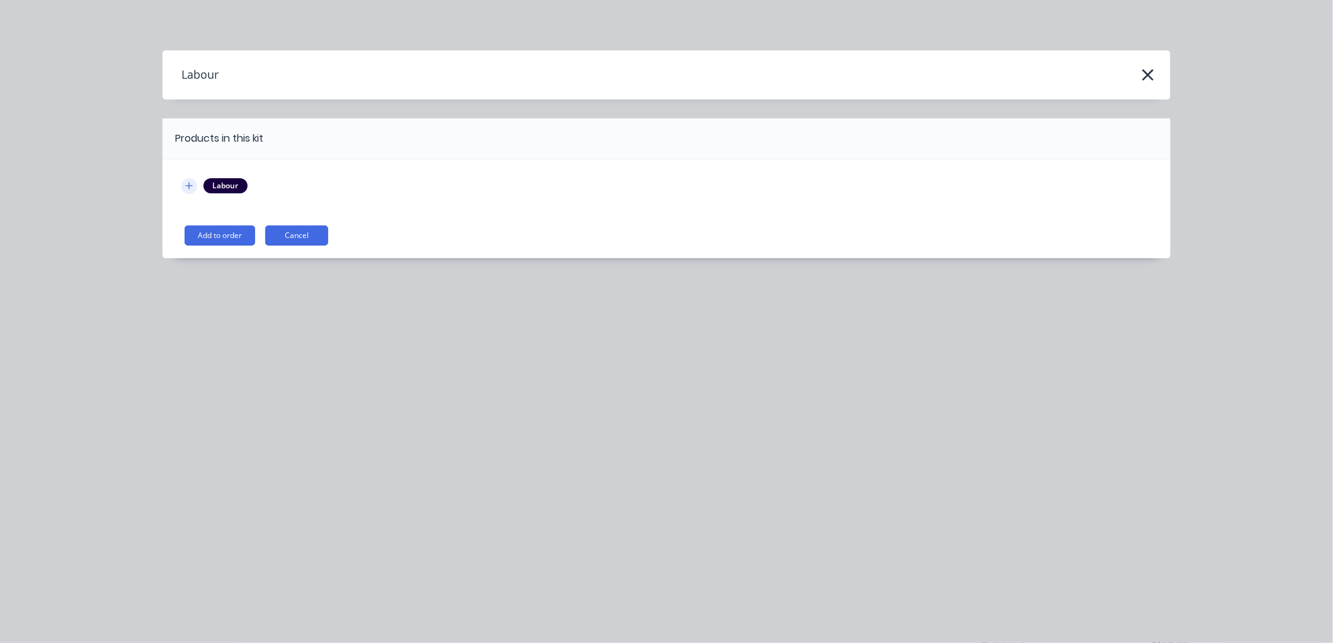
click at [189, 189] on icon "button" at bounding box center [189, 185] width 8 height 9
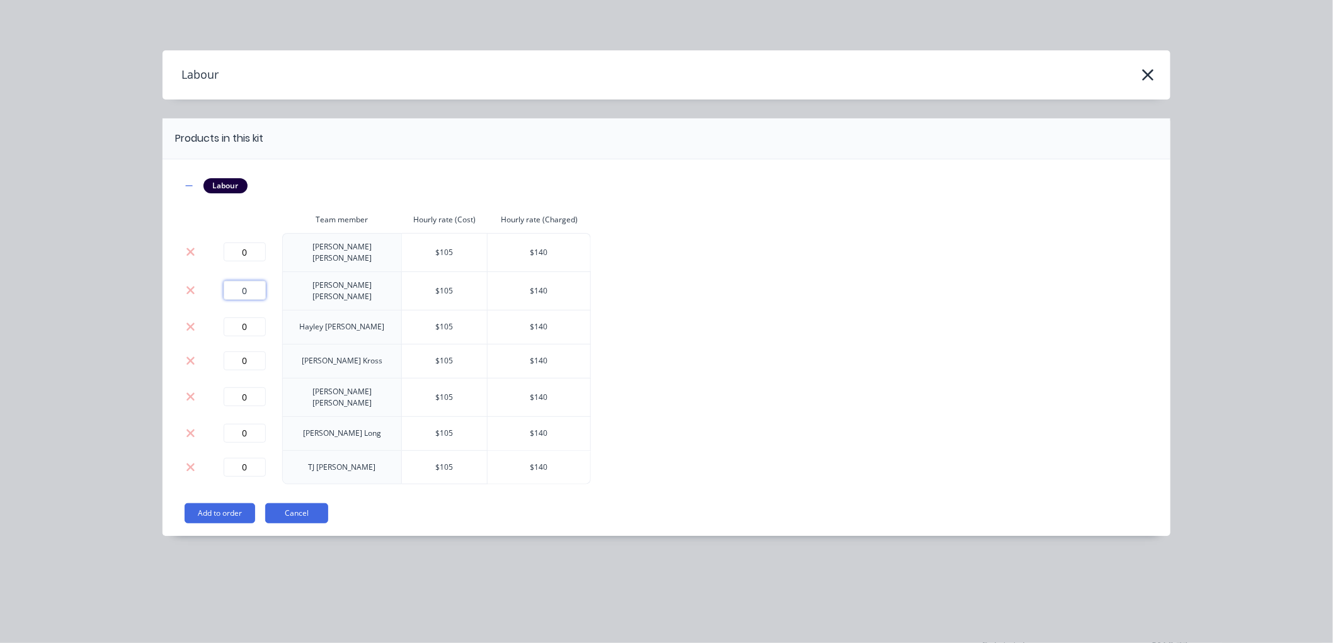
drag, startPoint x: 248, startPoint y: 281, endPoint x: 240, endPoint y: 282, distance: 7.6
click at [240, 282] on input "0" at bounding box center [245, 290] width 42 height 19
click at [224, 503] on button "Add to order" at bounding box center [220, 513] width 71 height 20
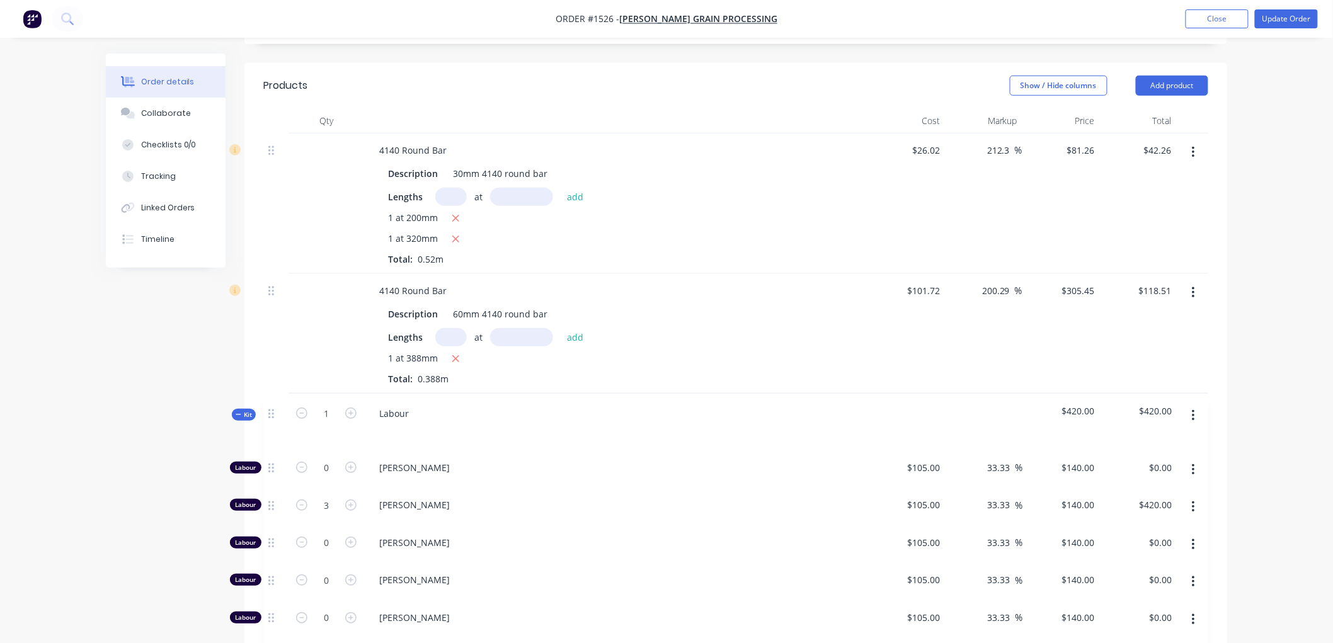
scroll to position [373, 0]
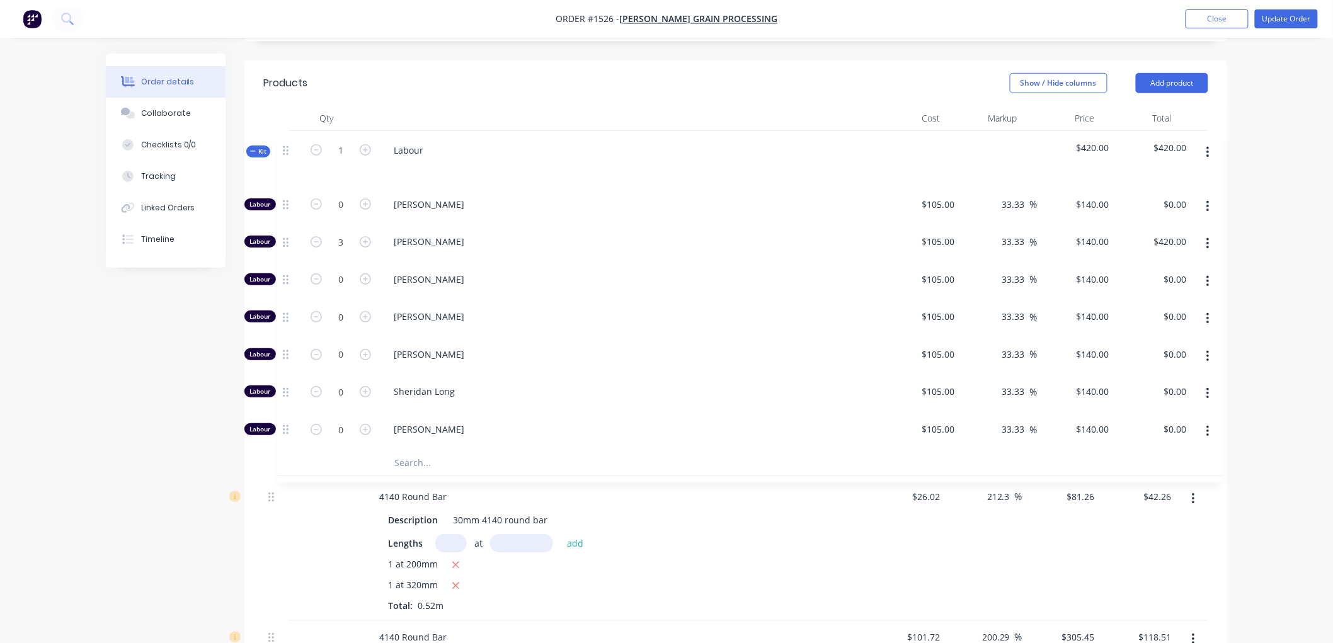
drag, startPoint x: 273, startPoint y: 433, endPoint x: 288, endPoint y: 137, distance: 297.0
click at [288, 137] on div "4140 Round Bar Description 30mm 4140 round bar Lengths at add 1 at 200mm 1 at 3…" at bounding box center [735, 435] width 945 height 609
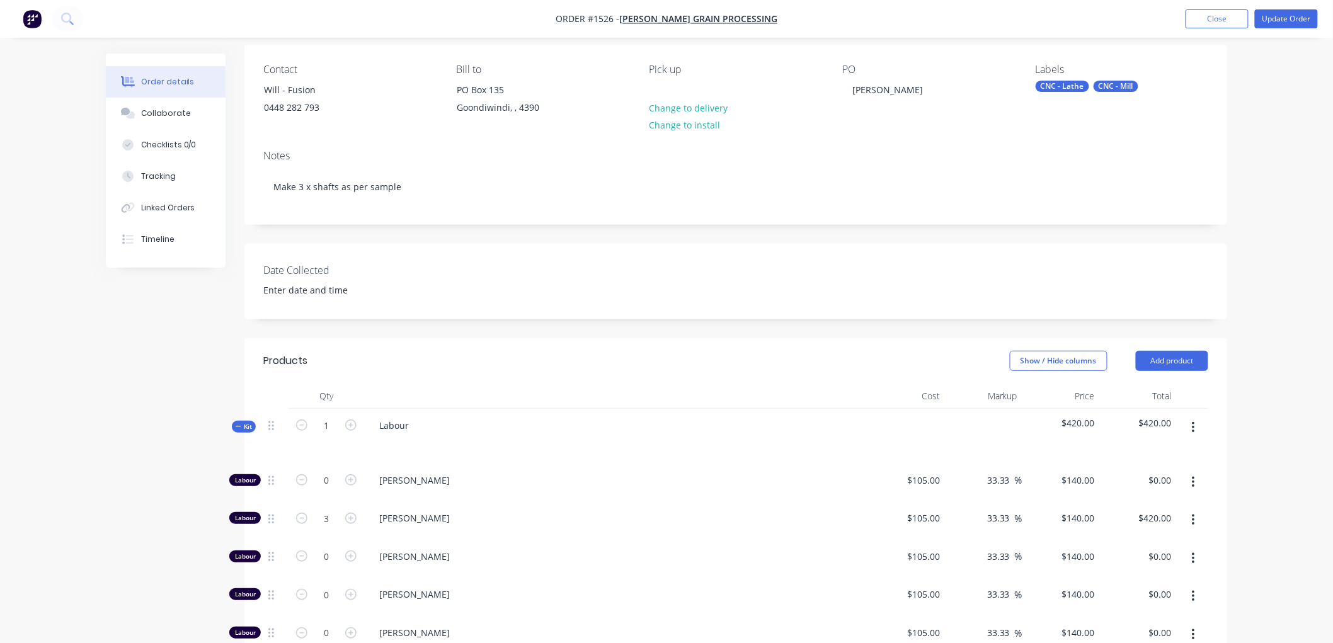
scroll to position [93, 0]
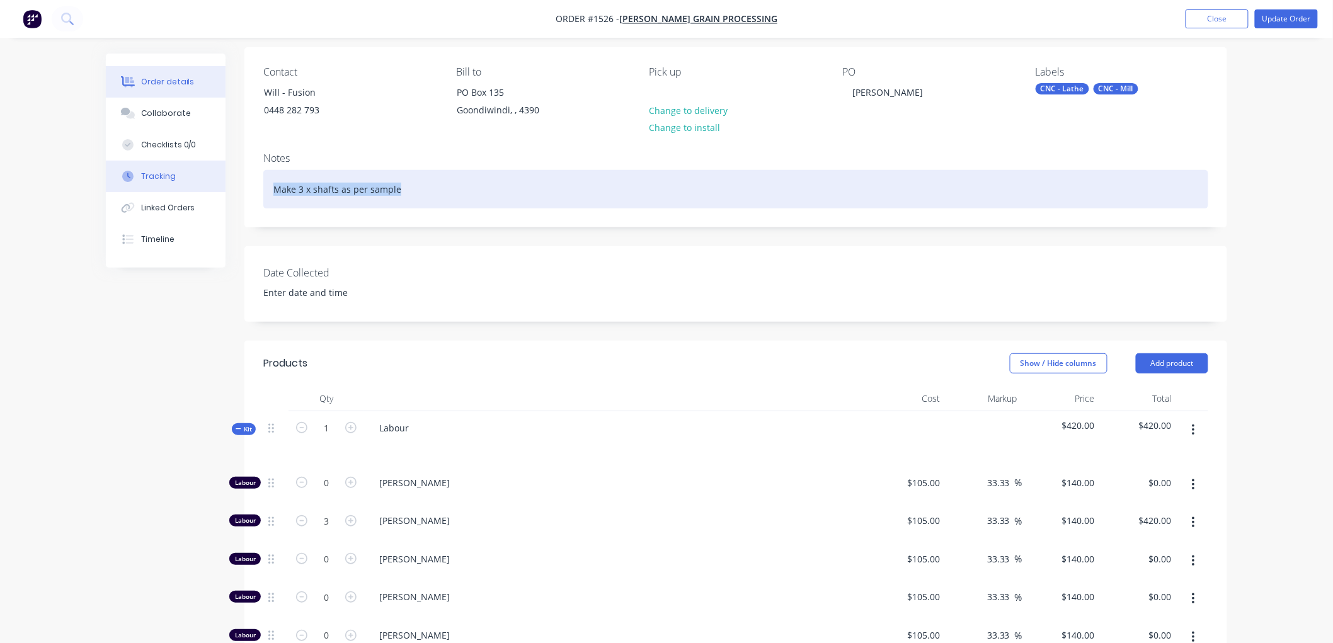
drag, startPoint x: 414, startPoint y: 188, endPoint x: 202, endPoint y: 186, distance: 212.9
copy div "Make 3 x shafts as per sample"
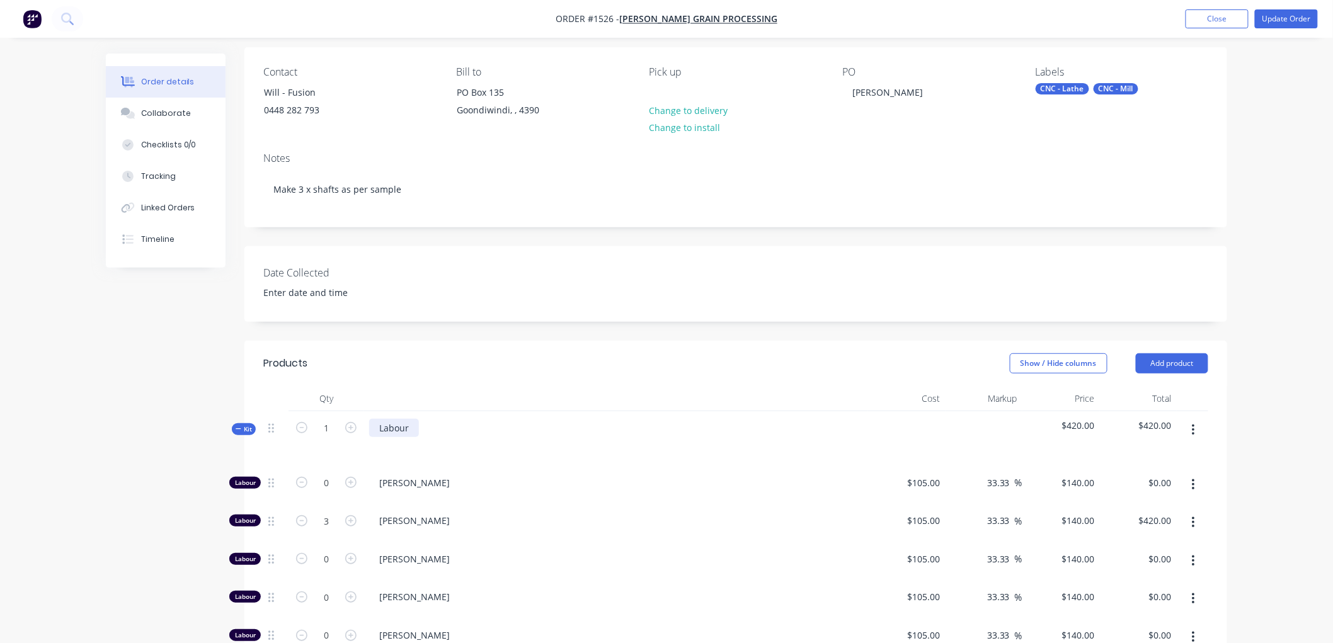
click at [418, 430] on div "Labour" at bounding box center [616, 438] width 504 height 55
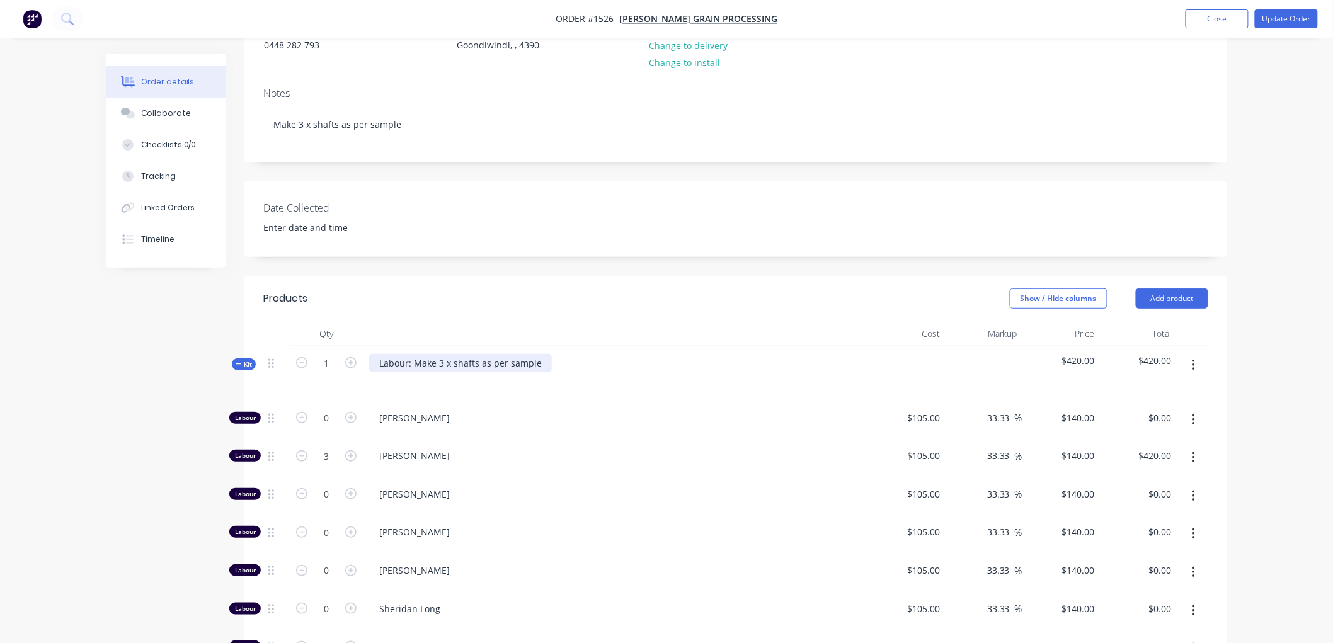
scroll to position [70, 0]
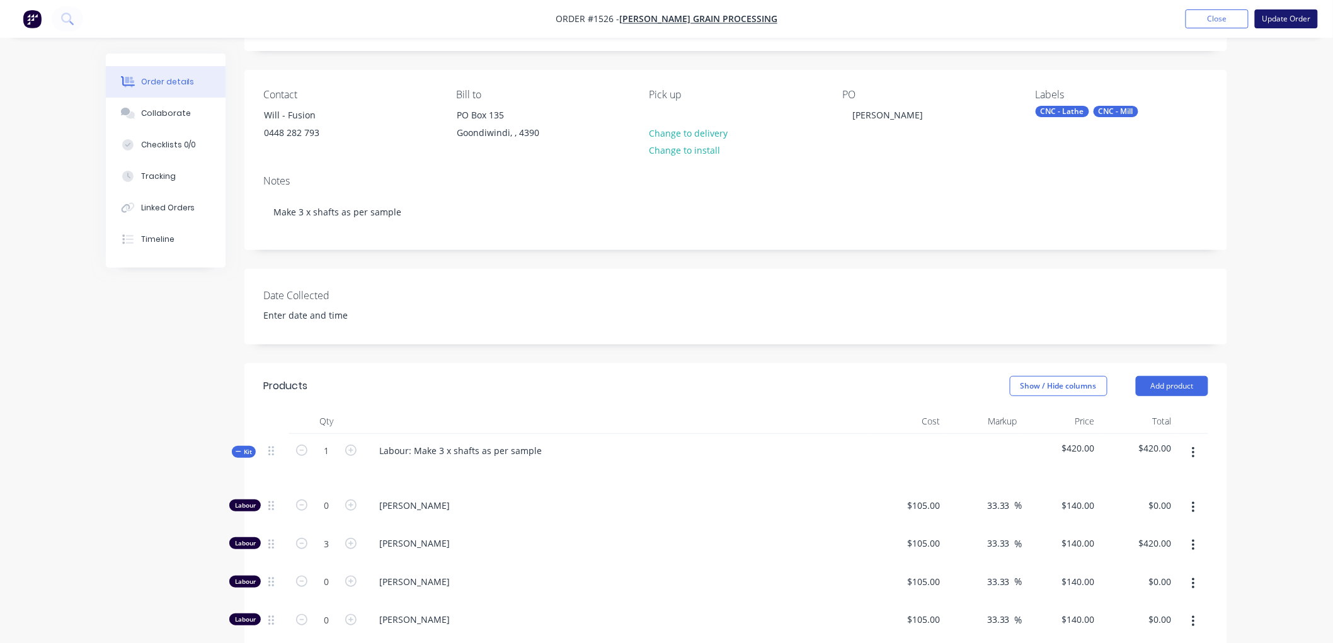
click at [1280, 20] on button "Update Order" at bounding box center [1286, 18] width 63 height 19
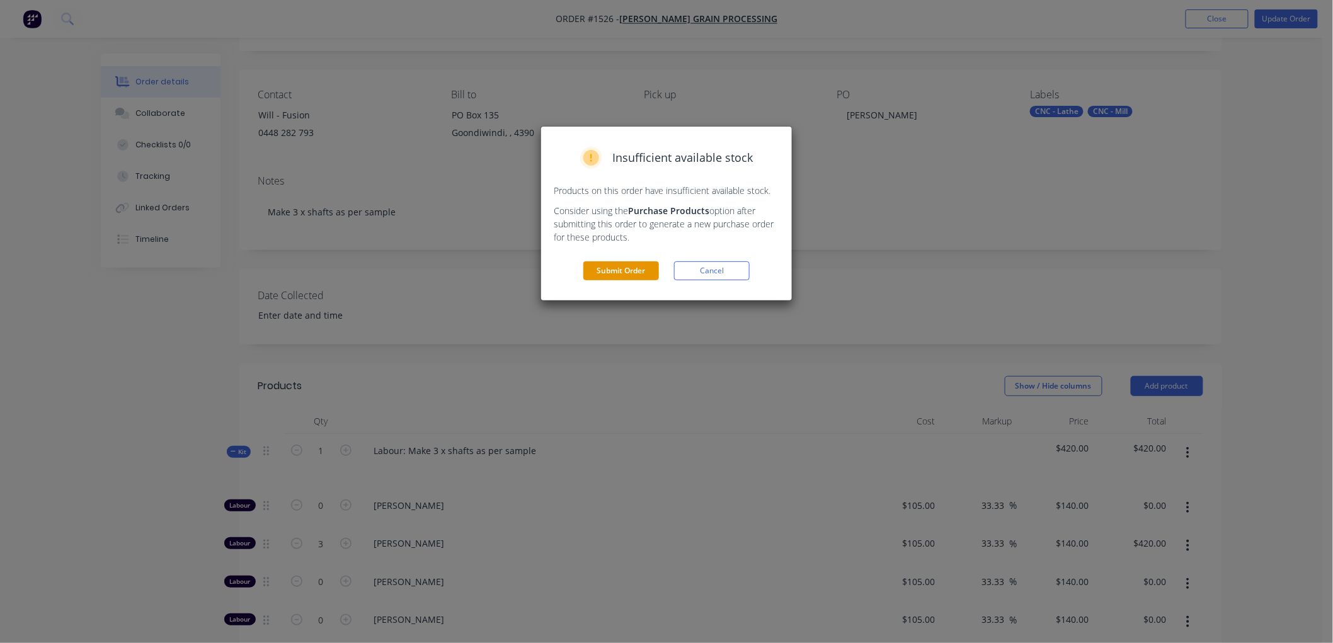
click at [631, 266] on button "Submit Order" at bounding box center [621, 270] width 76 height 19
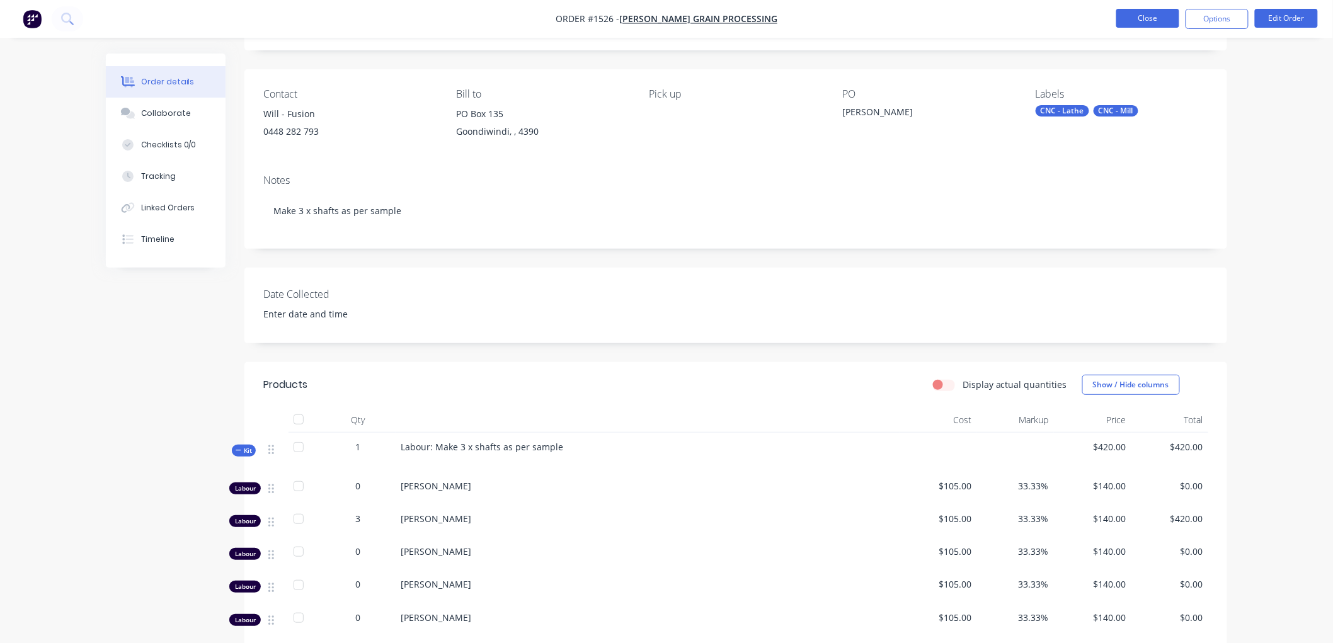
click at [1156, 17] on button "Close" at bounding box center [1147, 18] width 63 height 19
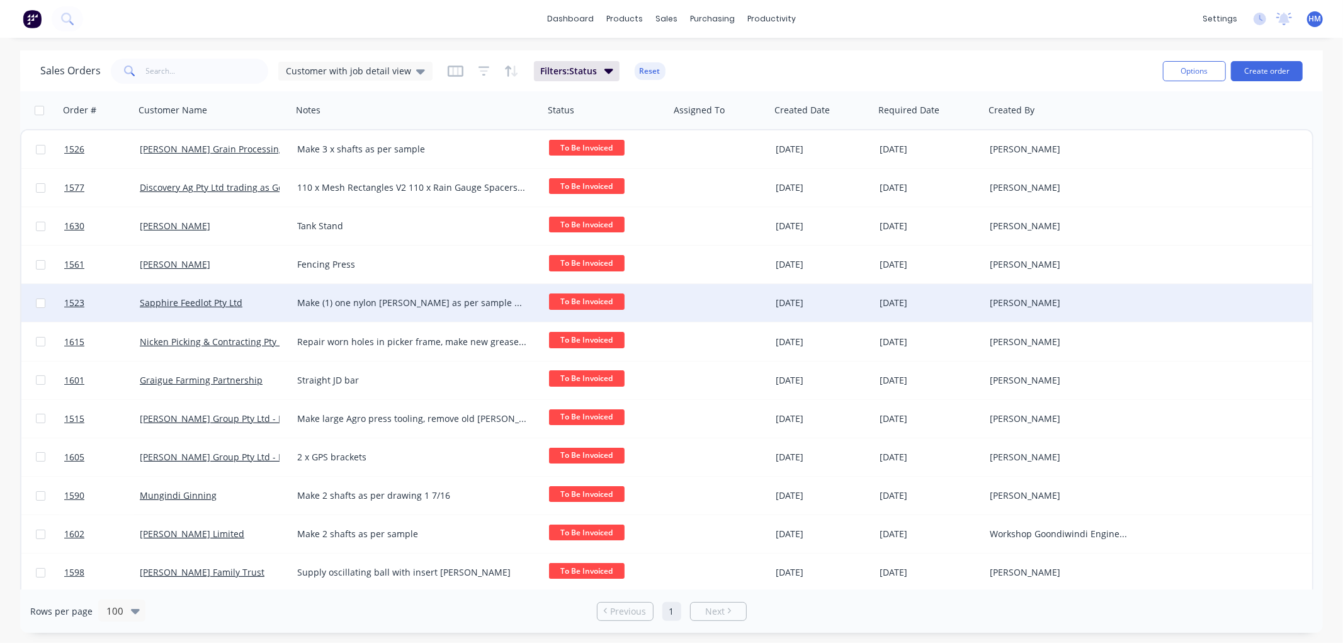
click at [258, 301] on div "Sapphire Feedlot Pty Ltd" at bounding box center [210, 303] width 140 height 13
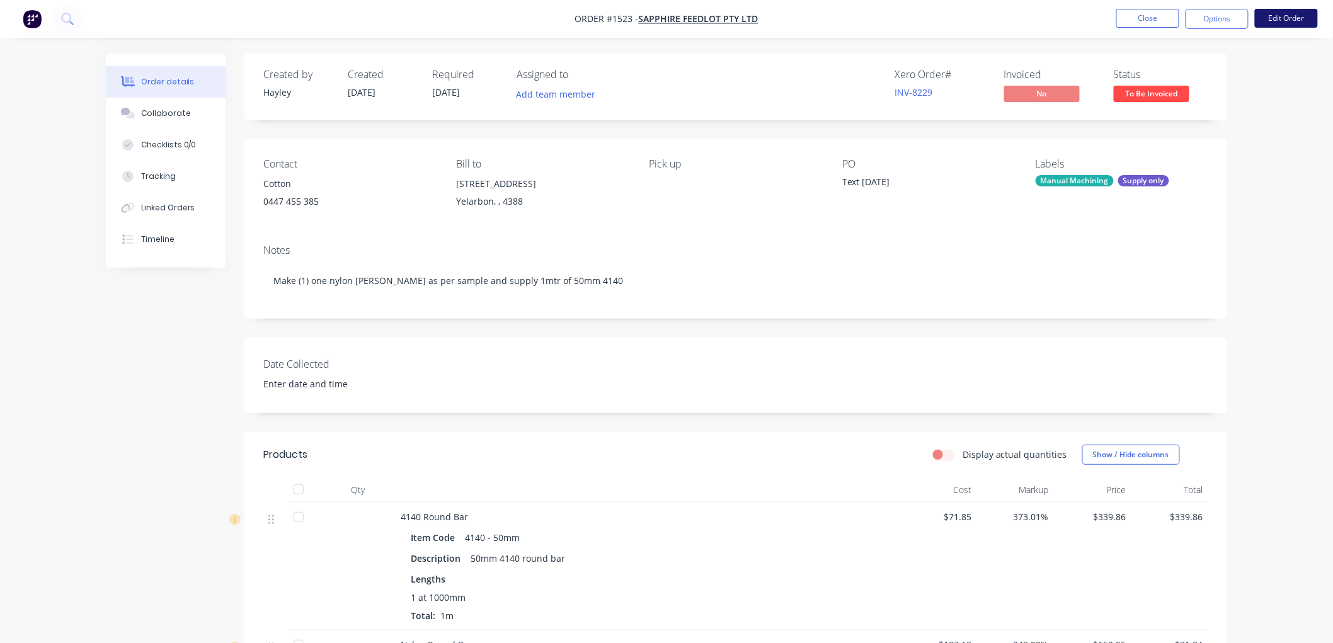
click at [1279, 20] on button "Edit Order" at bounding box center [1286, 18] width 63 height 19
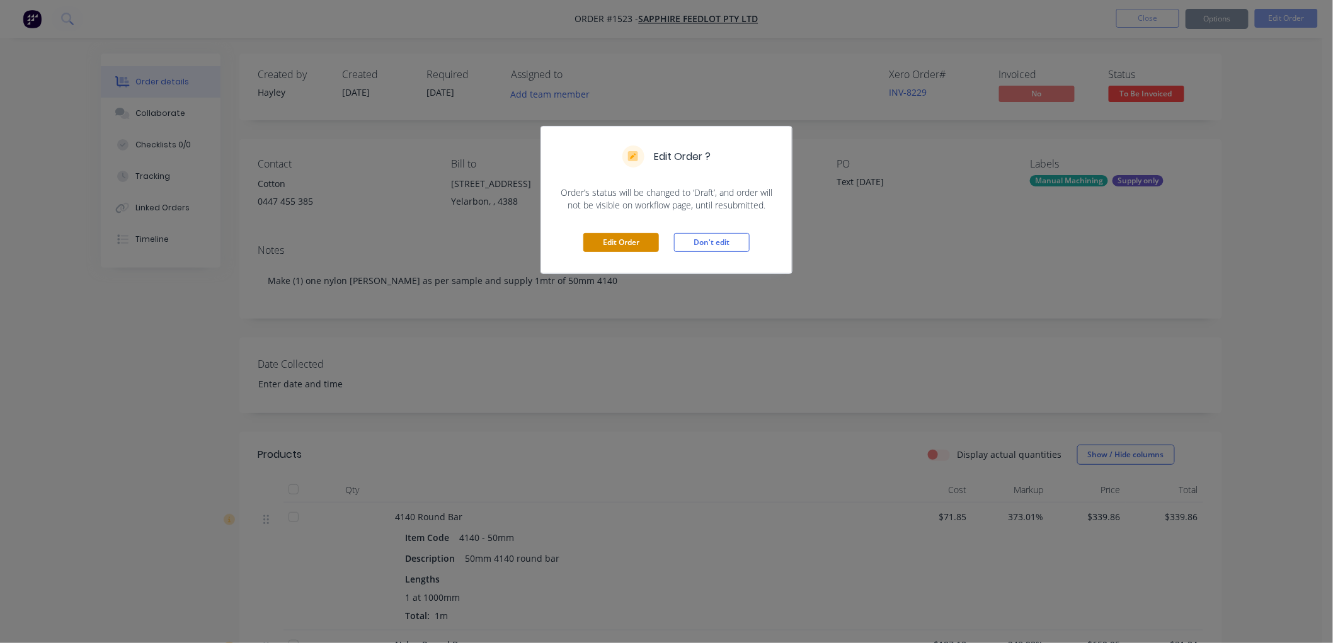
click at [612, 244] on button "Edit Order" at bounding box center [621, 242] width 76 height 19
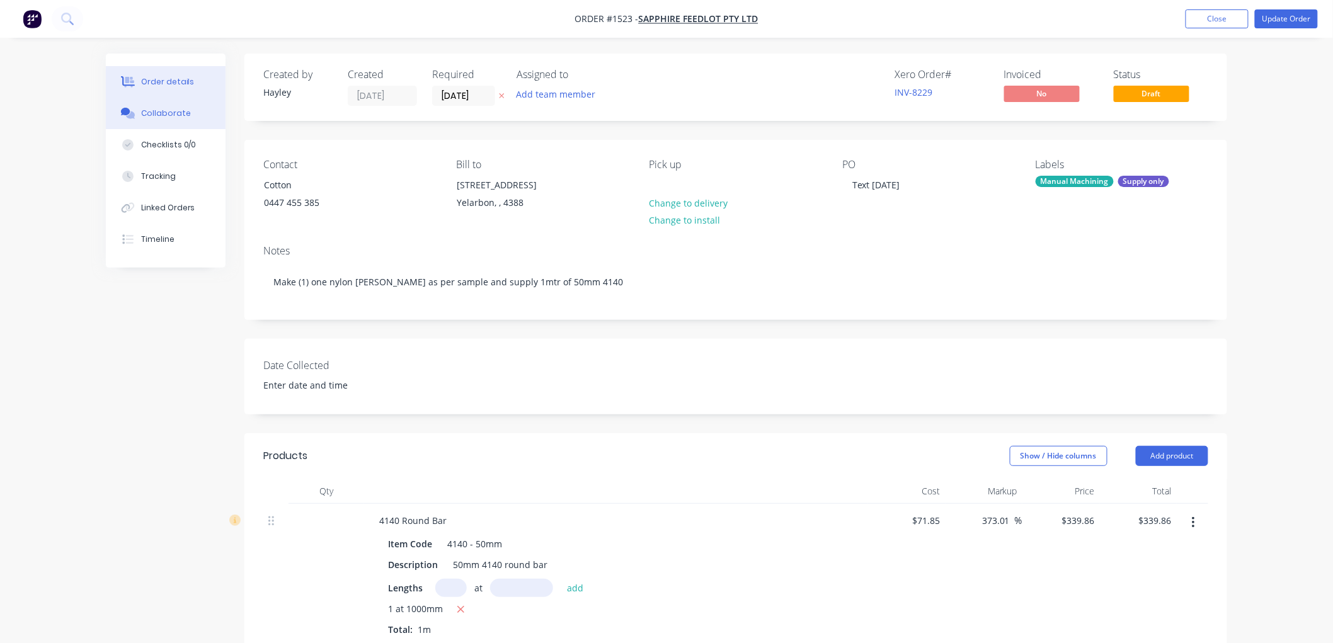
click at [173, 117] on div "Collaborate" at bounding box center [166, 113] width 50 height 11
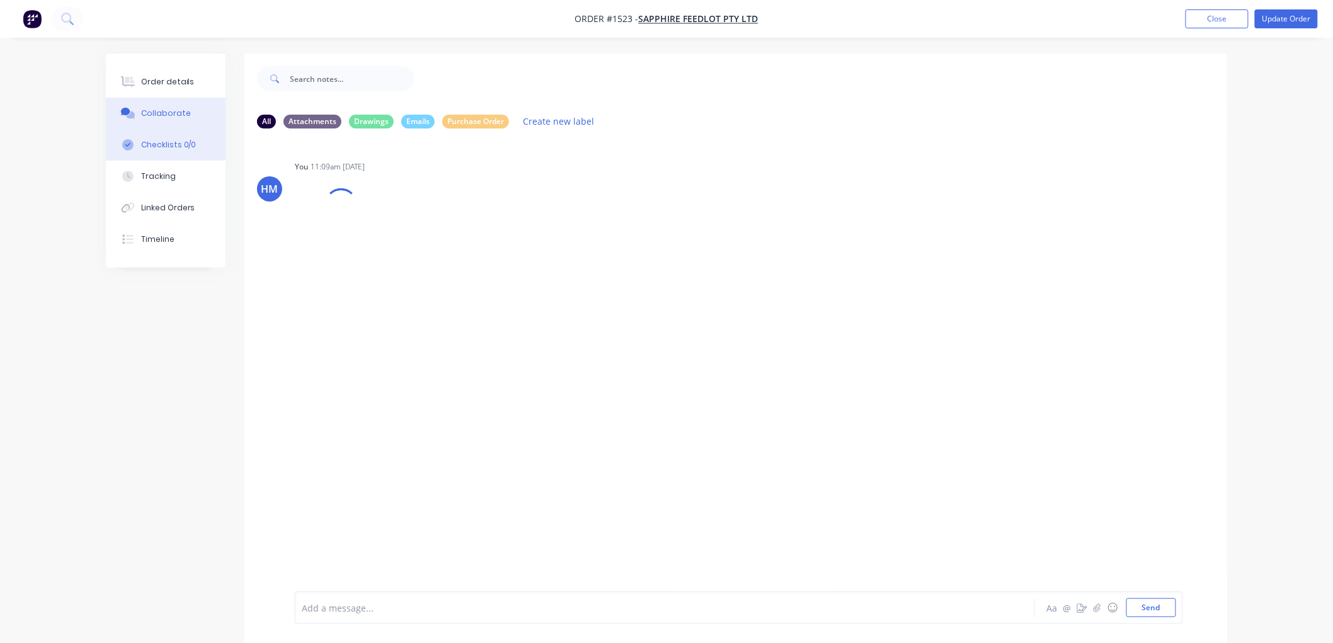
click at [154, 146] on div "Checklists 0/0" at bounding box center [168, 144] width 55 height 11
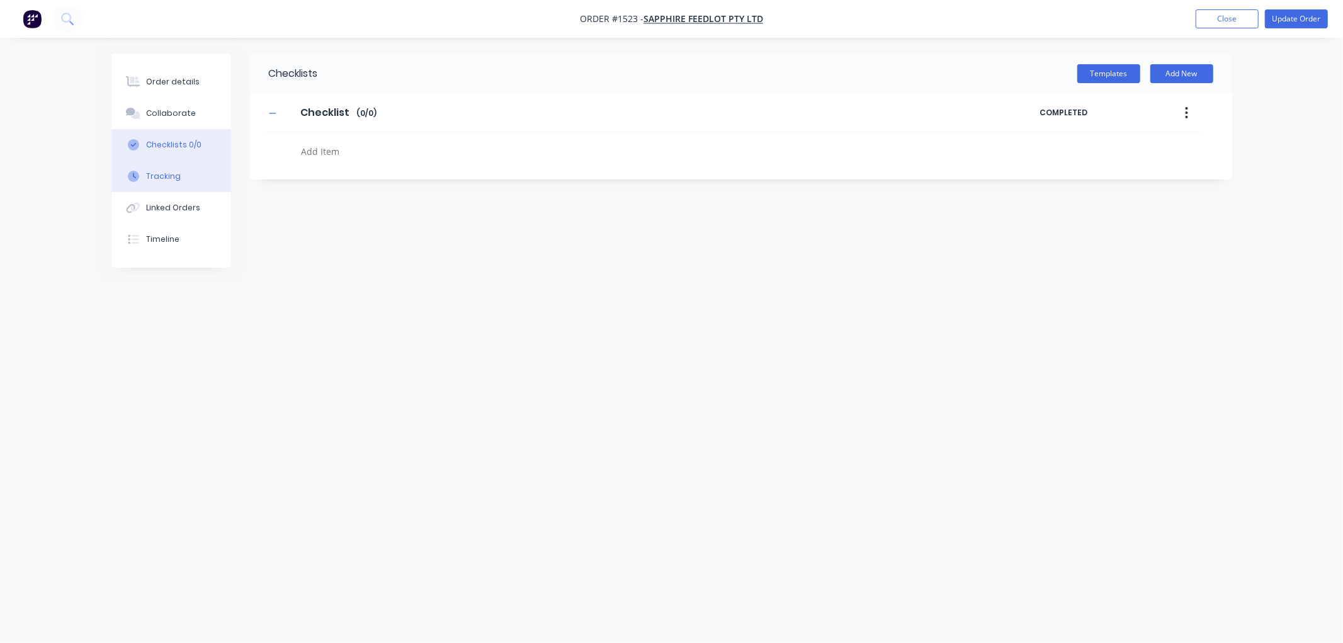
click at [156, 168] on button "Tracking" at bounding box center [171, 176] width 120 height 31
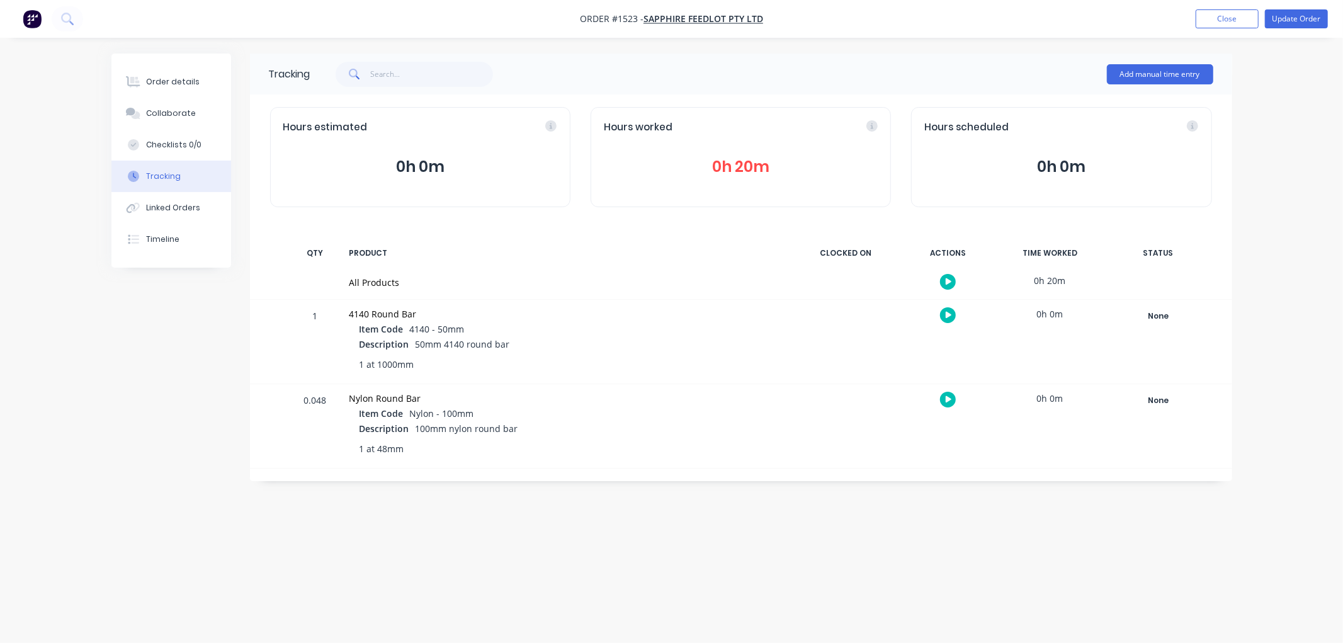
click at [748, 161] on button "0h 20m" at bounding box center [741, 167] width 274 height 24
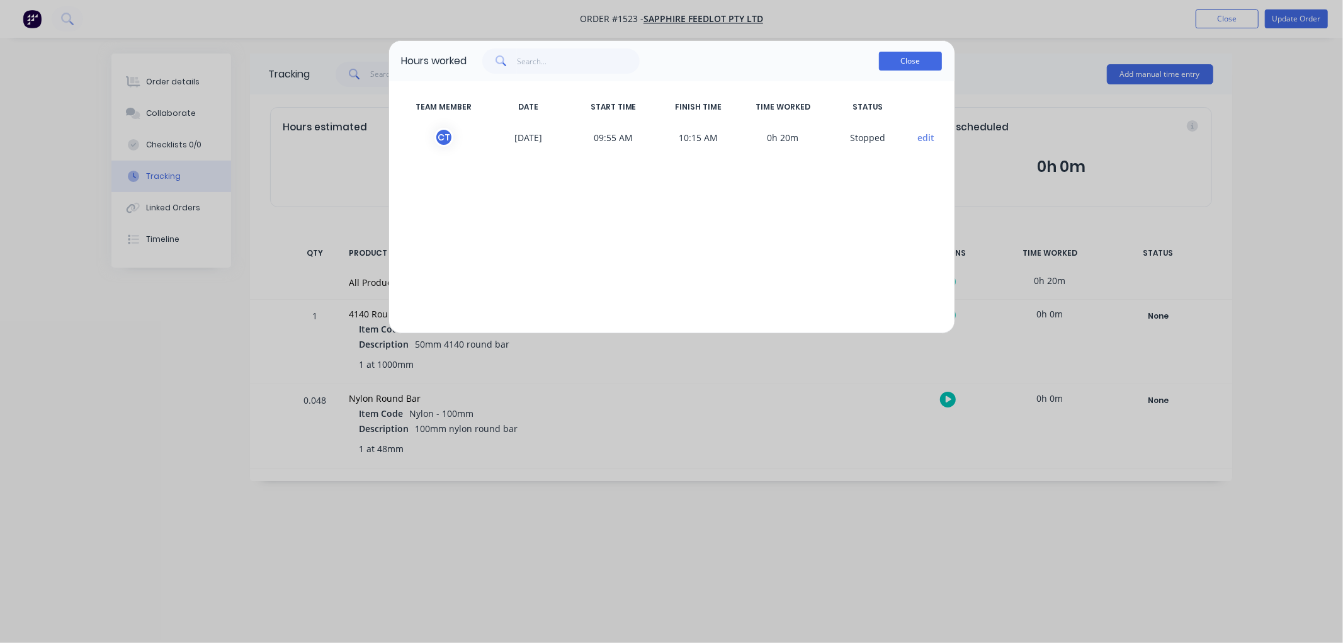
click at [908, 65] on button "Close" at bounding box center [910, 61] width 63 height 19
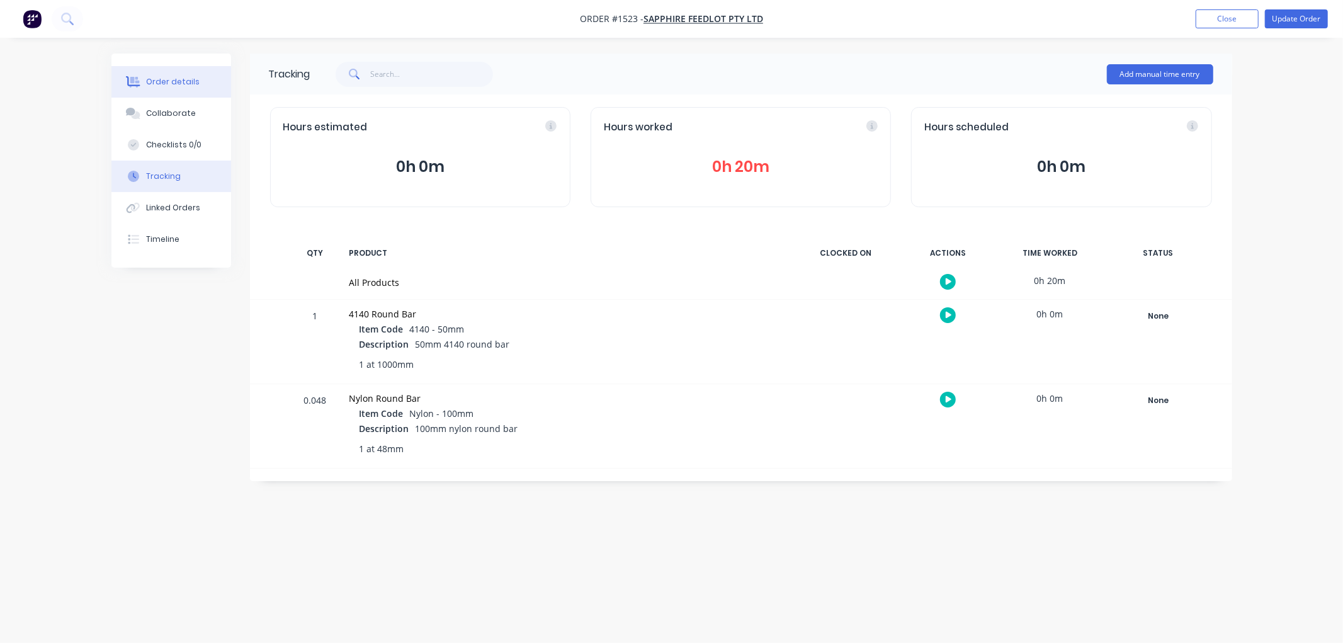
click at [161, 84] on div "Order details" at bounding box center [173, 81] width 54 height 11
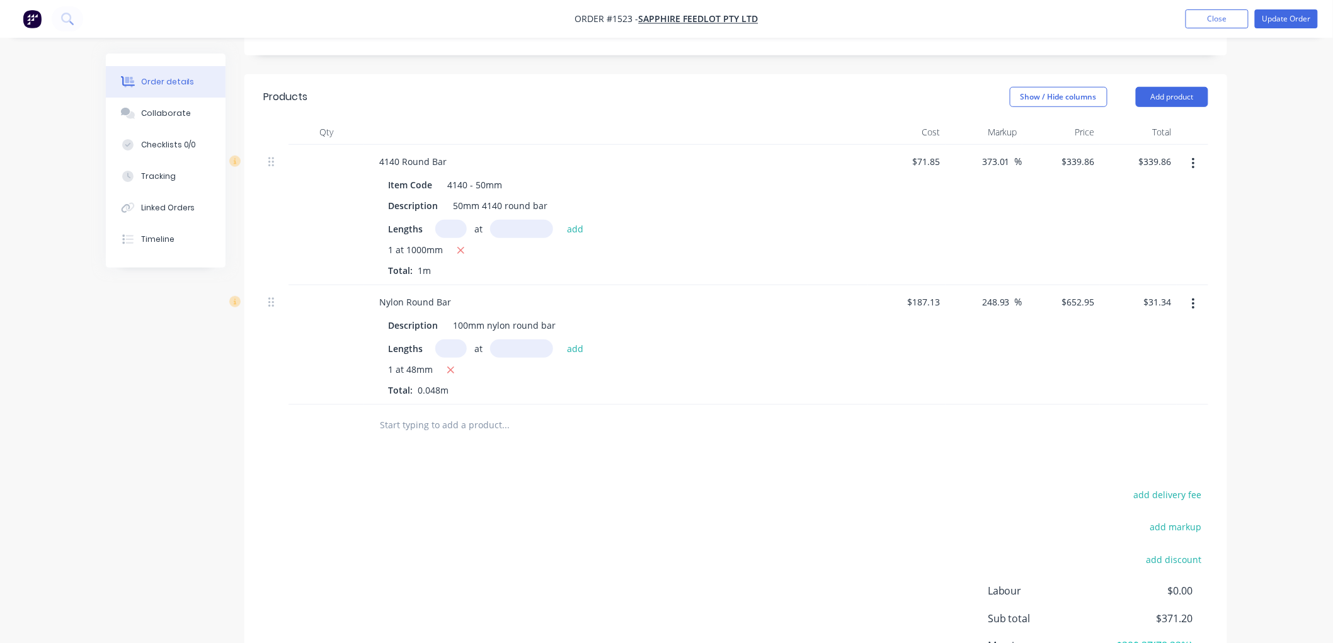
scroll to position [489, 0]
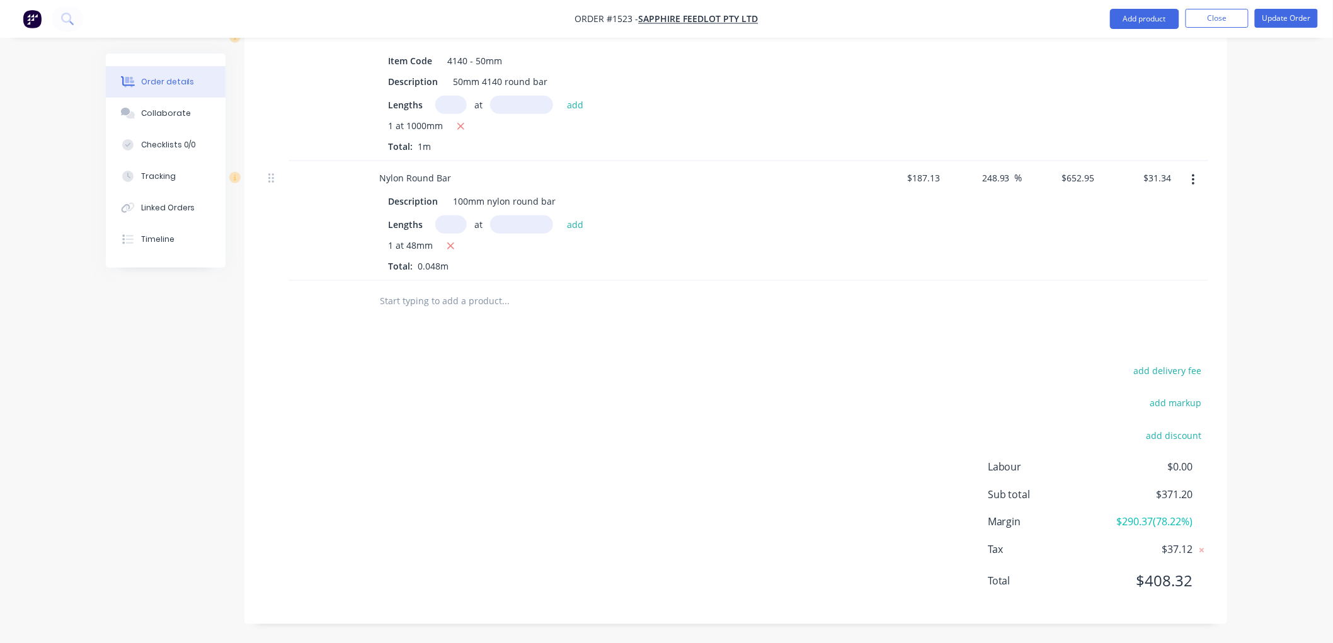
click at [409, 313] on input "text" at bounding box center [505, 300] width 252 height 25
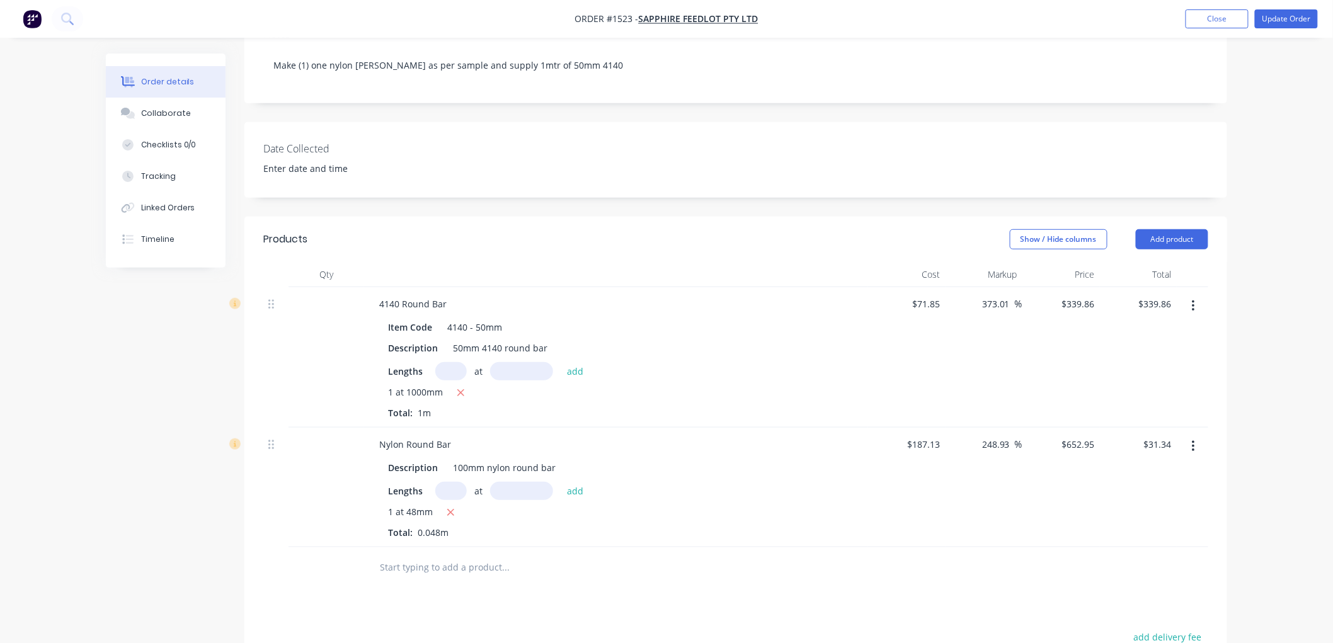
scroll to position [210, 0]
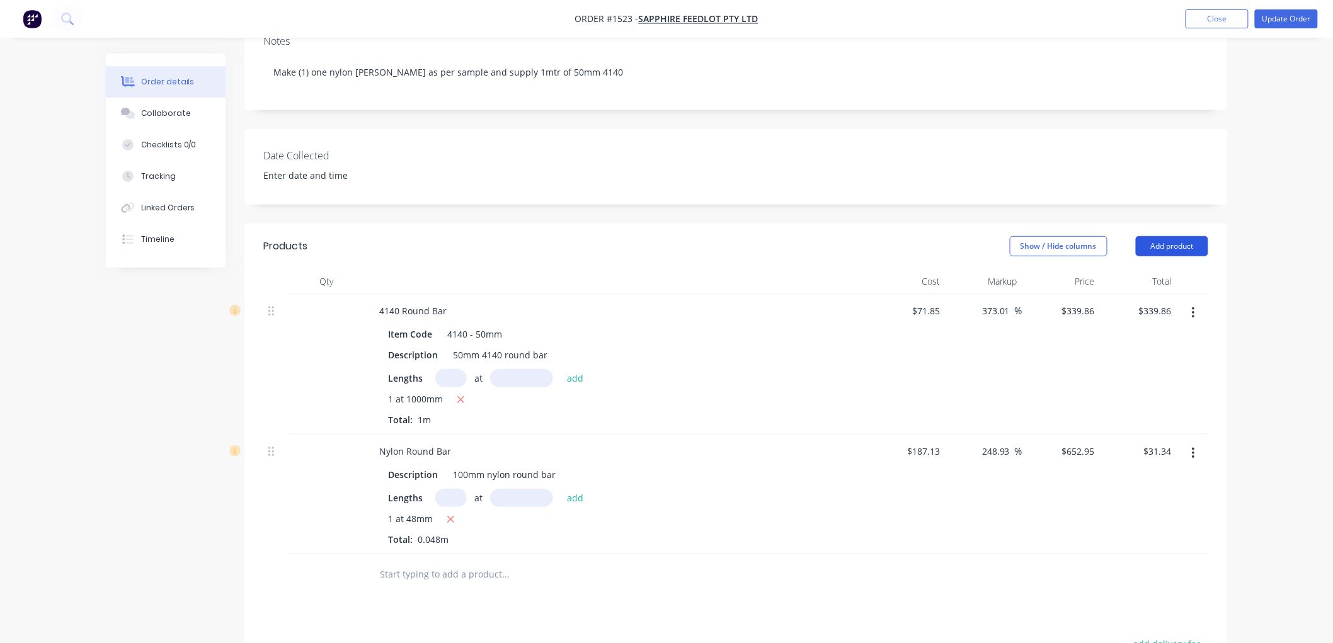
click at [1177, 256] on button "Add product" at bounding box center [1172, 246] width 72 height 20
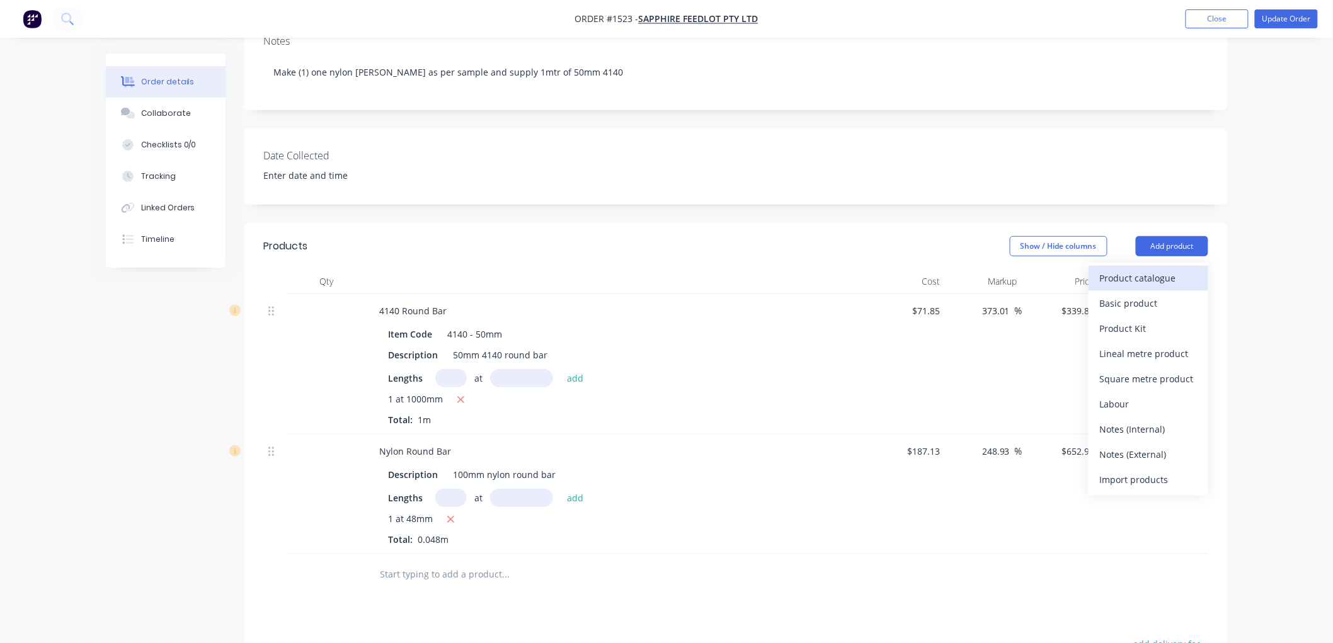
click at [1129, 287] on div "Product catalogue" at bounding box center [1148, 278] width 97 height 18
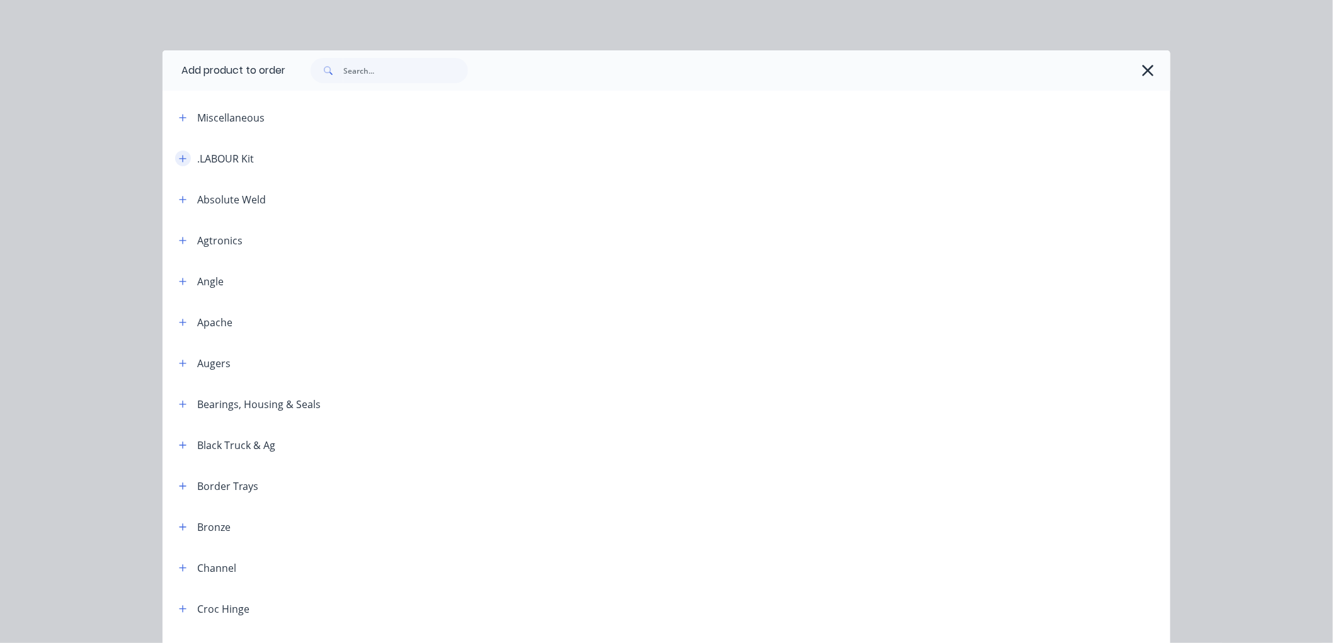
click at [179, 159] on icon "button" at bounding box center [183, 158] width 8 height 9
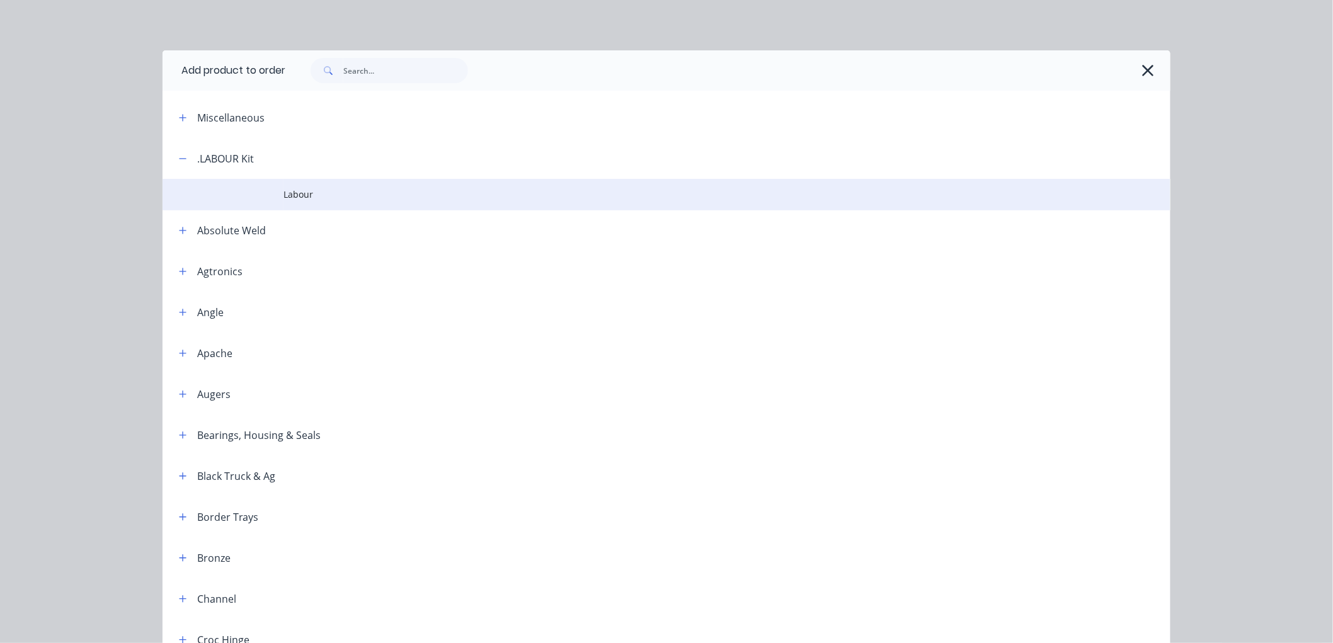
click at [290, 197] on span "Labour" at bounding box center [637, 194] width 709 height 13
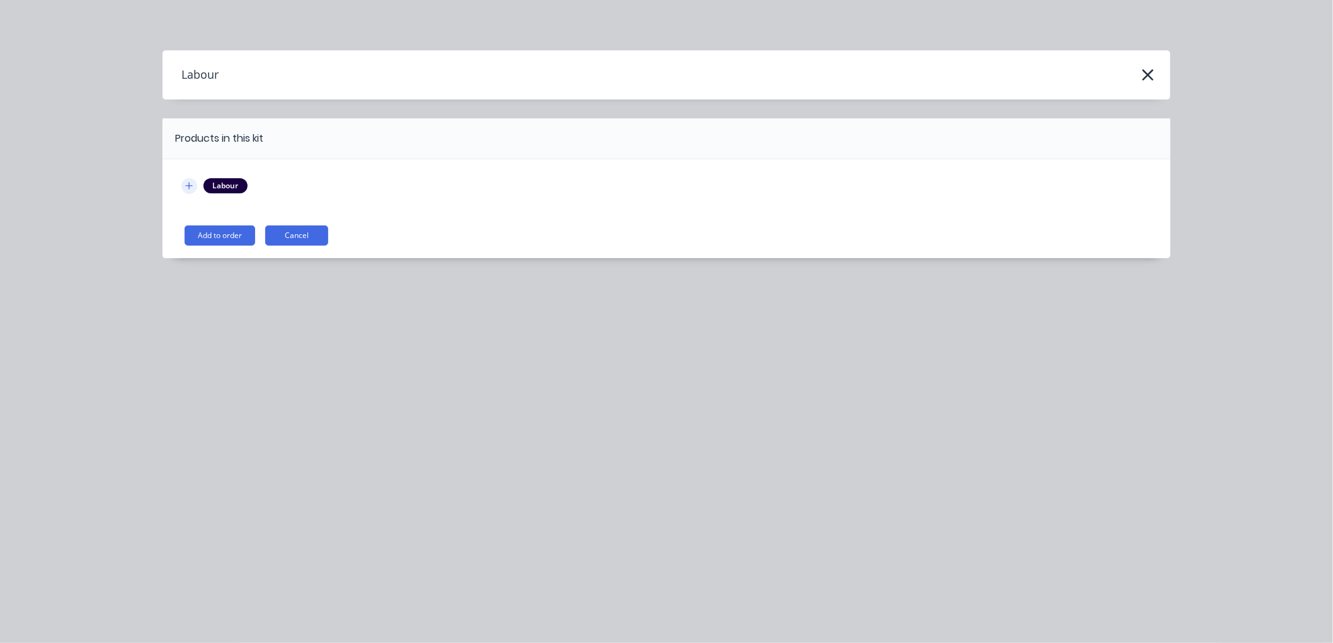
click at [188, 183] on icon "button" at bounding box center [189, 185] width 8 height 9
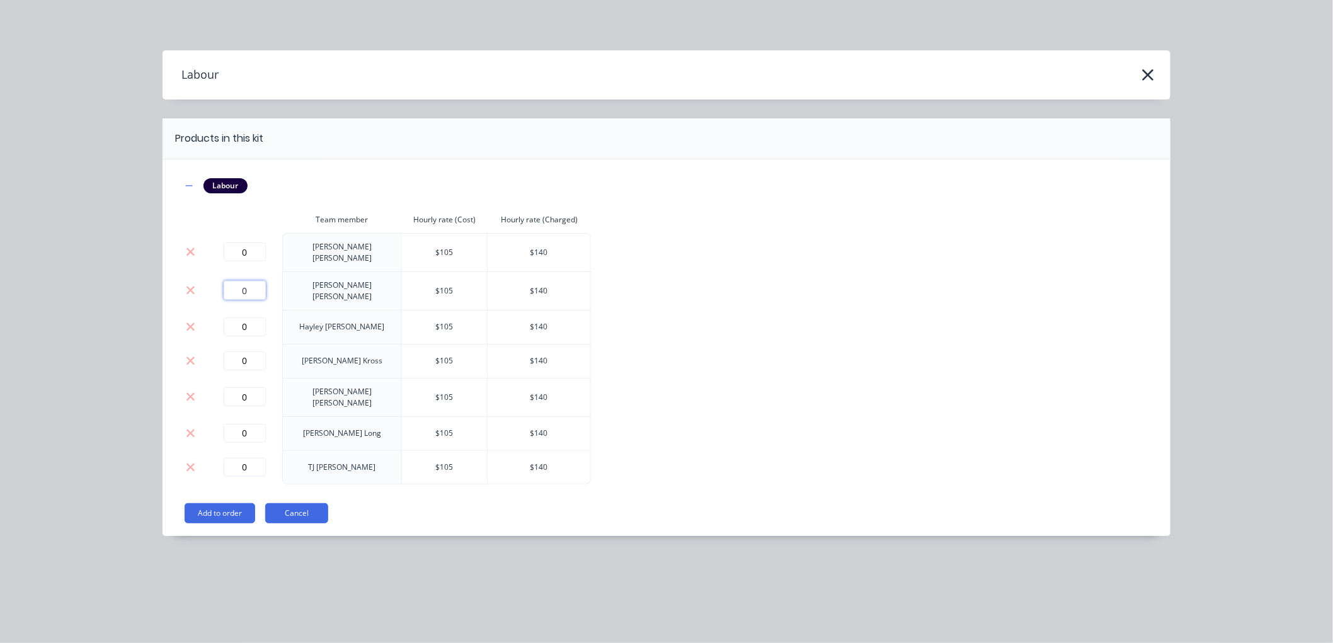
drag, startPoint x: 253, startPoint y: 281, endPoint x: 175, endPoint y: 284, distance: 78.2
click at [175, 284] on div "Labour Team member Hourly rate (Cost) Hourly rate (Charged) 0 Brendan McCormick…" at bounding box center [667, 347] width 1008 height 377
click at [234, 503] on button "Add to order" at bounding box center [220, 513] width 71 height 20
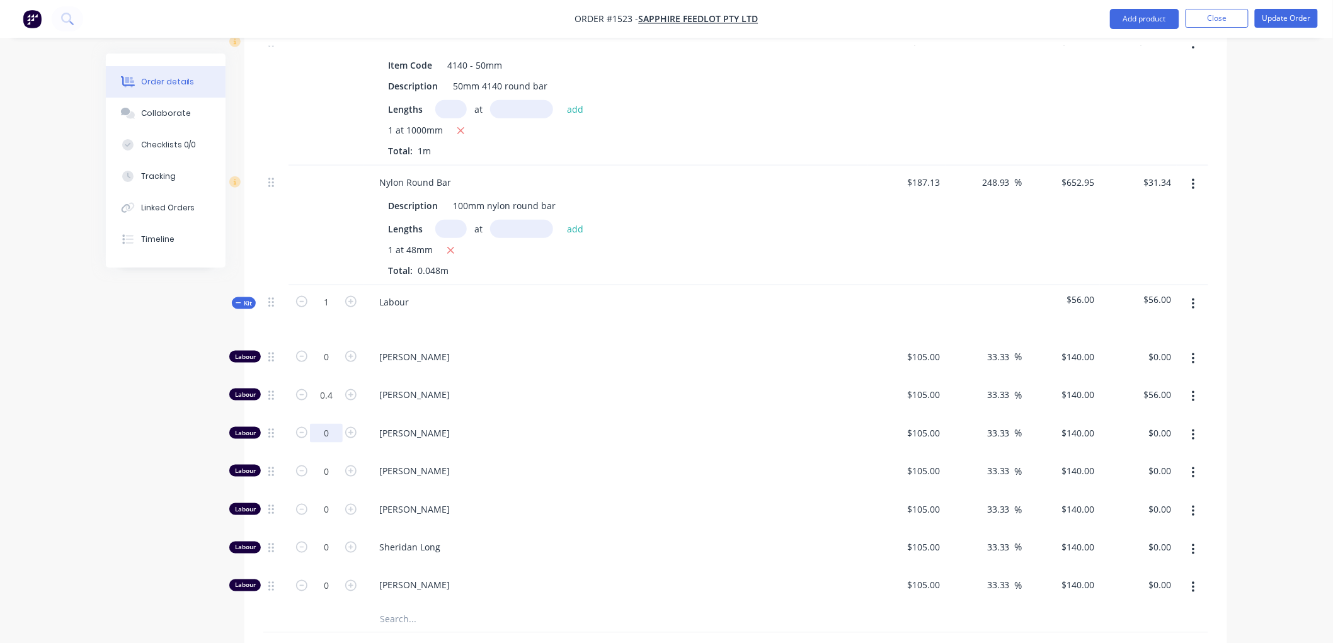
scroll to position [489, 0]
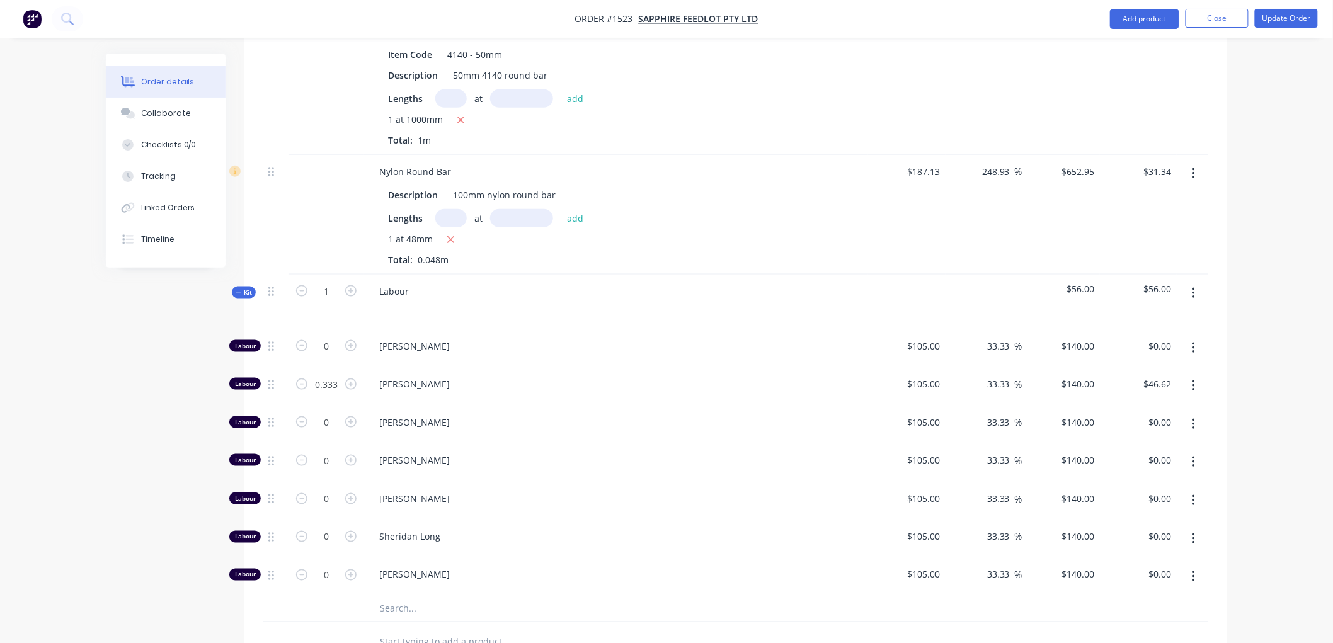
click at [317, 243] on div at bounding box center [326, 215] width 76 height 120
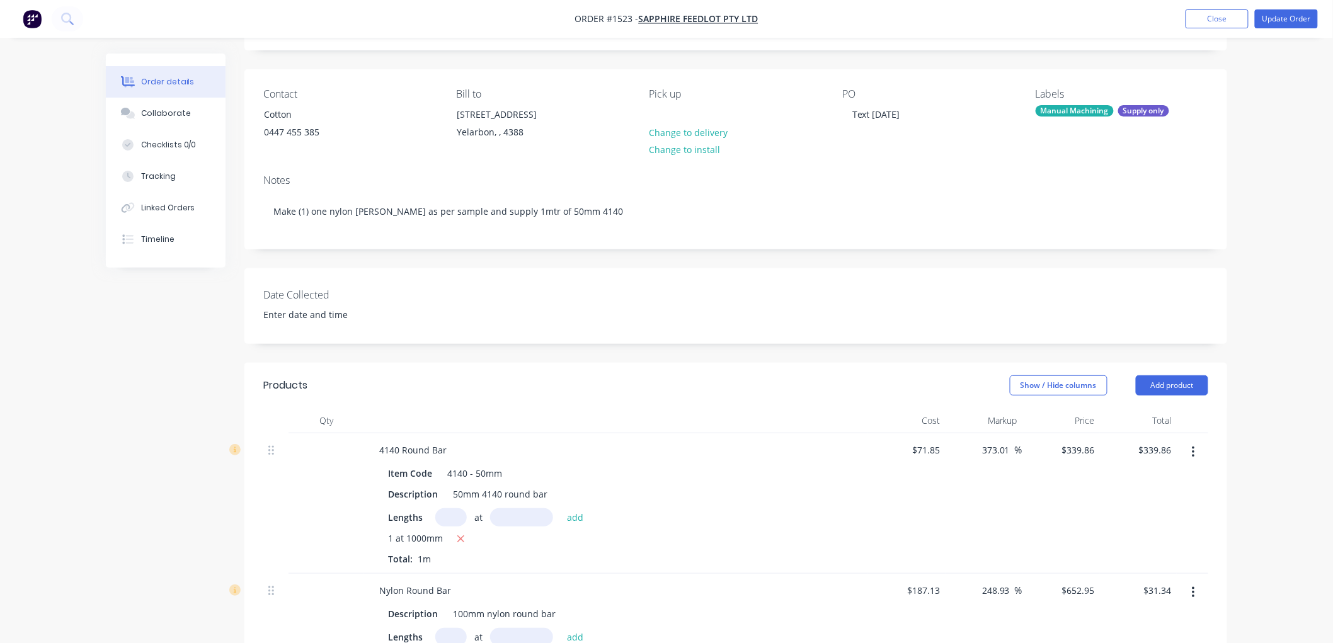
scroll to position [70, 0]
click at [374, 460] on div "4140 Round Bar" at bounding box center [413, 451] width 88 height 18
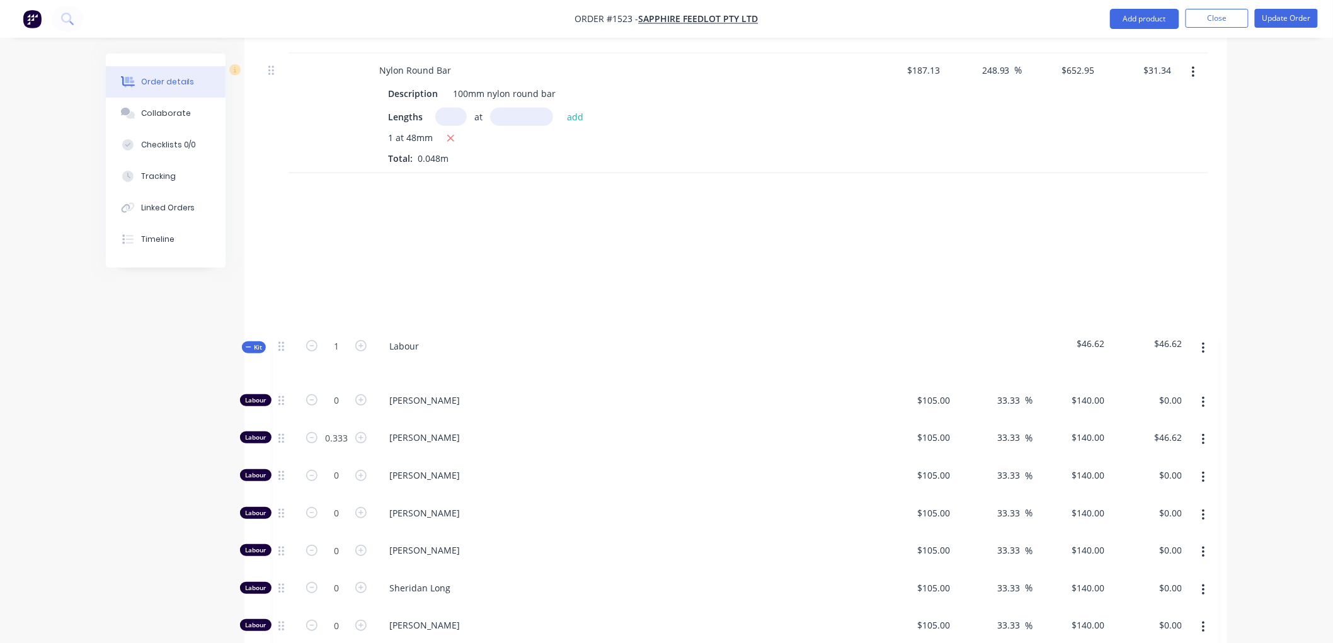
scroll to position [612, 0]
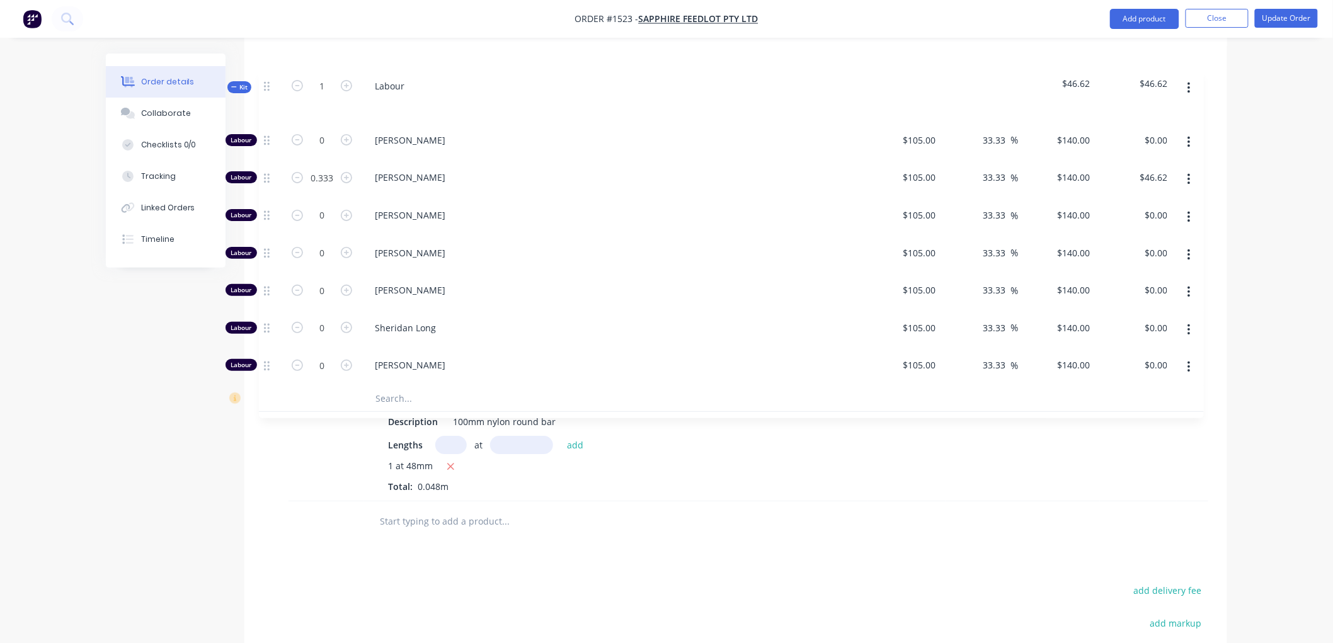
drag, startPoint x: 273, startPoint y: 515, endPoint x: 266, endPoint y: 77, distance: 437.8
click at [266, 77] on div "SUPPLY ONLY - 4140 Round Bar Item Code 4140 - 50mm Description 50mm 4140 round …" at bounding box center [735, 196] width 945 height 609
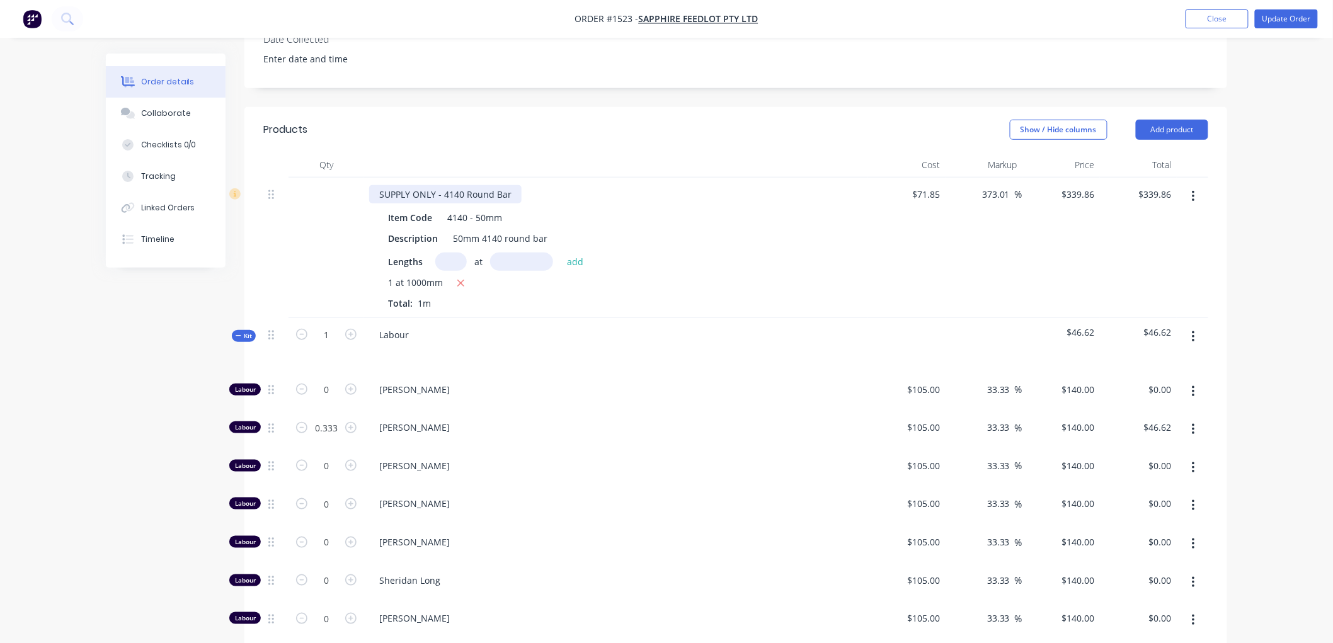
scroll to position [122, 0]
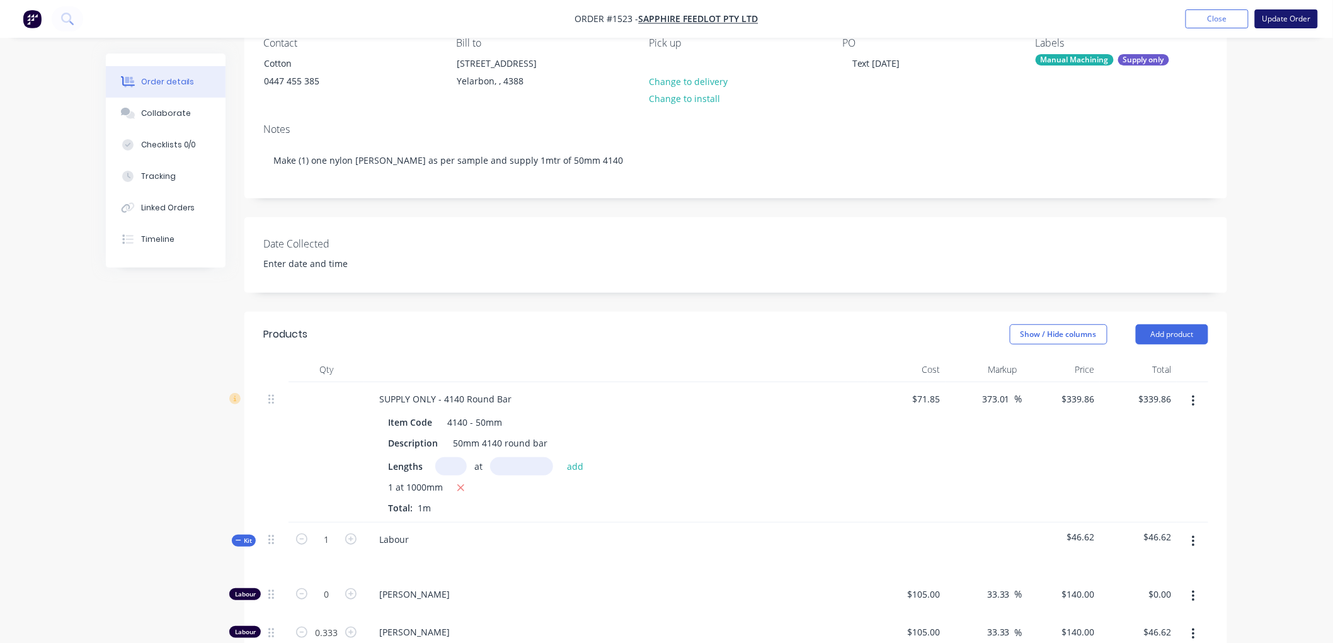
click at [1281, 20] on button "Update Order" at bounding box center [1286, 18] width 63 height 19
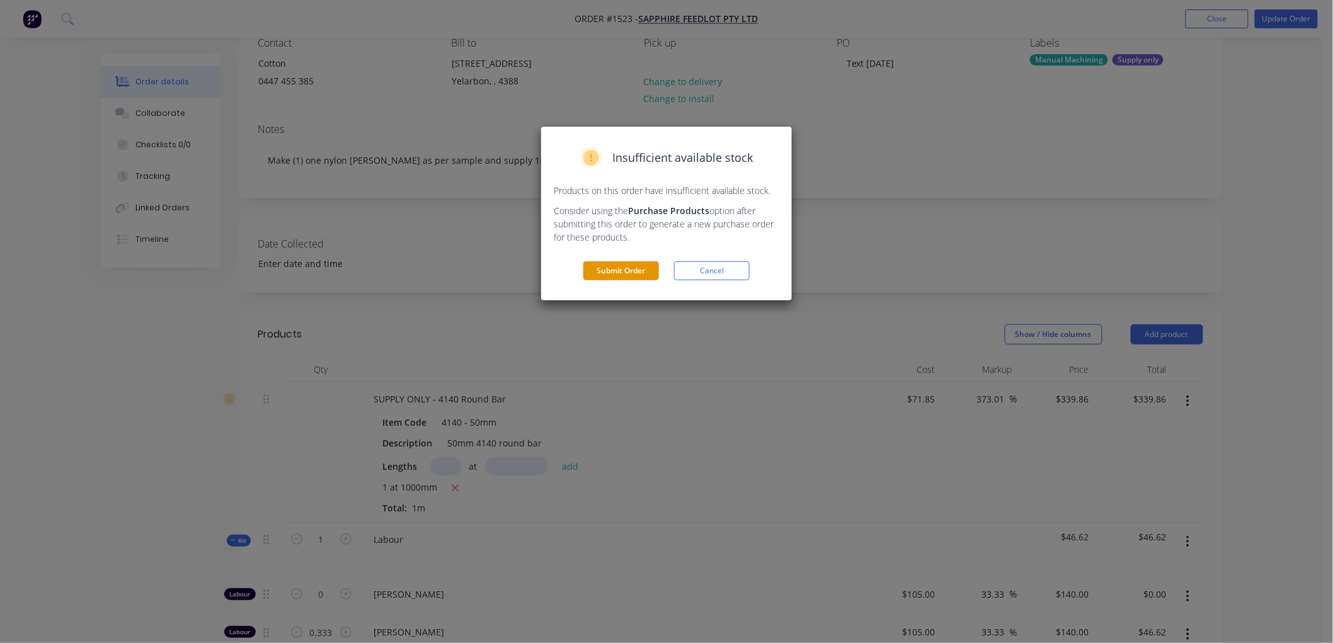
click at [613, 266] on button "Submit Order" at bounding box center [621, 270] width 76 height 19
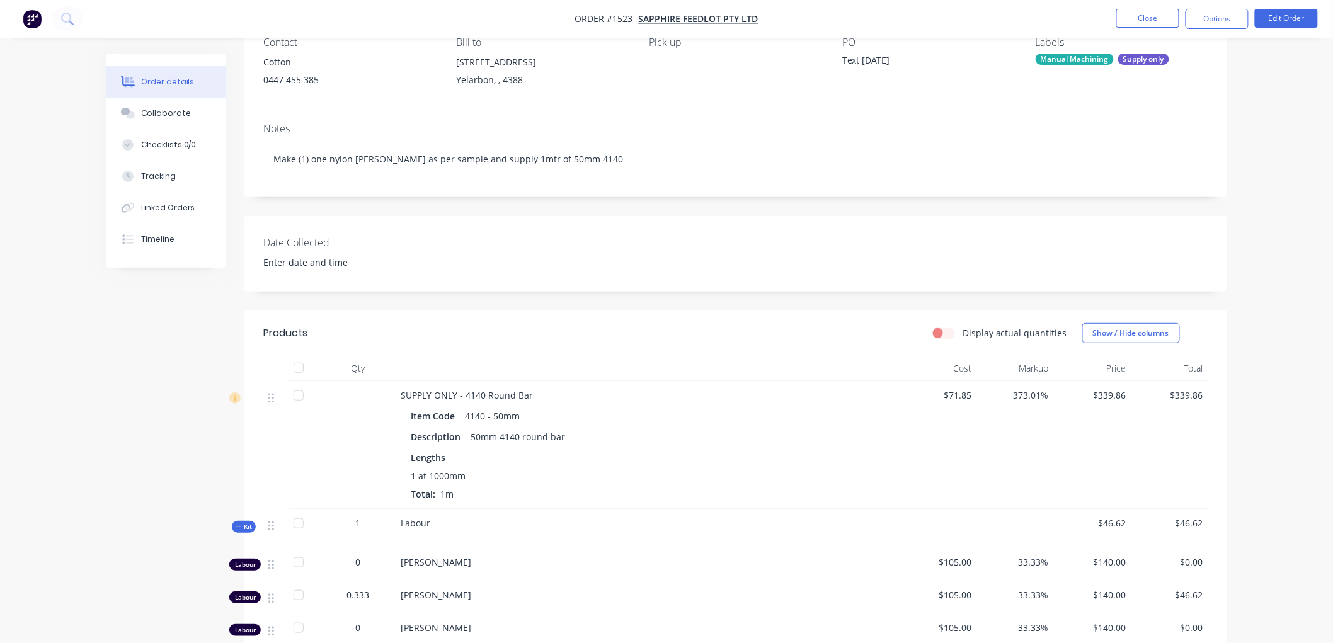
scroll to position [0, 0]
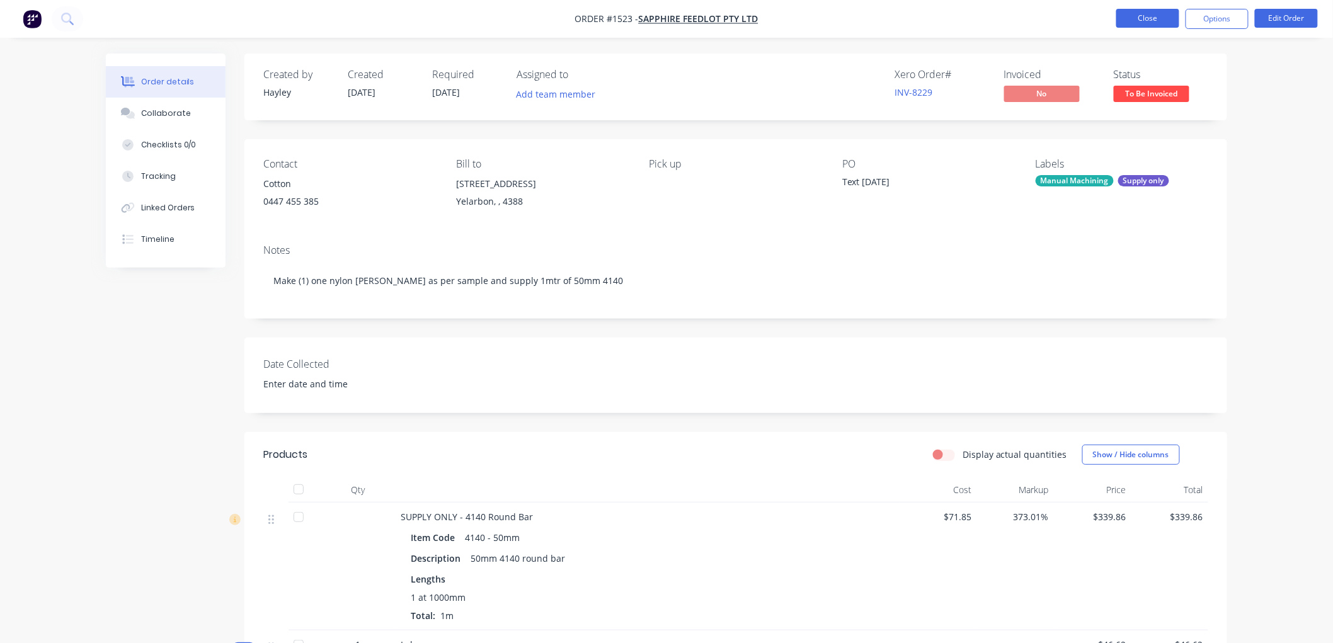
click at [1154, 22] on button "Close" at bounding box center [1147, 18] width 63 height 19
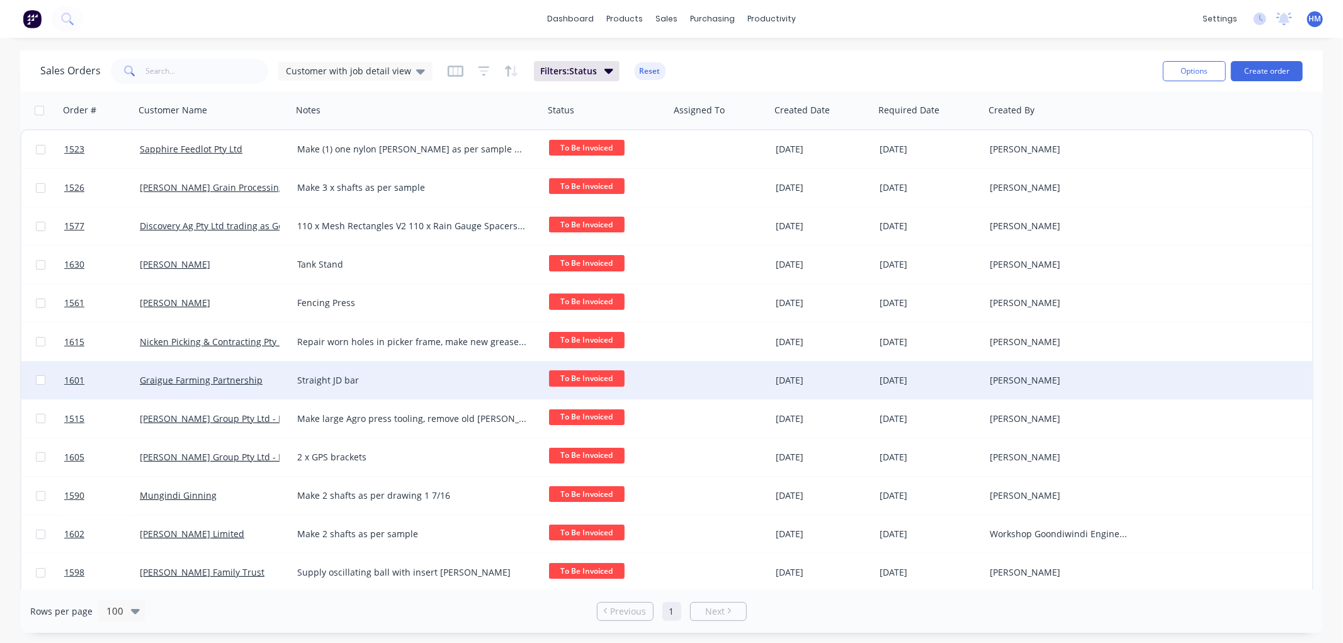
click at [273, 375] on div "Graigue Farming Partnership" at bounding box center [210, 380] width 140 height 13
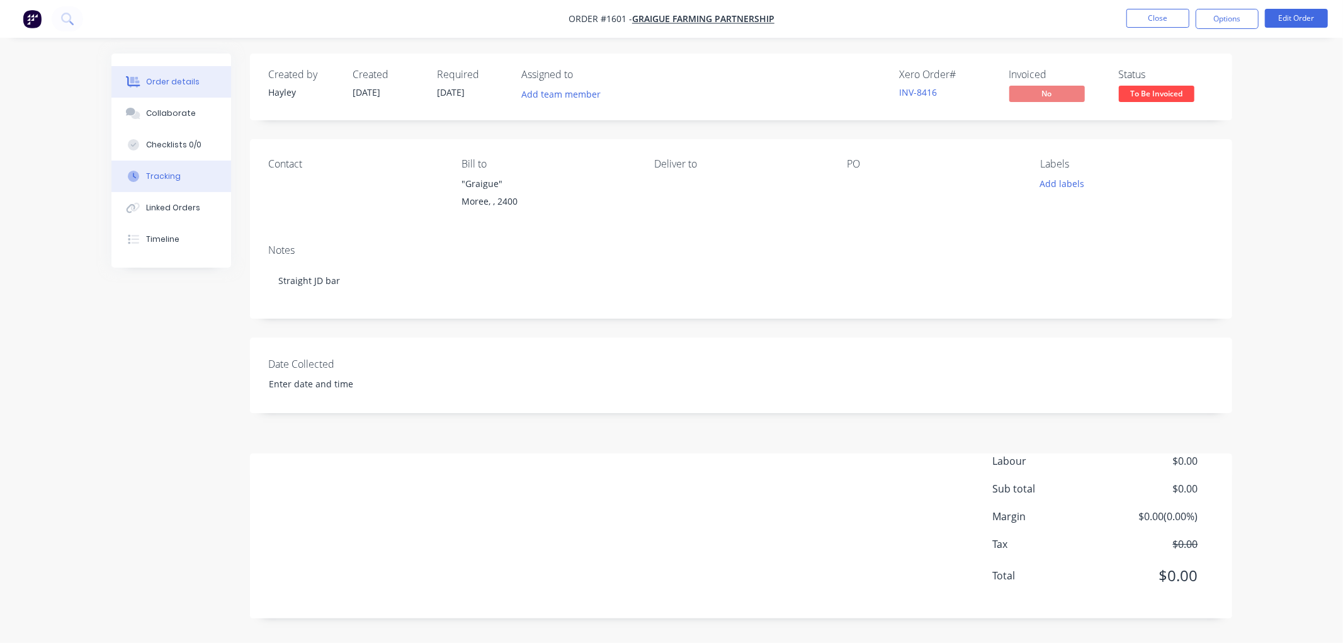
click at [172, 177] on div "Tracking" at bounding box center [163, 176] width 35 height 11
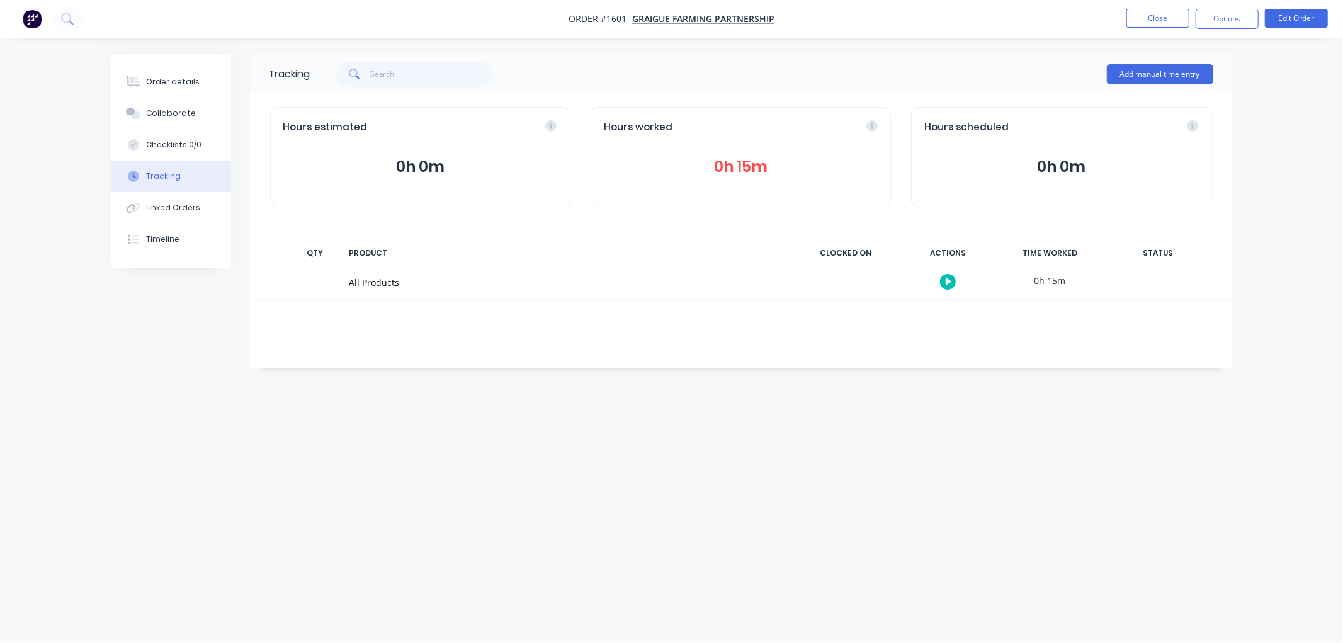
click at [721, 170] on button "0h 15m" at bounding box center [741, 167] width 274 height 24
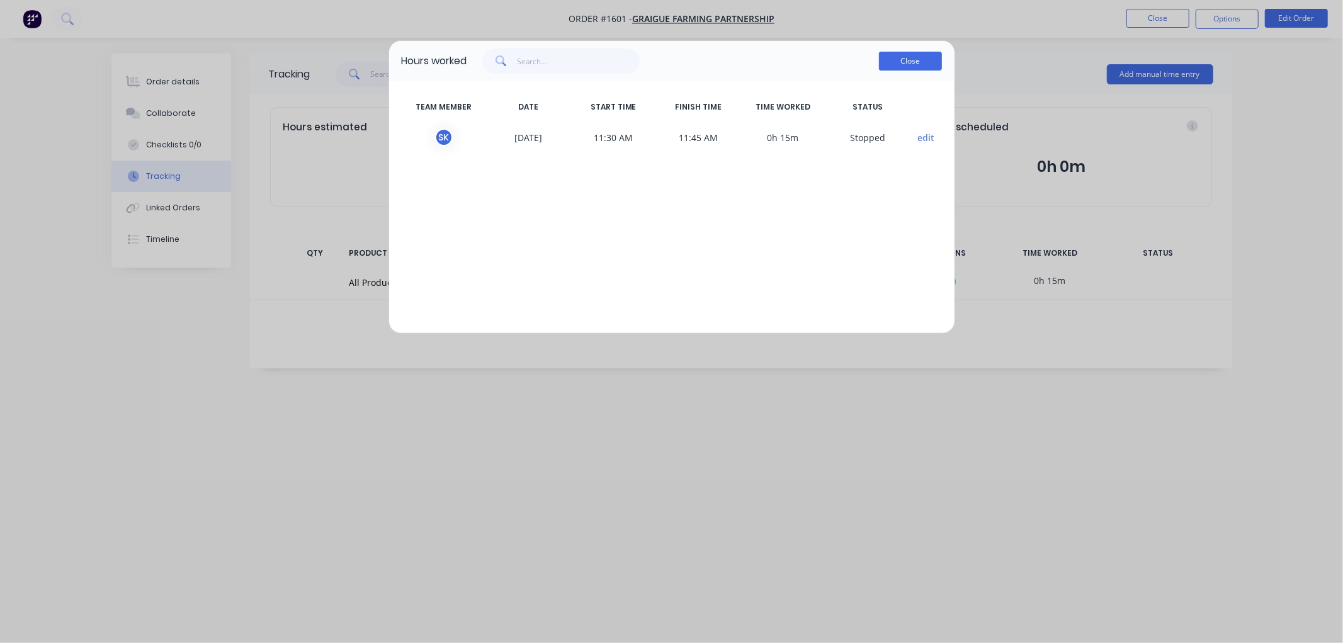
click at [913, 59] on button "Close" at bounding box center [910, 61] width 63 height 19
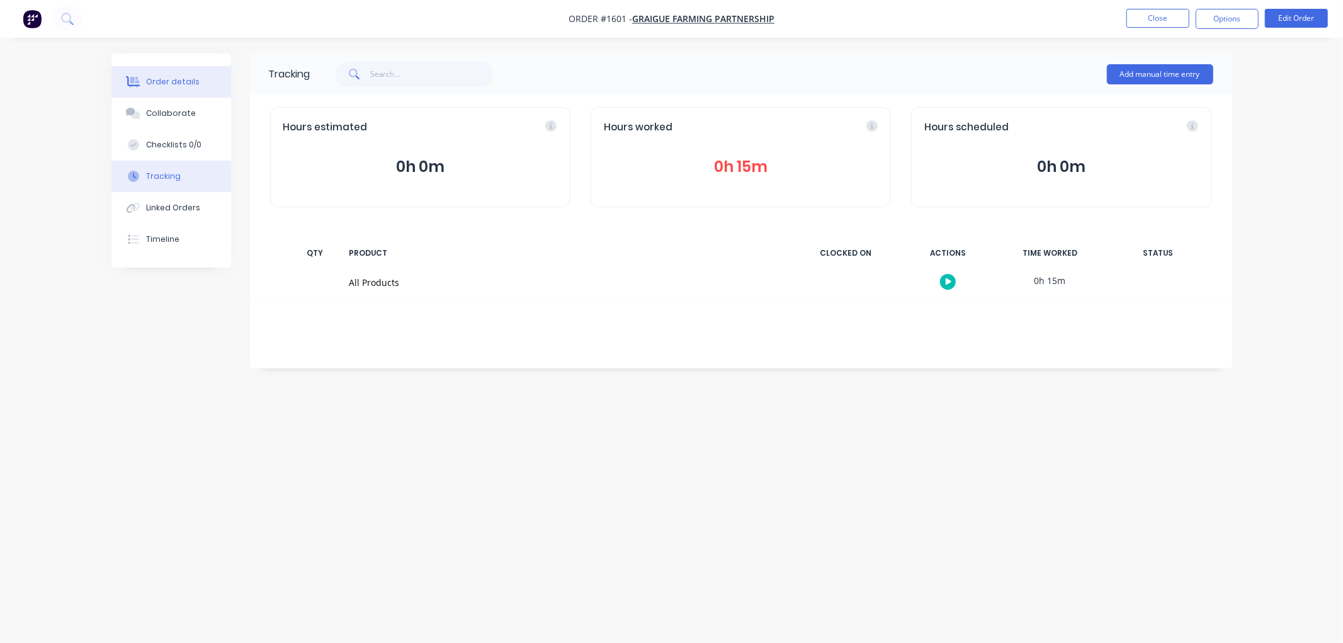
drag, startPoint x: 179, startPoint y: 84, endPoint x: 215, endPoint y: 72, distance: 38.4
click at [180, 84] on div "Order details" at bounding box center [173, 81] width 54 height 11
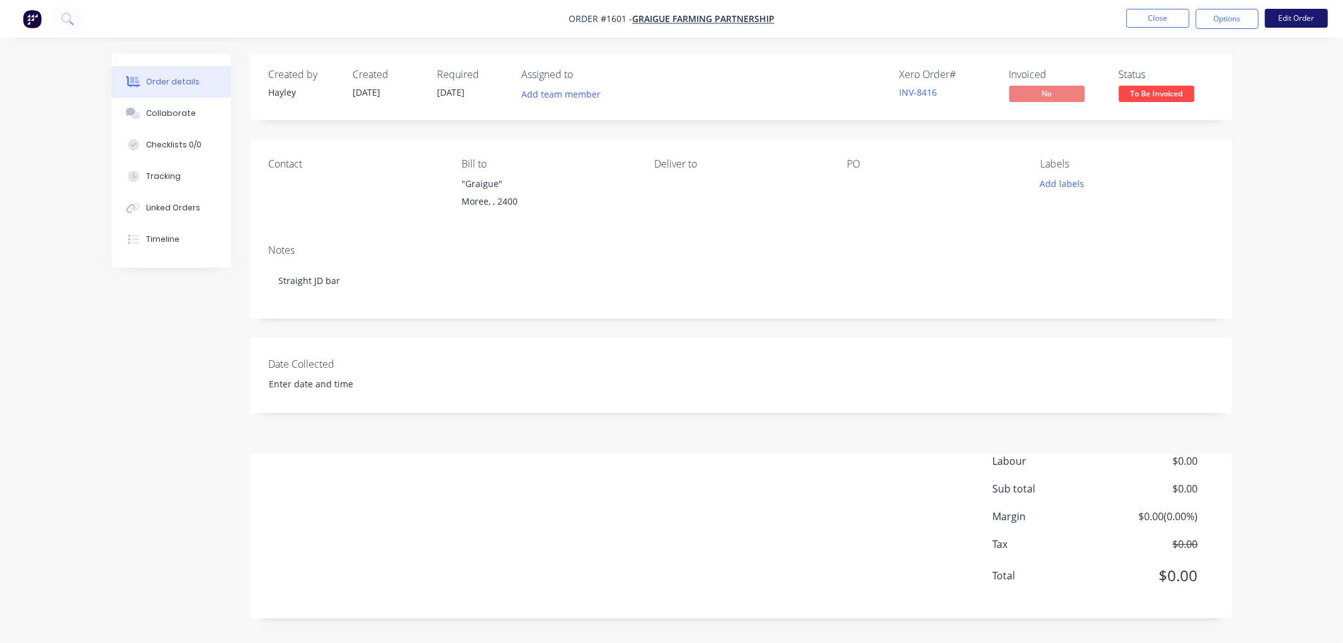
click at [1311, 17] on button "Edit Order" at bounding box center [1296, 18] width 63 height 19
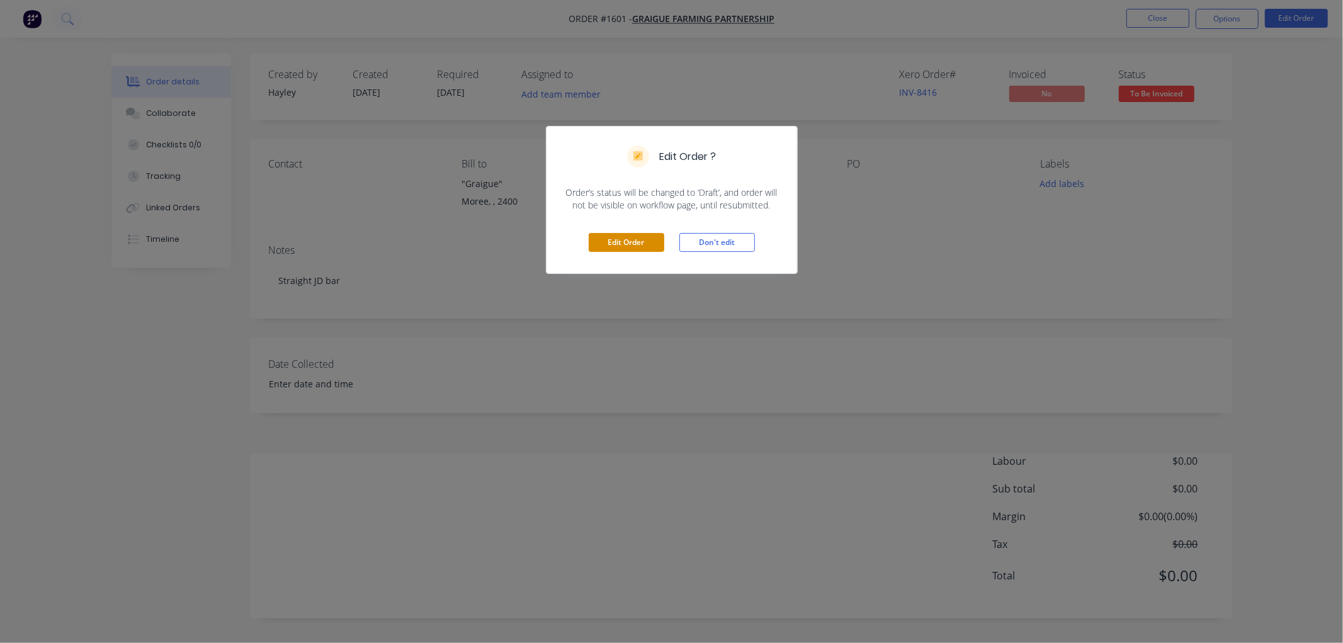
click at [636, 237] on button "Edit Order" at bounding box center [627, 242] width 76 height 19
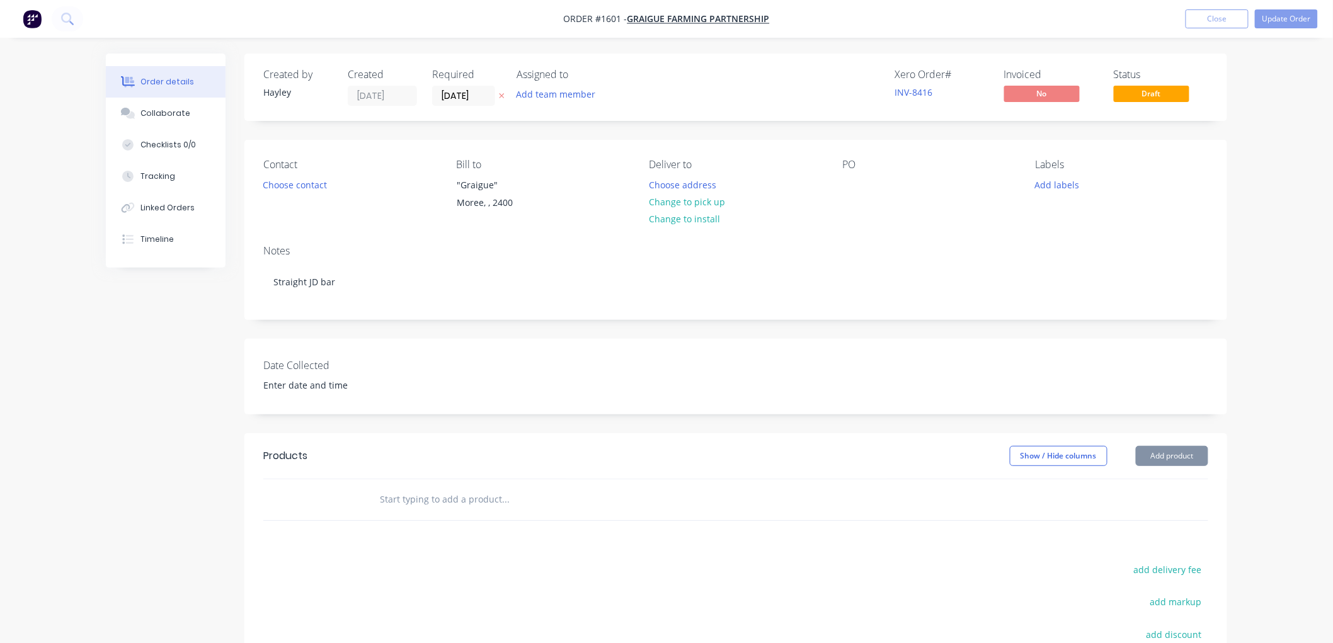
scroll to position [70, 0]
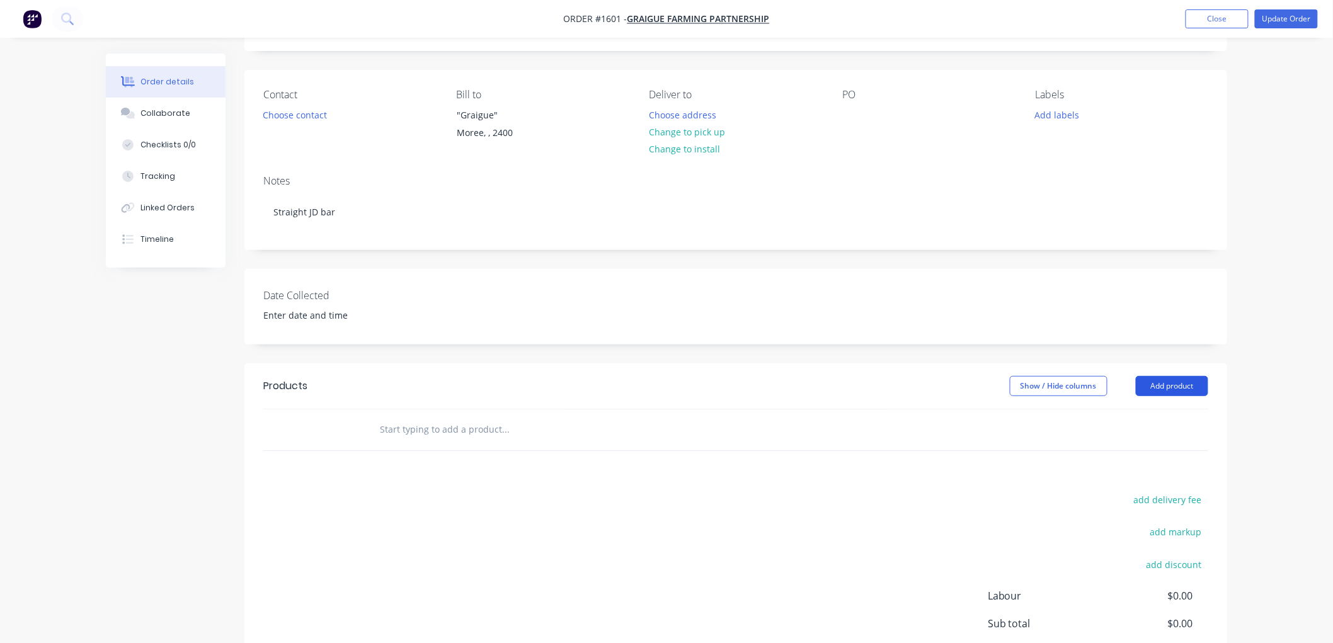
click at [1157, 381] on button "Add product" at bounding box center [1172, 386] width 72 height 20
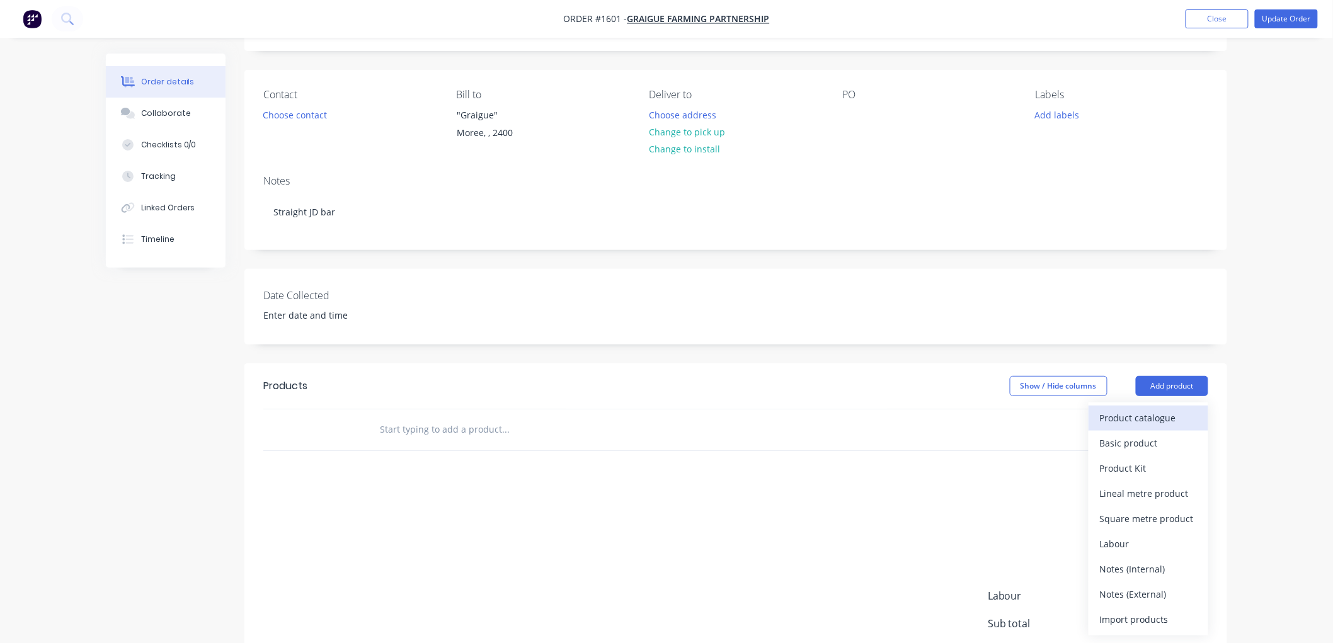
click at [1134, 416] on div "Product catalogue" at bounding box center [1148, 418] width 97 height 18
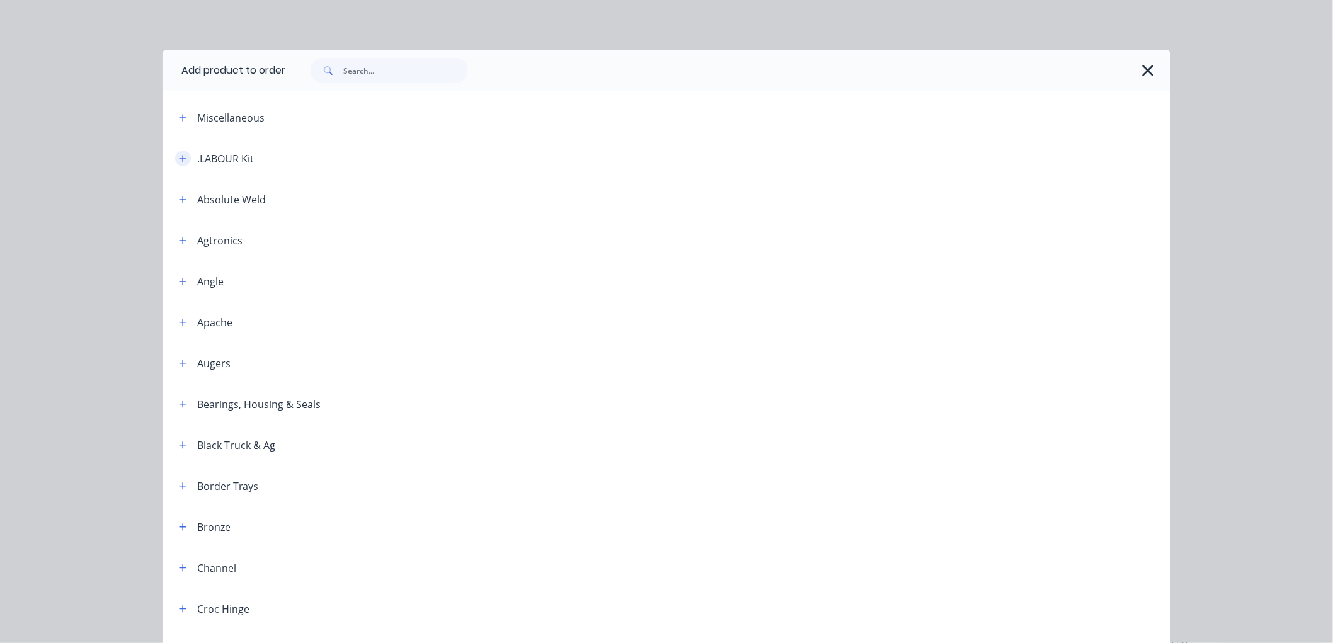
click at [180, 158] on icon "button" at bounding box center [183, 158] width 7 height 7
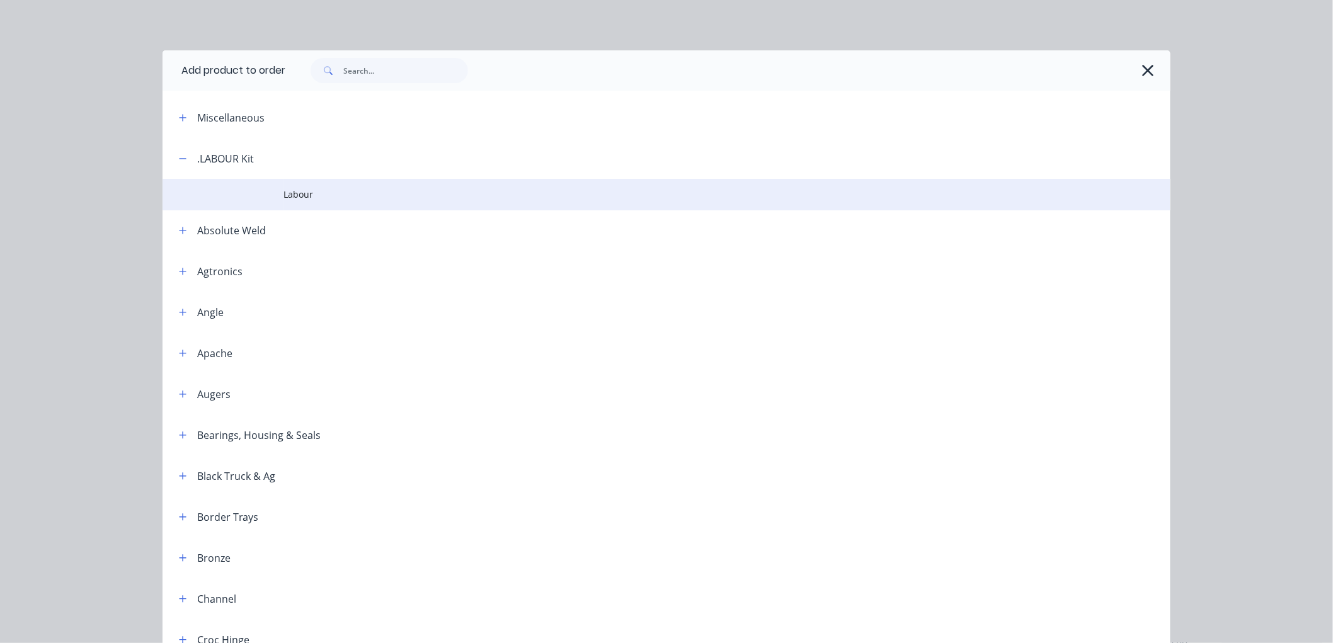
click at [297, 197] on span "Labour" at bounding box center [637, 194] width 709 height 13
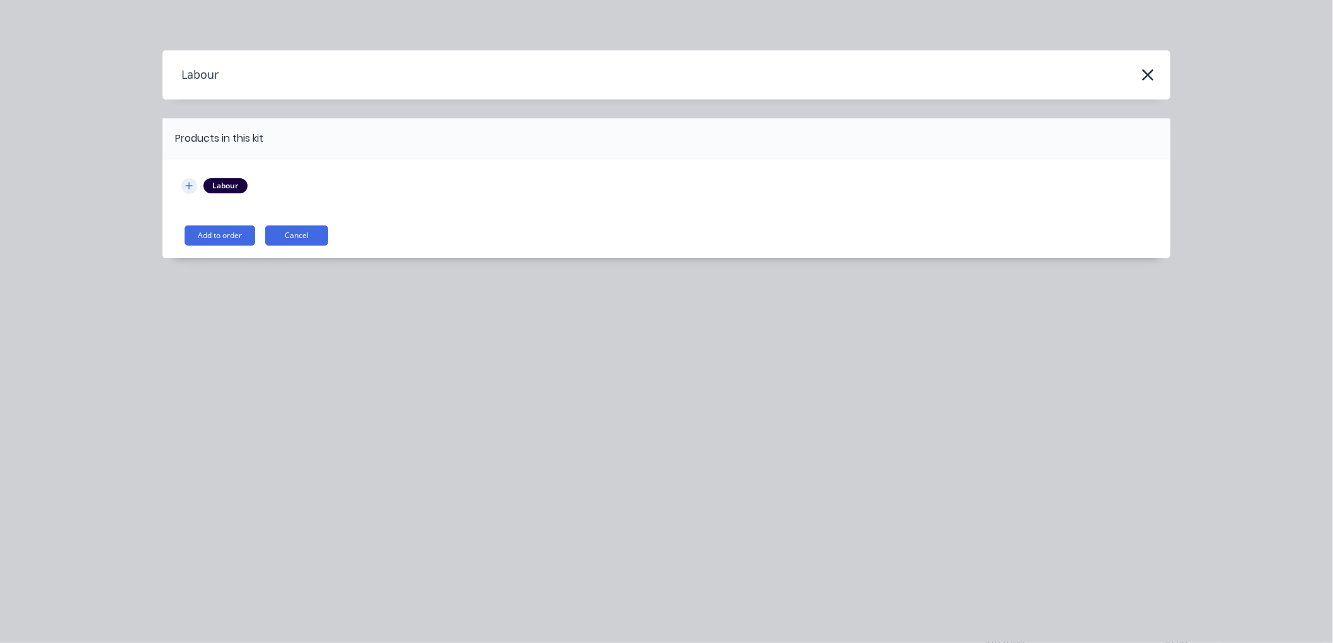
click at [191, 183] on icon "button" at bounding box center [189, 185] width 8 height 9
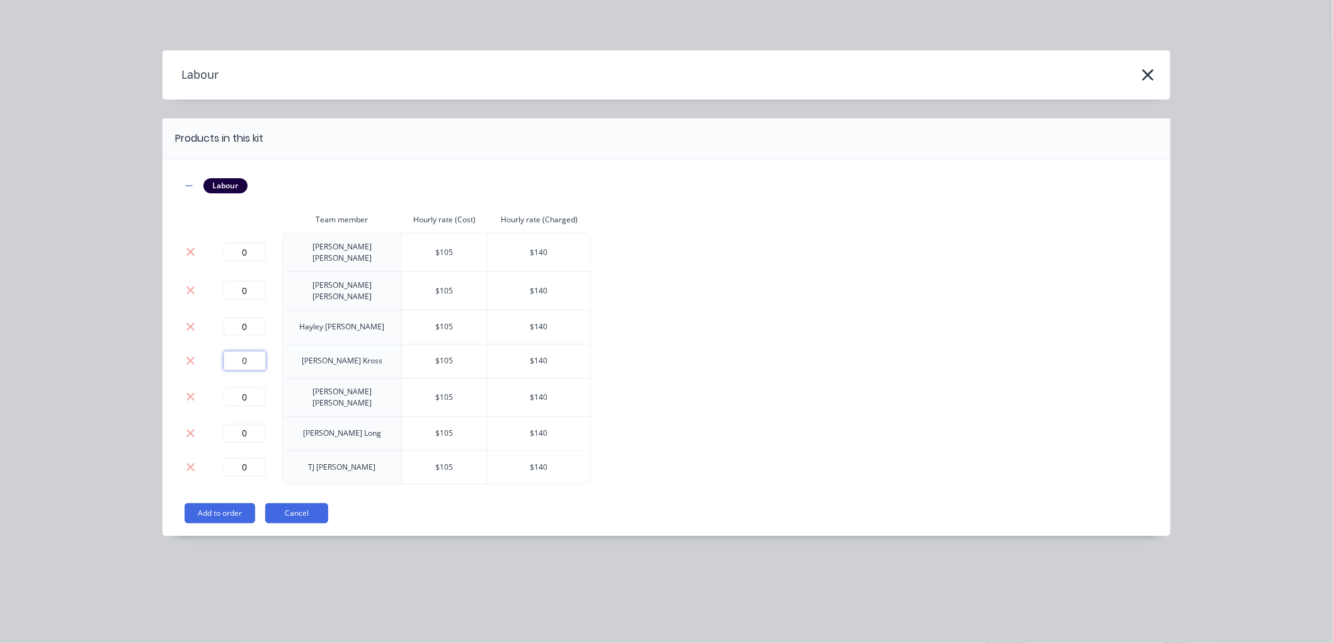
drag, startPoint x: 247, startPoint y: 344, endPoint x: 239, endPoint y: 344, distance: 7.6
click at [239, 351] on input "0" at bounding box center [245, 360] width 42 height 19
click at [216, 503] on button "Add to order" at bounding box center [220, 513] width 71 height 20
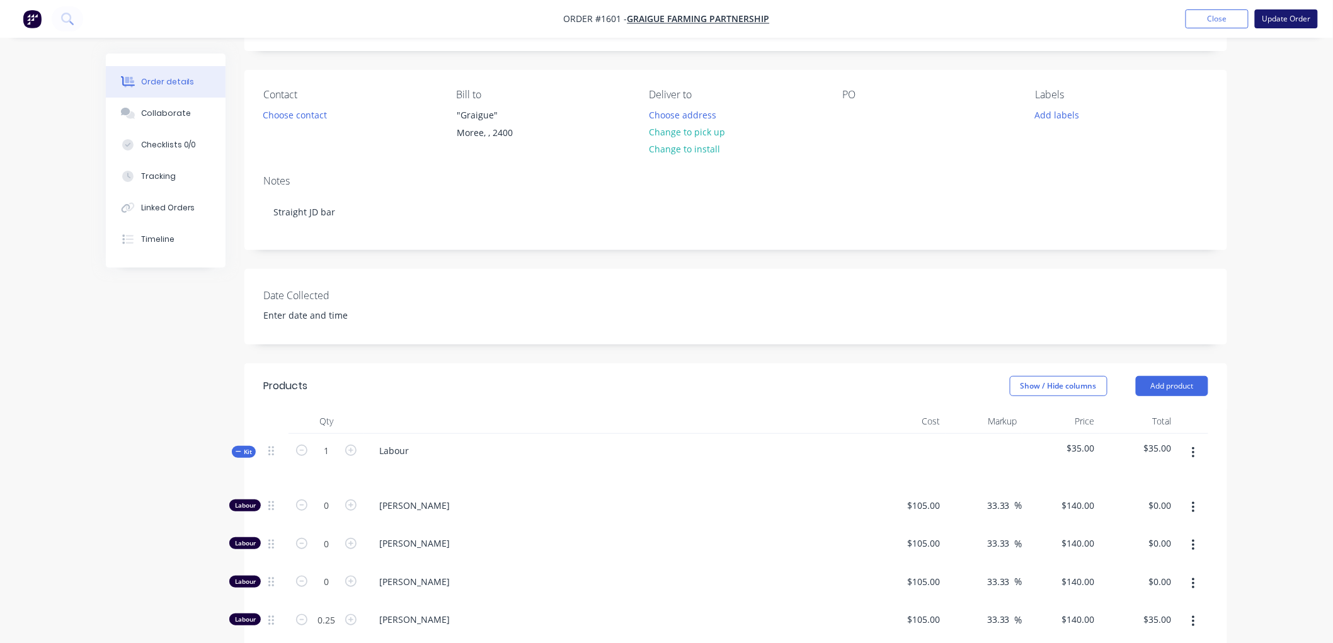
click at [1293, 22] on button "Update Order" at bounding box center [1286, 18] width 63 height 19
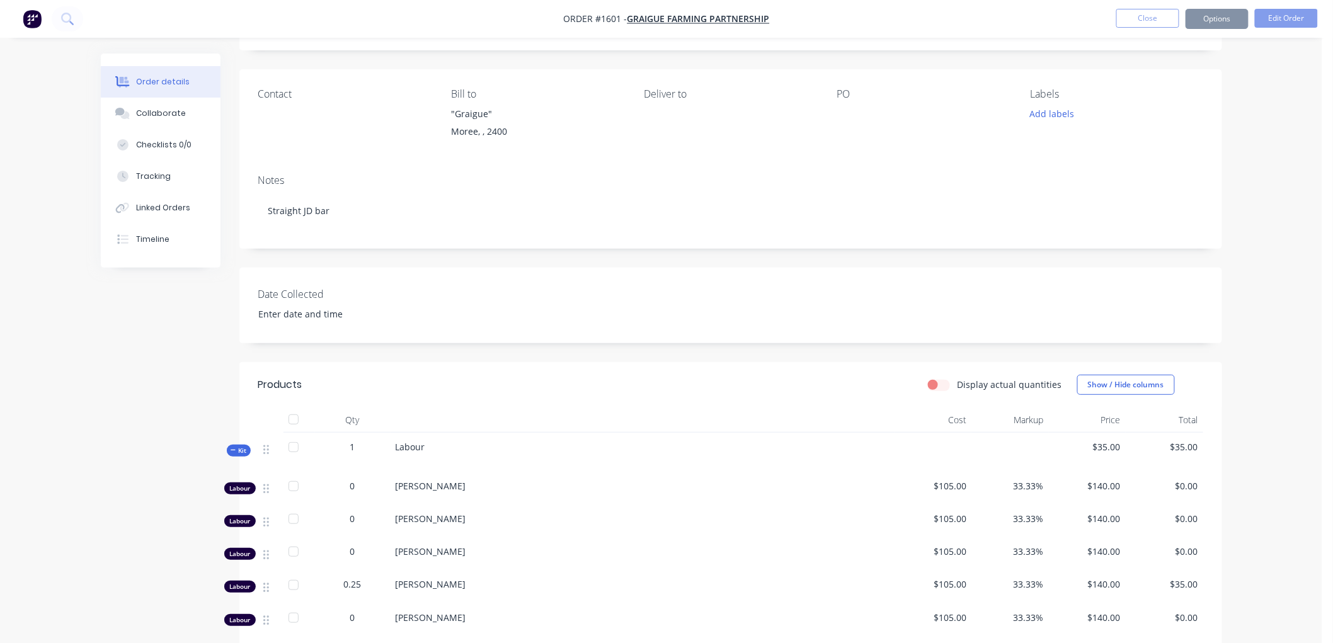
scroll to position [0, 0]
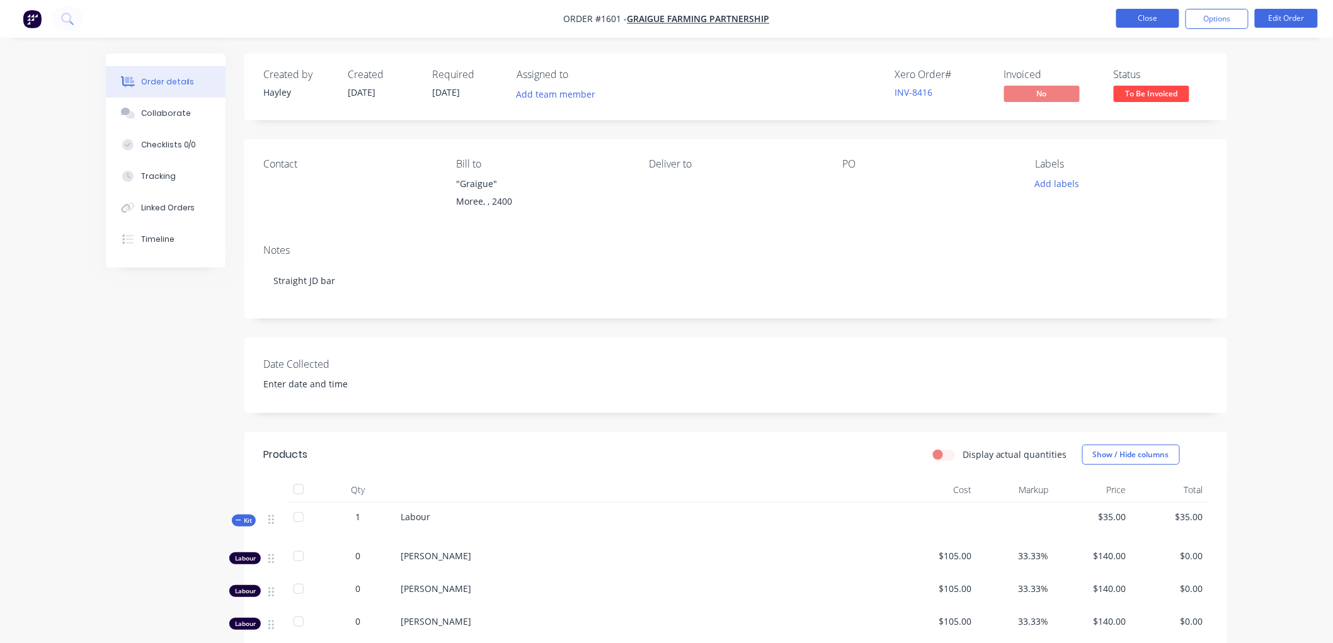
click at [1156, 14] on button "Close" at bounding box center [1147, 18] width 63 height 19
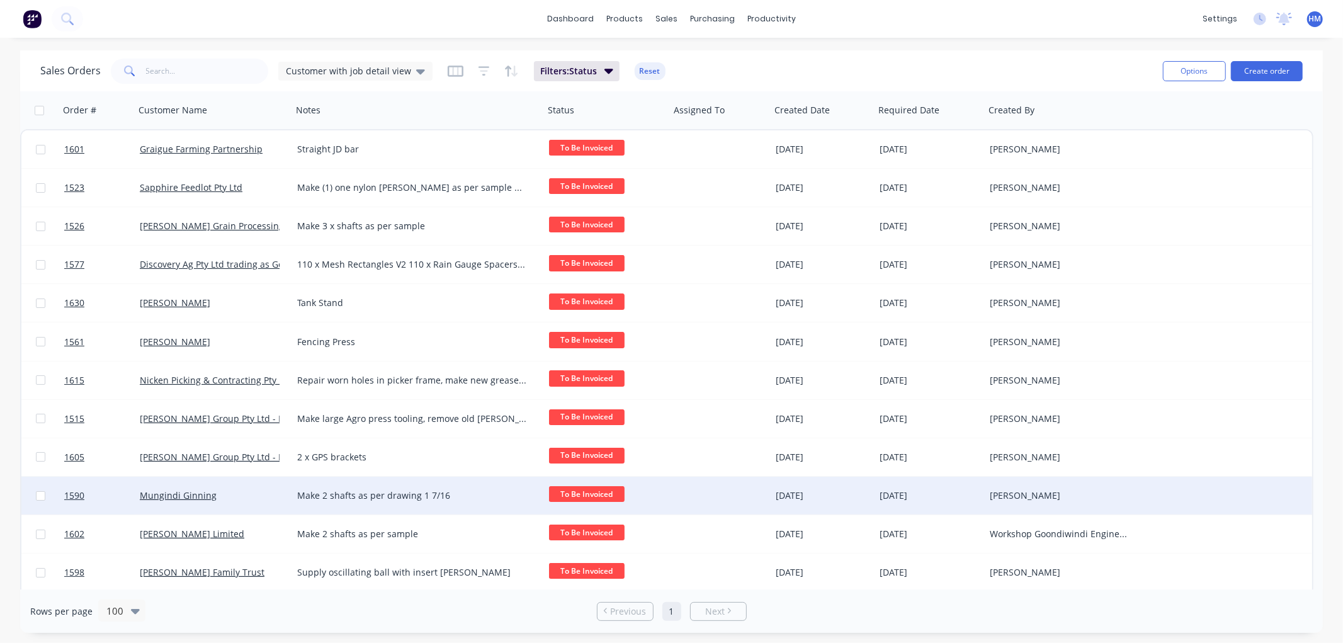
click at [246, 489] on div "Mungindi Ginning" at bounding box center [210, 495] width 140 height 13
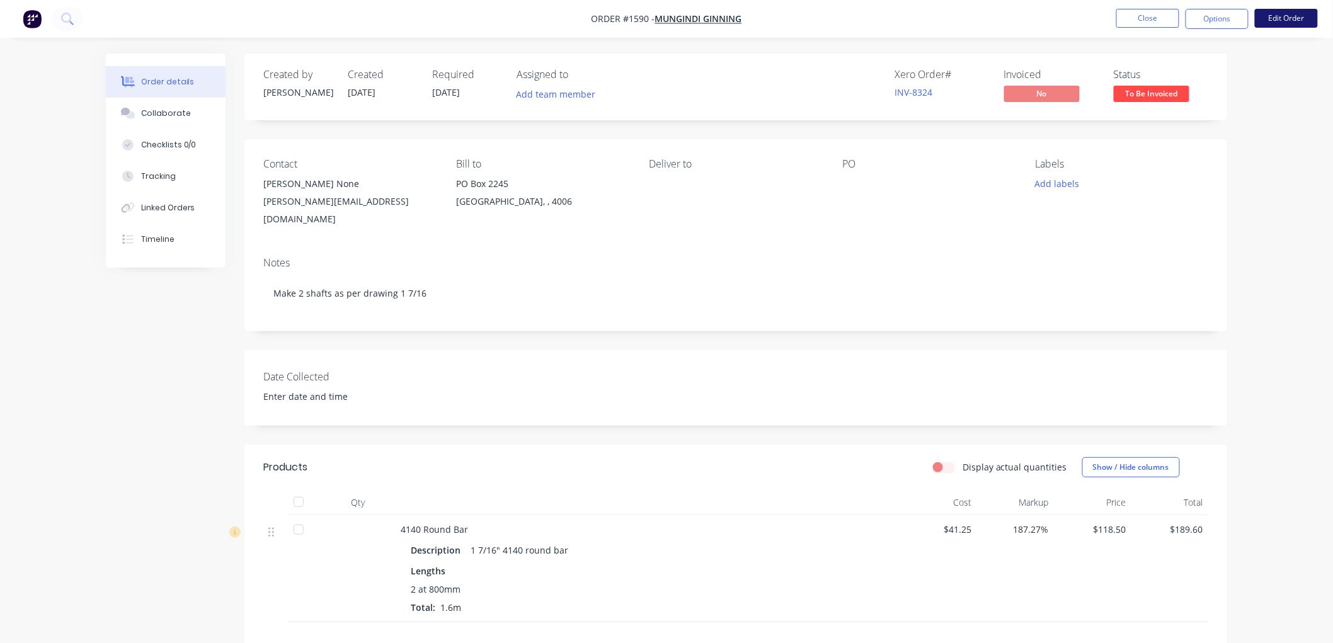
click at [1296, 11] on button "Edit Order" at bounding box center [1286, 18] width 63 height 19
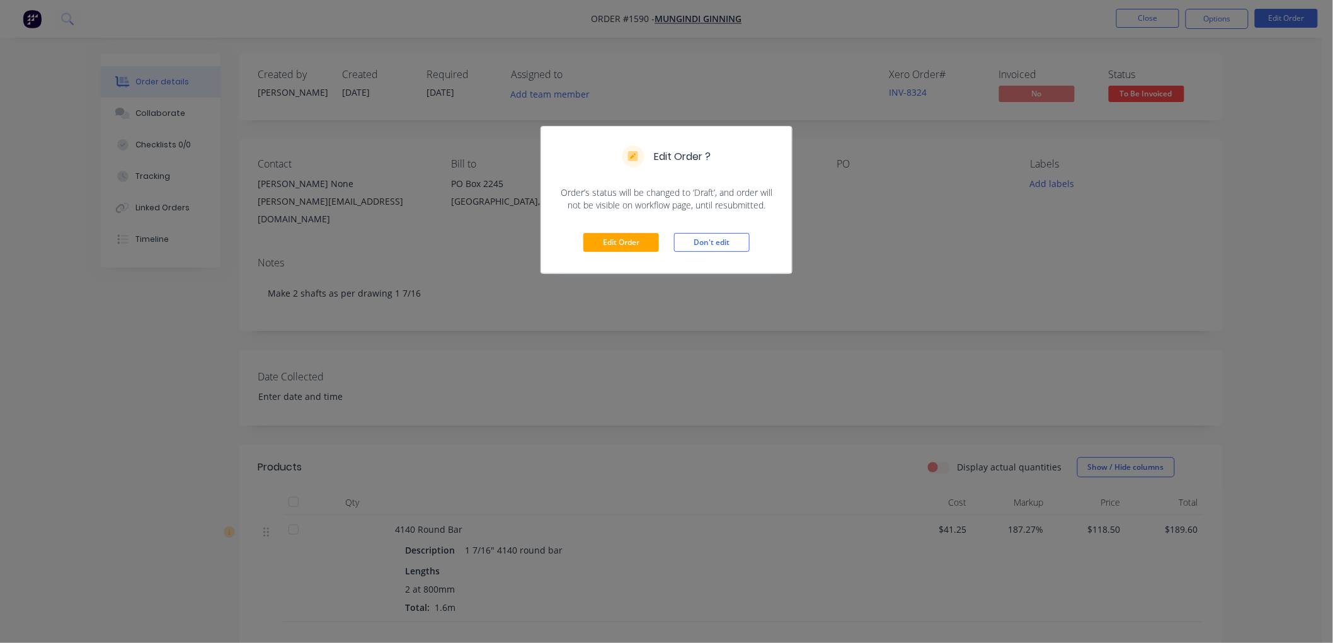
click at [618, 231] on div "Edit Order Don't edit" at bounding box center [666, 243] width 251 height 62
click at [610, 235] on button "Edit Order" at bounding box center [621, 242] width 76 height 19
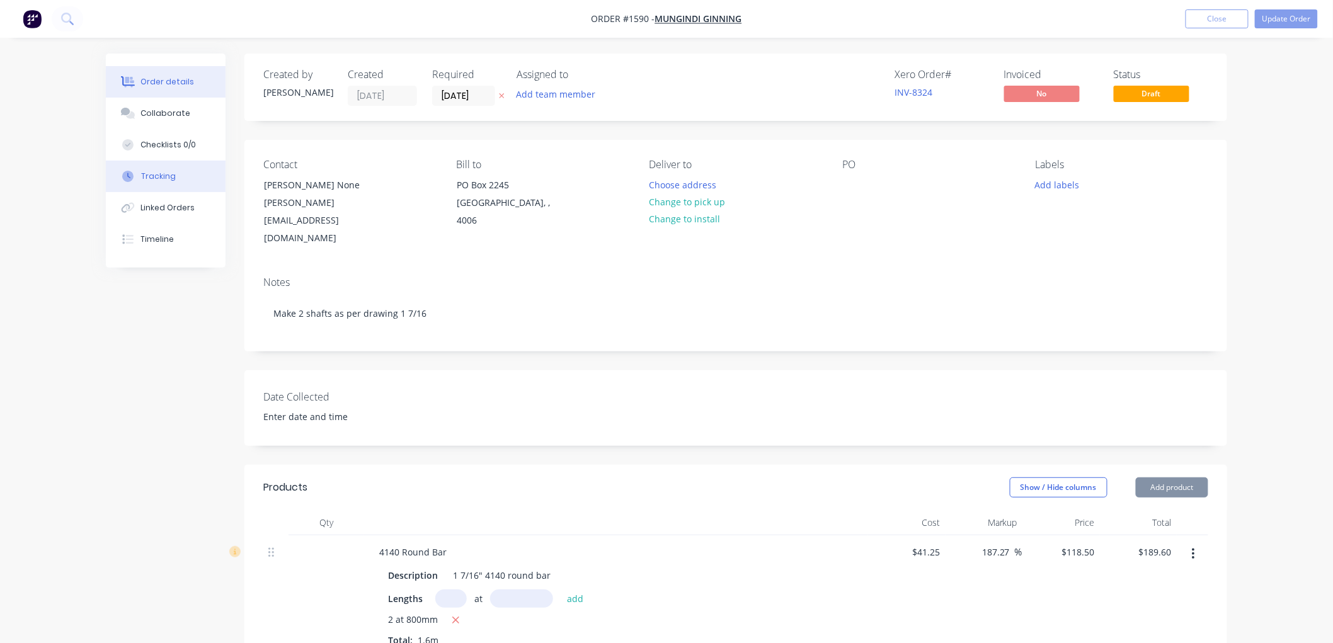
click at [147, 178] on div "Tracking" at bounding box center [158, 176] width 35 height 11
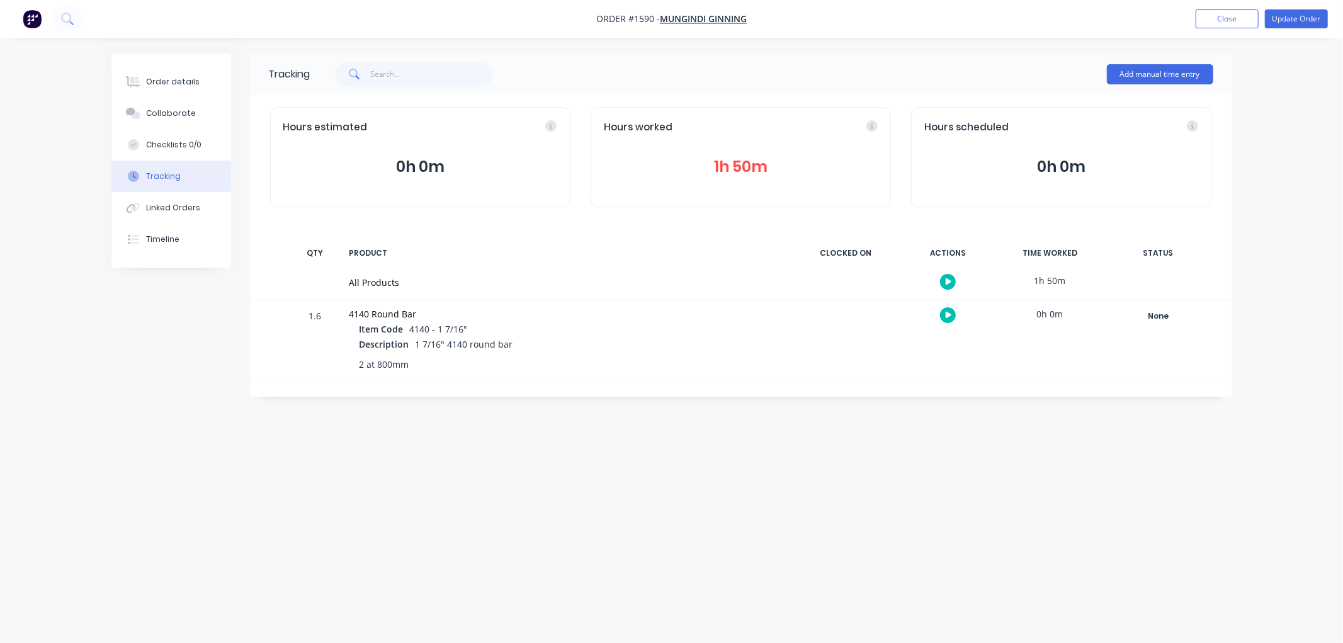
click at [721, 164] on button "1h 50m" at bounding box center [741, 167] width 274 height 24
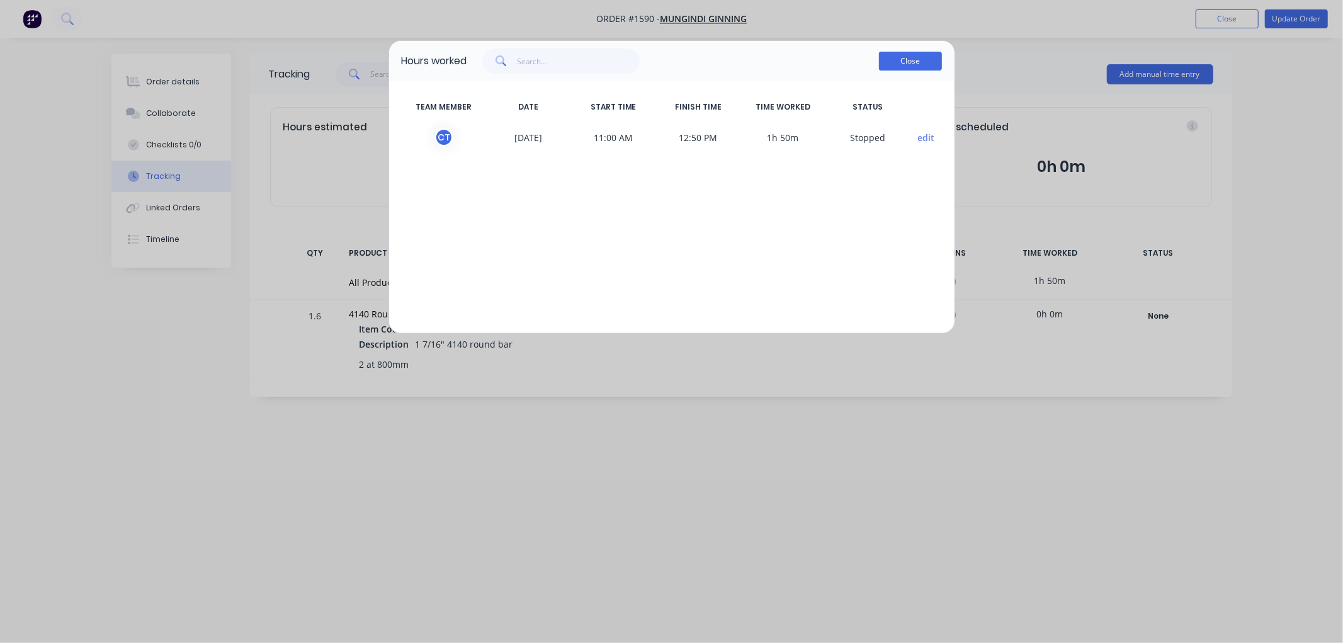
click at [911, 58] on button "Close" at bounding box center [910, 61] width 63 height 19
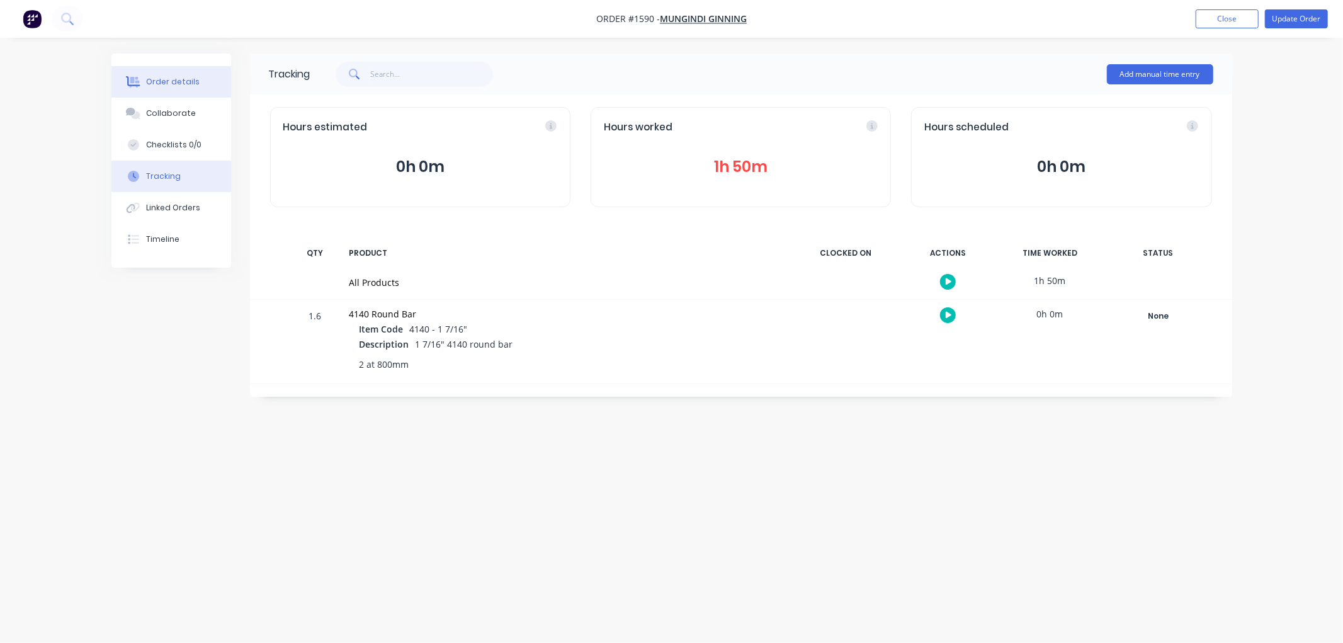
click at [171, 86] on div "Order details" at bounding box center [173, 81] width 54 height 11
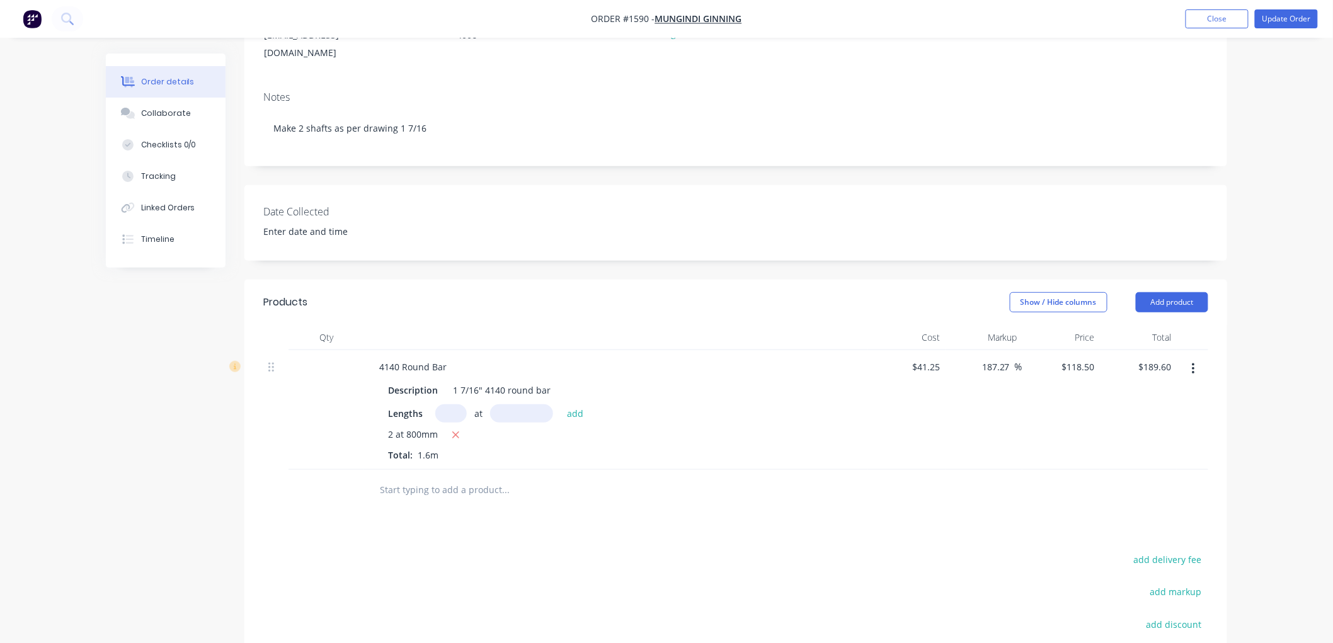
scroll to position [210, 0]
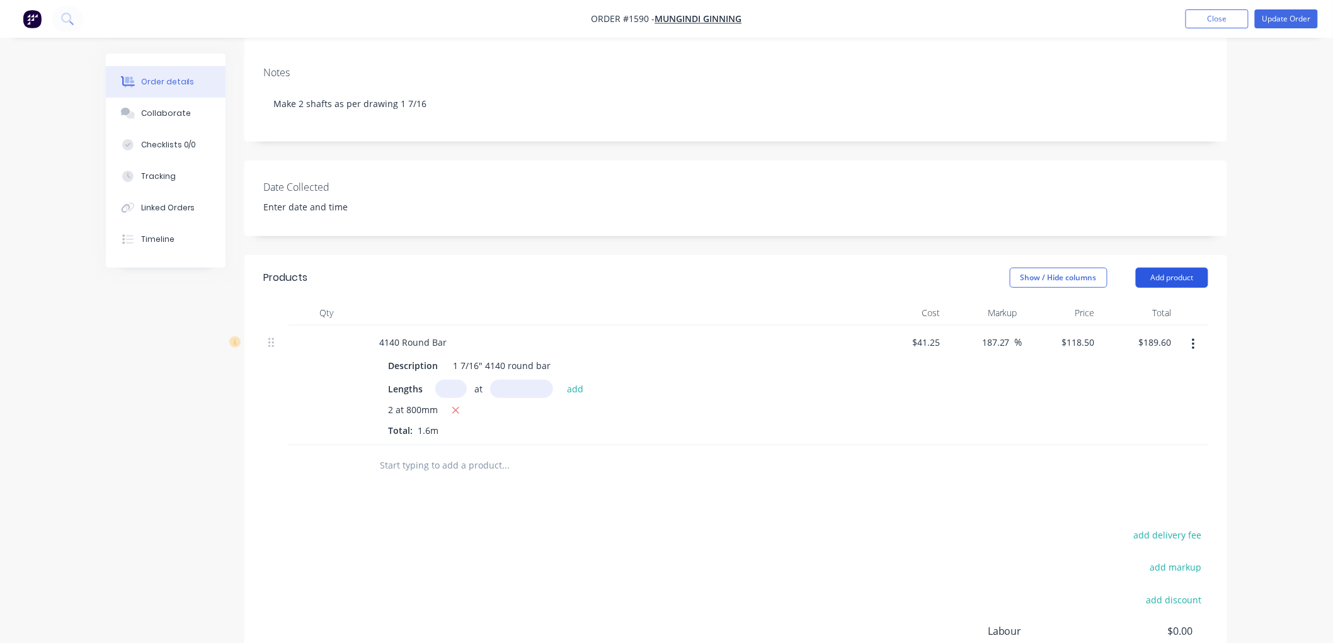
click at [1178, 268] on button "Add product" at bounding box center [1172, 278] width 72 height 20
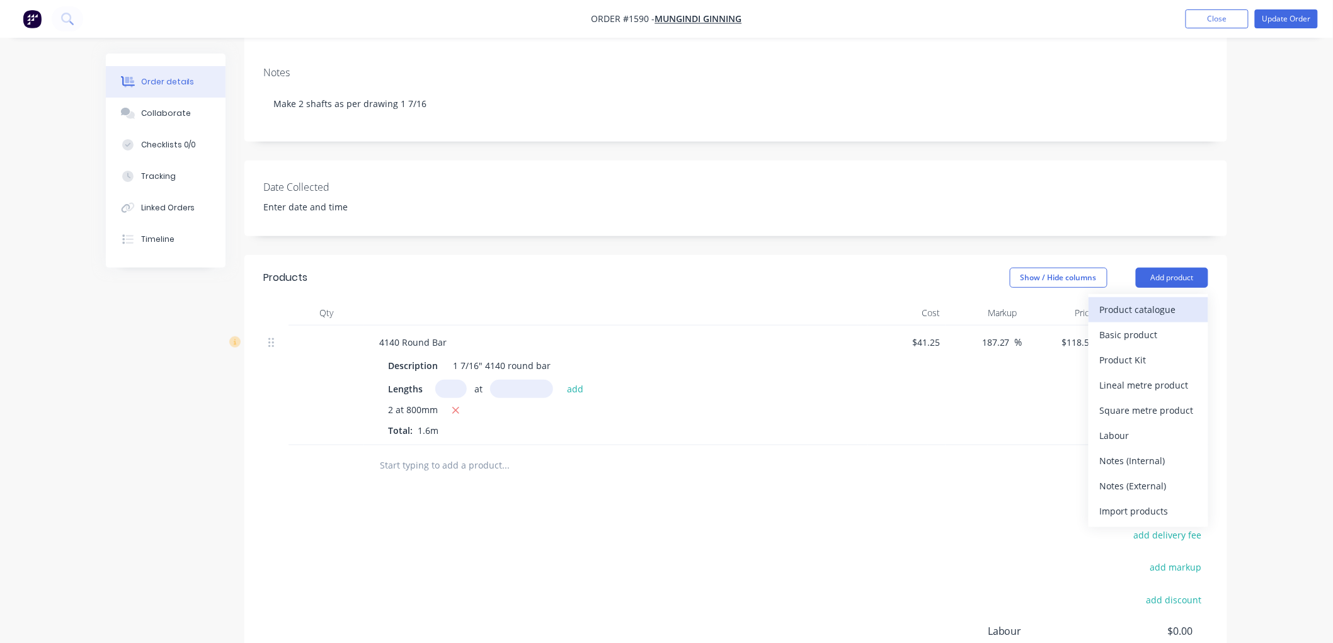
click at [1154, 300] on div "Product catalogue" at bounding box center [1148, 309] width 97 height 18
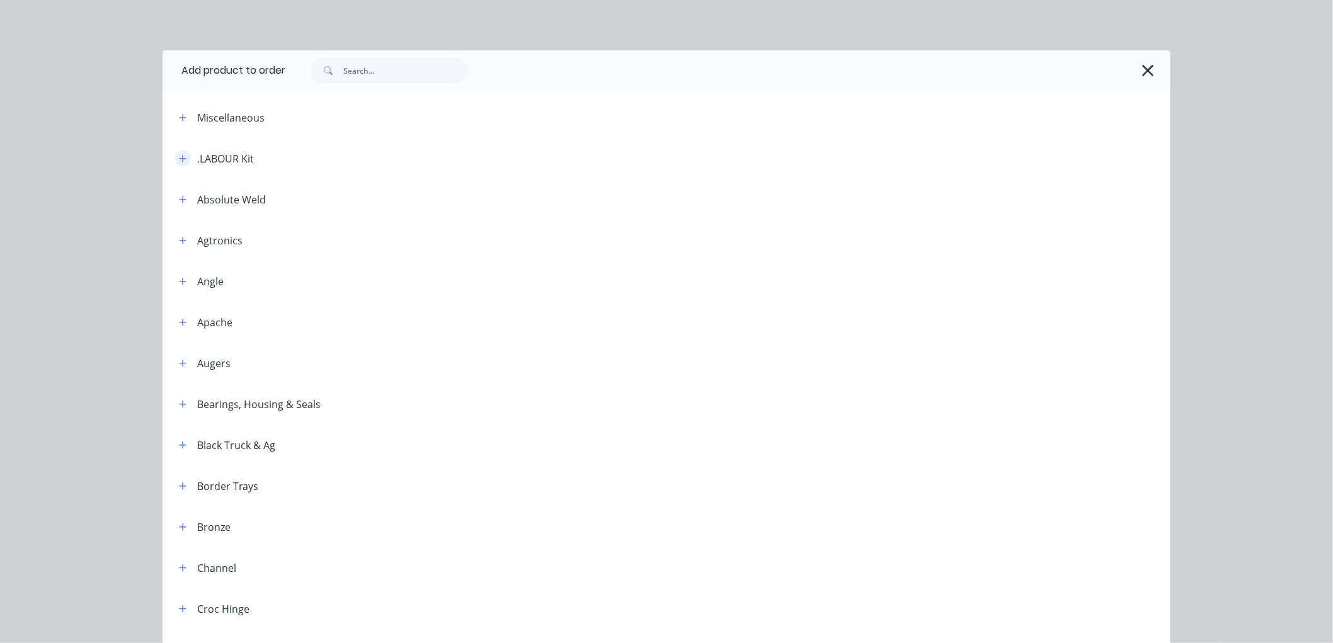
click at [181, 155] on button "button" at bounding box center [183, 159] width 16 height 16
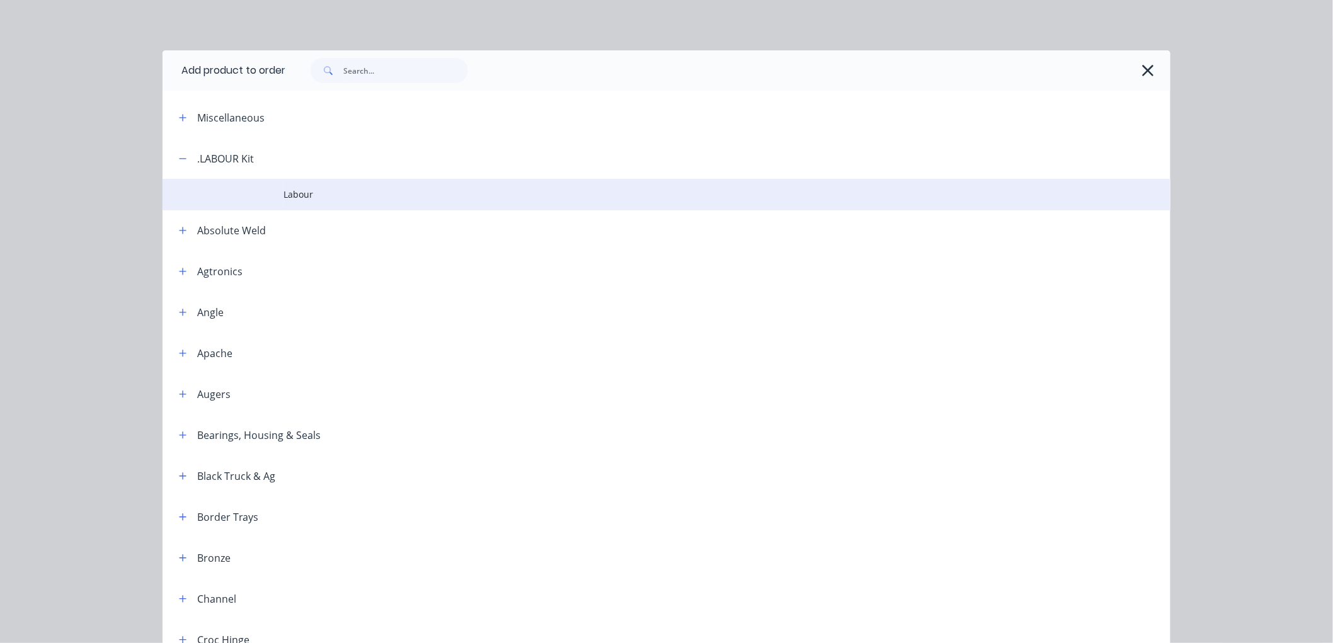
click at [317, 198] on span "Labour" at bounding box center [637, 194] width 709 height 13
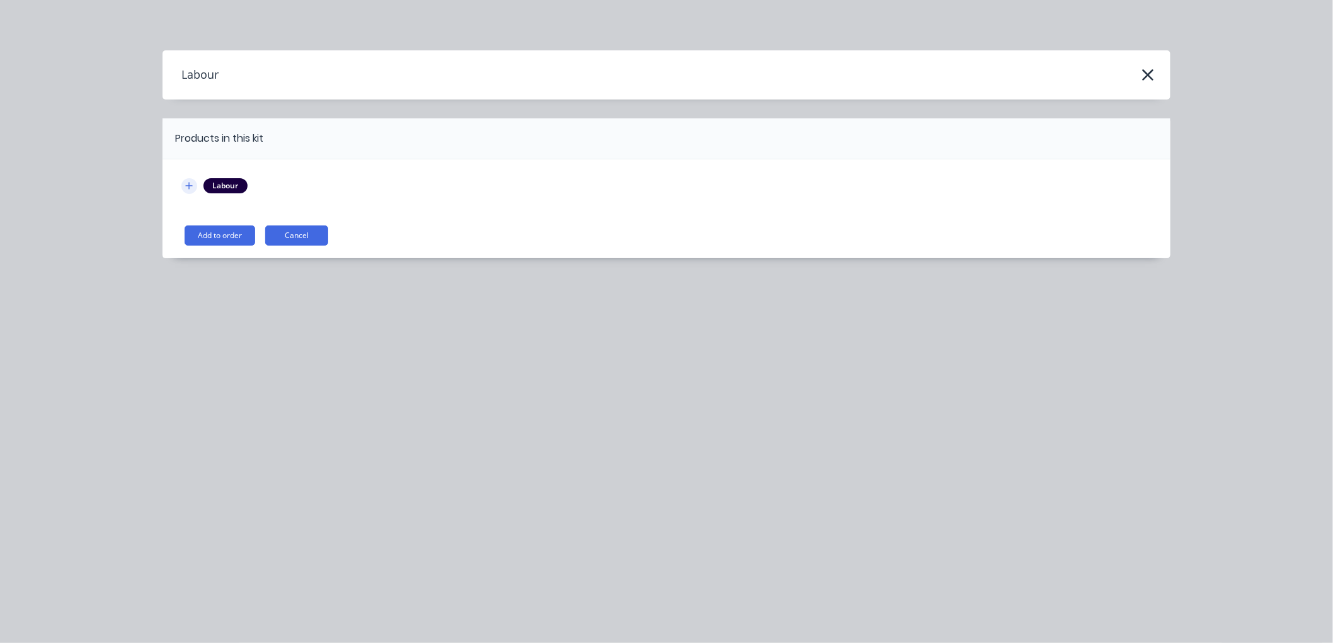
click at [190, 186] on icon "button" at bounding box center [189, 185] width 7 height 7
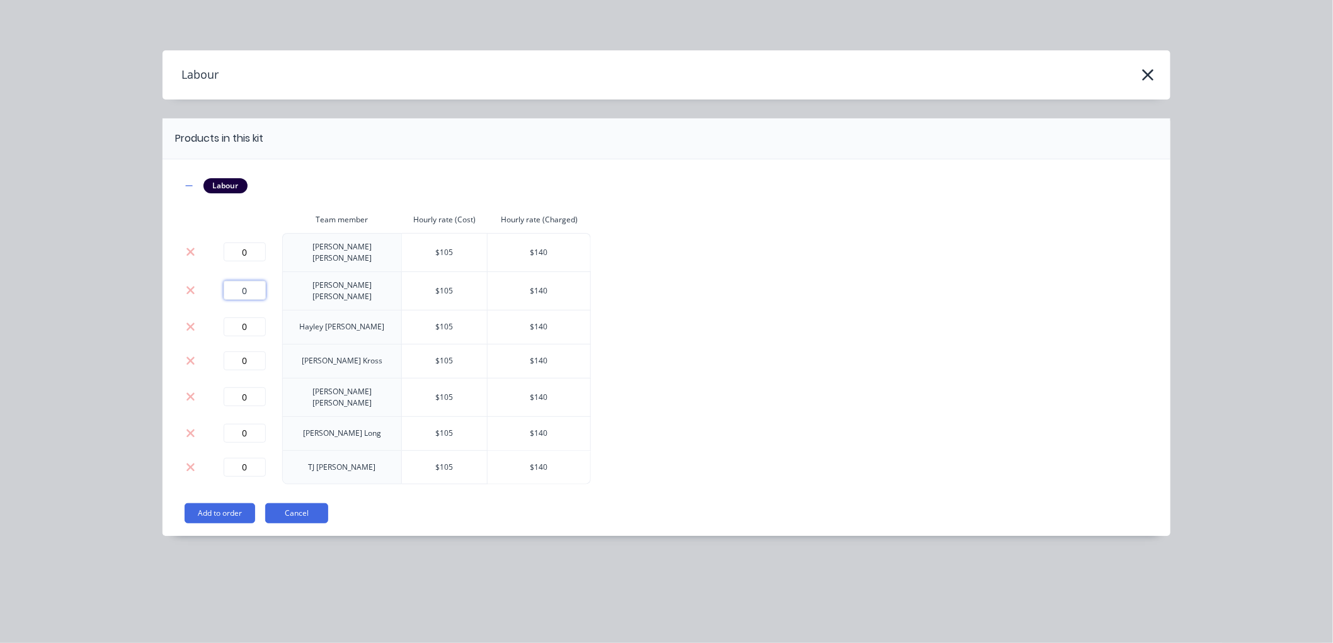
drag, startPoint x: 256, startPoint y: 285, endPoint x: 215, endPoint y: 281, distance: 41.7
click at [215, 281] on div "0" at bounding box center [245, 290] width 66 height 19
click at [216, 503] on button "Add to order" at bounding box center [220, 513] width 71 height 20
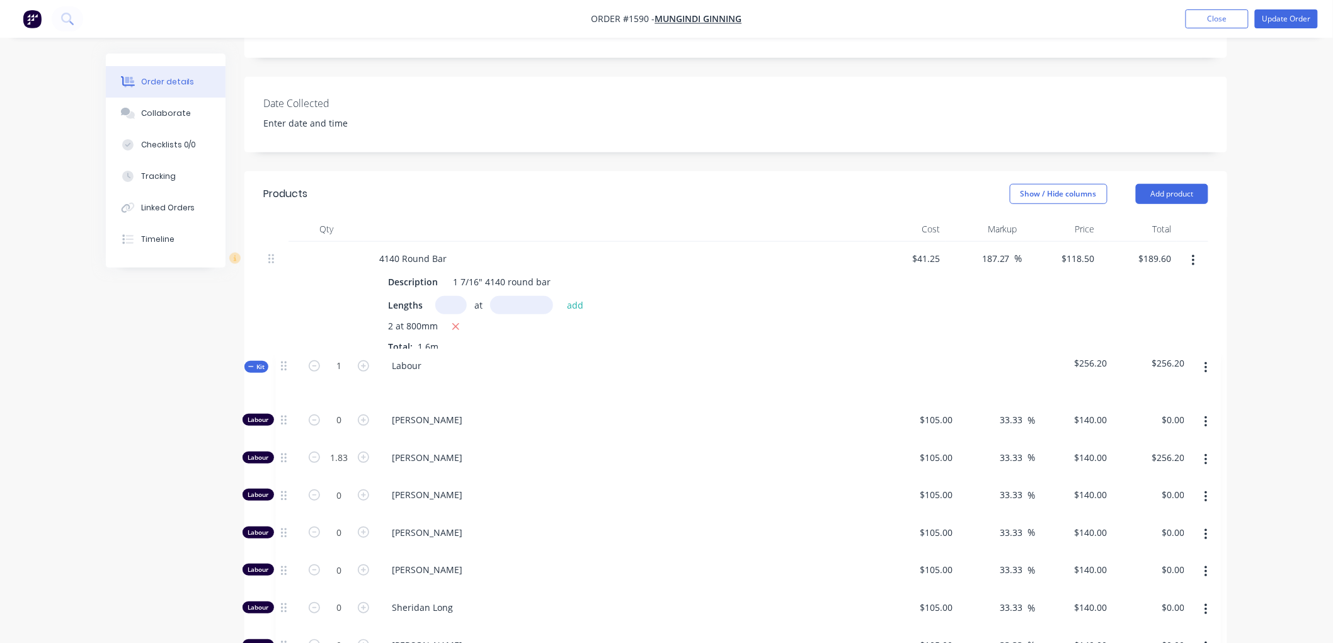
scroll to position [297, 0]
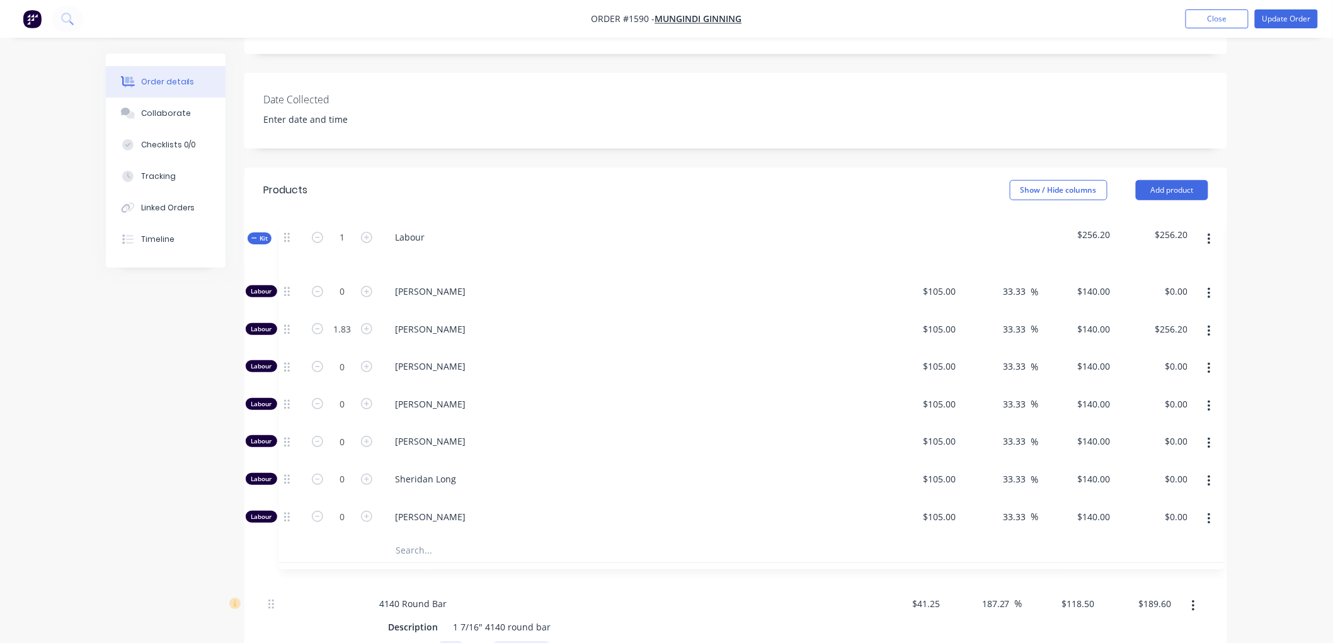
drag, startPoint x: 271, startPoint y: 446, endPoint x: 288, endPoint y: 229, distance: 217.9
click at [288, 238] on div "4140 Round Bar Description 1 7/16" 4140 round bar Lengths at add 2 at 800mm Tot…" at bounding box center [735, 472] width 945 height 469
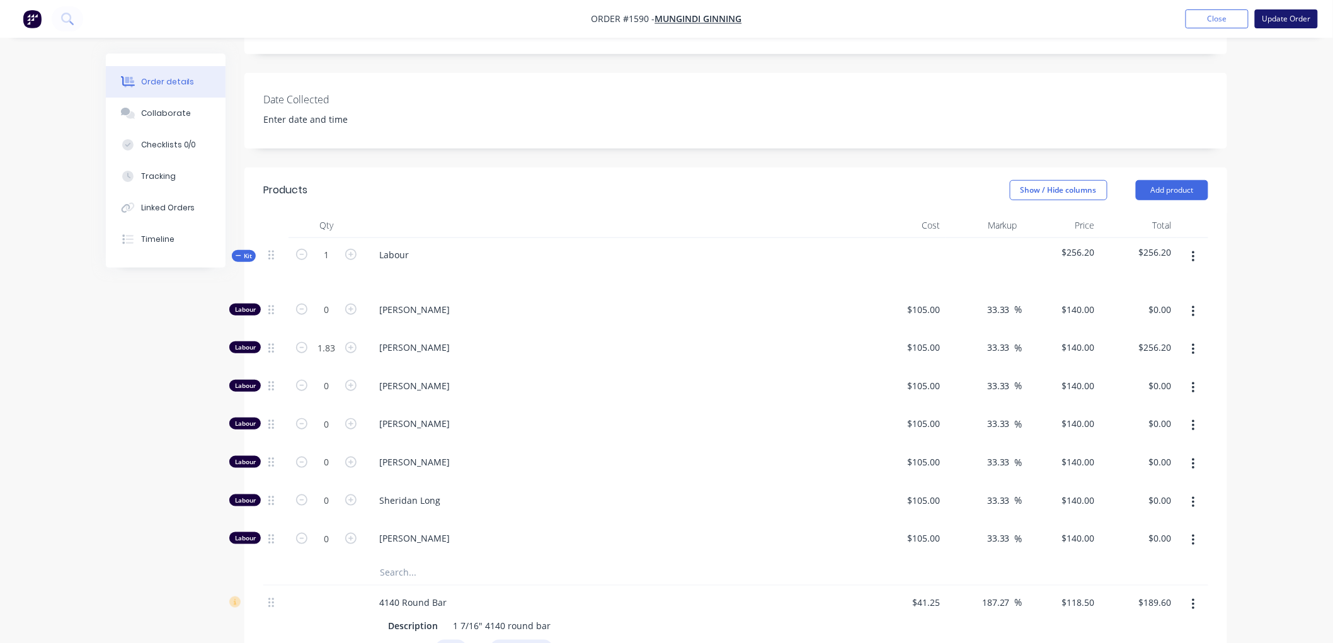
click at [1286, 20] on button "Update Order" at bounding box center [1286, 18] width 63 height 19
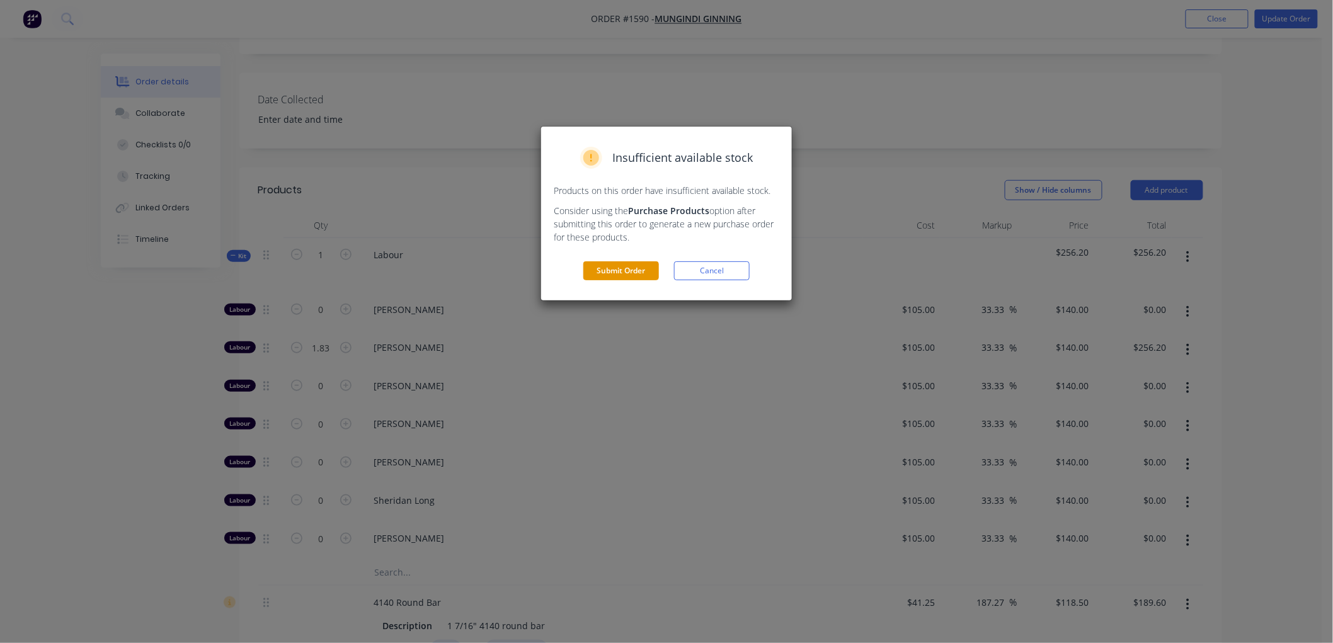
click at [630, 267] on button "Submit Order" at bounding box center [621, 270] width 76 height 19
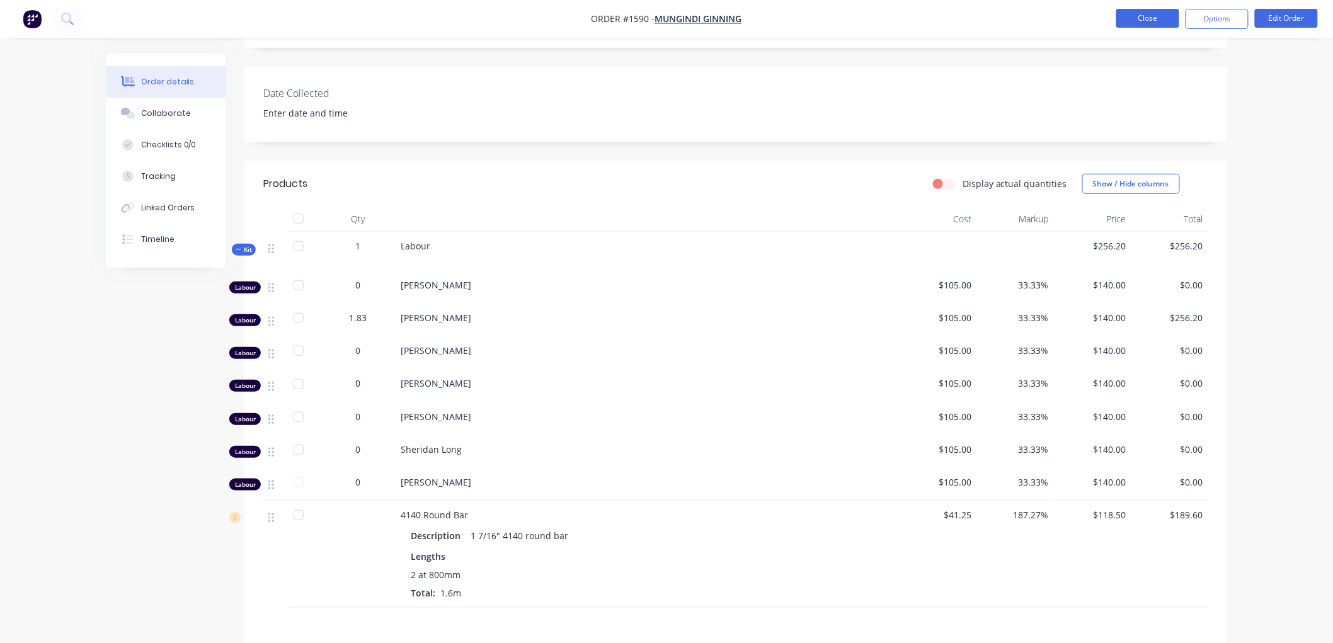
click at [1147, 20] on button "Close" at bounding box center [1147, 18] width 63 height 19
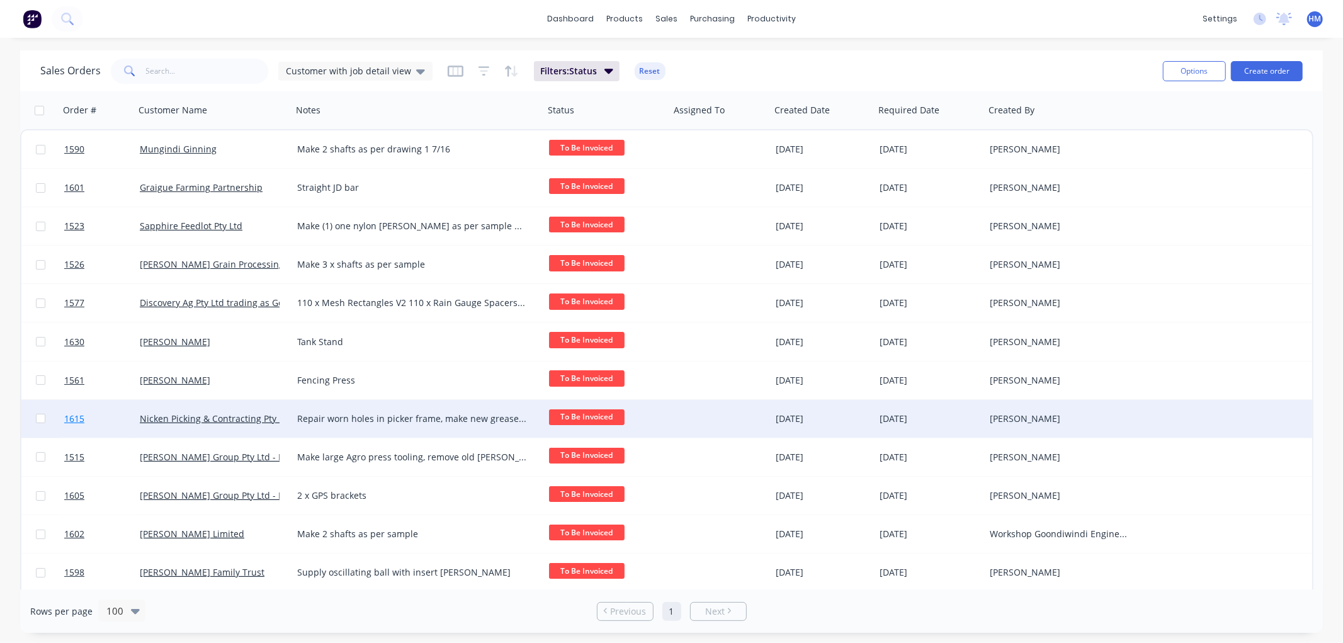
click at [118, 413] on link "1615" at bounding box center [102, 419] width 76 height 38
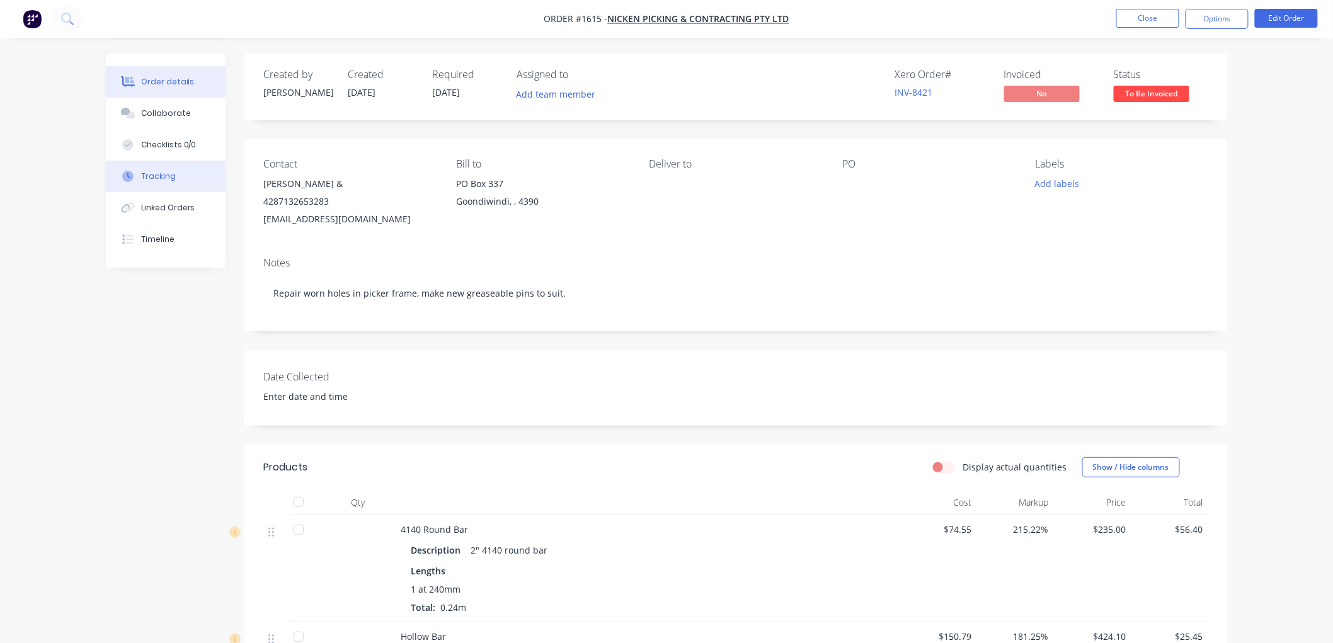
click at [170, 172] on div "Tracking" at bounding box center [158, 176] width 35 height 11
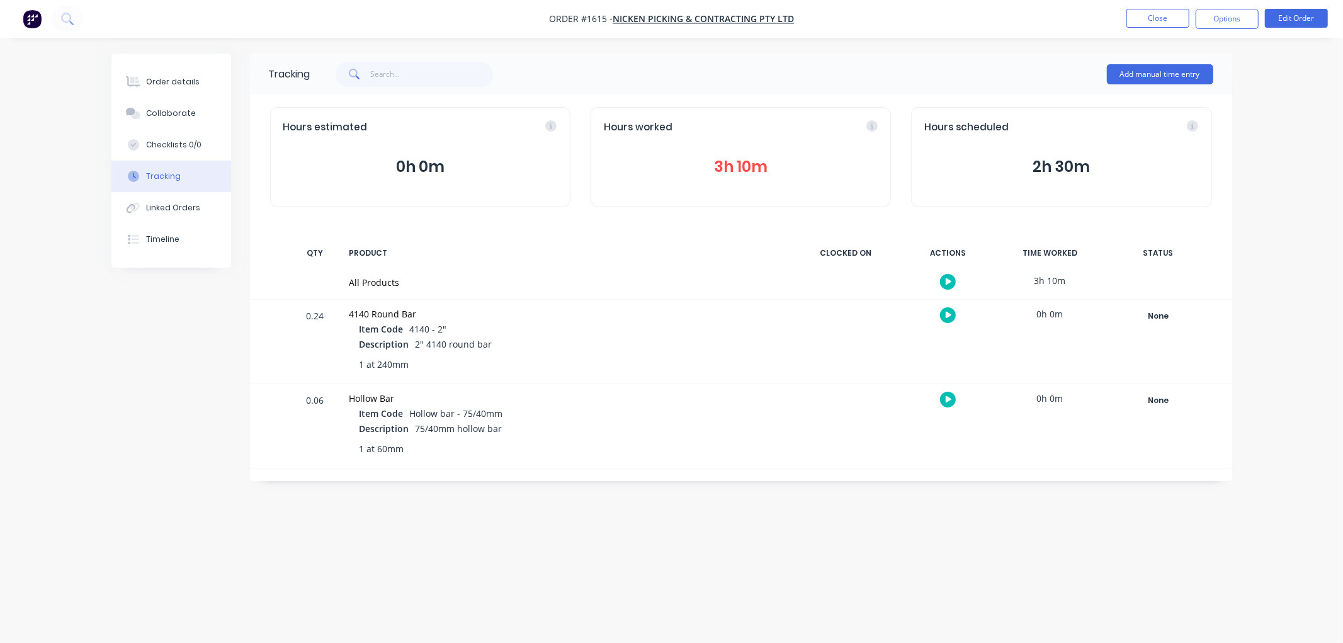
click at [734, 164] on button "3h 10m" at bounding box center [741, 167] width 274 height 24
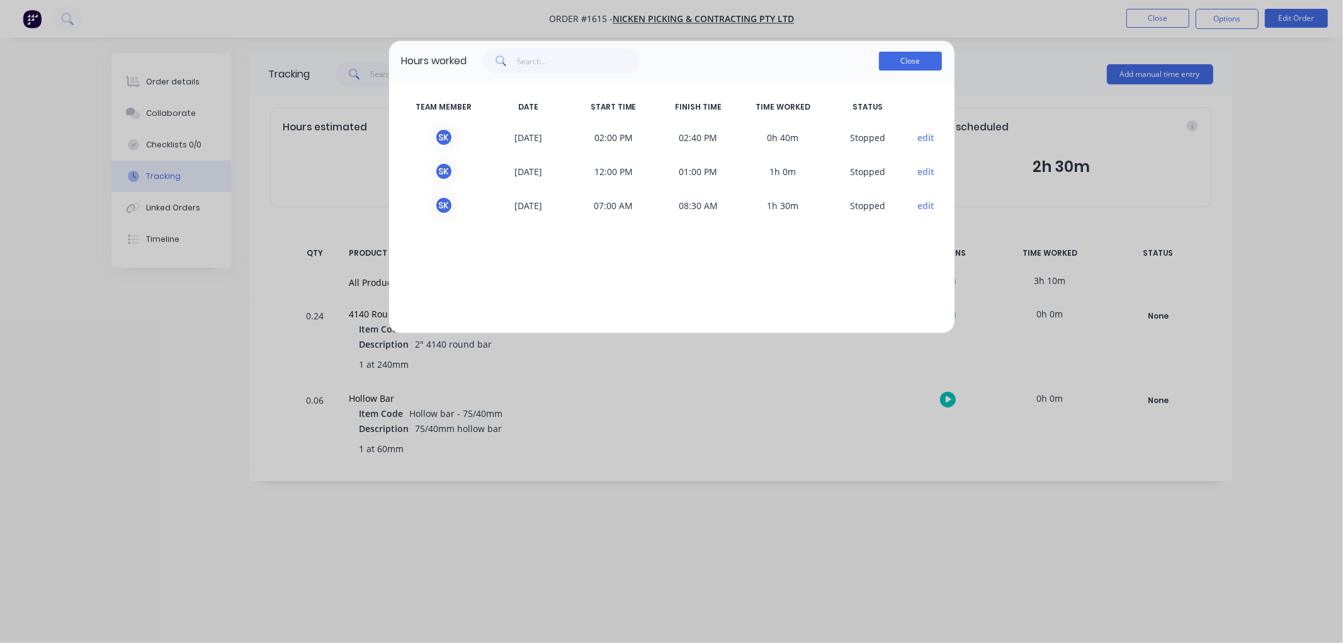
click at [908, 61] on button "Close" at bounding box center [910, 61] width 63 height 19
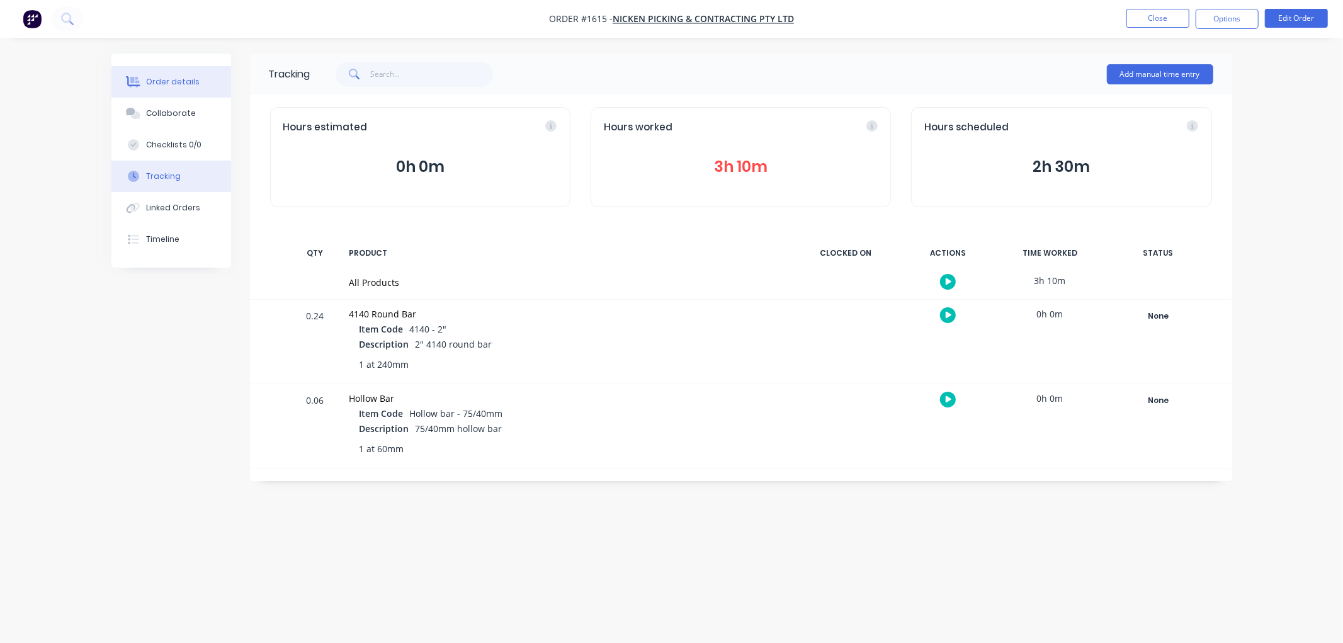
click at [181, 77] on div "Order details" at bounding box center [173, 81] width 54 height 11
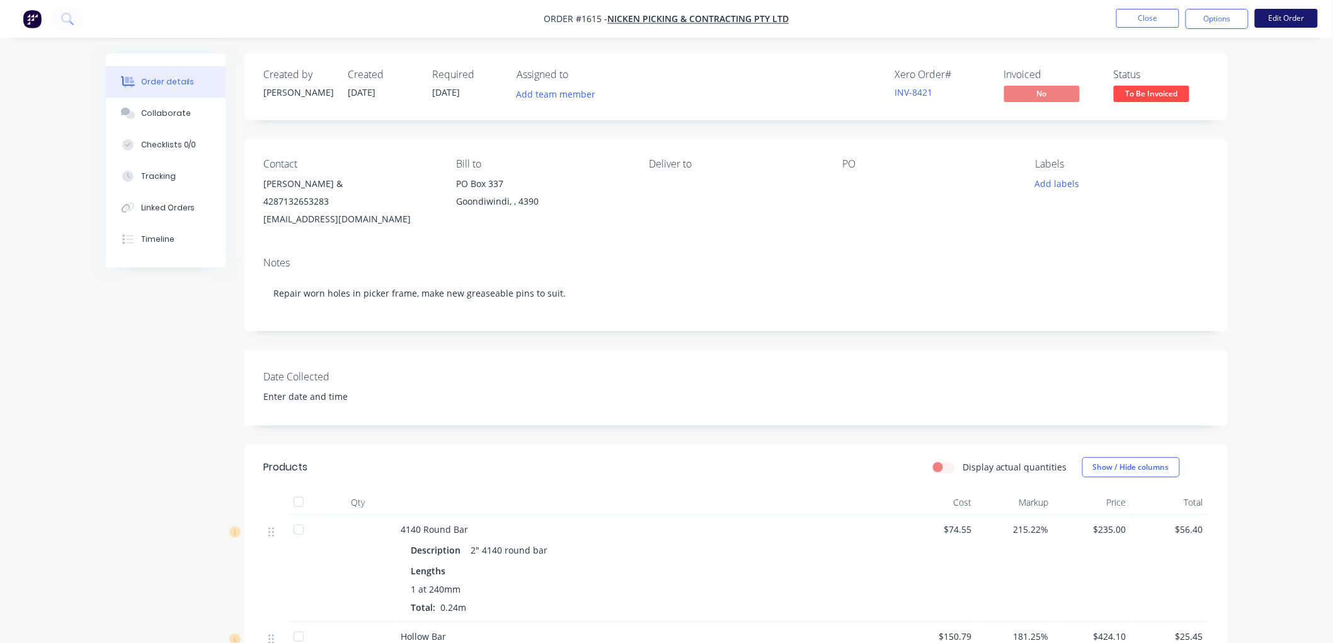
click at [1282, 21] on button "Edit Order" at bounding box center [1286, 18] width 63 height 19
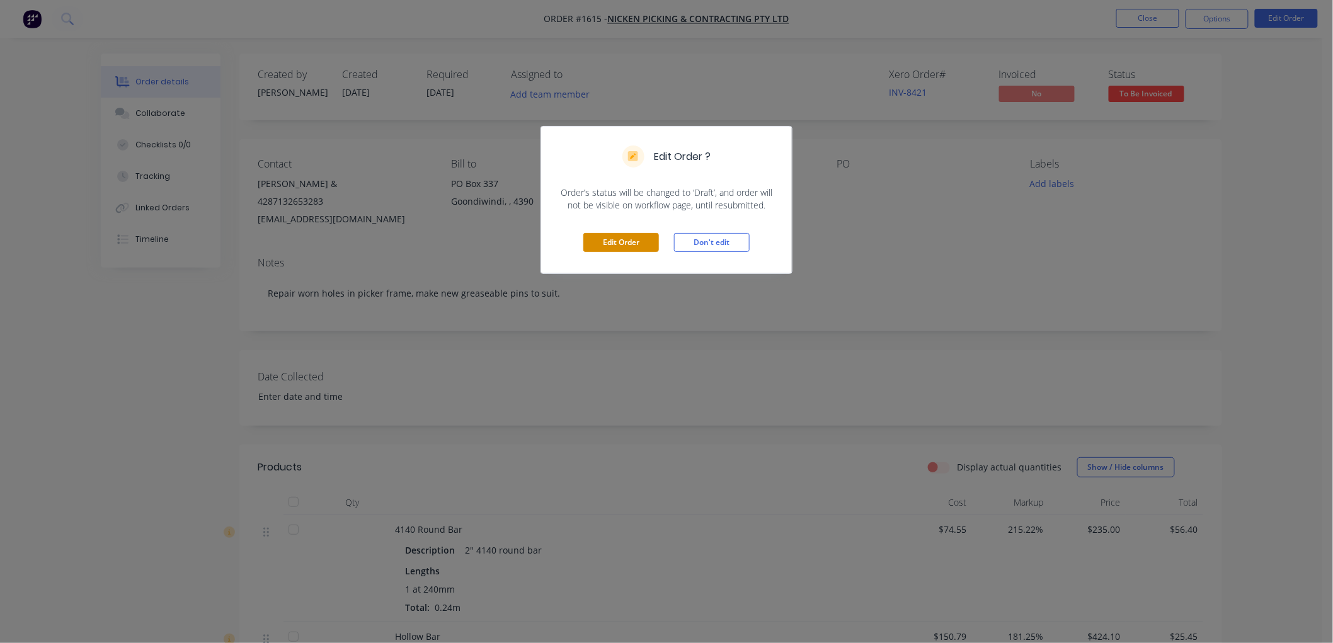
click at [596, 234] on button "Edit Order" at bounding box center [621, 242] width 76 height 19
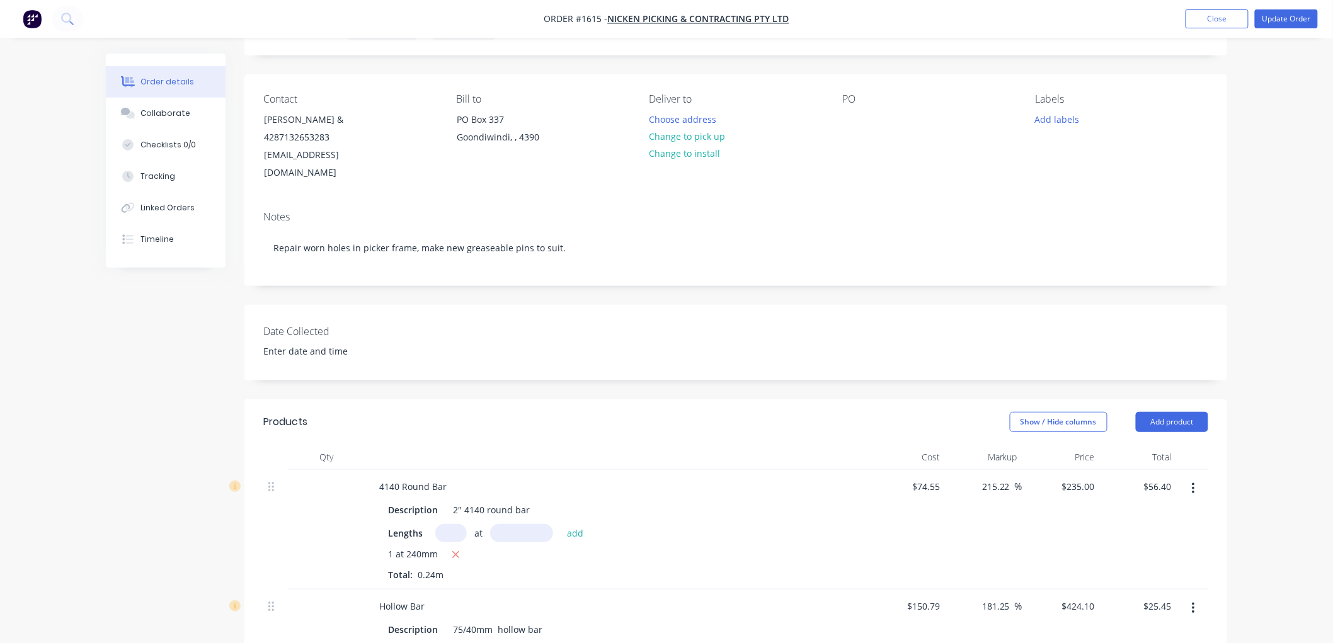
scroll to position [350, 0]
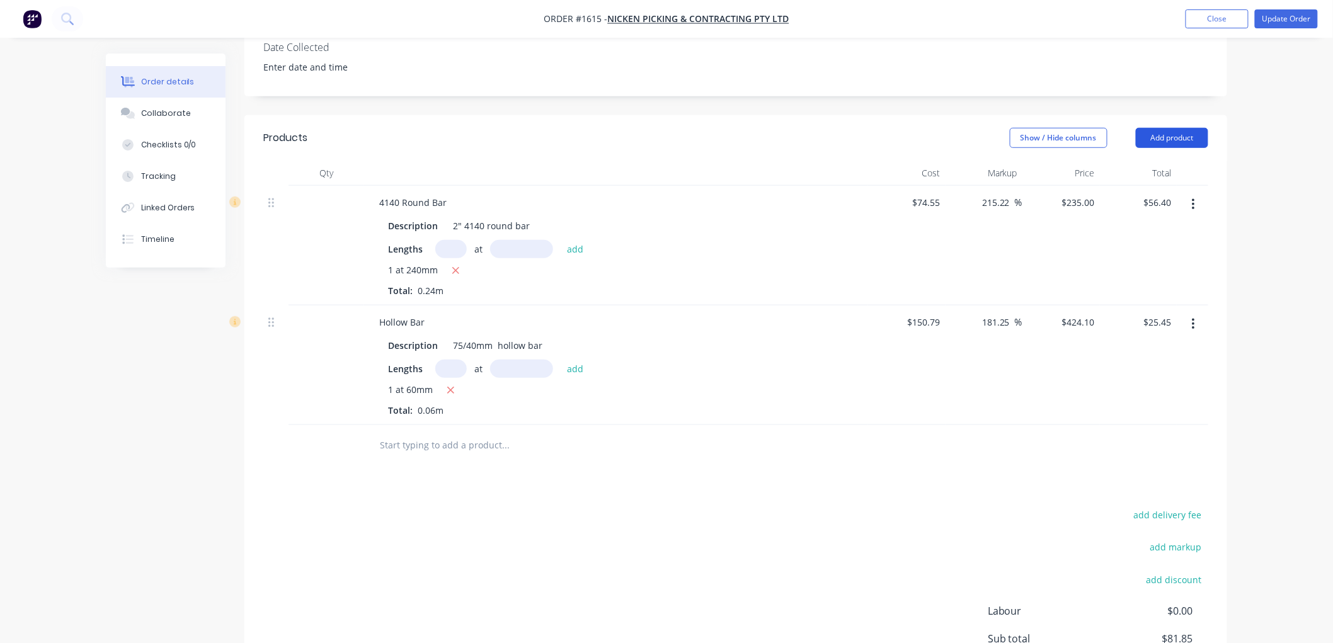
click at [1175, 128] on button "Add product" at bounding box center [1172, 138] width 72 height 20
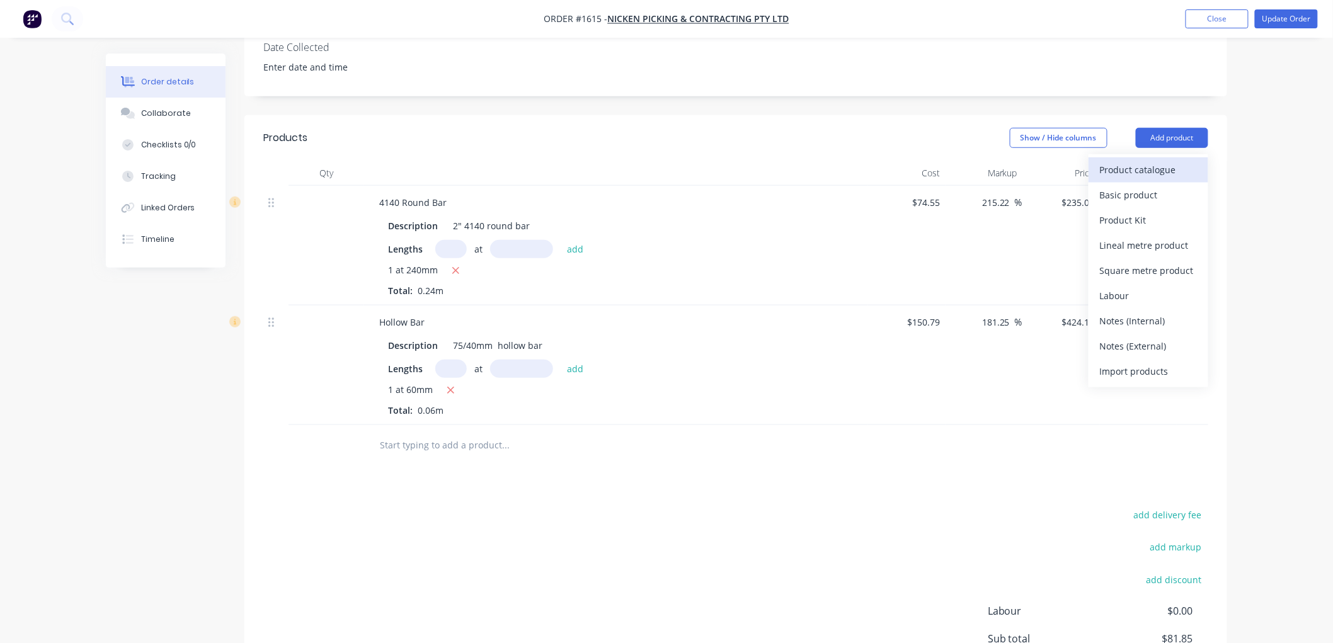
click at [1166, 161] on div "Product catalogue" at bounding box center [1148, 170] width 97 height 18
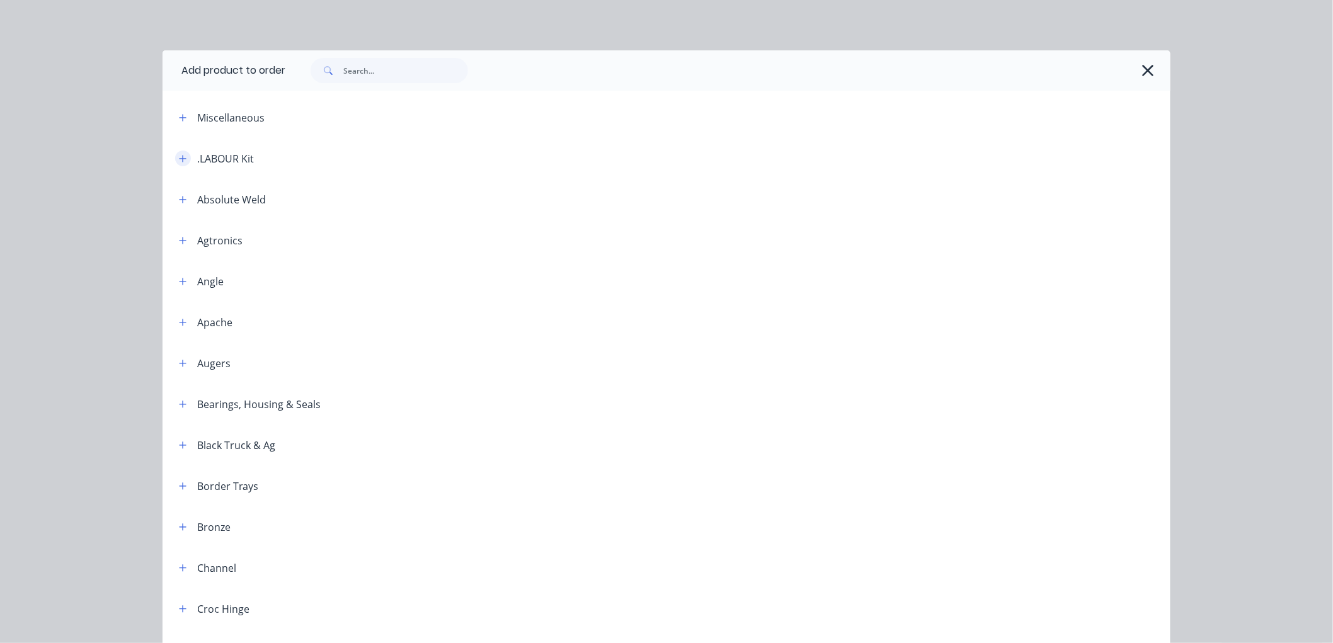
click at [180, 155] on icon "button" at bounding box center [183, 158] width 7 height 7
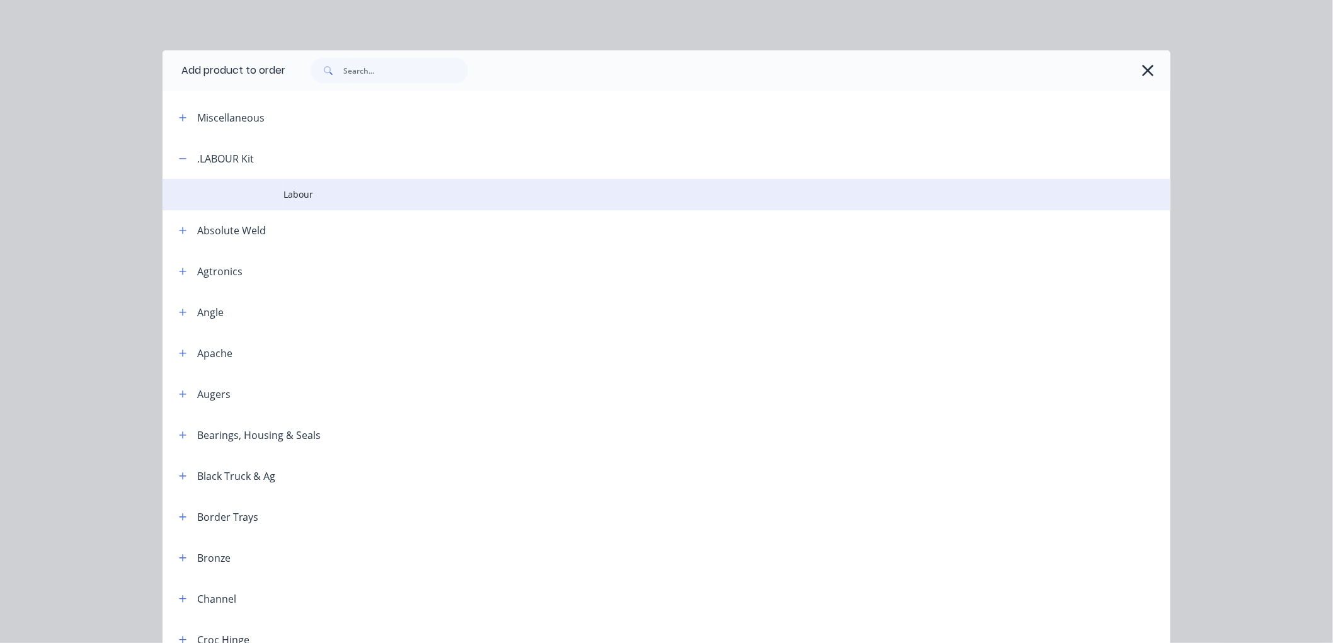
click at [287, 197] on span "Labour" at bounding box center [637, 194] width 709 height 13
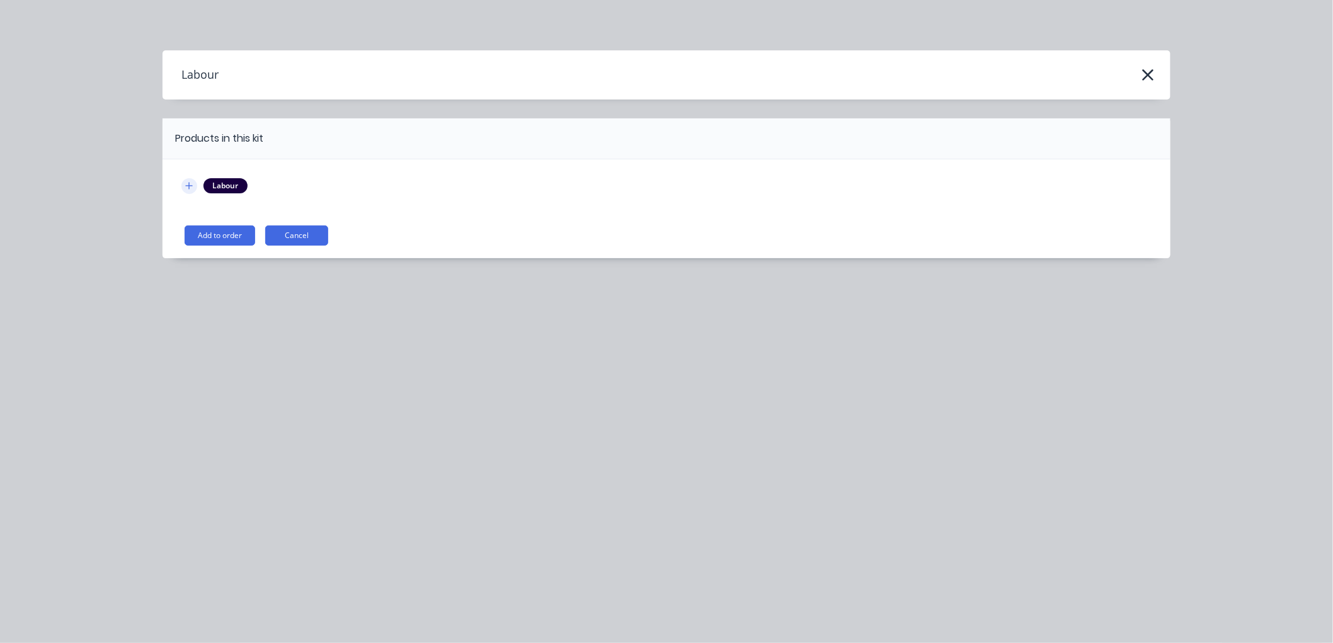
click at [185, 185] on button "button" at bounding box center [189, 186] width 16 height 16
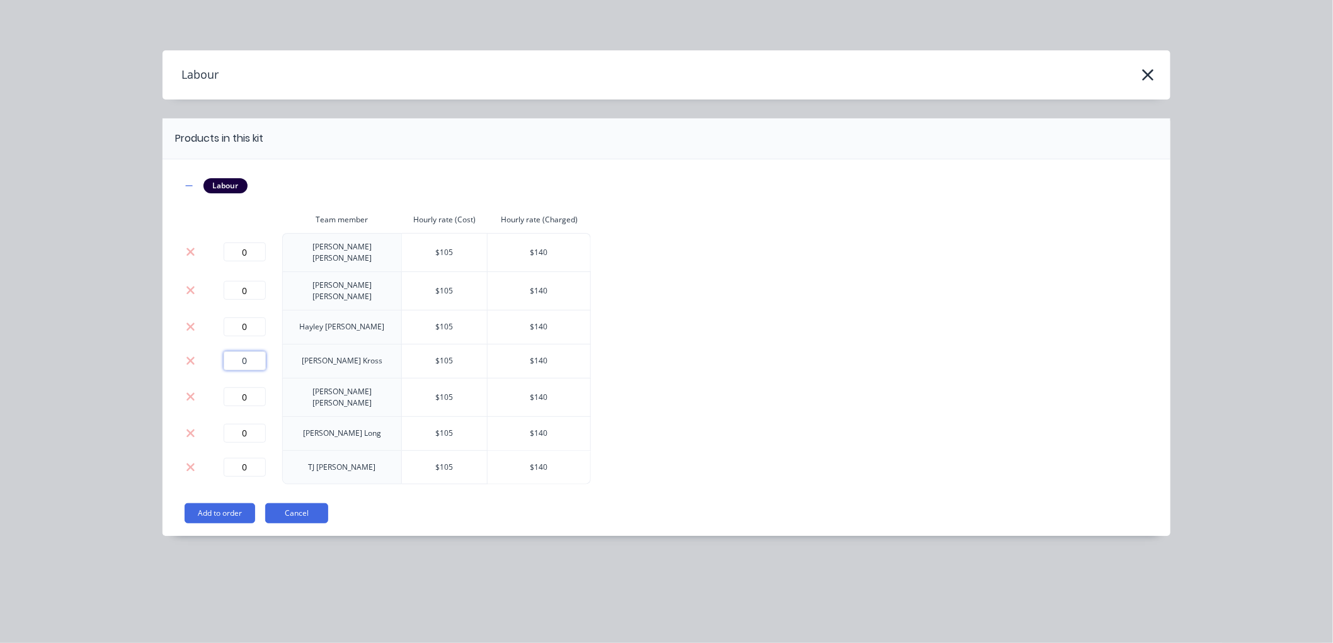
click at [217, 351] on div "0" at bounding box center [245, 360] width 66 height 19
click at [209, 503] on button "Add to order" at bounding box center [220, 513] width 71 height 20
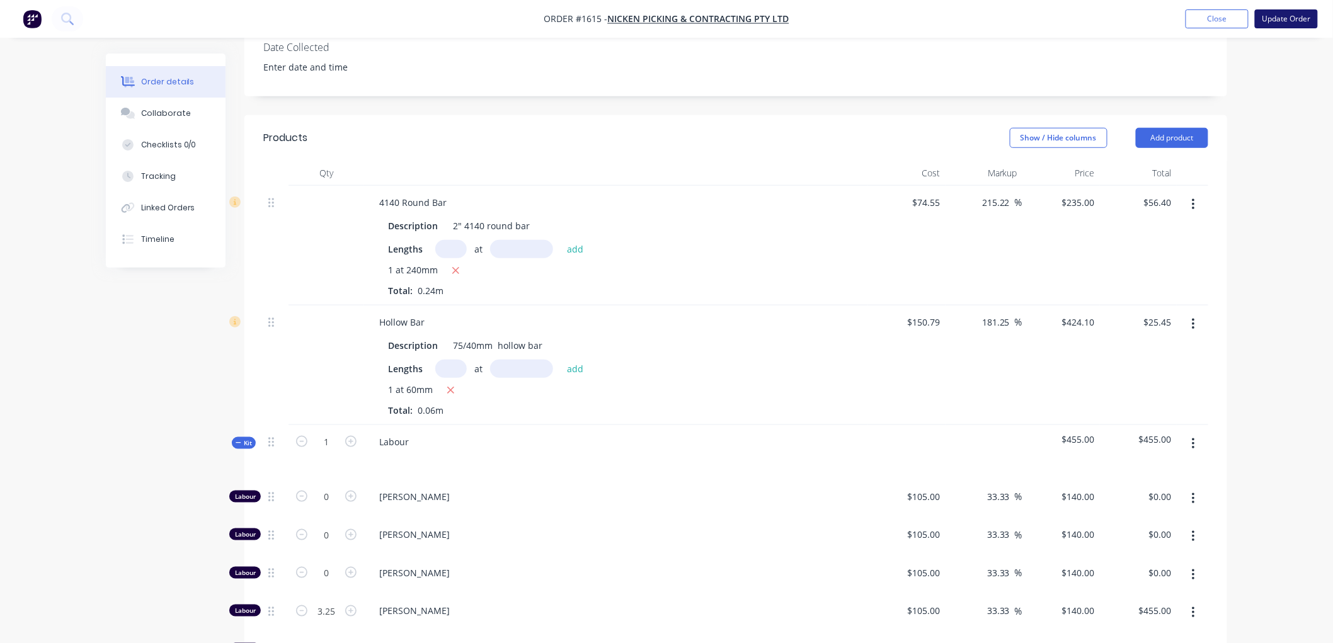
click at [1287, 16] on button "Update Order" at bounding box center [1286, 18] width 63 height 19
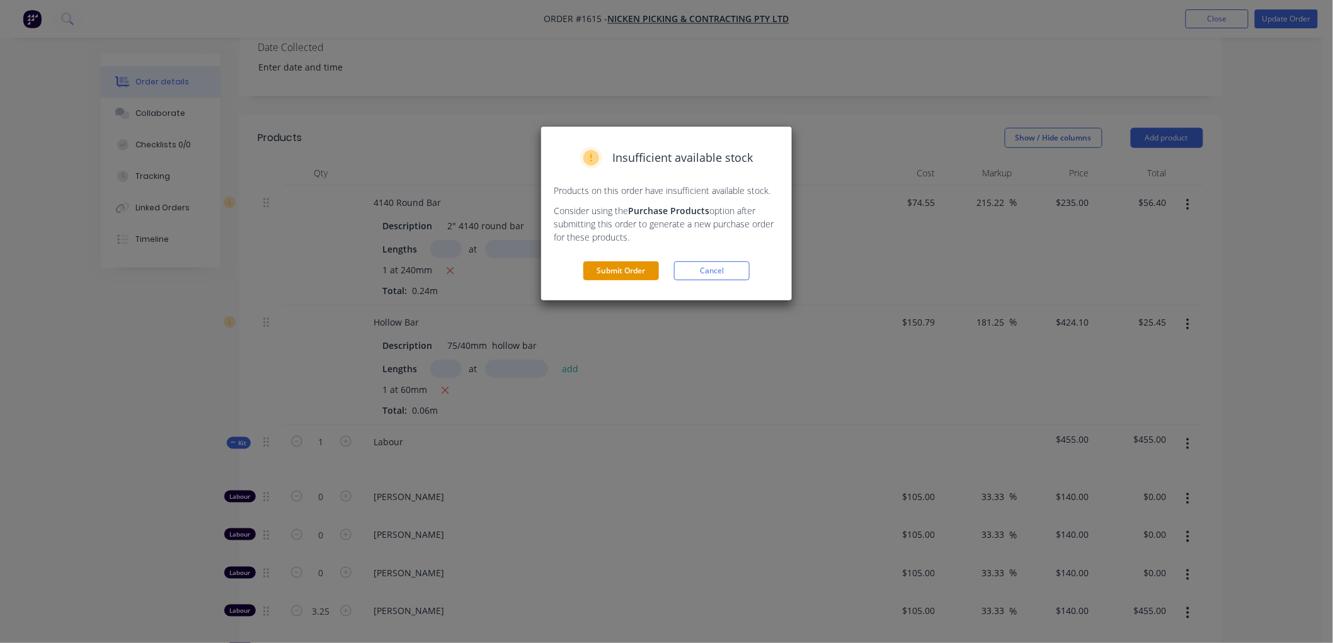
click at [619, 275] on button "Submit Order" at bounding box center [621, 270] width 76 height 19
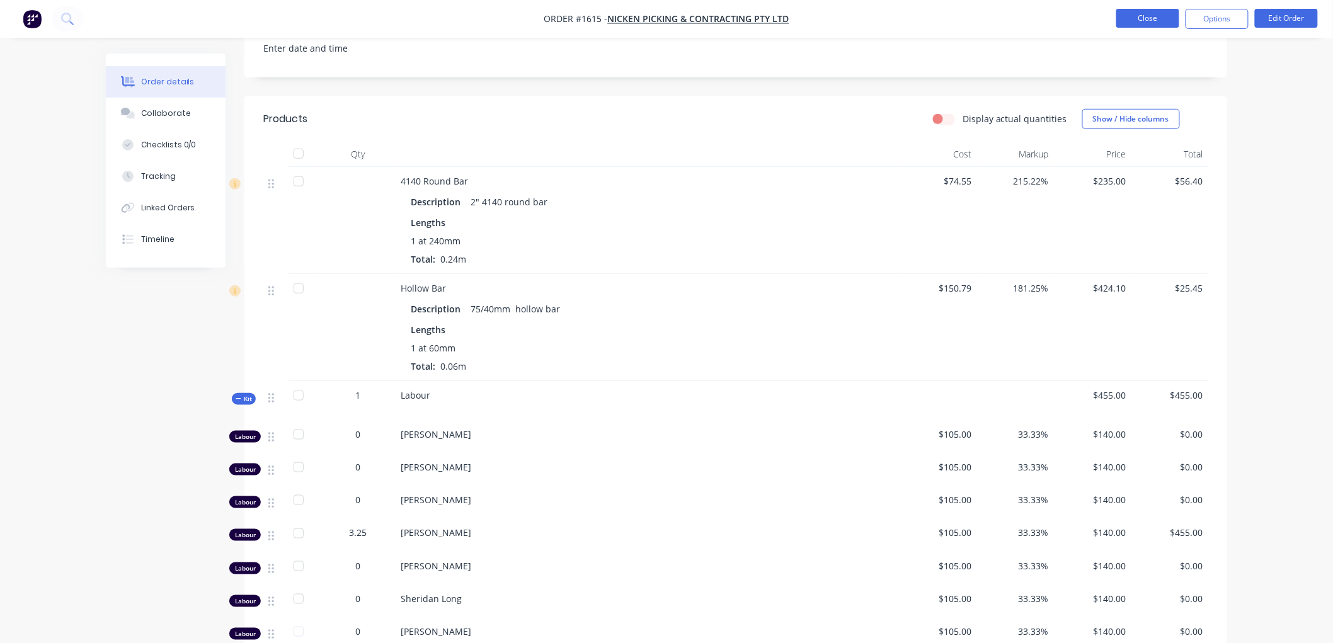
click at [1149, 23] on button "Close" at bounding box center [1147, 18] width 63 height 19
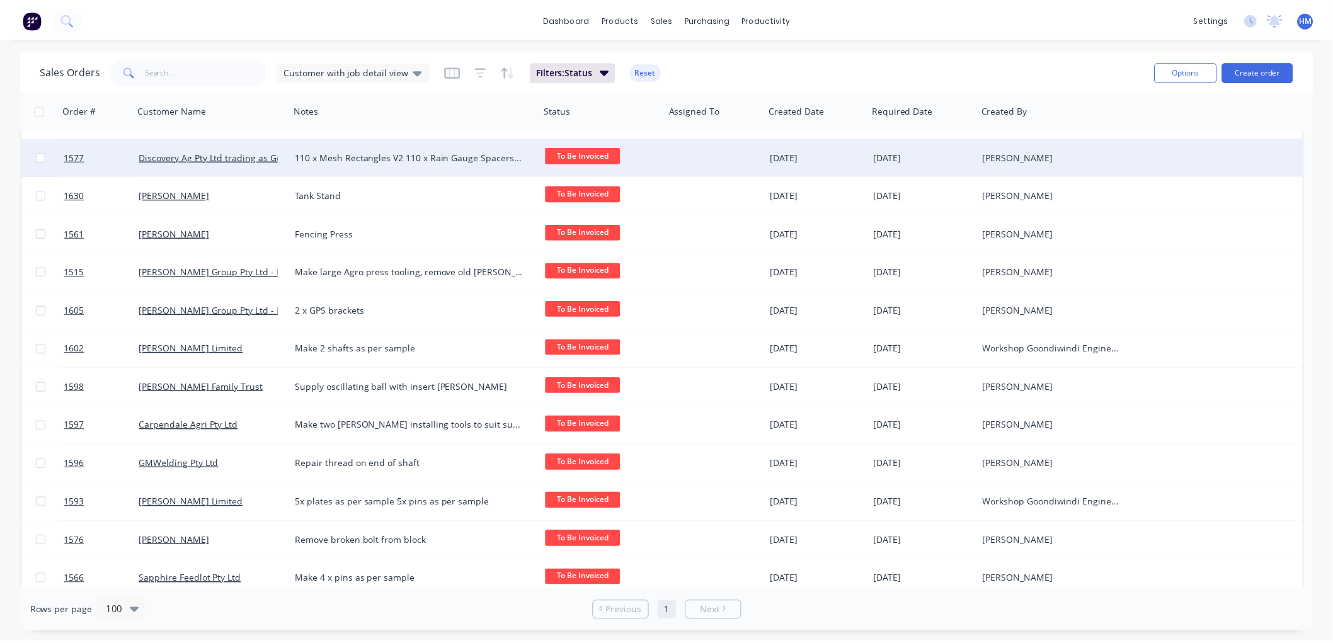
scroll to position [210, 0]
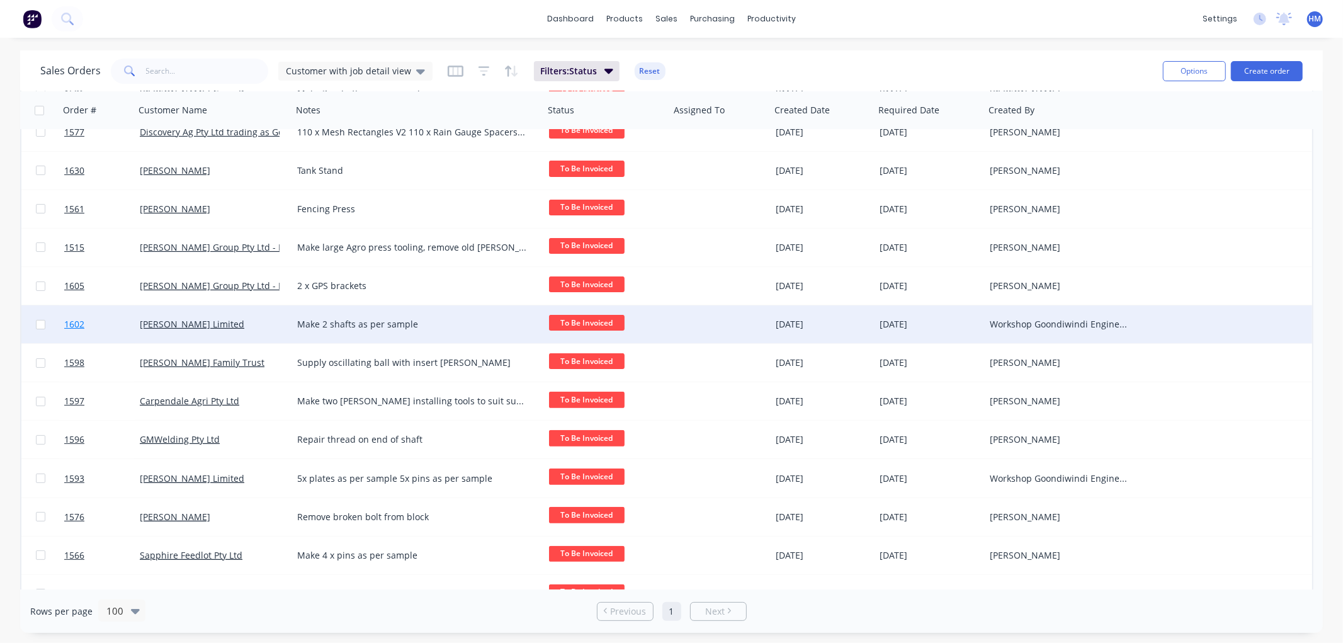
click at [102, 321] on link "1602" at bounding box center [102, 324] width 76 height 38
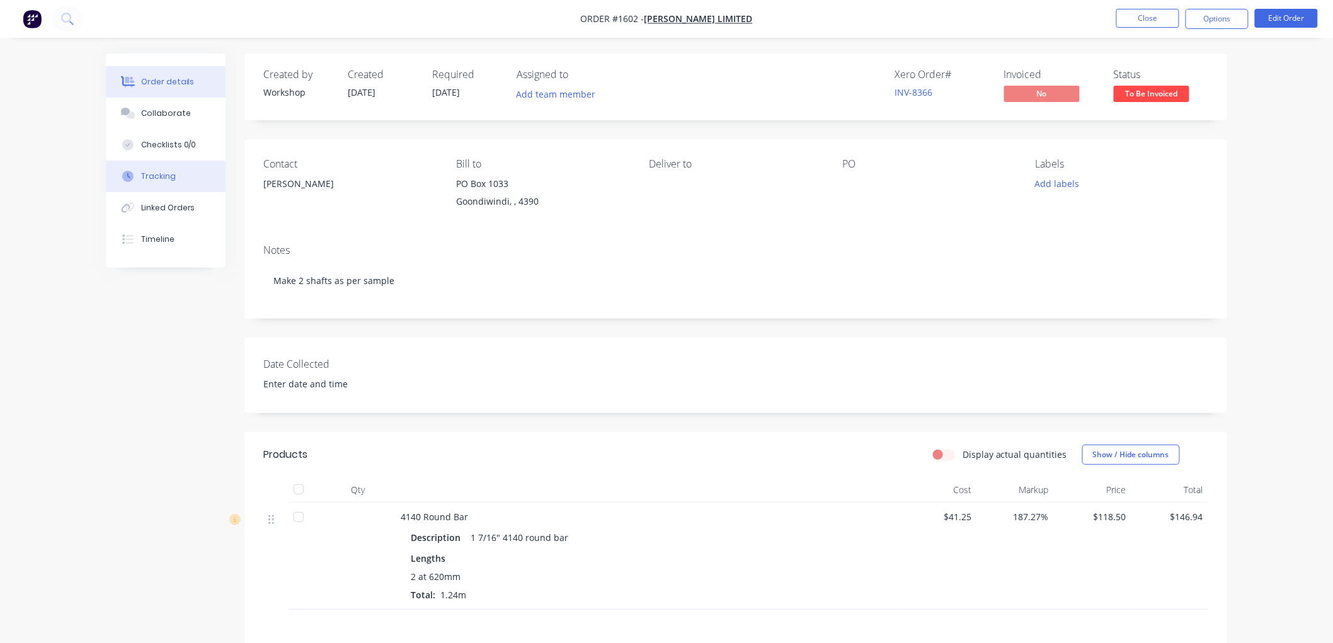
click at [181, 178] on button "Tracking" at bounding box center [166, 176] width 120 height 31
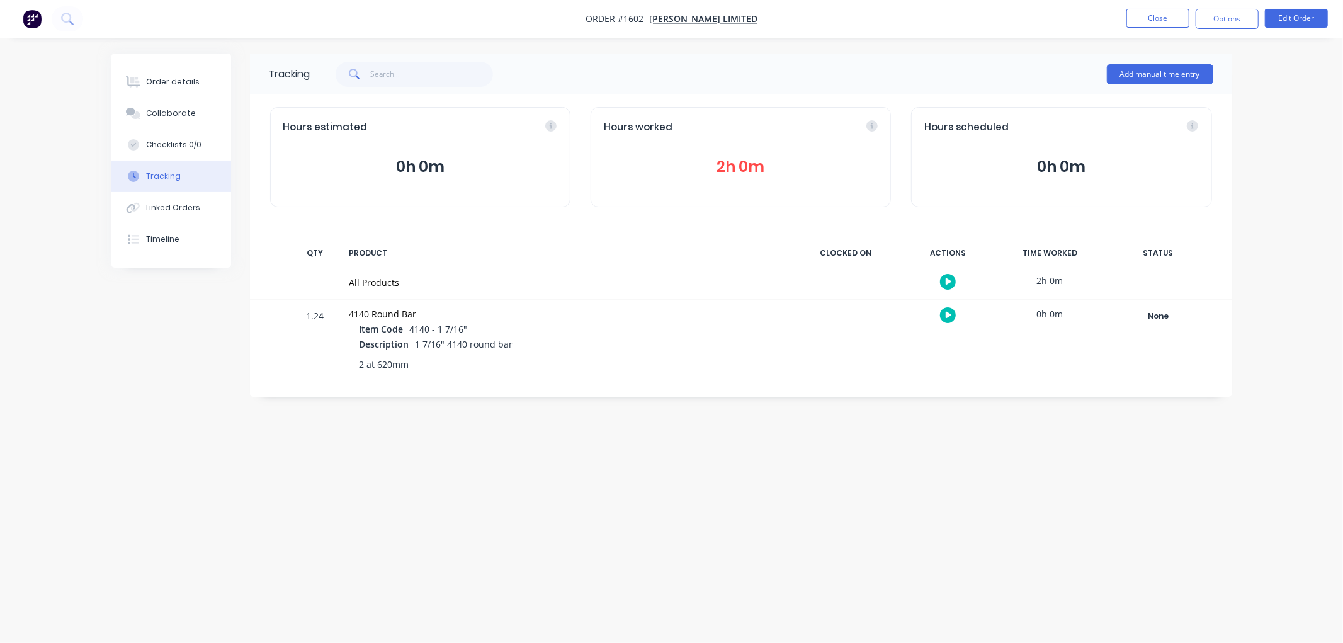
click at [710, 147] on div "Hours worked 2h 0m" at bounding box center [741, 157] width 300 height 100
click at [765, 161] on button "2h 0m" at bounding box center [741, 167] width 274 height 24
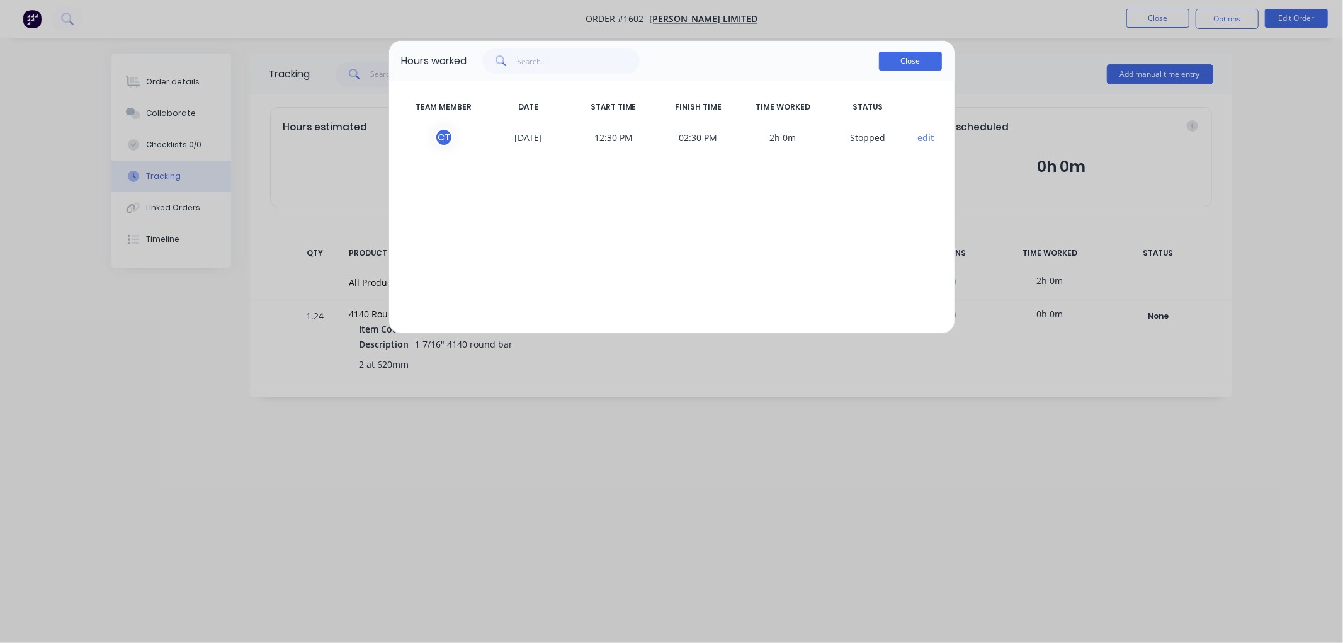
click at [898, 65] on button "Close" at bounding box center [910, 61] width 63 height 19
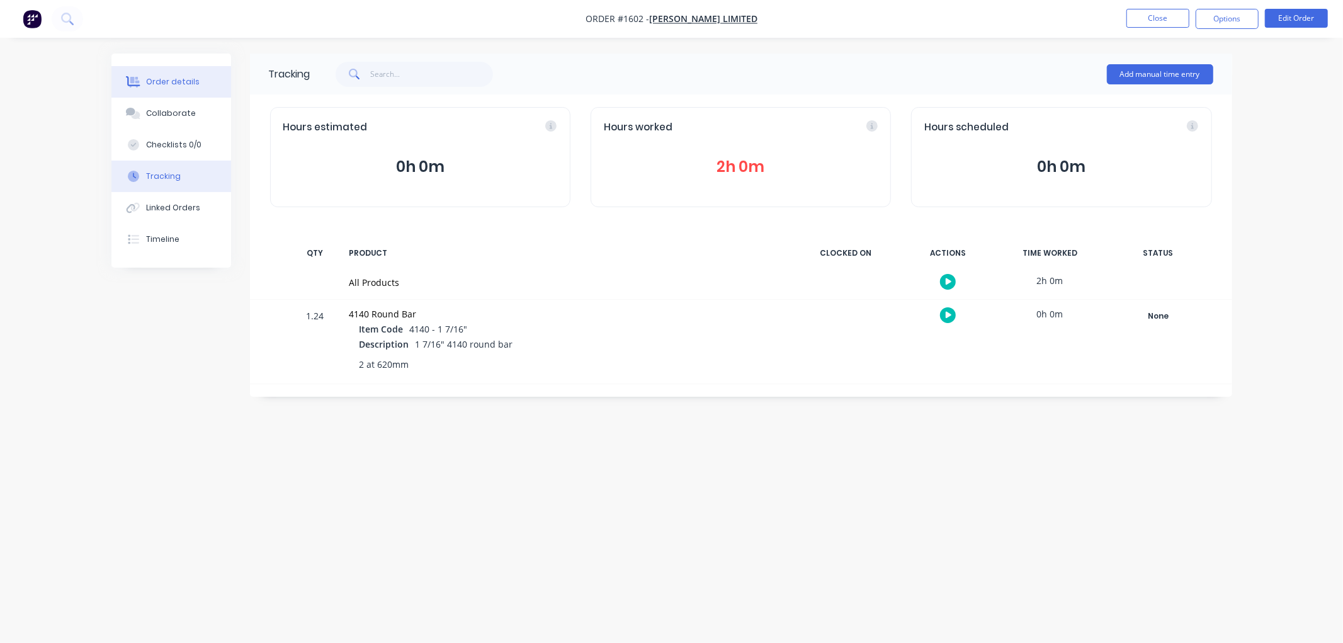
click at [172, 82] on div "Order details" at bounding box center [173, 81] width 54 height 11
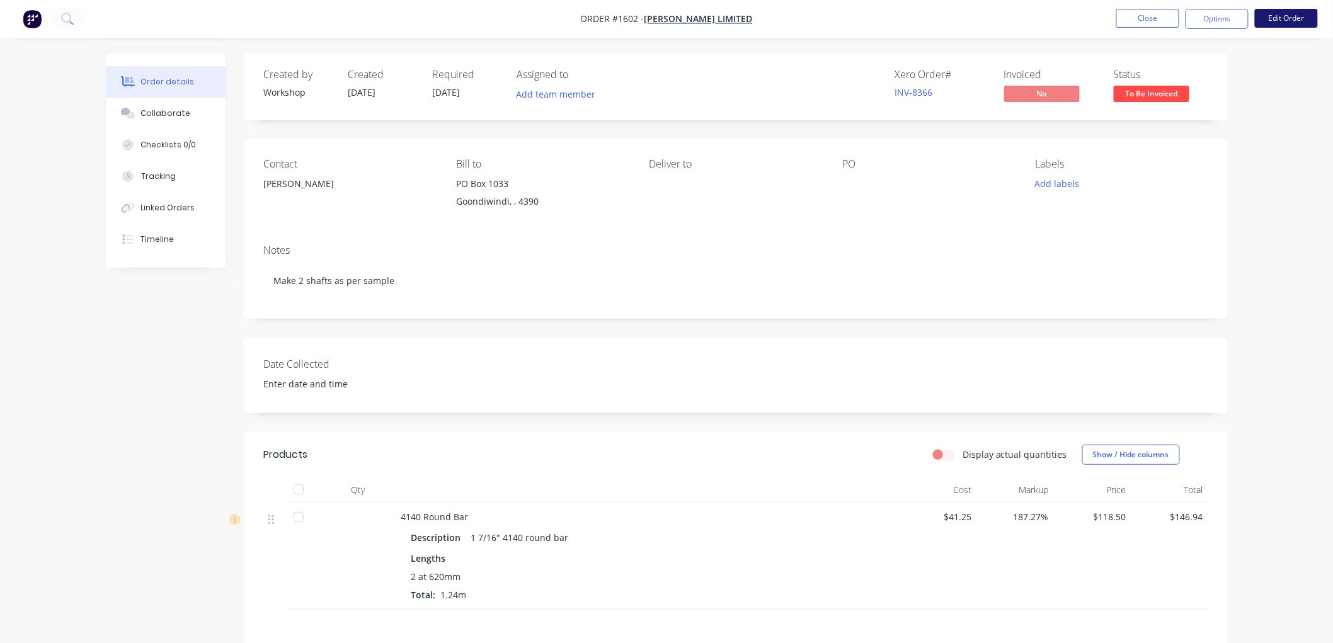
click at [1269, 21] on button "Edit Order" at bounding box center [1286, 18] width 63 height 19
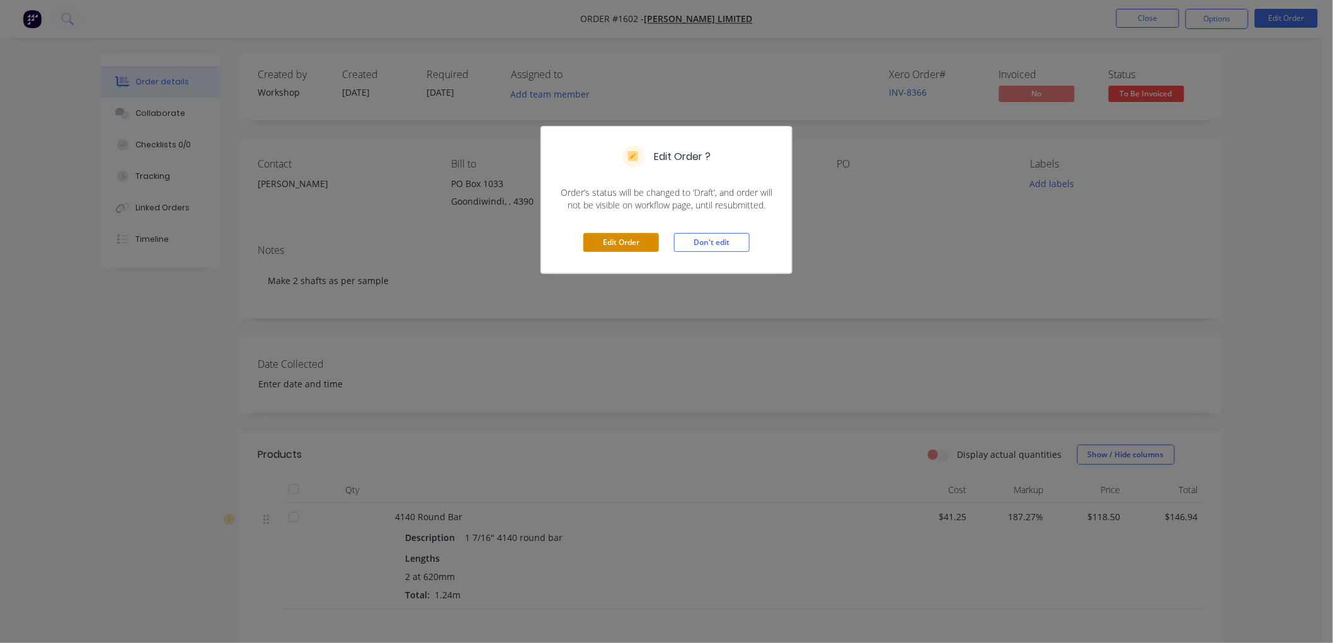
click at [613, 233] on button "Edit Order" at bounding box center [621, 242] width 76 height 19
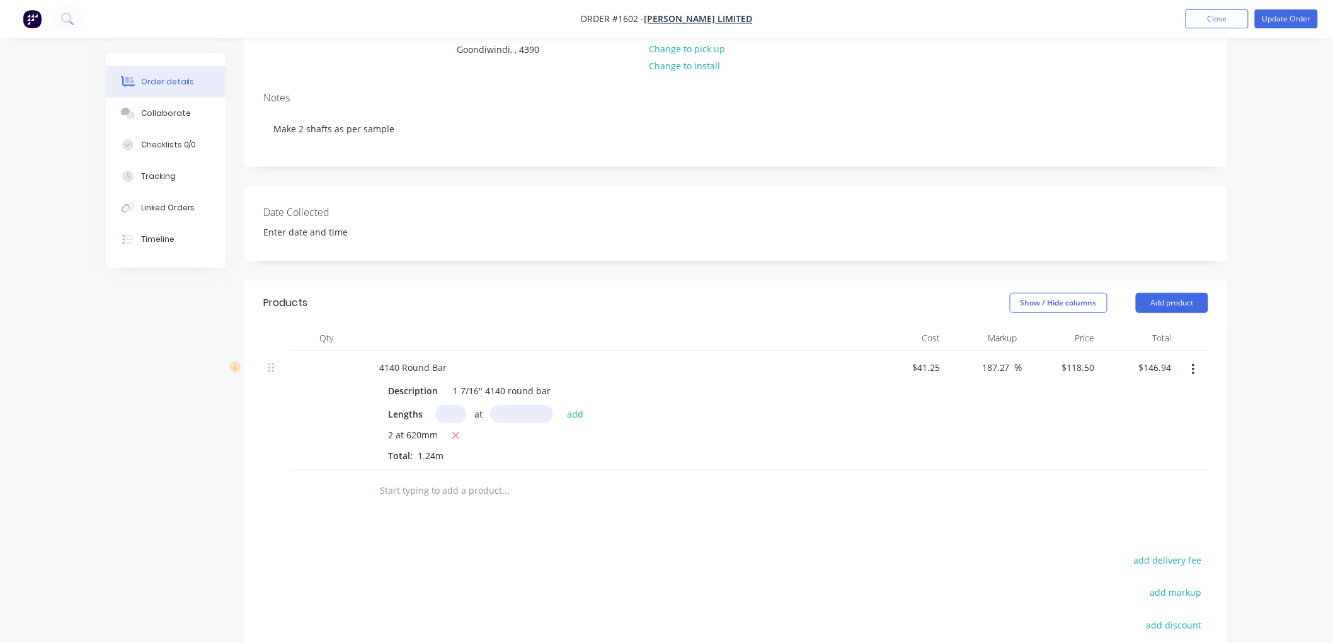
scroll to position [210, 0]
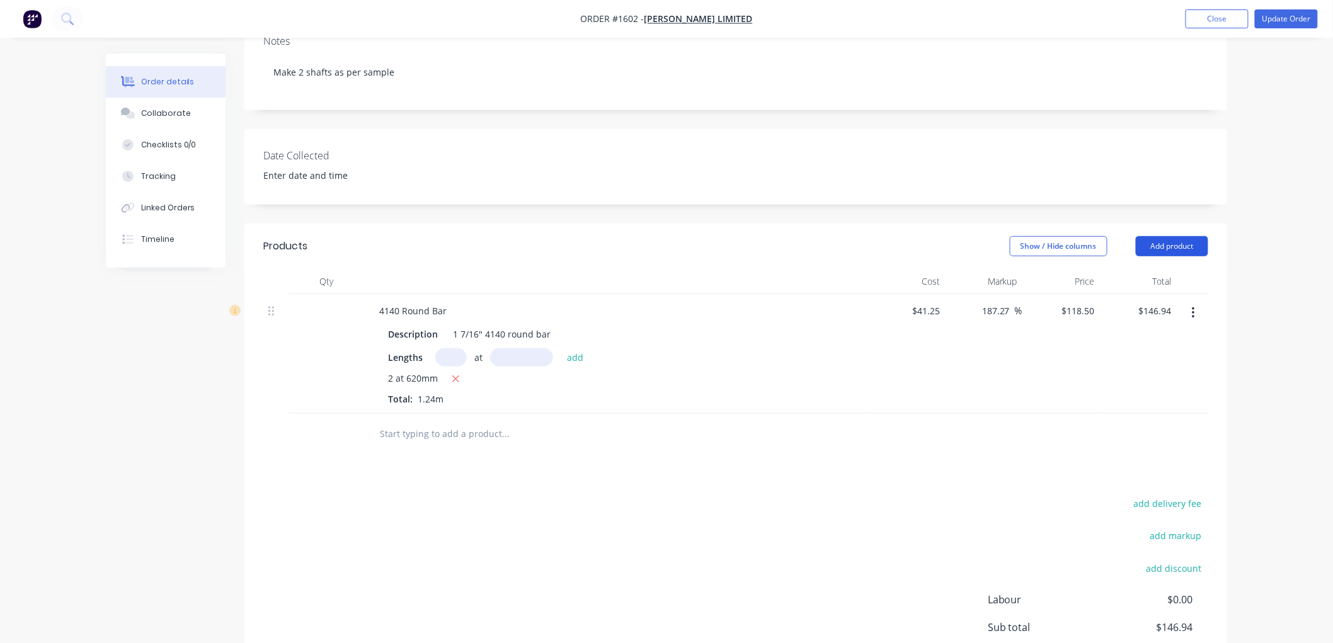
click at [1172, 241] on button "Add product" at bounding box center [1172, 246] width 72 height 20
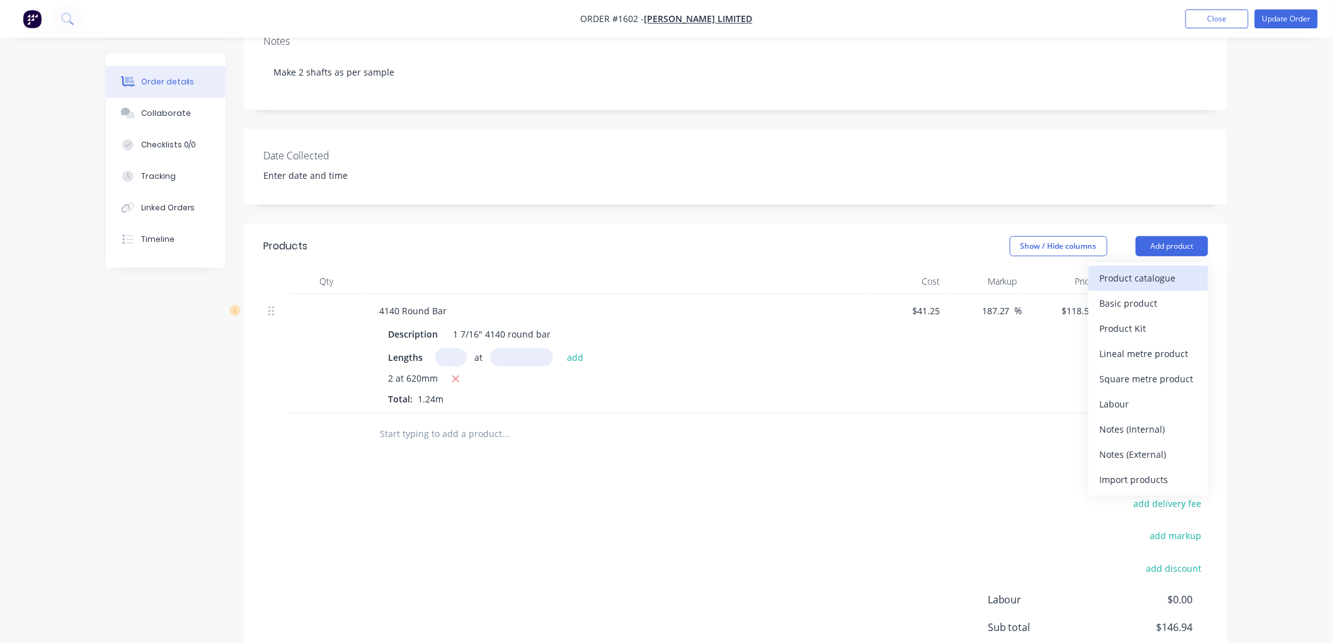
click at [1144, 279] on div "Product catalogue" at bounding box center [1148, 278] width 97 height 18
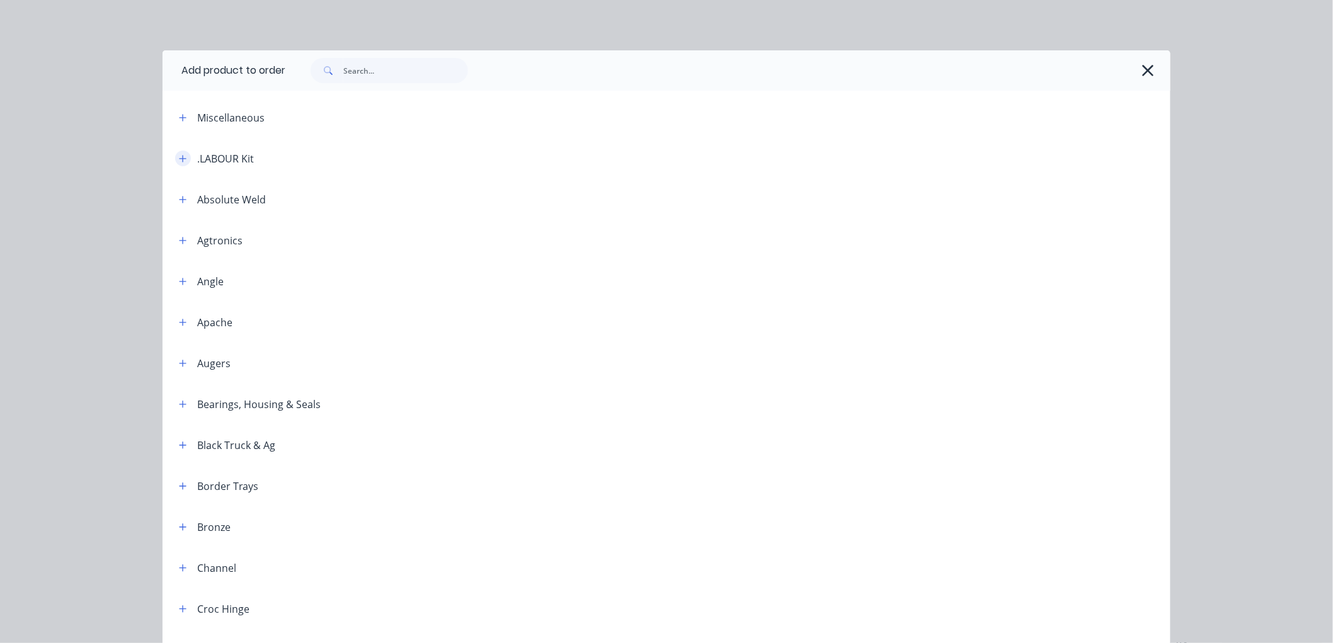
click at [179, 159] on icon "button" at bounding box center [183, 158] width 8 height 9
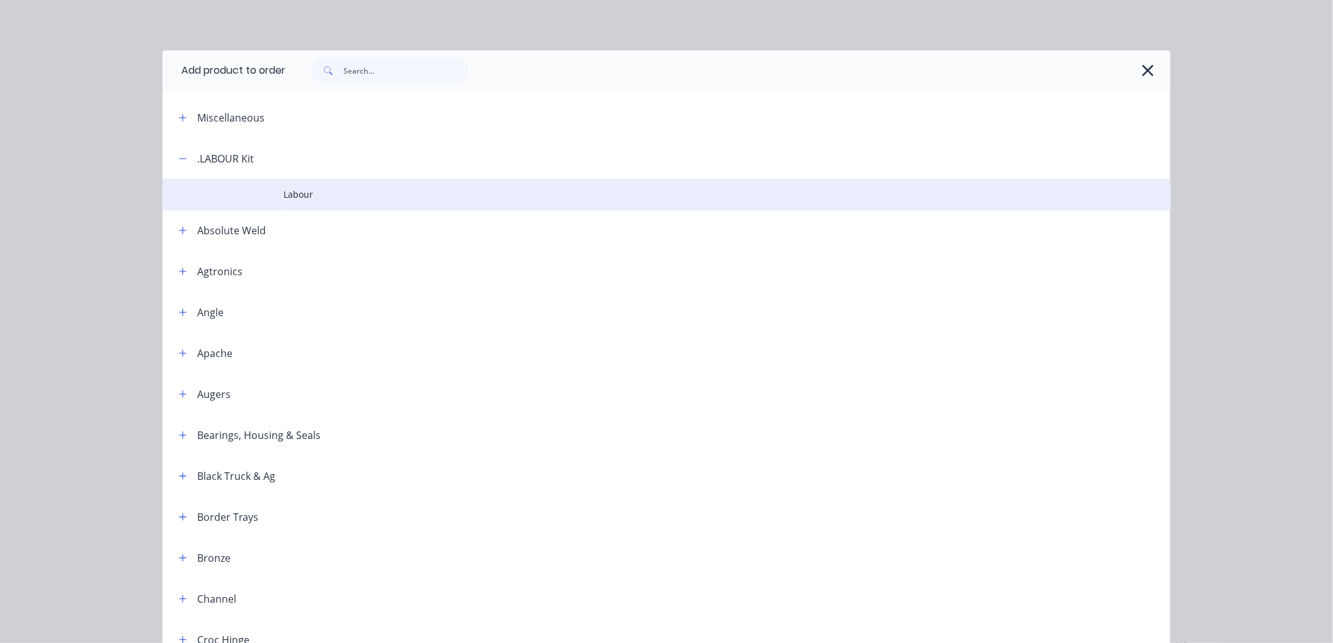
click at [261, 191] on td at bounding box center [223, 194] width 121 height 31
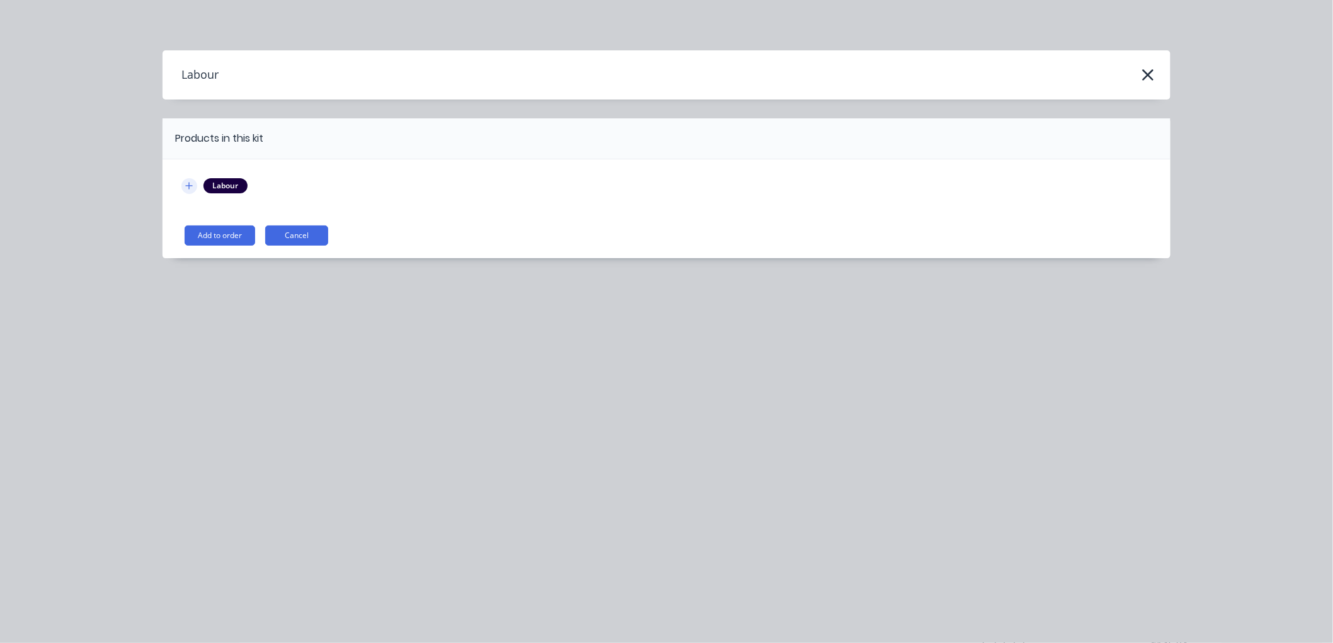
click at [183, 184] on button "button" at bounding box center [189, 186] width 16 height 16
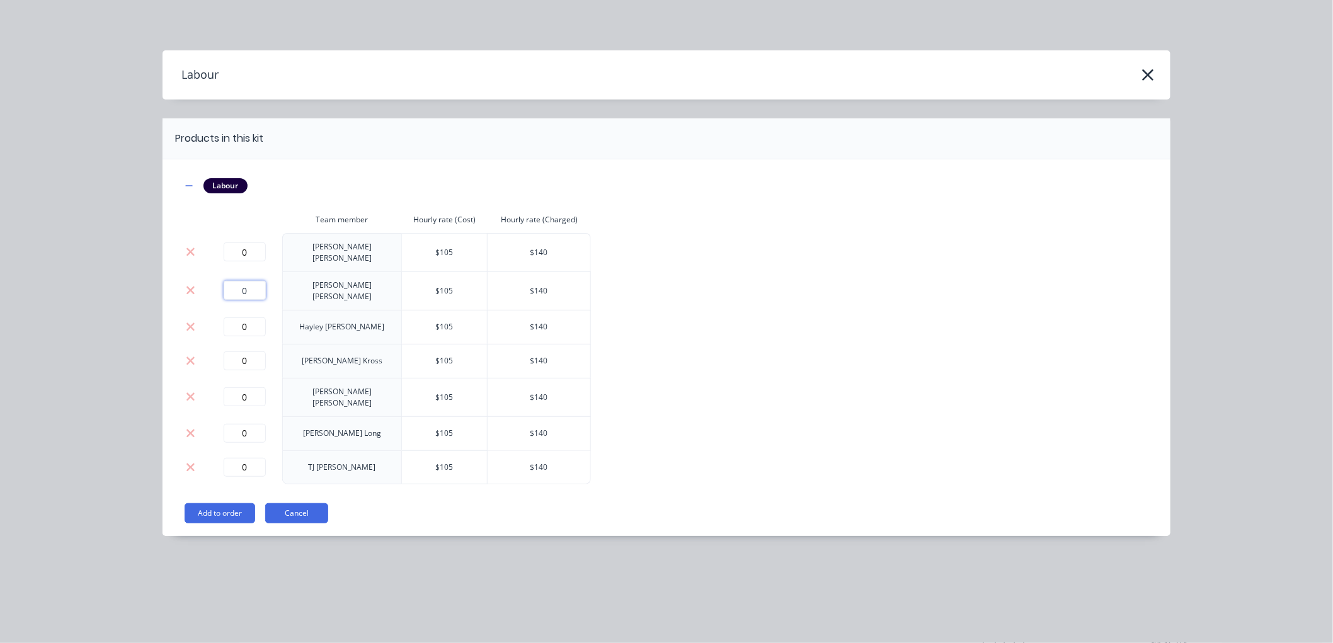
drag, startPoint x: 246, startPoint y: 280, endPoint x: 217, endPoint y: 284, distance: 29.2
click at [217, 284] on div "0" at bounding box center [245, 290] width 66 height 19
click at [220, 503] on button "Add to order" at bounding box center [220, 513] width 71 height 20
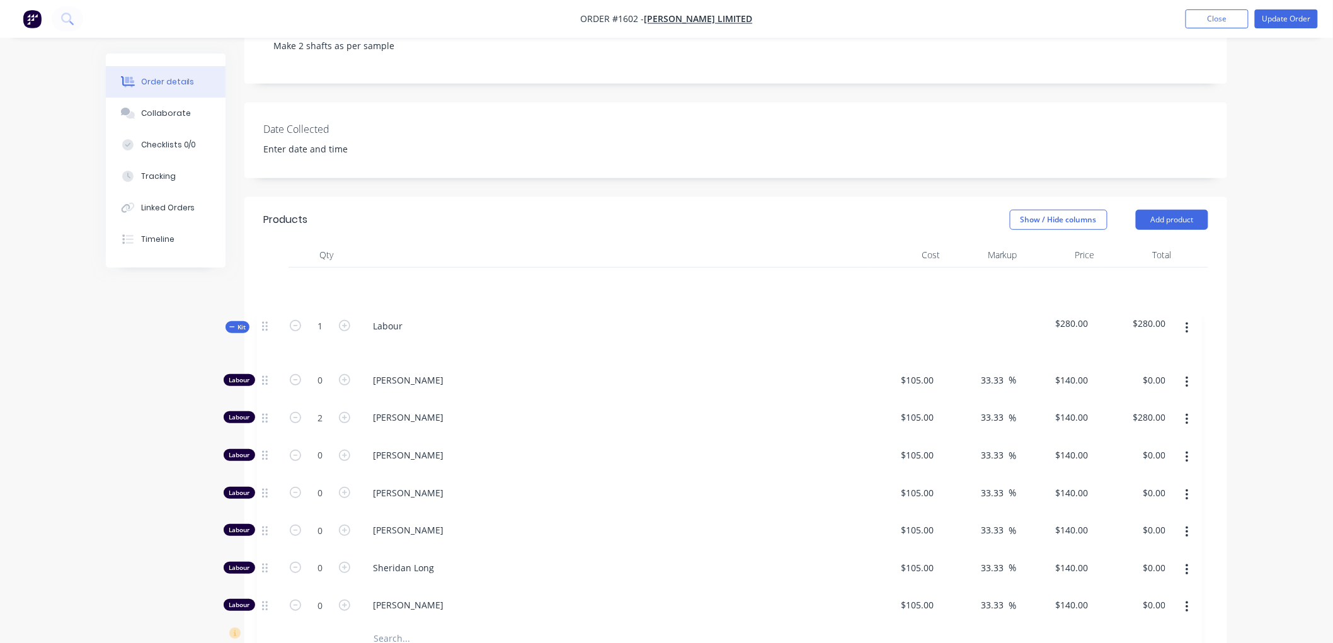
scroll to position [241, 0]
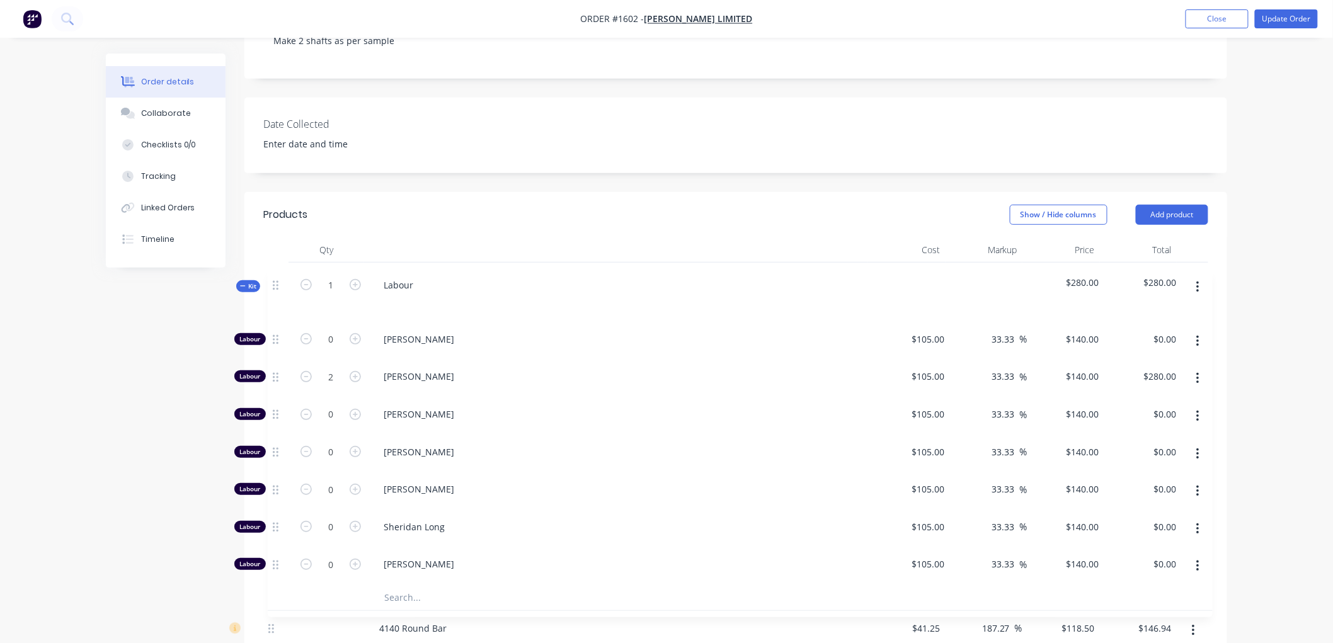
drag, startPoint x: 270, startPoint y: 387, endPoint x: 278, endPoint y: 275, distance: 111.8
click at [278, 275] on div "4140 Round Bar Description 1 7/16" 4140 round bar Lengths at add 2 at 620mm Tot…" at bounding box center [735, 497] width 945 height 469
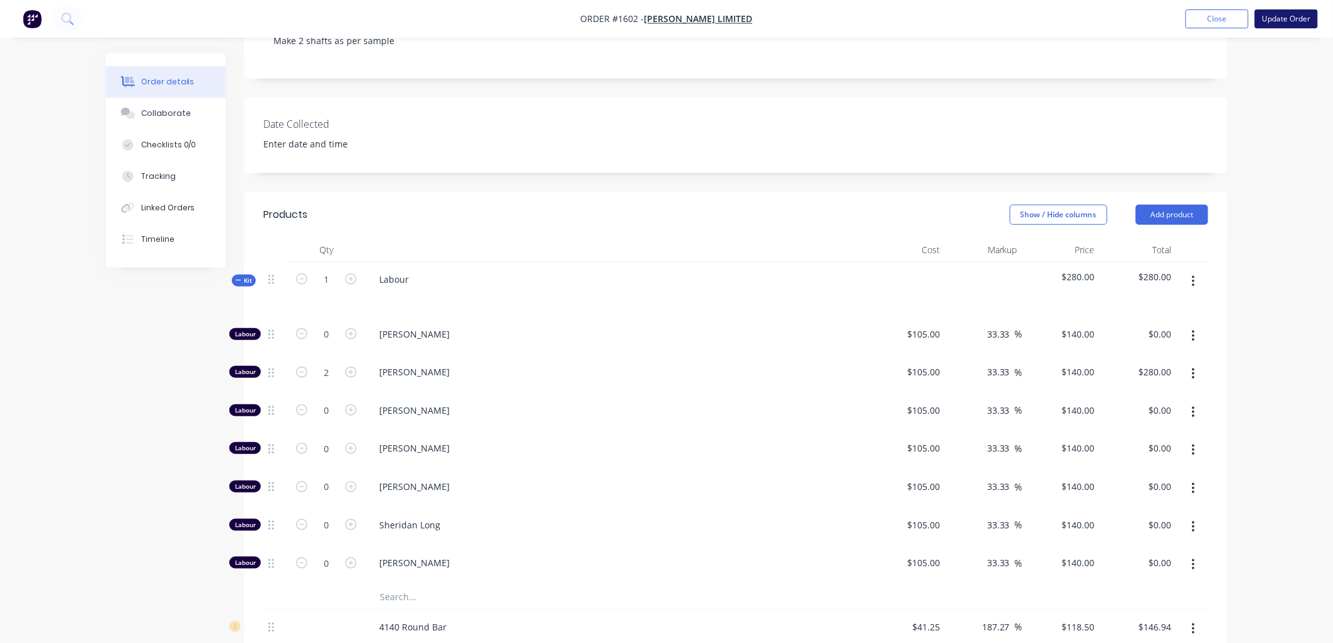
click at [1280, 16] on button "Update Order" at bounding box center [1286, 18] width 63 height 19
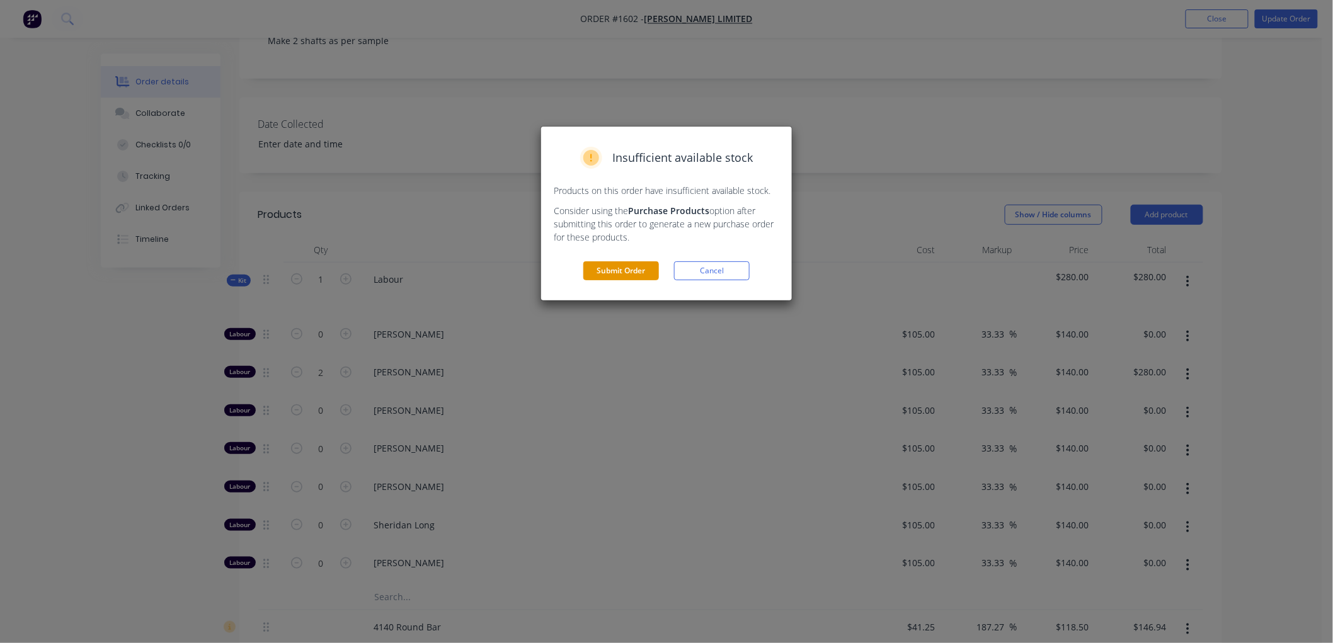
click at [615, 273] on button "Submit Order" at bounding box center [621, 270] width 76 height 19
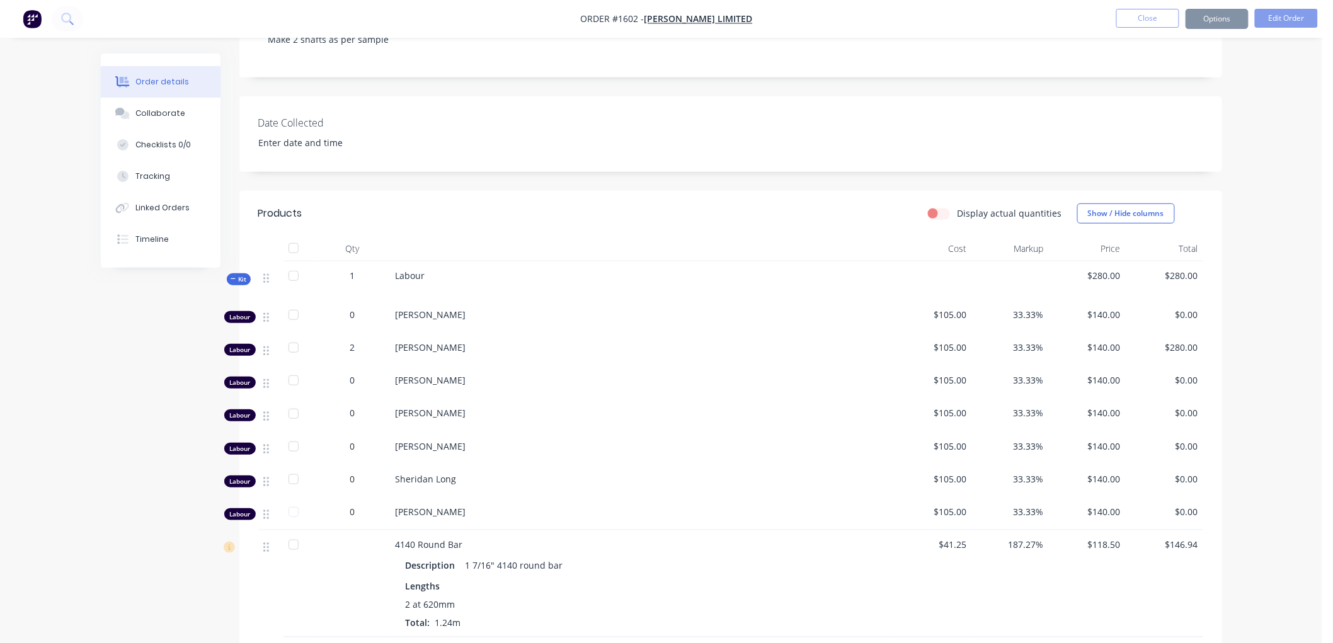
scroll to position [241, 0]
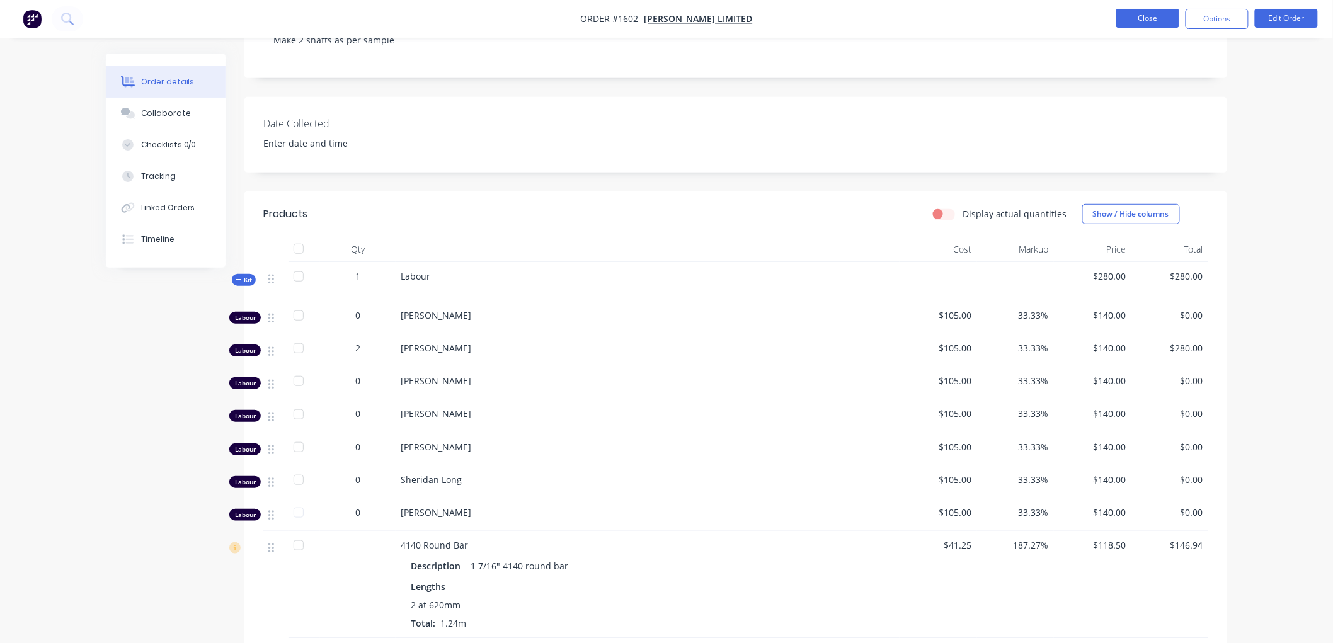
click at [1149, 16] on button "Close" at bounding box center [1147, 18] width 63 height 19
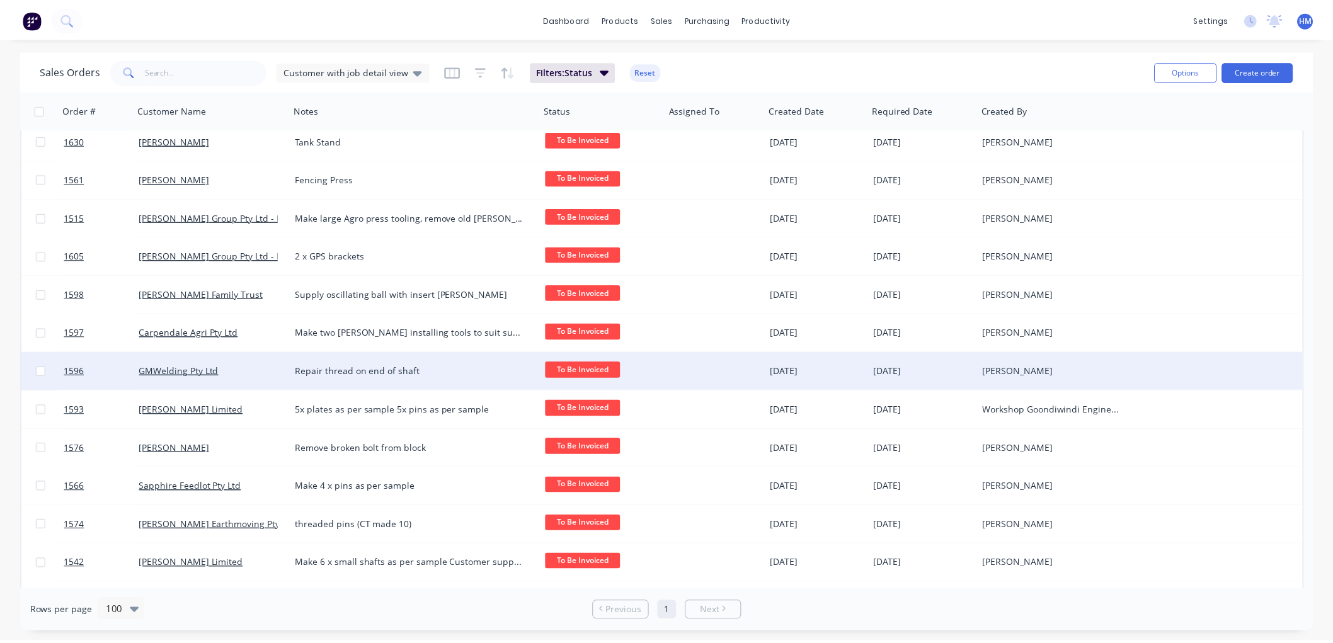
scroll to position [280, 0]
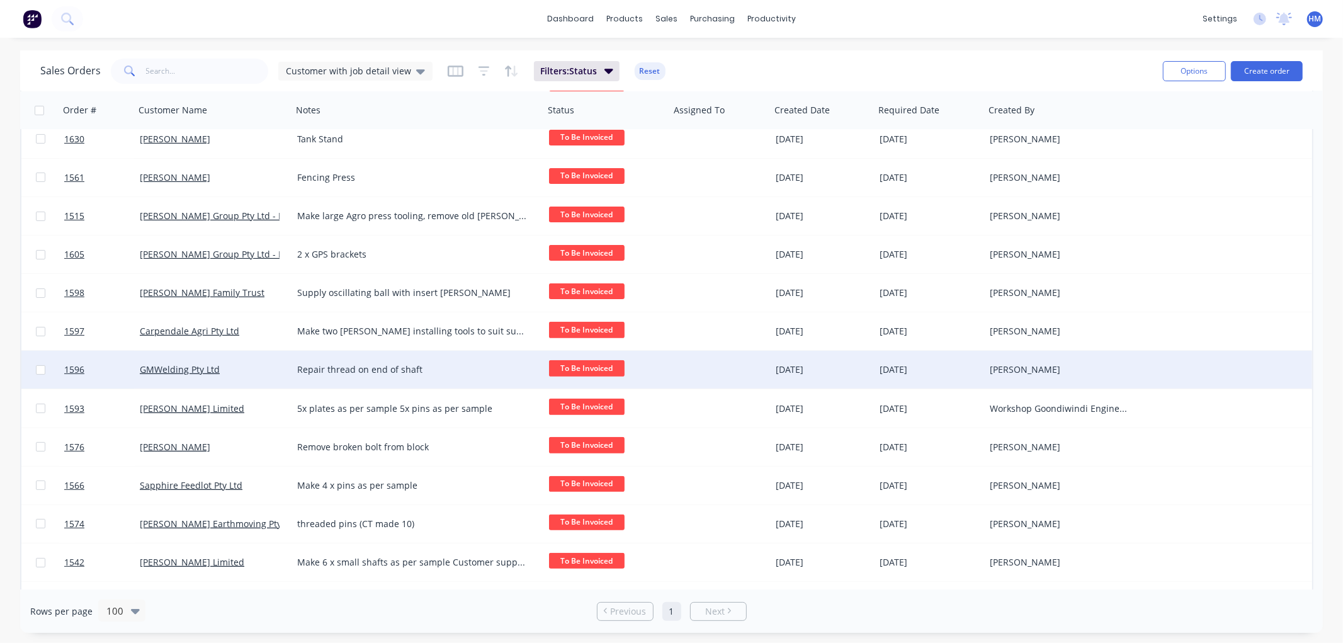
click at [236, 367] on div "GMWelding Pty Ltd" at bounding box center [210, 369] width 140 height 13
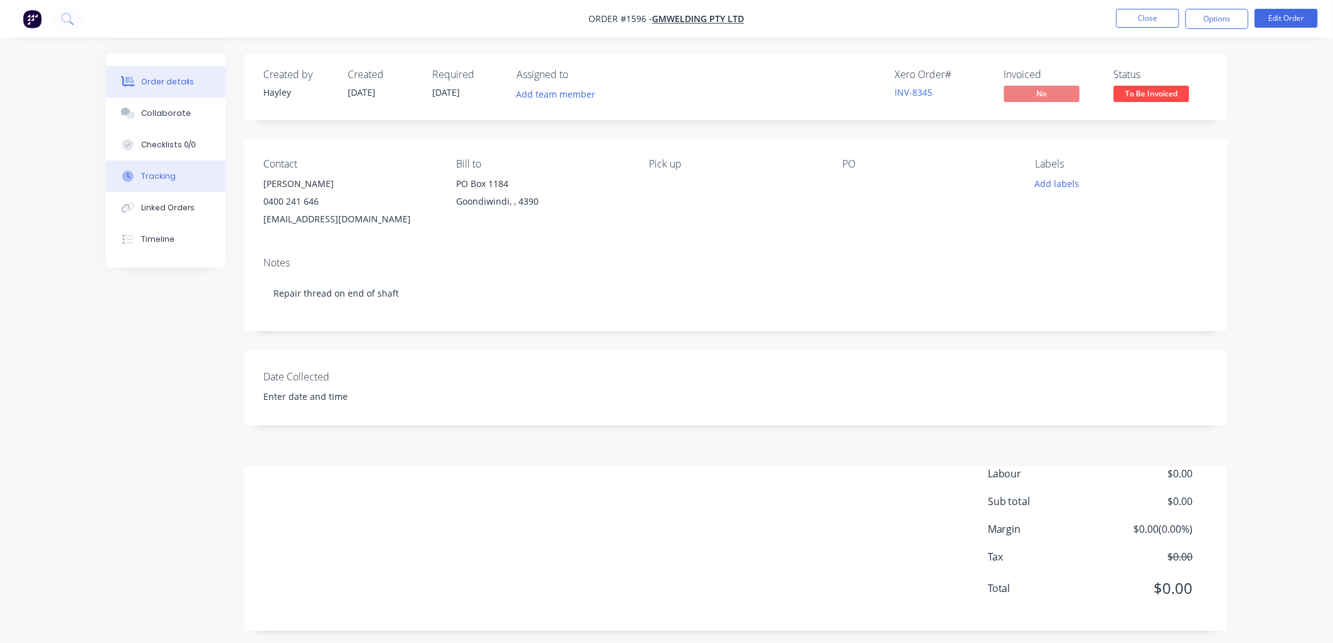
click at [143, 168] on button "Tracking" at bounding box center [166, 176] width 120 height 31
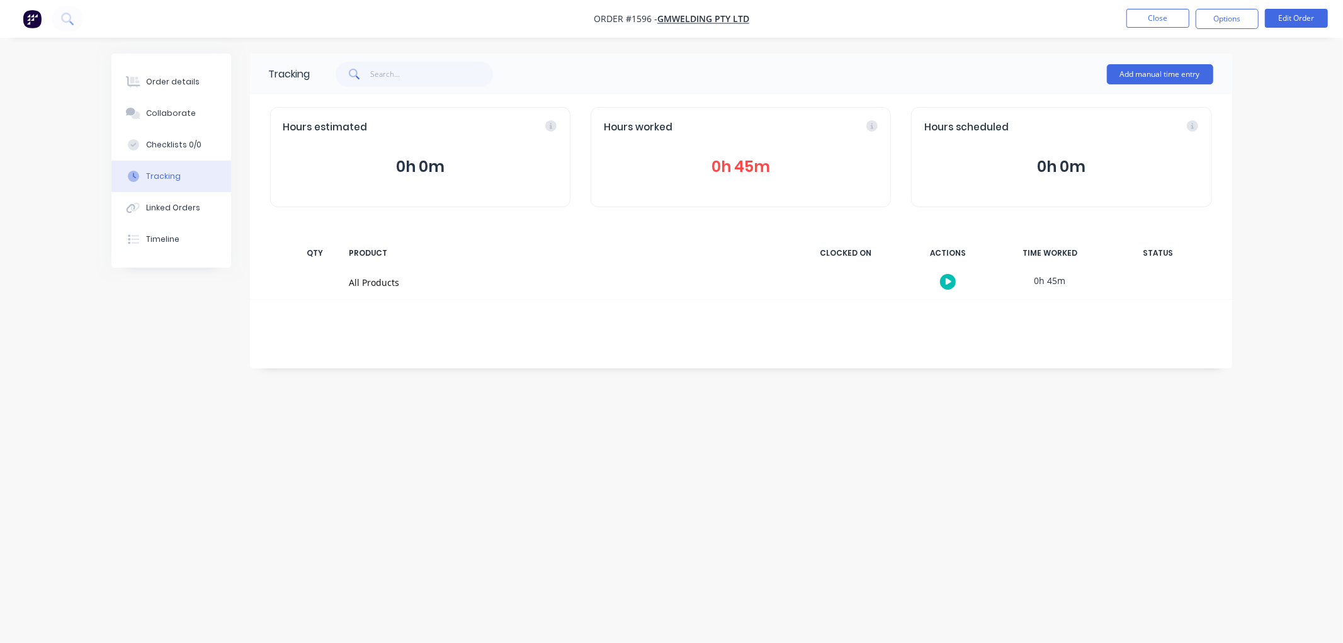
click at [760, 164] on button "0h 45m" at bounding box center [741, 167] width 274 height 24
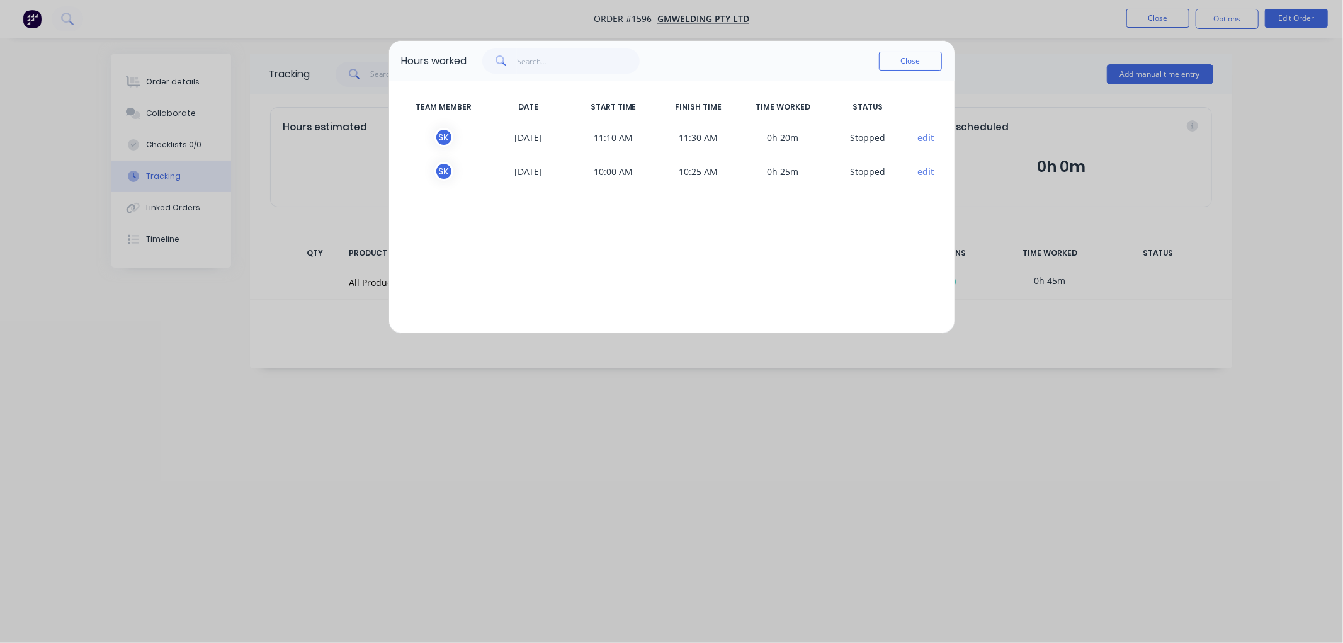
drag, startPoint x: 915, startPoint y: 48, endPoint x: 896, endPoint y: 74, distance: 31.5
click at [908, 69] on div "Close" at bounding box center [910, 60] width 63 height 25
click at [895, 73] on div "Close" at bounding box center [910, 60] width 63 height 25
click at [905, 63] on button "Close" at bounding box center [910, 61] width 63 height 19
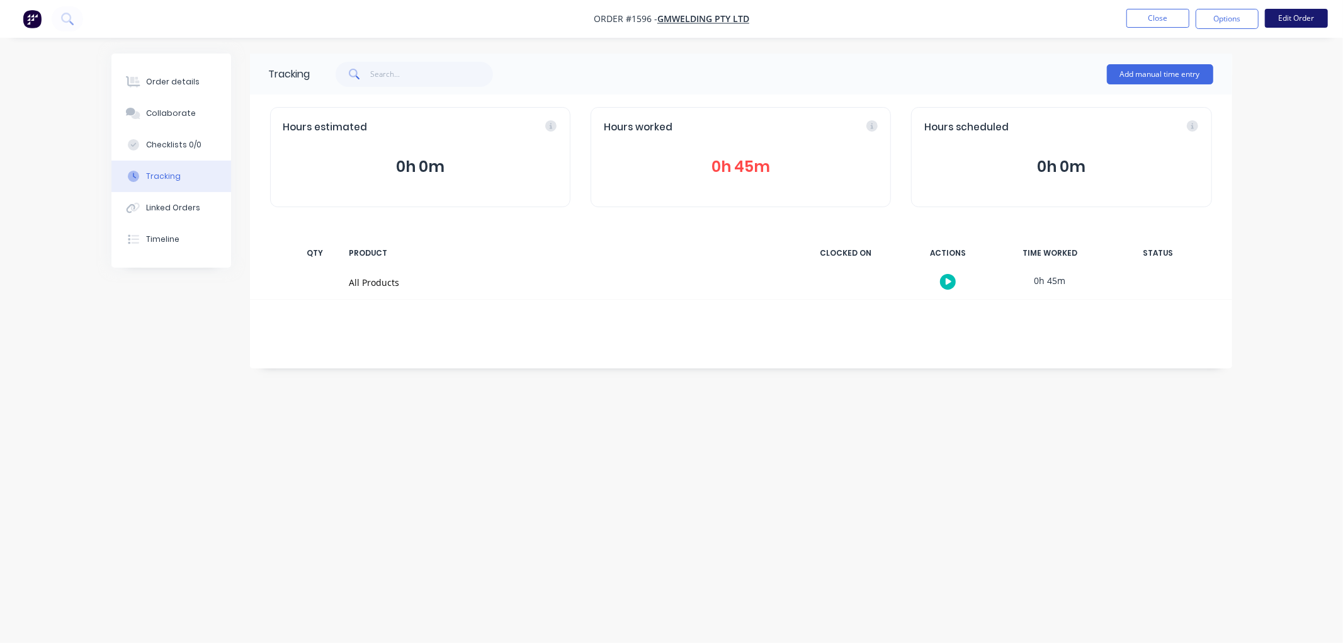
click at [1296, 15] on button "Edit Order" at bounding box center [1296, 18] width 63 height 19
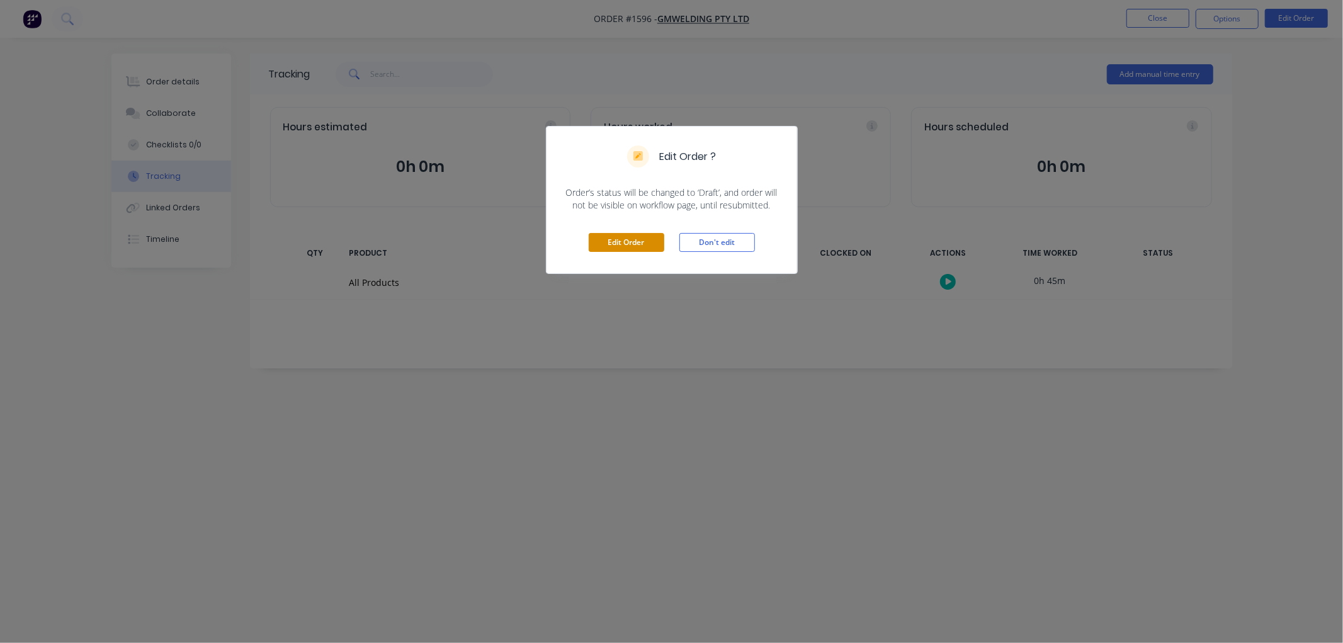
click at [630, 244] on button "Edit Order" at bounding box center [627, 242] width 76 height 19
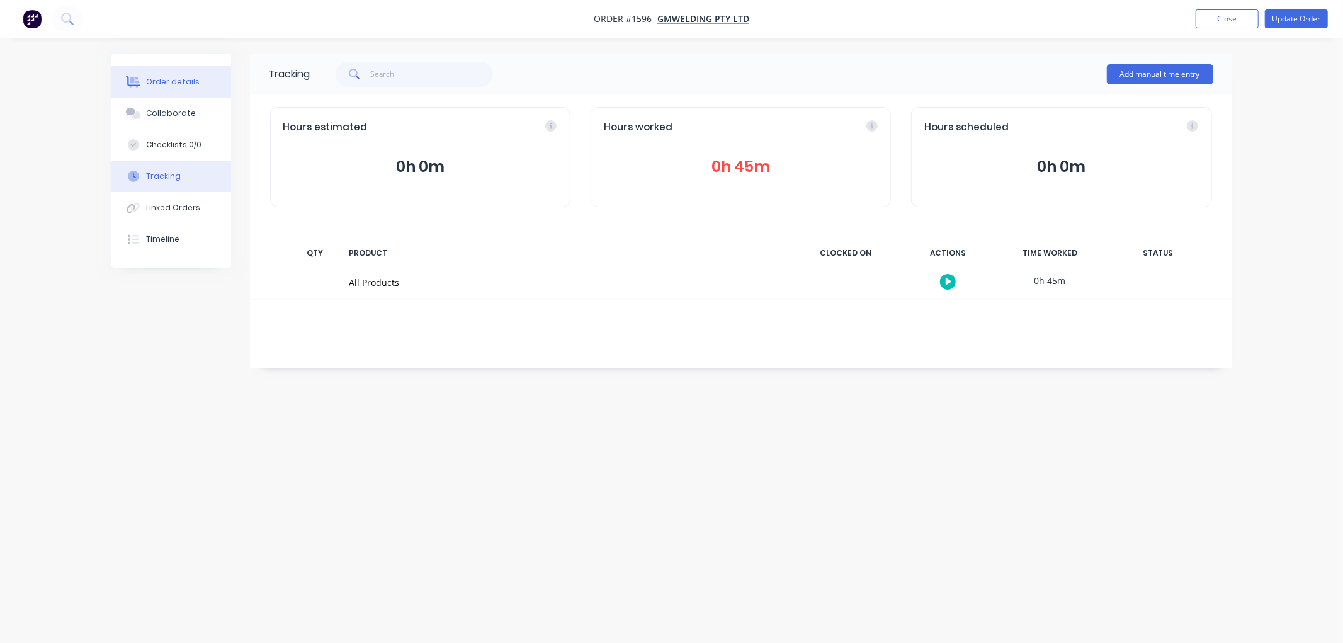
click at [168, 86] on div "Order details" at bounding box center [173, 81] width 54 height 11
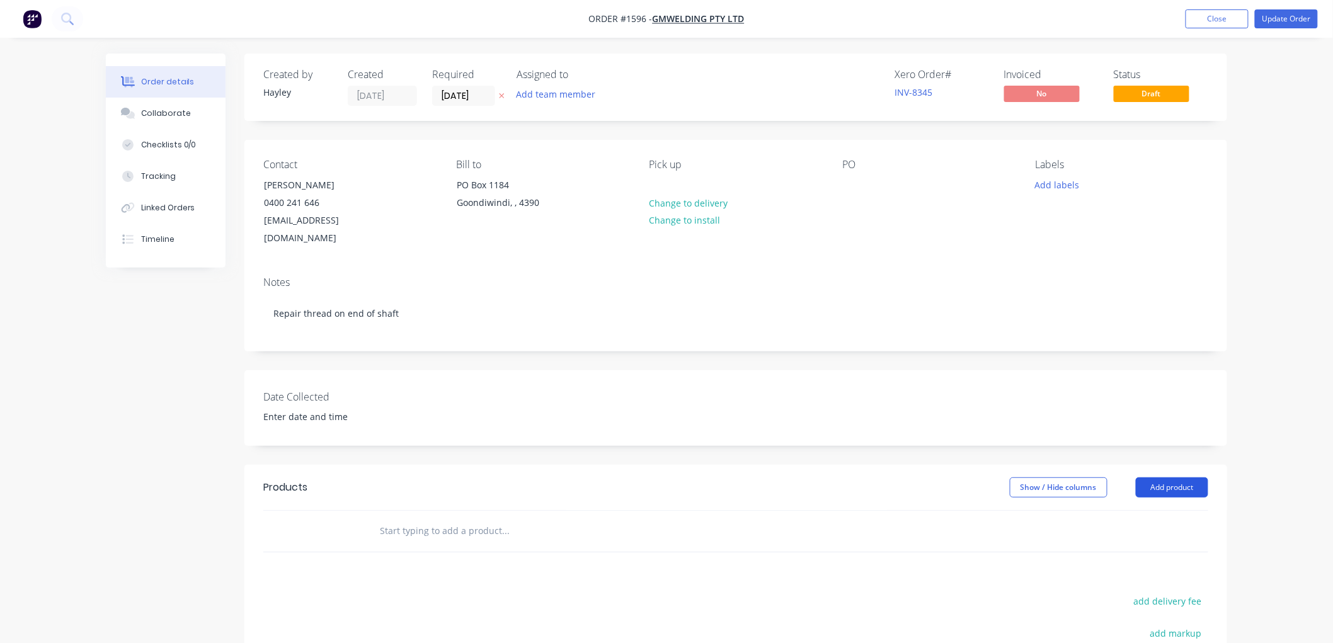
click at [1160, 477] on button "Add product" at bounding box center [1172, 487] width 72 height 20
click at [1148, 510] on div "Product catalogue" at bounding box center [1148, 519] width 97 height 18
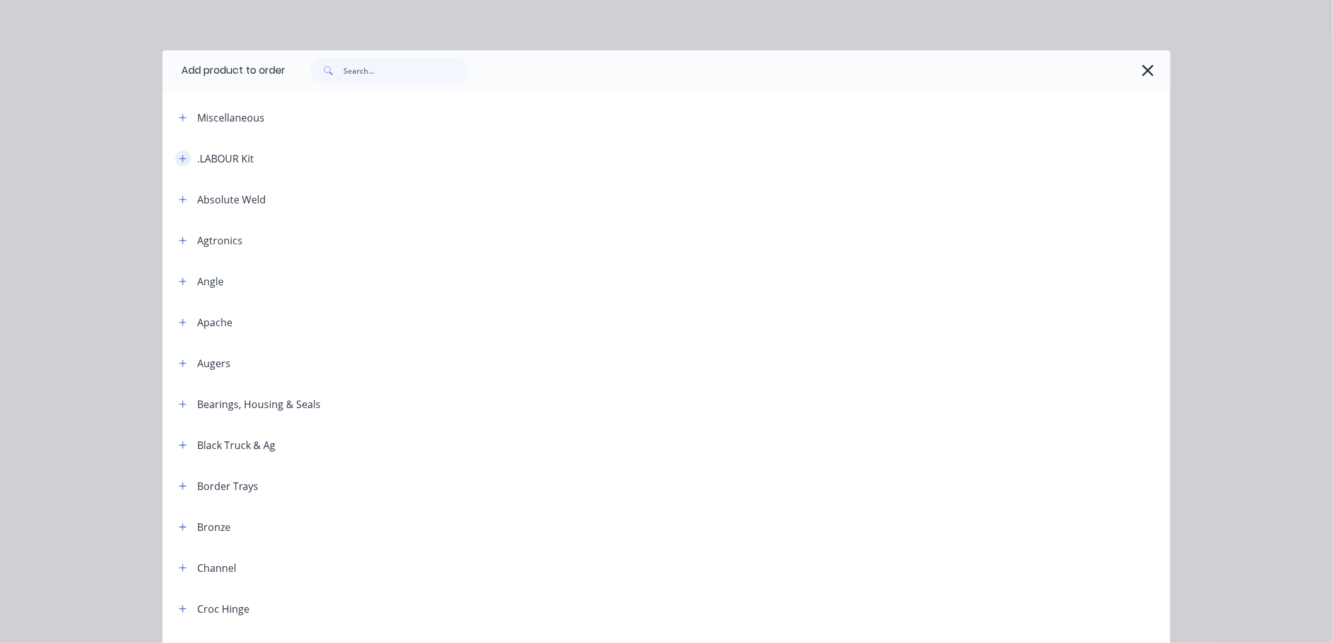
click at [179, 159] on icon "button" at bounding box center [183, 158] width 8 height 9
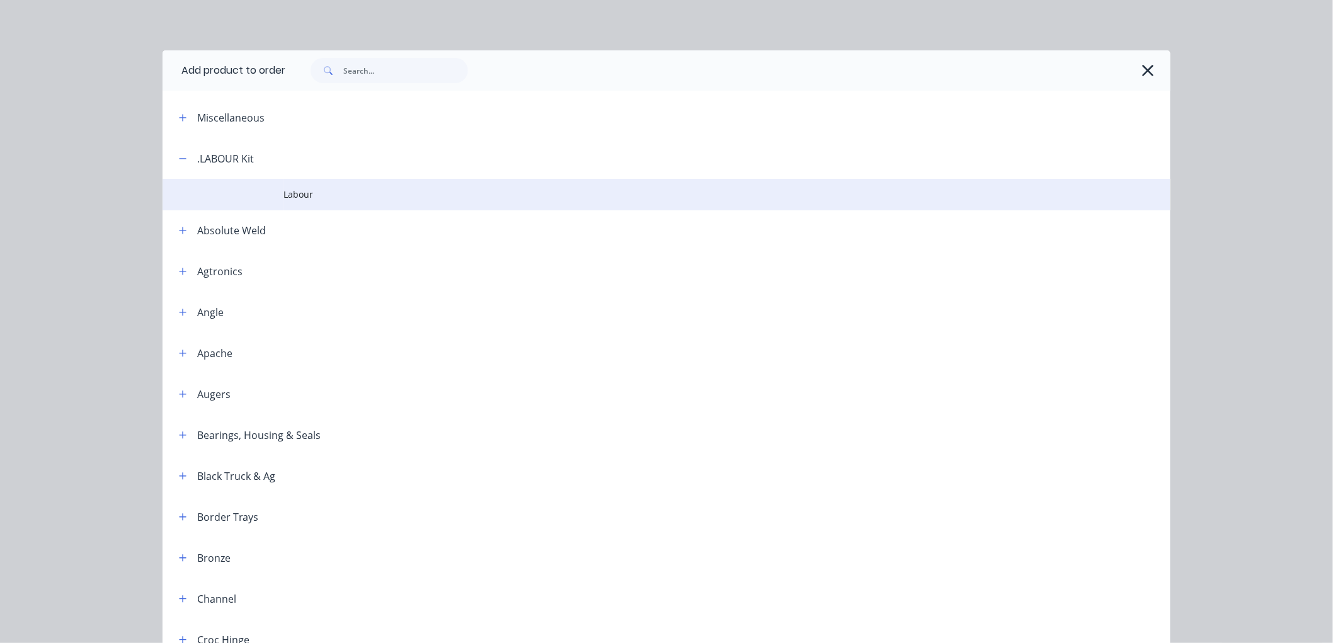
click at [292, 191] on span "Labour" at bounding box center [637, 194] width 709 height 13
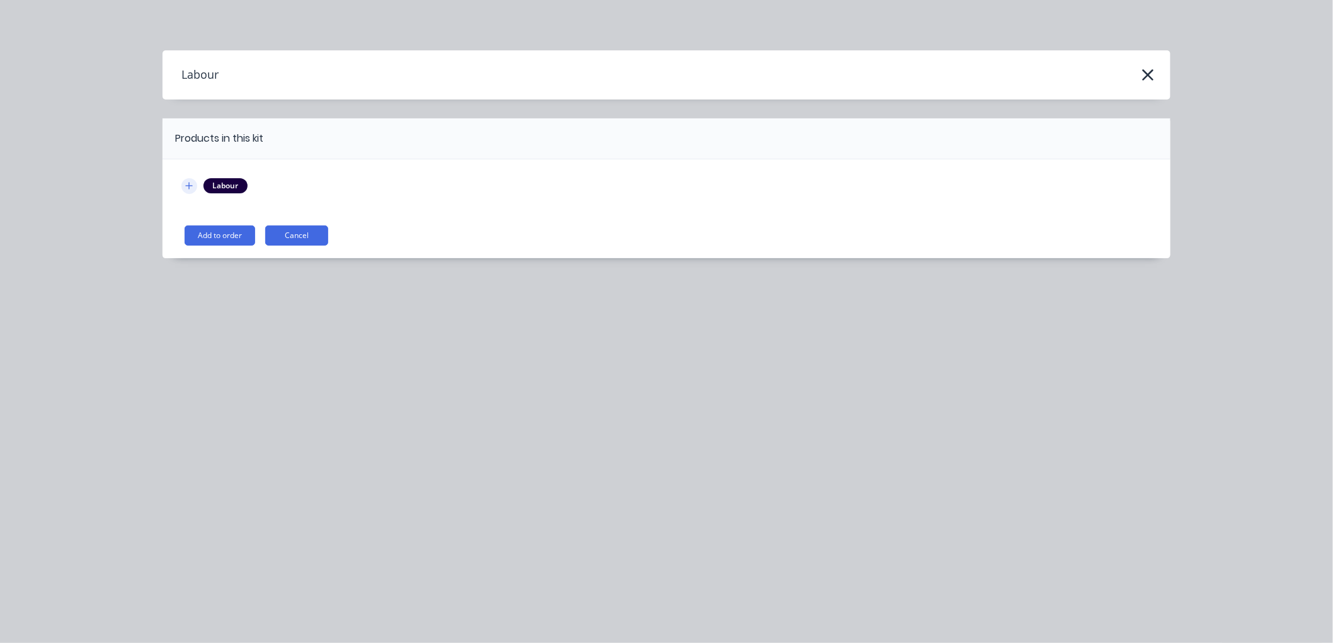
click at [187, 183] on icon "button" at bounding box center [189, 185] width 8 height 9
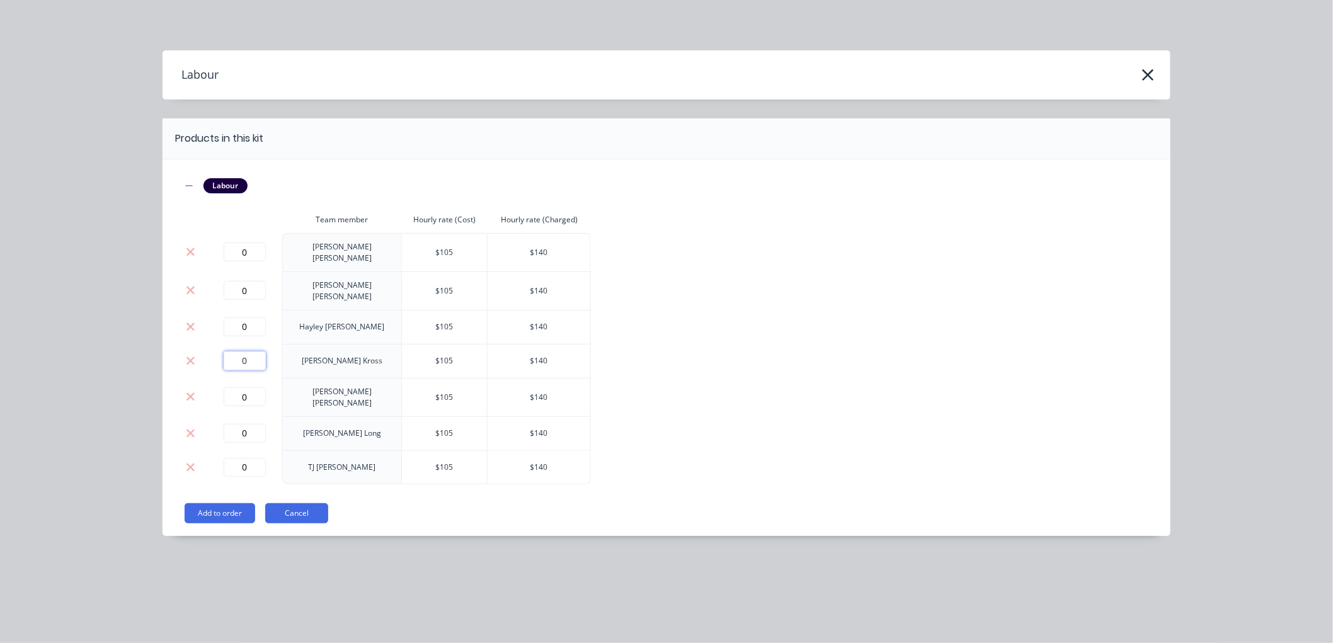
drag, startPoint x: 252, startPoint y: 350, endPoint x: 231, endPoint y: 348, distance: 21.5
click at [231, 351] on input "0" at bounding box center [245, 360] width 42 height 19
click at [224, 506] on button "Add to order" at bounding box center [220, 513] width 71 height 20
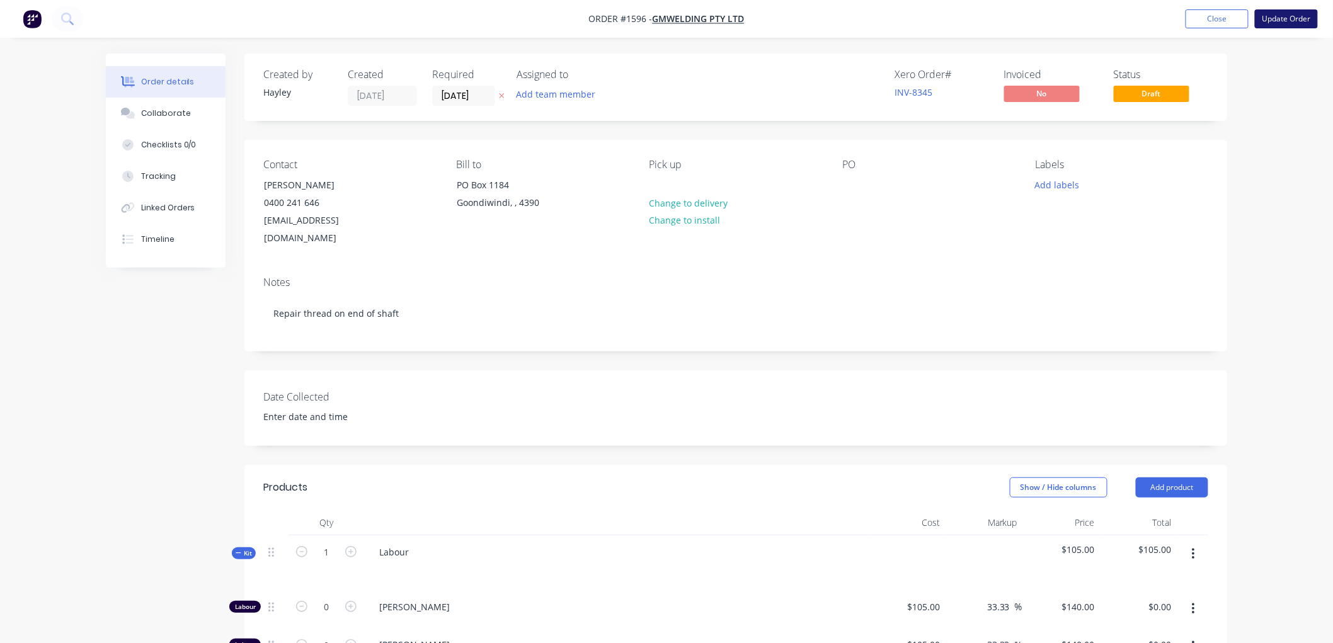
click at [1296, 16] on button "Update Order" at bounding box center [1286, 18] width 63 height 19
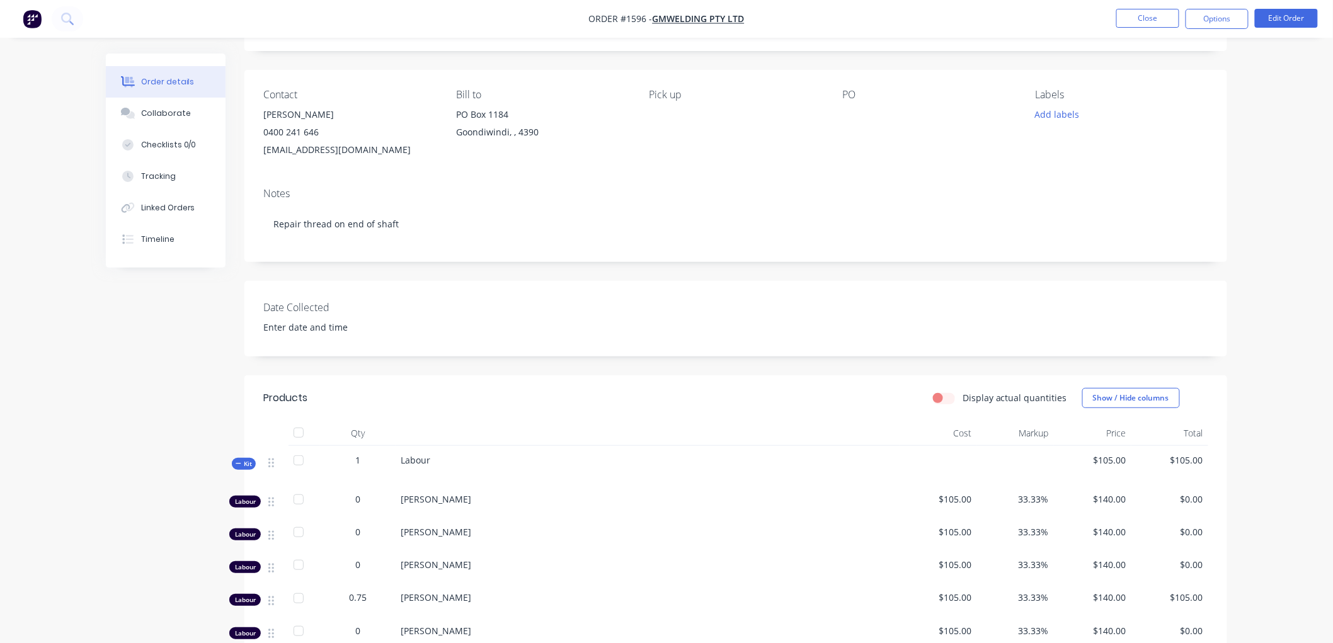
scroll to position [70, 0]
click at [1162, 20] on button "Close" at bounding box center [1147, 18] width 63 height 19
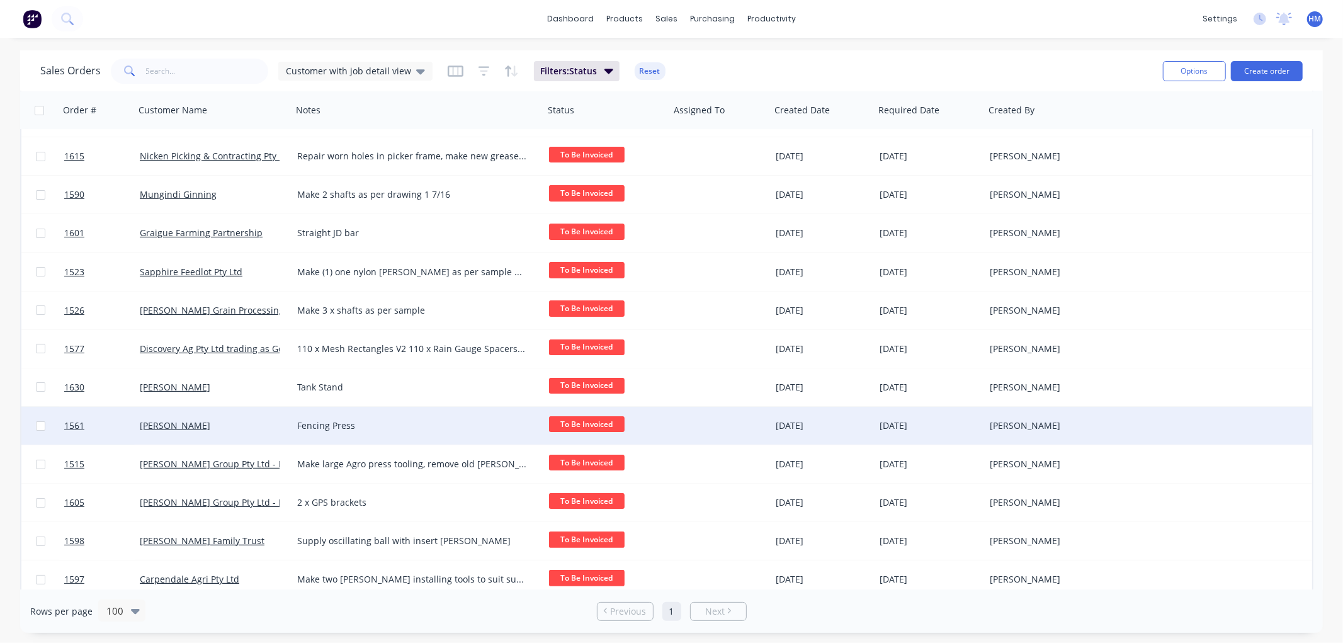
scroll to position [140, 0]
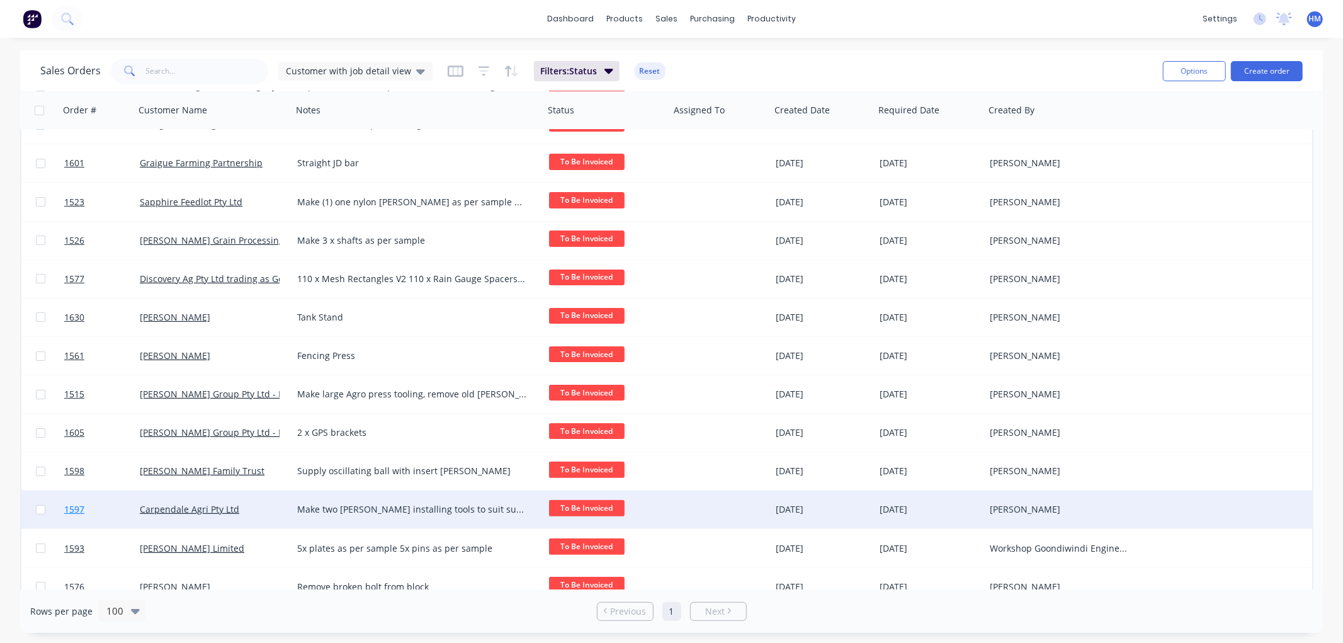
click at [112, 510] on link "1597" at bounding box center [102, 510] width 76 height 38
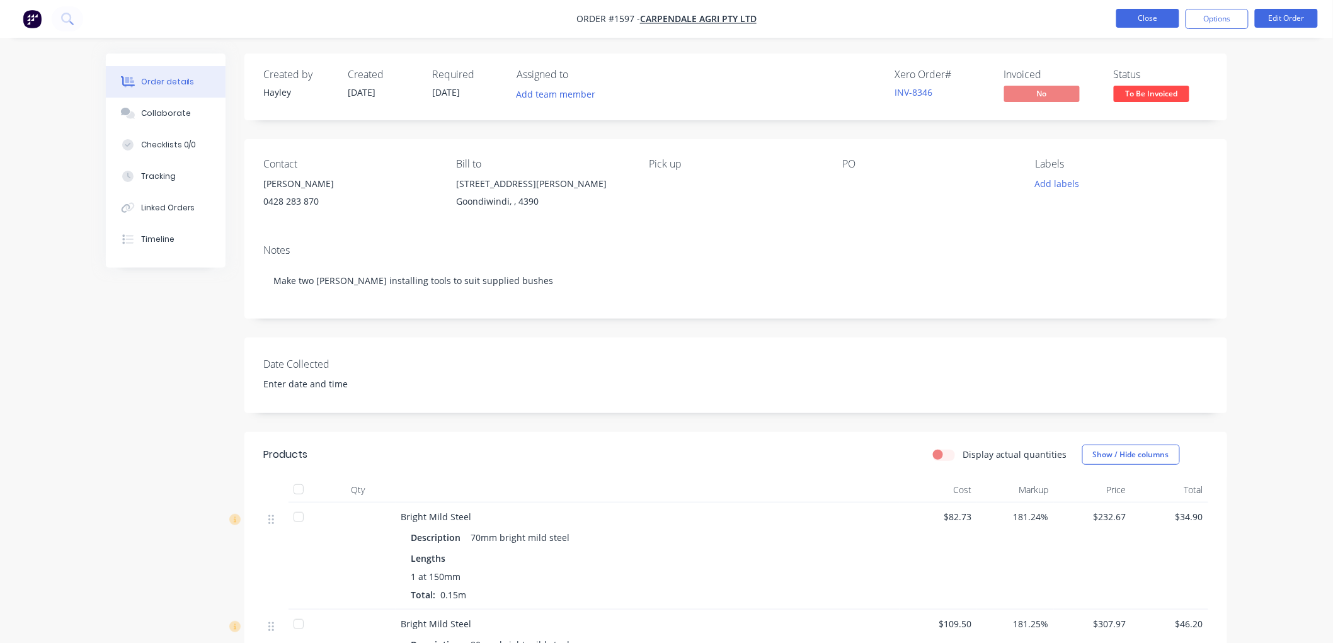
click at [1153, 11] on button "Close" at bounding box center [1147, 18] width 63 height 19
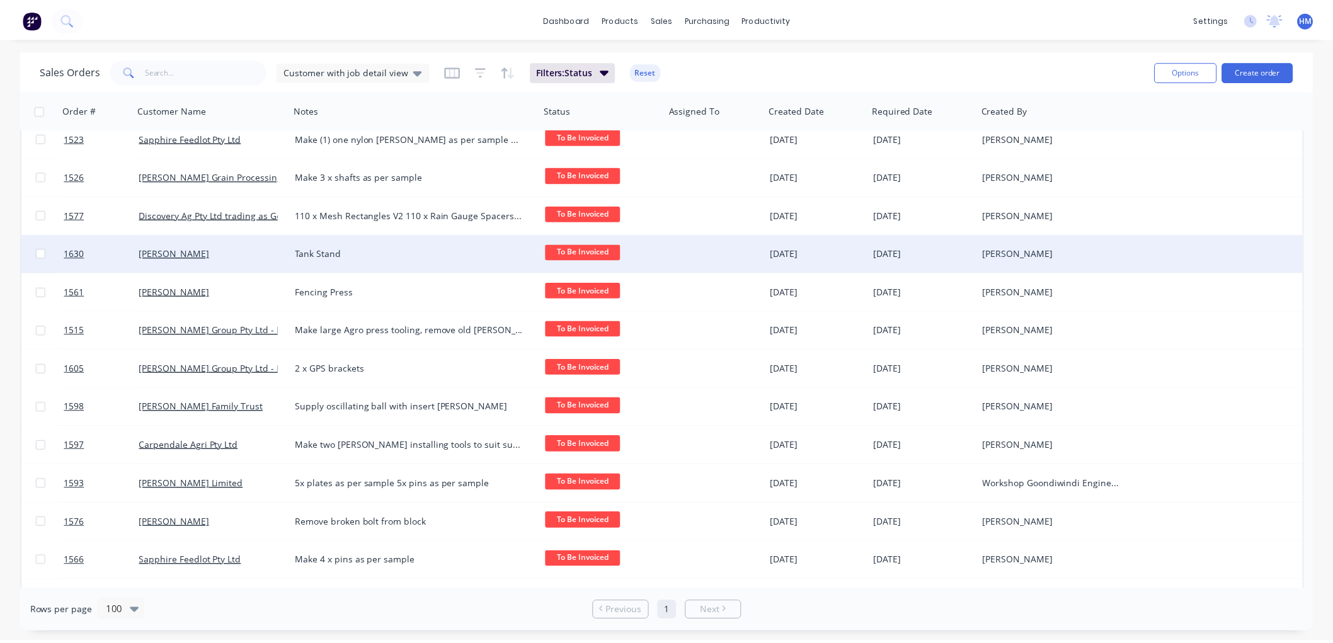
scroll to position [210, 0]
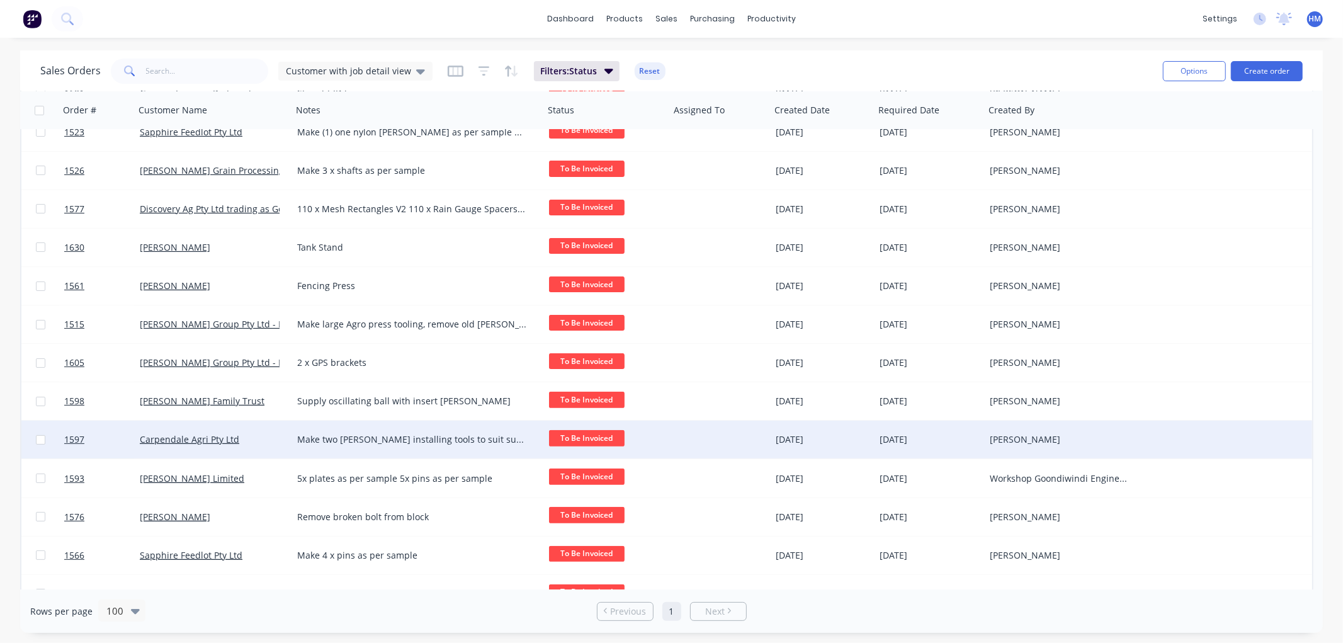
click at [269, 438] on div "Carpendale Agri Pty Ltd" at bounding box center [210, 439] width 140 height 13
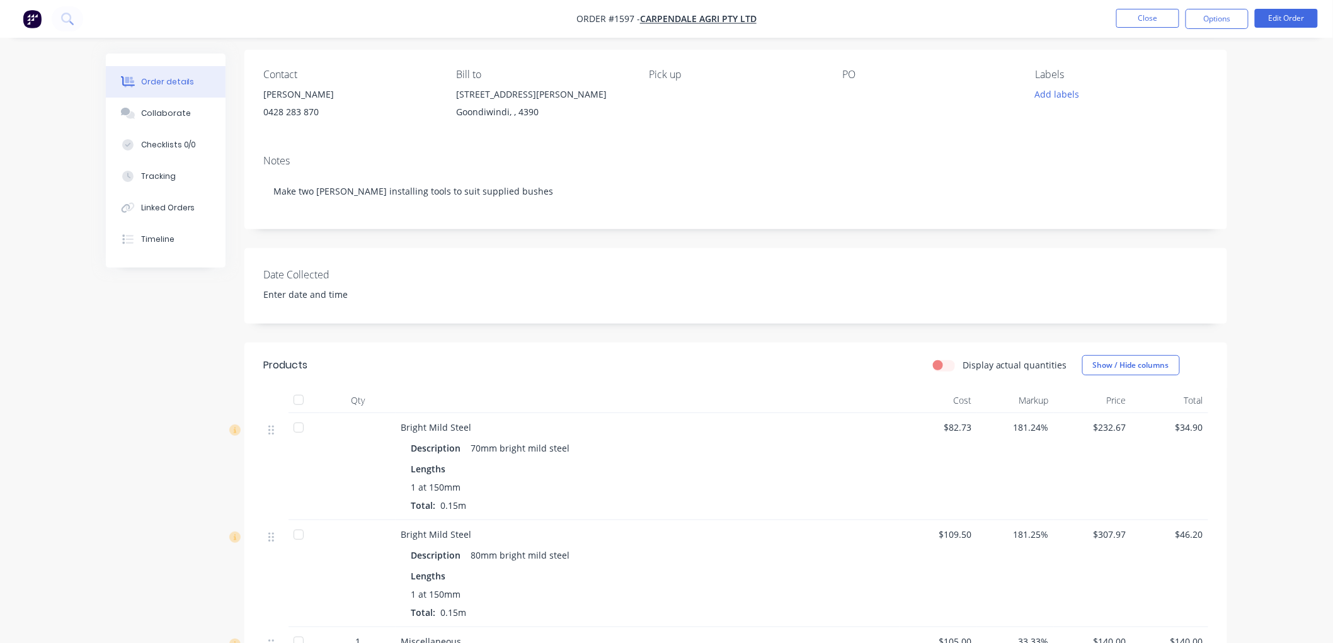
scroll to position [70, 0]
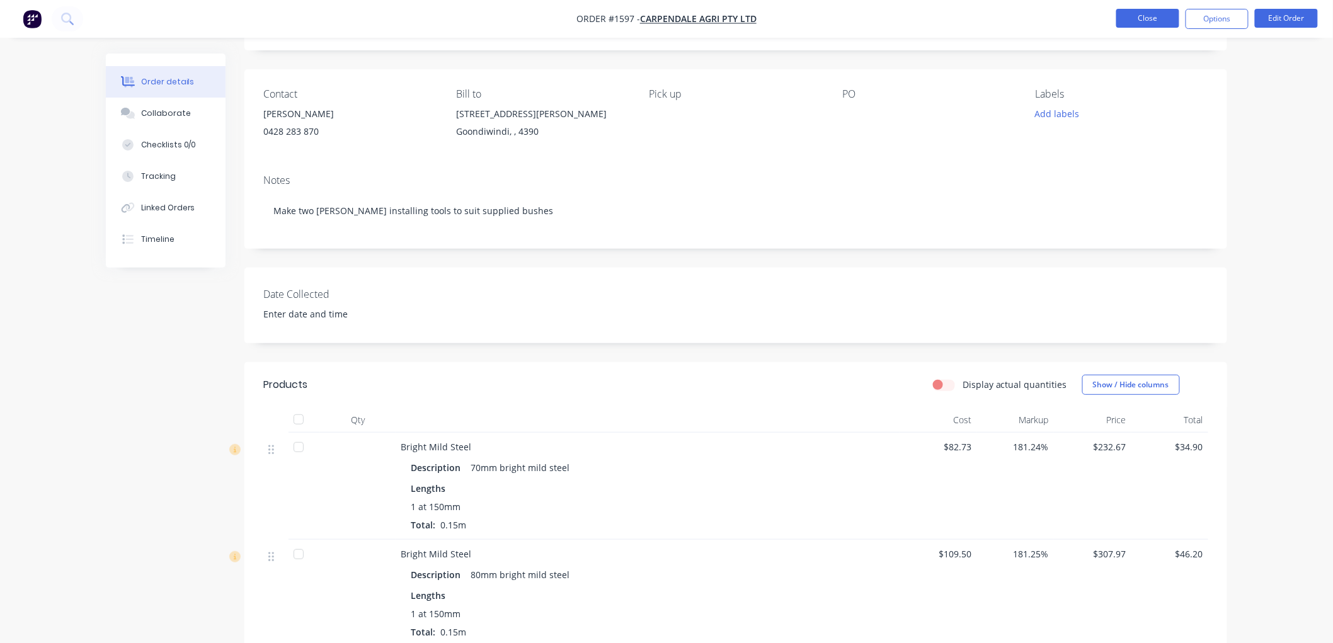
click at [1161, 16] on button "Close" at bounding box center [1147, 18] width 63 height 19
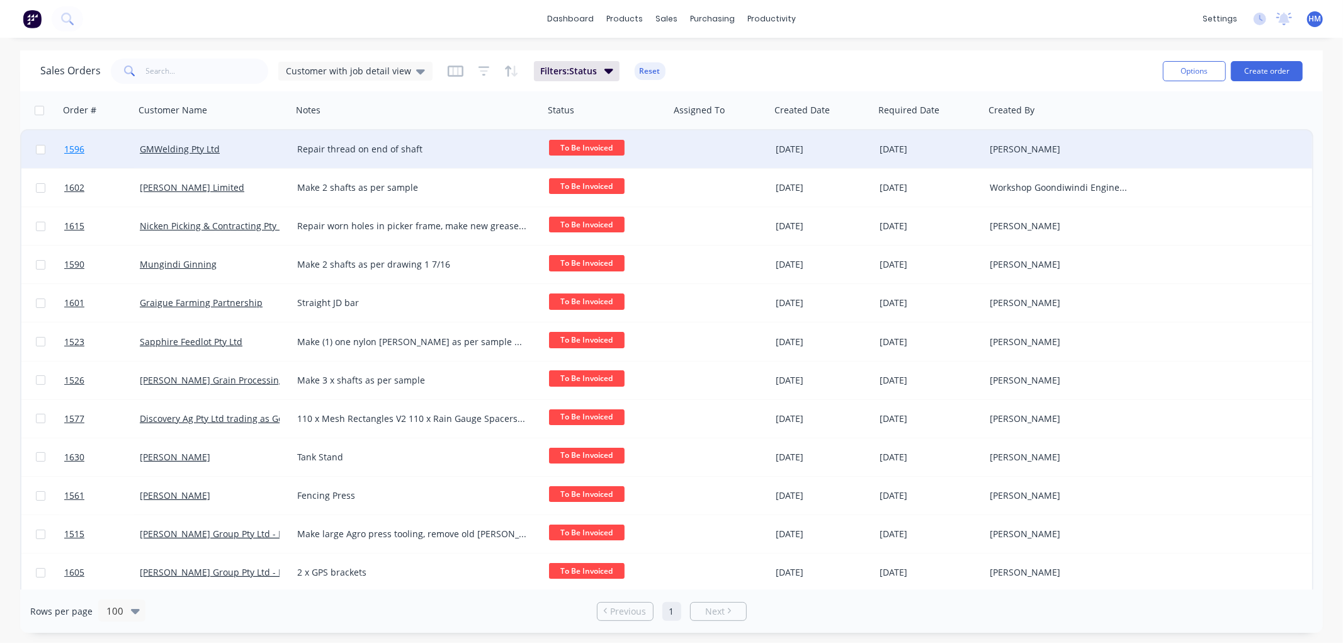
click at [126, 145] on link "1596" at bounding box center [102, 149] width 76 height 38
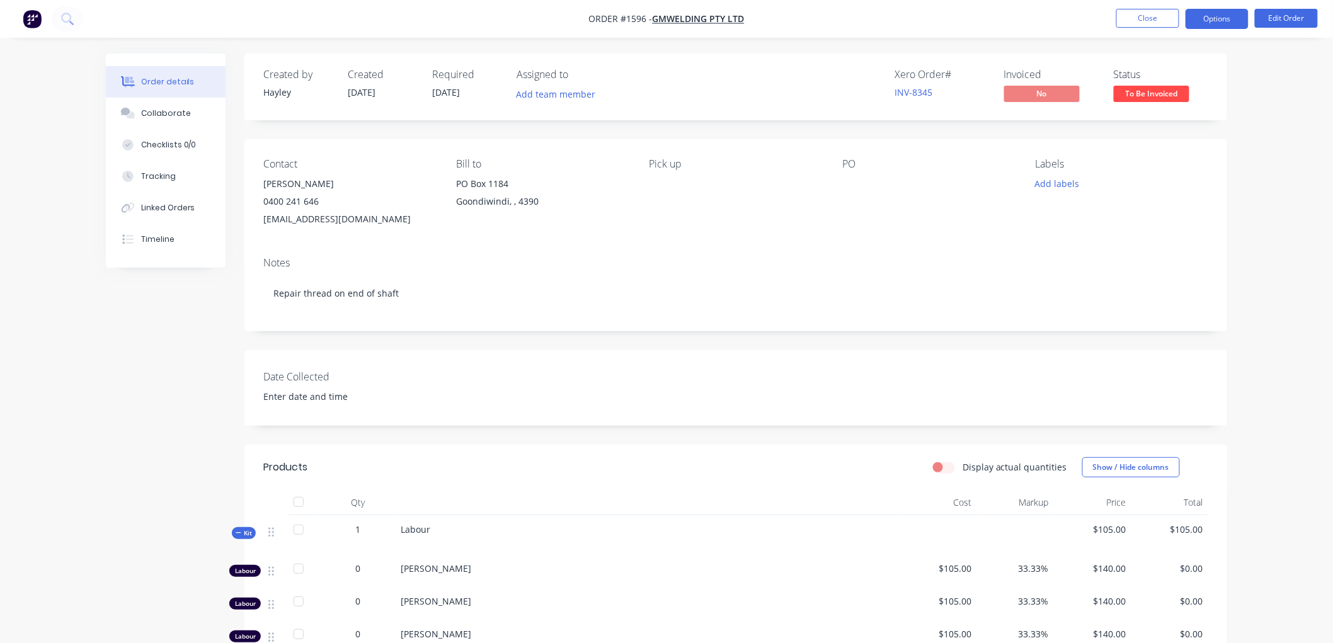
click at [1226, 21] on button "Options" at bounding box center [1216, 19] width 63 height 20
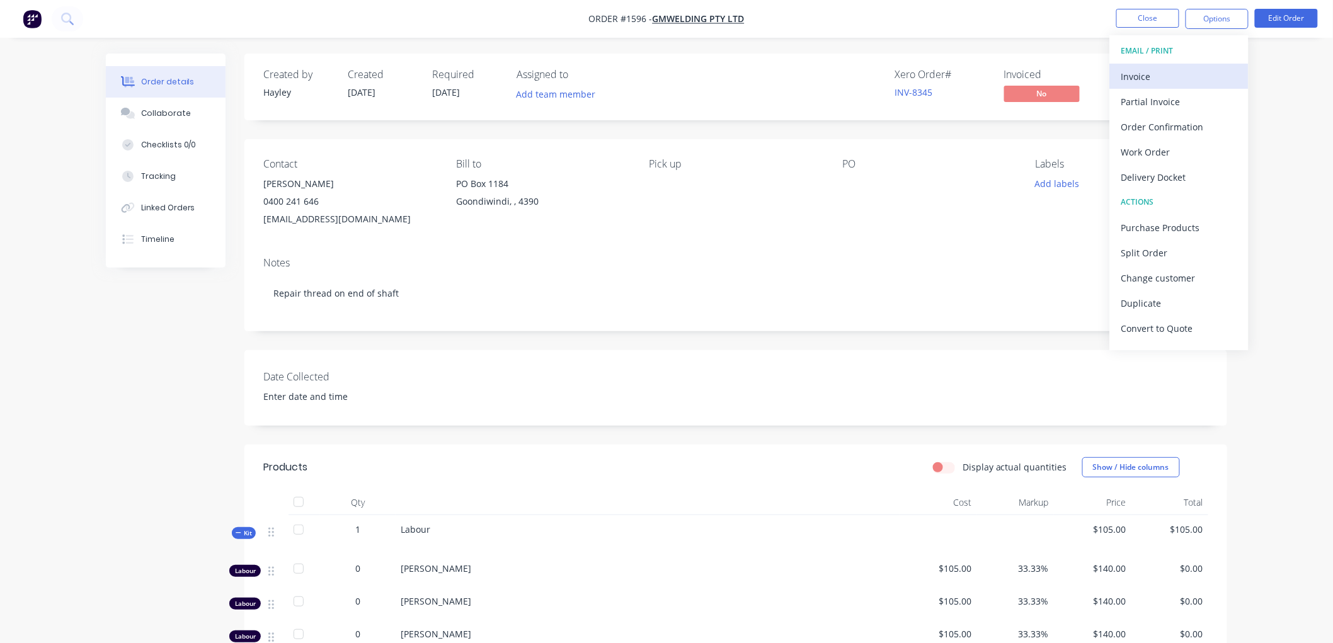
click at [1153, 76] on div "Invoice" at bounding box center [1179, 76] width 116 height 18
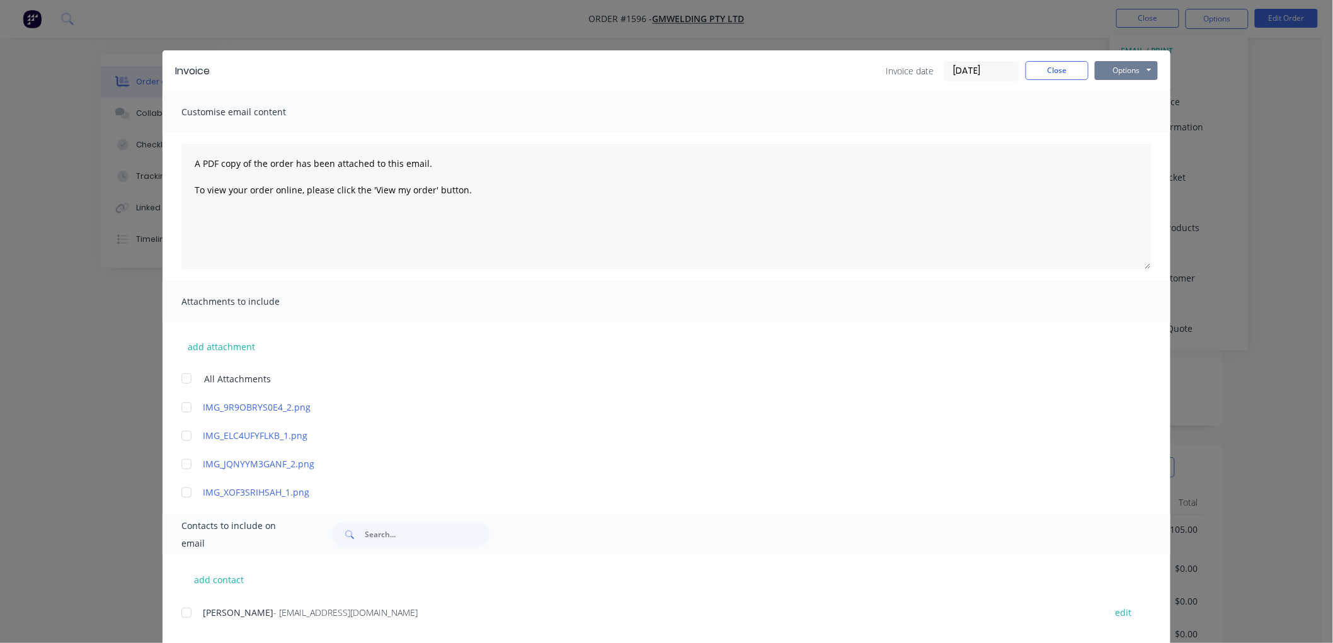
click at [1128, 65] on button "Options" at bounding box center [1126, 70] width 63 height 19
click at [1284, 170] on div "Invoice Invoice date 13/08/25 Close Options Preview Print Email Customise email…" at bounding box center [666, 321] width 1333 height 643
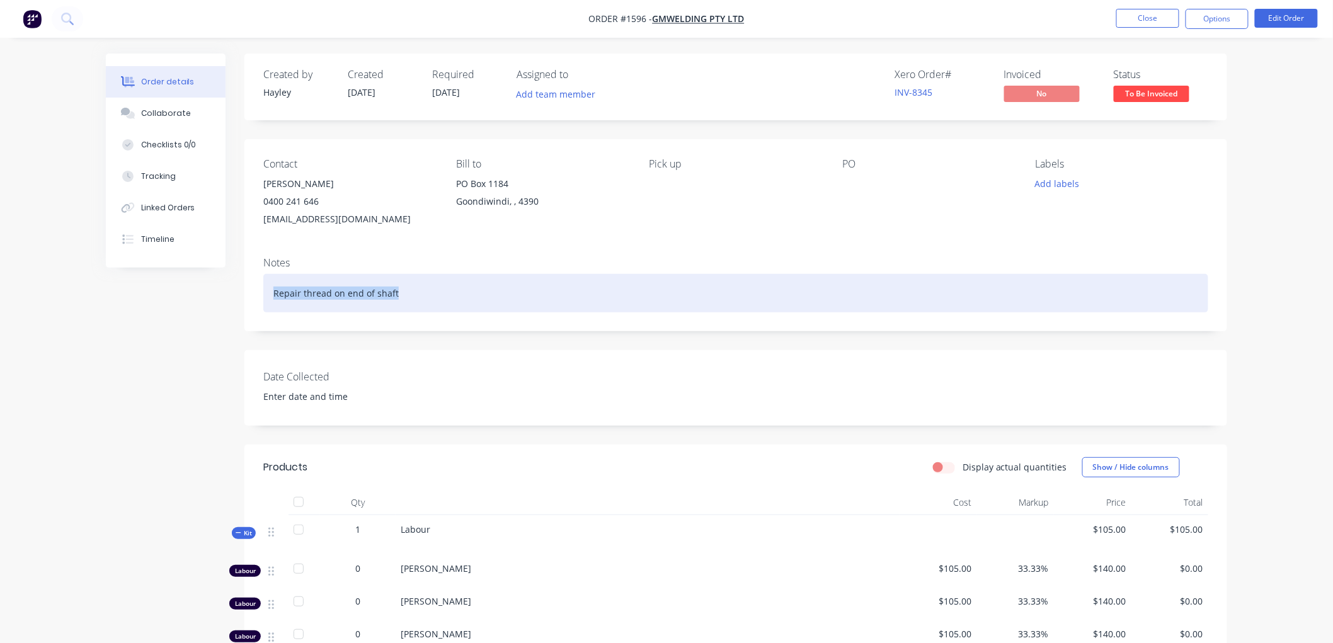
drag, startPoint x: 379, startPoint y: 291, endPoint x: 229, endPoint y: 291, distance: 150.5
click at [229, 291] on div "Created by Hayley Created 05/08/25 Required 05/08/25 Assigned to Add team membe…" at bounding box center [666, 531] width 1121 height 955
copy div "Repair thread on end of shaft"
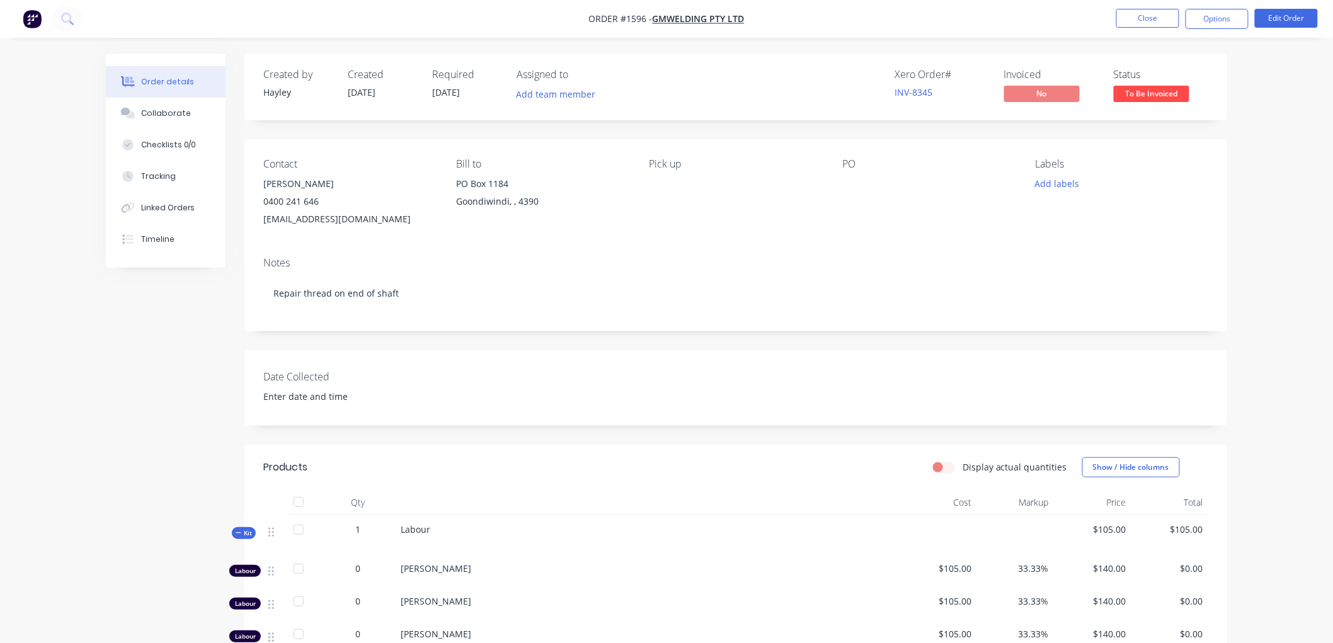
click at [429, 532] on span "Labour" at bounding box center [416, 529] width 30 height 12
click at [433, 532] on div "Labour" at bounding box center [648, 534] width 504 height 39
click at [1299, 18] on button "Edit Order" at bounding box center [1286, 18] width 63 height 19
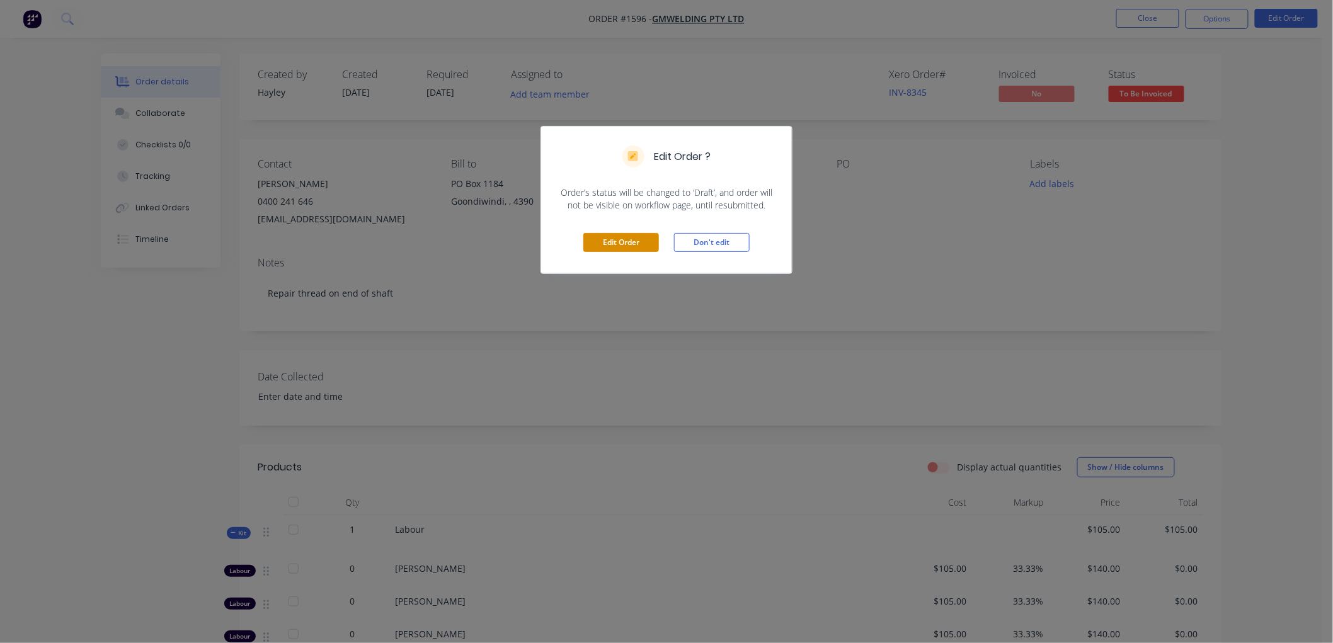
click at [615, 243] on button "Edit Order" at bounding box center [621, 242] width 76 height 19
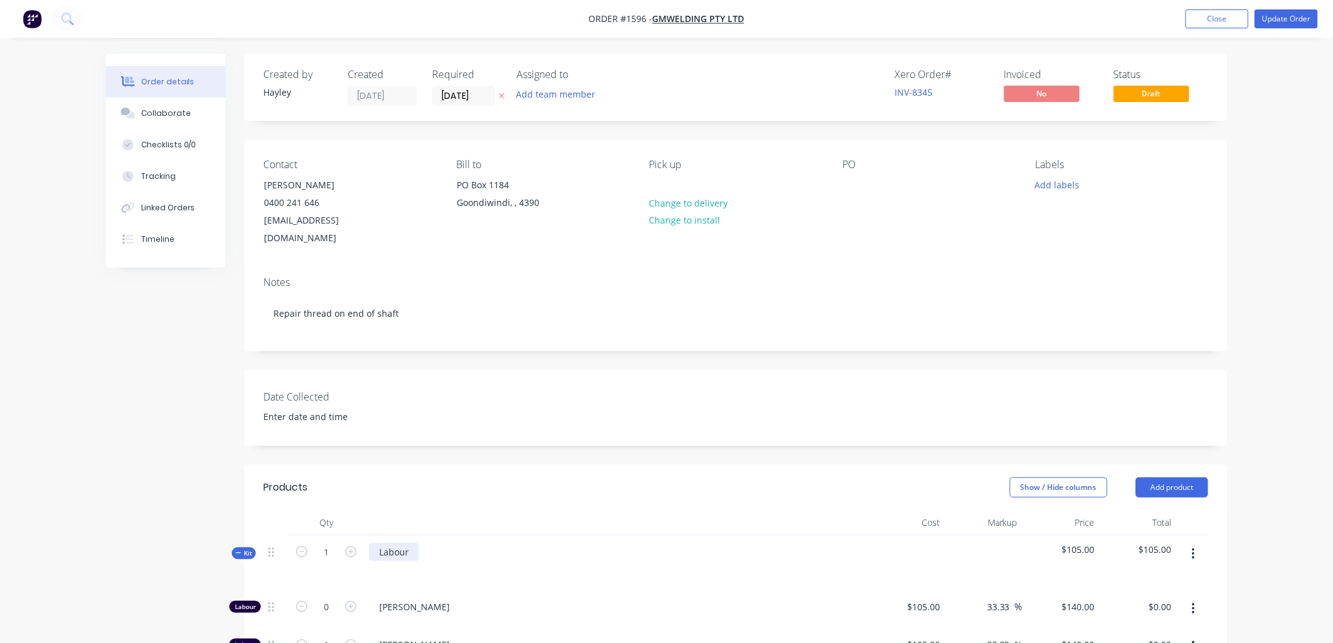
click at [414, 543] on div "Labour" at bounding box center [394, 552] width 50 height 18
click at [1320, 13] on ul "Add product Close Update Order" at bounding box center [1251, 18] width 163 height 19
click at [1313, 15] on button "Update Order" at bounding box center [1286, 18] width 63 height 19
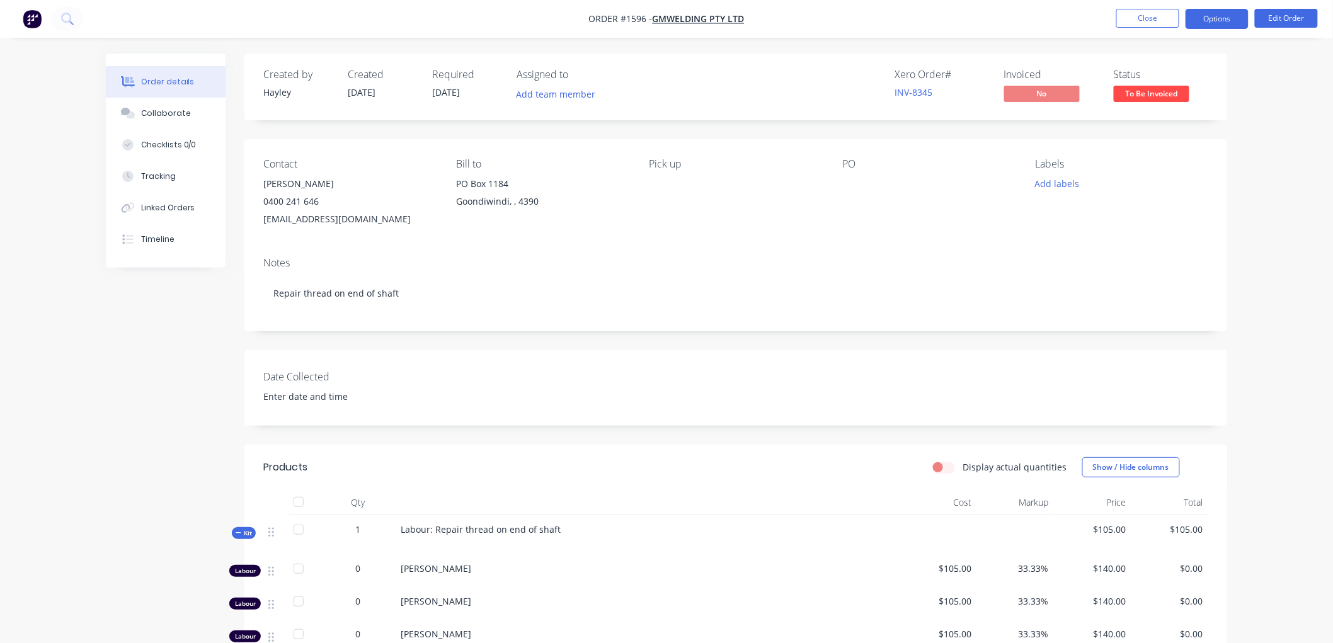
click at [1207, 11] on button "Options" at bounding box center [1216, 19] width 63 height 20
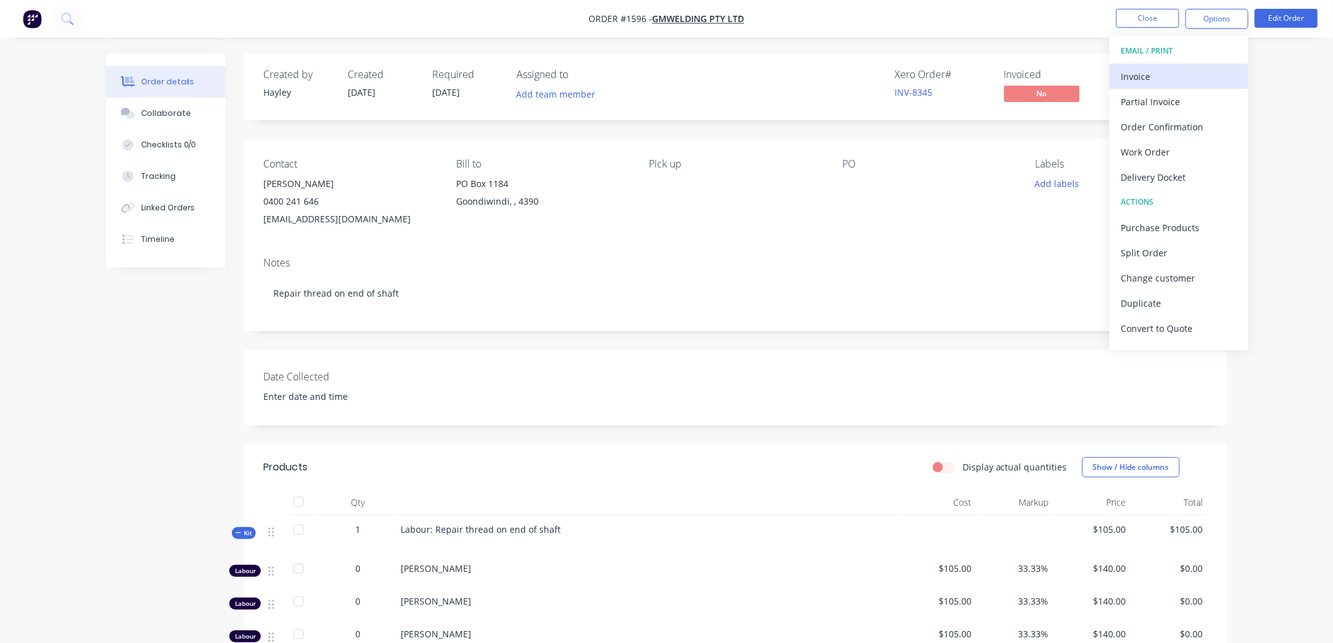
click at [1144, 69] on div "Invoice" at bounding box center [1179, 76] width 116 height 18
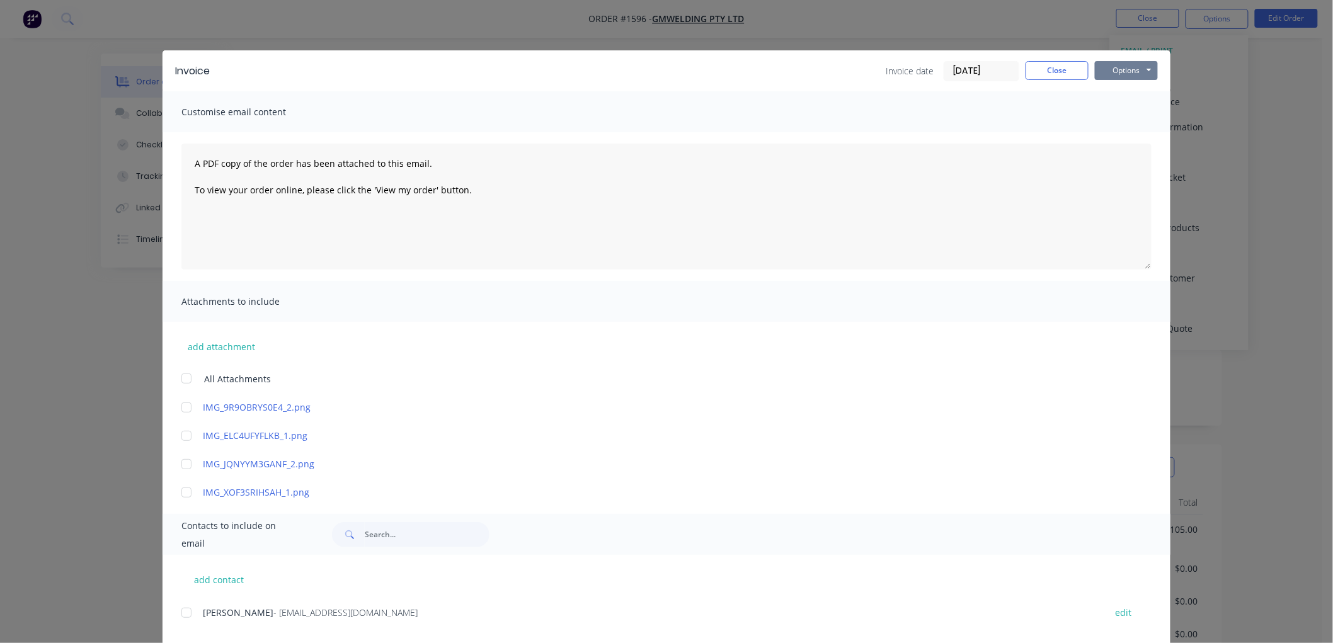
click at [1138, 72] on button "Options" at bounding box center [1126, 70] width 63 height 19
click at [1118, 98] on button "Preview" at bounding box center [1135, 93] width 81 height 21
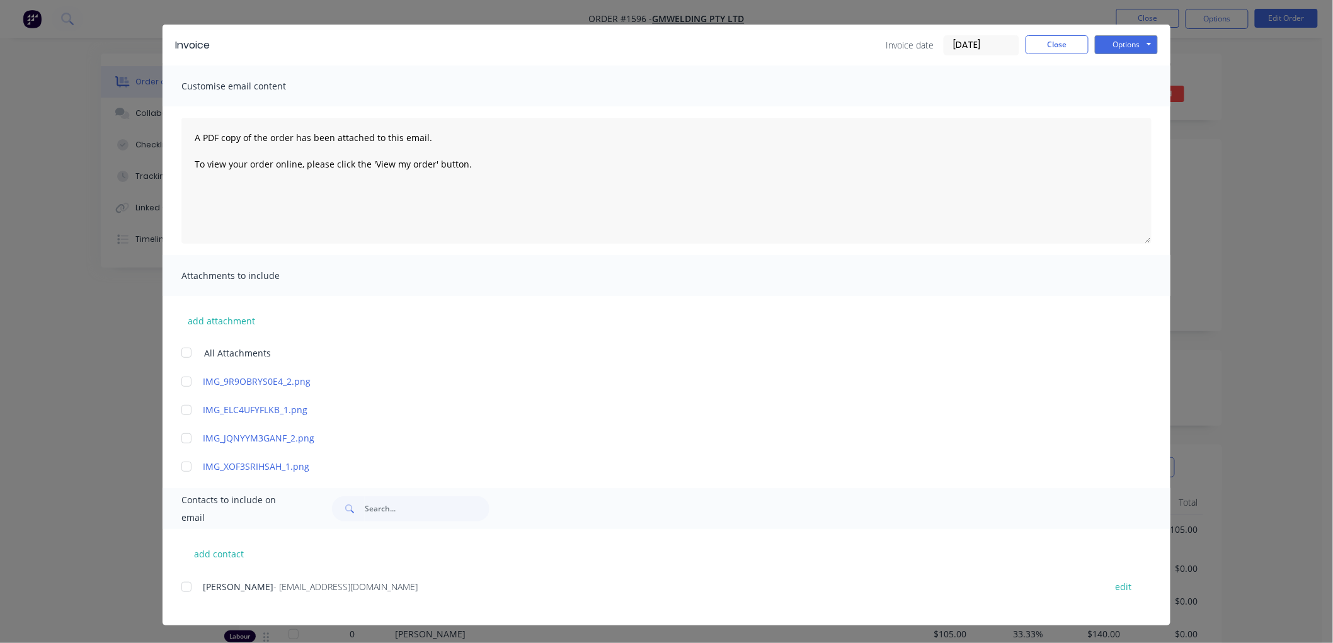
click at [180, 586] on div at bounding box center [186, 586] width 25 height 25
click at [1128, 45] on button "Options" at bounding box center [1126, 44] width 63 height 19
click at [1129, 100] on button "Email" at bounding box center [1135, 108] width 81 height 21
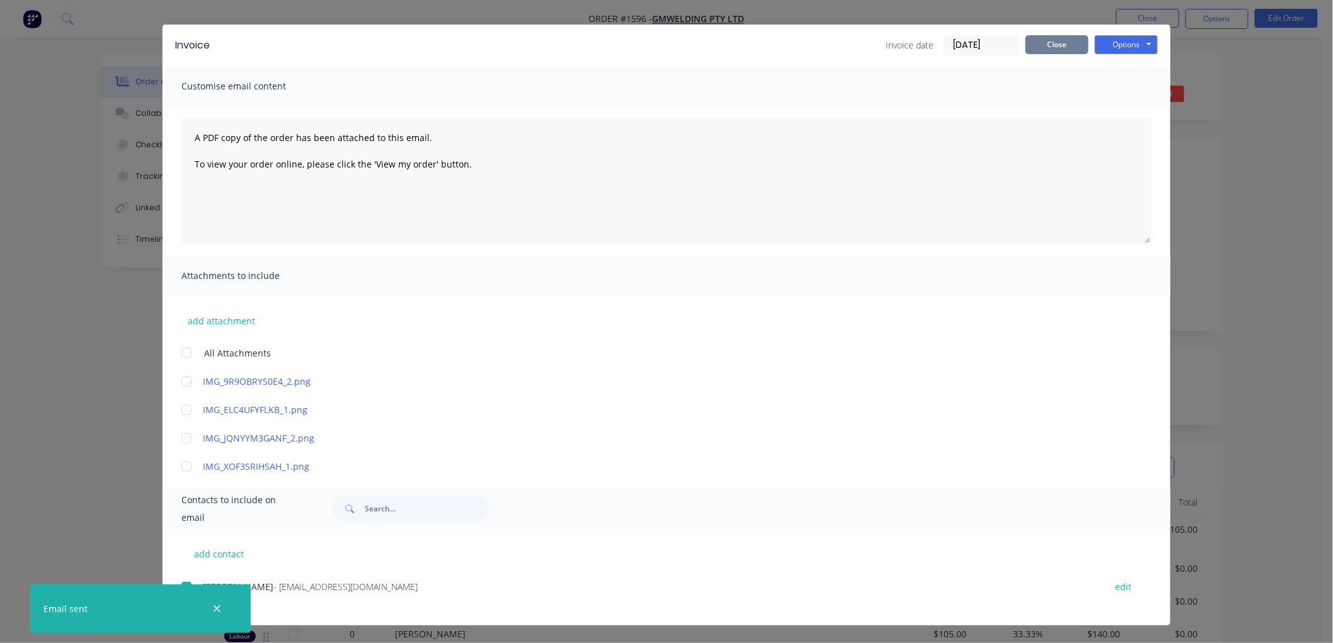
click at [1046, 43] on button "Close" at bounding box center [1056, 44] width 63 height 19
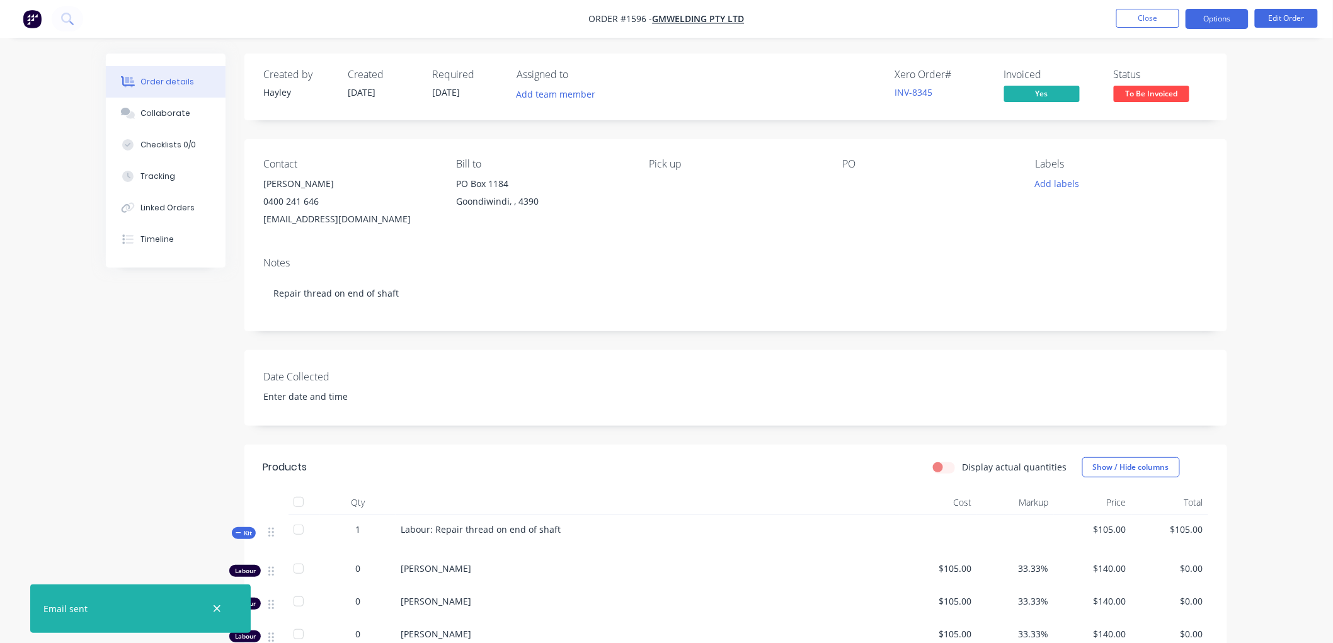
click at [1230, 16] on button "Options" at bounding box center [1216, 19] width 63 height 20
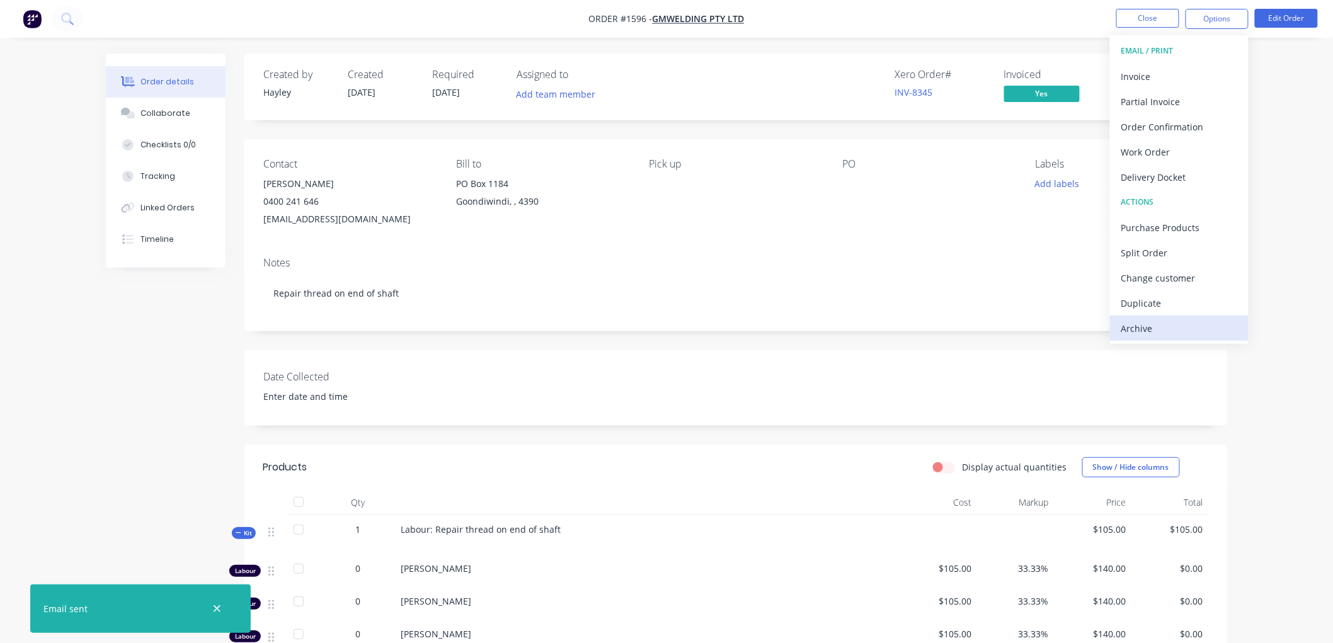
click at [1162, 319] on div "Archive" at bounding box center [1179, 328] width 116 height 18
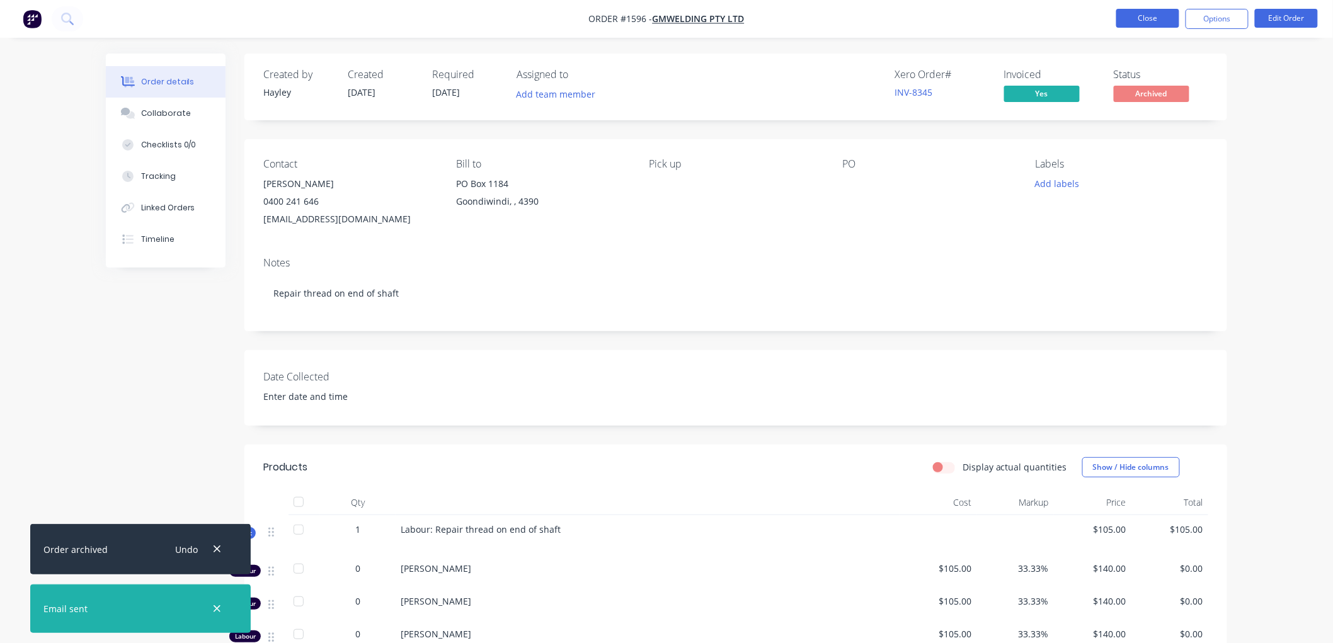
click at [1156, 13] on button "Close" at bounding box center [1147, 18] width 63 height 19
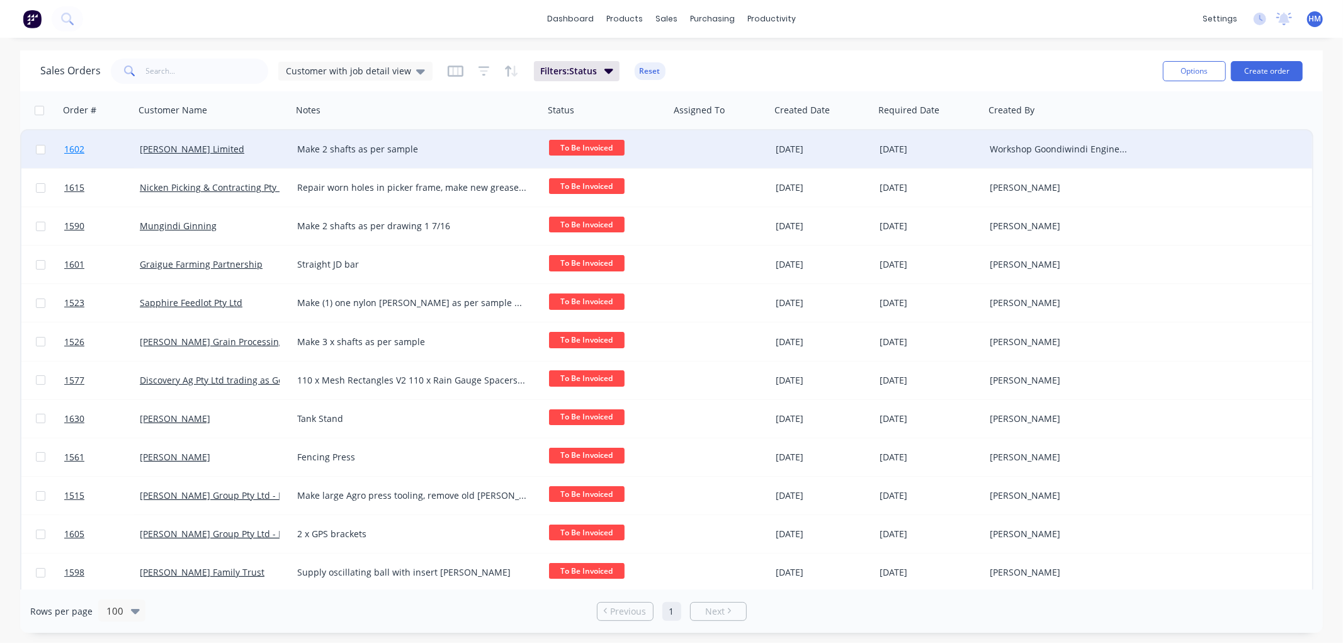
click at [104, 144] on link "1602" at bounding box center [102, 149] width 76 height 38
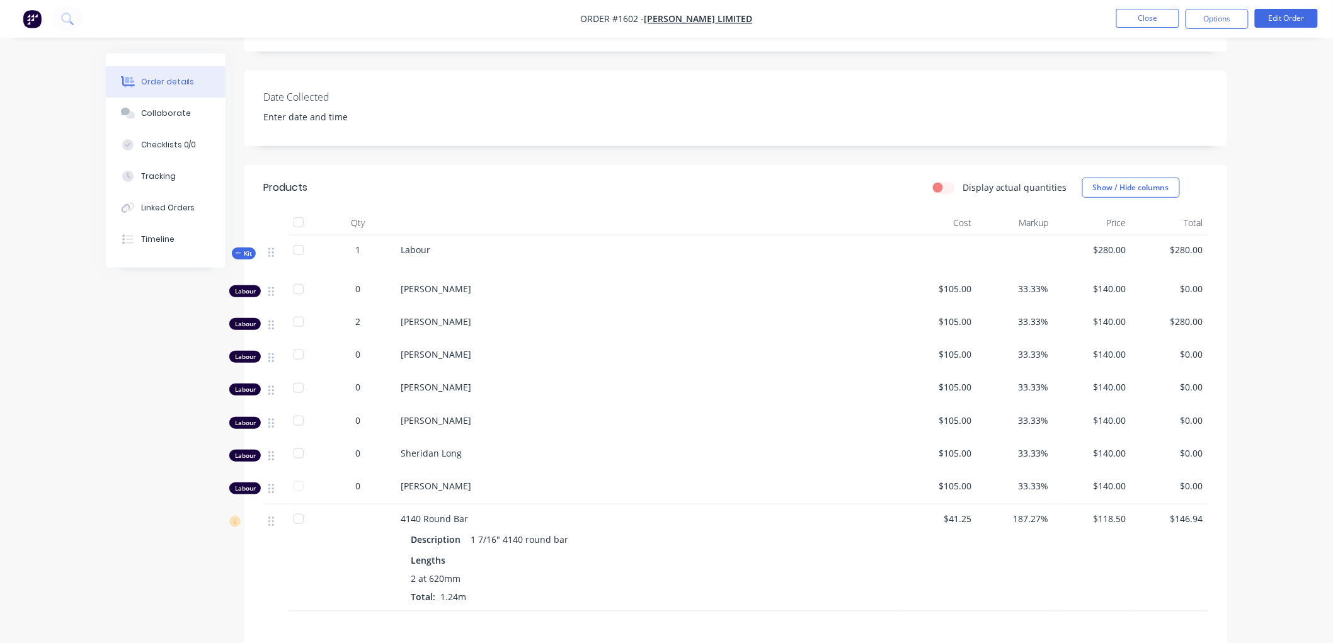
scroll to position [350, 0]
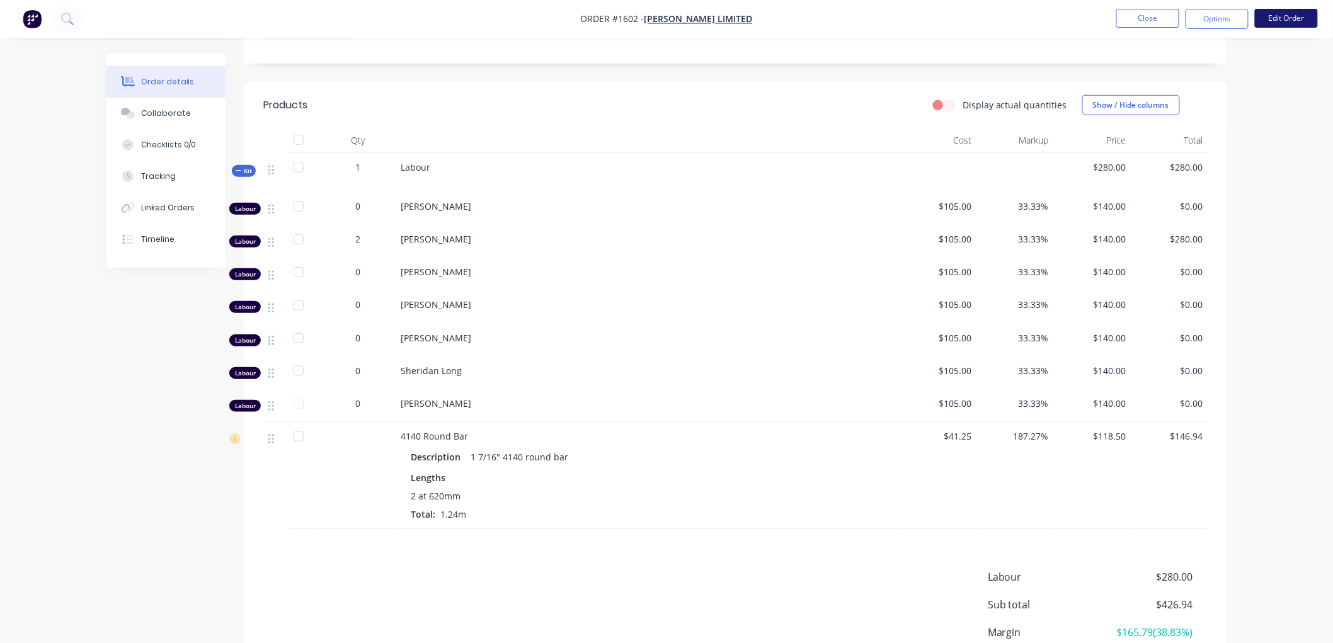
click at [1284, 11] on button "Edit Order" at bounding box center [1286, 18] width 63 height 19
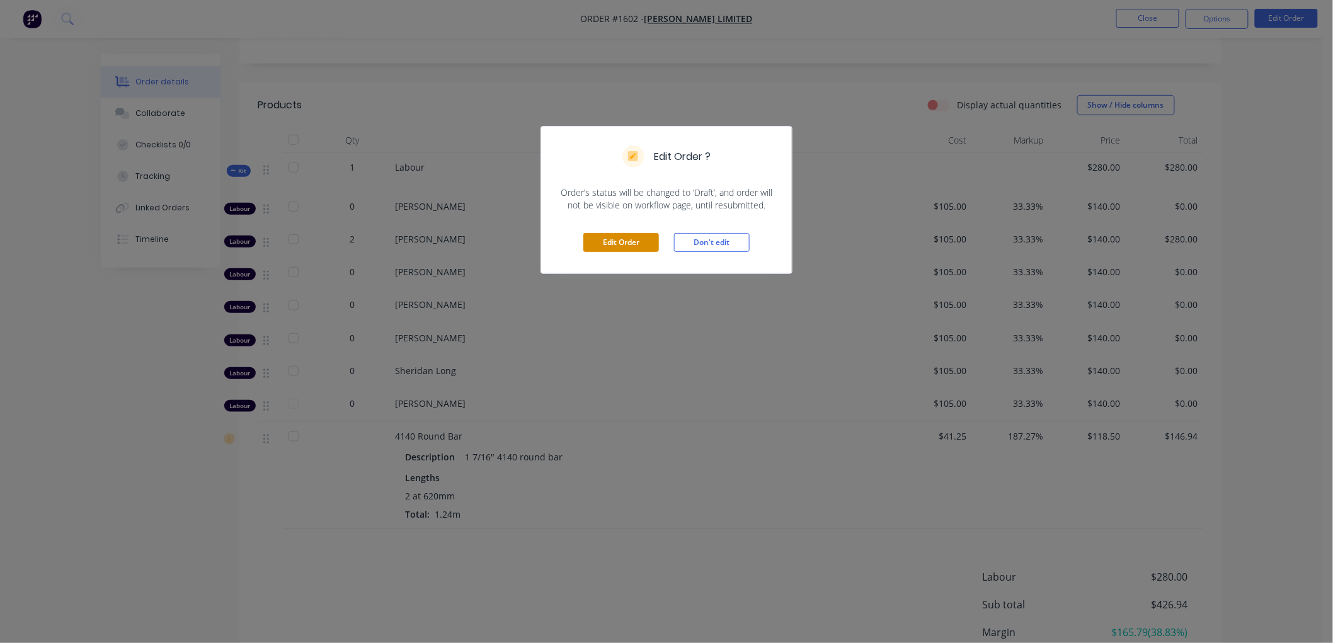
click at [625, 238] on button "Edit Order" at bounding box center [621, 242] width 76 height 19
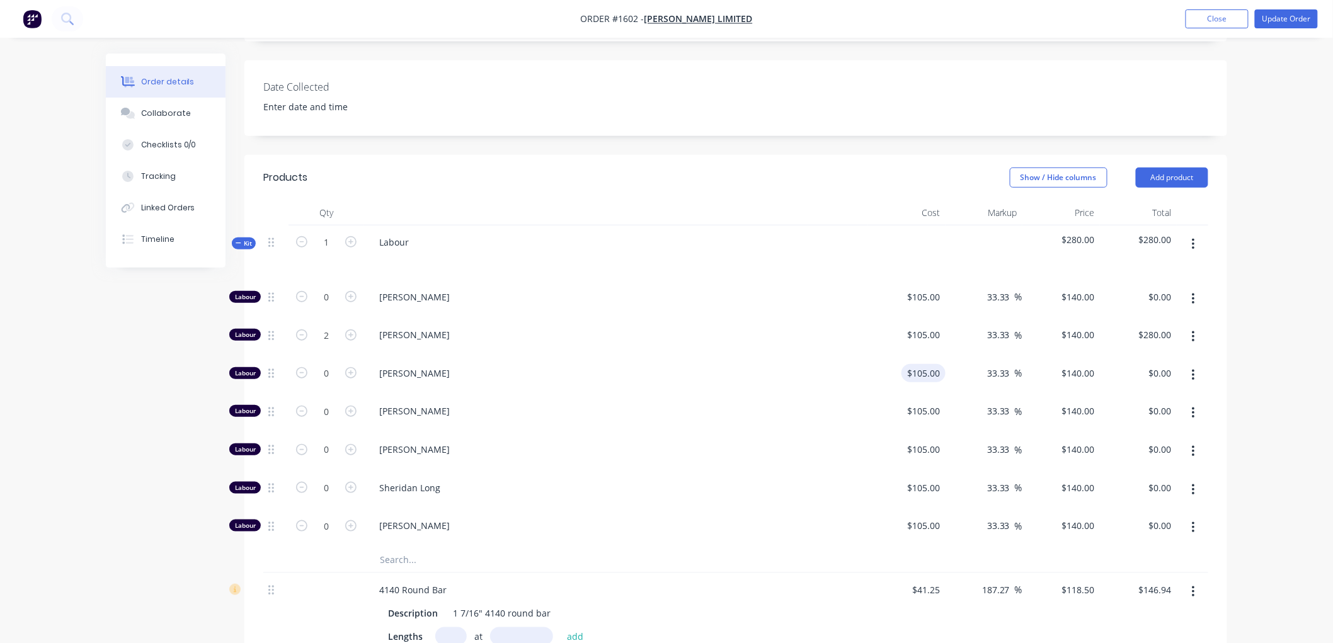
scroll to position [280, 0]
click at [1194, 332] on icon "button" at bounding box center [1193, 335] width 3 height 11
click at [1153, 370] on div "Duplicate" at bounding box center [1148, 369] width 97 height 18
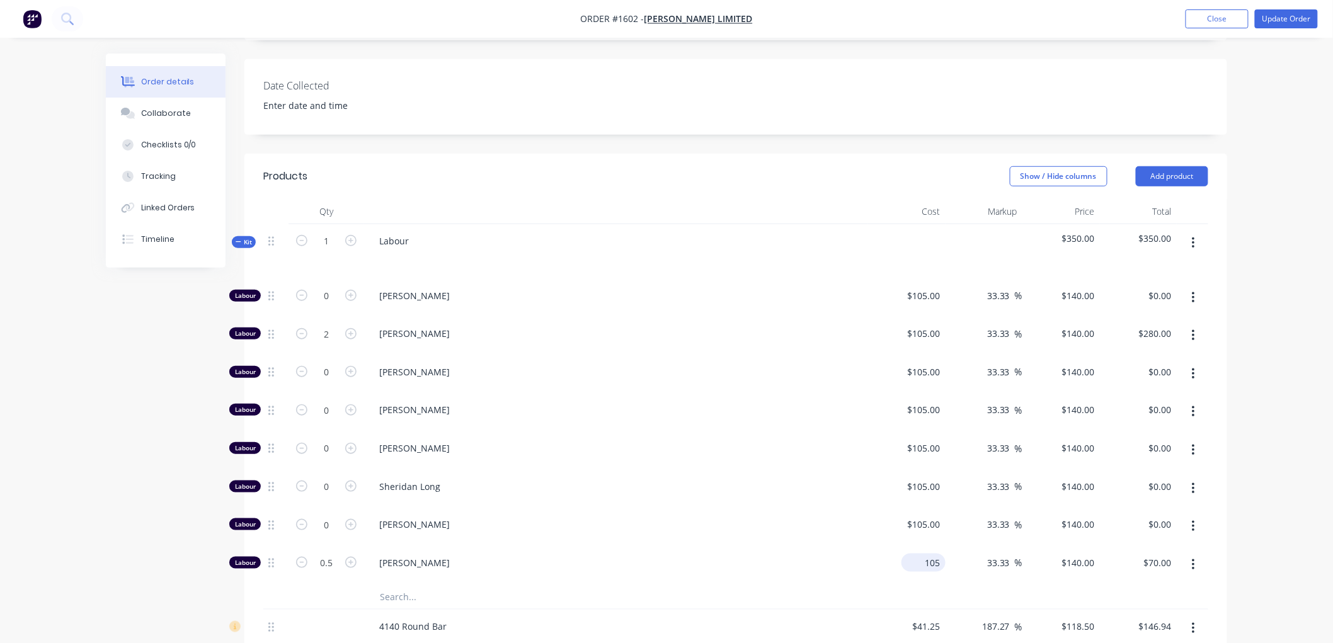
click at [931, 567] on input "105" at bounding box center [925, 563] width 39 height 18
click at [930, 564] on input "0.01" at bounding box center [930, 563] width 29 height 18
click at [1274, 514] on div "Order details Collaborate Checklists 0/0 Tracking Linked Orders Timeline Order …" at bounding box center [666, 405] width 1333 height 1371
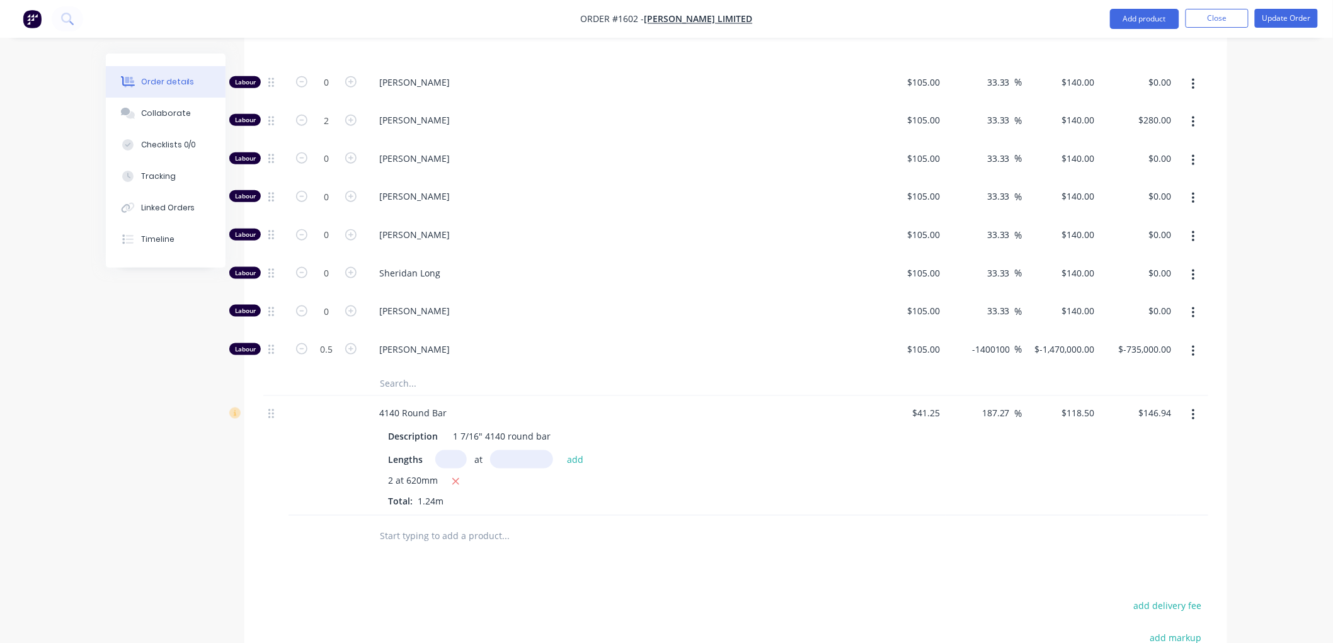
scroll to position [465, 0]
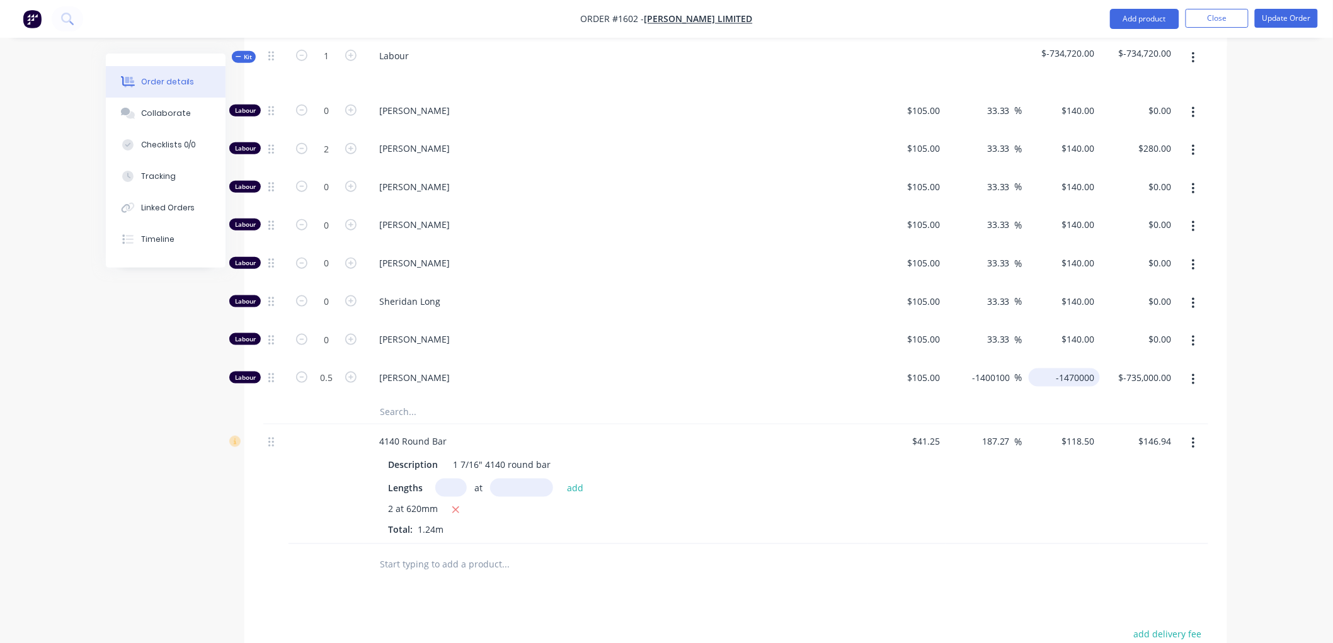
click at [1060, 380] on input "-1470000" at bounding box center [1067, 377] width 66 height 18
click at [1277, 373] on div "Order details Collaborate Checklists 0/0 Tracking Linked Orders Timeline Order …" at bounding box center [666, 220] width 1333 height 1371
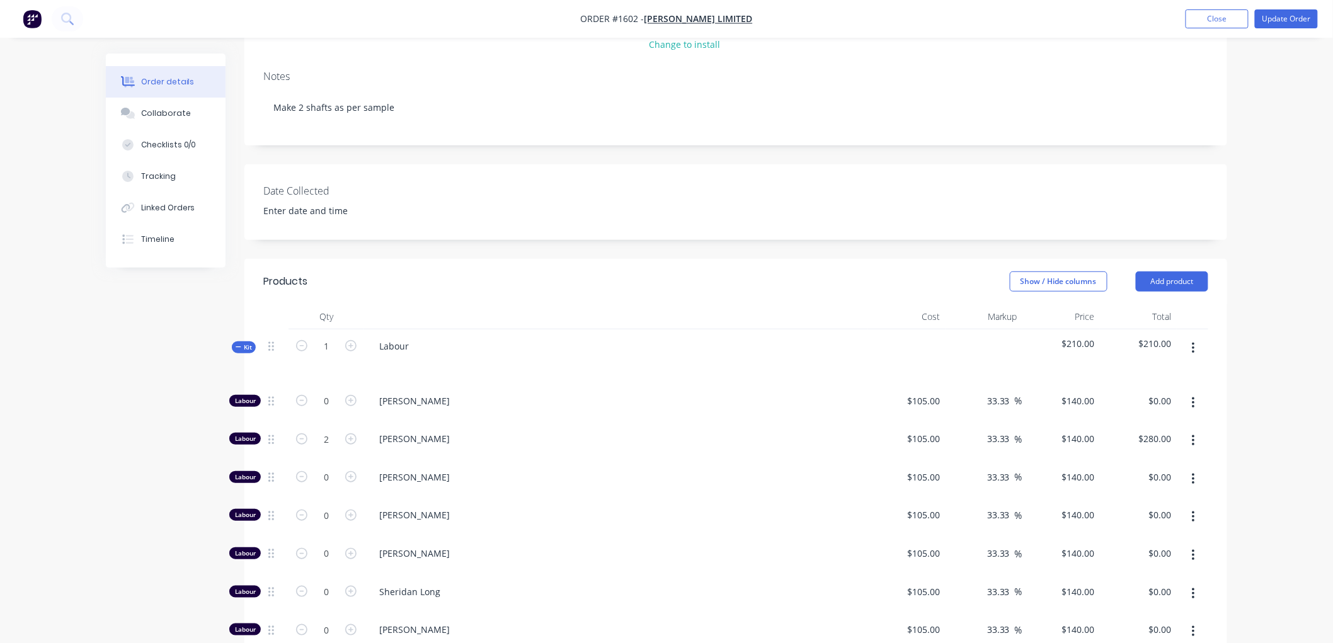
scroll to position [171, 0]
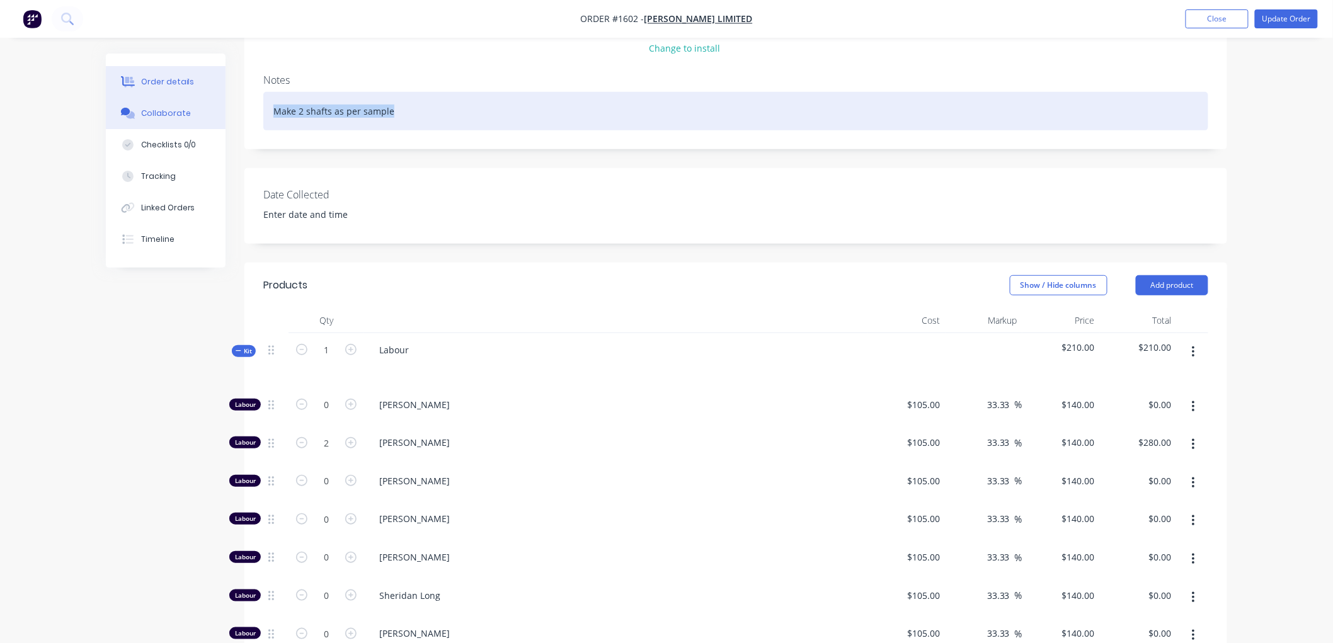
drag, startPoint x: 400, startPoint y: 111, endPoint x: 174, endPoint y: 110, distance: 226.1
click at [174, 110] on div "Order details Collaborate Checklists 0/0 Tracking Linked Orders Timeline Order …" at bounding box center [666, 542] width 1146 height 1318
copy div "Make 2 shafts as per sample"
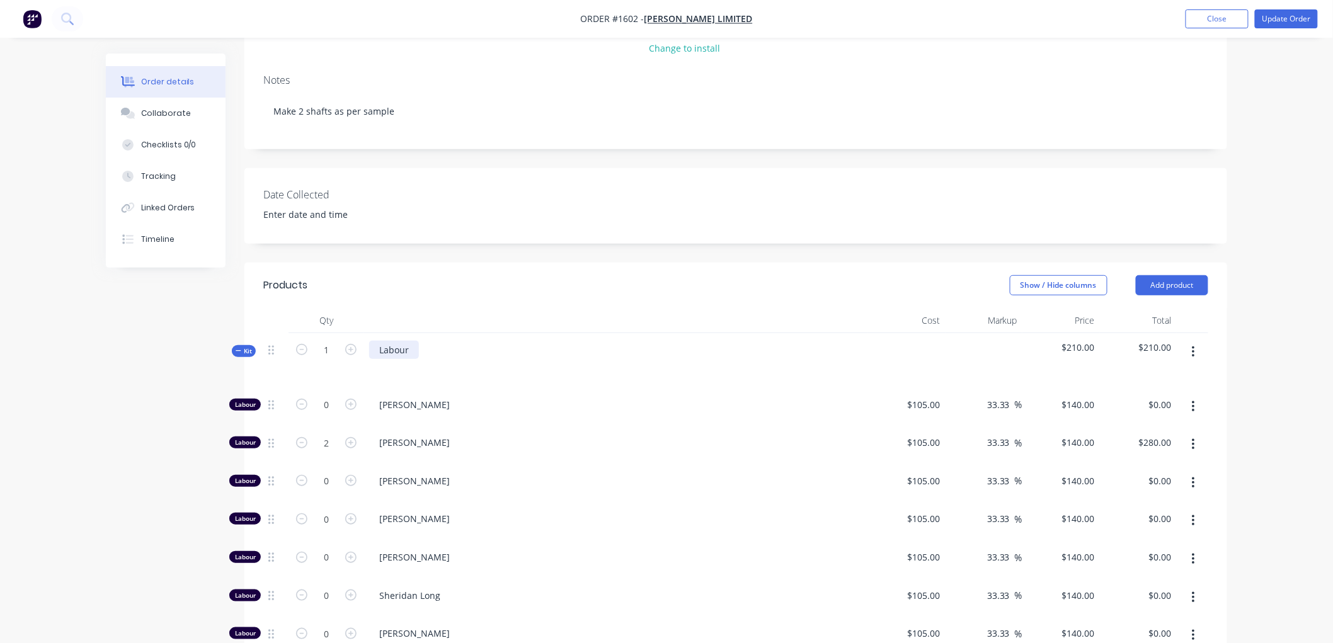
click at [413, 354] on div "Labour" at bounding box center [394, 350] width 50 height 18
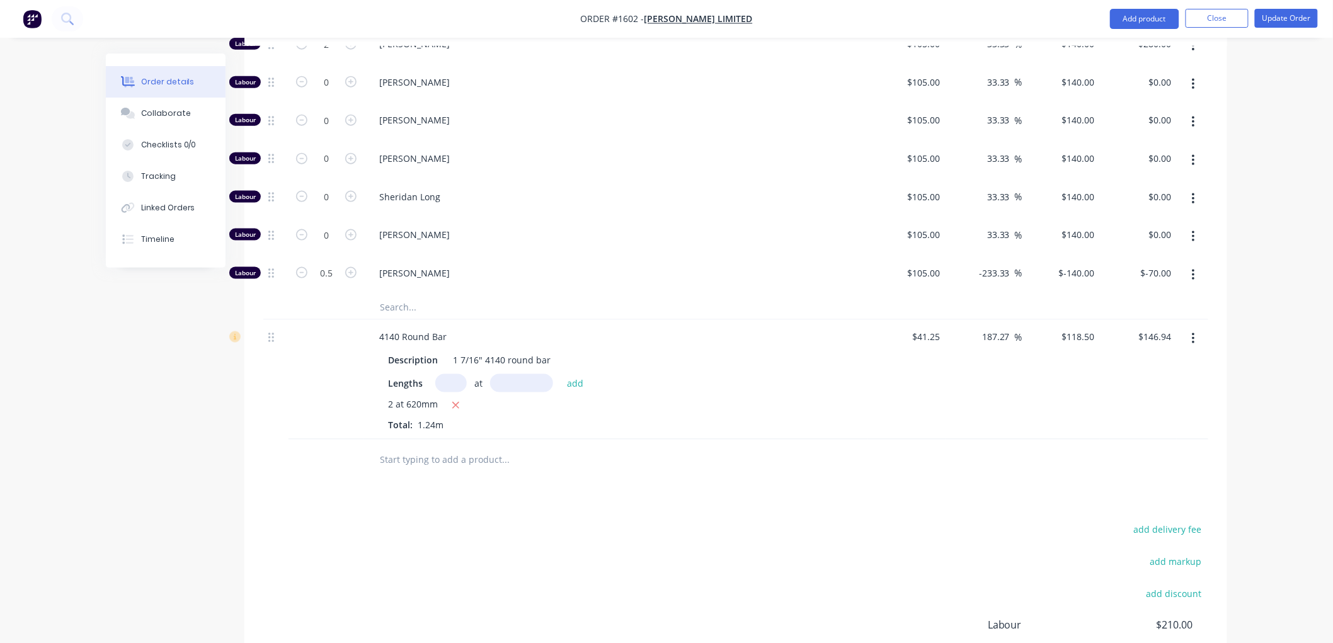
scroll to position [520, 0]
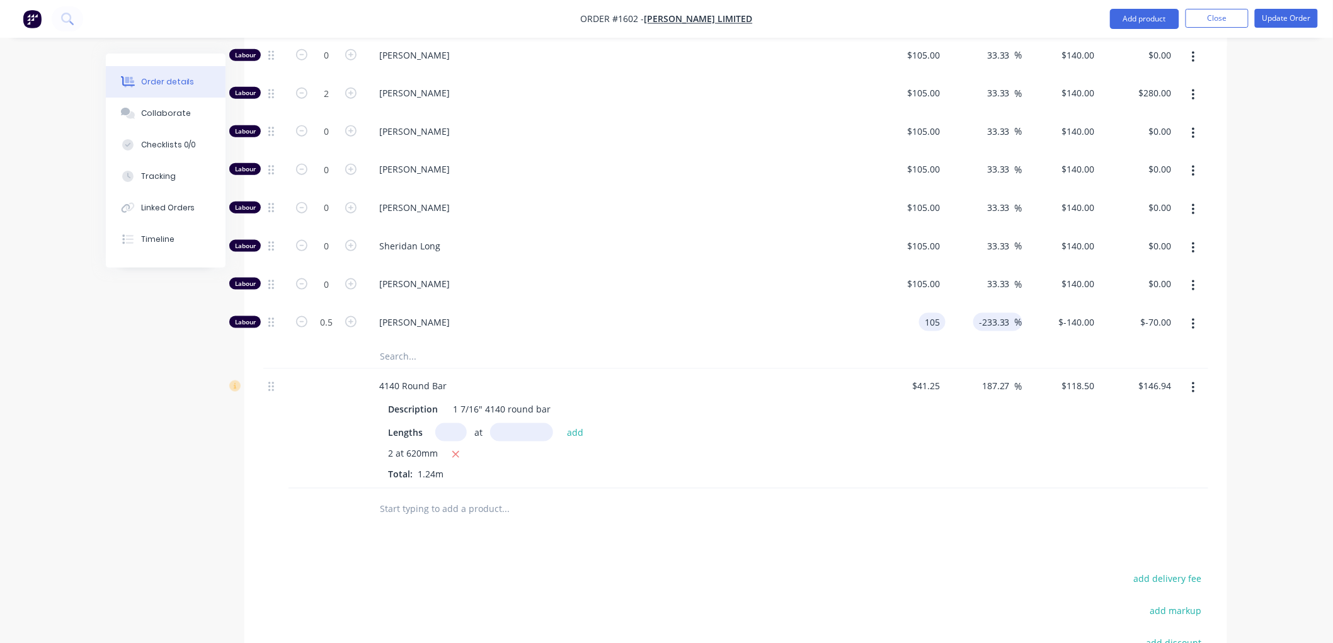
drag, startPoint x: 906, startPoint y: 324, endPoint x: 986, endPoint y: 314, distance: 81.3
click at [906, 324] on div "105 105" at bounding box center [906, 324] width 77 height 38
click at [1275, 340] on div "Order details Collaborate Checklists 0/0 Tracking Linked Orders Timeline Order …" at bounding box center [666, 165] width 1333 height 1371
click at [922, 324] on div "0 0" at bounding box center [906, 324] width 77 height 38
click at [1287, 333] on div "Order details Collaborate Checklists 0/0 Tracking Linked Orders Timeline Order …" at bounding box center [666, 165] width 1333 height 1371
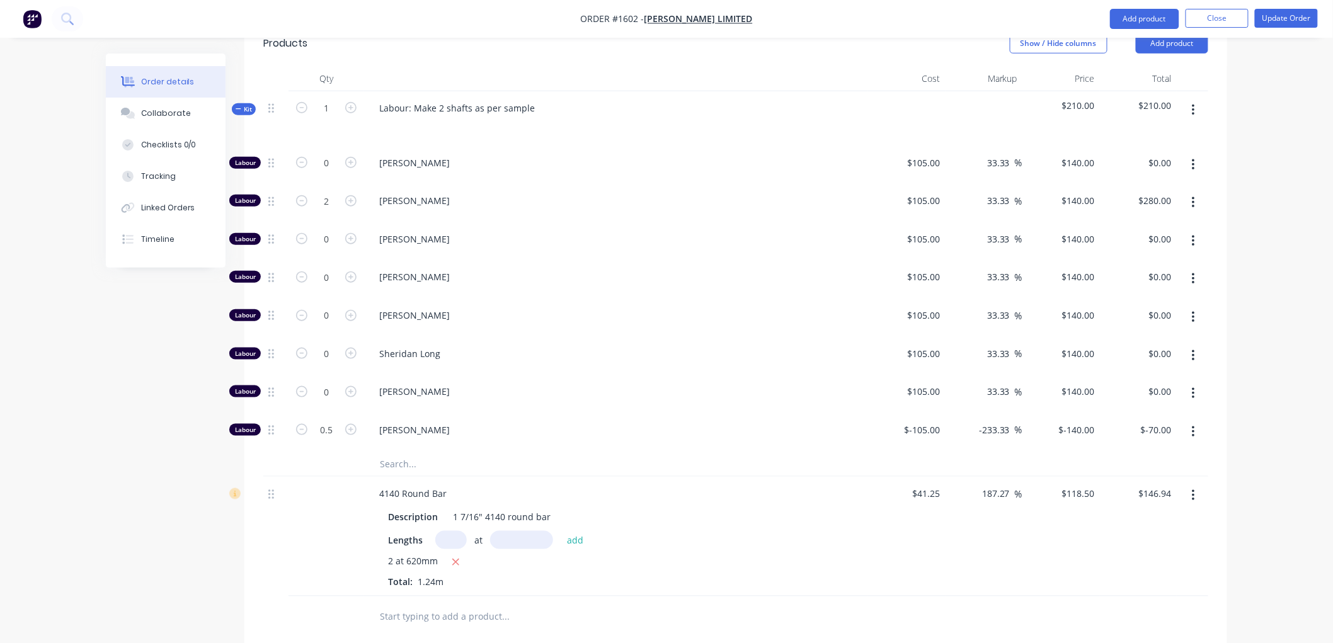
scroll to position [450, 0]
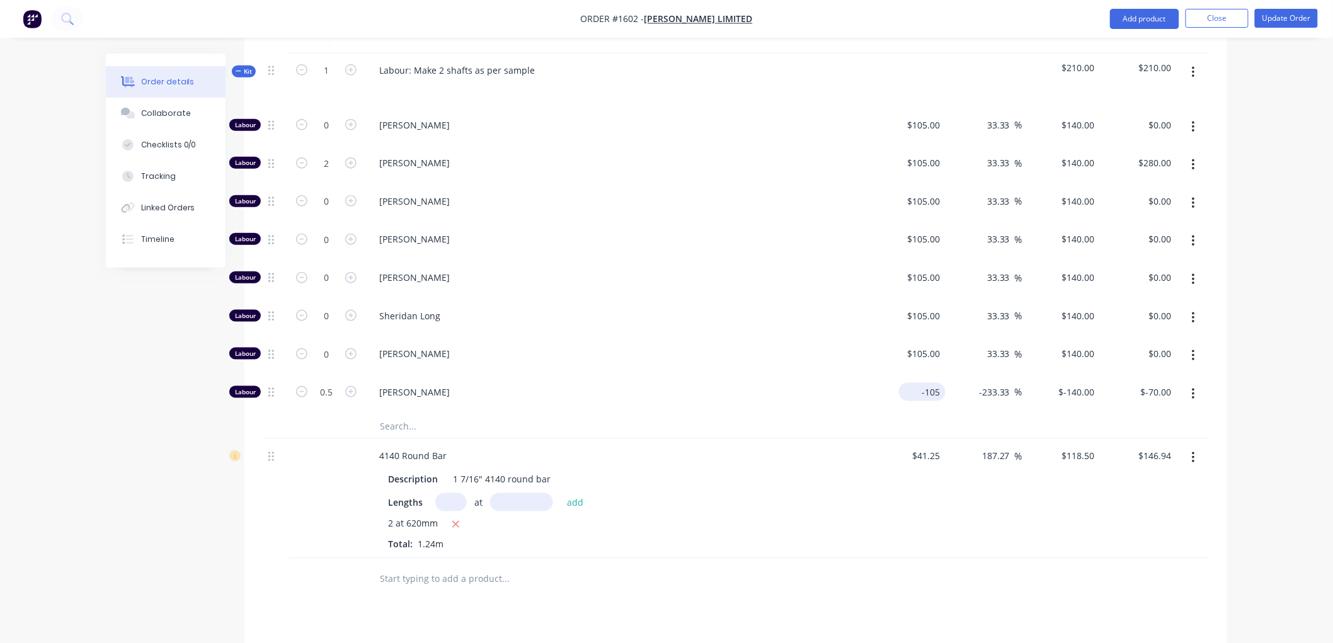
click at [912, 389] on div "-105 $-105.00" at bounding box center [906, 394] width 77 height 38
click at [1271, 381] on div "Order details Collaborate Checklists 0/0 Tracking Linked Orders Timeline Order …" at bounding box center [666, 235] width 1333 height 1371
click at [1061, 389] on input "-139.9965" at bounding box center [1074, 392] width 52 height 18
click at [1284, 365] on div "Order details Collaborate Checklists 0/0 Tracking Linked Orders Timeline Order …" at bounding box center [666, 235] width 1333 height 1371
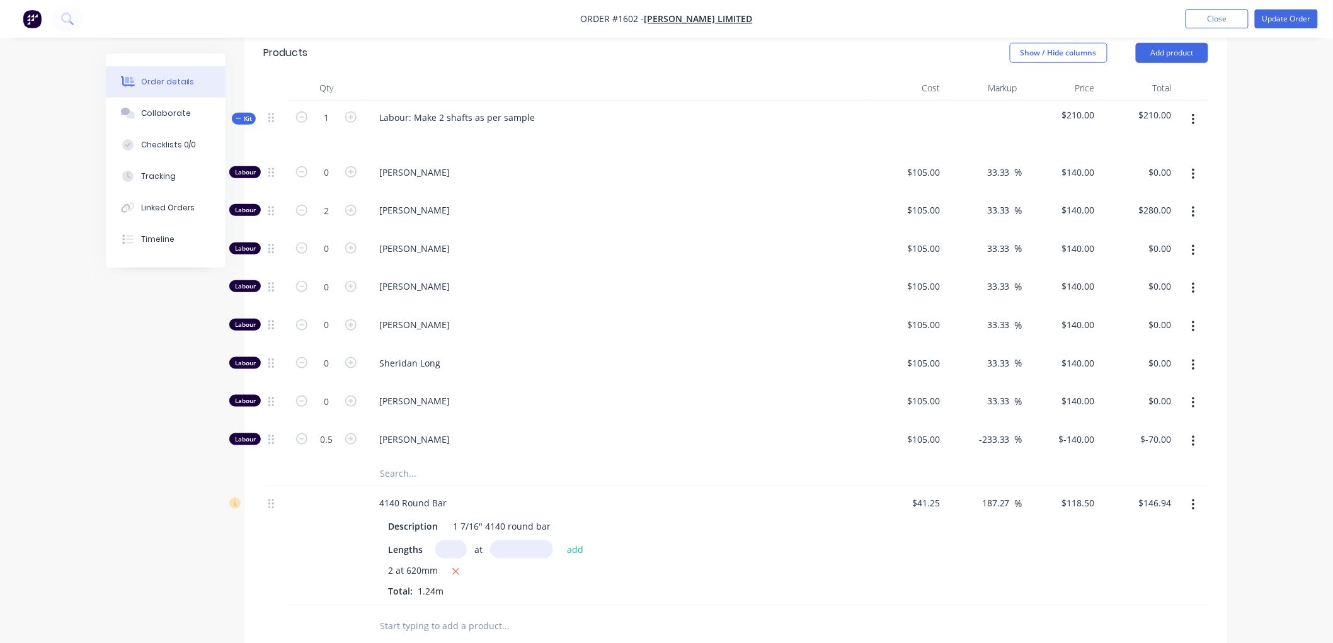
scroll to position [380, 0]
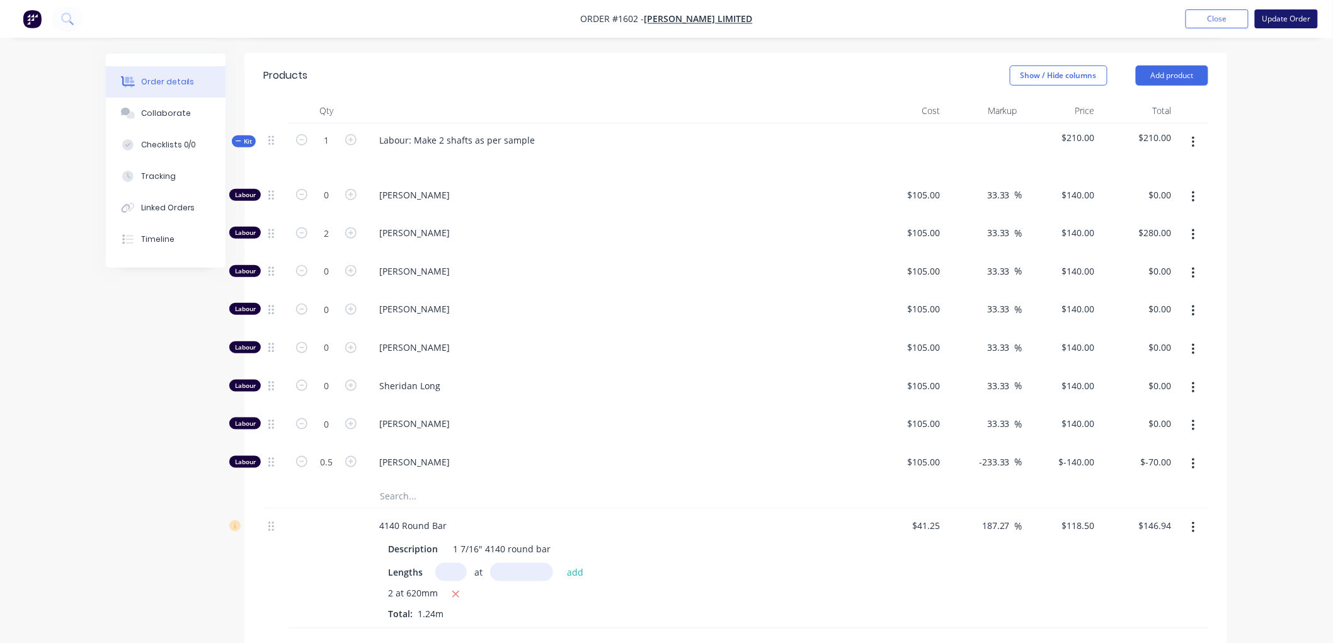
click at [1275, 22] on button "Update Order" at bounding box center [1286, 18] width 63 height 19
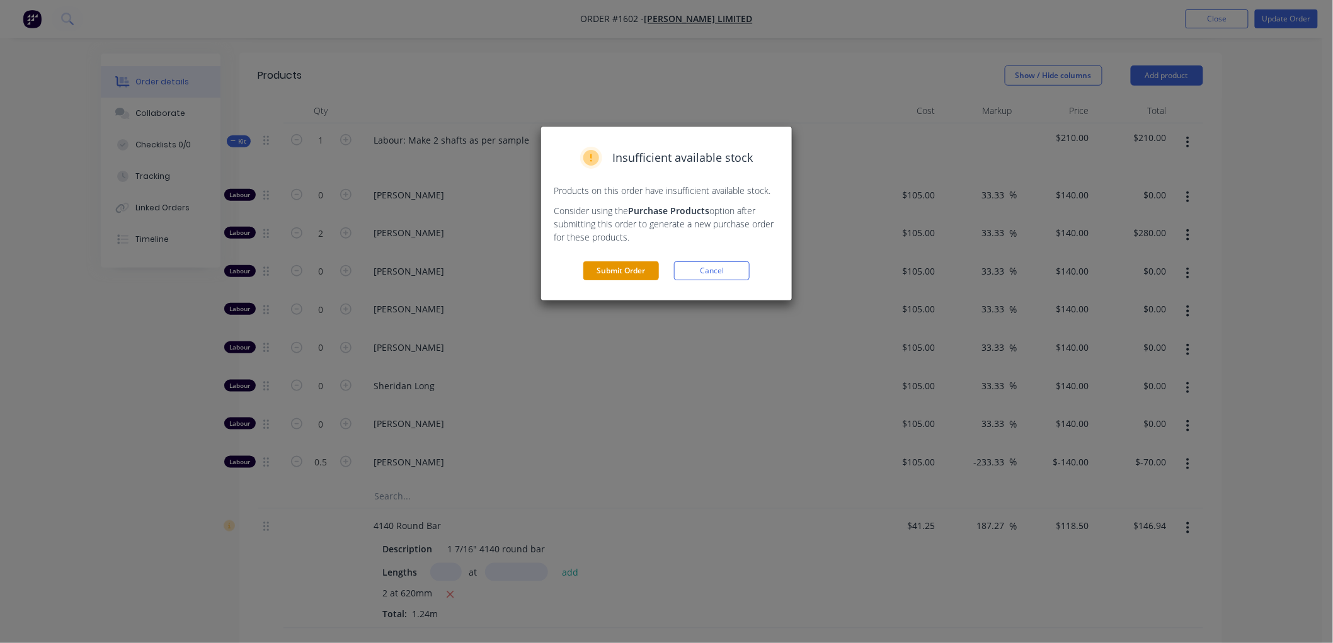
click at [630, 268] on button "Submit Order" at bounding box center [621, 270] width 76 height 19
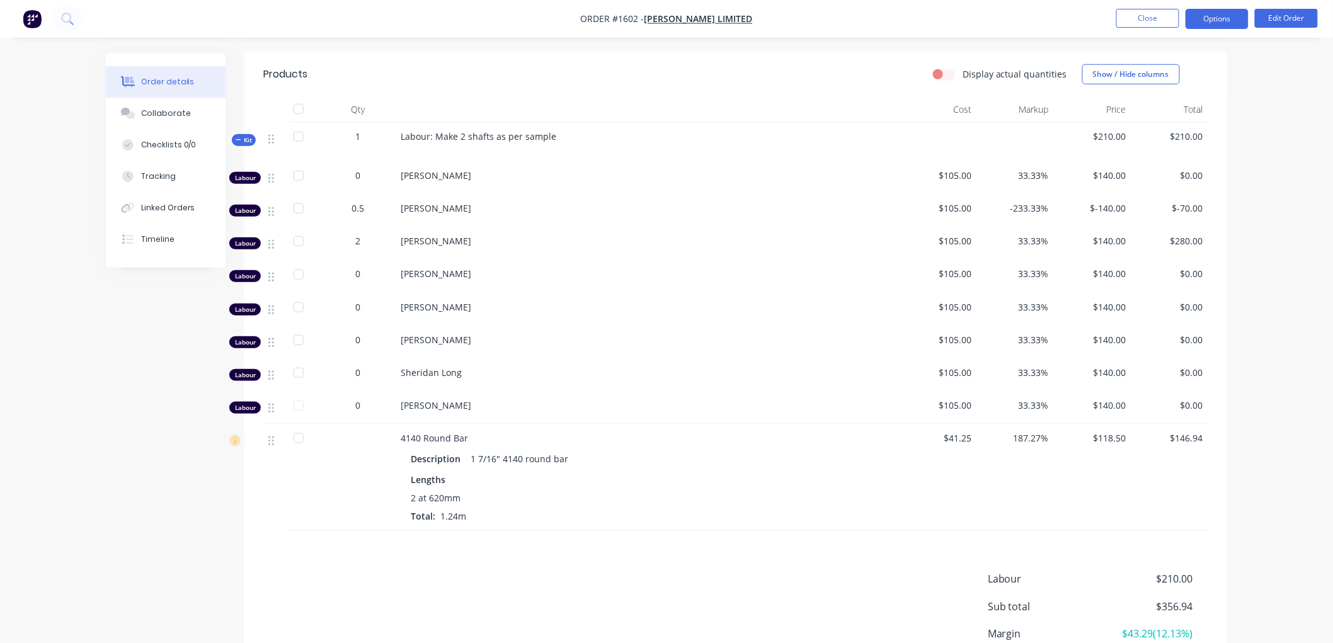
click at [1206, 16] on button "Options" at bounding box center [1216, 19] width 63 height 20
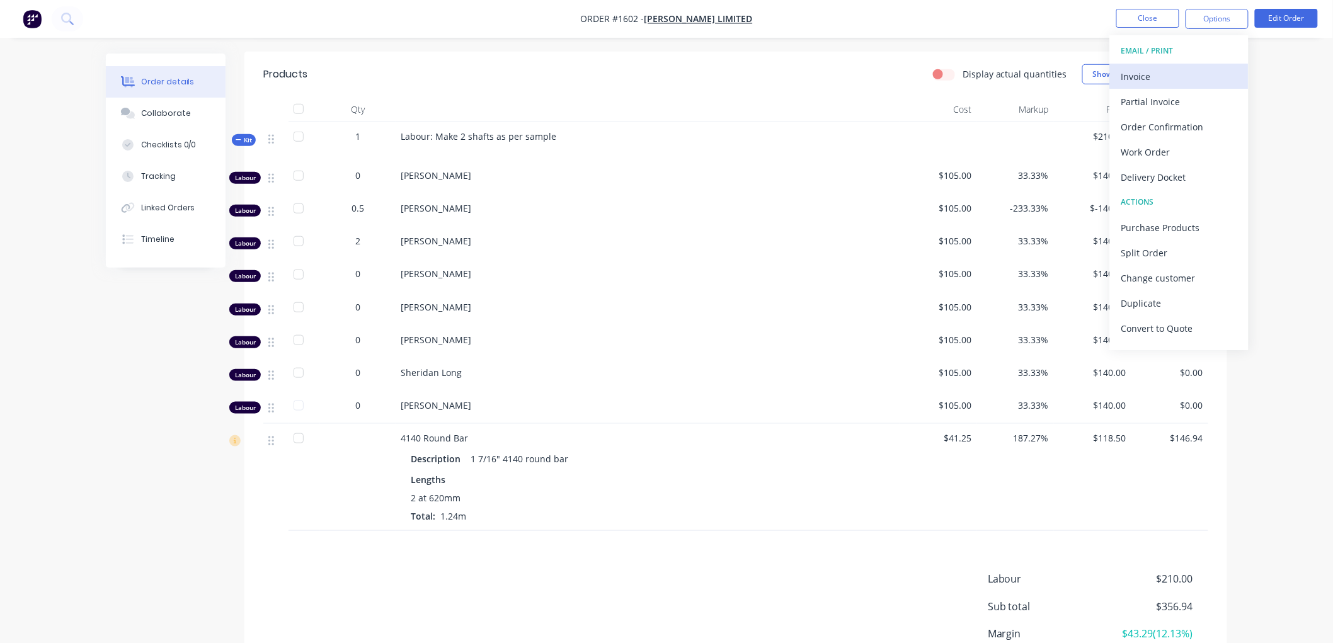
click at [1136, 77] on div "Invoice" at bounding box center [1179, 76] width 116 height 18
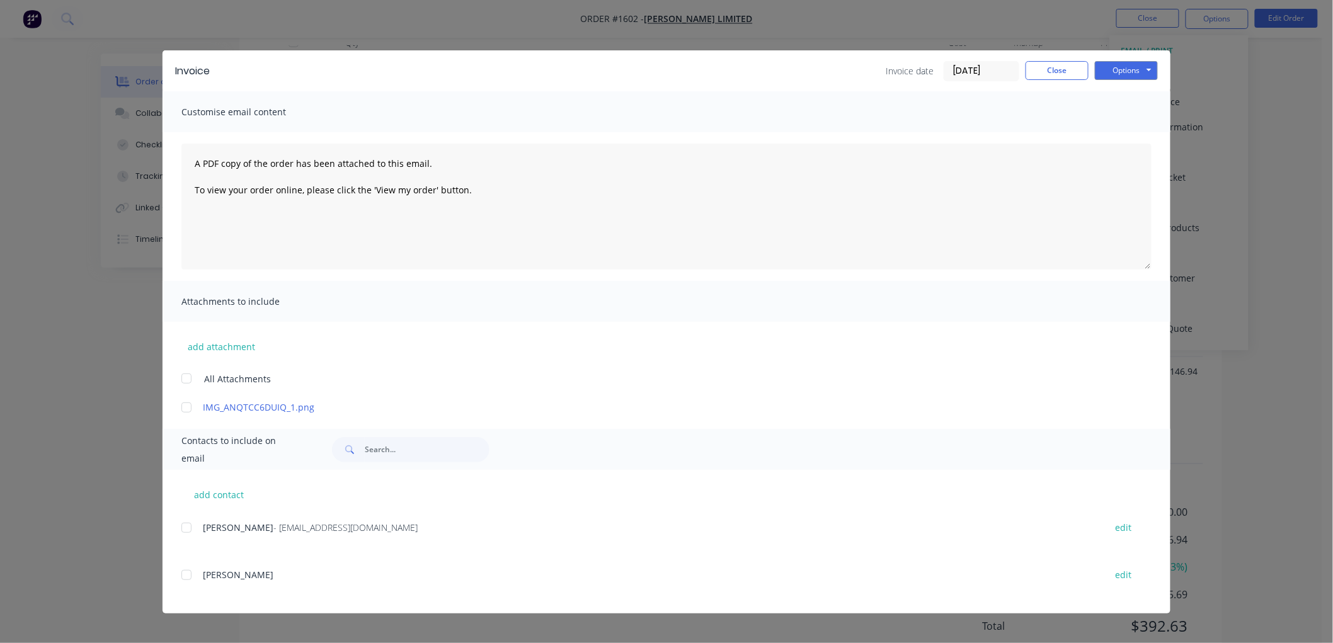
scroll to position [501, 0]
click at [227, 490] on button "add contact" at bounding box center [219, 494] width 76 height 19
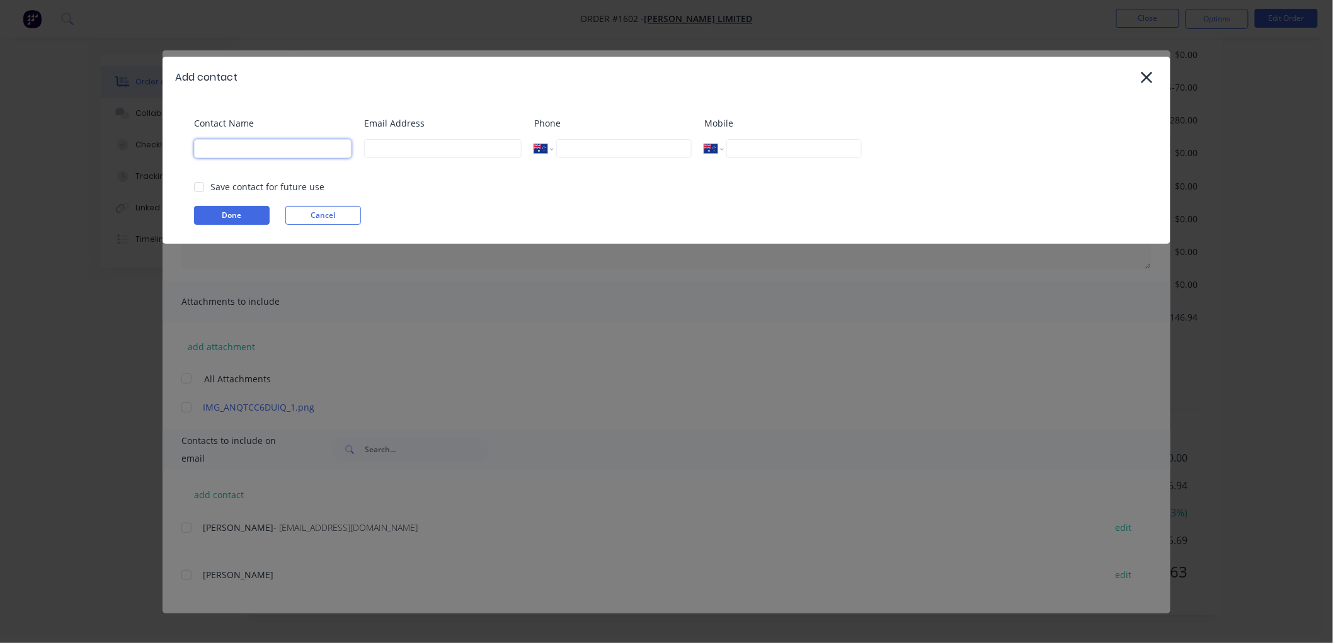
click at [240, 156] on input at bounding box center [272, 148] width 157 height 19
click at [198, 190] on div at bounding box center [198, 186] width 25 height 25
drag, startPoint x: 403, startPoint y: 137, endPoint x: 401, endPoint y: 145, distance: 8.0
click at [401, 142] on div "Email Address" at bounding box center [442, 142] width 157 height 51
click at [400, 149] on input at bounding box center [442, 148] width 157 height 19
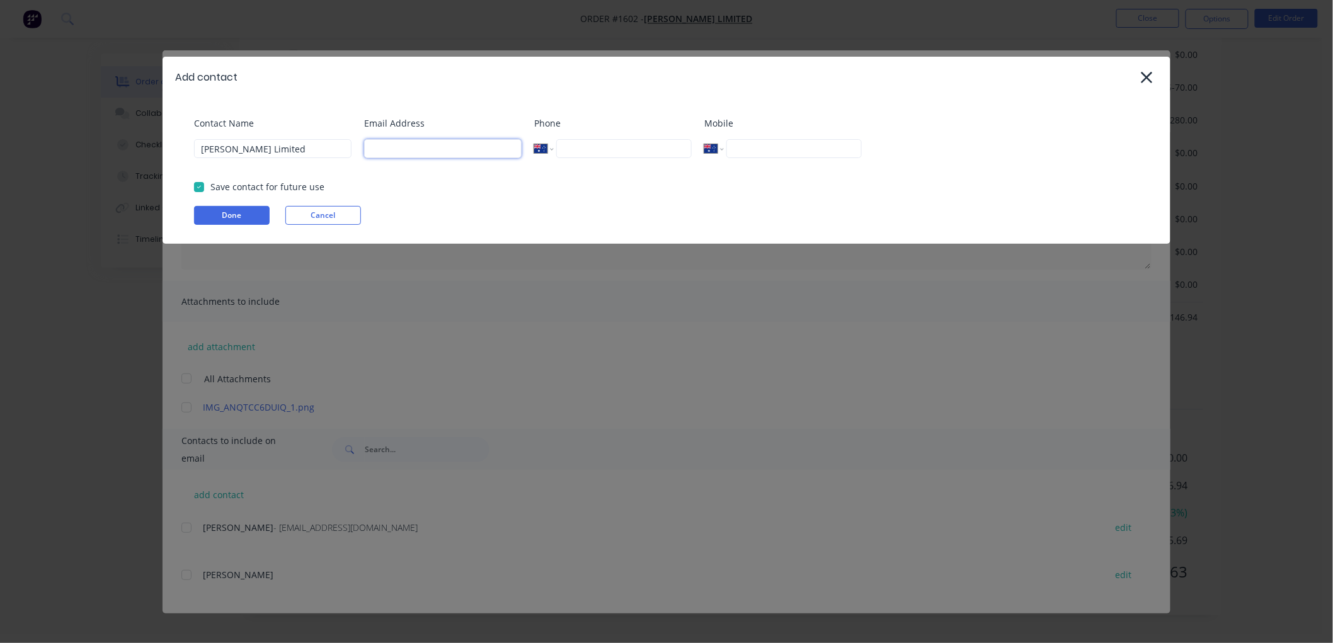
paste input "accountspayable@namoicotton.com.au"
click at [606, 147] on input "tel" at bounding box center [623, 148] width 135 height 19
paste input "46716961"
click at [607, 147] on input "46716961" at bounding box center [623, 148] width 135 height 19
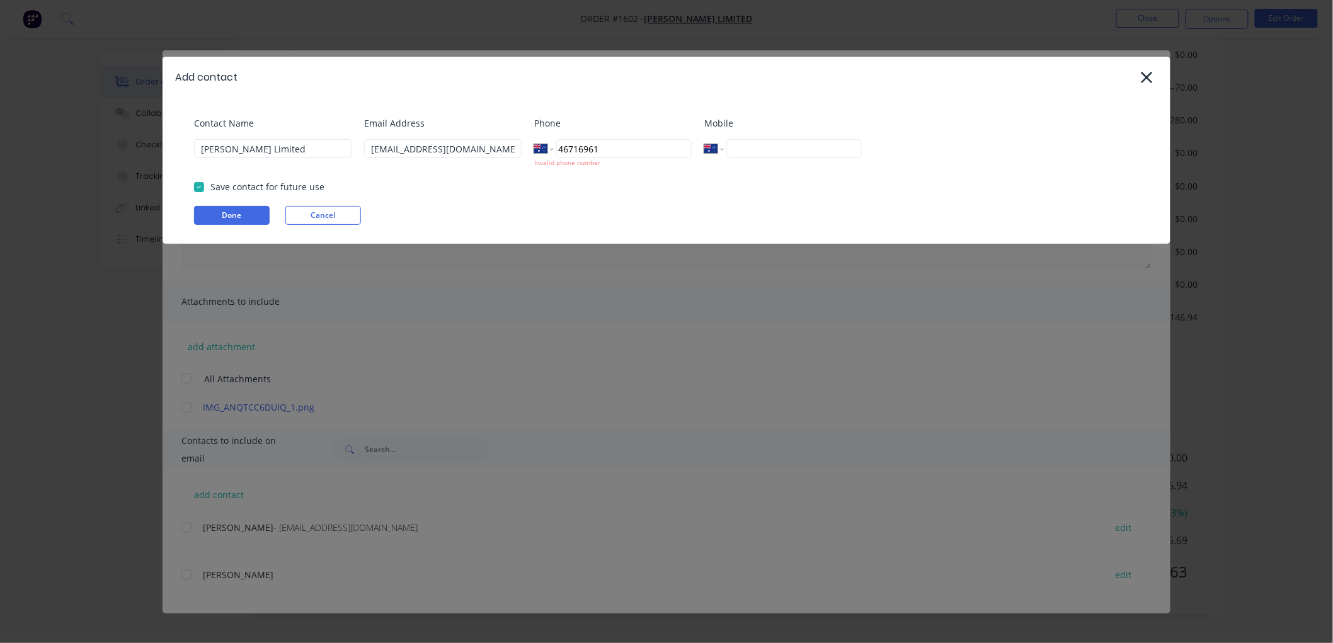
click at [559, 148] on input "46716961" at bounding box center [623, 148] width 135 height 19
click at [227, 210] on button "Done" at bounding box center [232, 215] width 76 height 19
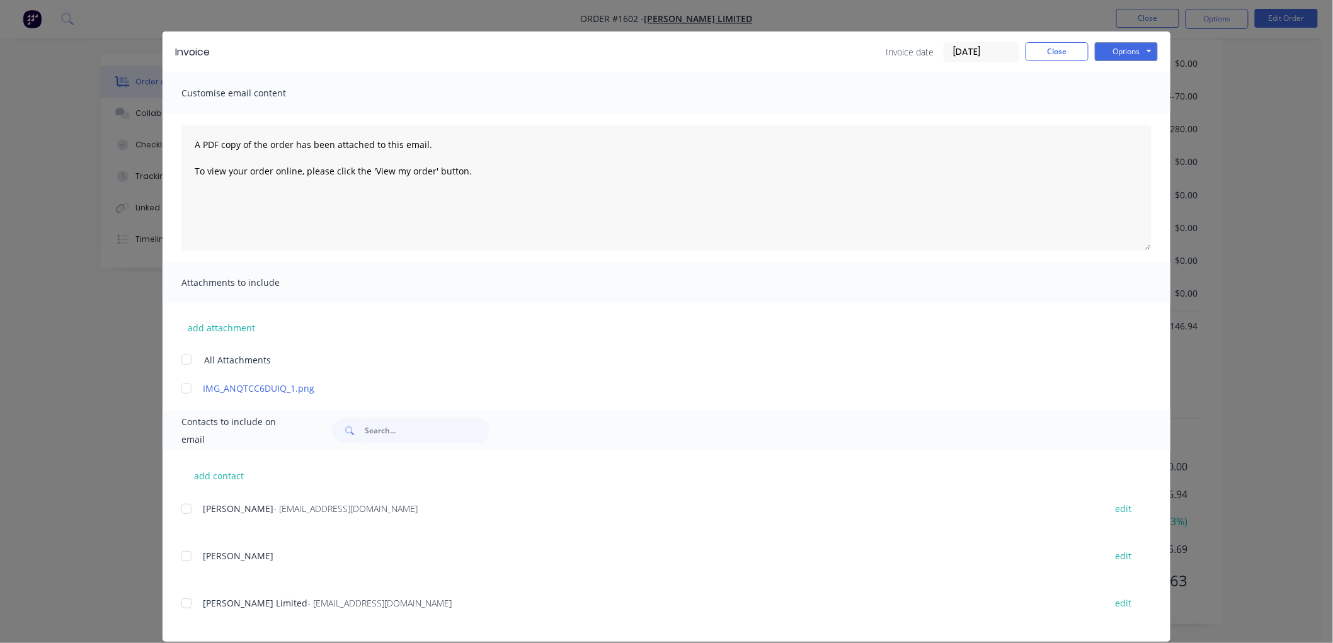
scroll to position [35, 0]
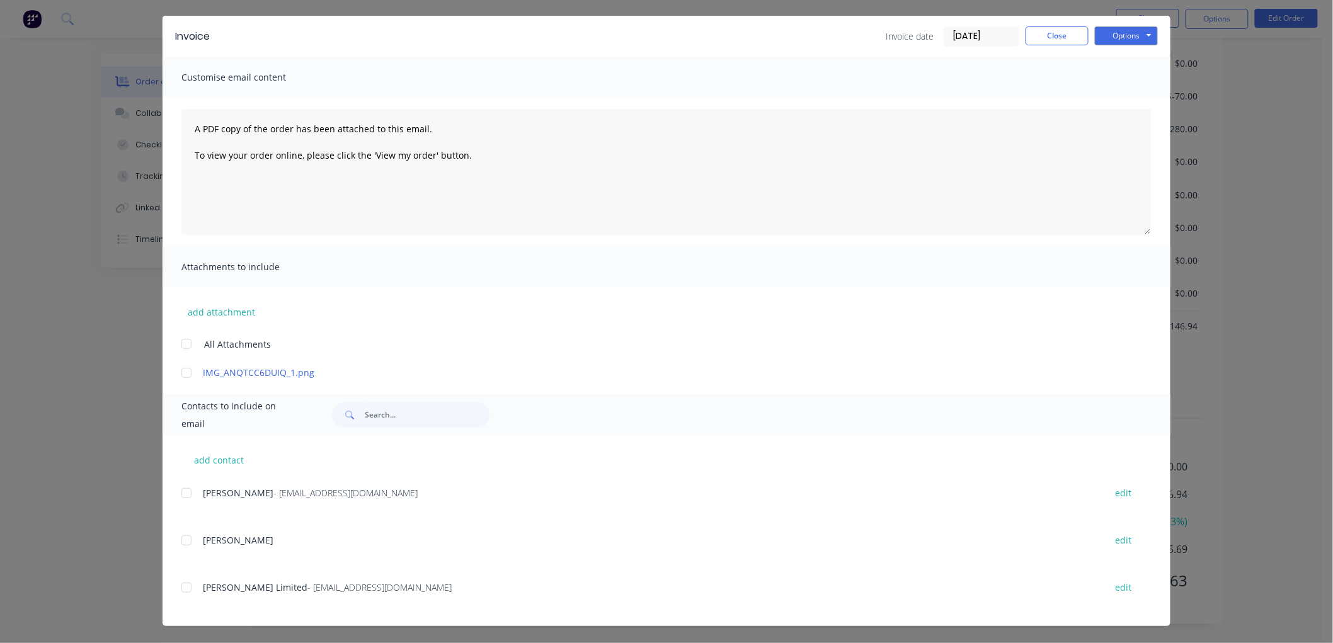
click at [183, 583] on div at bounding box center [186, 587] width 25 height 25
drag, startPoint x: 1100, startPoint y: 35, endPoint x: 1144, endPoint y: 41, distance: 44.5
click at [1101, 35] on button "Options" at bounding box center [1126, 35] width 63 height 19
click at [1130, 57] on button "Preview" at bounding box center [1135, 58] width 81 height 21
click at [1126, 35] on button "Options" at bounding box center [1126, 35] width 63 height 19
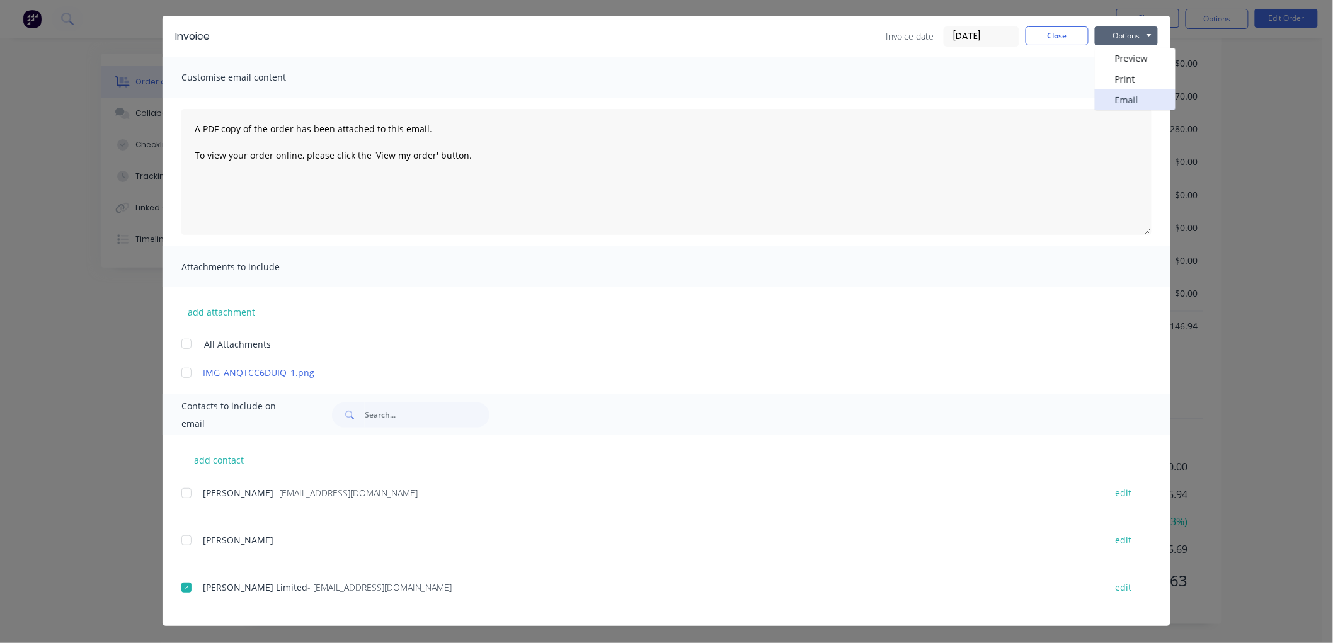
click at [1132, 99] on button "Email" at bounding box center [1135, 99] width 81 height 21
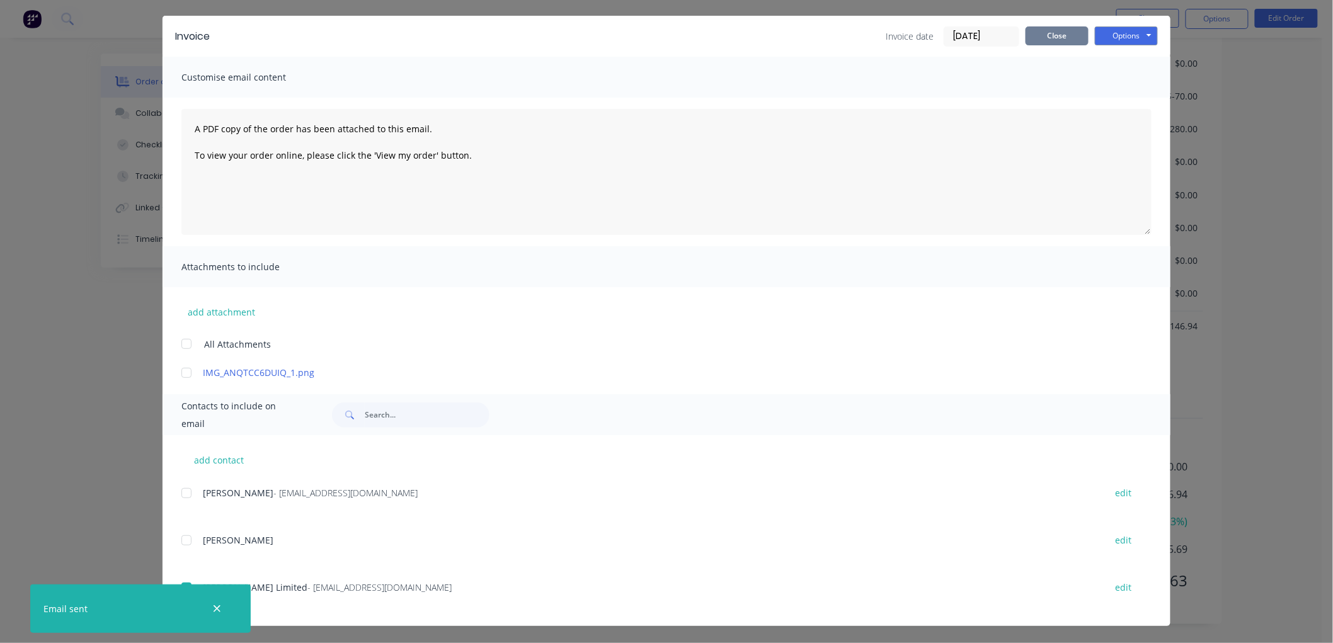
click at [1036, 28] on button "Close" at bounding box center [1056, 35] width 63 height 19
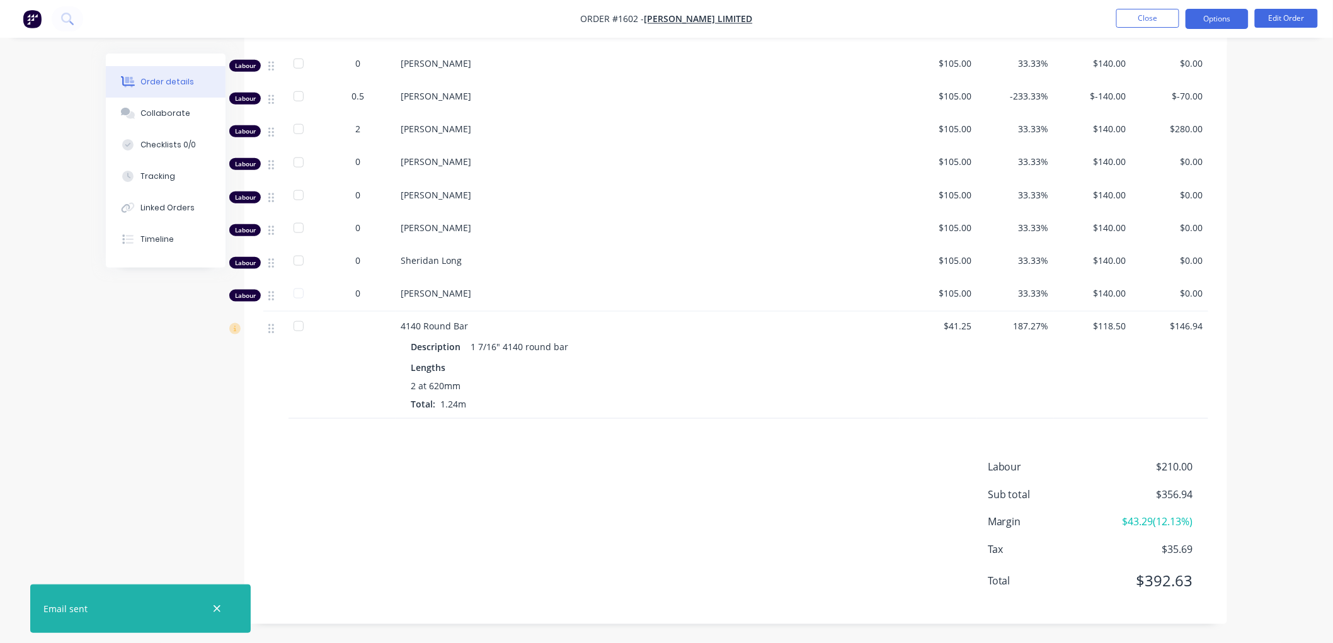
click at [1199, 25] on button "Options" at bounding box center [1216, 19] width 63 height 20
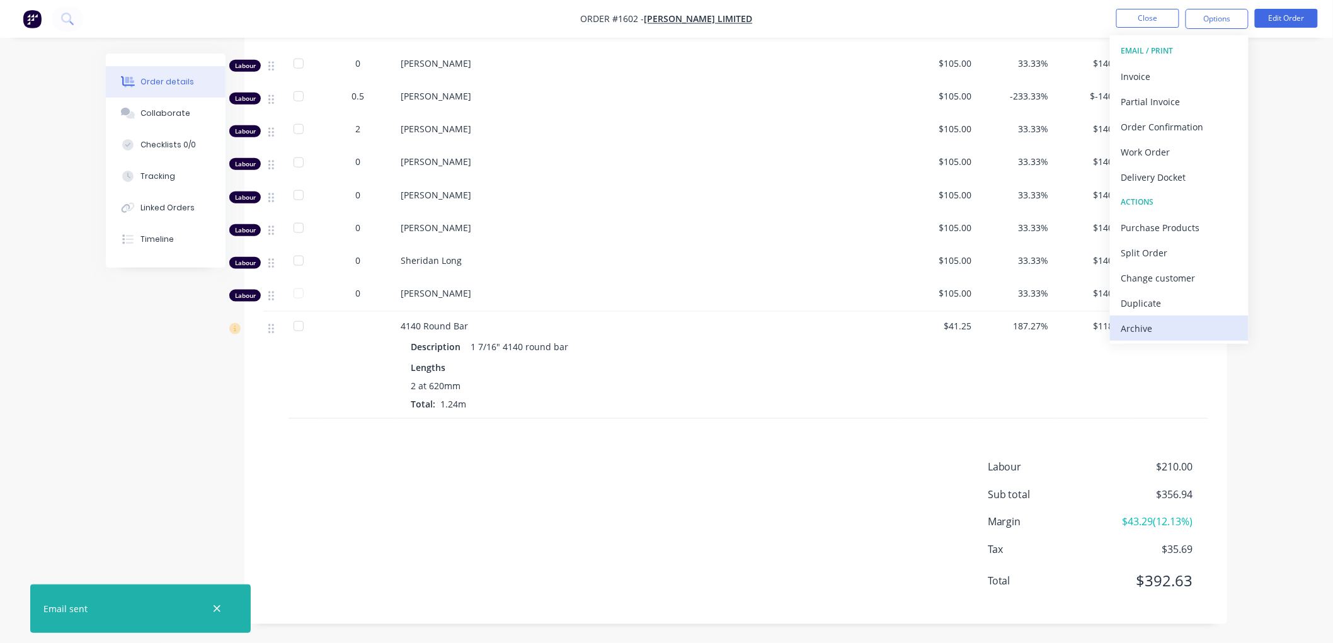
click at [1167, 321] on div "Archive" at bounding box center [1179, 328] width 116 height 18
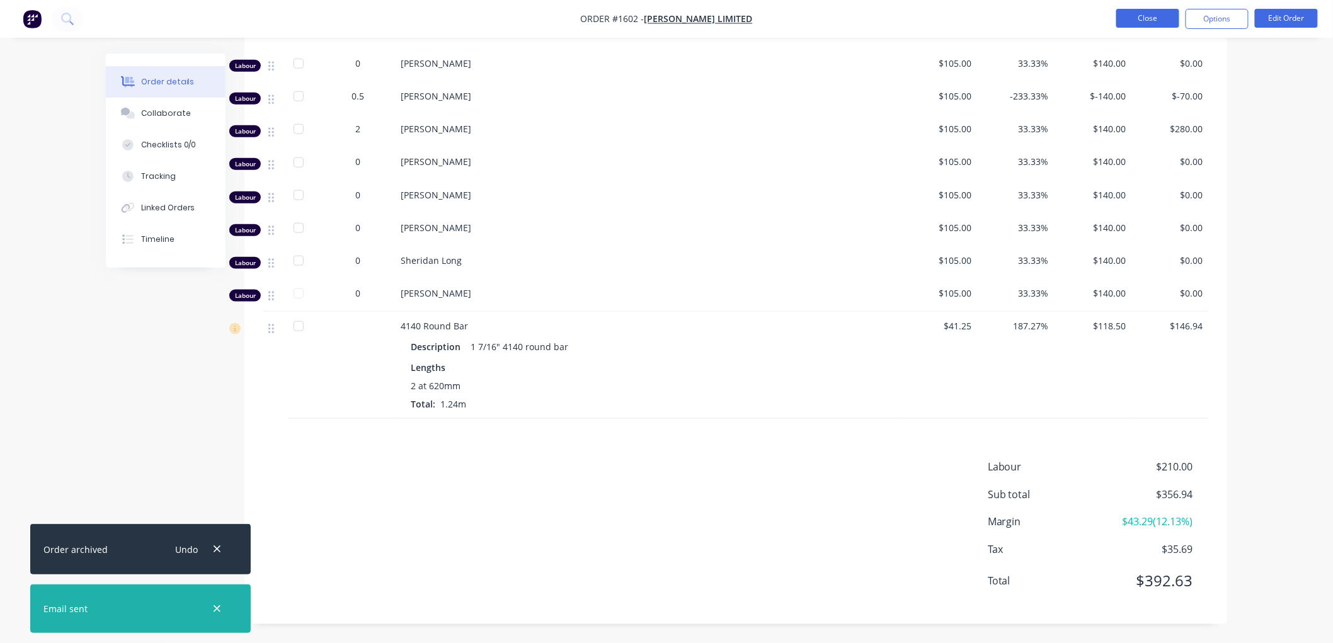
click at [1138, 17] on button "Close" at bounding box center [1147, 18] width 63 height 19
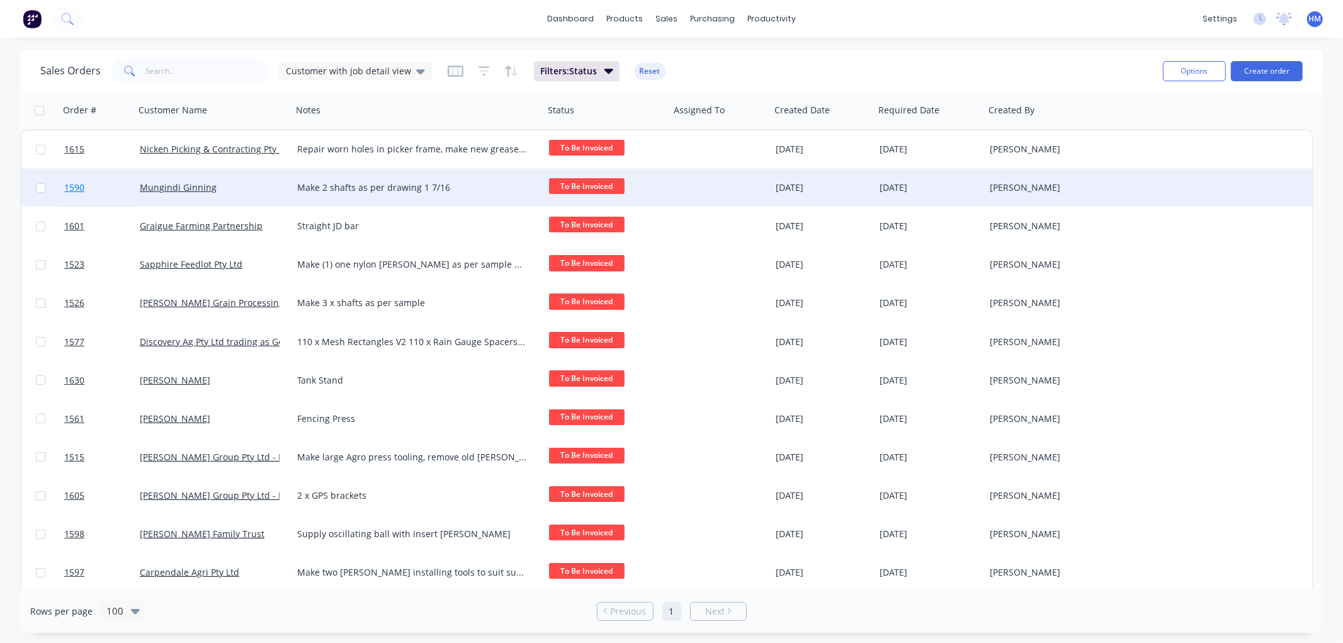
click at [101, 186] on link "1590" at bounding box center [102, 188] width 76 height 38
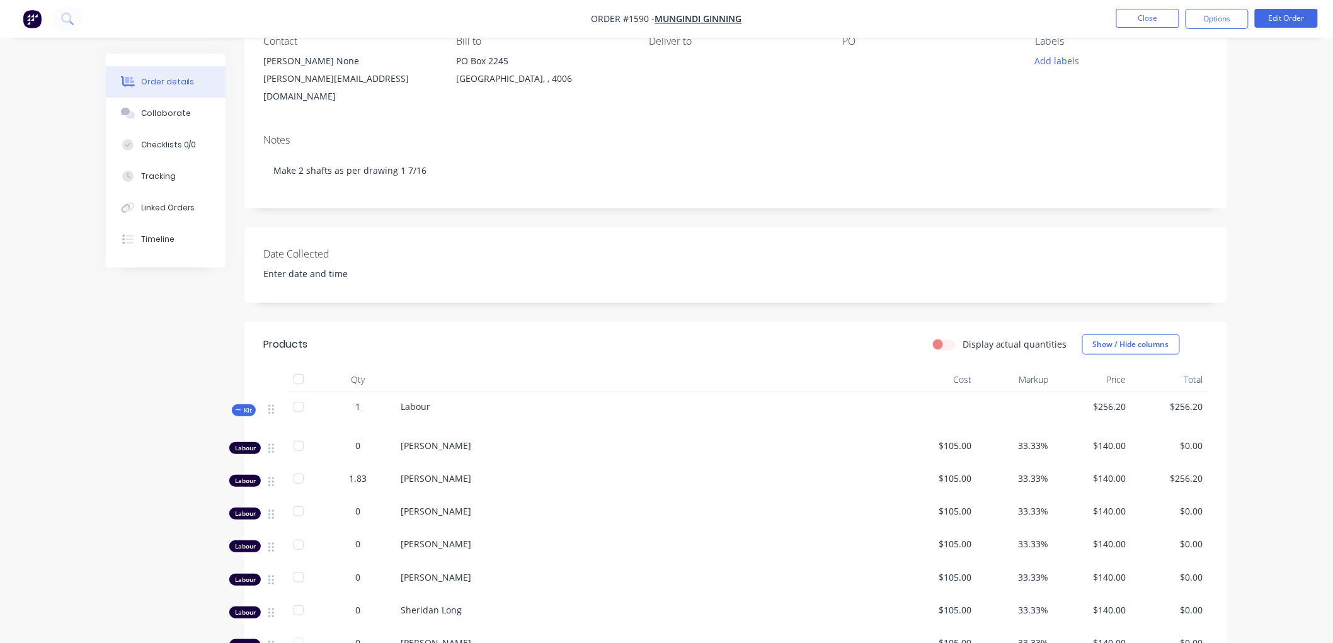
scroll to position [140, 0]
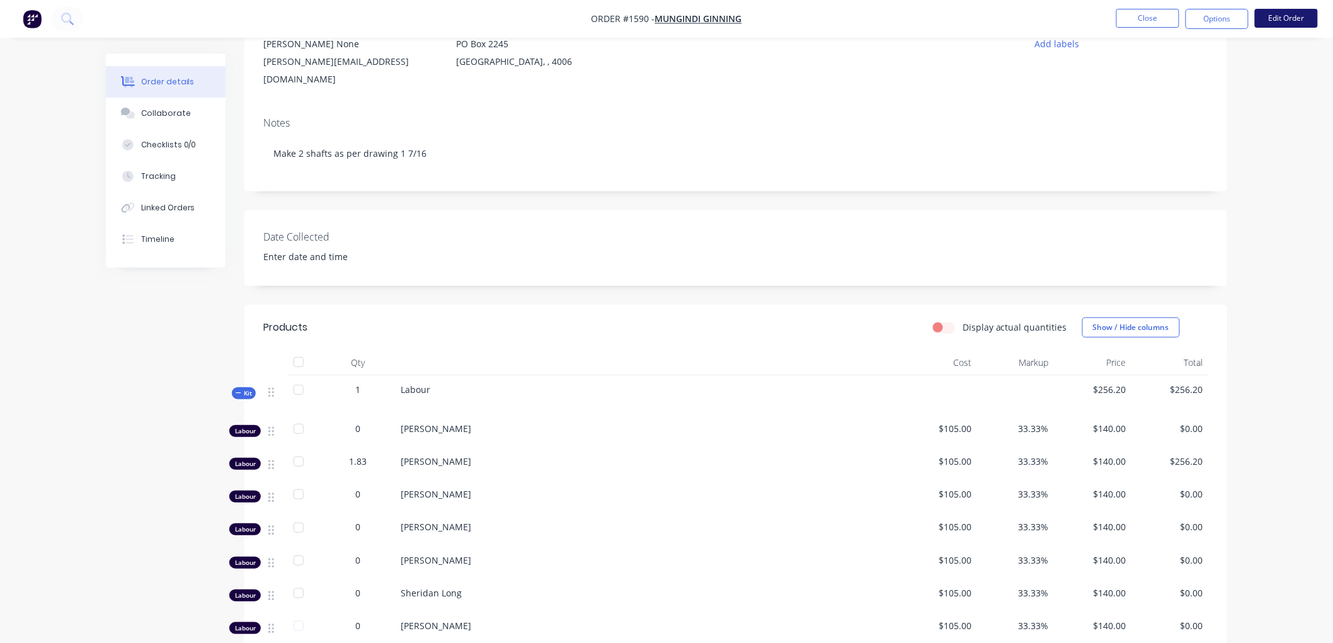
click at [1294, 14] on button "Edit Order" at bounding box center [1286, 18] width 63 height 19
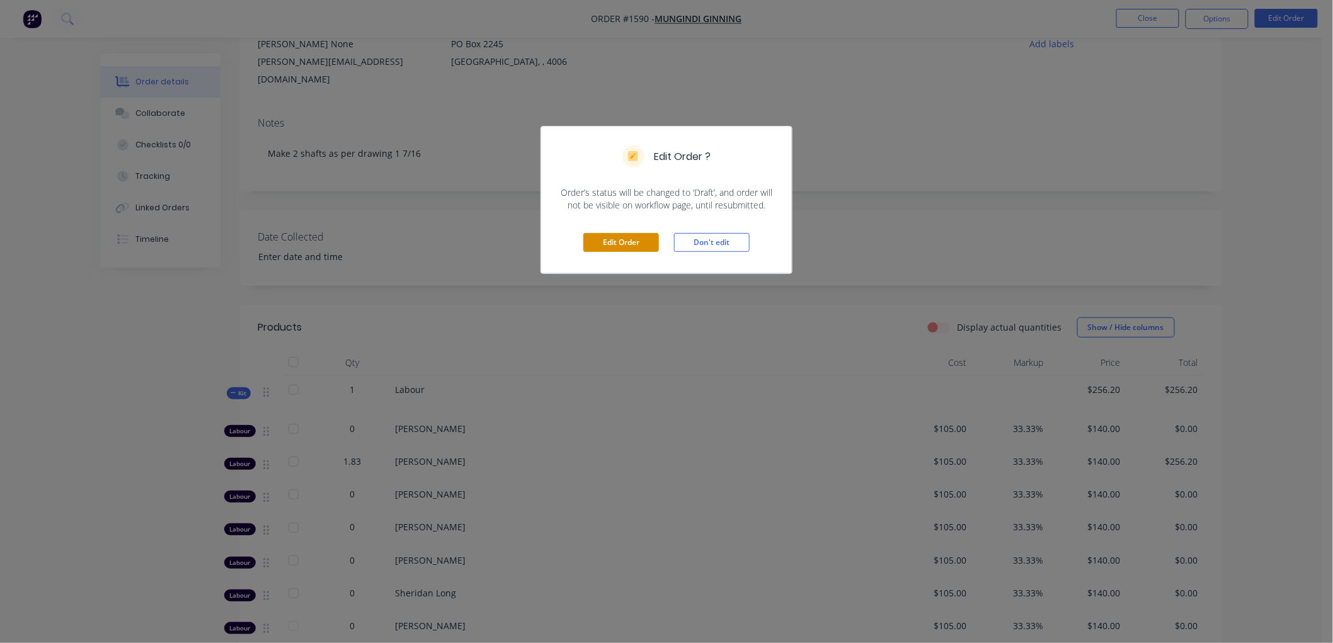
click at [616, 237] on button "Edit Order" at bounding box center [621, 242] width 76 height 19
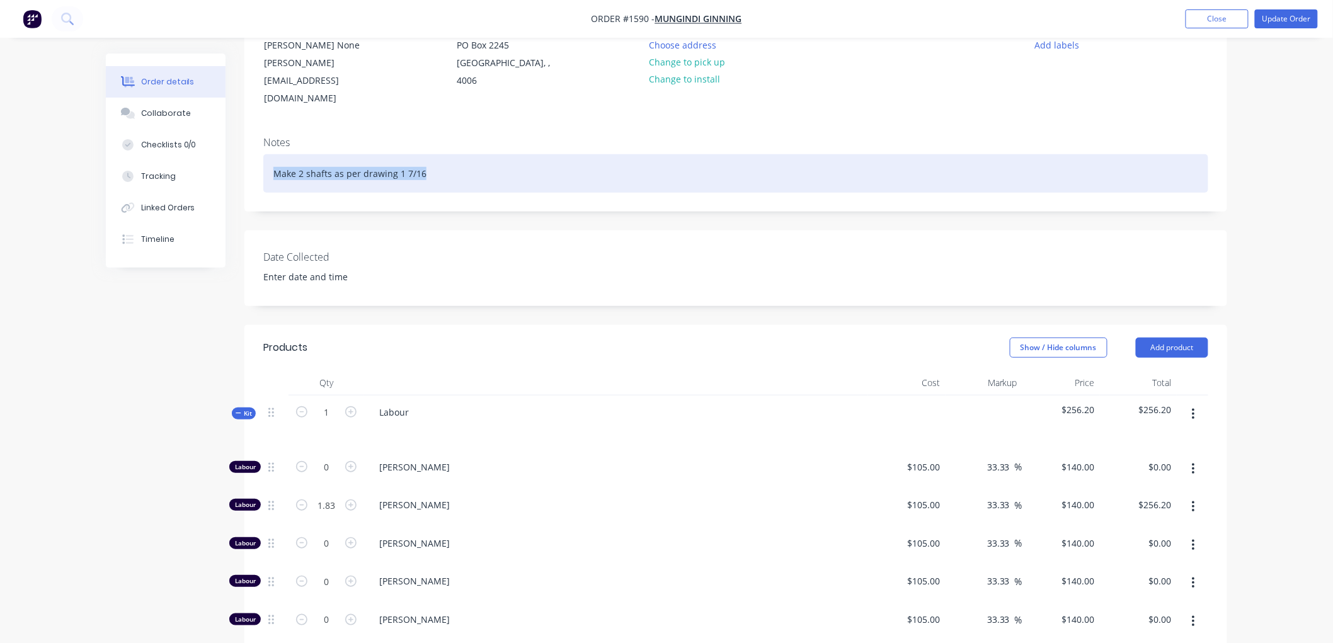
drag, startPoint x: 460, startPoint y: 161, endPoint x: 230, endPoint y: 161, distance: 230.5
click at [230, 161] on div "Order details Collaborate Checklists 0/0 Tracking Linked Orders Timeline Order …" at bounding box center [666, 569] width 1146 height 1311
copy div "Make 2 shafts as per drawing 1 7/16"
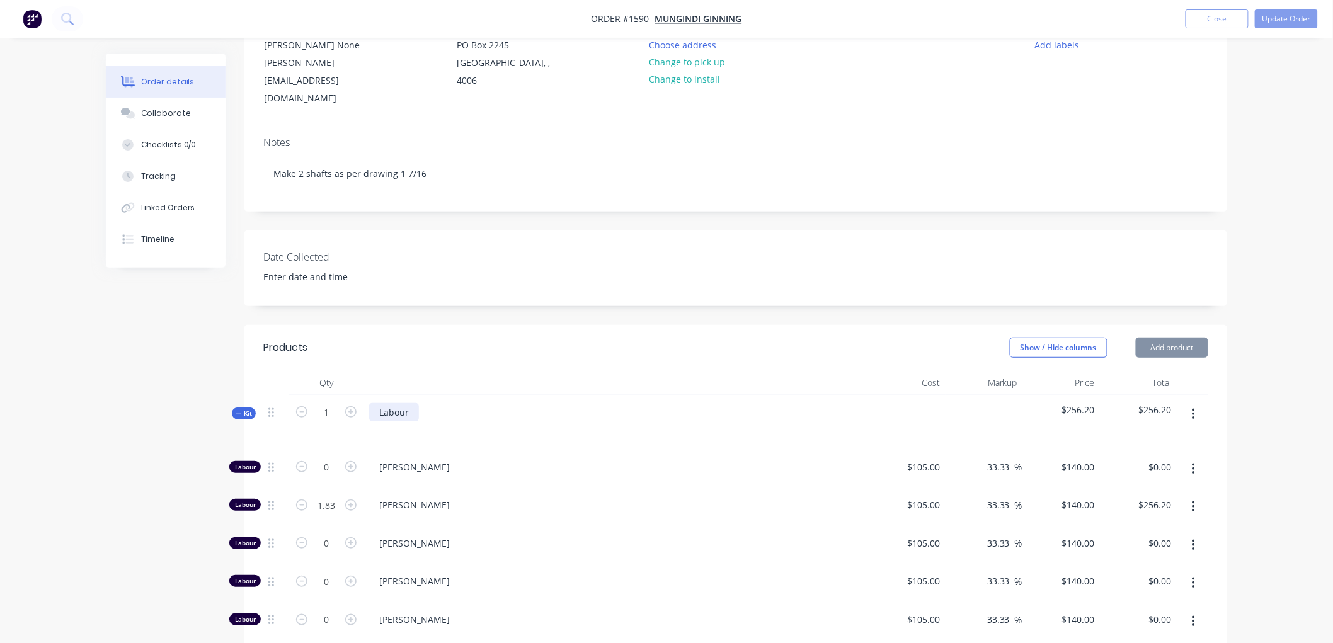
click at [413, 403] on div "Labour" at bounding box center [394, 412] width 50 height 18
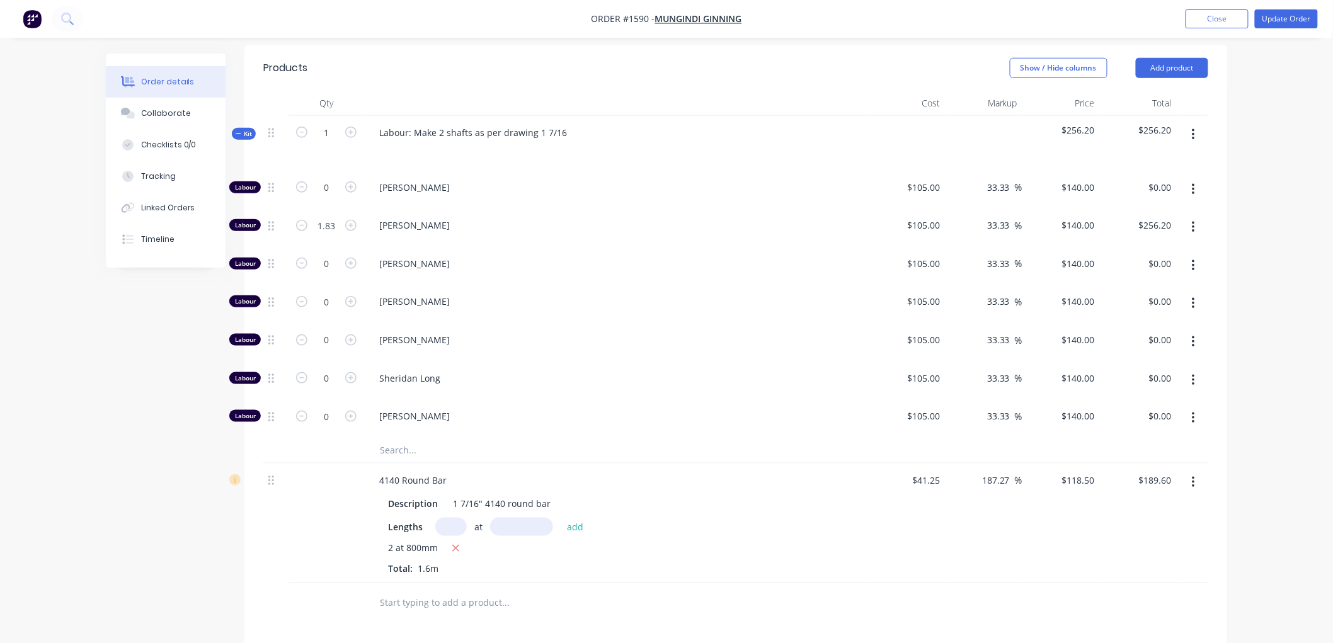
click at [1195, 216] on button "button" at bounding box center [1193, 227] width 30 height 23
click at [1136, 251] on div "Duplicate" at bounding box center [1148, 260] width 97 height 18
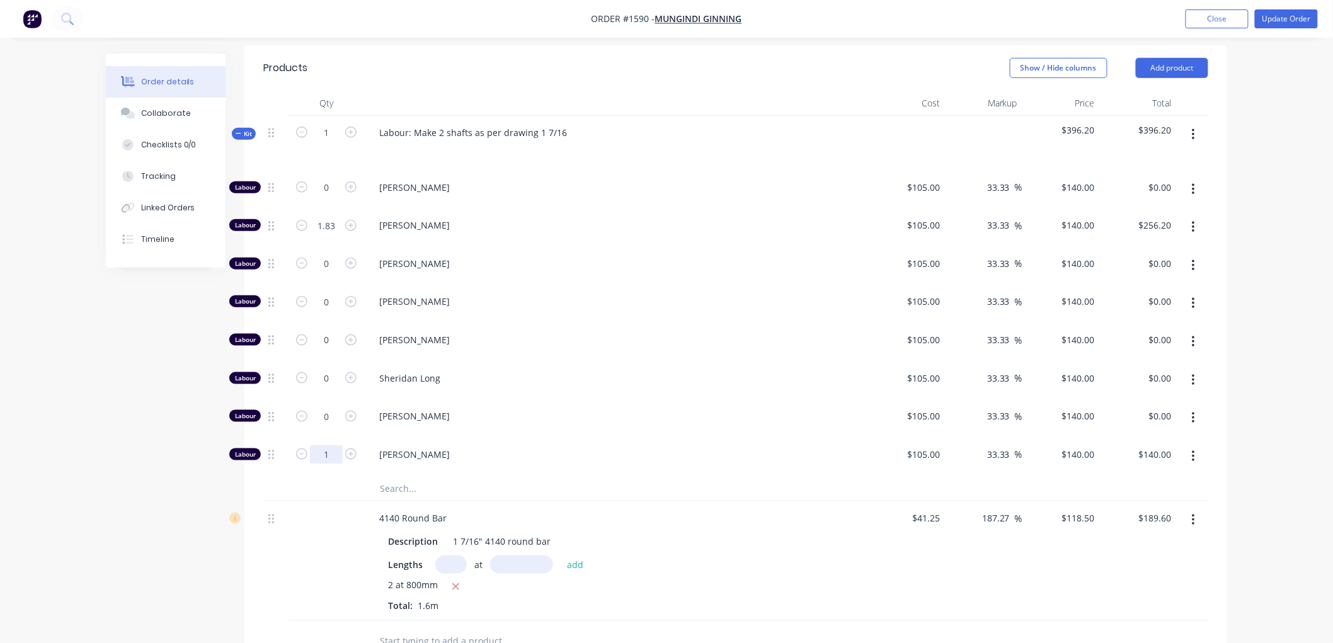
click at [333, 197] on input "1" at bounding box center [326, 187] width 33 height 19
click at [1075, 445] on div "140 $140.00" at bounding box center [1078, 454] width 44 height 18
click at [1276, 433] on div "Order details Collaborate Checklists 0/0 Tracking Linked Orders Timeline Order …" at bounding box center [666, 282] width 1333 height 1403
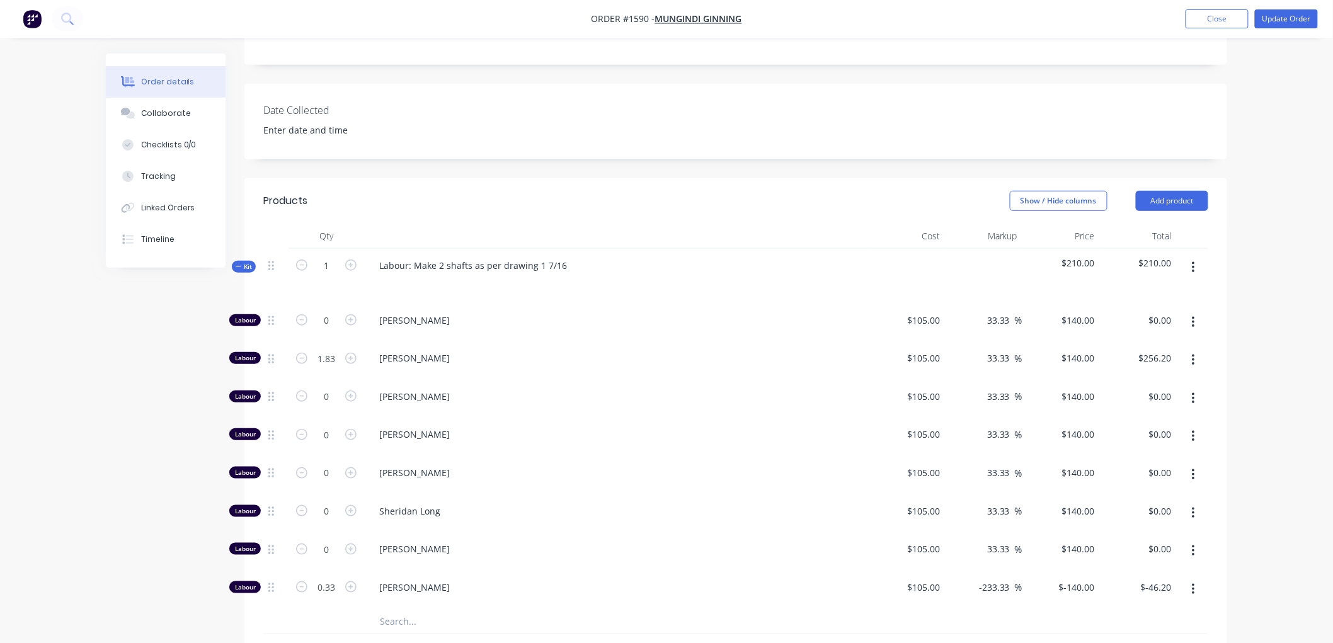
scroll to position [280, 0]
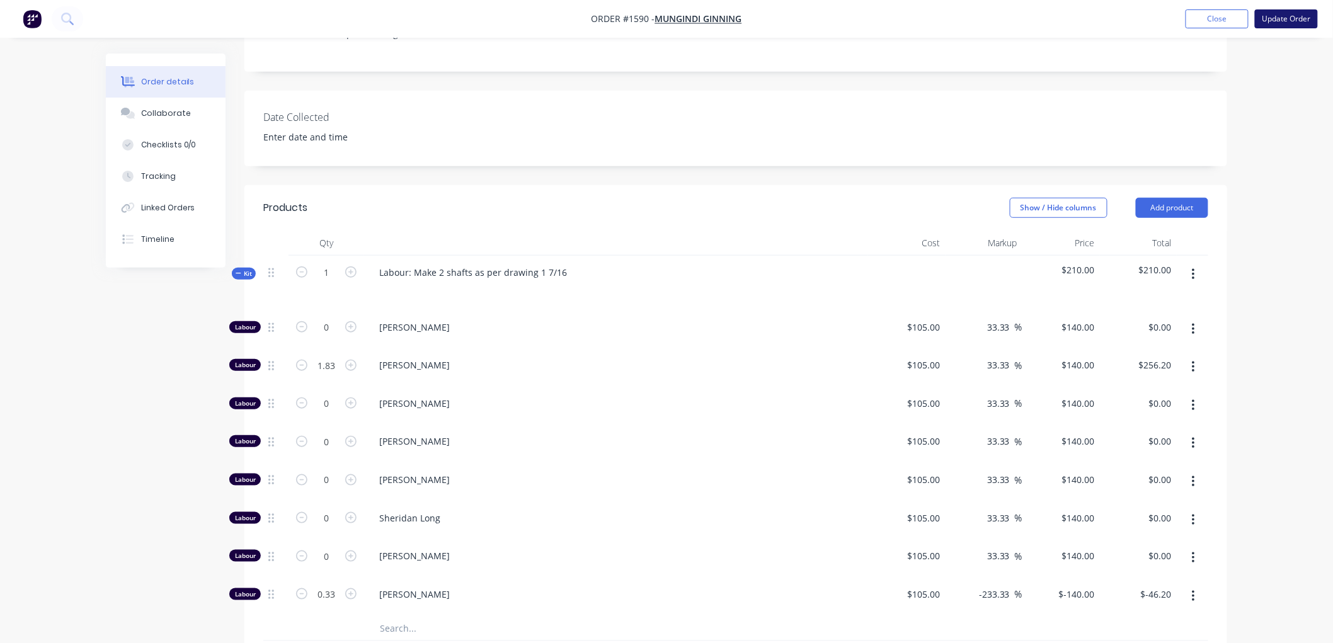
click at [1287, 17] on button "Update Order" at bounding box center [1286, 18] width 63 height 19
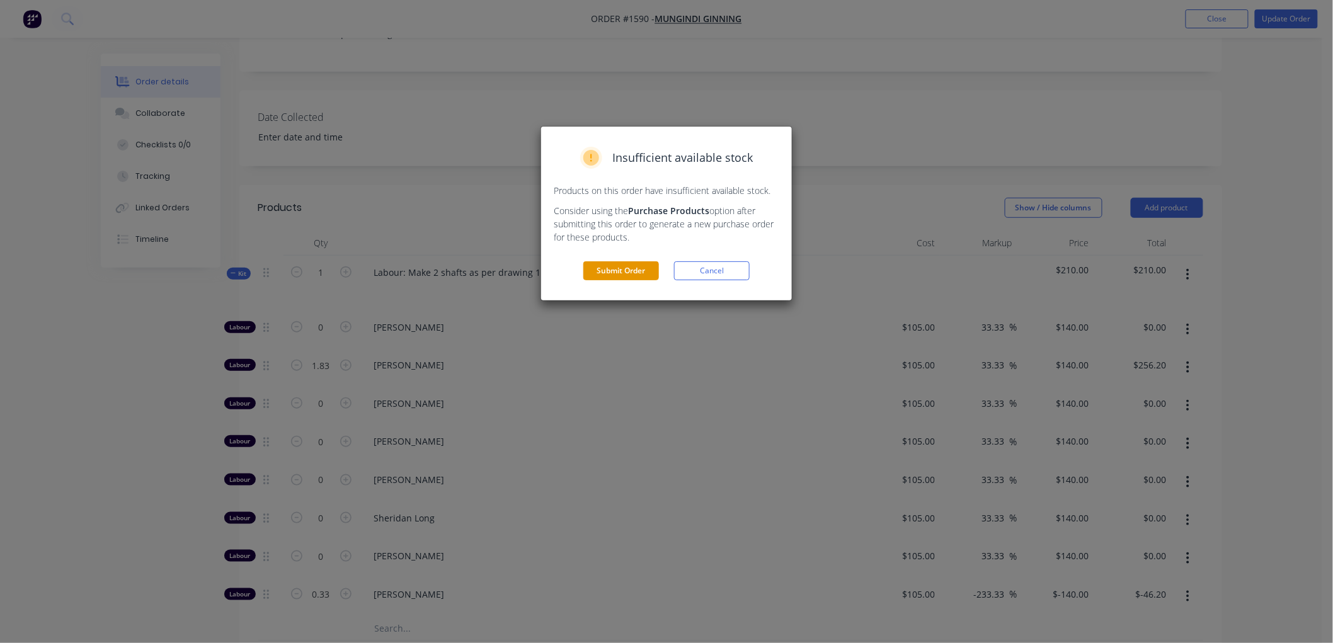
click at [612, 267] on button "Submit Order" at bounding box center [621, 270] width 76 height 19
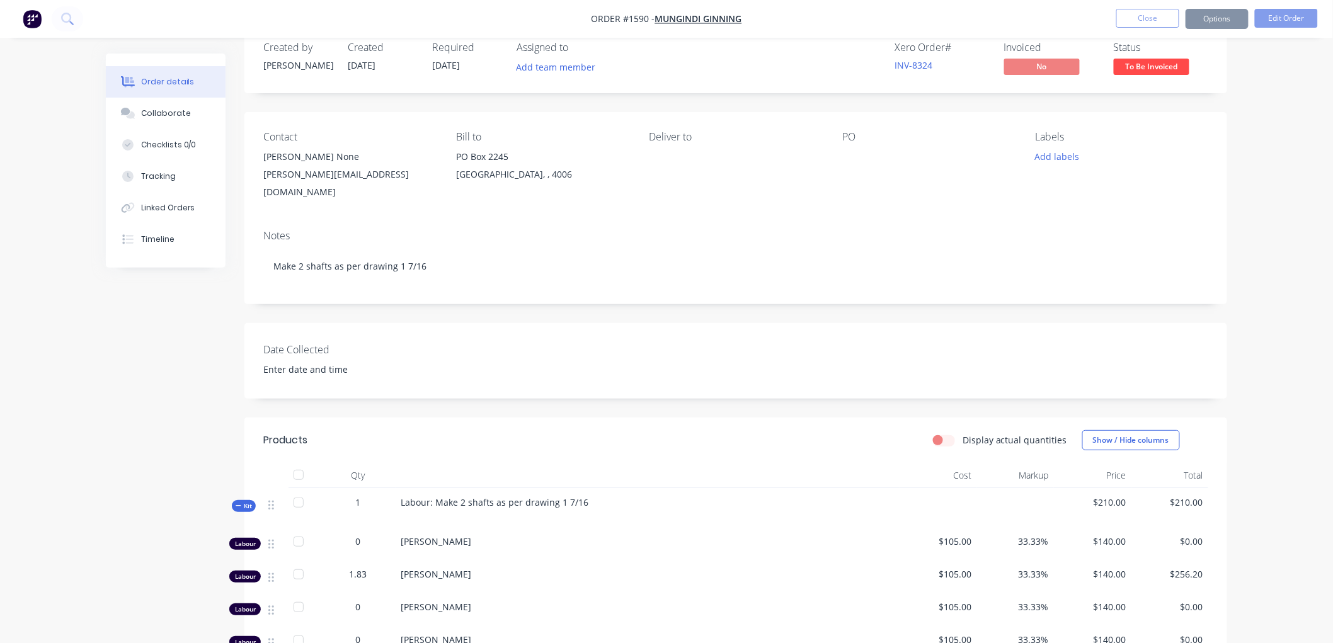
scroll to position [0, 0]
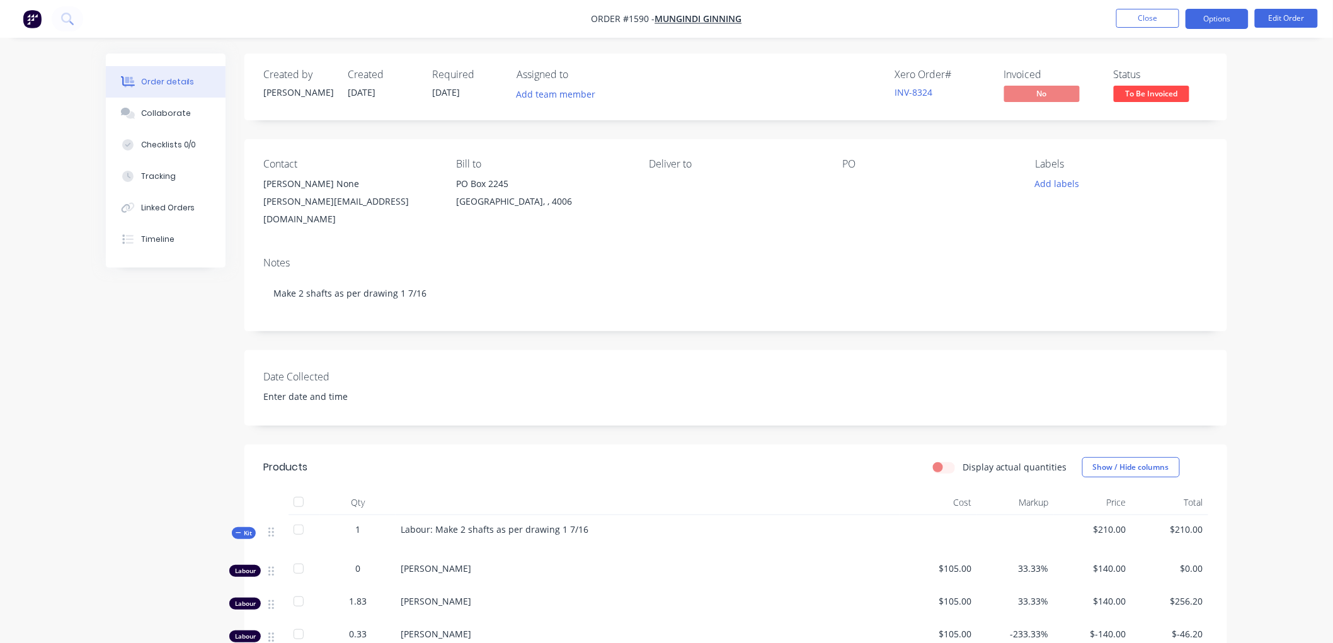
click at [1225, 14] on button "Options" at bounding box center [1216, 19] width 63 height 20
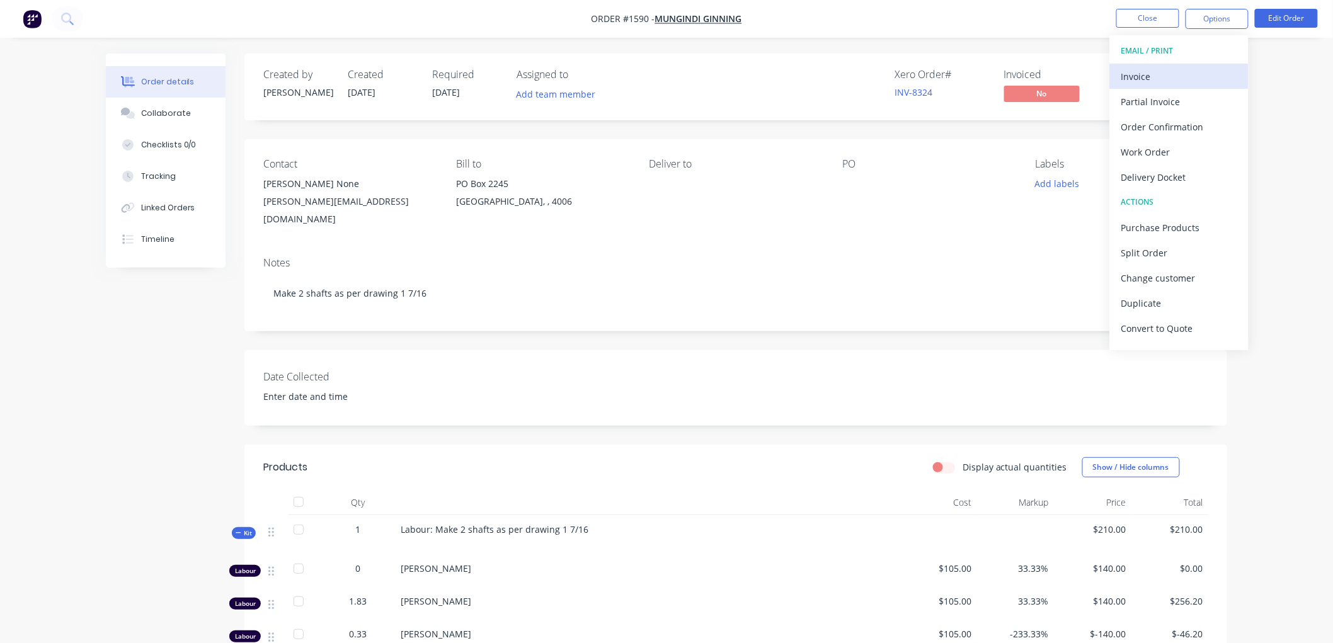
click at [1182, 71] on div "Invoice" at bounding box center [1179, 76] width 116 height 18
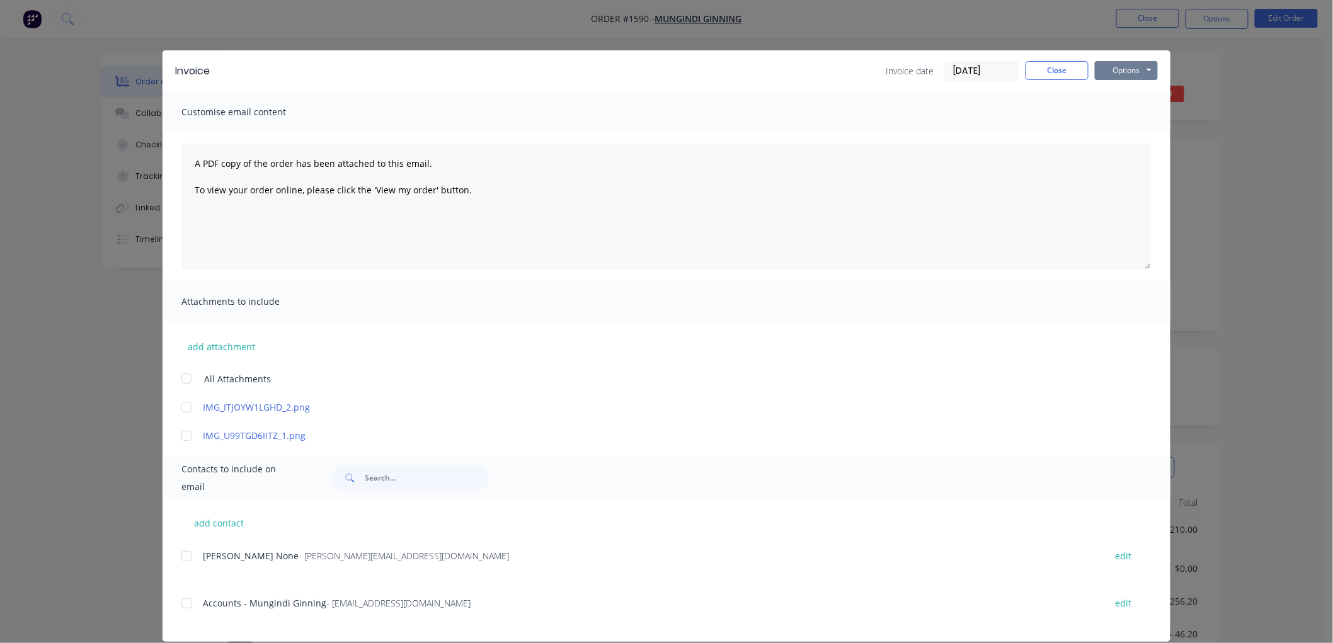
click at [1102, 71] on button "Options" at bounding box center [1126, 70] width 63 height 19
click at [1132, 86] on button "Preview" at bounding box center [1135, 93] width 81 height 21
click at [172, 603] on div "add contact Aaron None - aaron@mungindiginning.com.au edit Accounts - Mungindi …" at bounding box center [667, 570] width 1008 height 144
click at [175, 598] on div "add contact Aaron None - aaron@mungindiginning.com.au edit Accounts - Mungindi …" at bounding box center [667, 570] width 1008 height 144
click at [178, 603] on div at bounding box center [186, 603] width 25 height 25
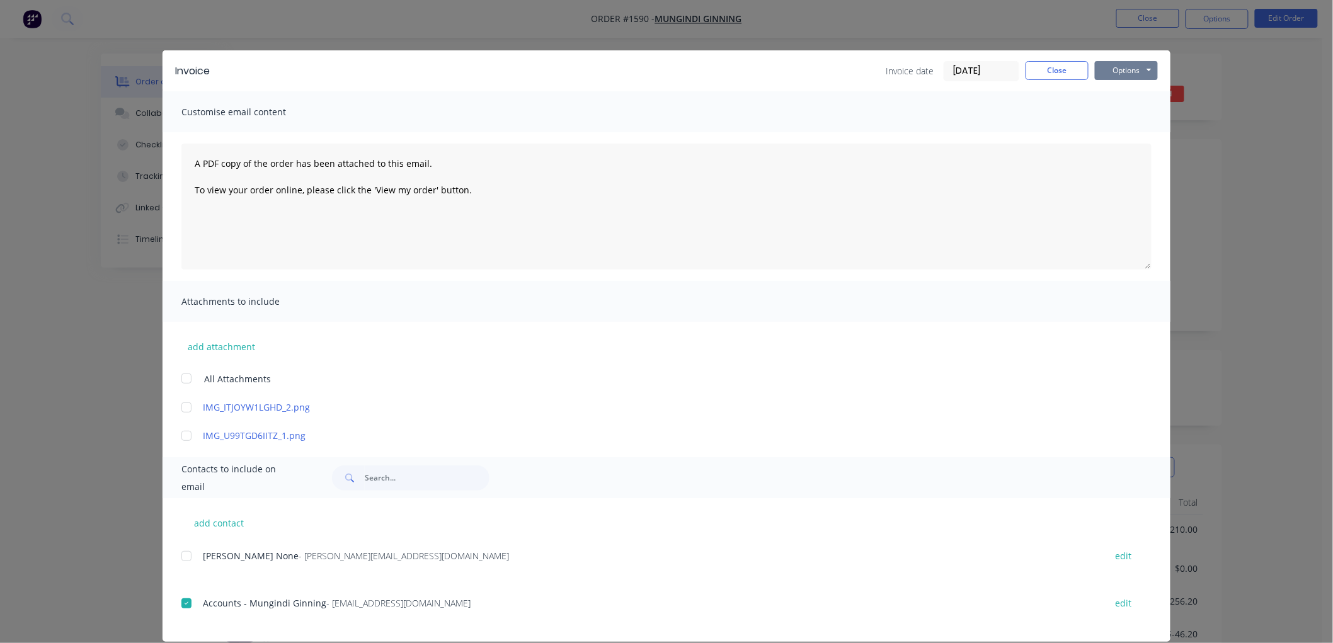
click at [1107, 69] on button "Options" at bounding box center [1126, 70] width 63 height 19
click at [1136, 126] on button "Email" at bounding box center [1135, 134] width 81 height 21
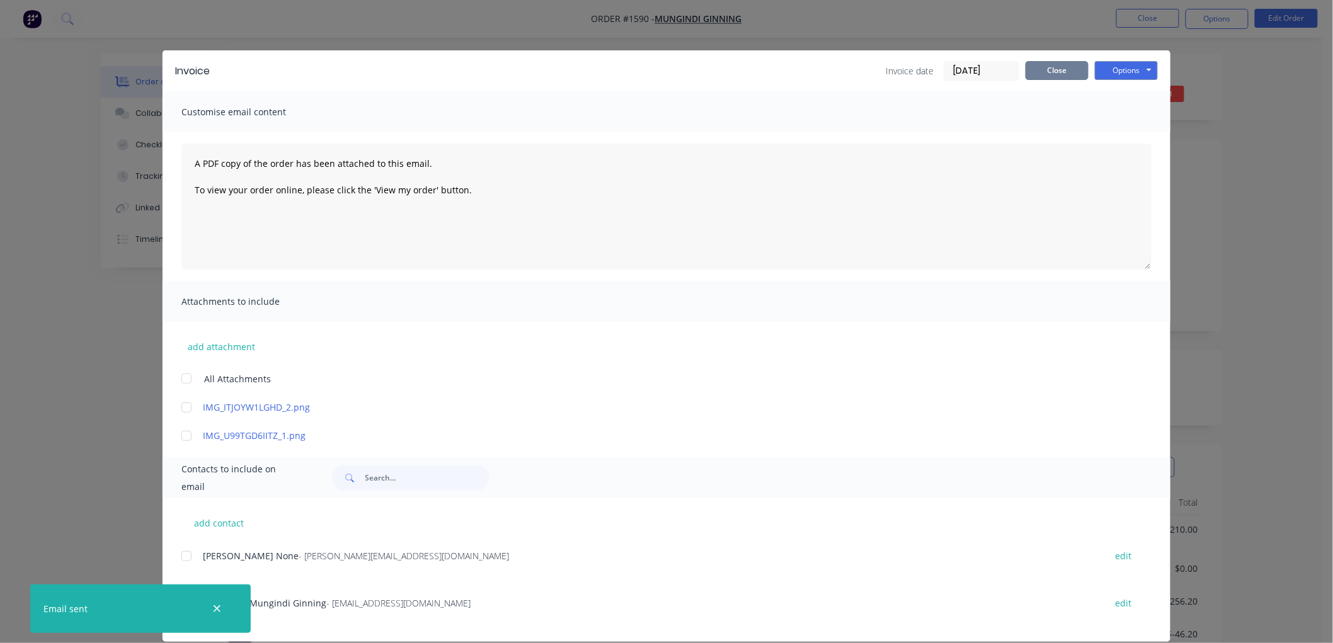
click at [1061, 71] on button "Close" at bounding box center [1056, 70] width 63 height 19
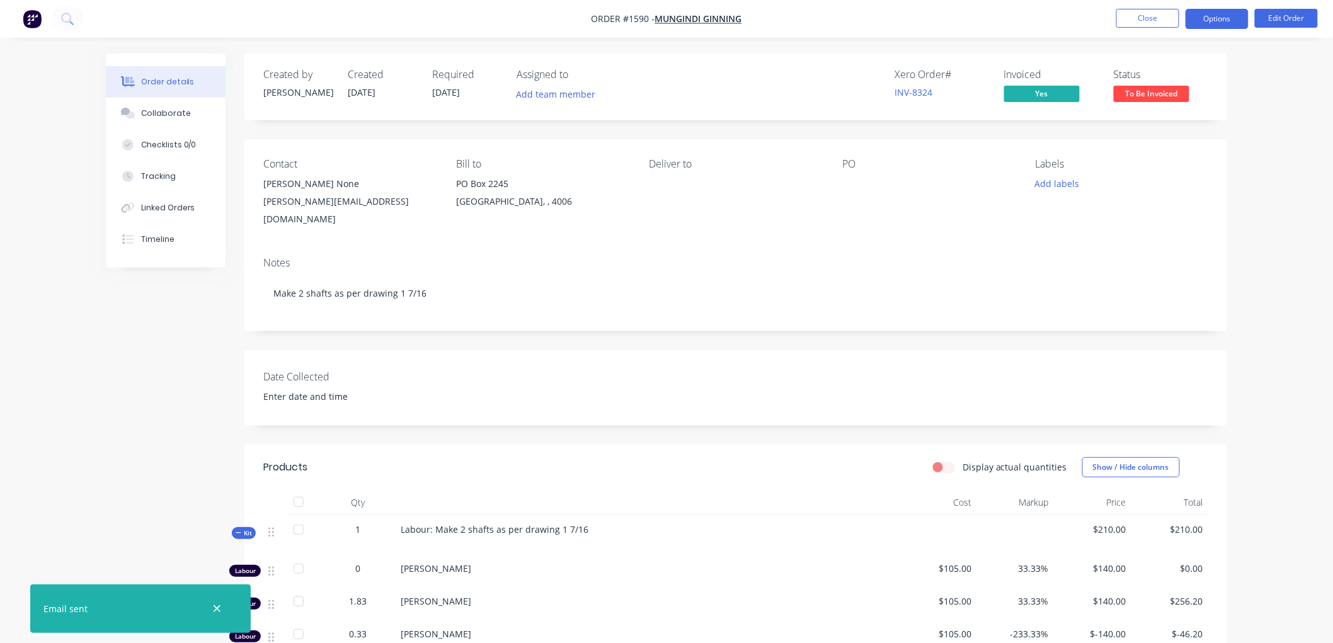
click at [1221, 17] on button "Options" at bounding box center [1216, 19] width 63 height 20
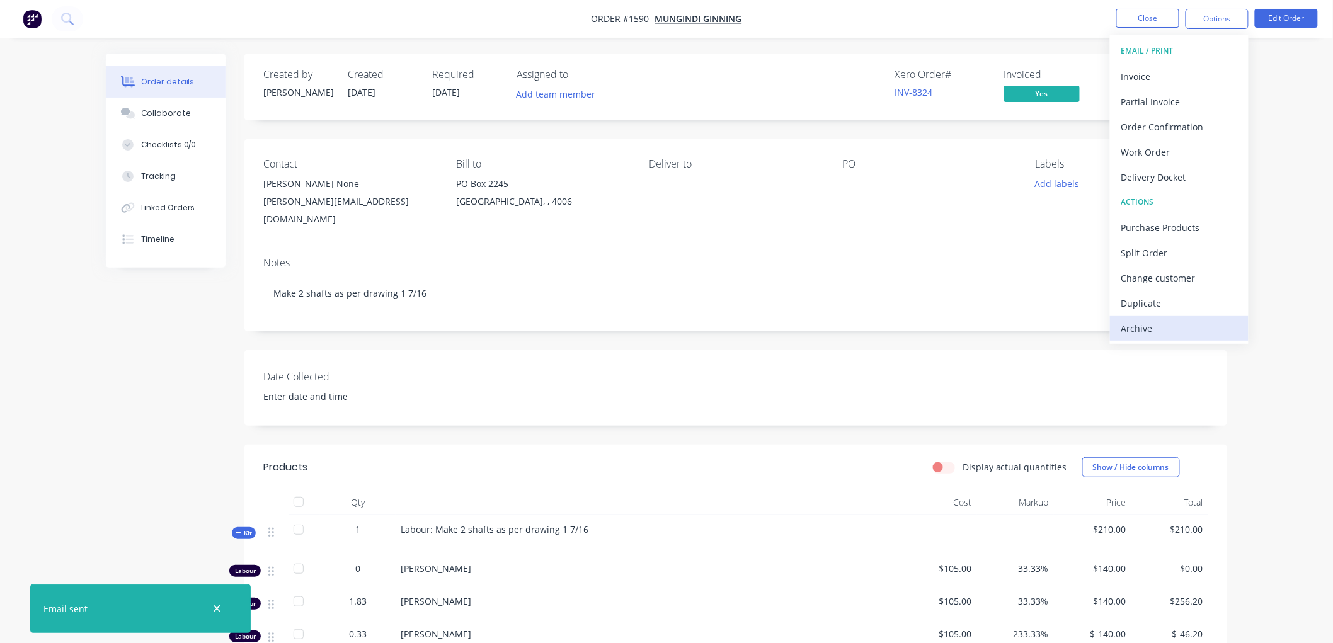
click at [1160, 329] on div "Archive" at bounding box center [1179, 328] width 116 height 18
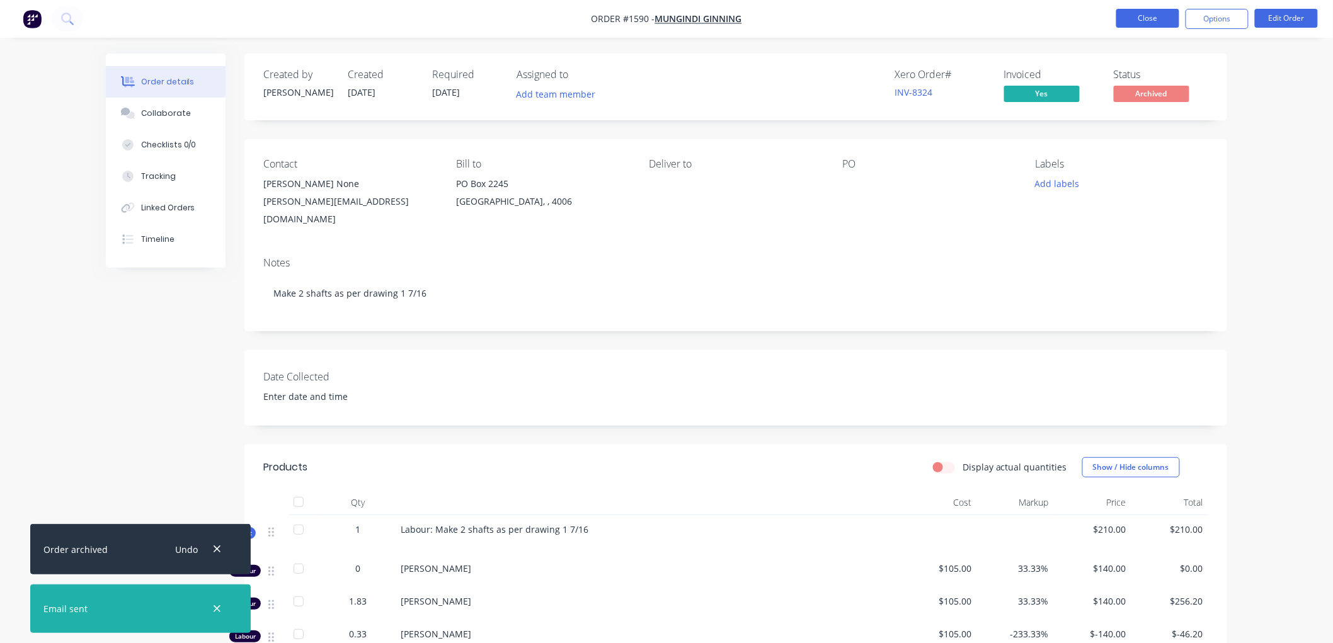
click at [1134, 16] on button "Close" at bounding box center [1147, 18] width 63 height 19
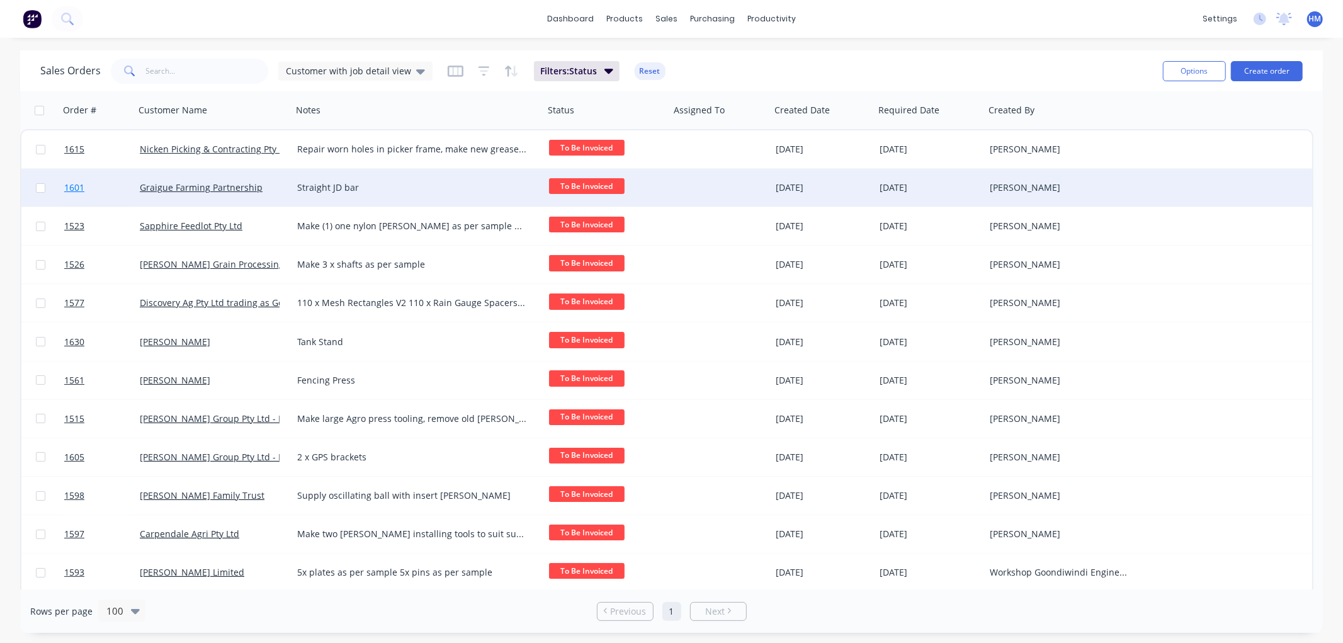
click at [114, 190] on link "1601" at bounding box center [102, 188] width 76 height 38
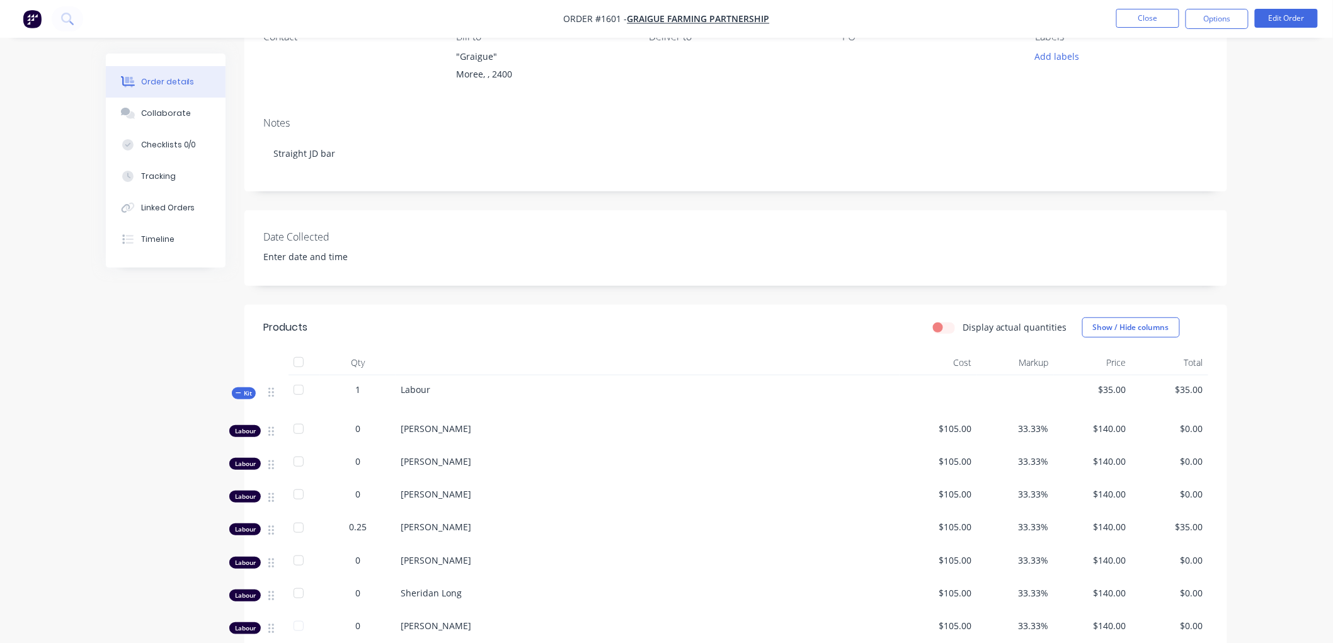
scroll to position [140, 0]
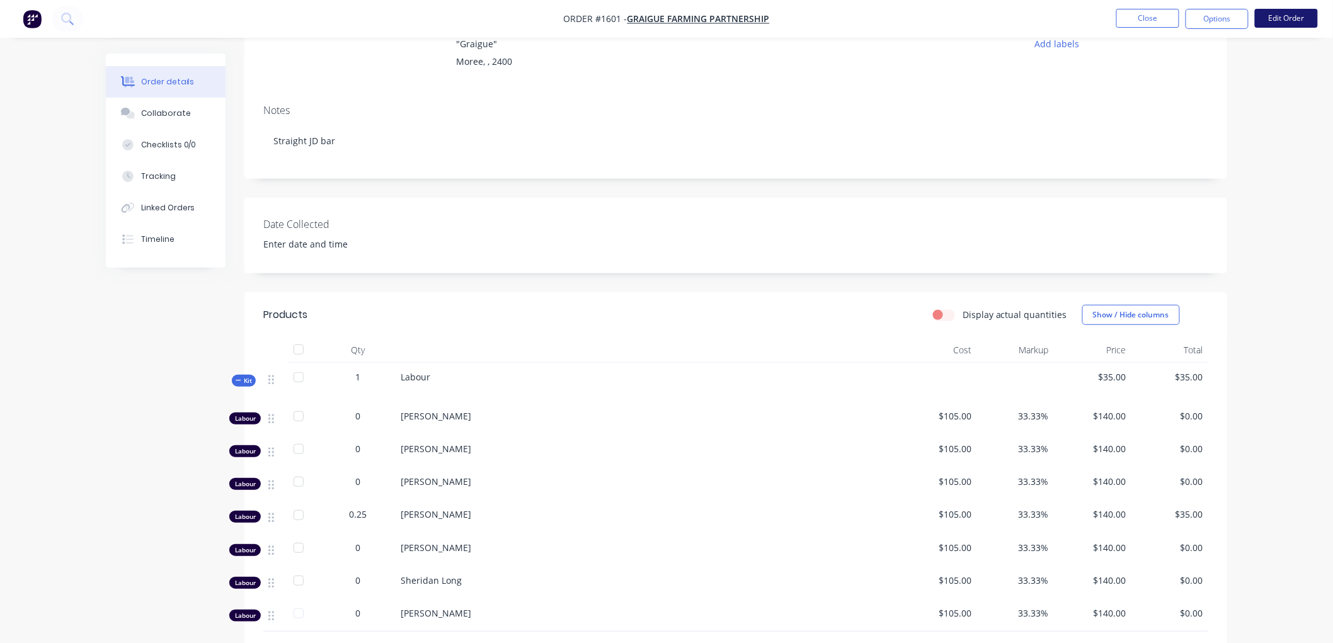
click at [1291, 19] on button "Edit Order" at bounding box center [1286, 18] width 63 height 19
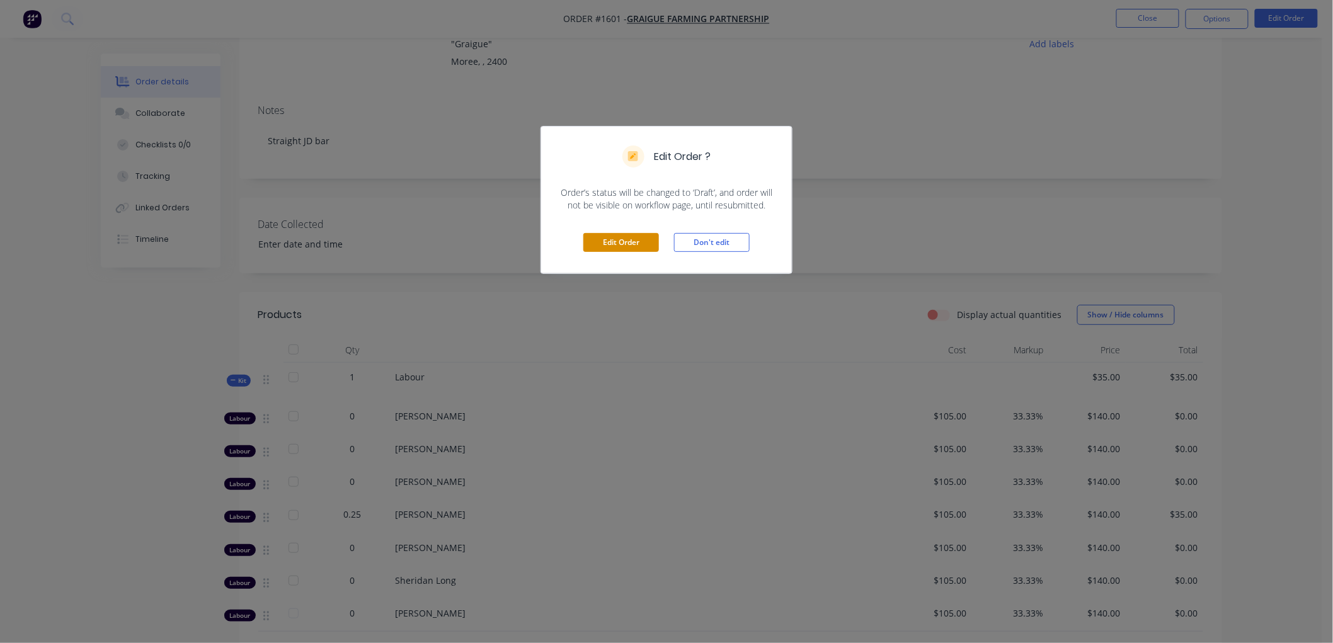
click at [616, 239] on button "Edit Order" at bounding box center [621, 242] width 76 height 19
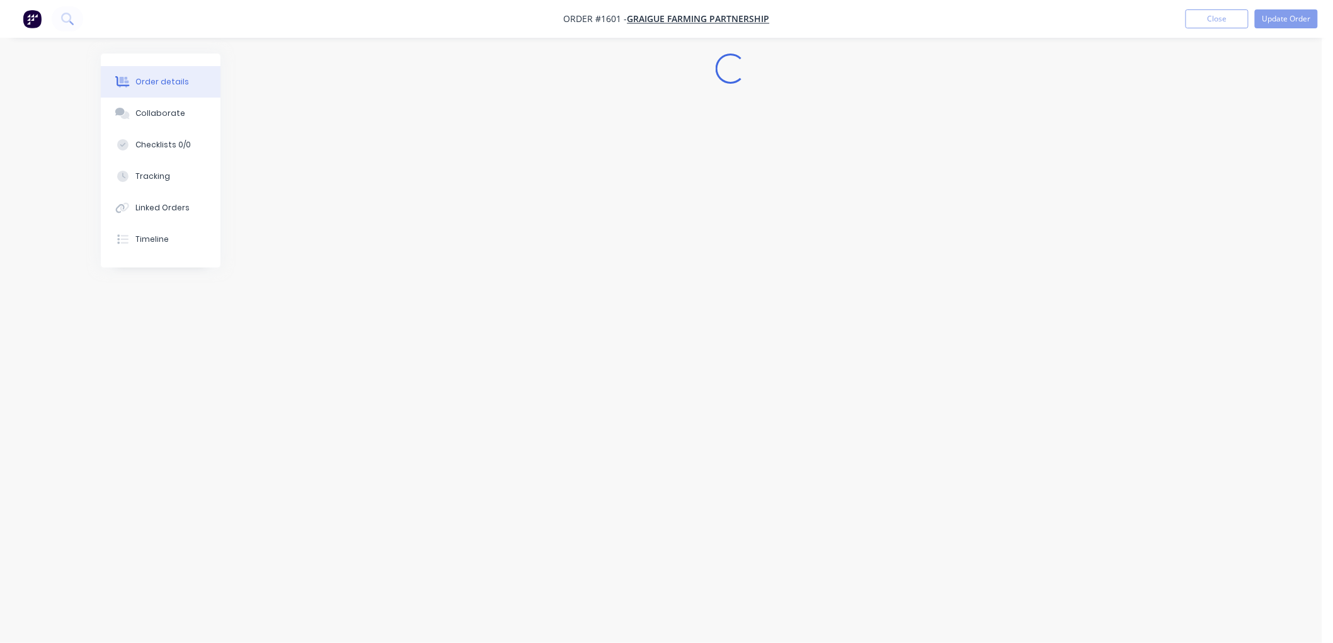
scroll to position [0, 0]
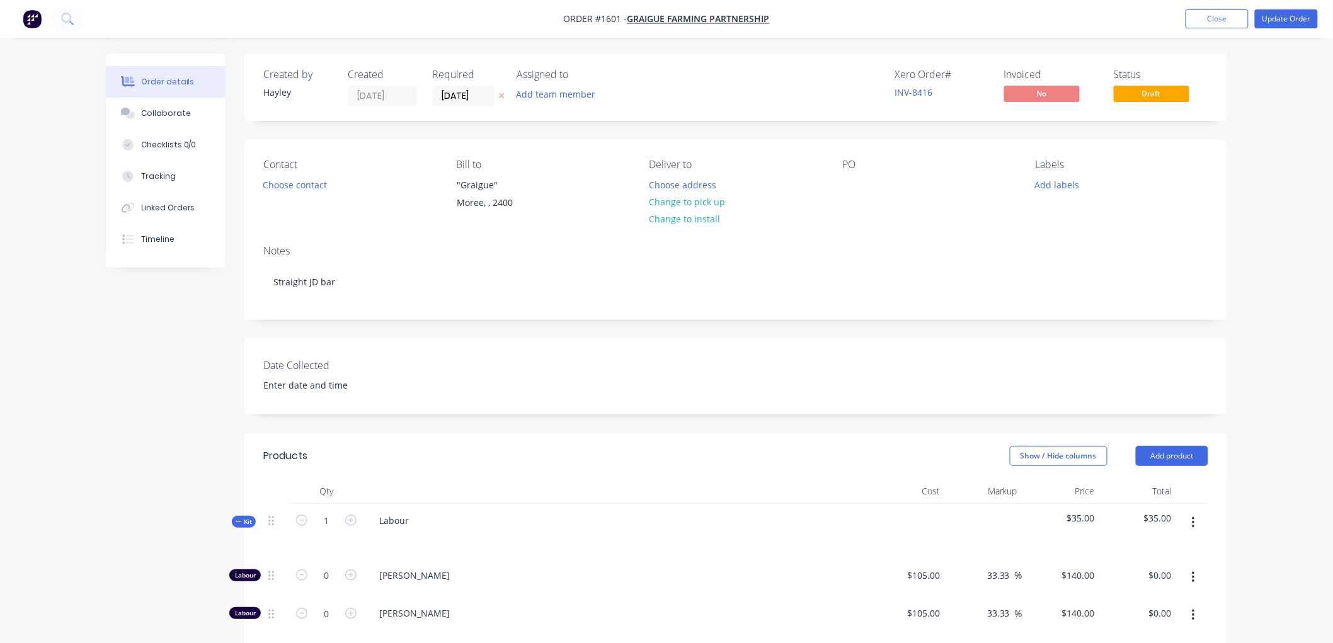
click at [421, 520] on div "Labour" at bounding box center [616, 531] width 504 height 55
click at [413, 520] on div "Labour" at bounding box center [394, 520] width 50 height 18
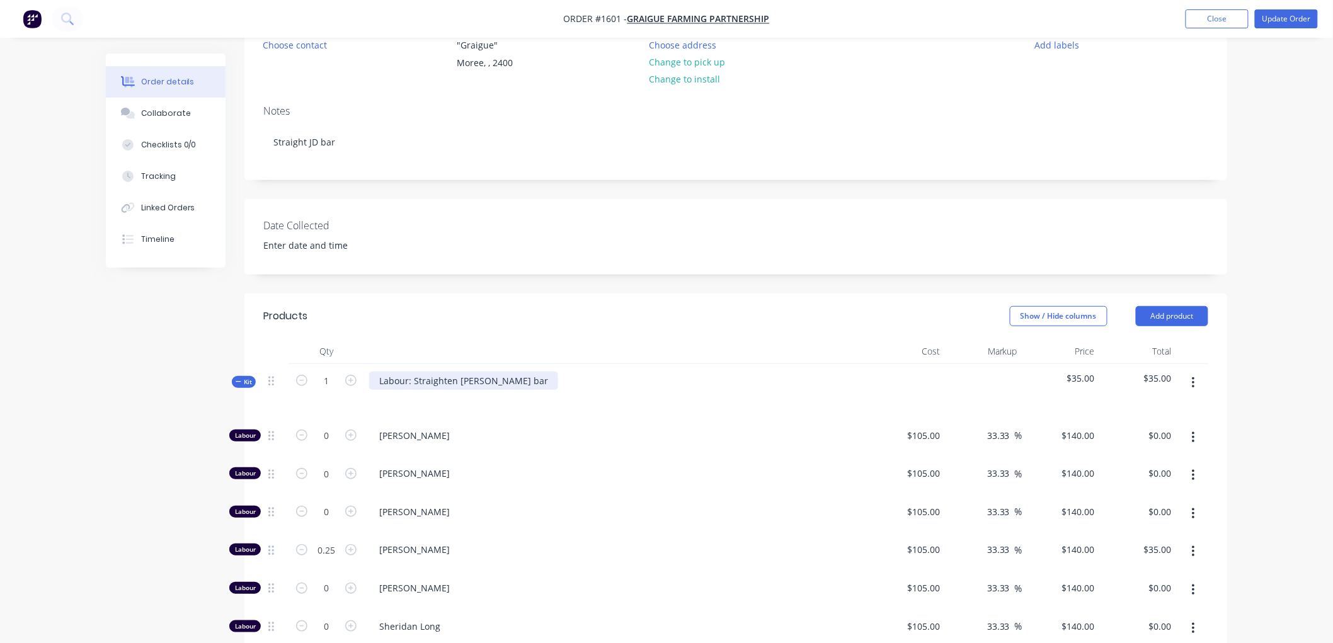
scroll to position [210, 0]
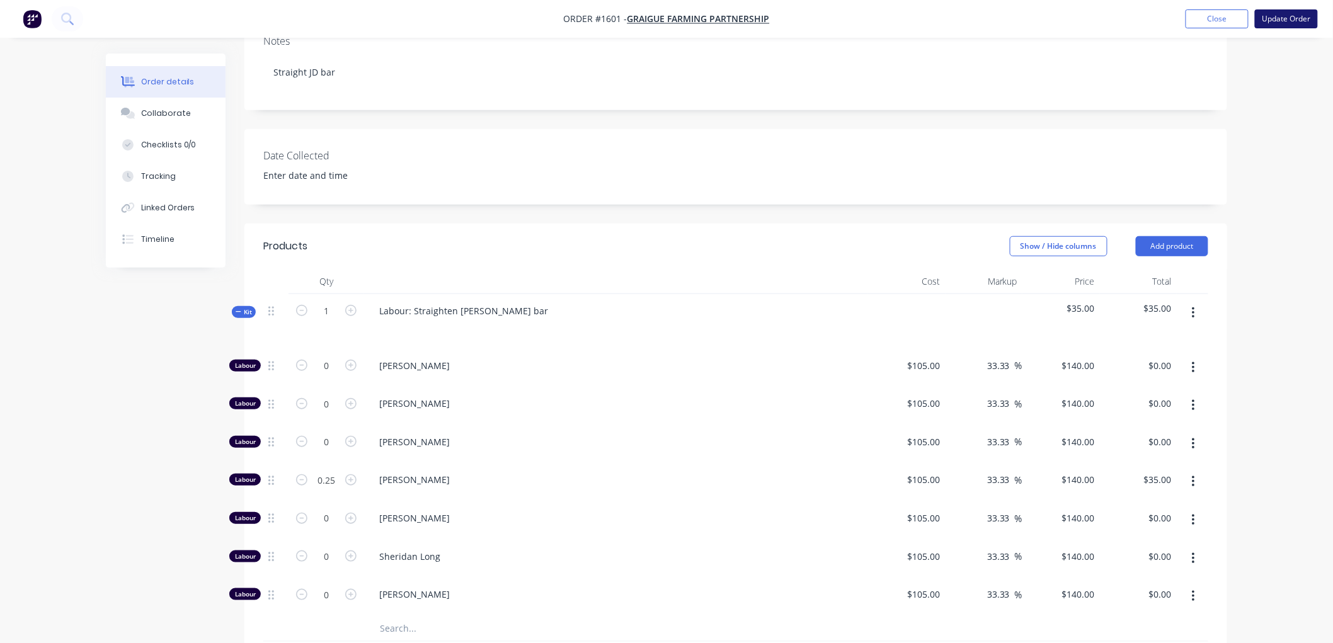
click at [1270, 17] on button "Update Order" at bounding box center [1286, 18] width 63 height 19
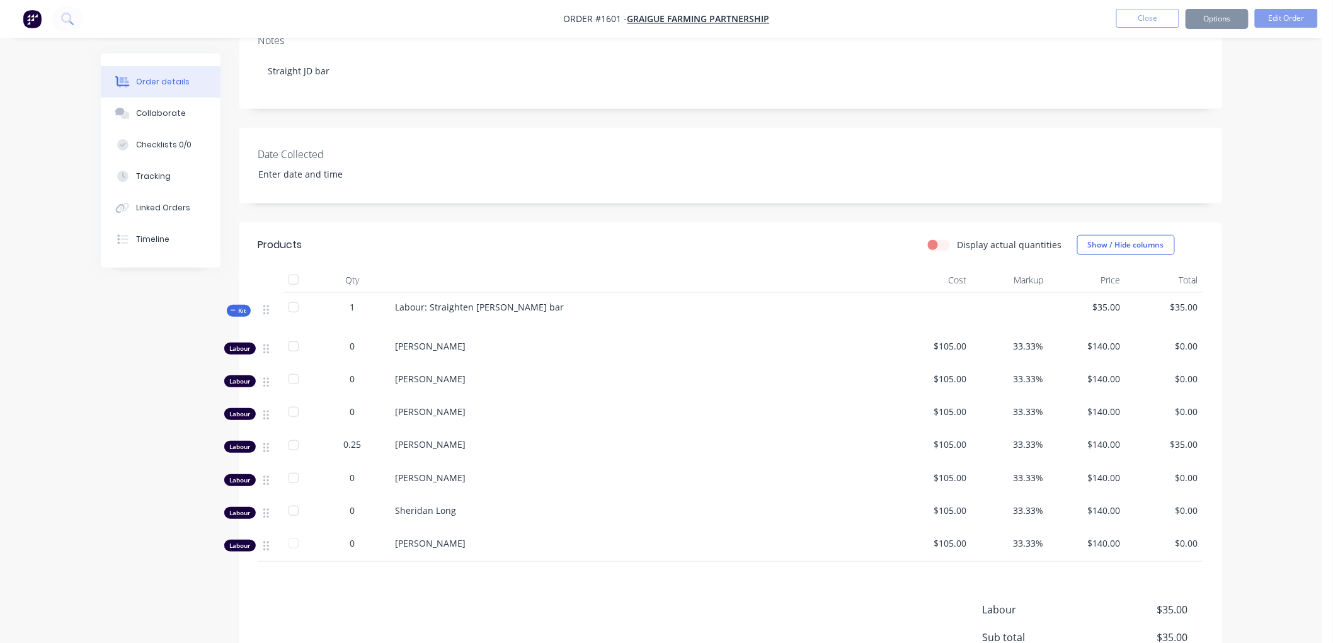
scroll to position [0, 0]
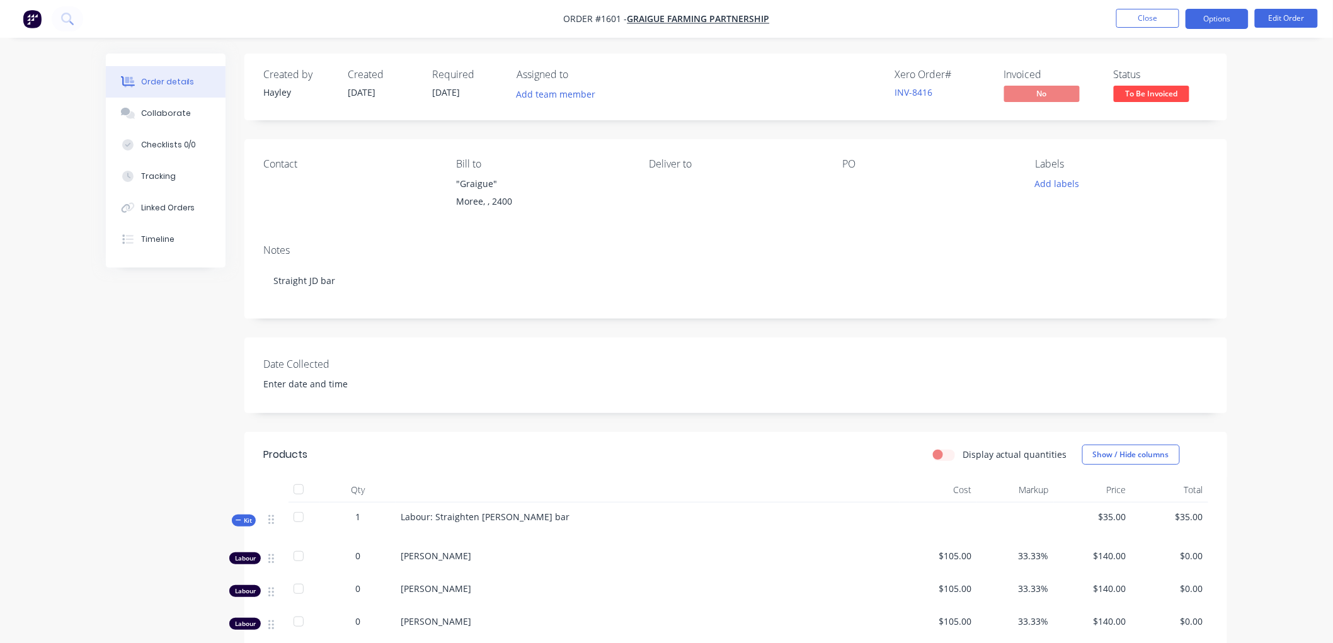
click at [1221, 15] on button "Options" at bounding box center [1216, 19] width 63 height 20
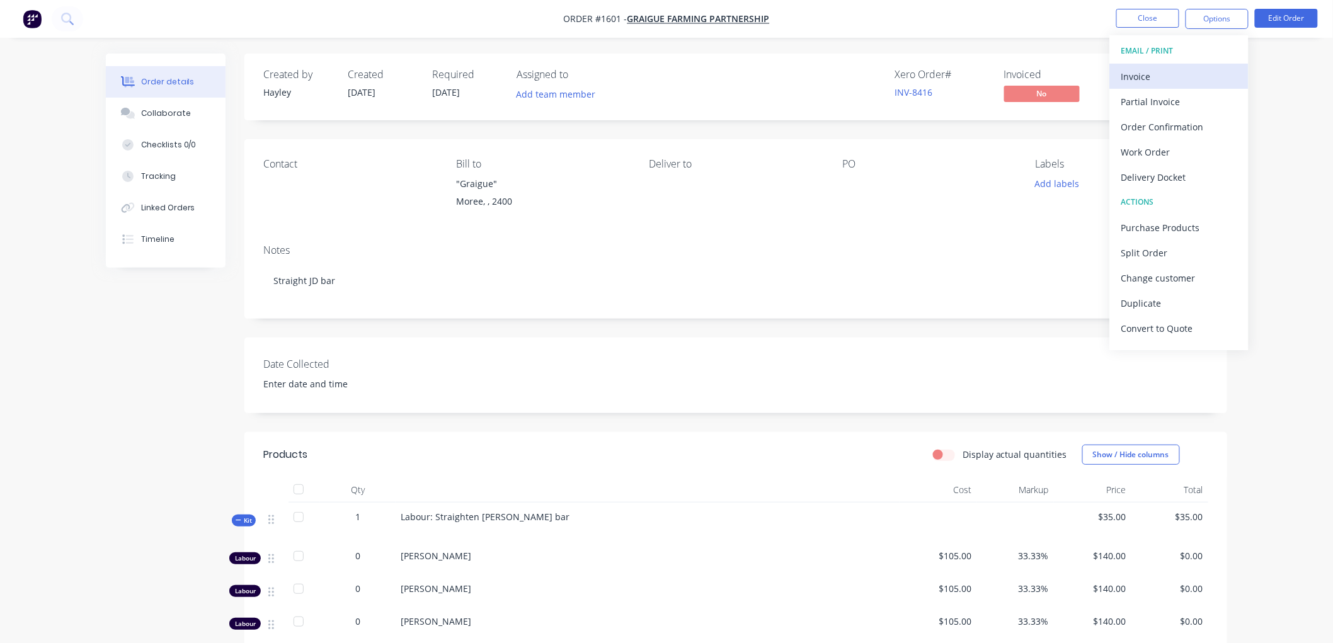
click at [1155, 68] on div "Invoice" at bounding box center [1179, 76] width 116 height 18
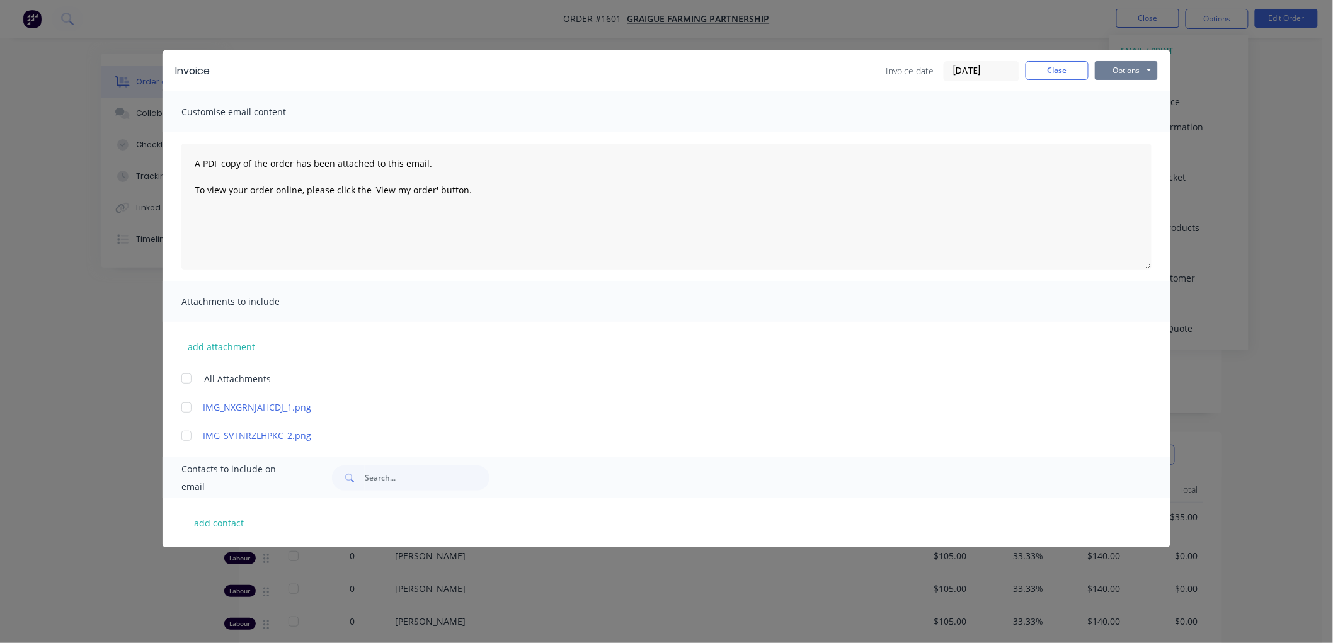
click at [1126, 72] on button "Options" at bounding box center [1126, 70] width 63 height 19
click at [1145, 92] on button "Preview" at bounding box center [1135, 93] width 81 height 21
click at [218, 522] on button "add contact" at bounding box center [219, 522] width 76 height 19
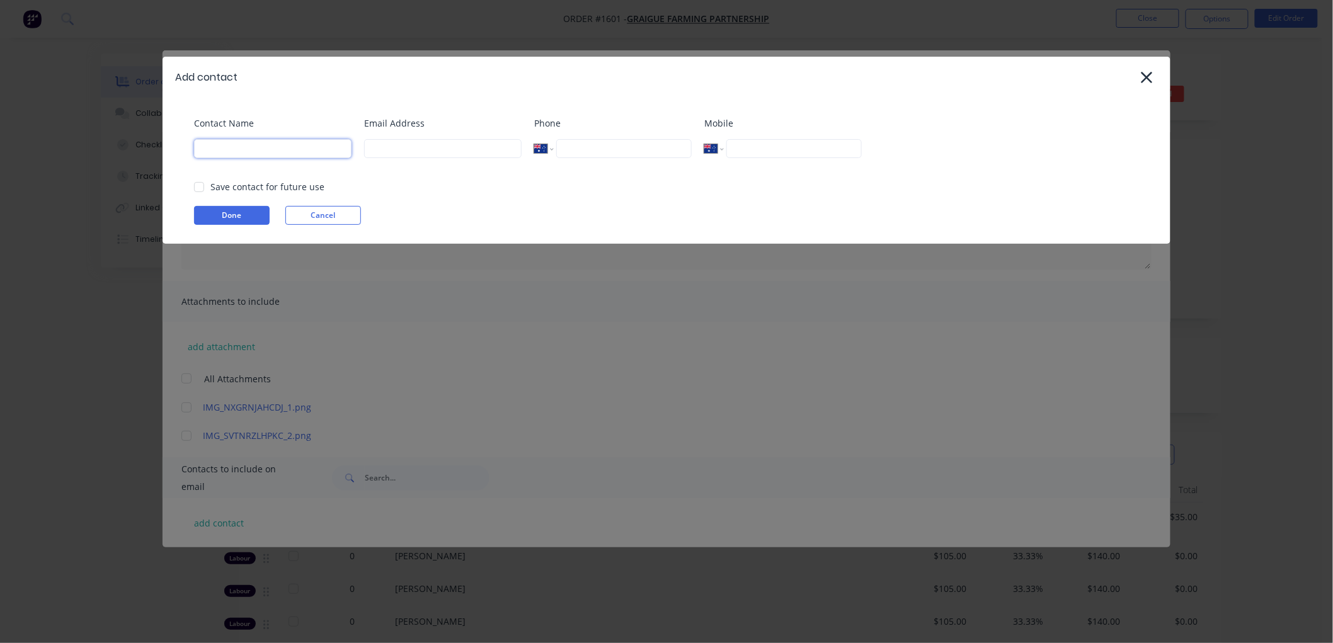
click at [222, 151] on input at bounding box center [272, 148] width 157 height 19
paste input "graiguefarm5@bigpond.com"
click at [400, 149] on input at bounding box center [442, 148] width 157 height 19
paste input "graiguefarm5@bigpond.com"
drag, startPoint x: 273, startPoint y: 149, endPoint x: 149, endPoint y: 147, distance: 124.7
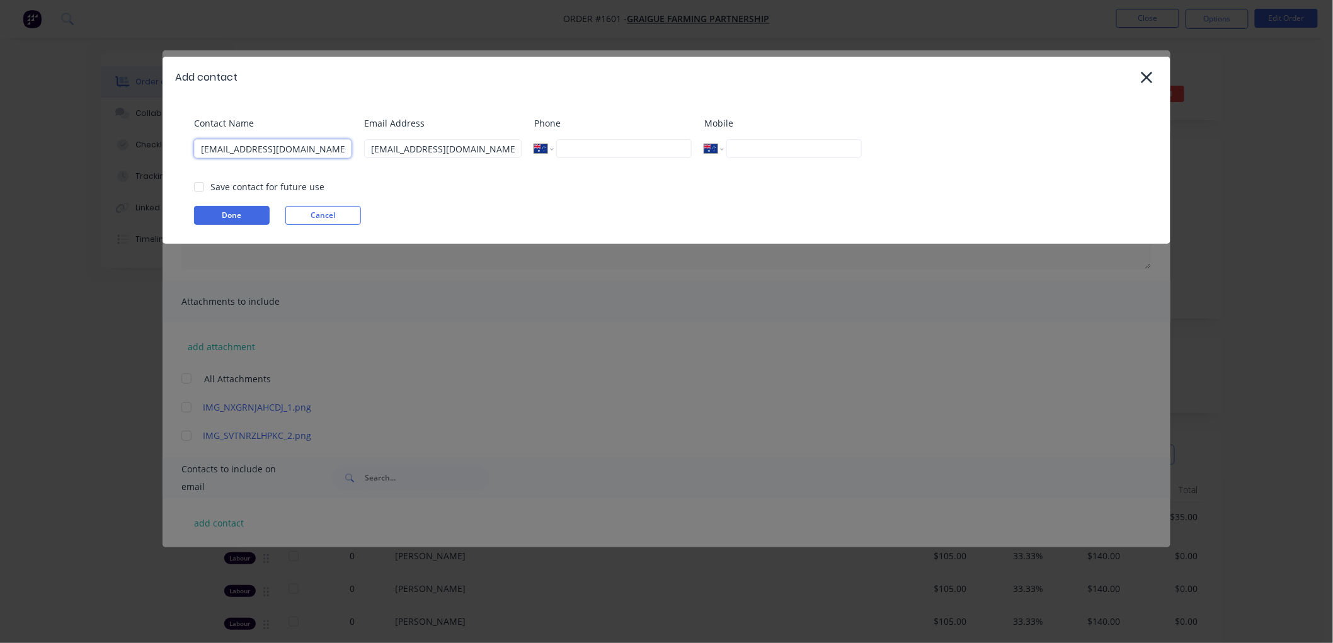
click at [149, 147] on div "Add contact Contact Name graiguefarm5@bigpond.com Email Address graiguefarm5@bi…" at bounding box center [666, 321] width 1333 height 643
click at [202, 181] on div at bounding box center [198, 186] width 25 height 25
click at [217, 219] on button "Done" at bounding box center [232, 215] width 76 height 19
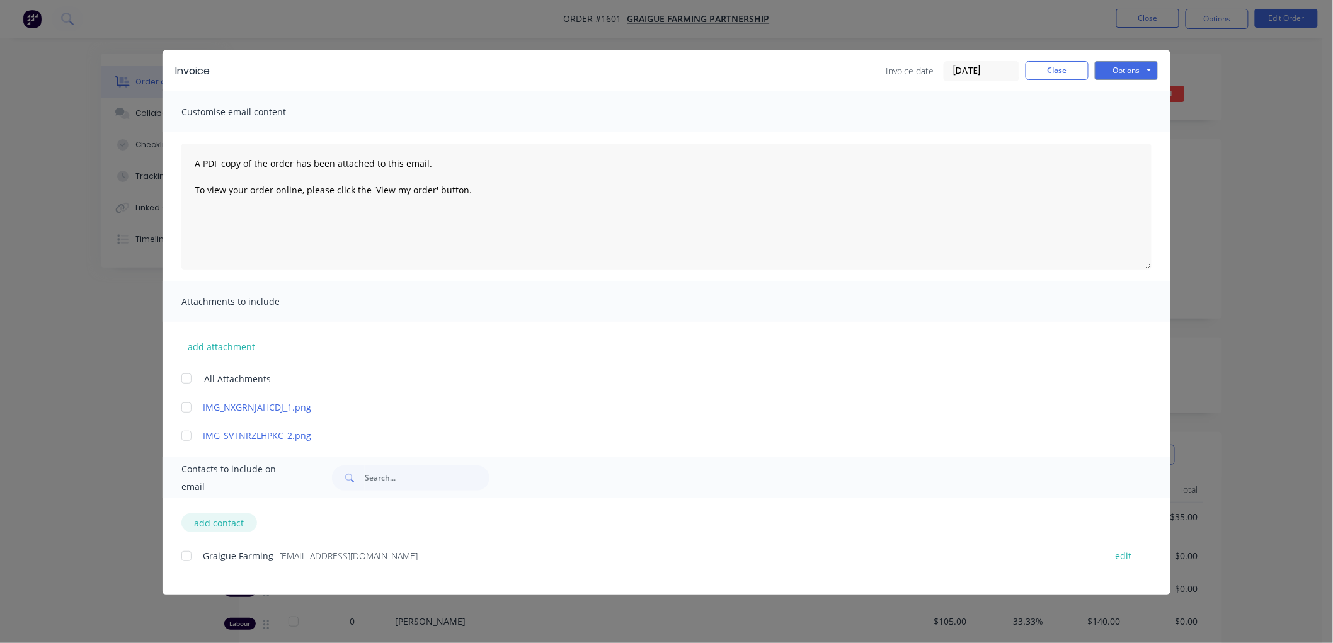
click at [225, 525] on button "add contact" at bounding box center [219, 522] width 76 height 19
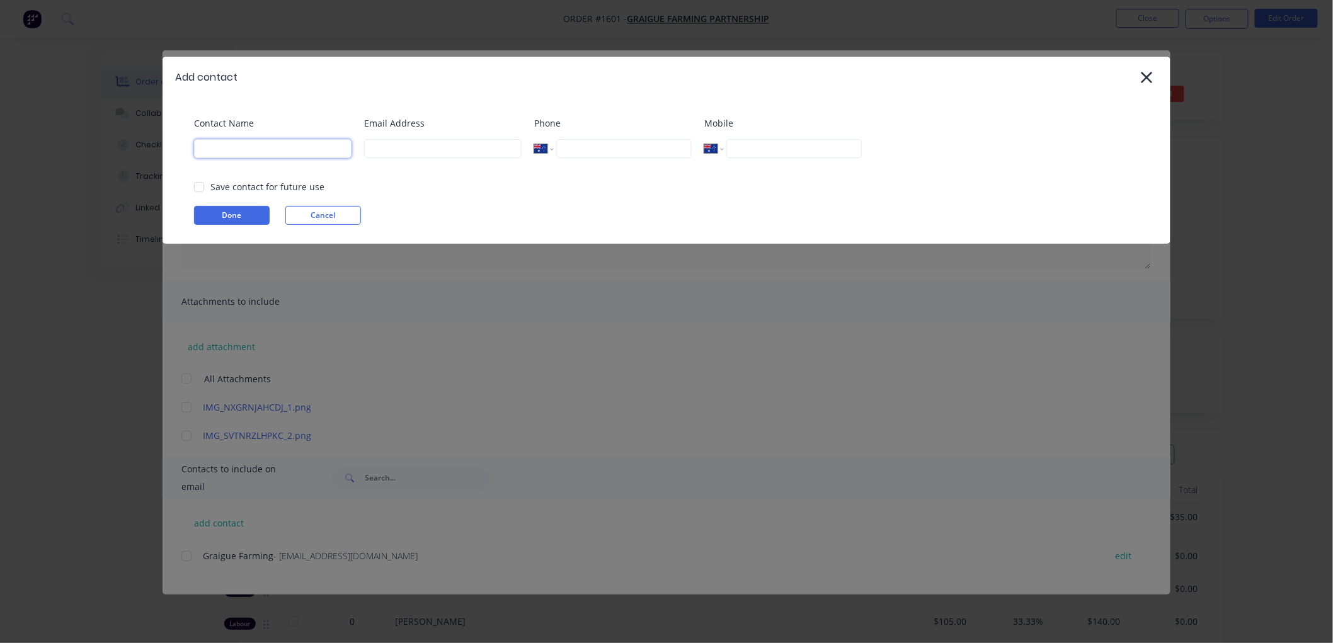
drag, startPoint x: 241, startPoint y: 145, endPoint x: 250, endPoint y: 153, distance: 12.1
click at [250, 153] on input at bounding box center [272, 148] width 157 height 19
click at [808, 149] on input "tel" at bounding box center [793, 148] width 135 height 19
paste input "0427 745 287"
click at [207, 185] on div at bounding box center [198, 186] width 25 height 25
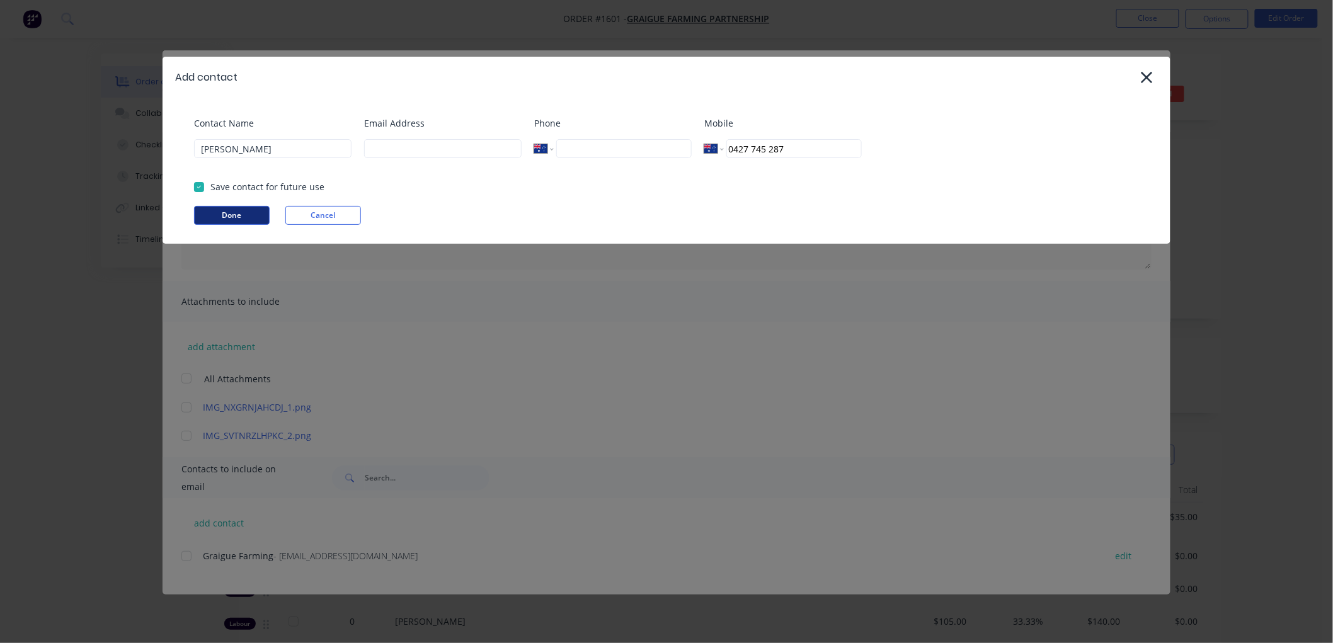
click at [243, 211] on button "Done" at bounding box center [232, 215] width 76 height 19
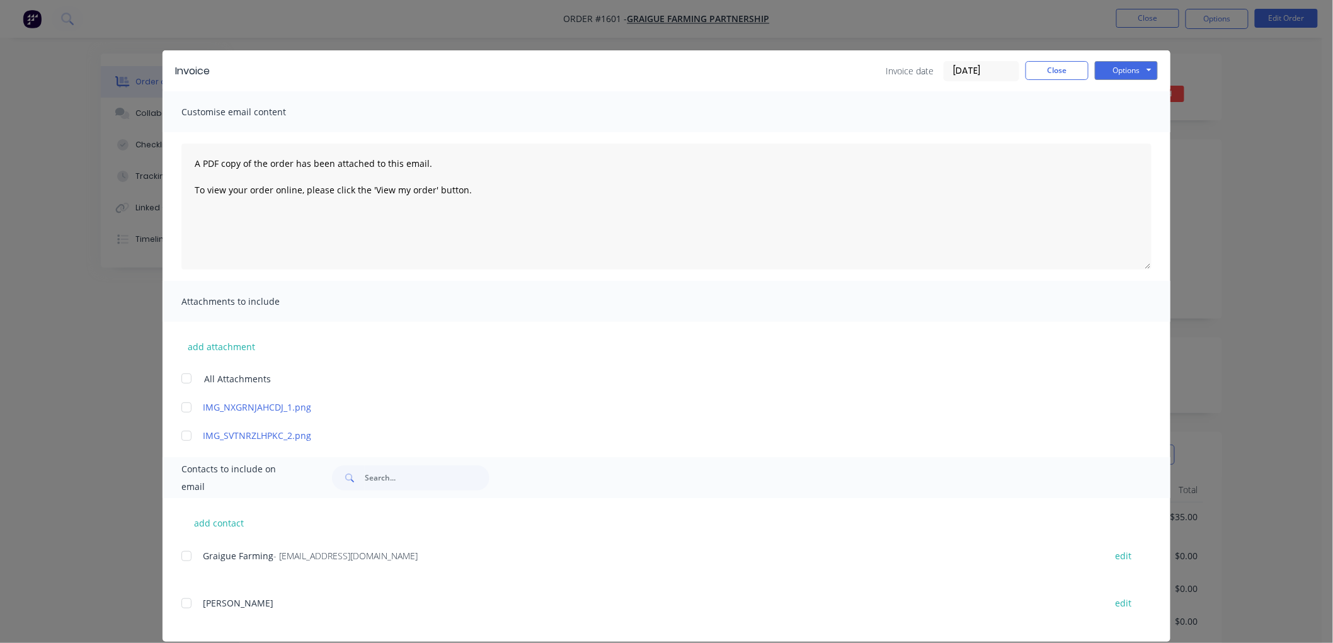
click at [178, 555] on div at bounding box center [186, 556] width 25 height 25
click at [1117, 71] on button "Options" at bounding box center [1126, 70] width 63 height 19
click at [1143, 132] on button "Email" at bounding box center [1135, 134] width 81 height 21
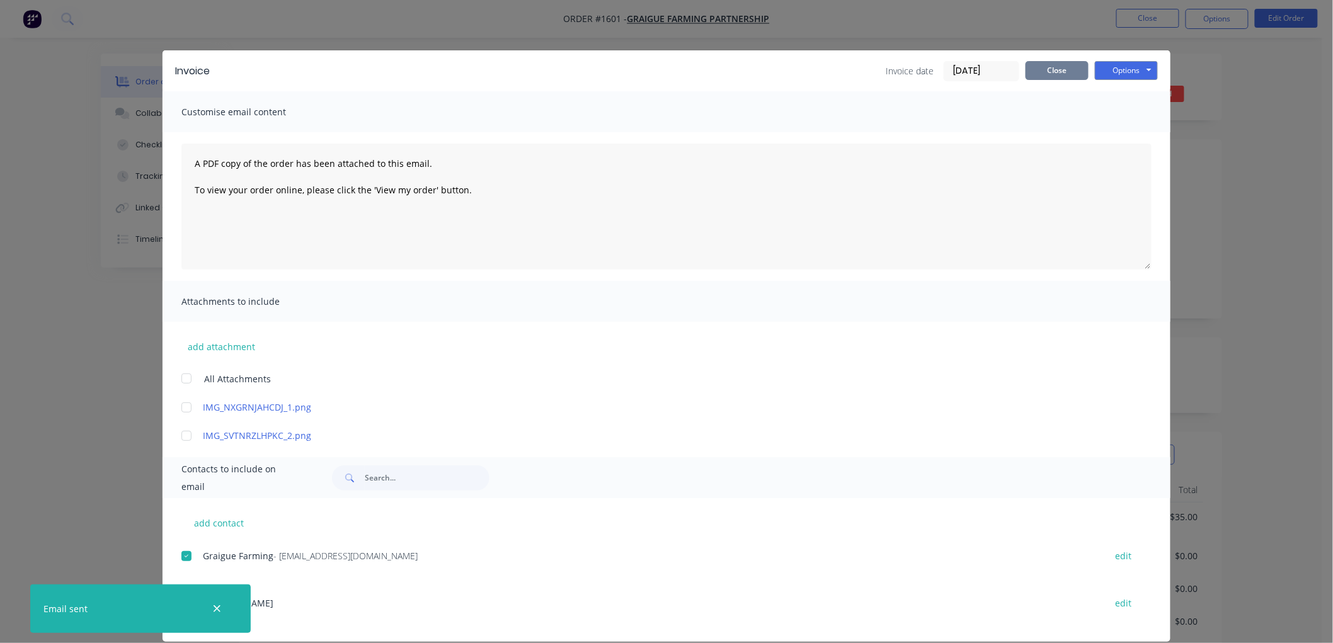
click at [1056, 71] on button "Close" at bounding box center [1056, 70] width 63 height 19
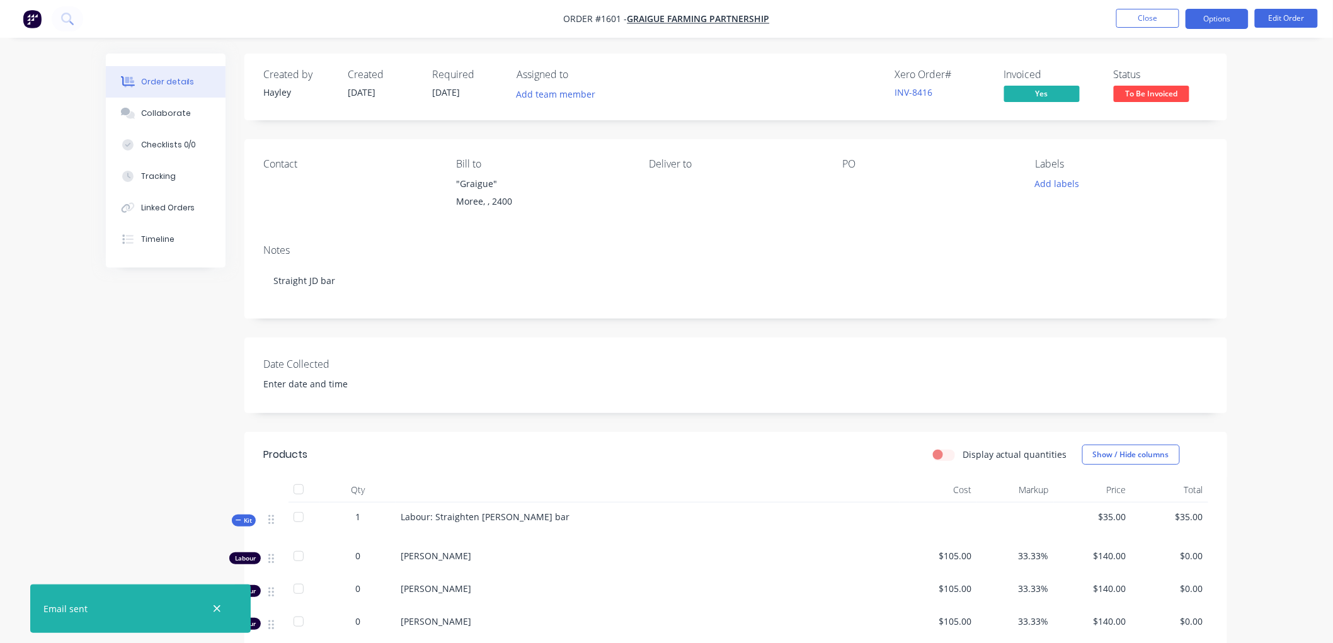
click at [1218, 23] on button "Options" at bounding box center [1216, 19] width 63 height 20
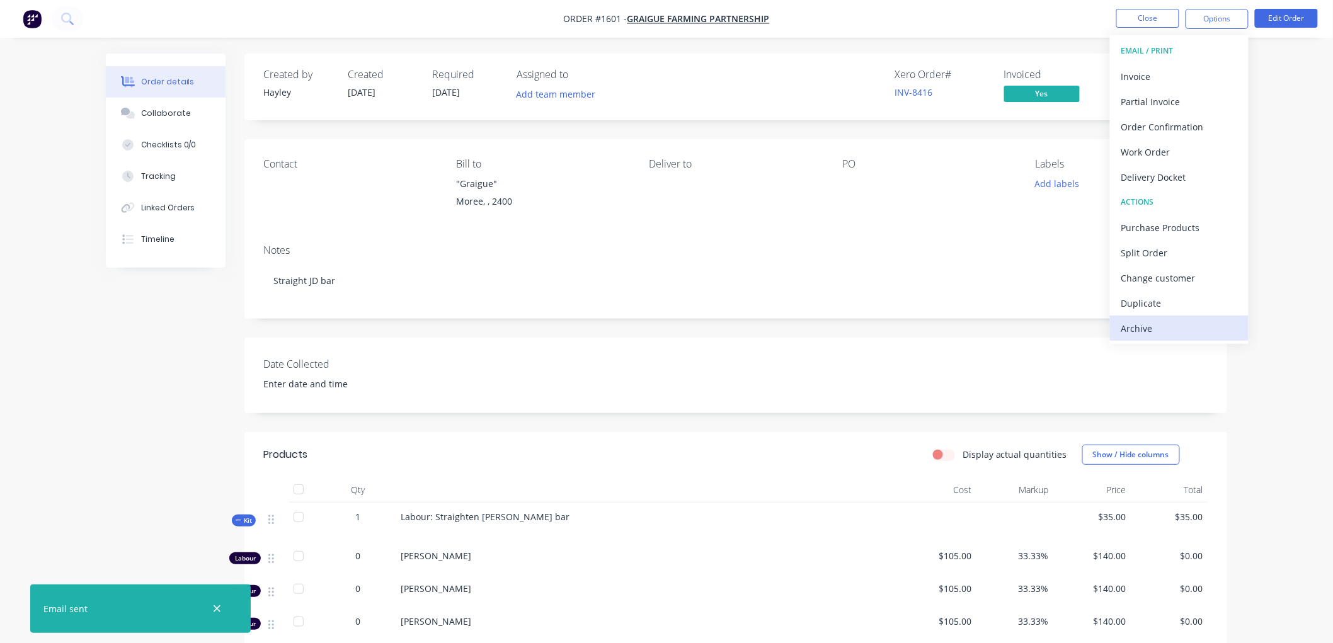
click at [1156, 316] on button "Archive" at bounding box center [1179, 328] width 139 height 25
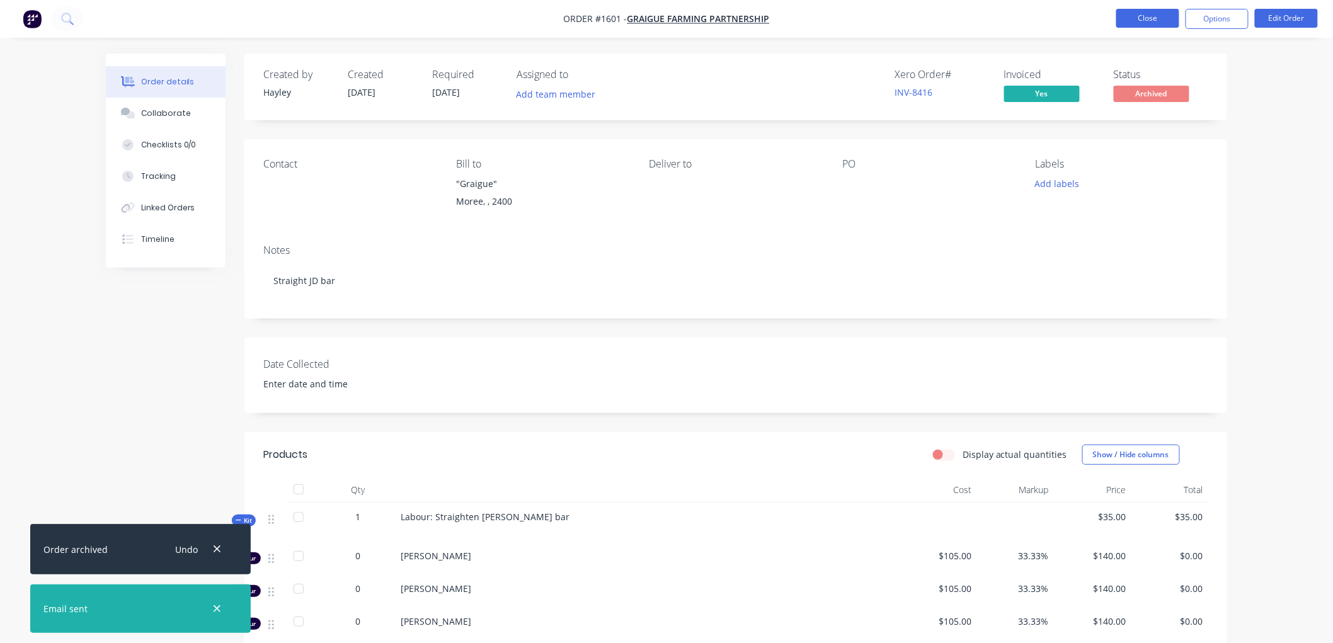
click at [1147, 13] on button "Close" at bounding box center [1147, 18] width 63 height 19
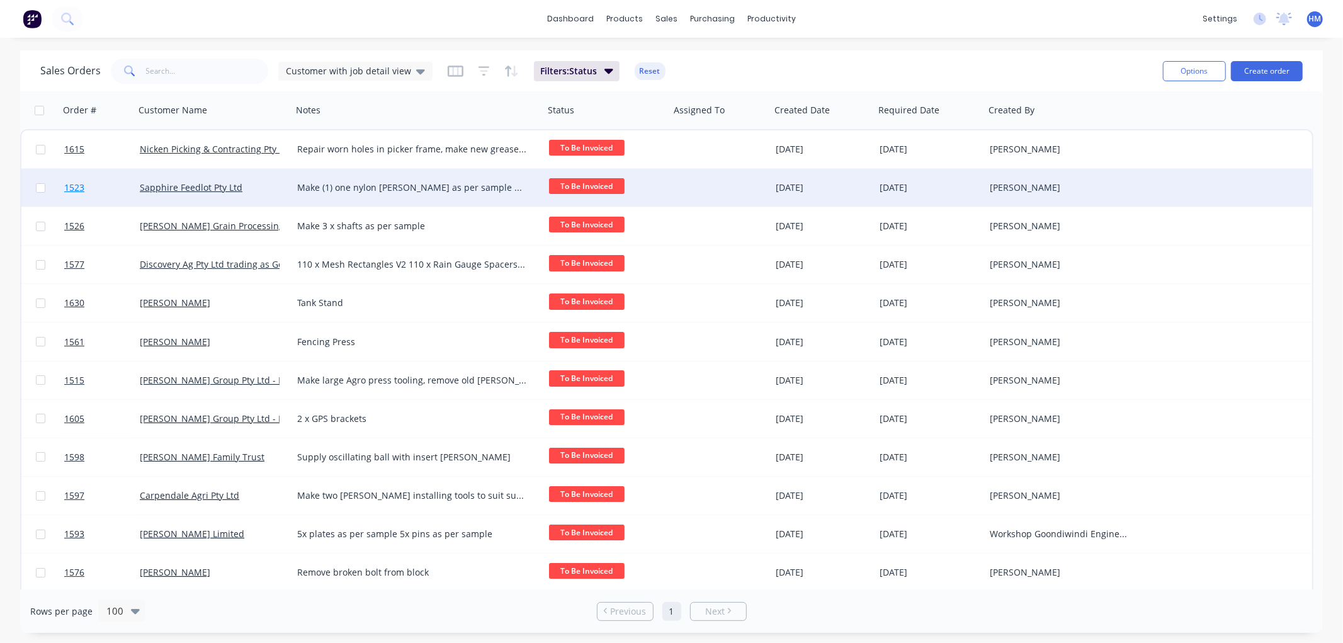
click at [104, 180] on link "1523" at bounding box center [102, 188] width 76 height 38
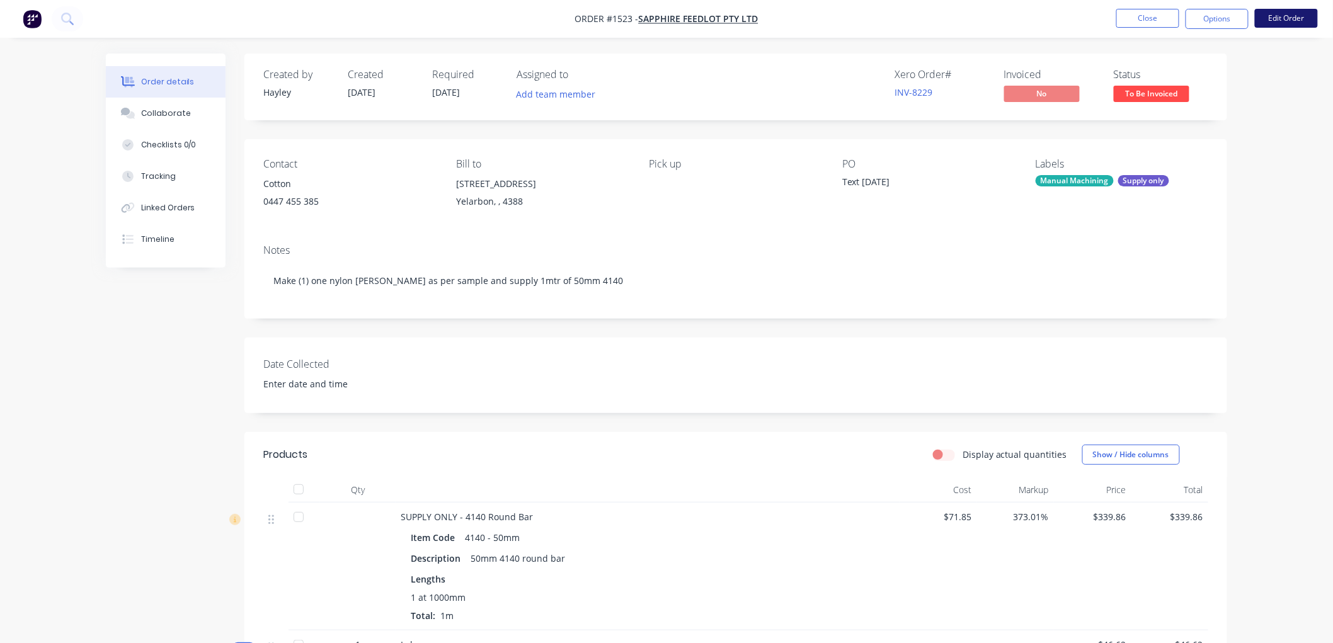
click at [1298, 18] on button "Edit Order" at bounding box center [1286, 18] width 63 height 19
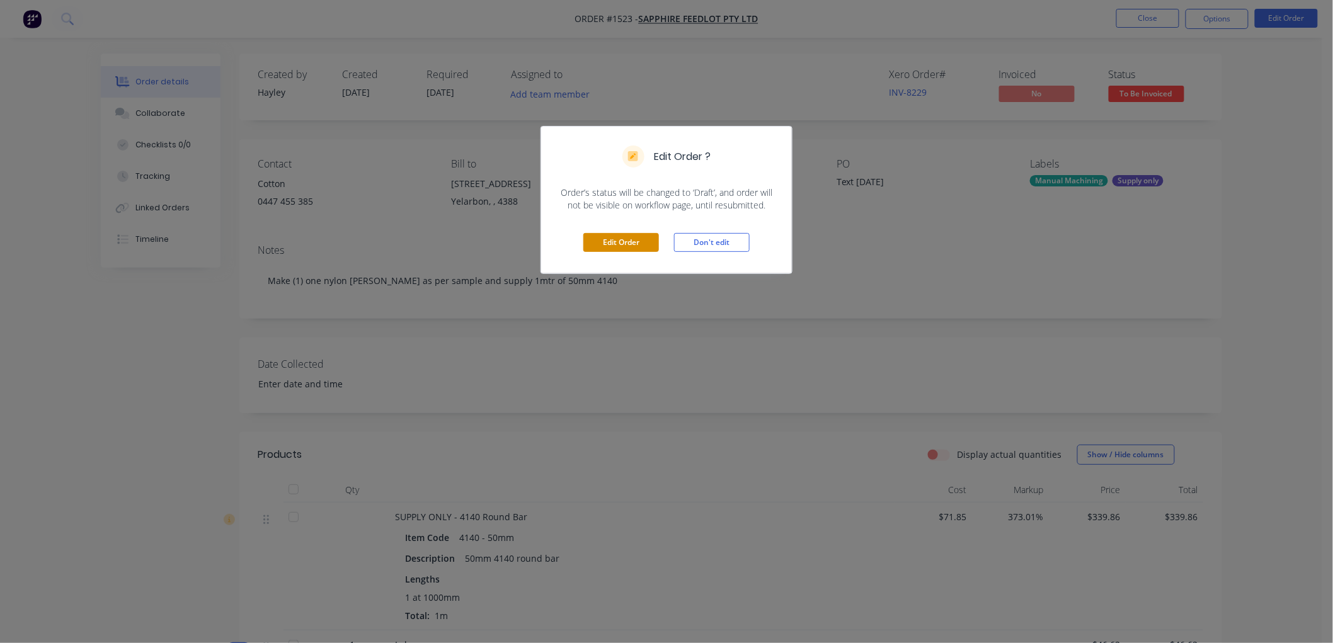
click at [617, 240] on button "Edit Order" at bounding box center [621, 242] width 76 height 19
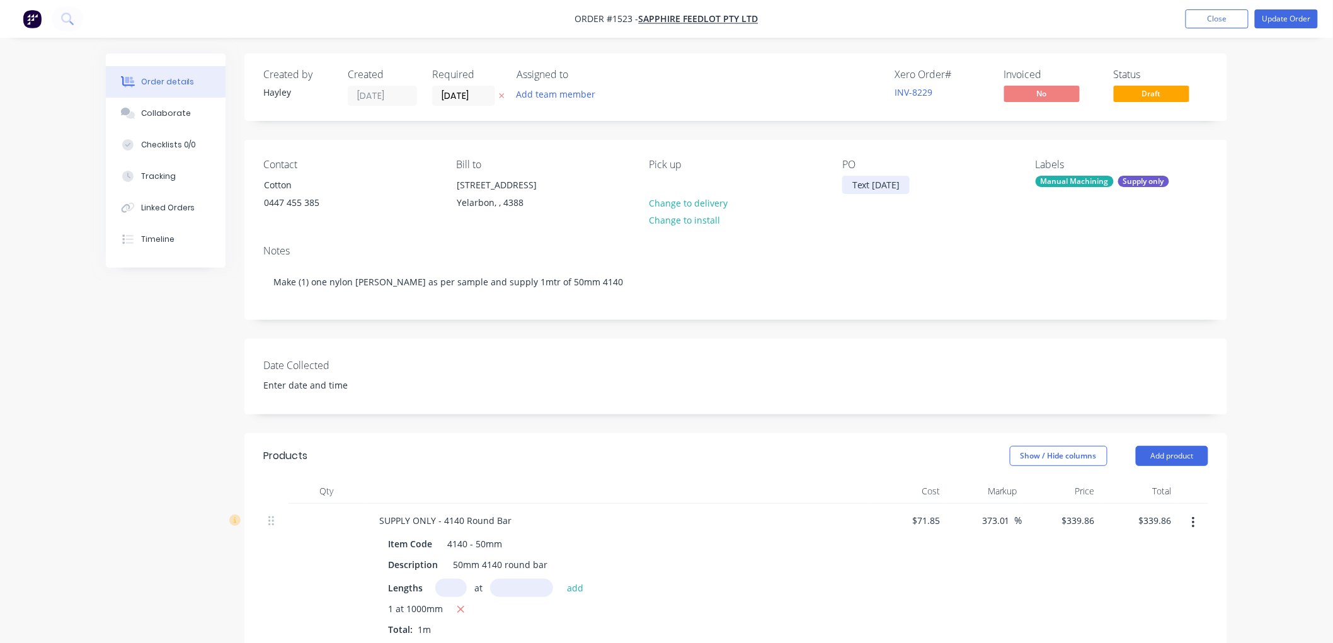
click at [852, 185] on div "Text 18/07/2025" at bounding box center [875, 185] width 67 height 18
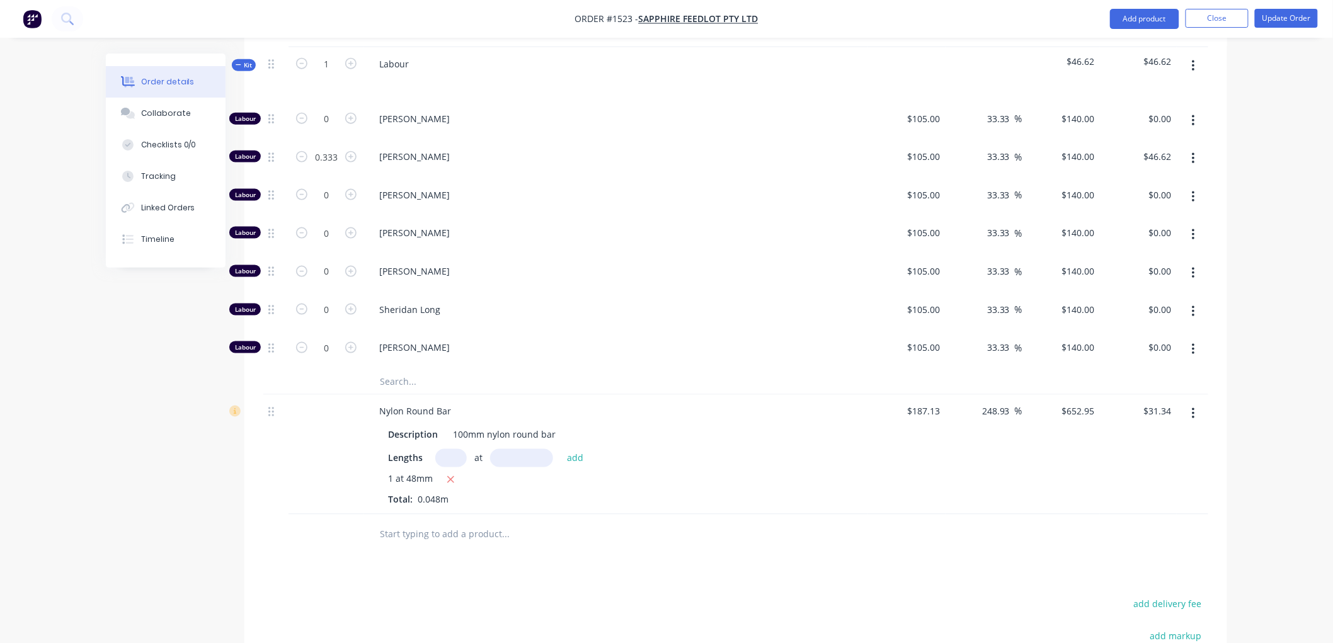
scroll to position [566, 0]
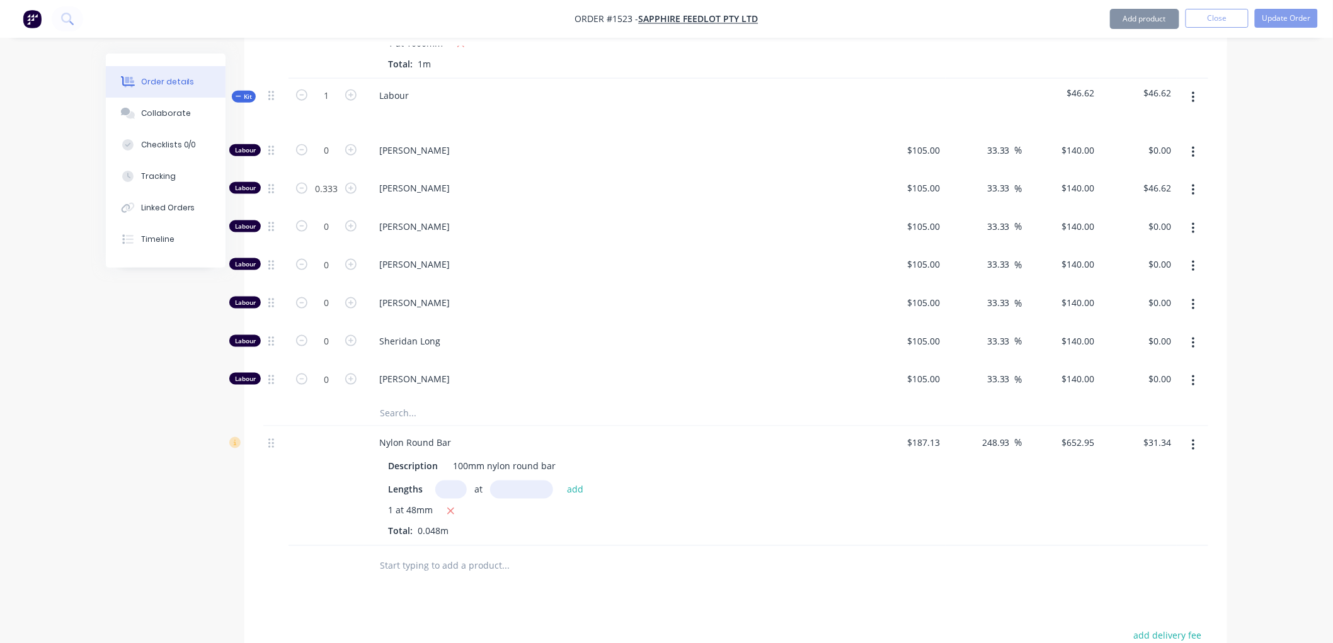
click at [1197, 202] on button "button" at bounding box center [1193, 190] width 30 height 23
click at [1159, 231] on div "Duplicate" at bounding box center [1148, 223] width 97 height 18
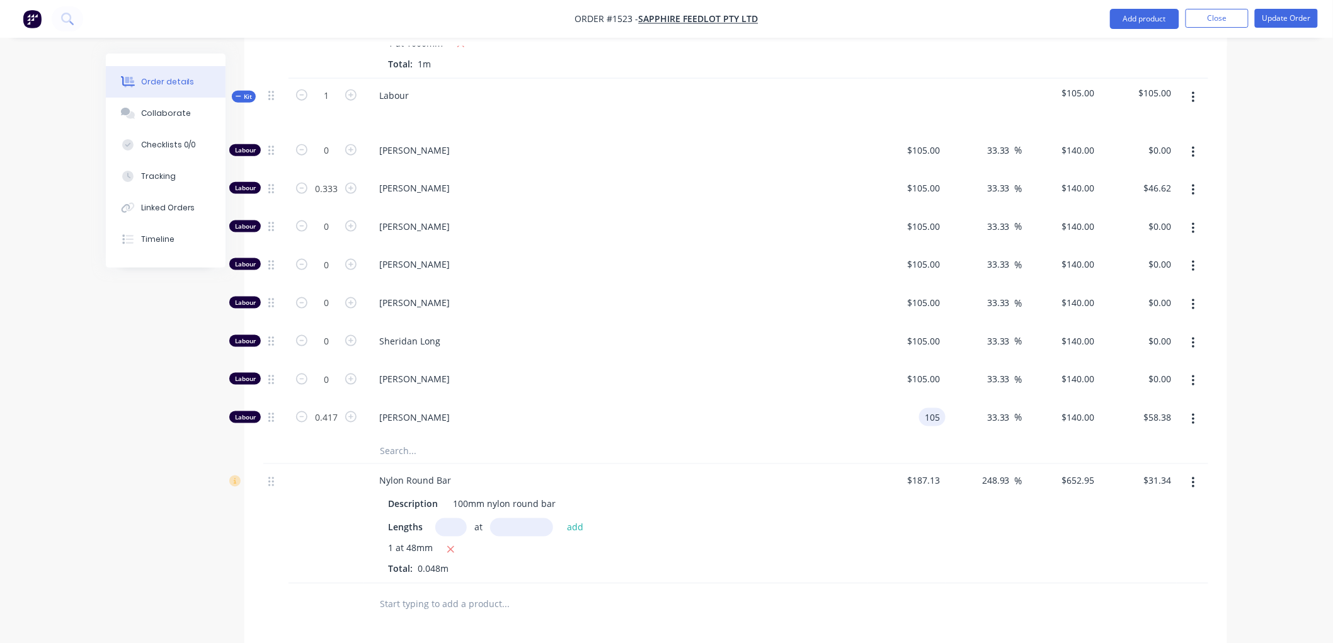
click at [920, 426] on div "105 105" at bounding box center [932, 417] width 26 height 18
click at [1080, 426] on input "0.0013" at bounding box center [1080, 417] width 39 height 18
click at [1112, 460] on div at bounding box center [735, 451] width 945 height 26
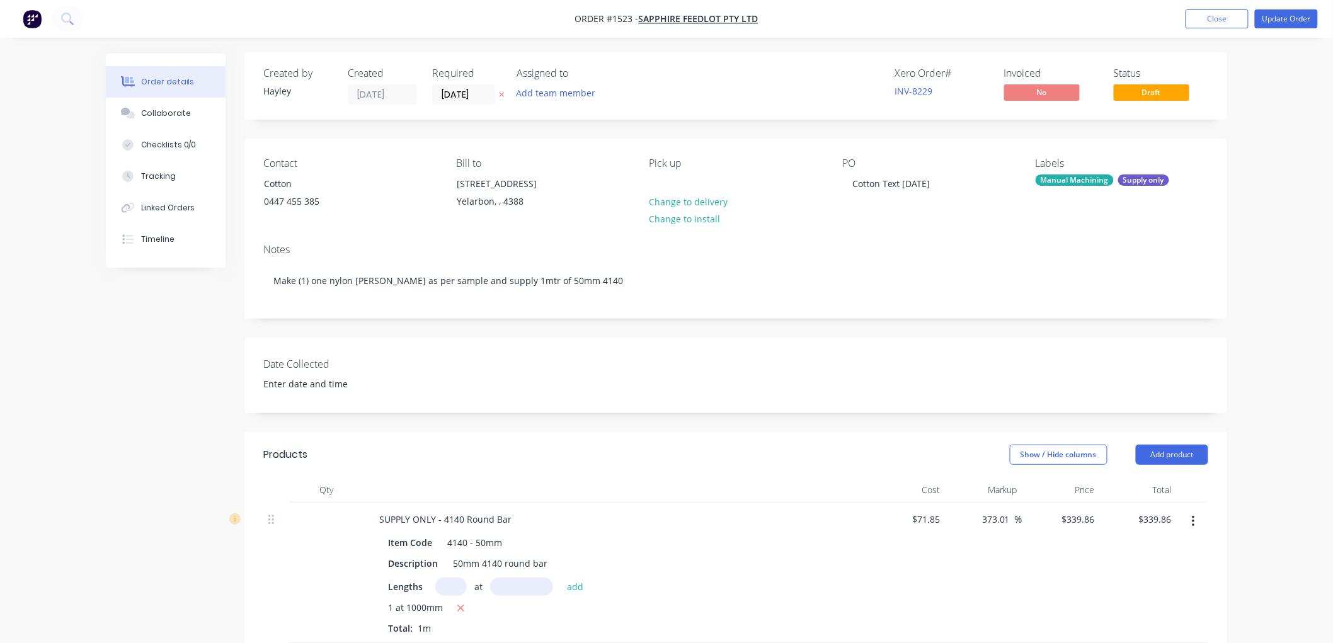
scroll to position [0, 0]
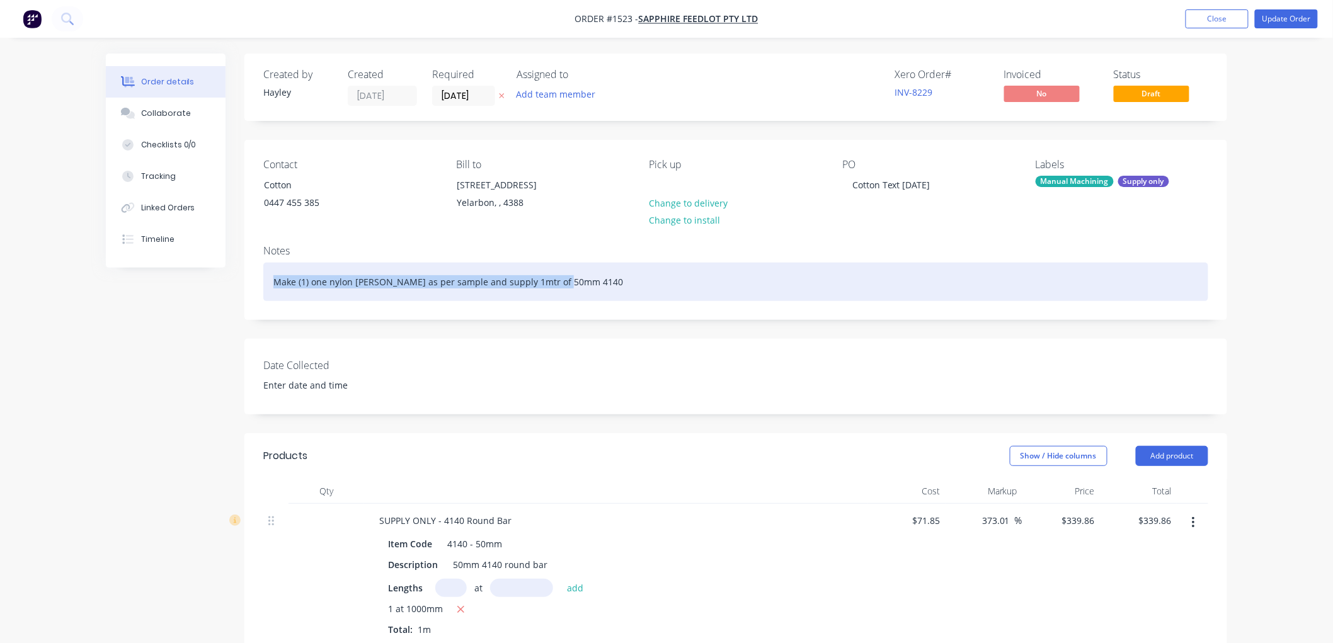
drag, startPoint x: 570, startPoint y: 293, endPoint x: 86, endPoint y: 294, distance: 483.7
copy div "Make (1) one nylon bush as per sample and supply 1mtr of 50mm 4140"
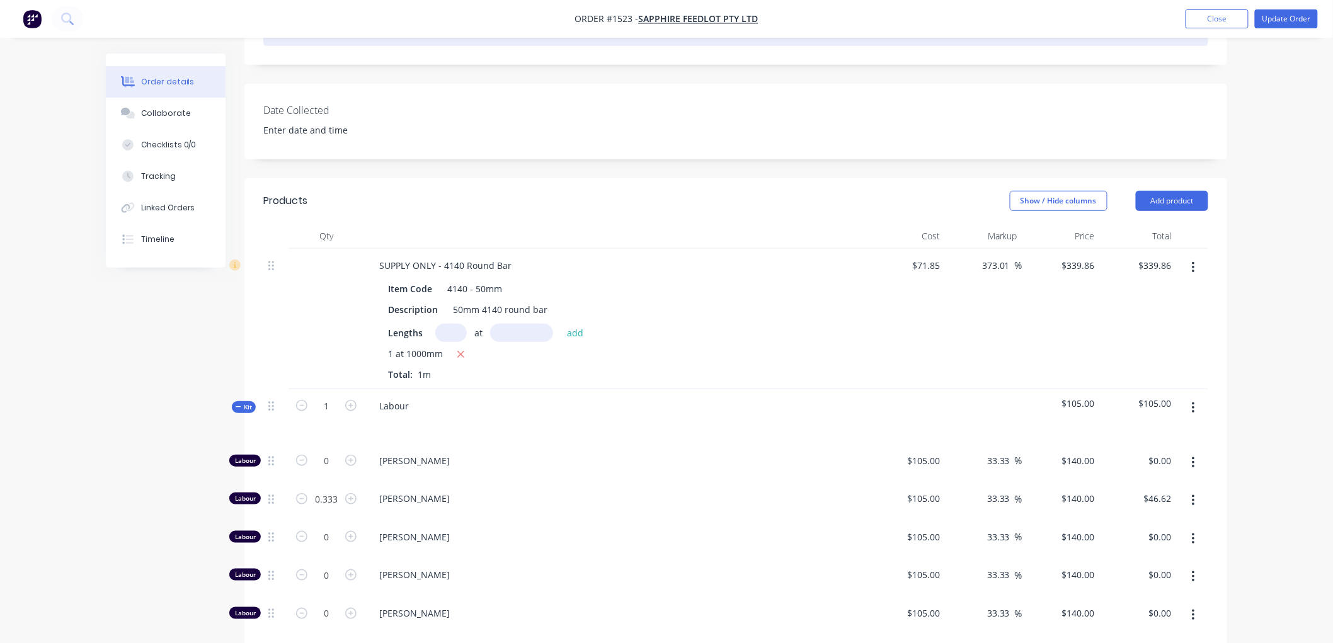
scroll to position [280, 0]
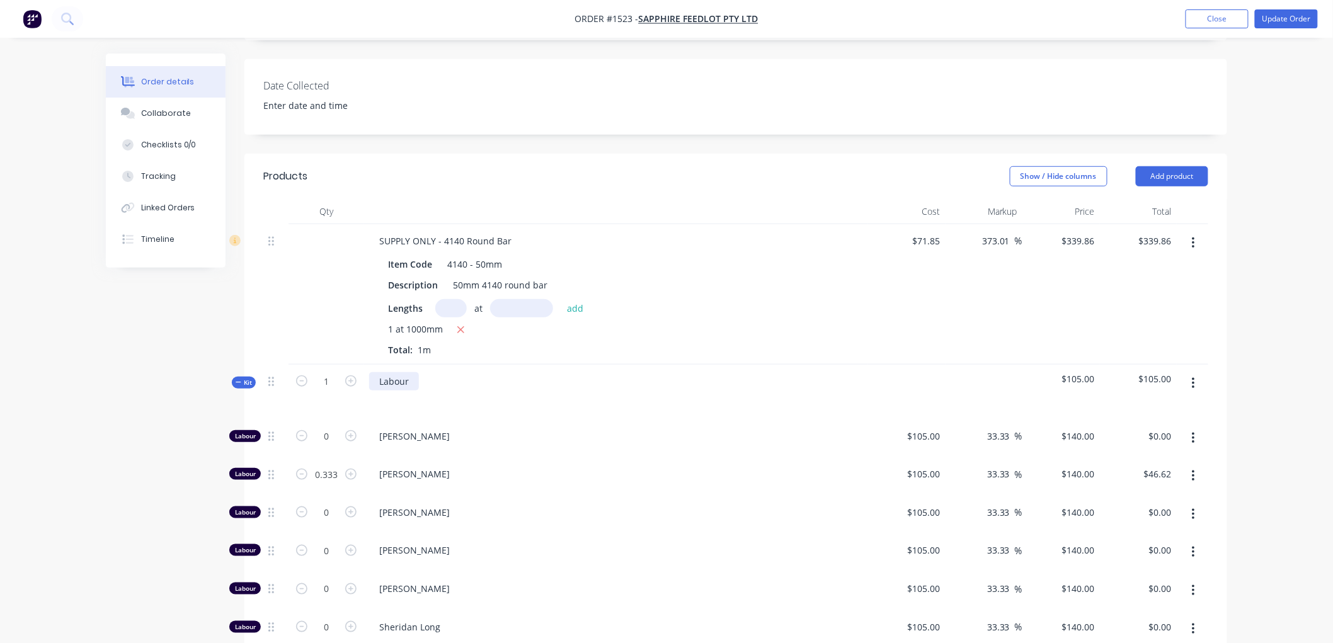
click at [412, 391] on div "Labour" at bounding box center [394, 381] width 50 height 18
drag, startPoint x: 576, startPoint y: 394, endPoint x: 715, endPoint y: 392, distance: 139.2
click at [715, 391] on div "Labour: Make (1) one nylon bush as per sample and supply 1mtr of 50mm 4140" at bounding box center [571, 381] width 404 height 18
click at [716, 391] on div "Labour: Make (1) one nylon bush as per sample" at bounding box center [616, 392] width 504 height 55
click at [1286, 15] on button "Update Order" at bounding box center [1286, 18] width 63 height 19
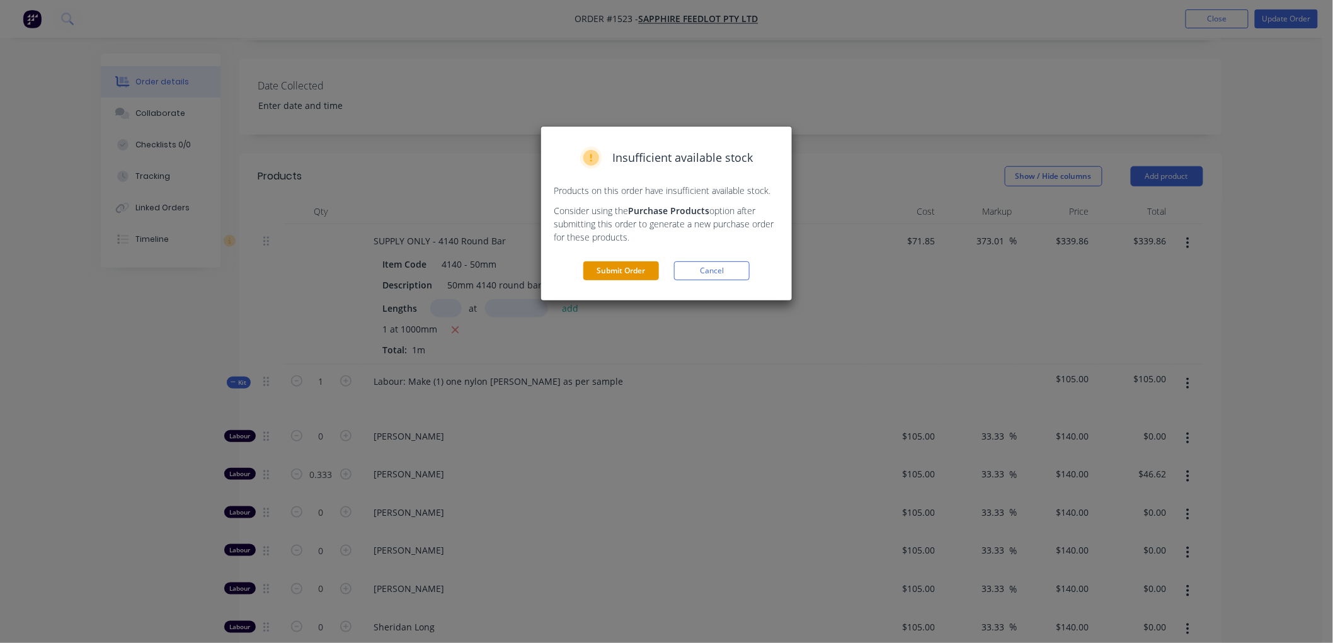
click at [606, 267] on button "Submit Order" at bounding box center [621, 270] width 76 height 19
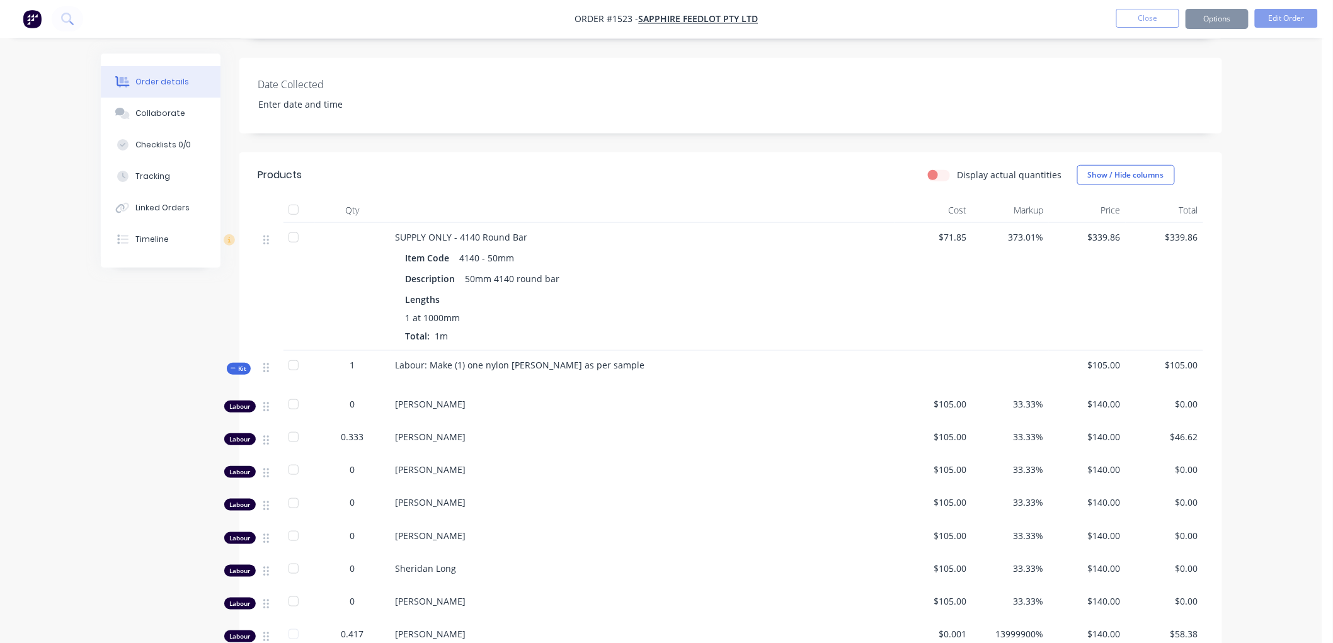
scroll to position [266, 0]
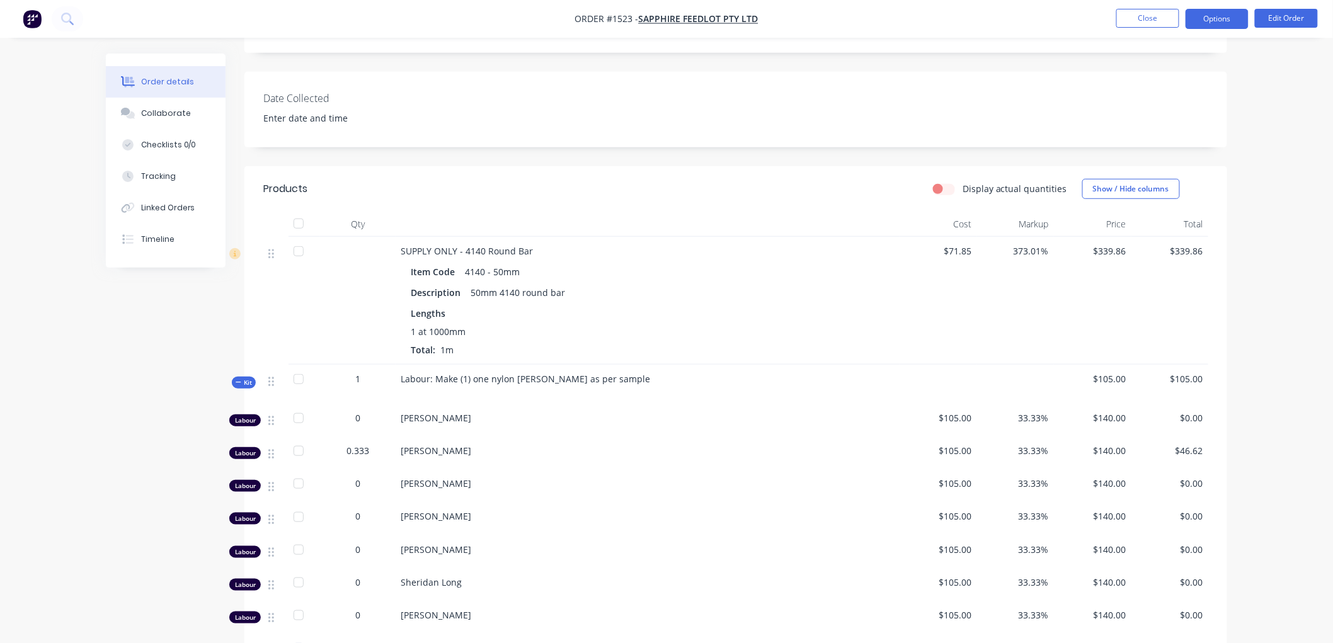
click at [1214, 22] on button "Options" at bounding box center [1216, 19] width 63 height 20
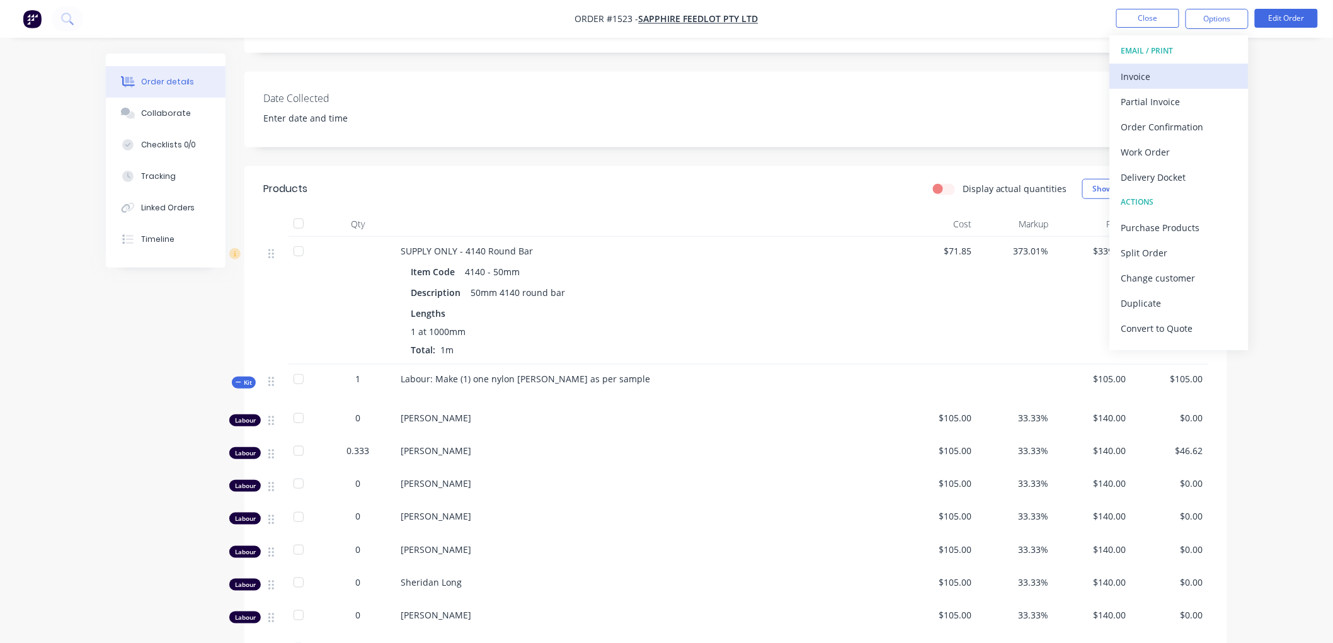
click at [1172, 67] on div "Invoice" at bounding box center [1179, 76] width 116 height 18
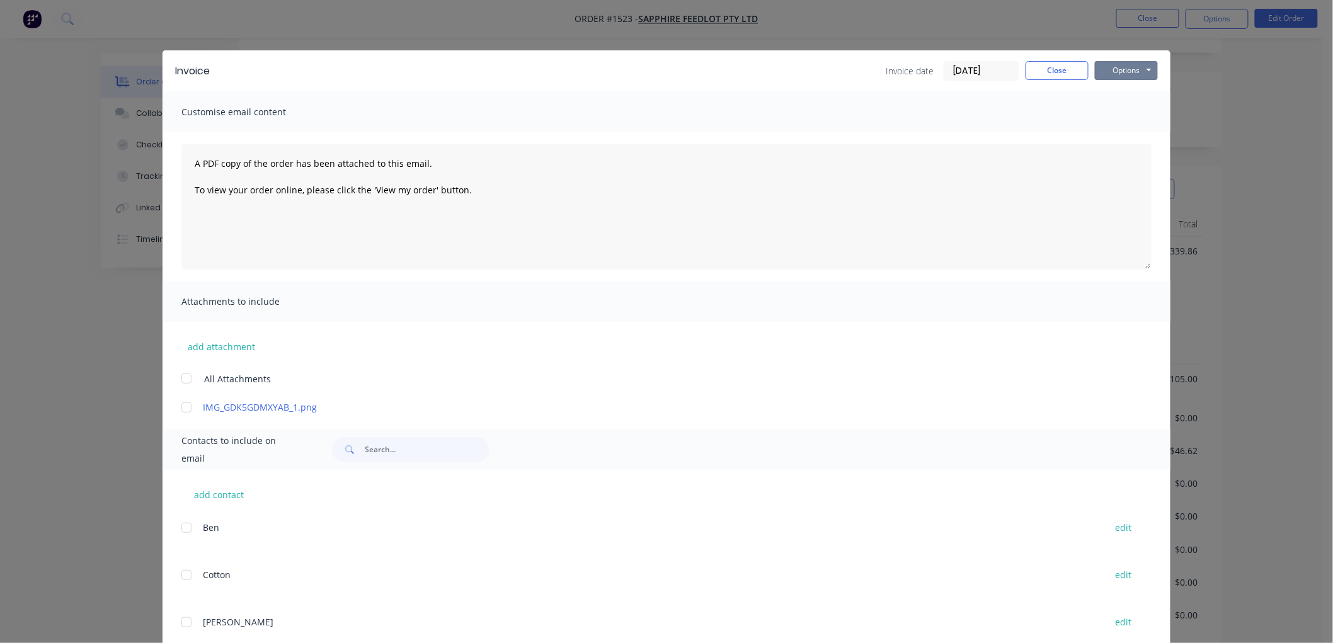
click at [1122, 74] on button "Options" at bounding box center [1126, 70] width 63 height 19
click at [1129, 91] on button "Preview" at bounding box center [1135, 93] width 81 height 21
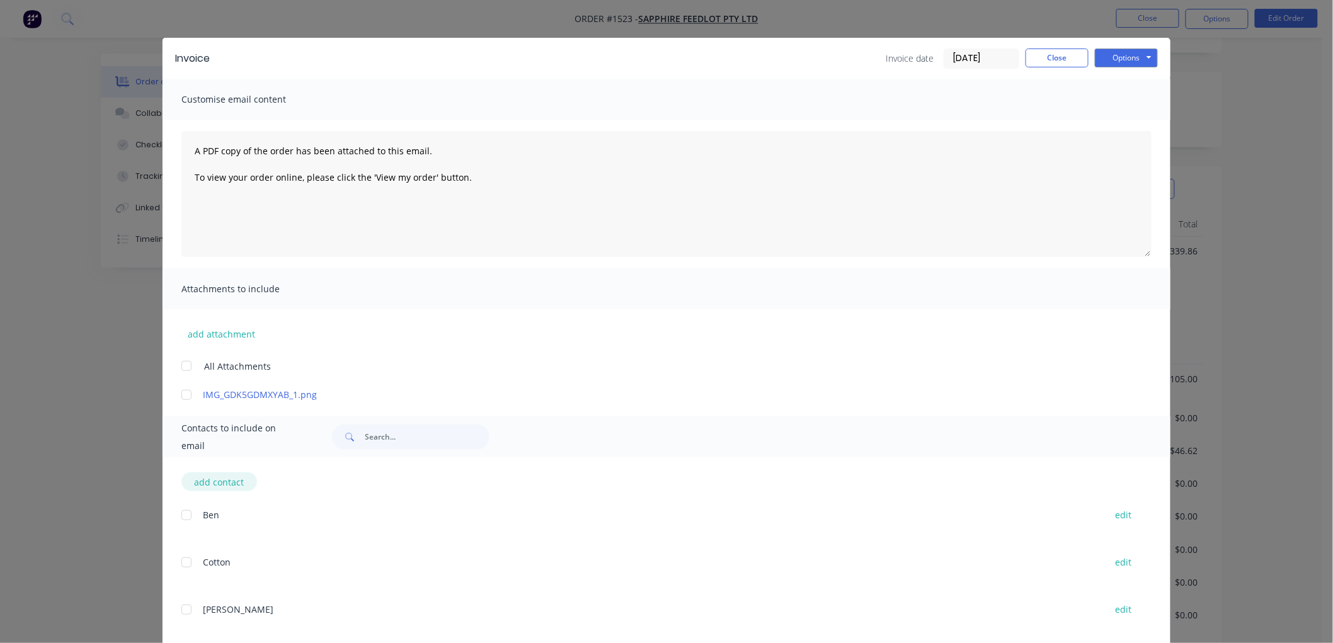
click at [216, 477] on button "add contact" at bounding box center [219, 481] width 76 height 19
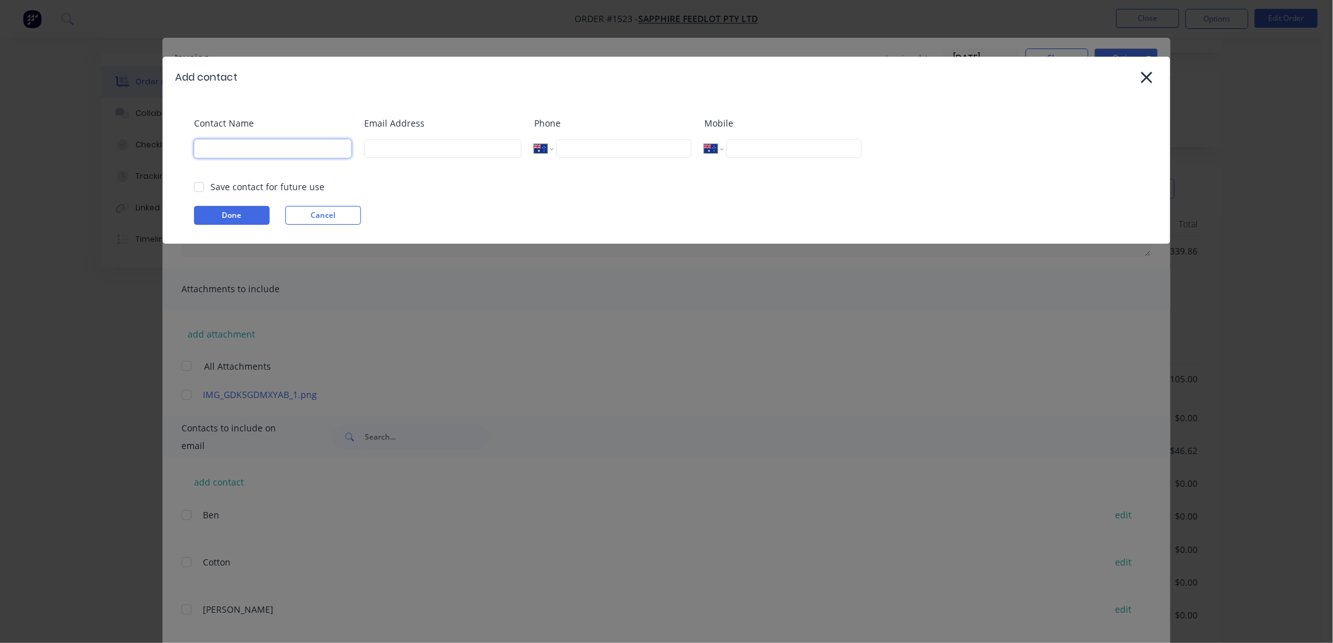
click at [227, 145] on input at bounding box center [272, 148] width 157 height 19
click at [407, 150] on input at bounding box center [442, 148] width 157 height 19
paste input "SAP.smithfield@lightyear.cloud"
drag, startPoint x: 194, startPoint y: 186, endPoint x: 210, endPoint y: 188, distance: 16.5
click at [194, 185] on div at bounding box center [198, 186] width 25 height 25
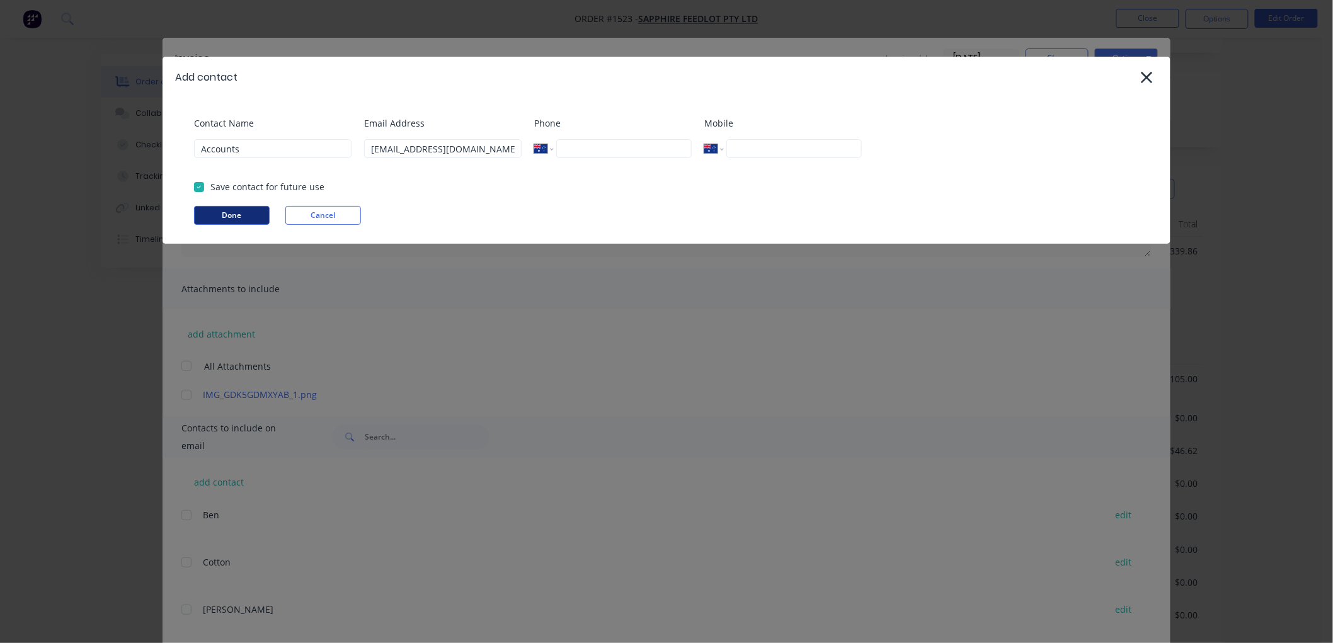
click at [219, 212] on button "Done" at bounding box center [232, 215] width 76 height 19
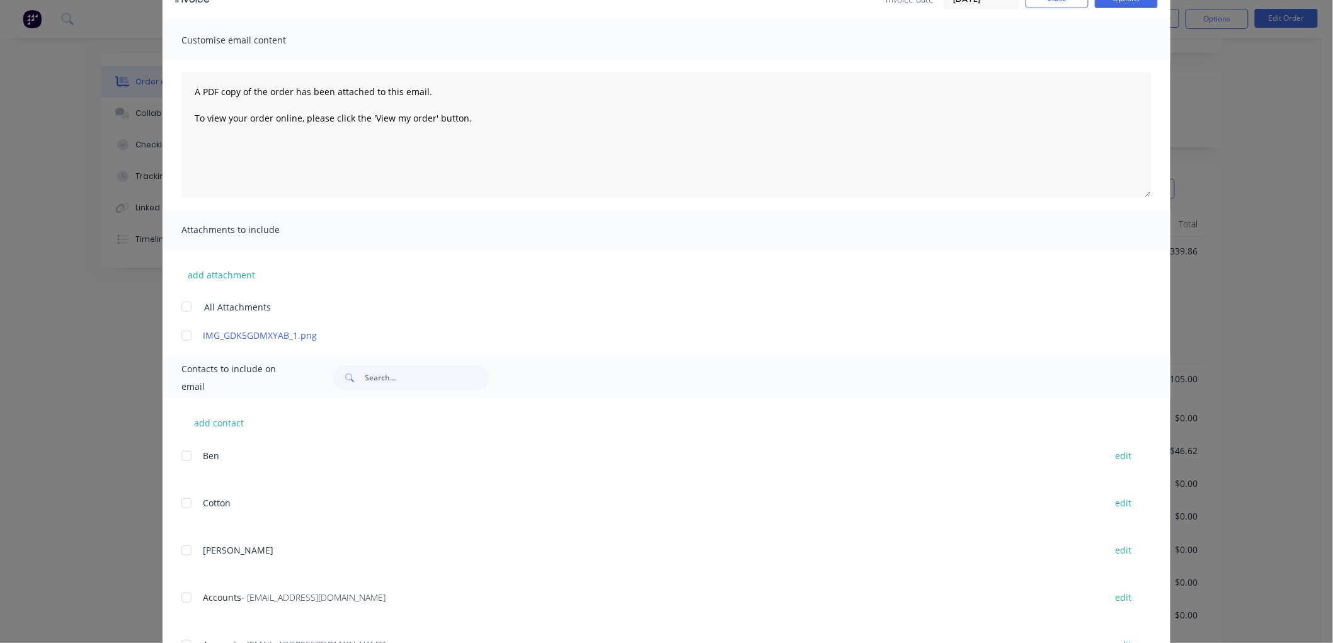
scroll to position [129, 0]
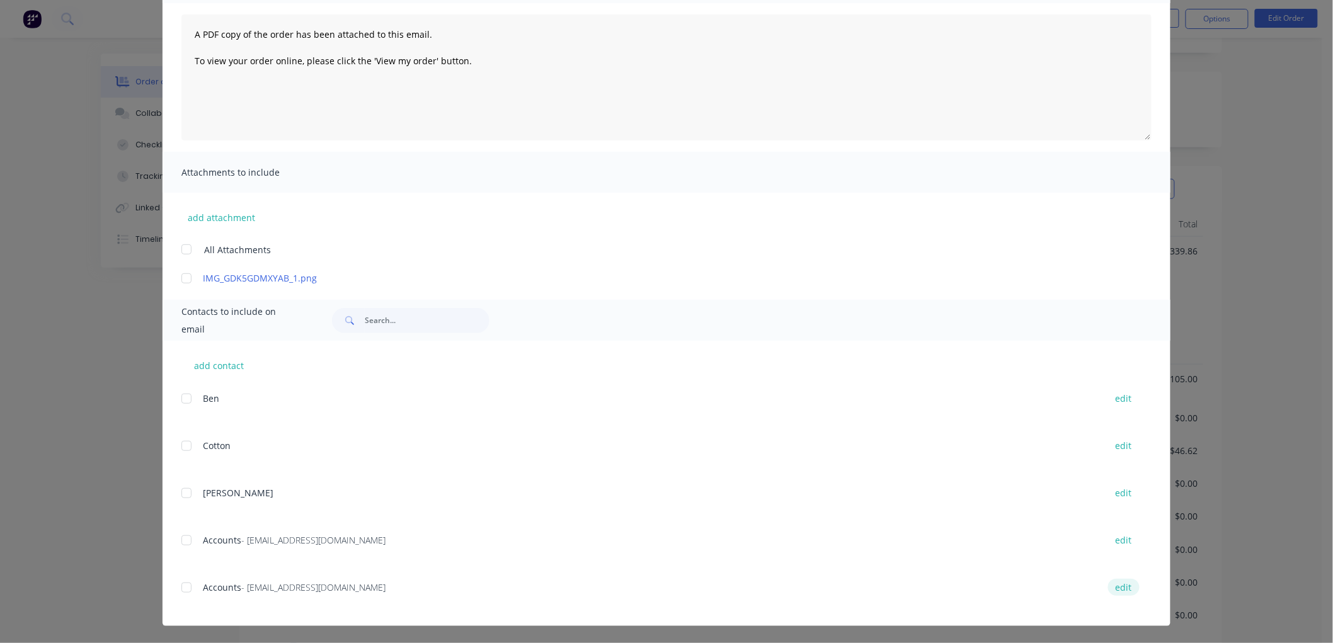
click at [1122, 579] on button "edit" at bounding box center [1123, 587] width 31 height 17
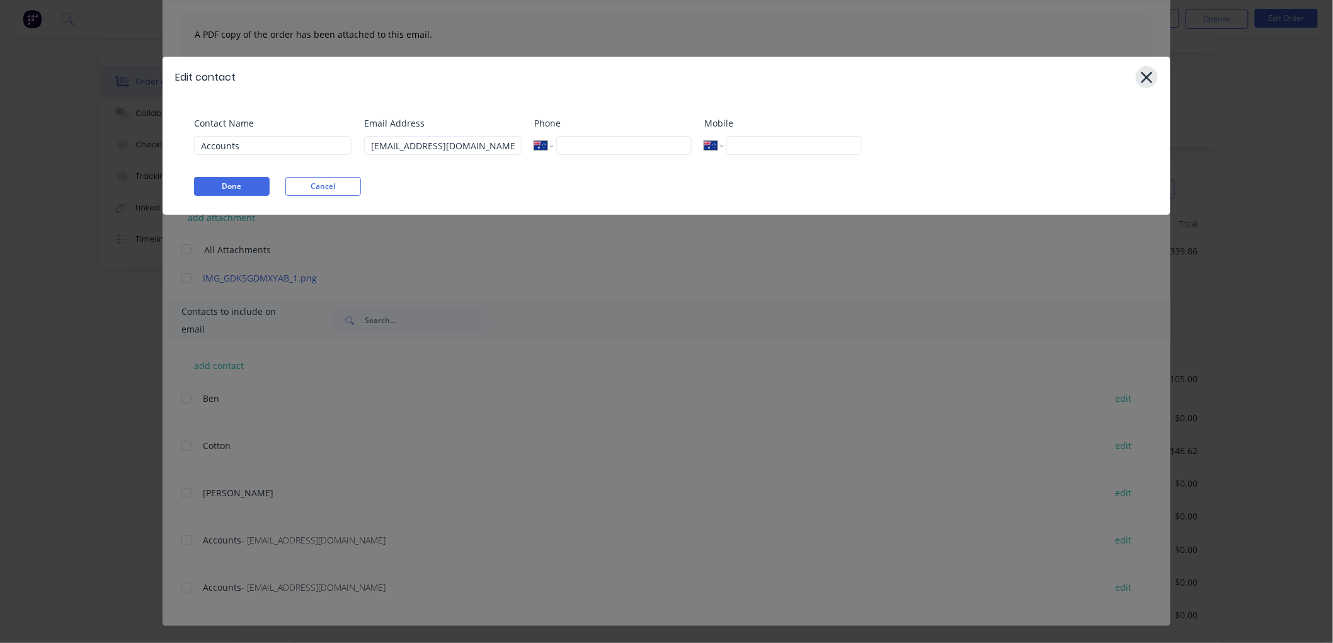
click at [1148, 76] on icon at bounding box center [1146, 77] width 11 height 11
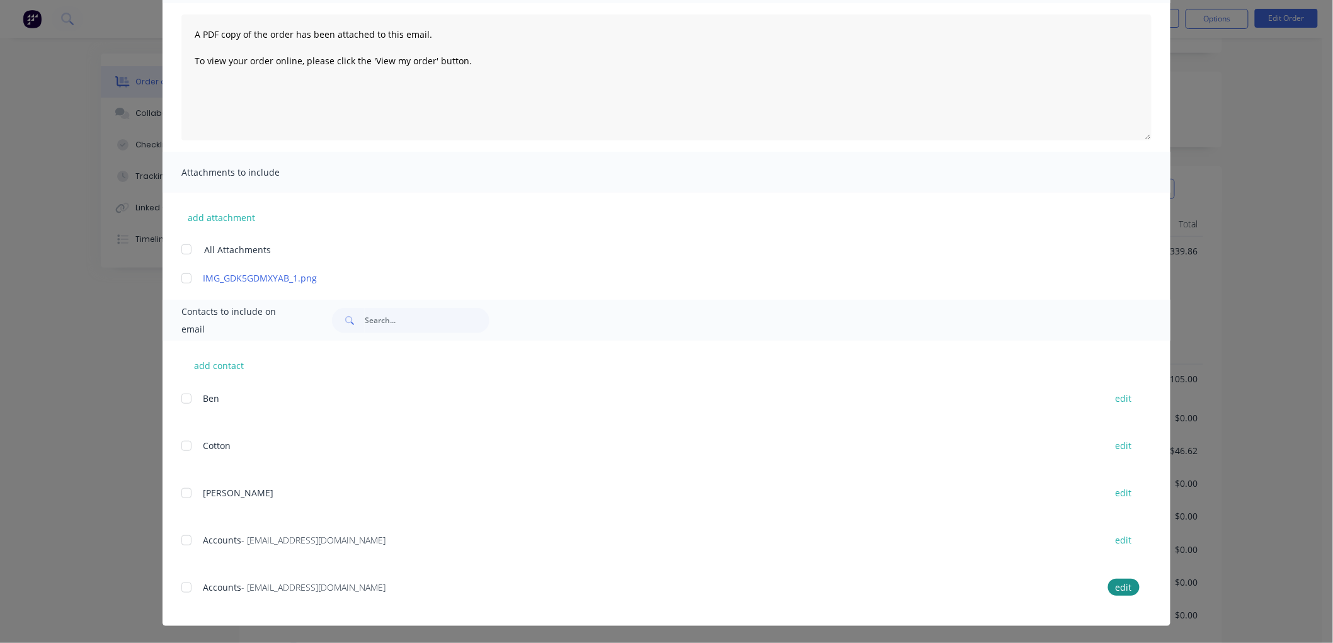
click at [183, 584] on div at bounding box center [186, 587] width 25 height 25
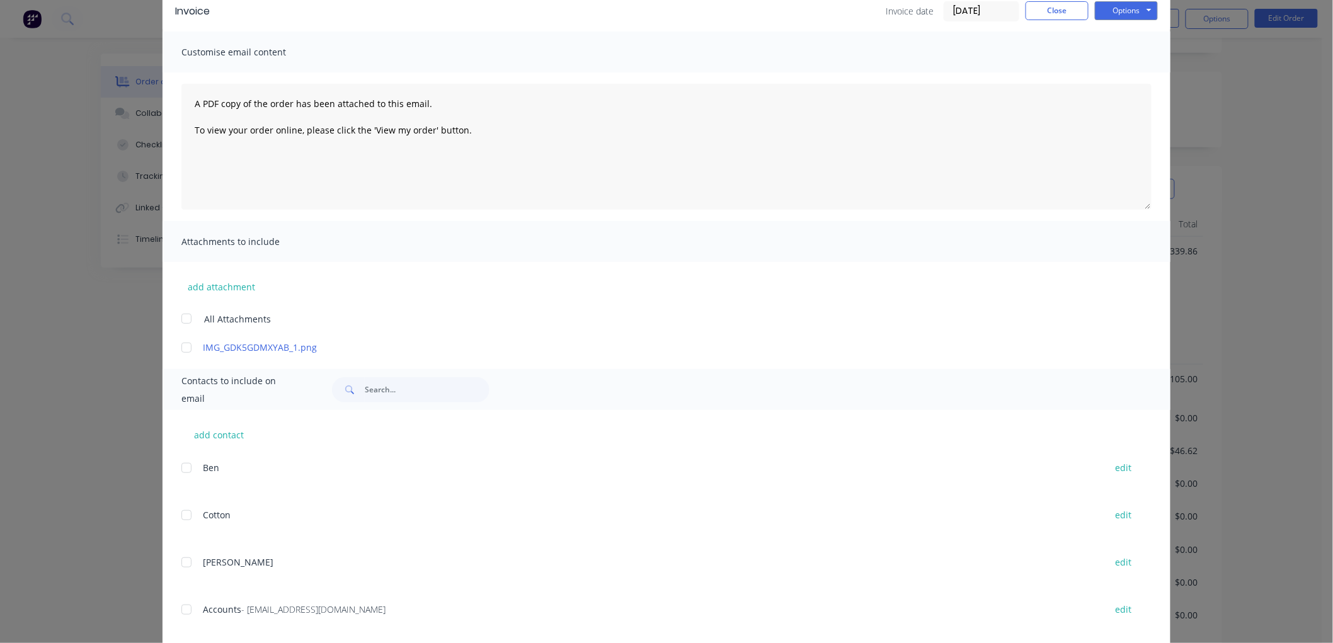
scroll to position [0, 0]
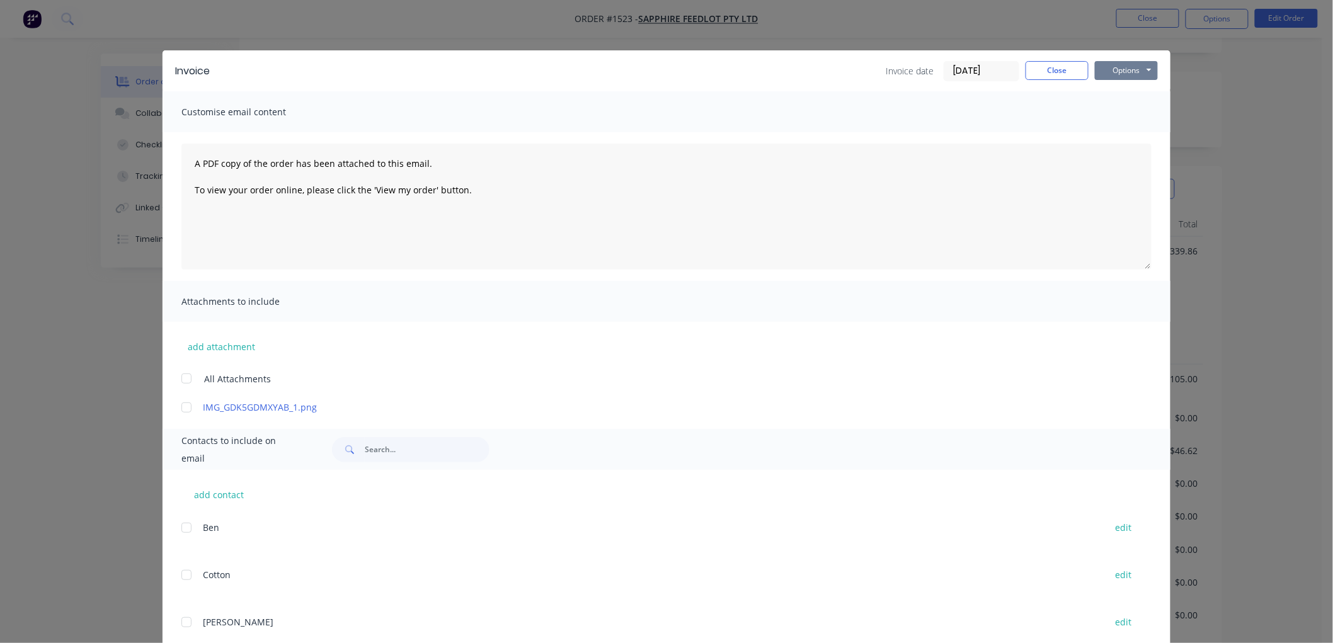
click at [1121, 69] on button "Options" at bounding box center [1126, 70] width 63 height 19
click at [1134, 127] on button "Email" at bounding box center [1135, 134] width 81 height 21
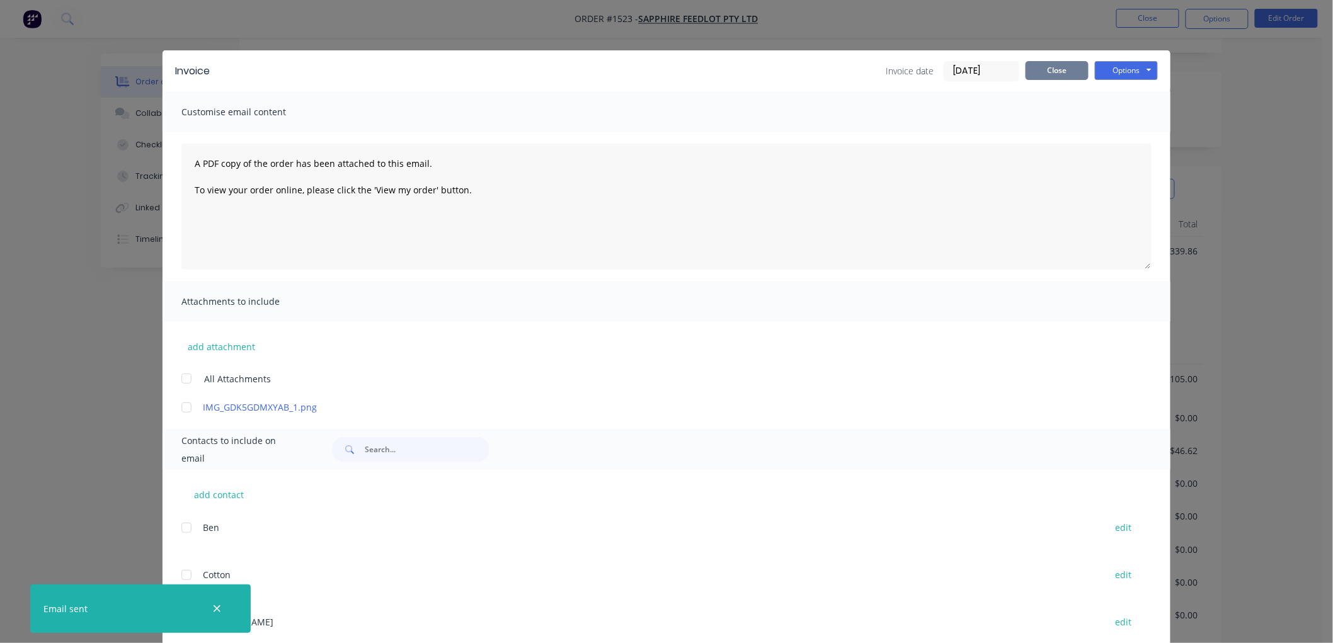
click at [1044, 72] on button "Close" at bounding box center [1056, 70] width 63 height 19
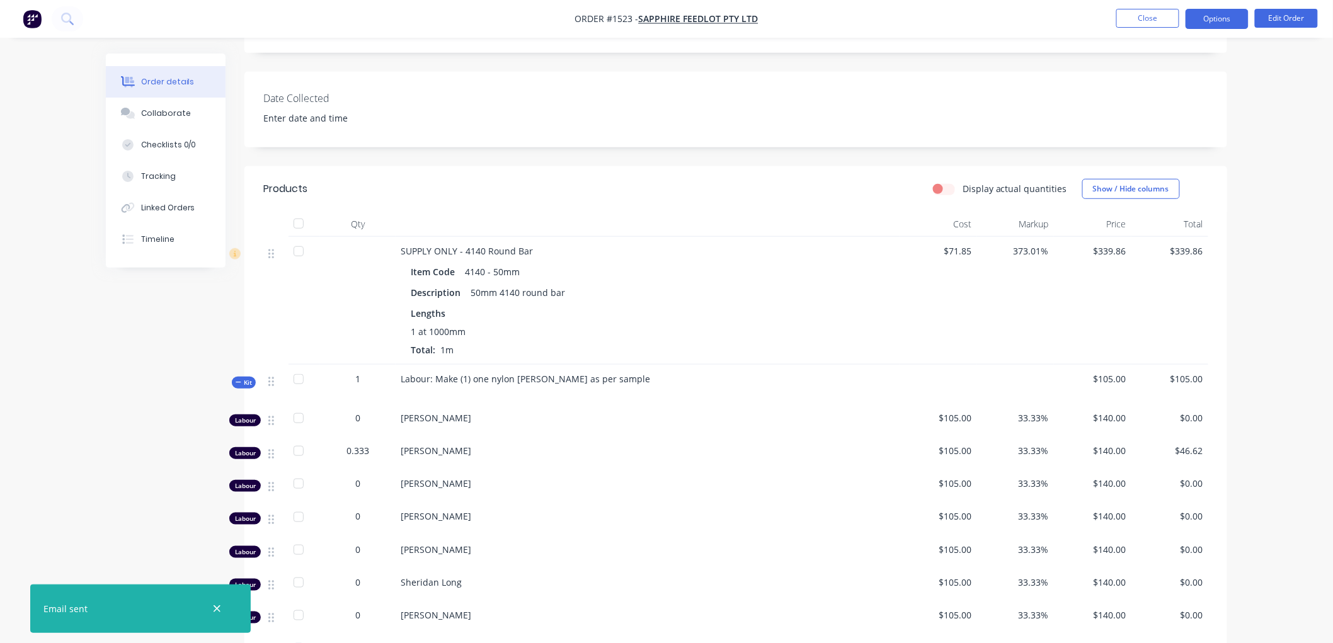
click at [1193, 16] on button "Options" at bounding box center [1216, 19] width 63 height 20
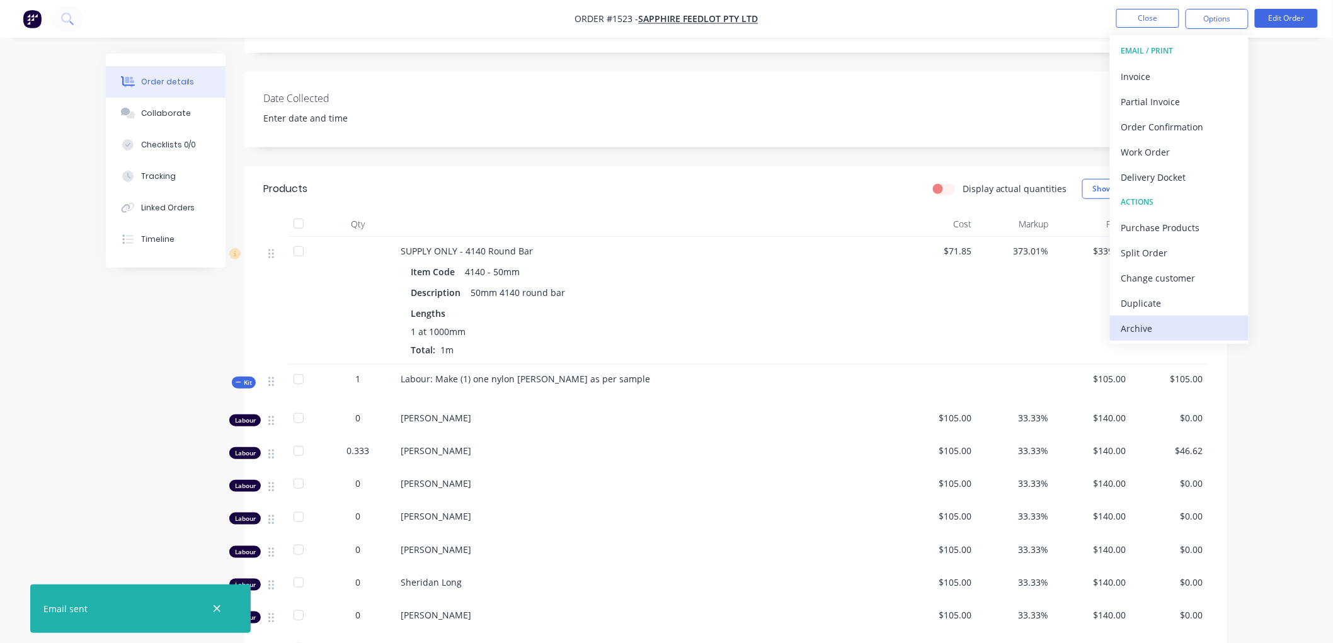
click at [1143, 320] on div "Archive" at bounding box center [1179, 328] width 116 height 18
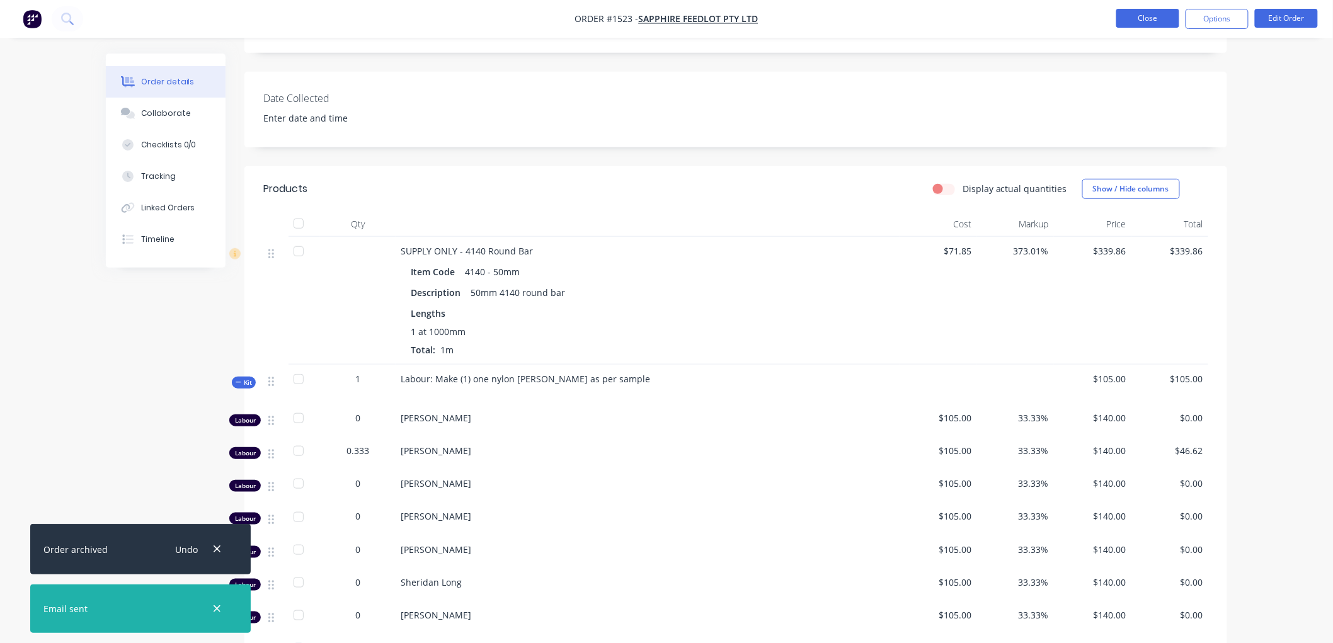
click at [1148, 16] on button "Close" at bounding box center [1147, 18] width 63 height 19
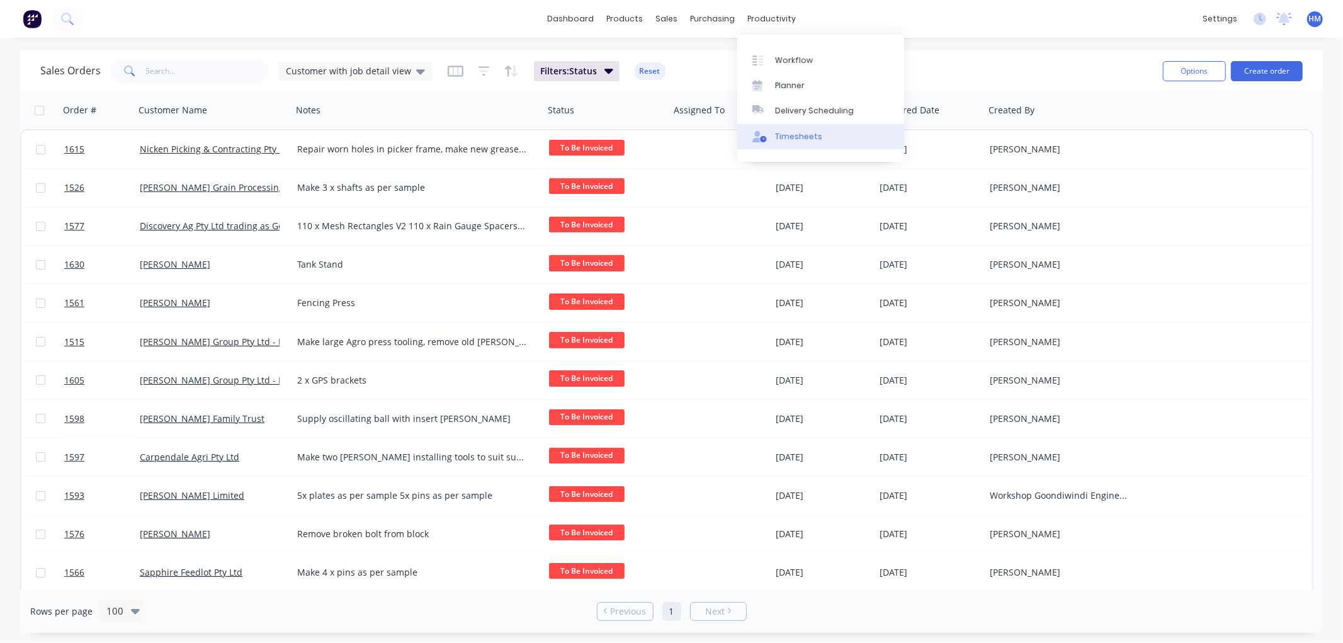
click at [807, 135] on div "Timesheets" at bounding box center [798, 136] width 47 height 11
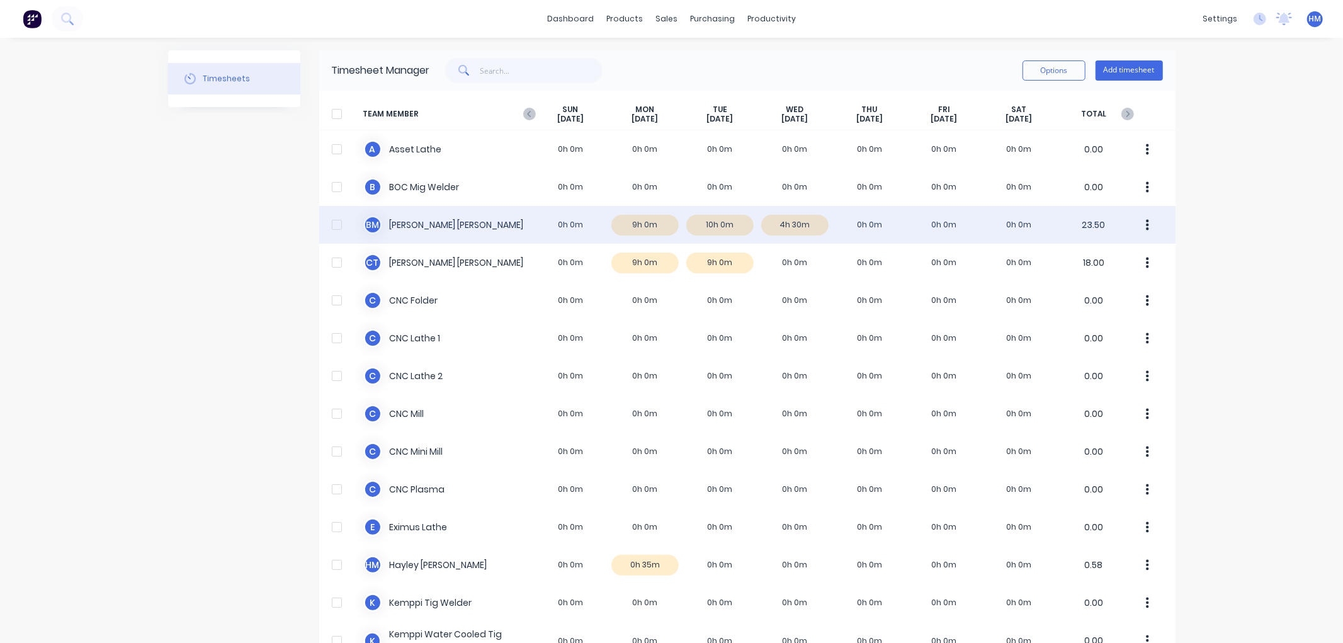
click at [707, 225] on div "B M Brendan McCormick 0h 0m 9h 0m 10h 0m 4h 30m 0h 0m 0h 0m 0h 0m 23.50" at bounding box center [747, 225] width 857 height 38
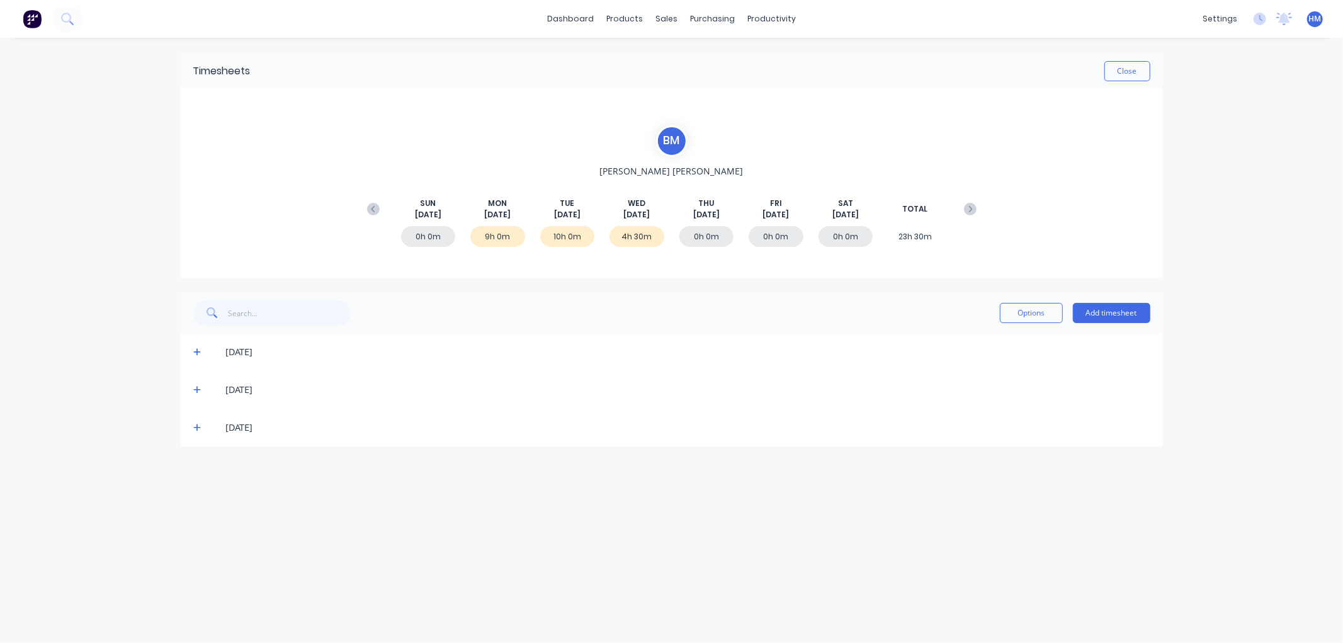
click at [197, 426] on icon at bounding box center [197, 429] width 8 height 8
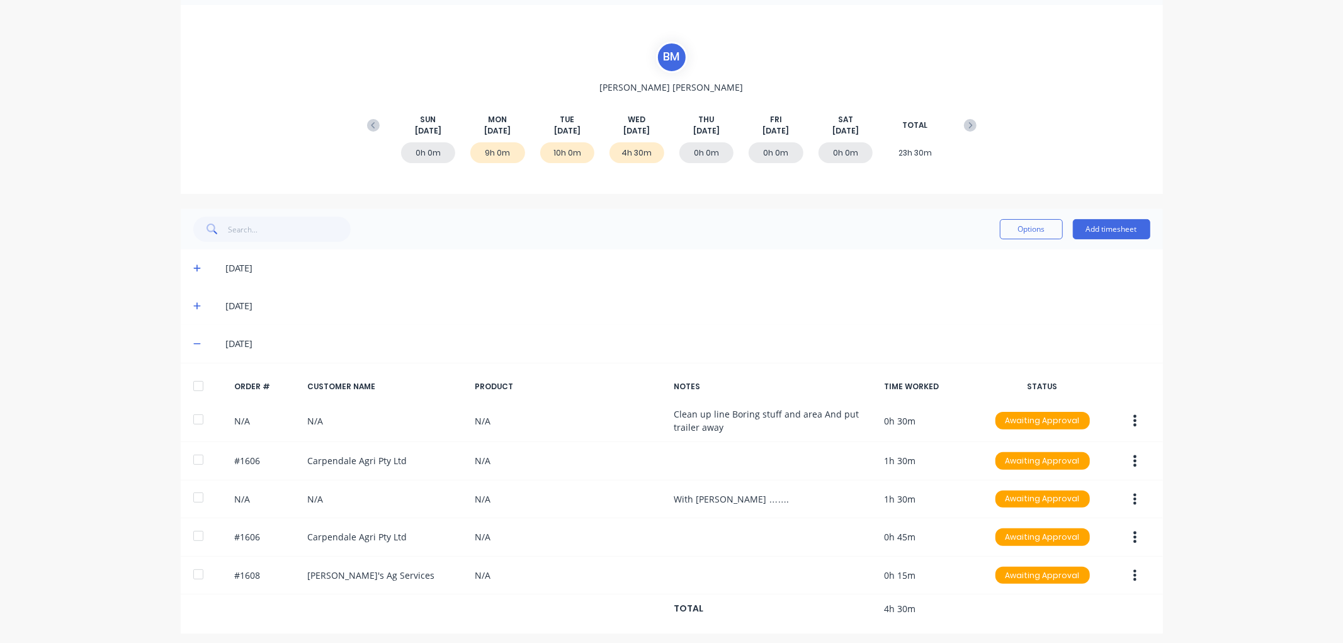
scroll to position [91, 0]
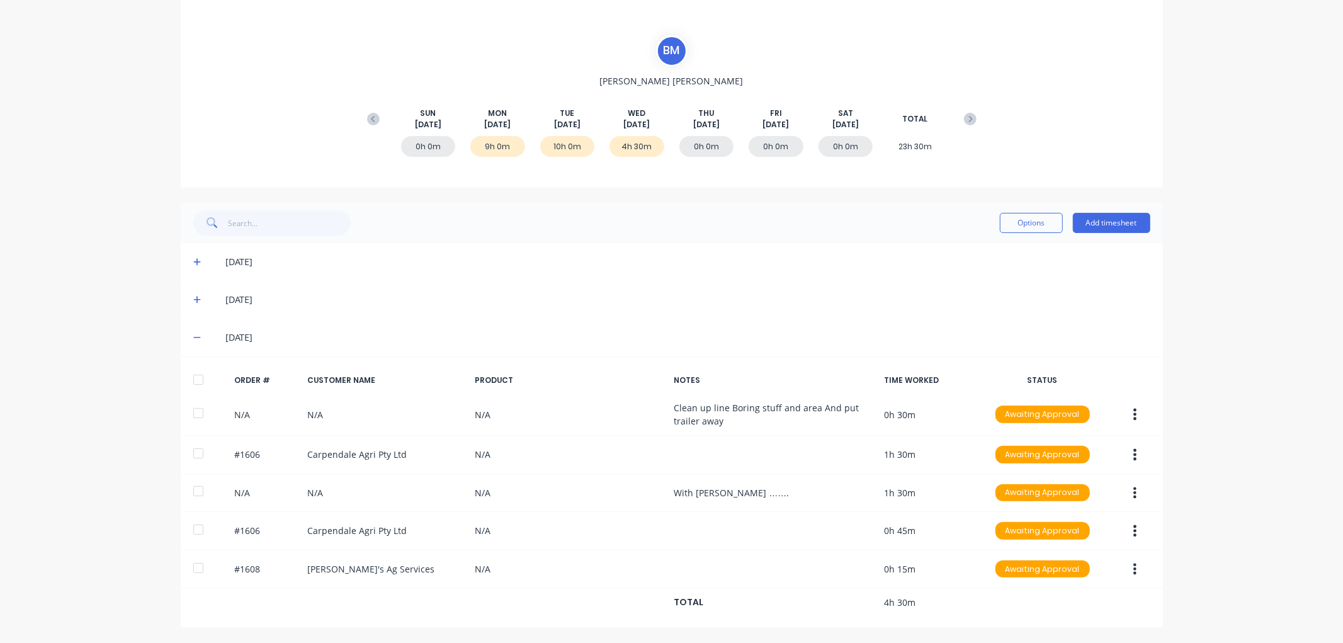
click at [193, 338] on icon at bounding box center [197, 338] width 8 height 1
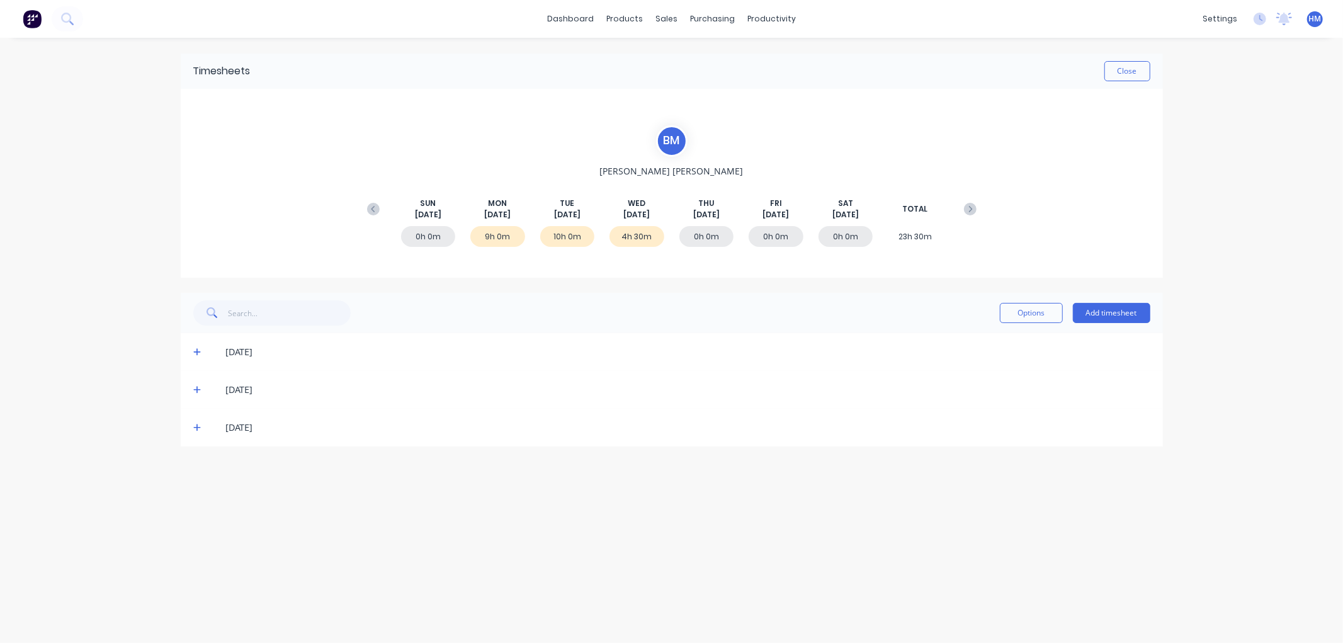
click at [197, 385] on icon at bounding box center [197, 389] width 8 height 9
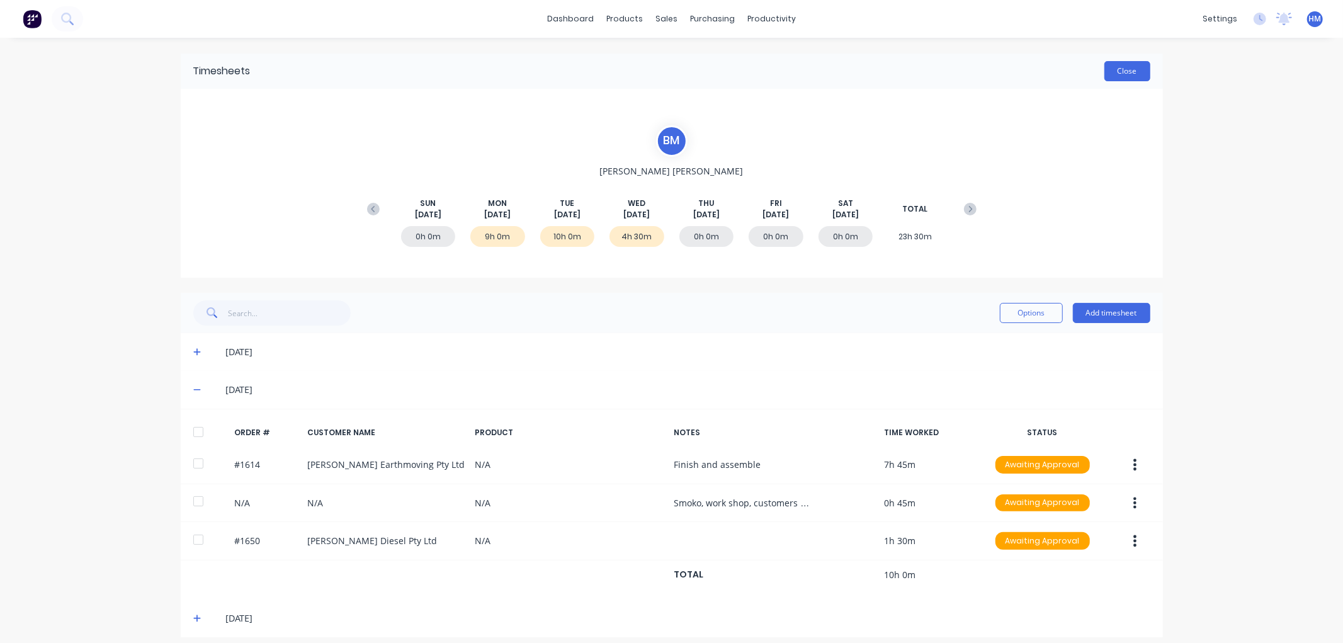
click at [1126, 67] on button "Close" at bounding box center [1128, 71] width 46 height 20
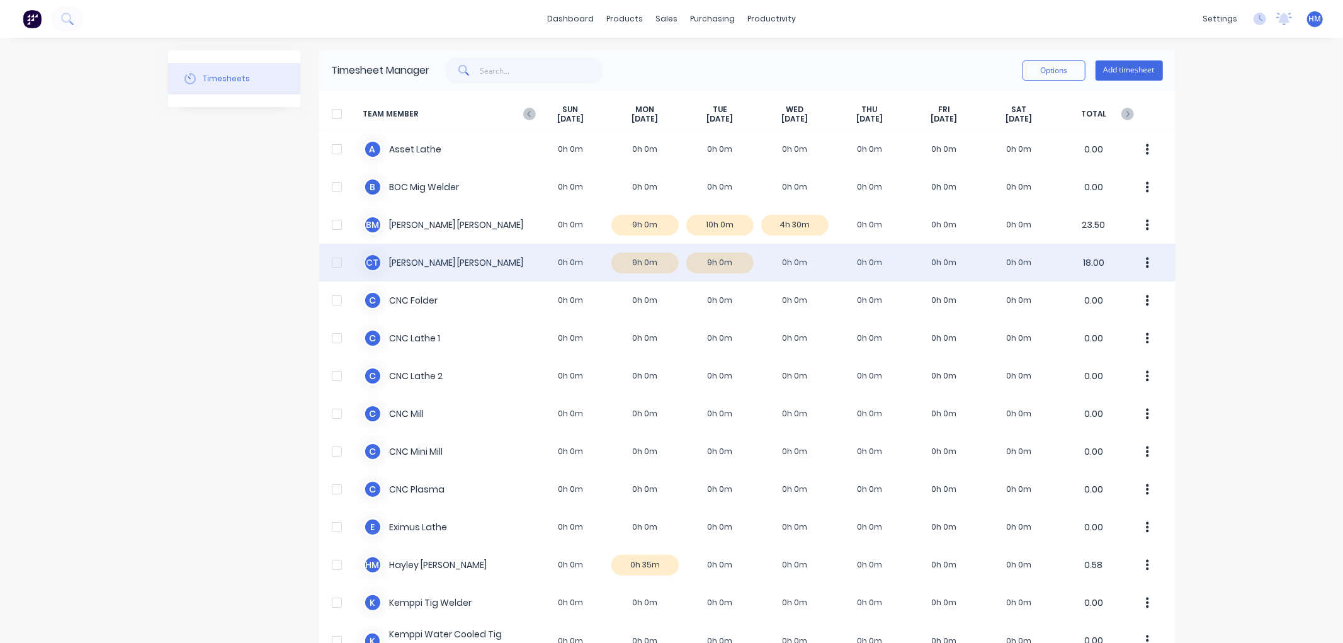
click at [709, 257] on div "C T Charlie Thompson 0h 0m 9h 0m 9h 0m 0h 0m 0h 0m 0h 0m 0h 0m 18.00" at bounding box center [747, 263] width 857 height 38
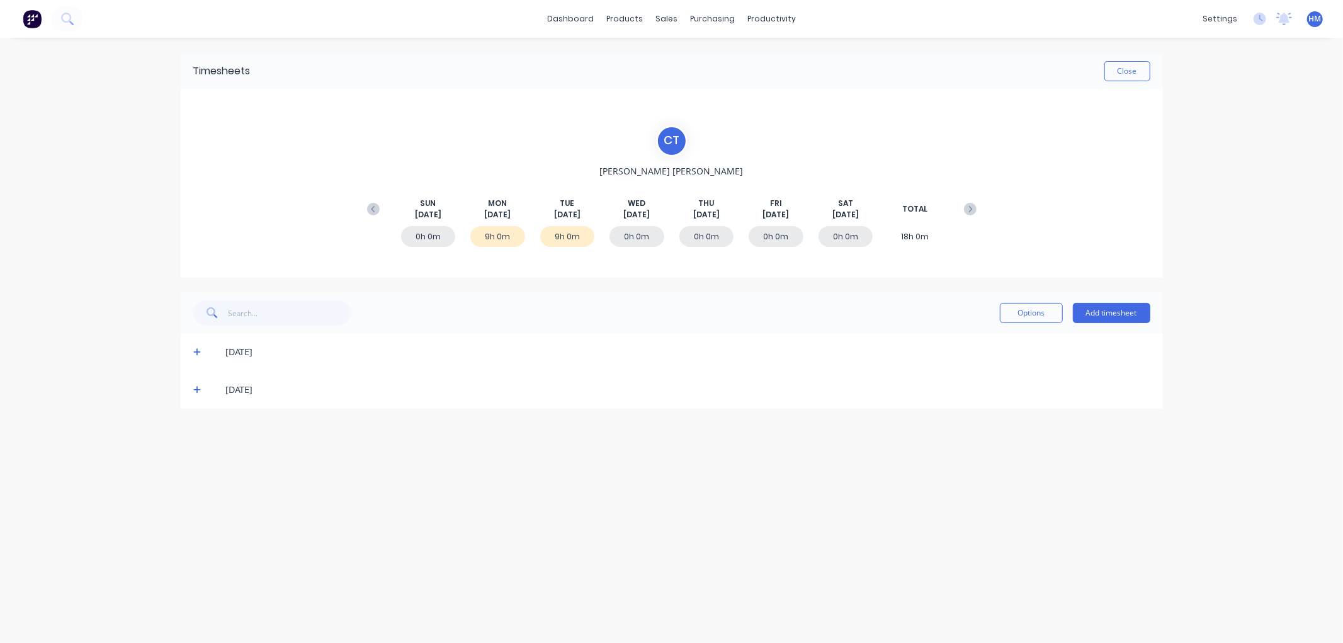
click at [198, 389] on icon at bounding box center [197, 391] width 8 height 8
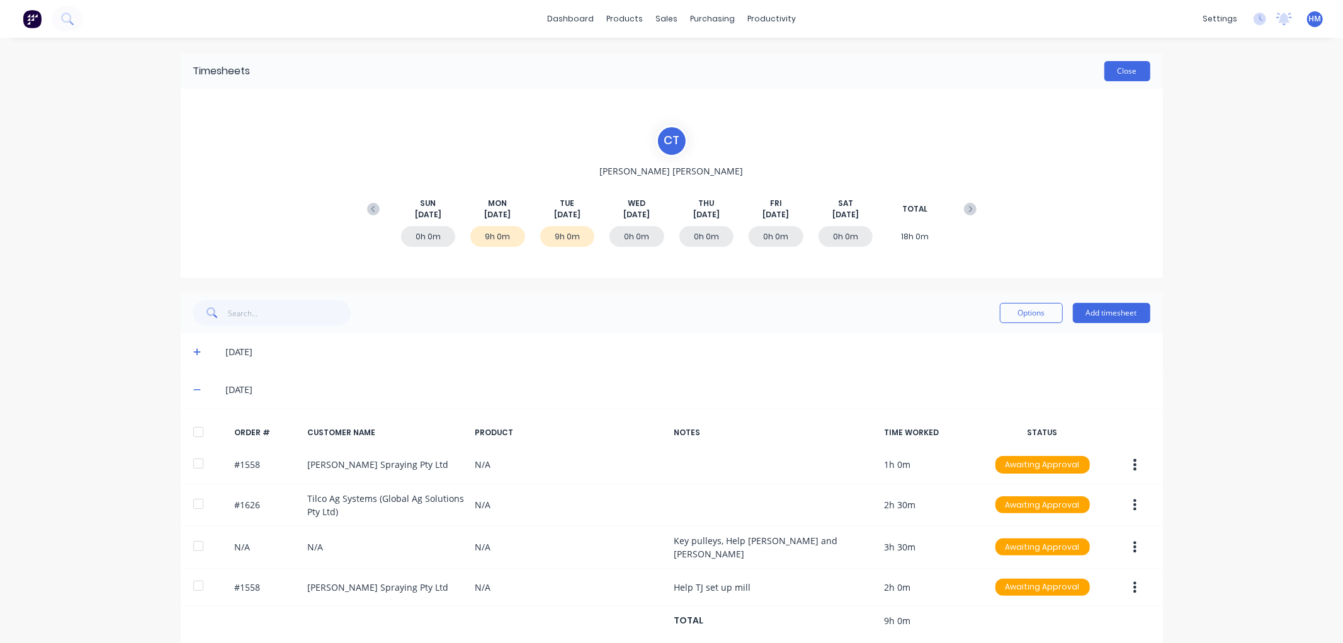
click at [1116, 73] on button "Close" at bounding box center [1128, 71] width 46 height 20
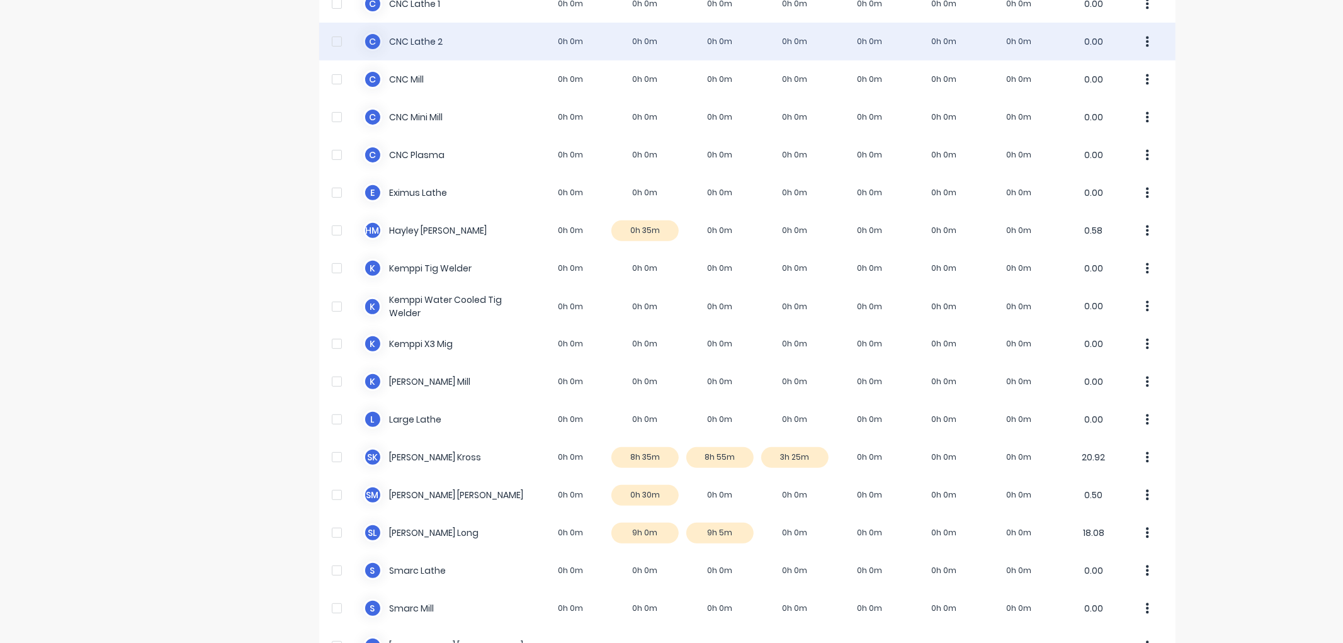
scroll to position [350, 0]
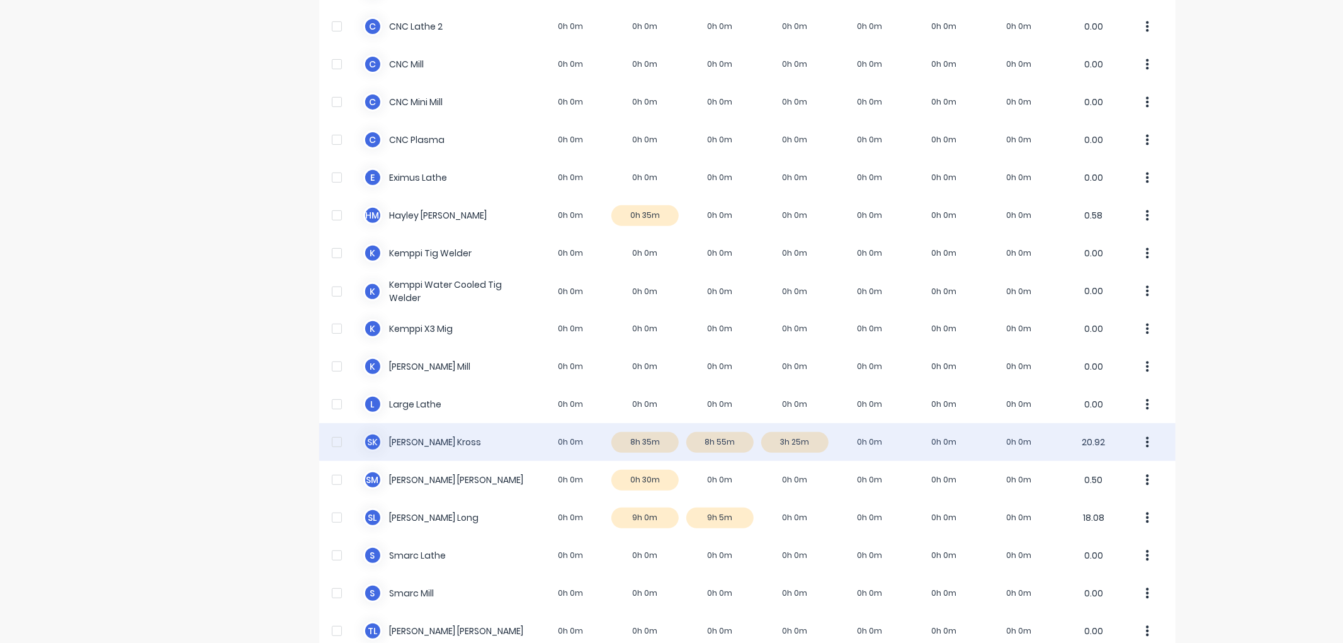
click at [726, 445] on div "S K Seth Kross 0h 0m 8h 35m 8h 55m 3h 25m 0h 0m 0h 0m 0h 0m 20.92" at bounding box center [747, 442] width 857 height 38
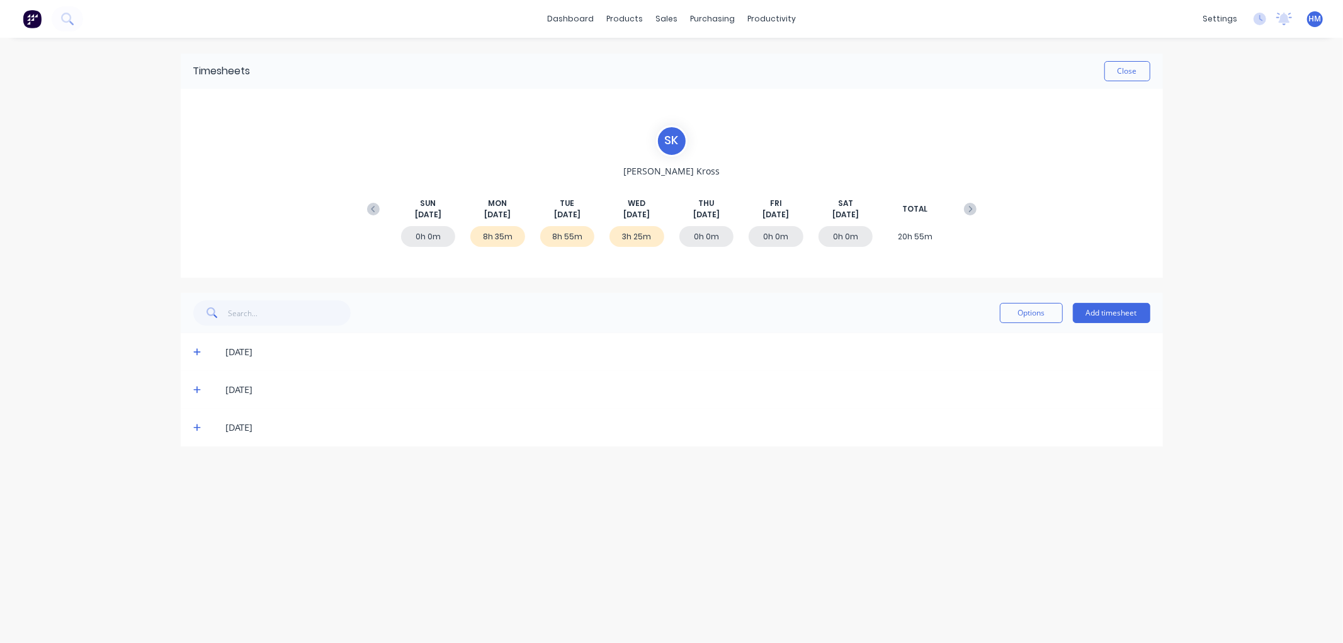
click at [197, 387] on icon at bounding box center [197, 391] width 8 height 8
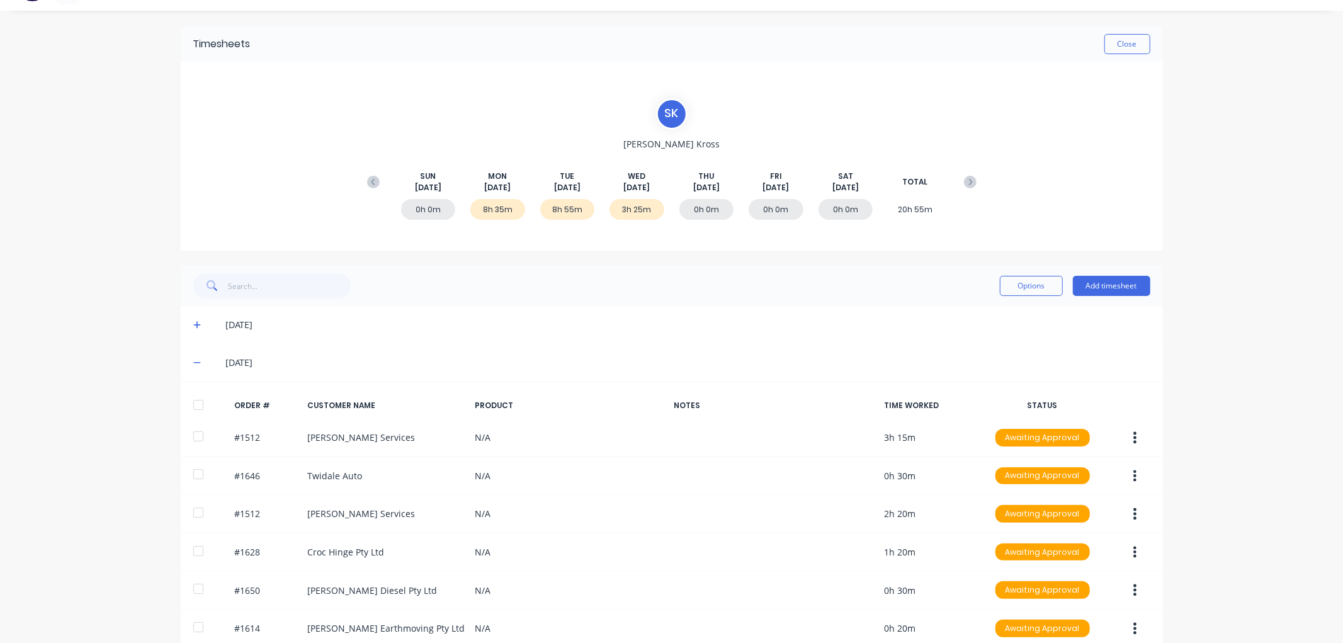
scroll to position [23, 0]
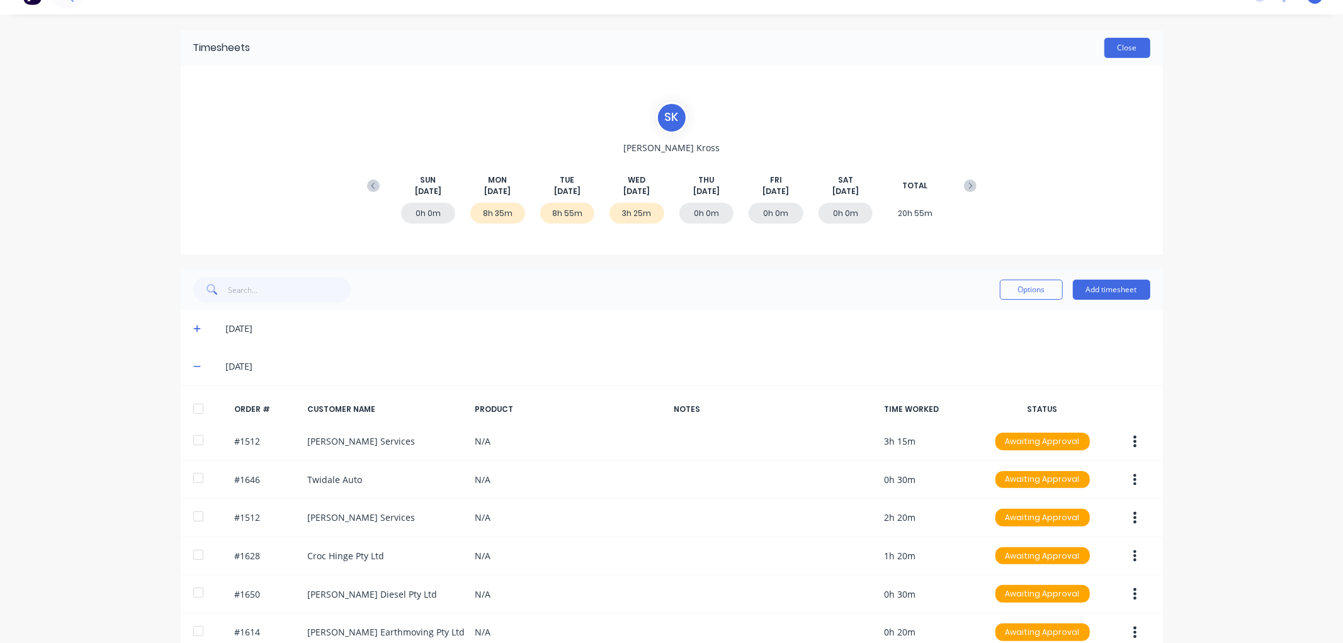
click at [1131, 44] on button "Close" at bounding box center [1128, 48] width 46 height 20
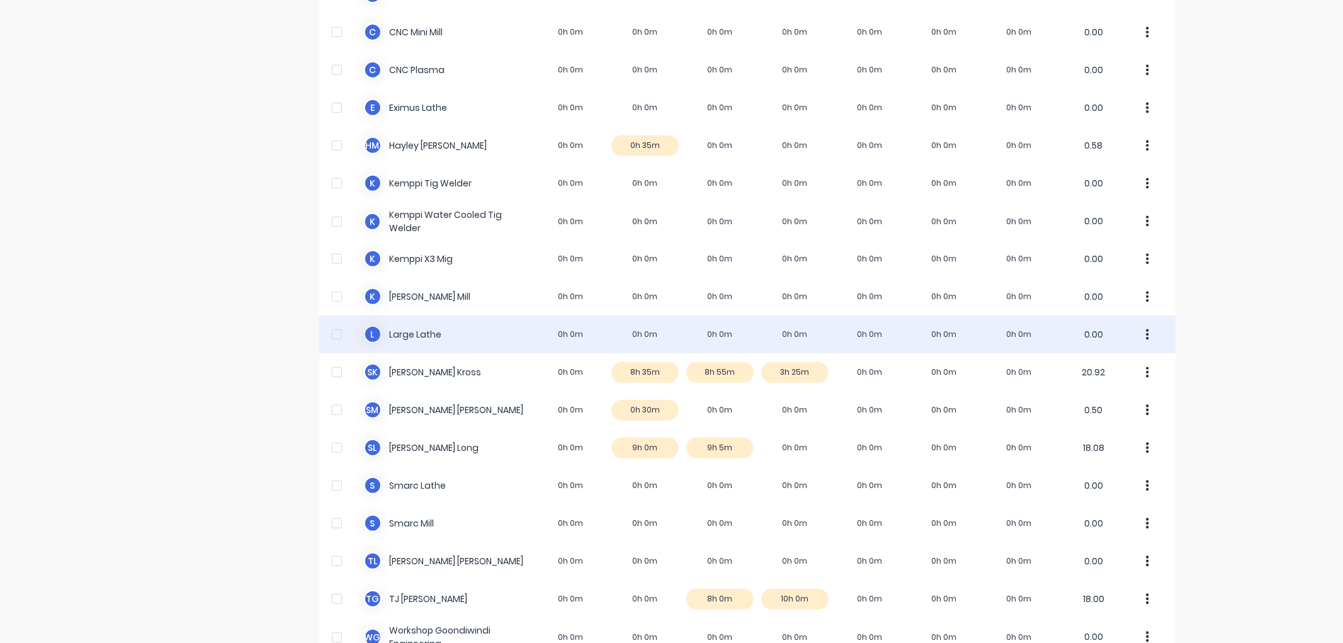
scroll to position [489, 0]
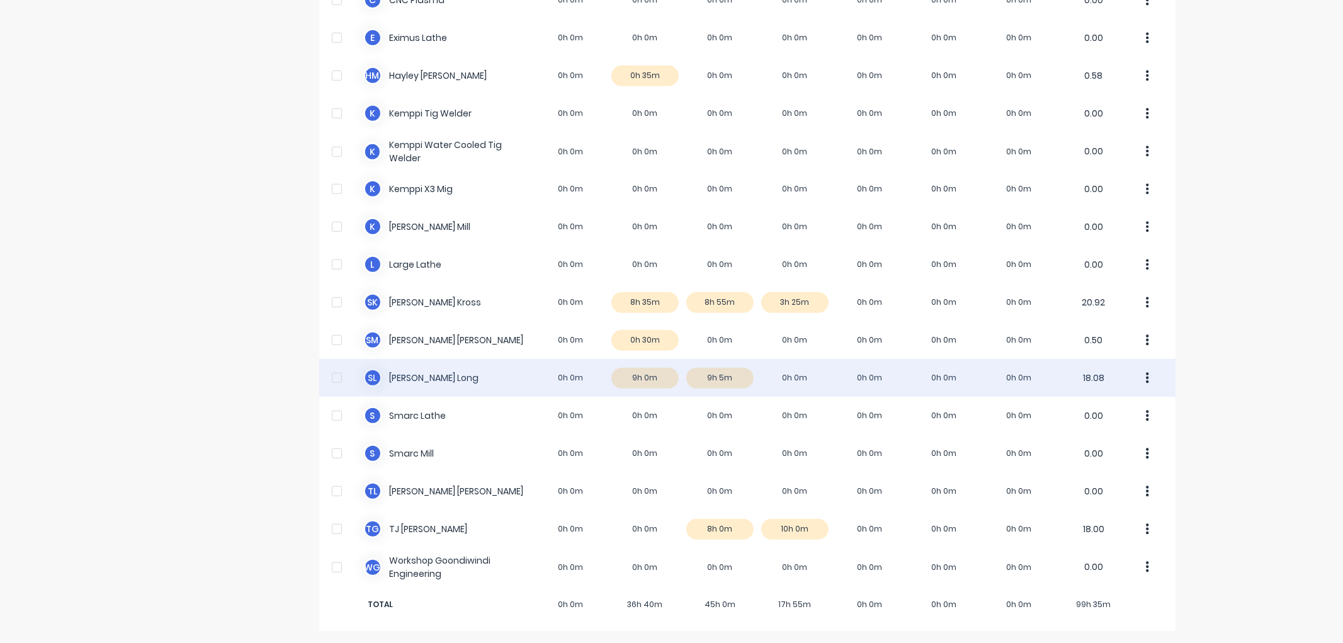
click at [707, 376] on div "S L Sheridan Long 0h 0m 9h 0m 9h 5m 0h 0m 0h 0m 0h 0m 0h 0m 18.08" at bounding box center [747, 378] width 857 height 38
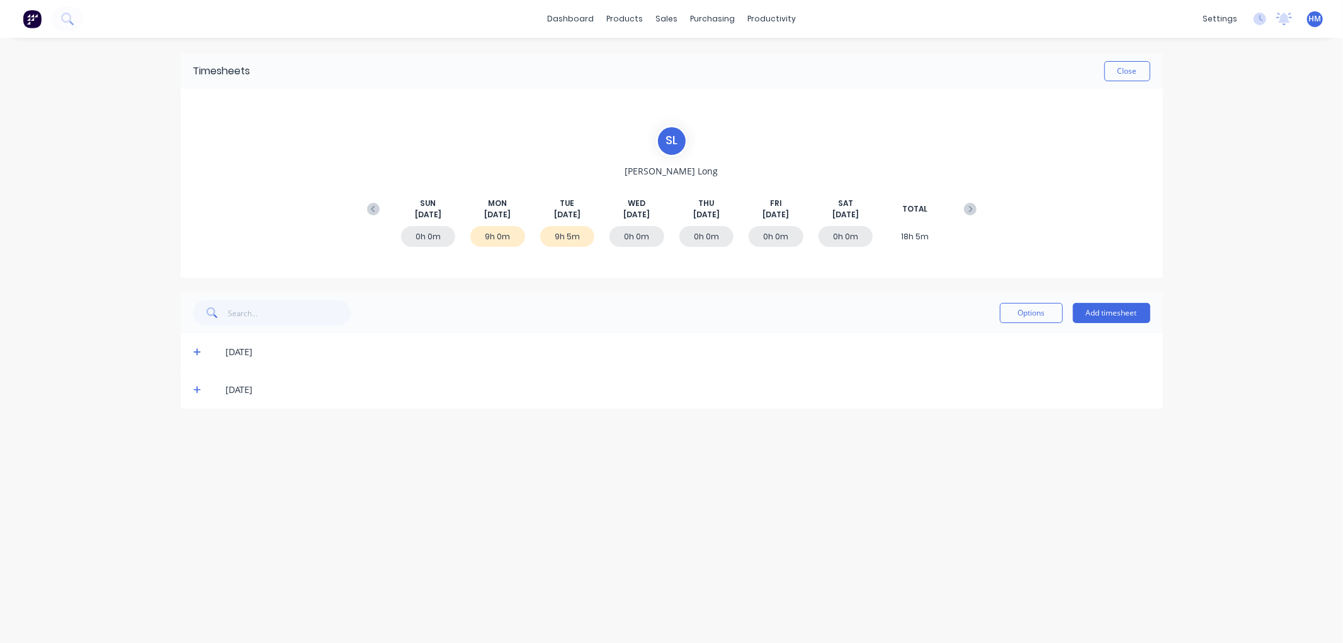
click at [198, 385] on icon at bounding box center [197, 389] width 8 height 9
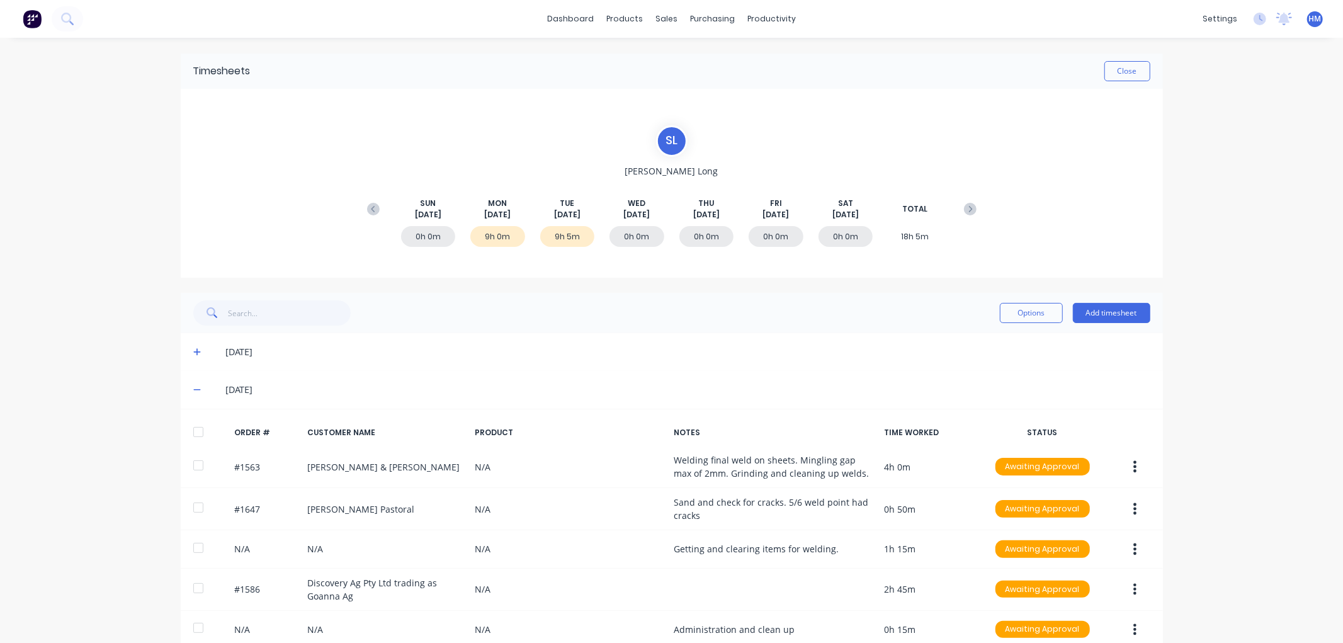
scroll to position [61, 0]
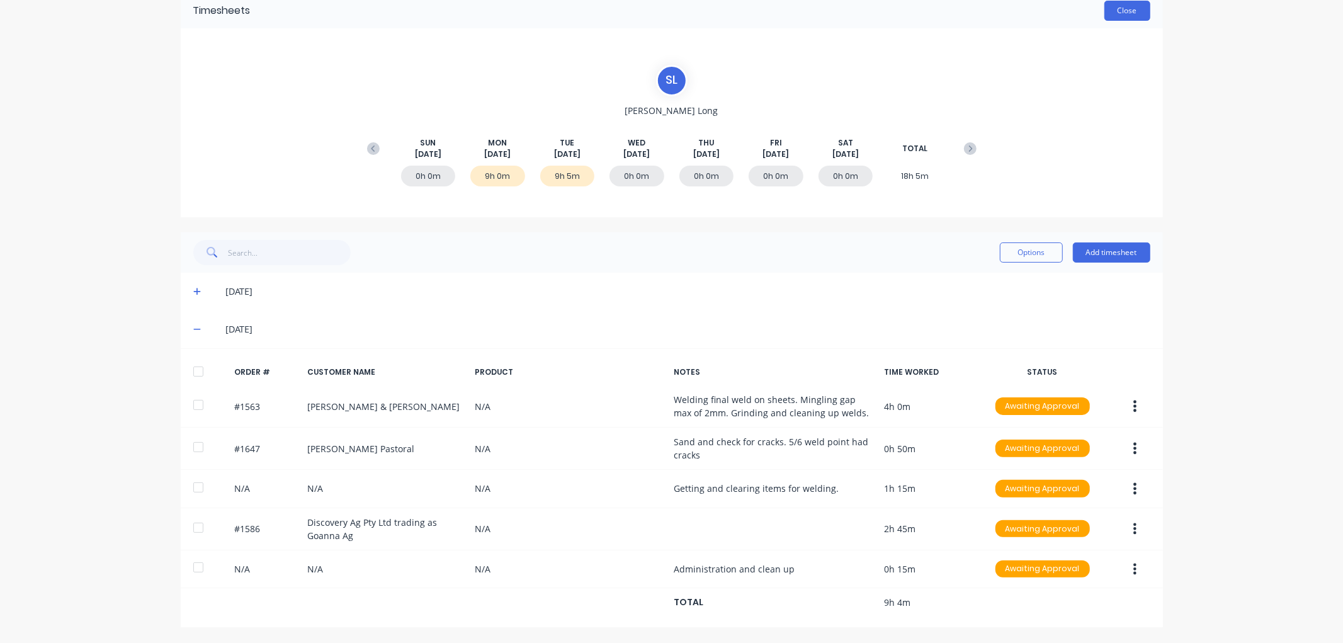
click at [1119, 11] on button "Close" at bounding box center [1128, 11] width 46 height 20
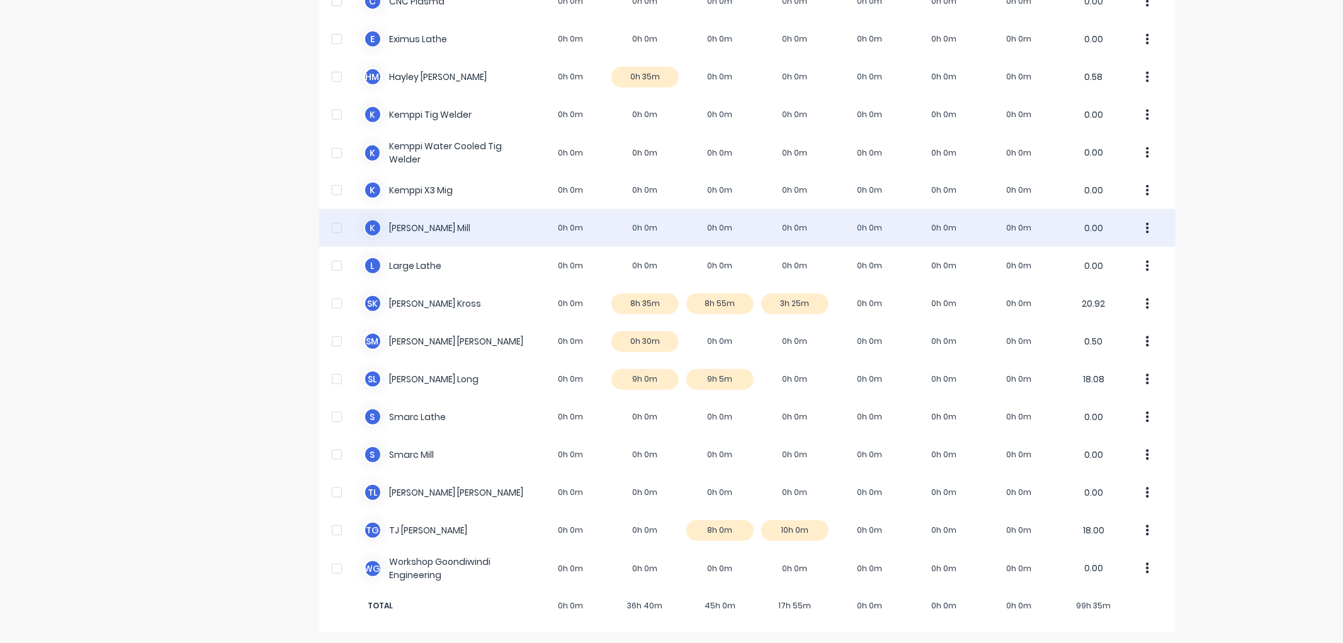
scroll to position [490, 0]
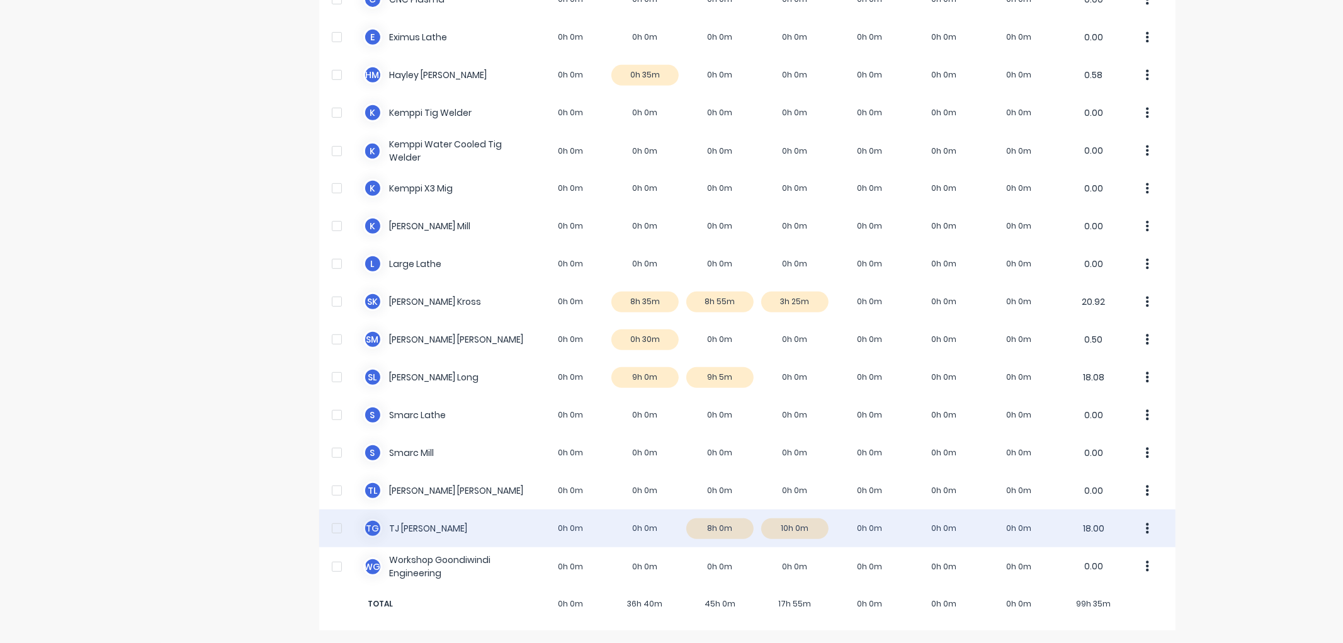
click at [716, 526] on div "T G TJ Galvin 0h 0m 0h 0m 8h 0m 10h 0m 0h 0m 0h 0m 0h 0m 18.00" at bounding box center [747, 529] width 857 height 38
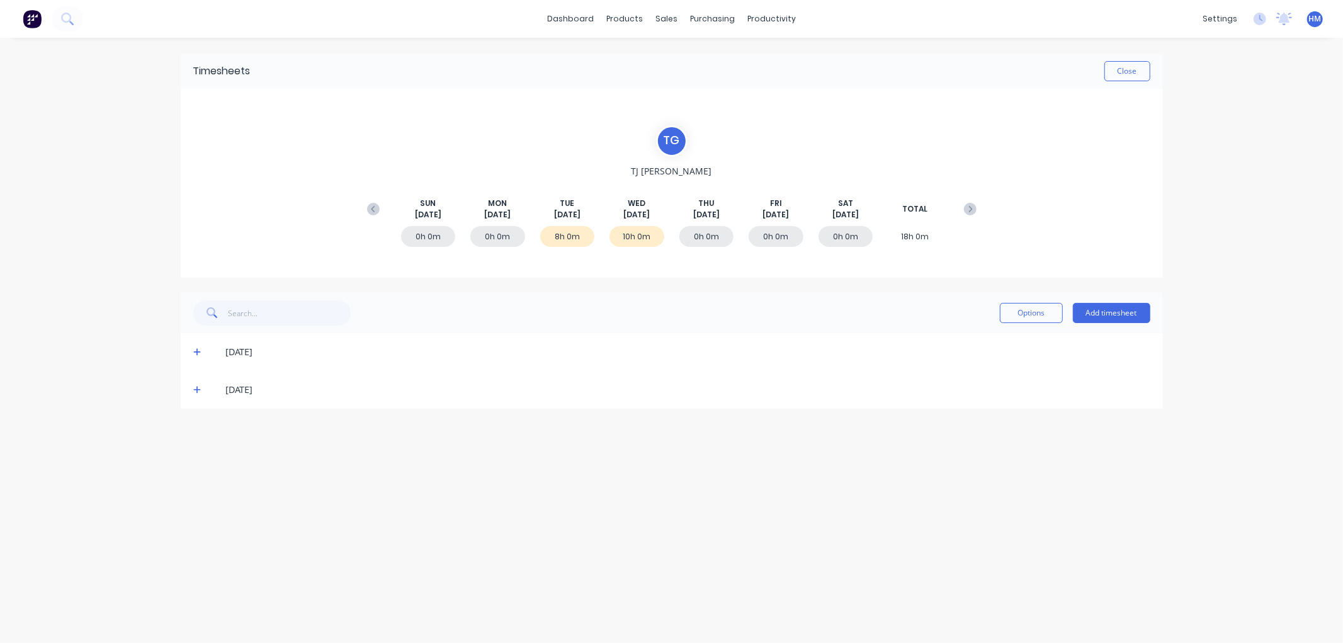
click at [199, 353] on icon at bounding box center [197, 352] width 8 height 9
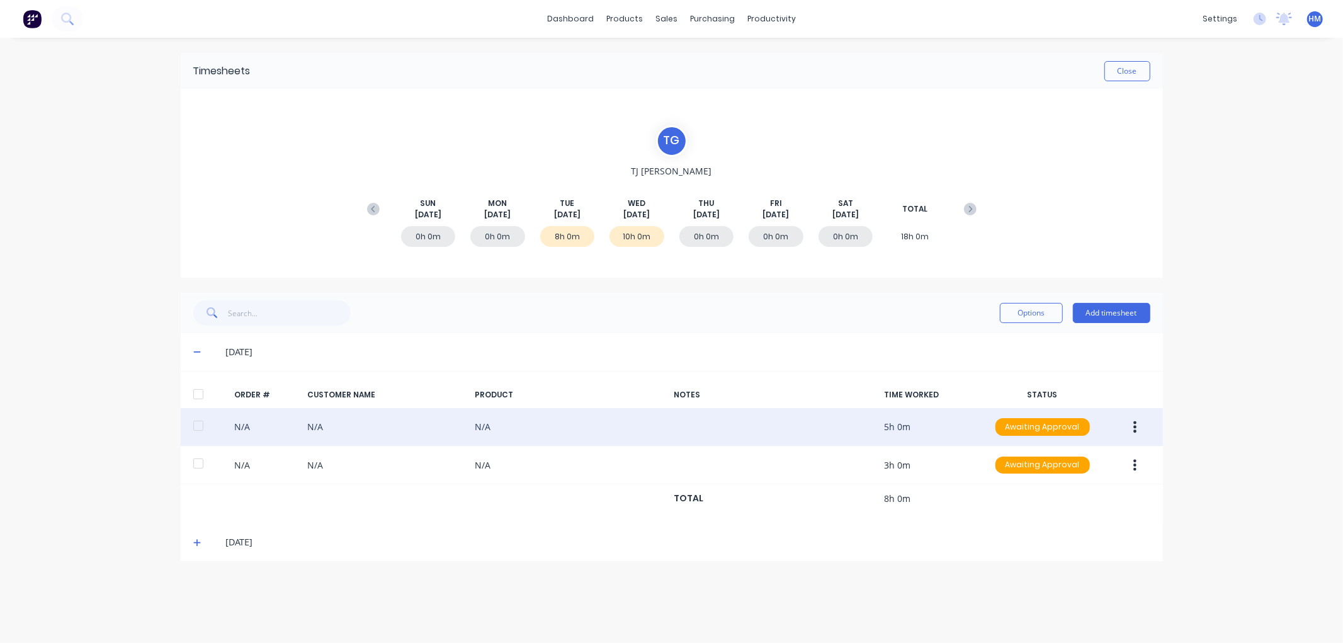
click at [1140, 430] on button "button" at bounding box center [1135, 427] width 30 height 23
click at [1077, 511] on div "Edit" at bounding box center [1090, 510] width 97 height 18
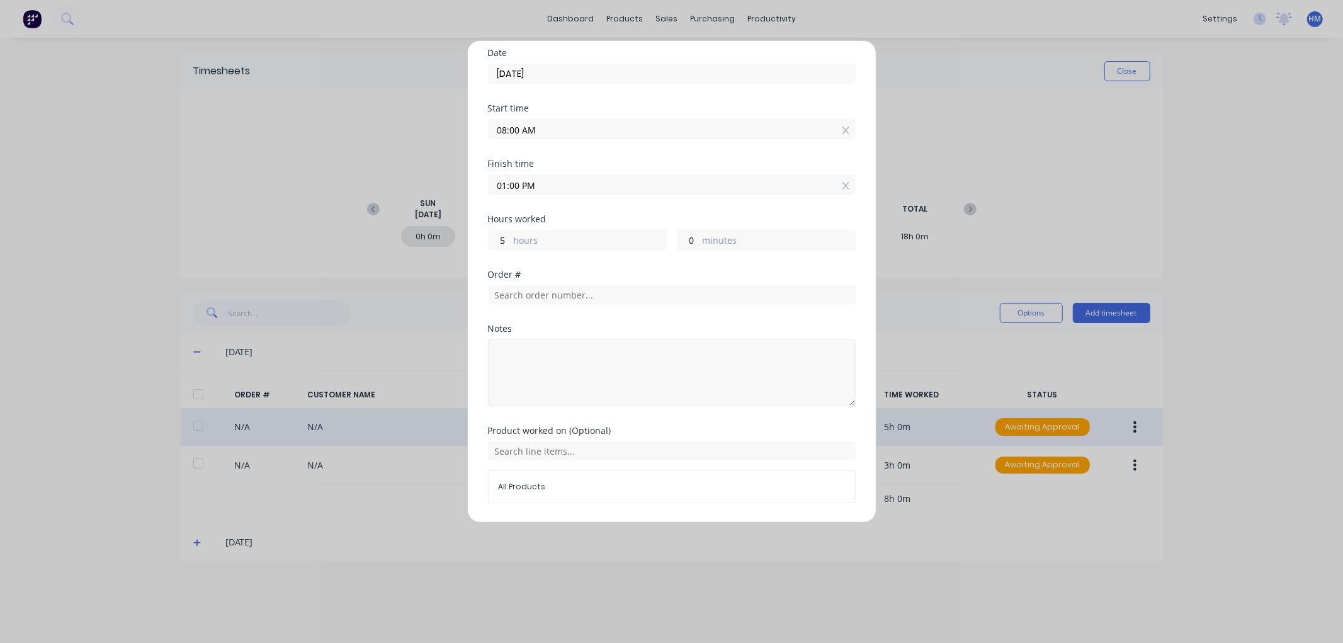
scroll to position [70, 0]
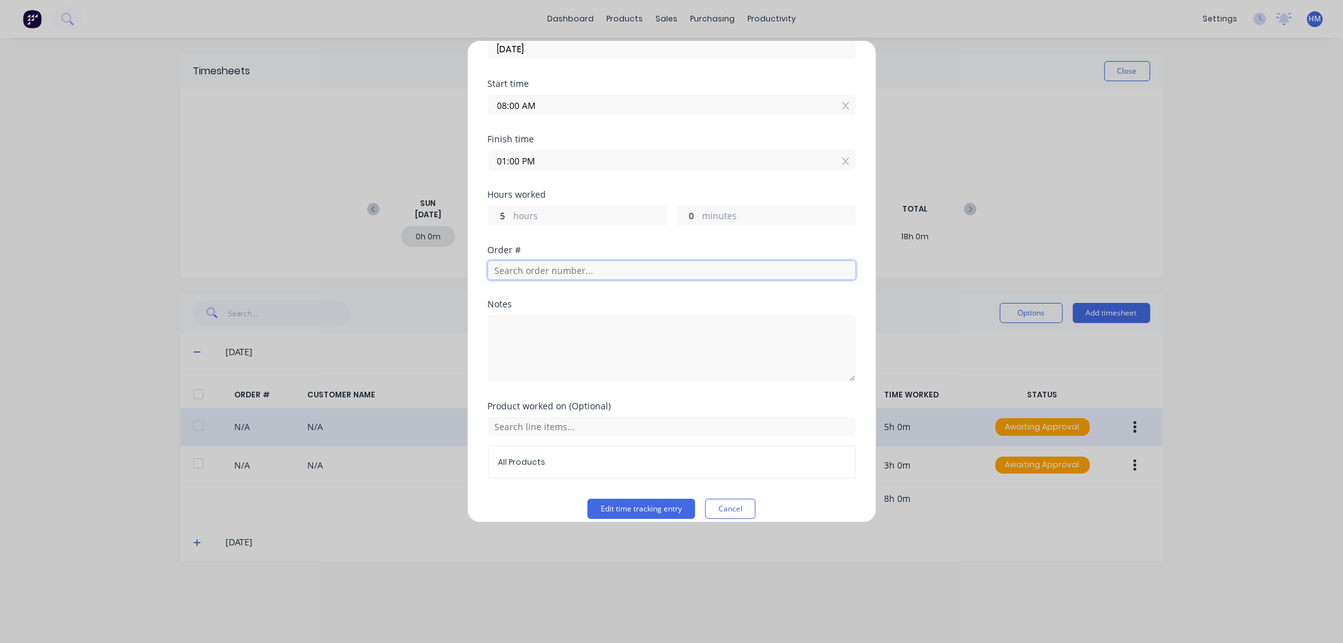
click at [537, 274] on input "text" at bounding box center [672, 270] width 368 height 19
click at [734, 507] on button "Cancel" at bounding box center [730, 509] width 50 height 20
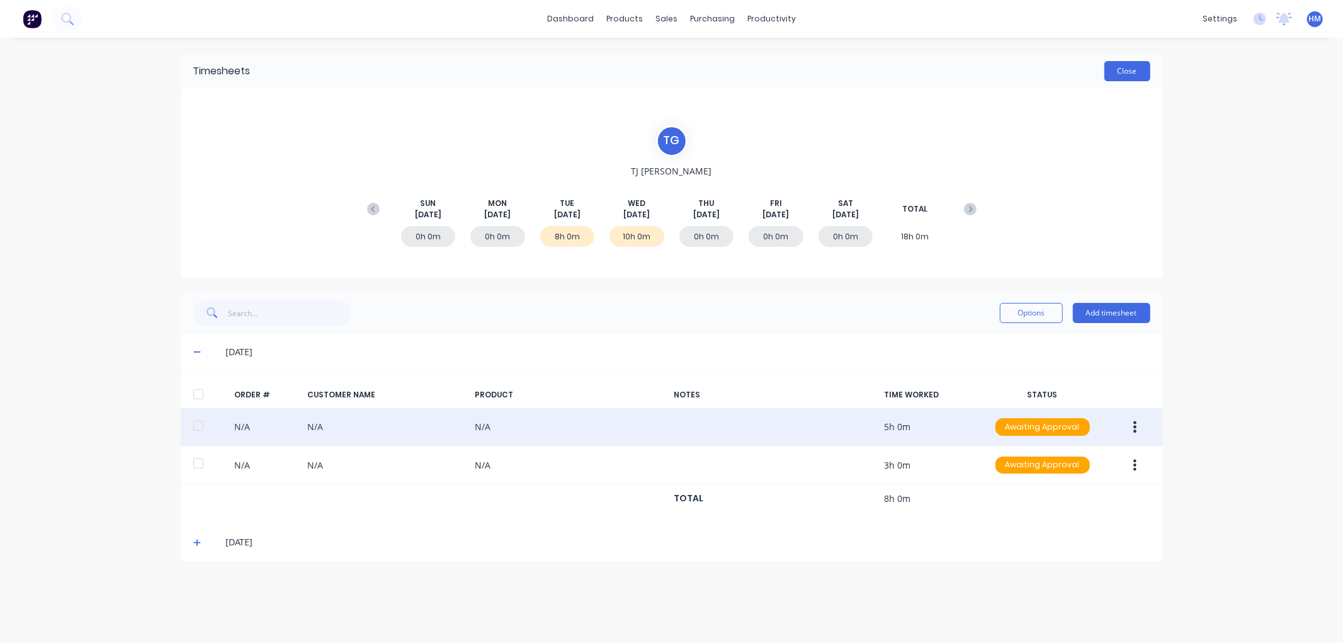
click at [1127, 73] on button "Close" at bounding box center [1128, 71] width 46 height 20
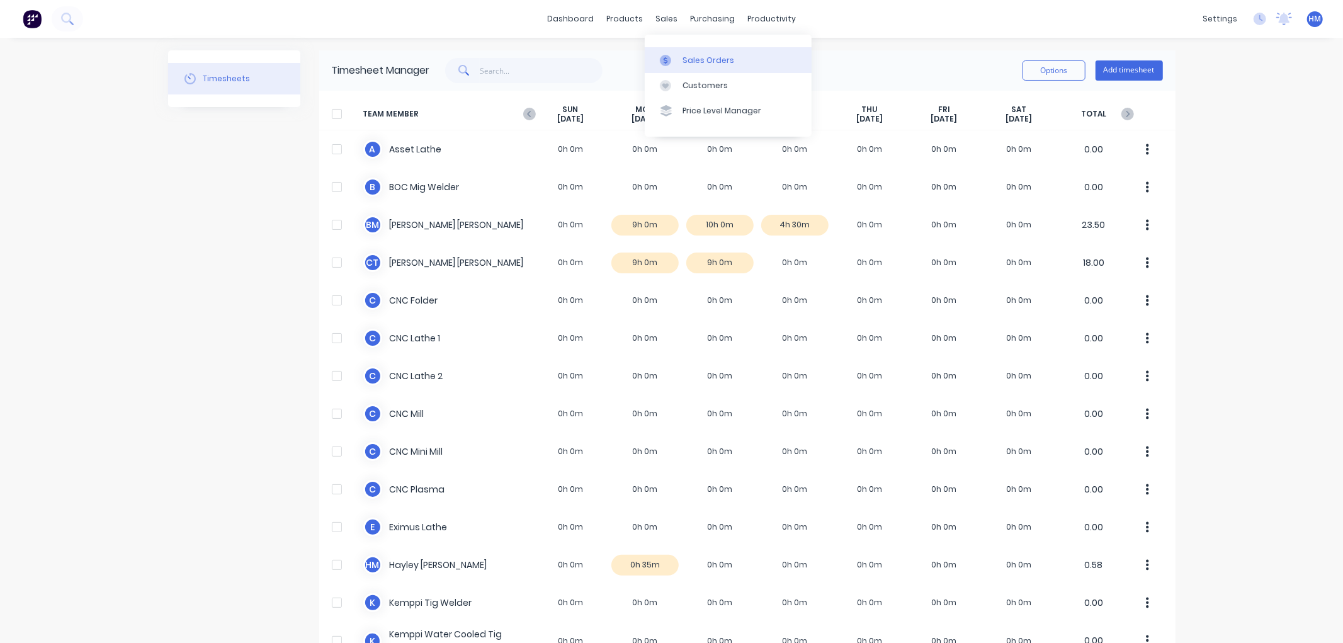
click at [694, 60] on div "Sales Orders" at bounding box center [709, 60] width 52 height 11
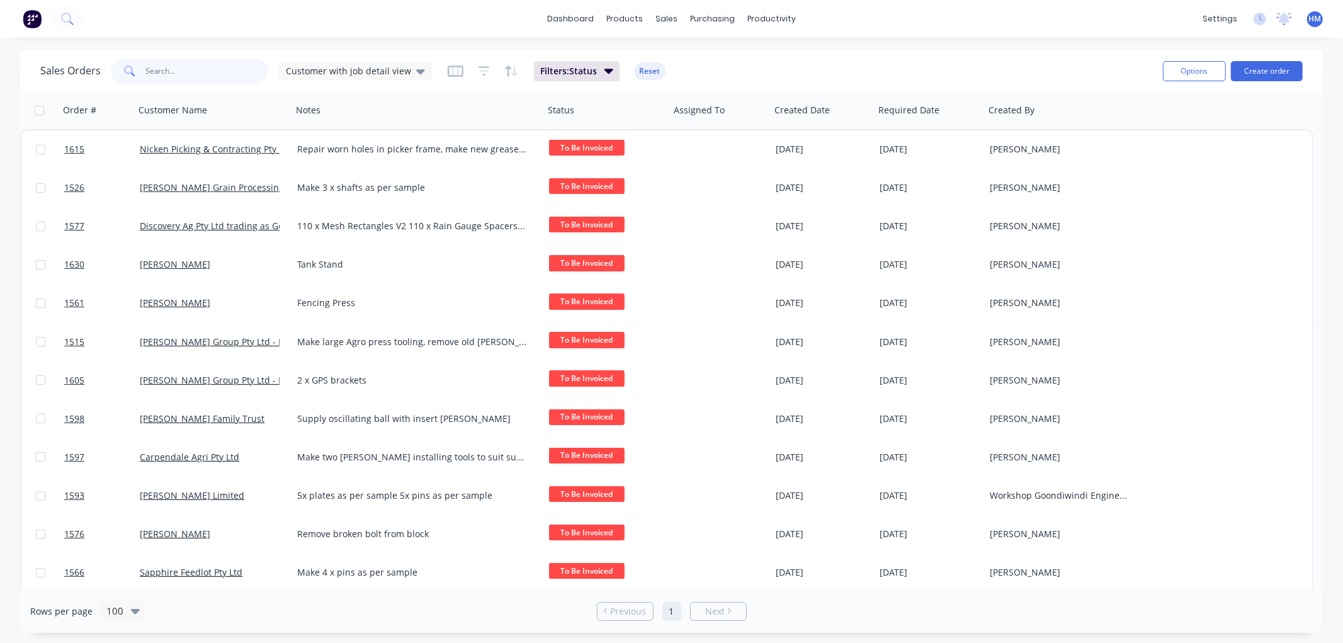
click at [186, 71] on input "text" at bounding box center [207, 71] width 123 height 25
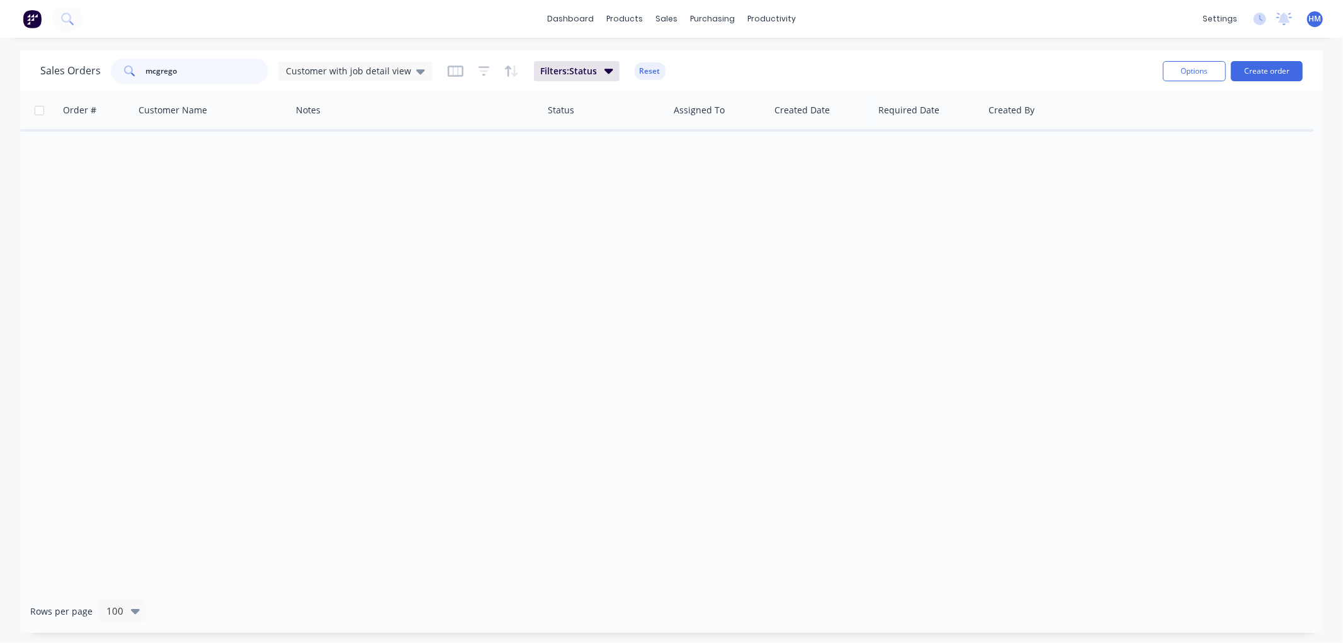
type input "mcgrego"
drag, startPoint x: 193, startPoint y: 78, endPoint x: 108, endPoint y: 62, distance: 86.6
click at [108, 62] on div "Sales Orders mcgrego Customer with job detail view" at bounding box center [236, 71] width 392 height 25
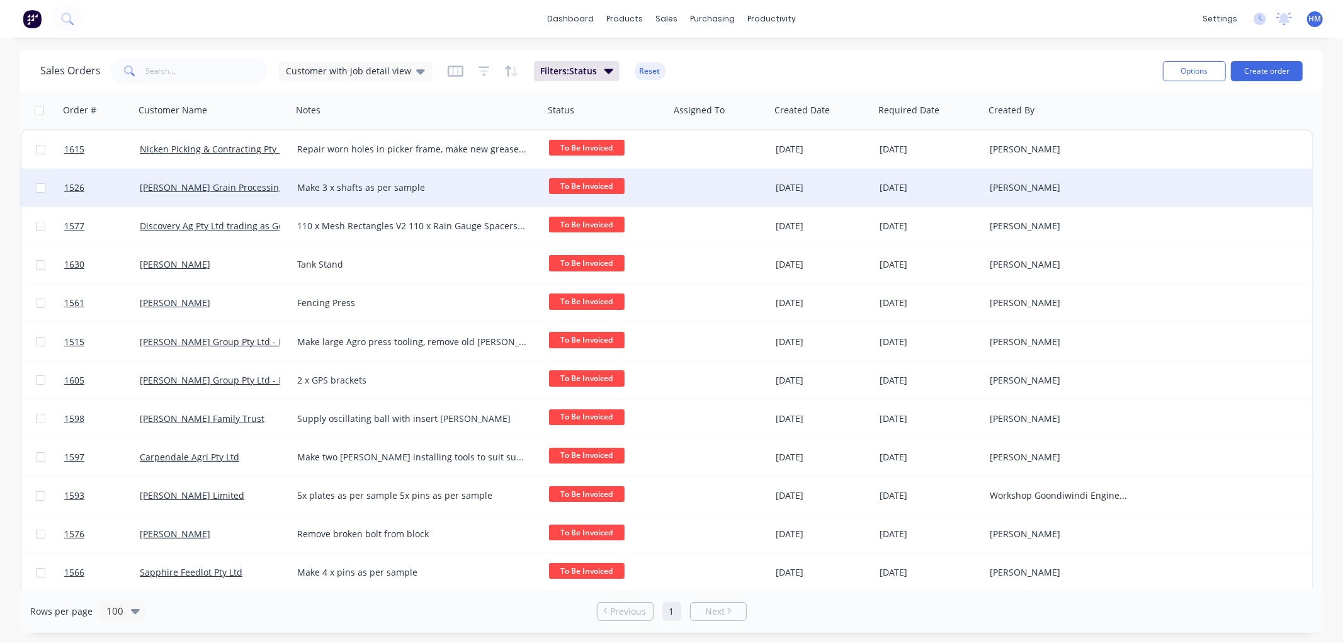
click at [253, 185] on div "[PERSON_NAME] Grain Processing" at bounding box center [210, 187] width 140 height 13
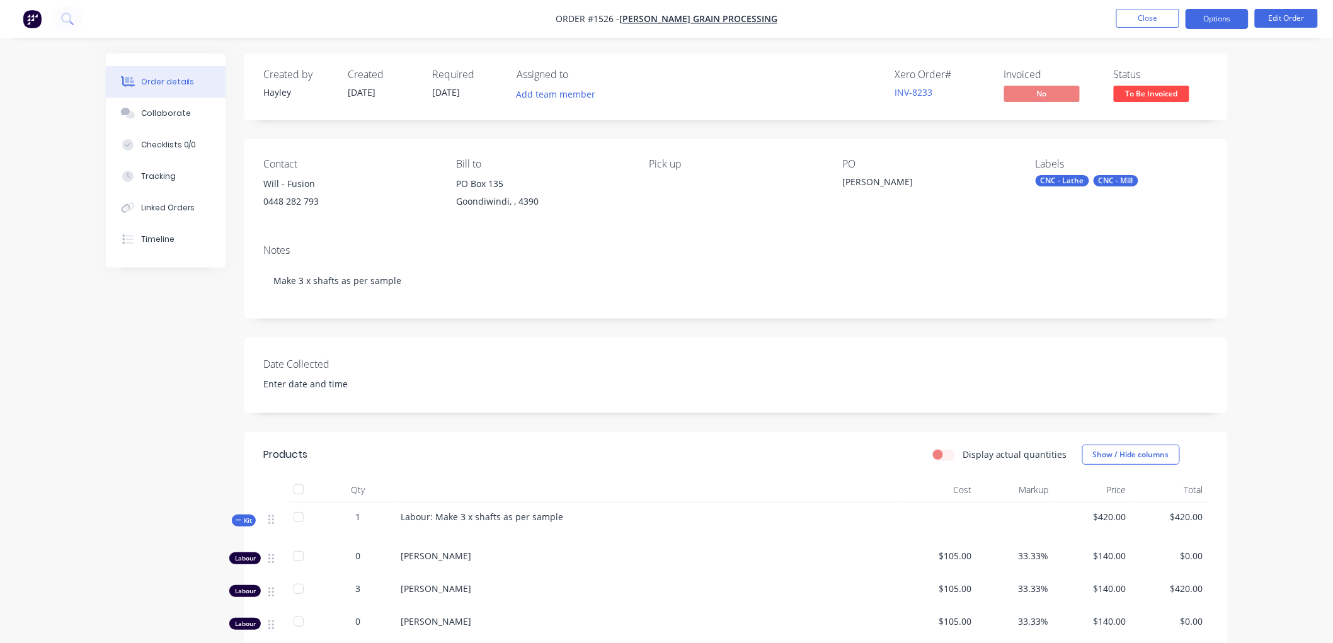
click at [1219, 18] on button "Options" at bounding box center [1216, 19] width 63 height 20
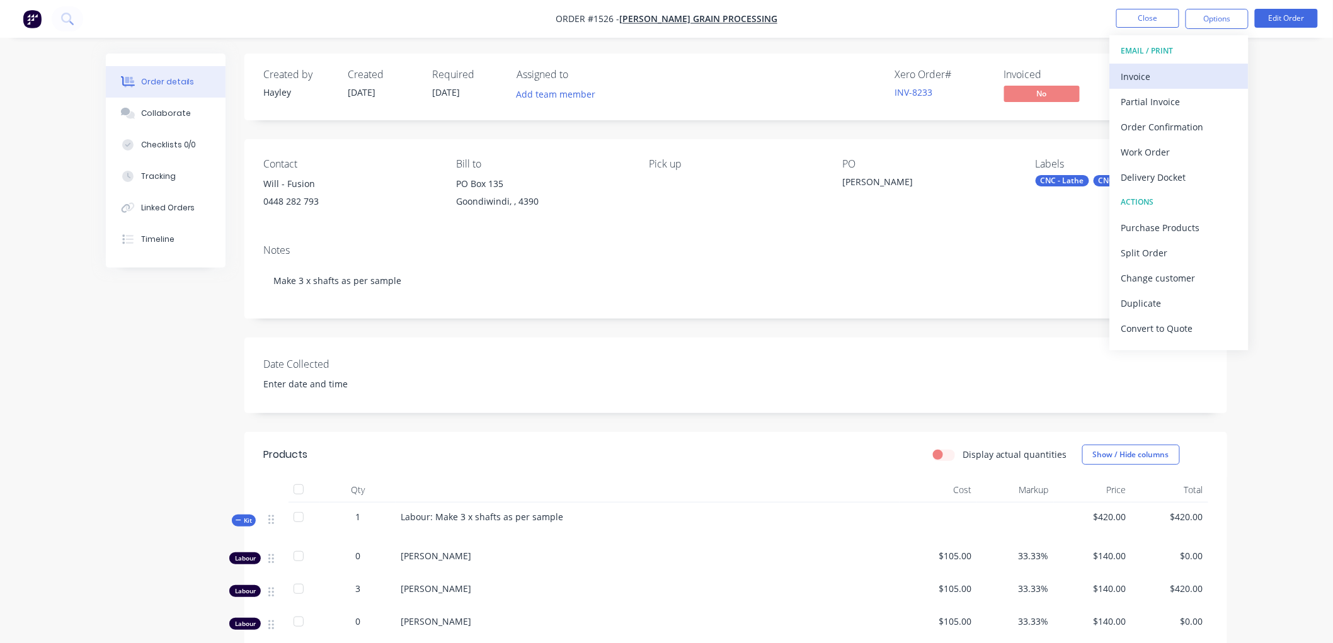
click at [1173, 77] on div "Invoice" at bounding box center [1179, 76] width 116 height 18
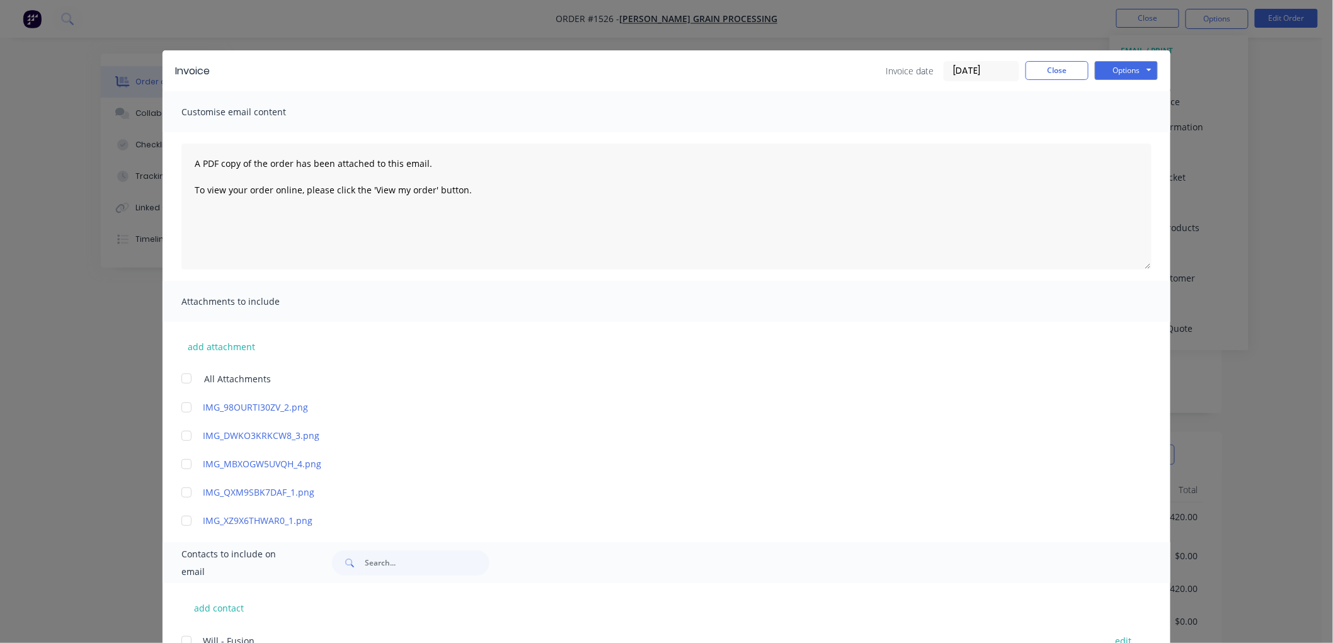
scroll to position [148, 0]
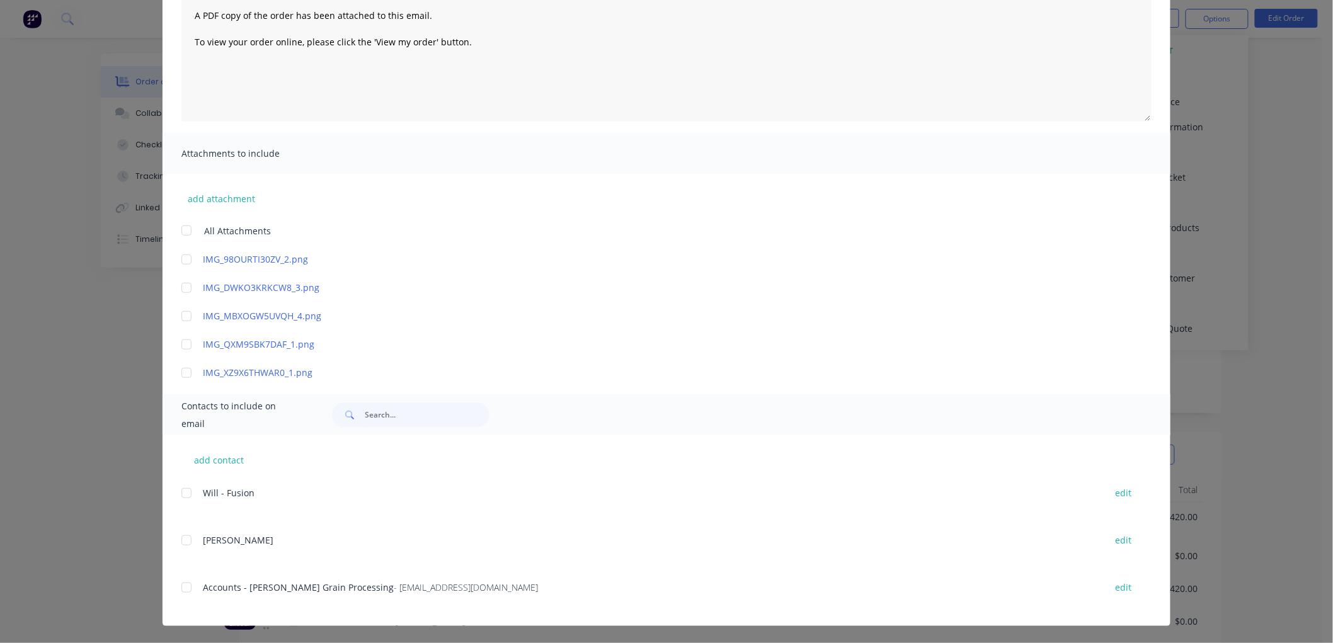
click at [176, 590] on div at bounding box center [186, 587] width 25 height 25
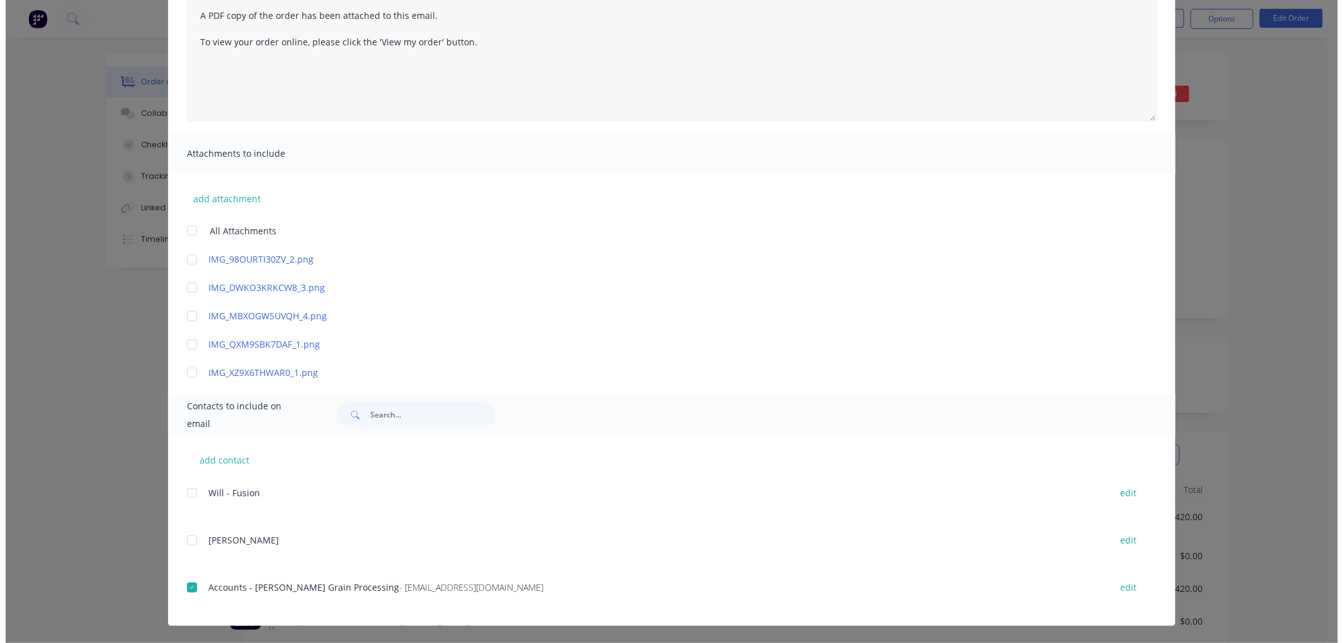
scroll to position [0, 0]
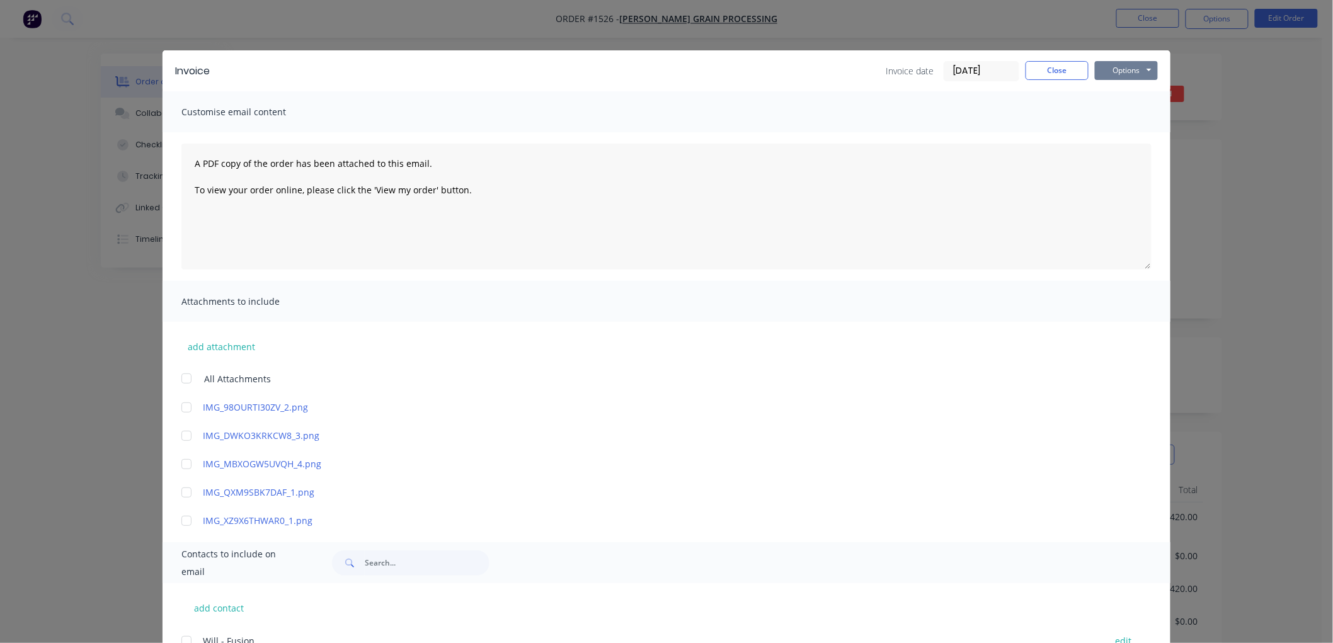
click at [1119, 64] on button "Options" at bounding box center [1126, 70] width 63 height 19
click at [1131, 87] on button "Preview" at bounding box center [1135, 93] width 81 height 21
click at [1110, 69] on button "Options" at bounding box center [1126, 70] width 63 height 19
click at [1129, 132] on button "Email" at bounding box center [1135, 134] width 81 height 21
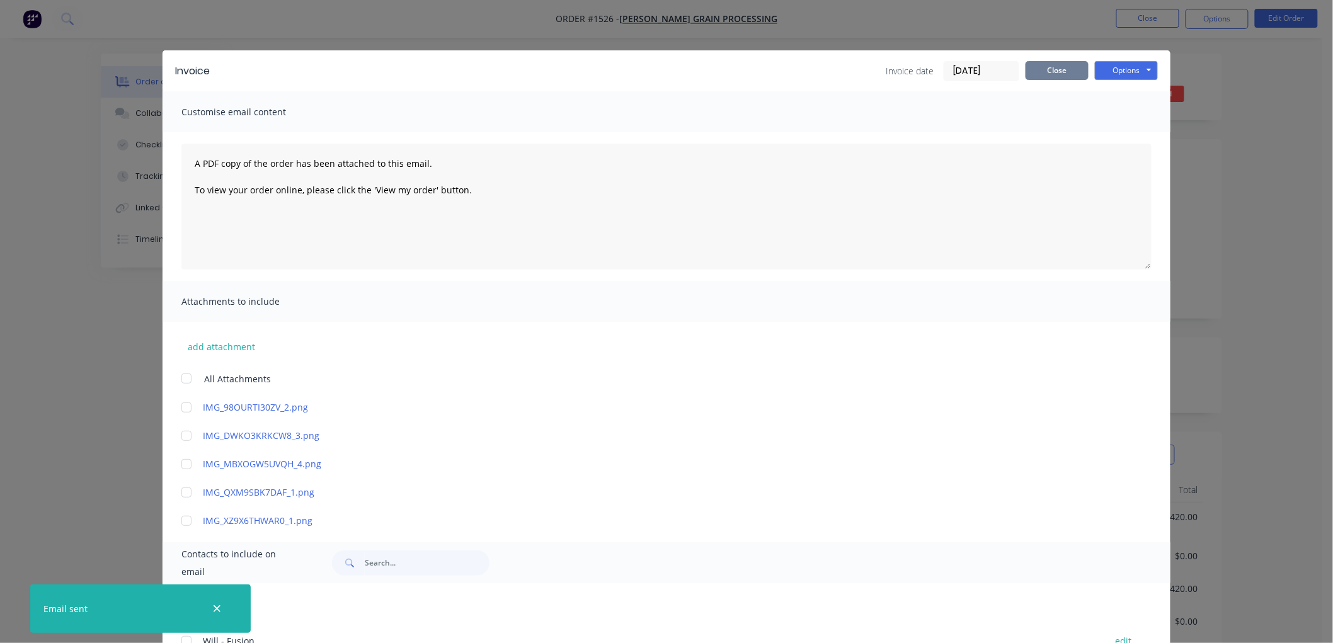
click at [1063, 71] on button "Close" at bounding box center [1056, 70] width 63 height 19
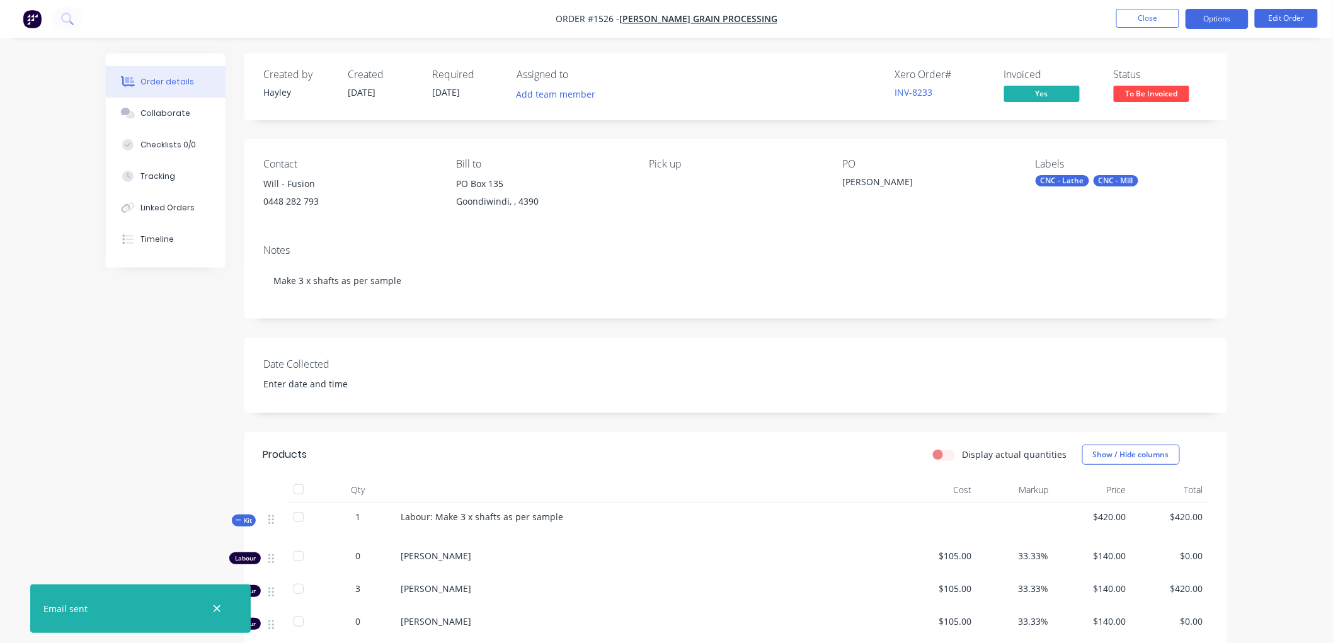
click at [1207, 21] on button "Options" at bounding box center [1216, 19] width 63 height 20
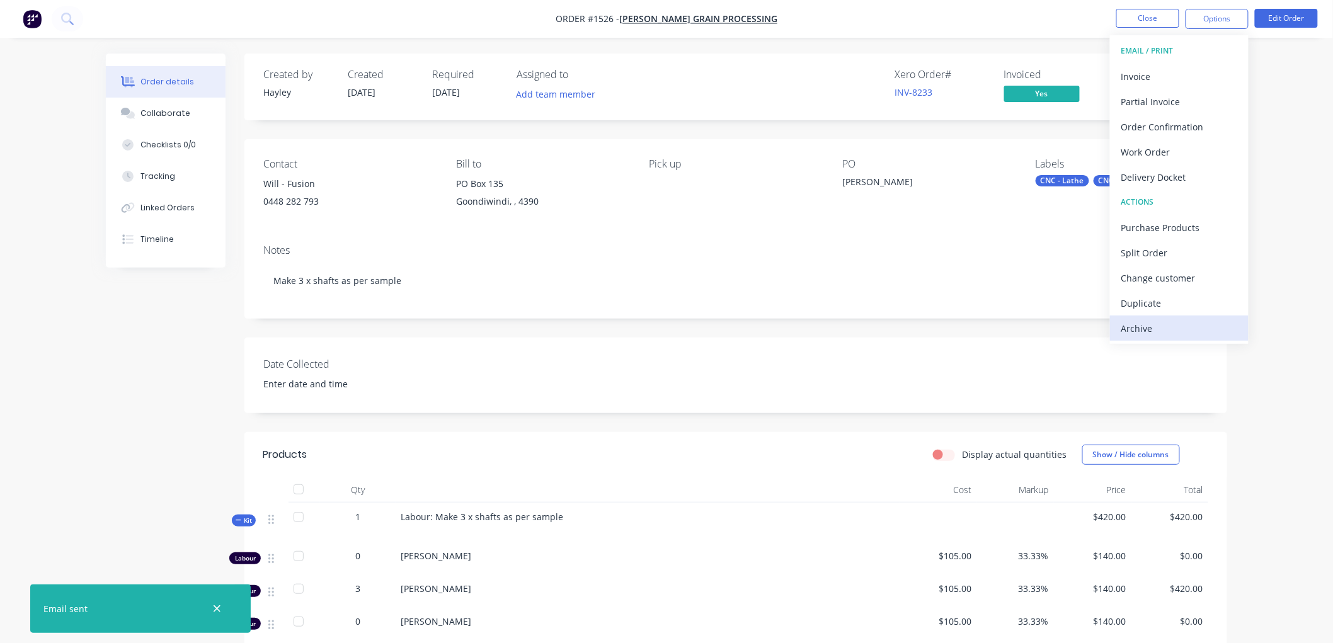
click at [1168, 323] on div "Archive" at bounding box center [1179, 328] width 116 height 18
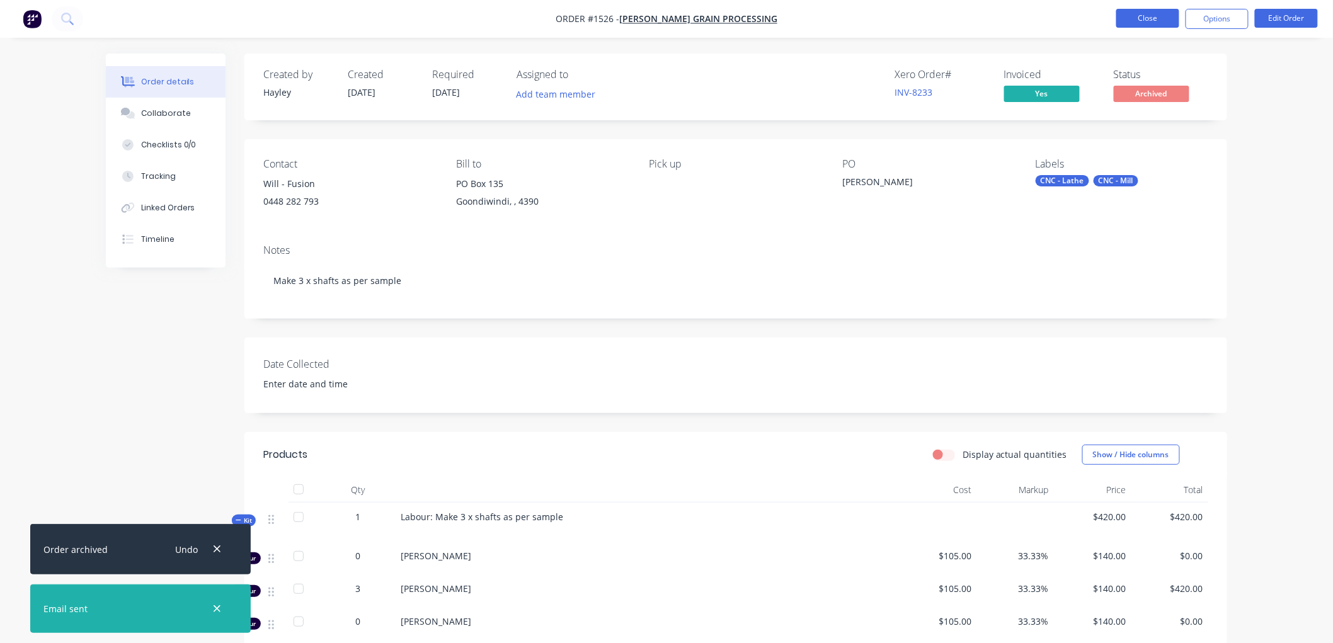
click at [1147, 19] on button "Close" at bounding box center [1147, 18] width 63 height 19
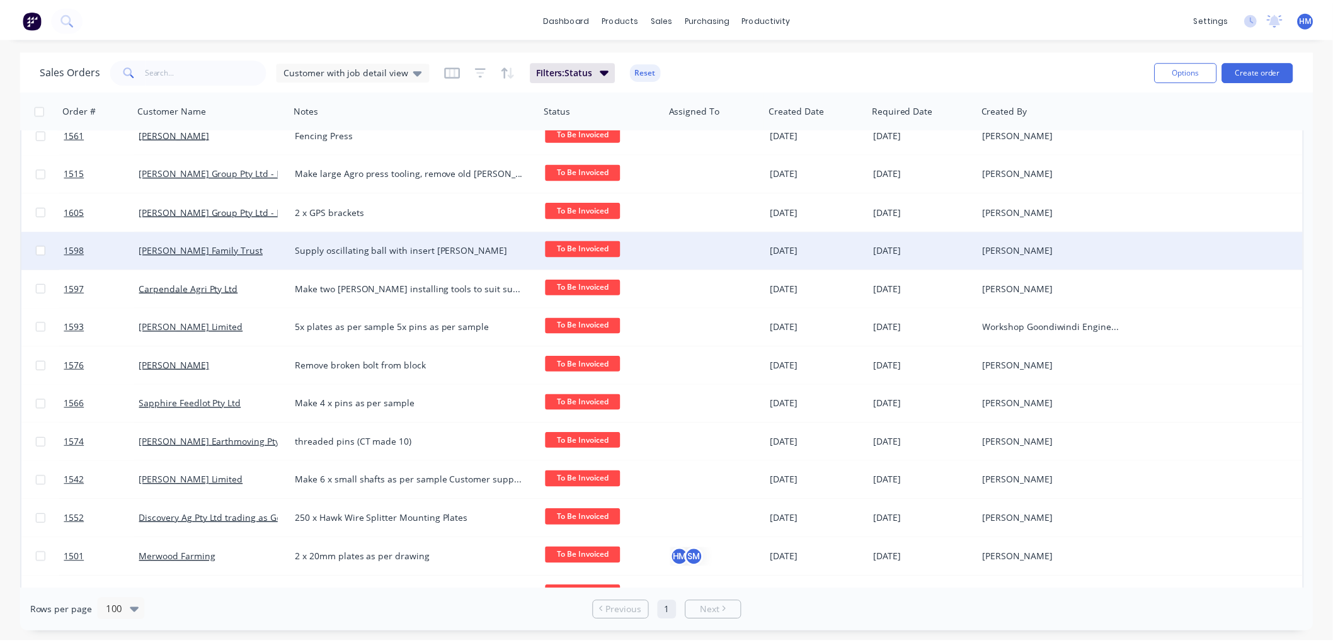
scroll to position [155, 0]
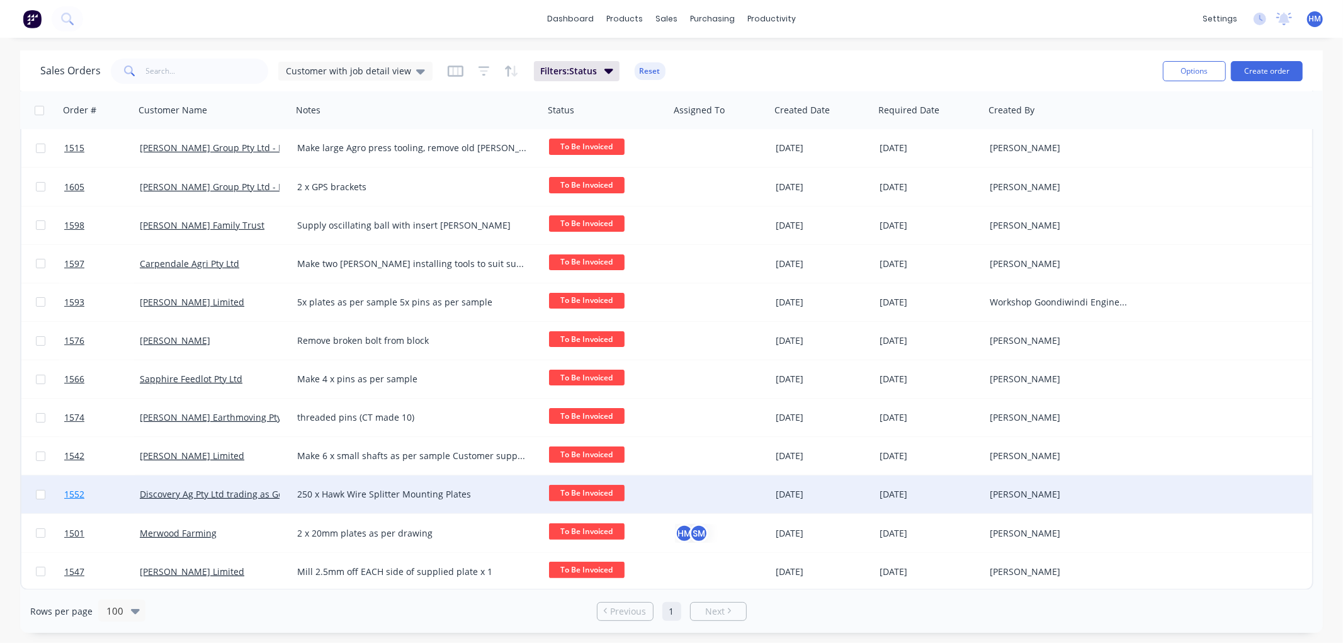
click at [105, 493] on link "1552" at bounding box center [102, 495] width 76 height 38
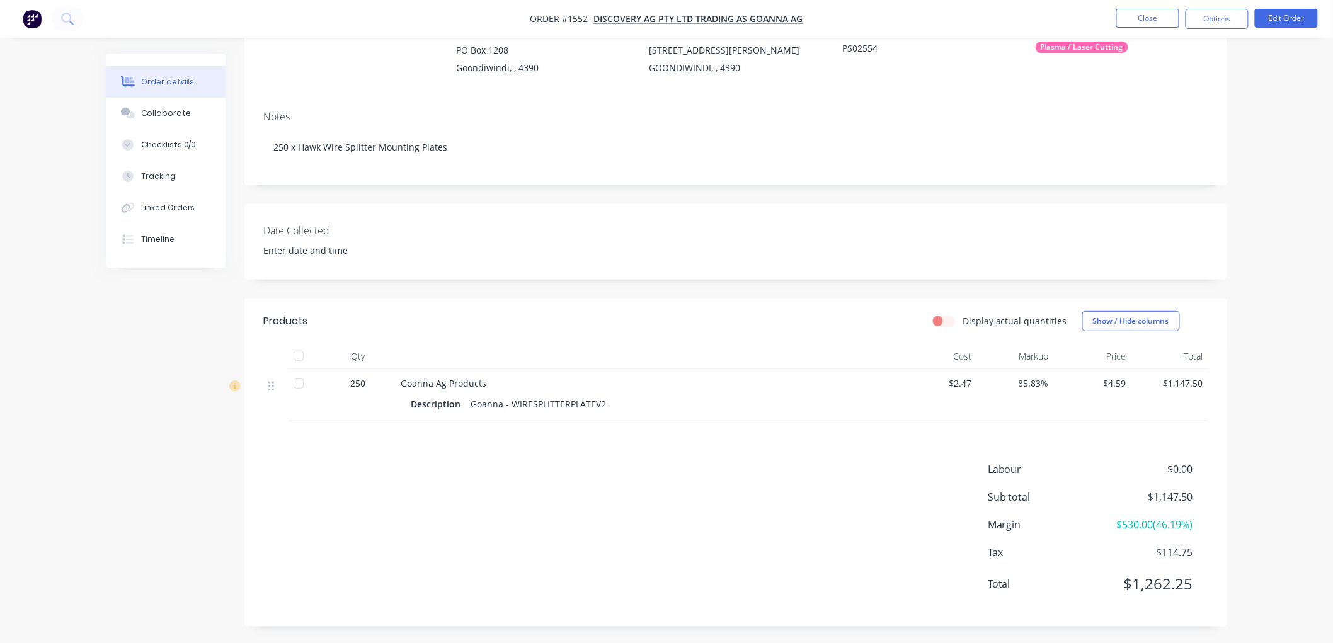
scroll to position [137, 0]
click at [1296, 19] on button "Edit Order" at bounding box center [1286, 18] width 63 height 19
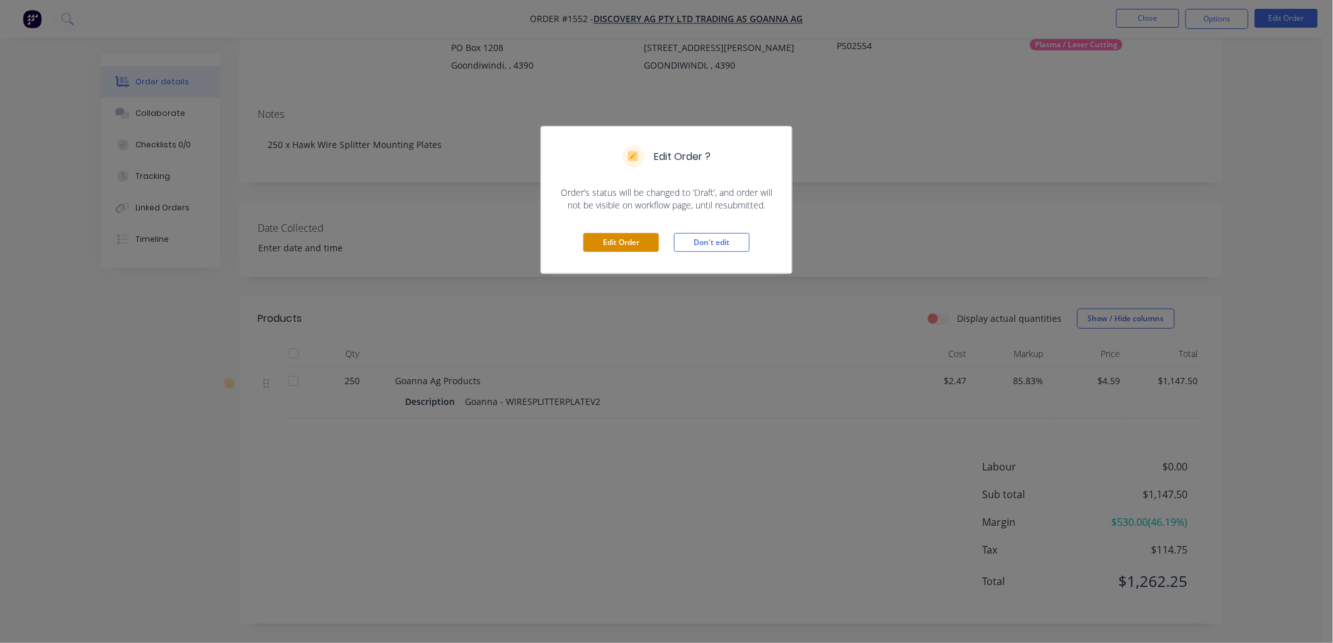
click at [619, 244] on button "Edit Order" at bounding box center [621, 242] width 76 height 19
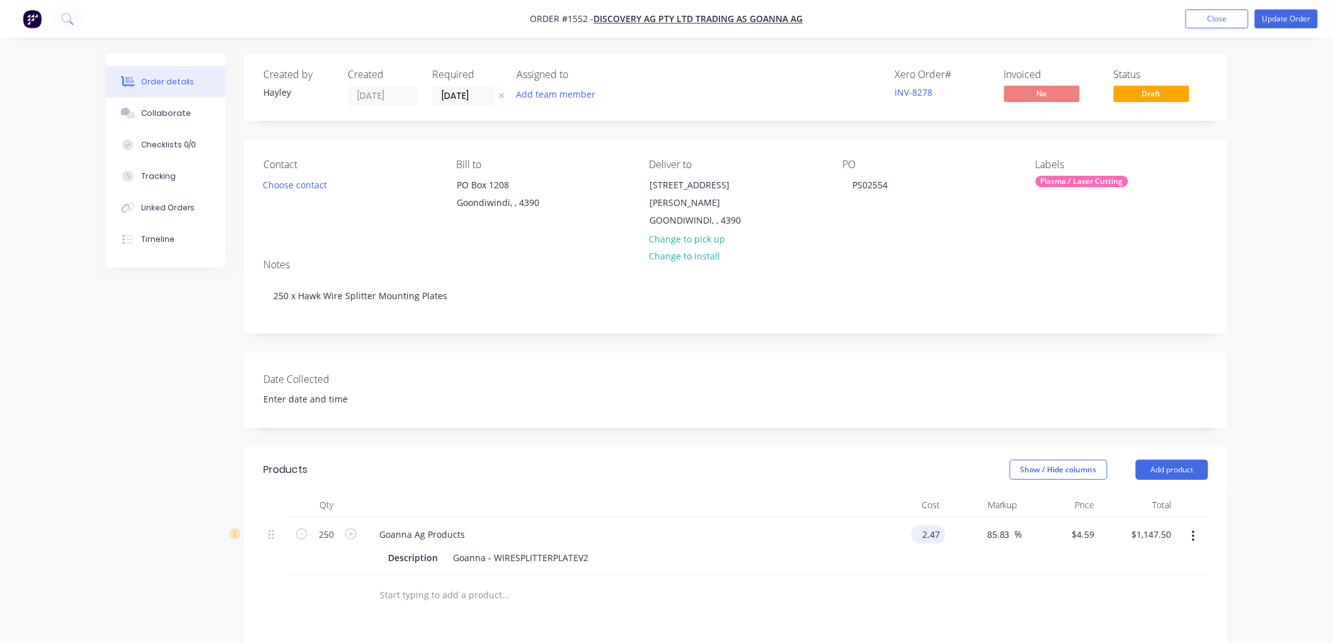
click at [920, 525] on div "2.47 $2.47" at bounding box center [928, 534] width 34 height 18
type input "$2.5407"
type input "$4.7214"
type input "$1,180.35"
click at [990, 581] on div at bounding box center [735, 595] width 945 height 41
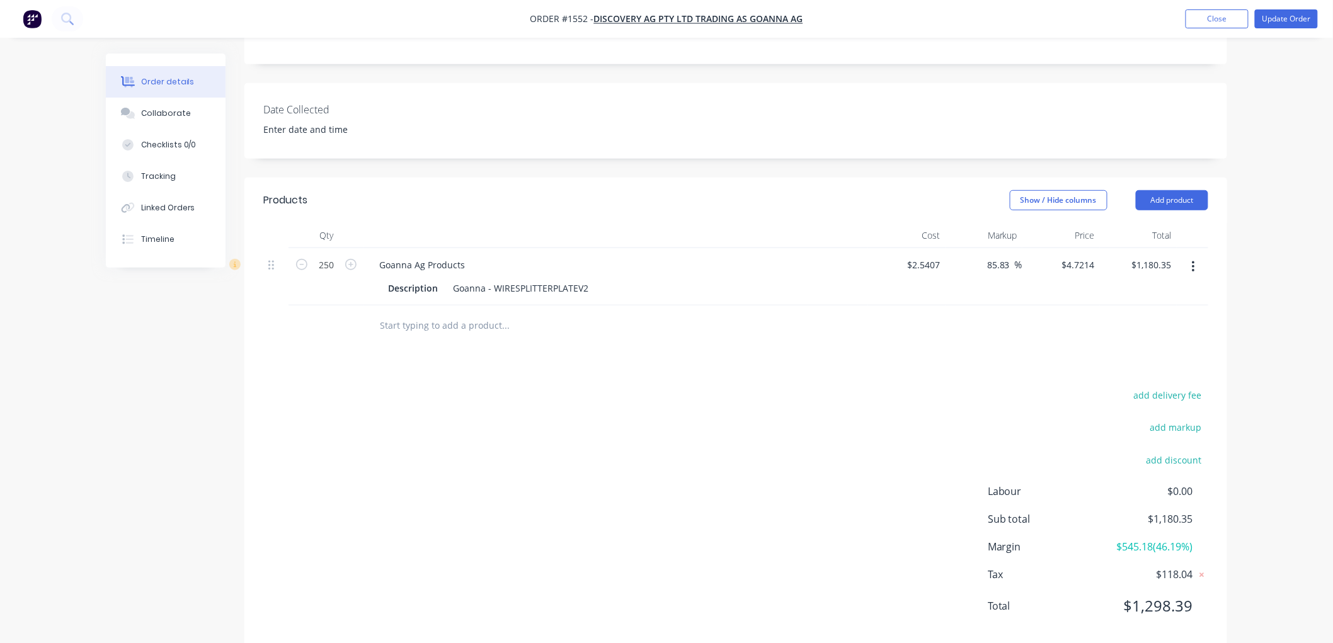
scroll to position [280, 0]
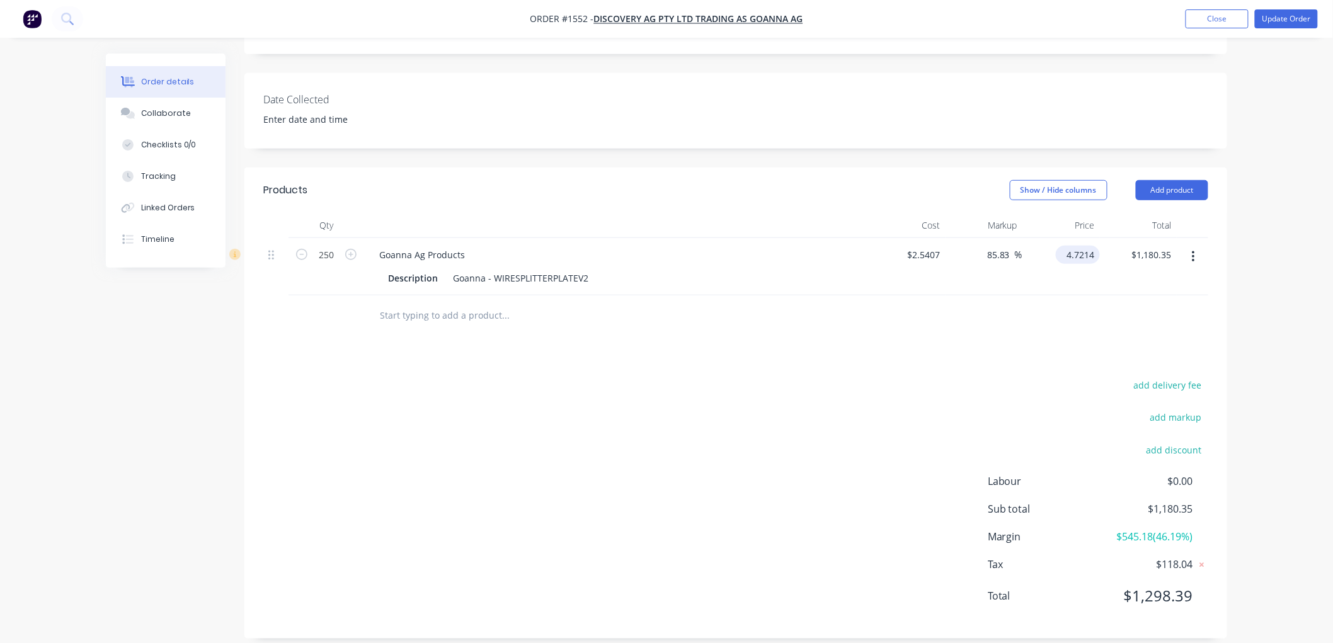
click at [1088, 246] on input "4.7214" at bounding box center [1080, 255] width 39 height 18
type input "4.32"
type input "70.03"
type input "$4.32"
type input "$1,080.00"
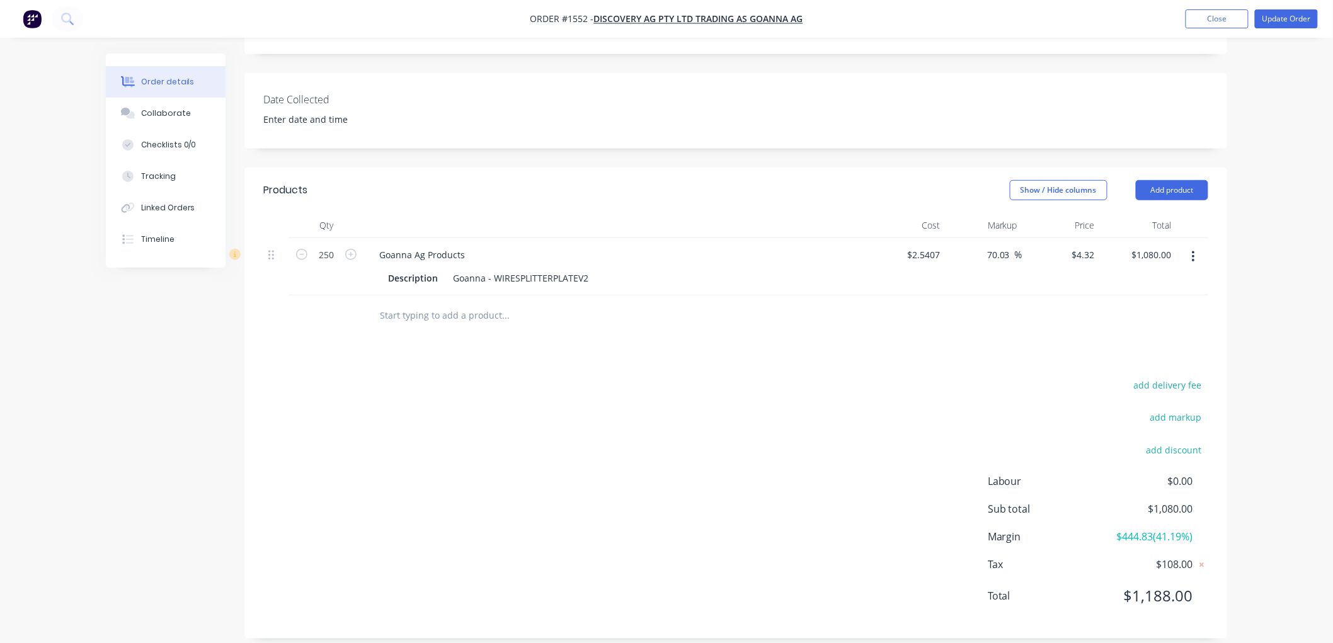
click at [1056, 295] on div at bounding box center [735, 315] width 945 height 41
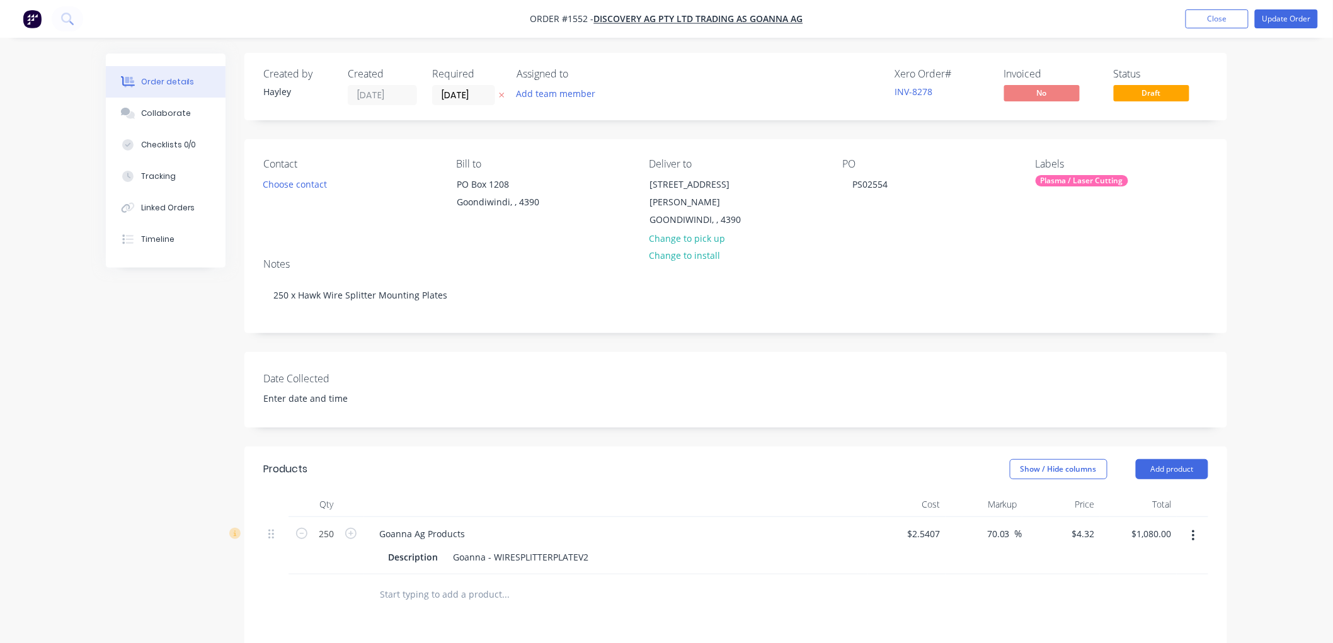
scroll to position [0, 0]
click at [1090, 525] on input "4.32" at bounding box center [1088, 534] width 24 height 18
type input "4.59"
type input "80.66"
type input "$4.59"
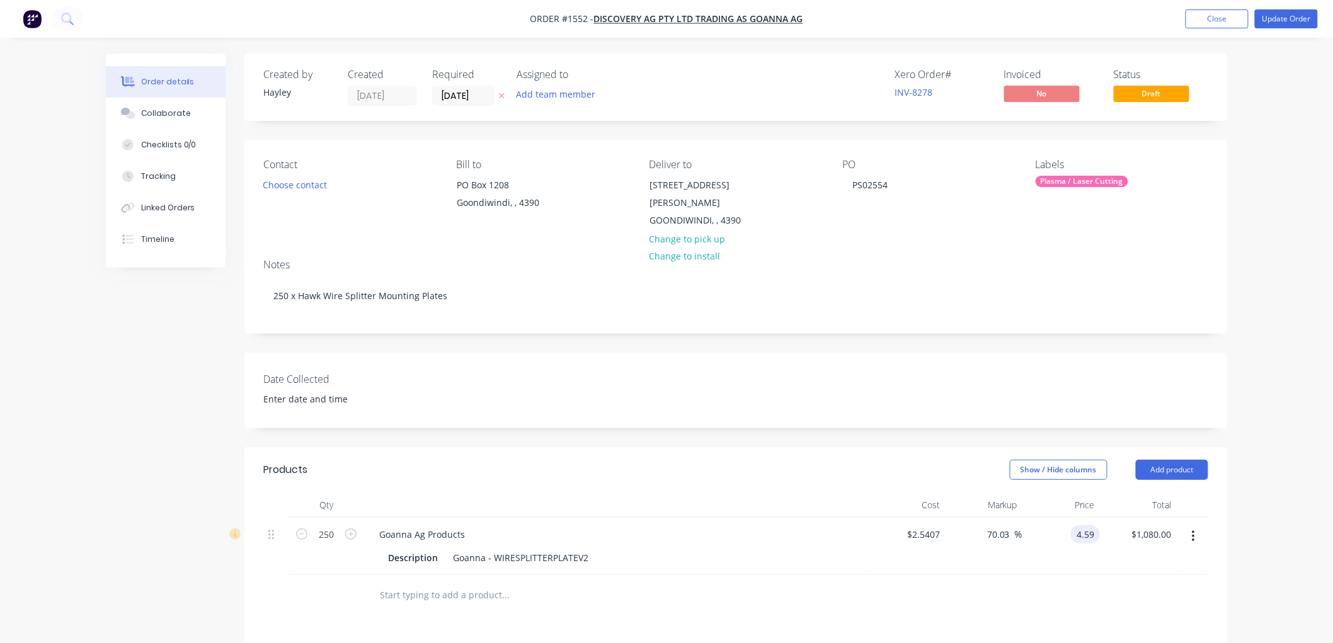
type input "$1,147.50"
click at [1308, 503] on div "Order details Collaborate Checklists 0/0 Tracking Linked Orders Timeline Order …" at bounding box center [666, 468] width 1333 height 937
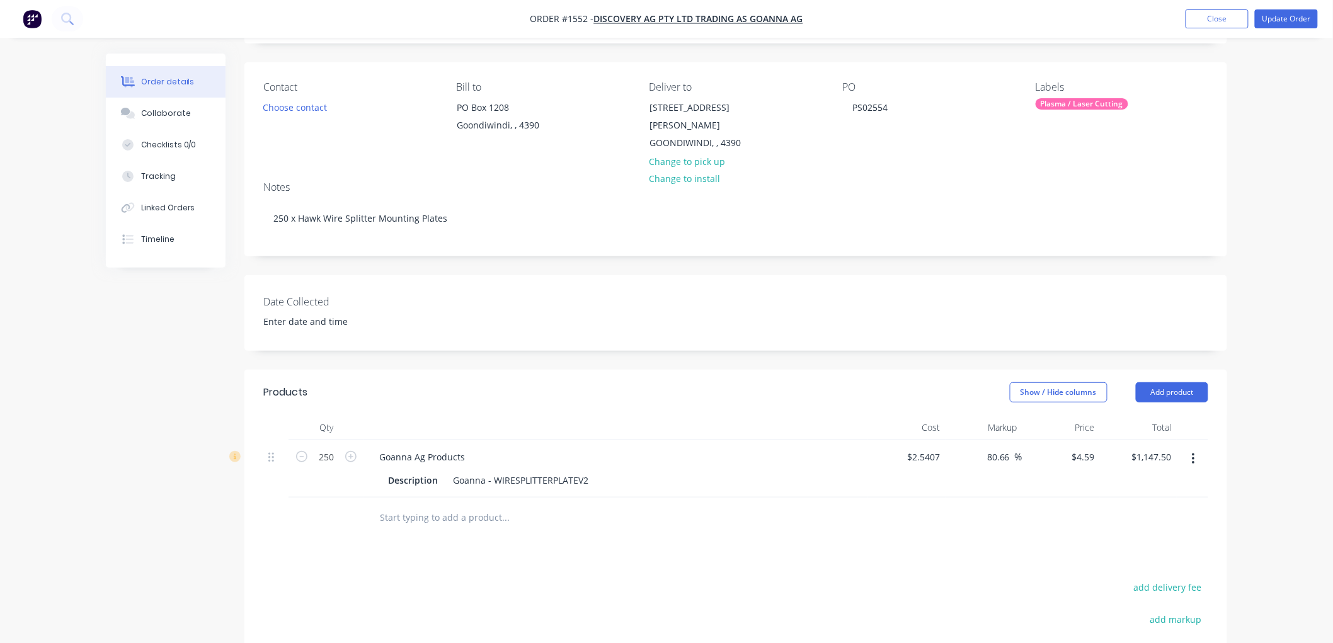
scroll to position [140, 0]
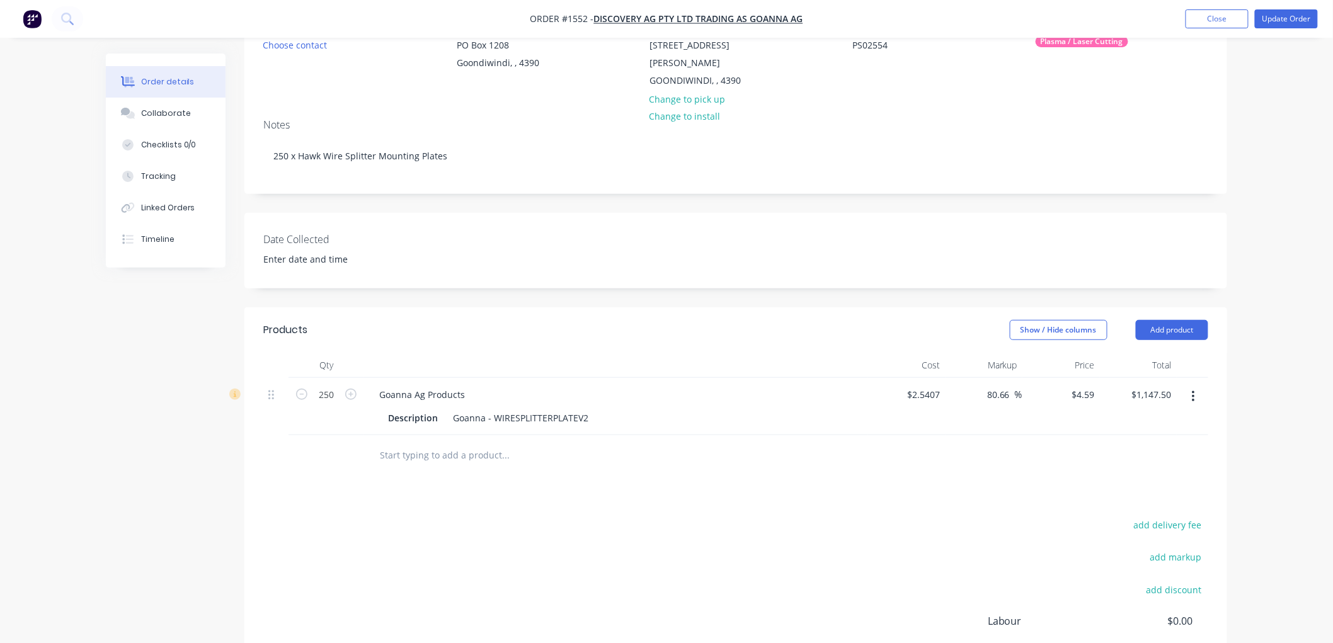
click at [1192, 390] on icon "button" at bounding box center [1193, 397] width 3 height 14
click at [1270, 378] on div "Order details Collaborate Checklists 0/0 Tracking Linked Orders Timeline Order …" at bounding box center [666, 328] width 1333 height 937
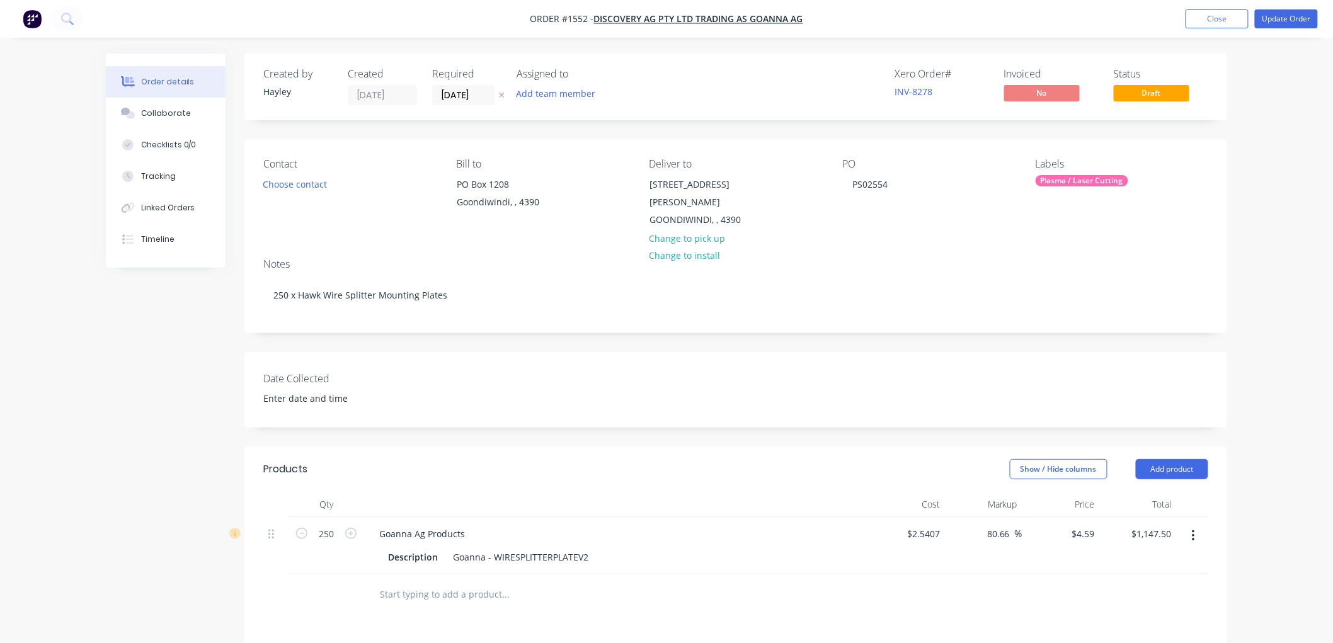
scroll to position [0, 0]
click at [438, 584] on input "text" at bounding box center [505, 595] width 252 height 25
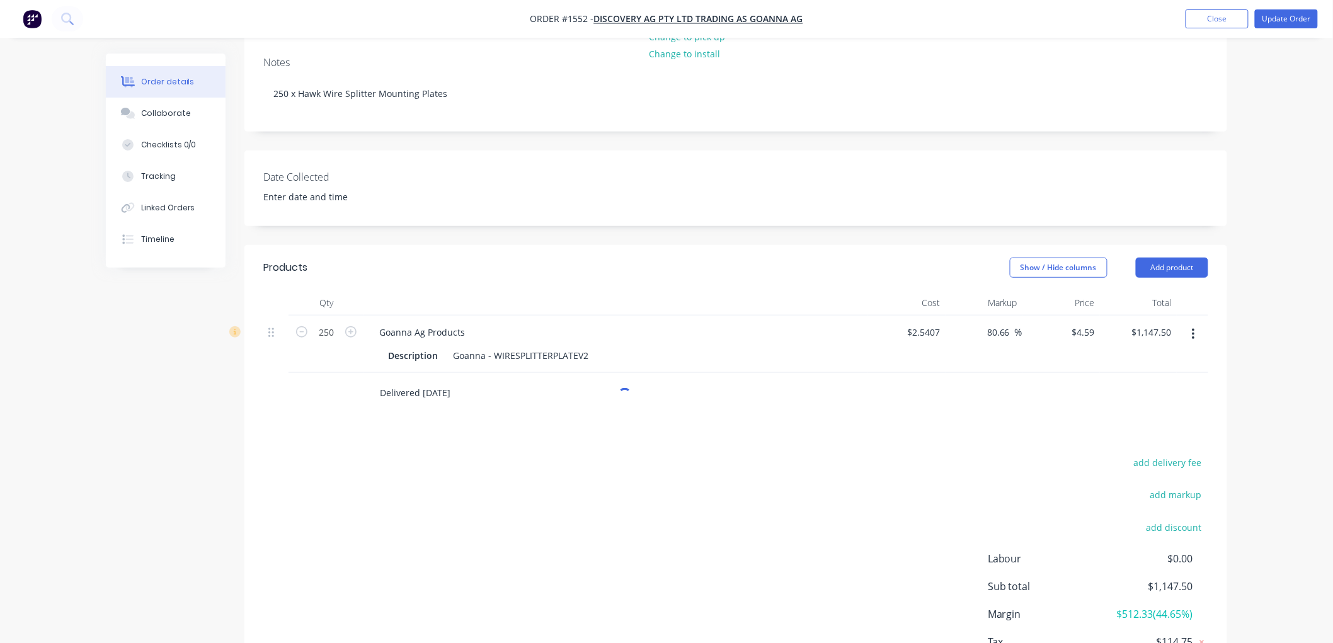
scroll to position [210, 0]
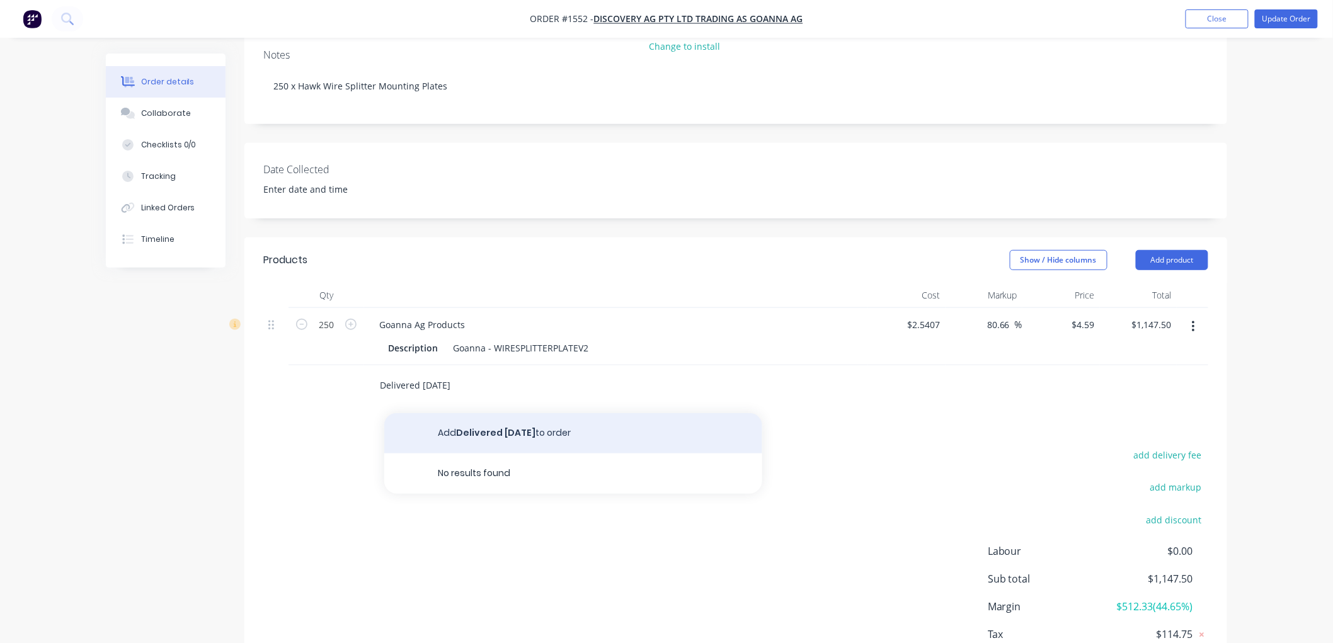
type input "Delivered 13/08/2025"
click at [486, 419] on button "Add Delivered 13/08/2025 to order" at bounding box center [573, 433] width 378 height 40
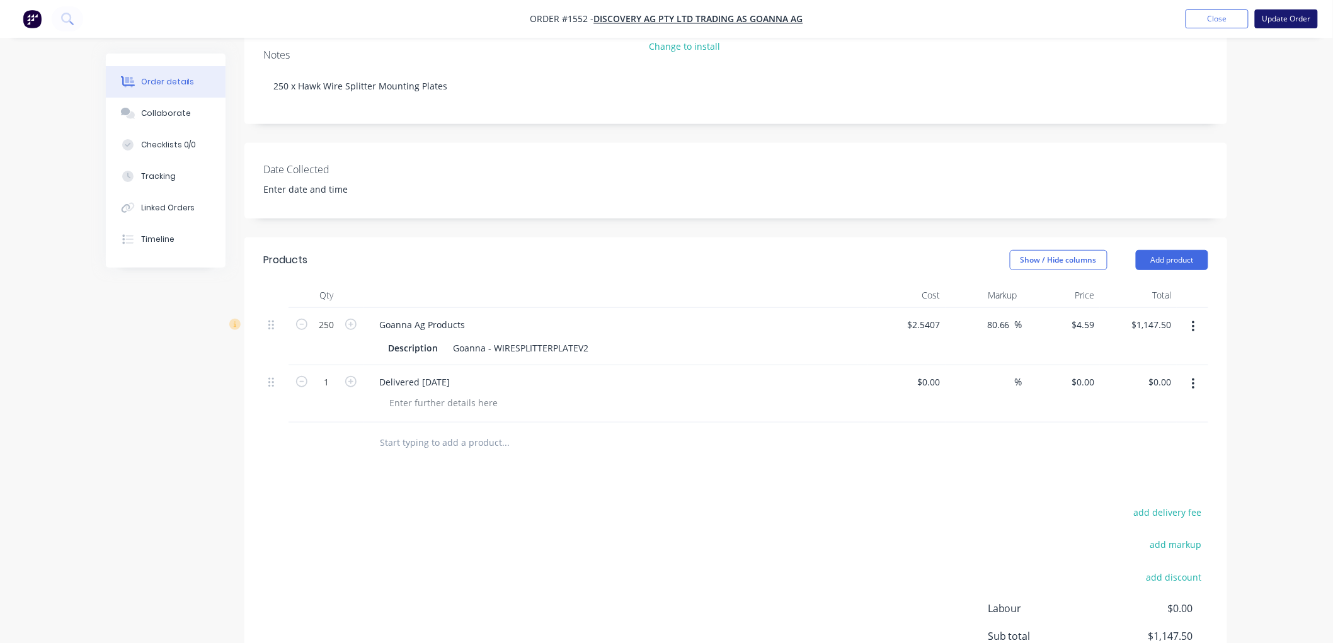
click at [1279, 18] on button "Update Order" at bounding box center [1286, 18] width 63 height 19
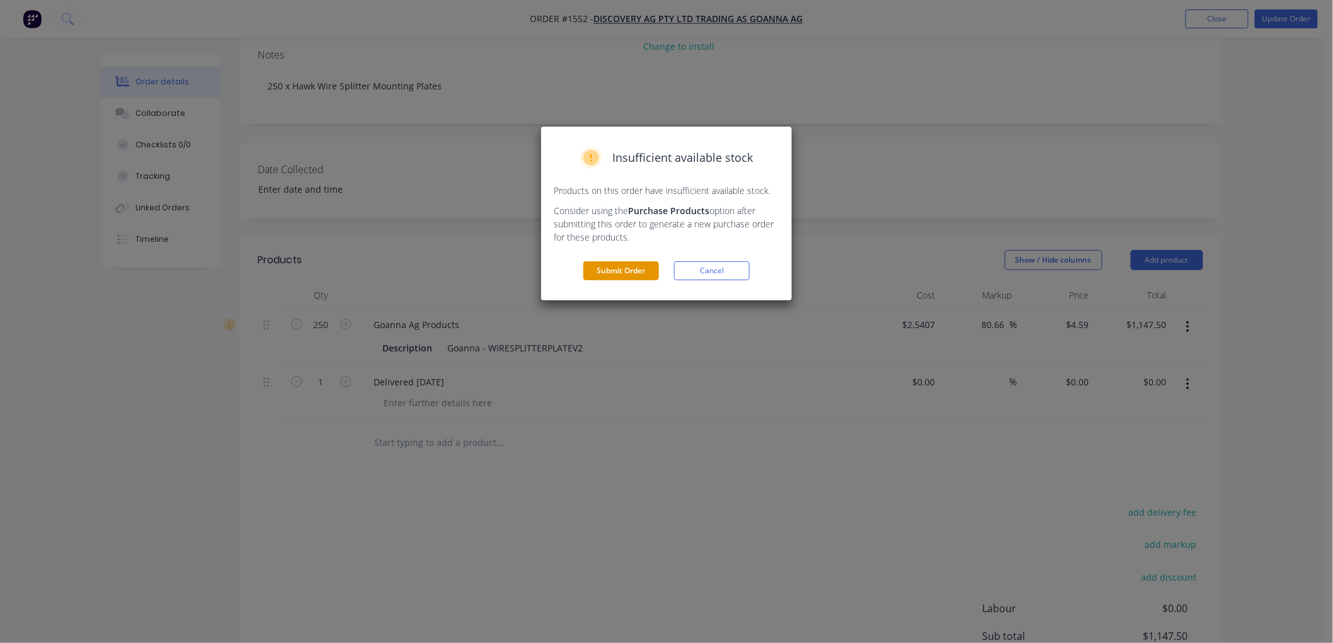
click at [625, 279] on button "Submit Order" at bounding box center [621, 270] width 76 height 19
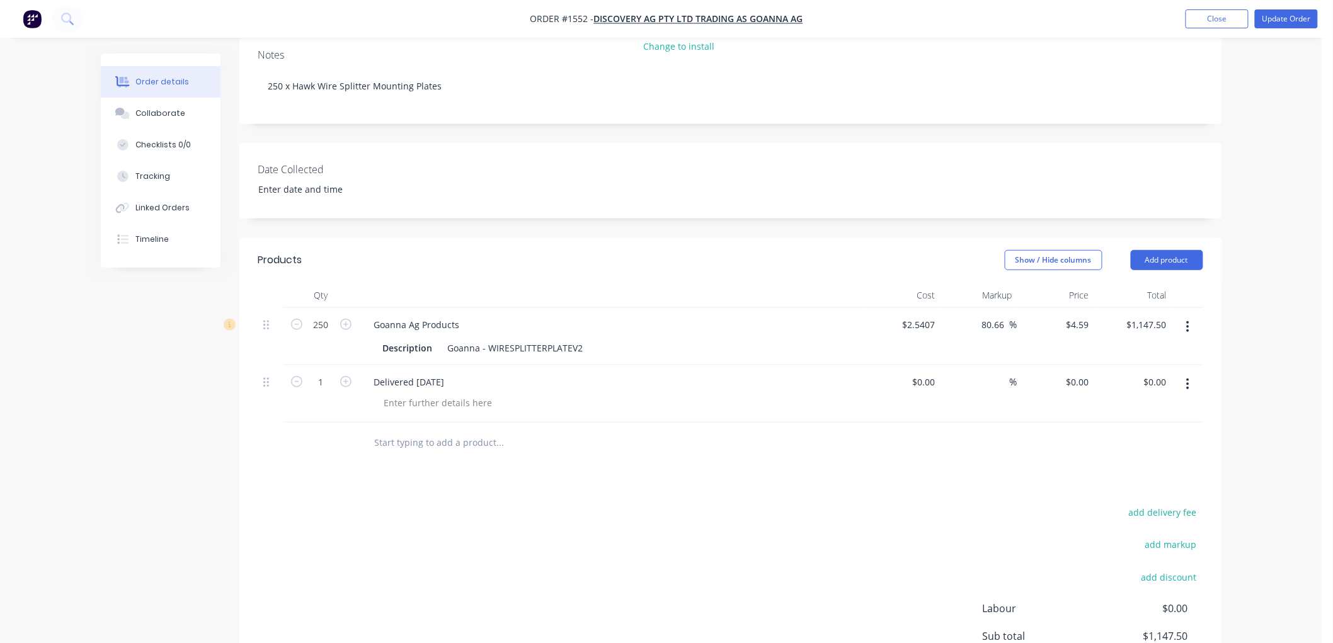
scroll to position [171, 0]
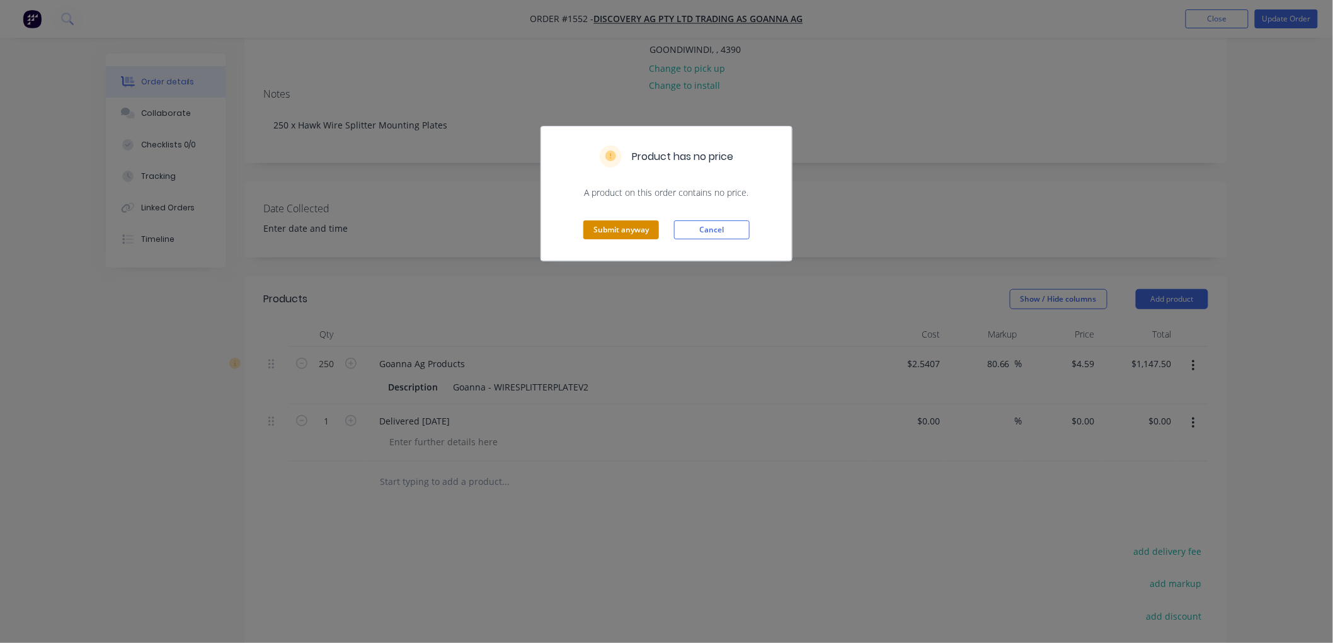
click at [620, 224] on button "Submit anyway" at bounding box center [621, 229] width 76 height 19
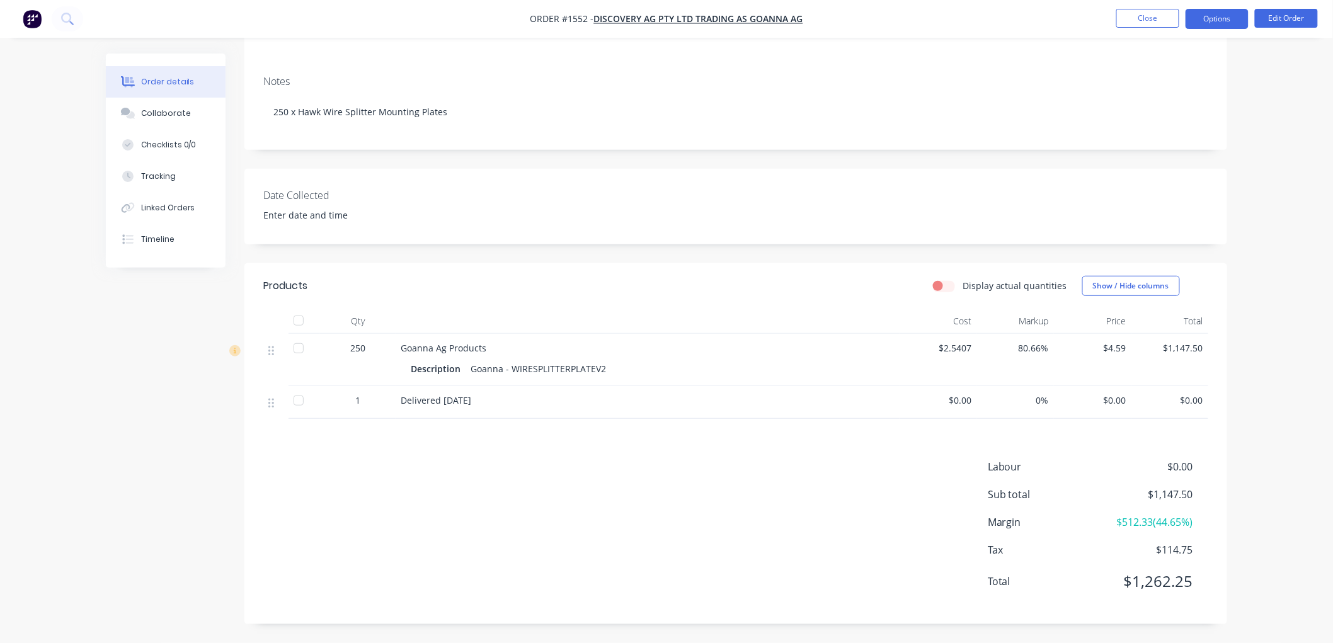
click at [1219, 16] on button "Options" at bounding box center [1216, 19] width 63 height 20
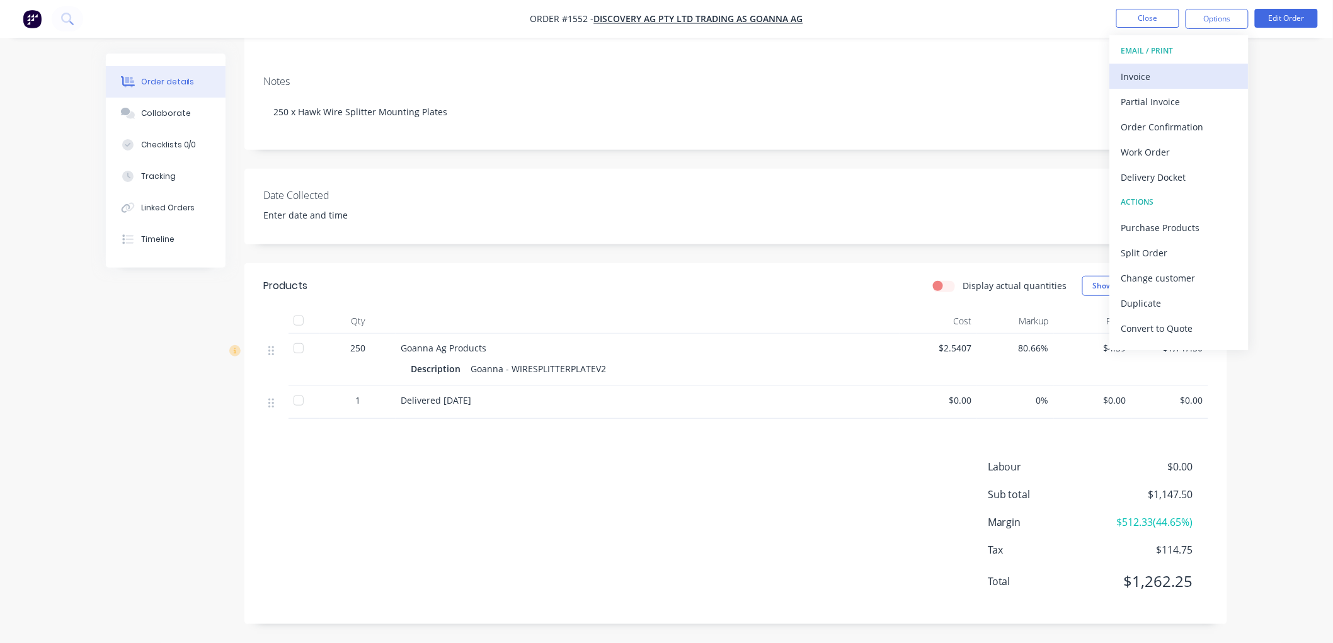
click at [1163, 68] on div "Invoice" at bounding box center [1179, 76] width 116 height 18
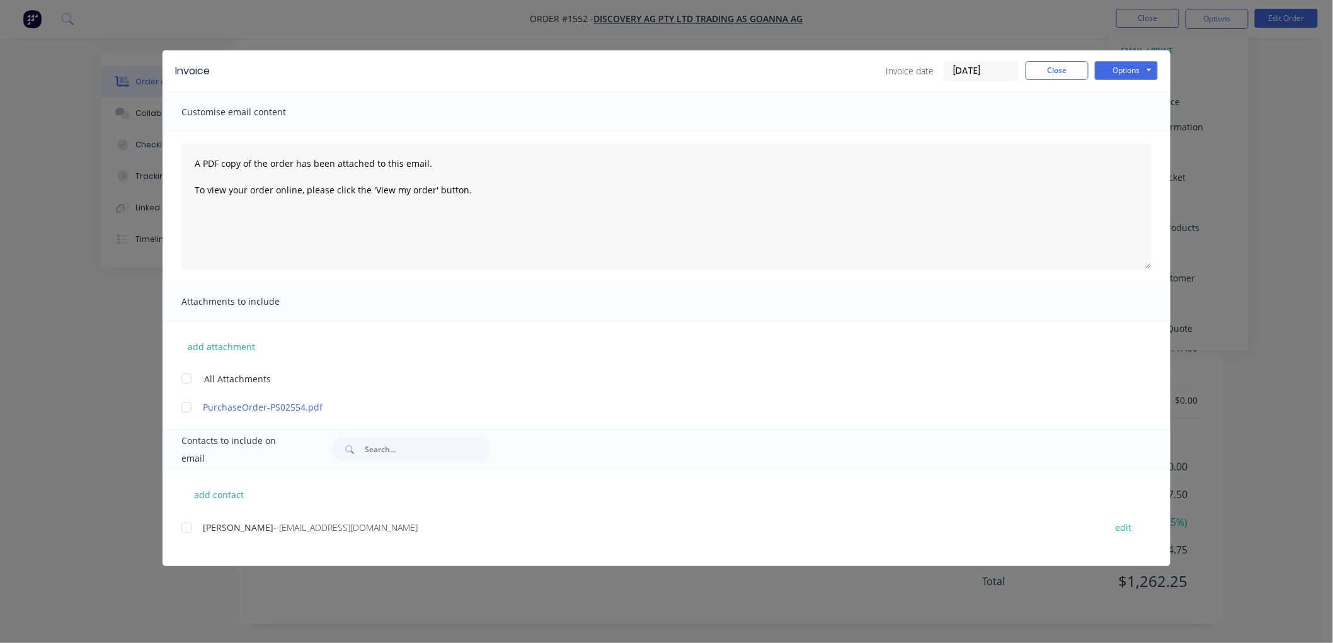
click at [188, 406] on div at bounding box center [186, 407] width 25 height 25
click at [186, 528] on div at bounding box center [186, 527] width 25 height 25
click at [1138, 72] on button "Options" at bounding box center [1126, 70] width 63 height 19
click at [1144, 94] on button "Preview" at bounding box center [1135, 93] width 81 height 21
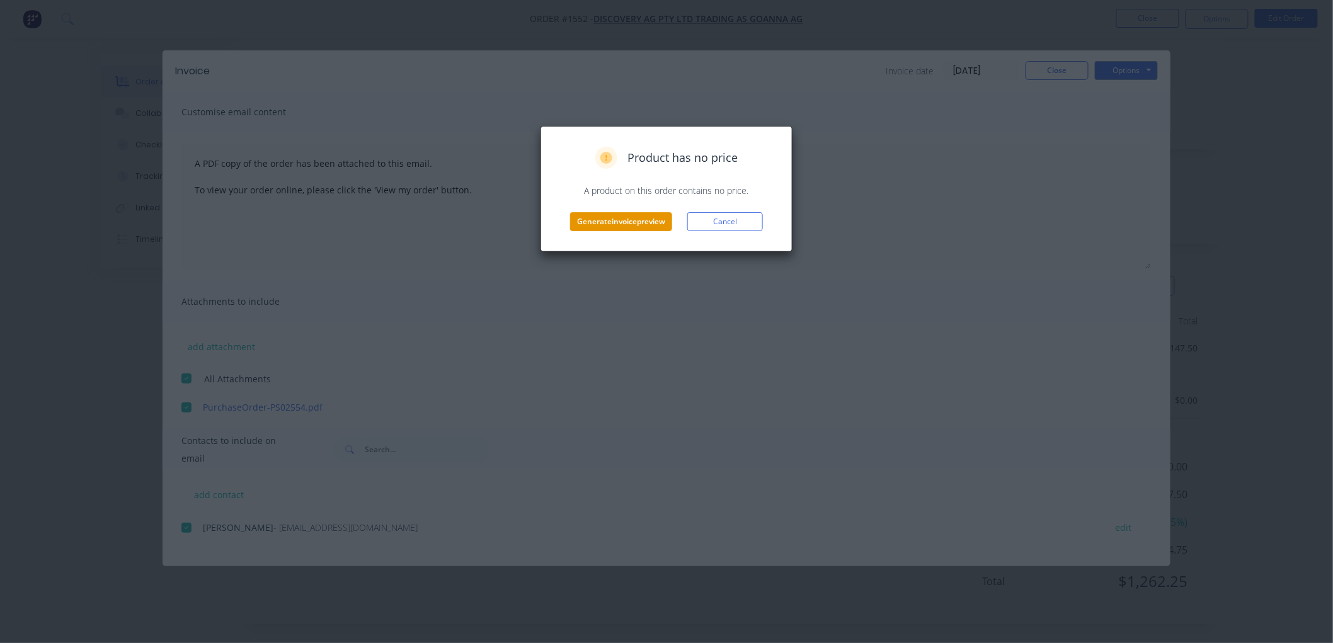
click at [600, 220] on button "Generate invoice preview" at bounding box center [621, 221] width 102 height 19
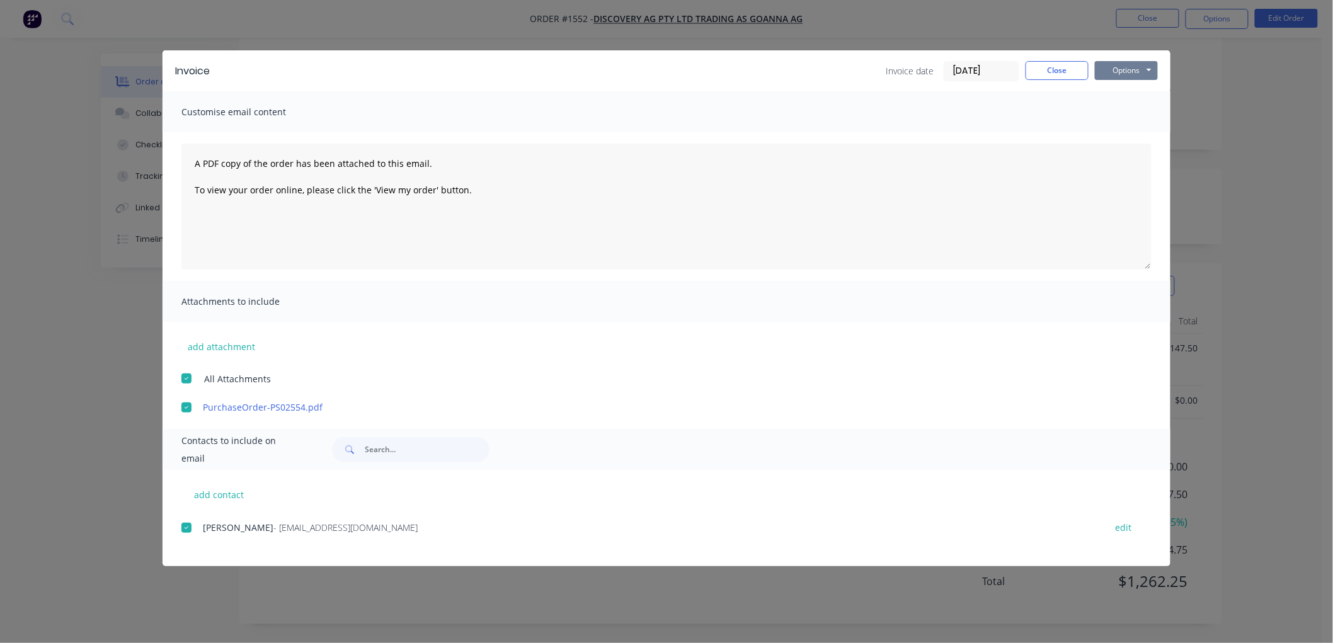
click at [1117, 68] on button "Options" at bounding box center [1126, 70] width 63 height 19
click at [1124, 134] on button "Email" at bounding box center [1135, 134] width 81 height 21
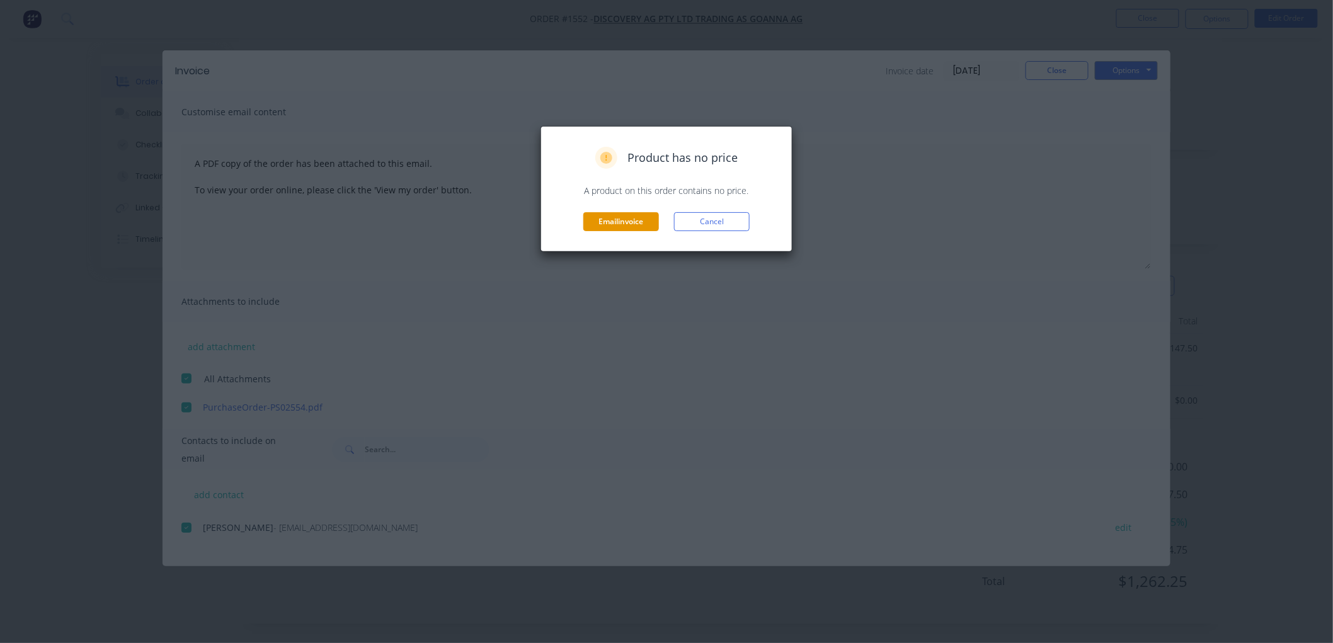
click at [605, 222] on button "Email invoice" at bounding box center [621, 221] width 76 height 19
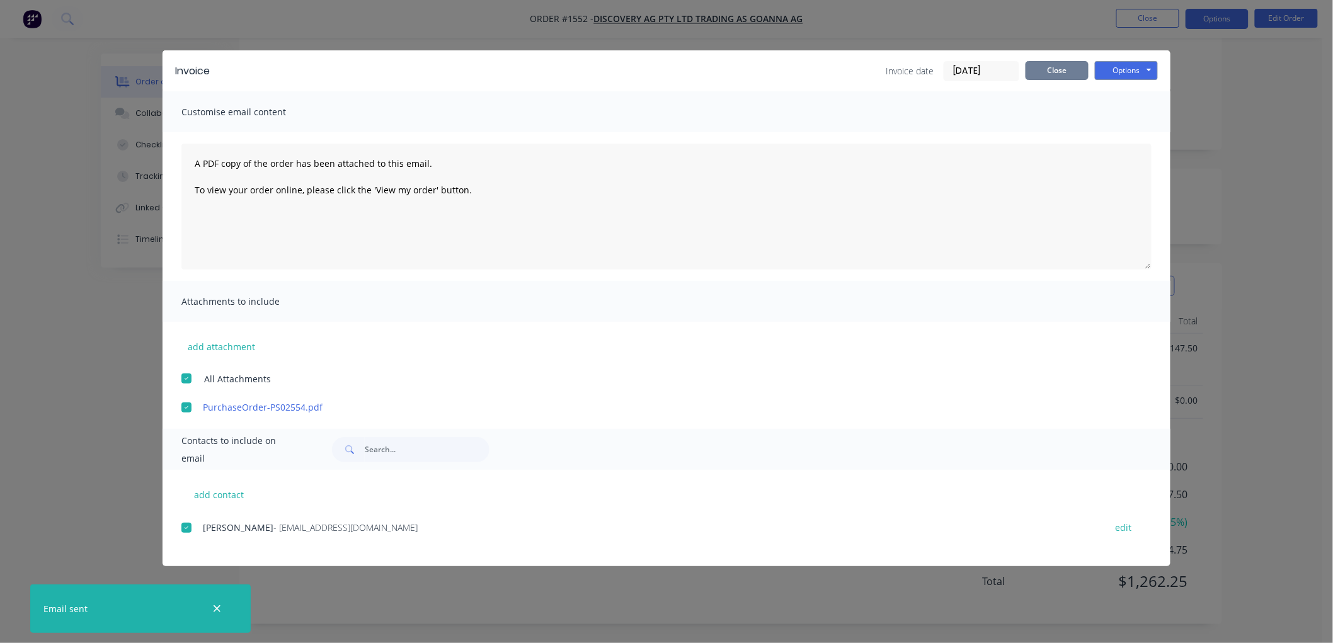
drag, startPoint x: 1040, startPoint y: 68, endPoint x: 1198, endPoint y: 14, distance: 167.1
click at [1061, 61] on button "Close" at bounding box center [1056, 70] width 63 height 19
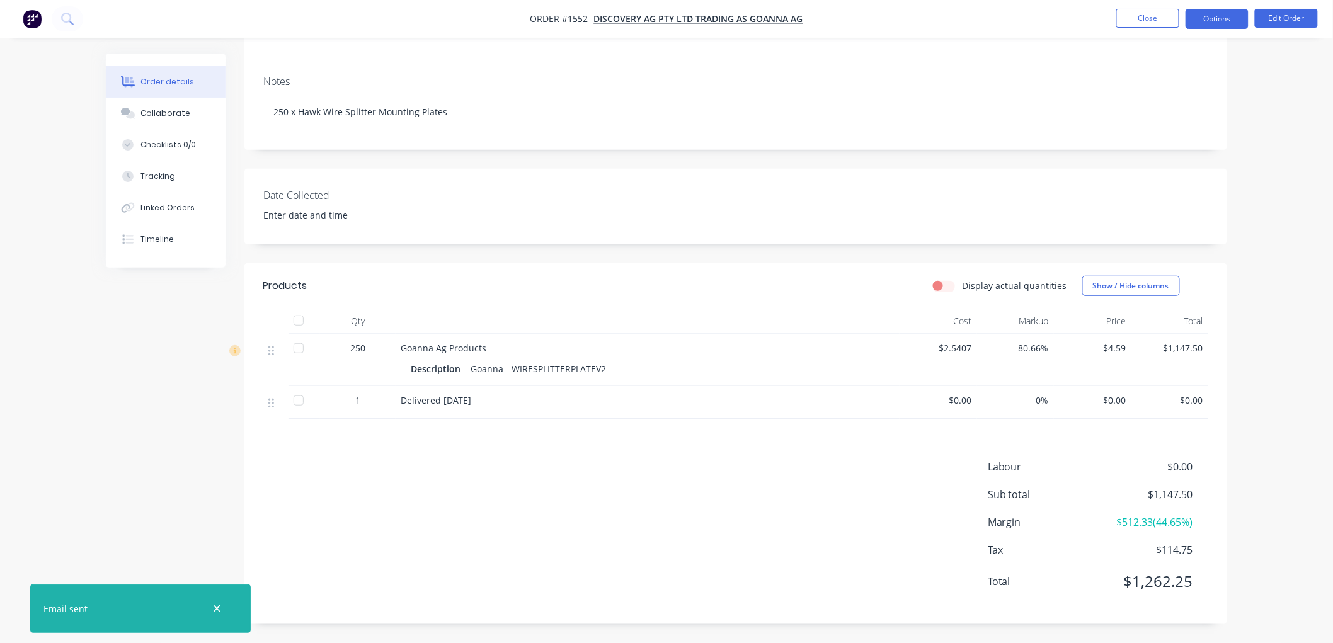
click at [1211, 17] on button "Options" at bounding box center [1216, 19] width 63 height 20
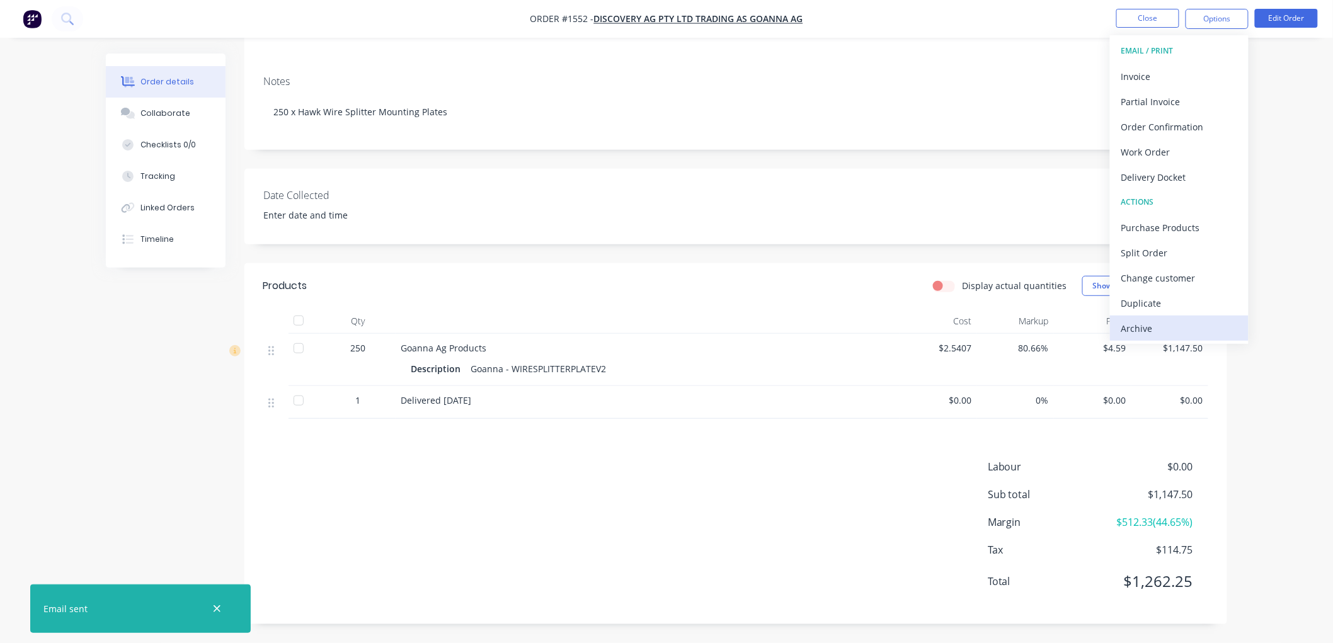
click at [1141, 322] on div "Archive" at bounding box center [1179, 328] width 116 height 18
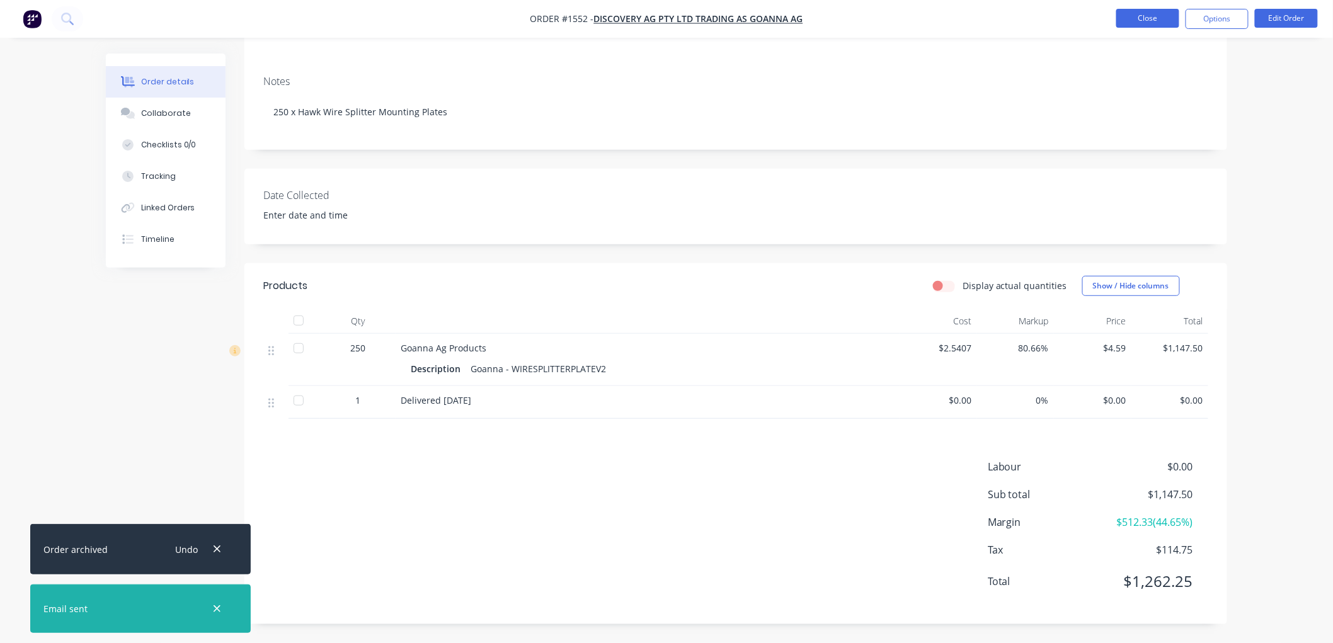
click at [1149, 19] on button "Close" at bounding box center [1147, 18] width 63 height 19
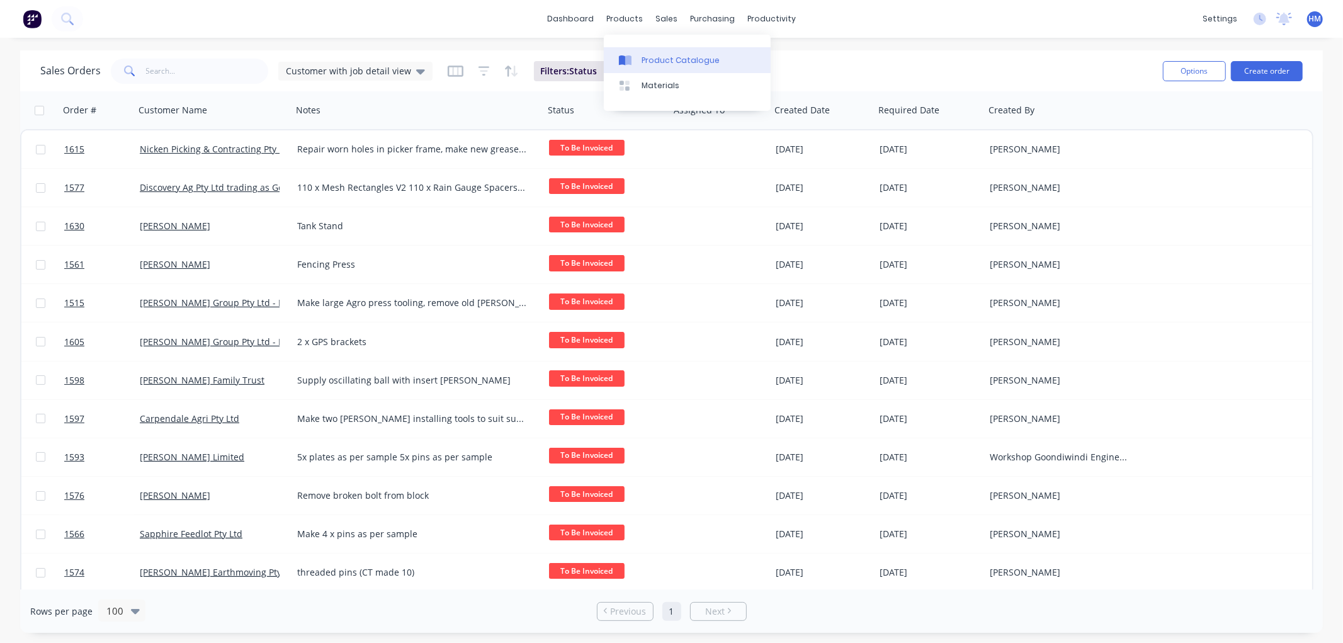
click at [654, 55] on div "Product Catalogue" at bounding box center [681, 60] width 78 height 11
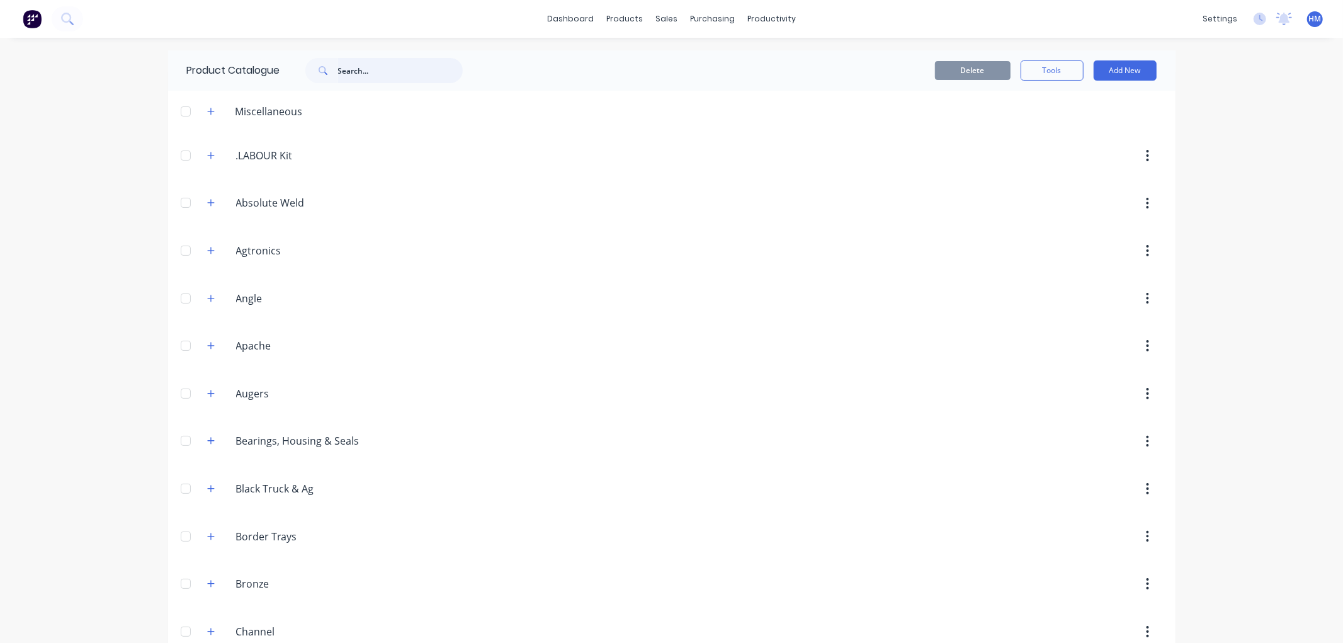
click at [391, 64] on input "text" at bounding box center [400, 70] width 125 height 25
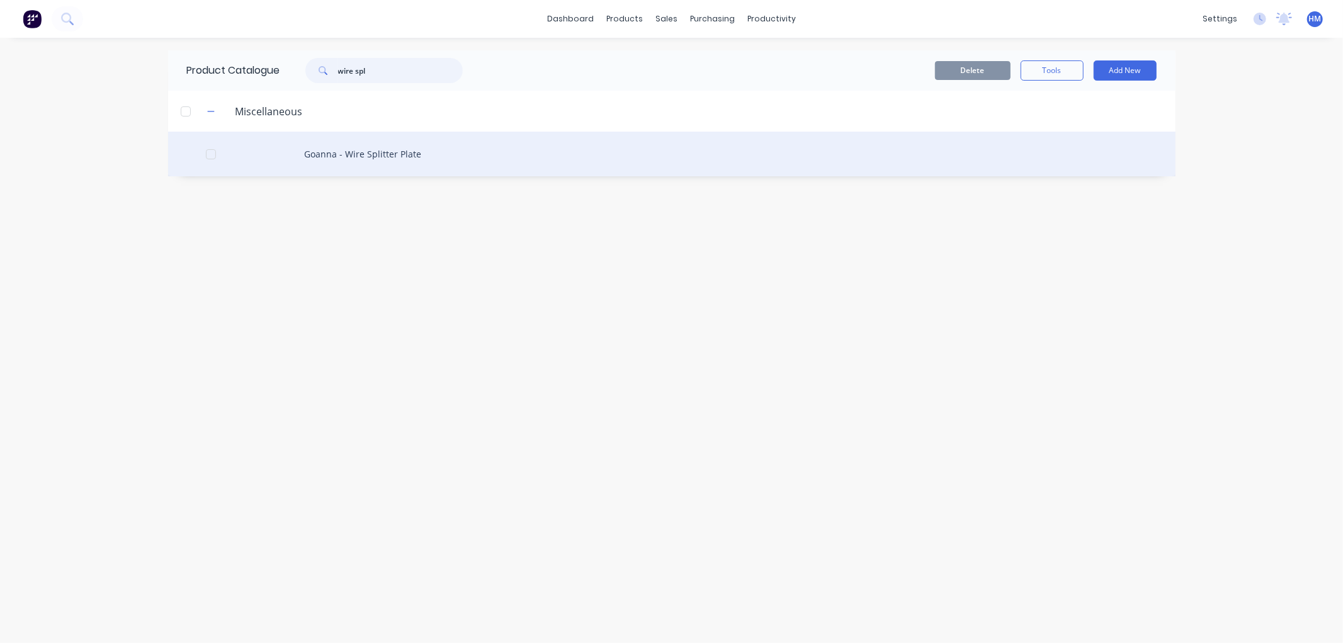
type input "wire spl"
click at [343, 152] on div "Goanna - Wire Splitter Plate" at bounding box center [672, 154] width 1008 height 45
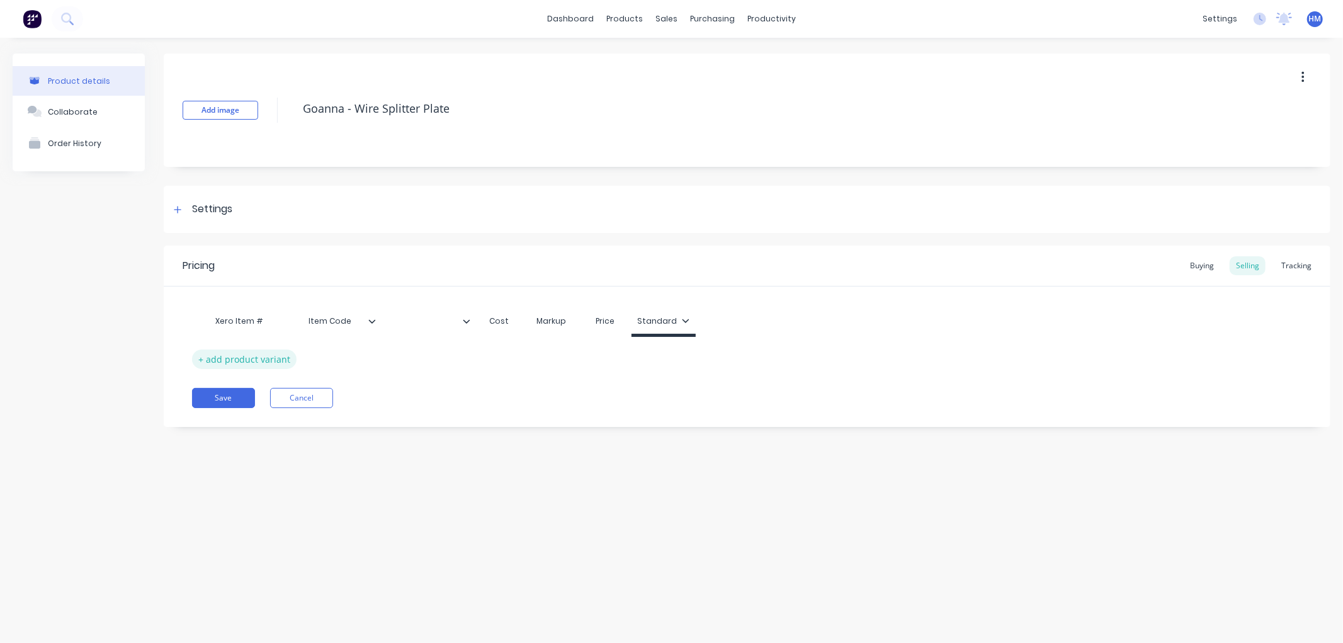
click at [242, 360] on div "+ add product variant" at bounding box center [244, 360] width 105 height 20
click at [330, 353] on div at bounding box center [334, 353] width 63 height 16
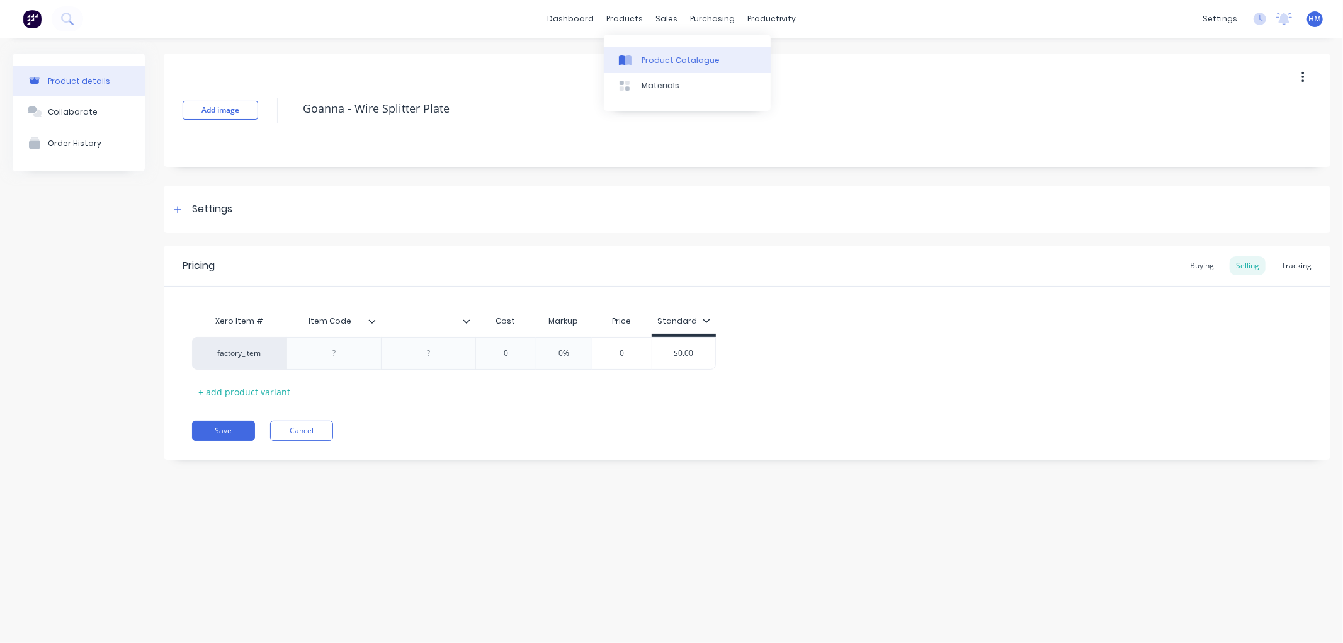
type textarea "x"
click at [666, 59] on div "Product Catalogue" at bounding box center [681, 60] width 78 height 11
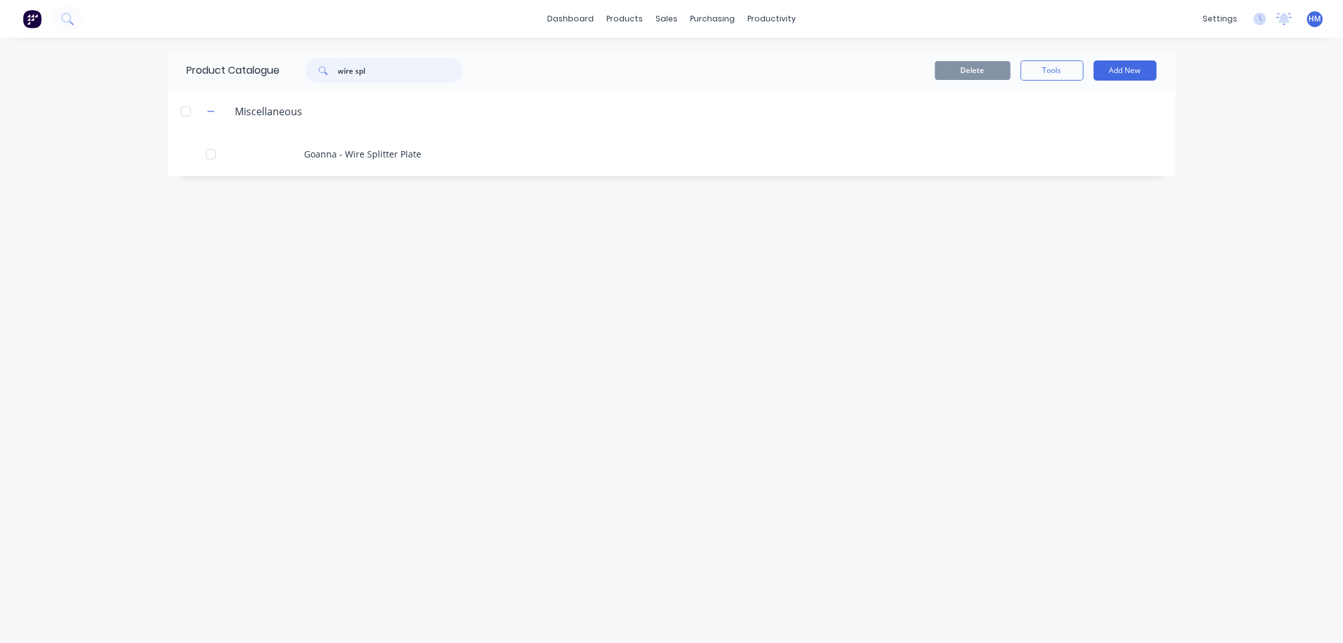
drag, startPoint x: 316, startPoint y: 74, endPoint x: 231, endPoint y: 74, distance: 85.7
click at [231, 74] on div "Product Catalogue wire spl" at bounding box center [331, 70] width 326 height 40
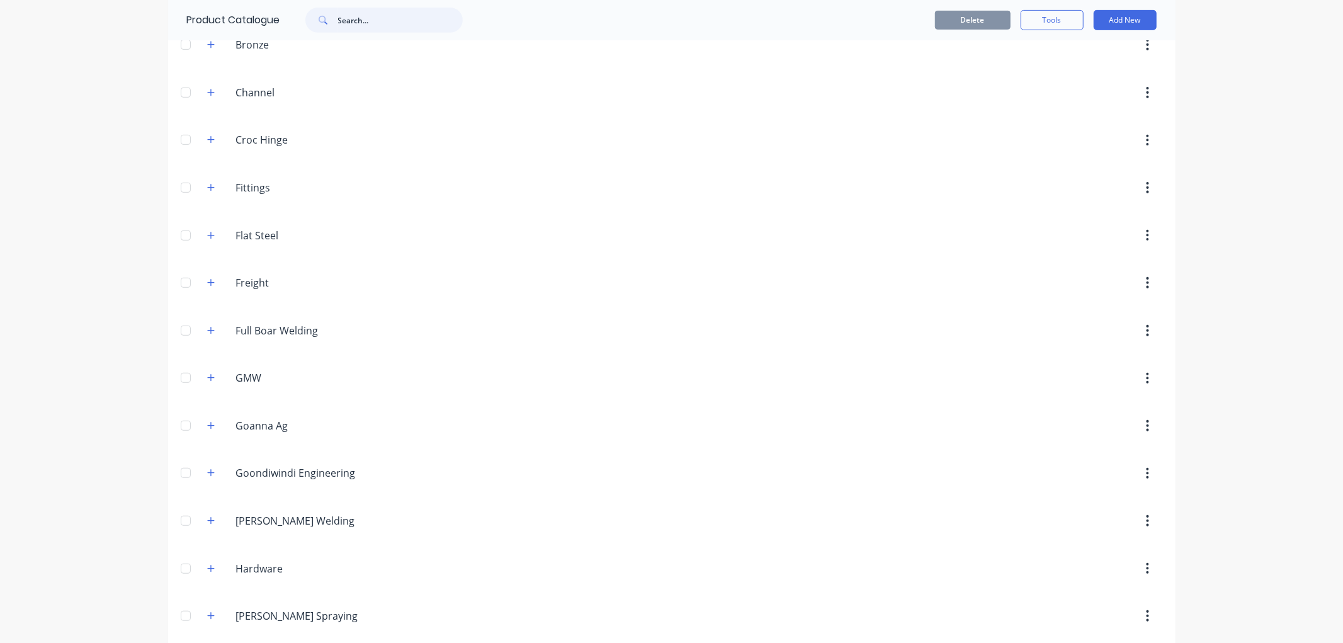
scroll to position [559, 0]
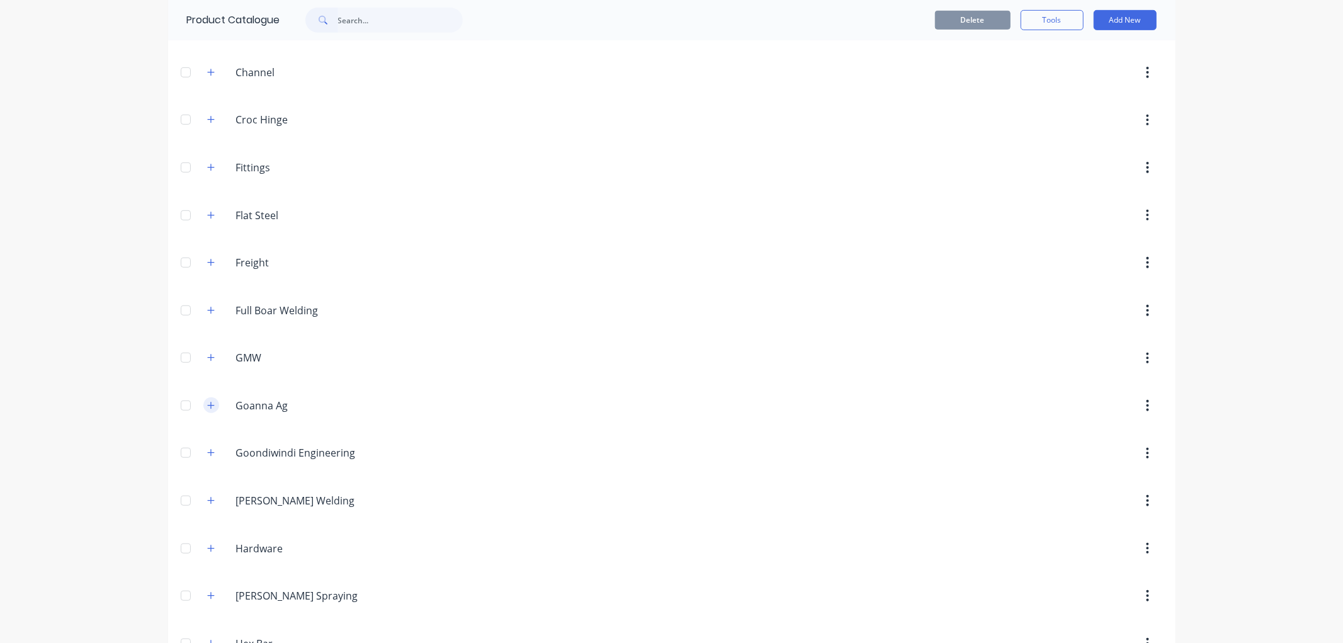
click at [207, 406] on icon "button" at bounding box center [211, 405] width 8 height 9
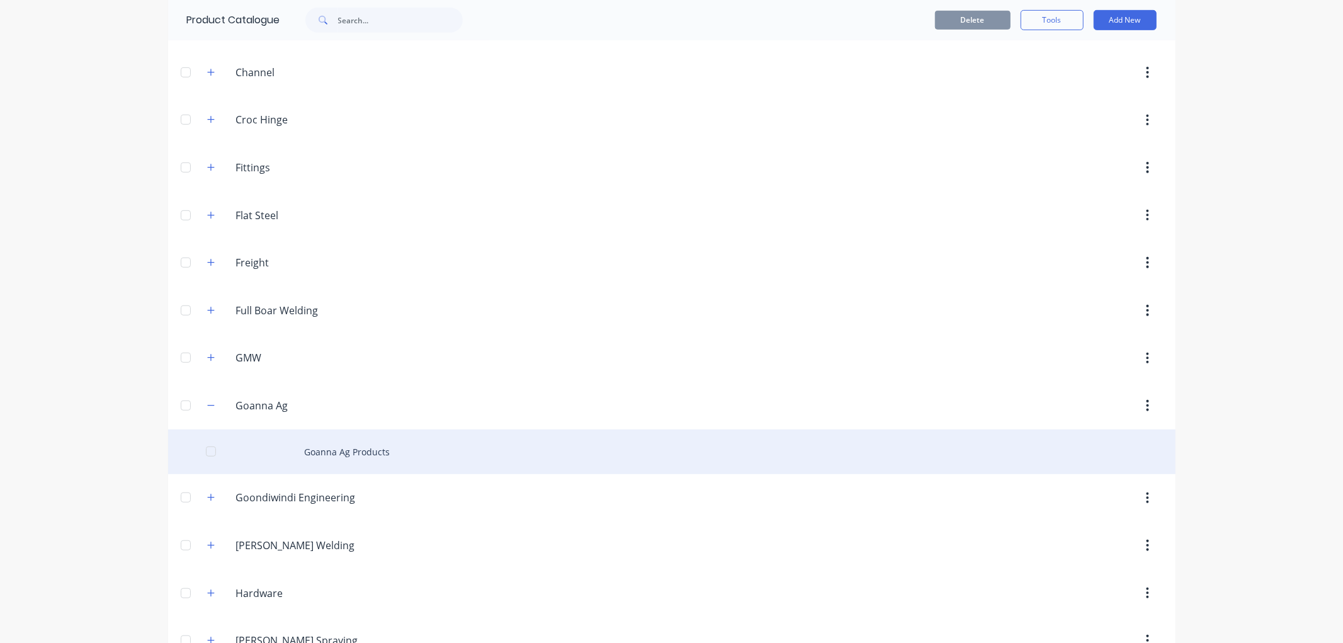
click at [329, 451] on div "Goanna Ag Products" at bounding box center [672, 452] width 1008 height 45
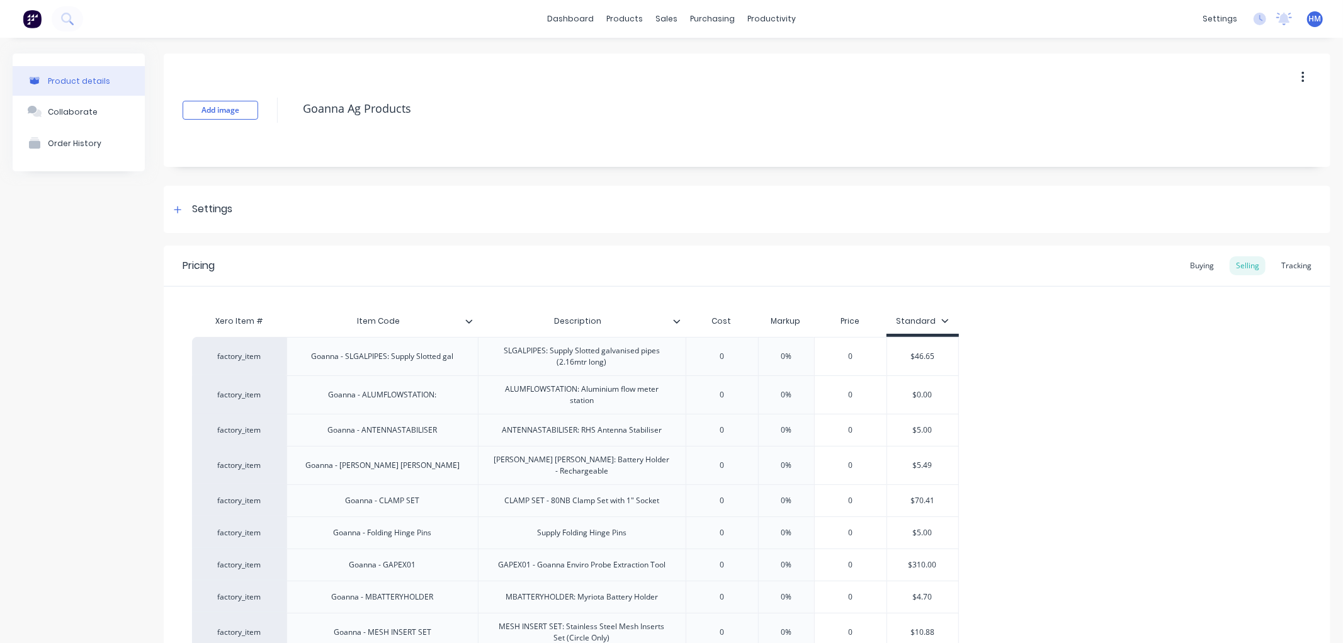
type textarea "x"
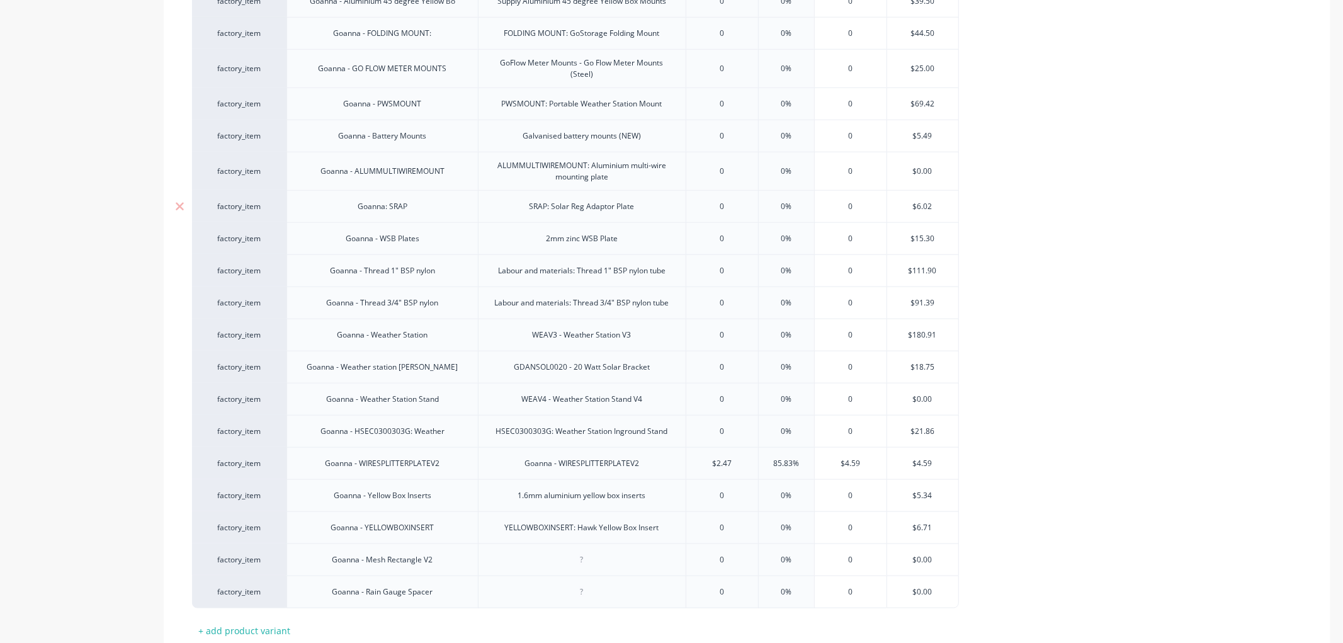
scroll to position [1260, 0]
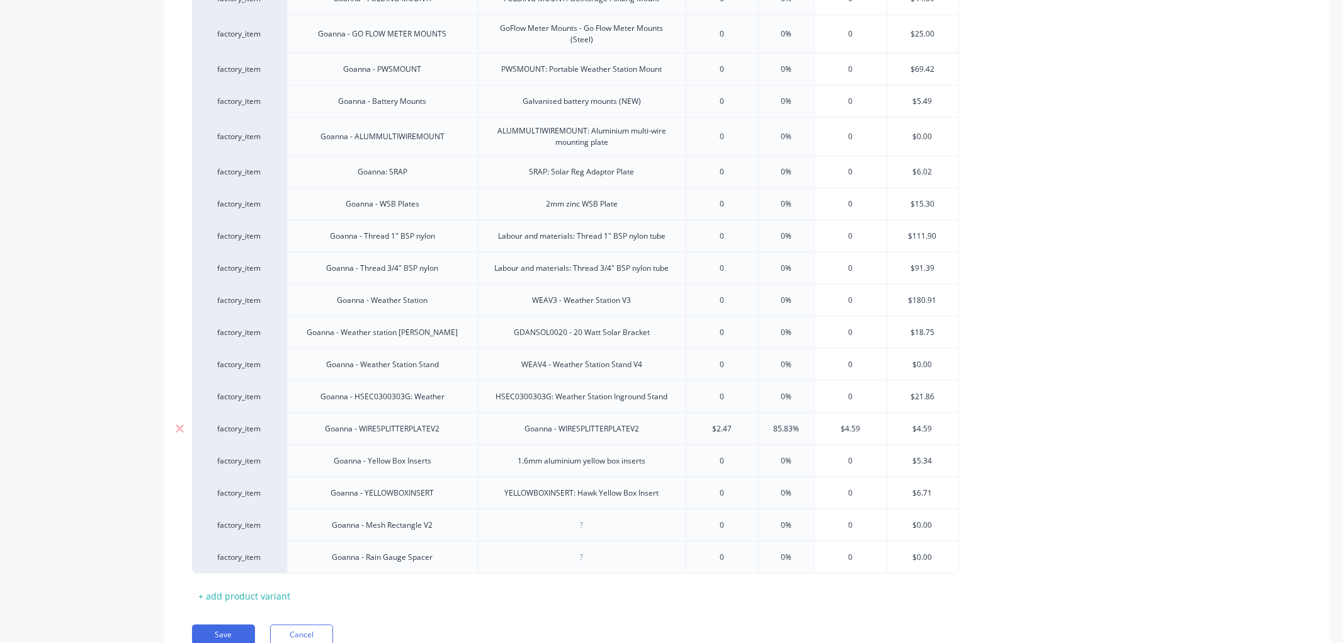
click at [741, 425] on input "$2.47" at bounding box center [723, 428] width 72 height 11
drag, startPoint x: 741, startPoint y: 425, endPoint x: 655, endPoint y: 421, distance: 85.8
click at [655, 421] on div "factory_item Goanna - WIRESPLITTERPLATEV2 Goanna - WIRESPLITTERPLATEV2 $2.47 $2…" at bounding box center [575, 429] width 767 height 32
type input "2"
type textarea "x"
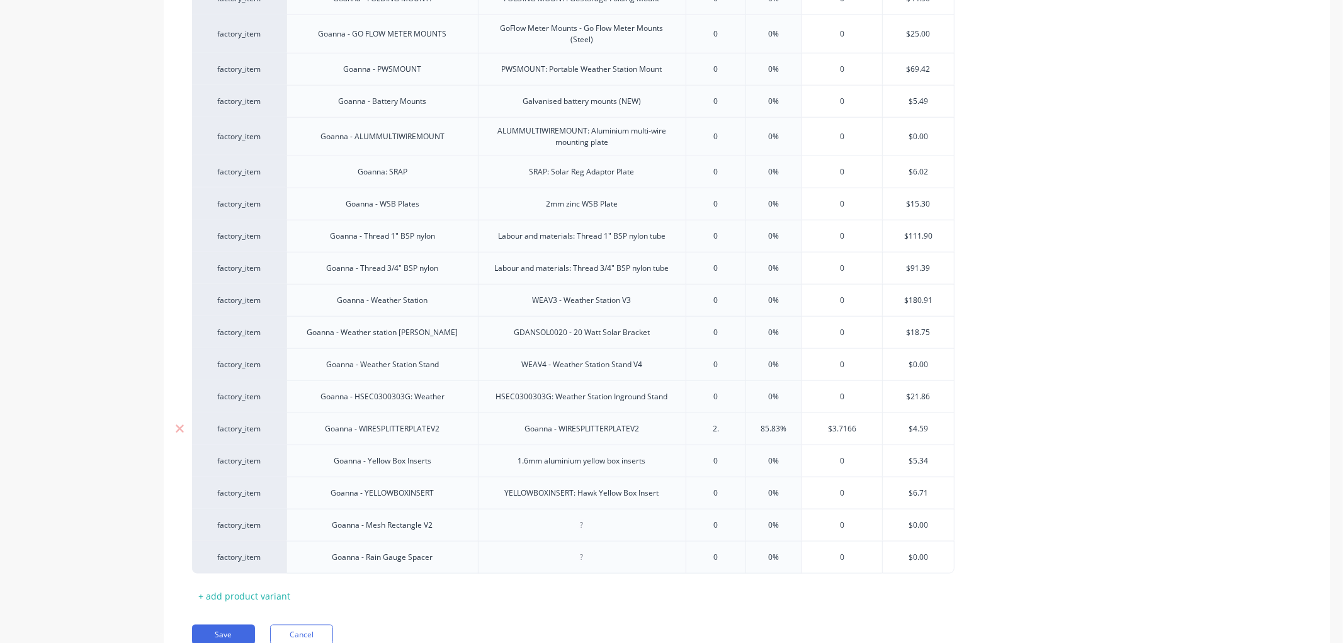
type input "2.5"
type textarea "x"
type input "2.54"
type textarea "x"
type input "2.540"
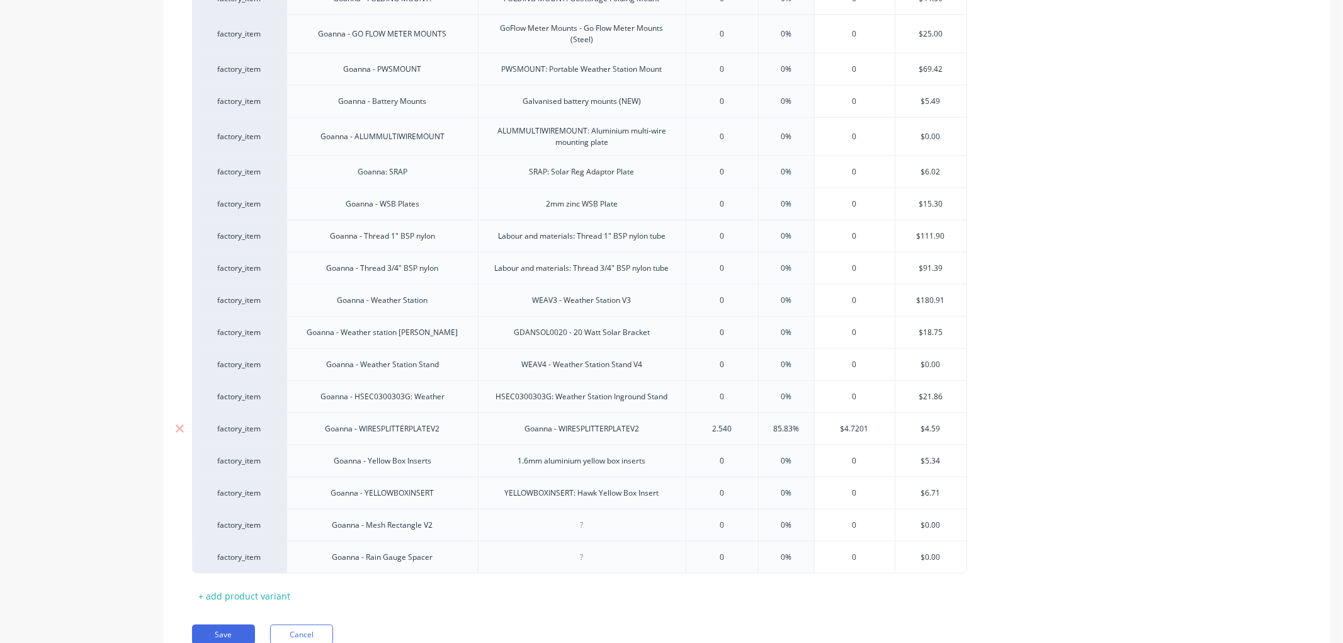
type textarea "x"
type input "2.5407"
type input "$4.7214"
click at [885, 423] on input "$4.7214" at bounding box center [863, 428] width 80 height 11
drag, startPoint x: 888, startPoint y: 423, endPoint x: 809, endPoint y: 423, distance: 79.4
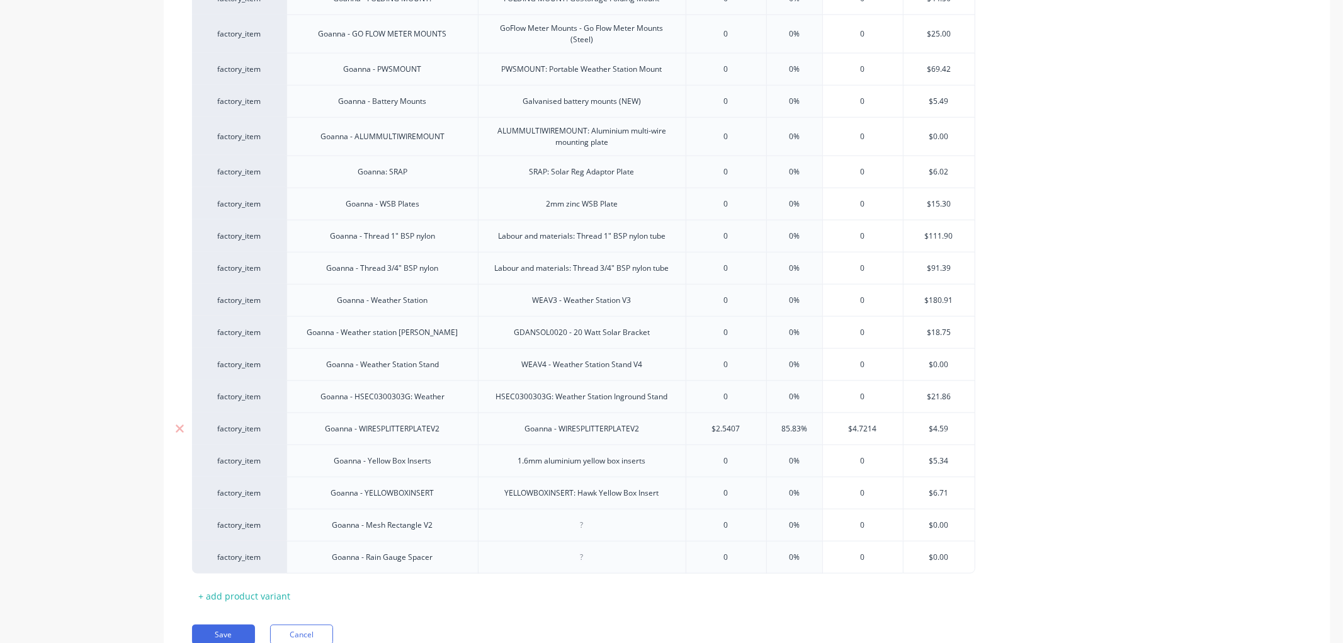
click at [809, 423] on div "factory_item Goanna - WIRESPLITTERPLATEV2 Goanna - WIRESPLITTERPLATEV2 $2.5407 …" at bounding box center [584, 429] width 784 height 32
type textarea "x"
type input "4."
type textarea "x"
type input "4.59"
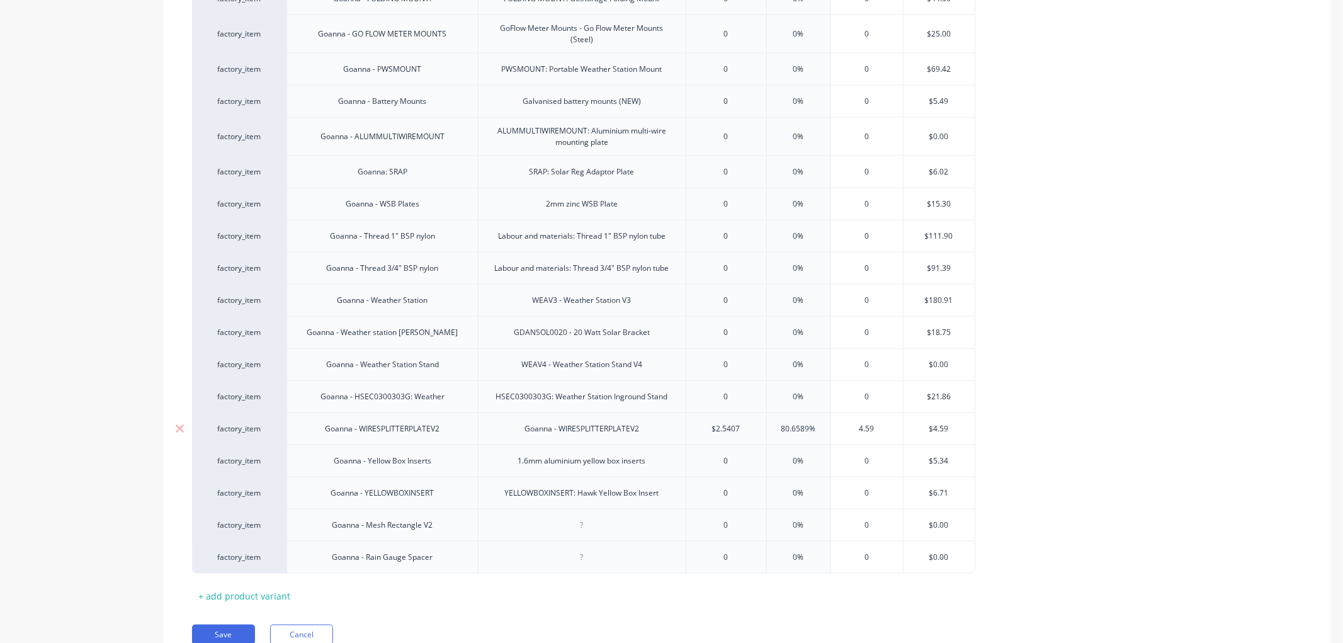
type textarea "x"
type input "4.59"
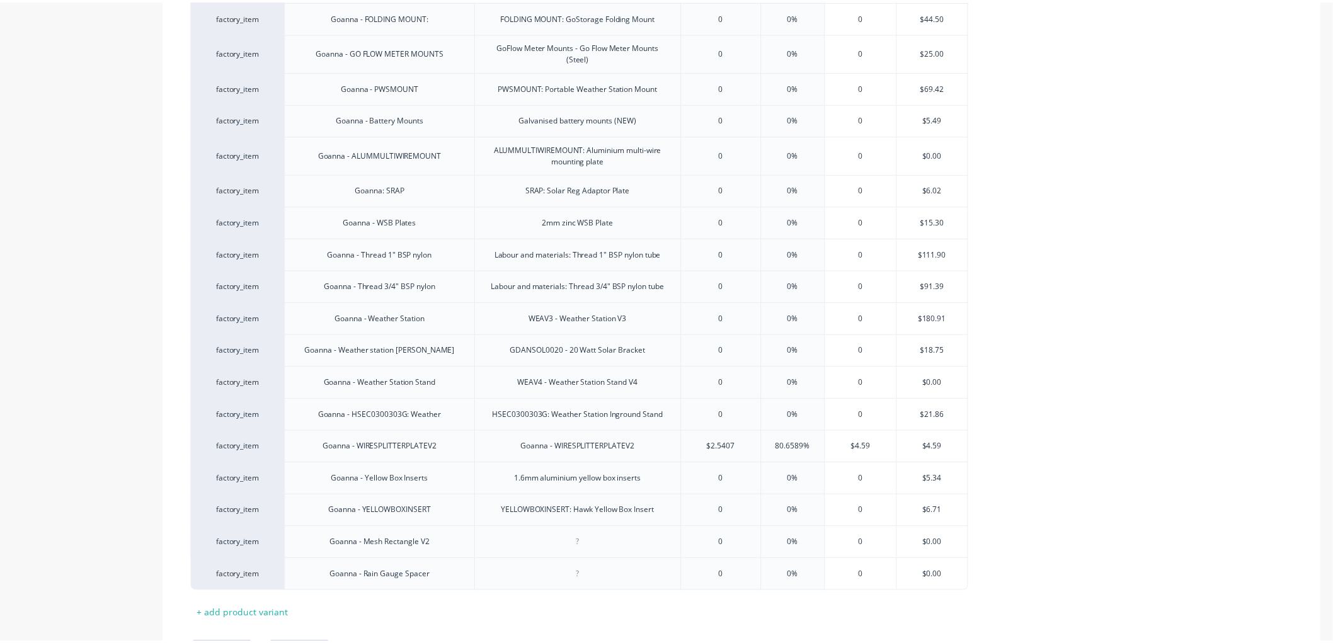
scroll to position [1311, 0]
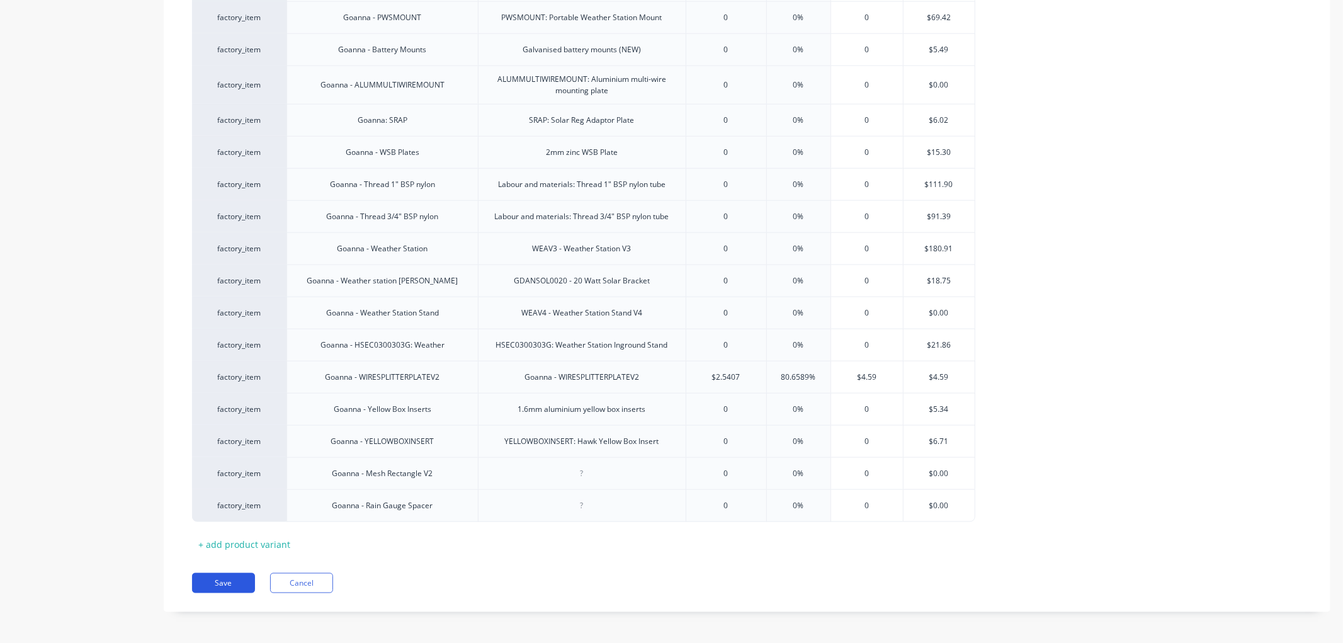
click at [222, 578] on button "Save" at bounding box center [223, 583] width 63 height 20
type textarea "x"
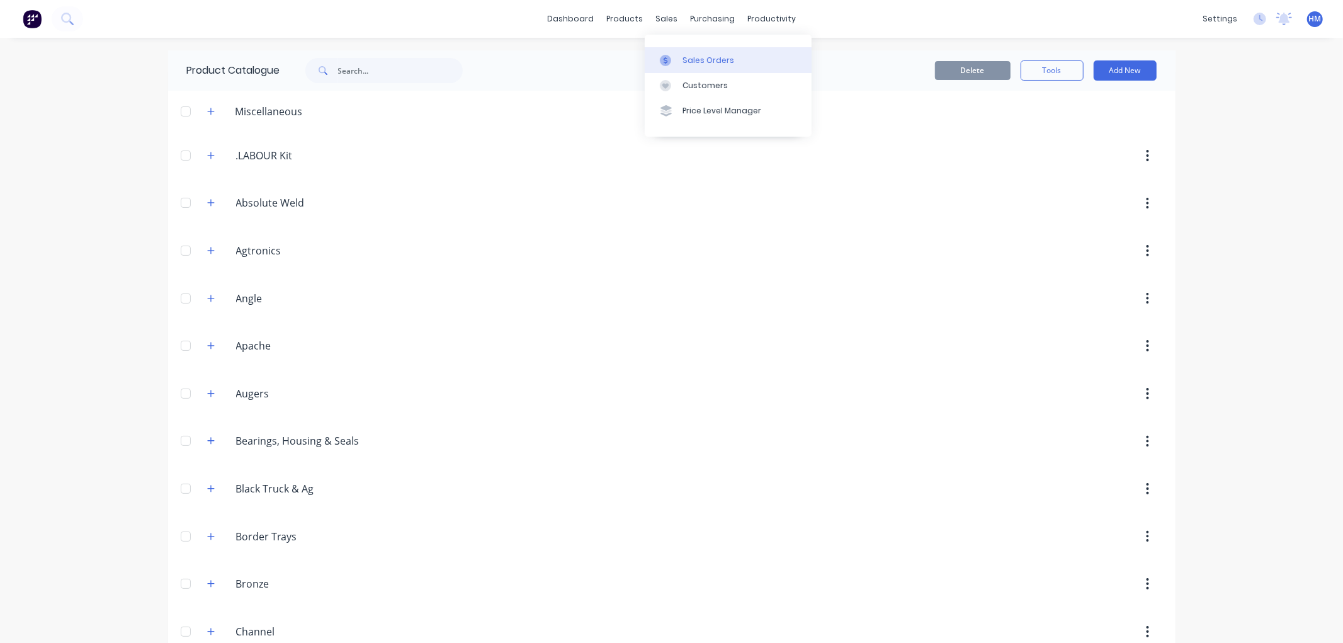
click at [703, 55] on div "Sales Orders" at bounding box center [709, 60] width 52 height 11
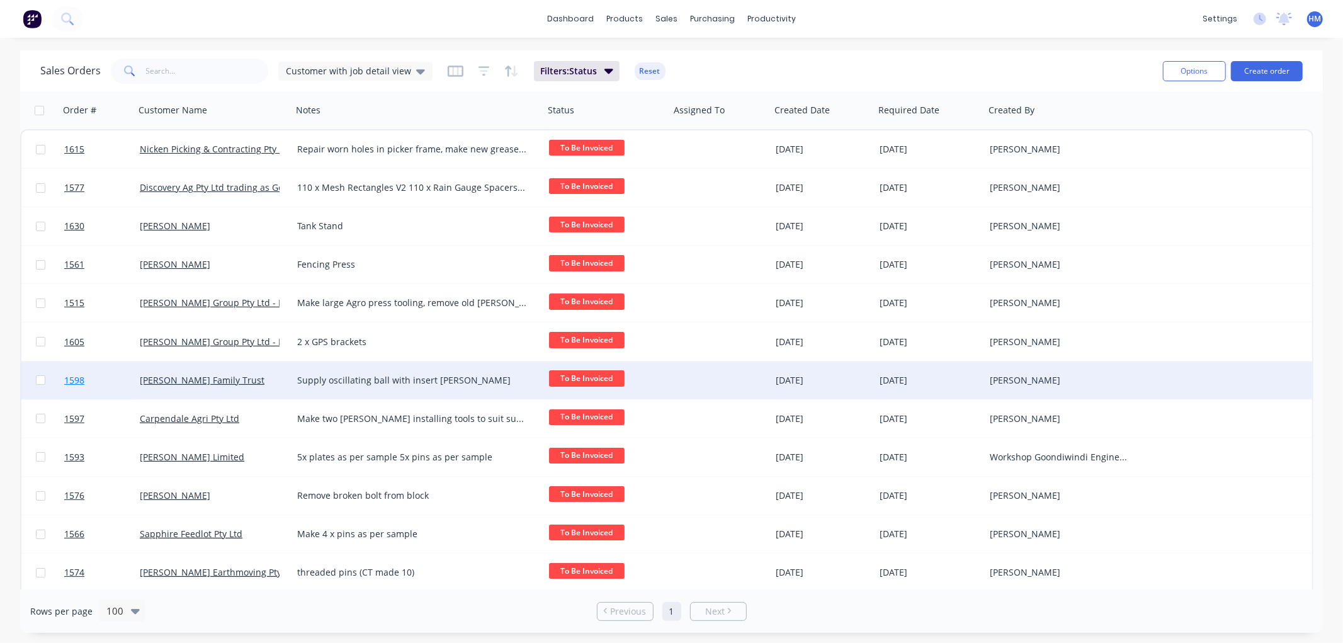
click at [114, 377] on link "1598" at bounding box center [102, 381] width 76 height 38
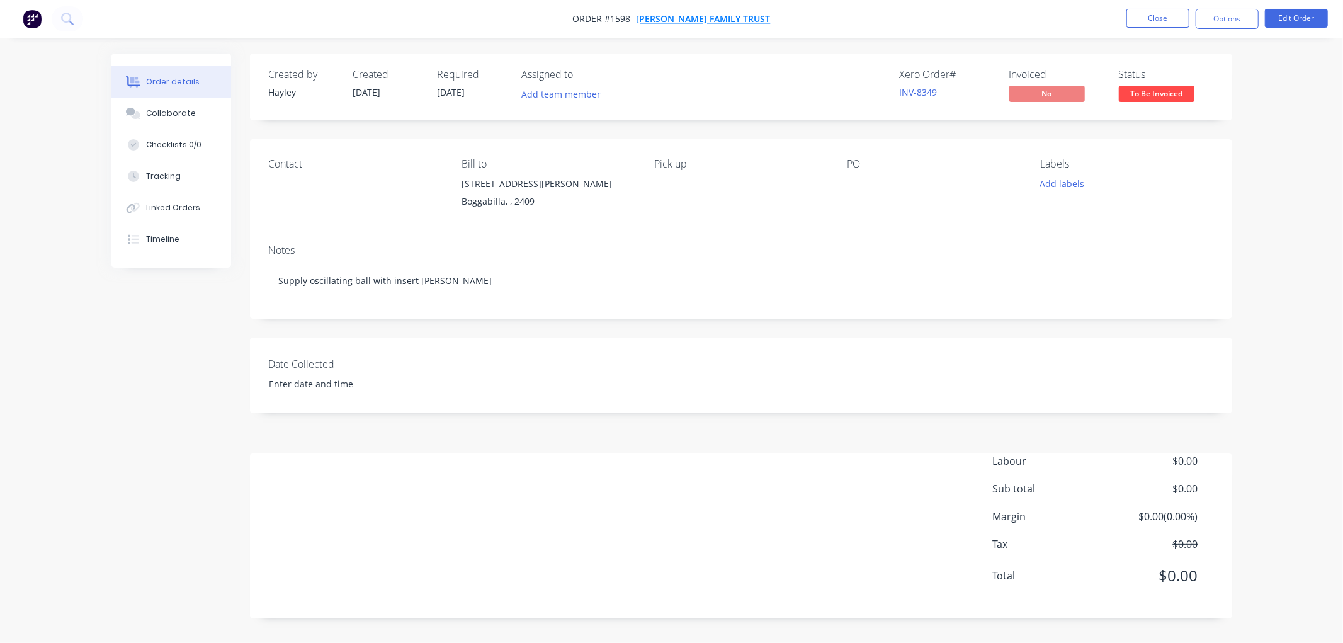
click at [710, 16] on span "James Cruickshank Family Trust" at bounding box center [704, 19] width 134 height 12
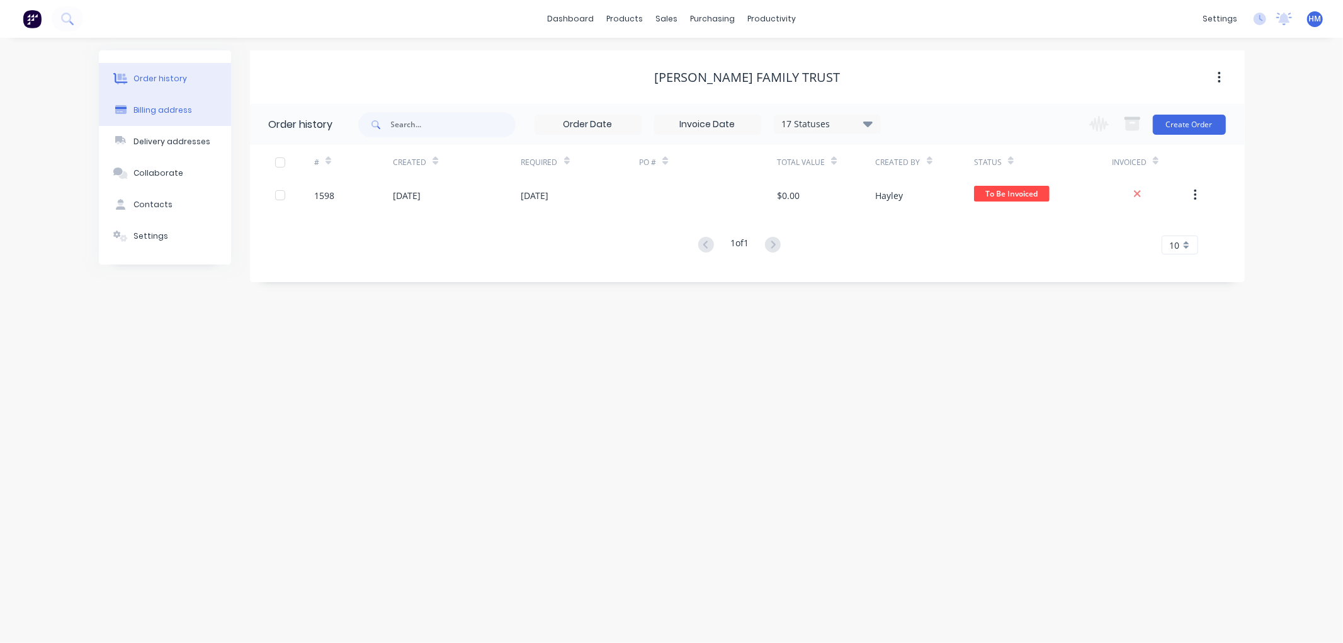
click at [175, 113] on div "Billing address" at bounding box center [163, 110] width 59 height 11
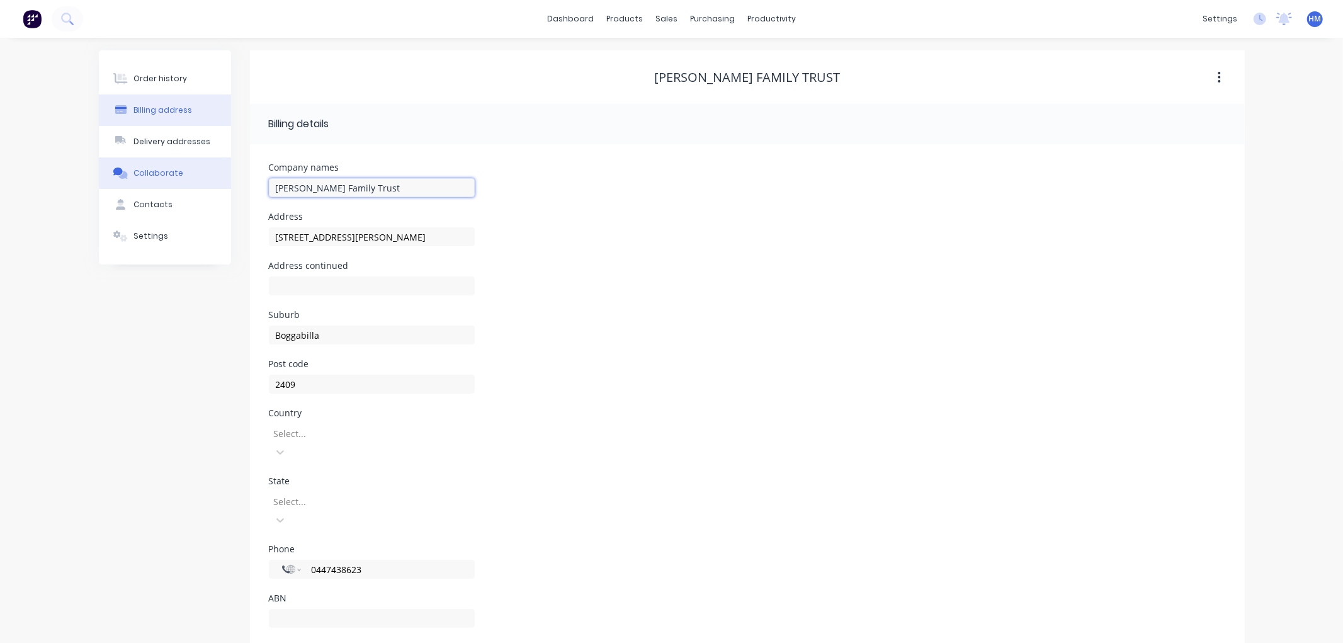
drag, startPoint x: 426, startPoint y: 185, endPoint x: 146, endPoint y: 180, distance: 279.7
click at [146, 180] on div "Order history Billing address Delivery addresses Collaborate Contacts Settings …" at bounding box center [672, 352] width 1146 height 605
type input "Cruickshank Farming Co"
click at [185, 80] on button "Order history" at bounding box center [165, 78] width 132 height 31
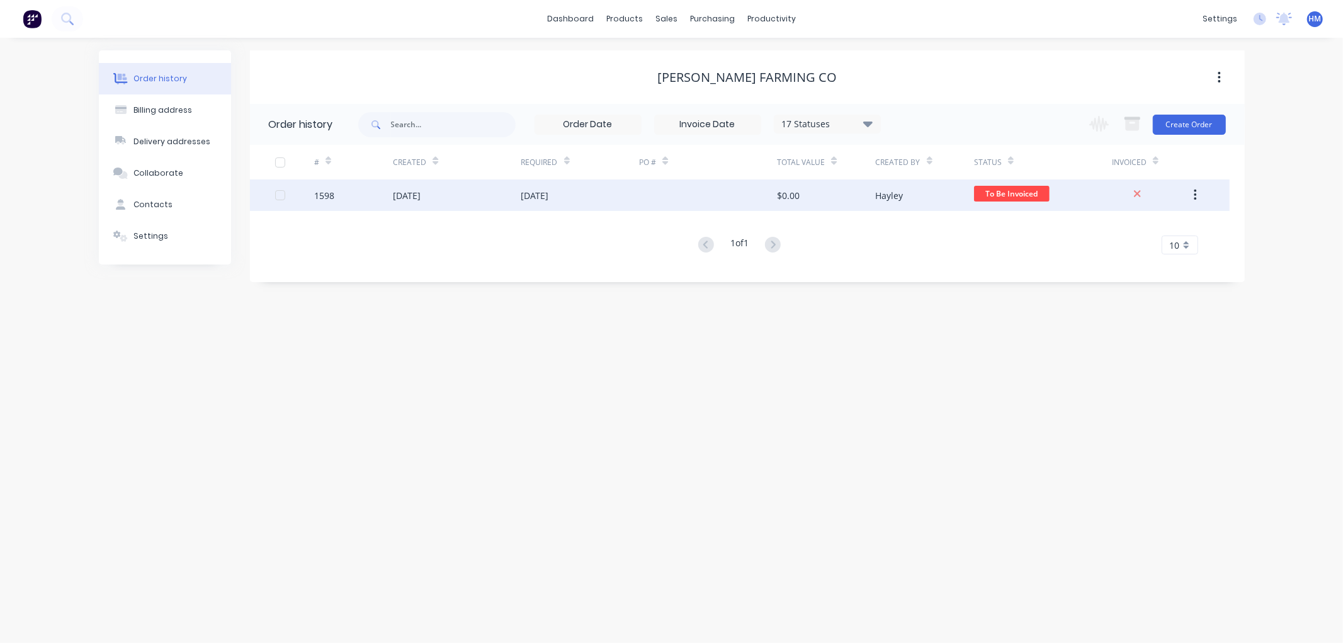
click at [380, 202] on div "1598" at bounding box center [353, 195] width 79 height 31
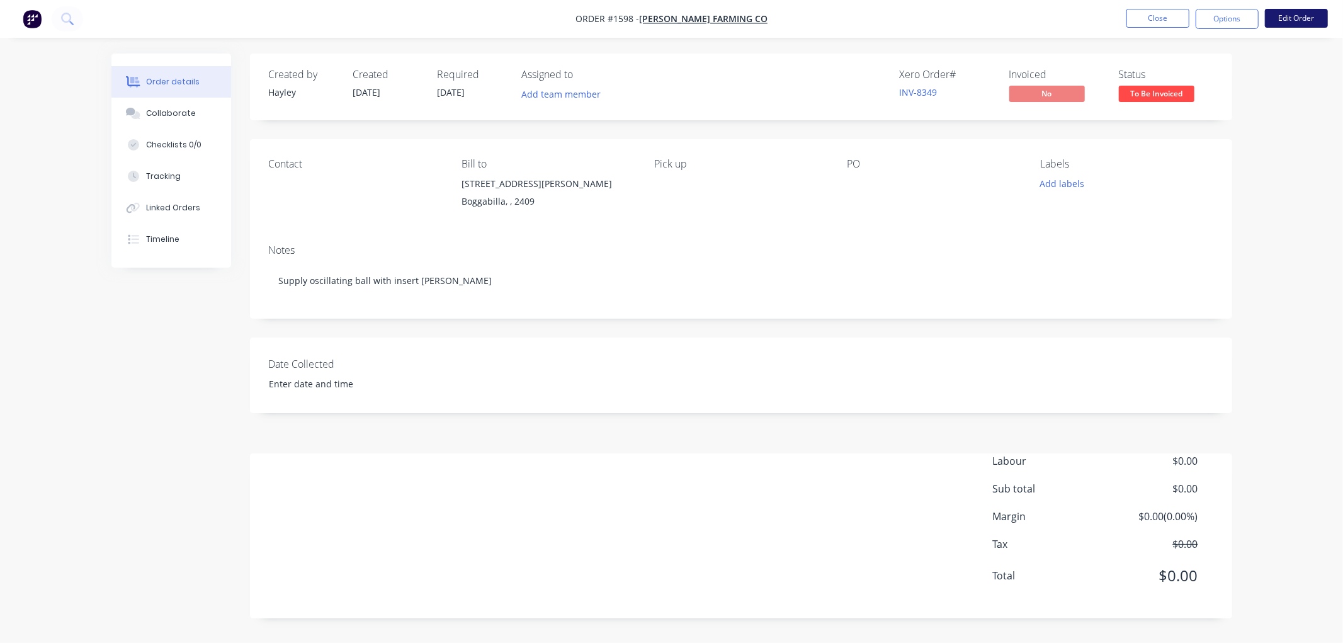
click at [1296, 21] on button "Edit Order" at bounding box center [1296, 18] width 63 height 19
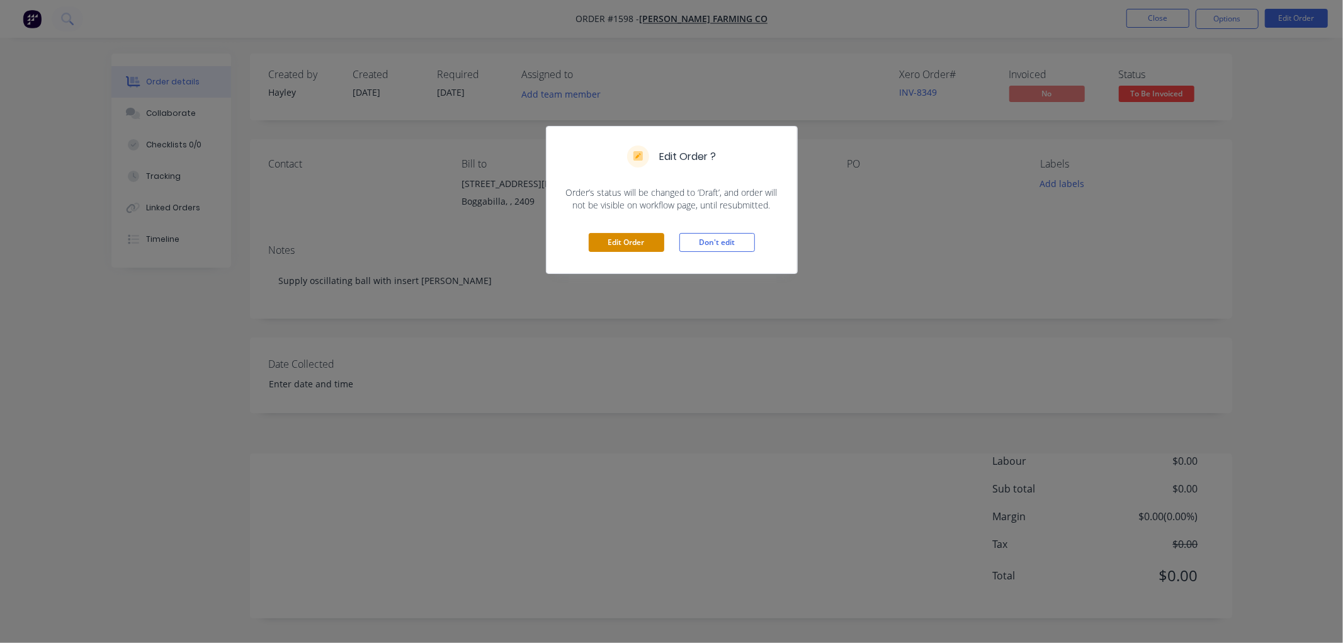
click at [644, 239] on button "Edit Order" at bounding box center [627, 242] width 76 height 19
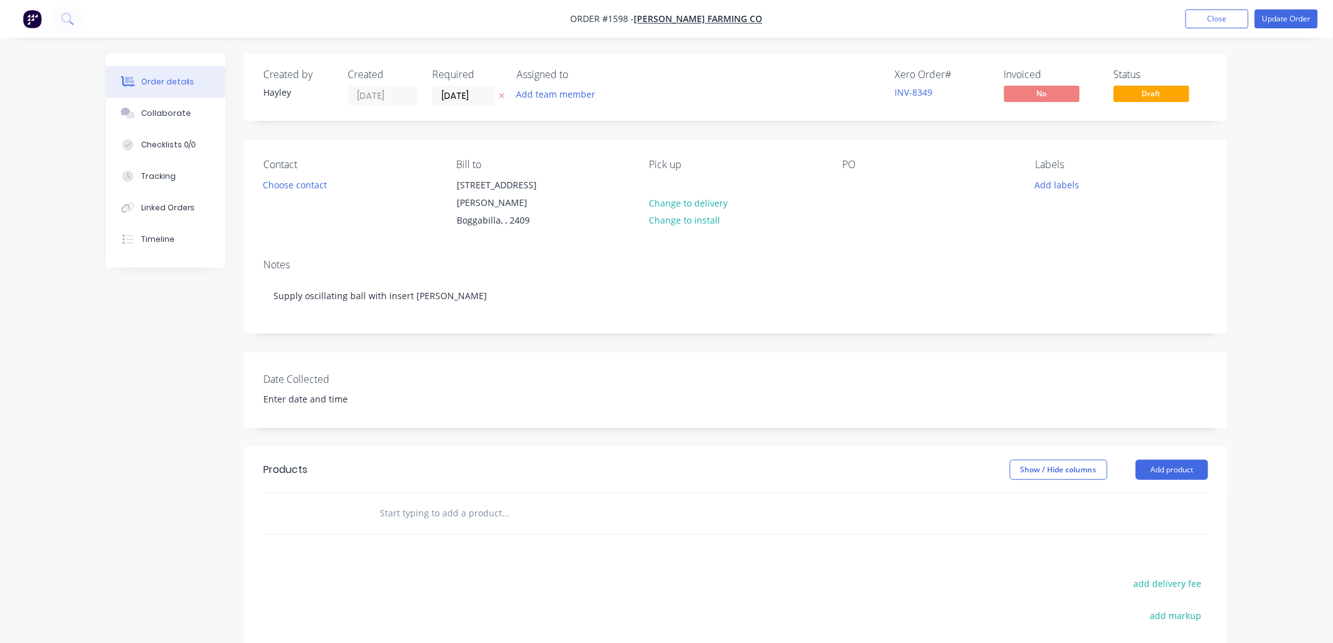
click at [425, 505] on input "text" at bounding box center [505, 513] width 252 height 25
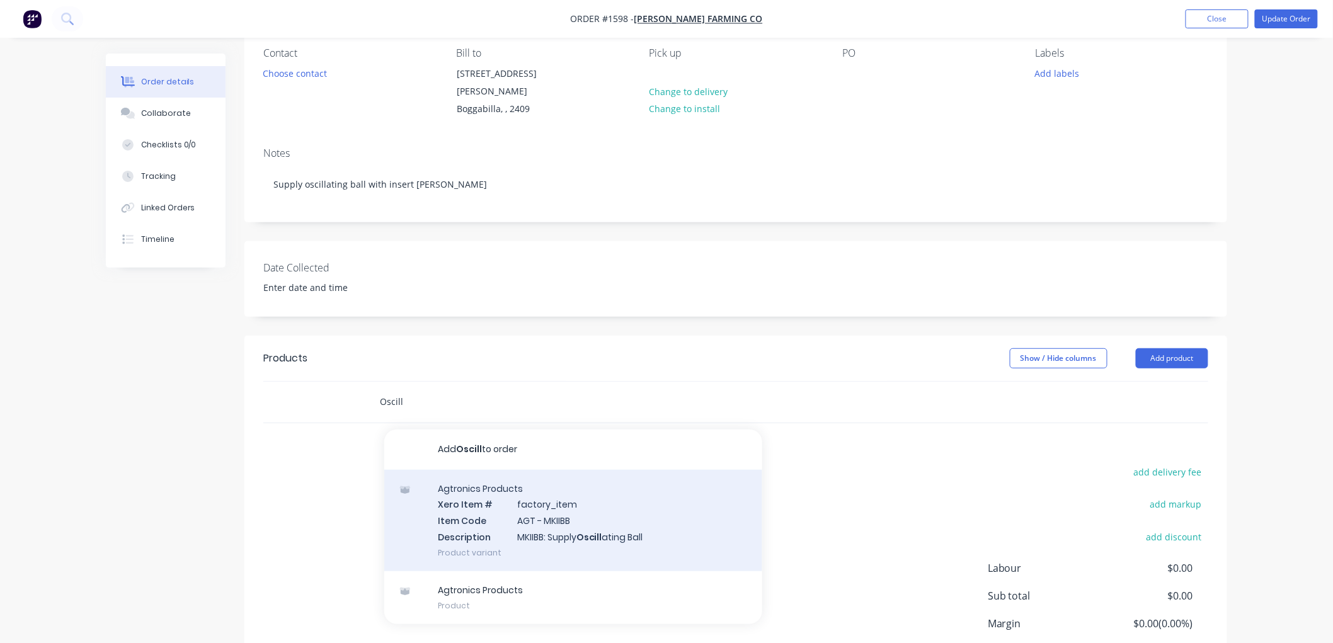
scroll to position [140, 0]
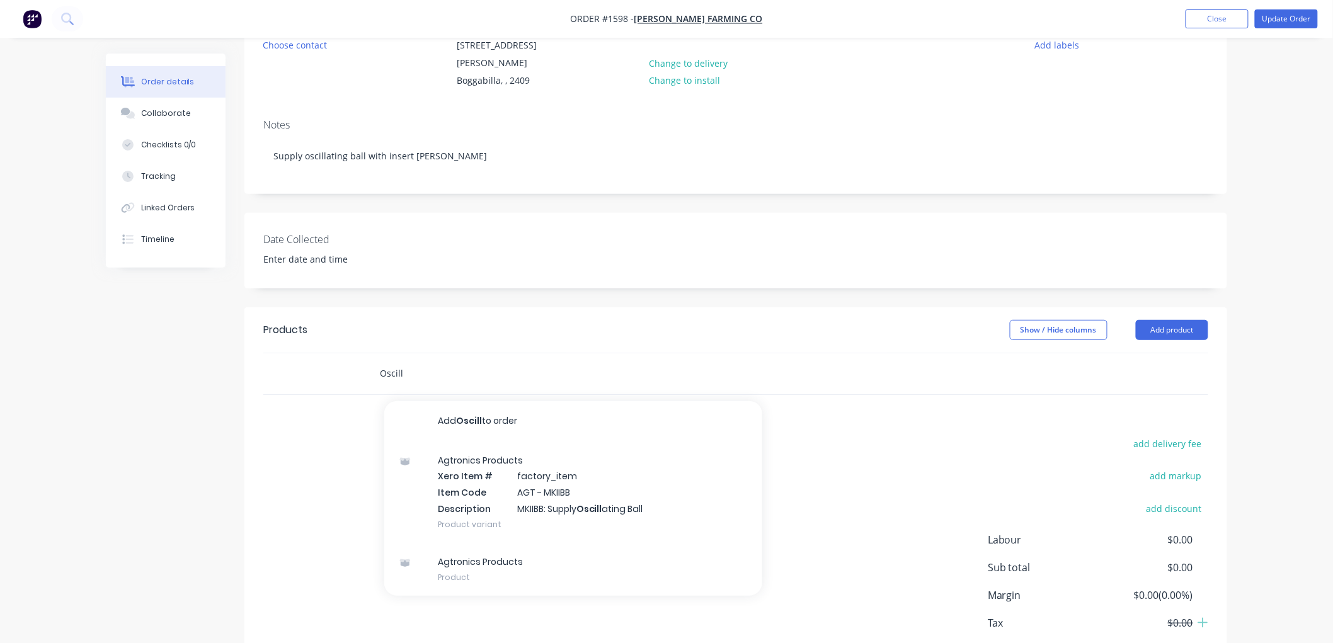
drag, startPoint x: 431, startPoint y: 362, endPoint x: 336, endPoint y: 361, distance: 94.5
click at [336, 361] on div "Oscill Add Oscill to order Agtronics Products Xero Item # factory_item Item Cod…" at bounding box center [735, 373] width 945 height 41
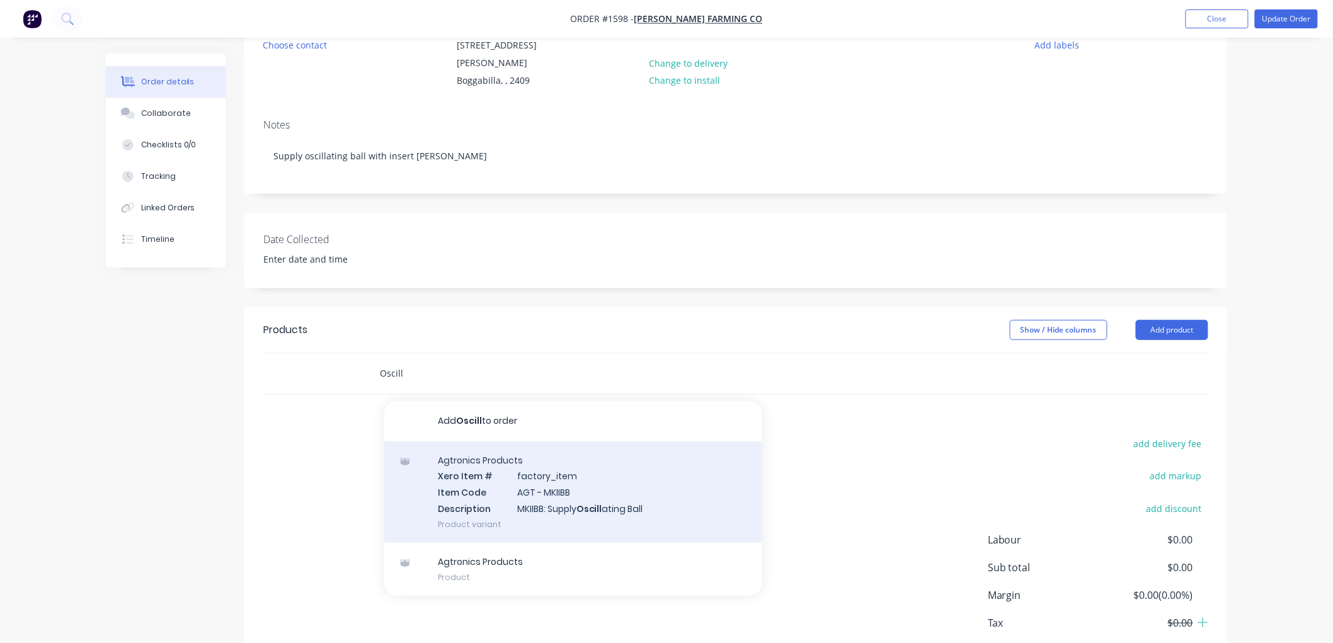
type input "Oscill"
click at [542, 470] on div "Agtronics Products Xero Item # factory_item Item Code AGT - MKIIBB Description …" at bounding box center [573, 492] width 378 height 101
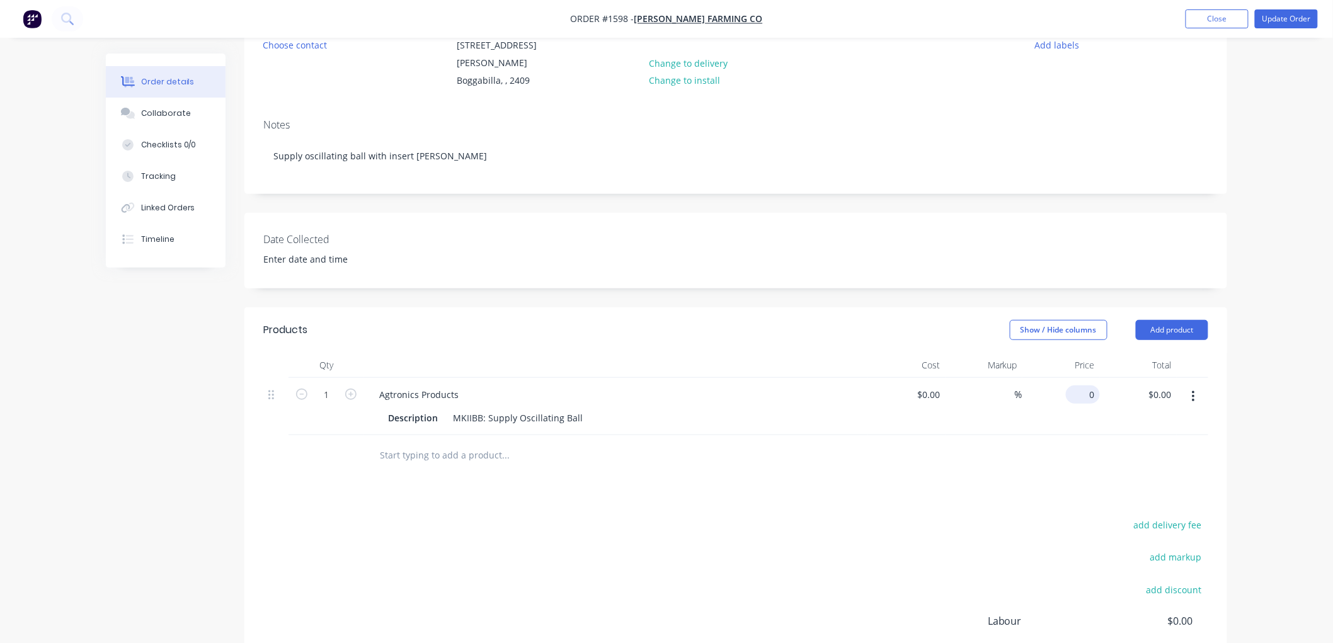
click at [1086, 385] on input "0" at bounding box center [1085, 394] width 29 height 18
type input "$169.40"
click at [503, 416] on div "Agtronics Products Description MKIIBB: Supply Oscillating Ball" at bounding box center [616, 406] width 504 height 57
drag, startPoint x: 460, startPoint y: 379, endPoint x: 356, endPoint y: 377, distance: 104.6
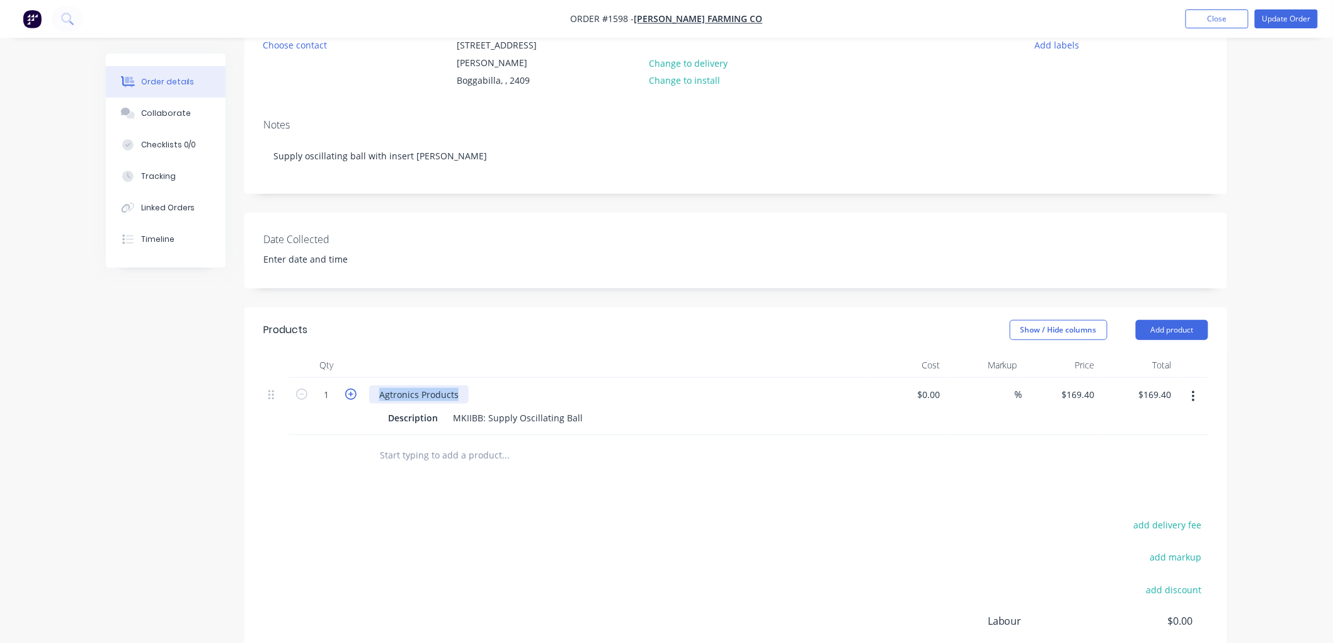
click at [356, 378] on div "1 Agtronics Products Description MKIIBB: Supply Oscillating Ball $0.00 $0.00 % …" at bounding box center [735, 406] width 945 height 57
drag, startPoint x: 486, startPoint y: 404, endPoint x: 438, endPoint y: 404, distance: 47.9
click at [438, 409] on div "Description MKIIBB: Supply Oscillating Ball" at bounding box center [613, 418] width 461 height 18
click at [424, 385] on div at bounding box center [421, 394] width 105 height 18
drag, startPoint x: 545, startPoint y: 400, endPoint x: 482, endPoint y: 403, distance: 62.4
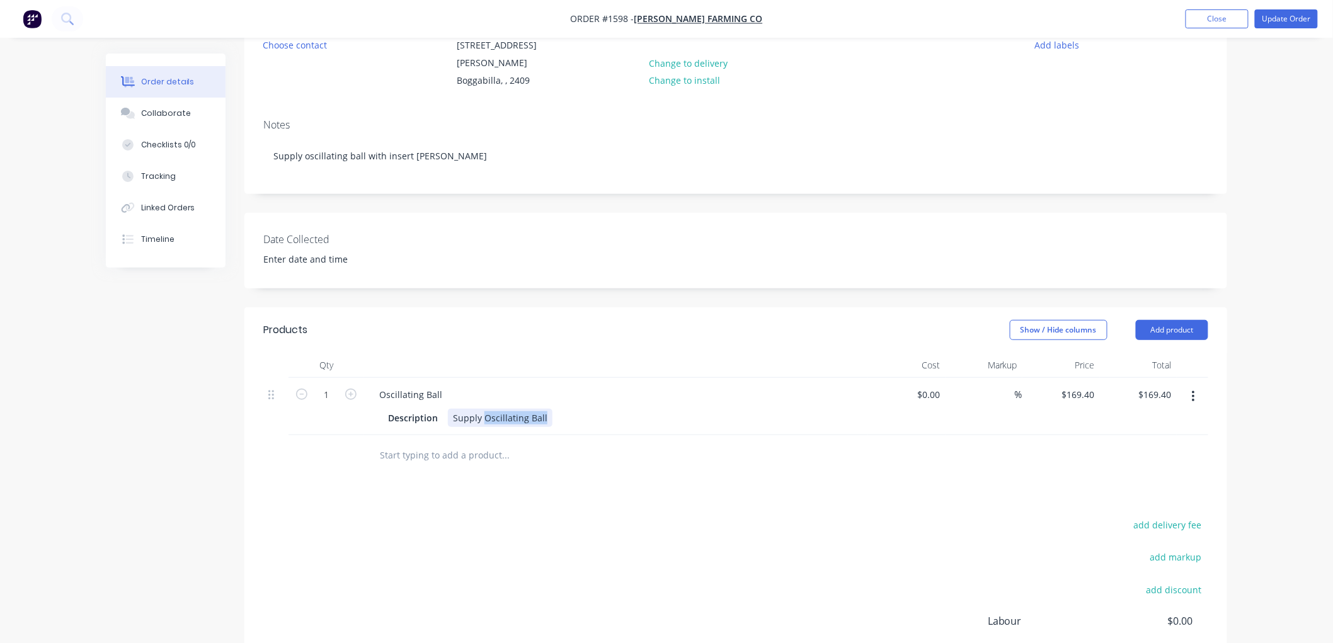
click at [482, 409] on div "Supply Oscillating Ball" at bounding box center [500, 418] width 105 height 18
click at [460, 443] on input "text" at bounding box center [505, 455] width 252 height 25
click at [928, 385] on div "$0.00" at bounding box center [928, 394] width 34 height 18
type input "$120.00"
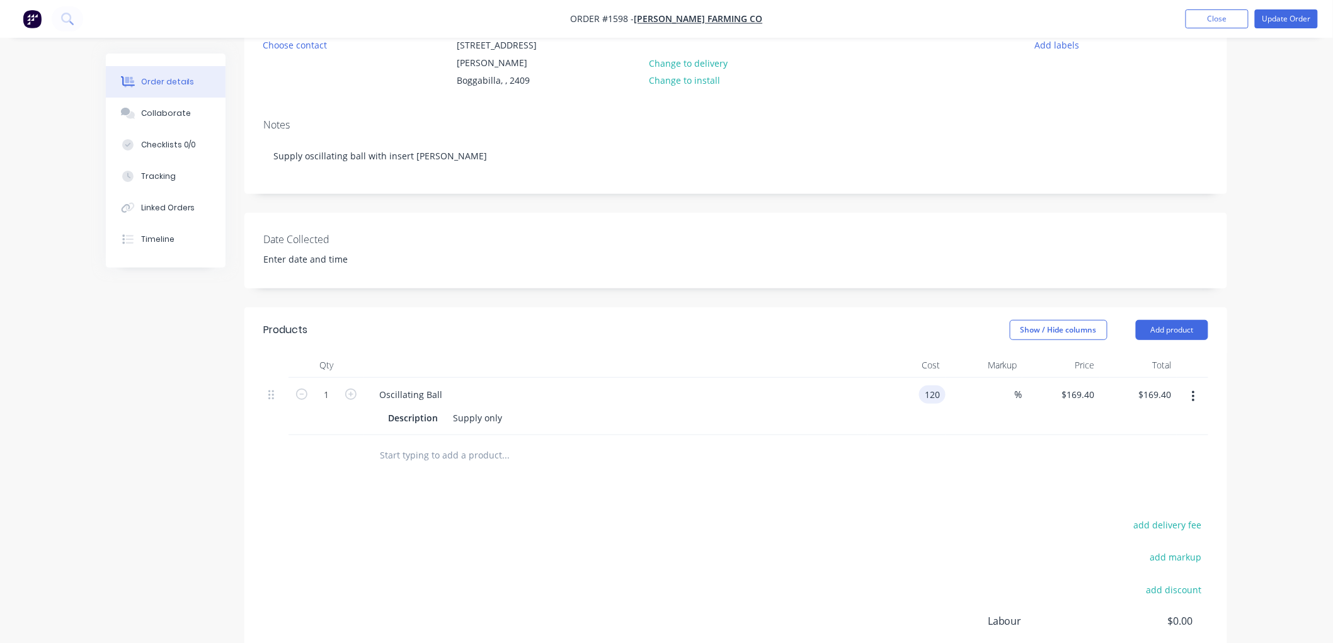
type input "$120.00"
click at [702, 443] on div at bounding box center [558, 455] width 378 height 25
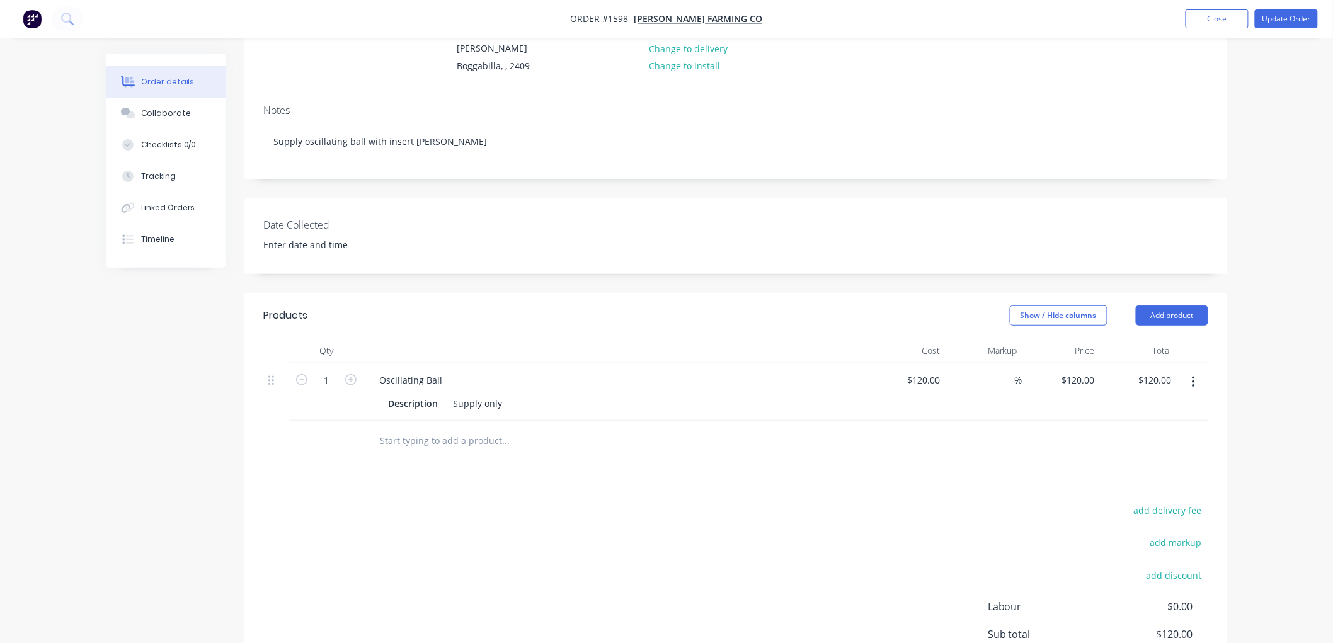
scroll to position [140, 0]
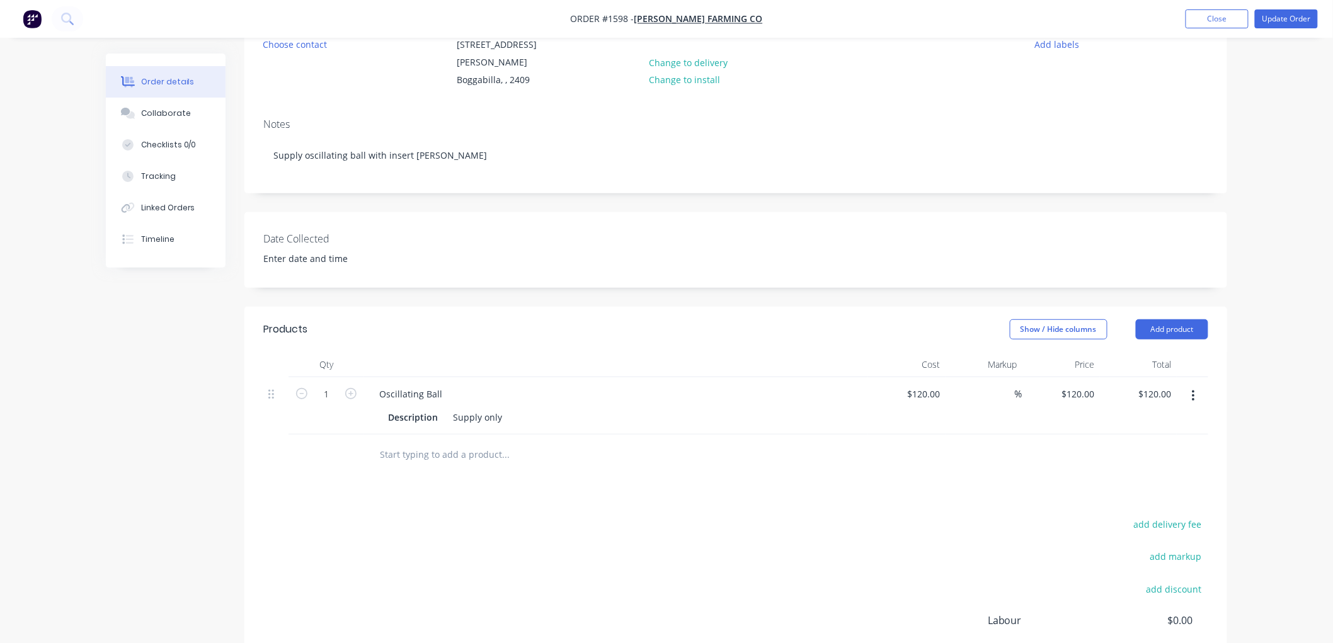
click at [440, 448] on input "text" at bounding box center [505, 454] width 252 height 25
drag, startPoint x: 1281, startPoint y: 21, endPoint x: 1262, endPoint y: 26, distance: 20.2
click at [1281, 21] on button "Update Order" at bounding box center [1286, 18] width 63 height 19
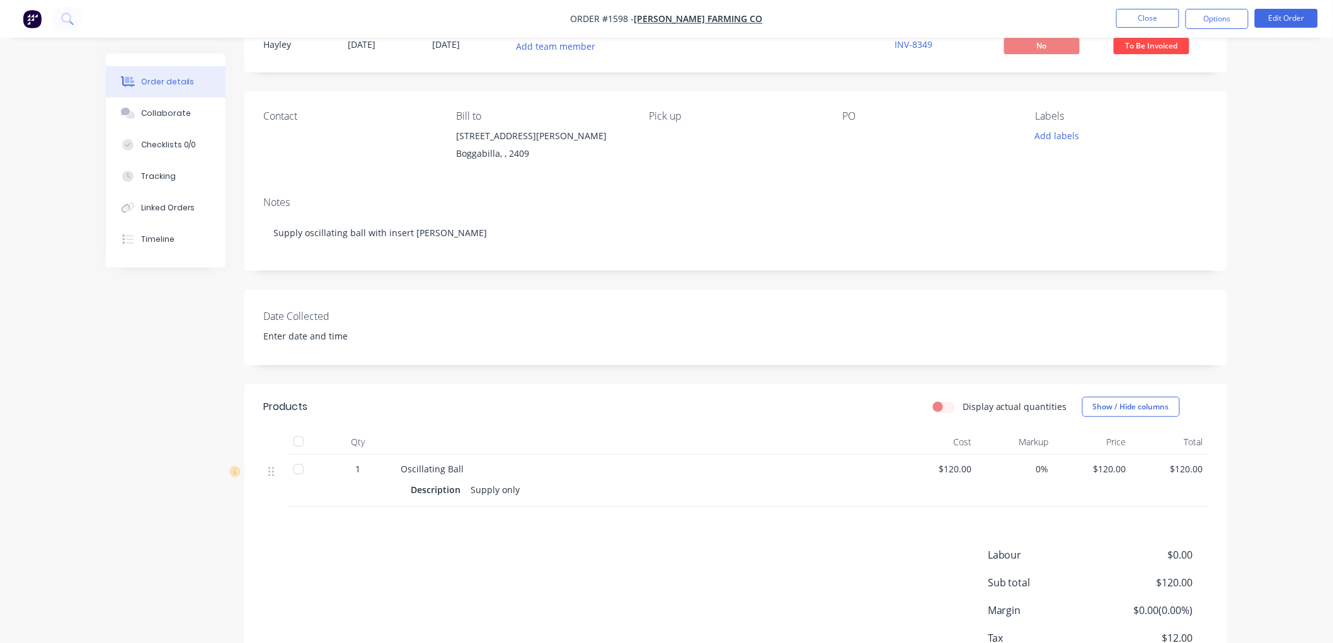
scroll to position [70, 0]
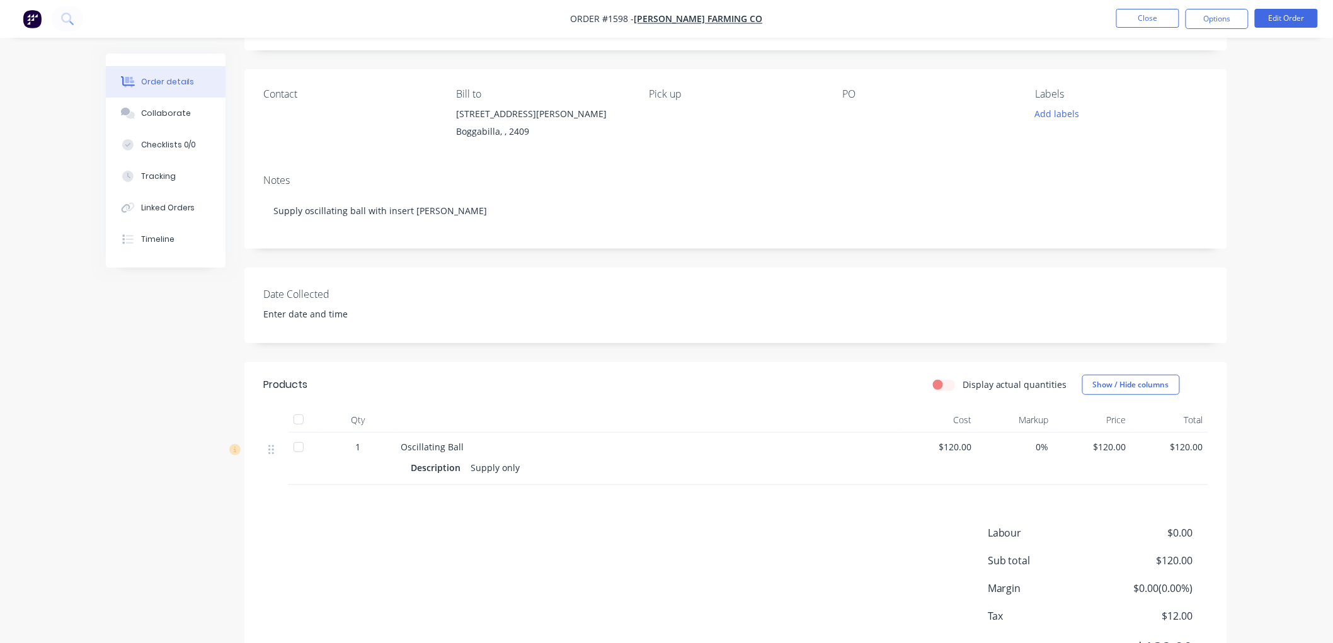
click at [411, 493] on div "Products Display actual quantities Show / Hide columns Qty Cost Markup Price To…" at bounding box center [735, 526] width 983 height 328
click at [1286, 21] on button "Edit Order" at bounding box center [1286, 18] width 63 height 19
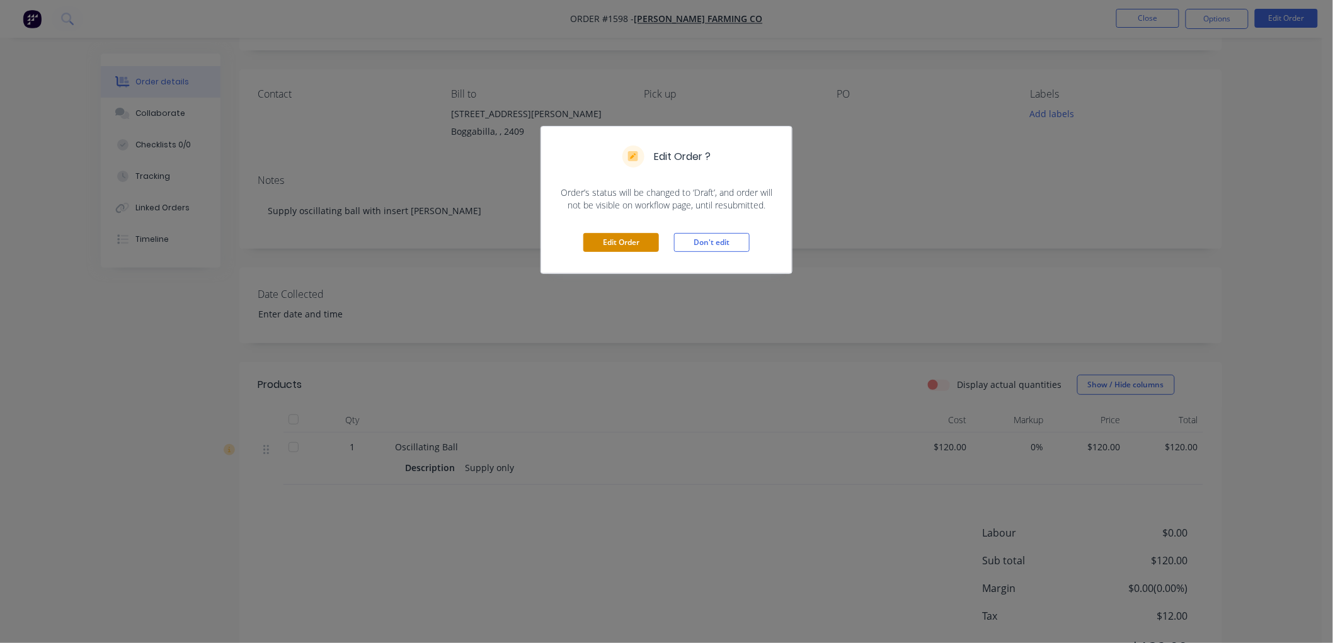
click at [615, 248] on button "Edit Order" at bounding box center [621, 242] width 76 height 19
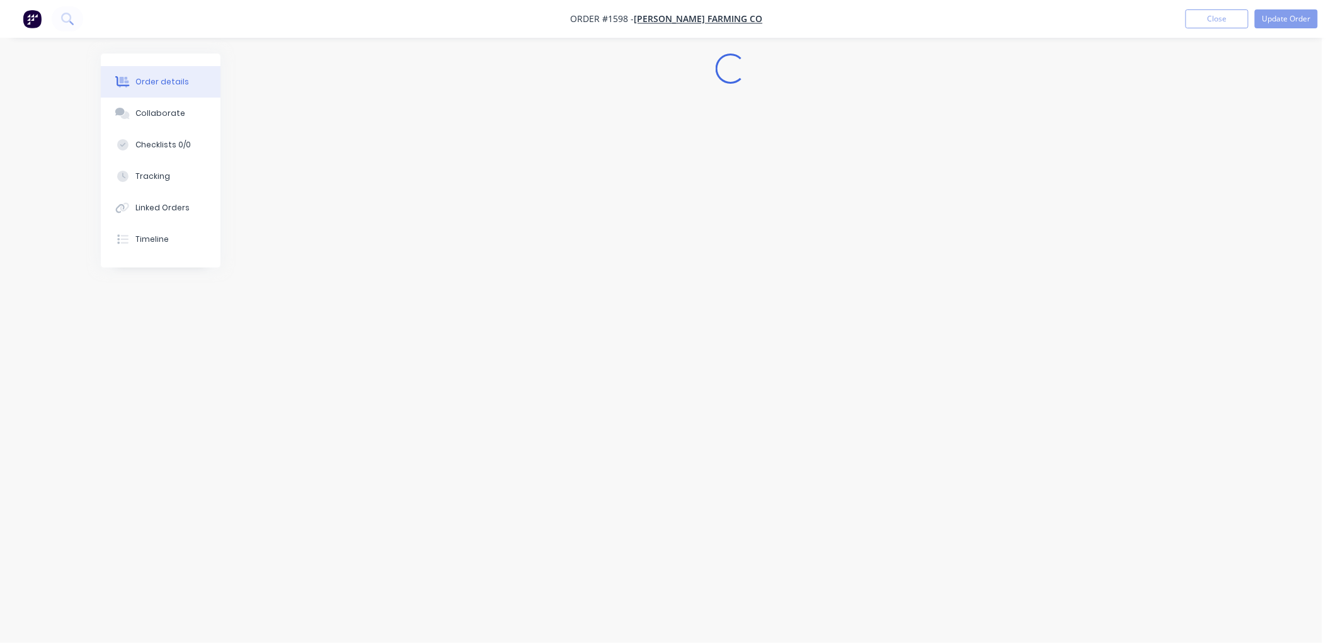
scroll to position [0, 0]
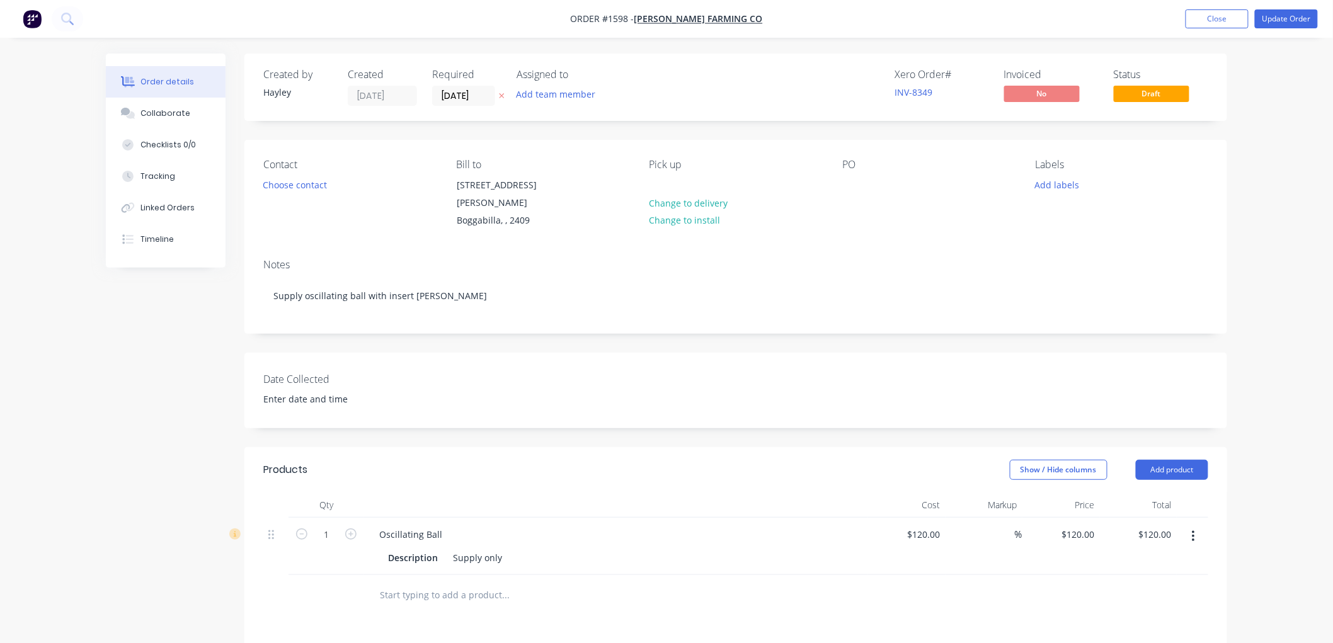
click at [408, 583] on input "text" at bounding box center [505, 595] width 252 height 25
click at [400, 583] on input "text" at bounding box center [505, 595] width 252 height 25
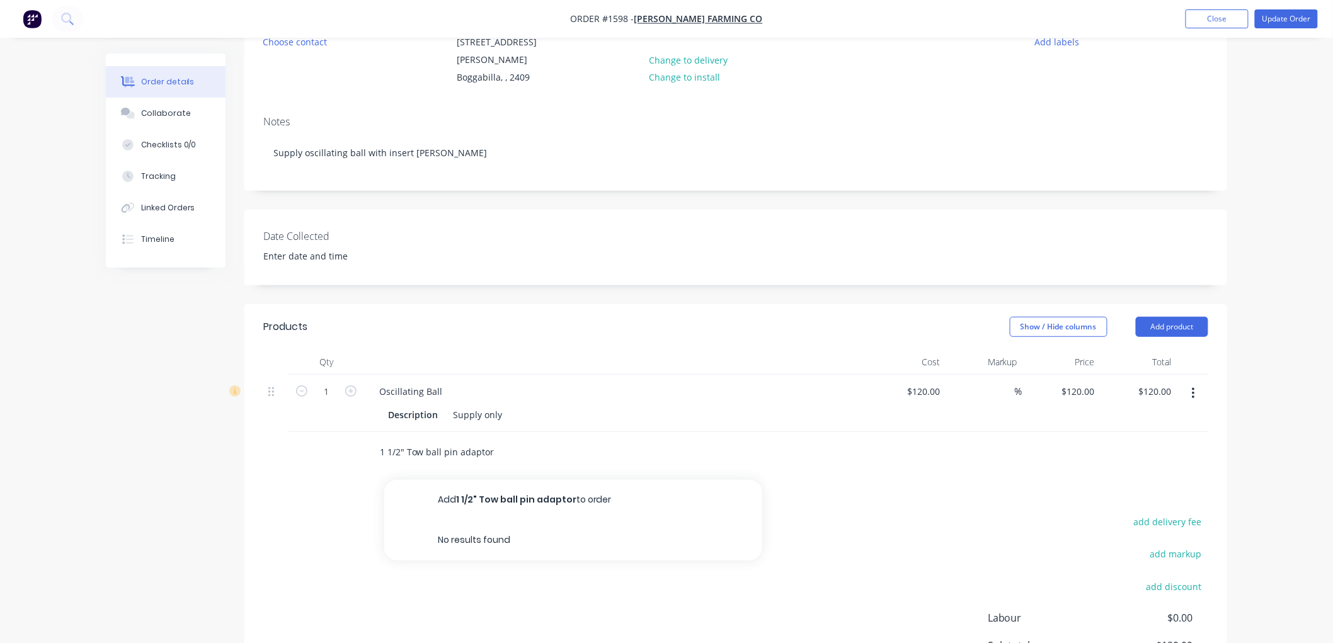
scroll to position [210, 0]
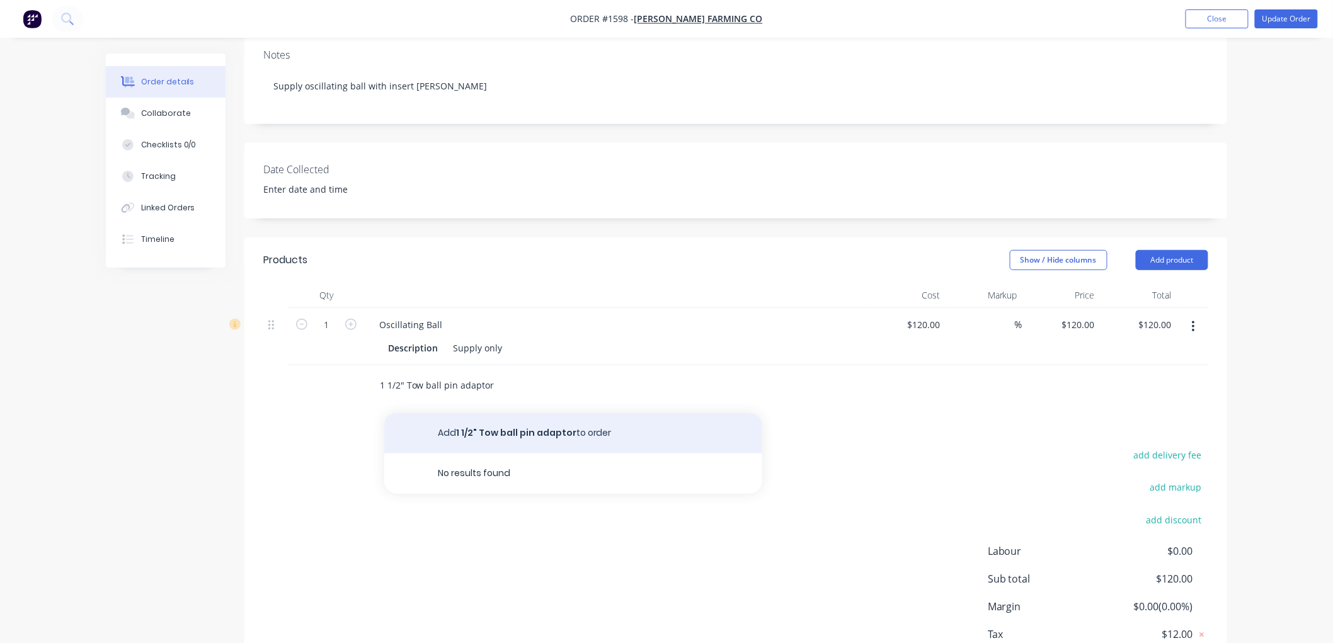
type input "1 1/2" Tow ball pin adaptor"
click at [506, 413] on button "Add 1 1/2" Tow ball pin adaptor to order" at bounding box center [573, 433] width 378 height 40
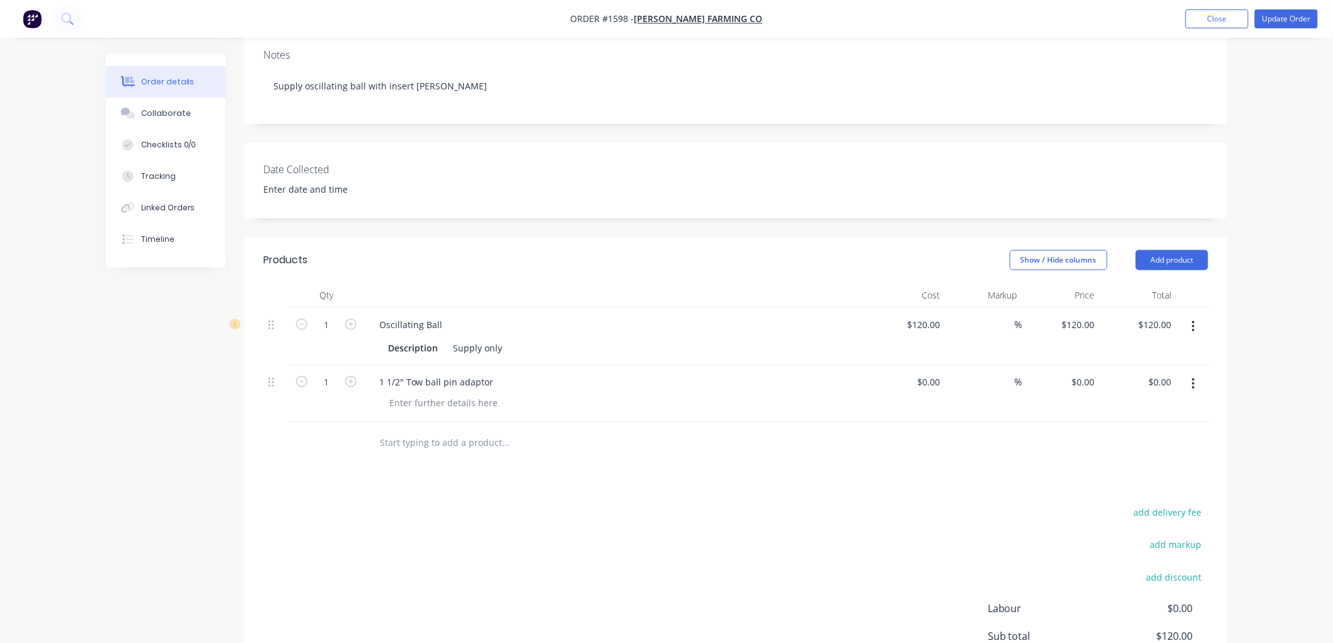
click at [1065, 365] on div "$0.00 $0.00" at bounding box center [1060, 393] width 77 height 57
click at [1071, 365] on div "0 0" at bounding box center [1060, 393] width 77 height 57
type input "60.05"
type input "$60.05"
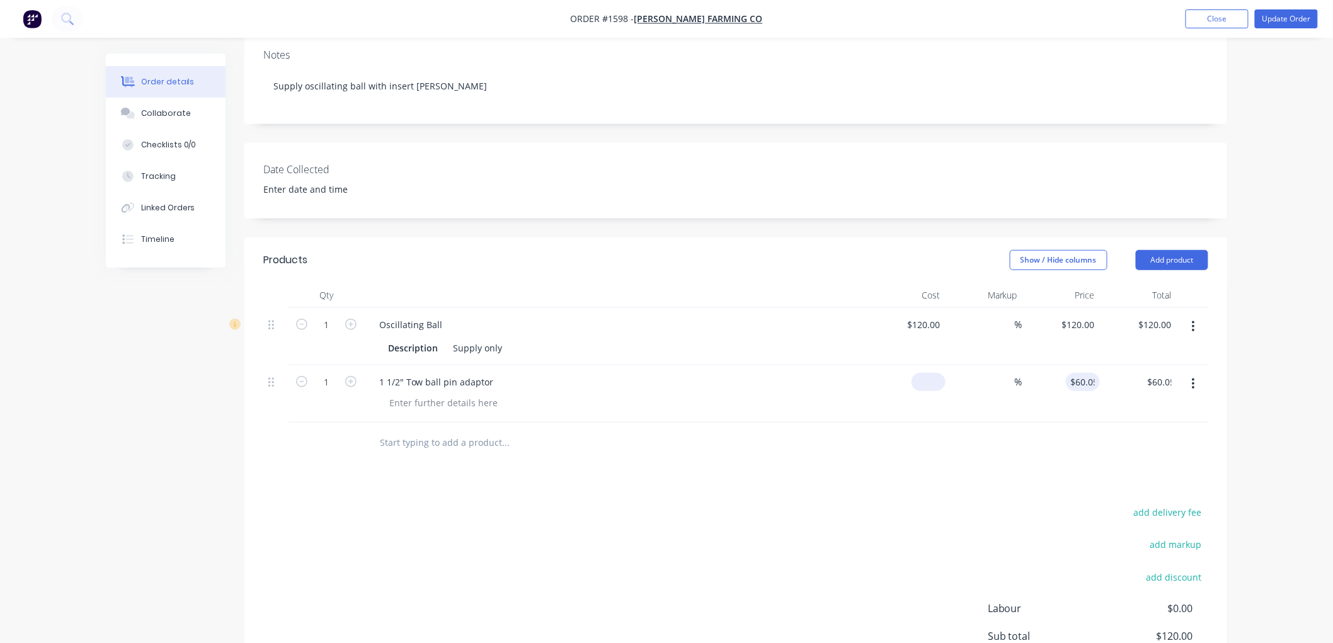
click at [917, 365] on div "$0.00" at bounding box center [906, 393] width 77 height 57
type input "$50.00"
click at [875, 429] on div at bounding box center [735, 443] width 945 height 41
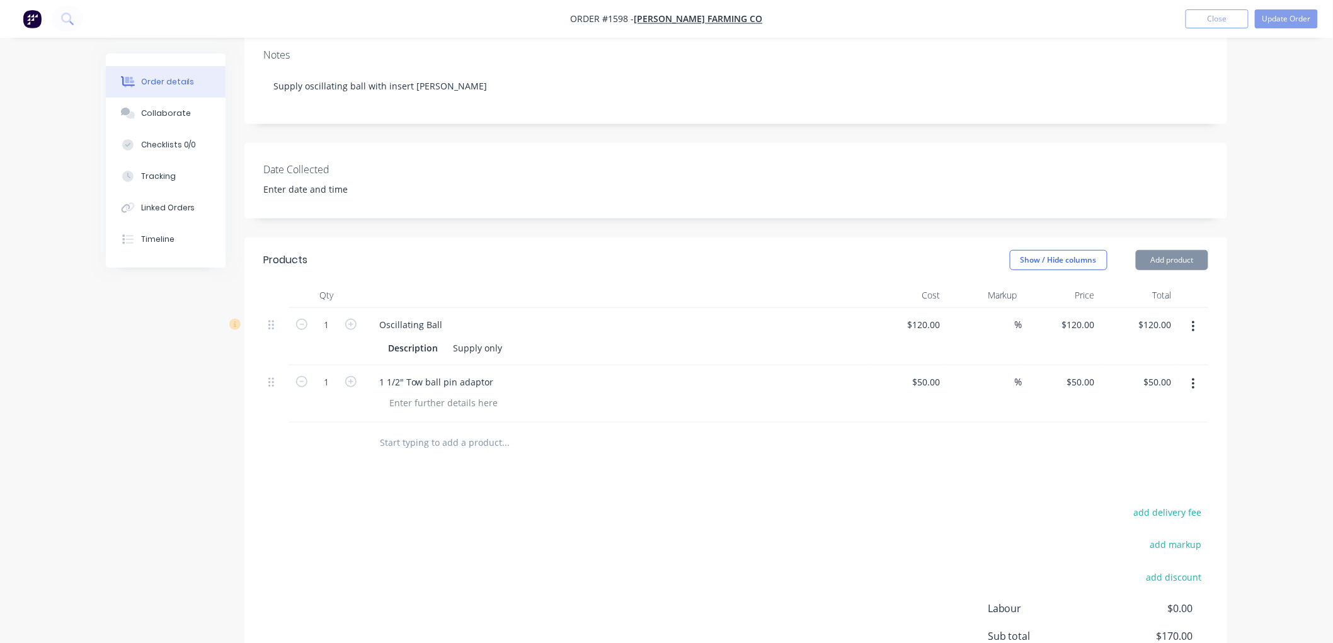
scroll to position [338, 0]
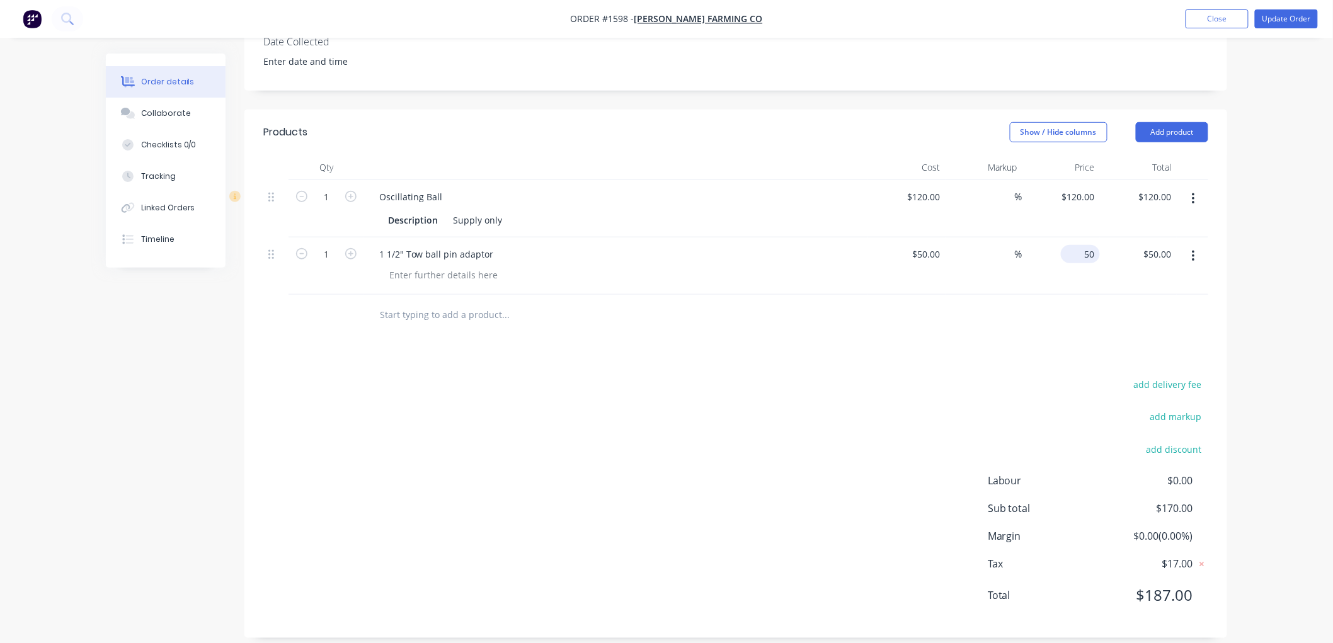
click at [1065, 242] on div "50 $50.00" at bounding box center [1060, 265] width 77 height 57
type input "60.05"
type input "120"
type input "20.1"
type input "$60.05"
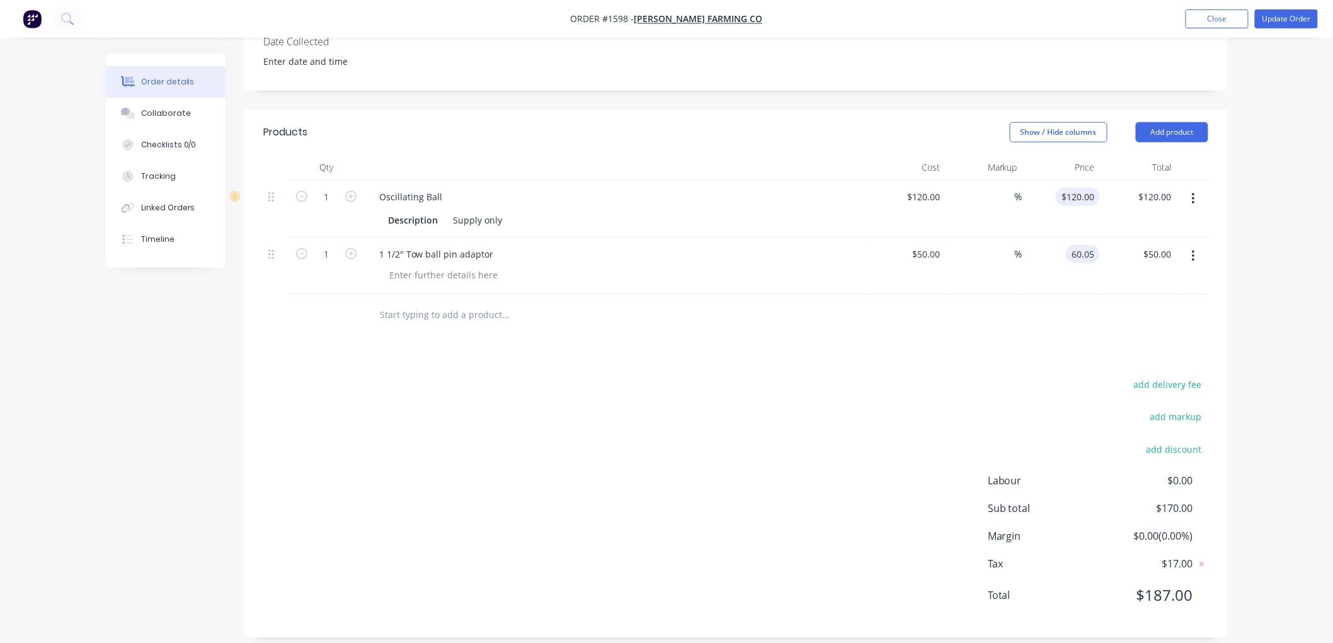
type input "$60.05"
click at [1075, 188] on div "120 $120.00" at bounding box center [1078, 197] width 44 height 18
type input "169.40"
type input "41.17"
type input "$169.40"
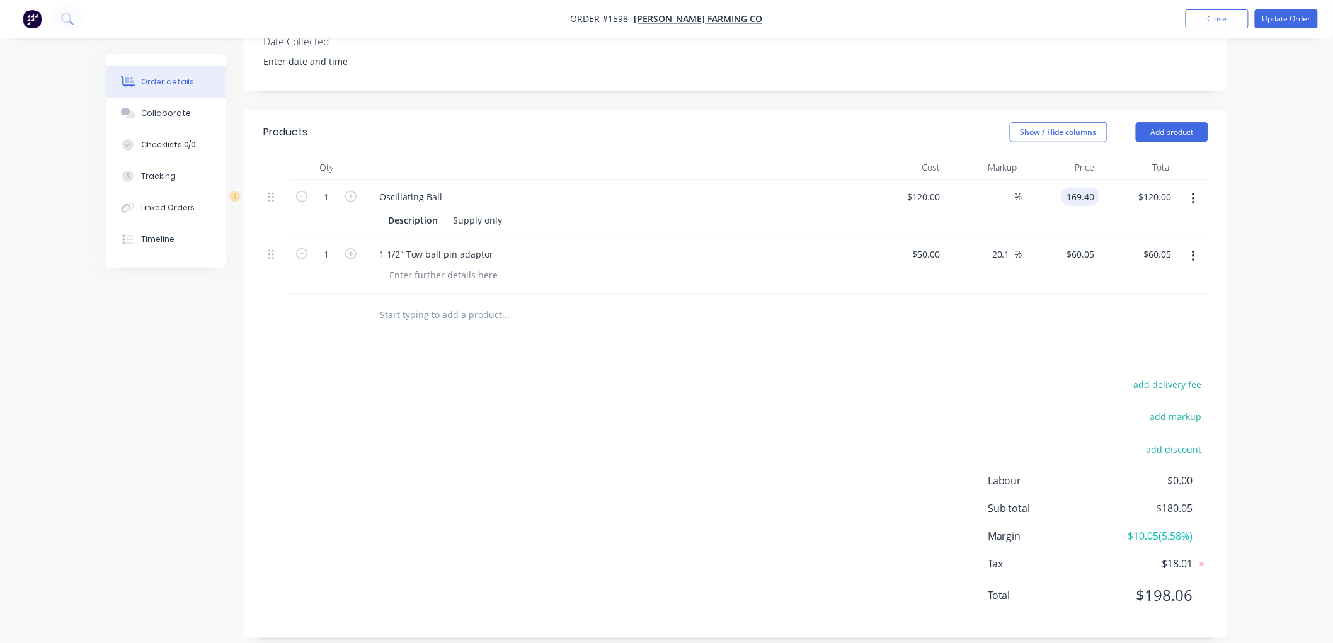
type input "$169.40"
click at [997, 303] on div at bounding box center [735, 315] width 945 height 41
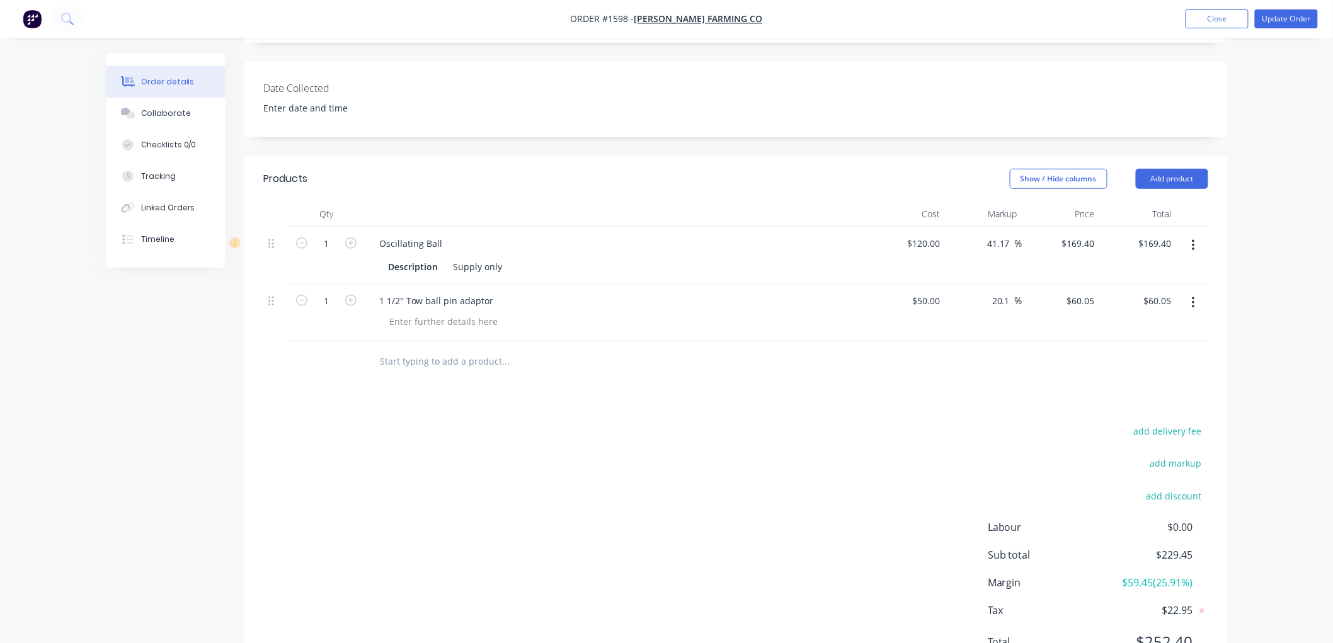
scroll to position [268, 0]
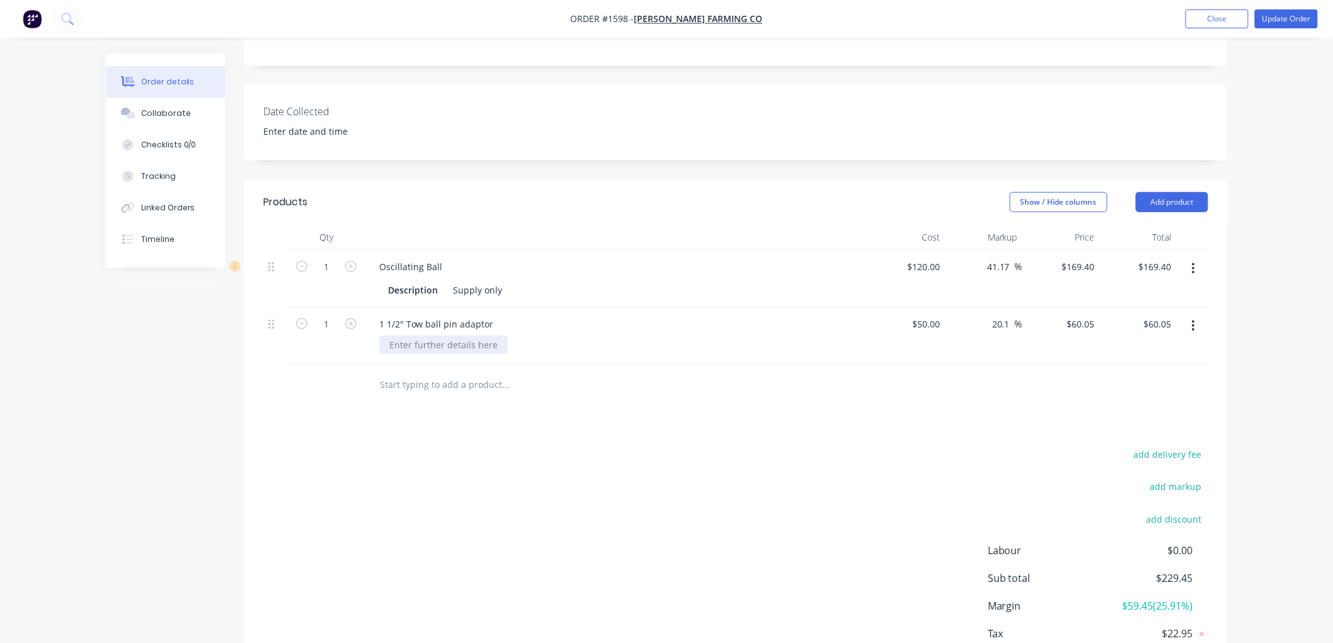
click at [428, 336] on div at bounding box center [443, 345] width 128 height 18
click at [419, 281] on div "Description" at bounding box center [413, 290] width 60 height 18
drag, startPoint x: 437, startPoint y: 275, endPoint x: 408, endPoint y: 277, distance: 29.7
click at [408, 281] on div "Description" at bounding box center [413, 290] width 60 height 18
click at [442, 336] on div at bounding box center [443, 345] width 128 height 18
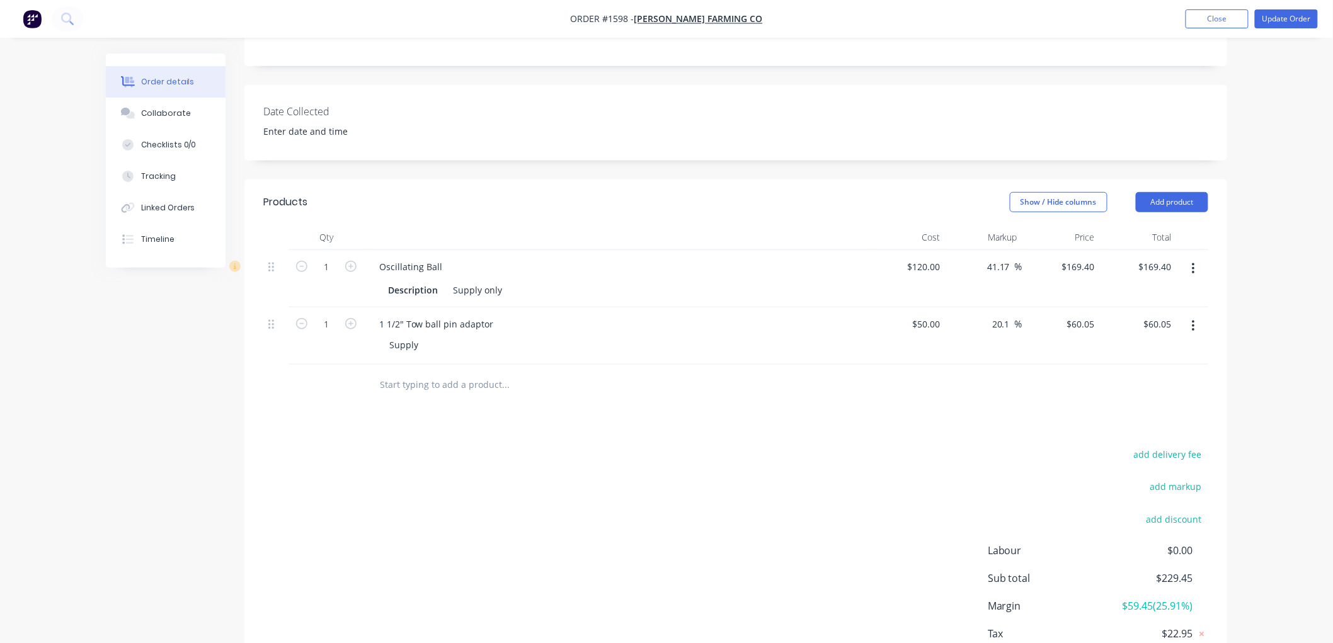
click at [431, 365] on div at bounding box center [590, 385] width 453 height 41
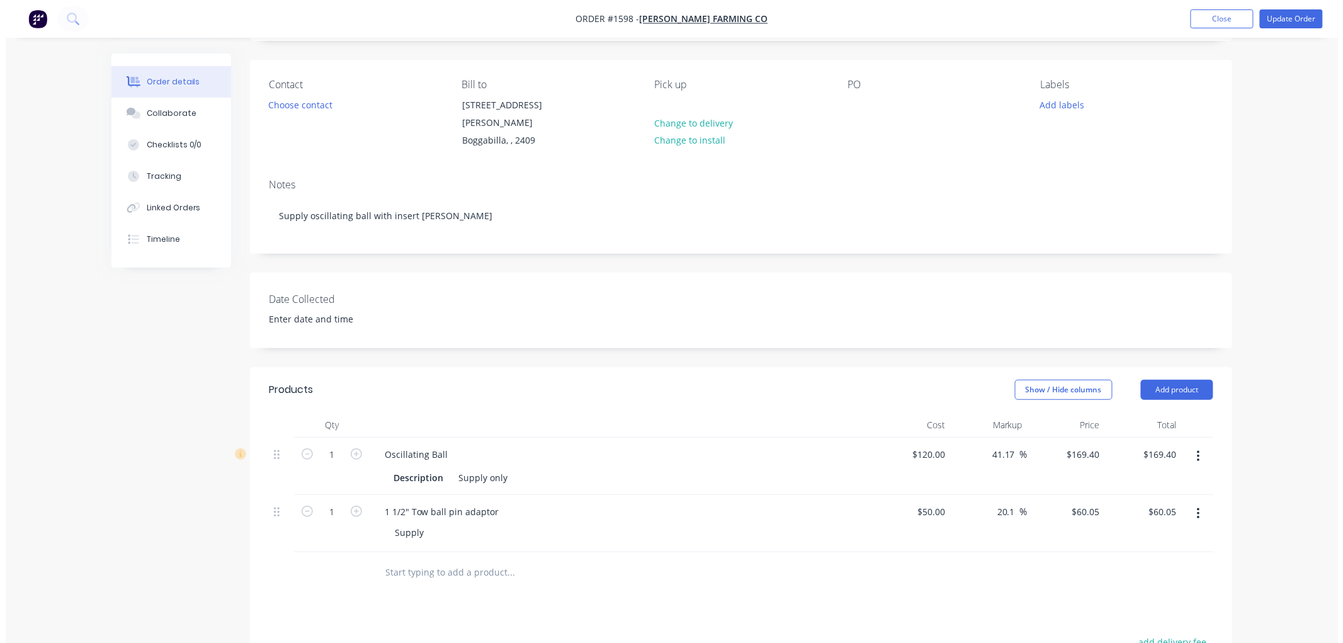
scroll to position [0, 0]
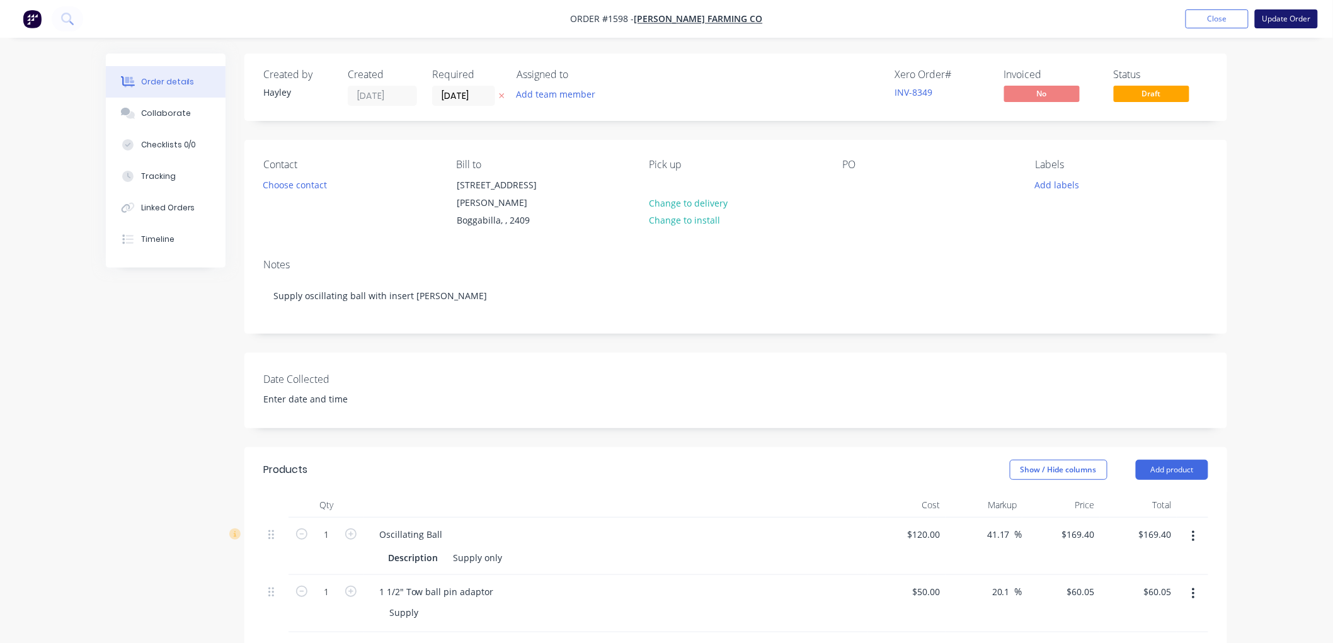
click at [1290, 16] on button "Update Order" at bounding box center [1286, 18] width 63 height 19
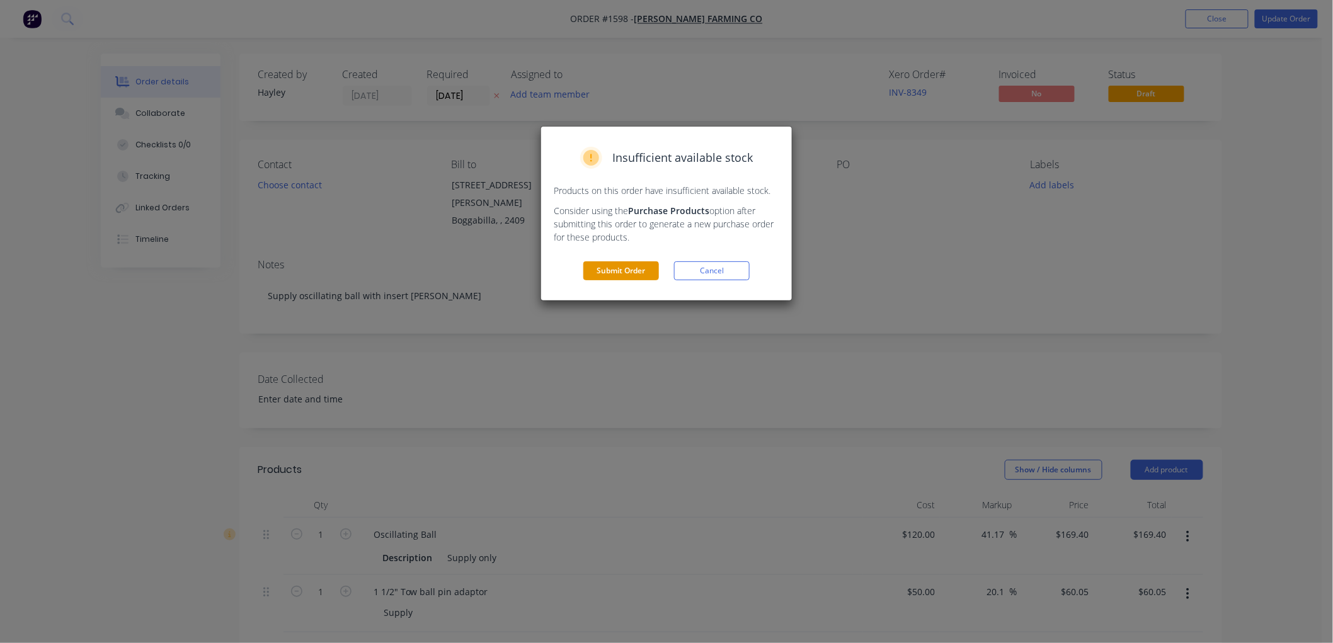
click at [602, 272] on button "Submit Order" at bounding box center [621, 270] width 76 height 19
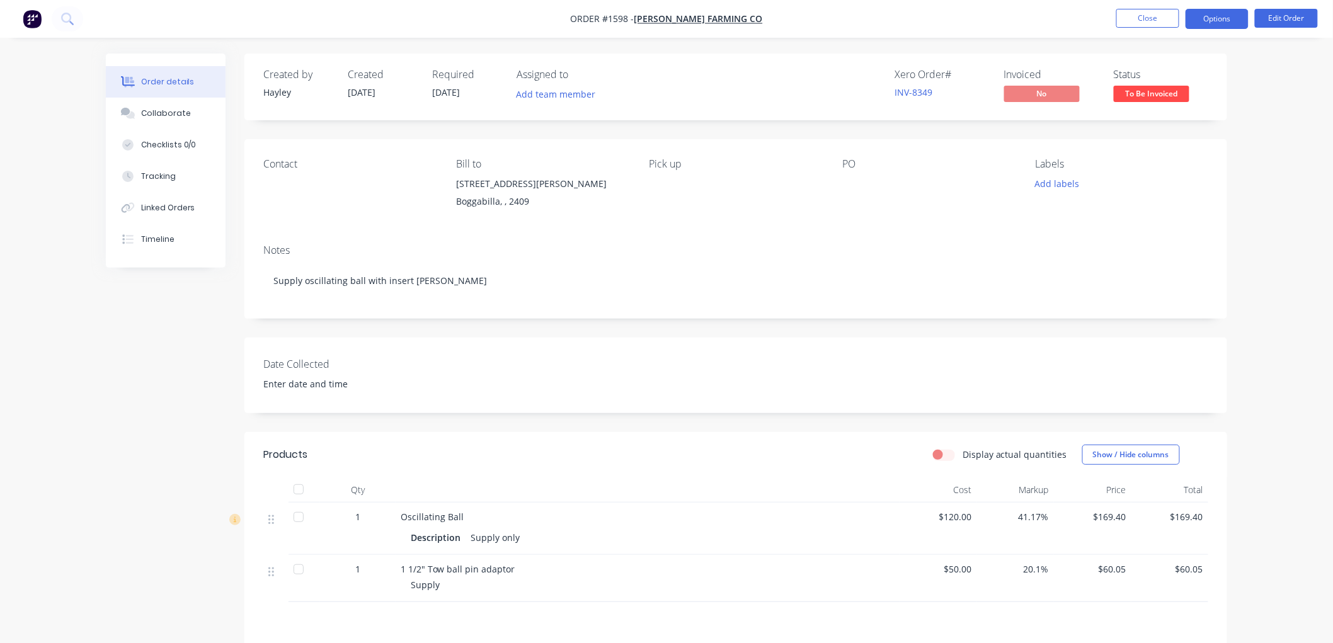
click at [1208, 26] on button "Options" at bounding box center [1216, 19] width 63 height 20
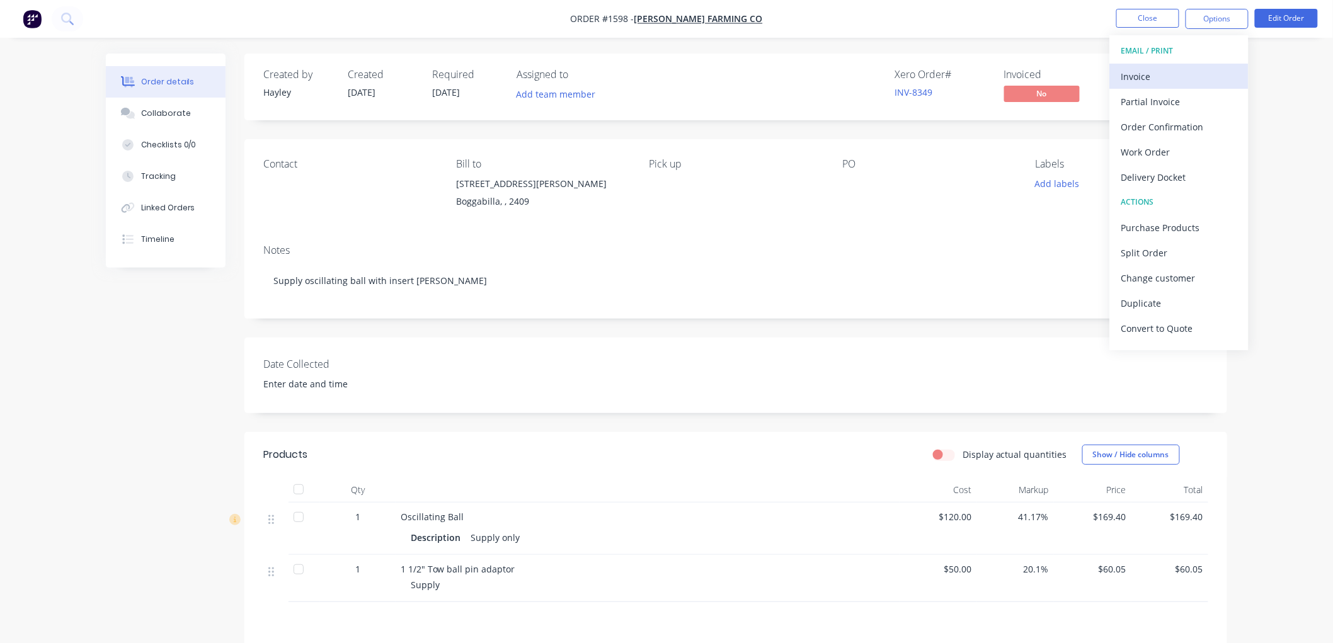
click at [1172, 72] on div "Invoice" at bounding box center [1179, 76] width 116 height 18
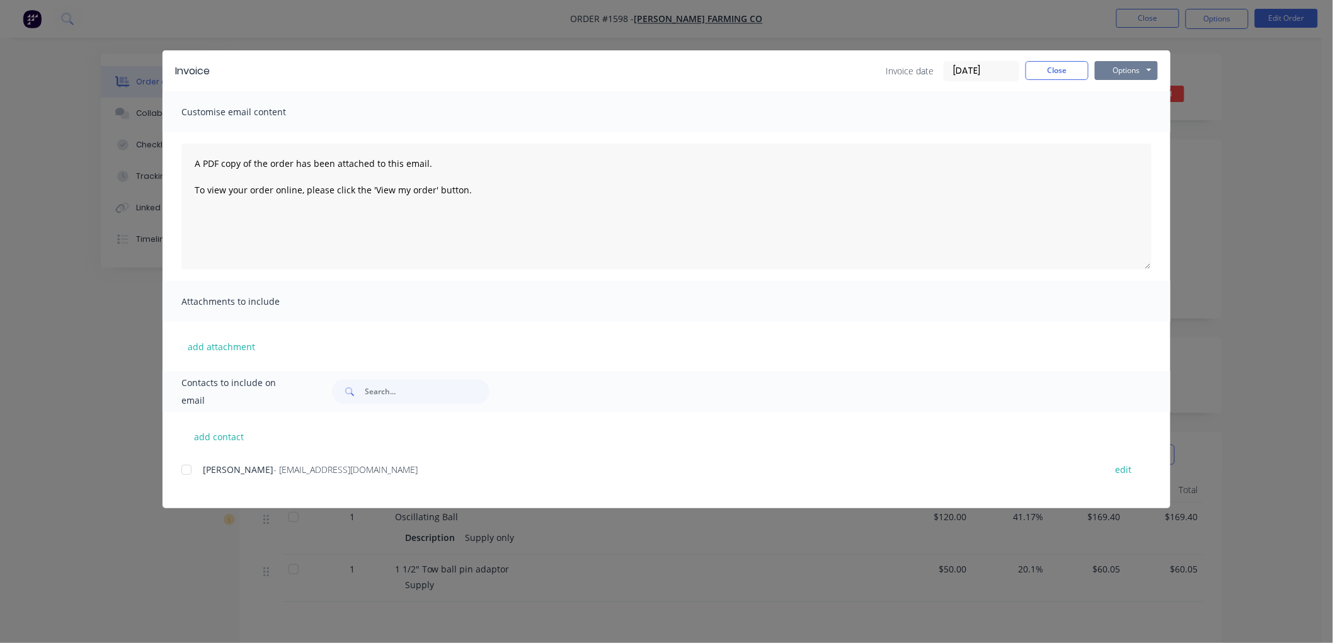
click at [1129, 64] on button "Options" at bounding box center [1126, 70] width 63 height 19
click at [1139, 86] on button "Preview" at bounding box center [1135, 93] width 81 height 21
click at [1115, 77] on button "Options" at bounding box center [1126, 70] width 63 height 19
click at [185, 469] on div at bounding box center [186, 469] width 25 height 25
click at [1126, 67] on button "Options" at bounding box center [1126, 70] width 63 height 19
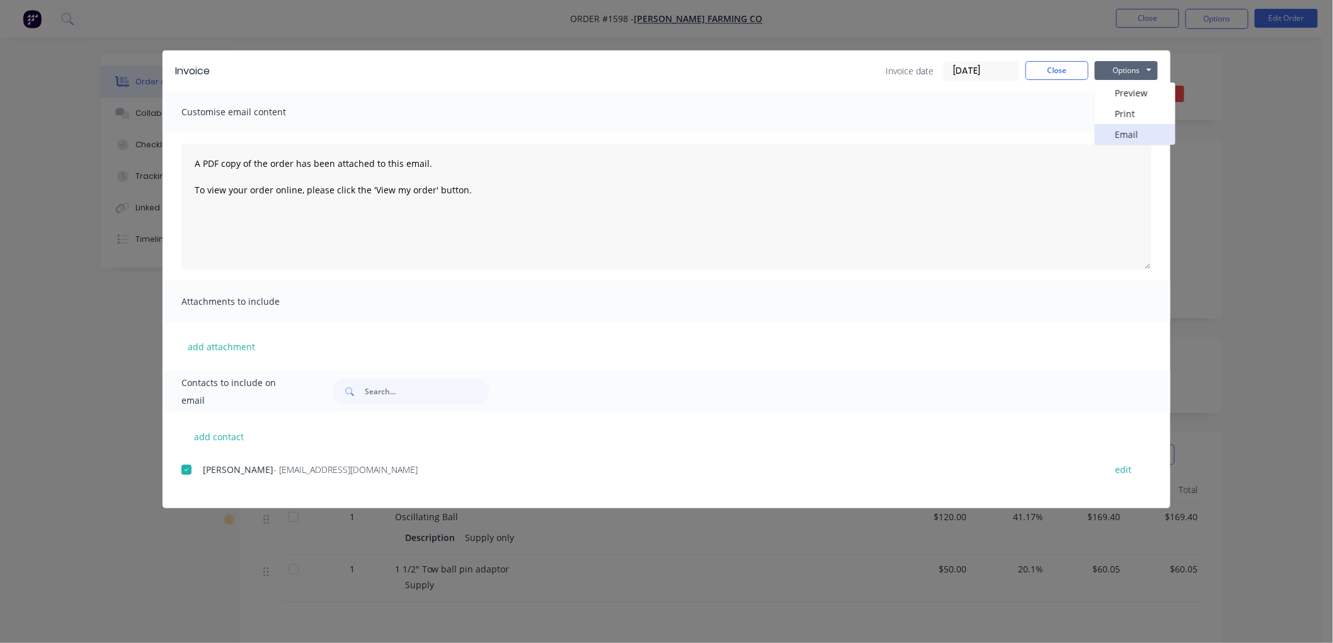
click at [1143, 134] on button "Email" at bounding box center [1135, 134] width 81 height 21
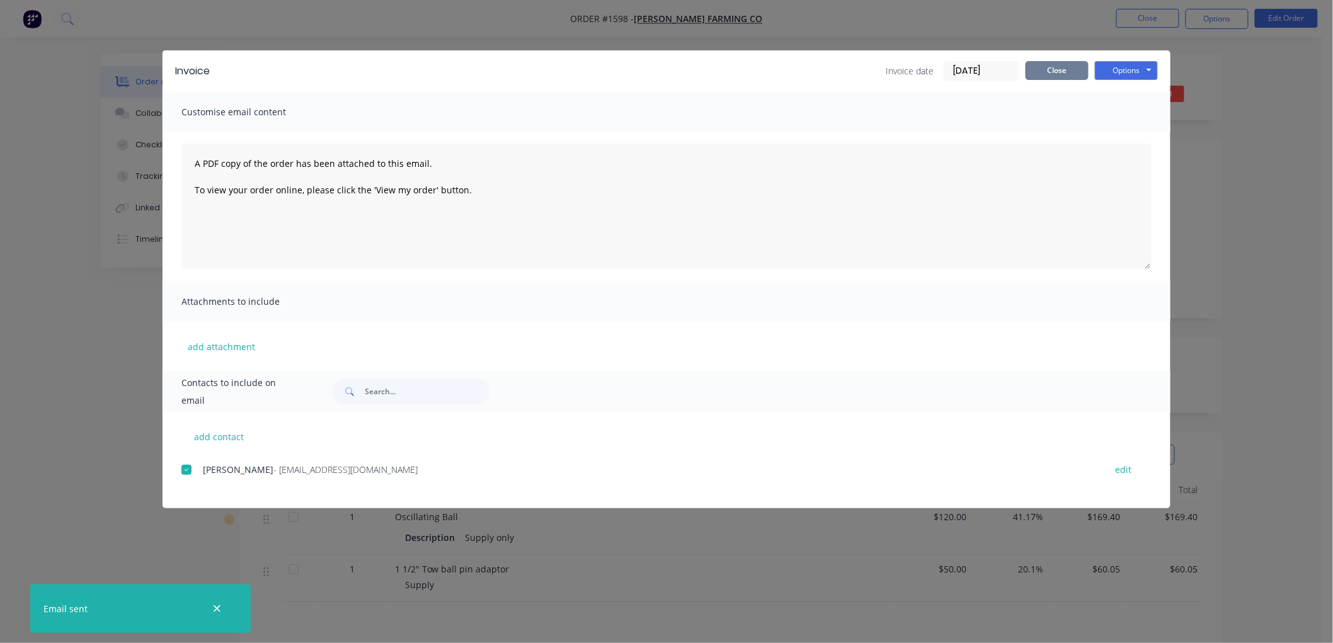
click at [1047, 76] on button "Close" at bounding box center [1056, 70] width 63 height 19
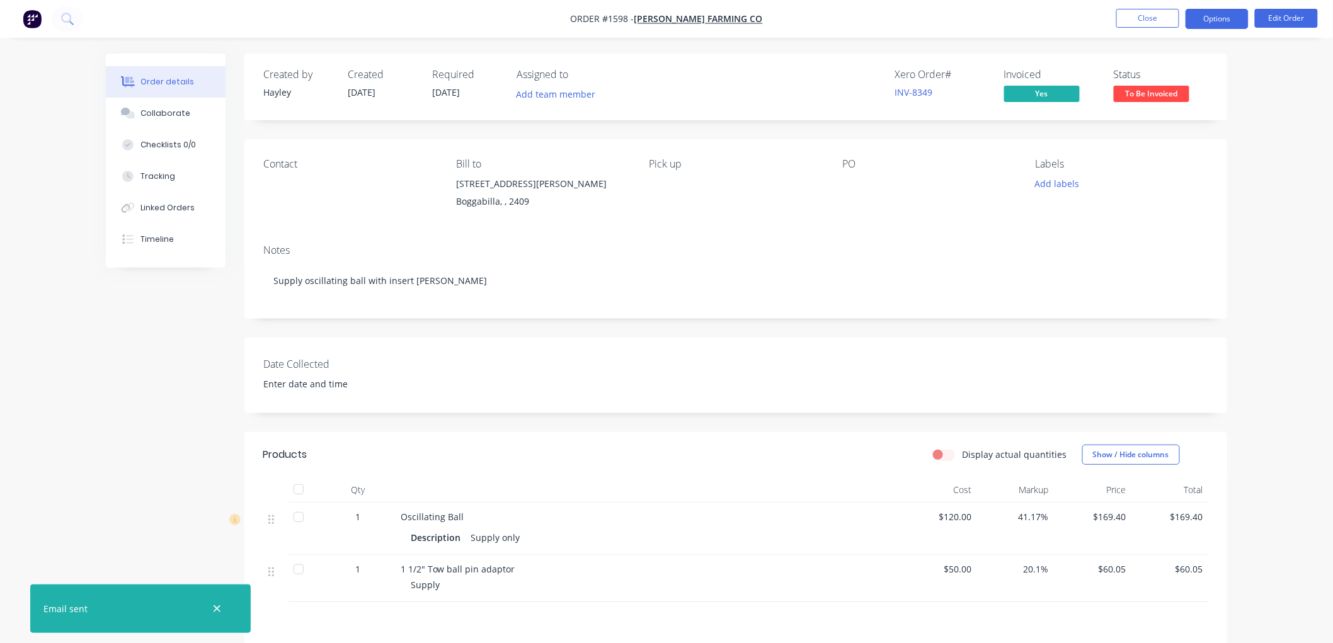
click at [1202, 20] on button "Options" at bounding box center [1216, 19] width 63 height 20
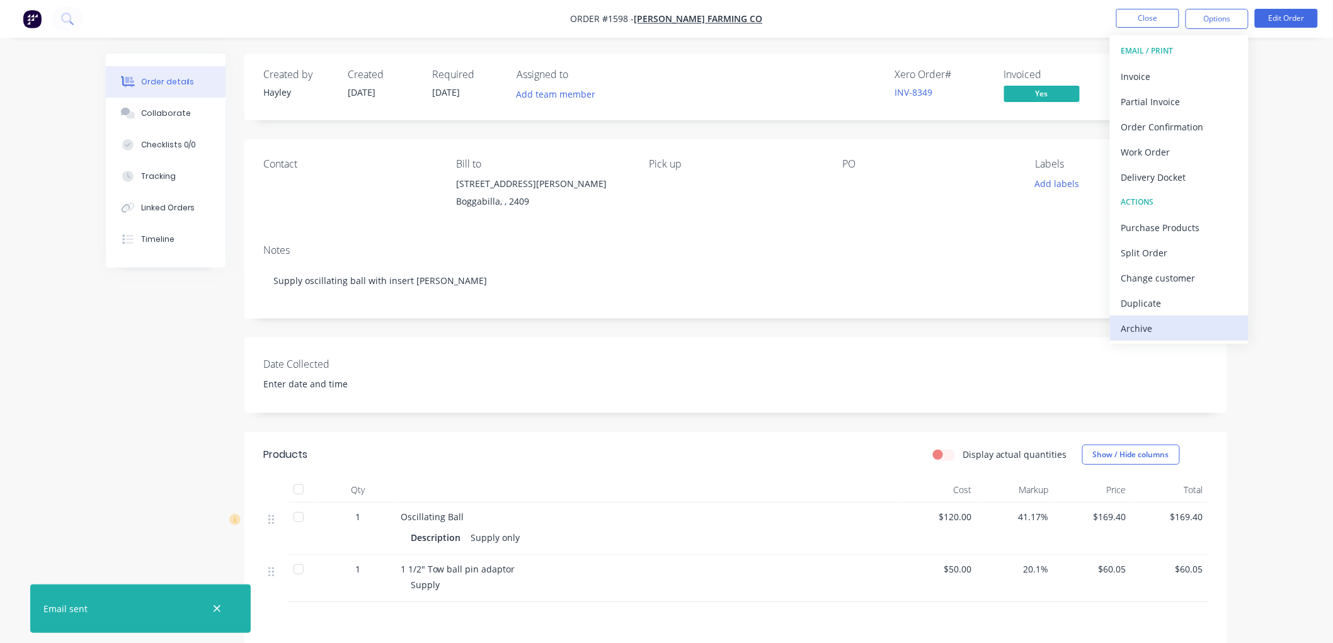
click at [1143, 325] on div "Archive" at bounding box center [1179, 328] width 116 height 18
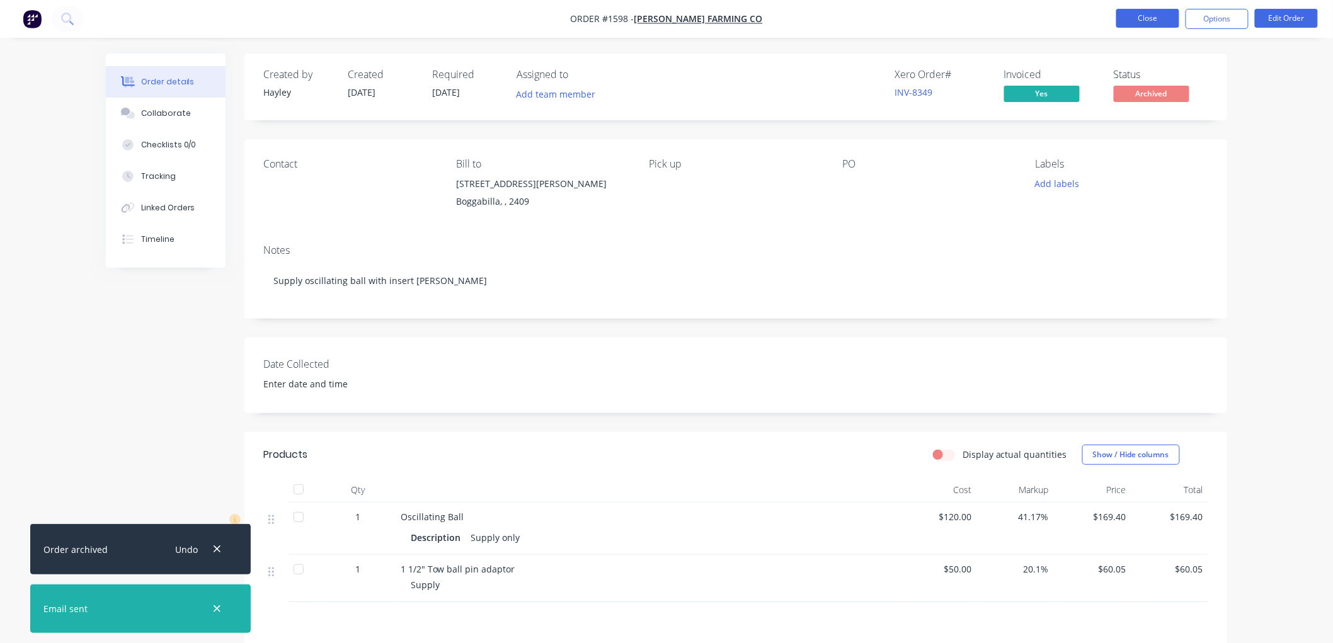
click at [1144, 21] on button "Close" at bounding box center [1147, 18] width 63 height 19
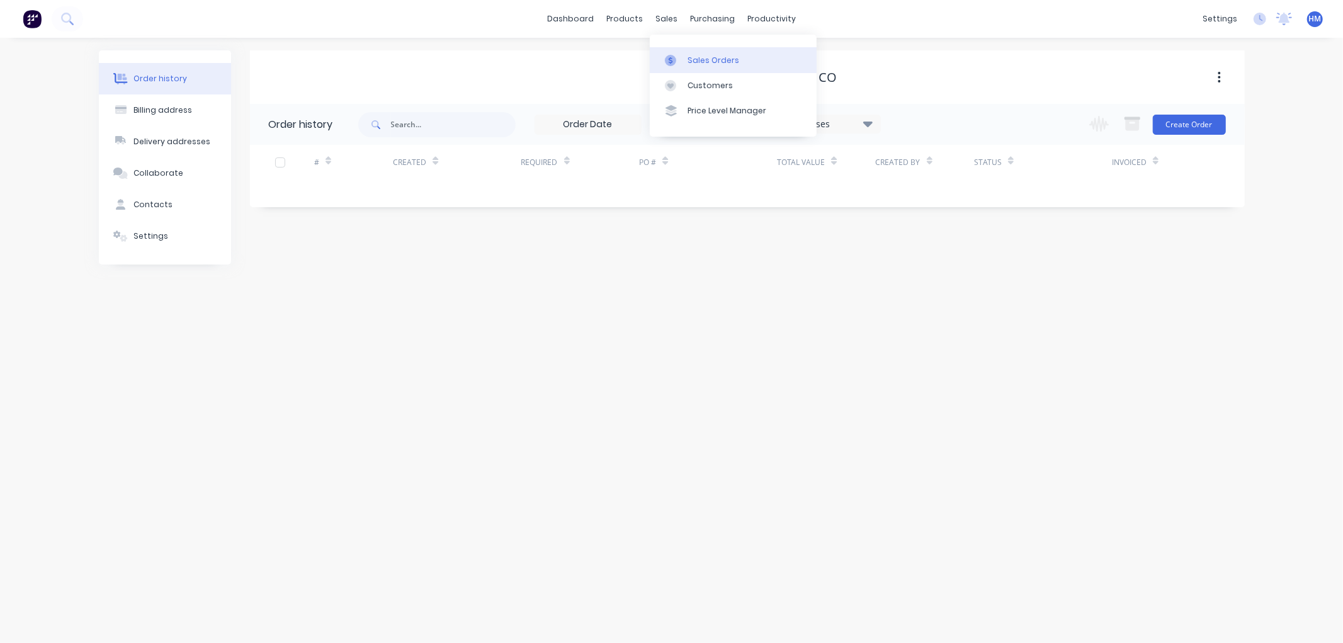
click at [697, 66] on div "Sales Orders" at bounding box center [714, 60] width 52 height 11
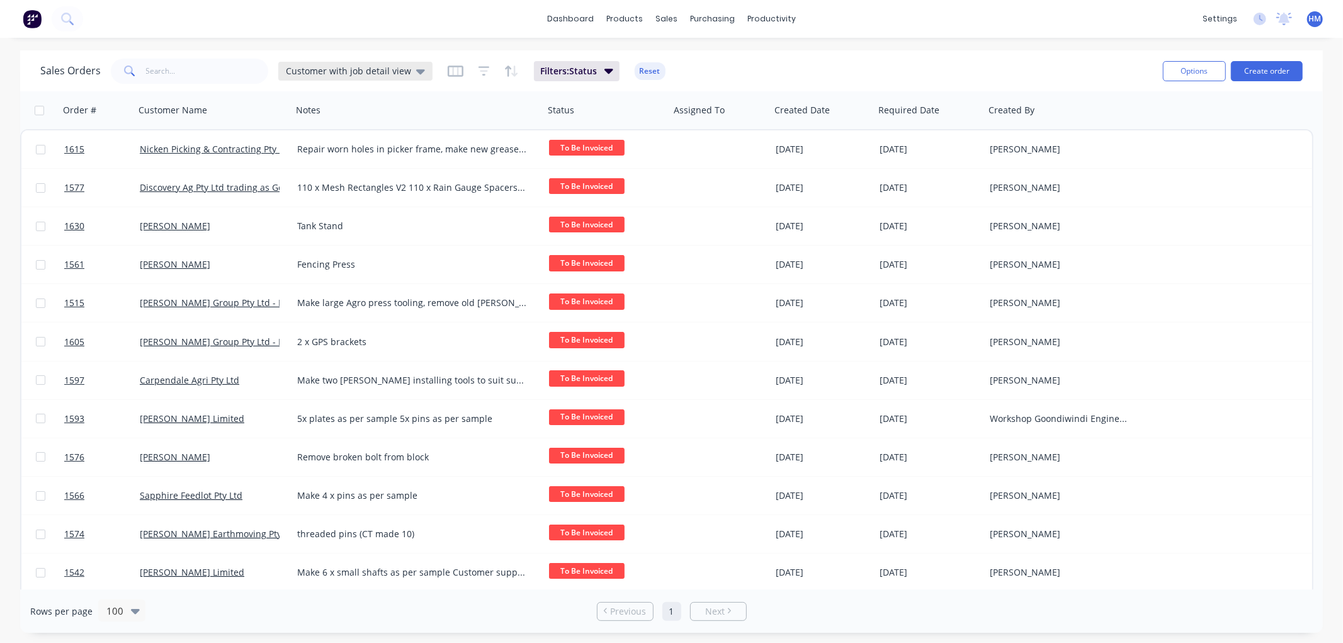
click at [355, 73] on span "Customer with job detail view" at bounding box center [348, 70] width 125 height 13
click at [272, 26] on div "dashboard products sales purchasing productivity dashboard products Product Cat…" at bounding box center [671, 19] width 1343 height 38
click at [380, 67] on span "Customer with job detail view" at bounding box center [348, 70] width 125 height 13
click at [341, 200] on button "Customer with job detail view (Default)" at bounding box center [354, 203] width 144 height 14
click at [326, 72] on span "Customer with job detail view" at bounding box center [348, 70] width 125 height 13
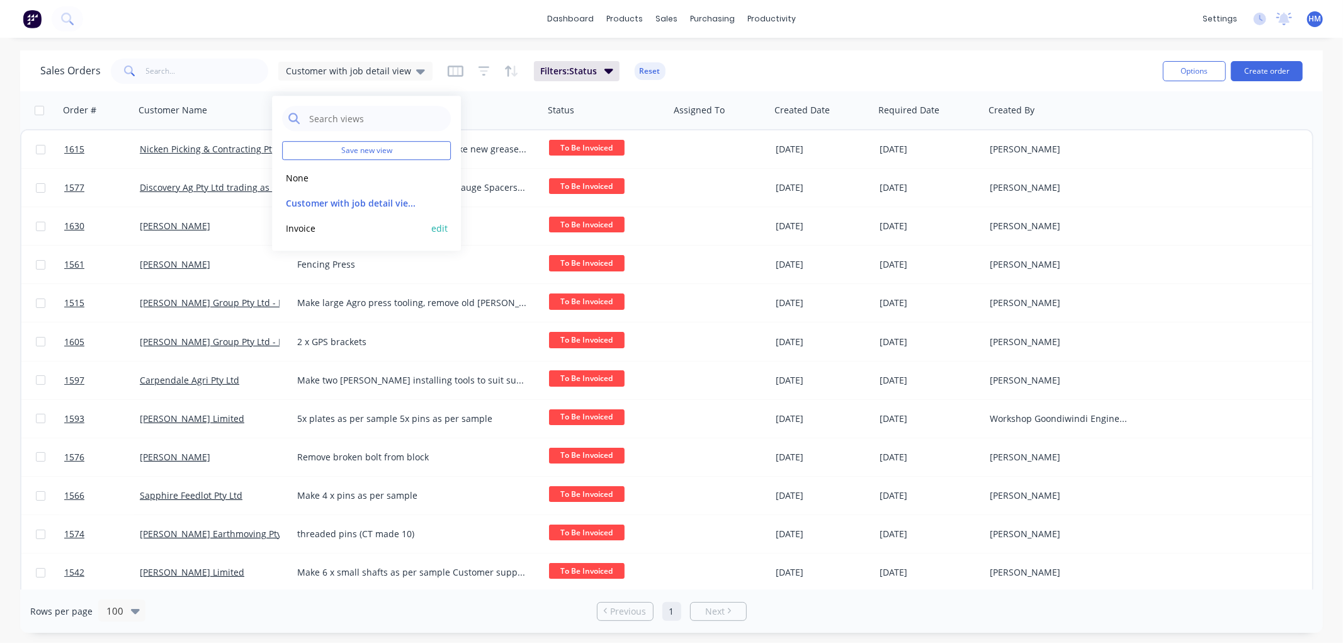
click at [313, 225] on button "Invoice" at bounding box center [354, 228] width 144 height 14
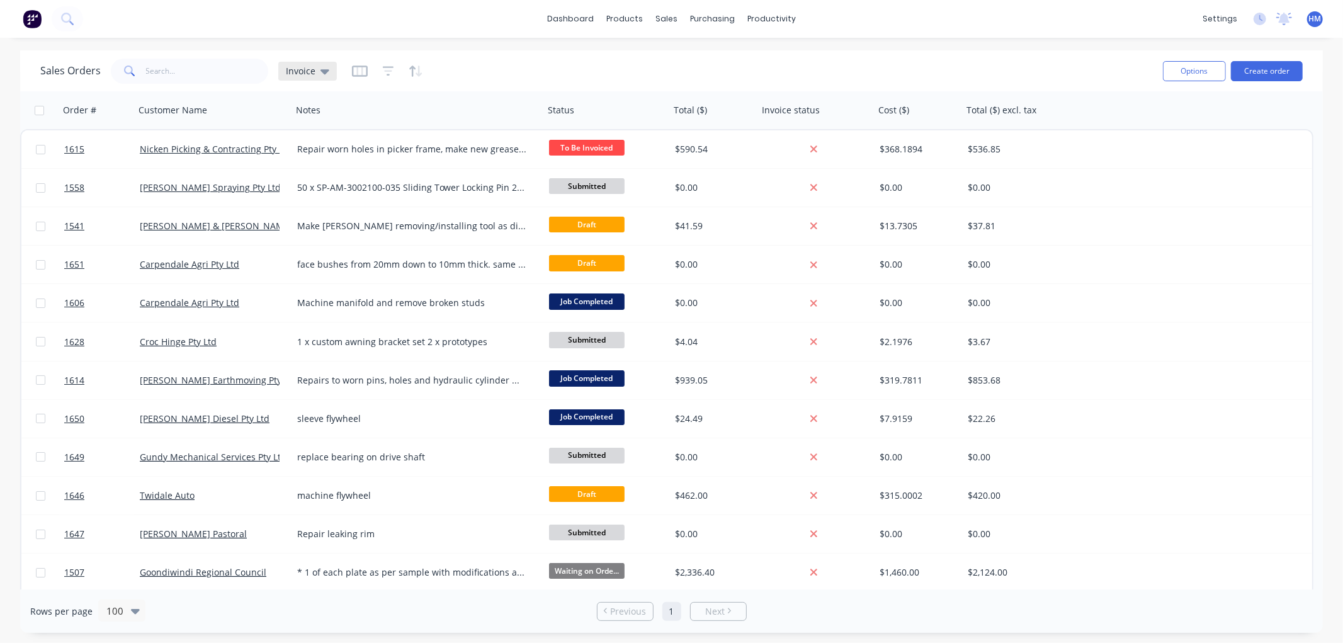
click at [304, 67] on span "Invoice" at bounding box center [301, 70] width 30 height 13
click at [441, 203] on button "edit" at bounding box center [439, 203] width 16 height 13
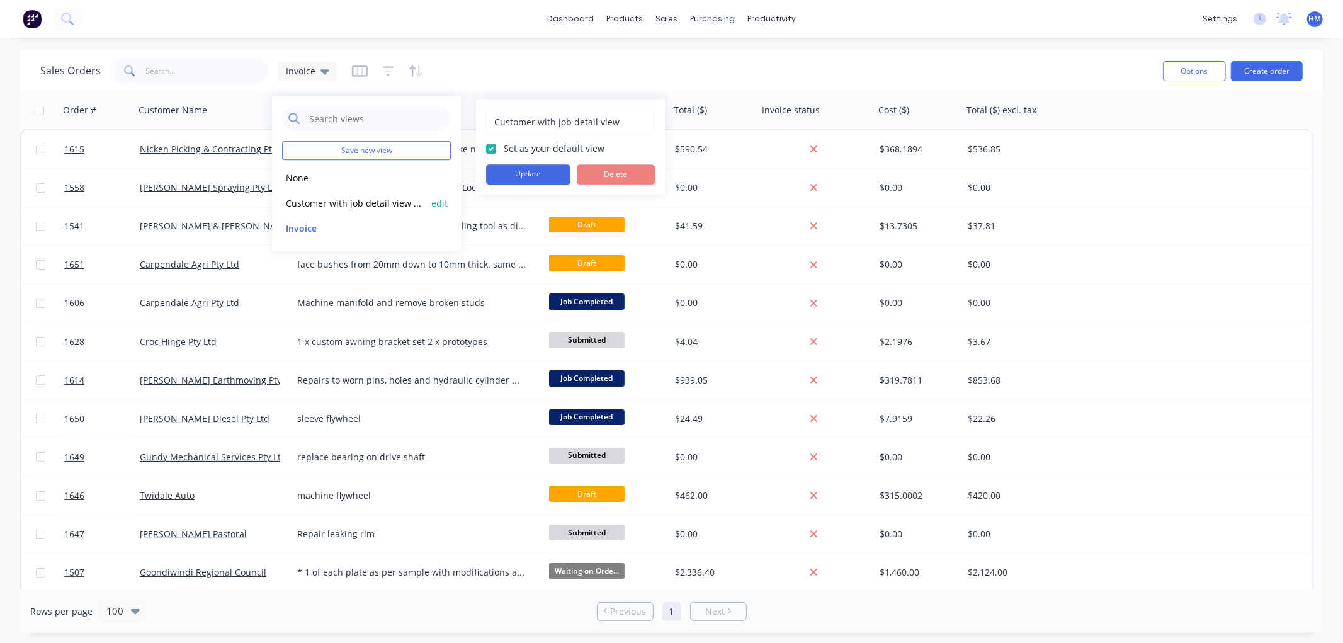
click at [336, 200] on button "Customer with job detail view (Default)" at bounding box center [354, 203] width 144 height 14
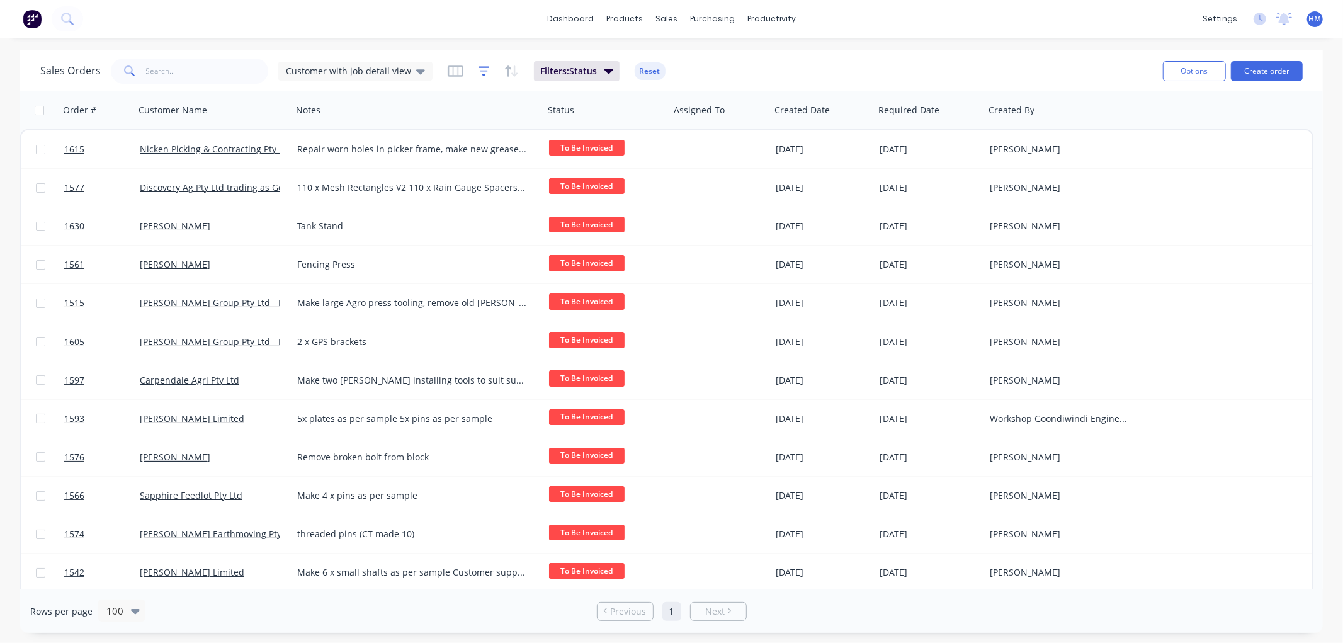
click at [481, 69] on icon "button" at bounding box center [484, 71] width 11 height 13
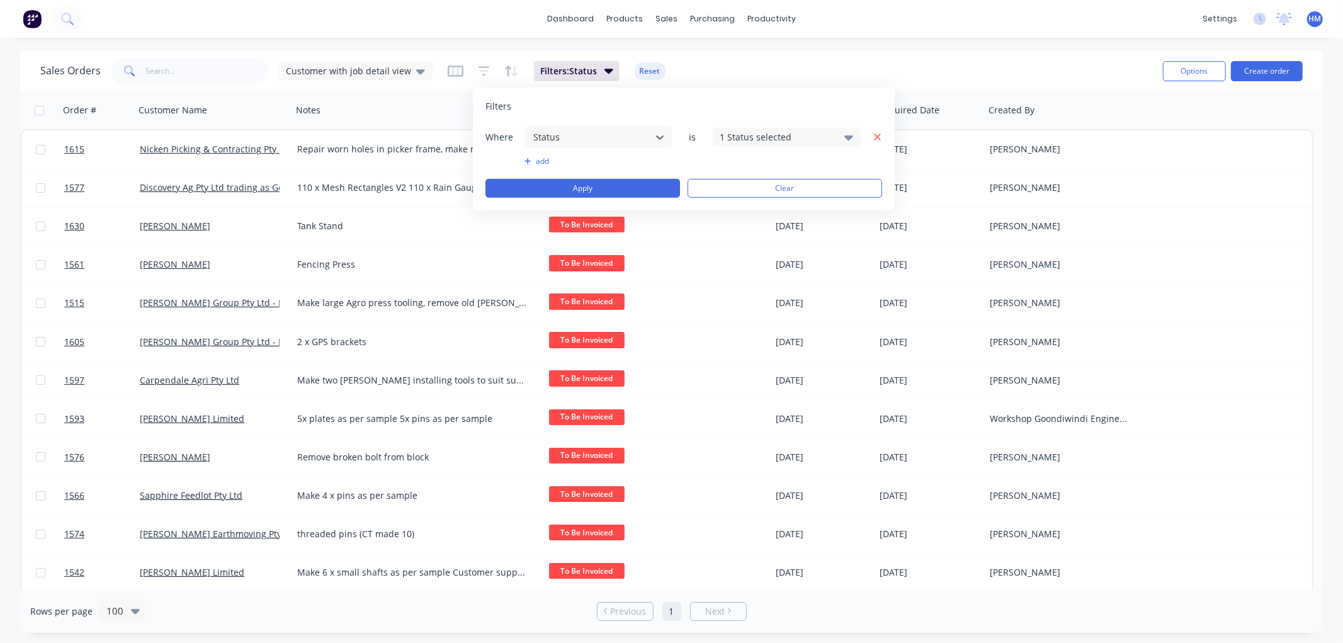
click at [874, 135] on icon "button" at bounding box center [878, 136] width 9 height 11
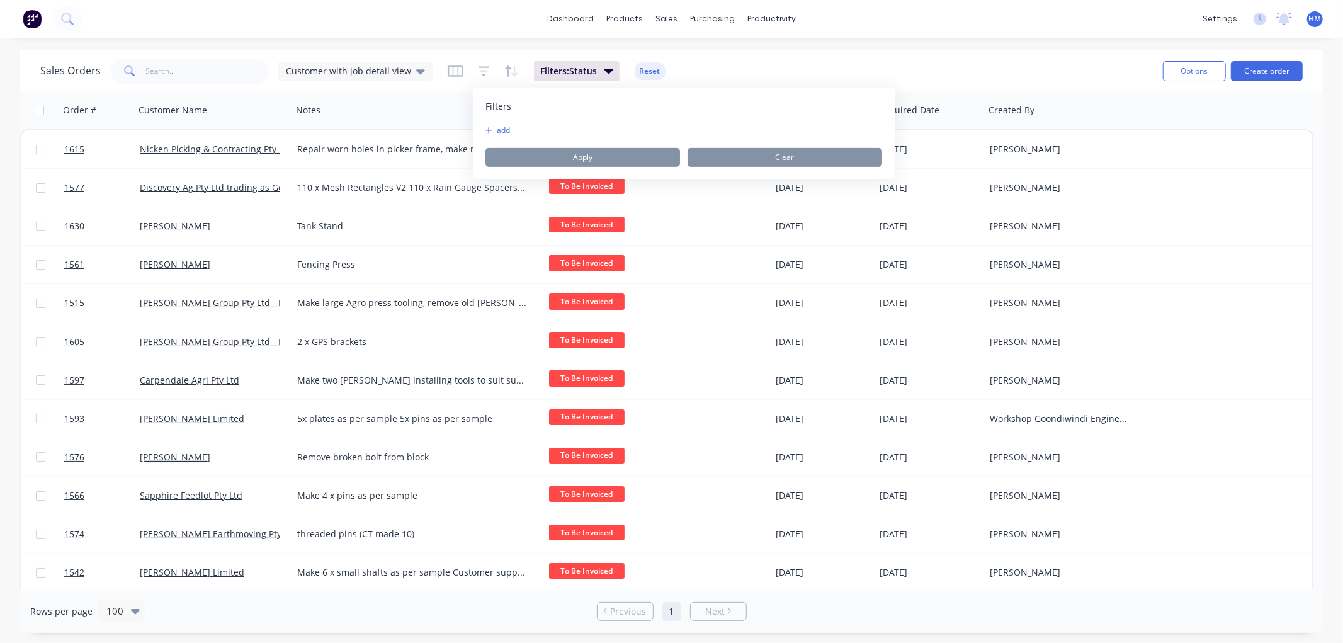
click at [738, 143] on div "add Apply Clear" at bounding box center [684, 146] width 397 height 42
click at [744, 76] on div "Sales Orders Customer with job detail view Filters: Status Reset" at bounding box center [596, 70] width 1113 height 31
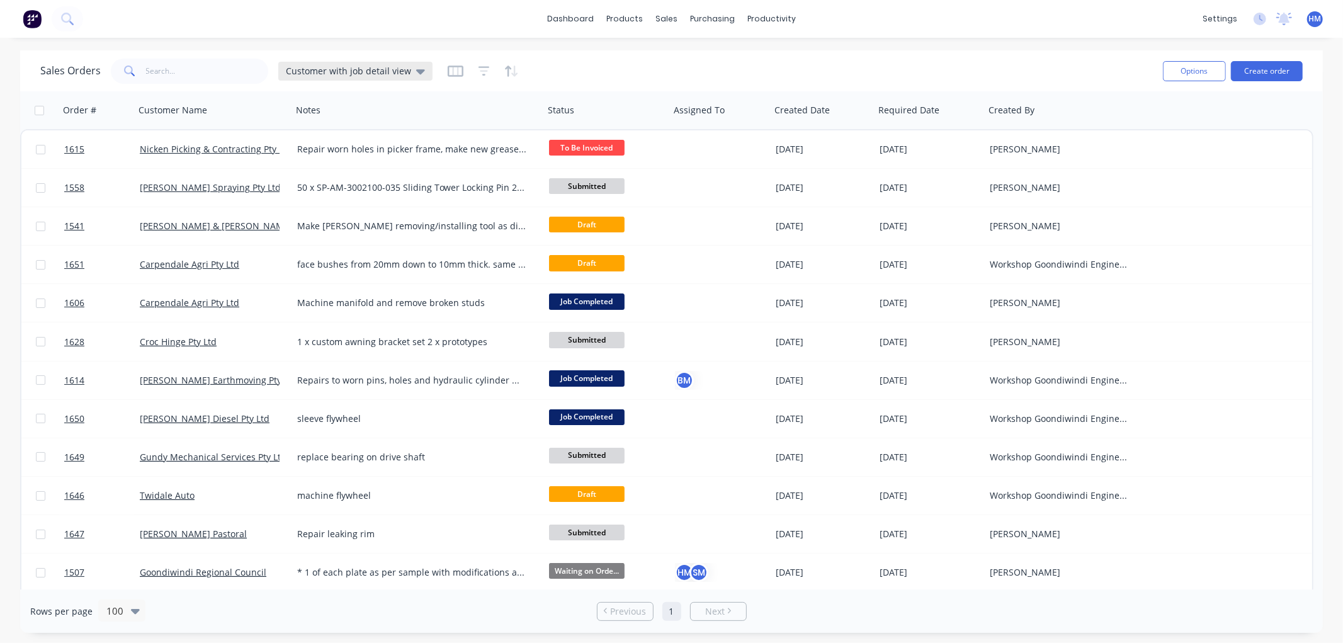
click at [416, 68] on icon at bounding box center [420, 71] width 9 height 14
click at [440, 202] on button "edit" at bounding box center [439, 203] width 16 height 13
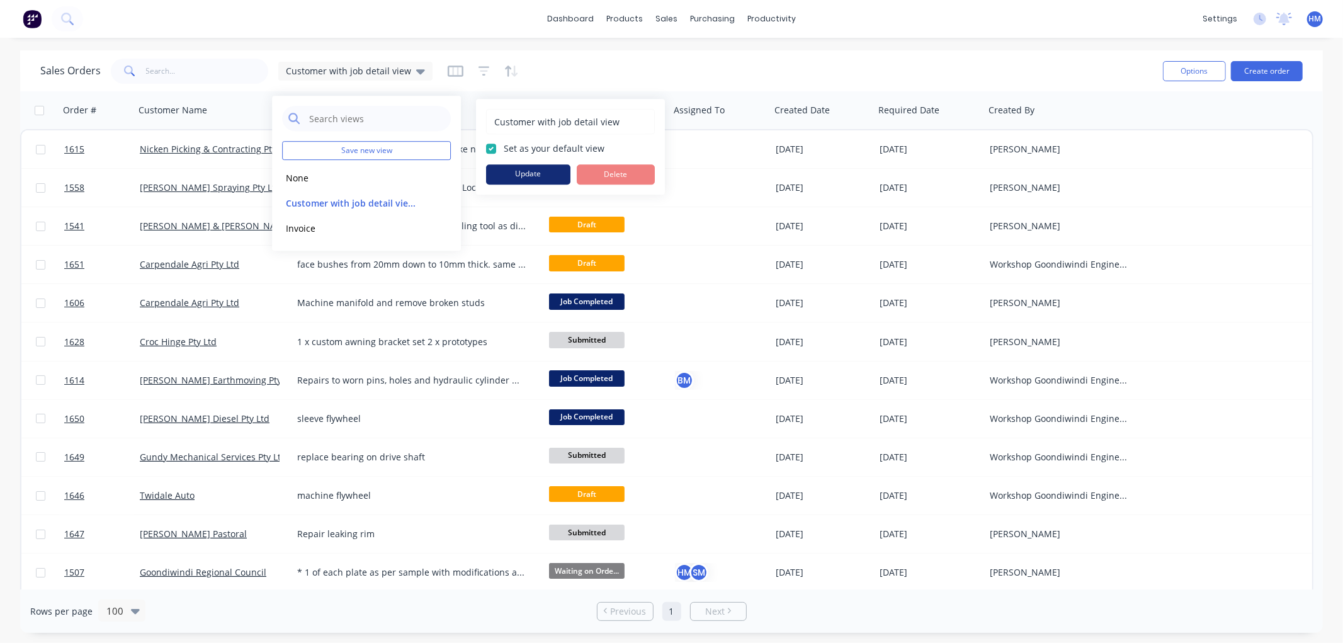
click at [530, 170] on button "Update" at bounding box center [528, 174] width 84 height 20
click at [586, 76] on div "Sales Orders Customer with job detail view" at bounding box center [596, 70] width 1113 height 31
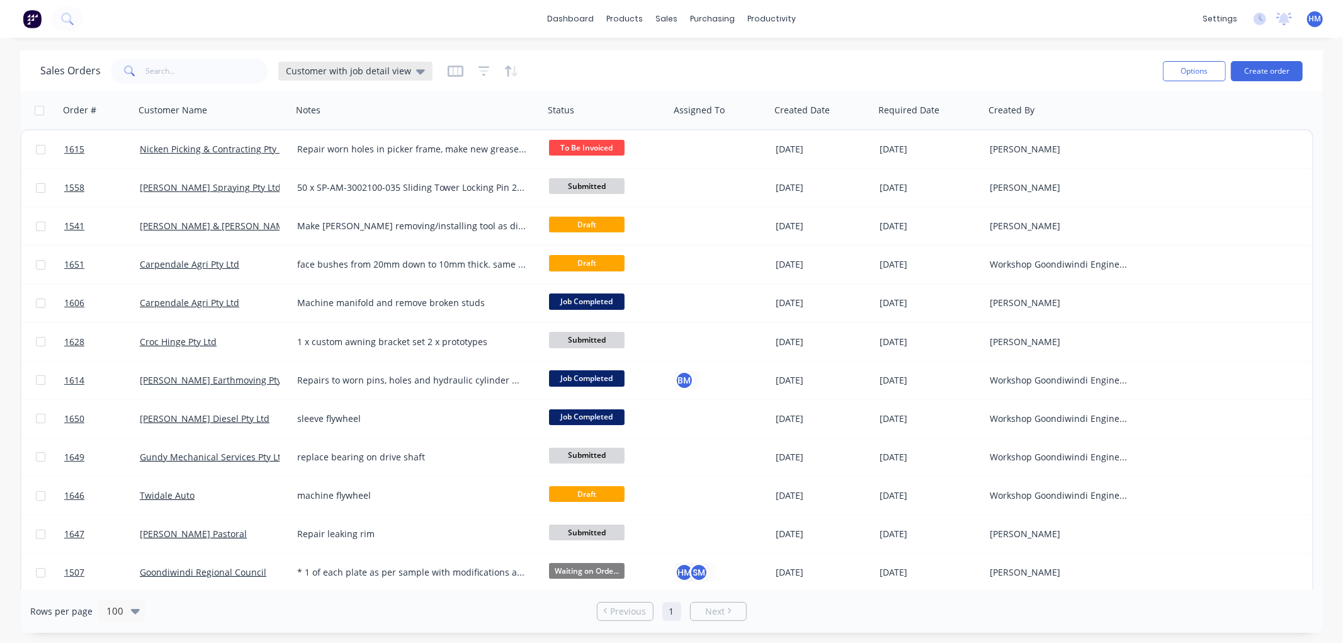
click at [378, 66] on span "Customer with job detail view" at bounding box center [348, 70] width 125 height 13
click at [301, 227] on button "Invoice" at bounding box center [354, 228] width 144 height 14
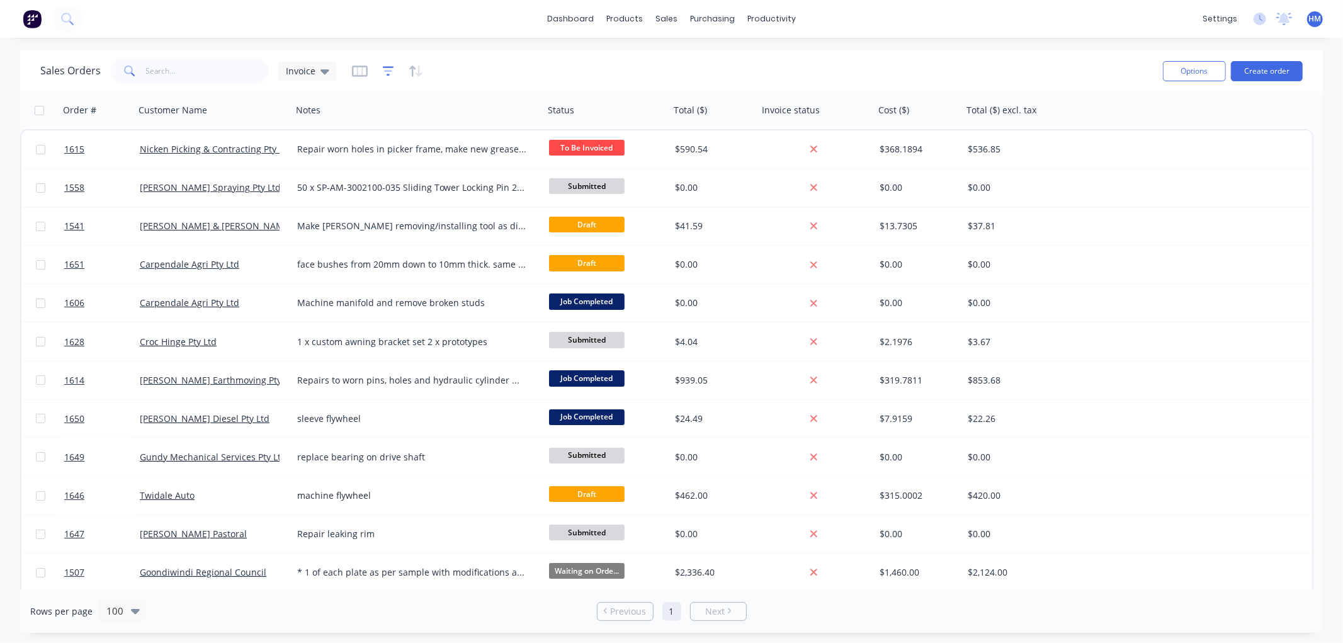
click at [388, 67] on icon "button" at bounding box center [388, 71] width 11 height 13
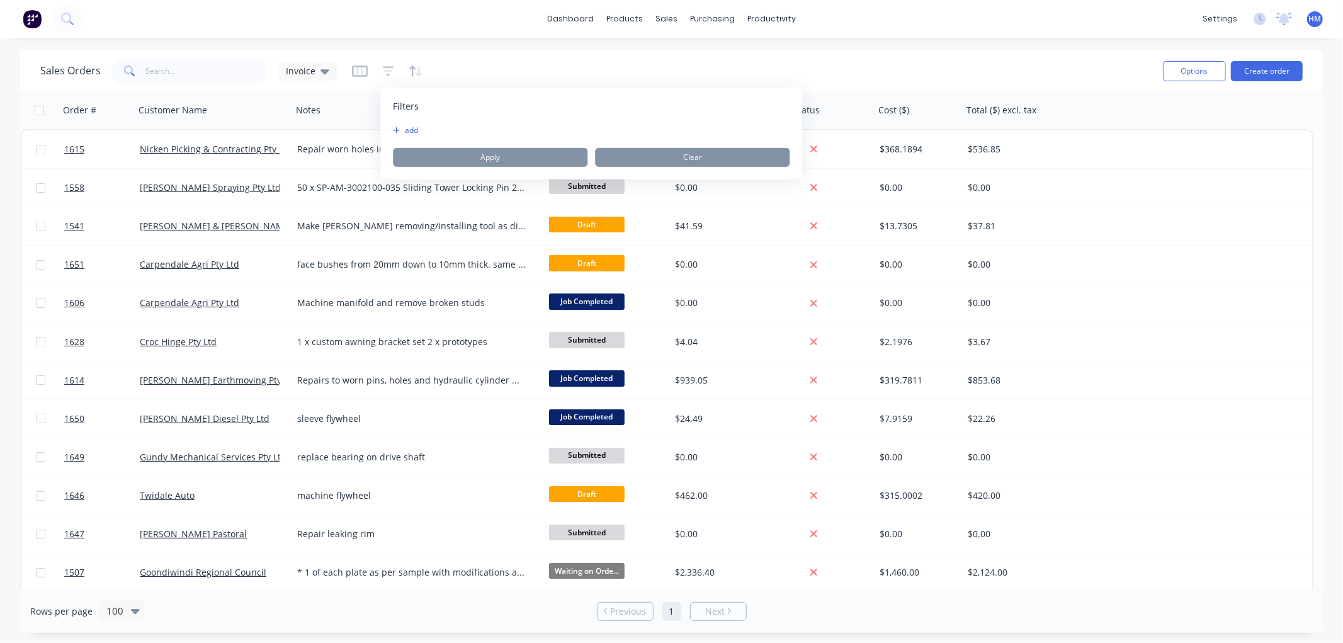
click at [402, 124] on div "Filters add Apply Clear" at bounding box center [591, 134] width 422 height 92
click at [413, 127] on button "add" at bounding box center [408, 130] width 31 height 10
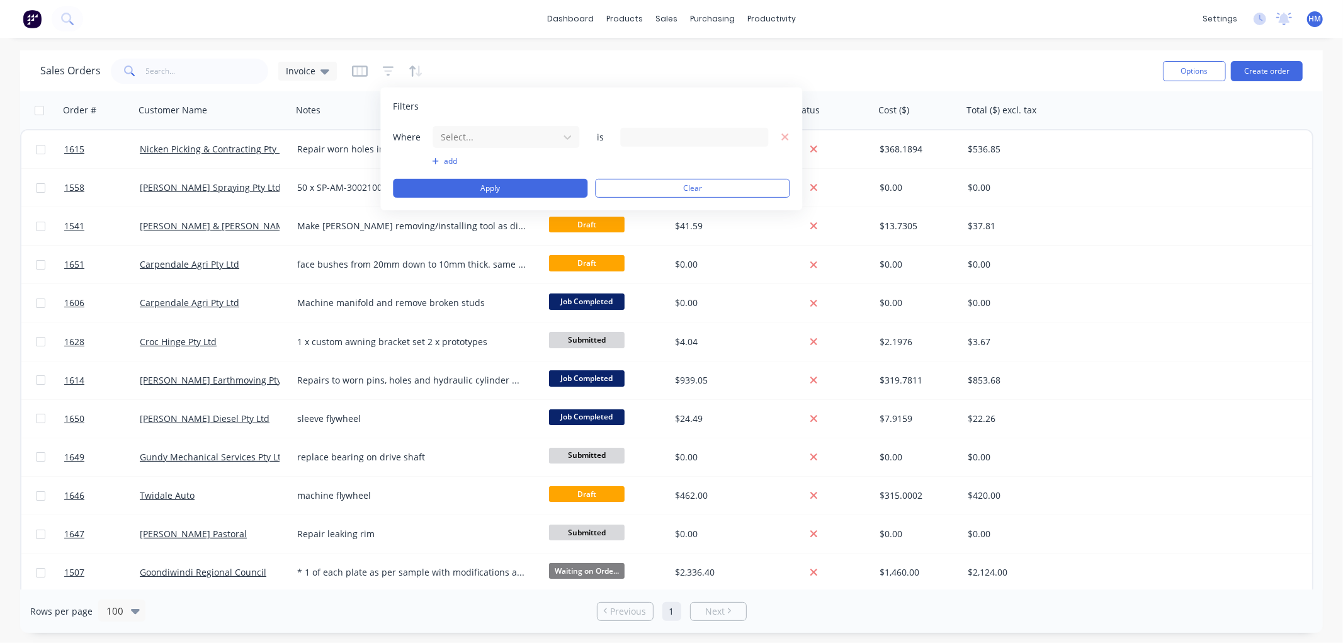
click at [441, 161] on button "add" at bounding box center [506, 161] width 148 height 10
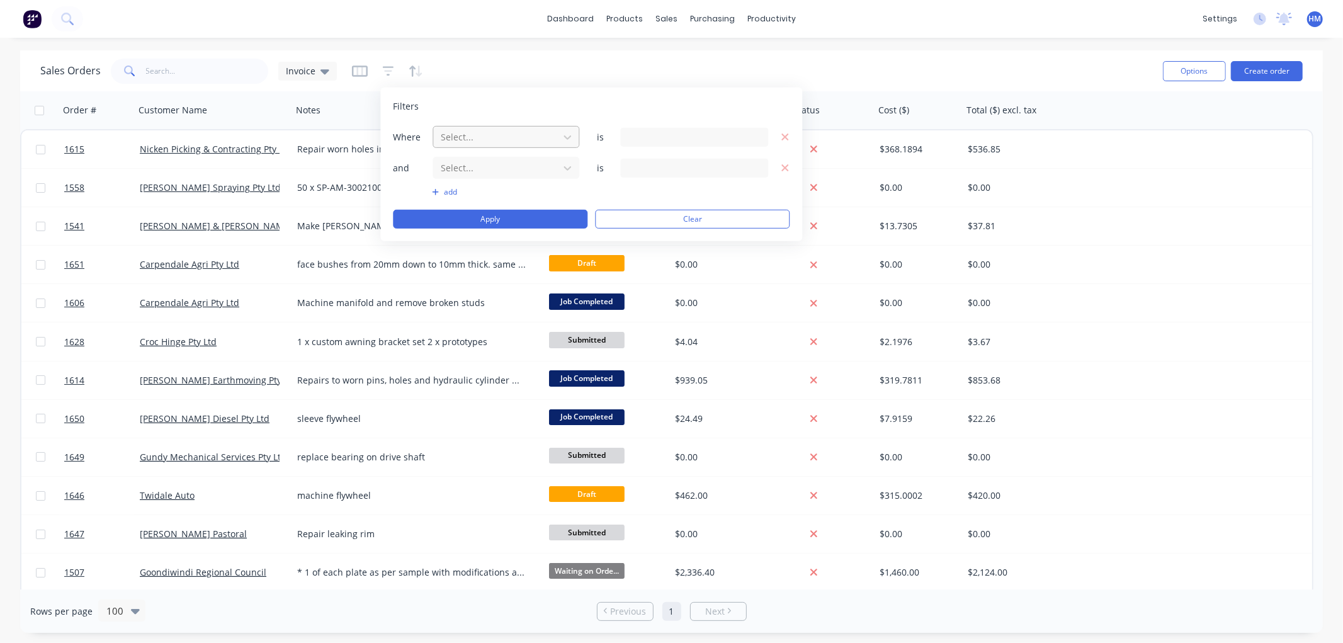
click at [475, 140] on div at bounding box center [496, 137] width 113 height 16
click at [714, 131] on div "14 Status selected" at bounding box center [684, 136] width 114 height 13
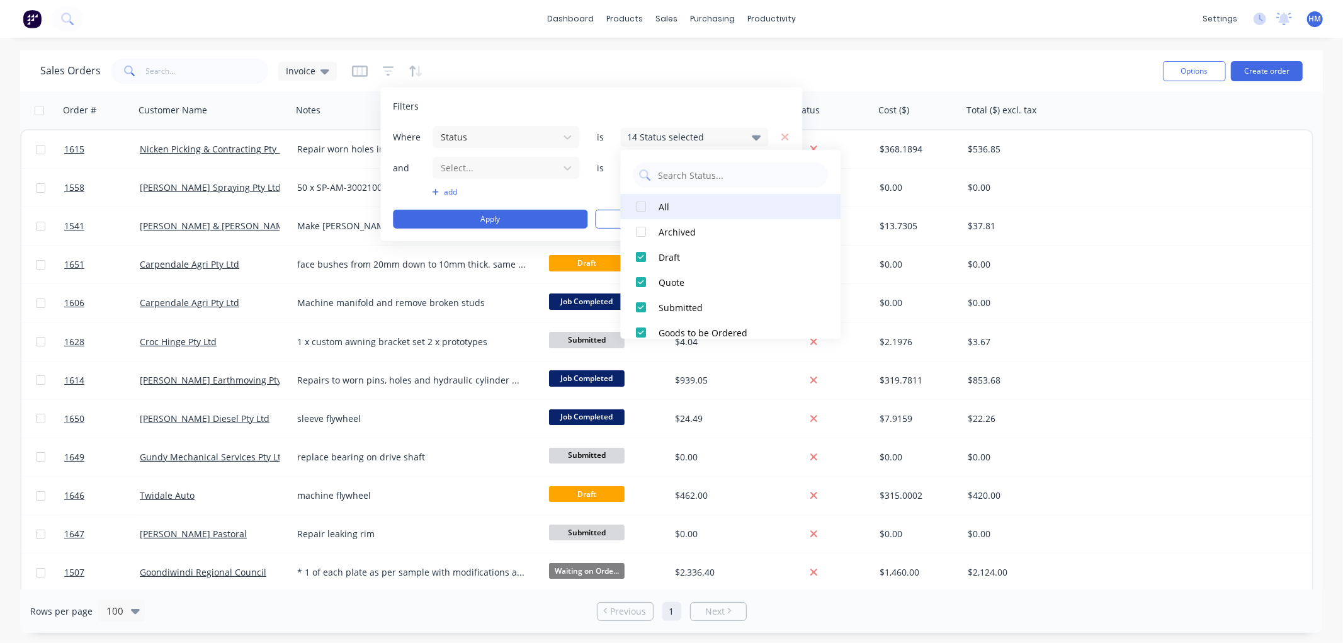
click at [642, 202] on div at bounding box center [641, 206] width 25 height 25
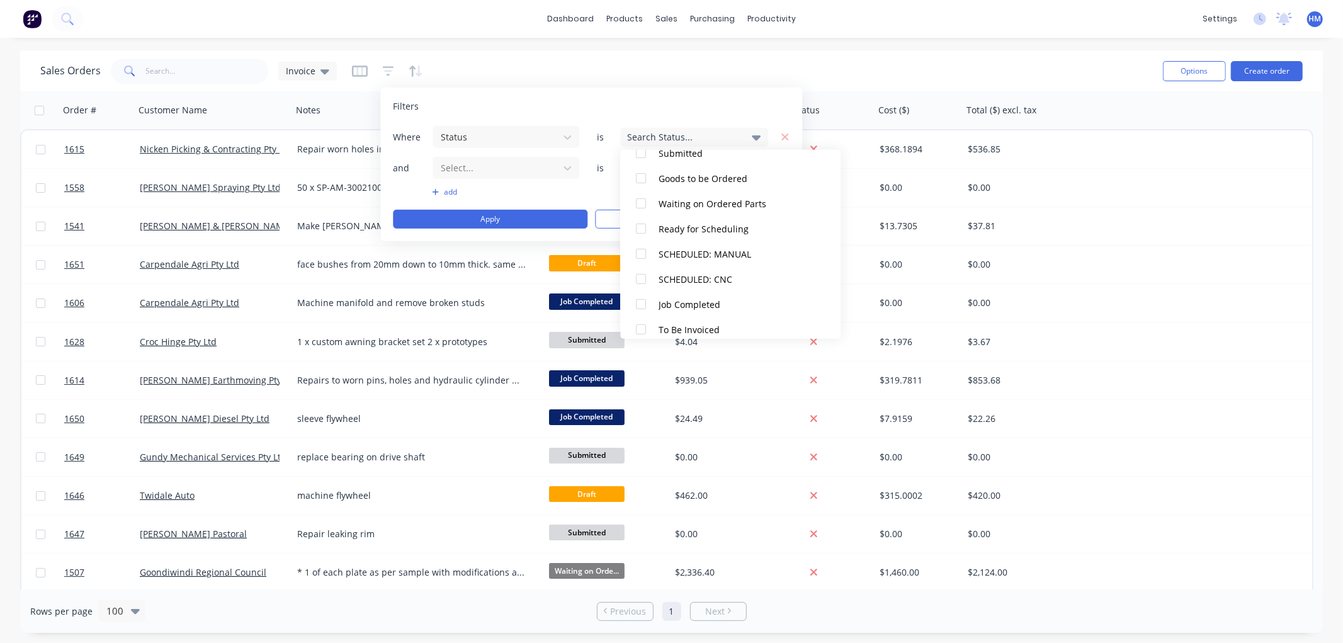
scroll to position [265, 0]
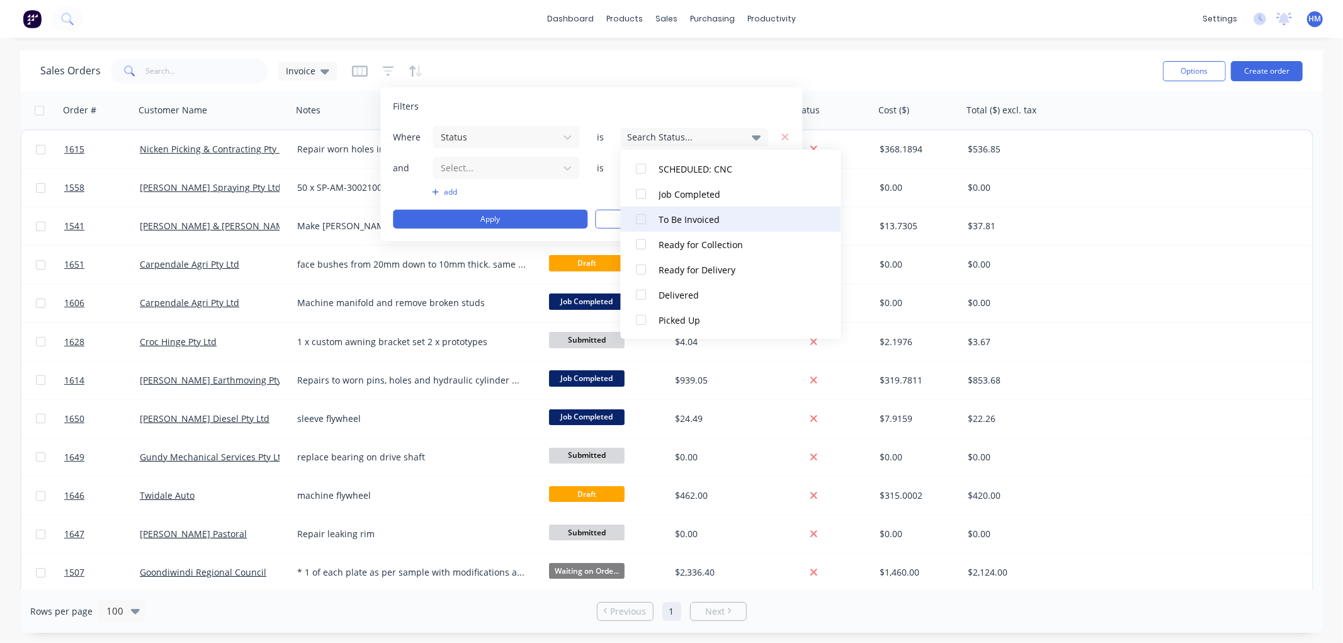
click at [641, 215] on div at bounding box center [641, 219] width 25 height 25
click at [642, 103] on div "Filters" at bounding box center [591, 106] width 397 height 13
click at [784, 166] on icon "button" at bounding box center [785, 167] width 7 height 7
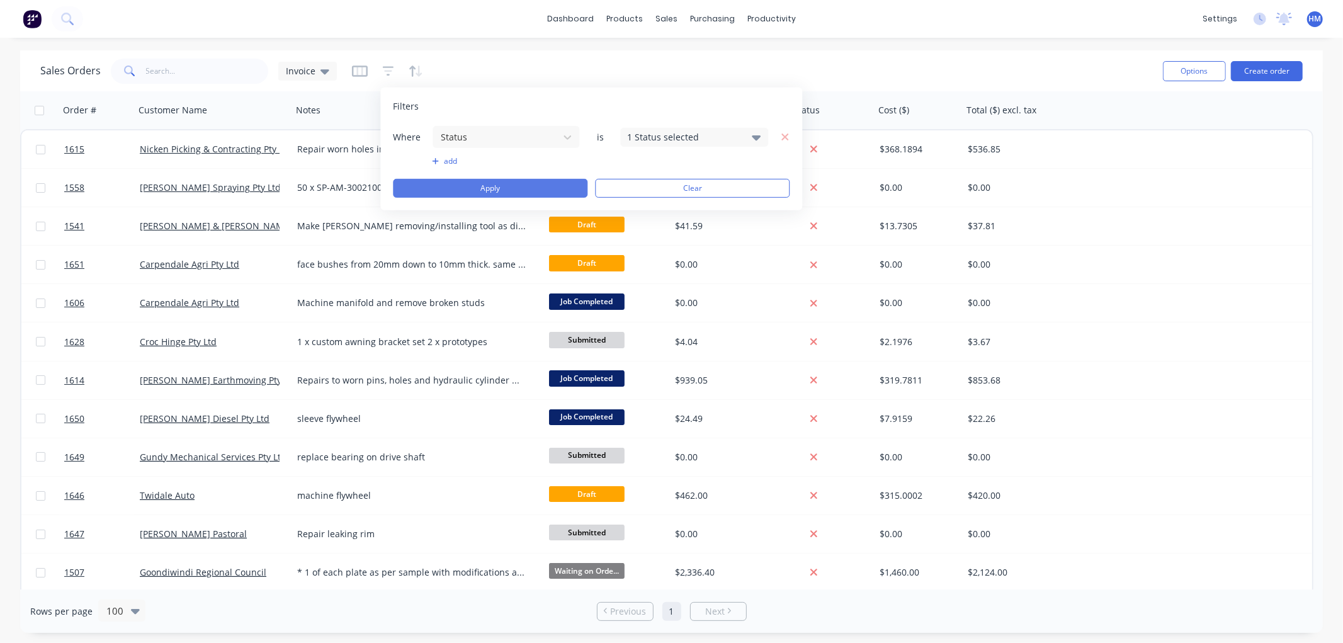
click at [504, 185] on button "Apply" at bounding box center [490, 188] width 195 height 19
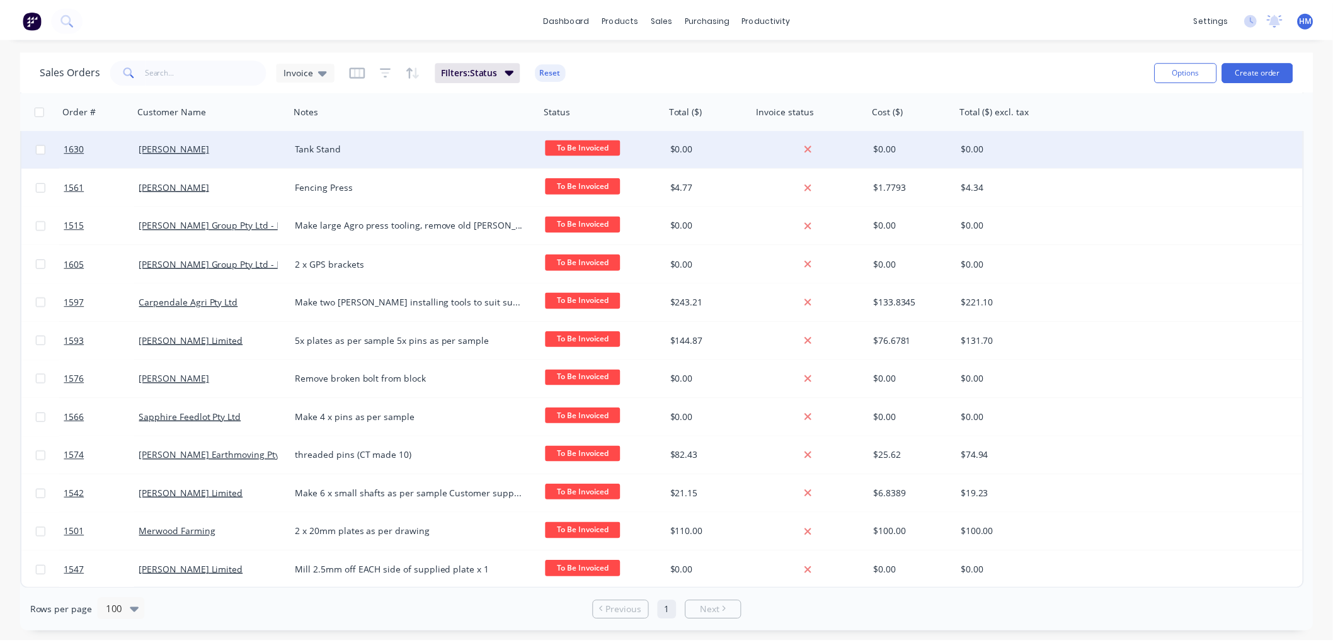
scroll to position [0, 0]
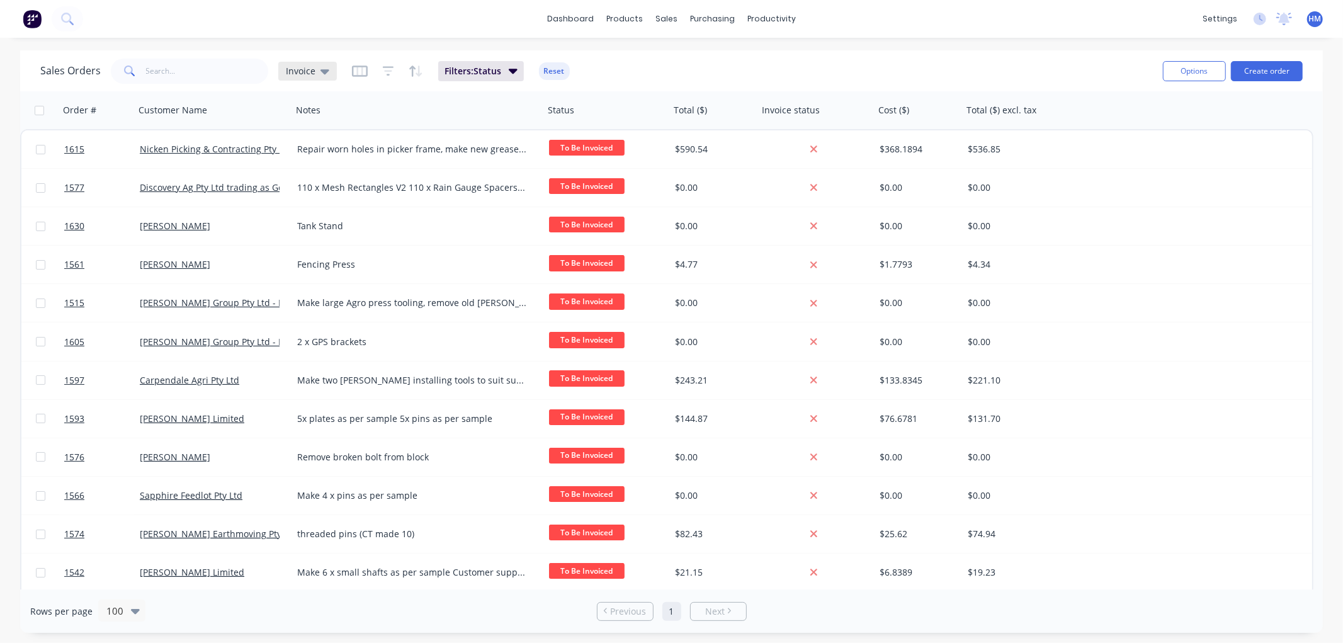
click at [300, 66] on span "Invoice" at bounding box center [301, 70] width 30 height 13
click at [311, 197] on button "Customer with job detail view (Default)" at bounding box center [354, 203] width 144 height 14
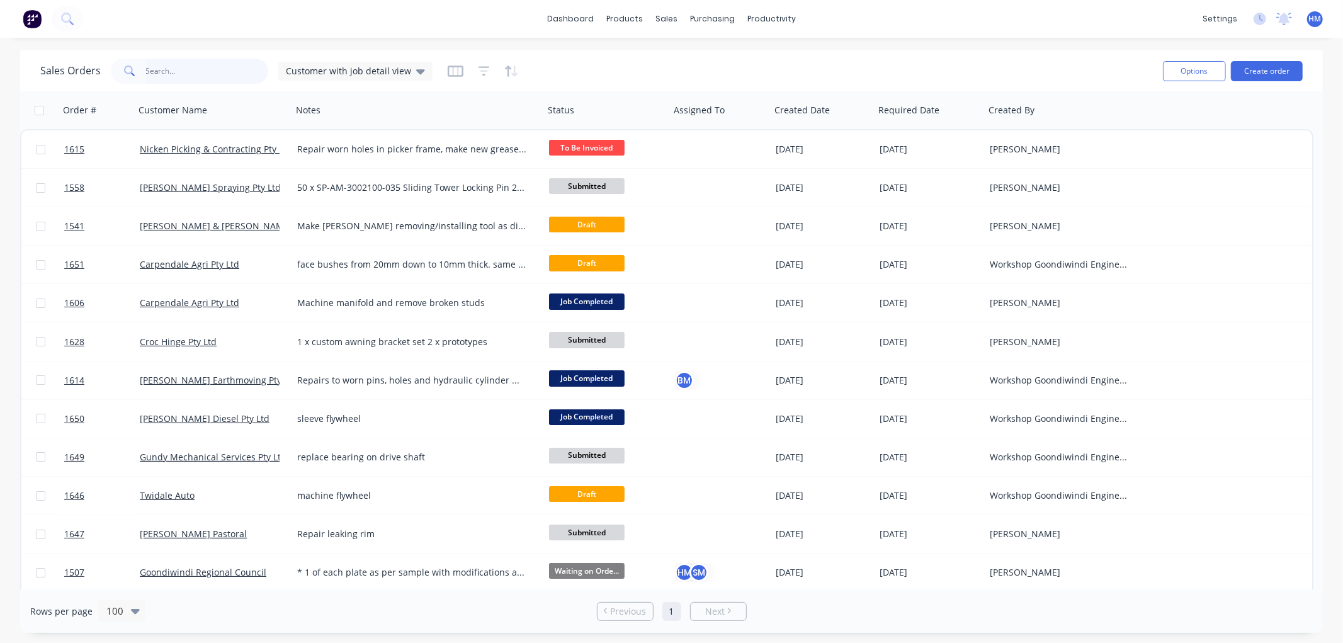
click at [172, 76] on input "text" at bounding box center [207, 71] width 123 height 25
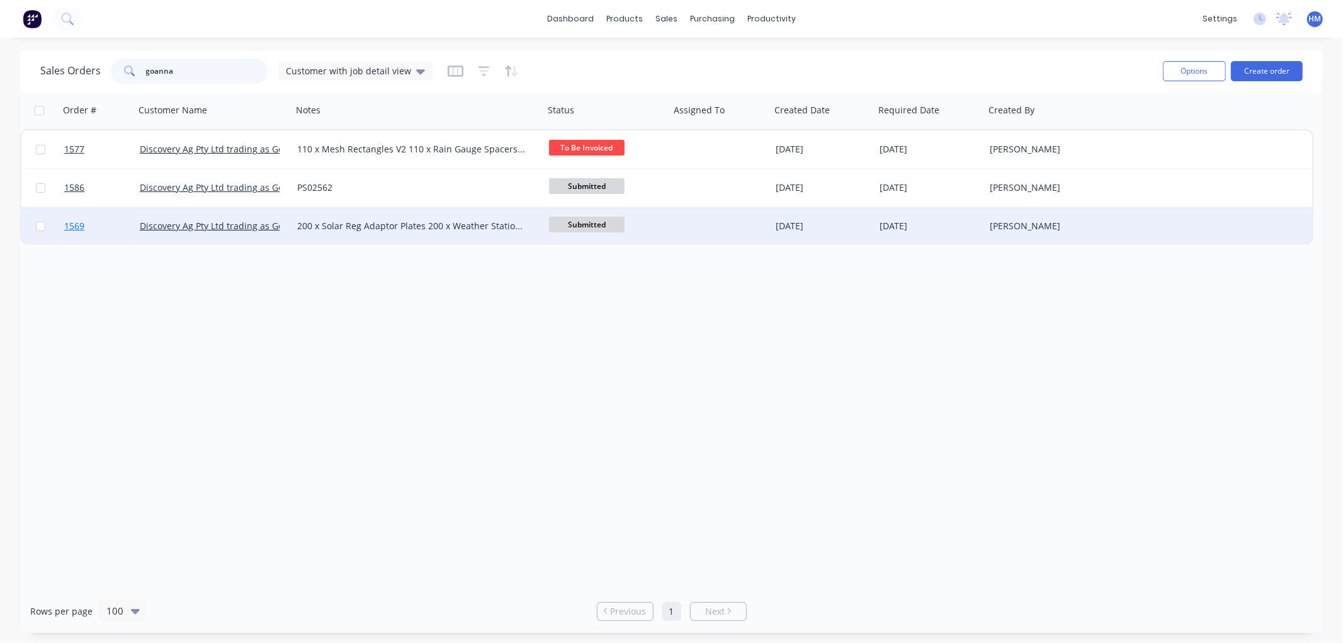
type input "goanna"
click at [111, 231] on link "1569" at bounding box center [102, 226] width 76 height 38
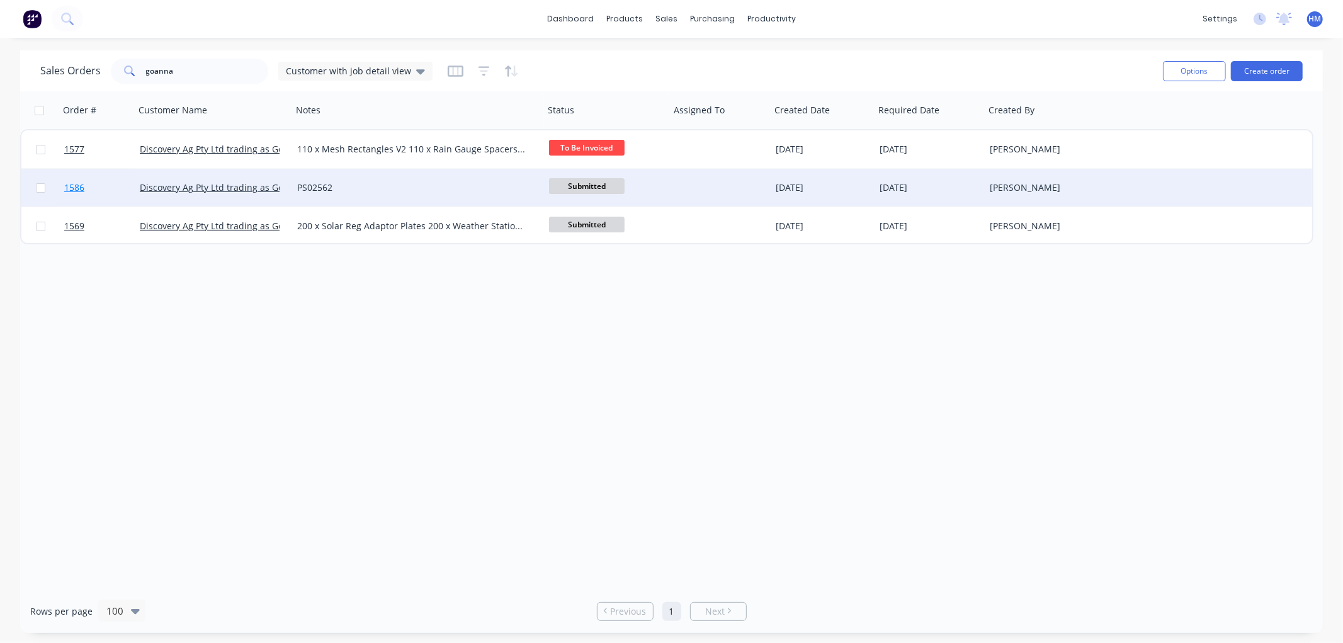
click at [115, 190] on link "1586" at bounding box center [102, 188] width 76 height 38
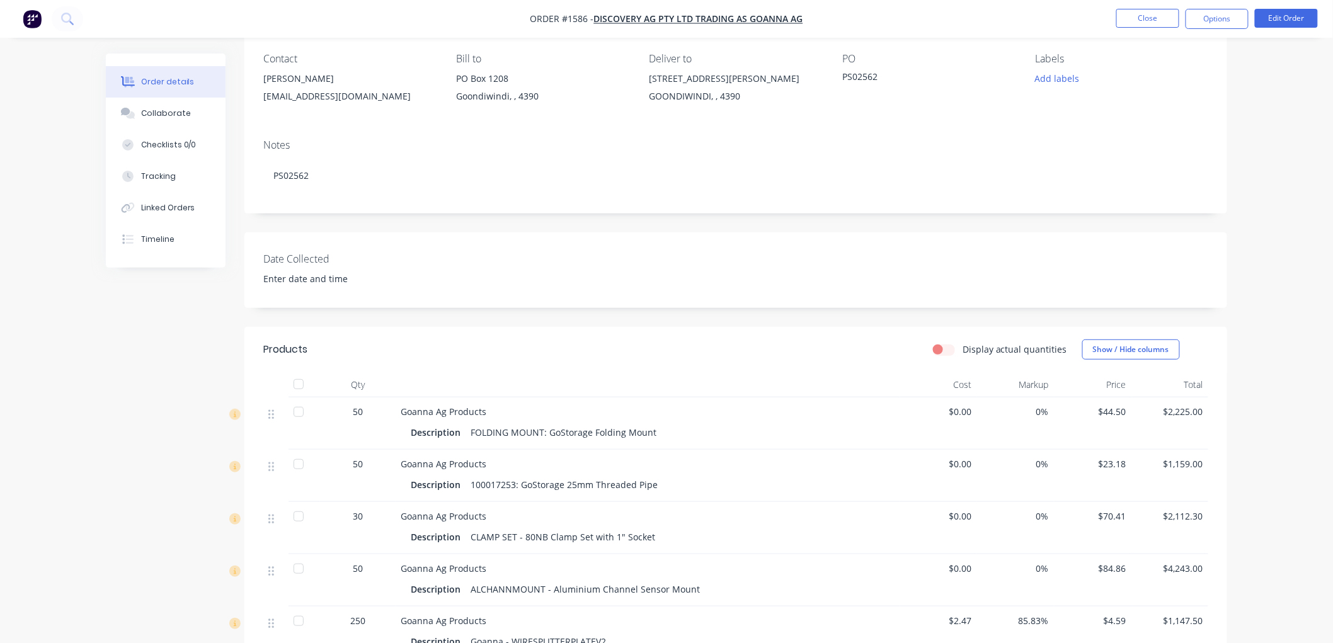
scroll to position [70, 0]
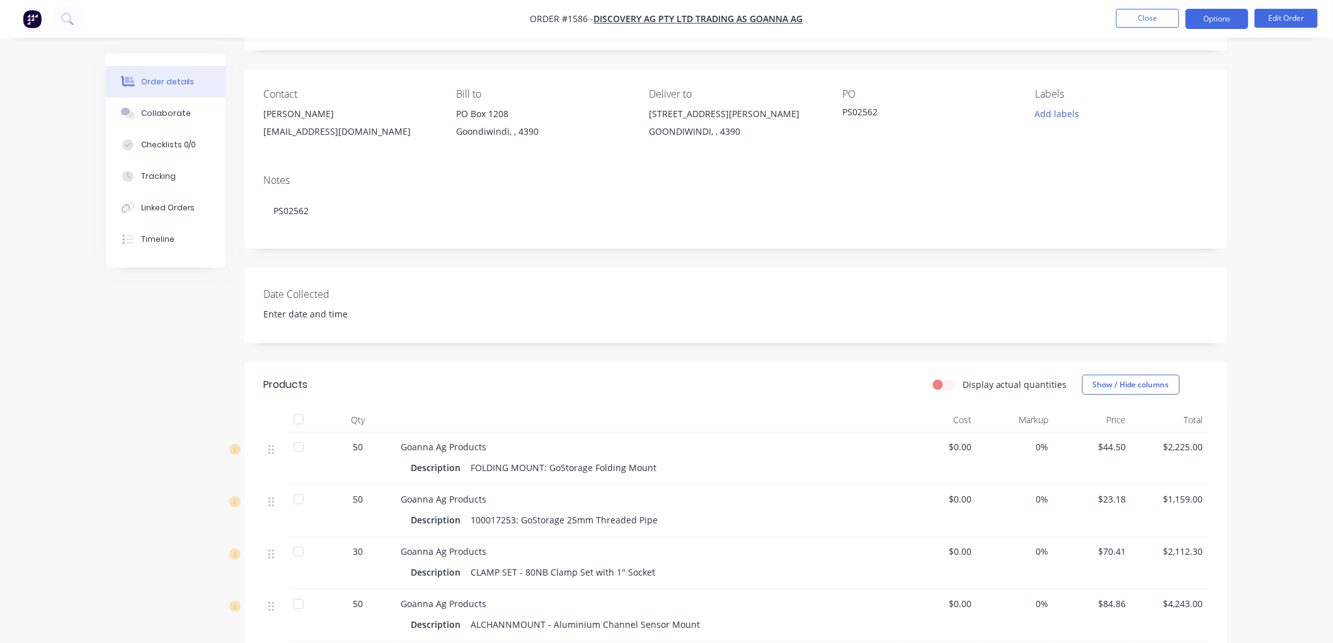
click at [1197, 17] on button "Options" at bounding box center [1216, 19] width 63 height 20
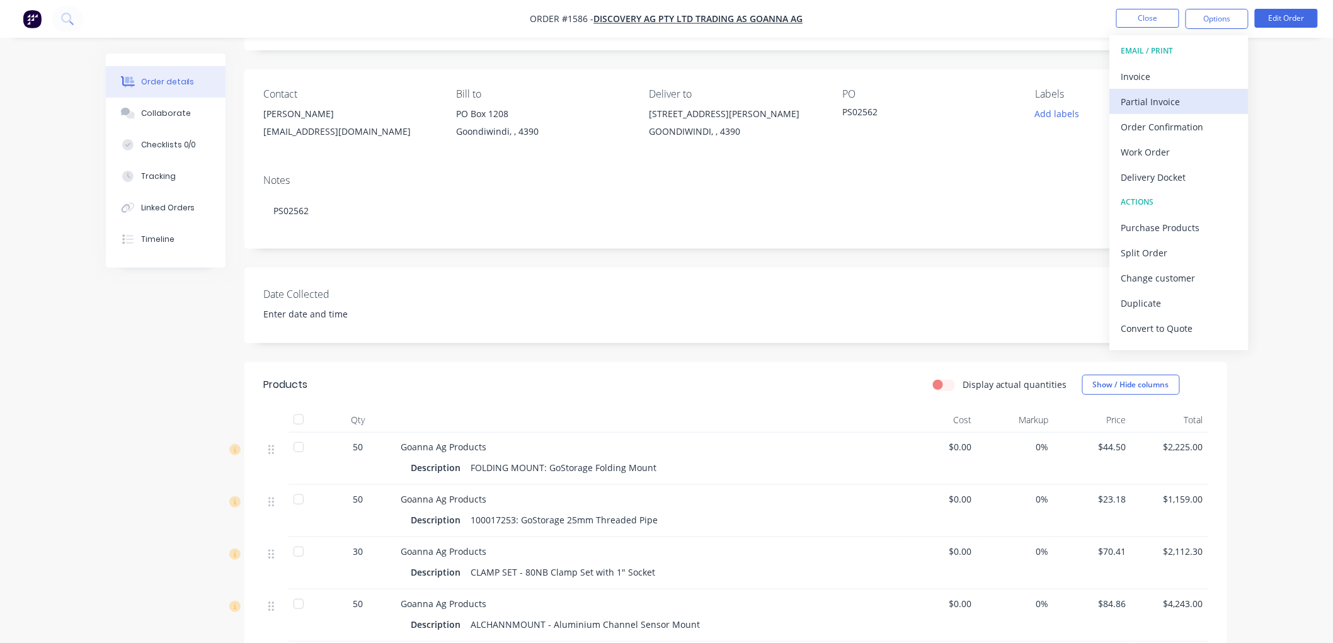
click at [1169, 97] on div "Partial Invoice" at bounding box center [1179, 102] width 116 height 18
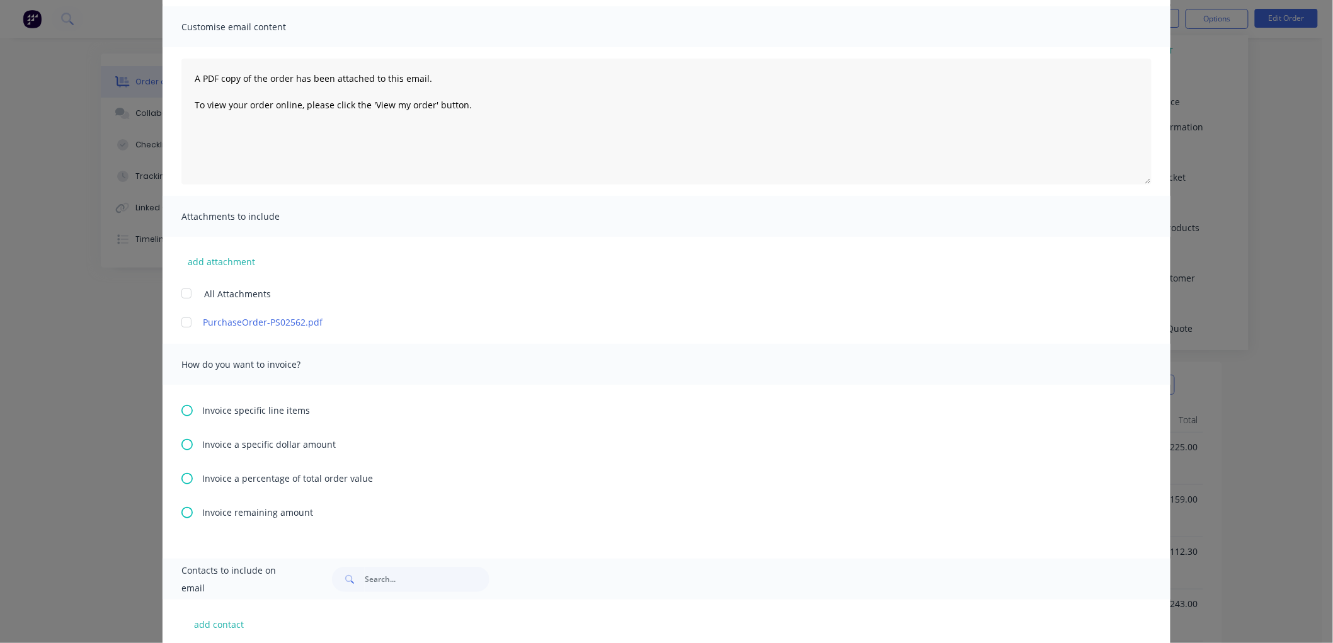
scroll to position [155, 0]
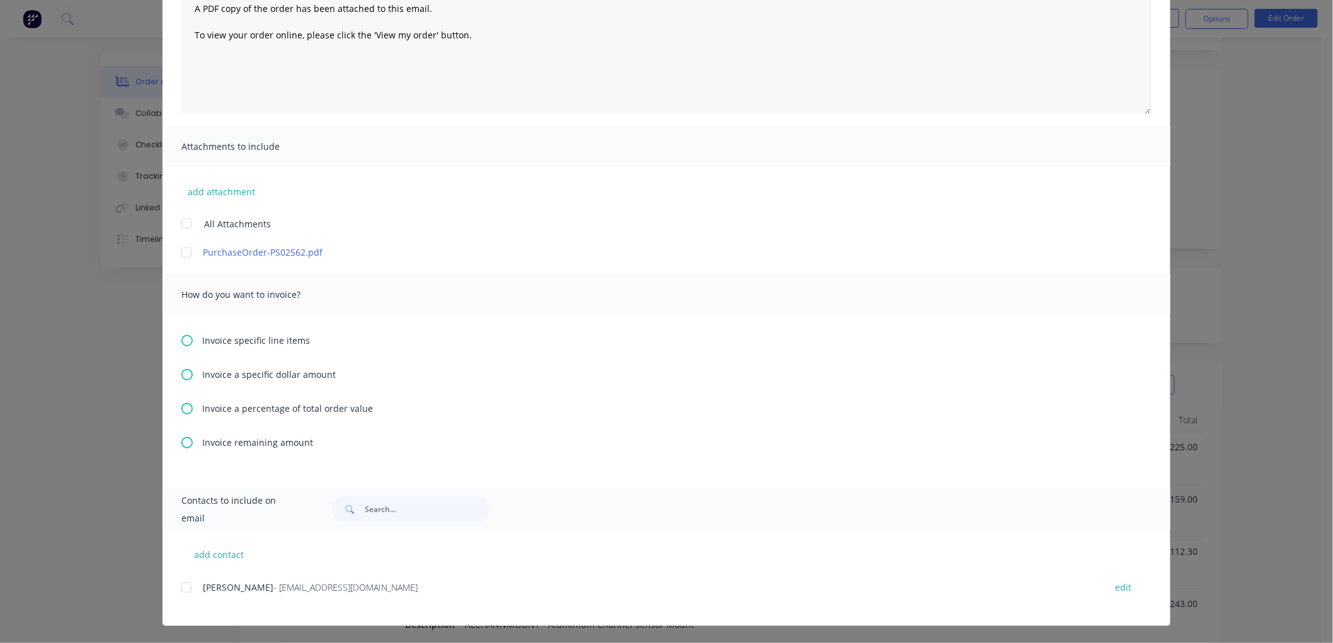
click at [183, 341] on icon at bounding box center [186, 340] width 11 height 11
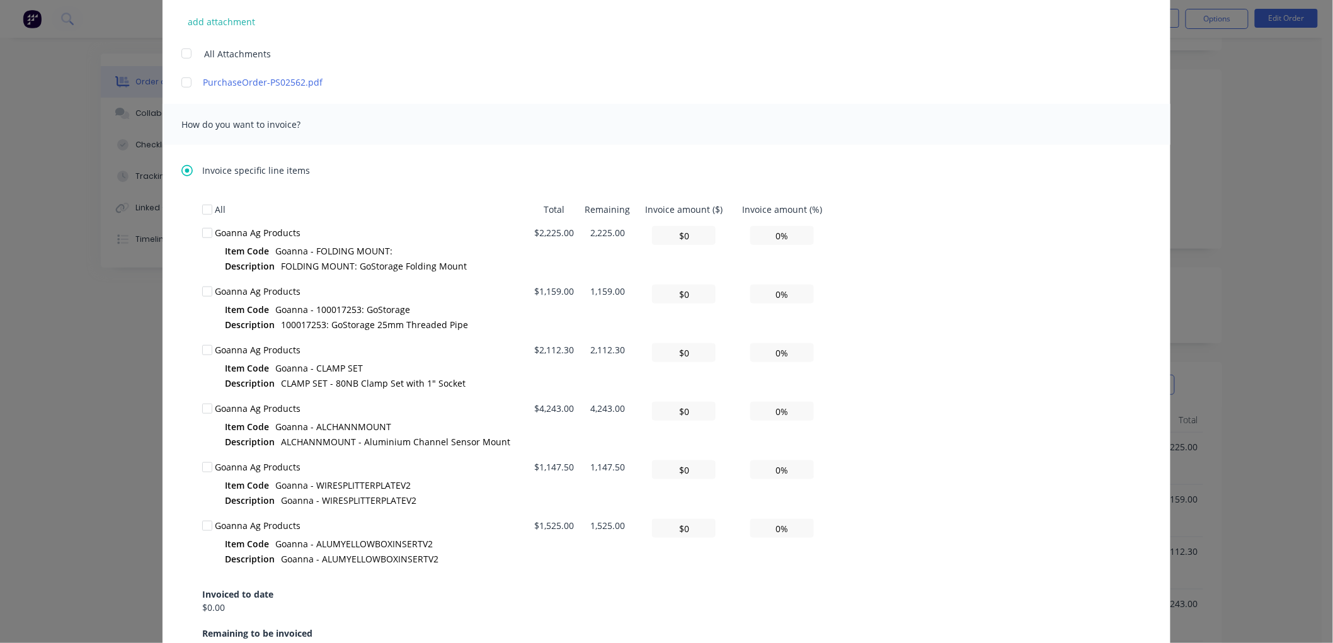
scroll to position [350, 0]
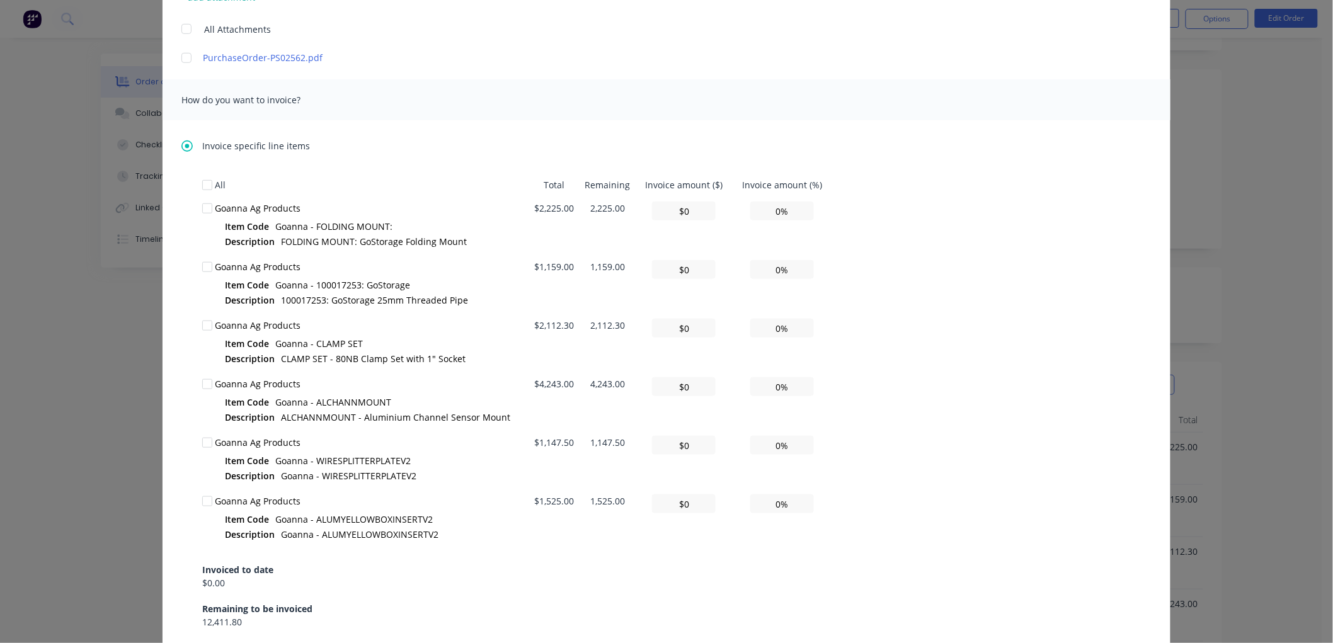
click at [203, 442] on div at bounding box center [207, 442] width 25 height 25
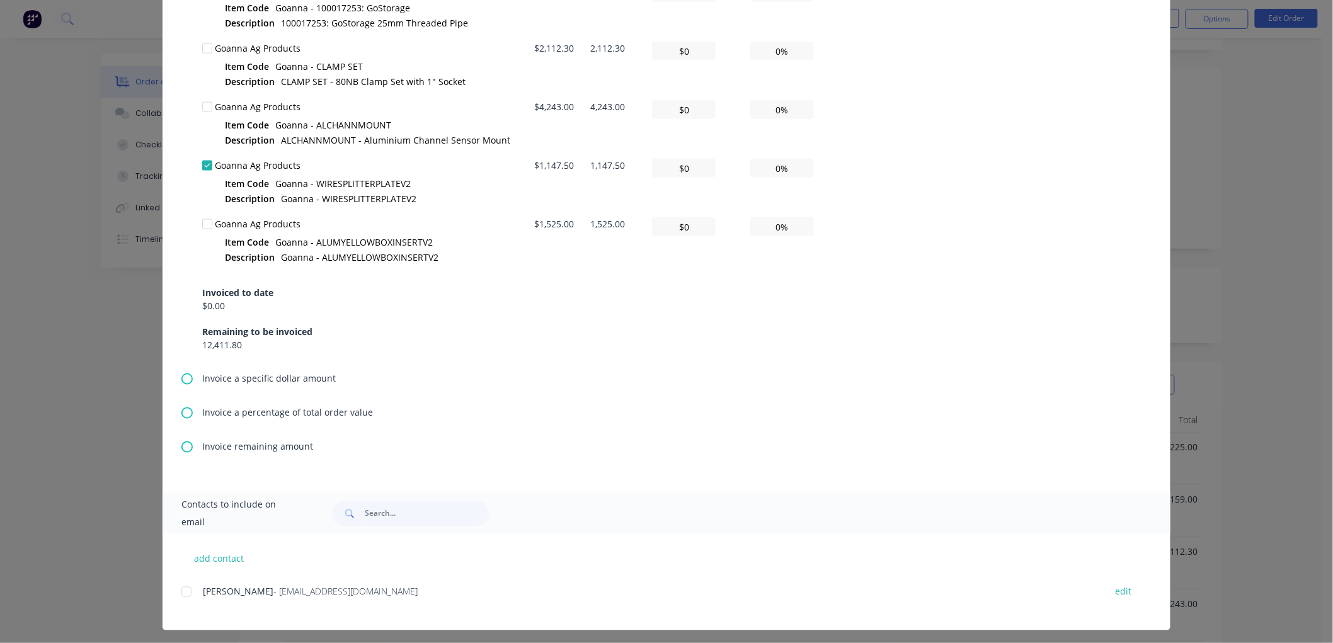
scroll to position [631, 0]
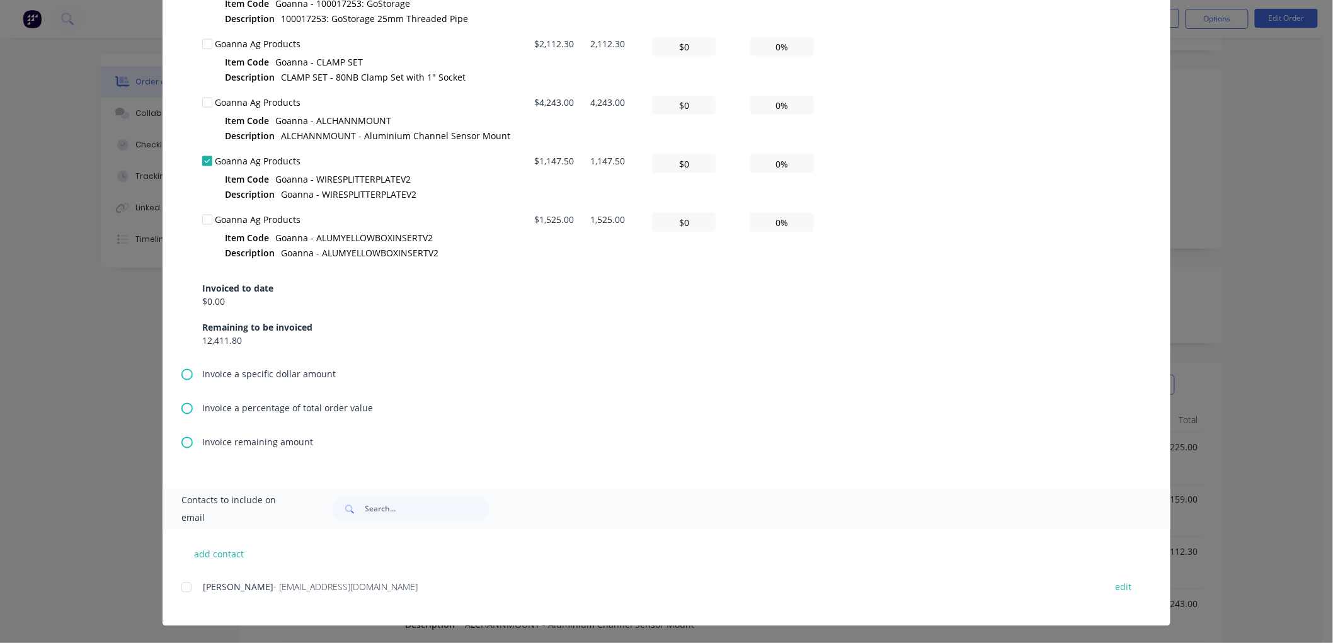
click at [183, 583] on div at bounding box center [186, 587] width 25 height 25
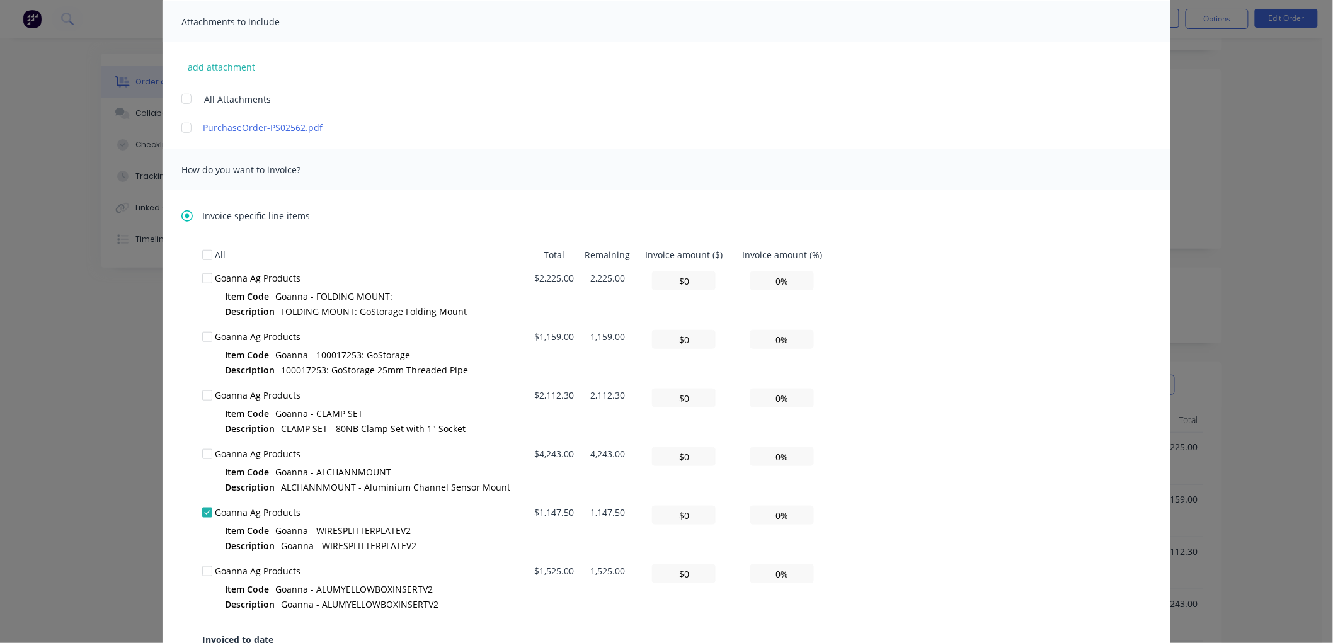
scroll to position [350, 0]
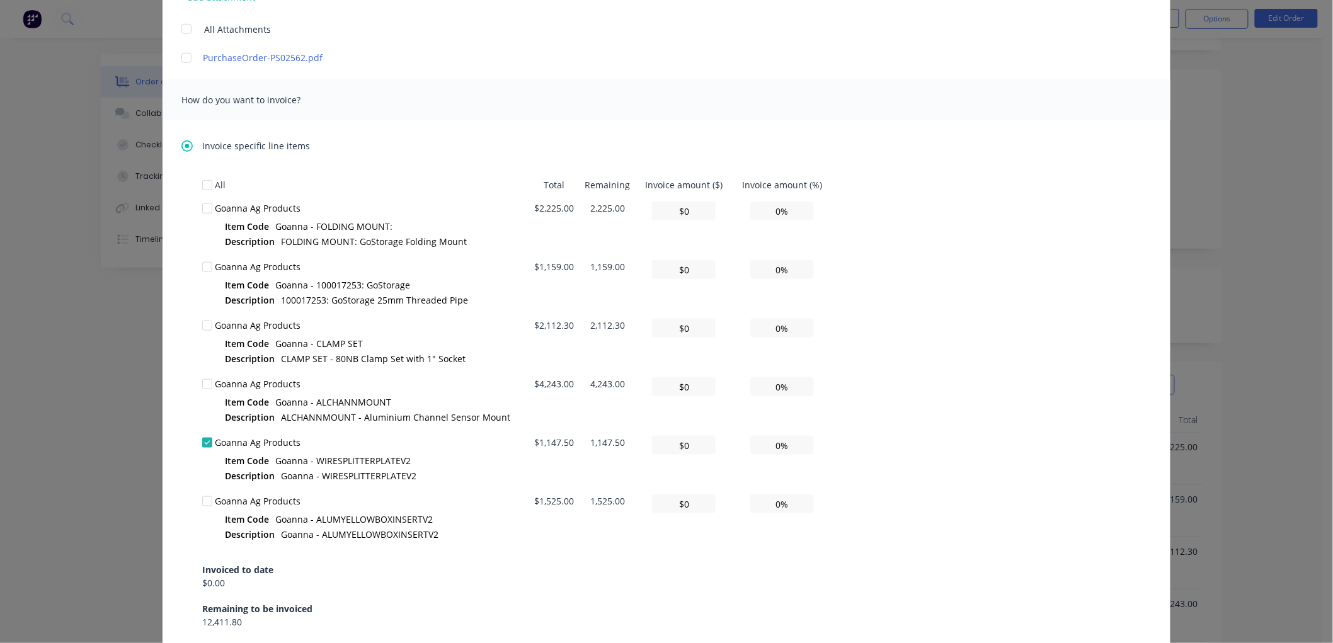
click at [1188, 109] on div "Partial Invoice Invoice date 13/08/25 Close Options Preview Print Email Customi…" at bounding box center [666, 321] width 1333 height 643
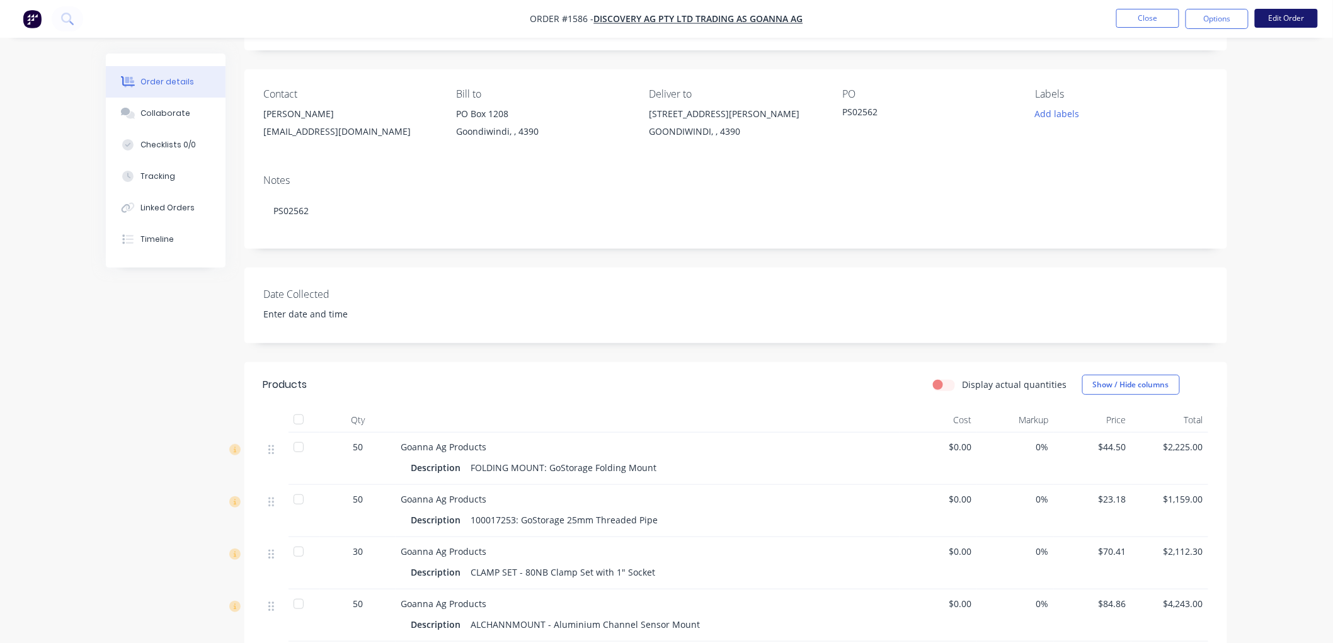
click at [1286, 23] on button "Edit Order" at bounding box center [1286, 18] width 63 height 19
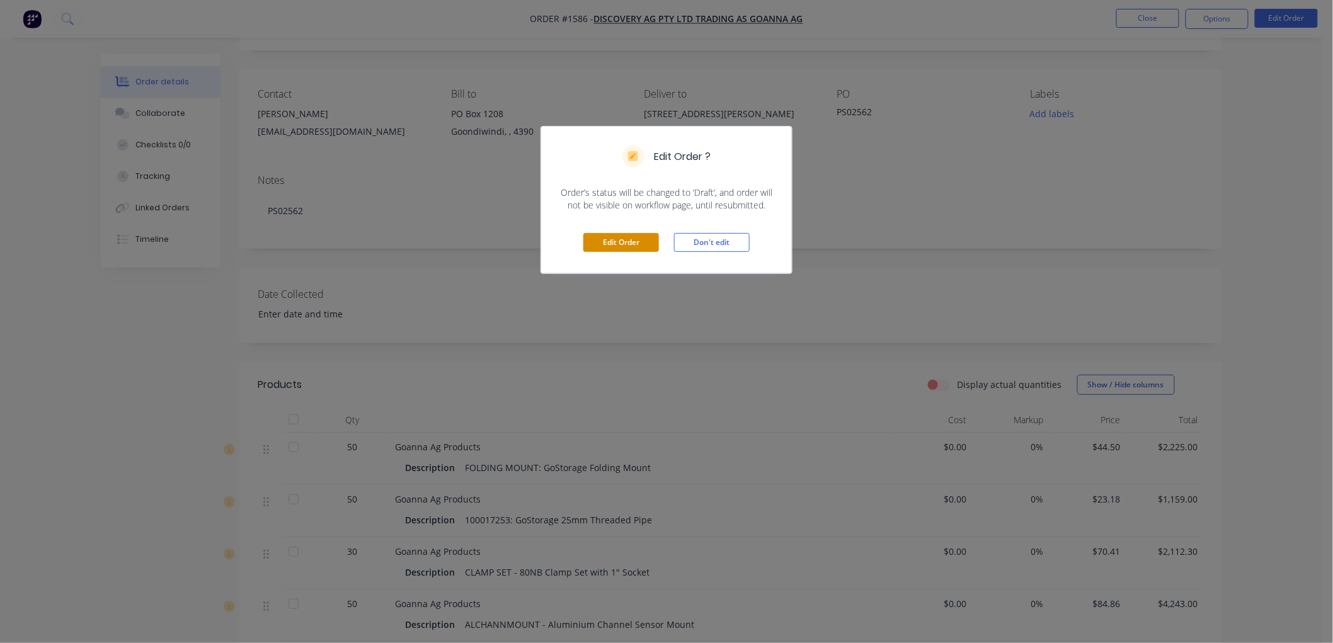
click at [622, 238] on button "Edit Order" at bounding box center [621, 242] width 76 height 19
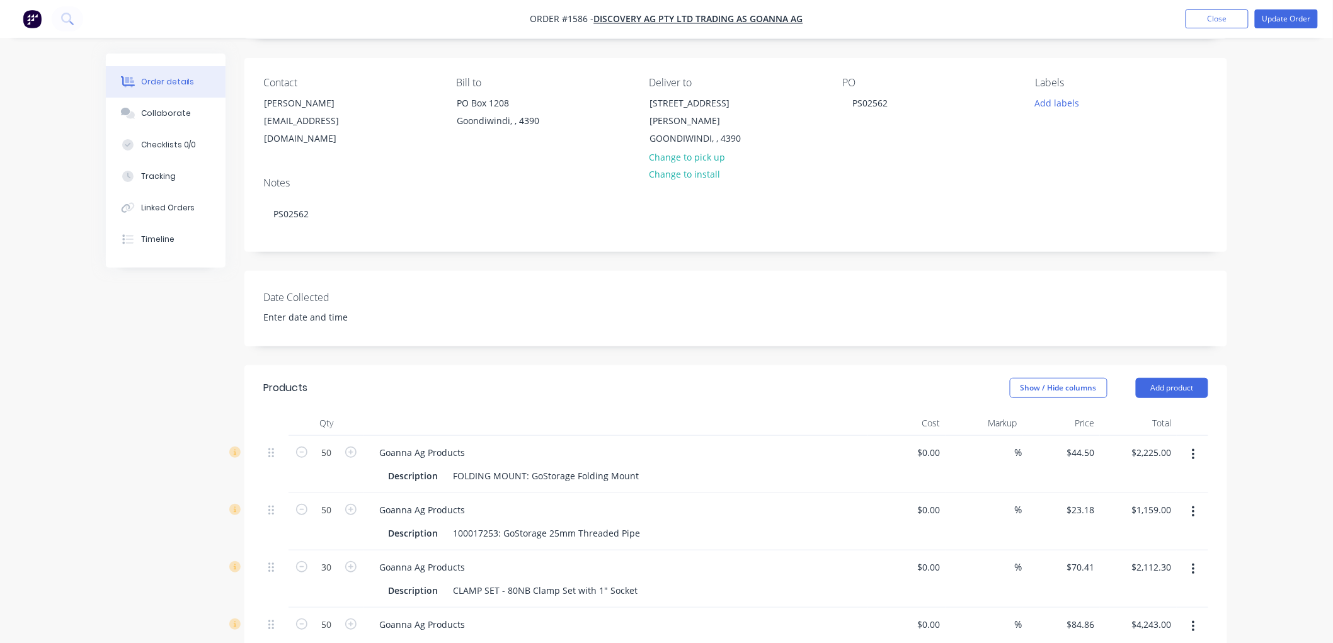
scroll to position [280, 0]
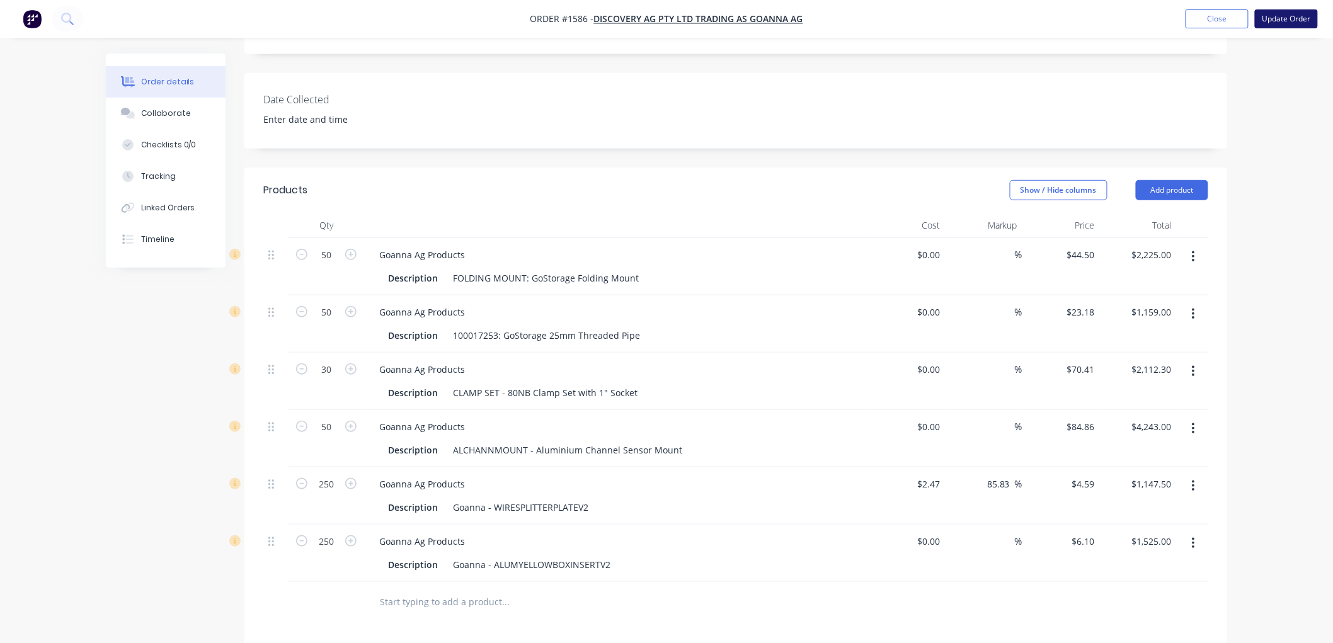
click at [1287, 14] on button "Update Order" at bounding box center [1286, 18] width 63 height 19
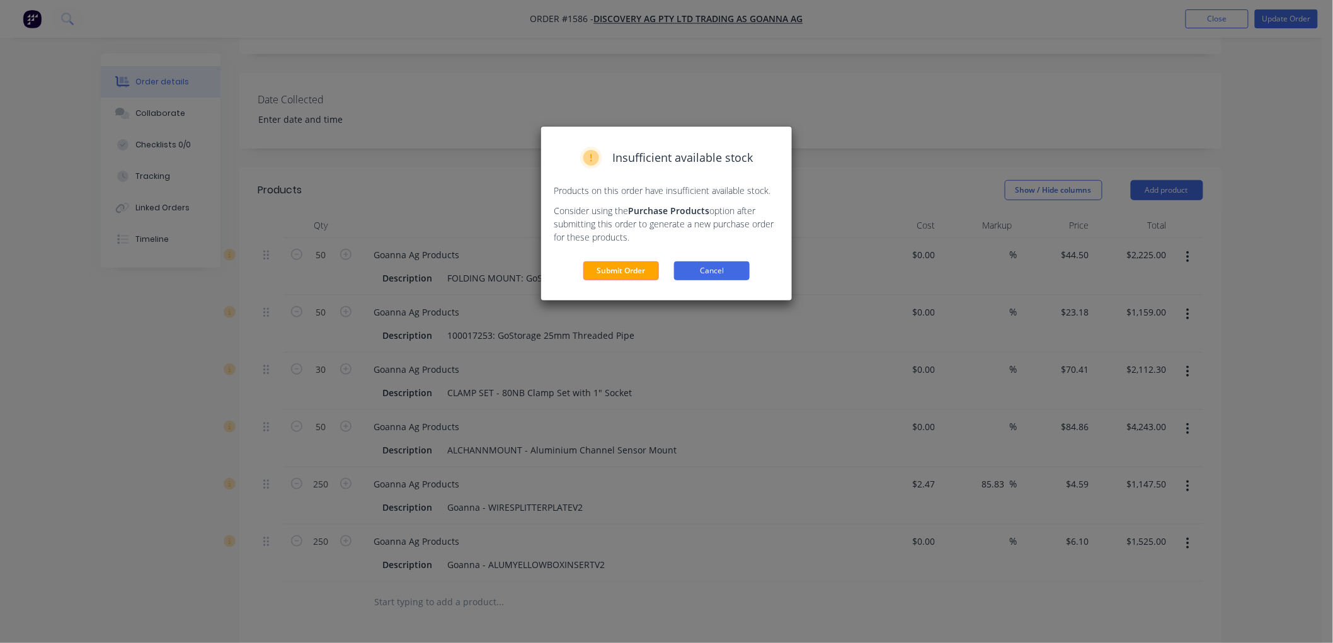
click at [729, 274] on button "Cancel" at bounding box center [712, 270] width 76 height 19
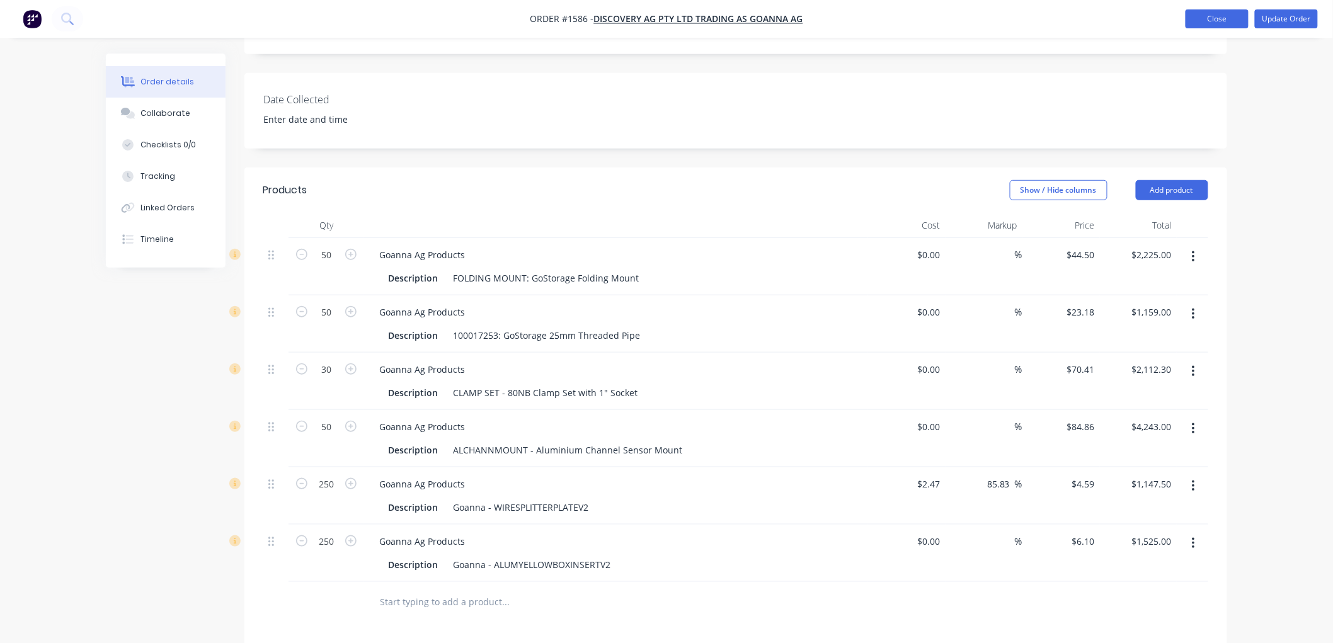
click at [1204, 24] on button "Close" at bounding box center [1216, 18] width 63 height 19
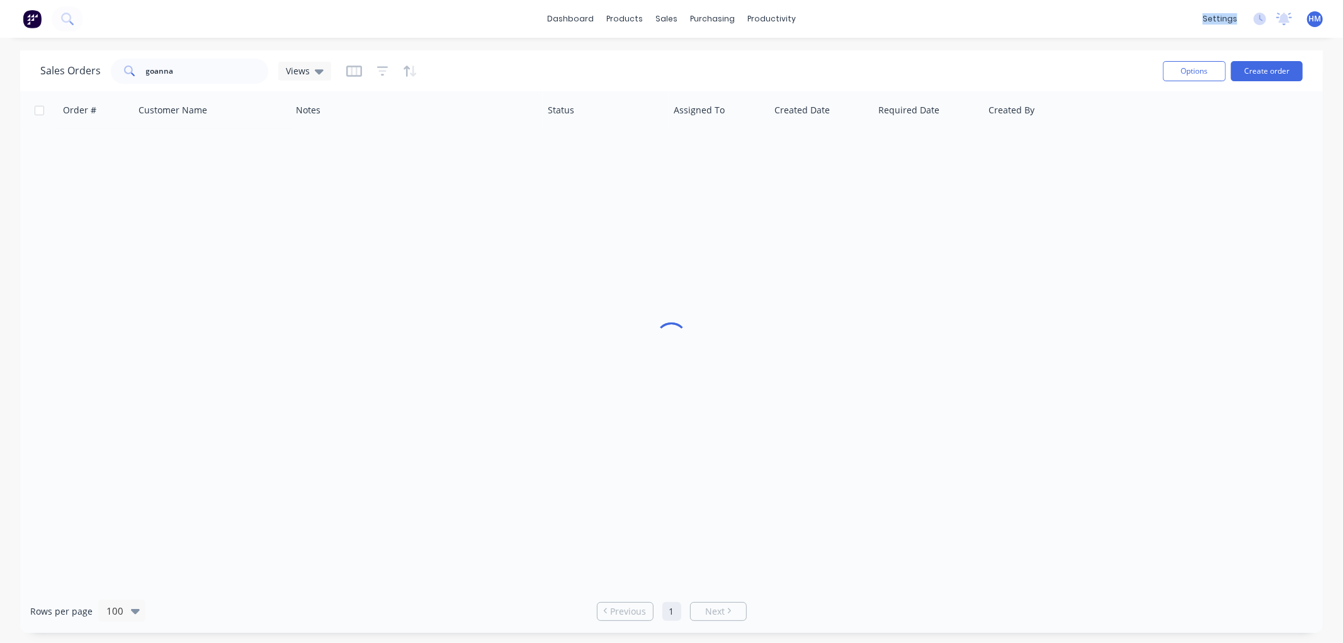
click at [1204, 23] on div "settings" at bounding box center [1220, 18] width 47 height 19
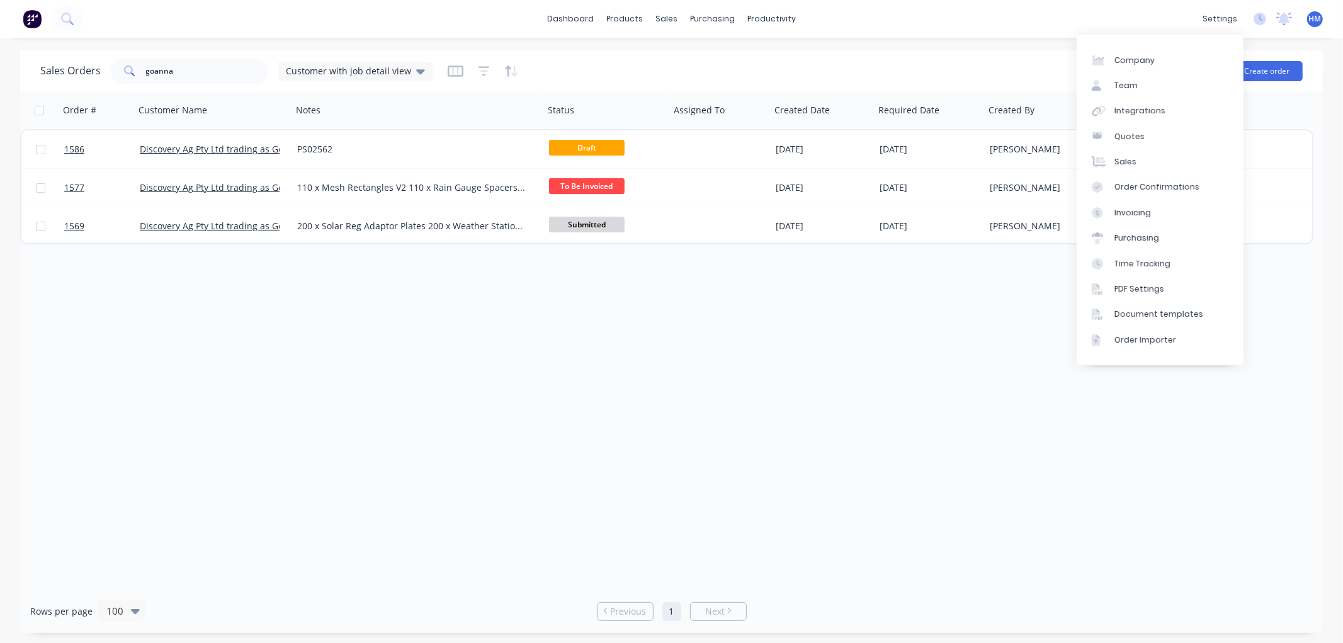
click at [636, 314] on div "Order # Customer Name Notes Status Assigned To Created Date Required Date Creat…" at bounding box center [671, 340] width 1303 height 498
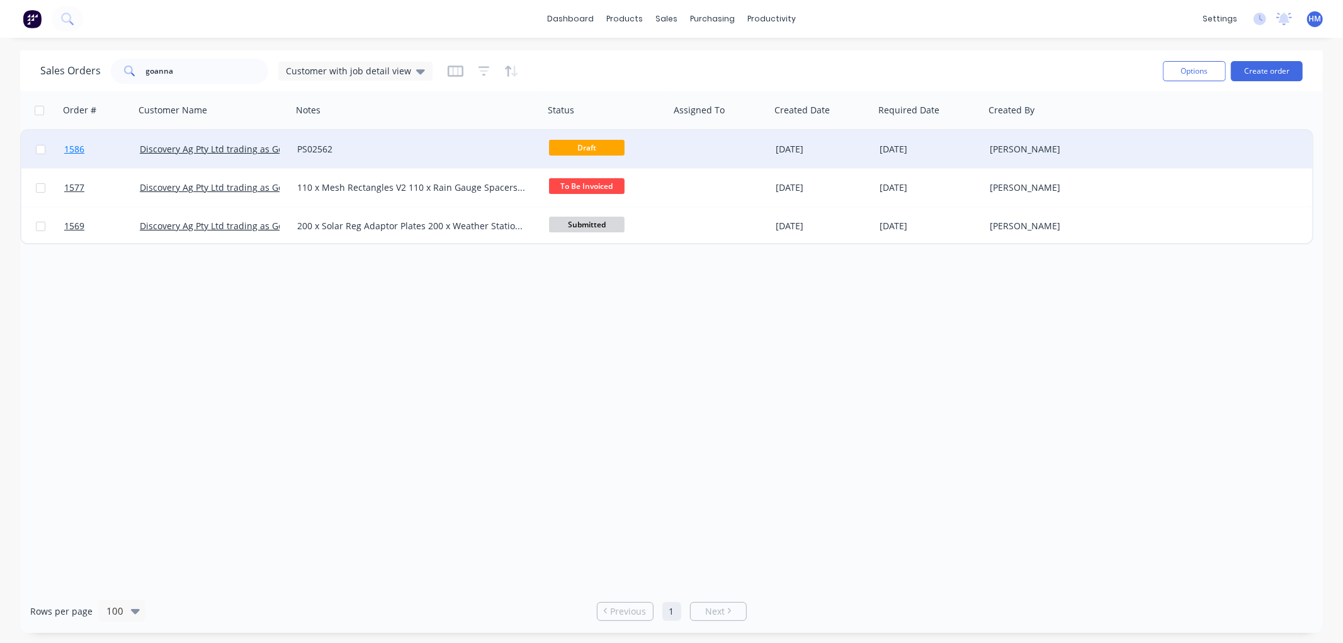
click at [93, 143] on link "1586" at bounding box center [102, 149] width 76 height 38
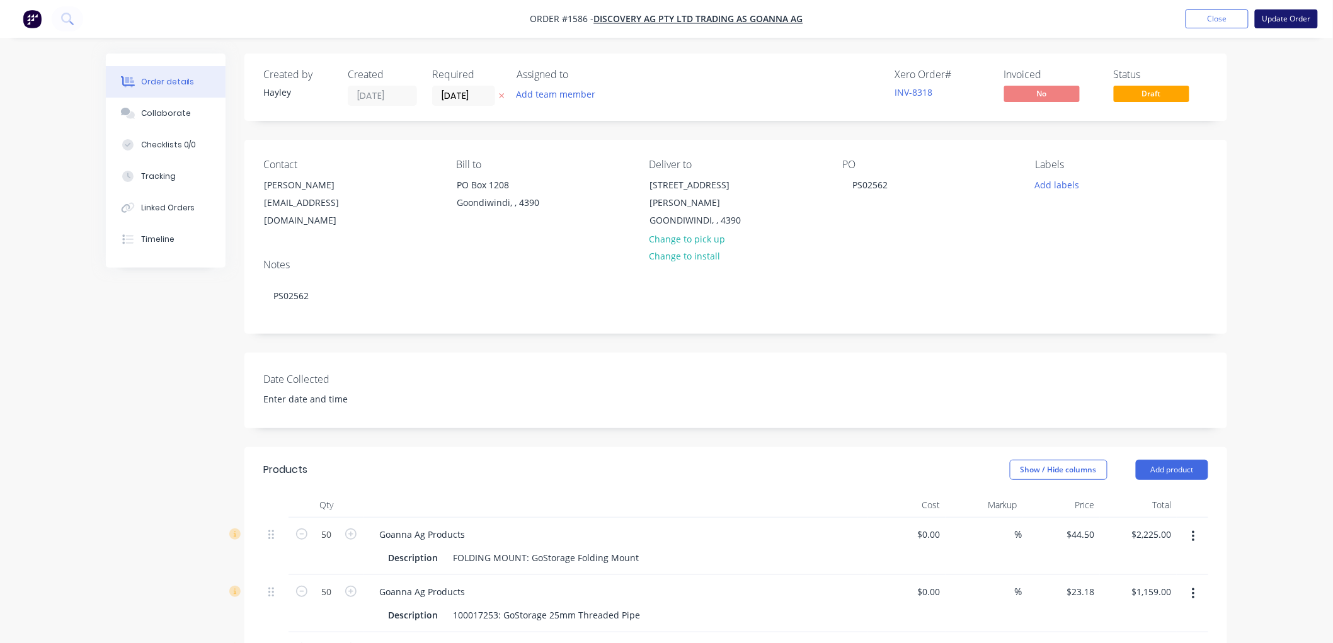
click at [1291, 26] on button "Update Order" at bounding box center [1286, 18] width 63 height 19
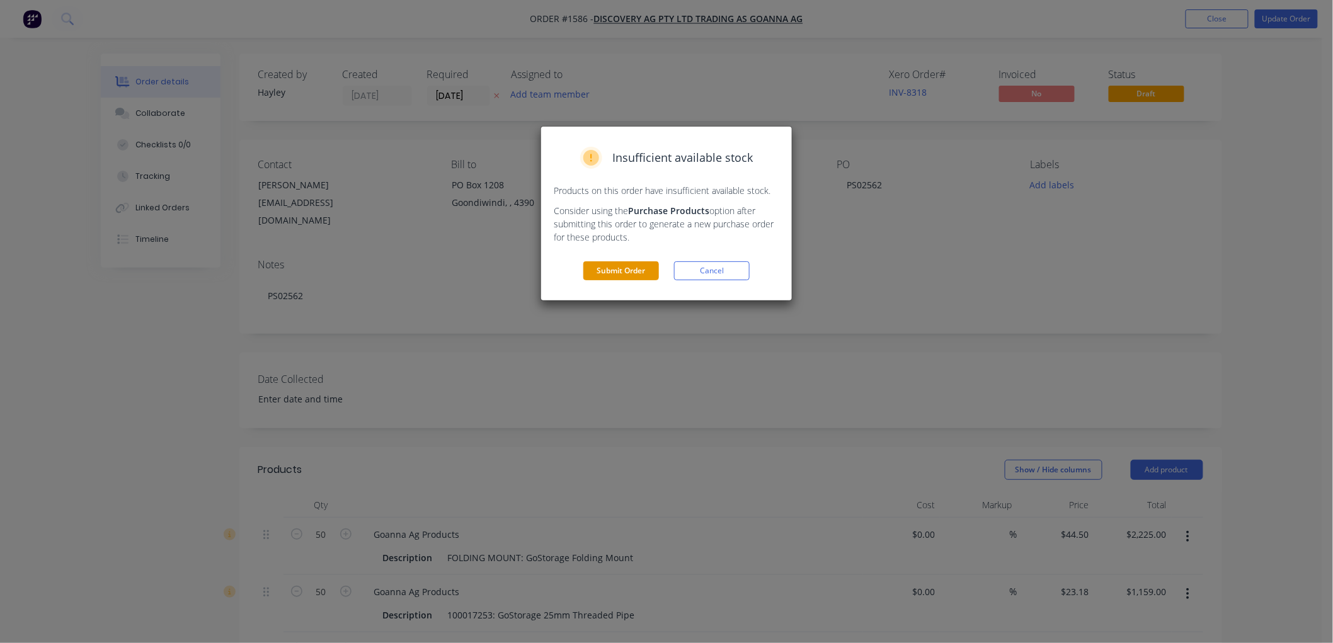
click at [633, 278] on button "Submit Order" at bounding box center [621, 270] width 76 height 19
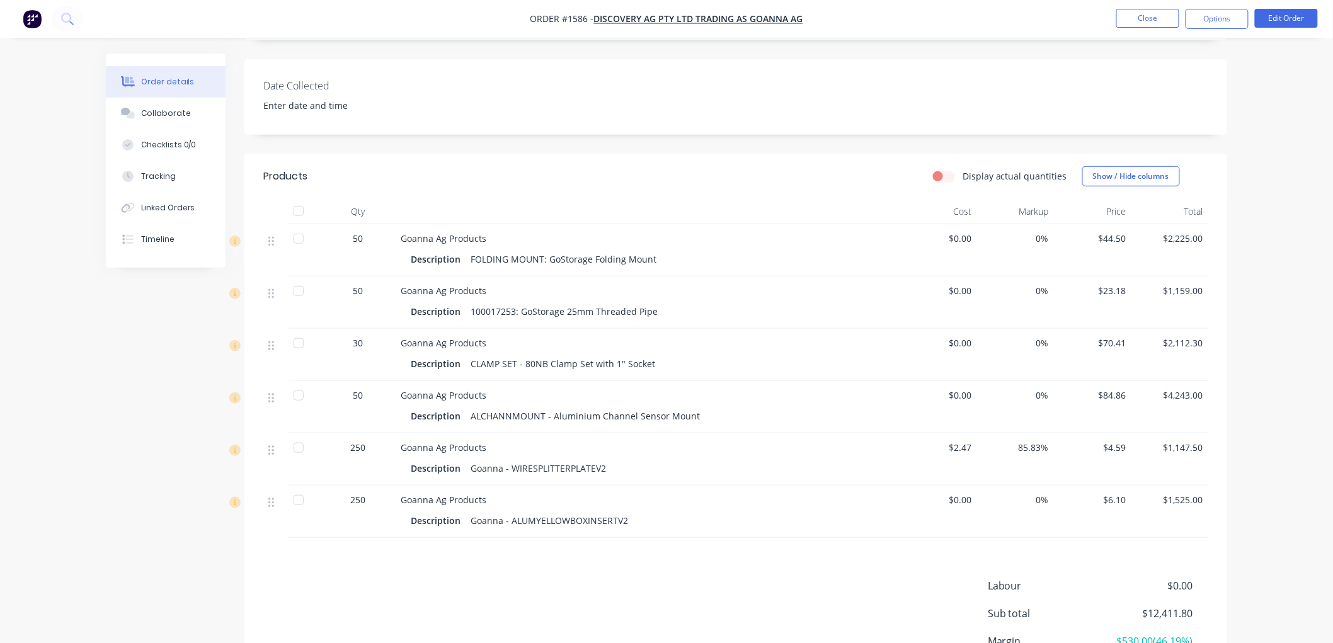
scroll to position [280, 0]
click at [1243, 24] on button "Options" at bounding box center [1216, 19] width 63 height 20
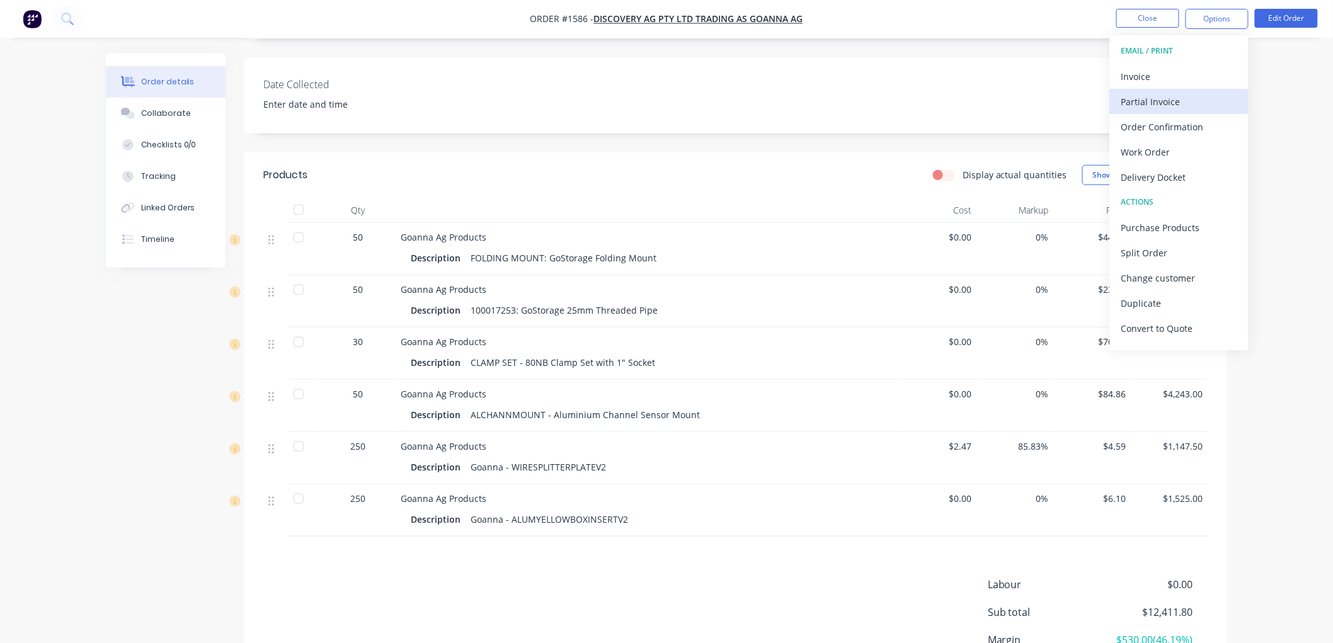
click at [1156, 105] on div "Partial Invoice" at bounding box center [1179, 102] width 116 height 18
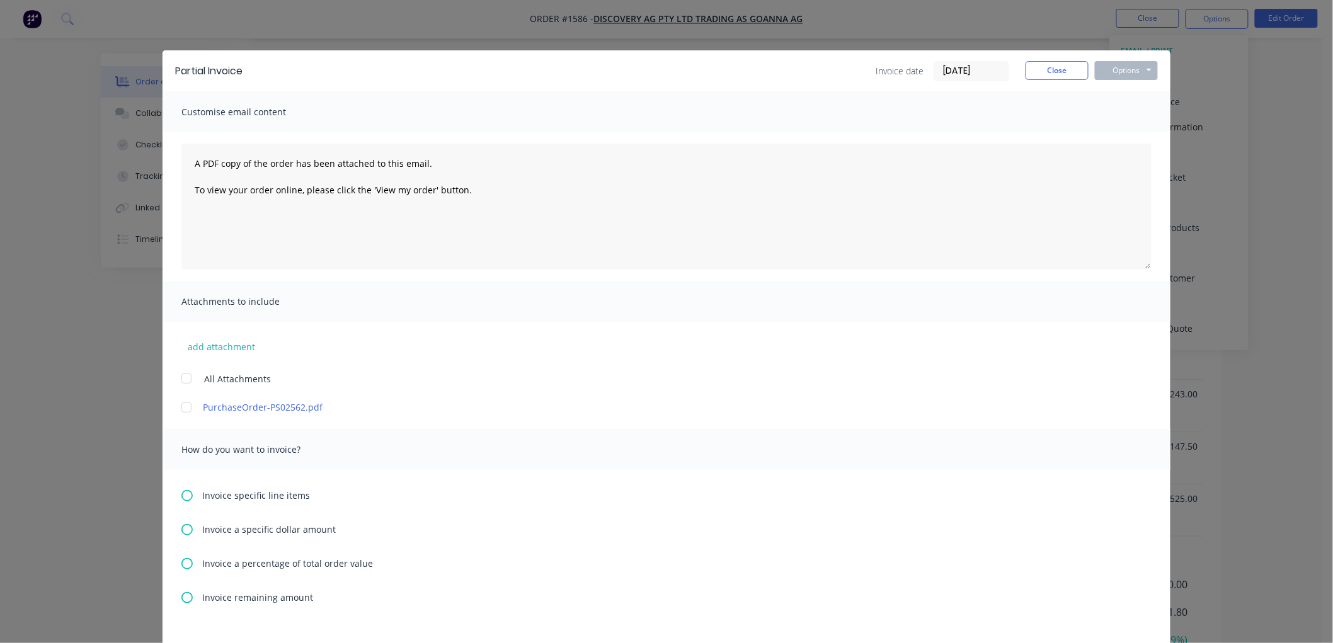
click at [179, 401] on div at bounding box center [186, 407] width 25 height 25
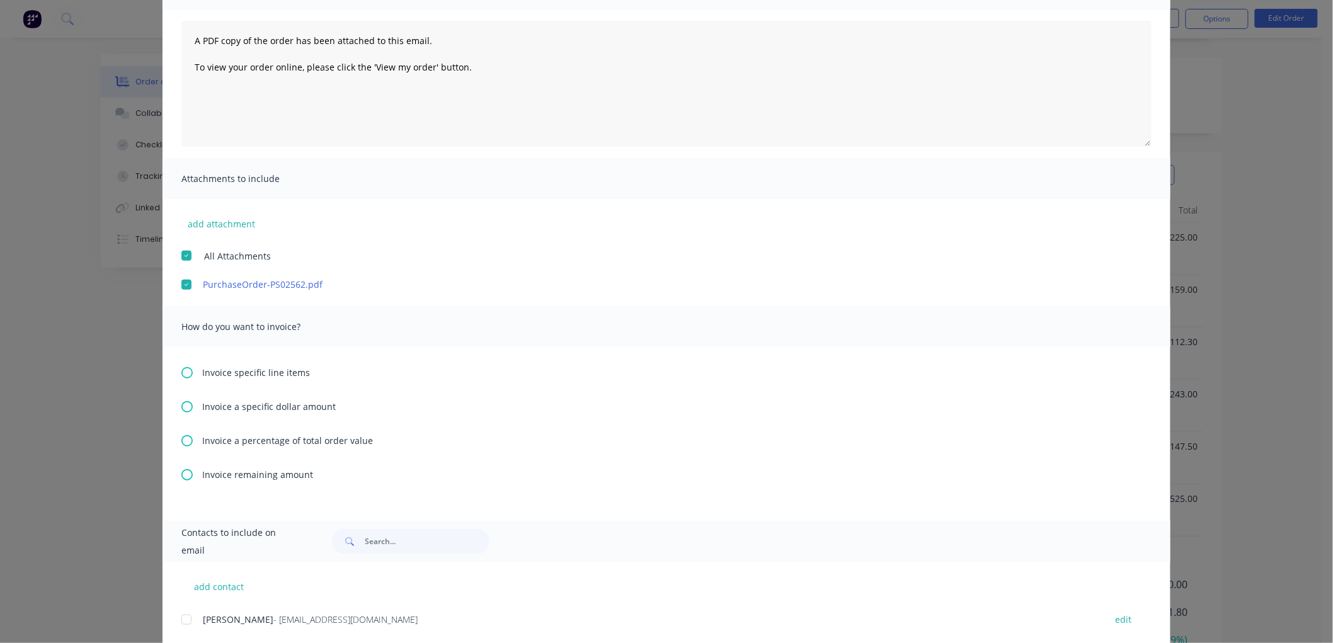
scroll to position [140, 0]
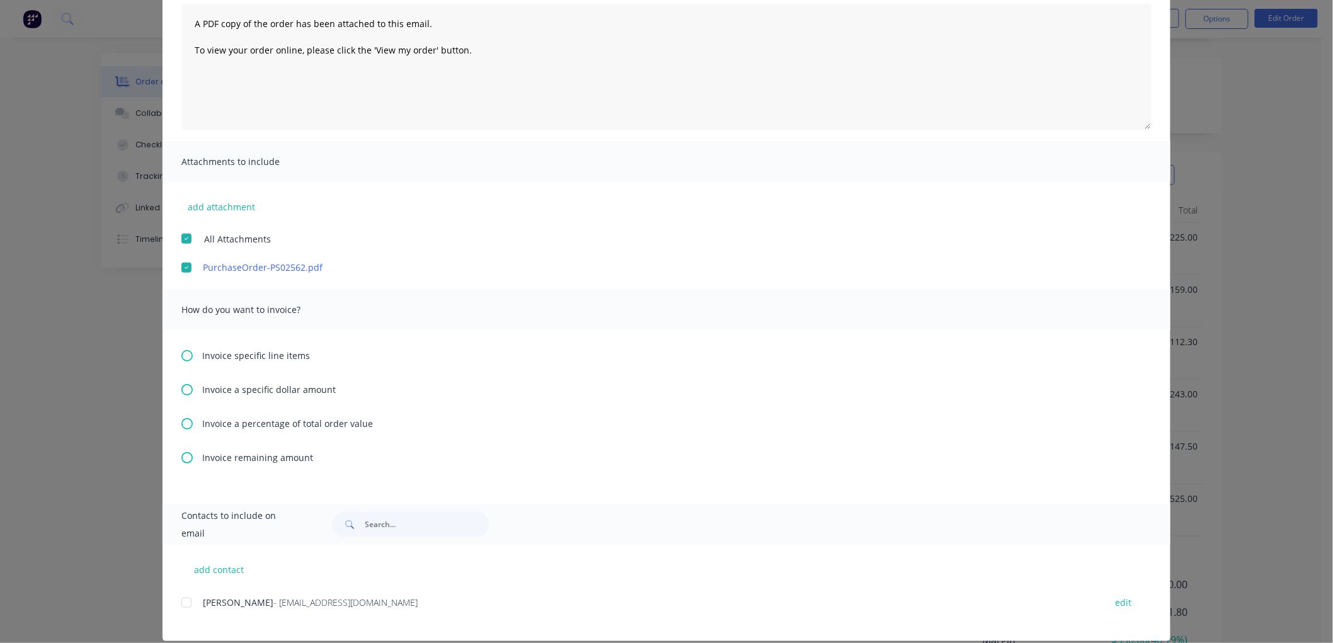
click at [181, 356] on icon at bounding box center [186, 355] width 11 height 11
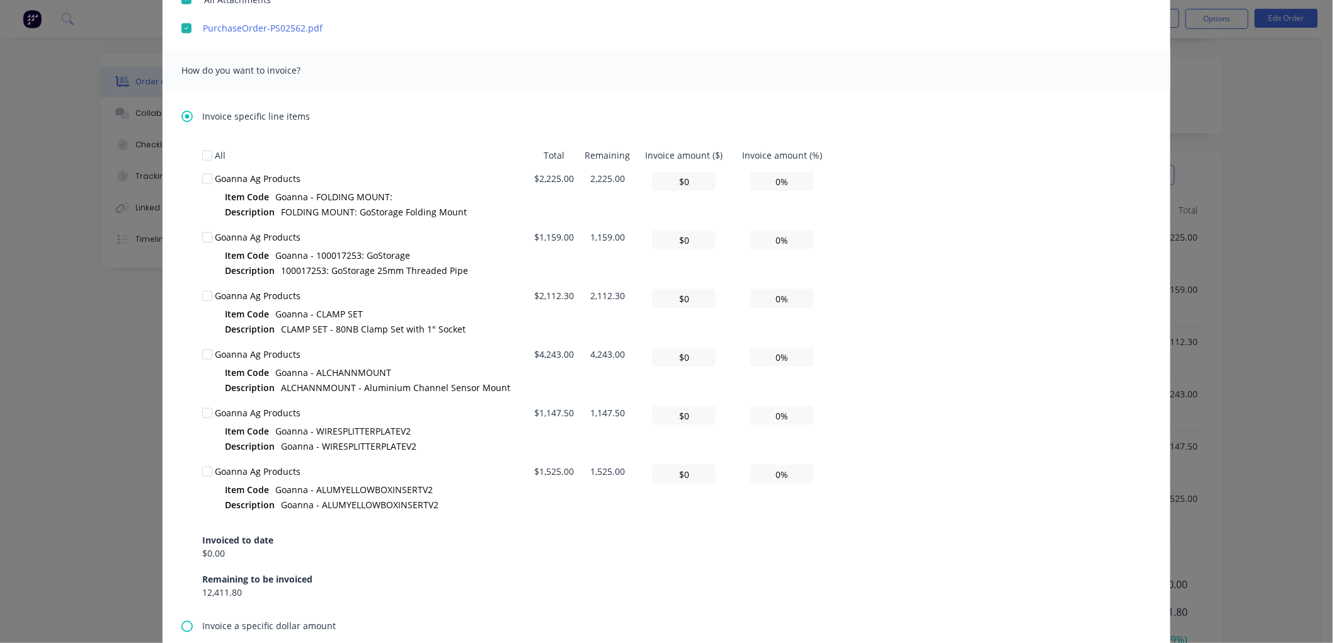
scroll to position [419, 0]
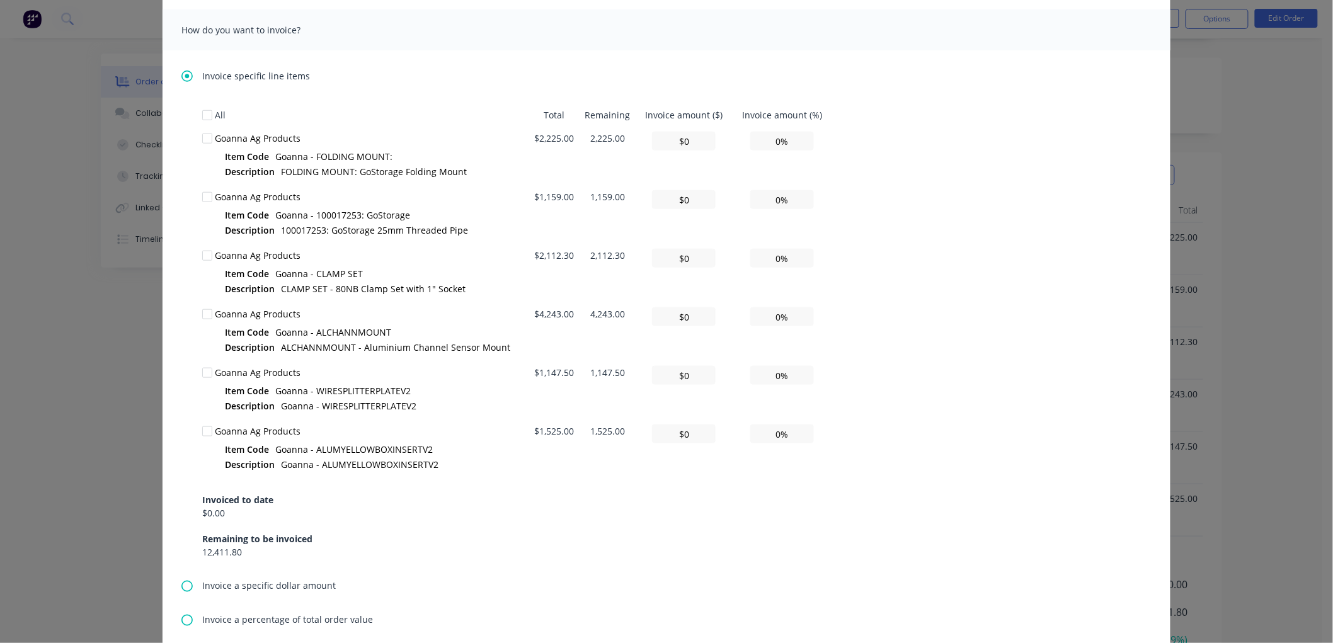
click at [202, 370] on div at bounding box center [207, 372] width 25 height 25
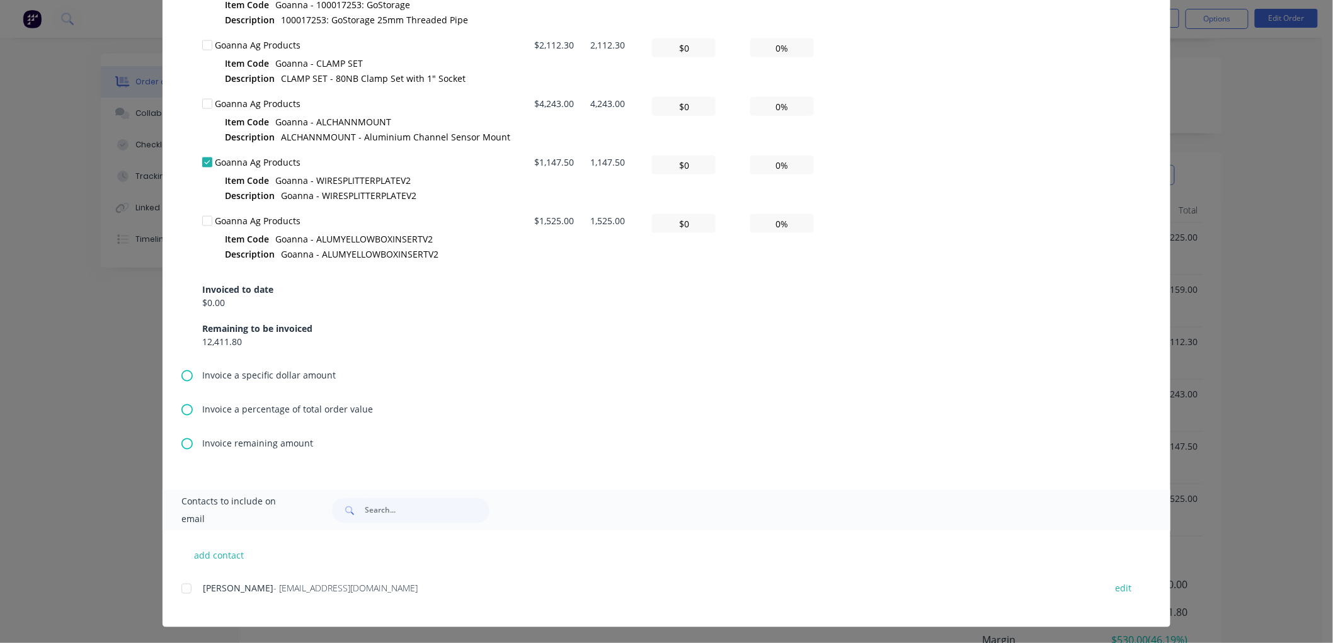
scroll to position [631, 0]
click at [178, 587] on div at bounding box center [186, 587] width 25 height 25
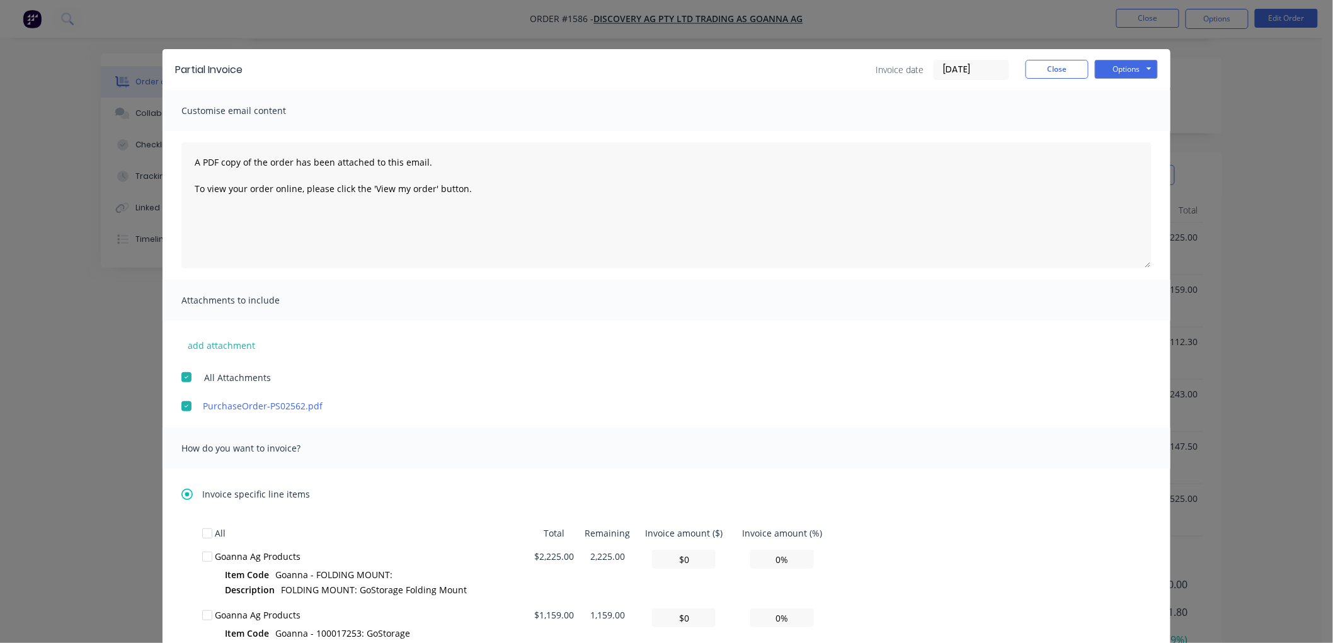
scroll to position [0, 0]
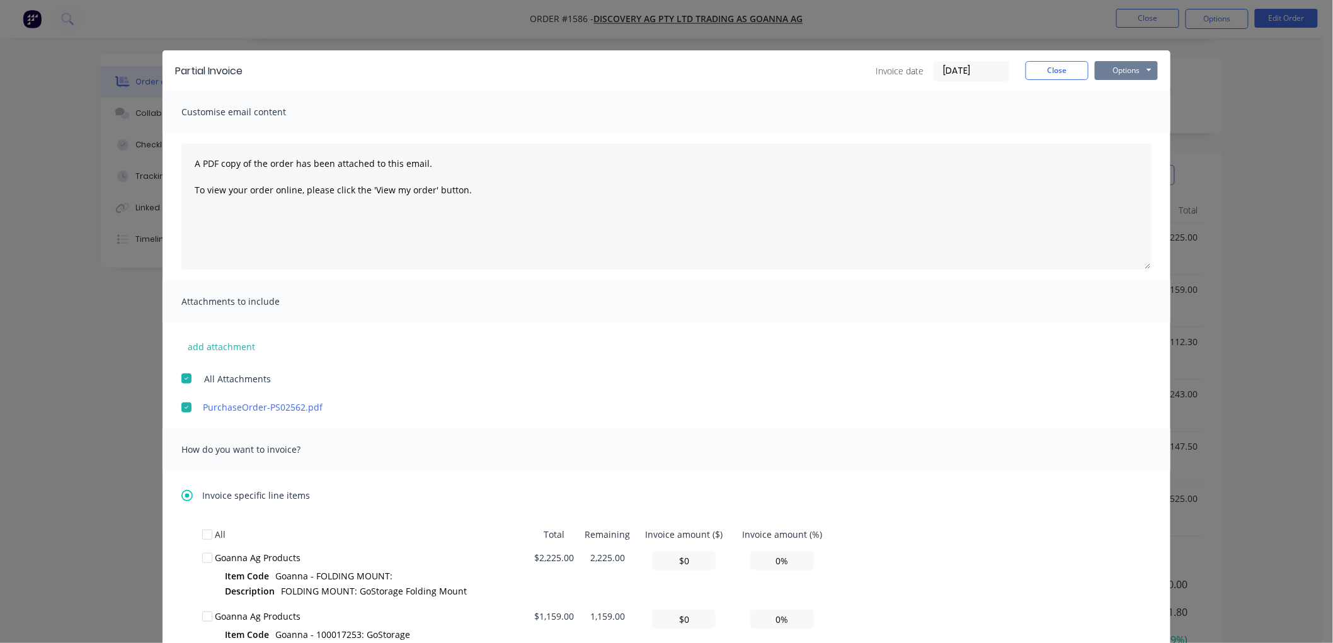
click at [1138, 72] on button "Options" at bounding box center [1126, 70] width 63 height 19
click at [1129, 91] on button "Preview" at bounding box center [1135, 93] width 81 height 21
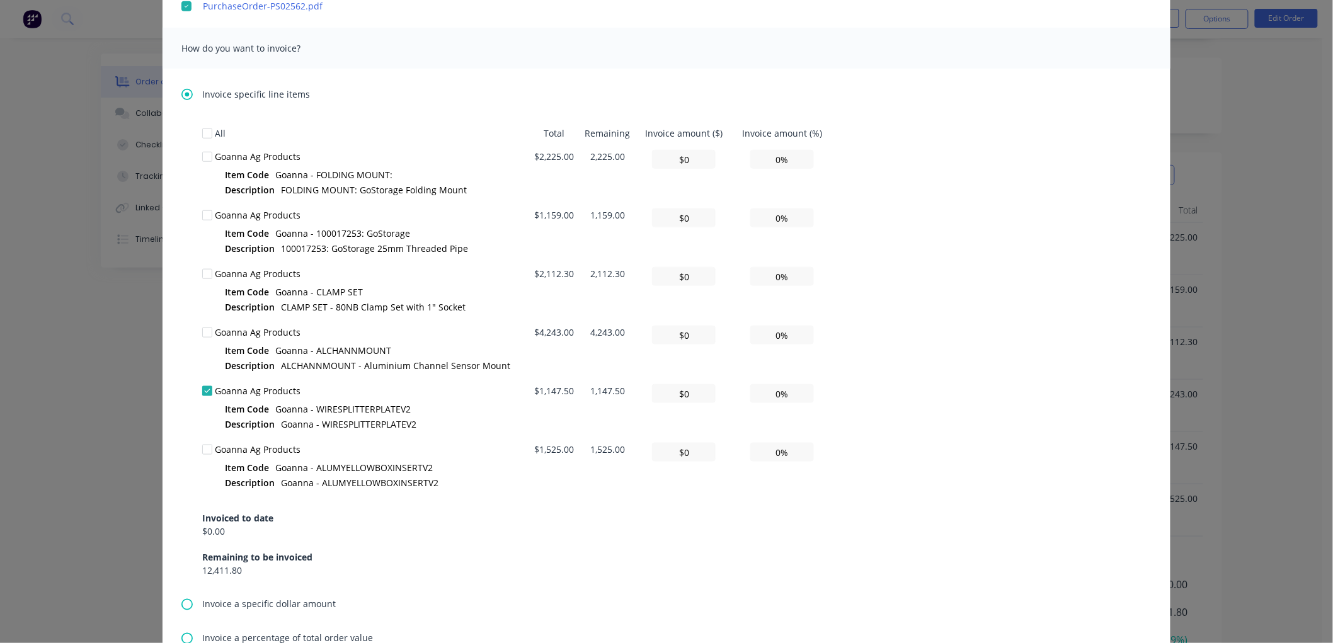
scroll to position [419, 0]
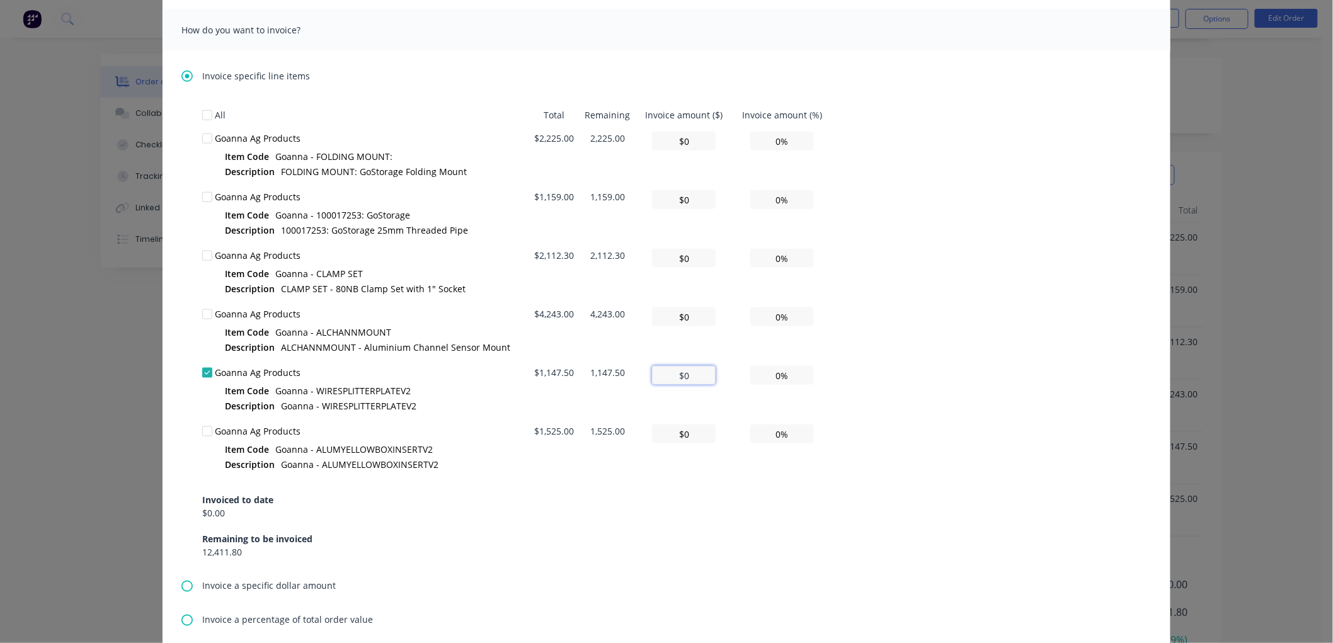
click at [695, 372] on input "$0" at bounding box center [684, 375] width 64 height 19
drag, startPoint x: 697, startPoint y: 373, endPoint x: 675, endPoint y: 373, distance: 22.0
click at [675, 373] on input "$0" at bounding box center [684, 375] width 64 height 19
type input "$1"
type input "0.09%"
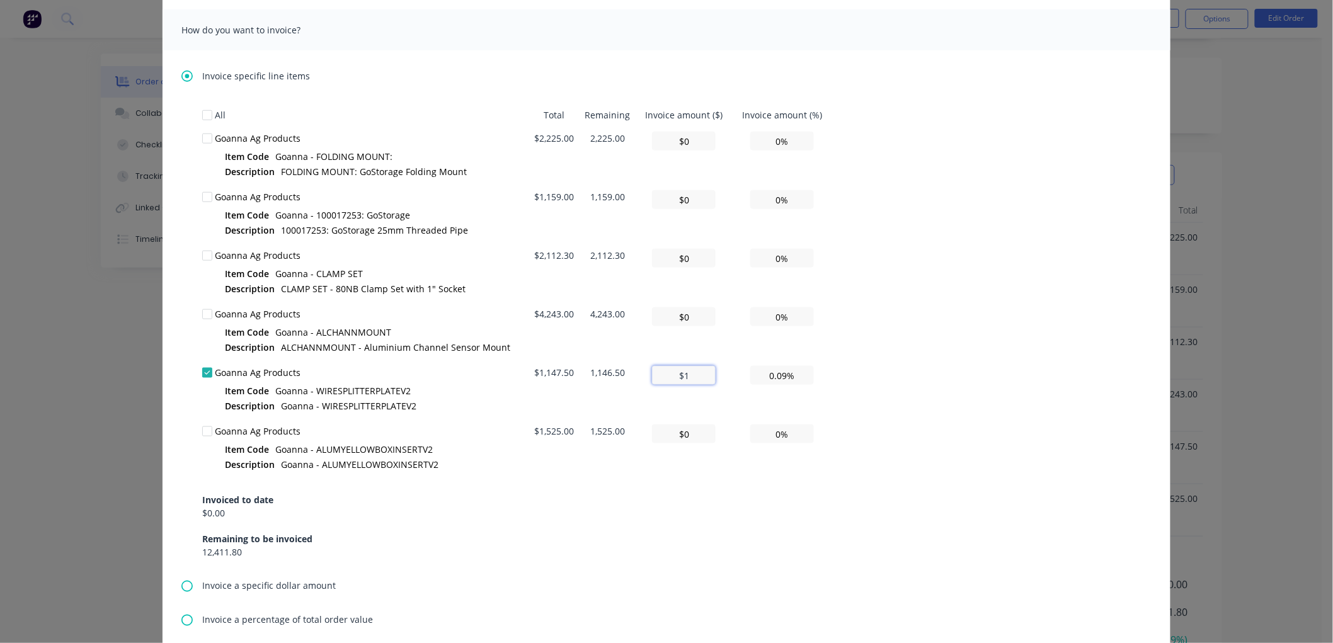
type input "$11"
type input "0.96%"
type input "$114"
type input "9.93%"
type input "$1,147"
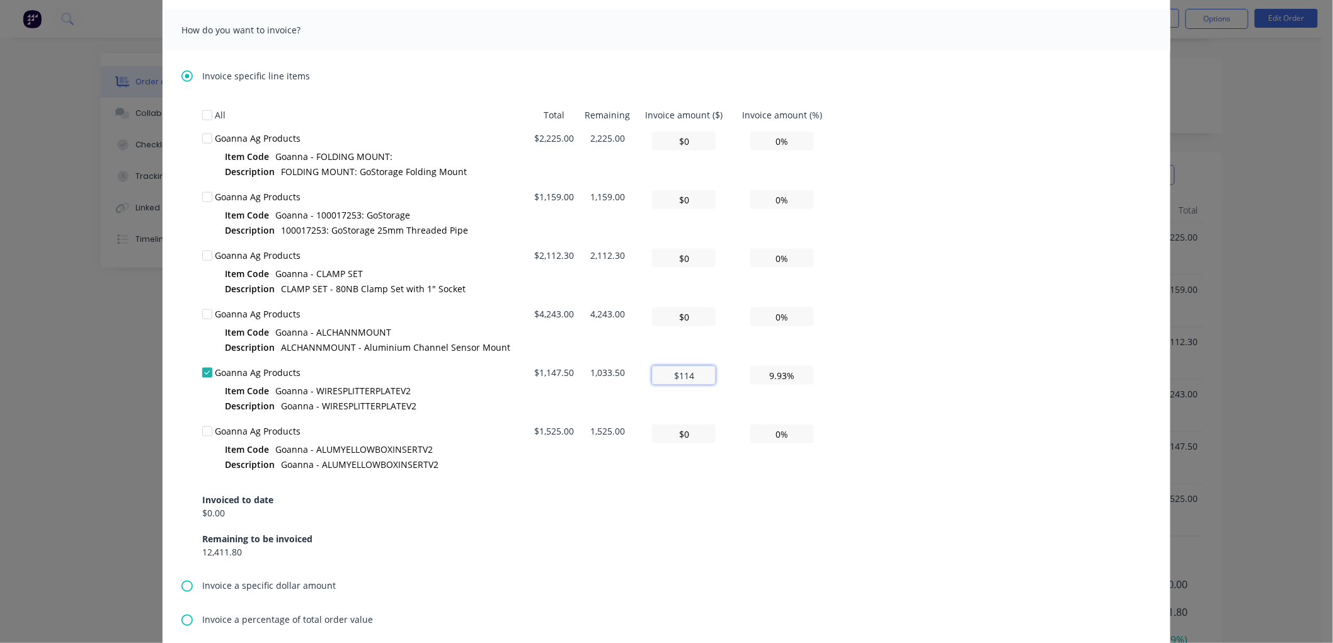
type input "99.96%"
type input "$1,147.5"
type input "100.00%"
type input "$1,147.5"
click at [901, 349] on div "All Total Remaining Invoice amount ($) Invoice amount (%) Goanna Ag Products It…" at bounding box center [666, 330] width 928 height 455
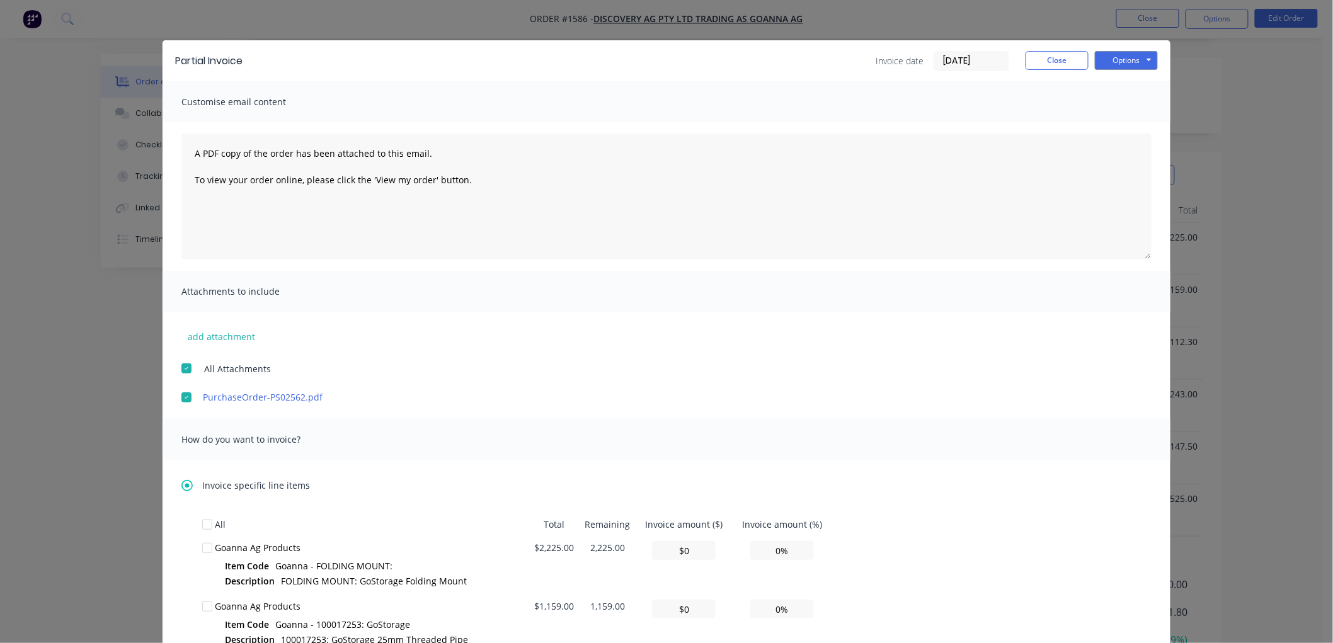
scroll to position [0, 0]
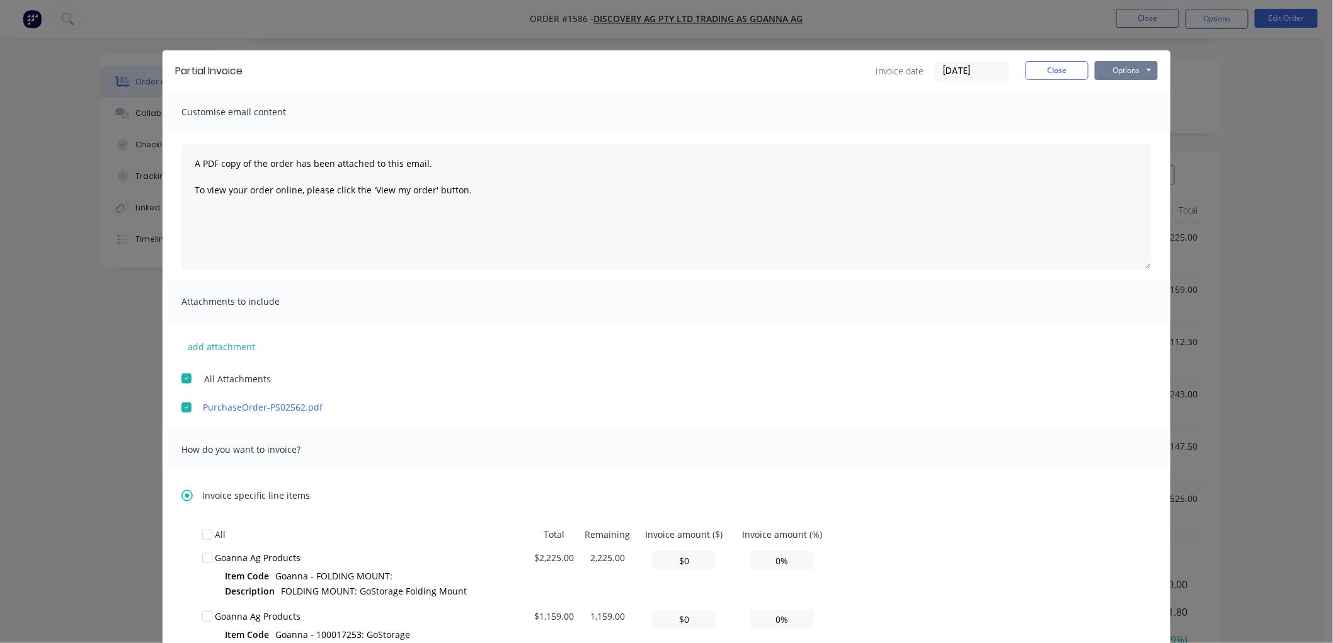
click at [1132, 67] on button "Options" at bounding box center [1126, 70] width 63 height 19
click at [1128, 93] on button "Preview" at bounding box center [1135, 93] width 81 height 21
click at [1036, 69] on button "Close" at bounding box center [1056, 70] width 63 height 19
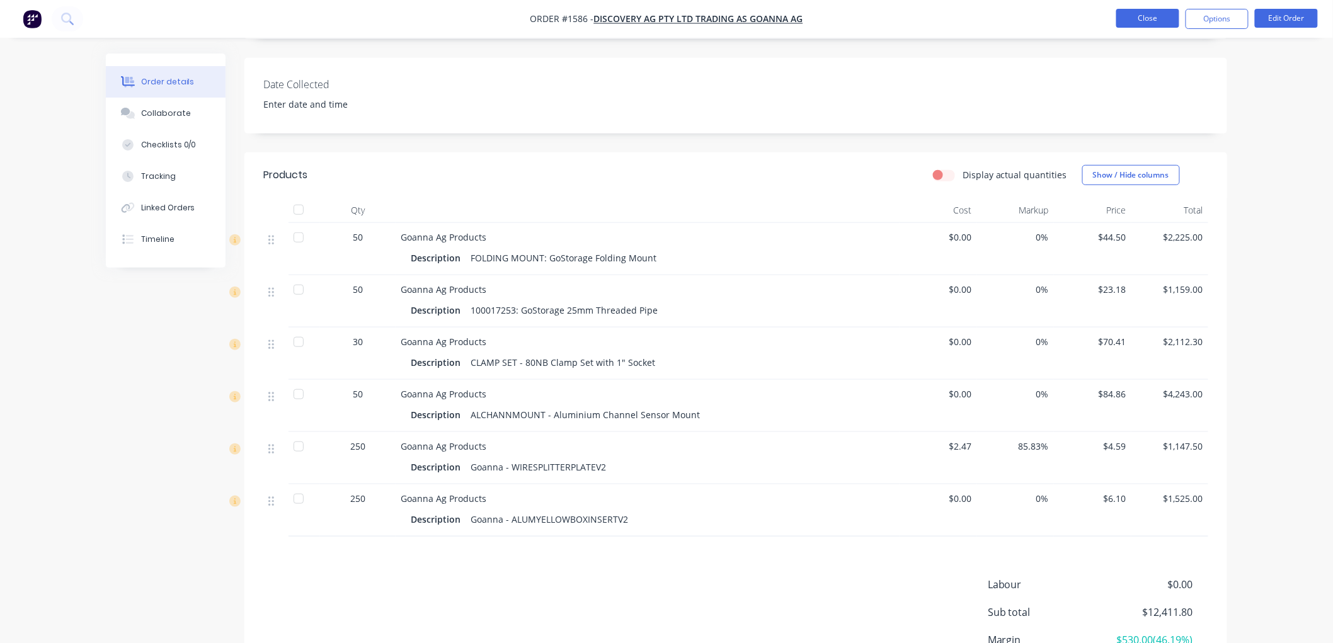
click at [1140, 16] on button "Close" at bounding box center [1147, 18] width 63 height 19
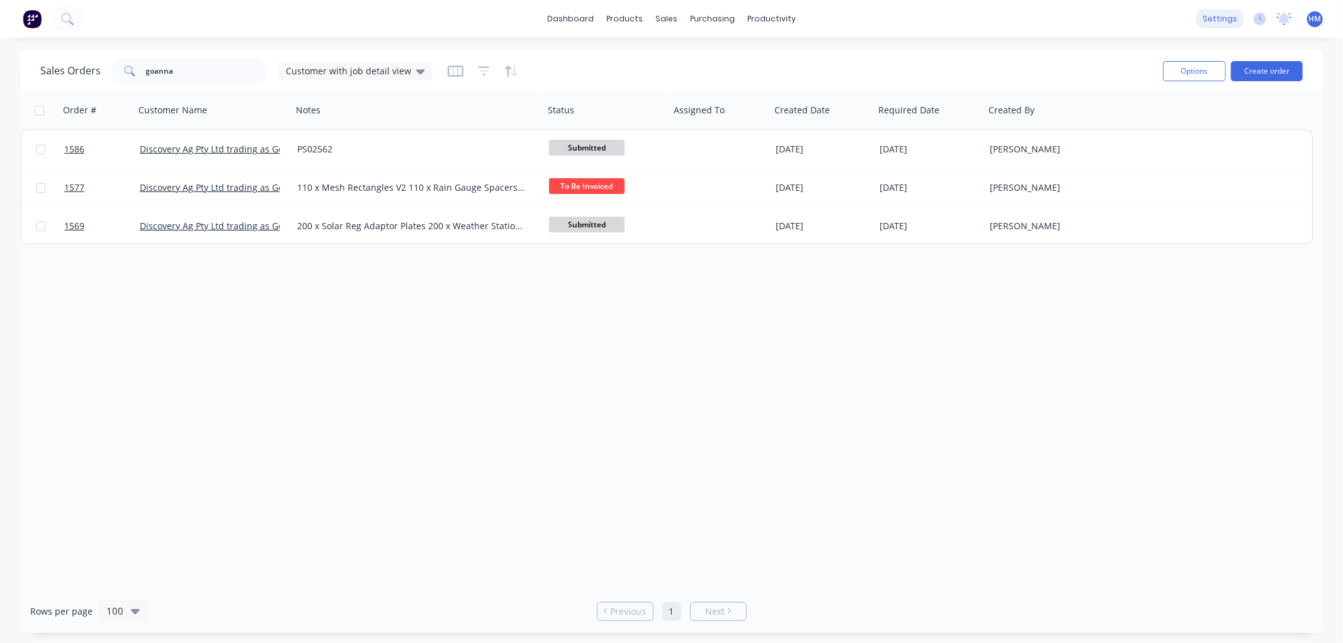
click at [1223, 14] on div "settings" at bounding box center [1220, 18] width 47 height 19
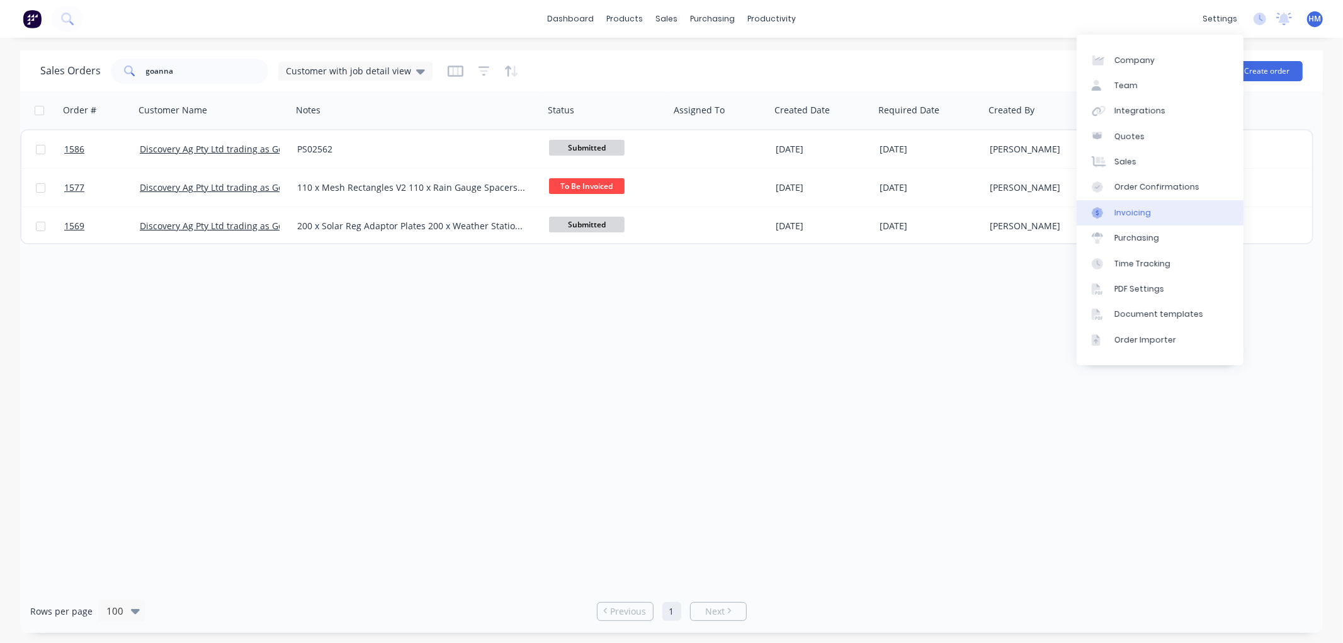
click at [1130, 213] on div "Invoicing" at bounding box center [1133, 212] width 37 height 11
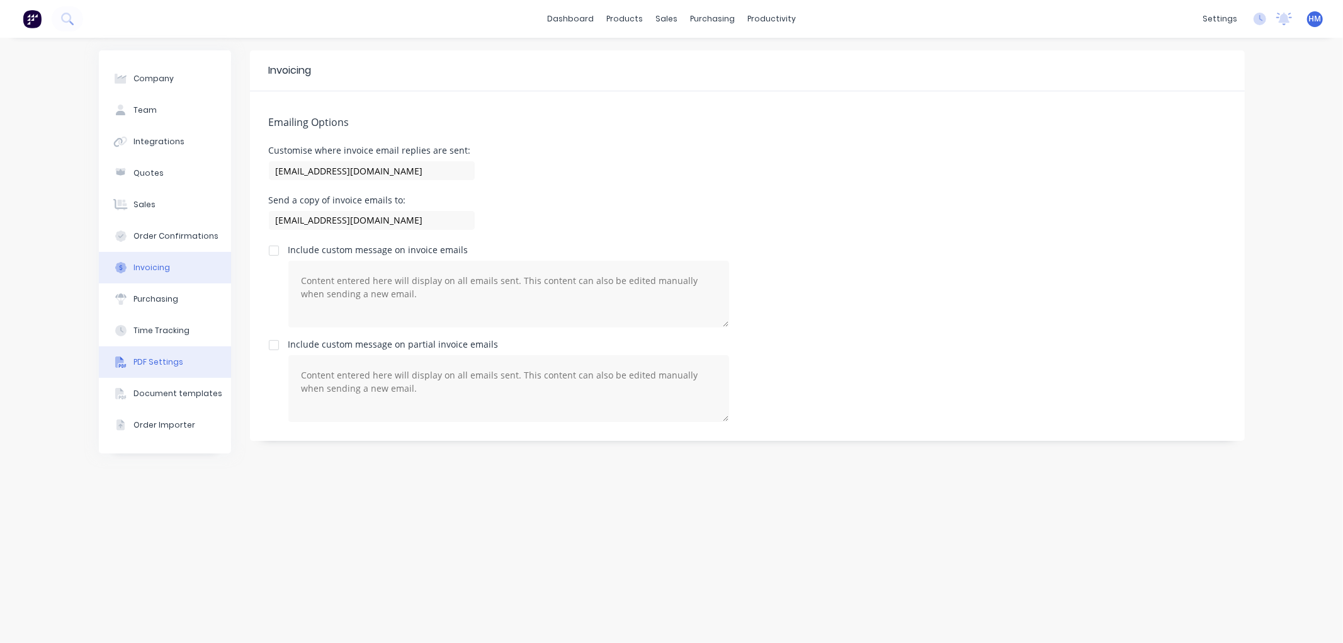
click at [154, 362] on div "PDF Settings" at bounding box center [159, 361] width 50 height 11
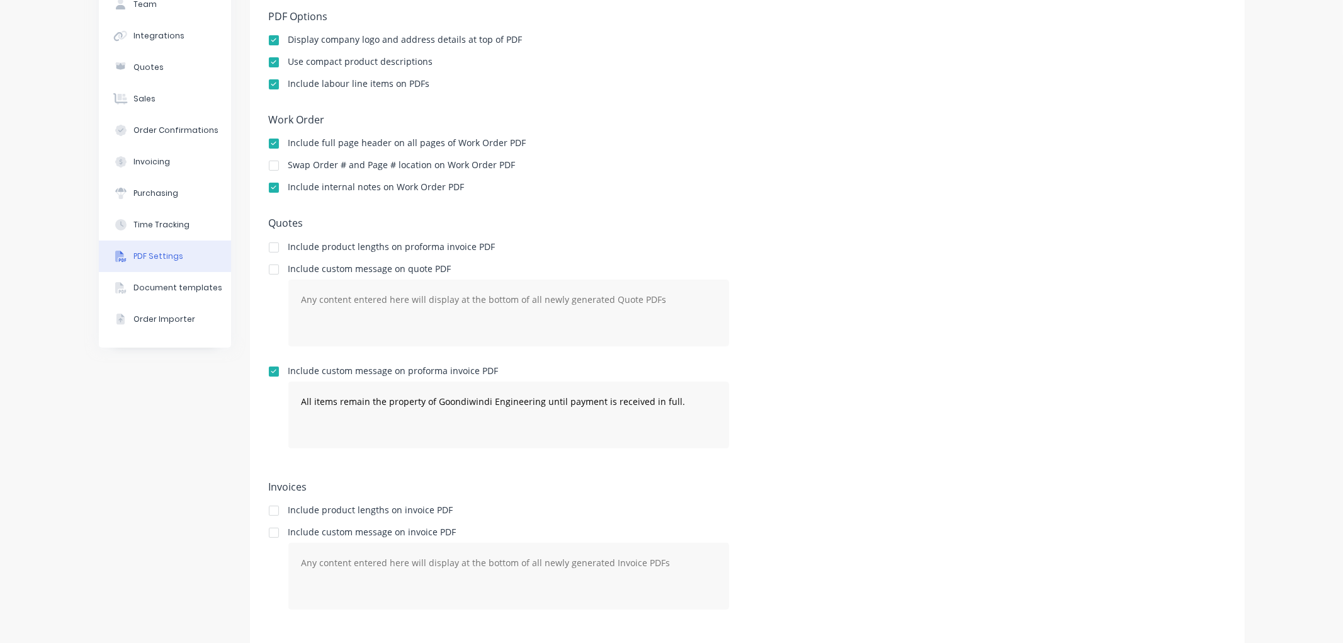
scroll to position [123, 0]
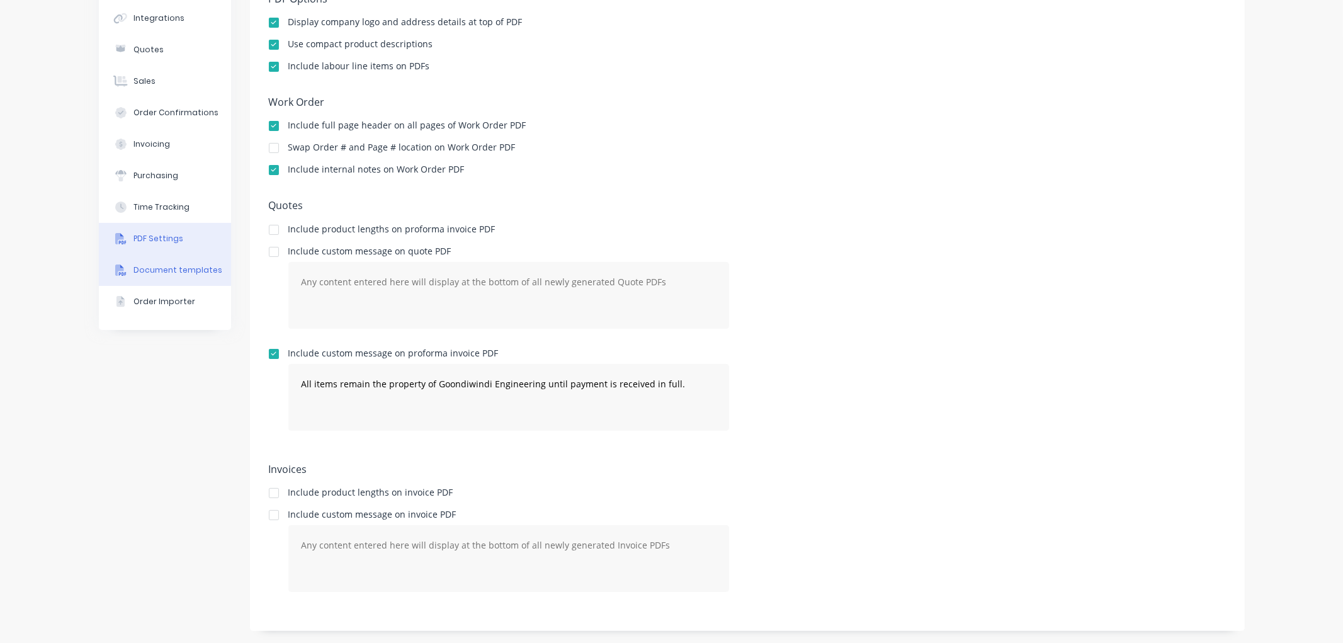
click at [171, 274] on div "Document templates" at bounding box center [178, 270] width 89 height 11
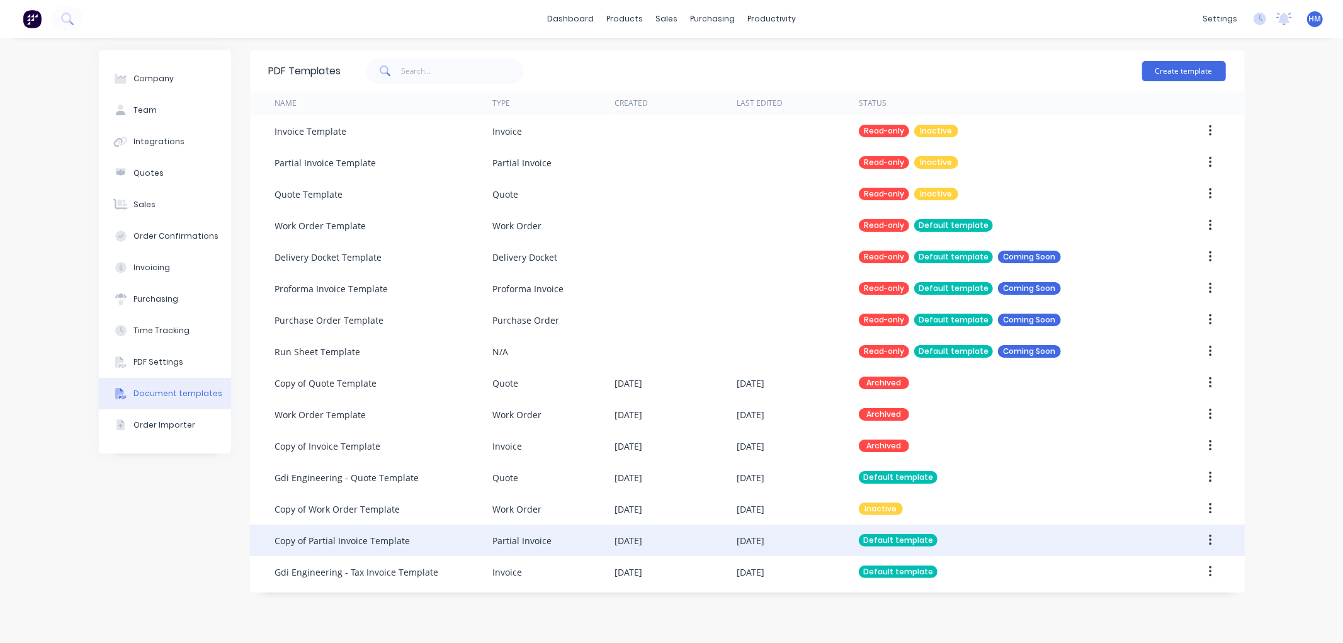
click at [380, 544] on div "Copy of Partial Invoice Template" at bounding box center [342, 540] width 135 height 13
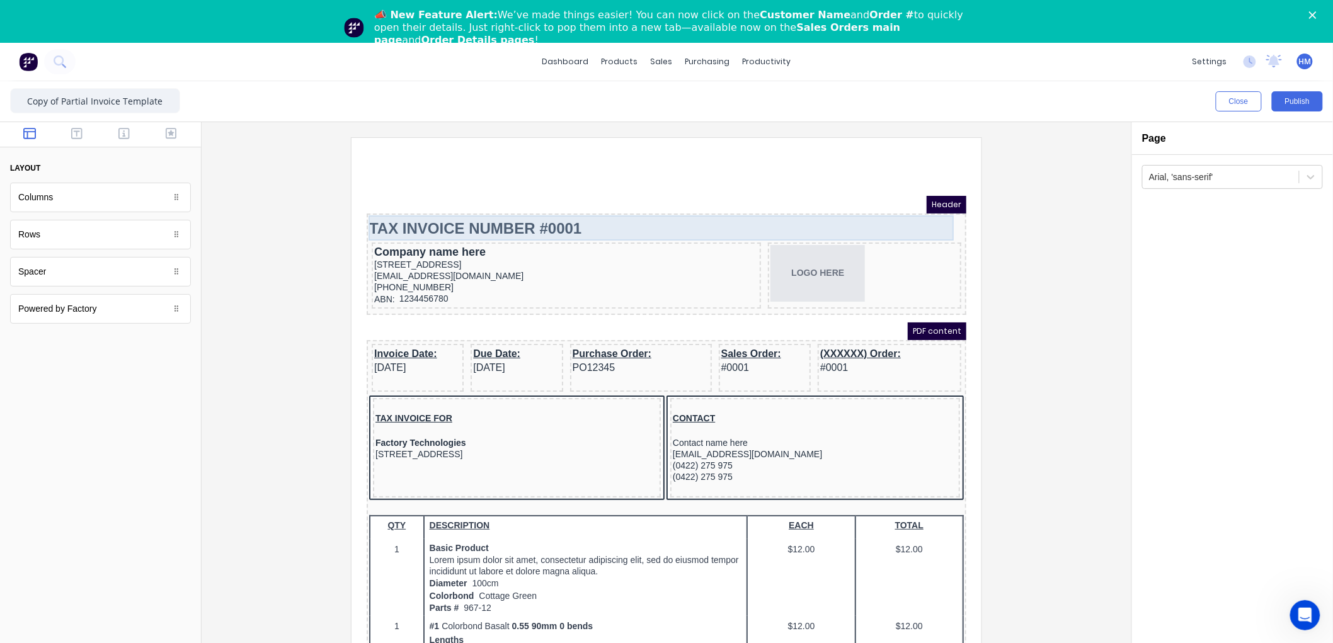
click at [545, 208] on div "TAX INVOICE NUMBER #0001" at bounding box center [650, 212] width 595 height 25
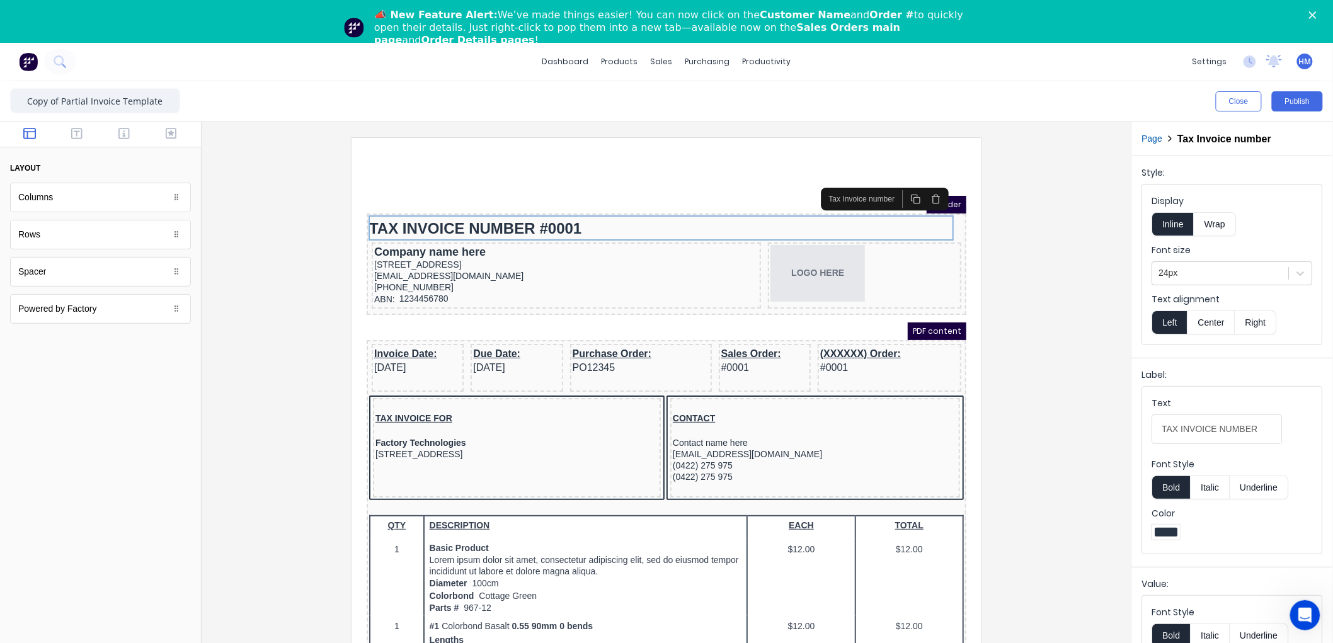
click at [1323, 9] on div "📣 New Feature Alert: We’ve made things easier! You can now click on the Custome…" at bounding box center [666, 27] width 1333 height 45
click at [1316, 11] on icon "Close" at bounding box center [1313, 15] width 8 height 8
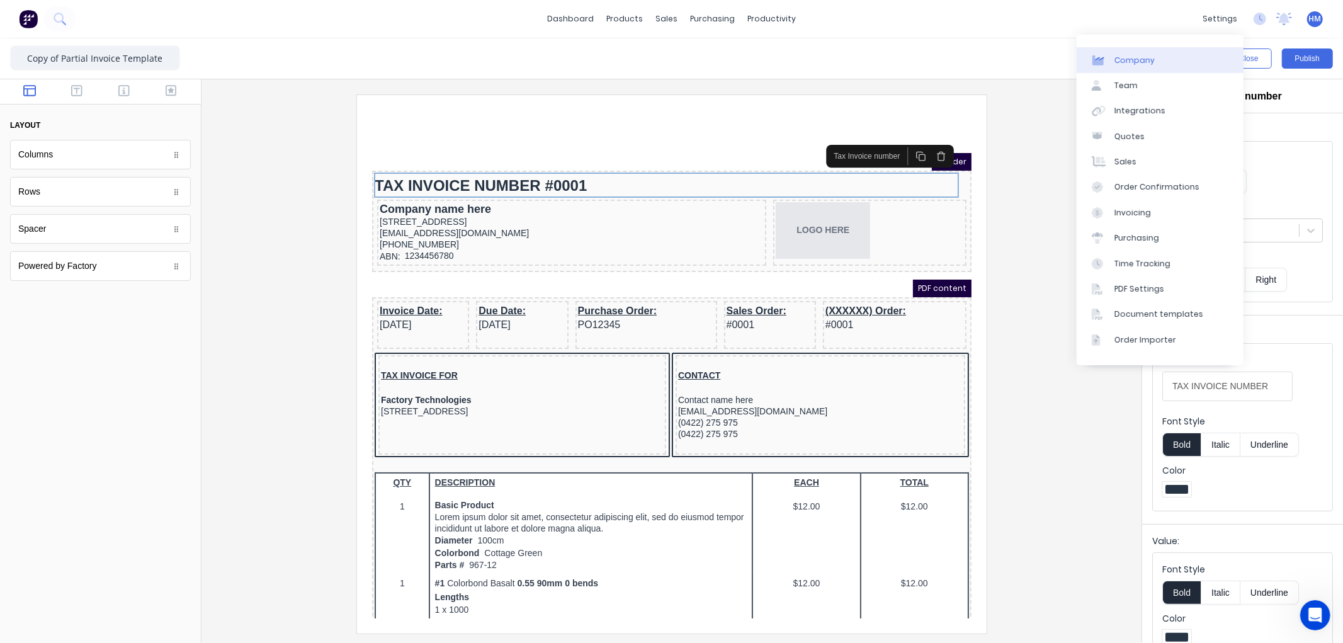
click at [1134, 64] on div "Company" at bounding box center [1135, 60] width 40 height 11
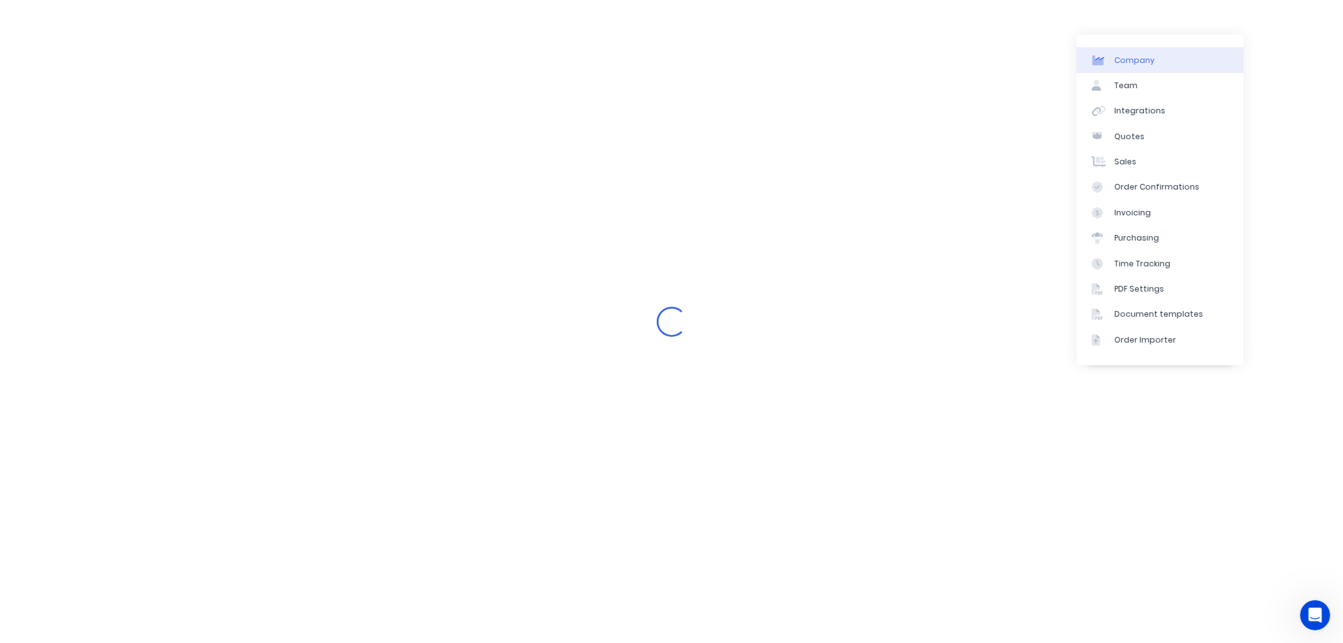
select select "AU"
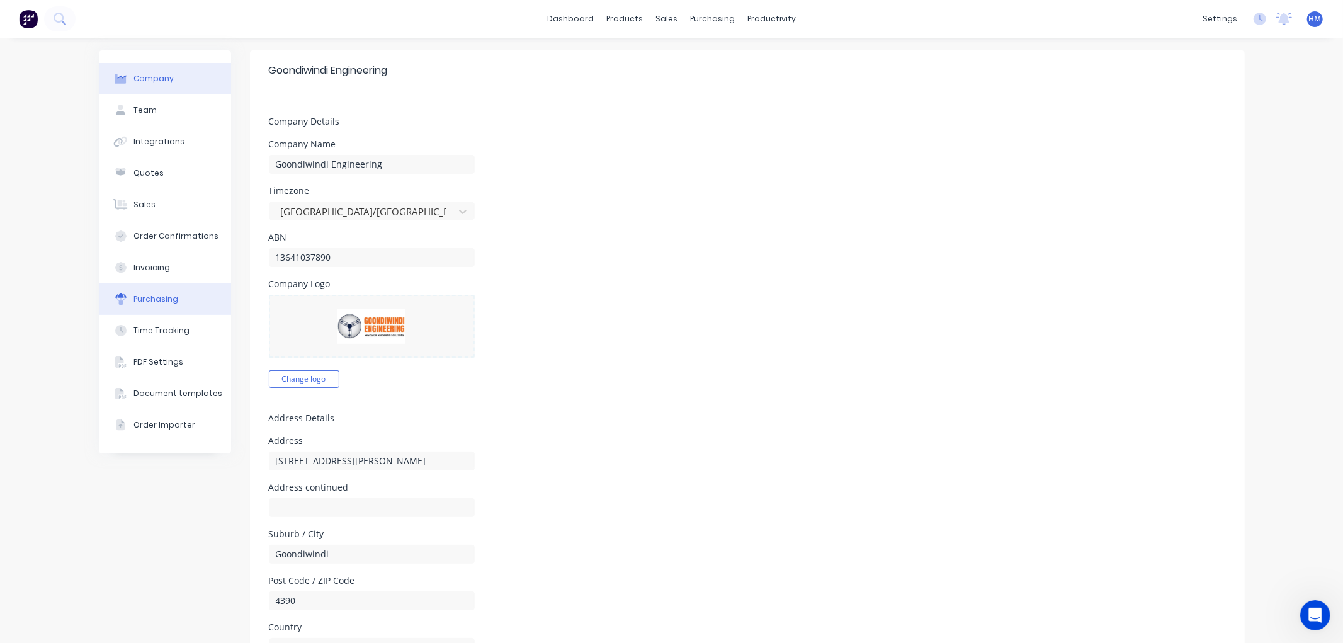
click at [157, 292] on button "Purchasing" at bounding box center [165, 298] width 132 height 31
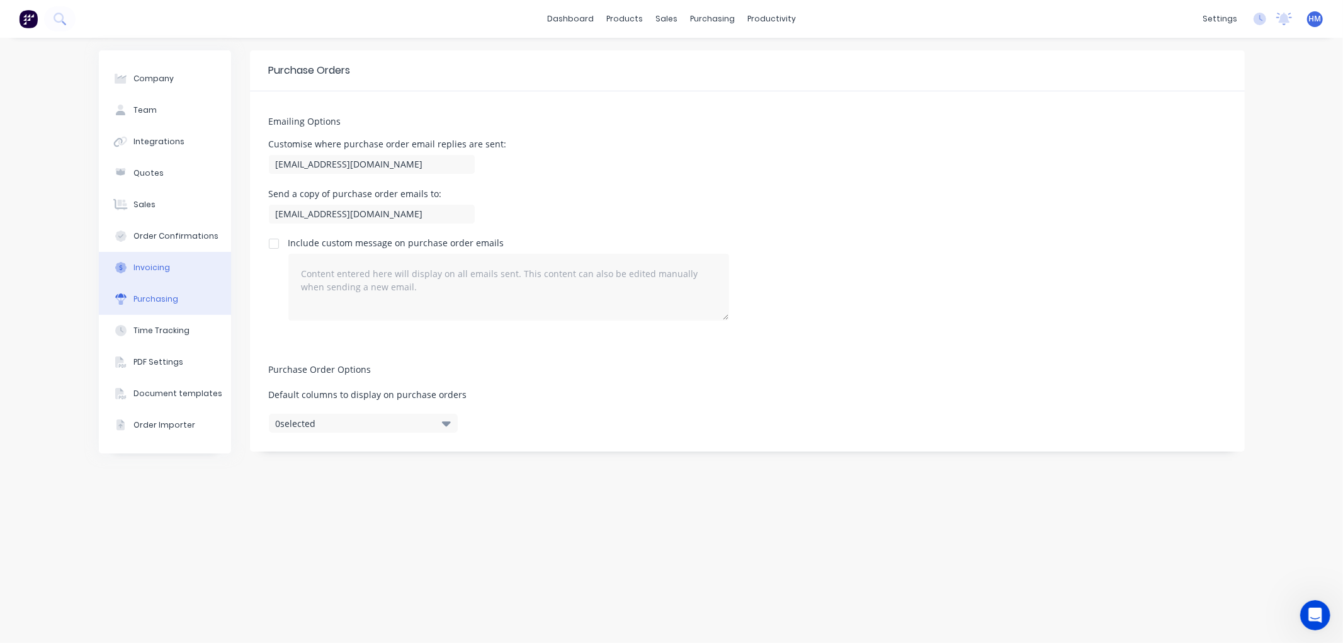
click at [164, 266] on div "Invoicing" at bounding box center [152, 267] width 37 height 11
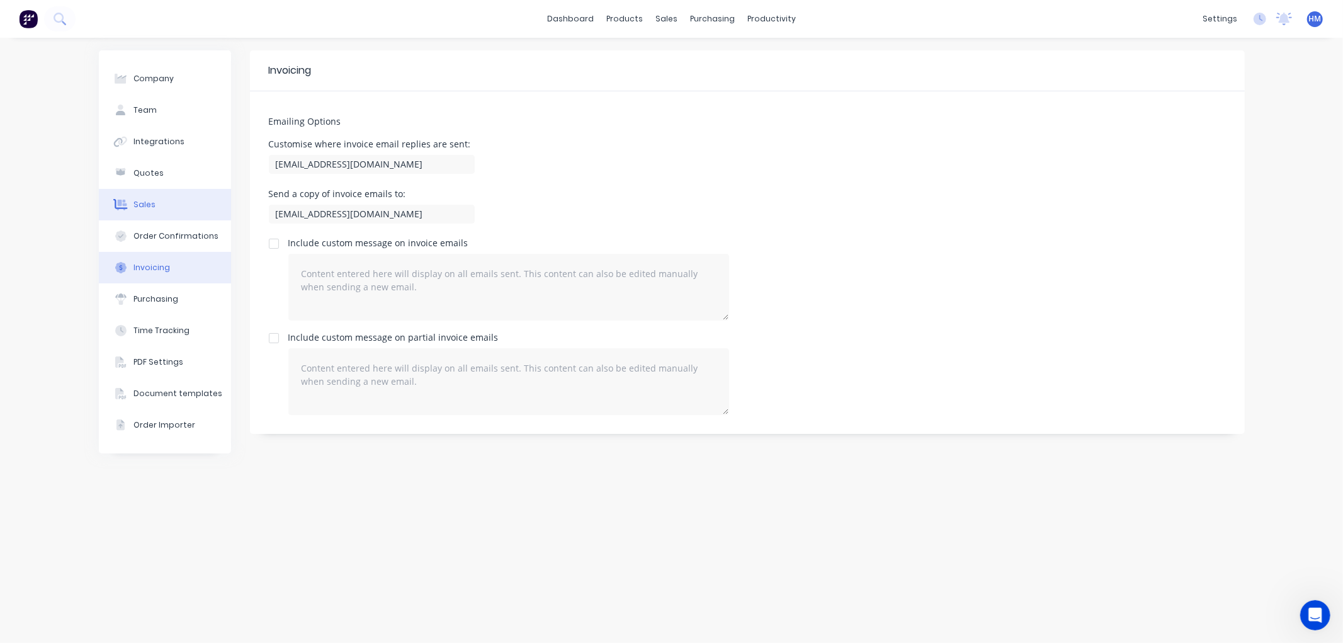
click at [147, 204] on div "Sales" at bounding box center [145, 204] width 22 height 11
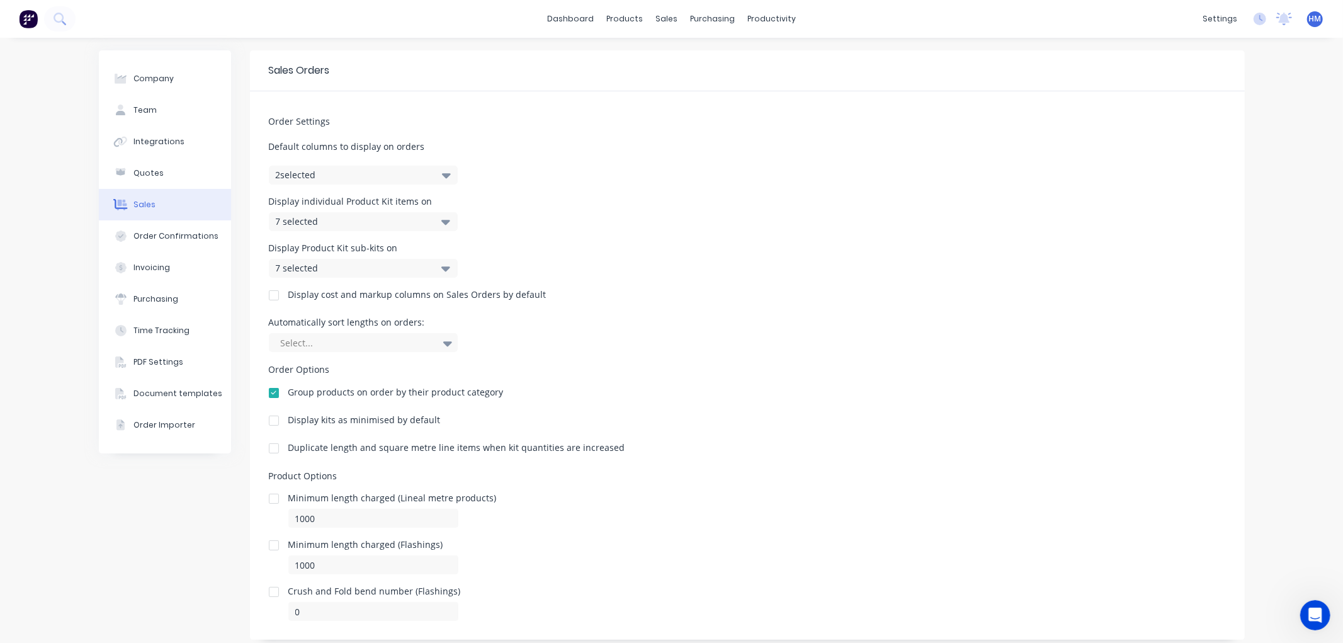
scroll to position [28, 0]
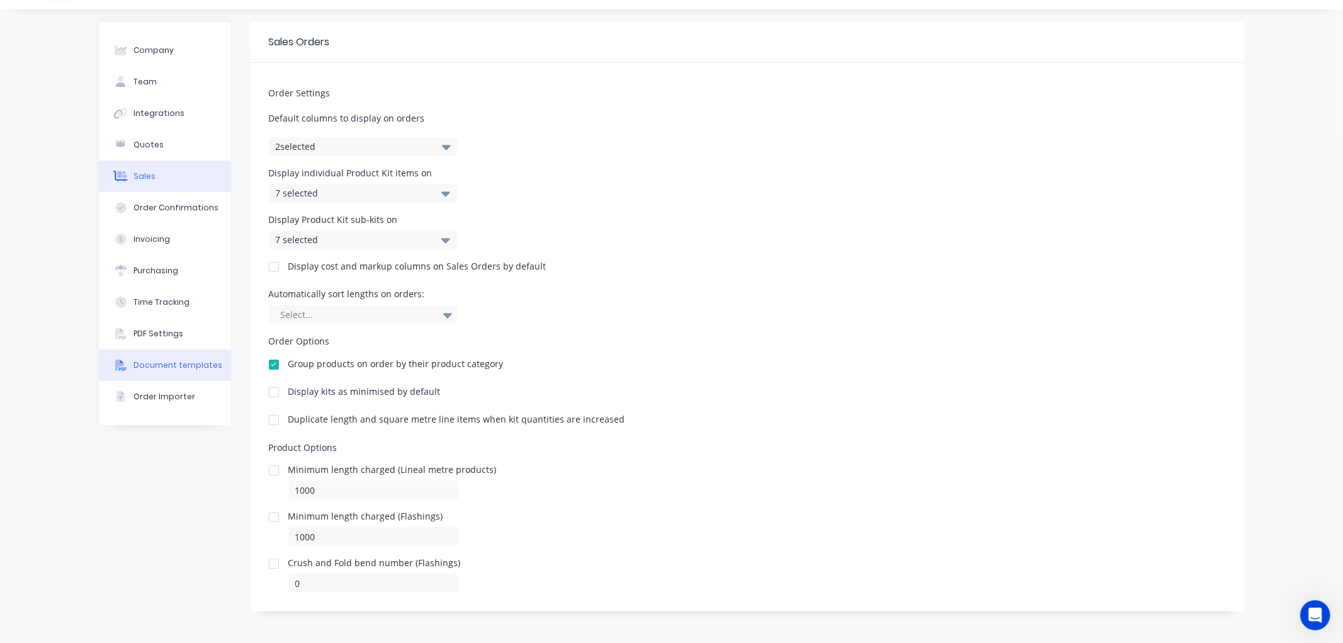
click at [173, 360] on div "Document templates" at bounding box center [178, 365] width 89 height 11
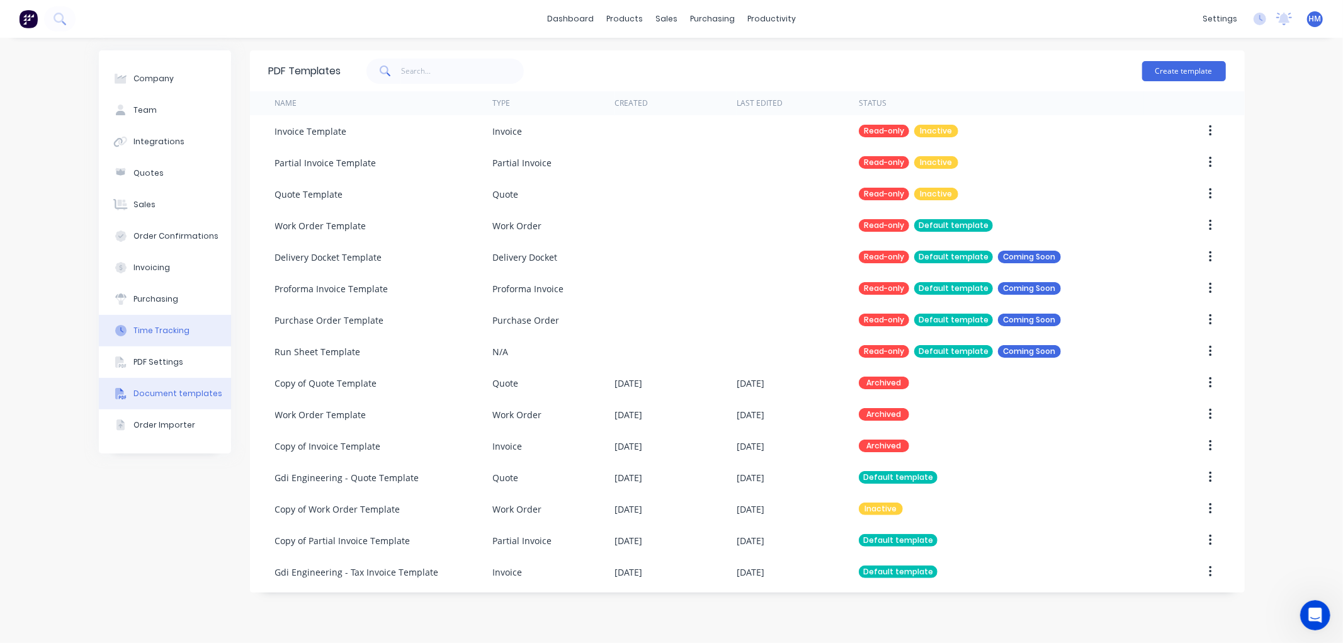
click at [170, 333] on div "Time Tracking" at bounding box center [162, 330] width 56 height 11
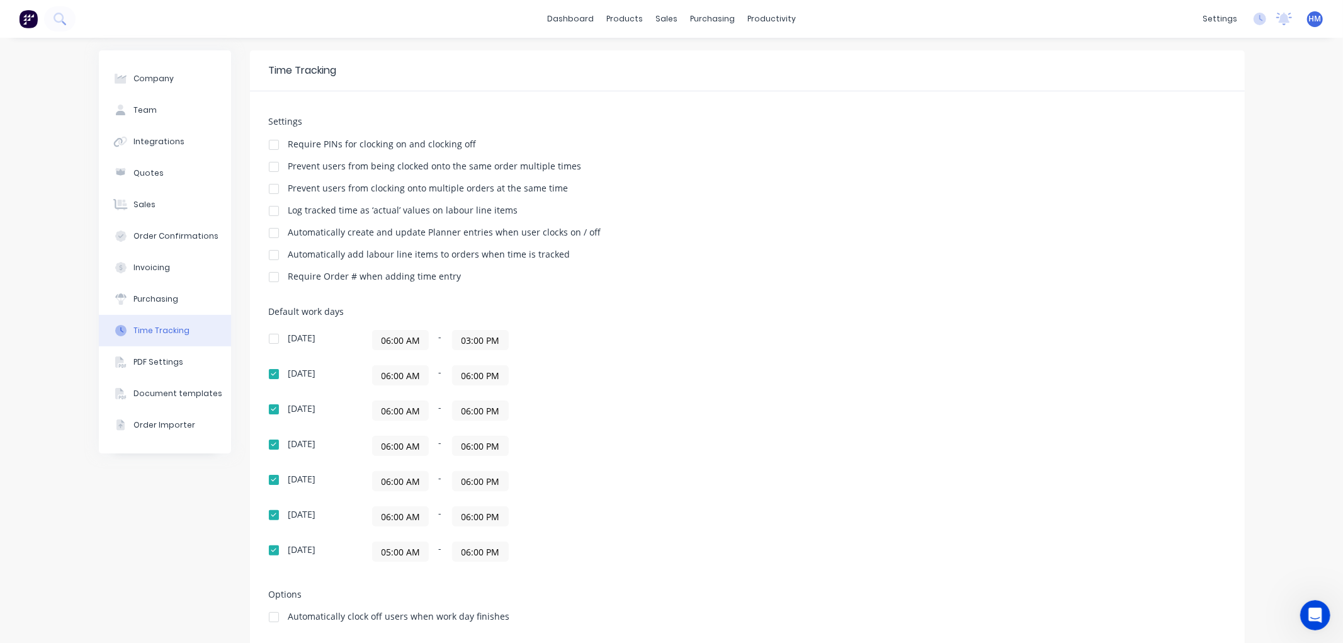
click at [164, 316] on button "Time Tracking" at bounding box center [165, 330] width 132 height 31
click at [166, 294] on div "Purchasing" at bounding box center [156, 299] width 45 height 11
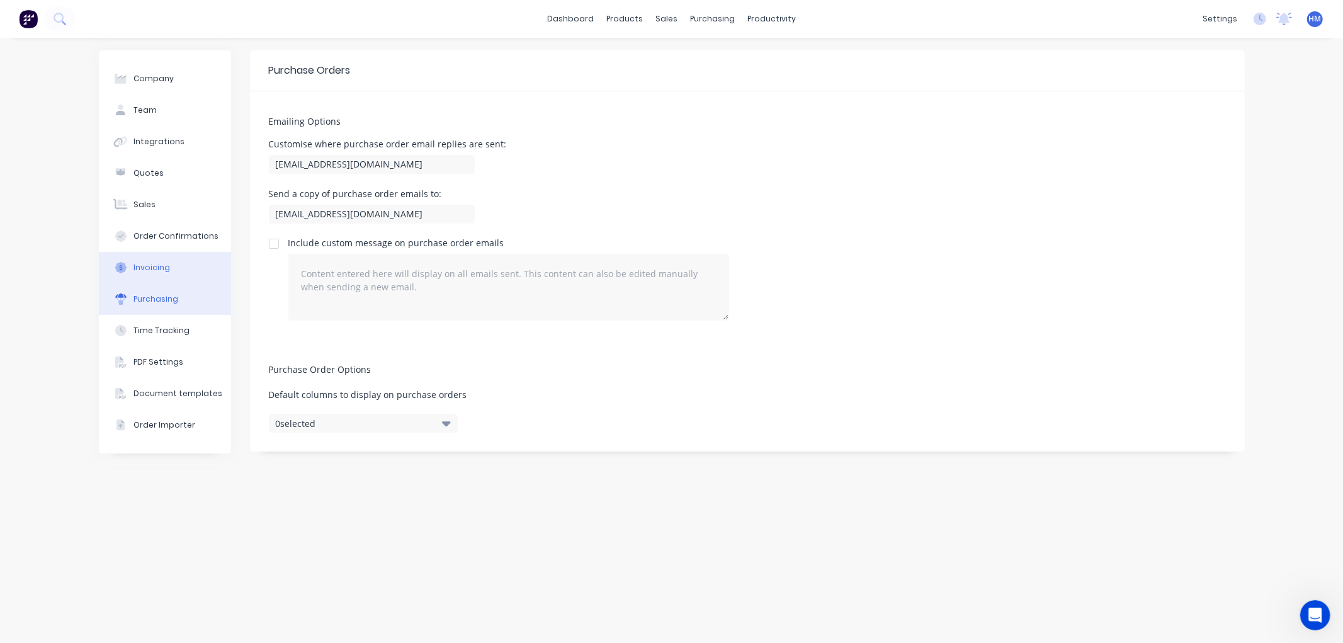
click at [166, 280] on button "Invoicing" at bounding box center [165, 267] width 132 height 31
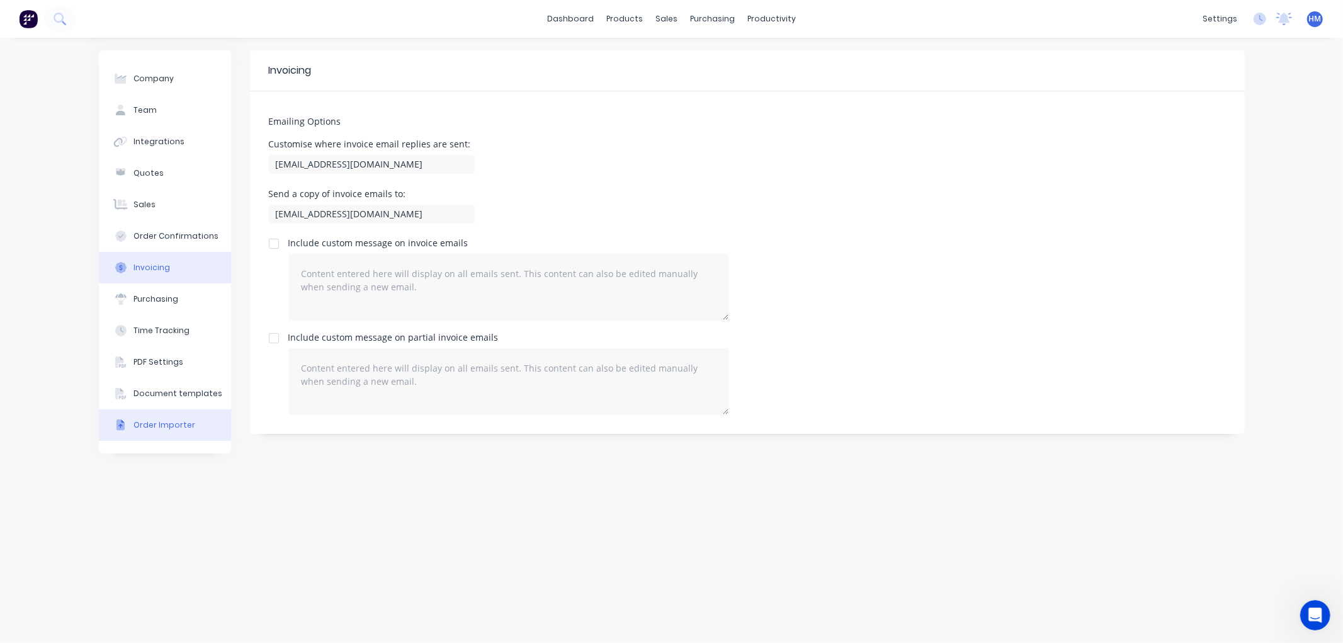
click at [145, 419] on div "Order Importer" at bounding box center [165, 424] width 62 height 11
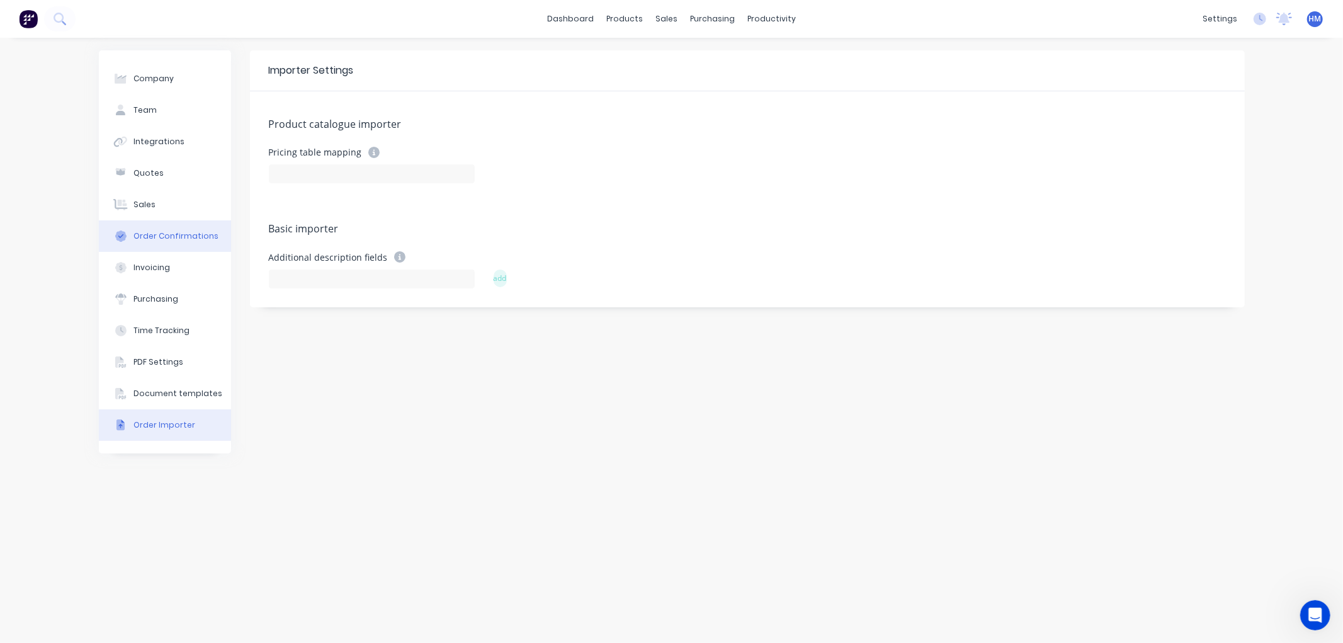
click at [171, 237] on div "Order Confirmations" at bounding box center [176, 236] width 85 height 11
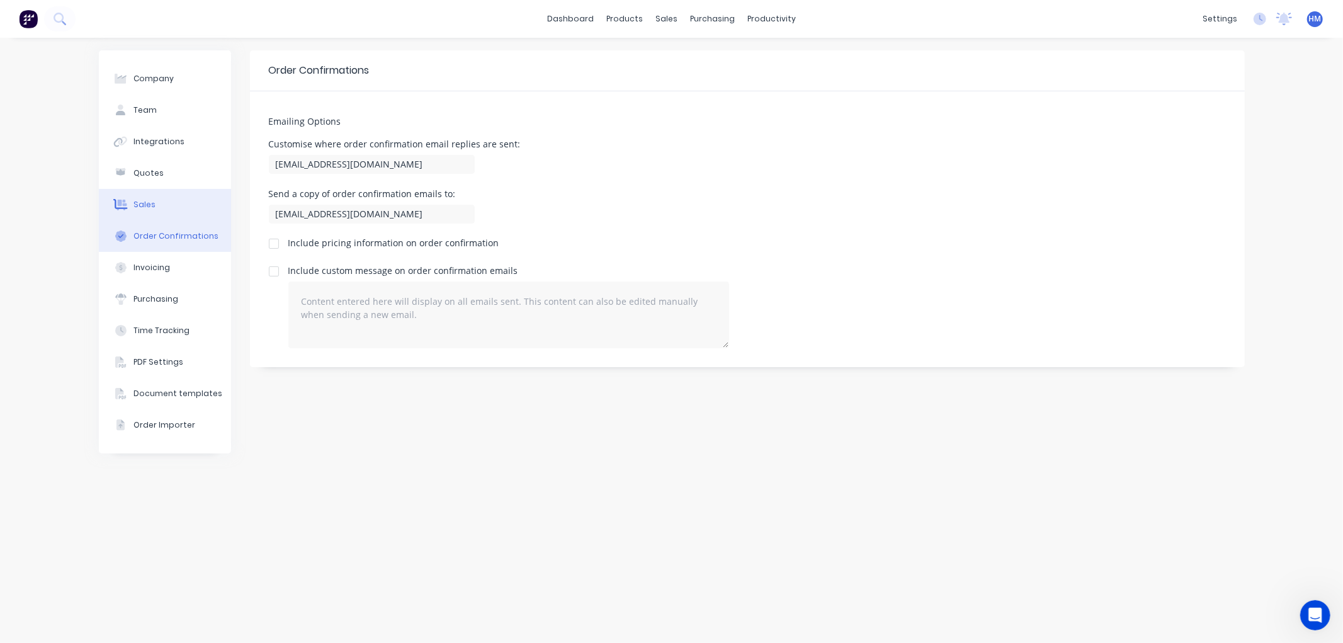
click at [164, 203] on button "Sales" at bounding box center [165, 204] width 132 height 31
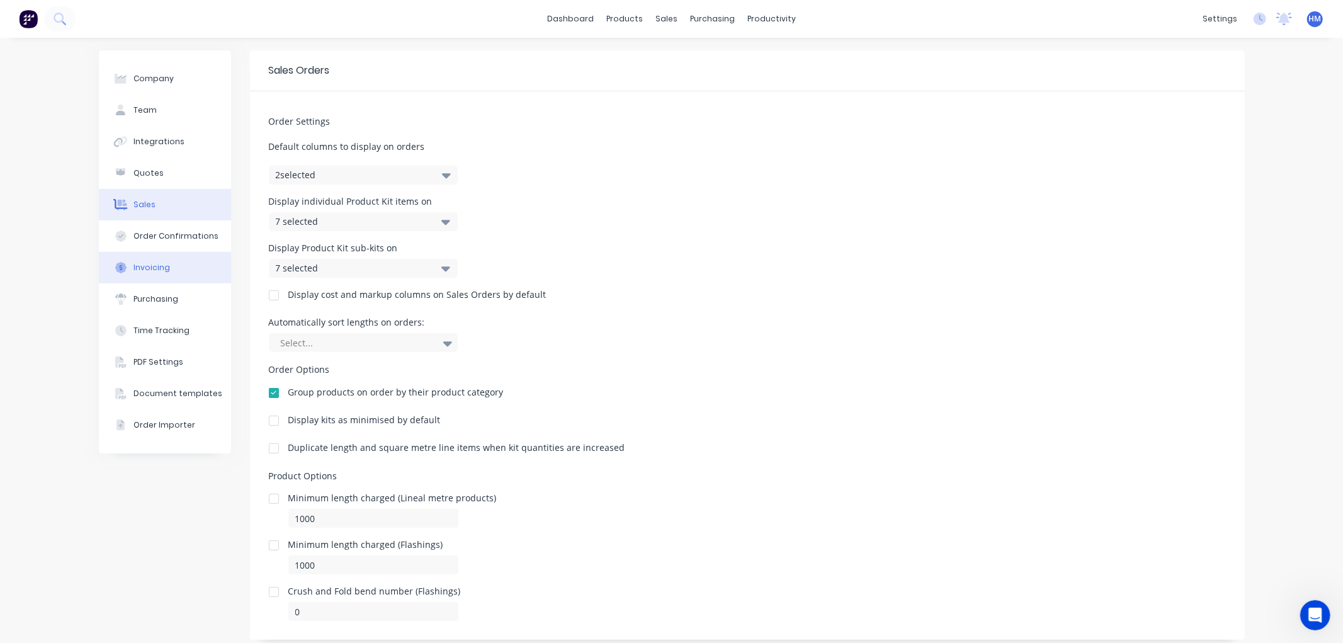
click at [164, 269] on button "Invoicing" at bounding box center [165, 267] width 132 height 31
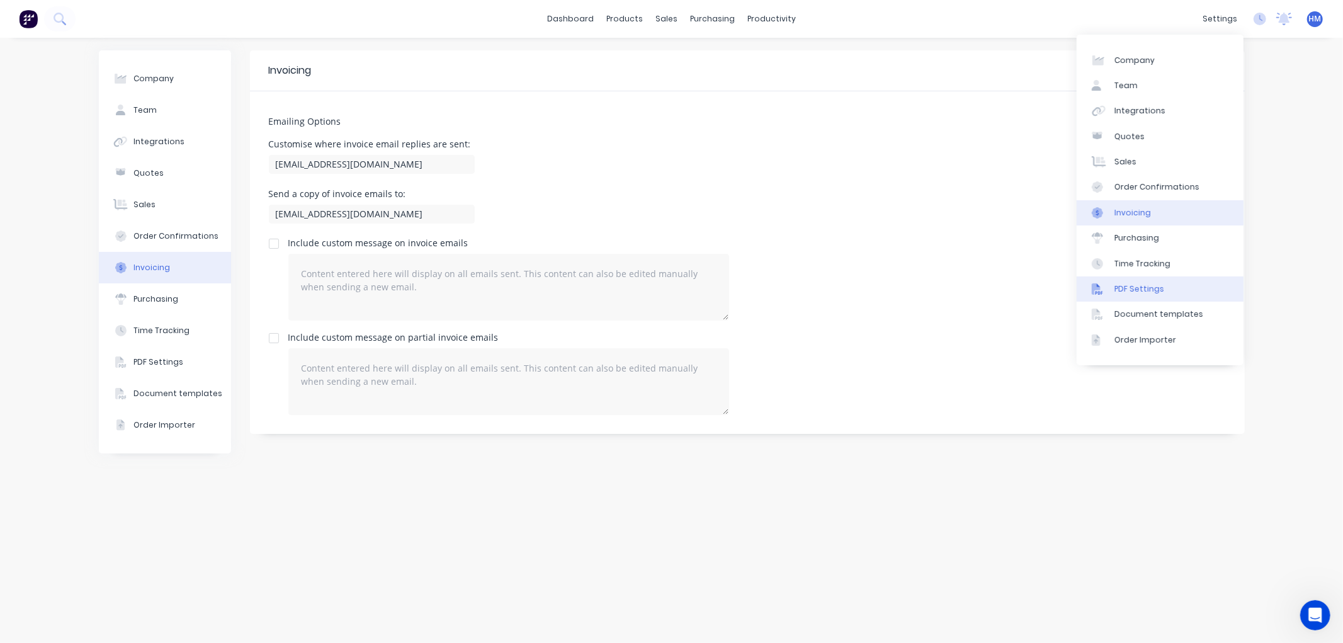
click at [1147, 292] on div "PDF Settings" at bounding box center [1140, 288] width 50 height 11
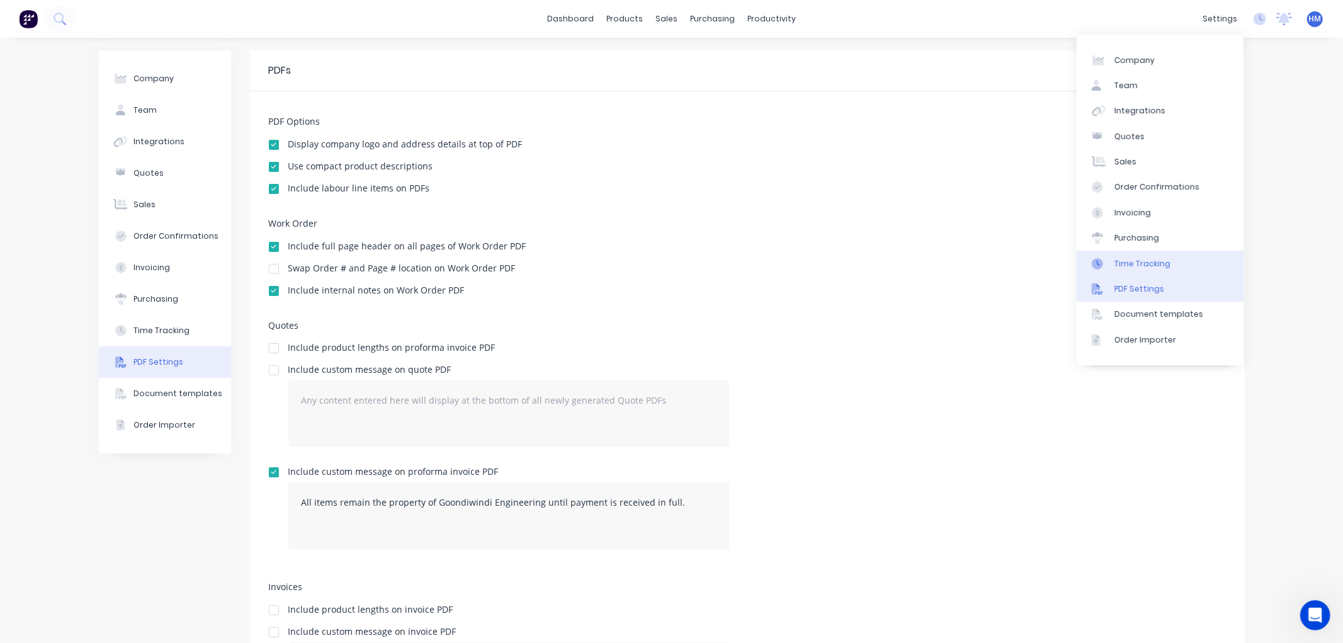
click at [1148, 260] on div "Time Tracking" at bounding box center [1143, 263] width 56 height 11
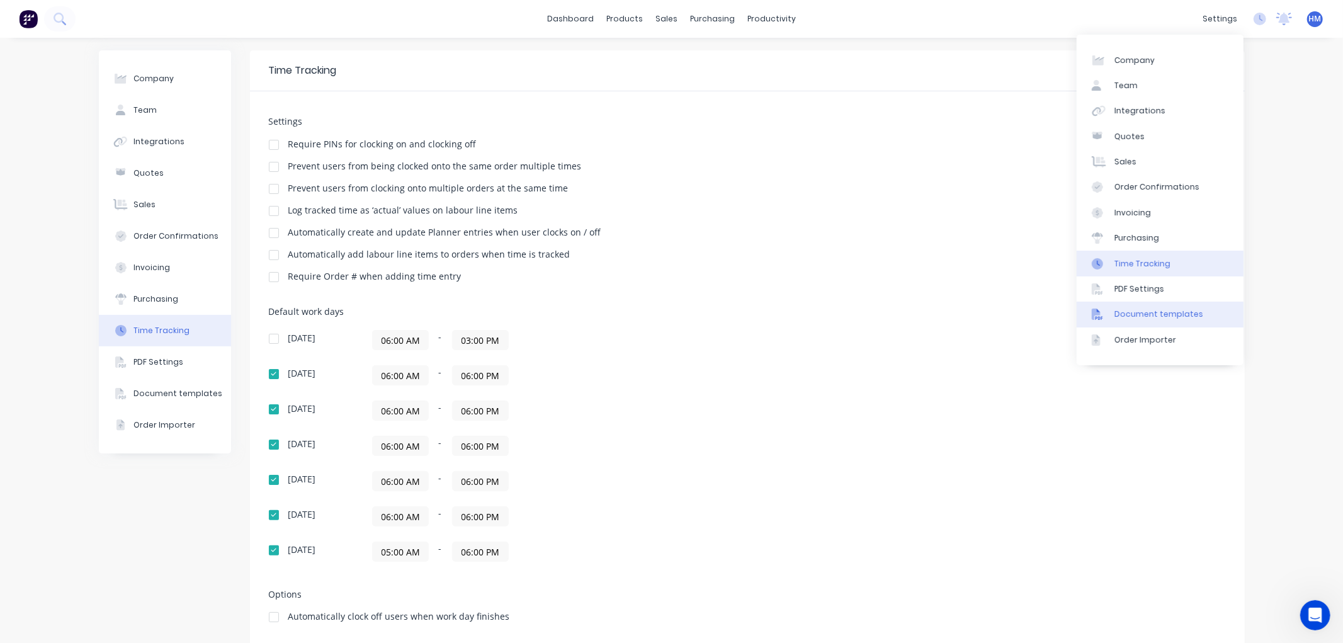
click at [1149, 302] on link "Document templates" at bounding box center [1160, 314] width 167 height 25
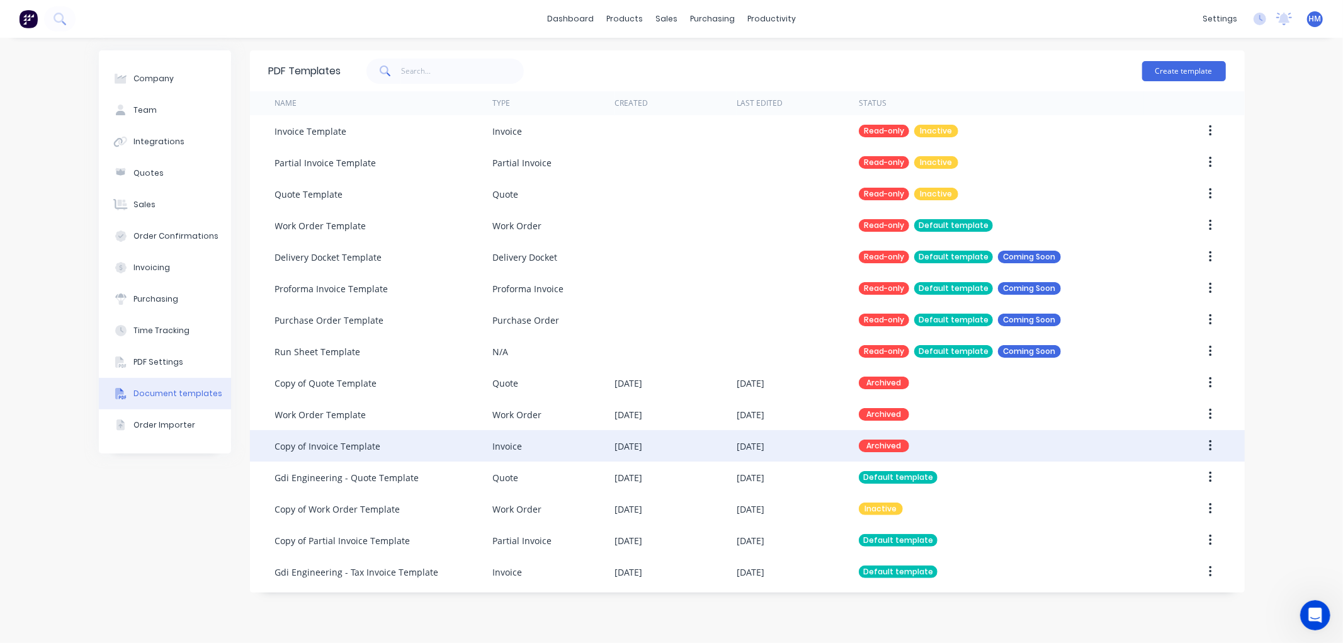
click at [326, 450] on div "Copy of Invoice Template" at bounding box center [328, 446] width 106 height 13
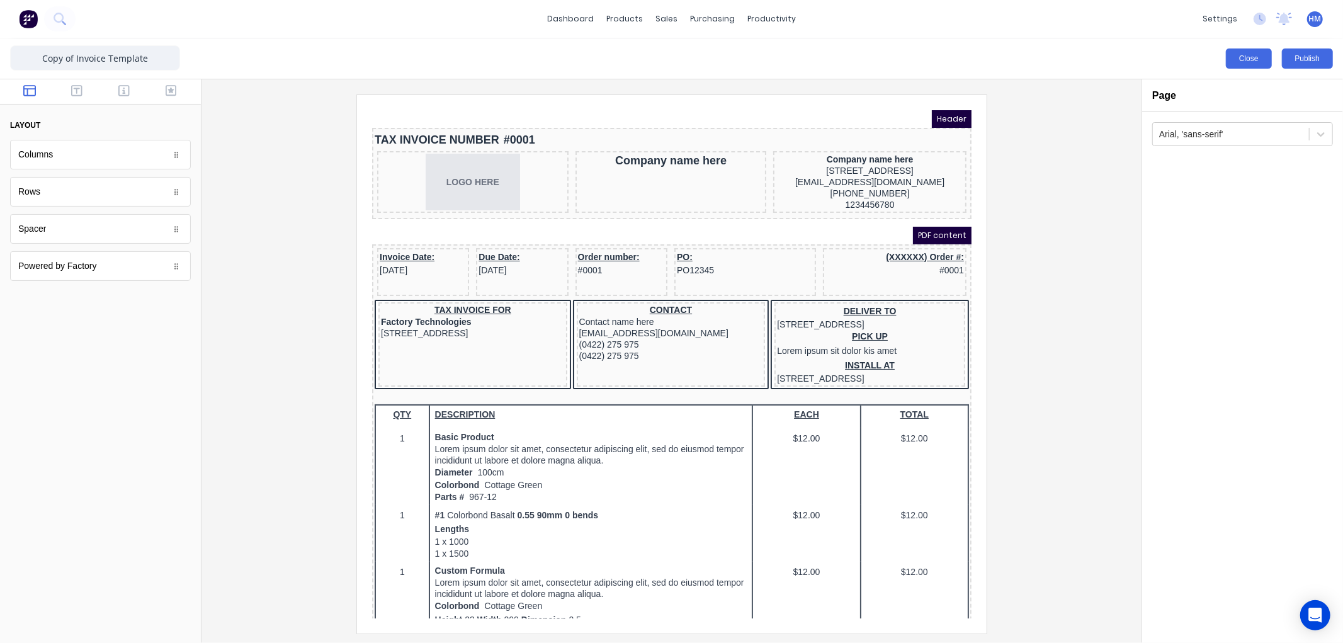
click at [1256, 59] on button "Close" at bounding box center [1249, 58] width 46 height 20
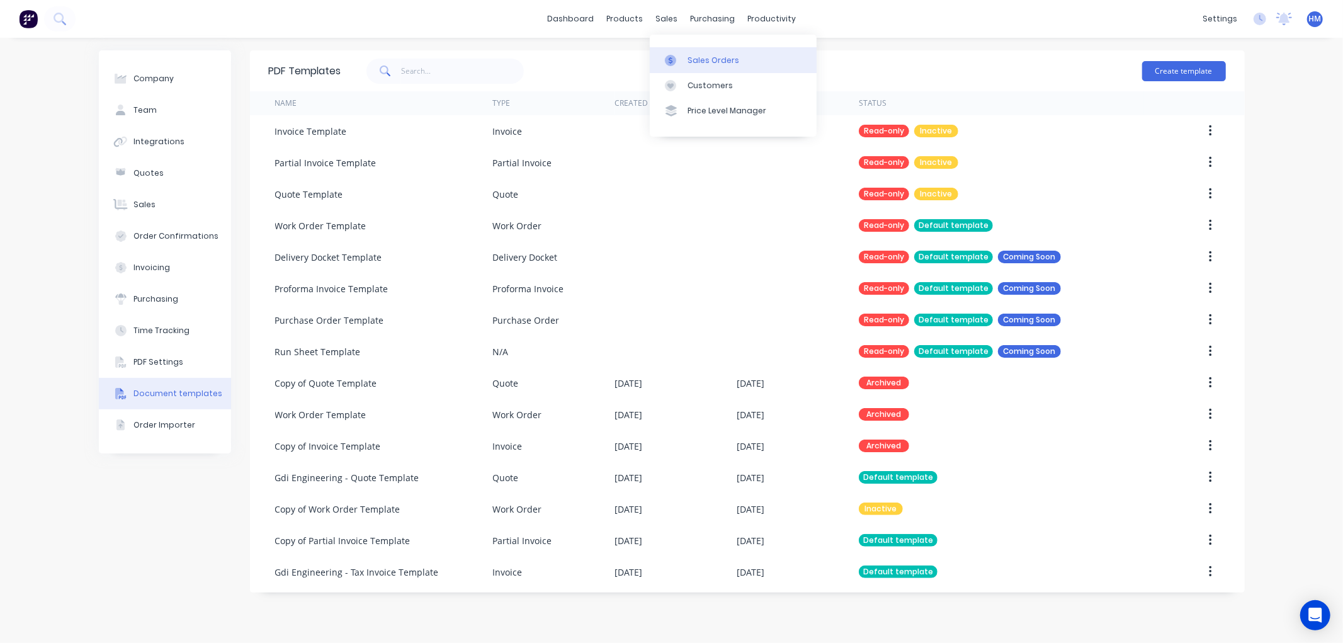
click at [684, 57] on link "Sales Orders" at bounding box center [733, 59] width 167 height 25
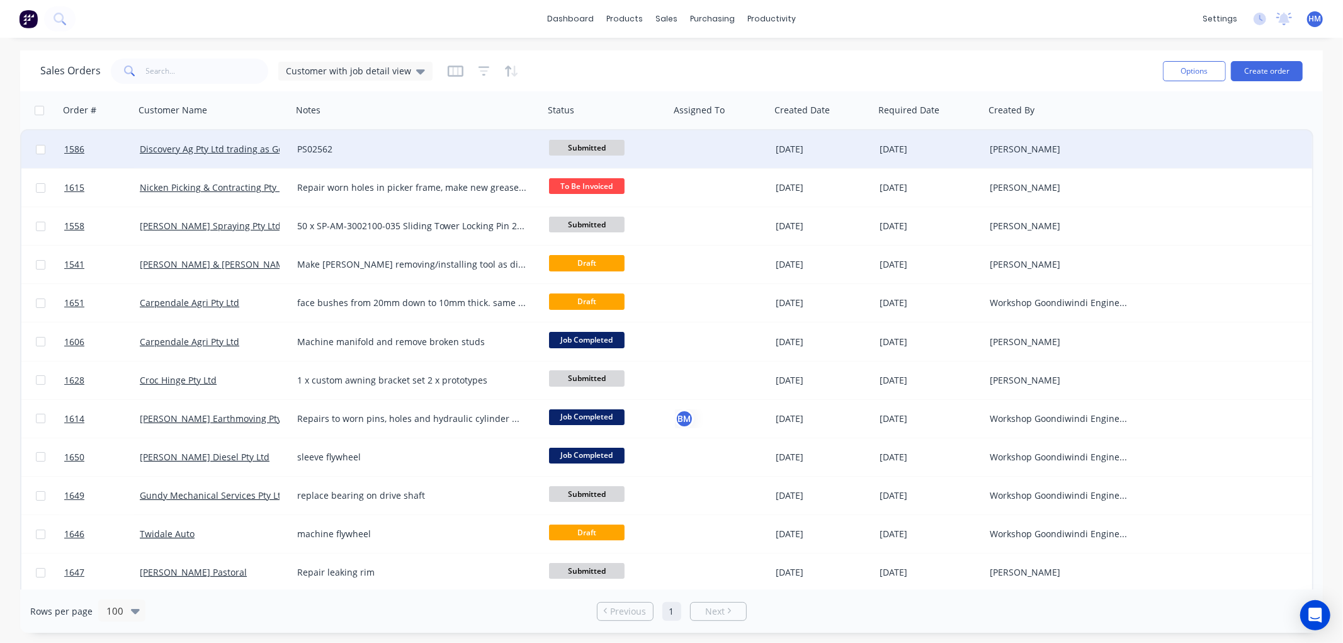
click at [384, 152] on div "PS02562" at bounding box center [412, 149] width 230 height 13
click at [132, 152] on link "1586" at bounding box center [102, 149] width 76 height 38
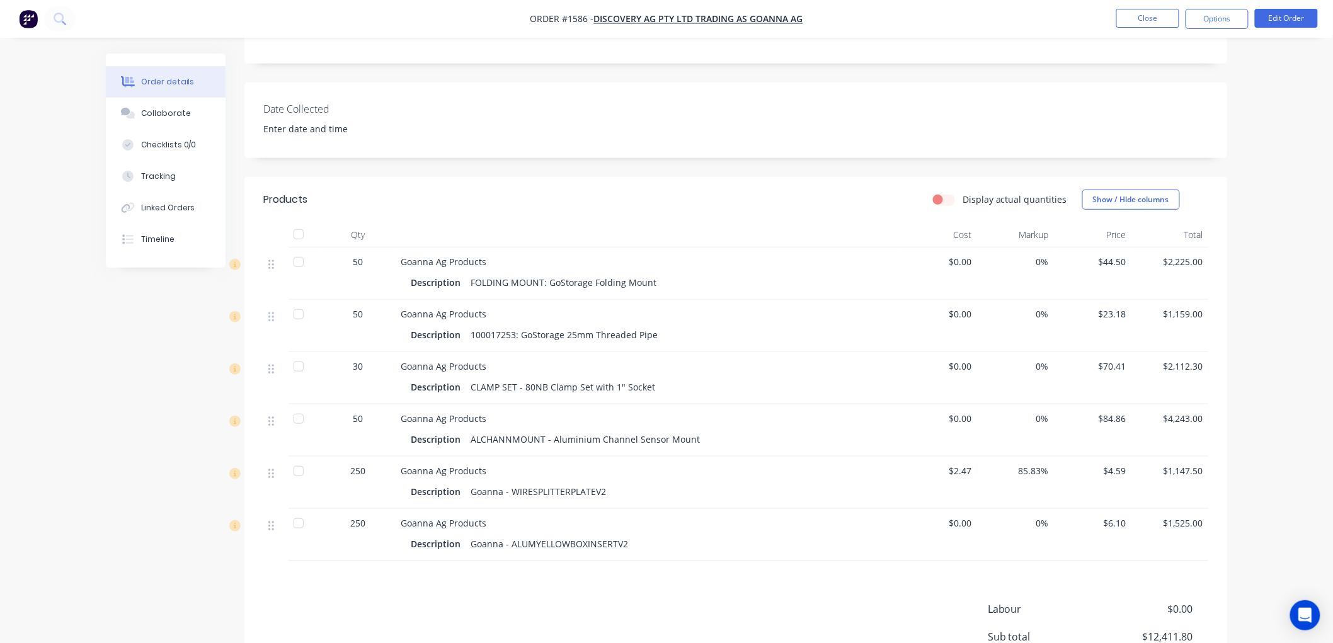
scroll to position [280, 0]
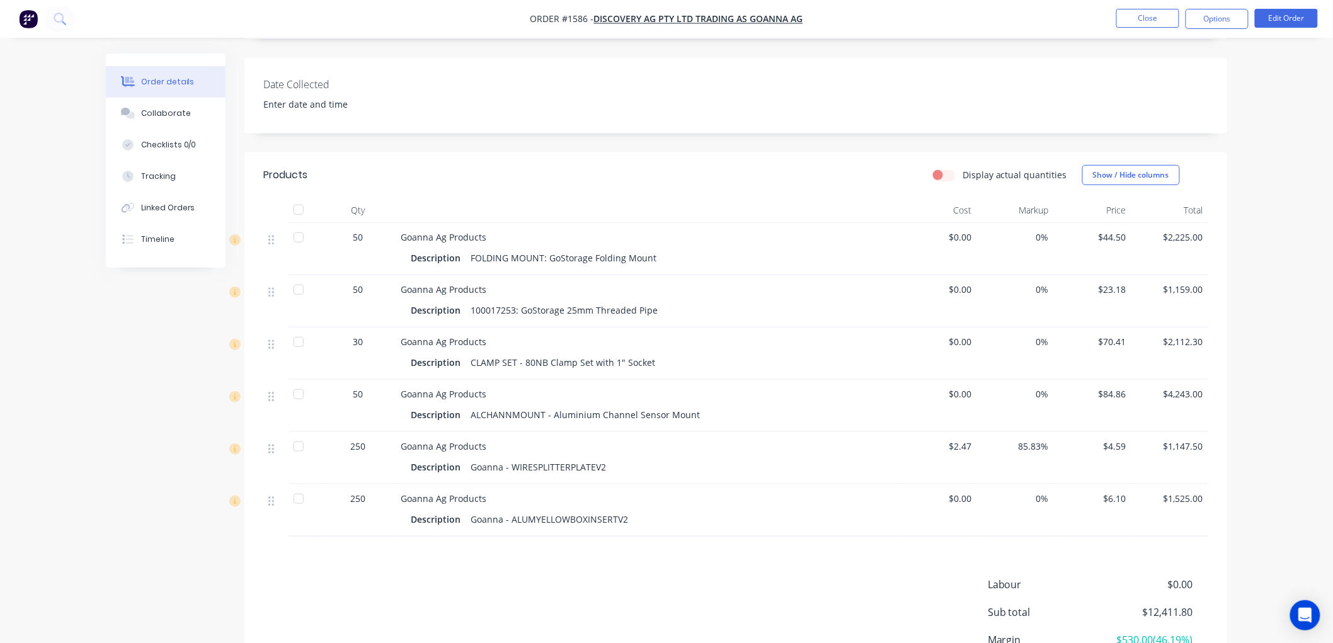
click at [962, 174] on label "Display actual quantities" at bounding box center [1014, 174] width 105 height 13
click at [943, 174] on input "Display actual quantities" at bounding box center [938, 174] width 10 height 12
click at [962, 174] on label "Display actual quantities" at bounding box center [1014, 174] width 105 height 13
click at [943, 174] on input "Display actual quantities" at bounding box center [938, 174] width 10 height 12
click at [962, 174] on label "Display actual quantities" at bounding box center [1014, 174] width 105 height 13
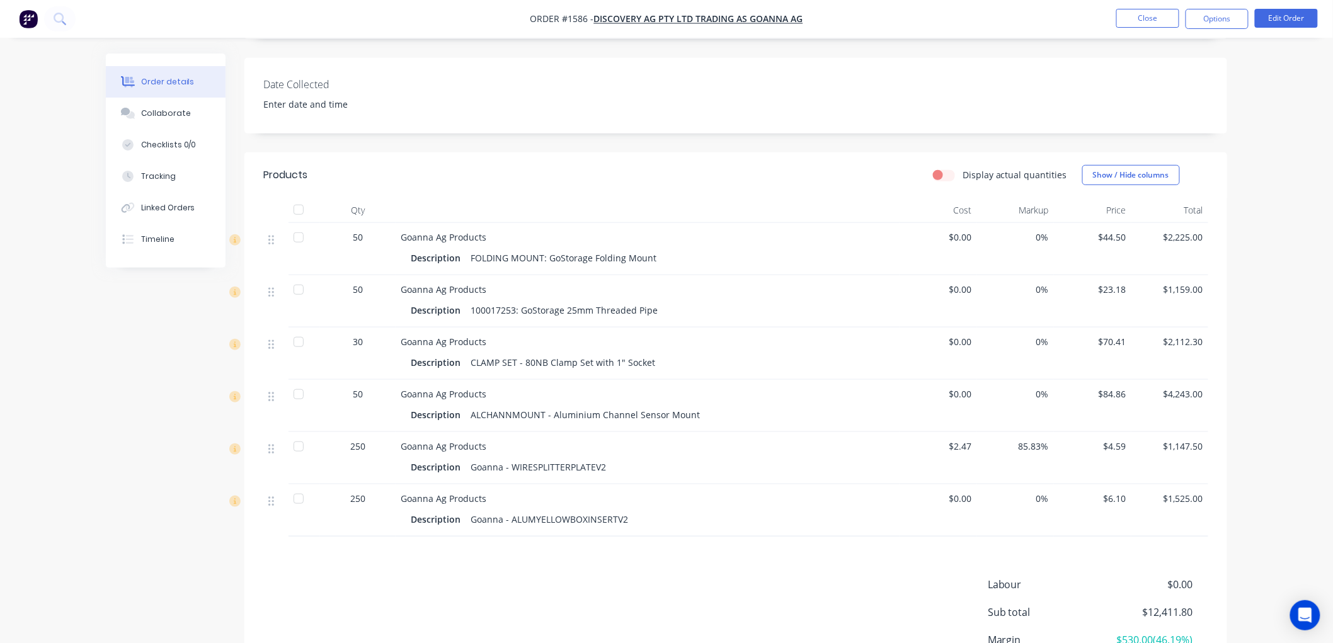
click at [943, 174] on input "Display actual quantities" at bounding box center [938, 174] width 10 height 12
click at [962, 174] on label "Display actual quantities" at bounding box center [1014, 174] width 105 height 13
click at [943, 174] on input "Display actual quantities" at bounding box center [938, 174] width 10 height 12
click at [962, 174] on label "Display actual quantities" at bounding box center [1014, 174] width 105 height 13
click at [942, 174] on input "Display actual quantities" at bounding box center [938, 174] width 10 height 12
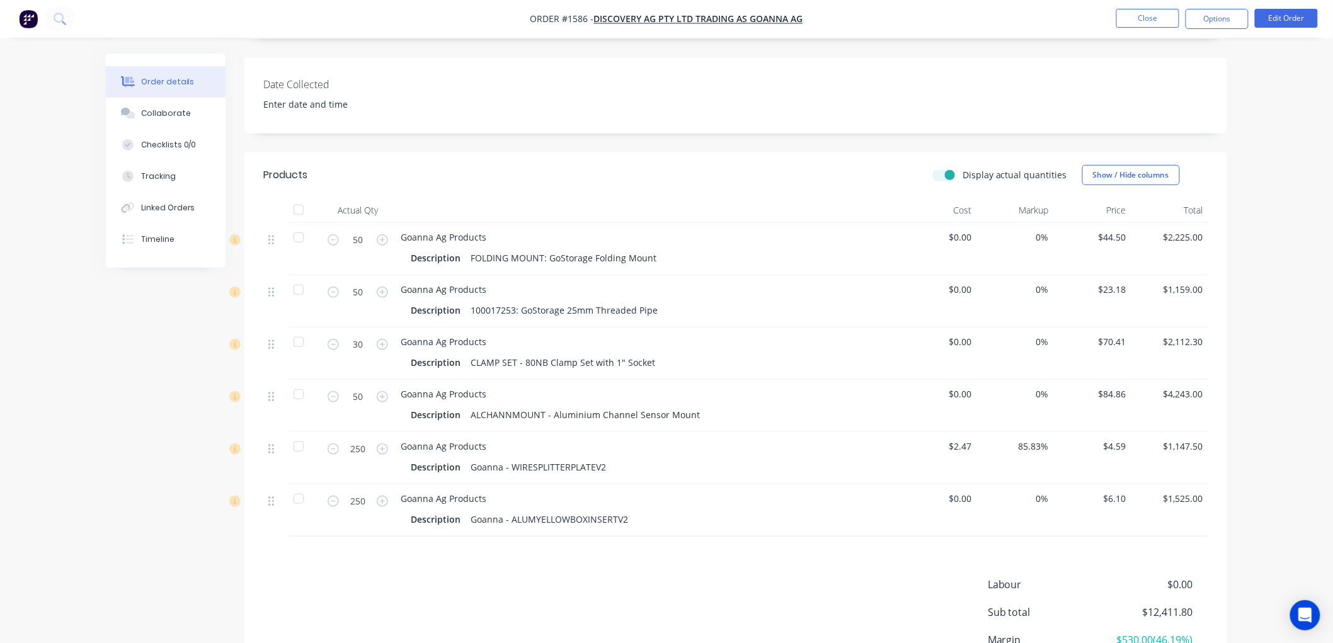
click at [962, 174] on label "Display actual quantities" at bounding box center [1014, 174] width 105 height 13
click at [942, 174] on input "Display actual quantities" at bounding box center [938, 174] width 10 height 12
checkbox input "false"
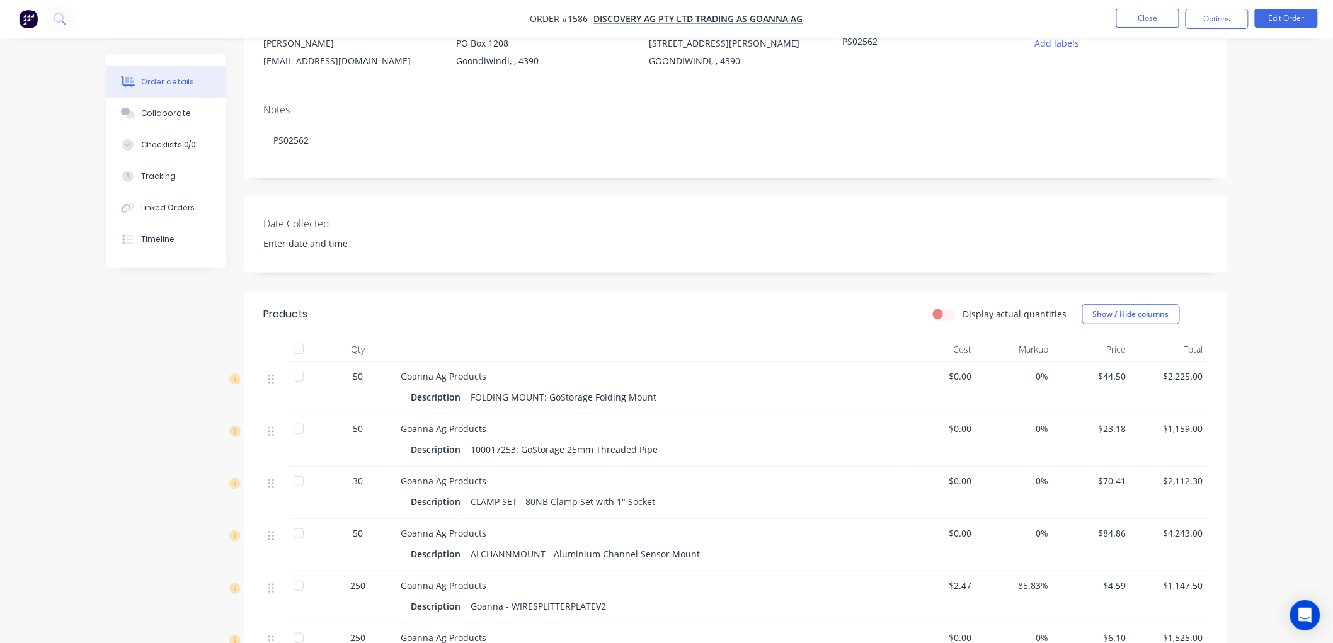
scroll to position [140, 0]
click at [1201, 19] on button "Options" at bounding box center [1216, 19] width 63 height 20
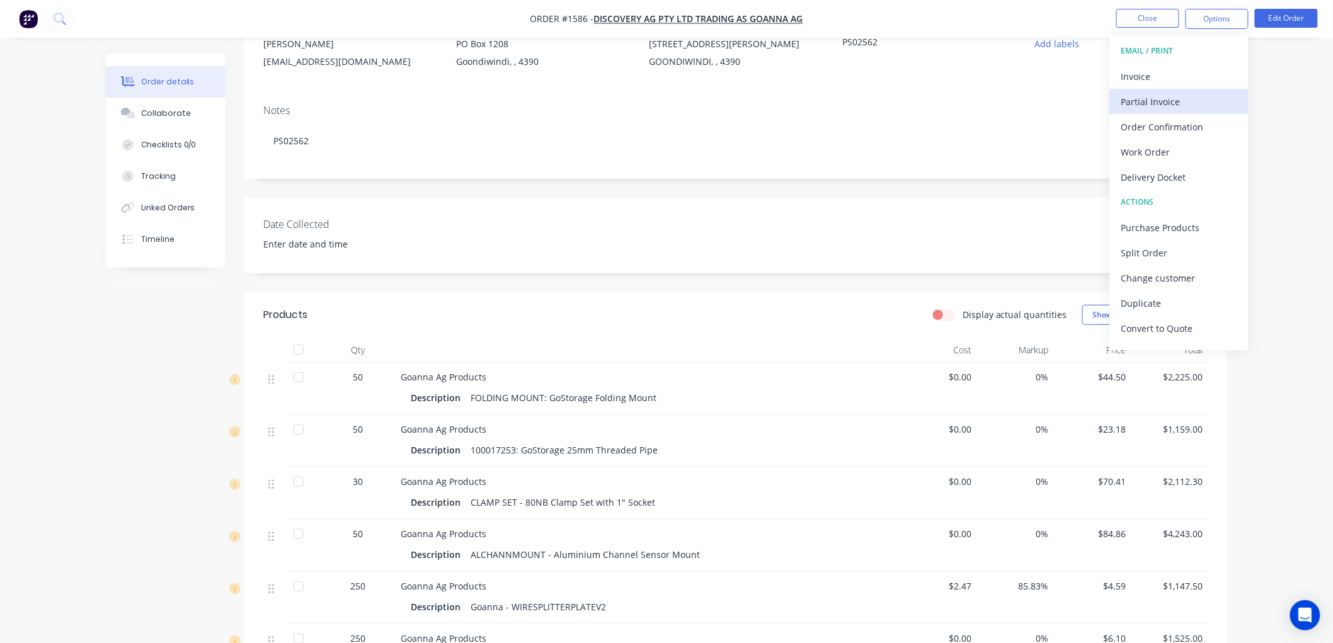
click at [1155, 102] on div "Partial Invoice" at bounding box center [1179, 102] width 116 height 18
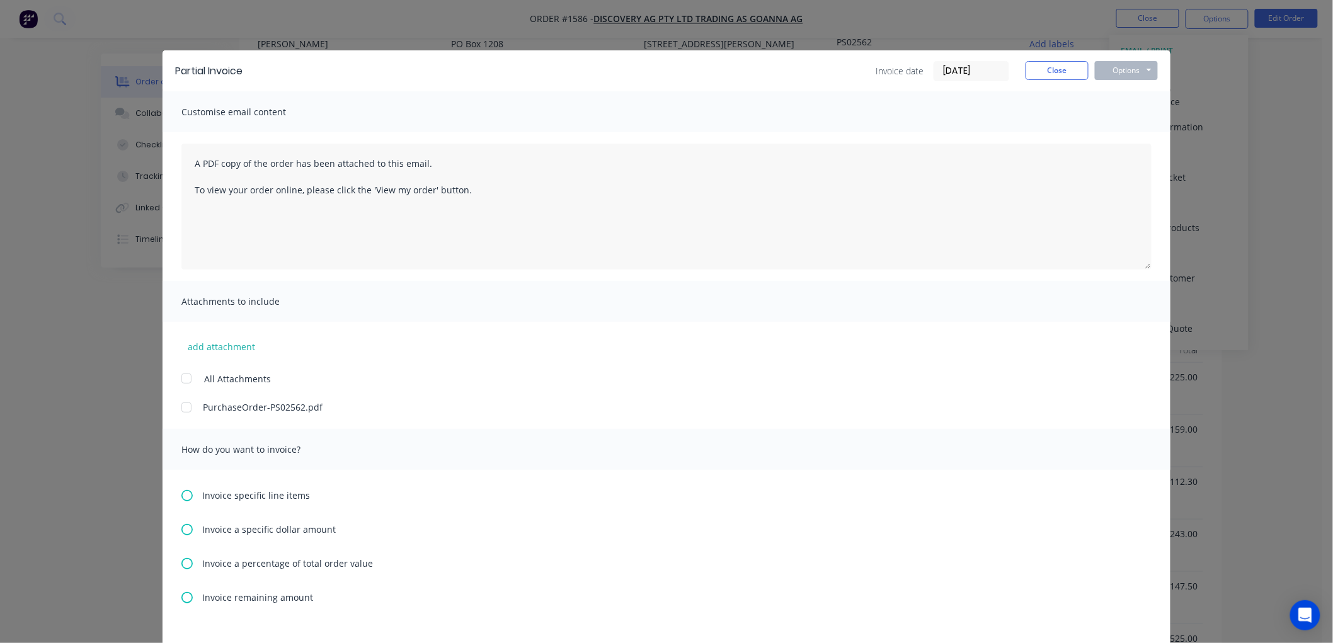
scroll to position [70, 0]
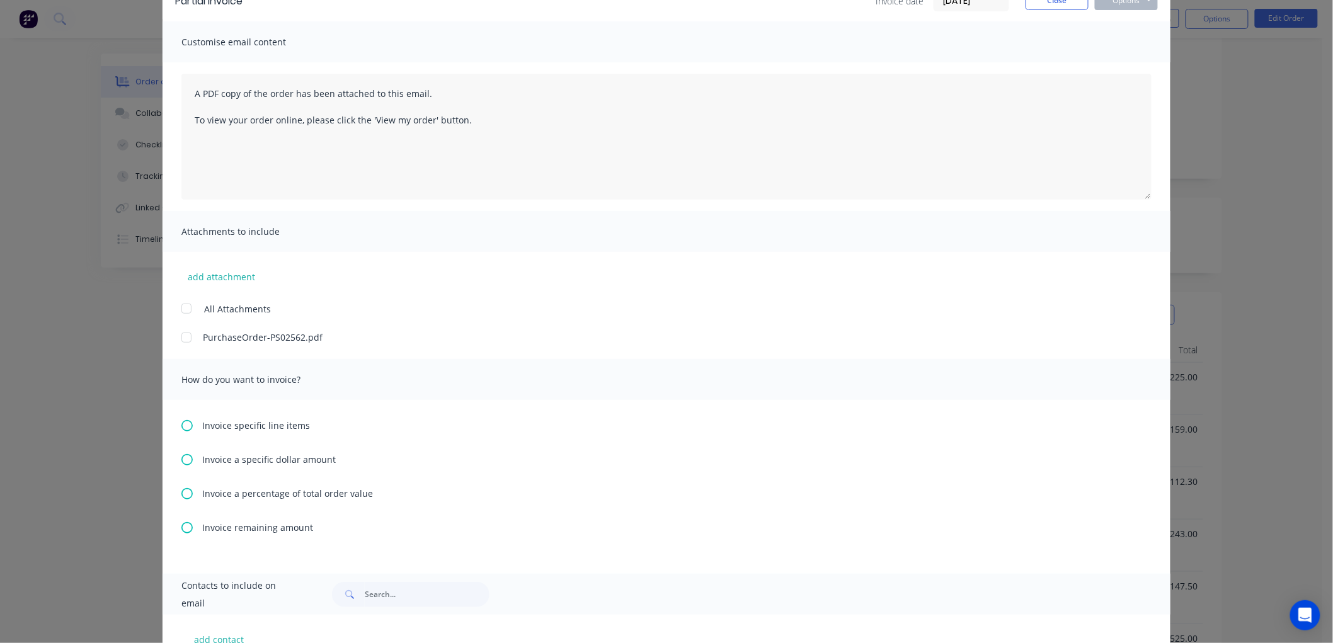
click at [180, 338] on div at bounding box center [186, 337] width 25 height 25
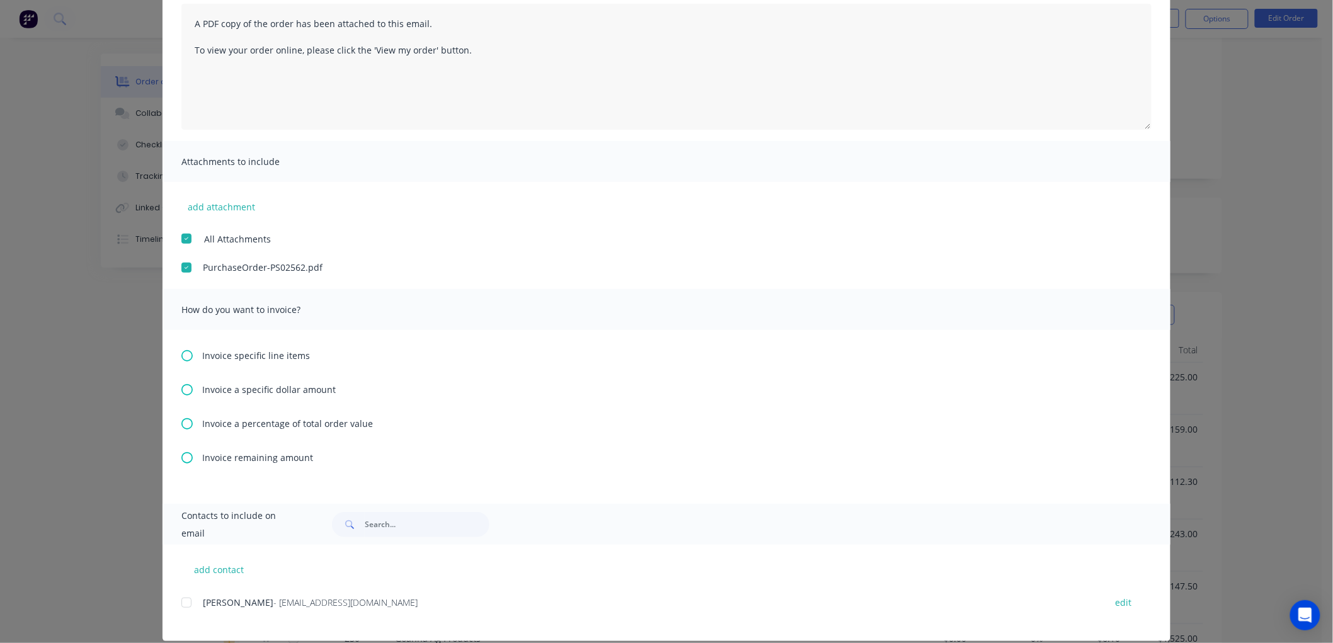
click at [181, 353] on icon at bounding box center [186, 355] width 11 height 11
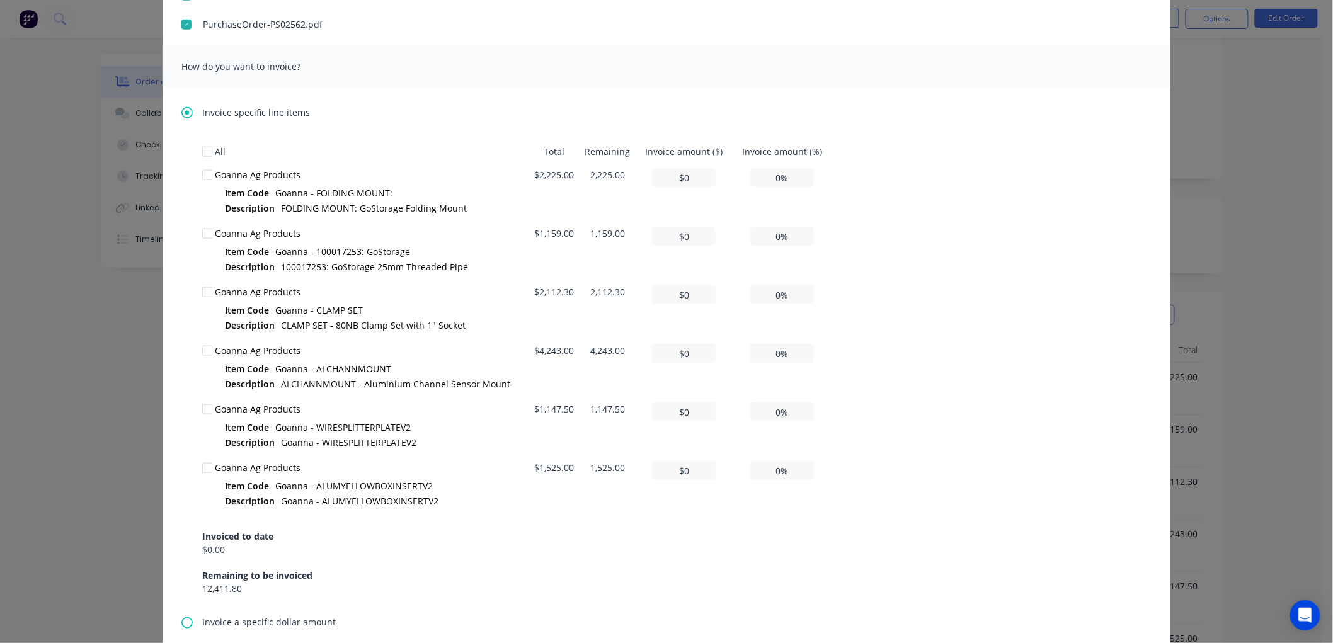
scroll to position [419, 0]
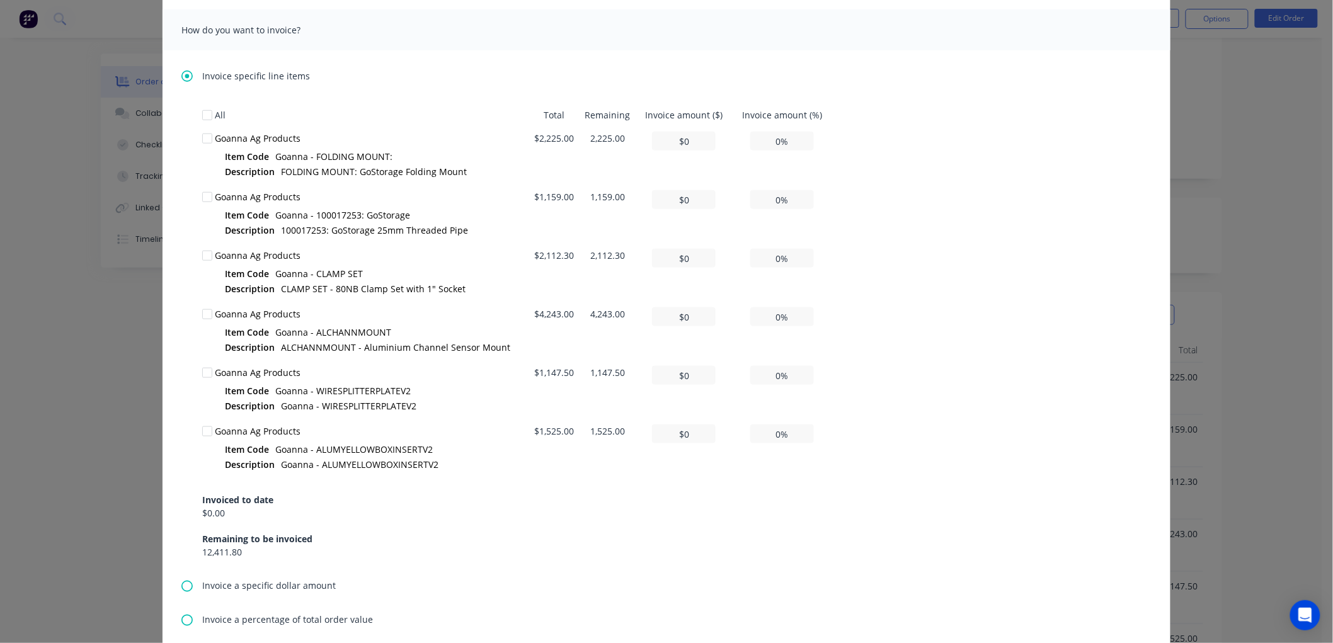
click at [205, 370] on div at bounding box center [207, 372] width 25 height 25
drag, startPoint x: 693, startPoint y: 373, endPoint x: 665, endPoint y: 373, distance: 27.7
click at [665, 373] on input "$0" at bounding box center [684, 375] width 64 height 19
type input "$1"
type input "0.09%"
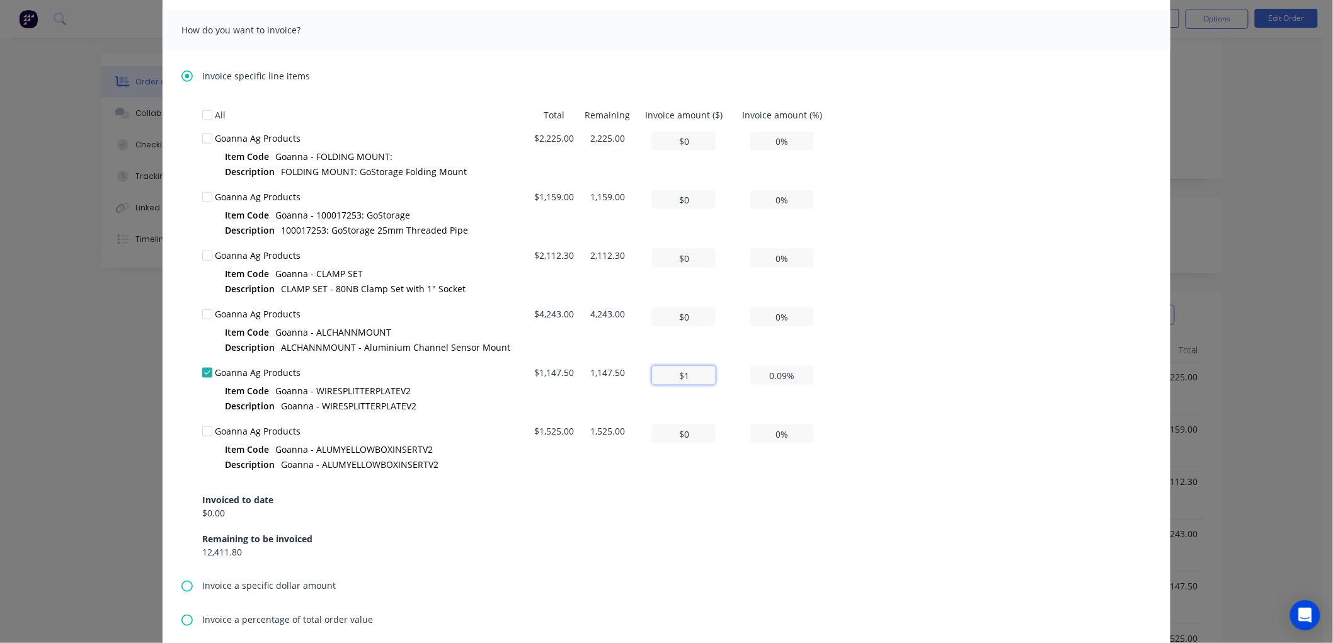
type input "$11"
type input "0.96%"
type input "$114"
type input "9.93%"
type input "$1,147"
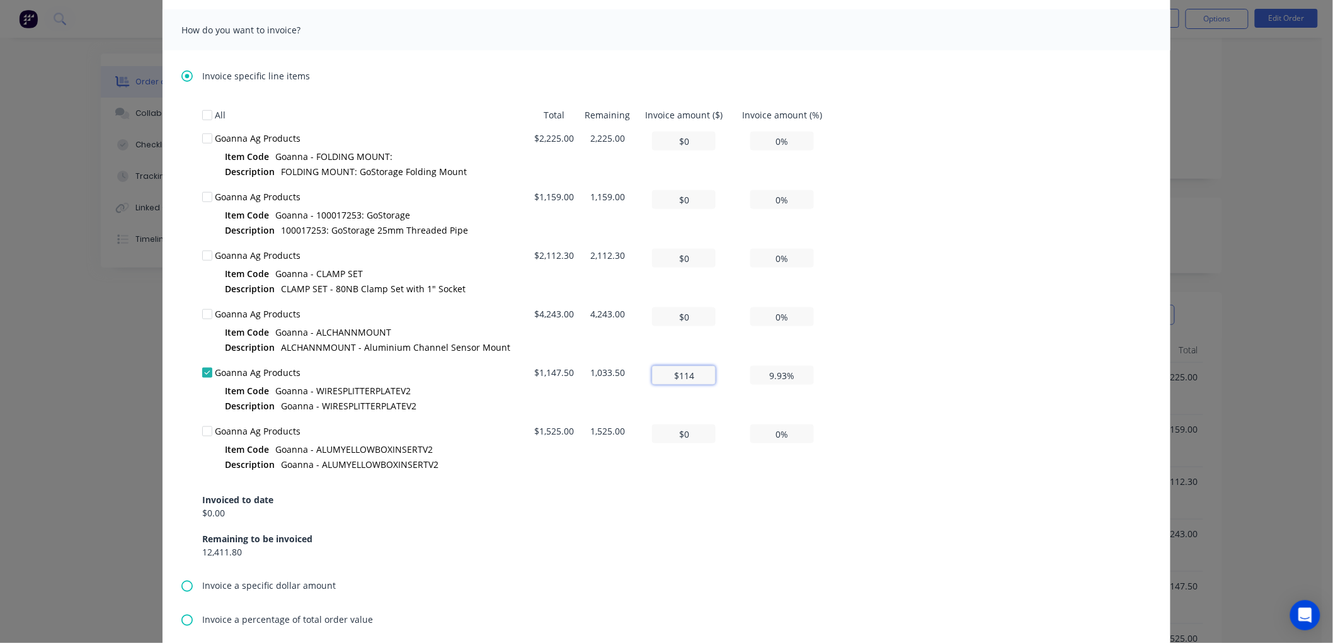
type input "99.96%"
type input "$1,147.5"
type input "100.00%"
click at [954, 379] on div "All Total Remaining Invoice amount ($) Invoice amount (%) Goanna Ag Products It…" at bounding box center [666, 330] width 928 height 455
type input "$1,147.5"
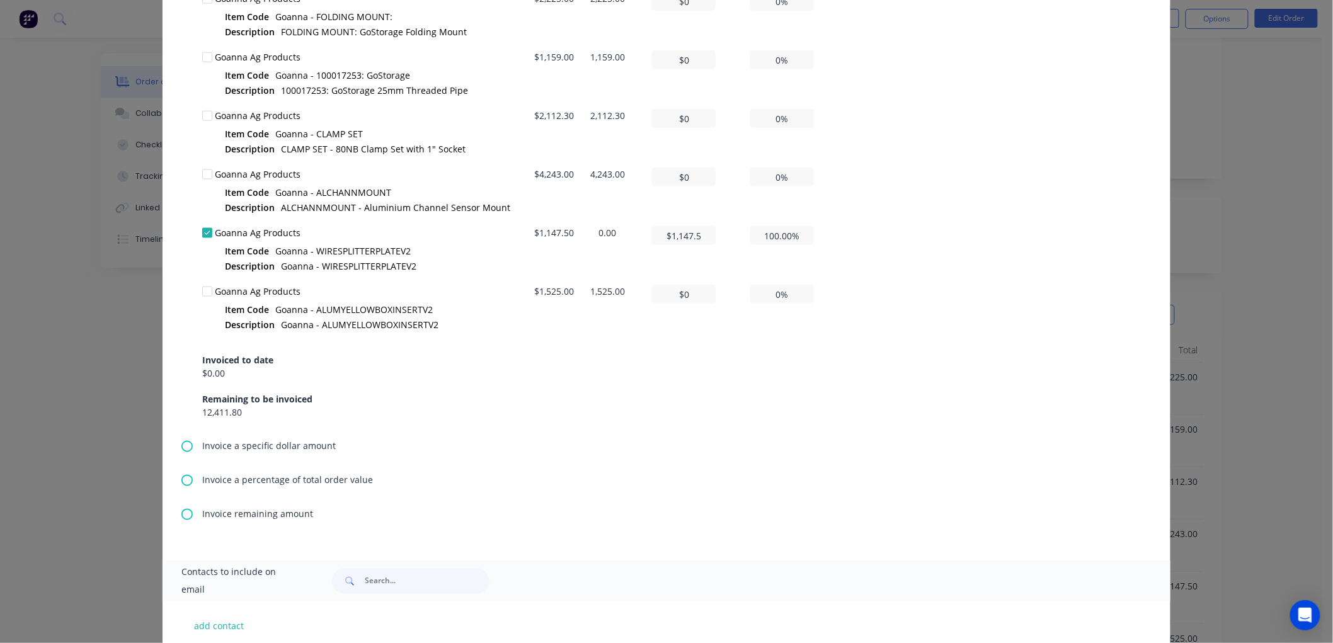
scroll to position [631, 0]
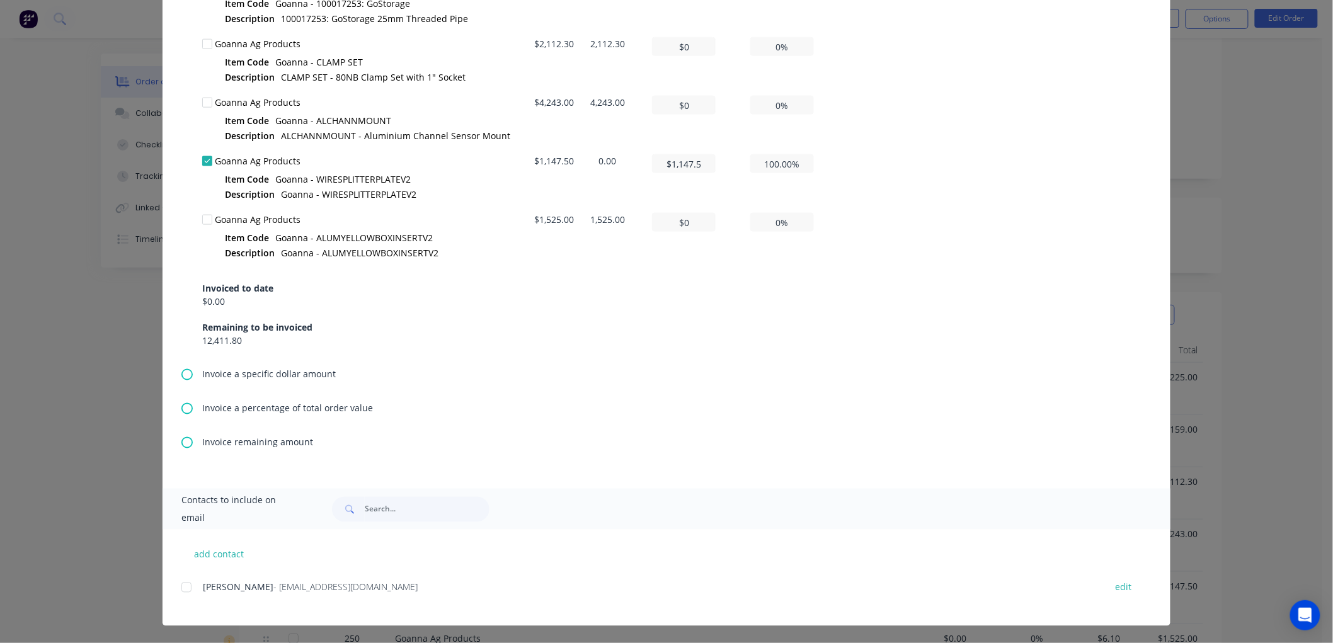
click at [181, 586] on div at bounding box center [186, 587] width 25 height 25
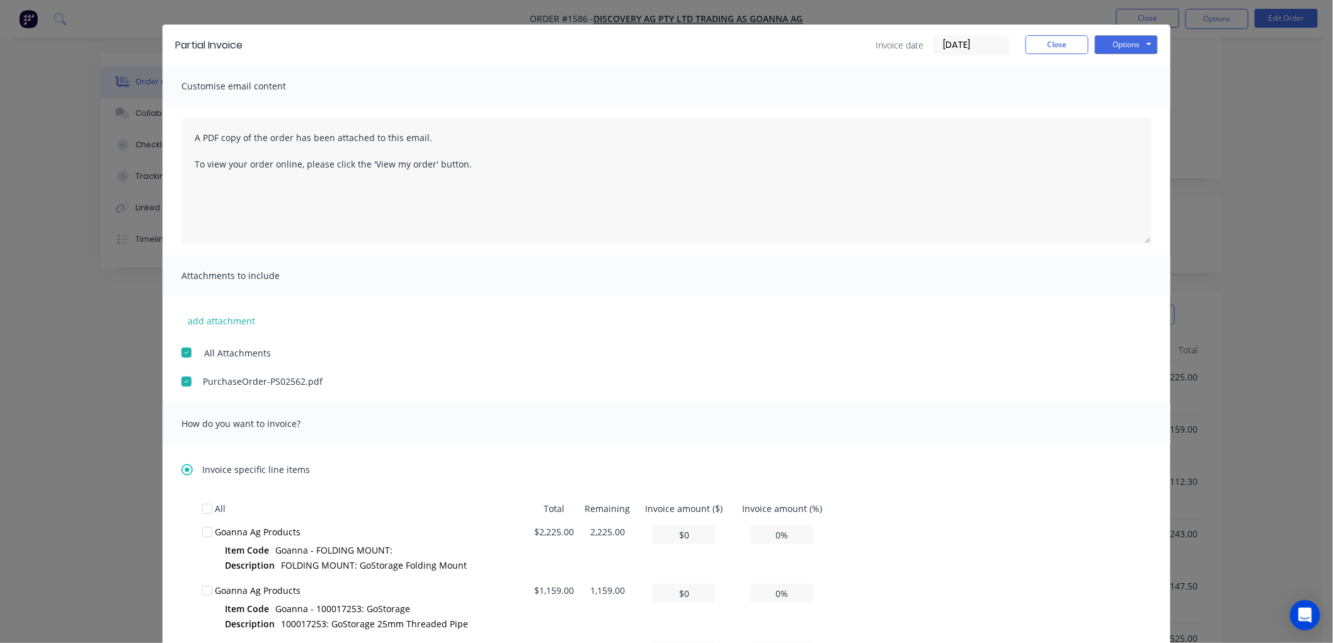
scroll to position [0, 0]
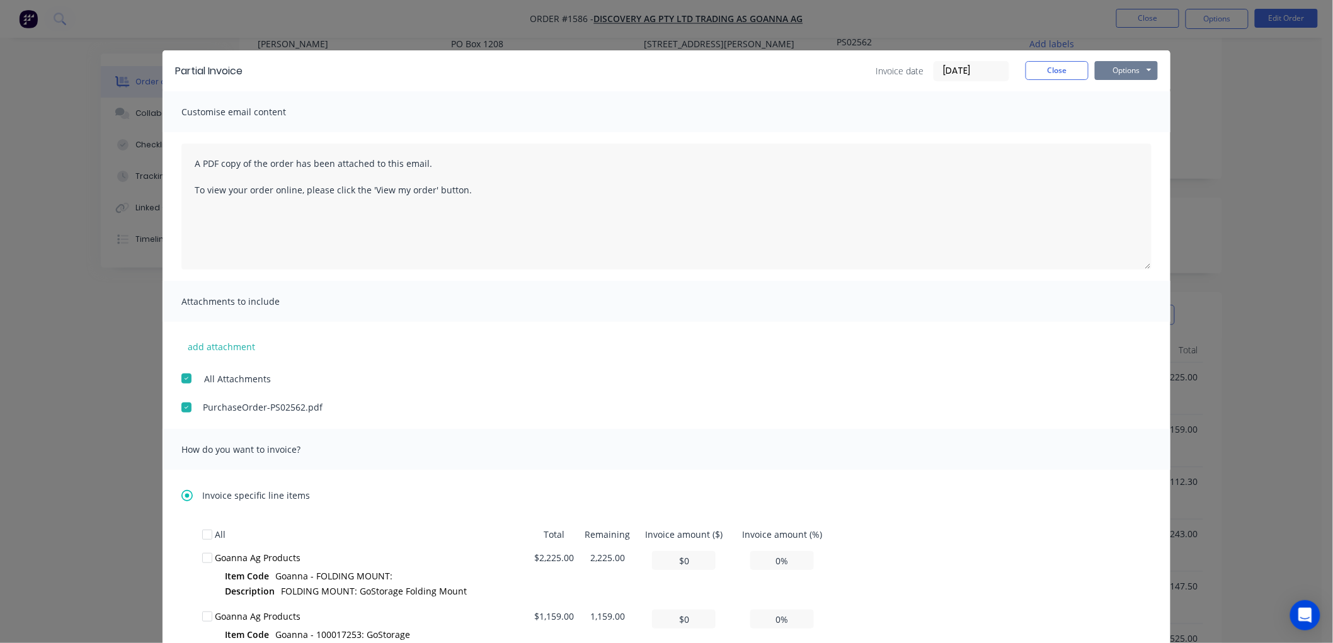
click at [1118, 66] on button "Options" at bounding box center [1126, 70] width 63 height 19
click at [1132, 93] on button "Preview" at bounding box center [1135, 93] width 81 height 21
click at [1119, 67] on button "Options" at bounding box center [1126, 70] width 63 height 19
click at [1136, 128] on button "Email" at bounding box center [1135, 134] width 81 height 21
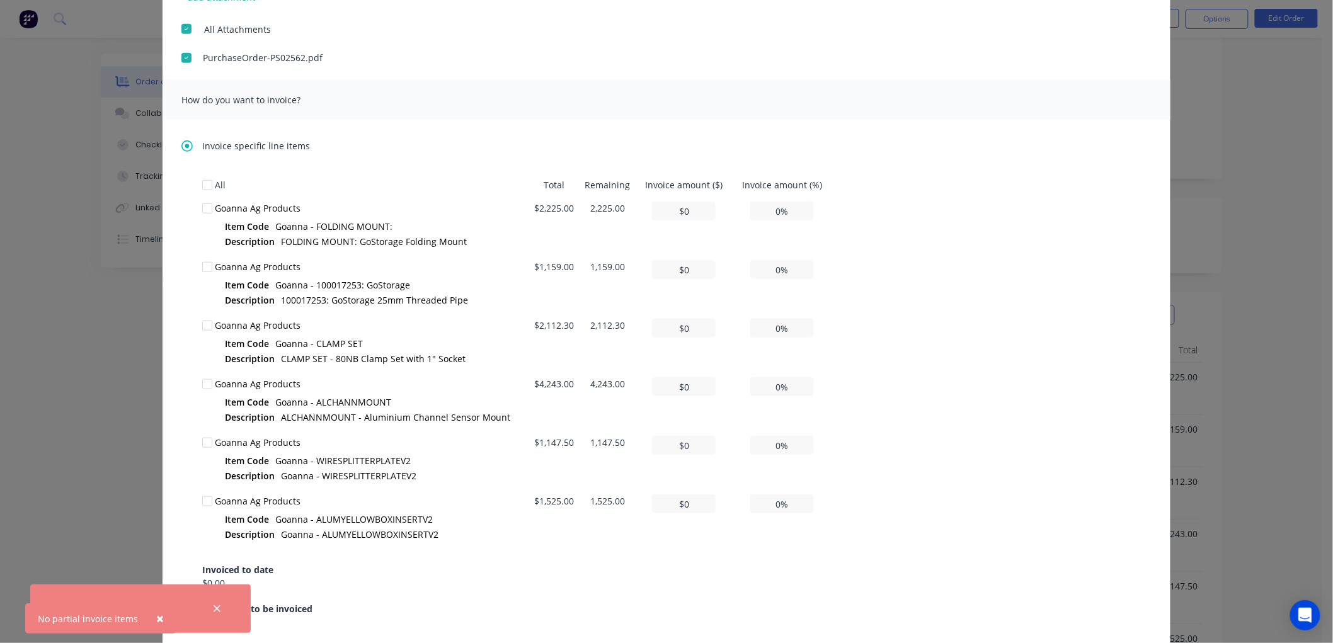
scroll to position [419, 0]
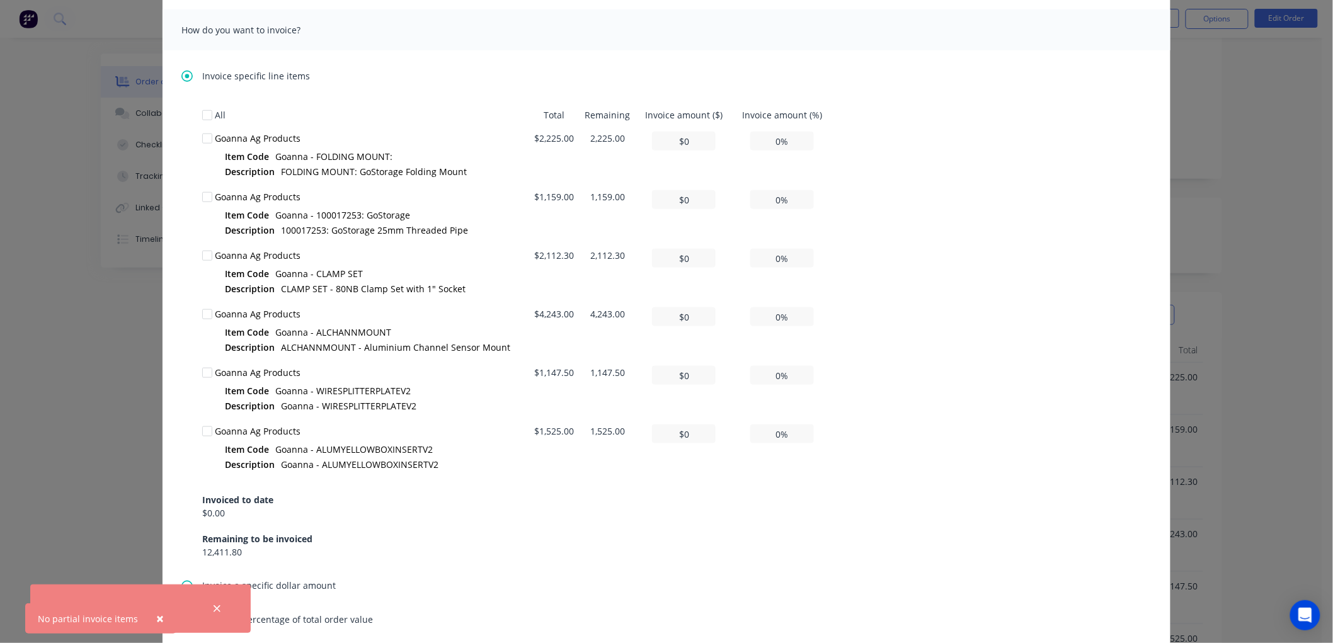
click at [204, 374] on div at bounding box center [207, 372] width 25 height 25
click at [683, 375] on input "$0" at bounding box center [684, 375] width 64 height 19
drag, startPoint x: 703, startPoint y: 372, endPoint x: 637, endPoint y: 372, distance: 65.5
click at [637, 372] on td "$0" at bounding box center [684, 390] width 96 height 59
type input "$1"
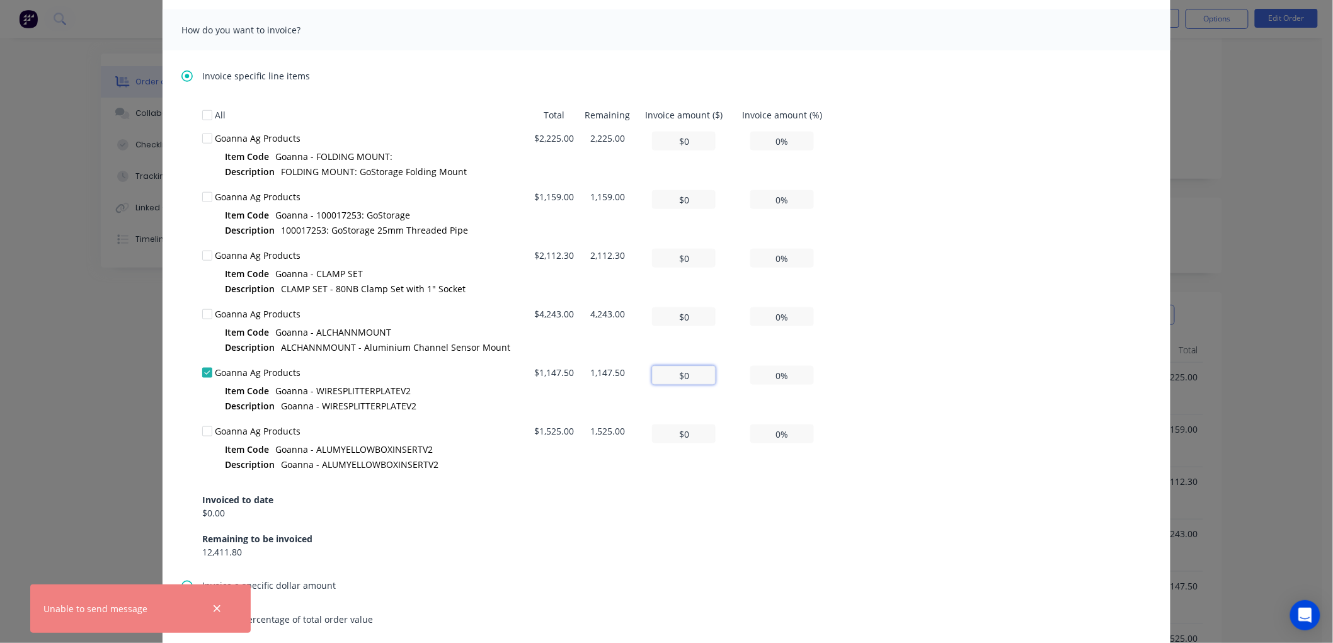
type input "0.09%"
type input "$11"
type input "0.96%"
type input "$114"
type input "9.93%"
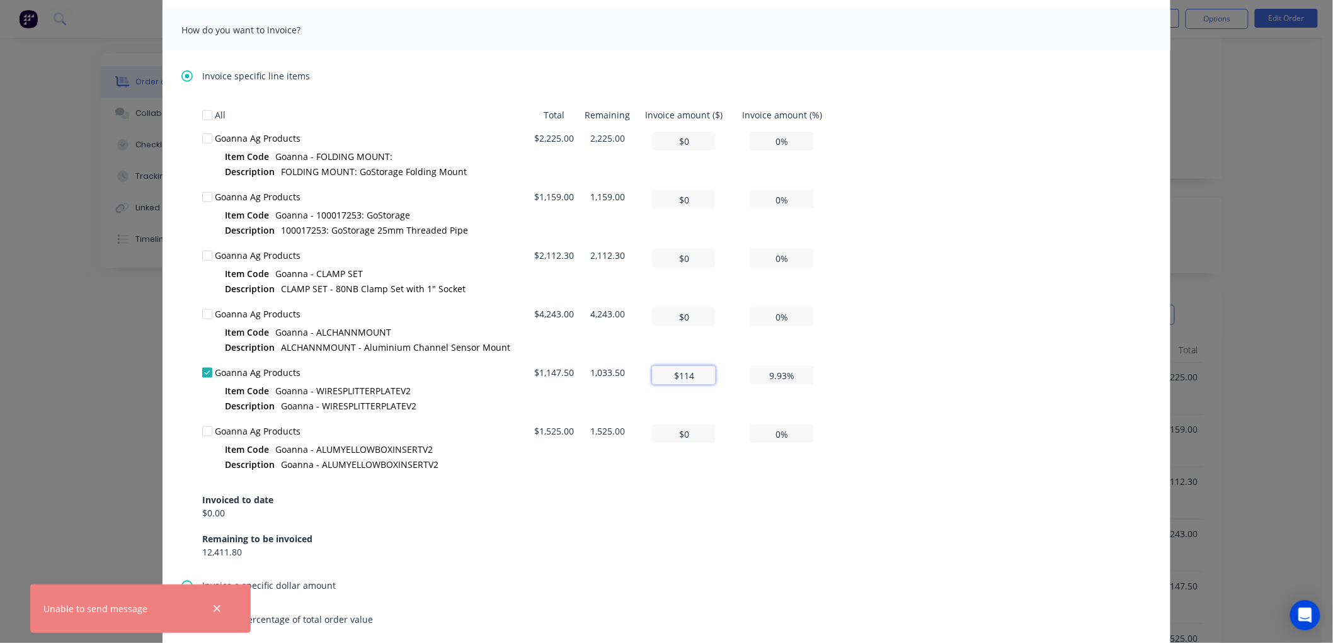
type input "$1,147"
type input "99.96%"
type input "$1,147.5"
type input "100.00%"
type input "$1,147.5"
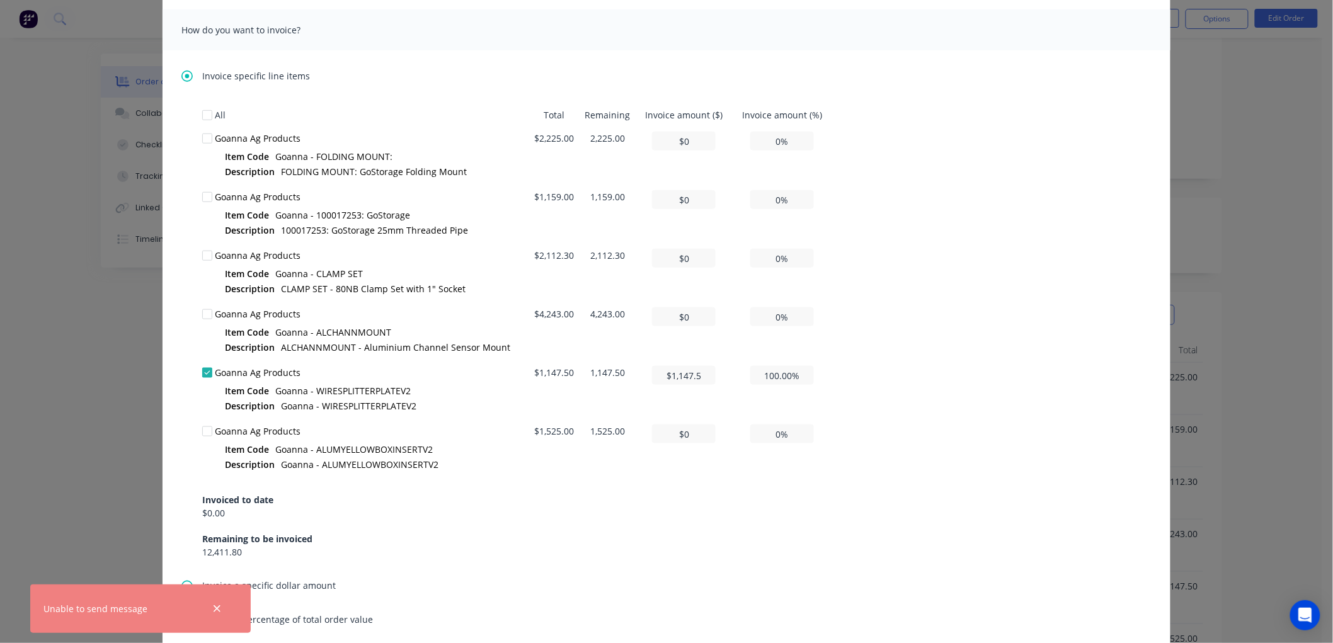
click at [898, 362] on div "All Total Remaining Invoice amount ($) Invoice amount (%) Goanna Ag Products It…" at bounding box center [666, 330] width 928 height 455
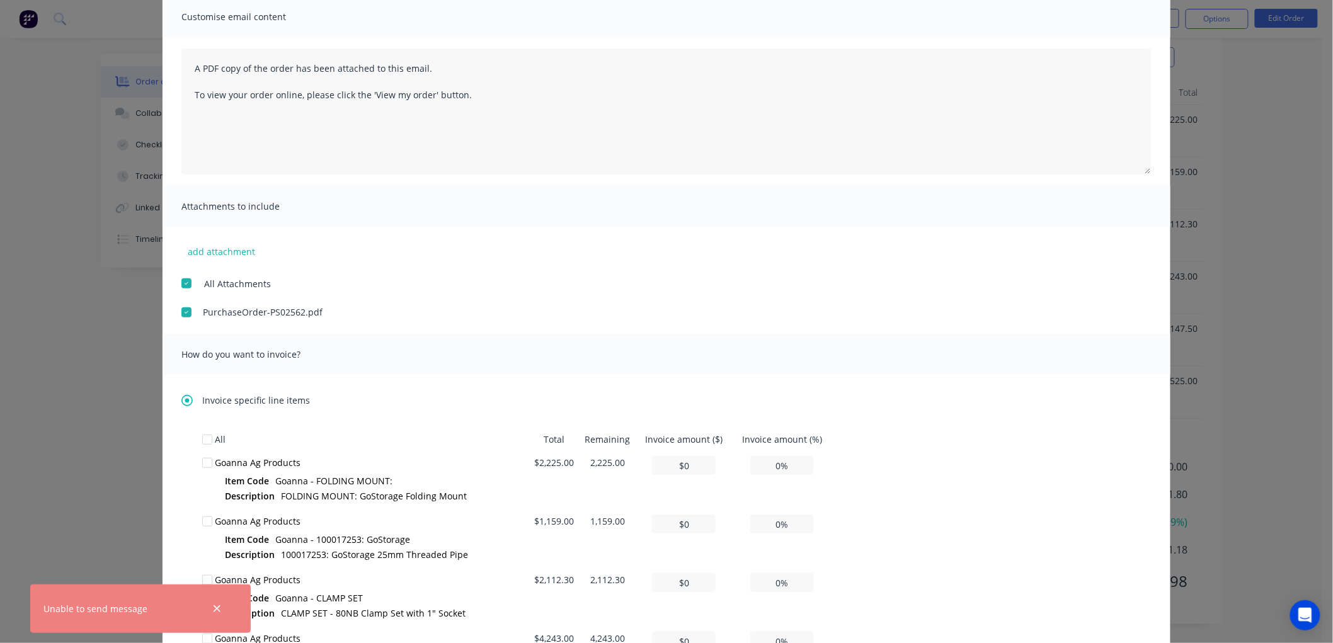
scroll to position [0, 0]
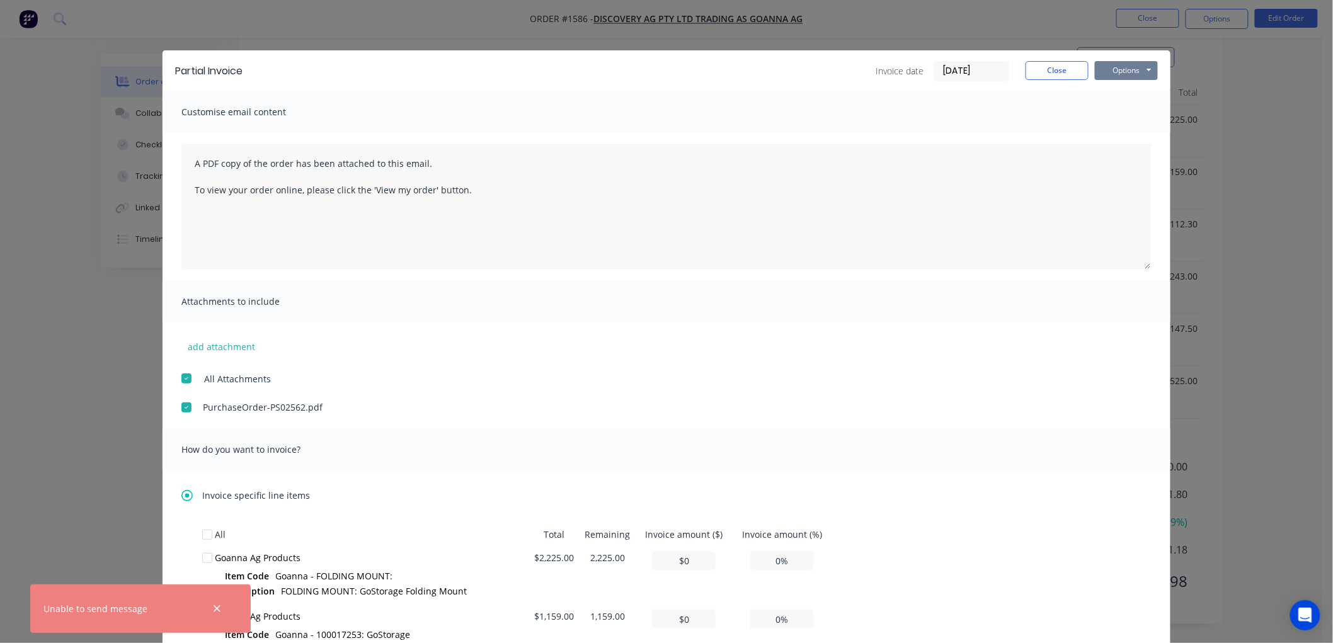
click at [1117, 71] on button "Options" at bounding box center [1126, 70] width 63 height 19
click at [1129, 127] on button "Email" at bounding box center [1135, 134] width 81 height 21
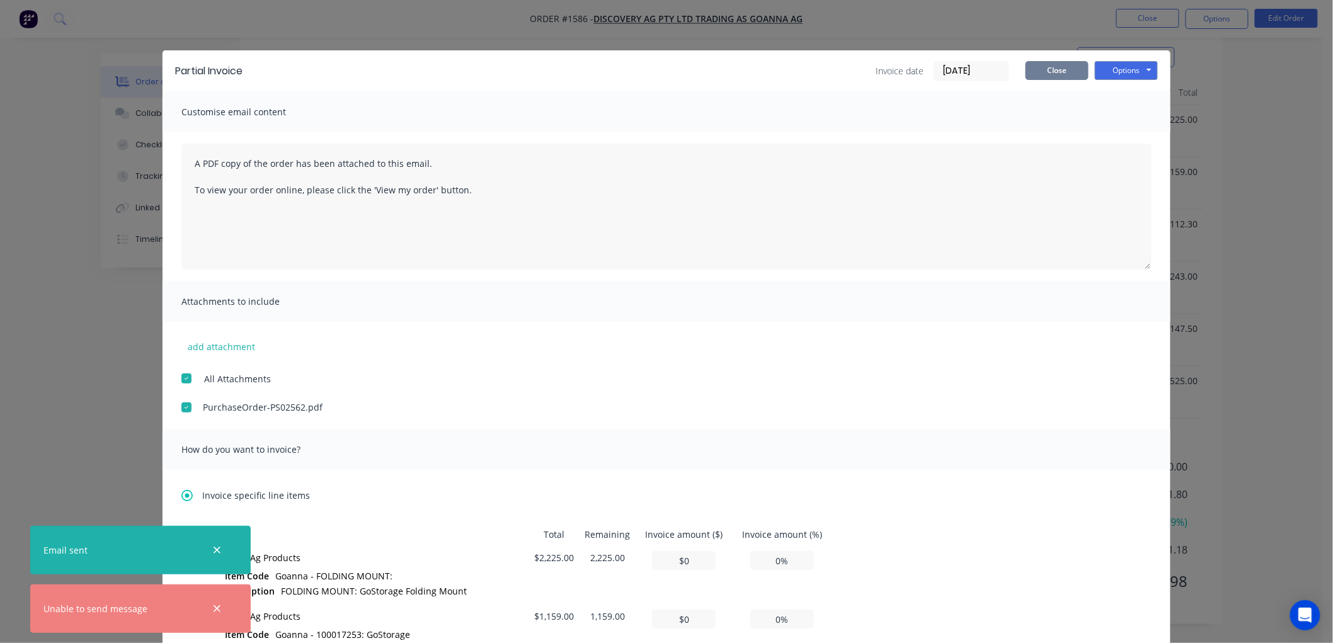
click at [1059, 69] on button "Close" at bounding box center [1056, 70] width 63 height 19
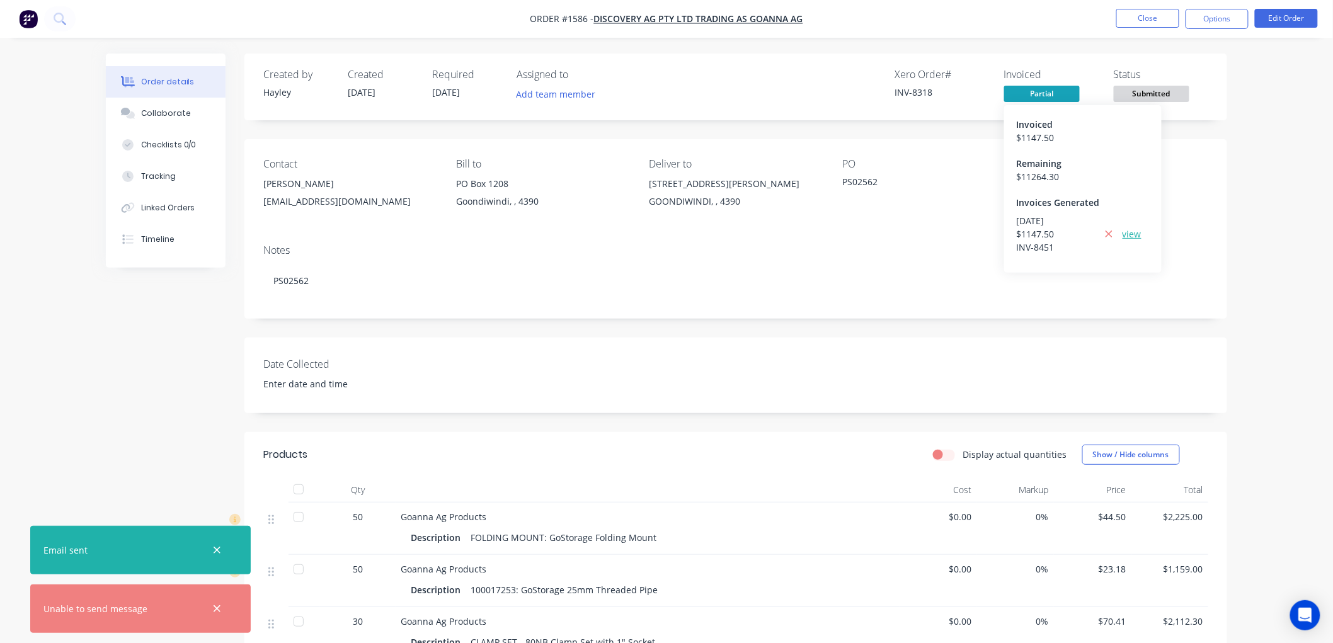
click at [1127, 236] on link "view" at bounding box center [1131, 233] width 19 height 13
click at [1150, 18] on button "Close" at bounding box center [1147, 18] width 63 height 19
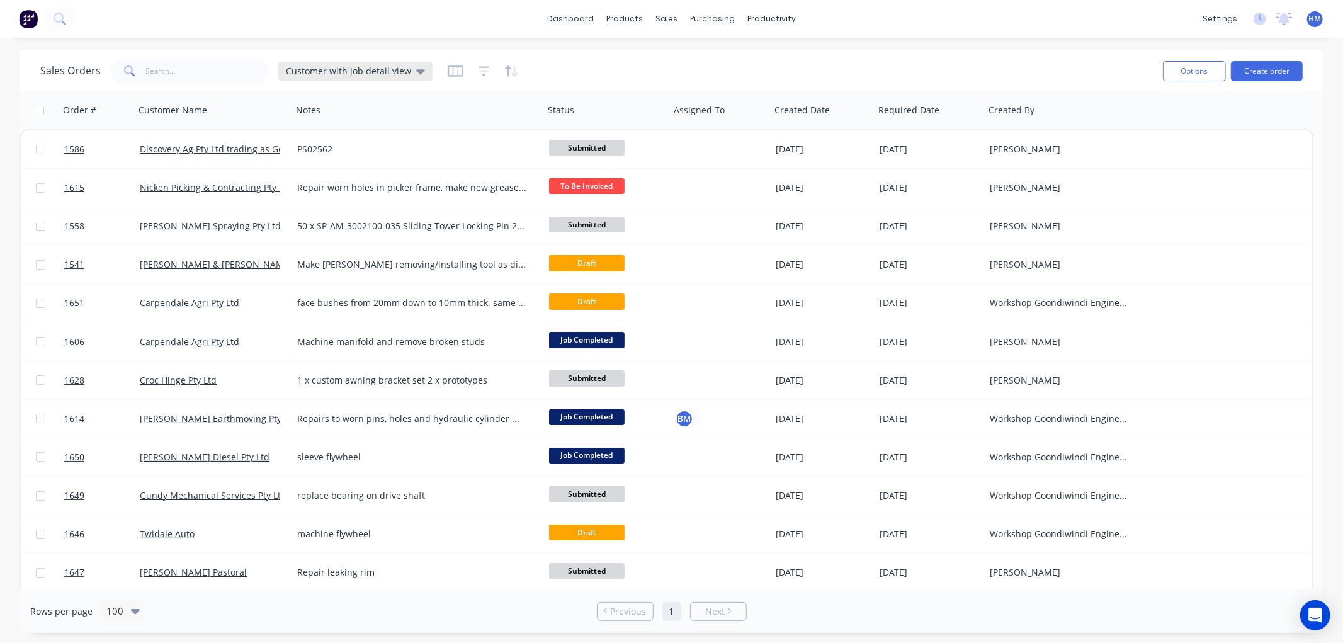
click at [355, 66] on span "Customer with job detail view" at bounding box center [348, 70] width 125 height 13
click at [301, 224] on button "Invoice" at bounding box center [354, 228] width 144 height 13
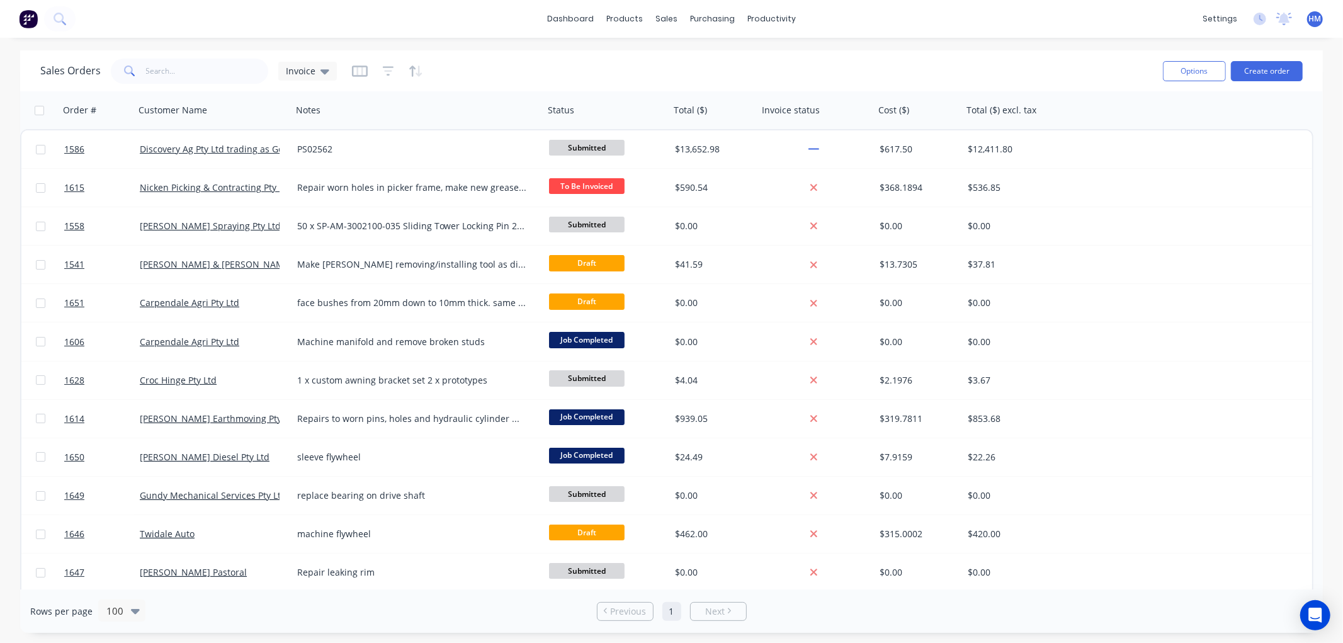
click at [380, 72] on div at bounding box center [387, 71] width 71 height 20
click at [383, 70] on icon "button" at bounding box center [388, 71] width 11 height 13
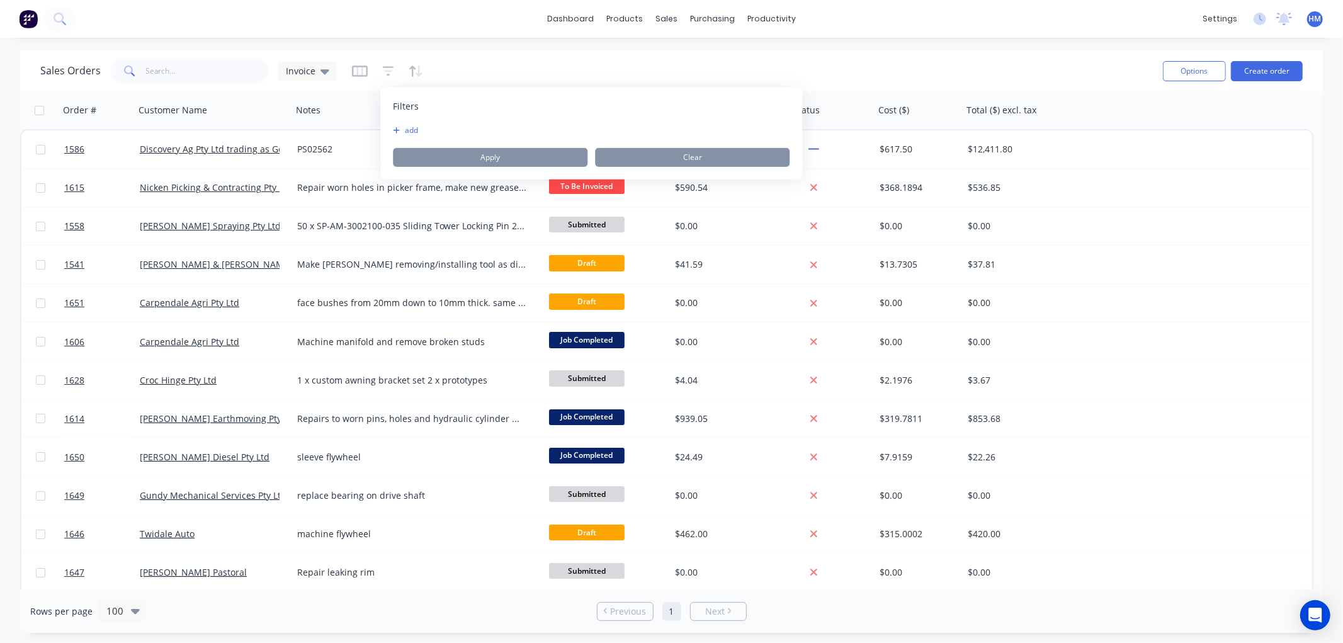
drag, startPoint x: 408, startPoint y: 134, endPoint x: 410, endPoint y: 124, distance: 10.3
click at [409, 127] on button "add" at bounding box center [408, 130] width 31 height 10
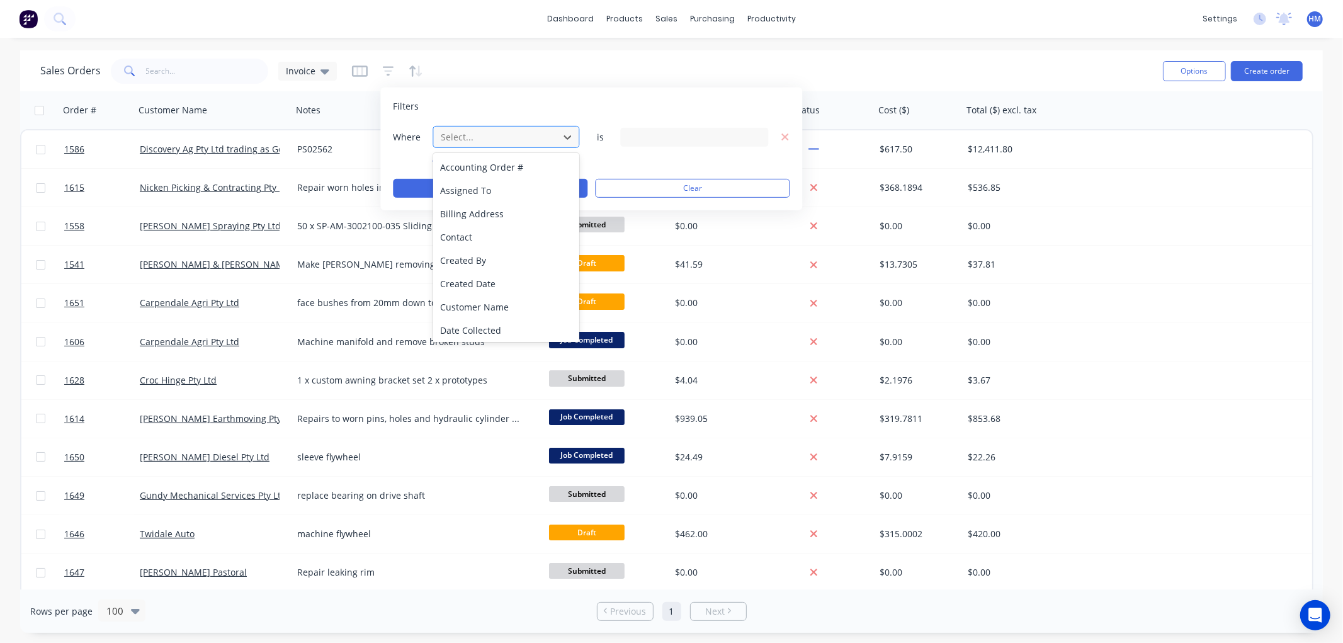
click at [482, 134] on div at bounding box center [496, 137] width 113 height 16
click at [481, 320] on div "Status" at bounding box center [506, 328] width 147 height 23
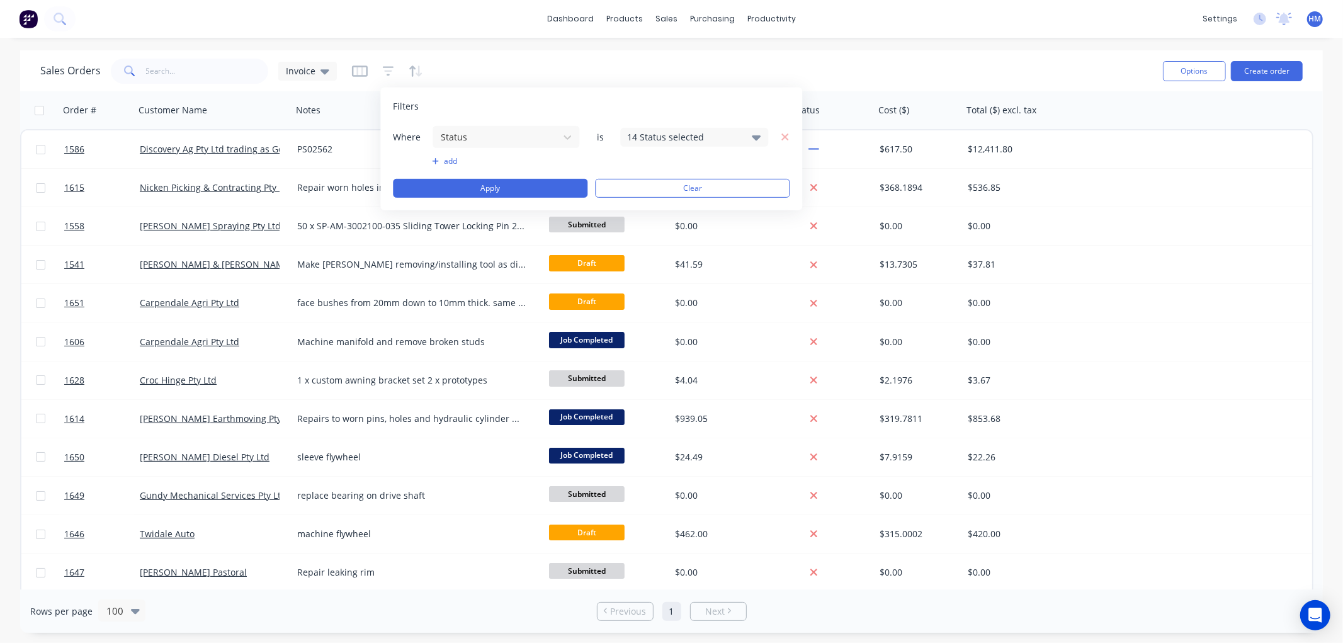
click at [756, 134] on icon at bounding box center [757, 137] width 9 height 14
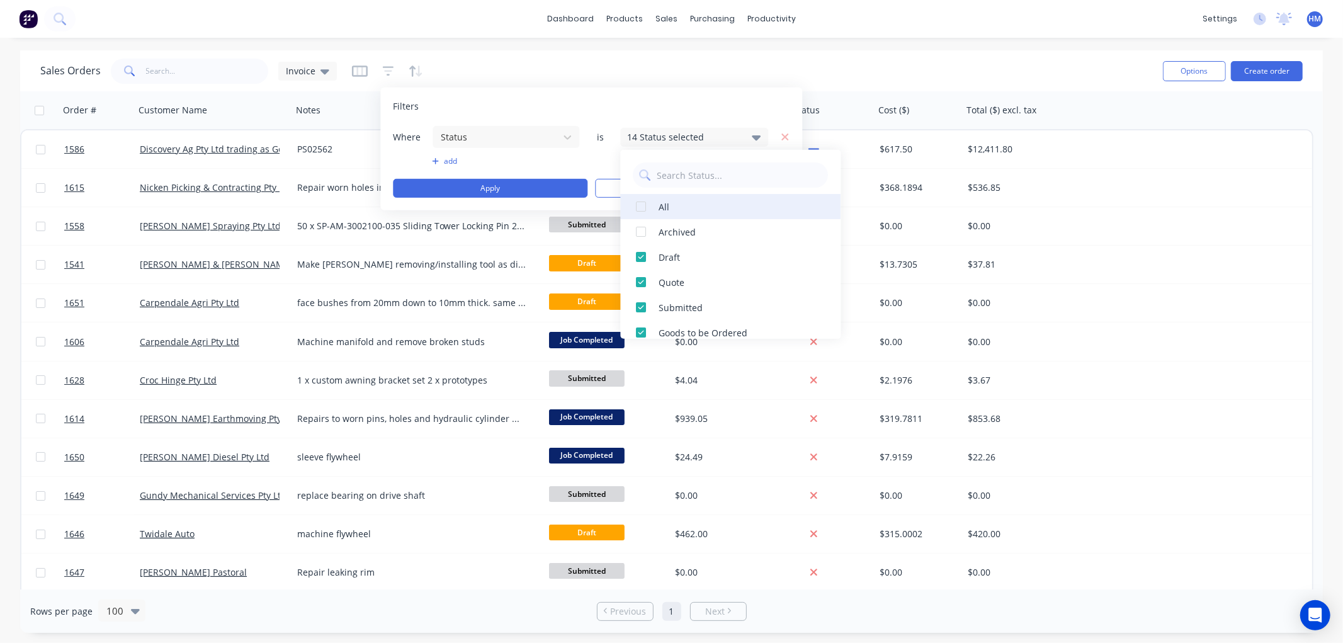
click at [643, 208] on div at bounding box center [641, 206] width 25 height 25
click at [639, 206] on div at bounding box center [641, 206] width 25 height 25
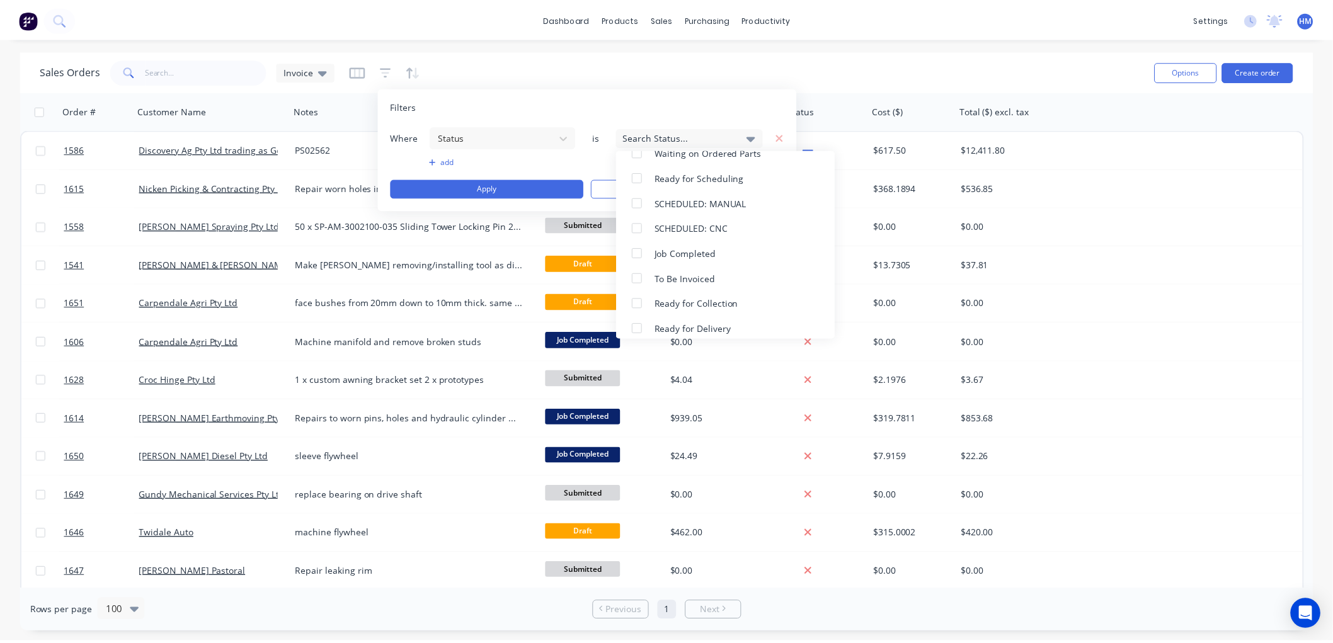
scroll to position [210, 0]
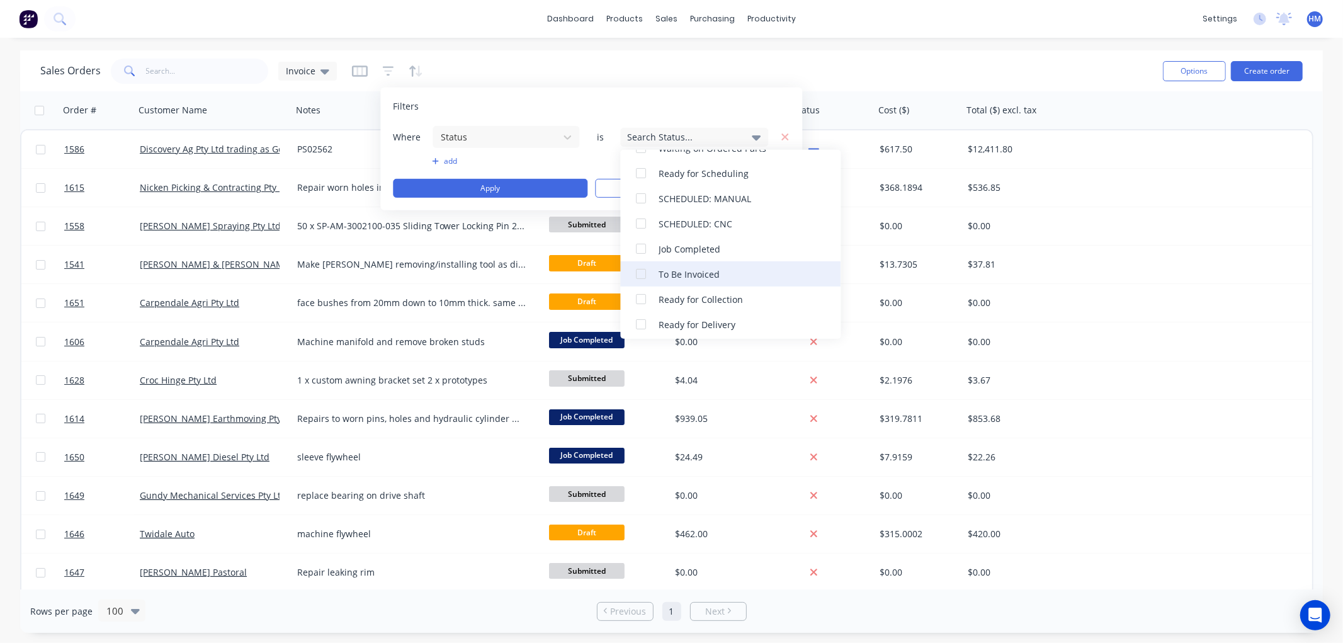
click at [639, 273] on div at bounding box center [641, 273] width 25 height 25
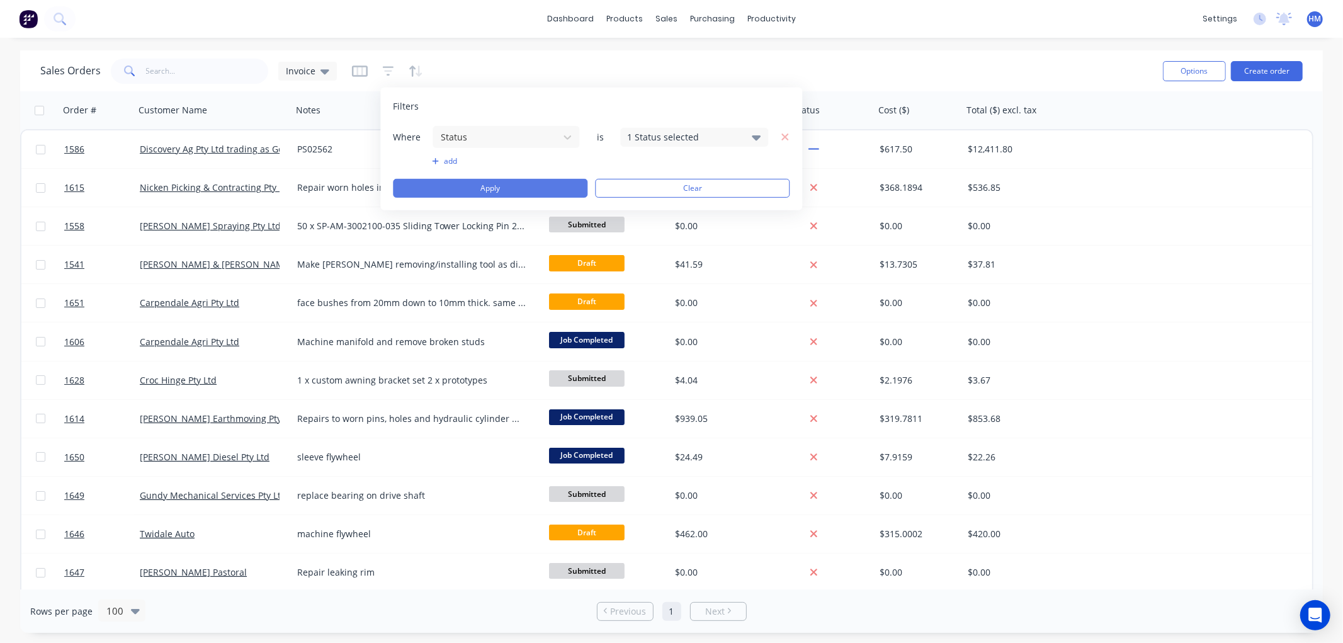
click at [501, 189] on button "Apply" at bounding box center [490, 188] width 195 height 19
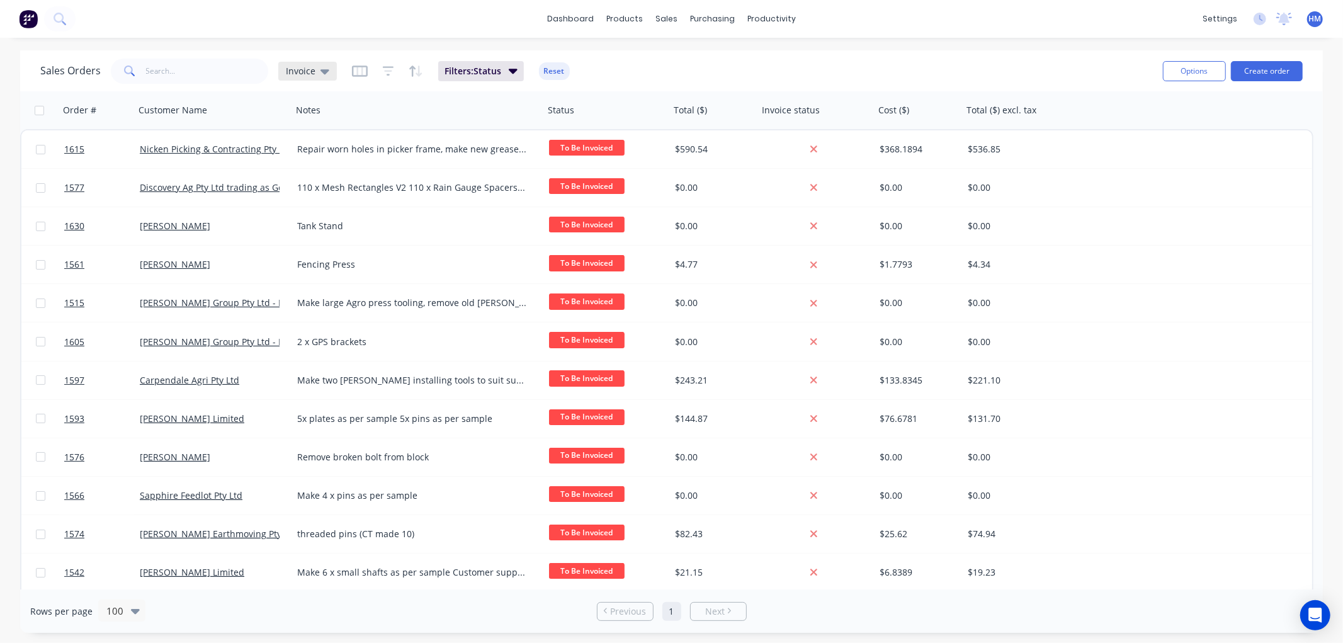
click at [324, 69] on icon at bounding box center [325, 71] width 9 height 5
click at [437, 225] on button "edit" at bounding box center [439, 228] width 16 height 13
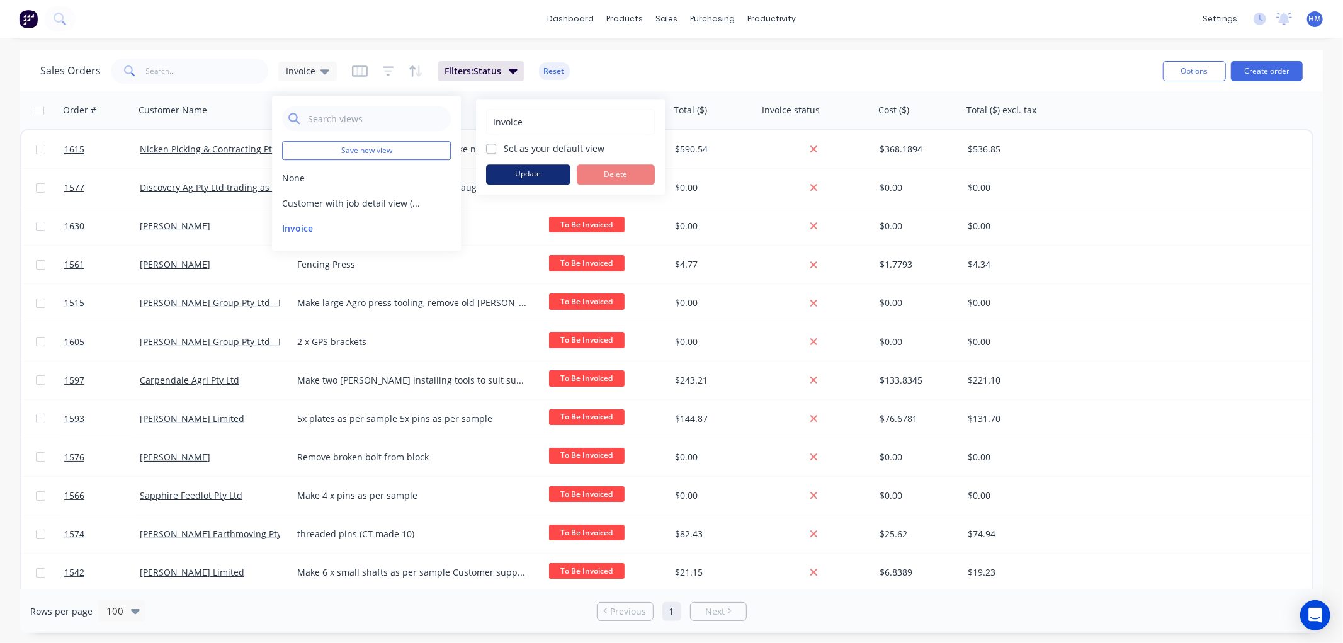
click at [508, 172] on button "Update" at bounding box center [528, 174] width 84 height 20
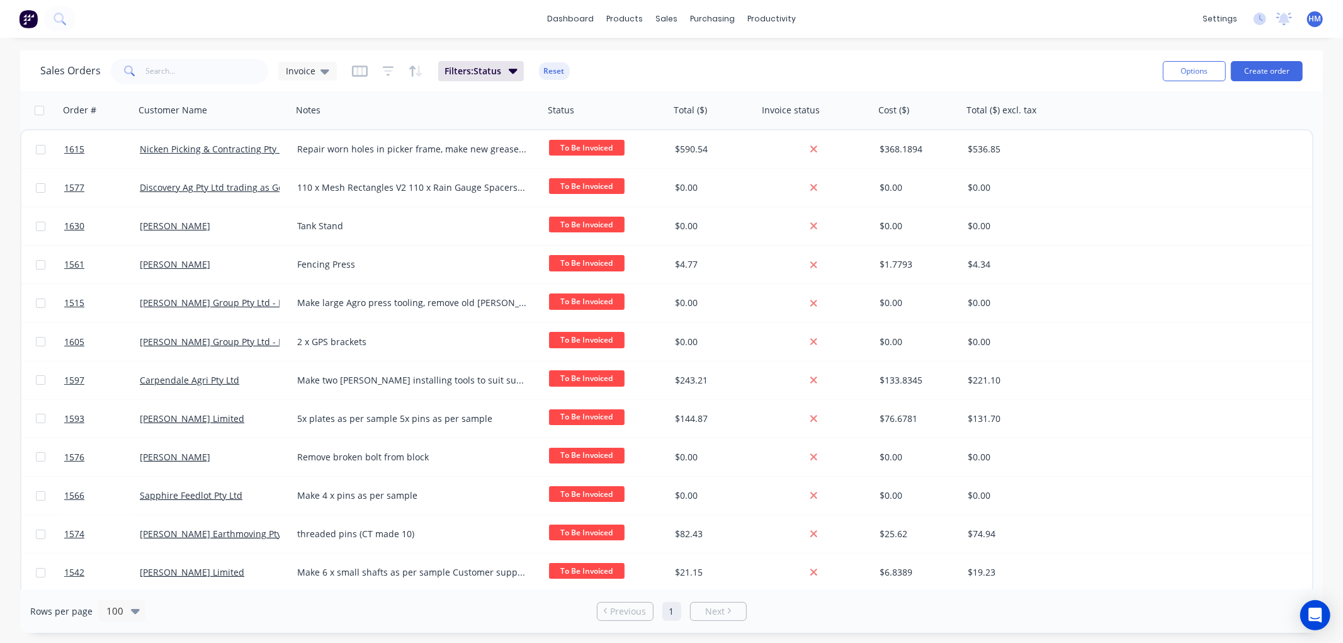
click at [653, 70] on div "Sales Orders Invoice Filters: Status Reset" at bounding box center [596, 70] width 1113 height 31
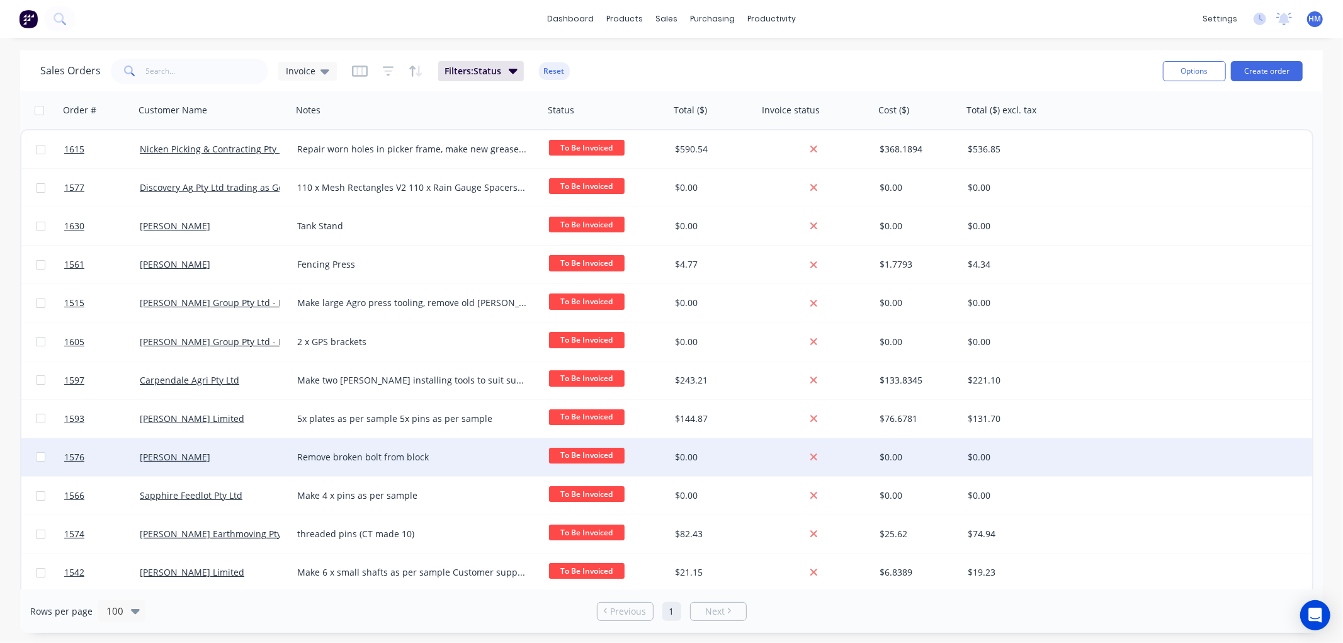
click at [233, 451] on div "[PERSON_NAME]" at bounding box center [210, 457] width 140 height 13
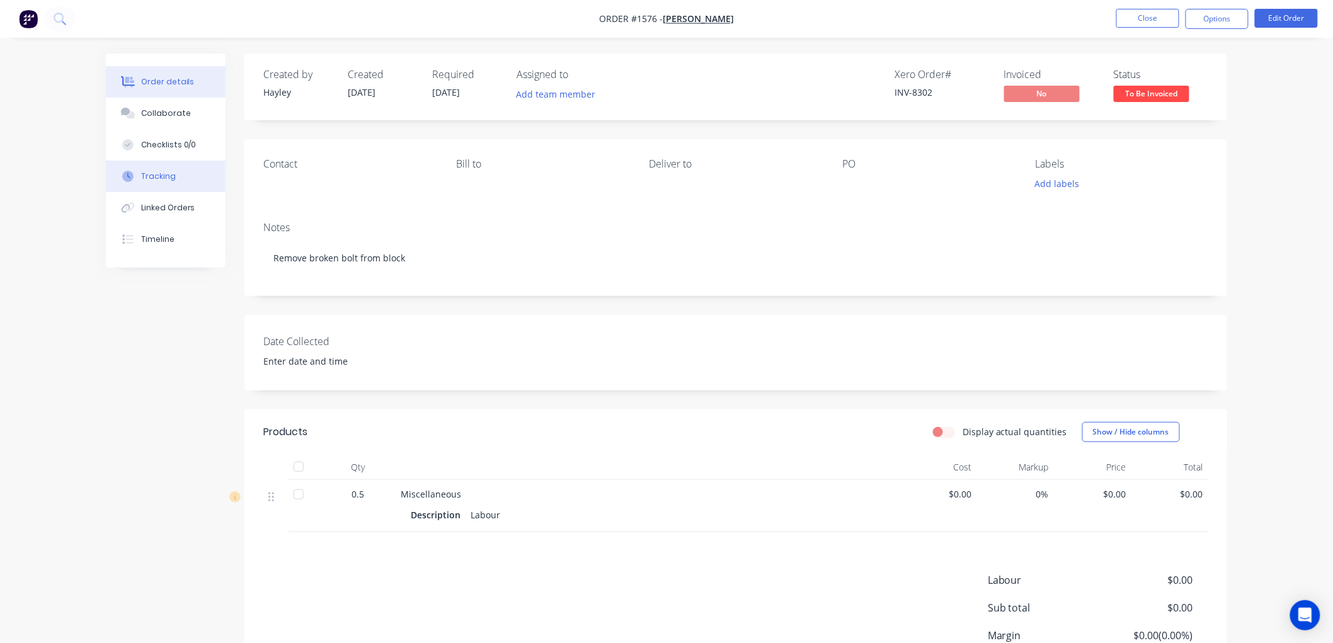
click at [161, 166] on button "Tracking" at bounding box center [166, 176] width 120 height 31
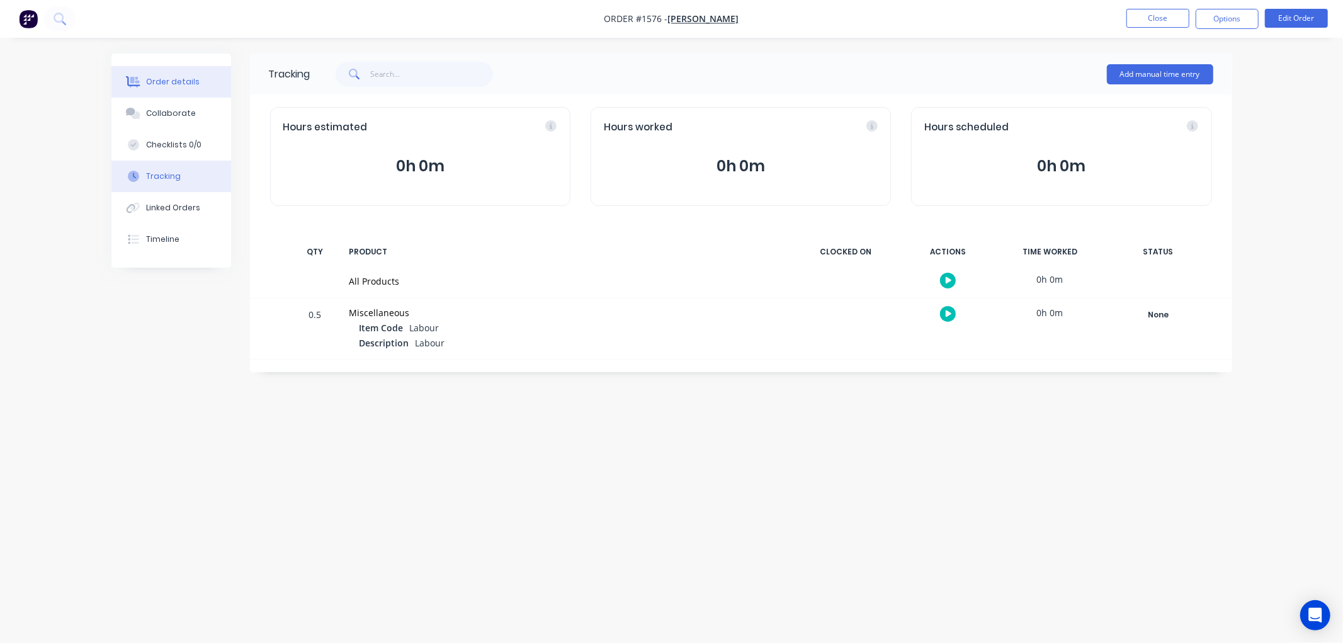
click at [171, 84] on div "Order details" at bounding box center [173, 81] width 54 height 11
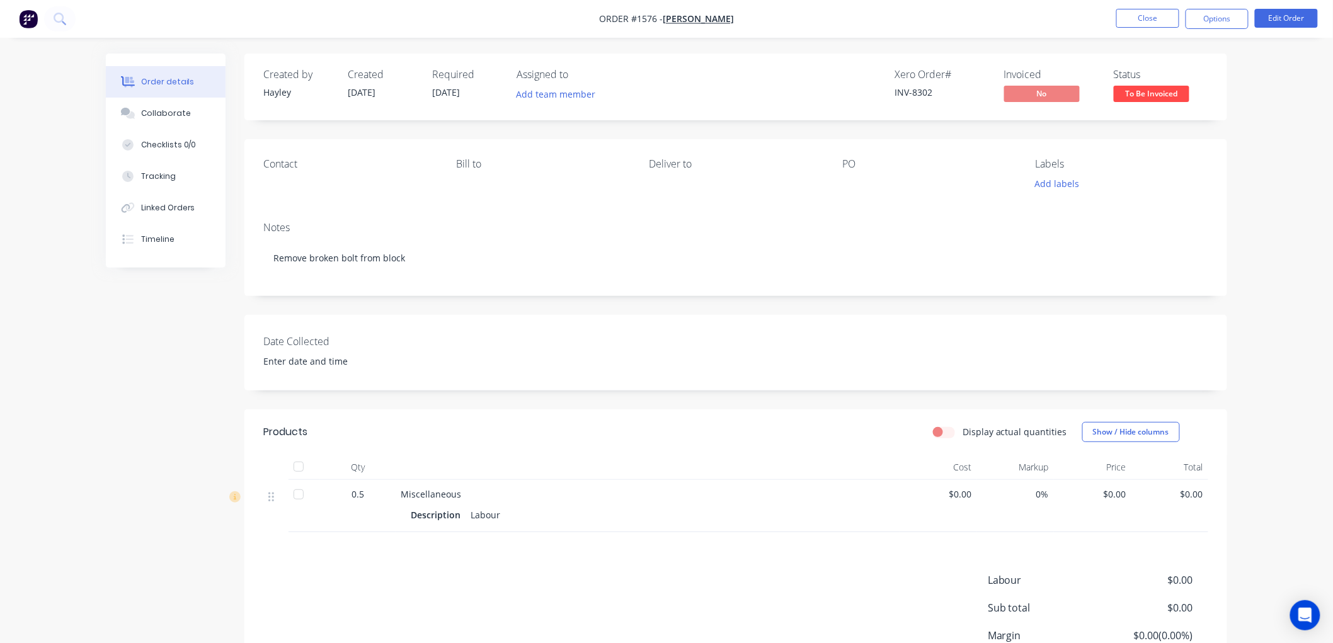
scroll to position [70, 0]
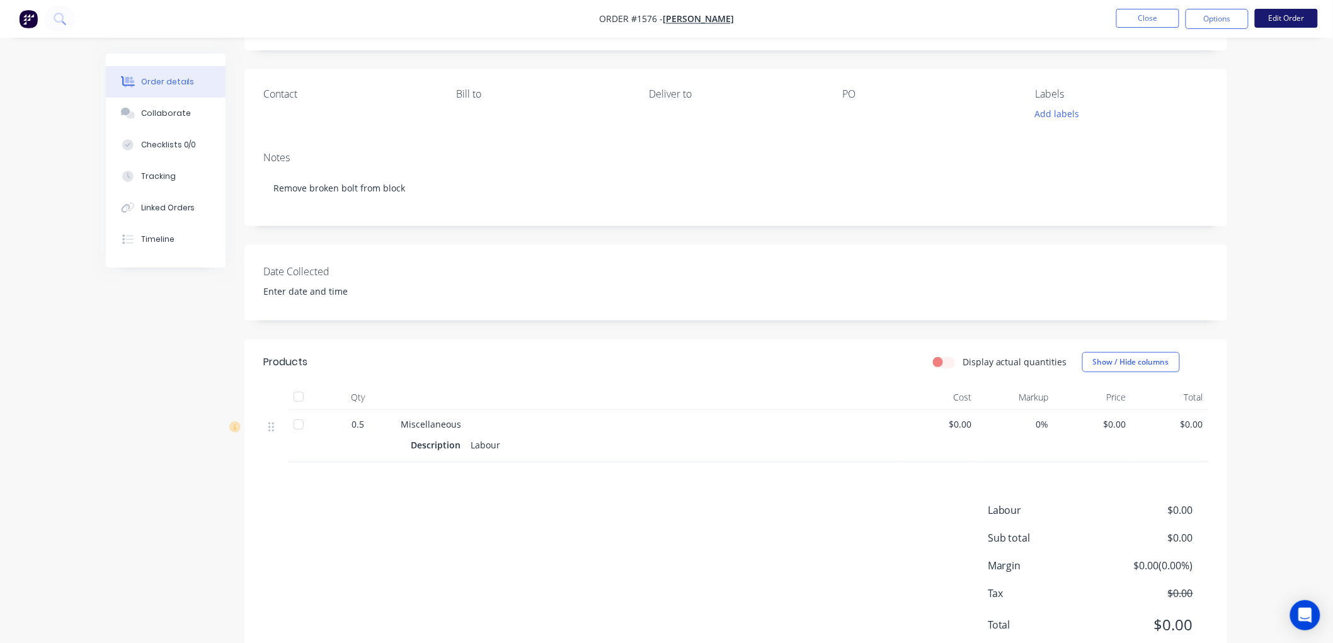
click at [1305, 14] on button "Edit Order" at bounding box center [1286, 18] width 63 height 19
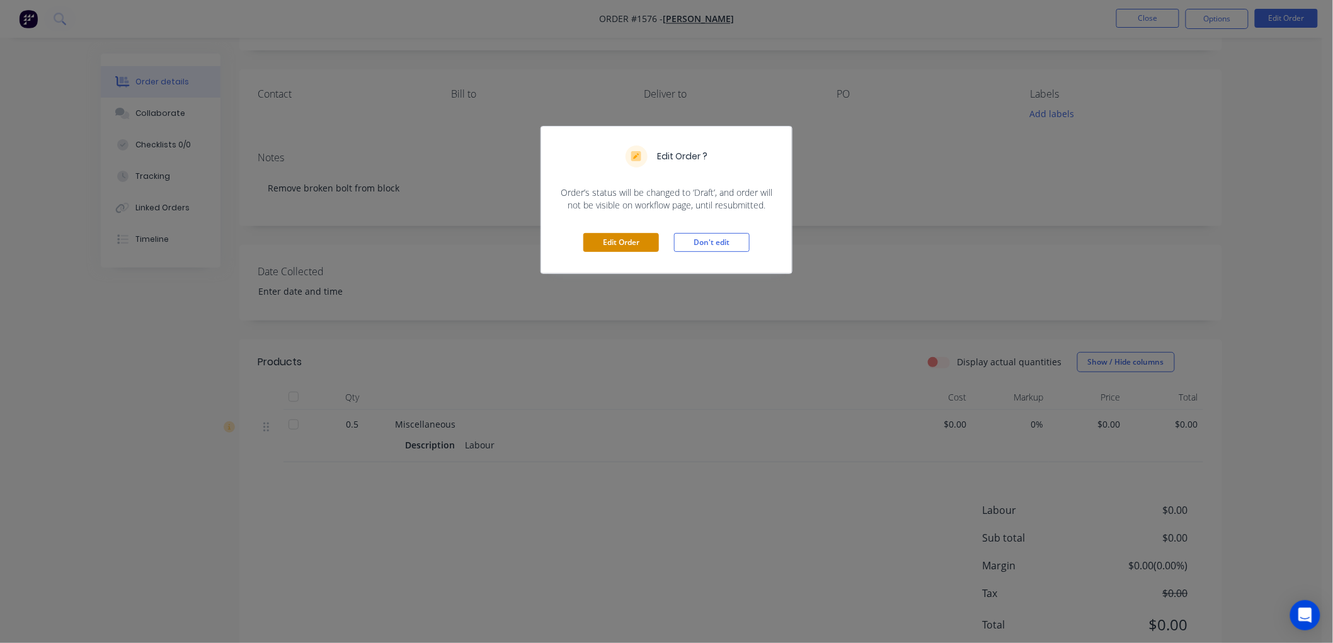
click at [602, 237] on button "Edit Order" at bounding box center [621, 242] width 76 height 19
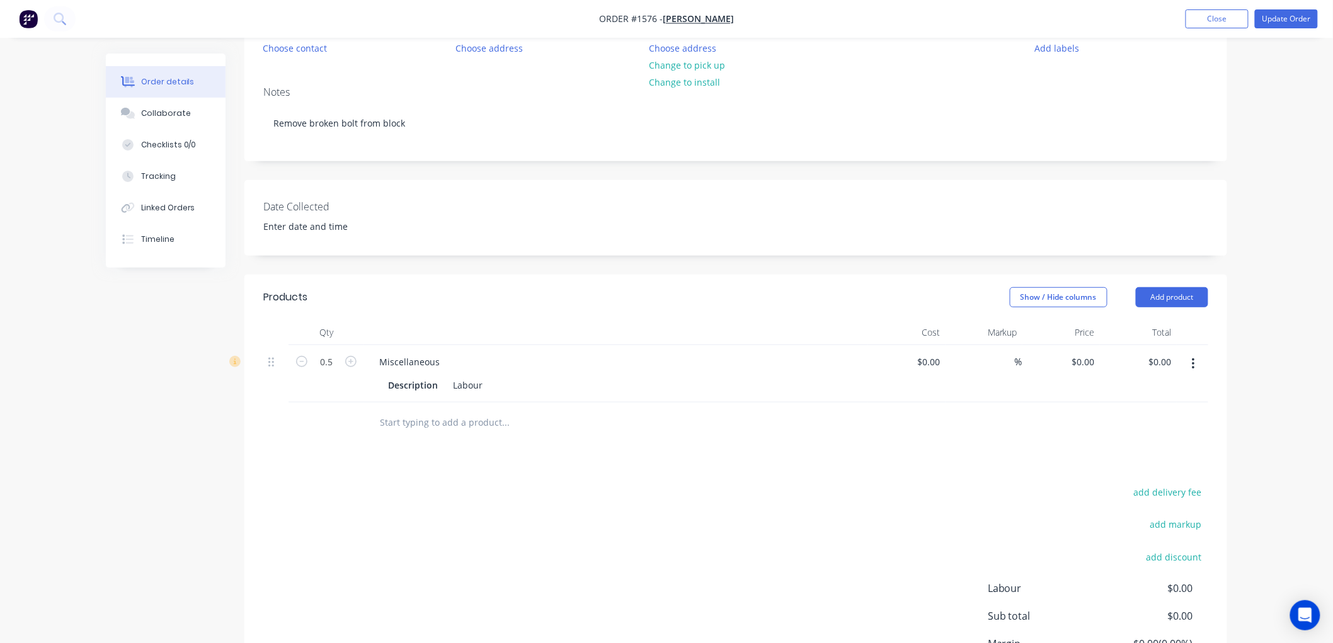
scroll to position [140, 0]
click at [1178, 298] on button "Add product" at bounding box center [1172, 294] width 72 height 20
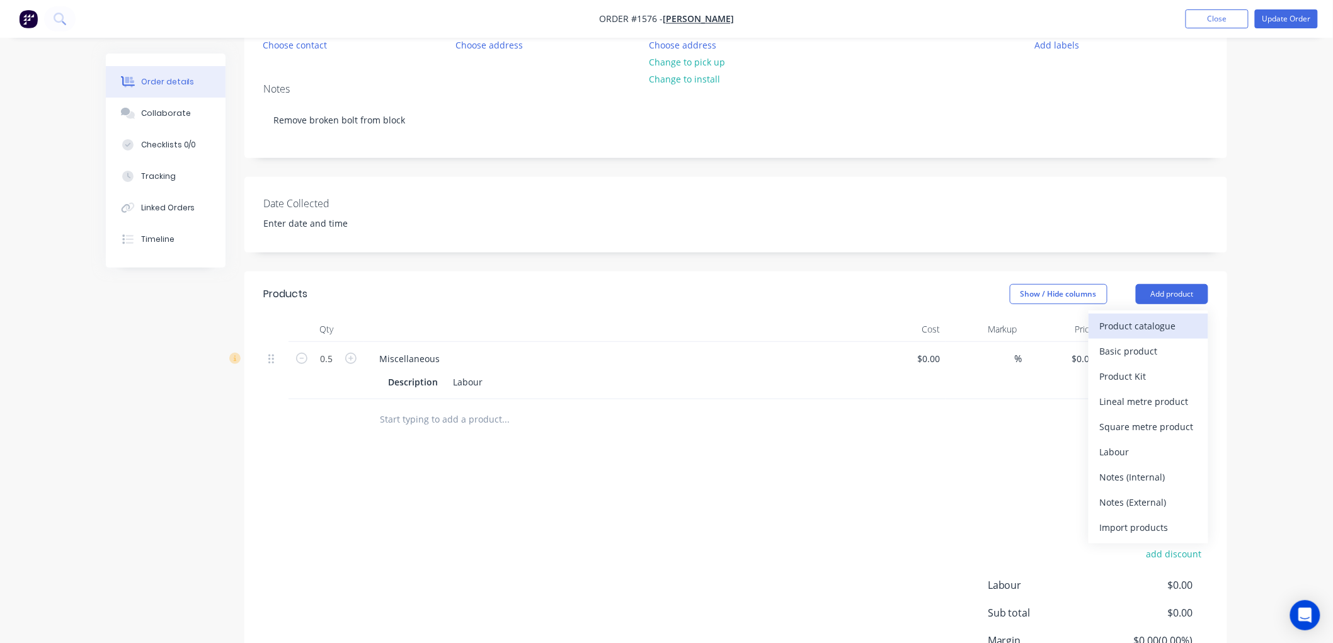
click at [1151, 323] on div "Product catalogue" at bounding box center [1148, 326] width 97 height 18
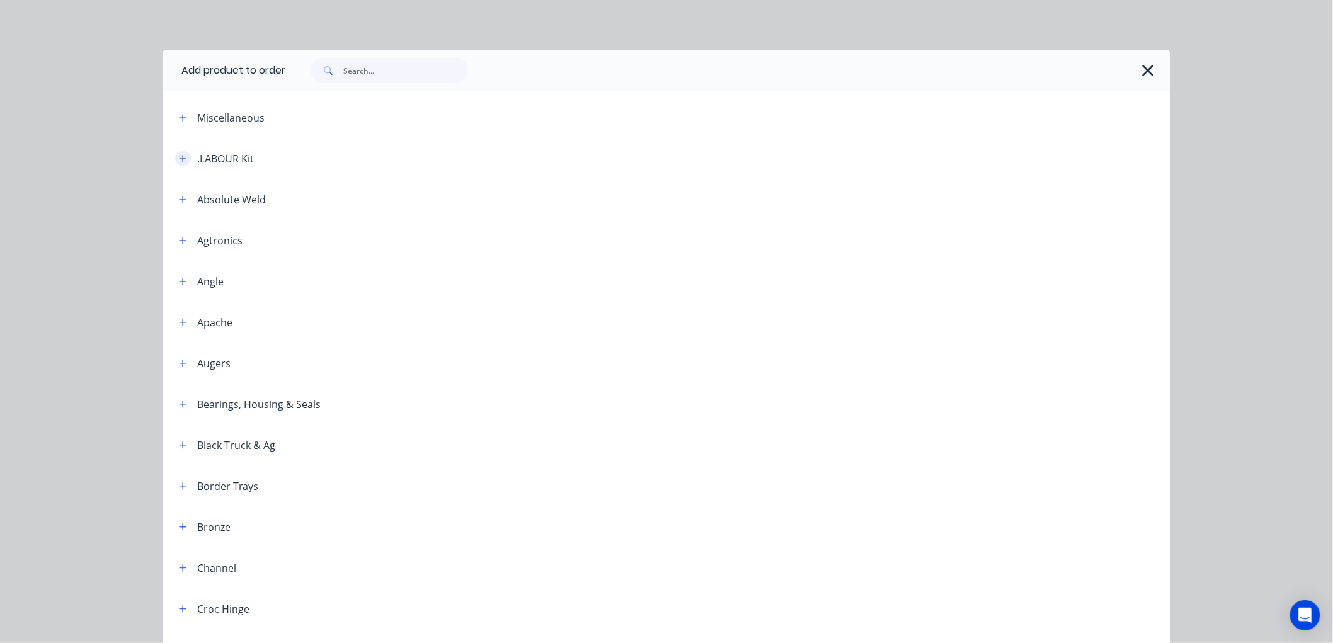
click at [180, 157] on icon "button" at bounding box center [183, 158] width 7 height 7
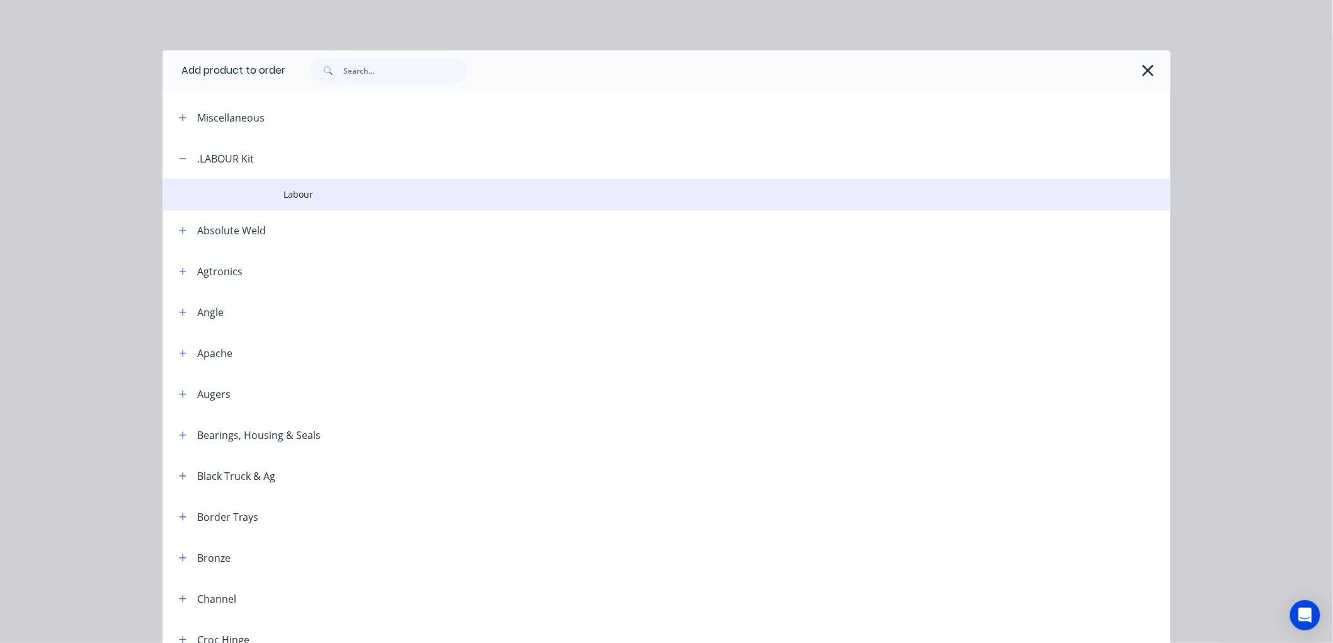
click at [317, 190] on span "Labour" at bounding box center [637, 194] width 709 height 13
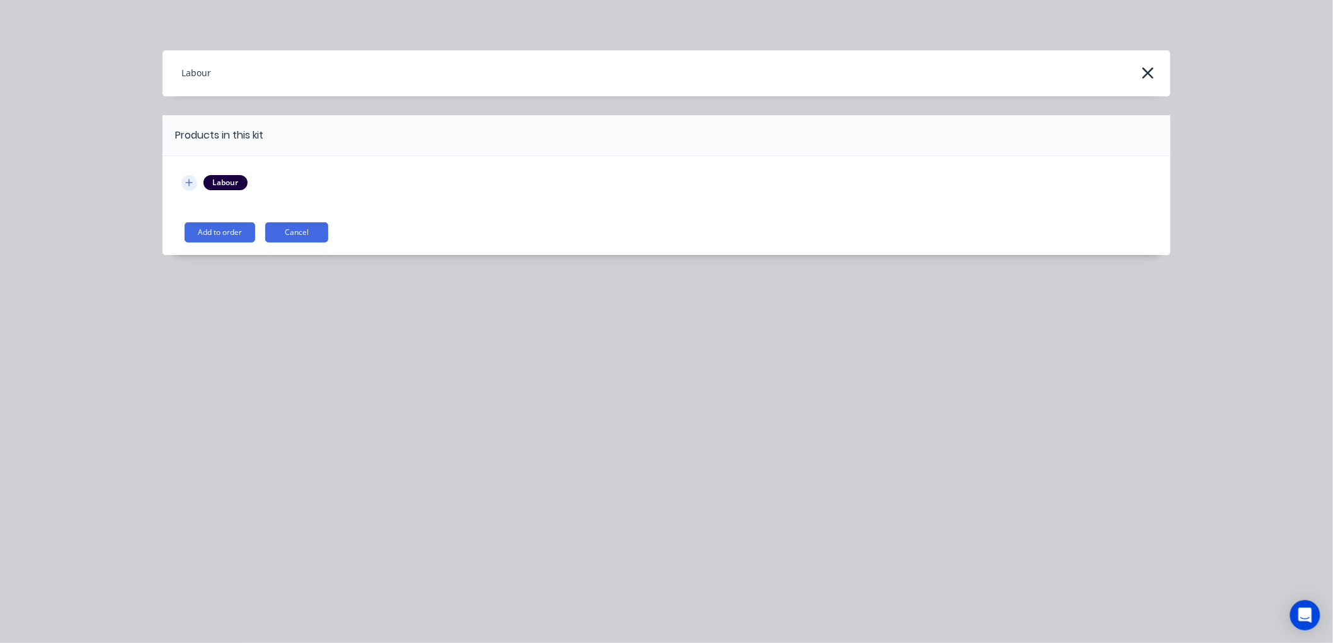
click at [186, 180] on icon "button" at bounding box center [189, 182] width 8 height 9
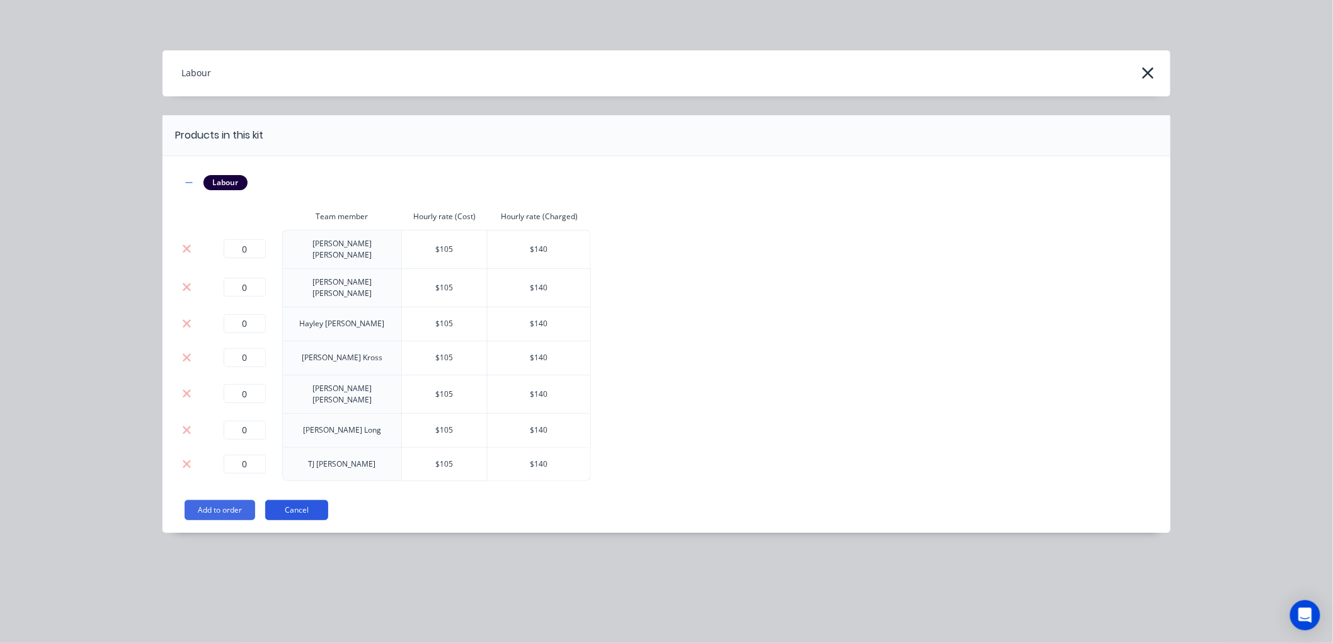
click at [283, 500] on button "Cancel" at bounding box center [296, 510] width 63 height 20
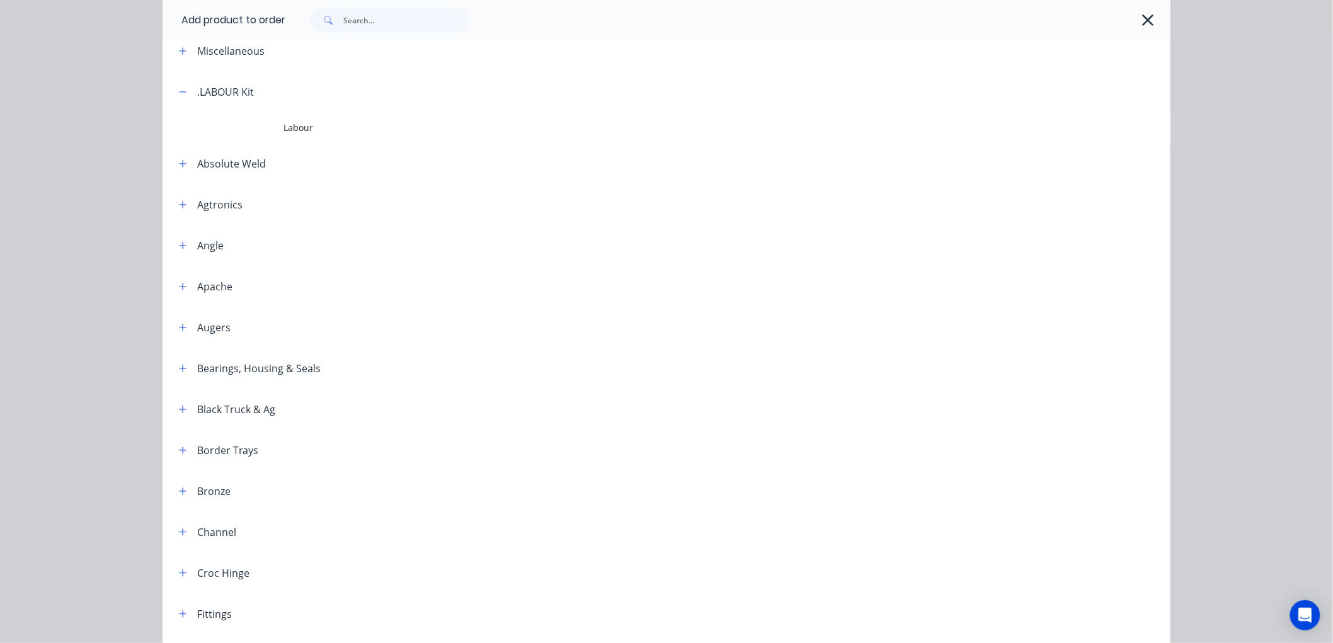
scroll to position [0, 0]
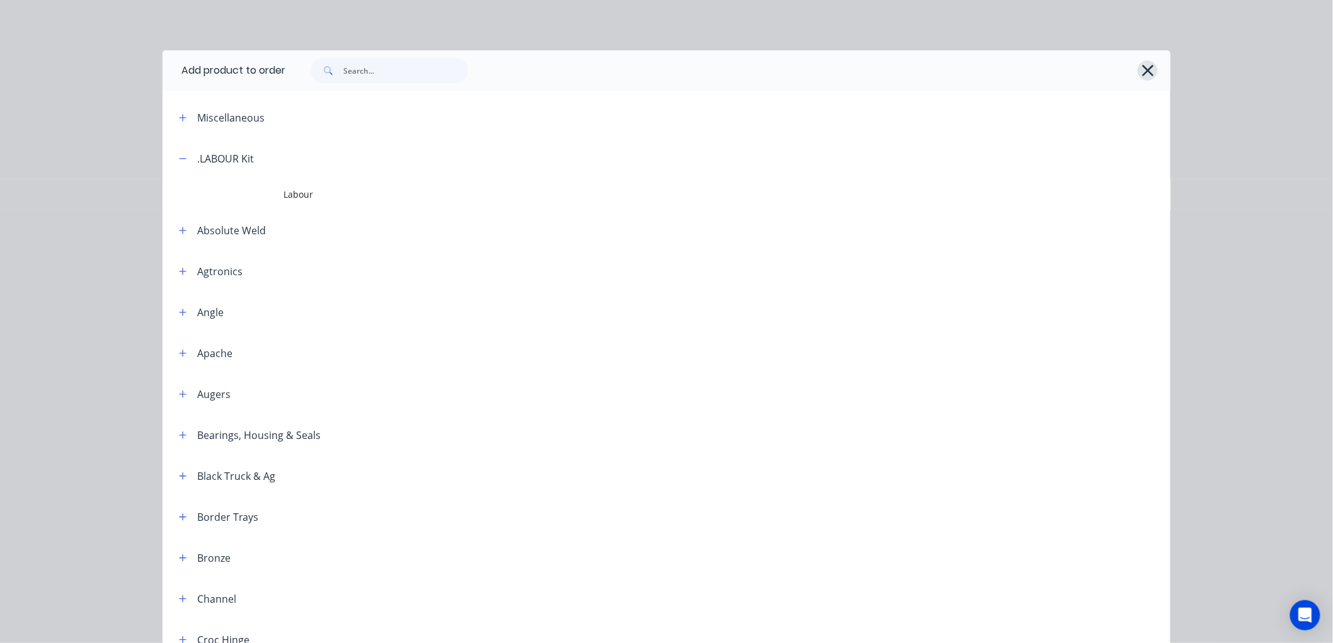
click at [1141, 74] on icon "button" at bounding box center [1147, 71] width 13 height 18
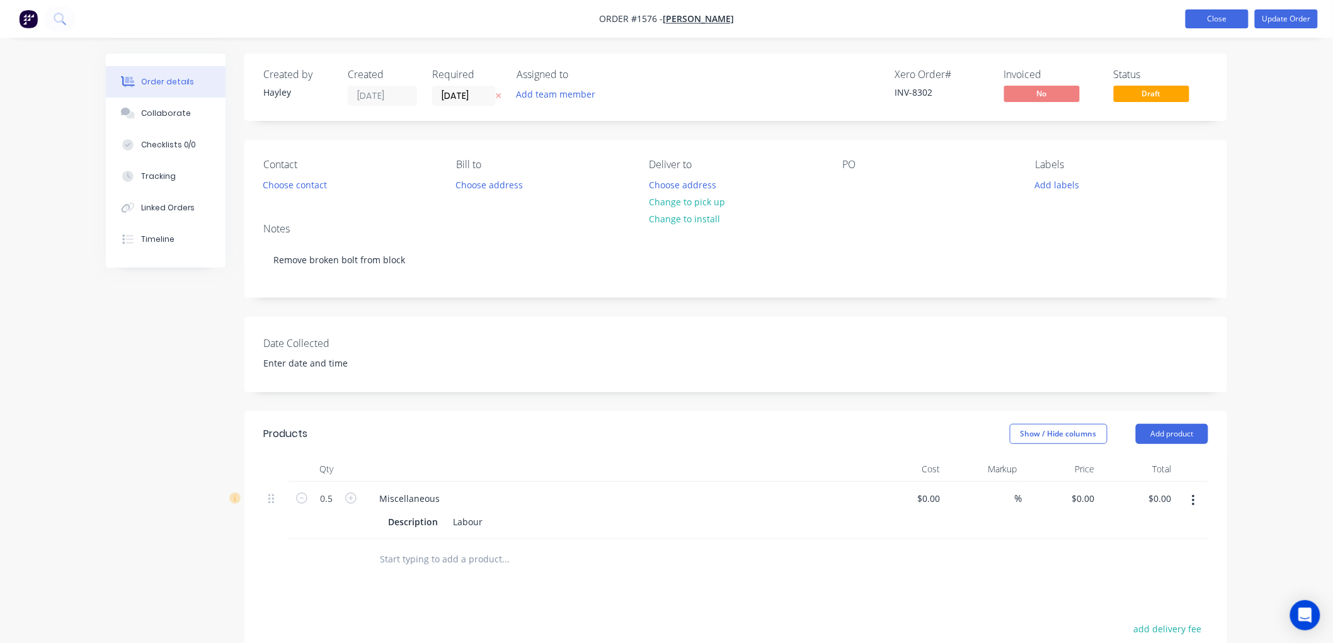
click at [1224, 13] on button "Close" at bounding box center [1216, 18] width 63 height 19
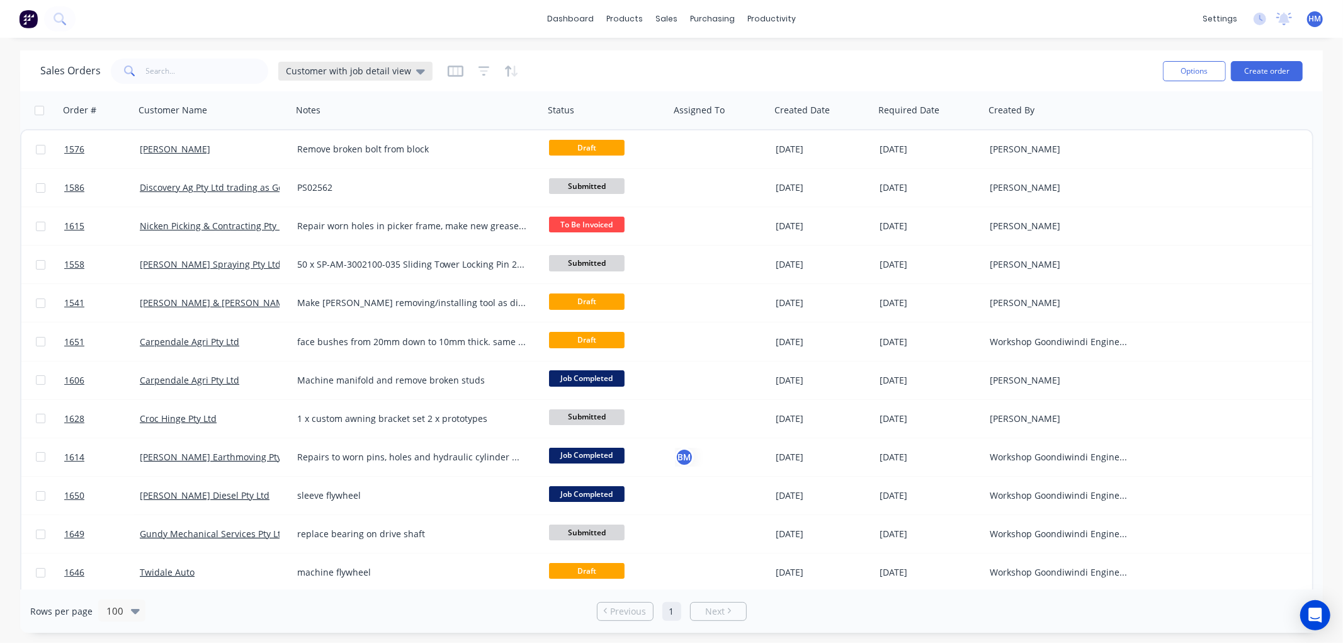
click at [349, 68] on span "Customer with job detail view" at bounding box center [348, 70] width 125 height 13
click at [299, 222] on button "Invoice" at bounding box center [354, 228] width 144 height 13
